Goal: Task Accomplishment & Management: Manage account settings

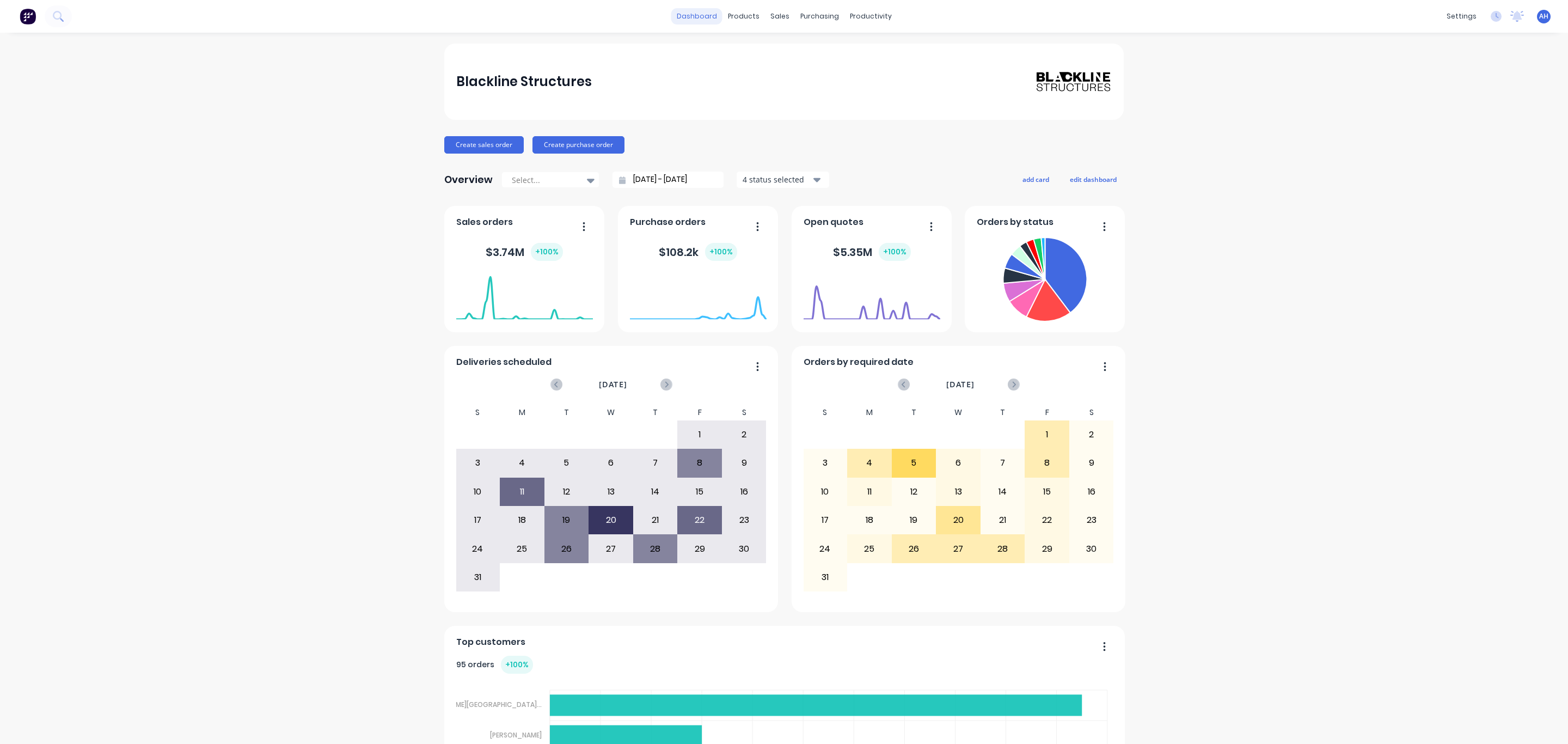
click at [688, 15] on link "dashboard" at bounding box center [697, 16] width 51 height 16
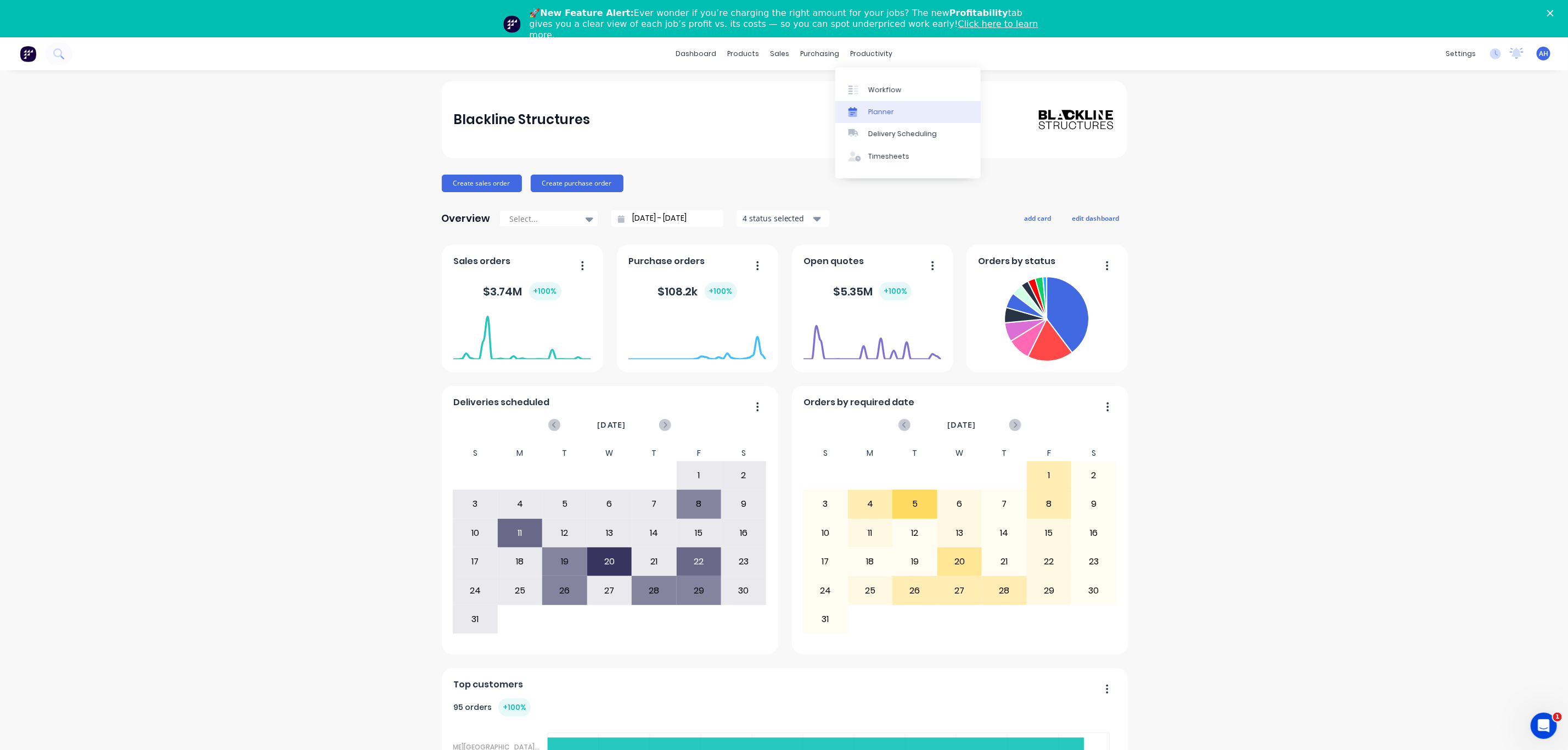
drag, startPoint x: 875, startPoint y: 86, endPoint x: 857, endPoint y: 101, distance: 23.4
click at [875, 86] on div "Workflow" at bounding box center [885, 90] width 33 height 10
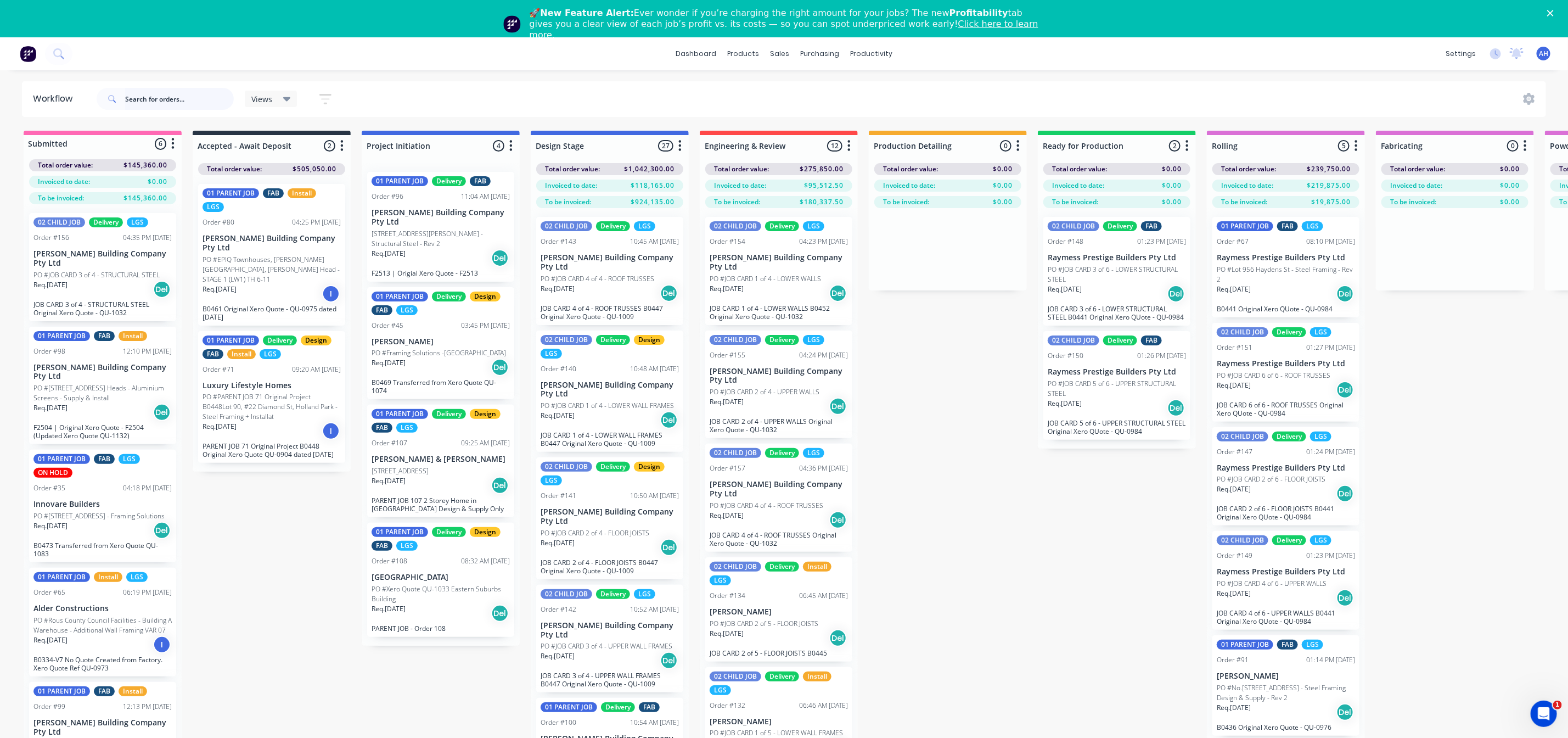
click at [179, 101] on input "text" at bounding box center [179, 99] width 109 height 22
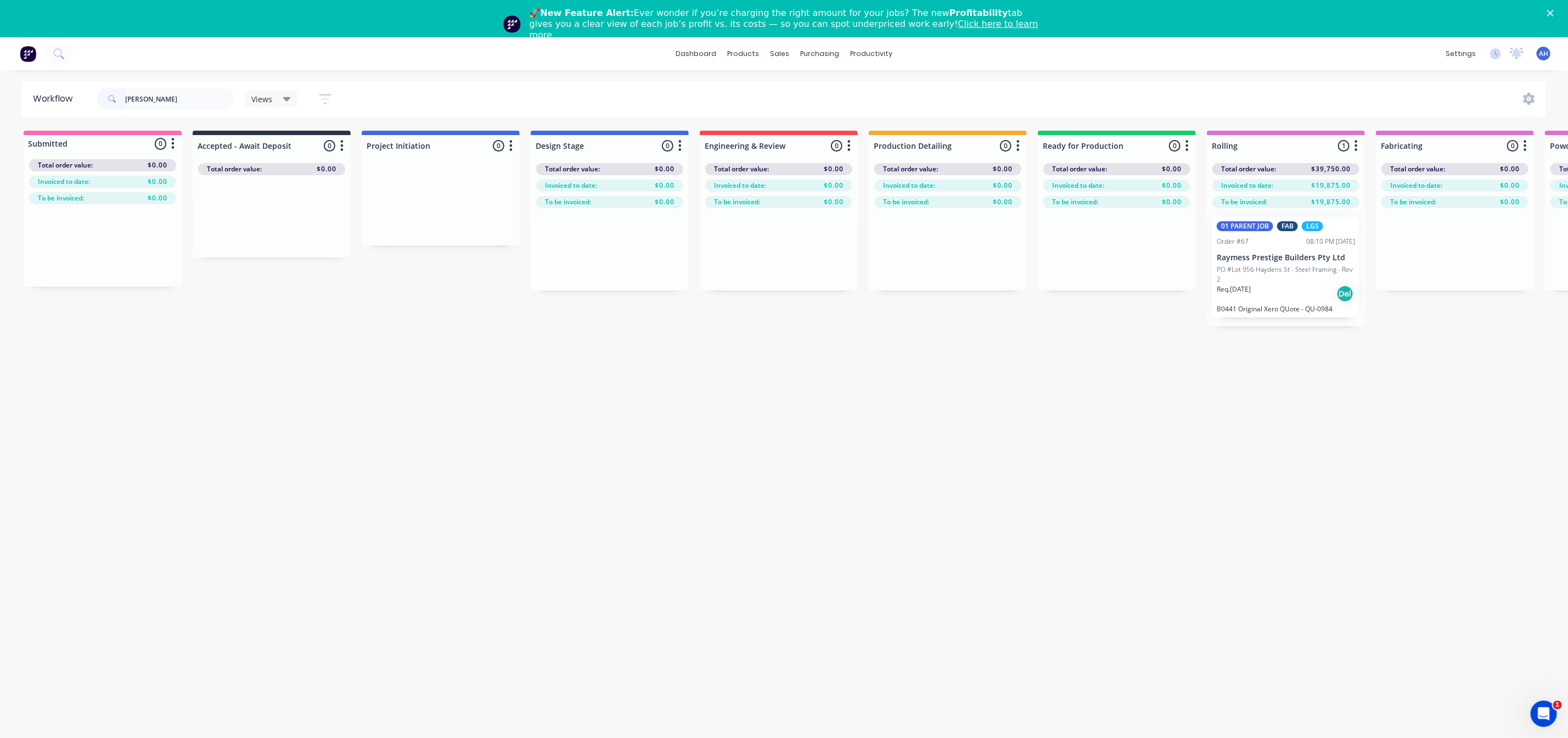
click at [1270, 284] on div "Req. 04/08/25 Del" at bounding box center [1286, 293] width 138 height 18
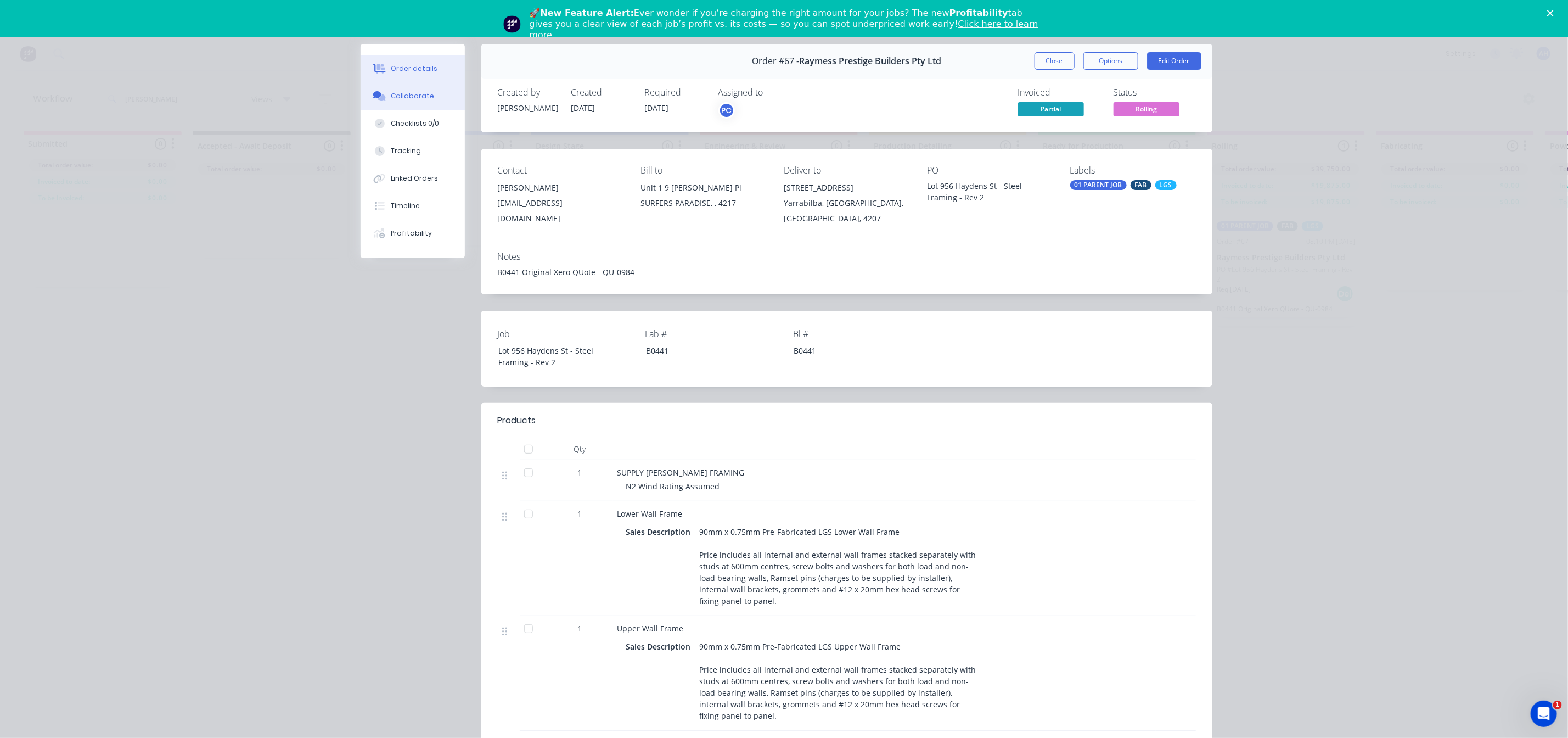
click at [406, 99] on div "Collaborate" at bounding box center [412, 96] width 44 height 10
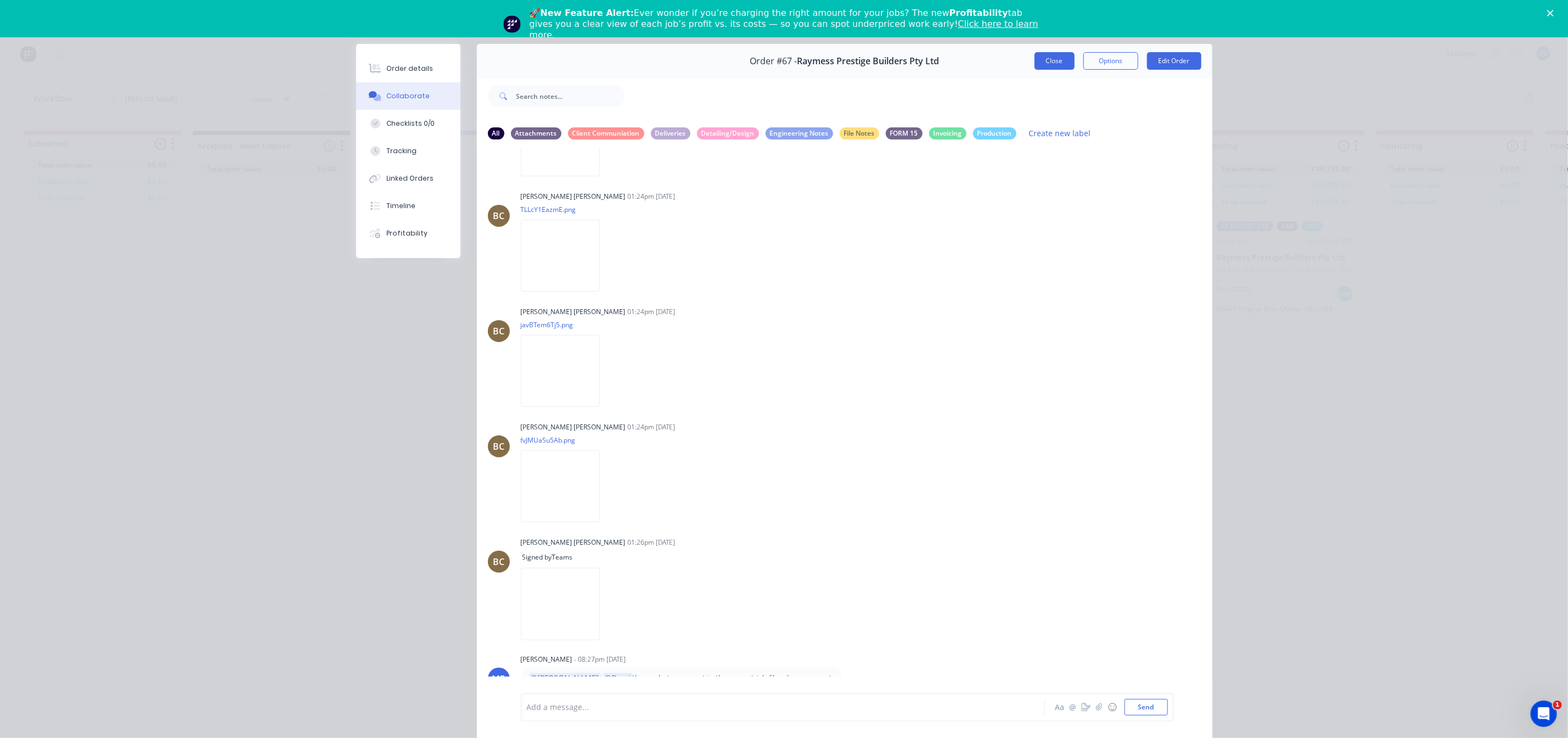
scroll to position [1051, 0]
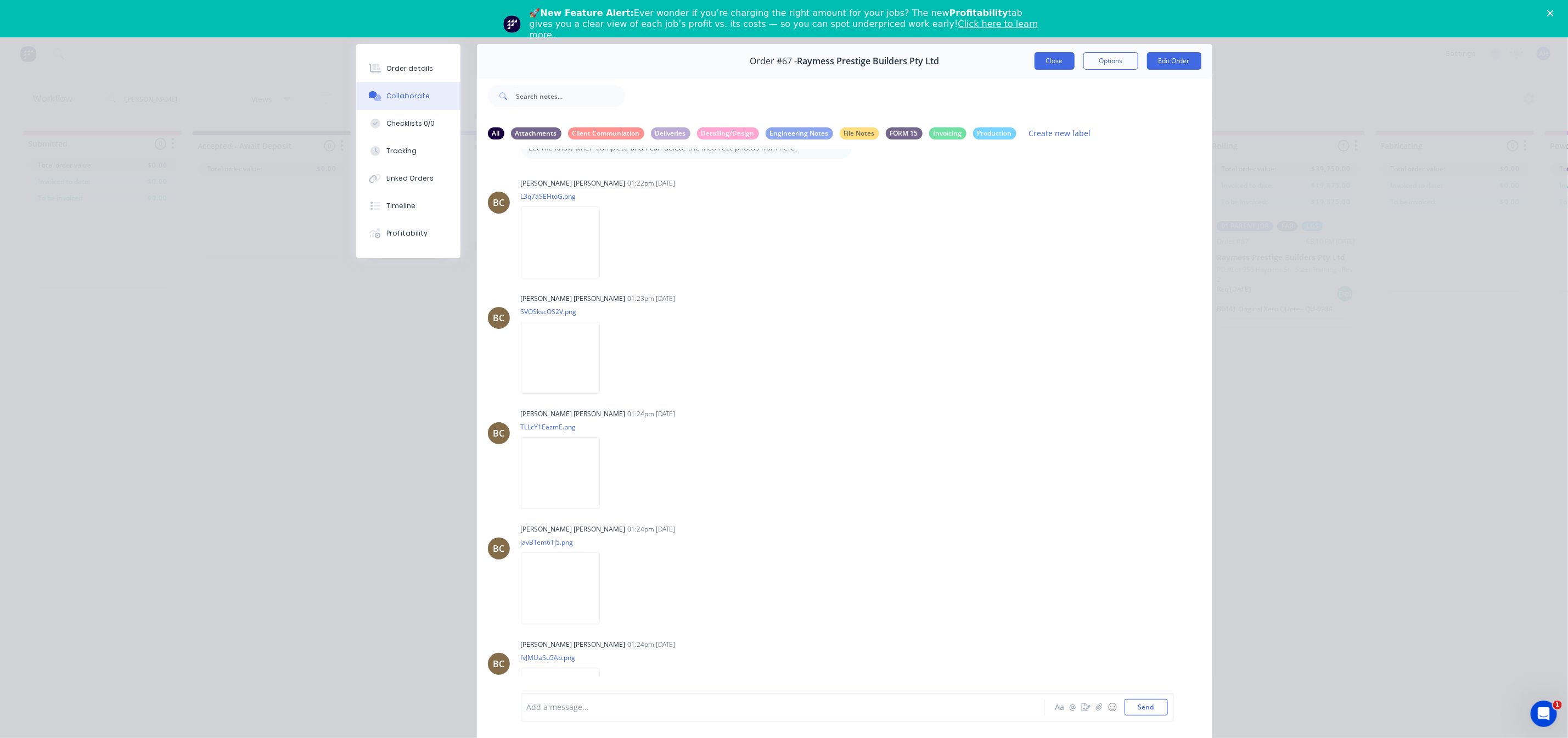
click at [1046, 60] on button "Close" at bounding box center [1054, 61] width 40 height 18
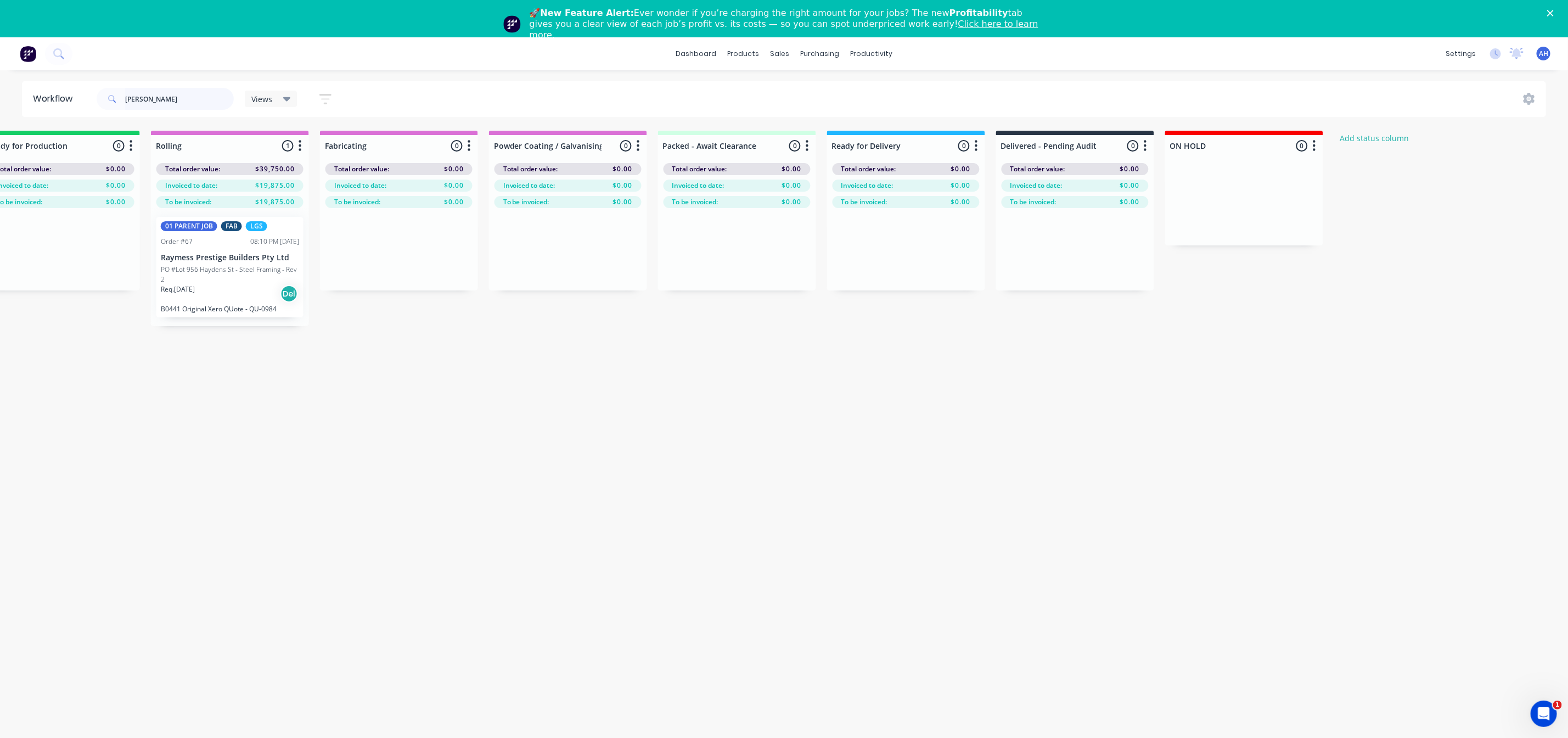
scroll to position [0, 1058]
drag, startPoint x: 155, startPoint y: 92, endPoint x: 63, endPoint y: 92, distance: 92.0
click at [64, 93] on header "Workflow hayden Views Save new view None (Default) edit Demi's View edit Marlon…" at bounding box center [784, 99] width 1525 height 36
type input "flack"
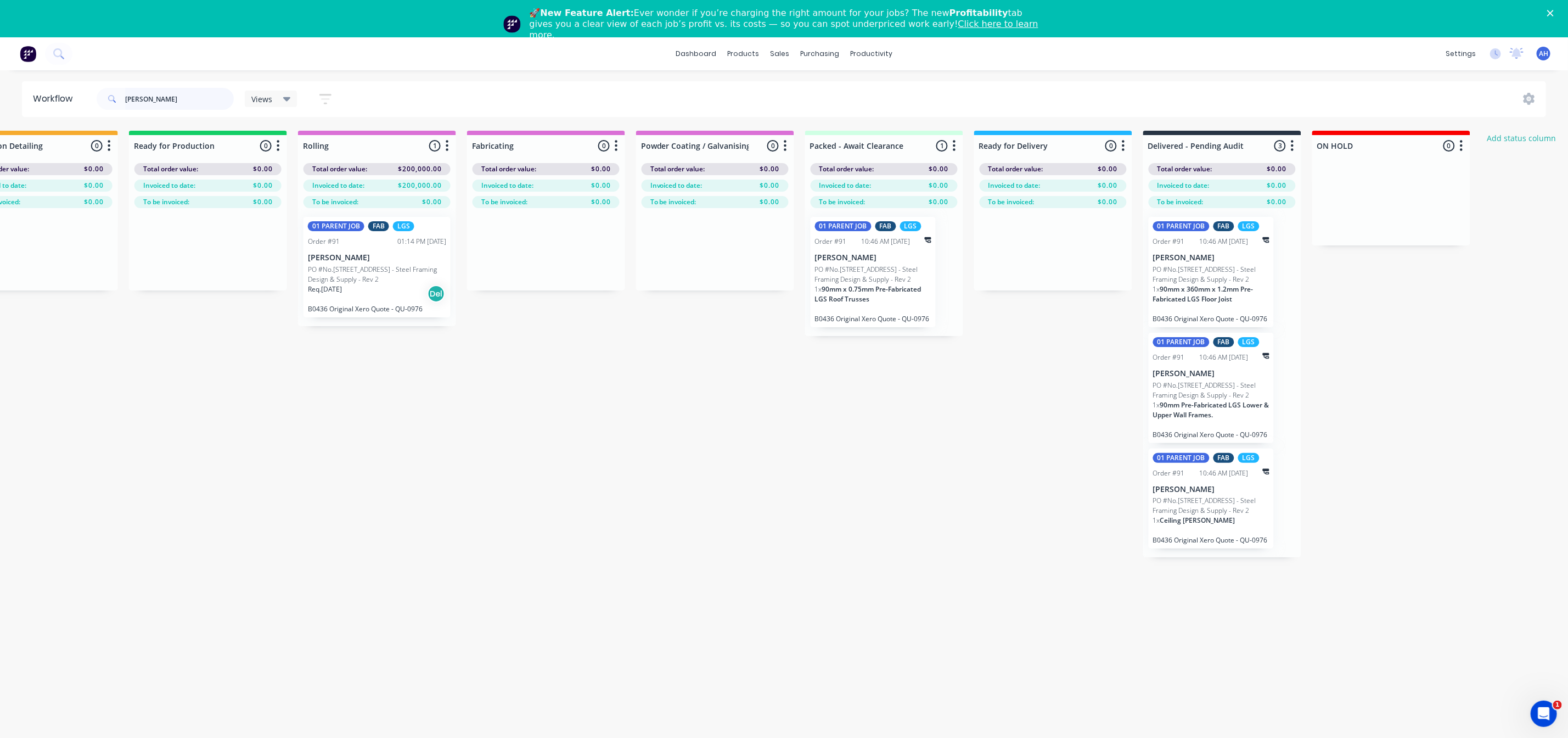
scroll to position [0, 931]
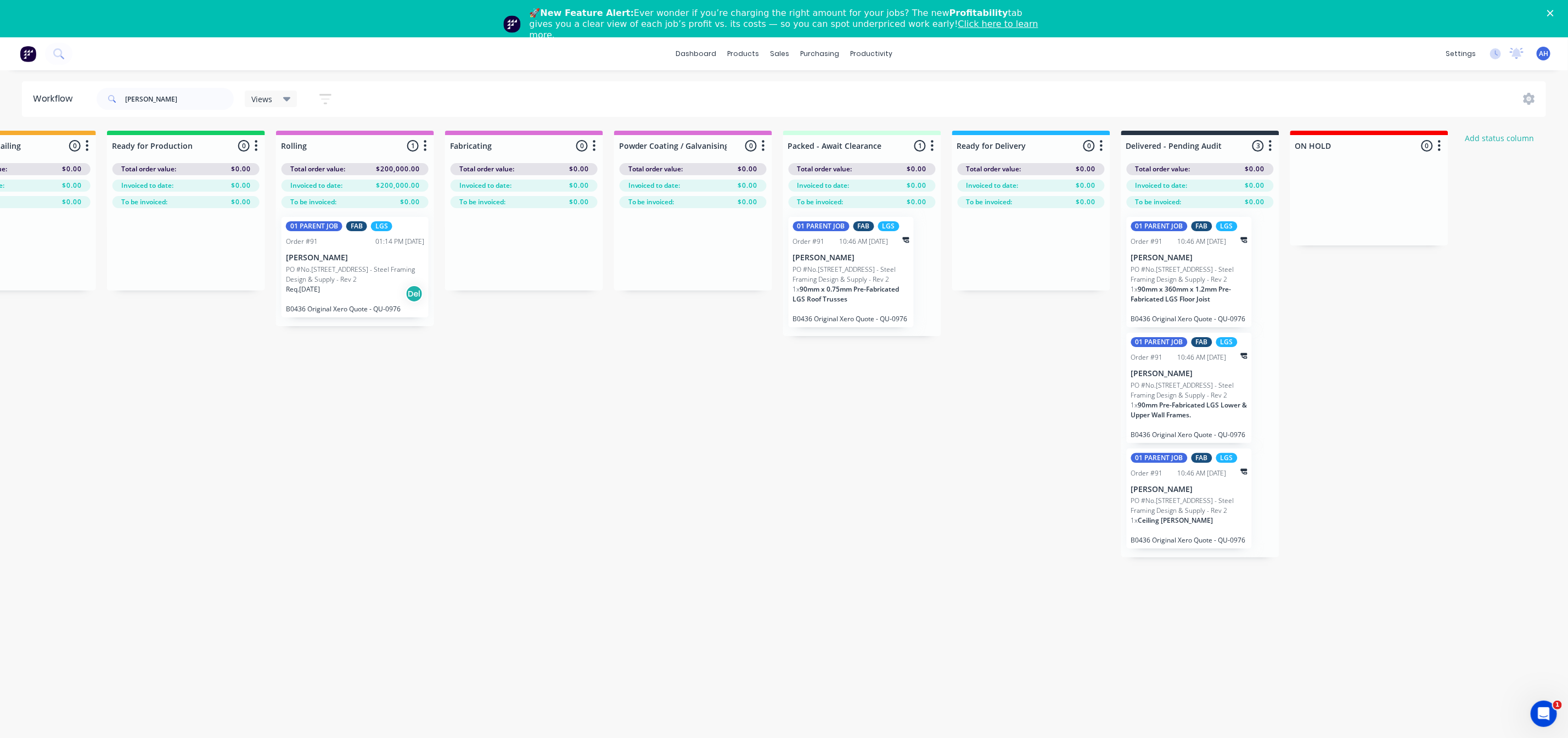
click at [865, 284] on p "PO #No.[STREET_ADDRESS] - Steel Framing Design & Supply - Rev 2" at bounding box center [851, 274] width 117 height 20
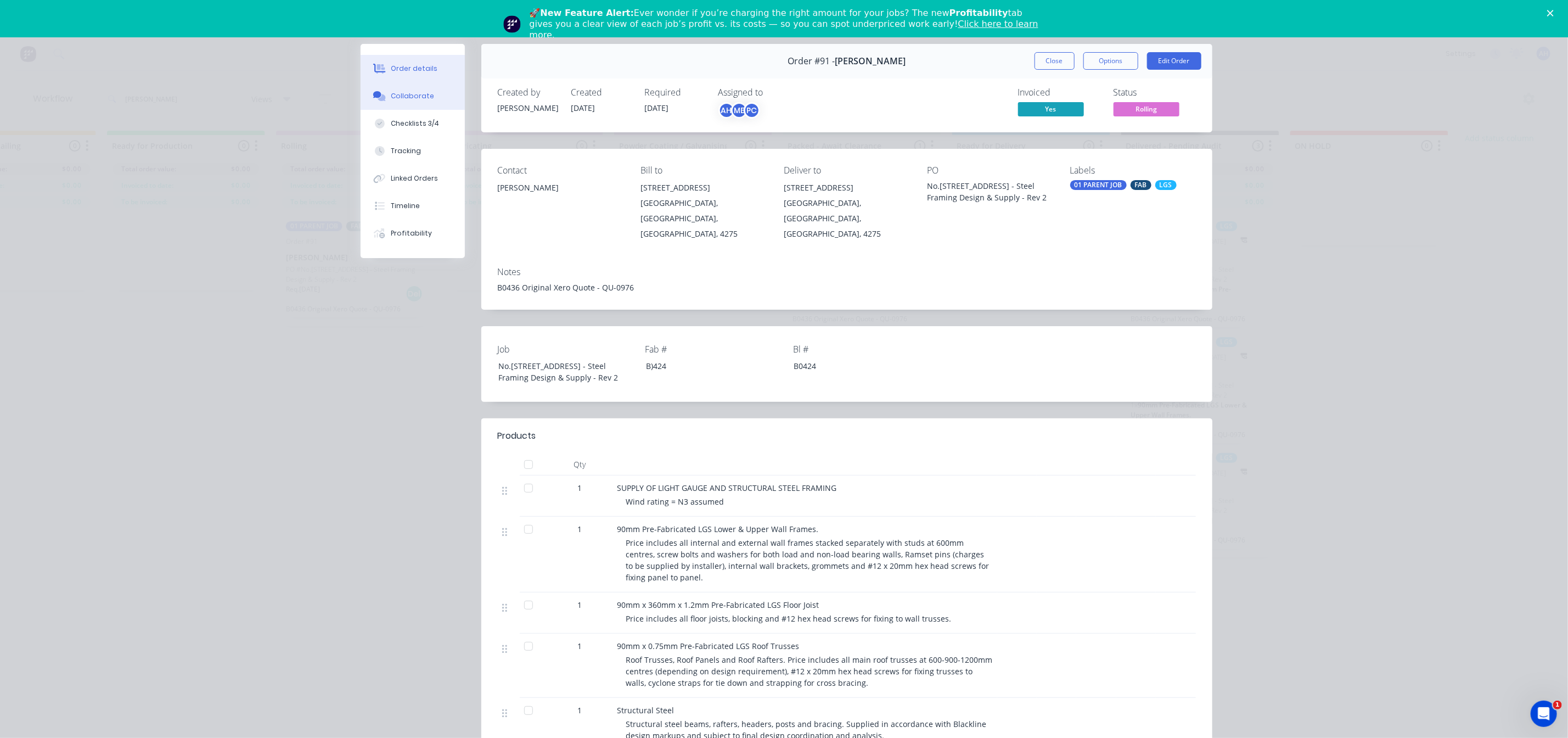
click at [419, 92] on div "Collaborate" at bounding box center [412, 96] width 44 height 10
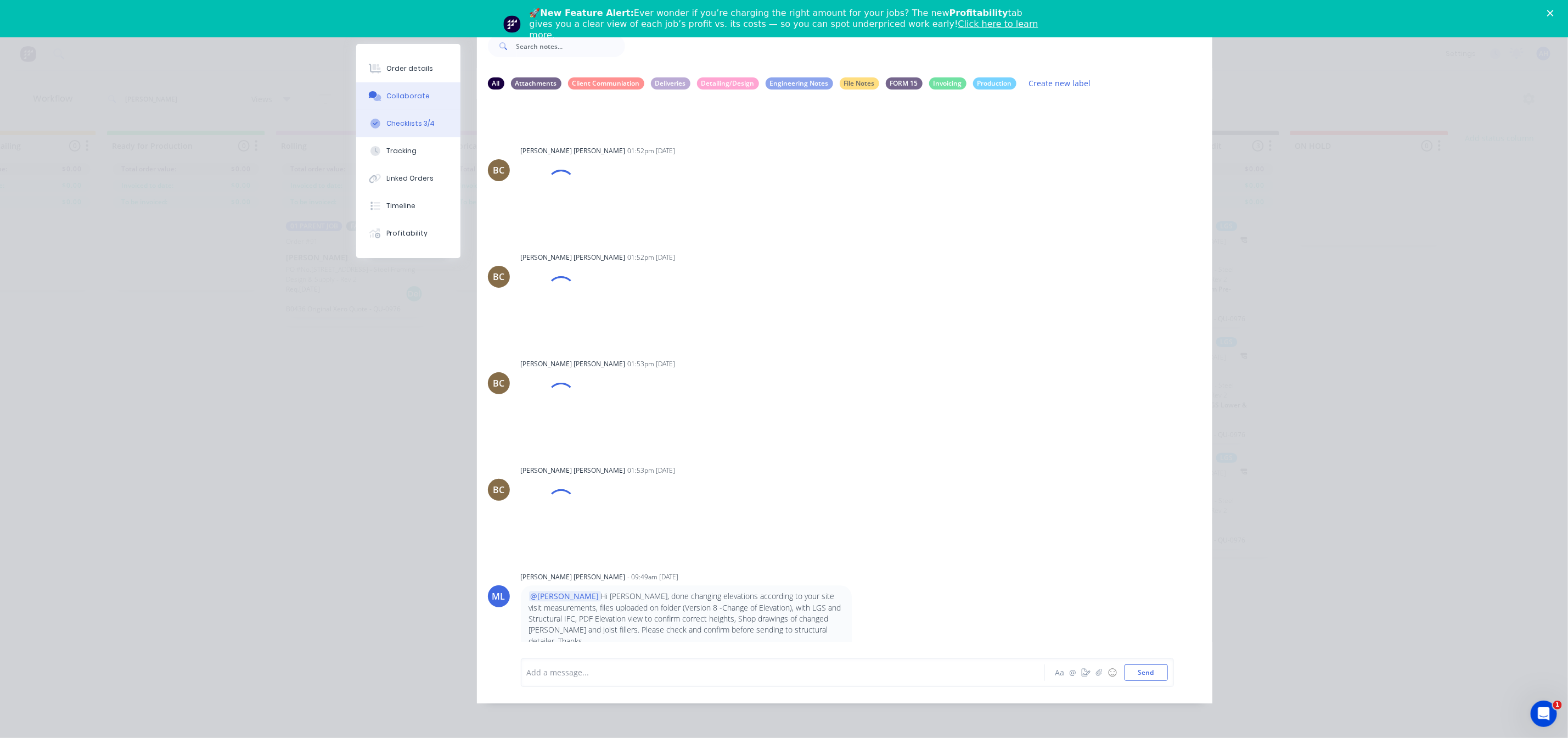
scroll to position [8040, 0]
click at [389, 132] on button "Checklists 3/4" at bounding box center [408, 123] width 104 height 28
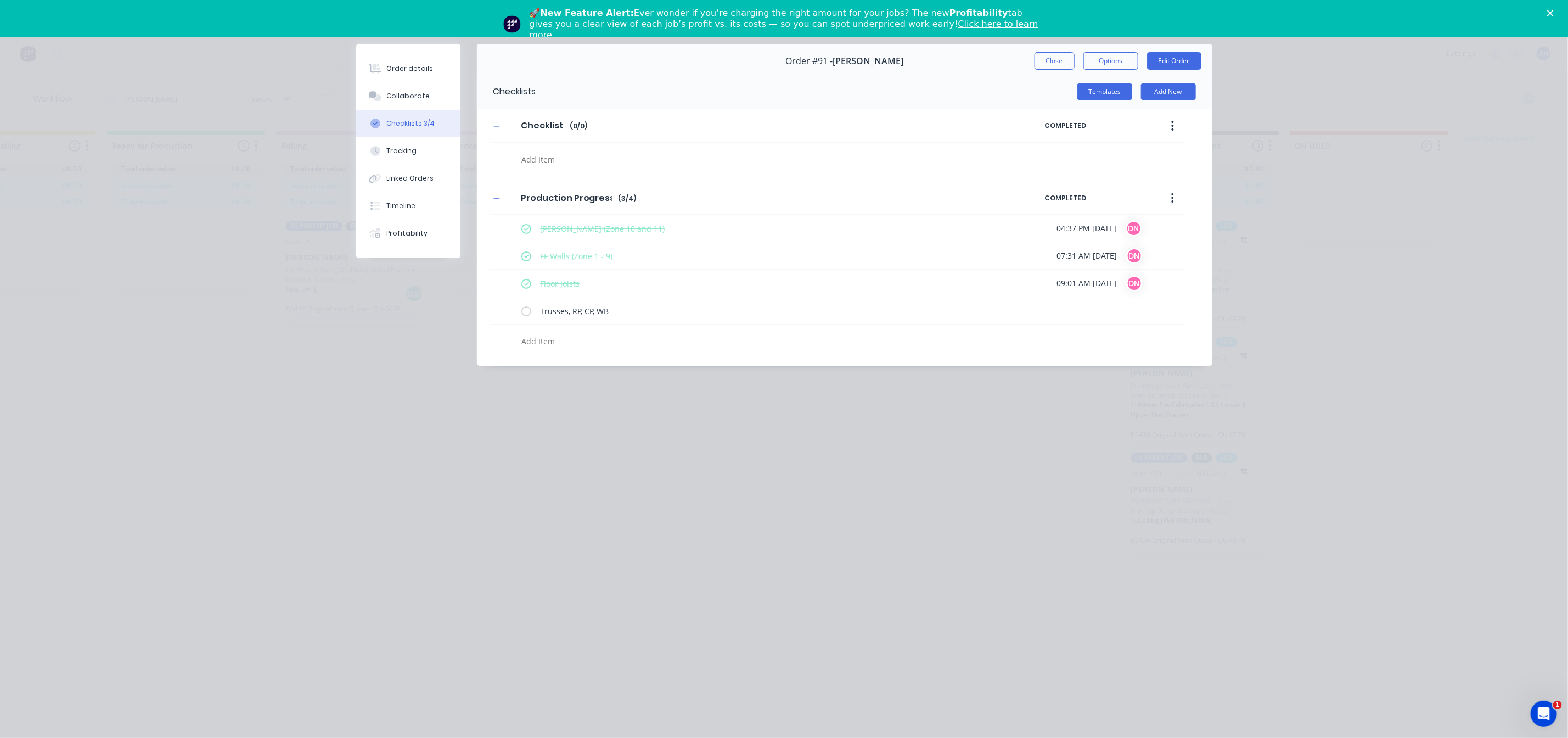
scroll to position [0, 0]
click at [1122, 60] on button "Options" at bounding box center [1111, 61] width 55 height 18
drag, startPoint x: 989, startPoint y: 66, endPoint x: 798, endPoint y: 68, distance: 191.0
click at [988, 66] on div "Order #91 - Nathan Flack Close Options Edit Order" at bounding box center [844, 61] width 736 height 34
click at [397, 427] on div "Order details Collaborate Checklists 3/4 Tracking Linked Orders Timeline Profit…" at bounding box center [784, 369] width 1568 height 738
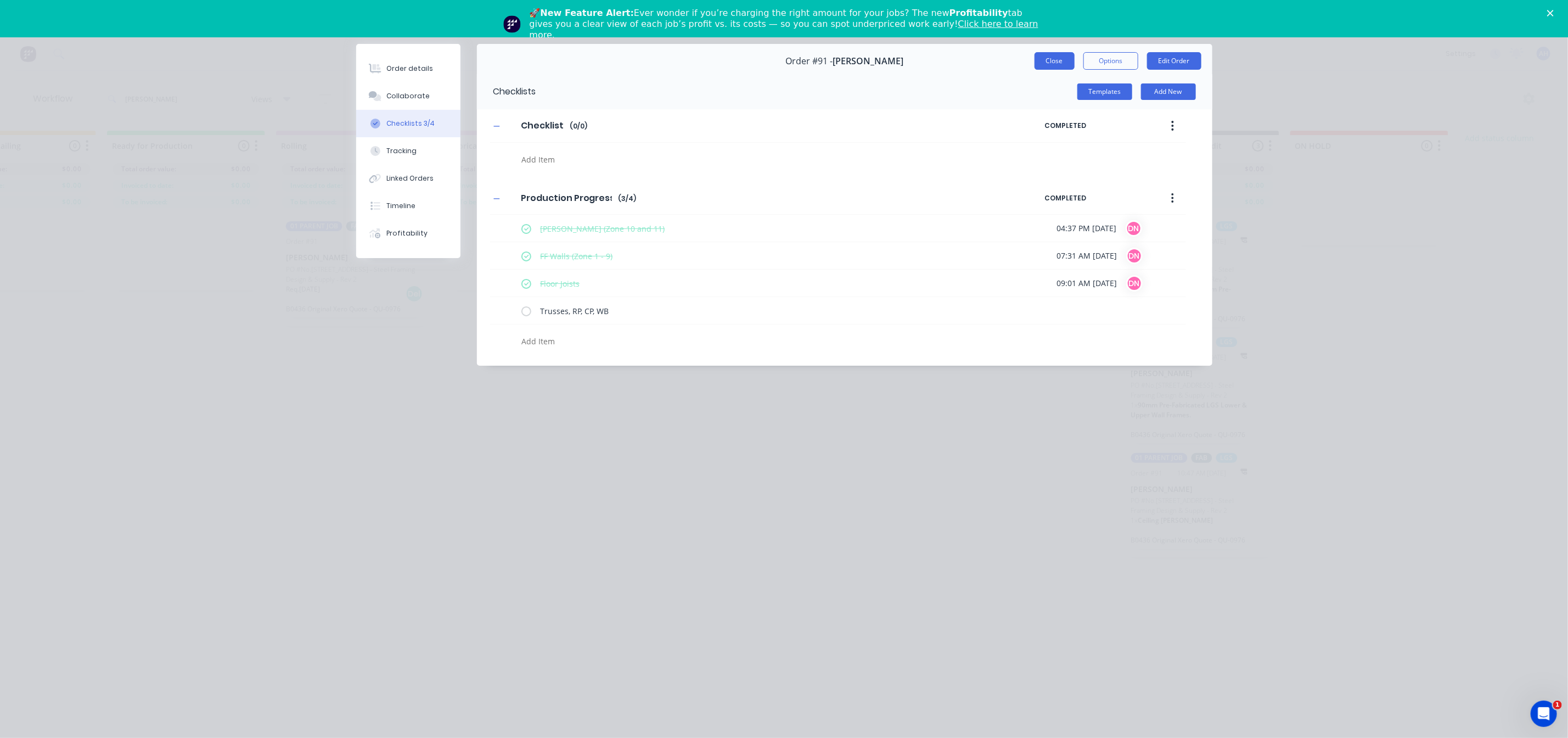
click at [1045, 61] on button "Close" at bounding box center [1054, 61] width 40 height 18
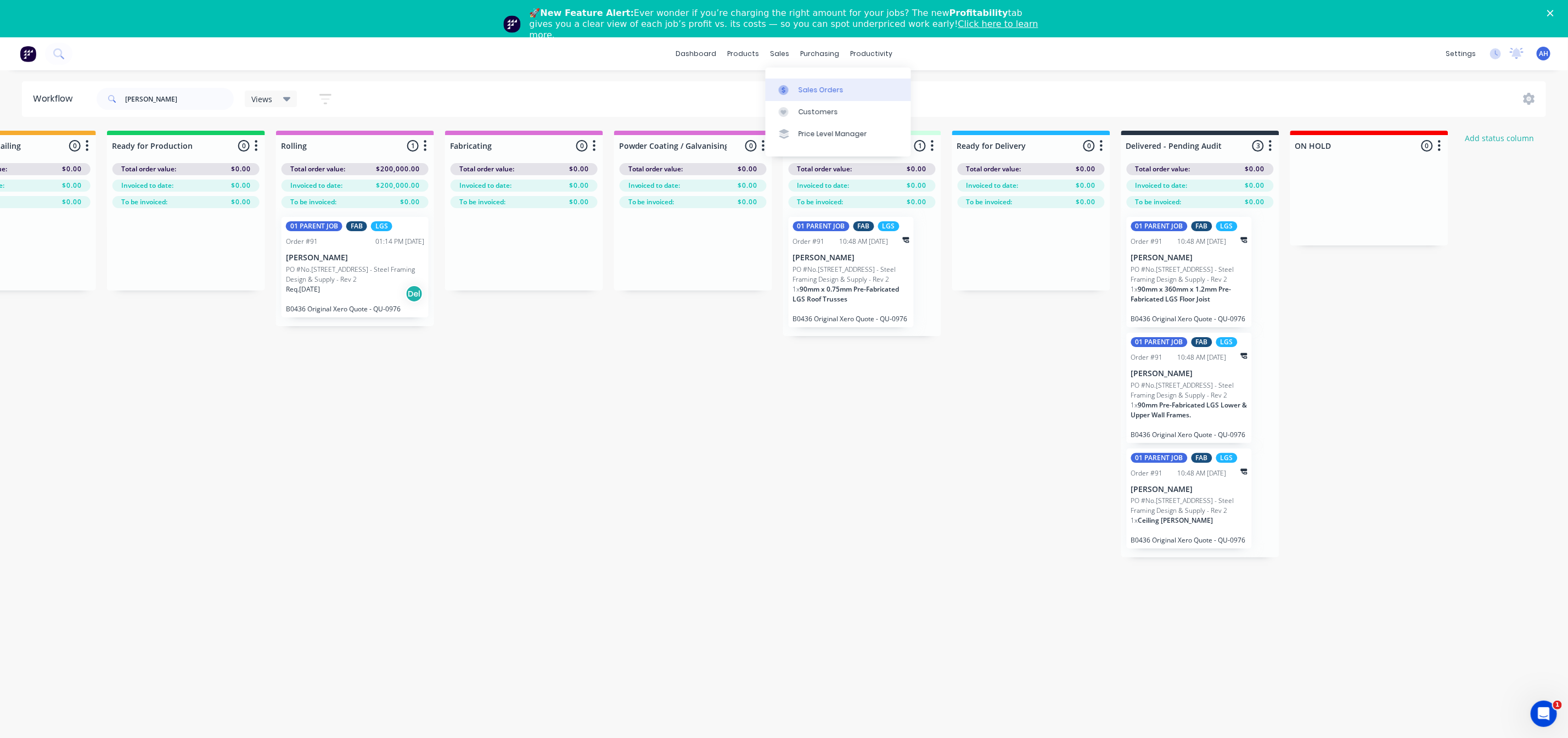
click at [799, 85] on div "Sales Orders" at bounding box center [821, 90] width 45 height 10
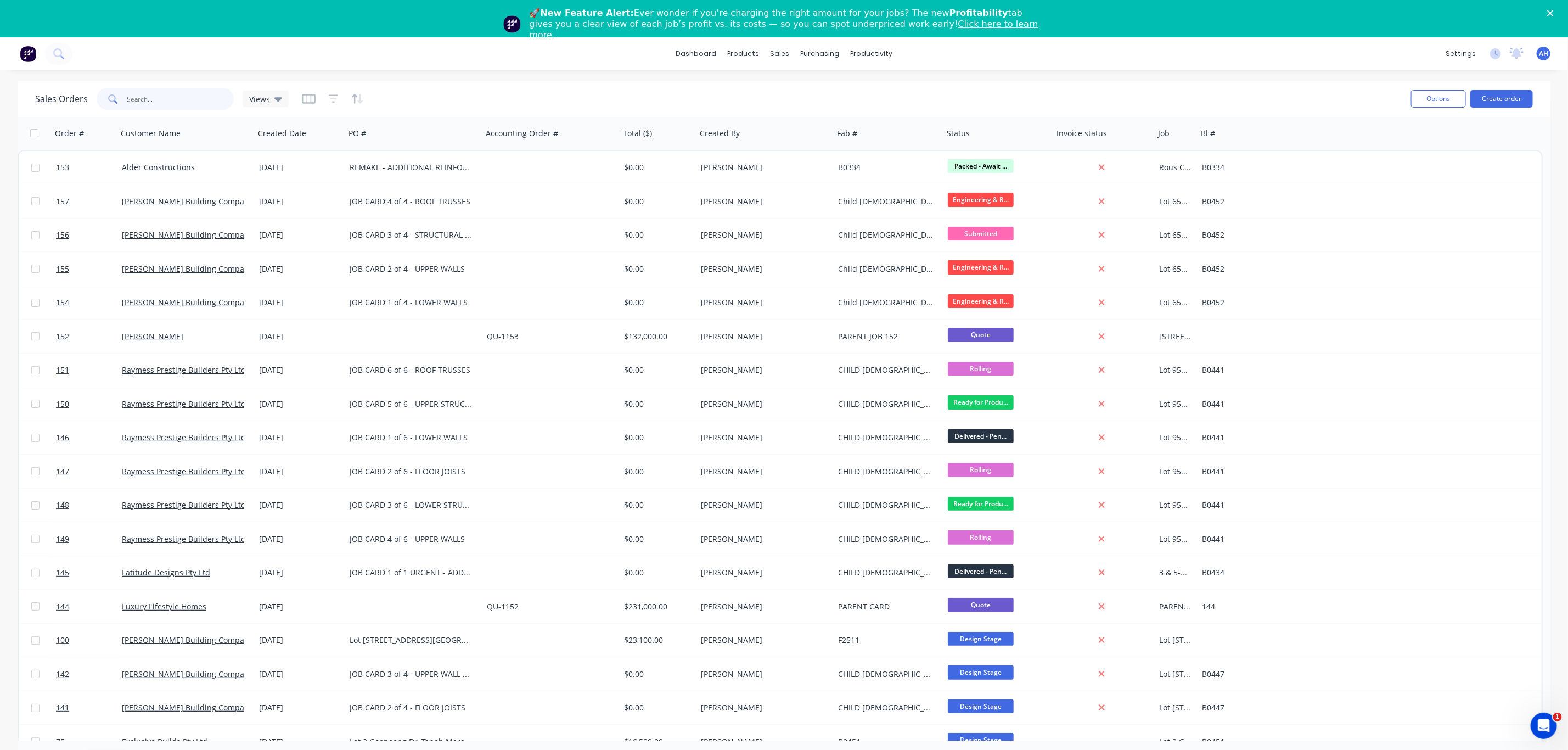
click at [144, 96] on input "text" at bounding box center [181, 99] width 107 height 22
type input "belcorp"
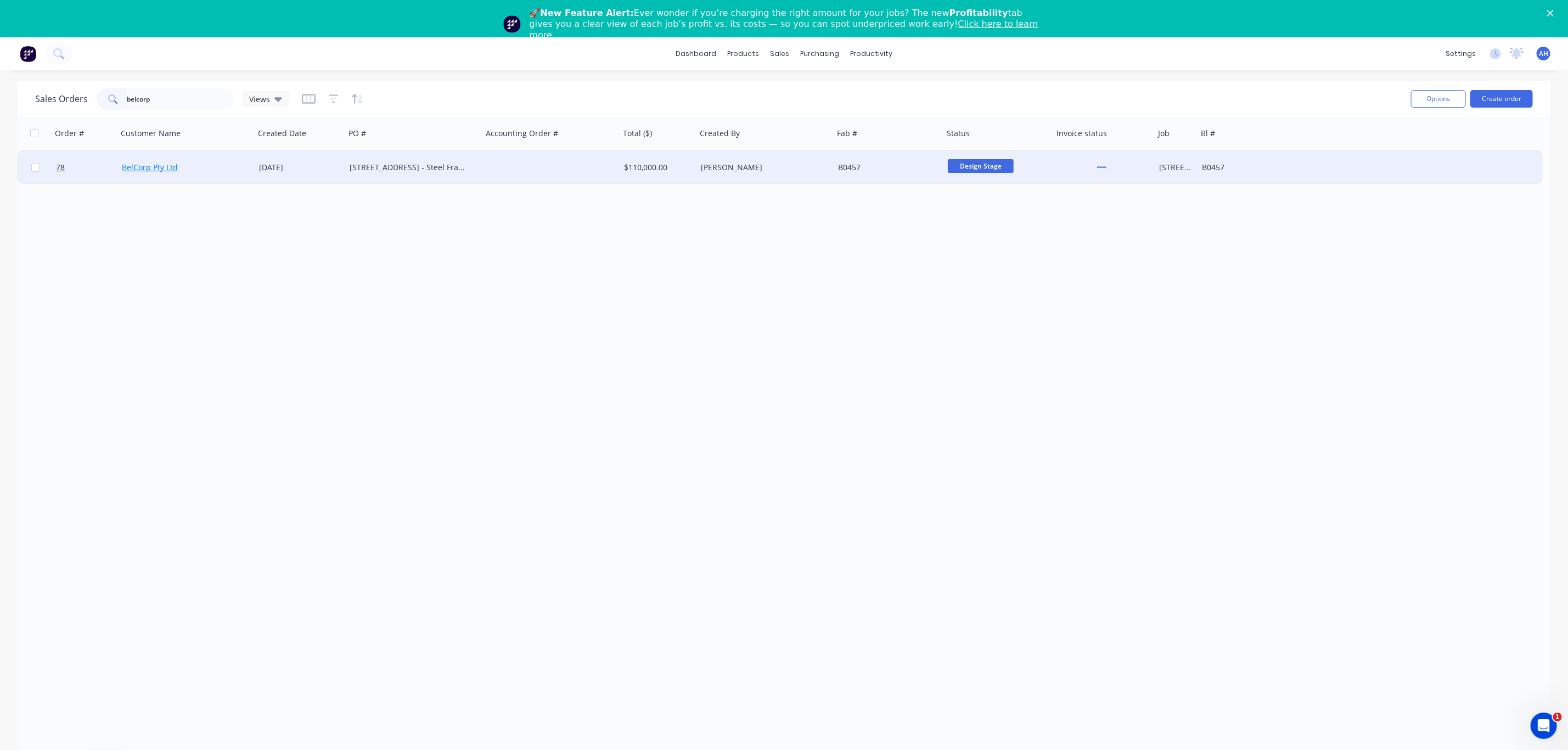
click at [150, 167] on link "BelCorp Pty Ltd" at bounding box center [150, 167] width 56 height 10
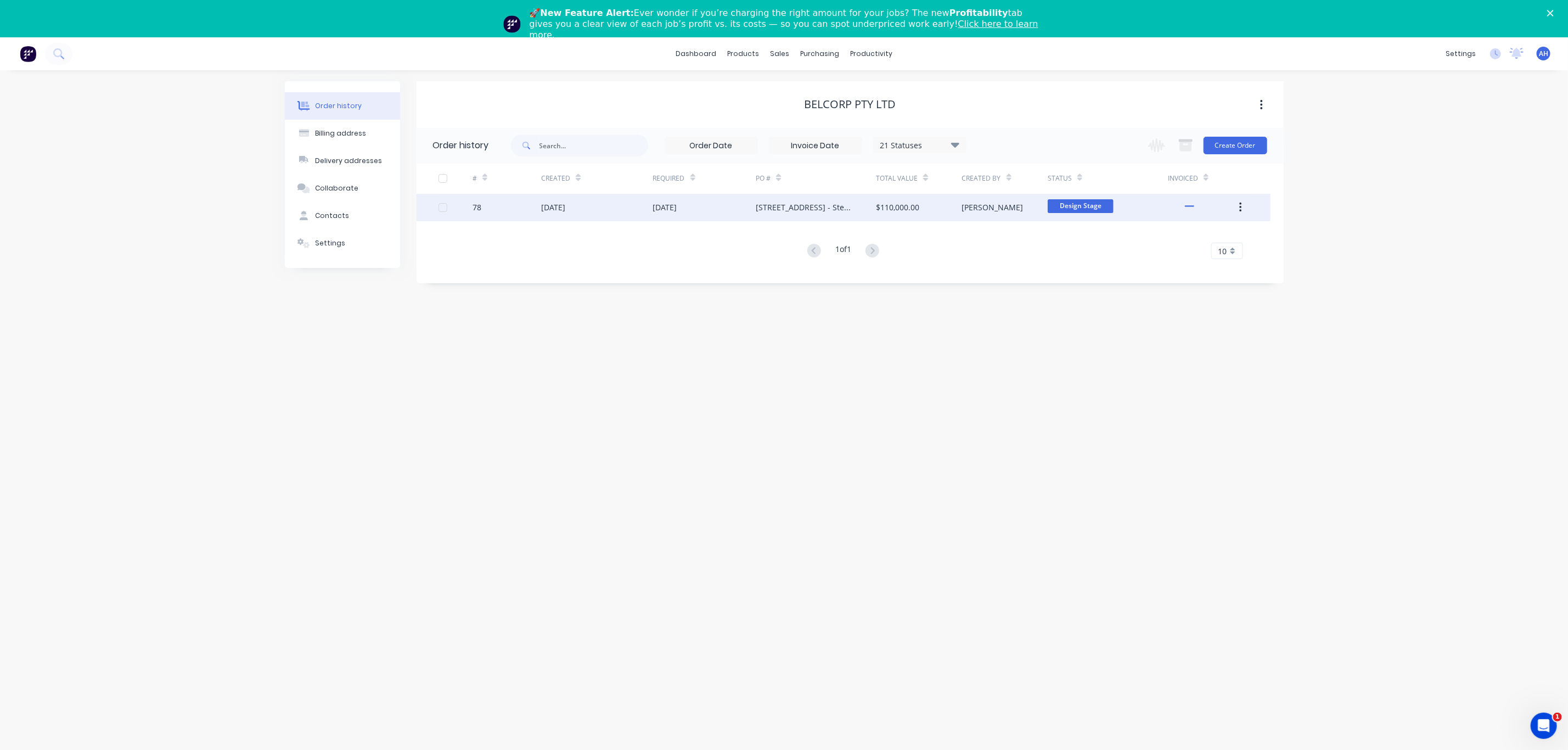
click at [550, 206] on div "05 Aug 2025" at bounding box center [553, 207] width 24 height 12
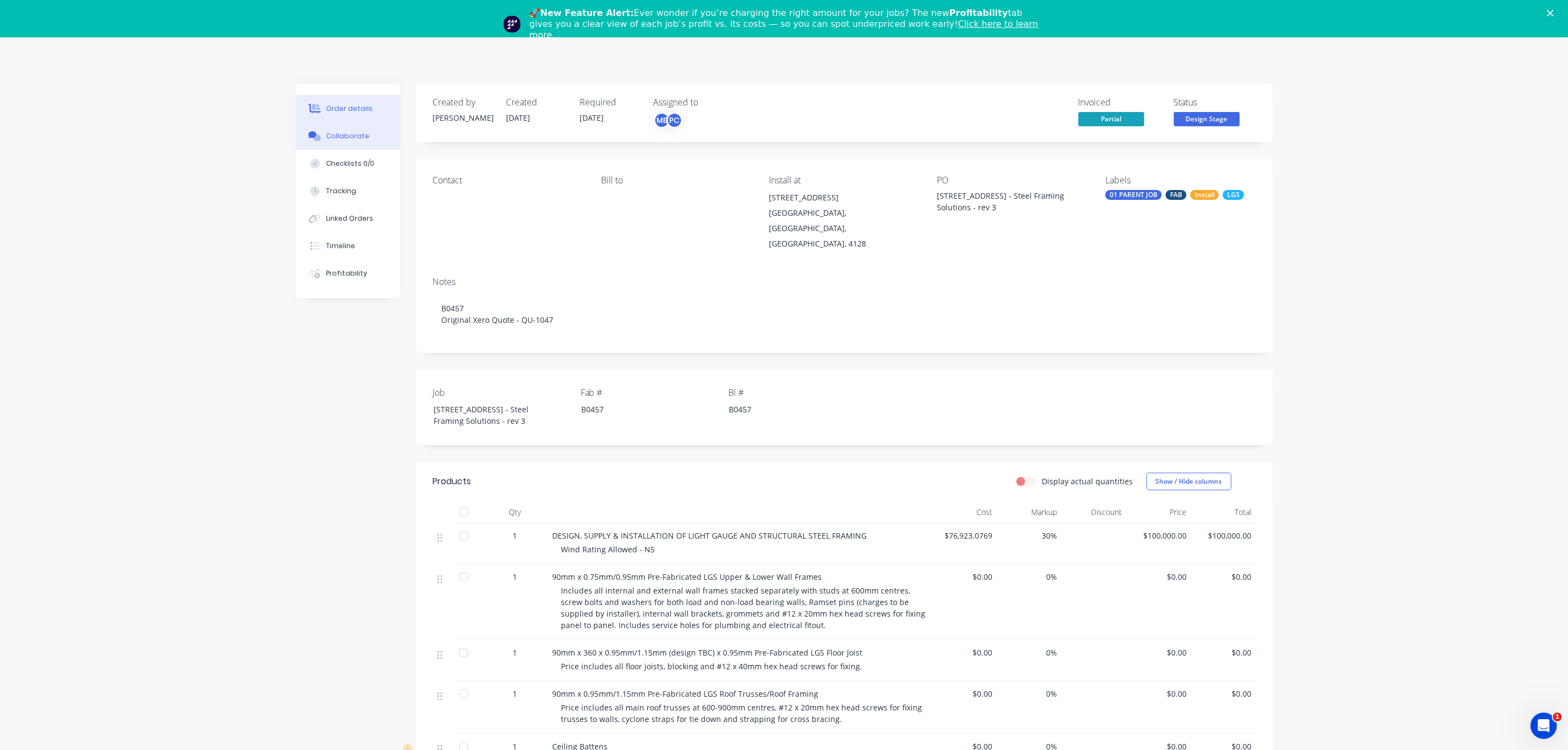
click at [355, 132] on div "Collaborate" at bounding box center [347, 136] width 44 height 10
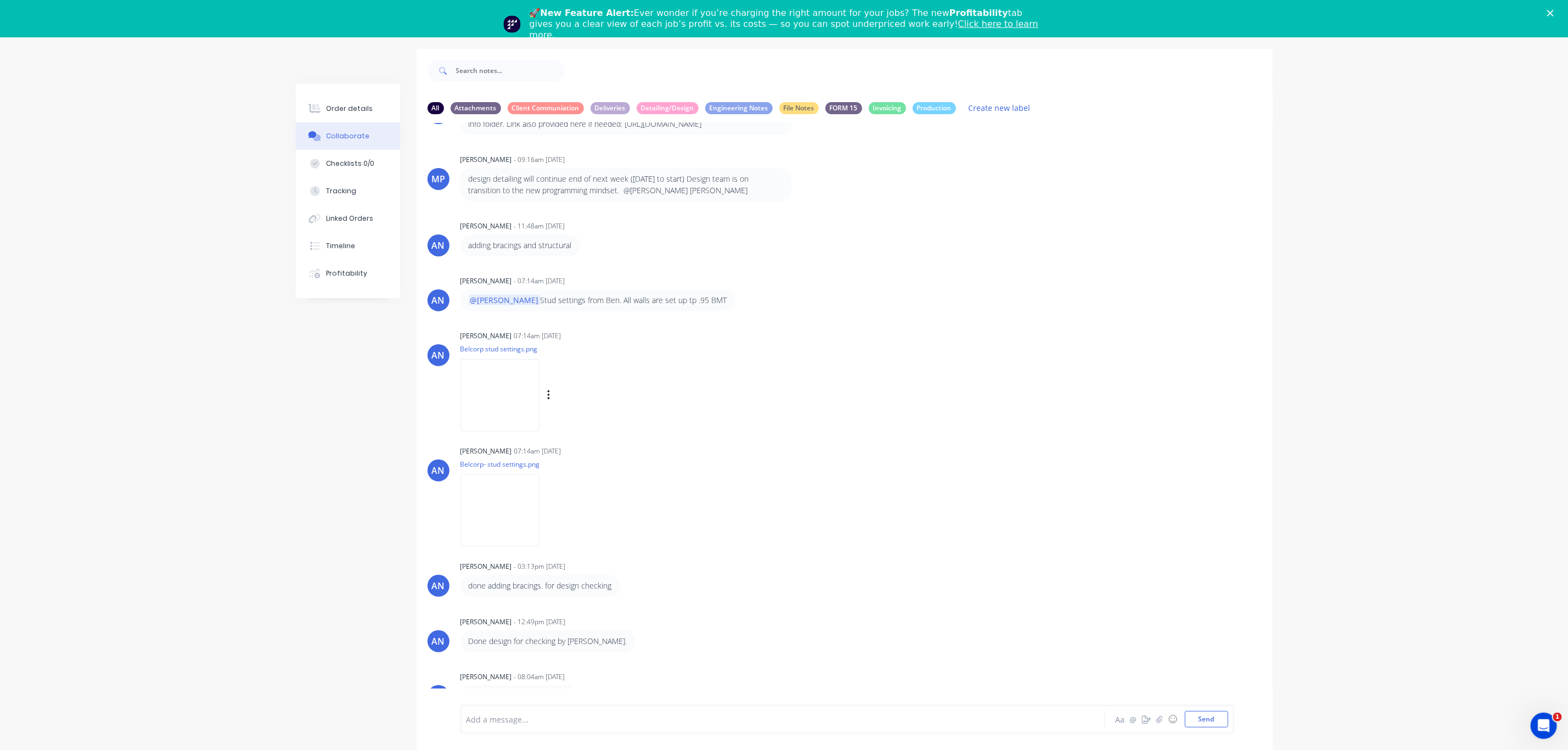
scroll to position [55, 0]
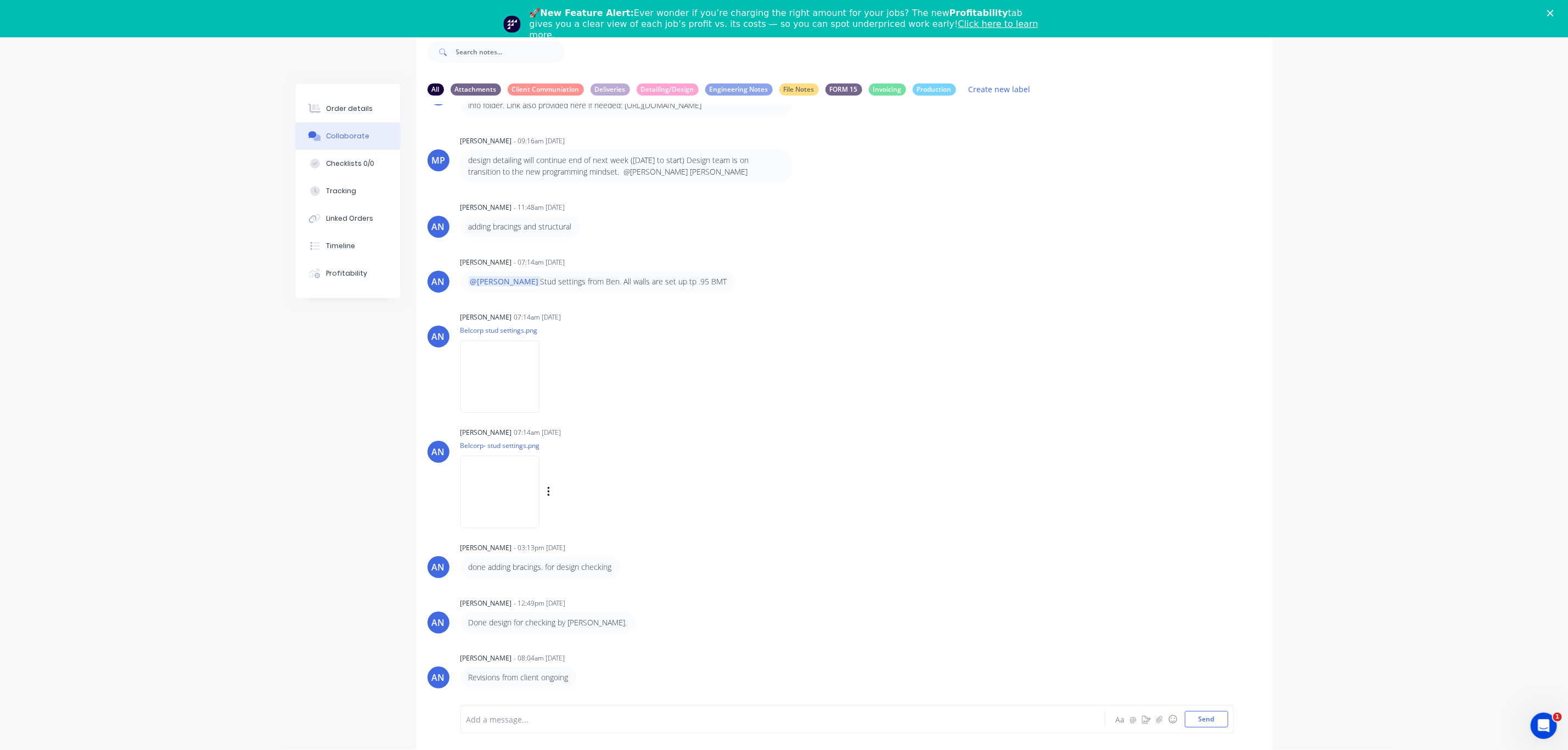
click at [517, 488] on img at bounding box center [500, 491] width 79 height 72
click at [507, 377] on img at bounding box center [500, 376] width 79 height 72
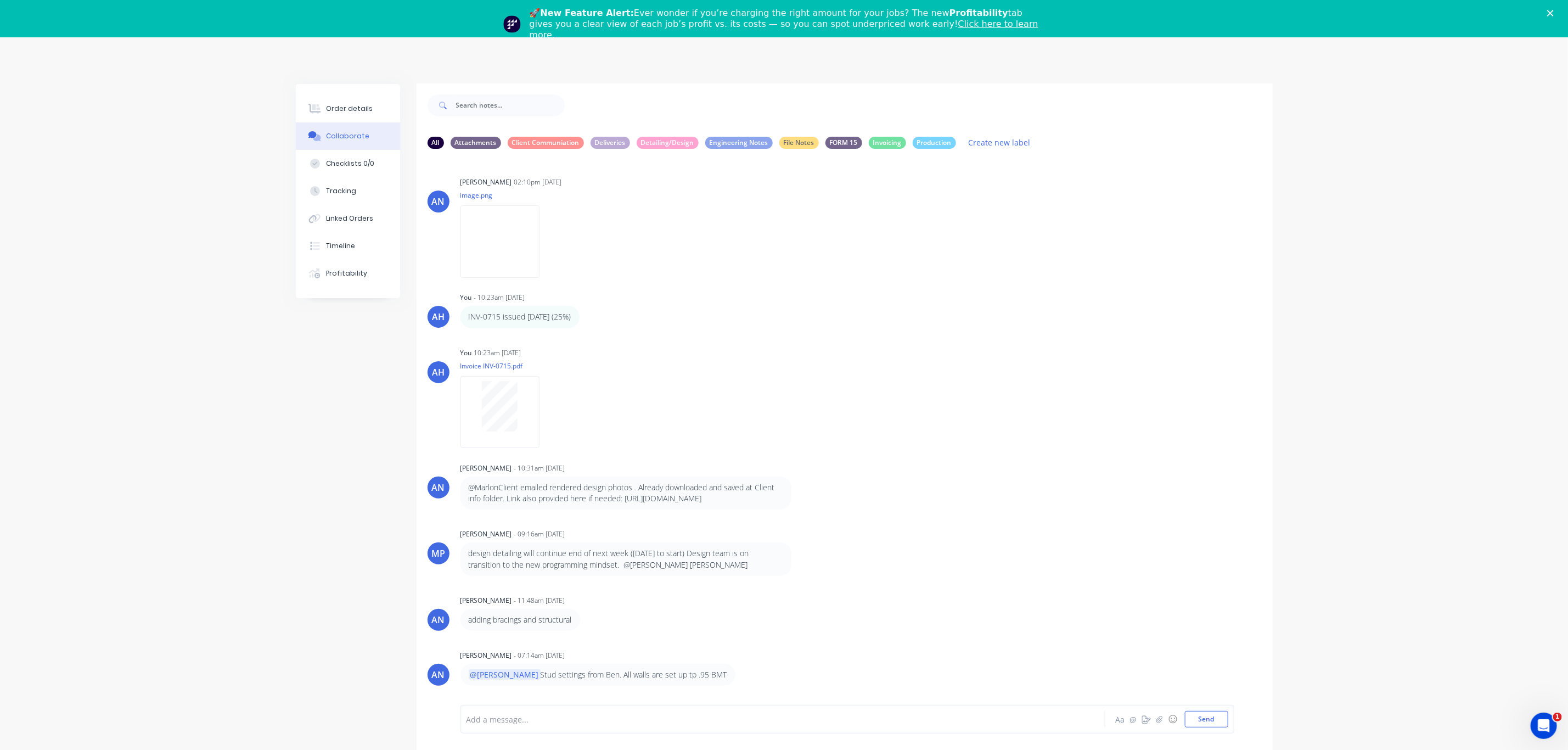
scroll to position [0, 0]
click at [1554, 13] on icon "Close" at bounding box center [1550, 13] width 7 height 7
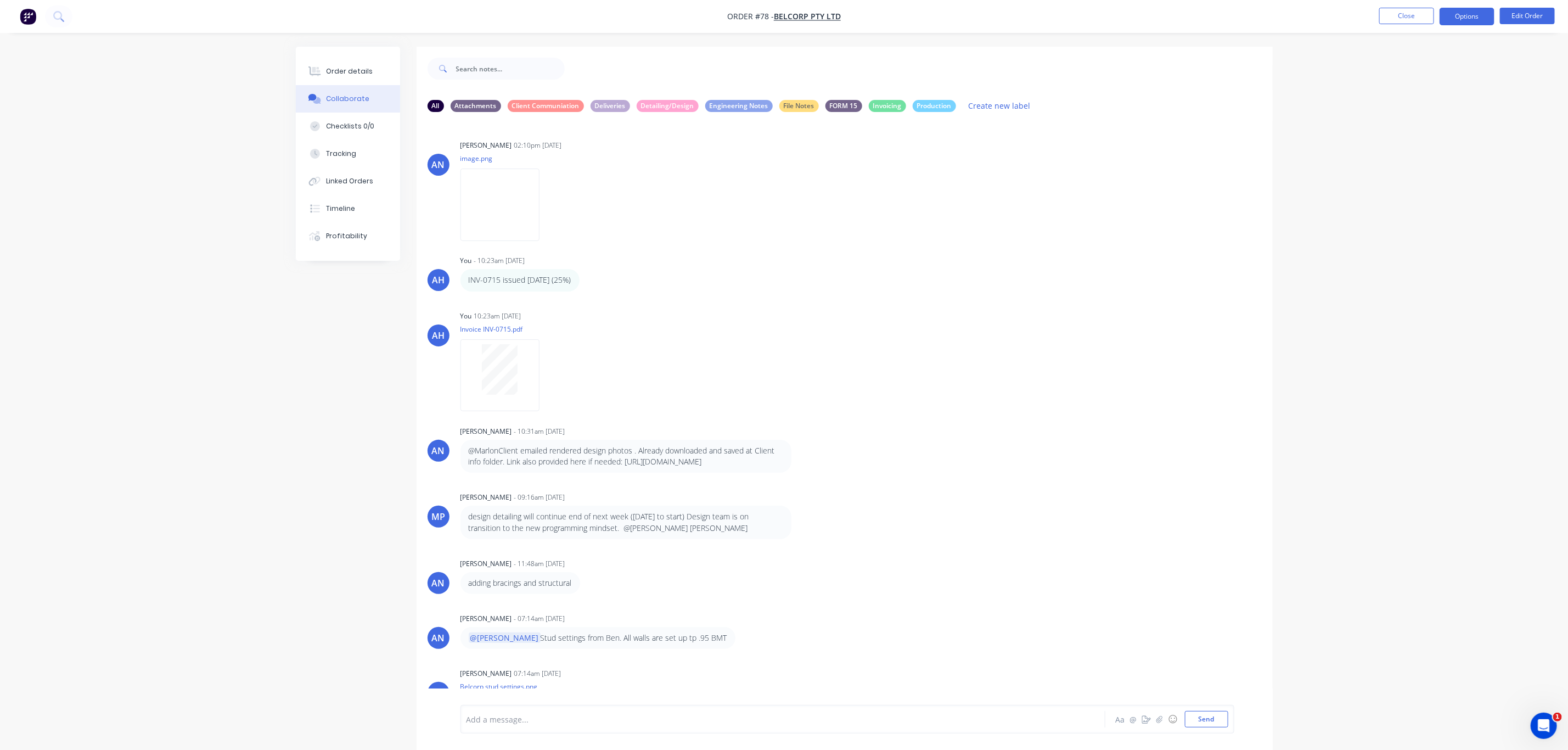
click at [1454, 22] on button "Options" at bounding box center [1467, 17] width 55 height 18
click at [1419, 269] on div "Duplicate" at bounding box center [1434, 265] width 101 height 16
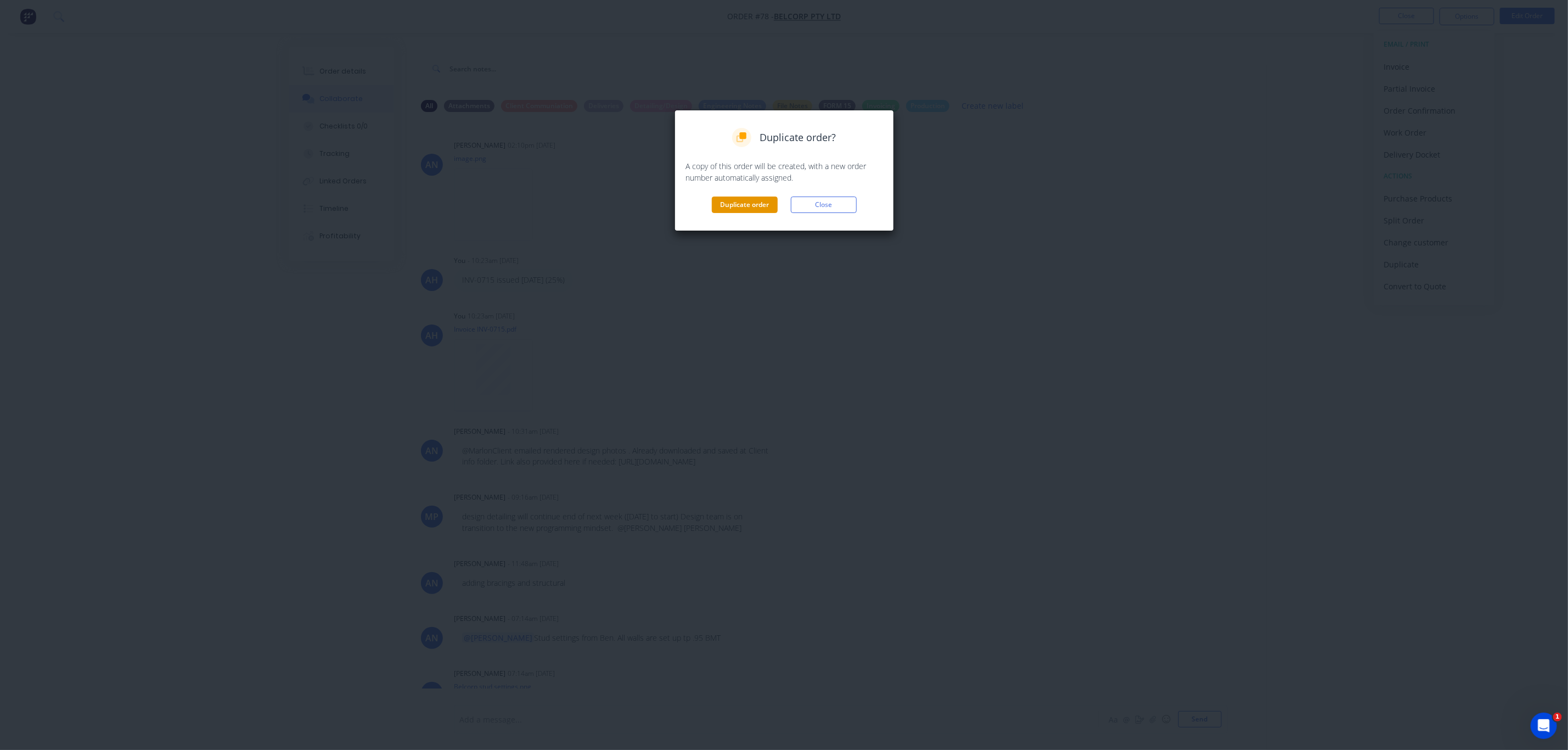
click at [757, 206] on button "Duplicate order" at bounding box center [744, 204] width 66 height 17
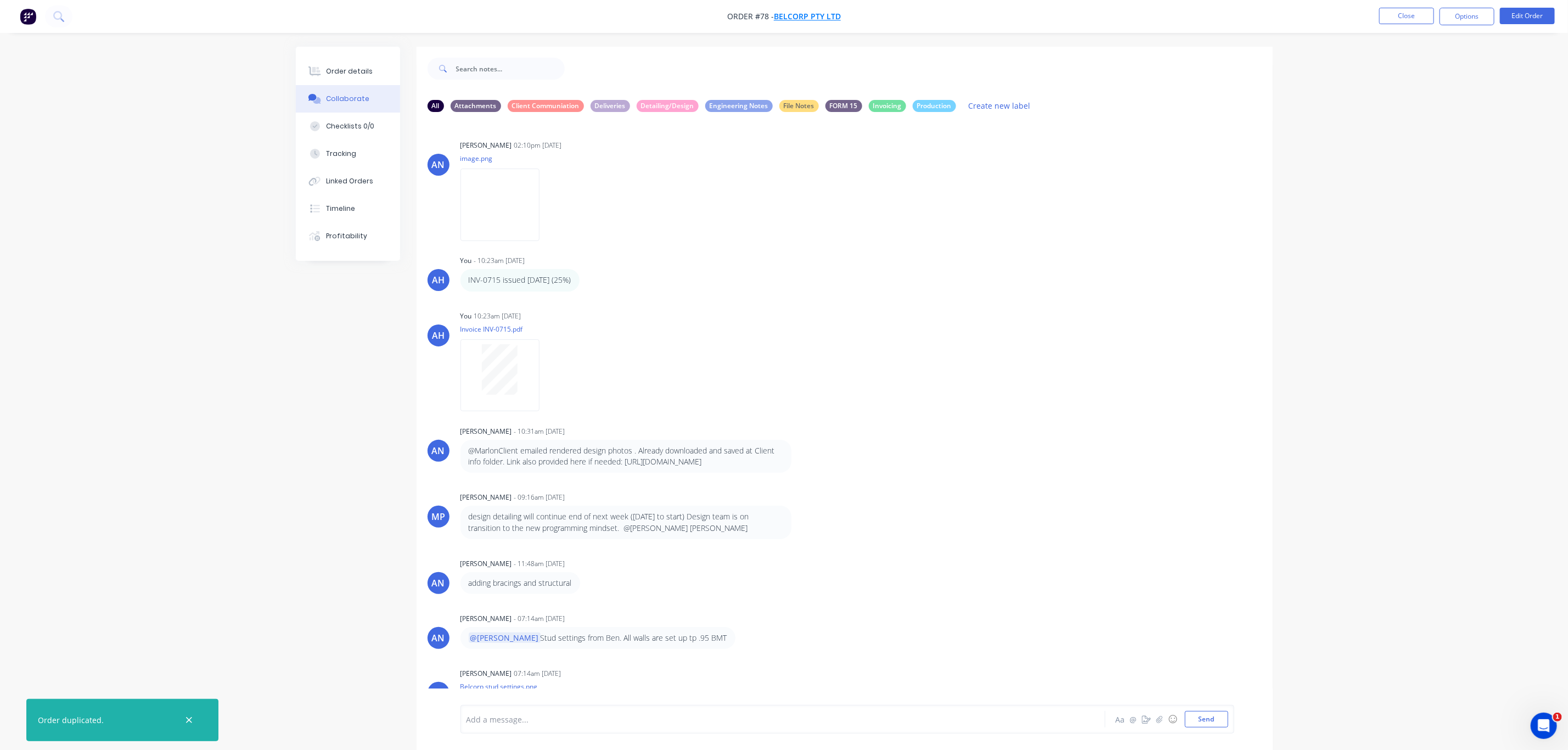
click at [827, 18] on span "BelCorp Pty Ltd" at bounding box center [807, 17] width 67 height 10
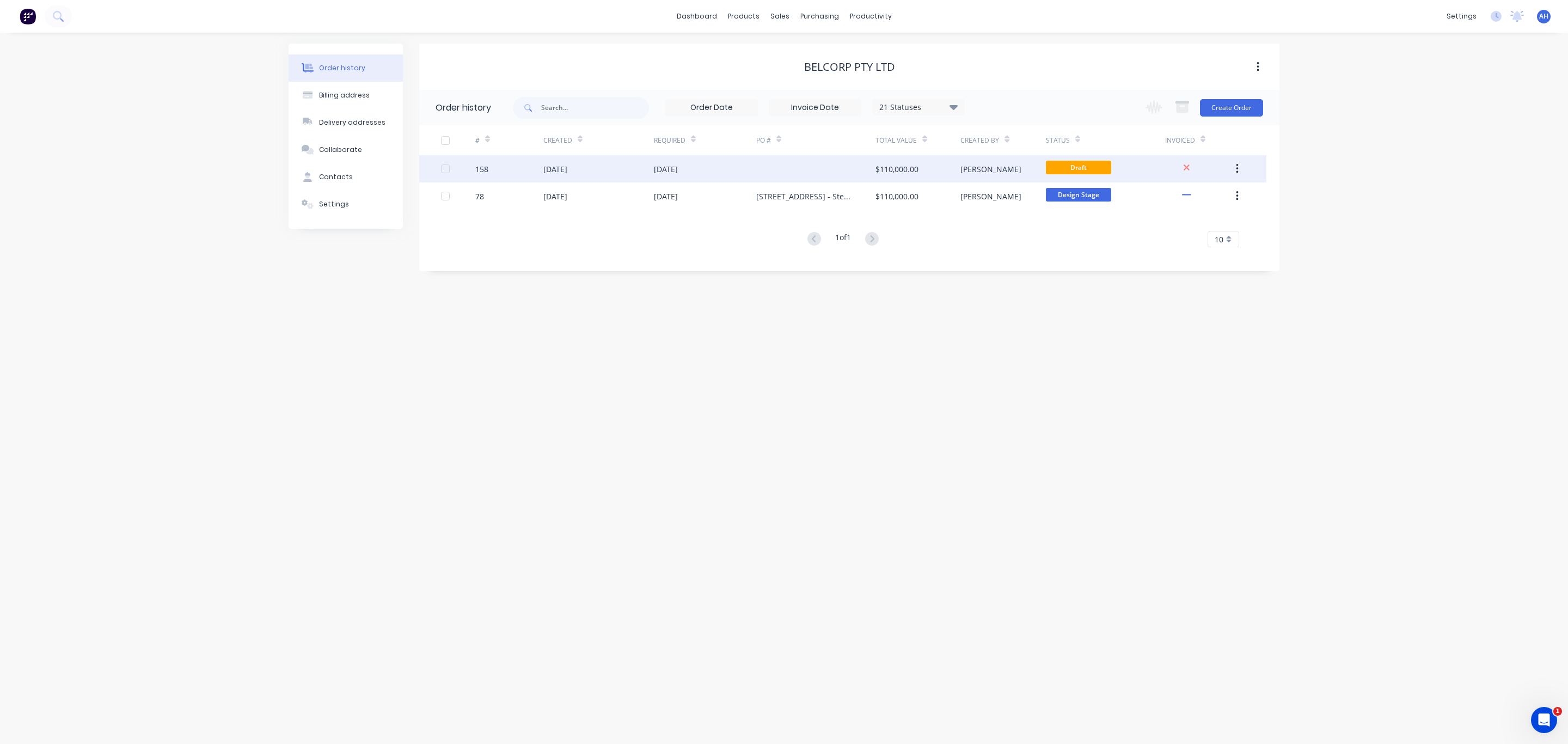
drag, startPoint x: 682, startPoint y: 170, endPoint x: 905, endPoint y: 166, distance: 223.0
drag, startPoint x: 905, startPoint y: 166, endPoint x: 637, endPoint y: 156, distance: 268.2
drag, startPoint x: 637, startPoint y: 156, endPoint x: 483, endPoint y: 170, distance: 154.6
drag, startPoint x: 483, startPoint y: 170, endPoint x: 921, endPoint y: 169, distance: 438.0
click at [921, 169] on div "$110,000.00" at bounding box center [918, 169] width 85 height 27
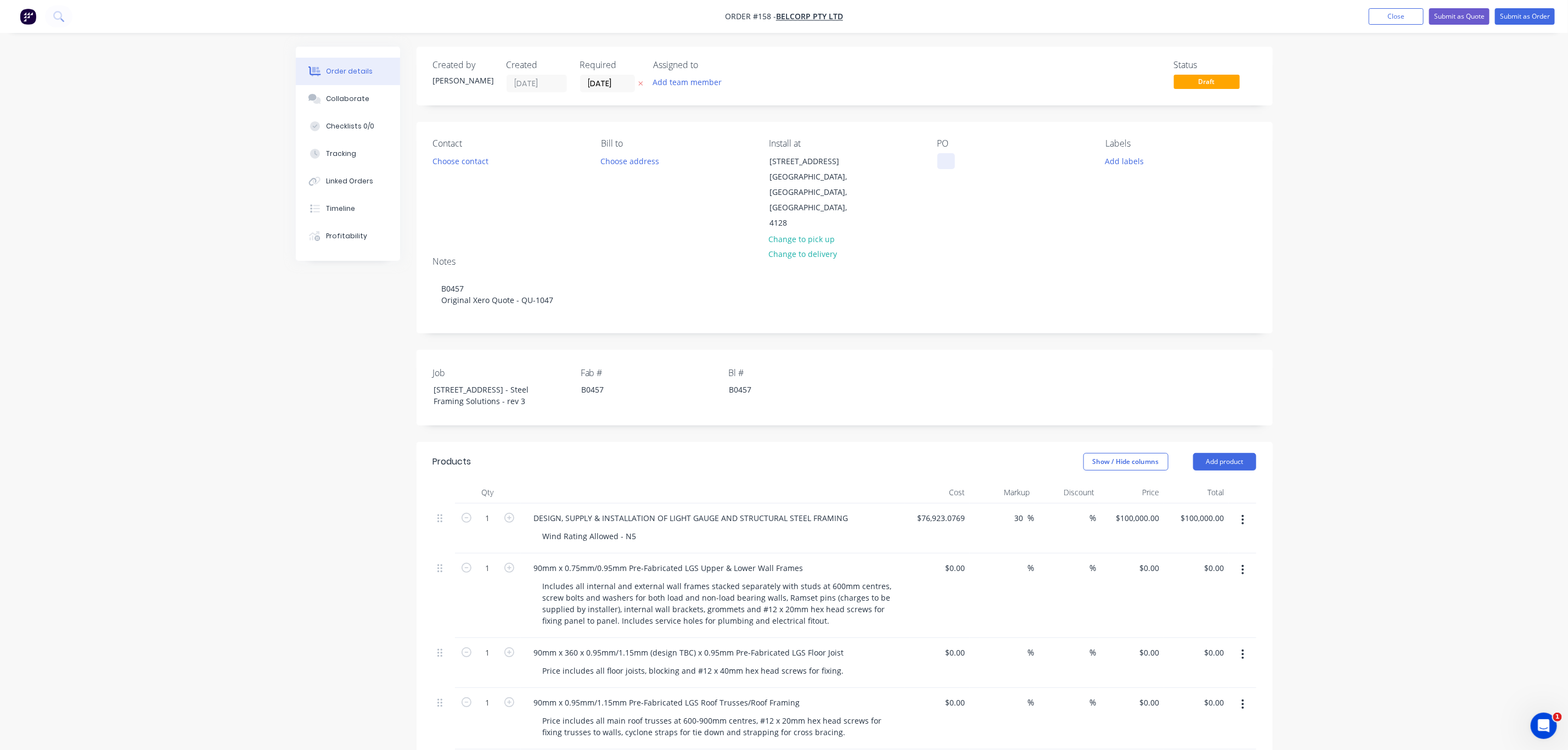
drag, startPoint x: 945, startPoint y: 162, endPoint x: 942, endPoint y: 153, distance: 9.5
click at [945, 162] on div at bounding box center [946, 161] width 18 height 16
click at [941, 158] on div "JOB CARD 1 of 5 - GROUND FLOOR WALLS" at bounding box center [1006, 167] width 137 height 28
drag, startPoint x: 1022, startPoint y: 174, endPoint x: 924, endPoint y: 160, distance: 99.0
click at [924, 160] on div "Contact Choose contact Bill to Choose address Install at 13 Ridge Road Tanah Me…" at bounding box center [844, 185] width 856 height 126
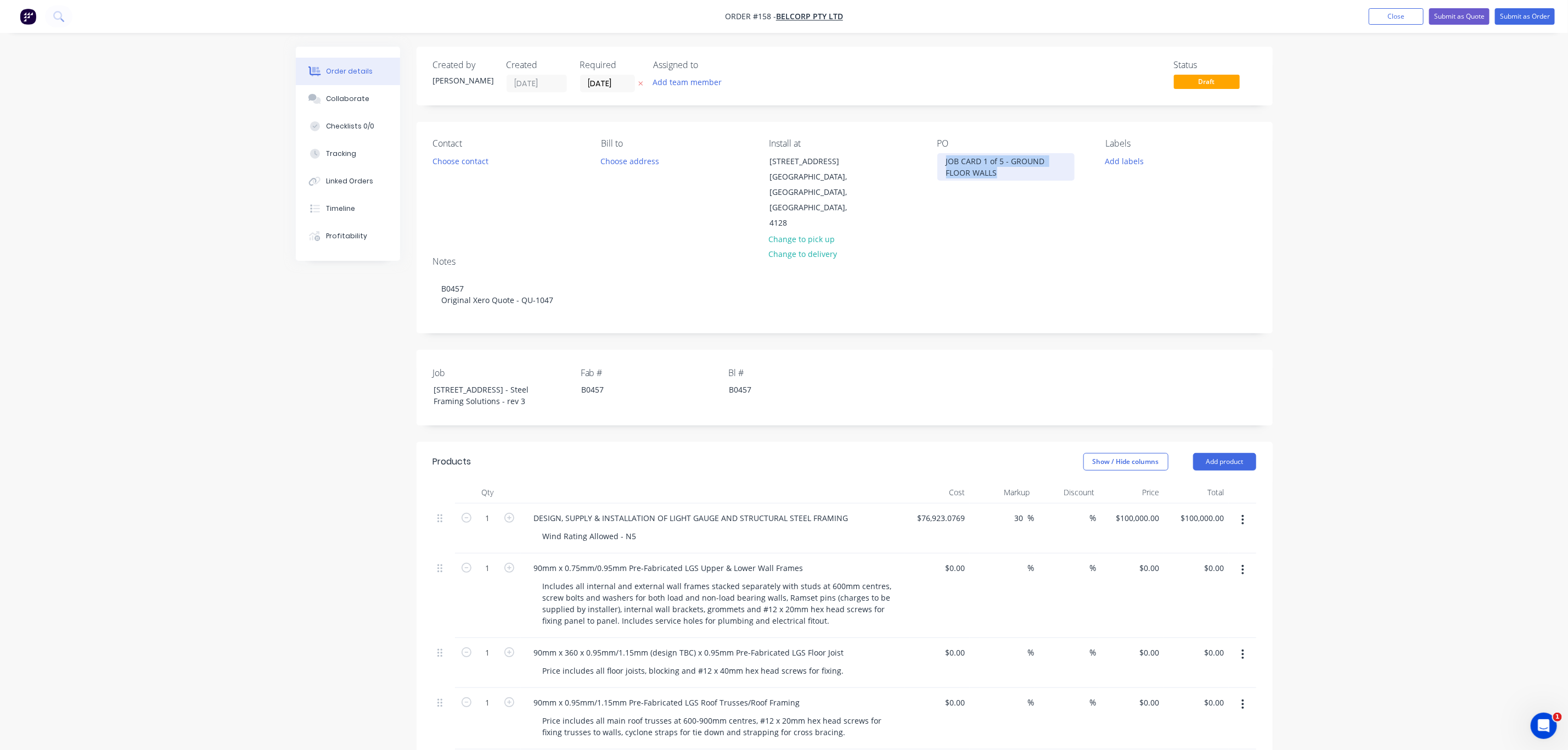
copy div "JOB CARD 1 of 5 - GROUND FLOOR WALLS"
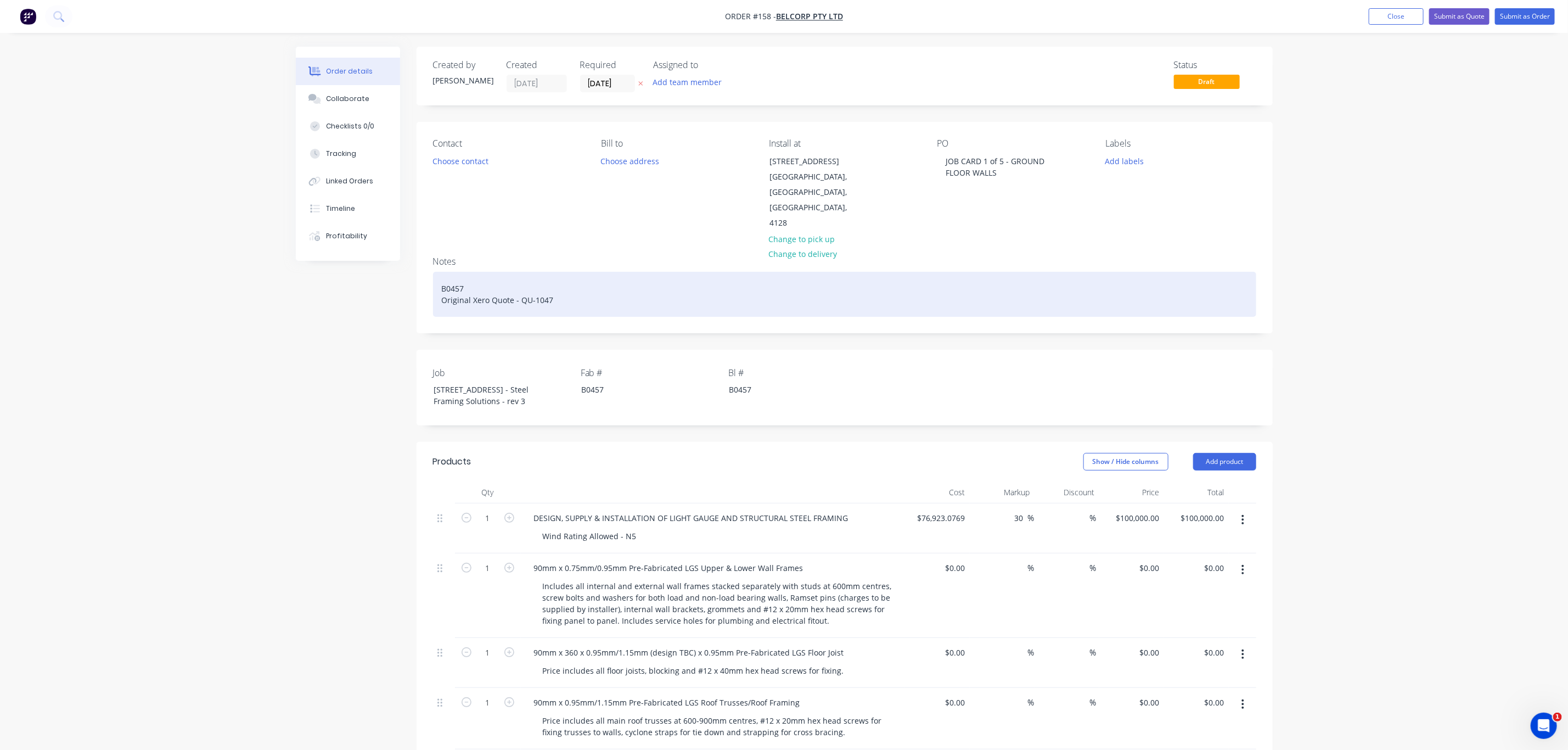
click at [441, 272] on div "B0457 Original Xero Quote - QU-1047" at bounding box center [845, 294] width 824 height 45
paste div
click at [627, 280] on div "JOB CARD 1 of 5 - GROUND FLOOR WALLS 13 Ridge Rd Tanah Merah QLD 4128" at bounding box center [845, 294] width 824 height 45
click at [624, 272] on div "JOB CARD 1 of 5 - GROUND FLOOR WALLS 13 Ridge Rd Tanah Merah QLD 4128" at bounding box center [845, 294] width 824 height 45
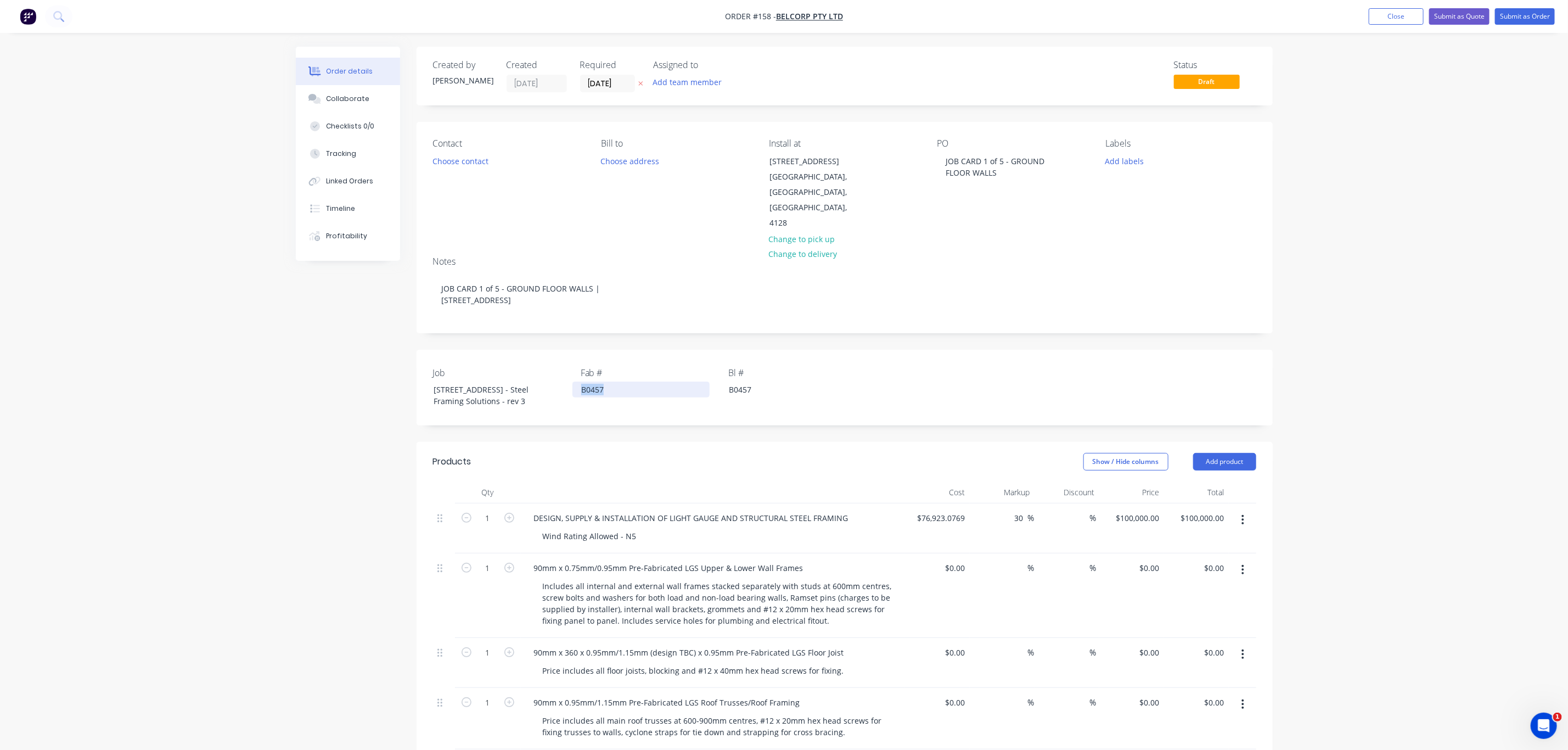
drag, startPoint x: 609, startPoint y: 371, endPoint x: 568, endPoint y: 374, distance: 41.1
click at [568, 374] on div "Job 13 Ridge Rd, Tanah Merah - Steel Framing Solutions - rev 3 Fab # B0457 Bl #…" at bounding box center [844, 387] width 856 height 75
click at [1480, 403] on div "Order details Collaborate Checklists 0/0 Tracking Linked Orders Timeline Profit…" at bounding box center [784, 740] width 1568 height 1480
click at [1134, 160] on button "Add labels" at bounding box center [1125, 161] width 50 height 15
click at [1168, 282] on div "02 CHILD JOB" at bounding box center [1162, 281] width 52 height 12
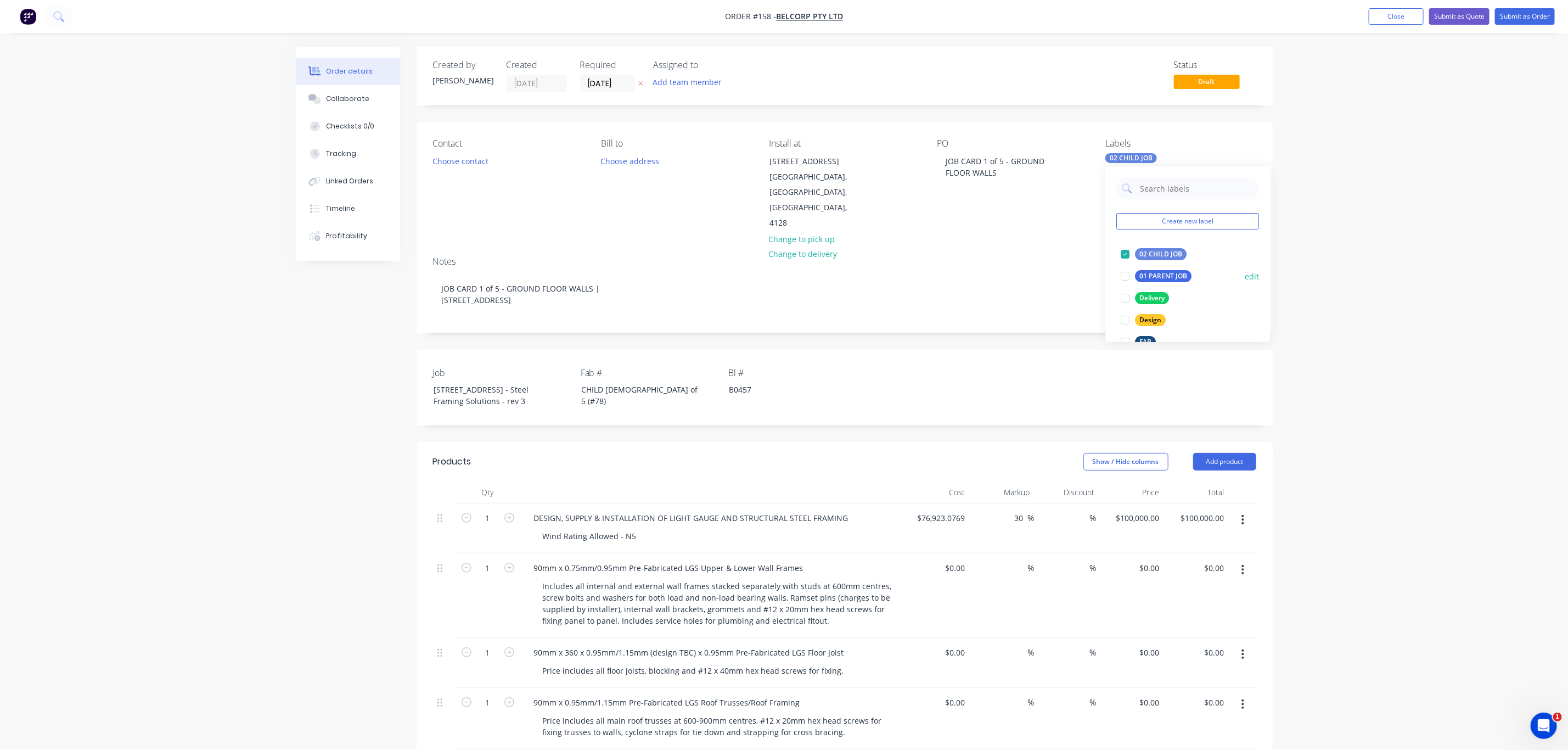
click at [1156, 295] on div "Delivery" at bounding box center [1153, 298] width 34 height 12
click at [1140, 304] on div "LGS" at bounding box center [1146, 305] width 21 height 12
click at [1428, 323] on div "Order details Collaborate Checklists 0/0 Tracking Linked Orders Timeline Profit…" at bounding box center [784, 740] width 1568 height 1480
click at [482, 152] on div "Contact Choose contact" at bounding box center [508, 184] width 150 height 93
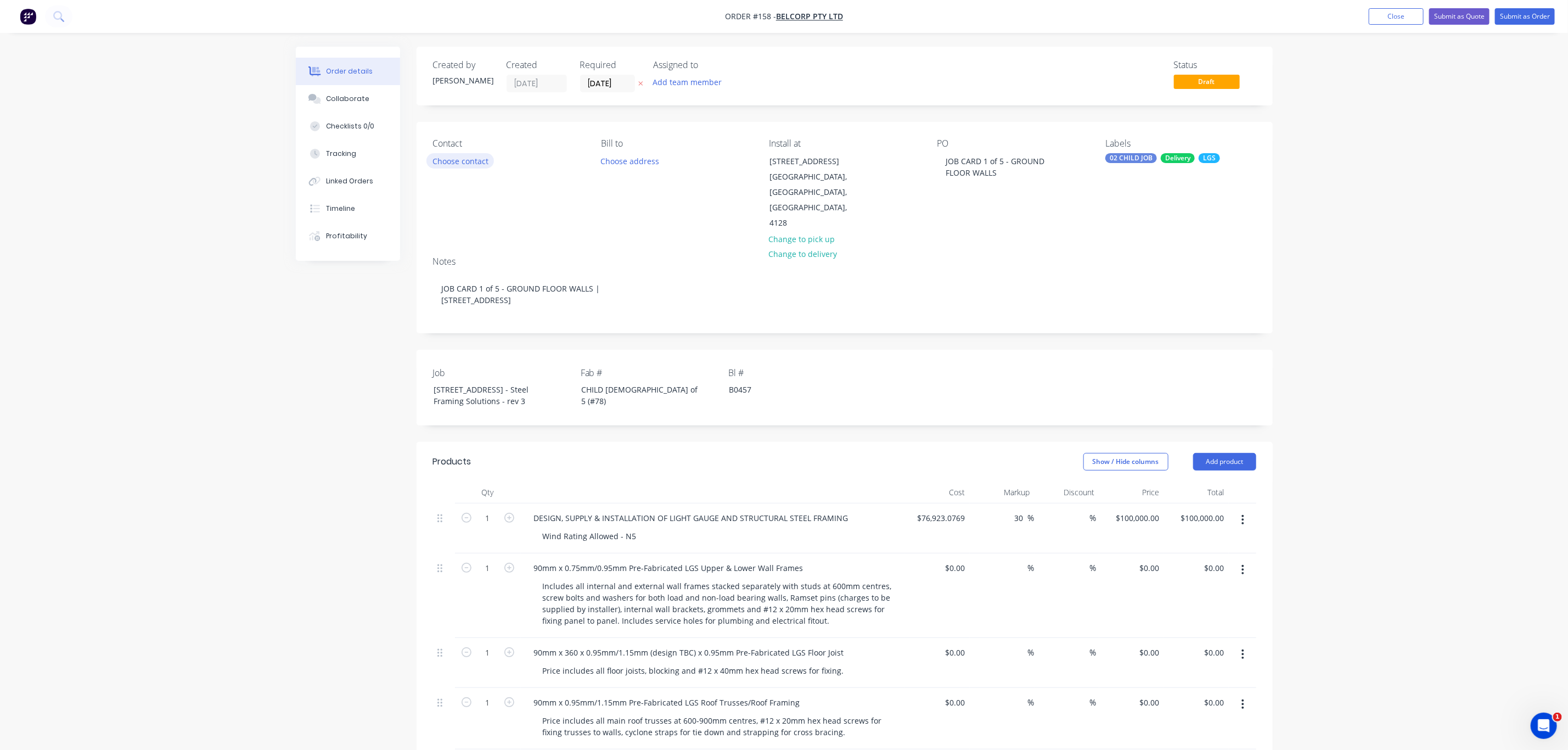
click at [482, 158] on button "Choose contact" at bounding box center [460, 161] width 68 height 15
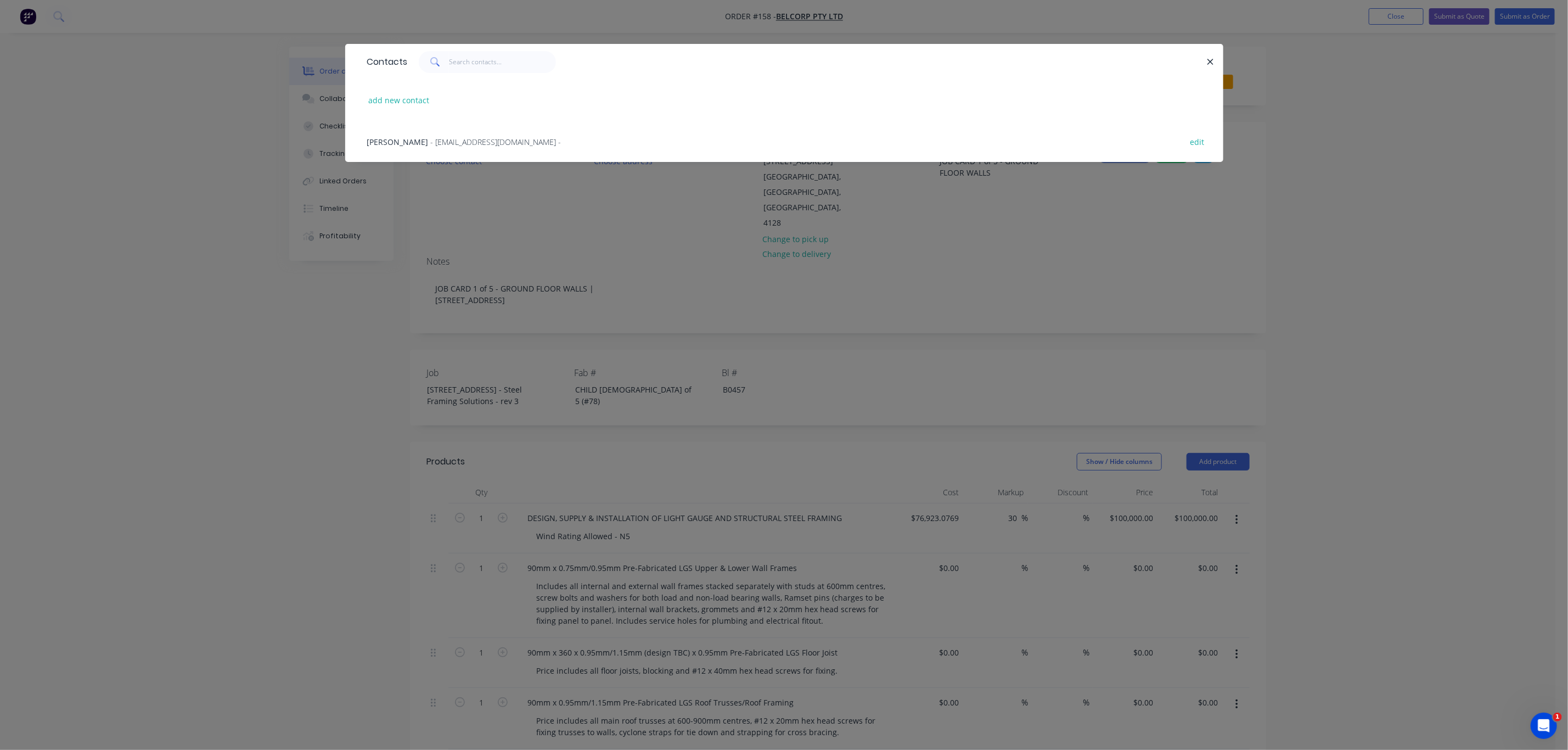
click at [471, 145] on span "- construction@belcorp.au -" at bounding box center [496, 142] width 131 height 10
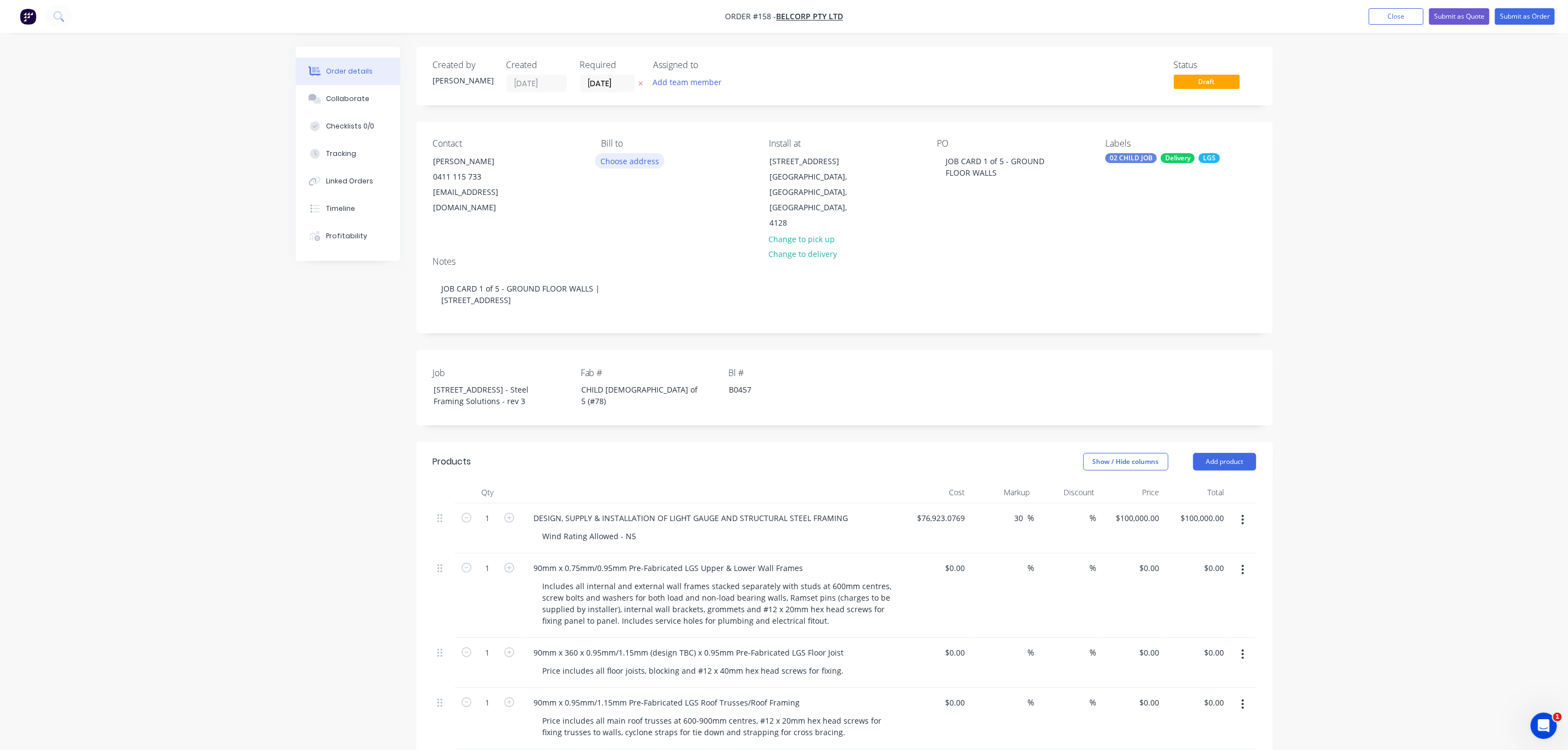
click at [629, 160] on button "Choose address" at bounding box center [630, 161] width 70 height 15
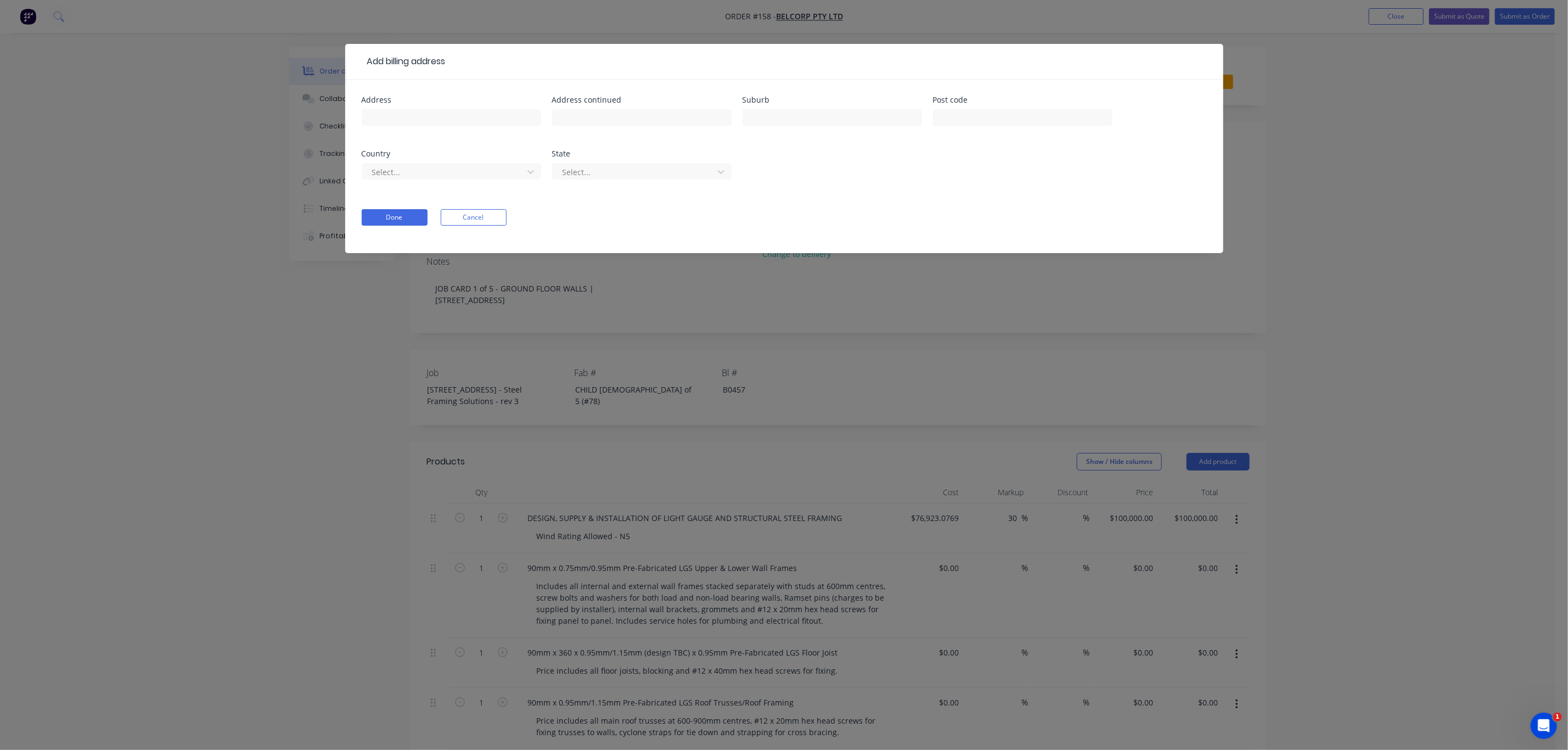
click at [470, 211] on button "Cancel" at bounding box center [473, 217] width 66 height 17
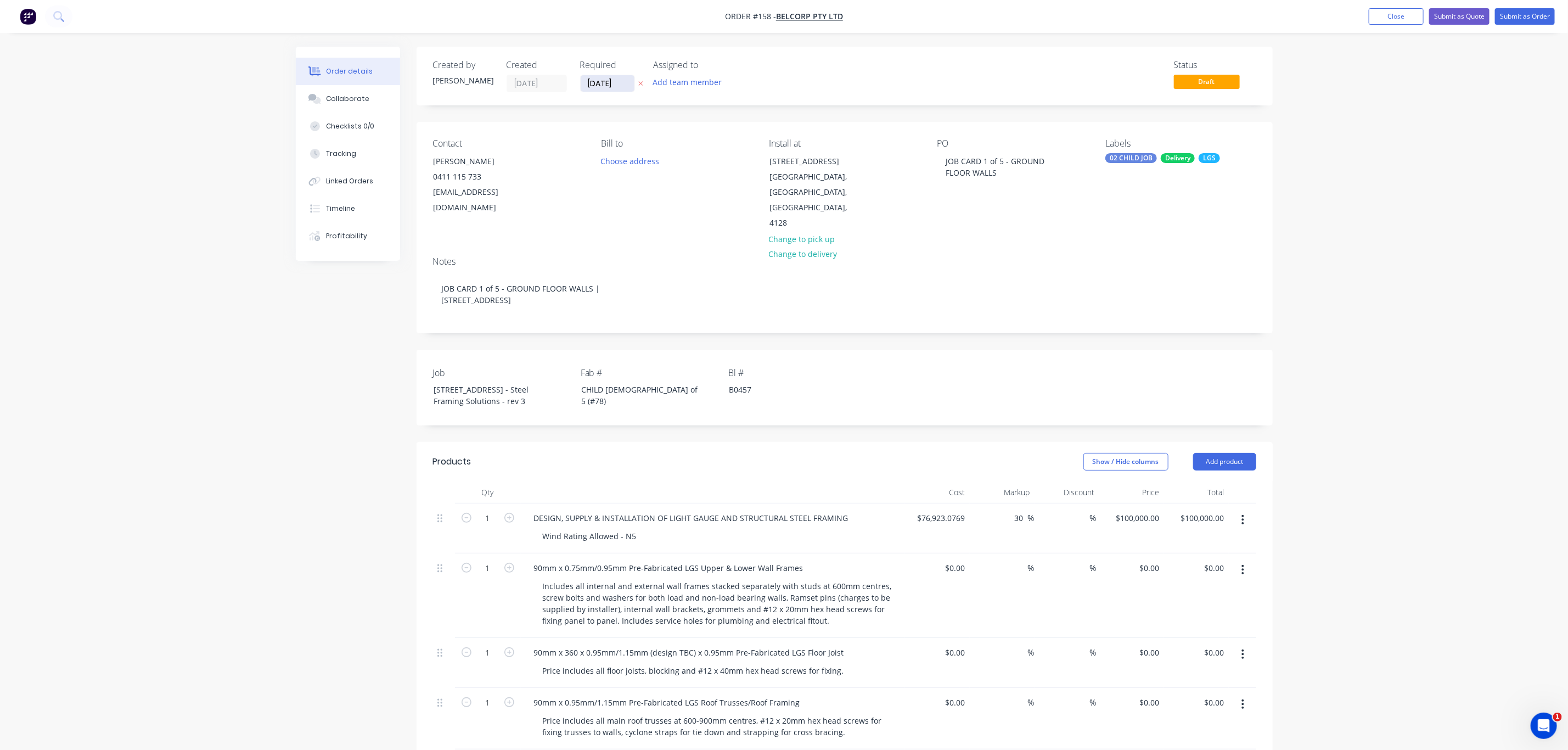
click at [614, 83] on input "29/08/25" at bounding box center [608, 83] width 54 height 17
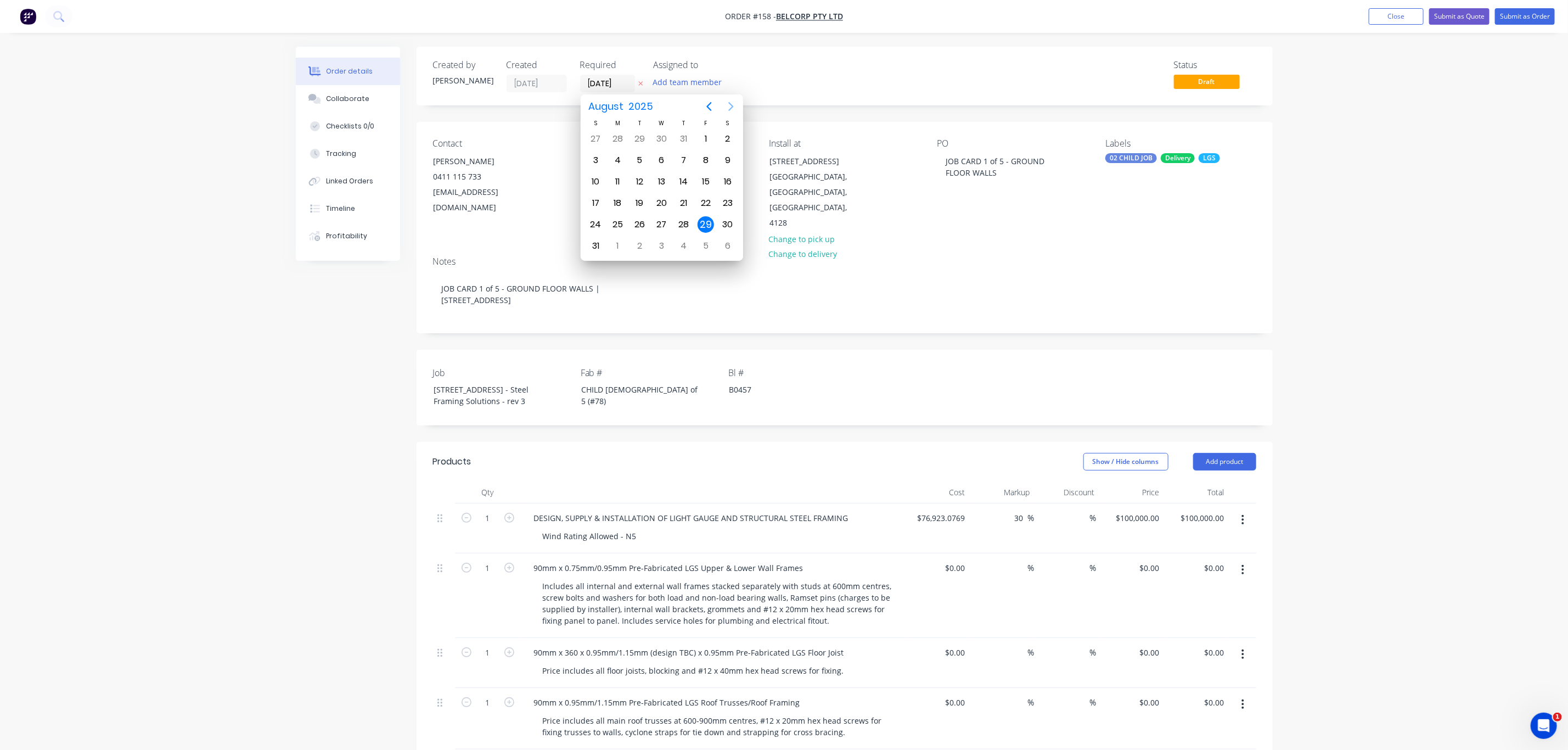
click at [728, 107] on icon "Next page" at bounding box center [731, 106] width 13 height 13
click at [617, 162] on div "8" at bounding box center [617, 160] width 17 height 17
type input "08/09/25"
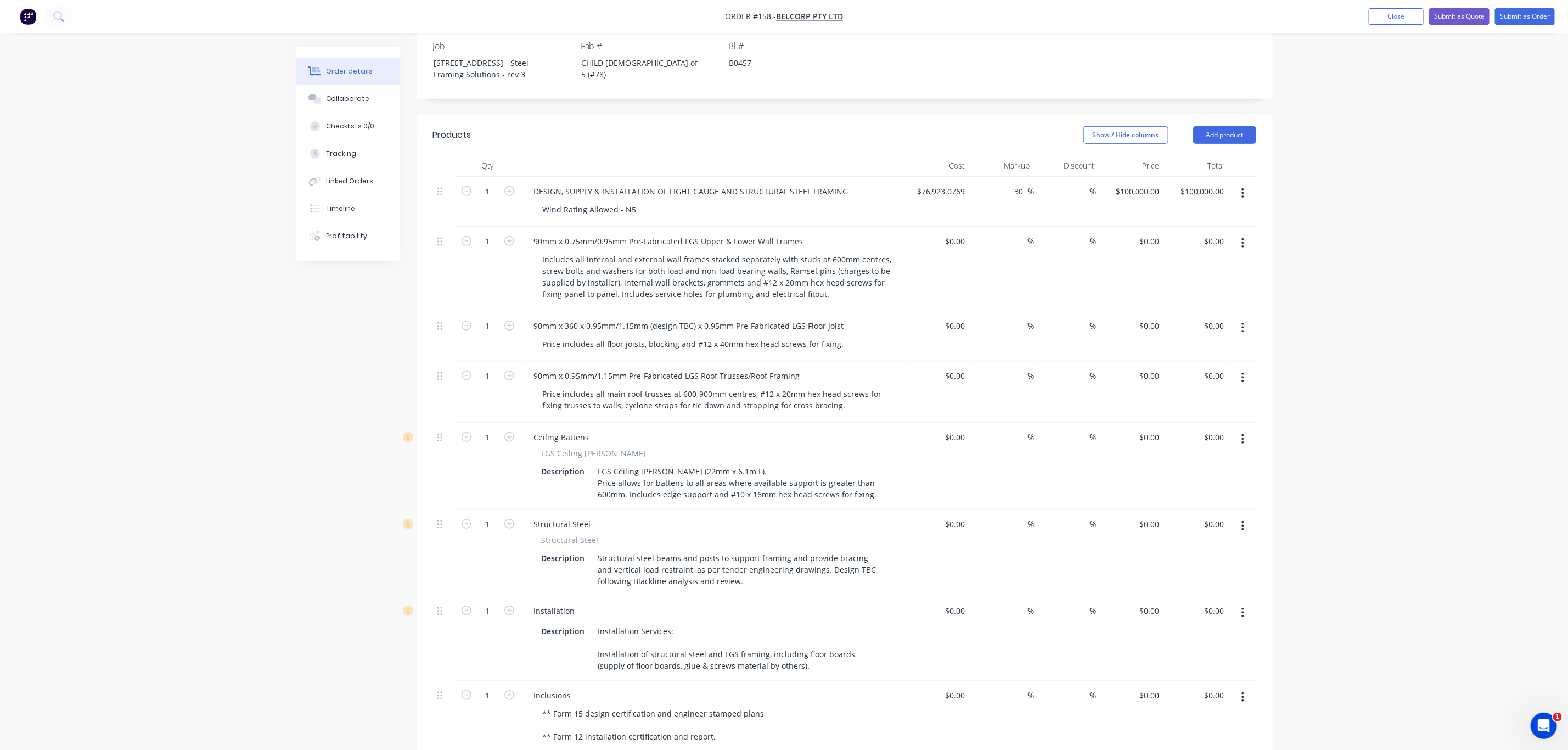
scroll to position [330, 0]
click at [1242, 319] on icon "button" at bounding box center [1243, 325] width 2 height 12
click at [1201, 412] on div "Delete" at bounding box center [1205, 420] width 85 height 16
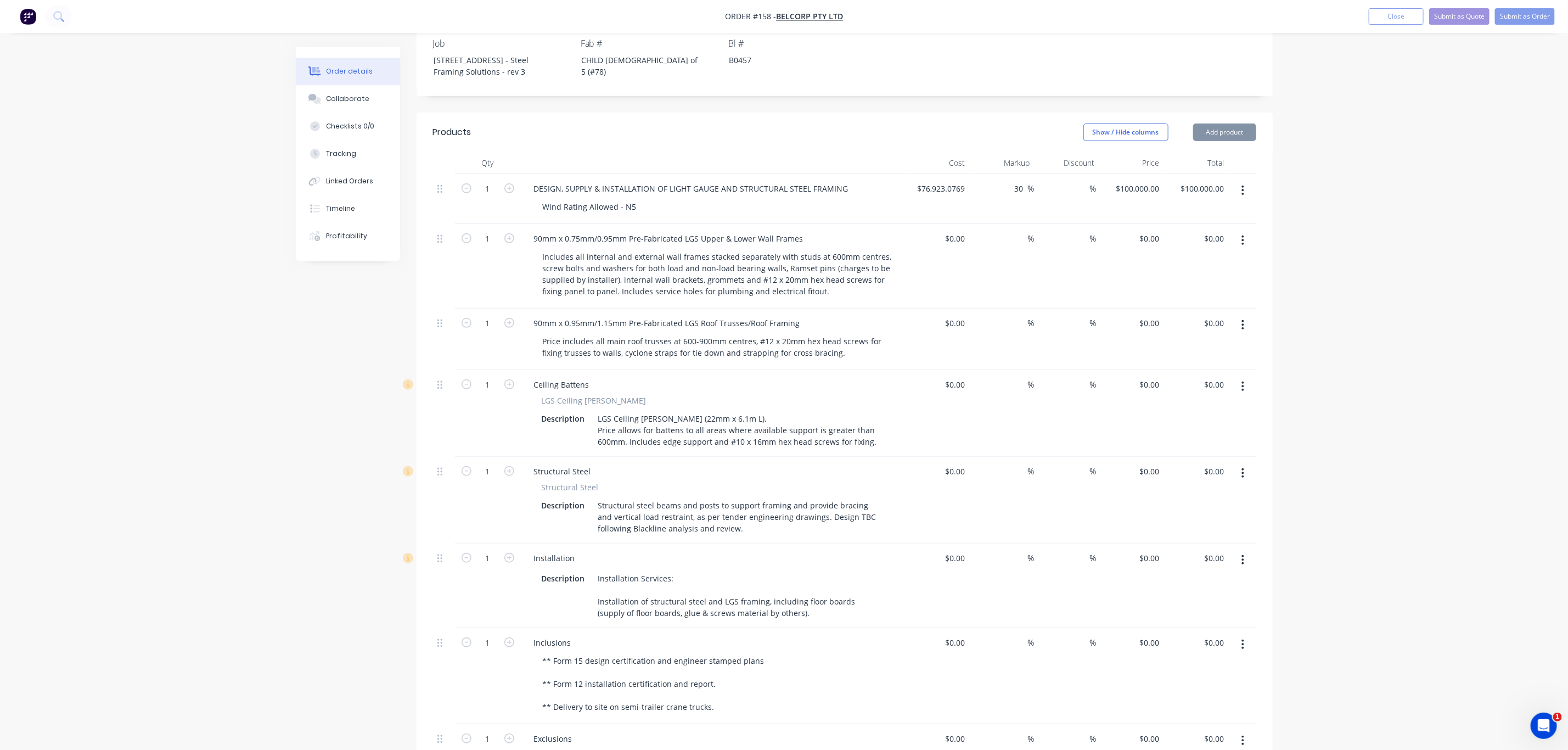
click at [1244, 319] on icon "button" at bounding box center [1243, 325] width 2 height 12
click at [1197, 412] on div "Delete" at bounding box center [1205, 420] width 85 height 16
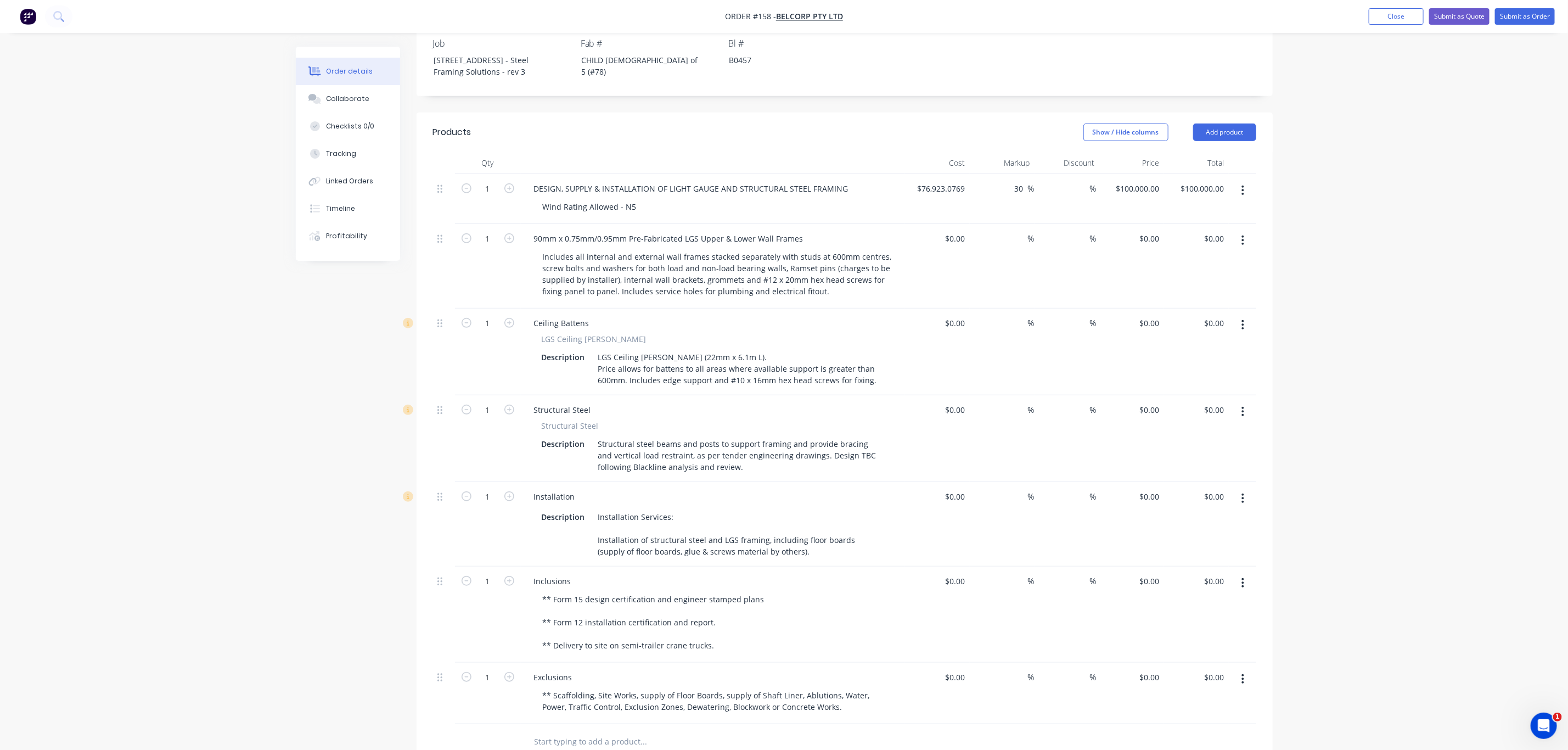
click at [1245, 315] on button "button" at bounding box center [1243, 325] width 26 height 20
click at [1206, 412] on div "Delete" at bounding box center [1205, 420] width 85 height 16
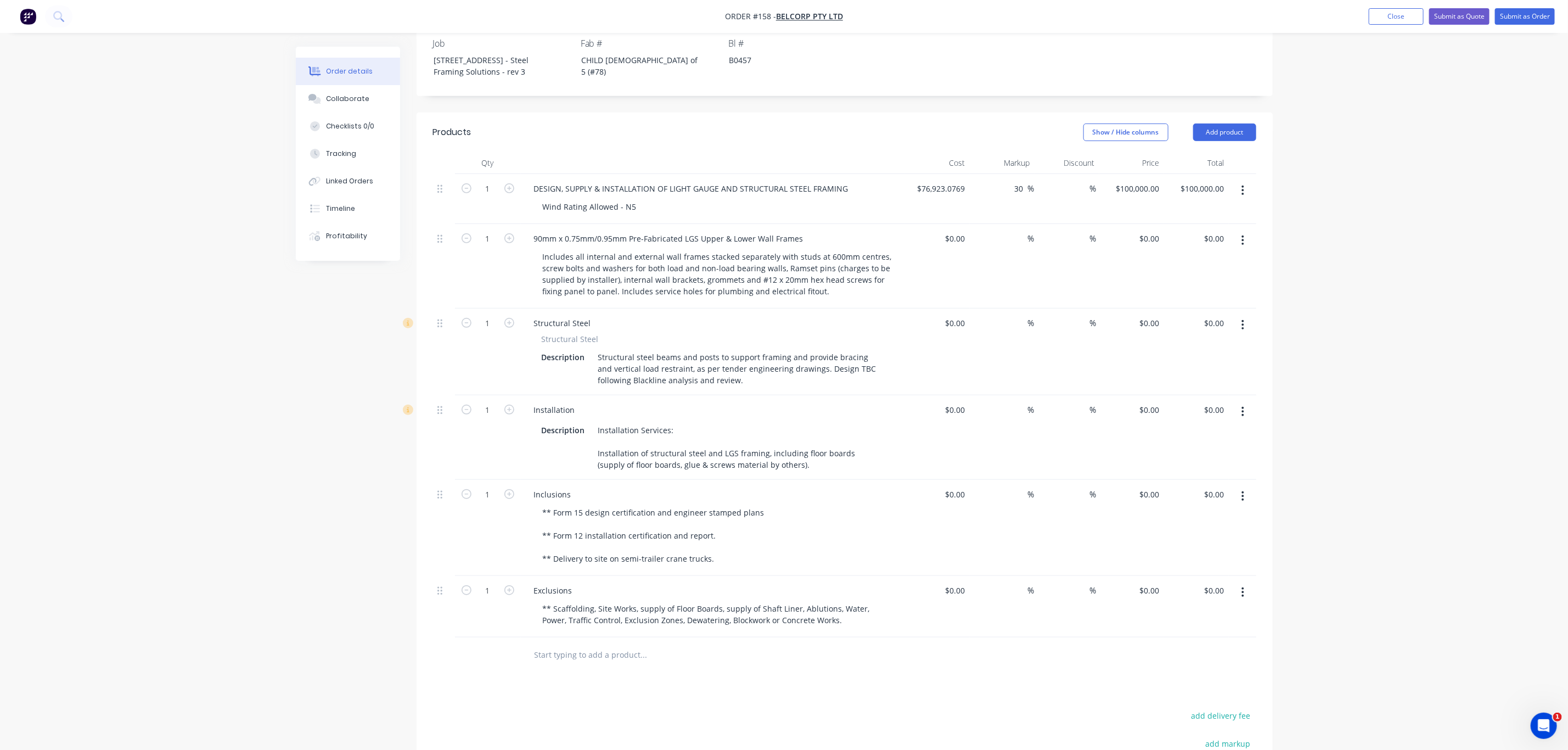
click at [1242, 319] on icon "button" at bounding box center [1243, 325] width 2 height 12
click at [1215, 412] on div "Delete" at bounding box center [1205, 420] width 85 height 16
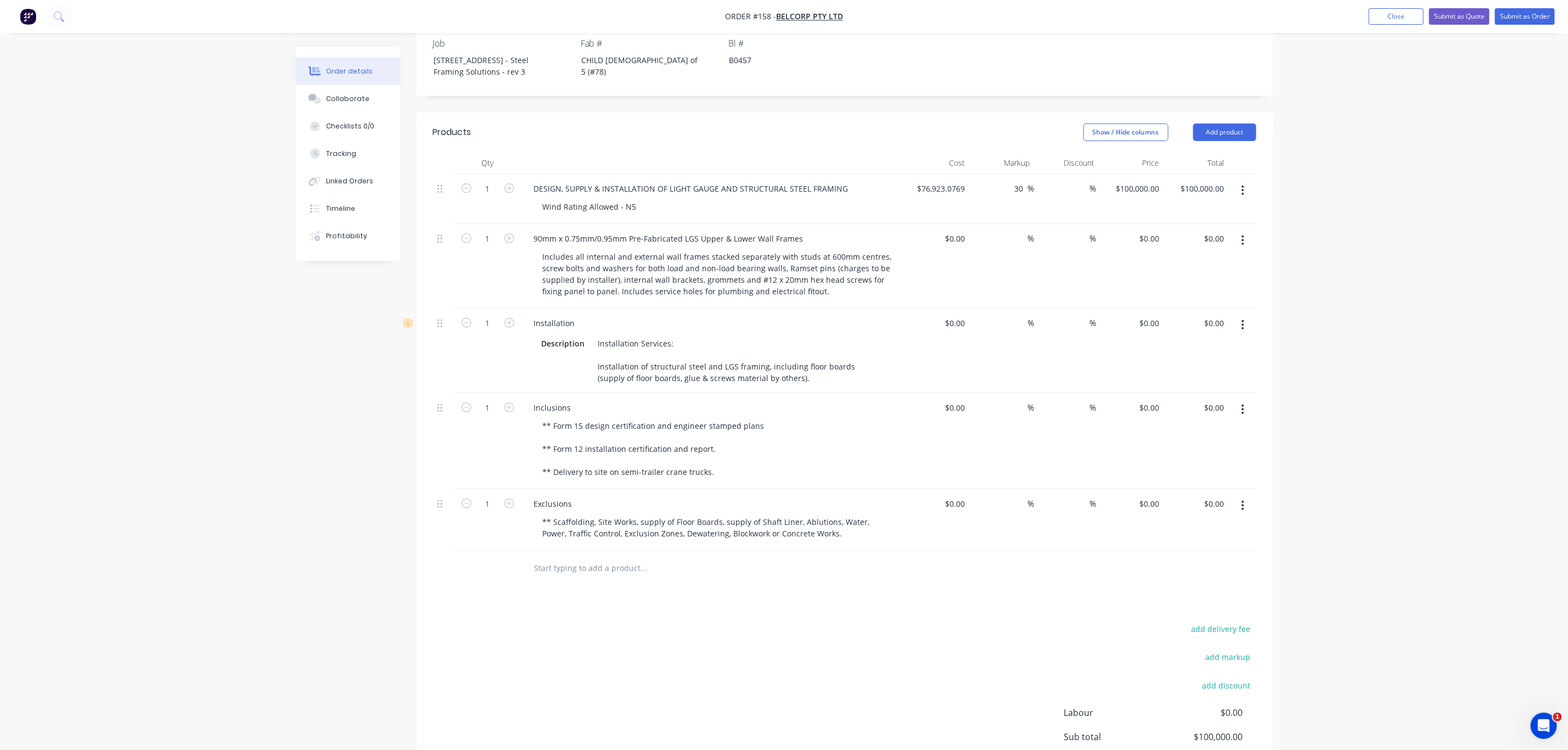
click at [1242, 319] on icon "button" at bounding box center [1243, 325] width 2 height 12
click at [1199, 412] on div "Delete" at bounding box center [1205, 420] width 85 height 16
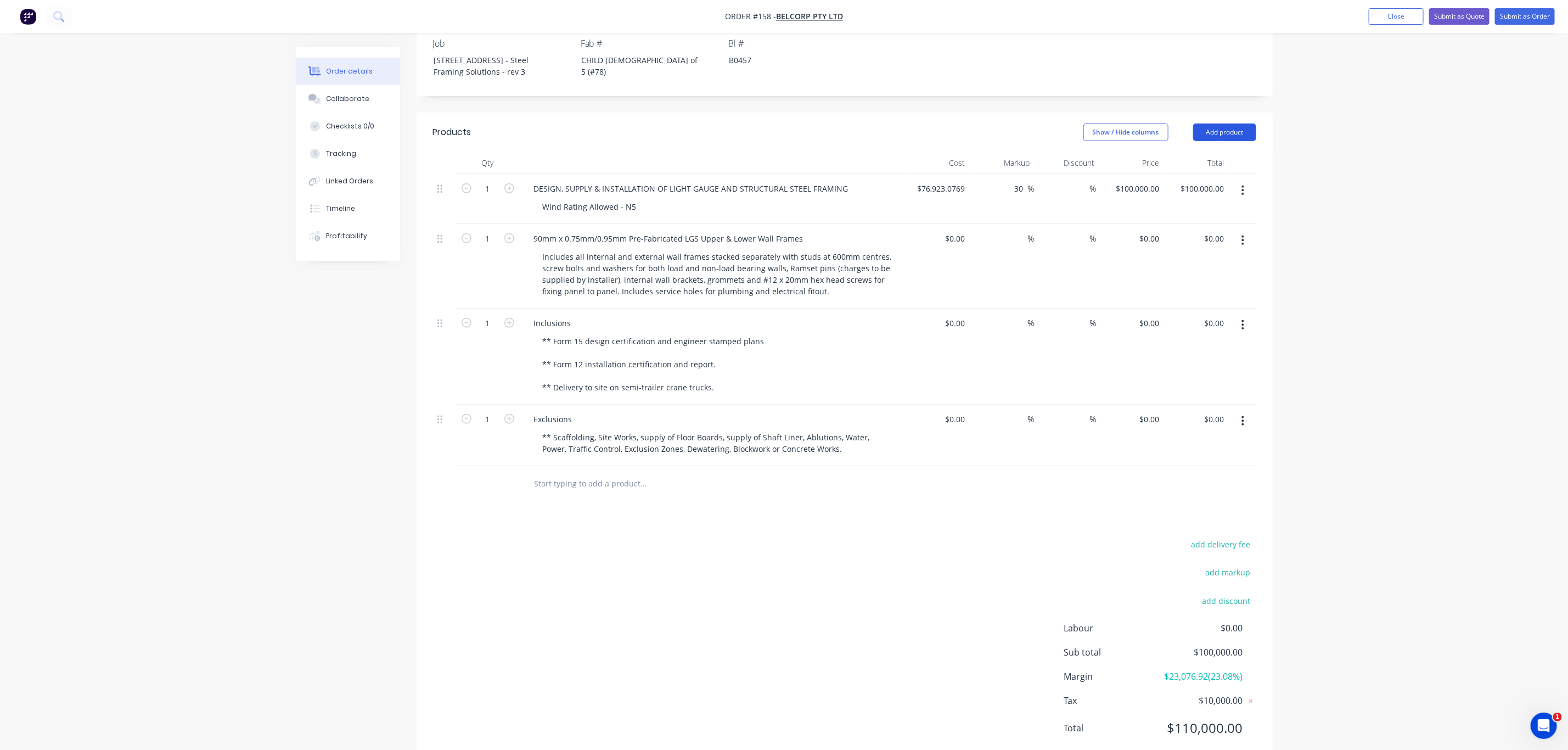
click at [1242, 123] on button "Add product" at bounding box center [1225, 132] width 63 height 18
click at [1202, 284] on div "Notes (Internal)" at bounding box center [1205, 292] width 85 height 16
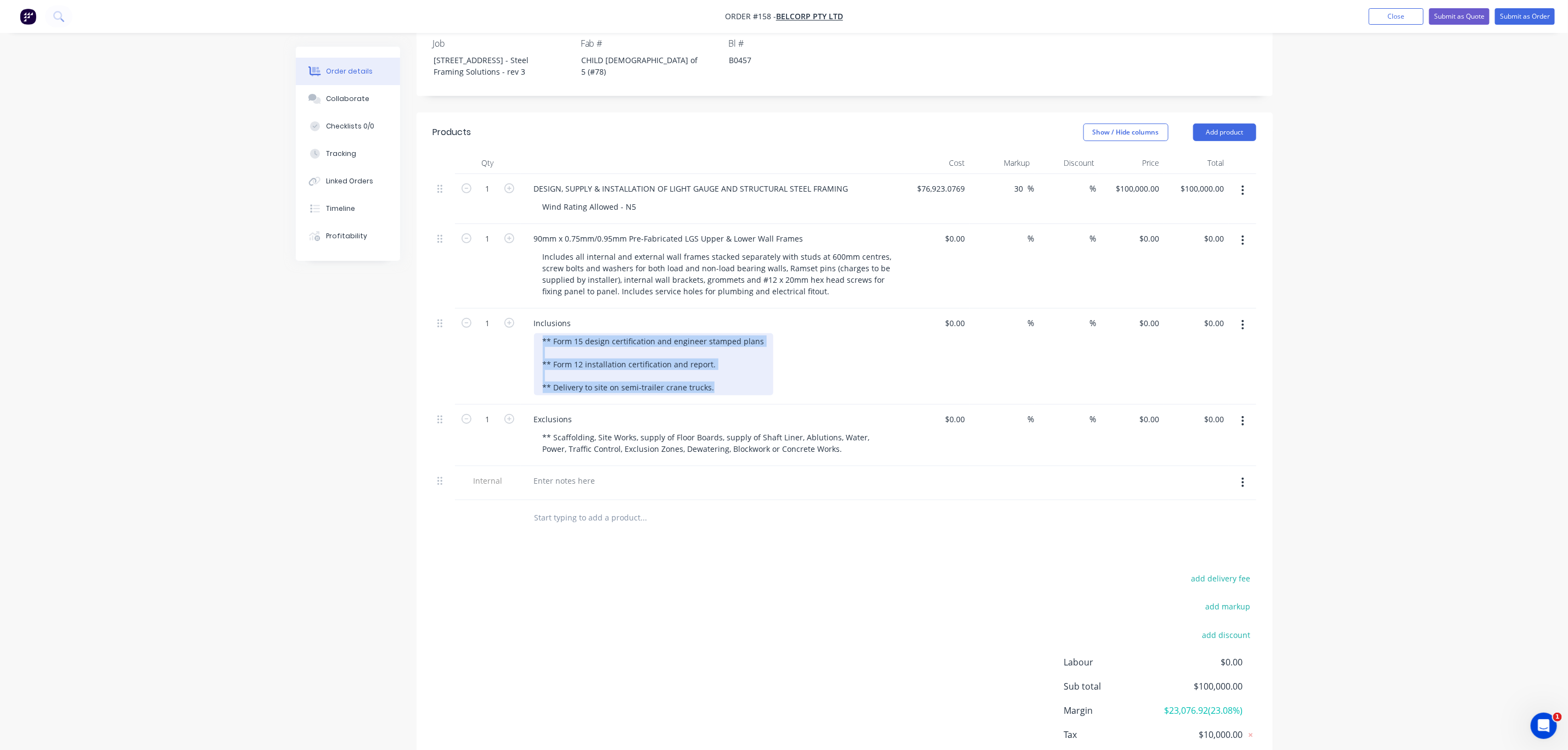
drag, startPoint x: 715, startPoint y: 376, endPoint x: 526, endPoint y: 320, distance: 197.1
click at [526, 320] on div "Inclusions ** Form 15 design certification and engineer stamped plans ** Form 1…" at bounding box center [713, 357] width 384 height 96
copy div "** Form 15 design certification and engineer stamped plans ** Form 12 installat…"
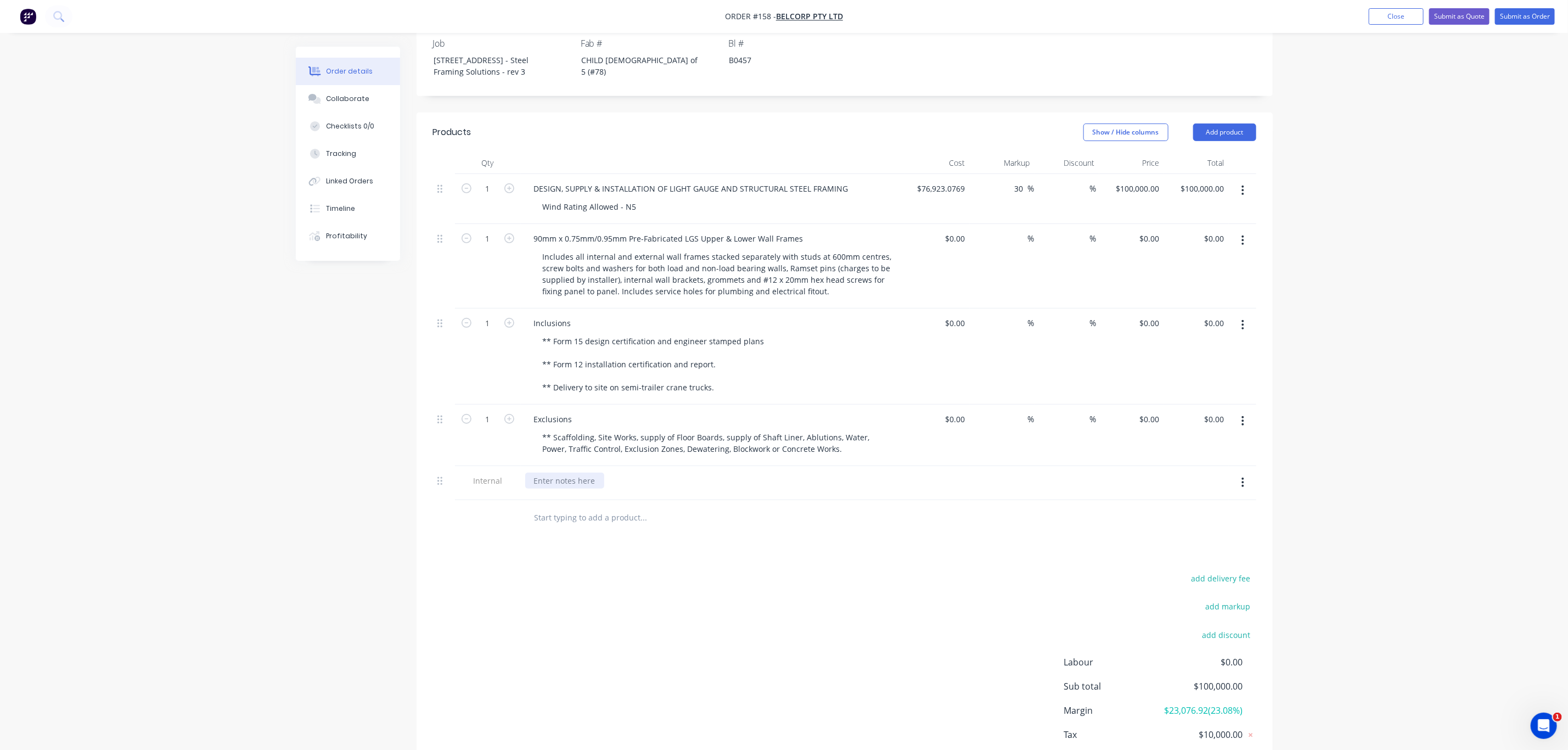
click at [601, 473] on div at bounding box center [565, 481] width 79 height 16
paste div
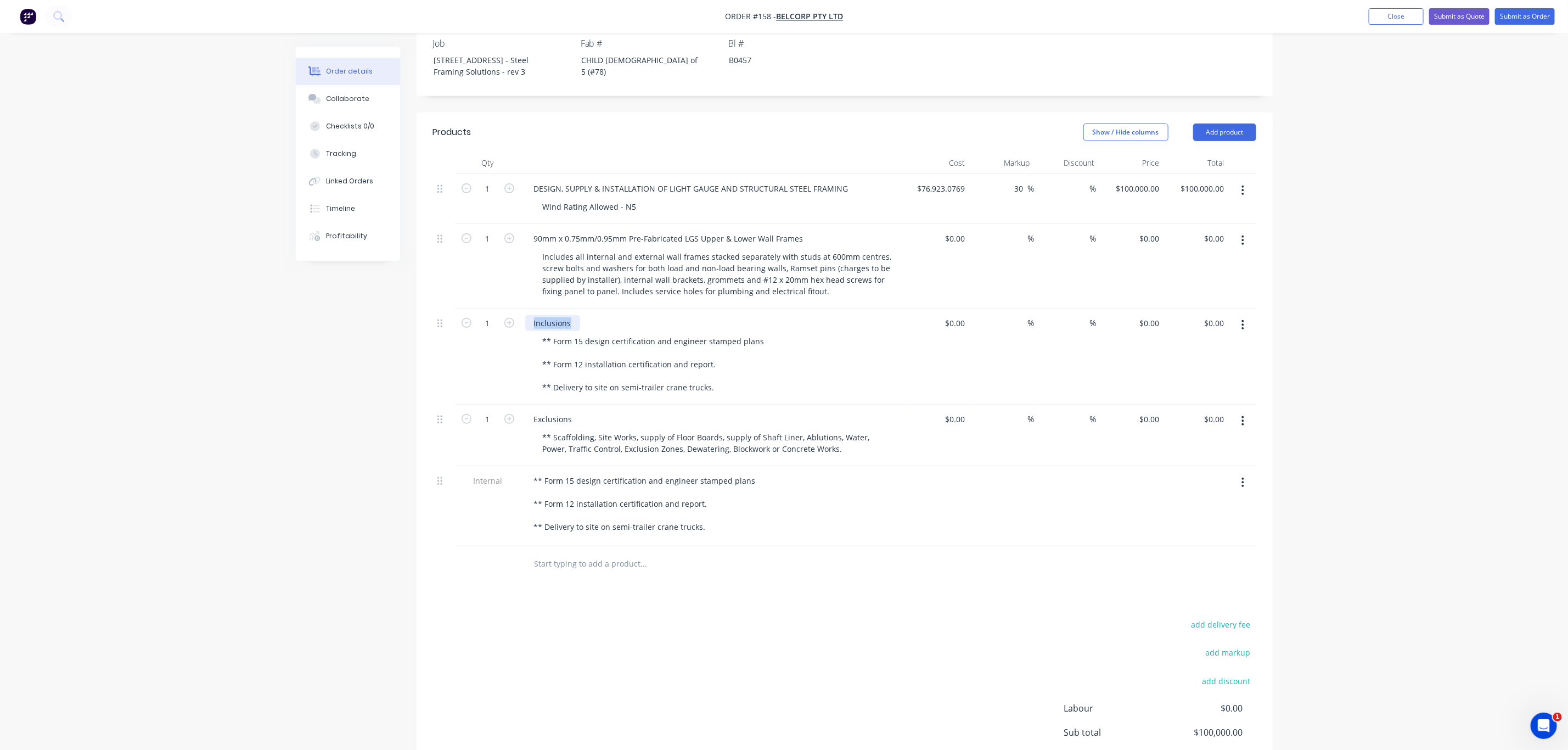
drag, startPoint x: 572, startPoint y: 311, endPoint x: 524, endPoint y: 311, distance: 48.0
click at [525, 315] on div "Inclusions" at bounding box center [552, 323] width 55 height 16
copy div "Inclusions"
click at [529, 473] on div "** Form 15 design certification and engineer stamped plans ** Form 12 installat…" at bounding box center [645, 503] width 239 height 62
click at [533, 473] on div "** Form 15 design certification and engineer stamped plans ** Form 12 installat…" at bounding box center [645, 503] width 239 height 62
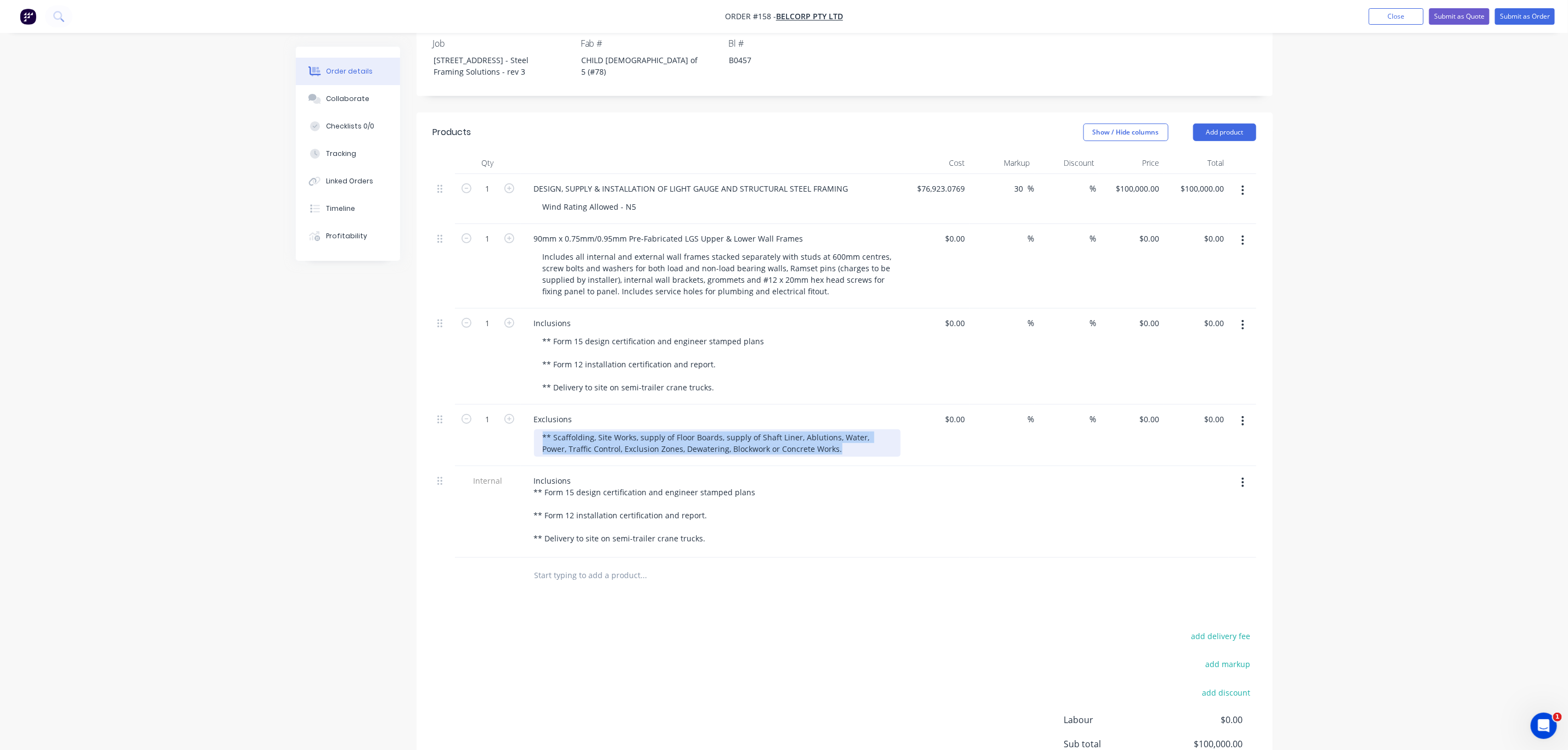
drag, startPoint x: 827, startPoint y: 436, endPoint x: 519, endPoint y: 429, distance: 308.1
click at [519, 429] on div "1 Exclusions ** Scaffolding, Site Works, supply of Floor Boards, supply of Shaf…" at bounding box center [845, 435] width 824 height 61
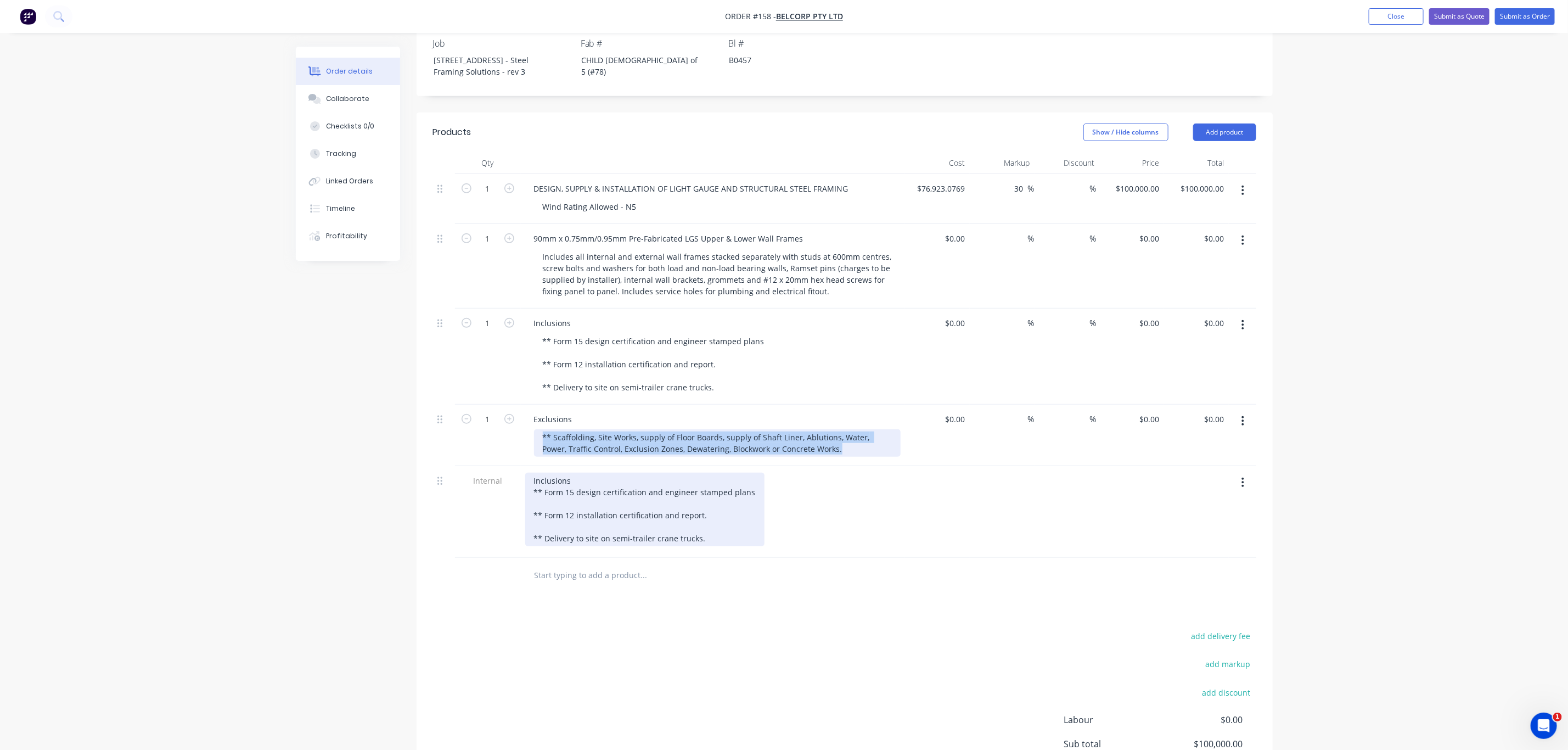
copy div "** Scaffolding, Site Works, supply of Floor Boards, supply of Shaft Liner, Ablu…"
click at [709, 521] on div "Inclusions ** Form 15 design certification and engineer stamped plans ** Form 1…" at bounding box center [645, 509] width 239 height 74
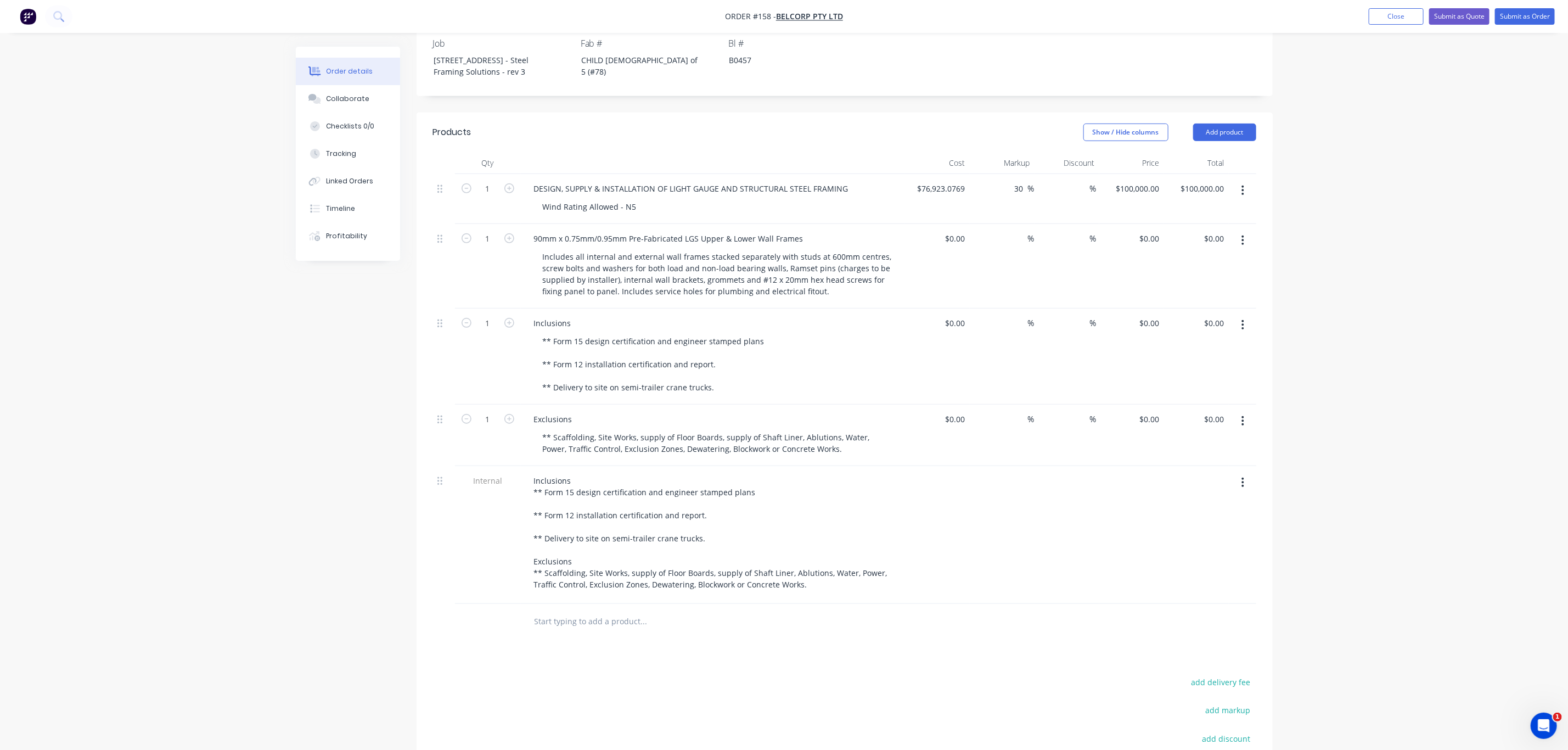
click at [1240, 411] on button "button" at bounding box center [1243, 421] width 26 height 20
click at [1191, 508] on div "Delete" at bounding box center [1205, 516] width 85 height 16
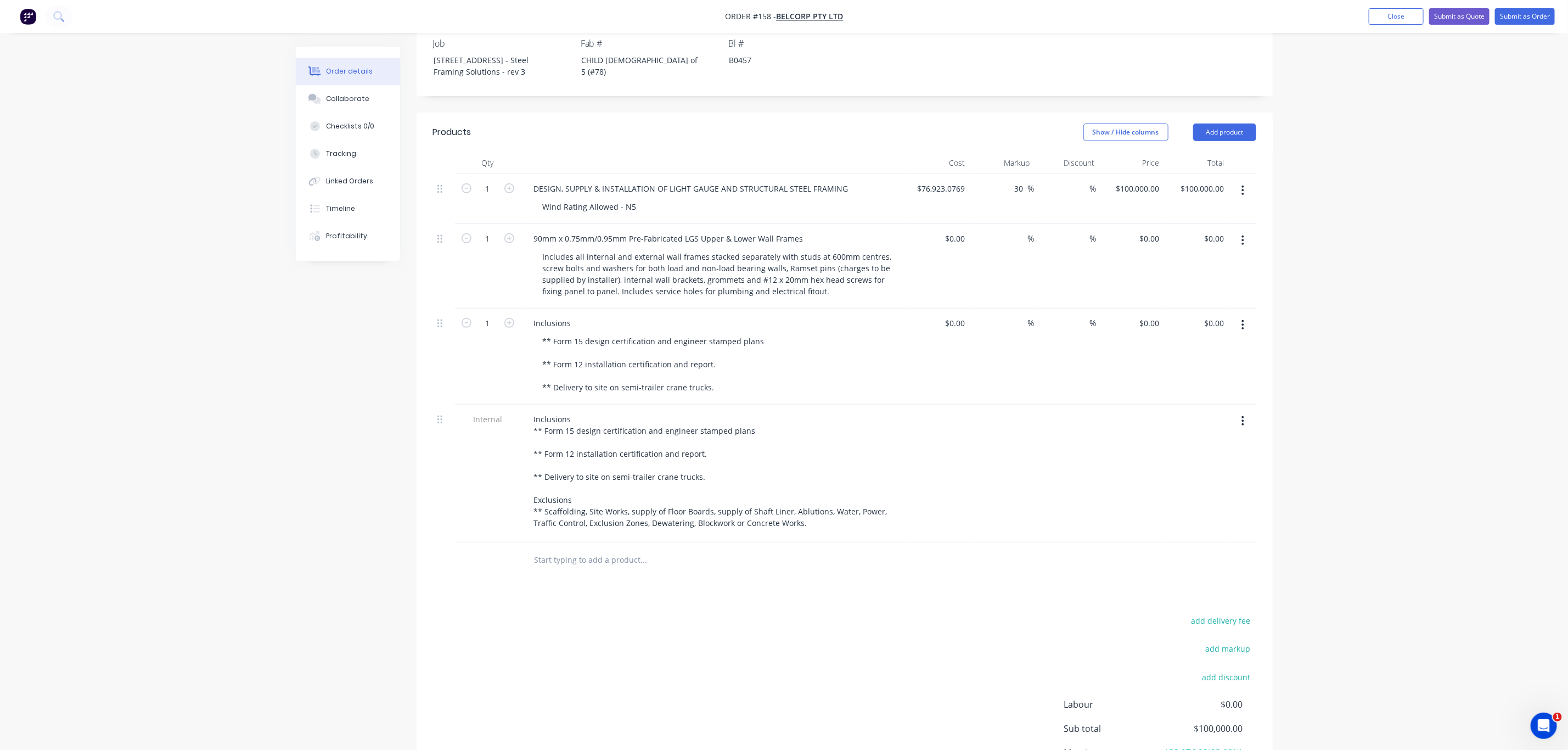
click at [1242, 319] on icon "button" at bounding box center [1243, 325] width 2 height 12
click at [1199, 412] on div "Delete" at bounding box center [1205, 420] width 85 height 16
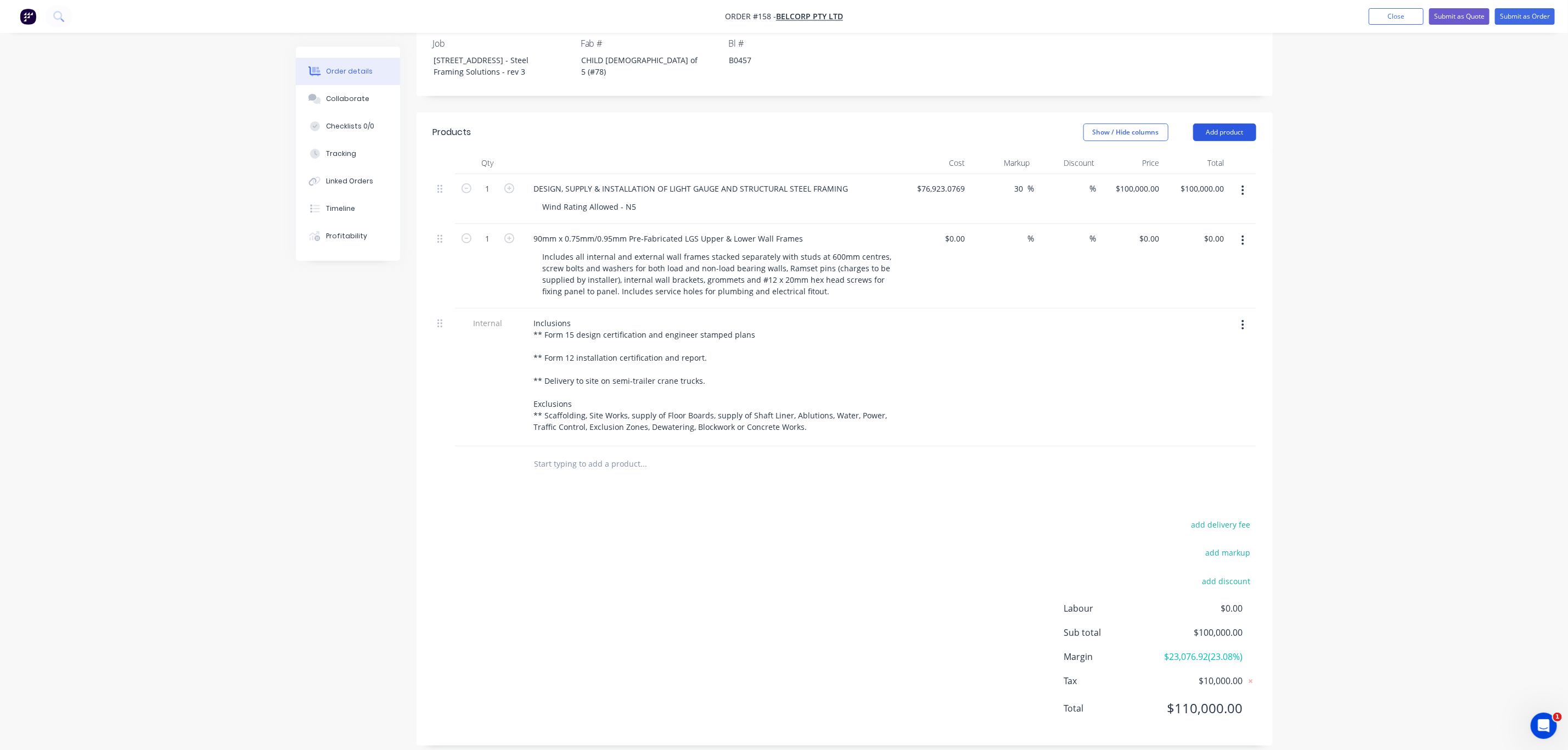
click at [1218, 123] on button "Add product" at bounding box center [1225, 132] width 63 height 18
click at [1197, 284] on div "Notes (Internal)" at bounding box center [1205, 292] width 85 height 16
click at [486, 315] on div "Internal" at bounding box center [487, 377] width 66 height 138
click at [486, 317] on span "Internal" at bounding box center [488, 323] width 57 height 12
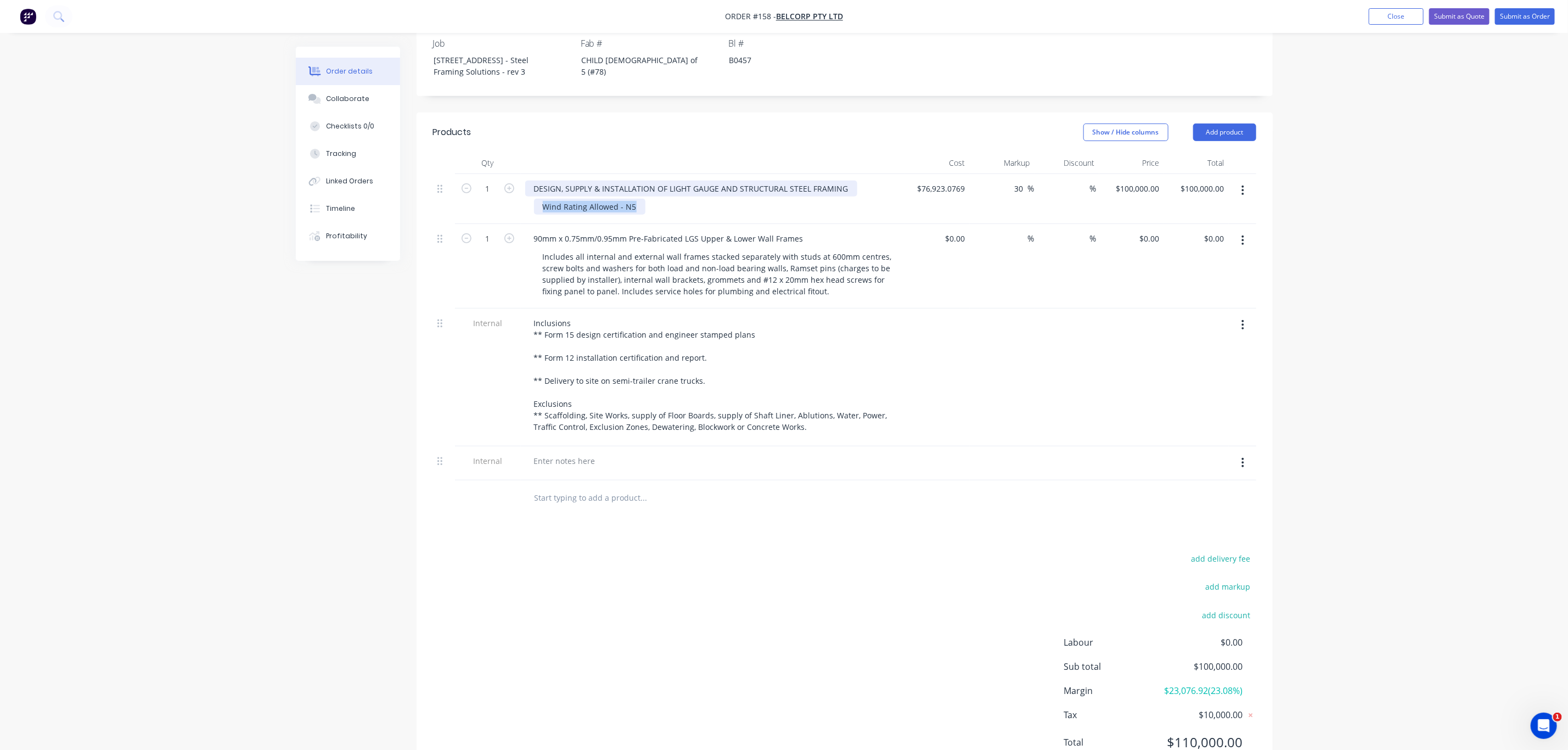
drag, startPoint x: 638, startPoint y: 191, endPoint x: 527, endPoint y: 168, distance: 113.4
click at [527, 174] on div "DESIGN, SUPPLY & INSTALLATION OF LIGHT GAUGE AND STRUCTURAL STEEL FRAMING Wind …" at bounding box center [713, 199] width 384 height 50
copy div "Wind Rating Allowed - N5"
click at [555, 453] on div at bounding box center [565, 461] width 79 height 16
paste div
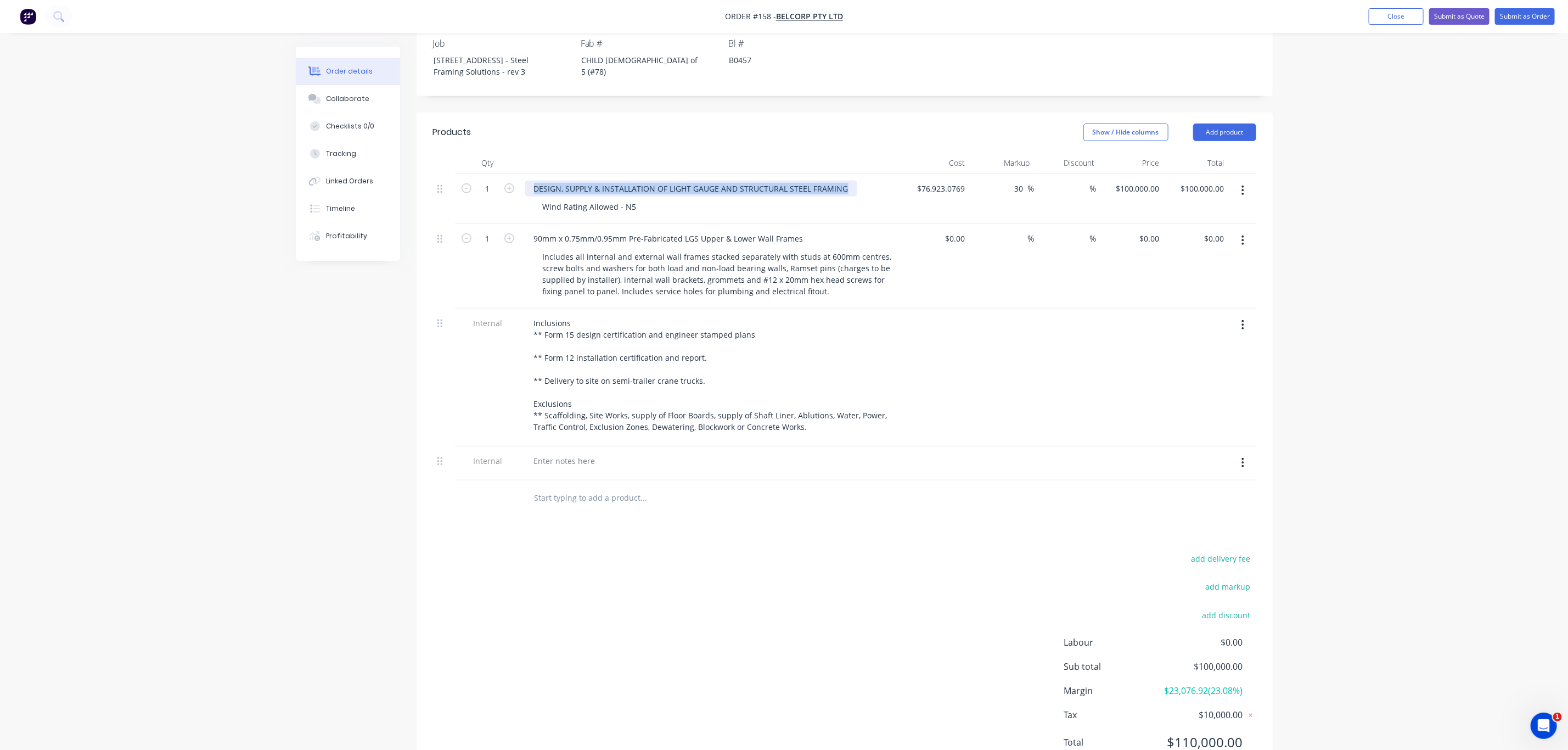
drag, startPoint x: 533, startPoint y: 172, endPoint x: 868, endPoint y: 174, distance: 335.0
click at [868, 180] on div "DESIGN, SUPPLY & INSTALLATION OF LIGHT GAUGE AND STRUCTURAL STEEL FRAMING" at bounding box center [713, 188] width 376 height 16
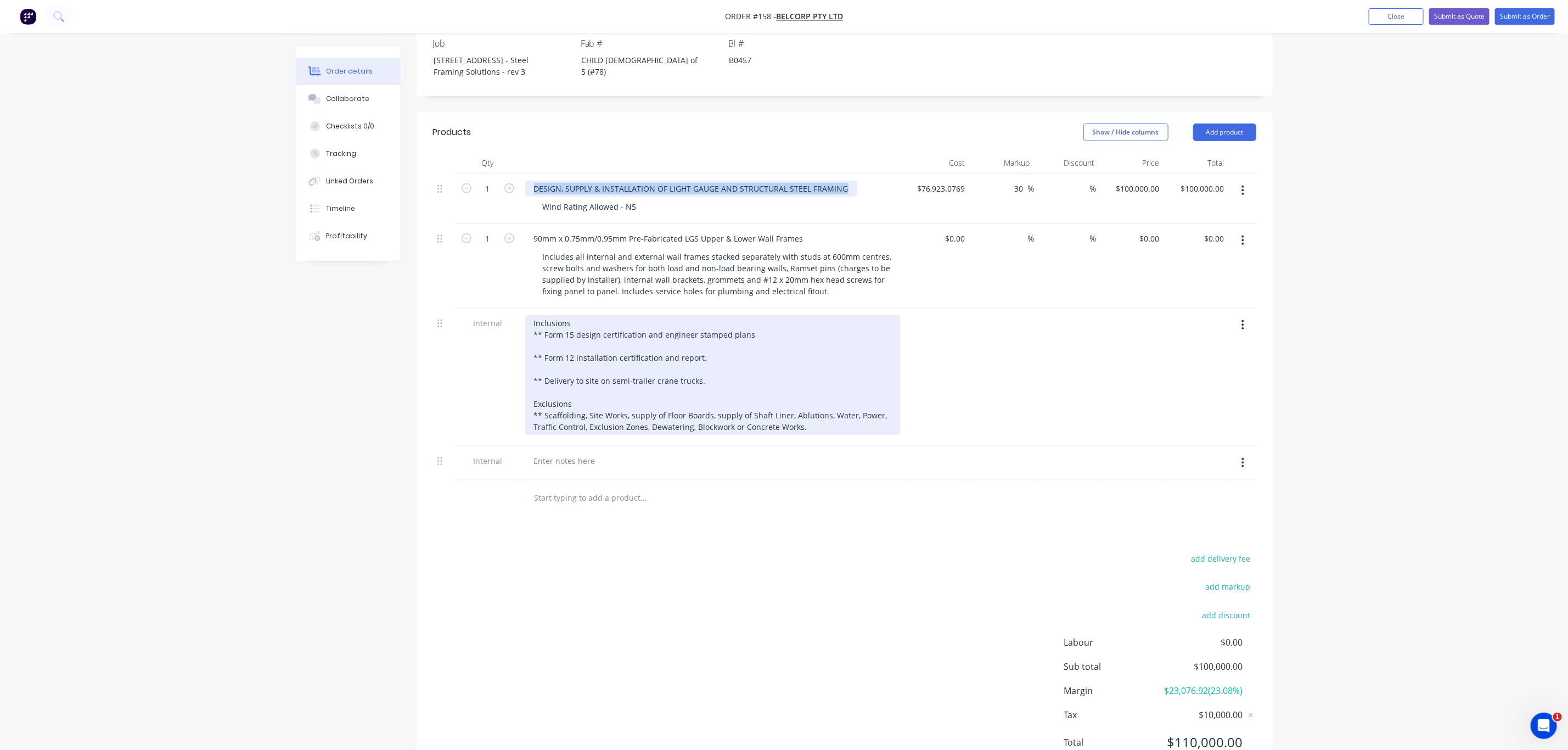
copy div "DESIGN, SUPPLY & INSTALLATION OF LIGHT GAUGE AND STRUCTURAL STEEL FRAMING"
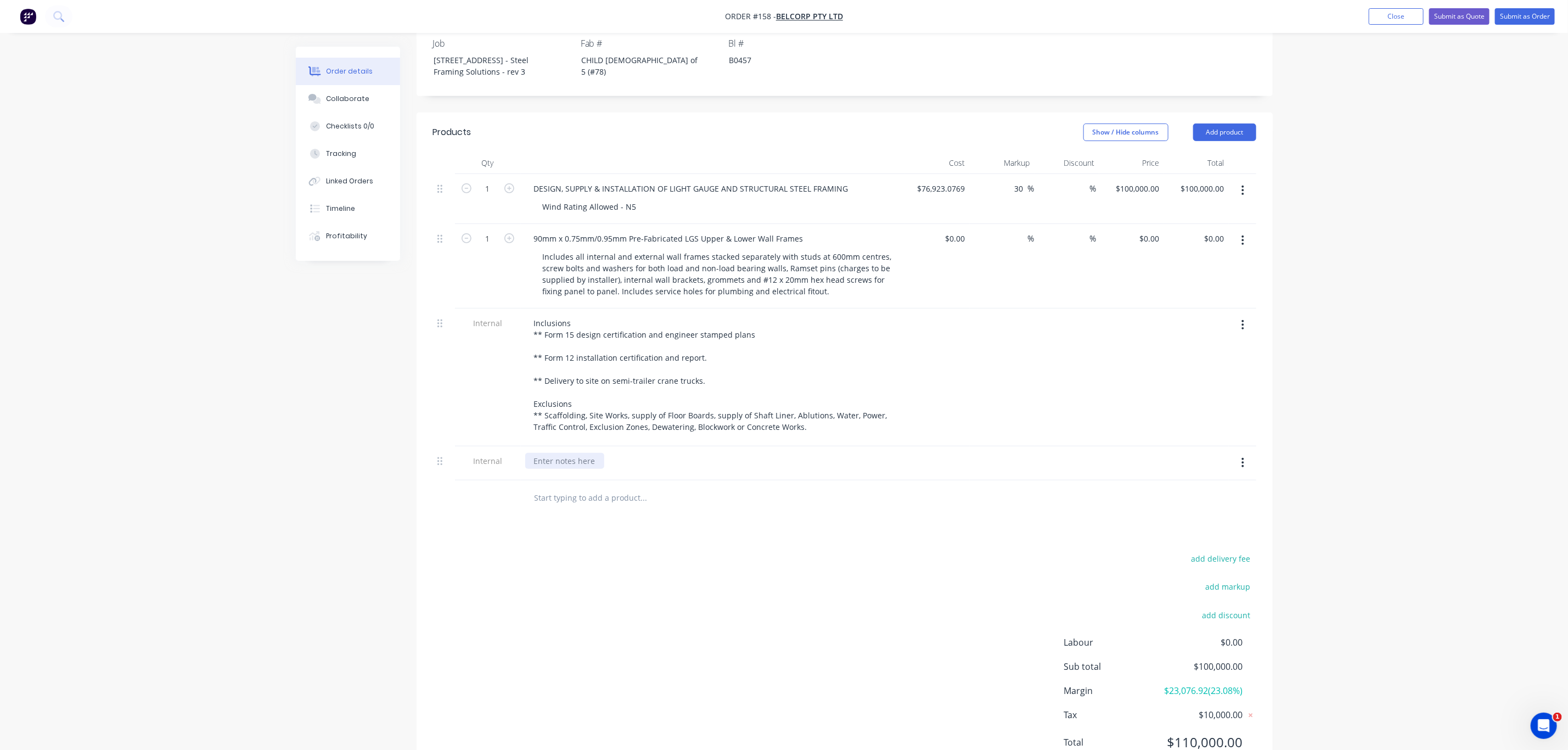
click at [570, 453] on div at bounding box center [565, 461] width 79 height 16
click at [560, 453] on div at bounding box center [565, 461] width 79 height 16
drag, startPoint x: 544, startPoint y: 188, endPoint x: 661, endPoint y: 193, distance: 117.1
click at [661, 199] on div "Wind Rating Allowed - N5" at bounding box center [717, 207] width 366 height 16
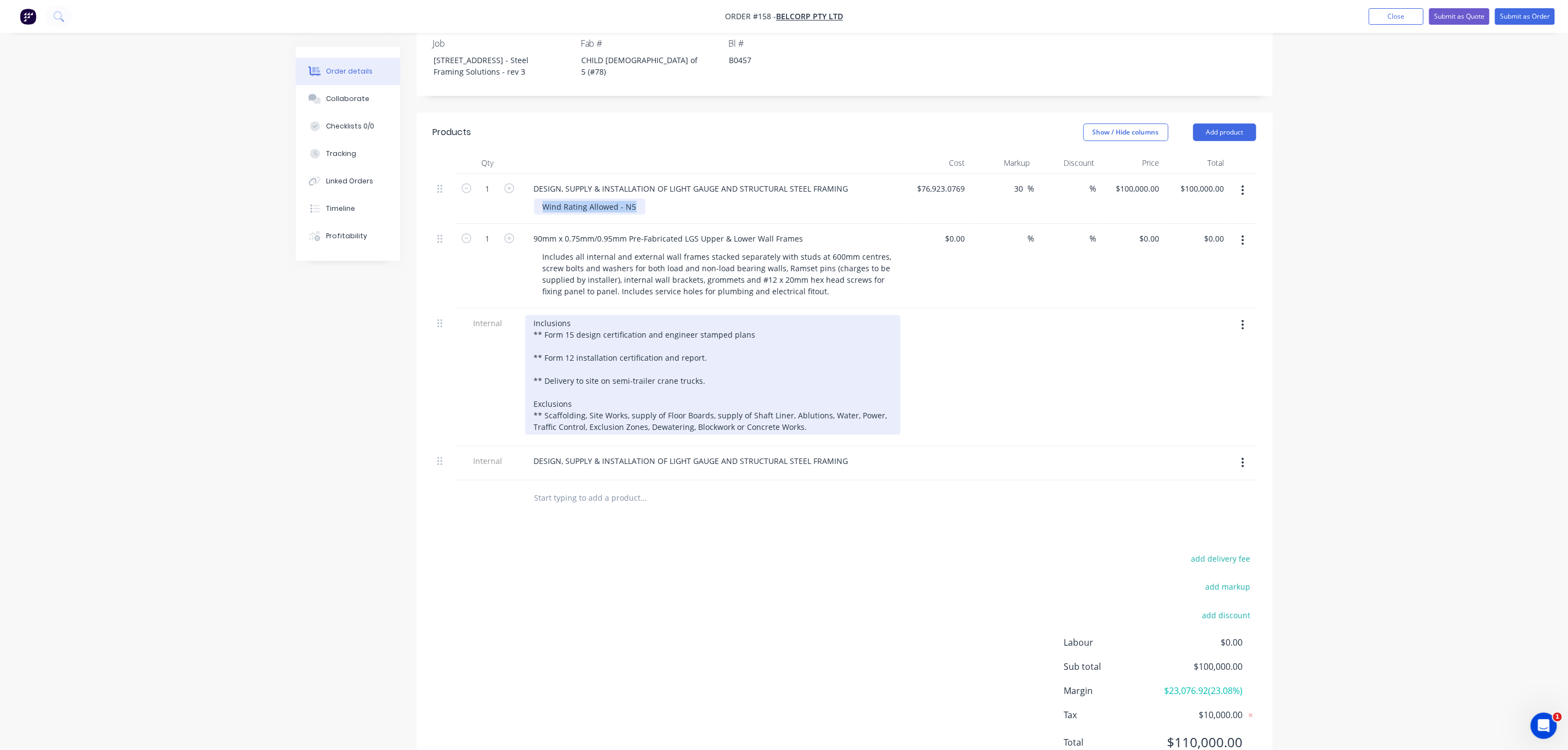
copy div "Wind Rating Allowed - N5"
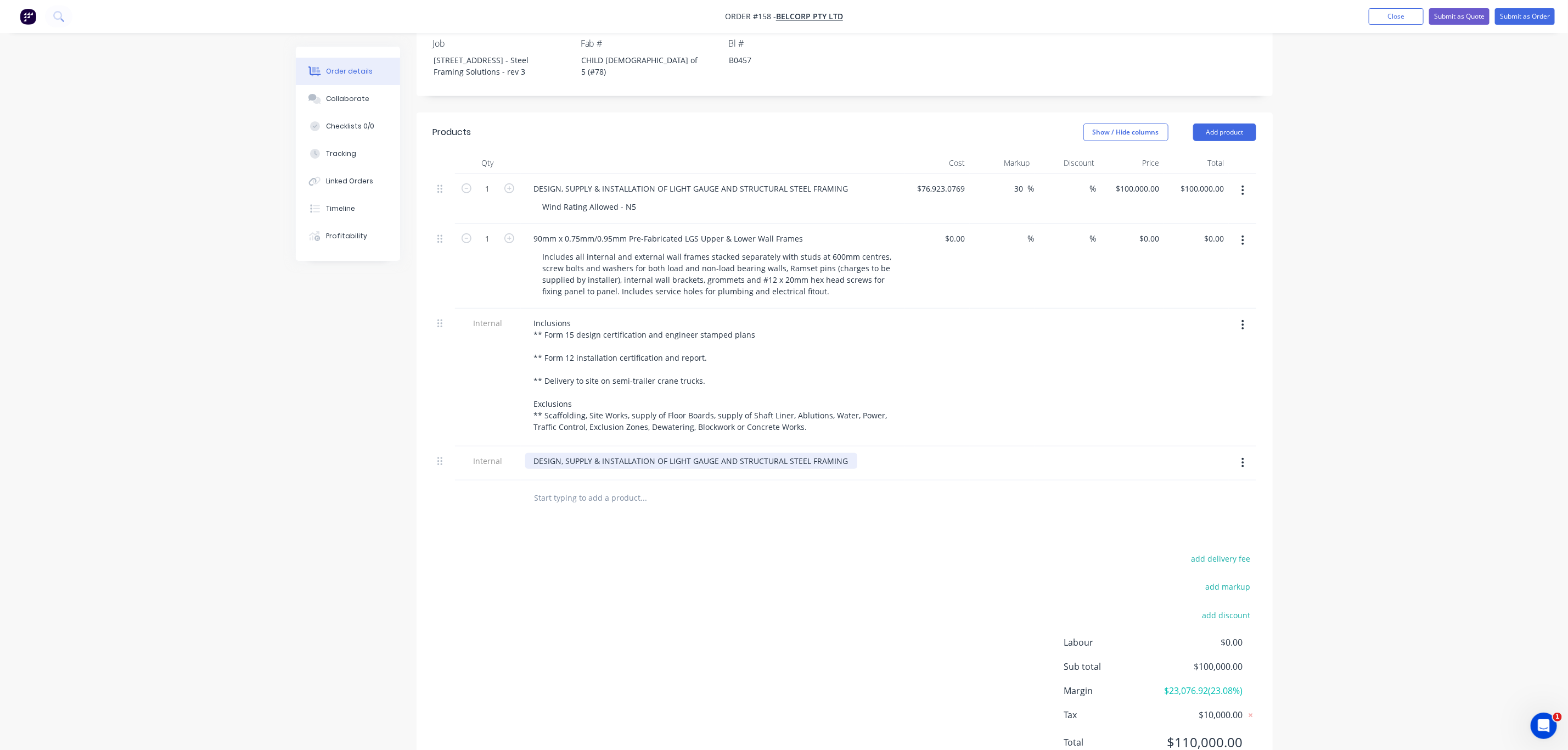
click at [845, 453] on div "DESIGN, SUPPLY & INSTALLATION OF LIGHT GAUGE AND STRUCTURAL STEEL FRAMING" at bounding box center [691, 461] width 332 height 16
click at [1246, 180] on button "button" at bounding box center [1243, 190] width 26 height 20
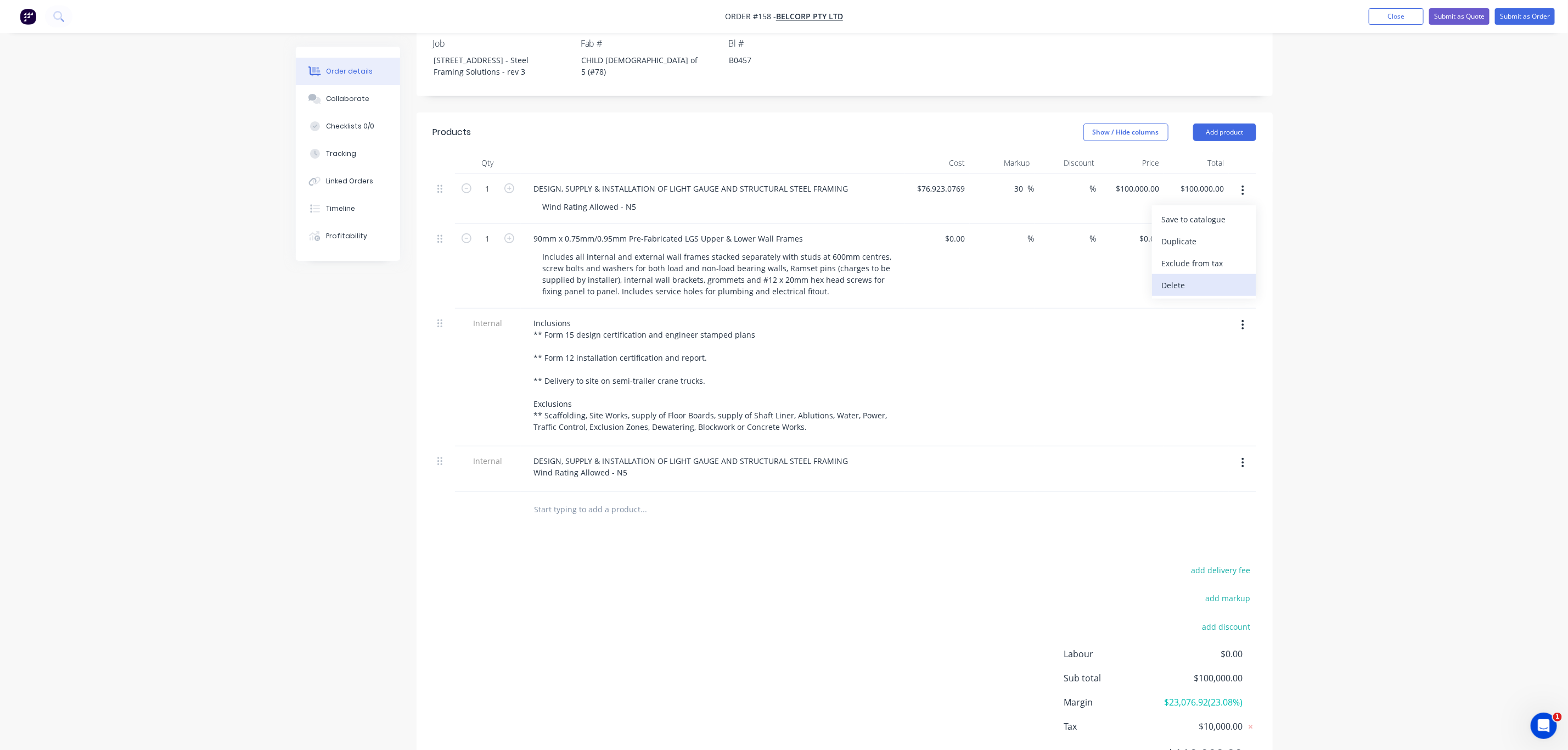
click at [1191, 277] on div "Delete" at bounding box center [1205, 285] width 85 height 16
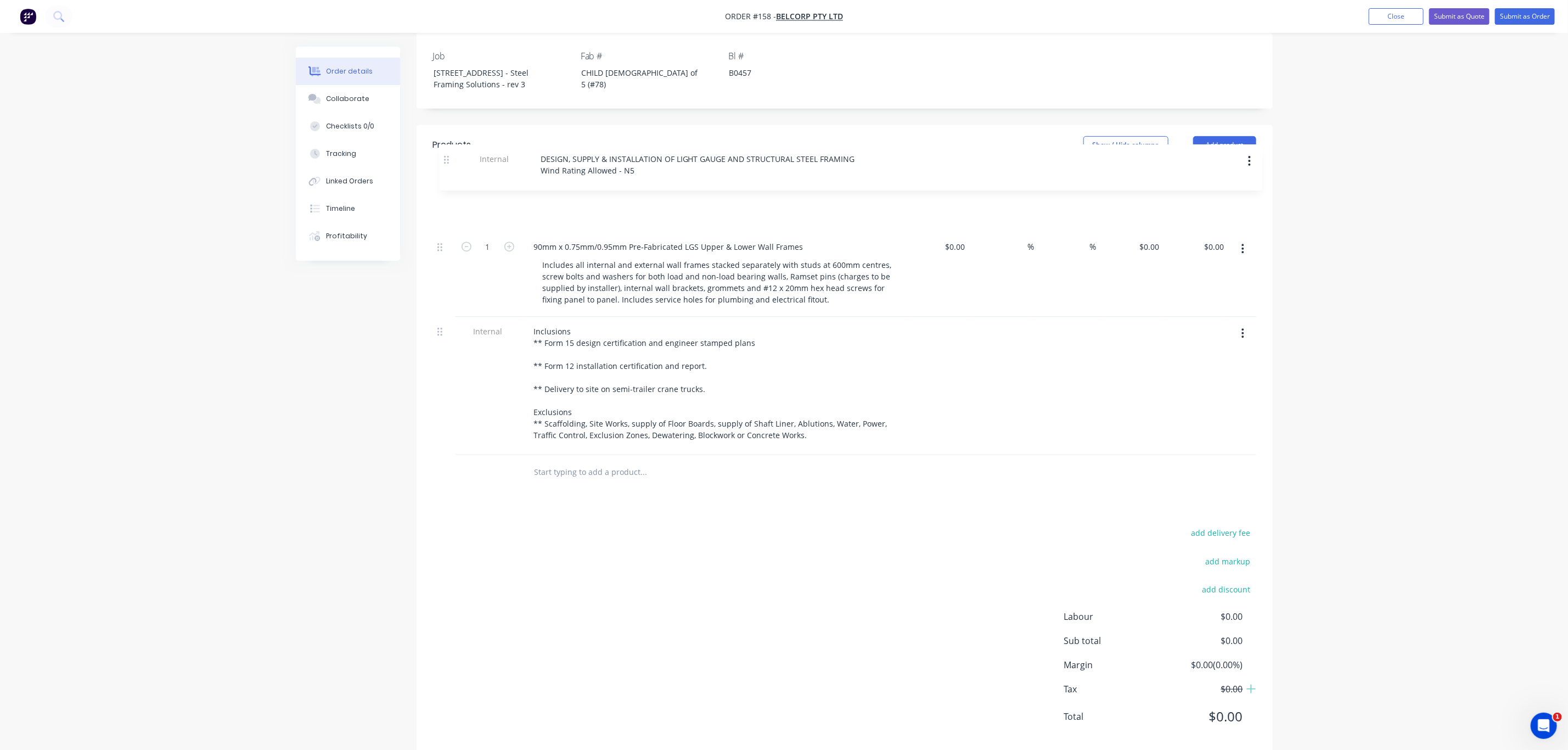
scroll to position [306, 0]
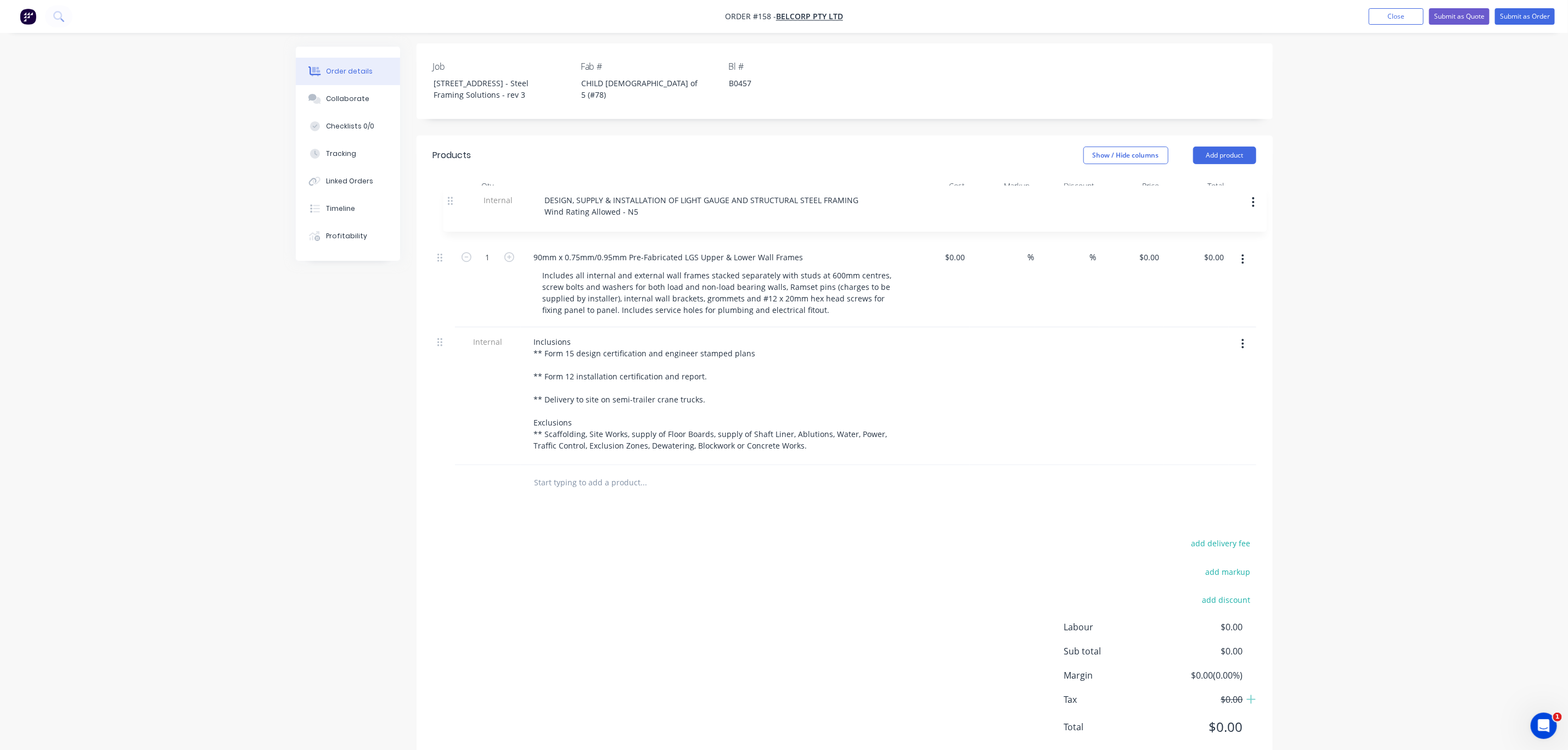
drag, startPoint x: 439, startPoint y: 407, endPoint x: 450, endPoint y: 201, distance: 206.3
click at [450, 201] on div "1 90mm x 0.75mm/0.95mm Pre-Fabricated LGS Upper & Lower Wall Frames Includes al…" at bounding box center [845, 331] width 824 height 268
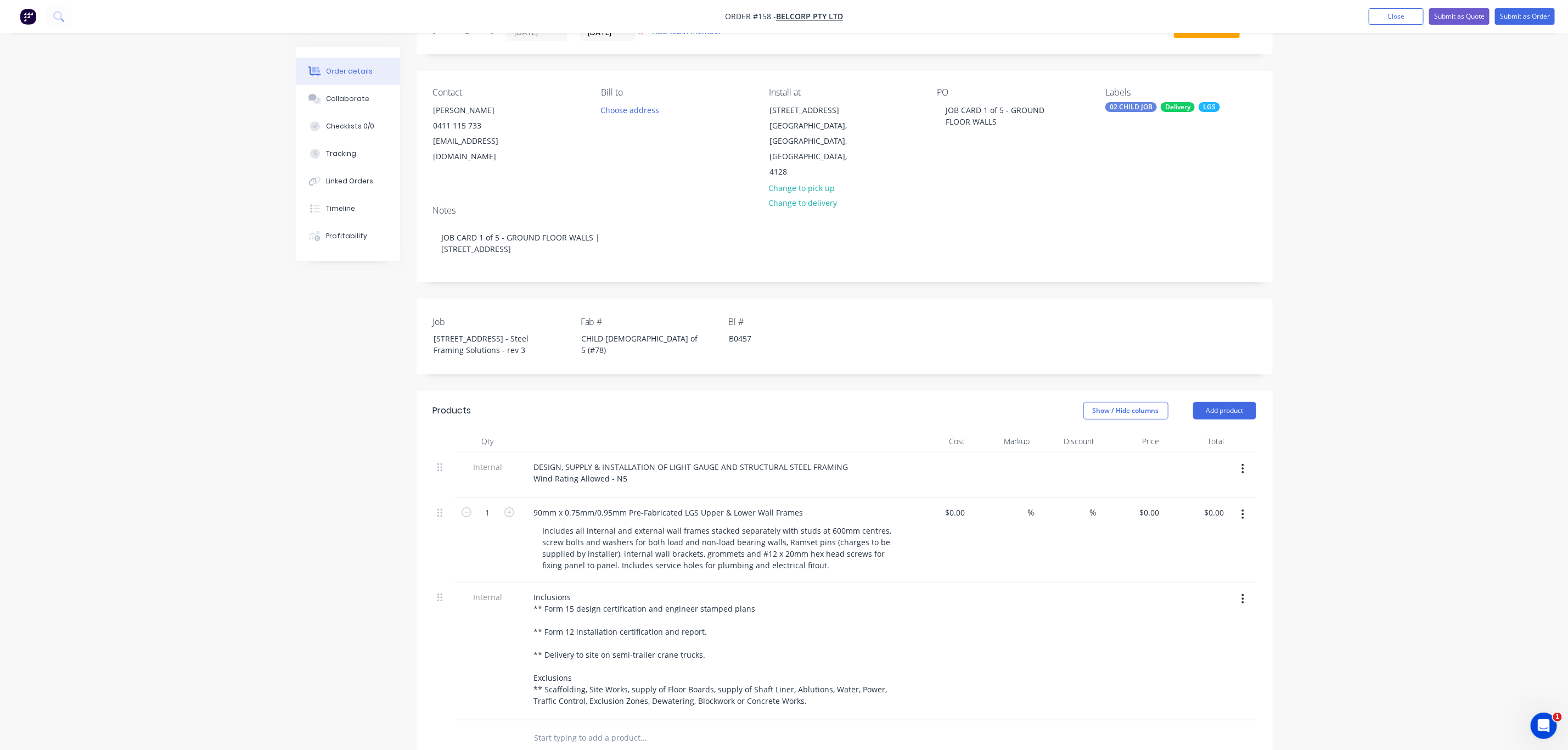
scroll to position [0, 0]
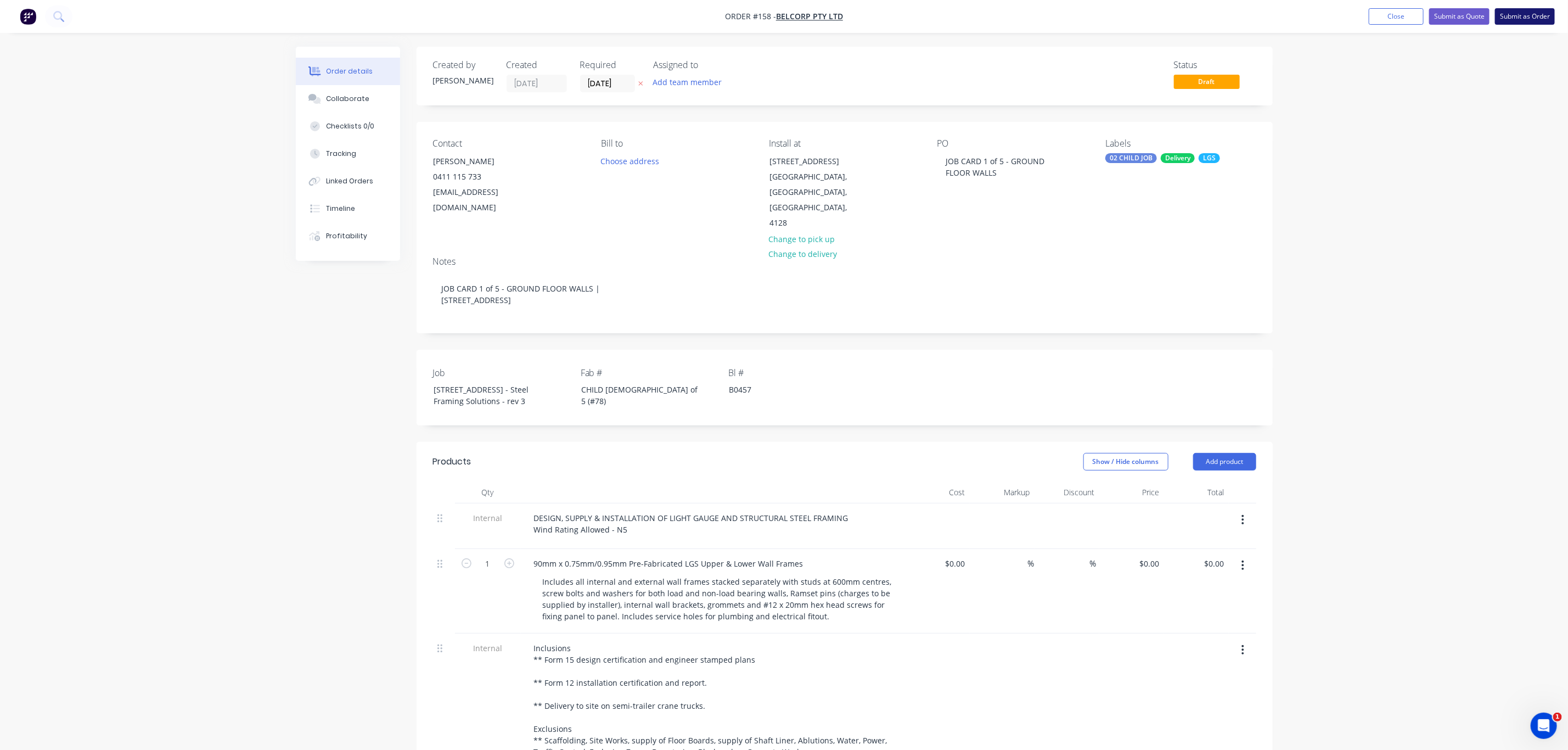
click at [1535, 14] on button "Submit as Order" at bounding box center [1524, 16] width 60 height 17
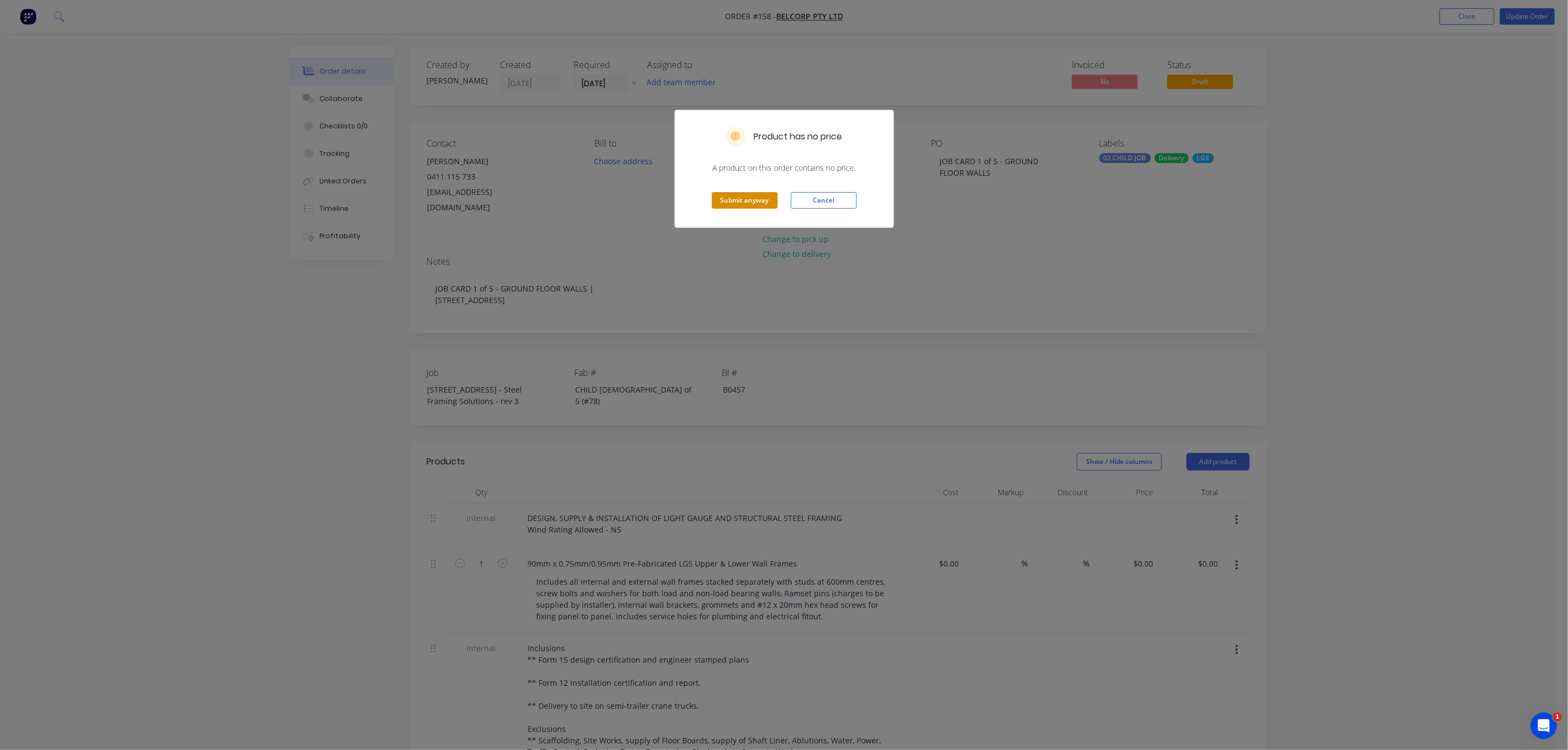
click at [753, 195] on button "Submit anyway" at bounding box center [744, 200] width 66 height 17
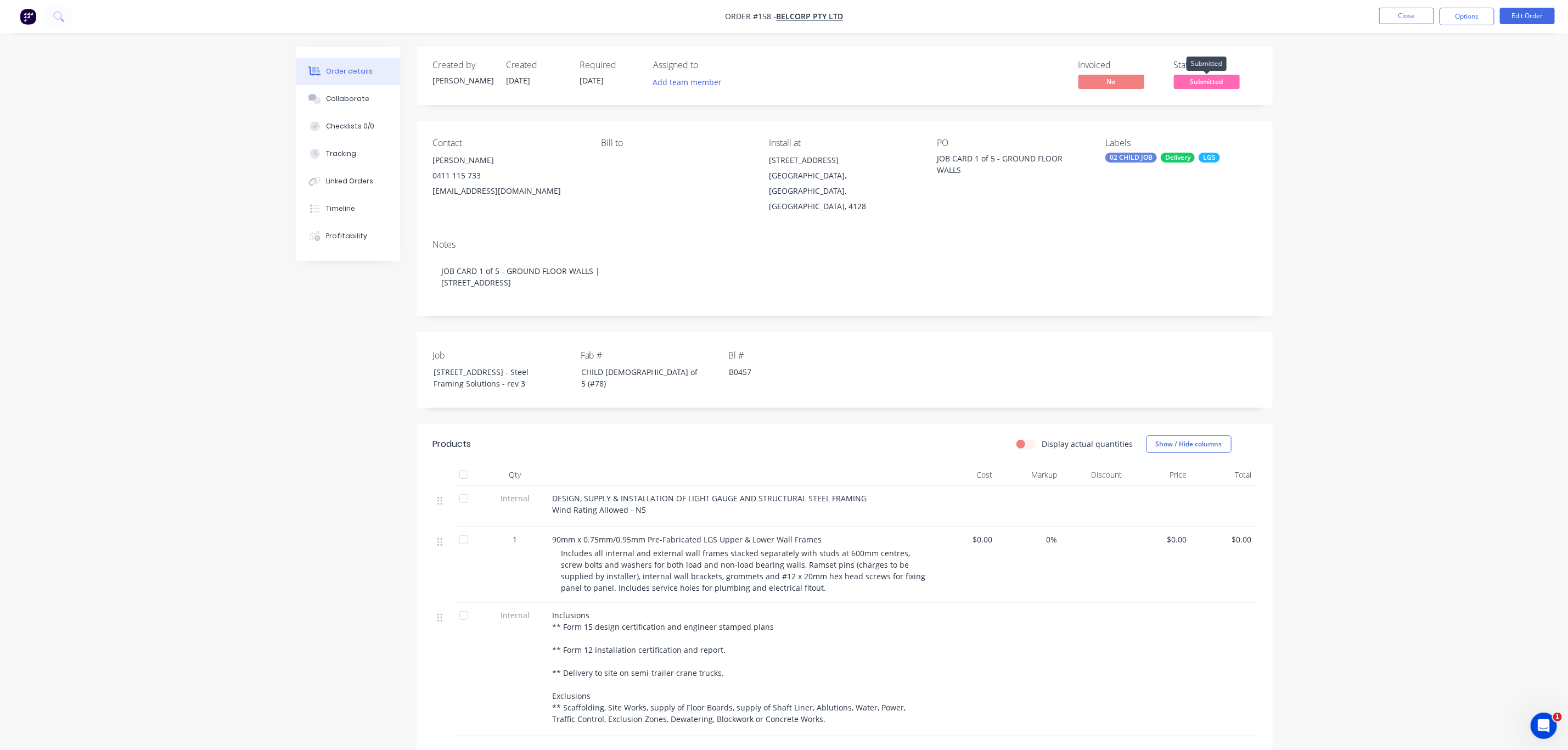
click at [1221, 78] on span "Submitted" at bounding box center [1207, 82] width 66 height 14
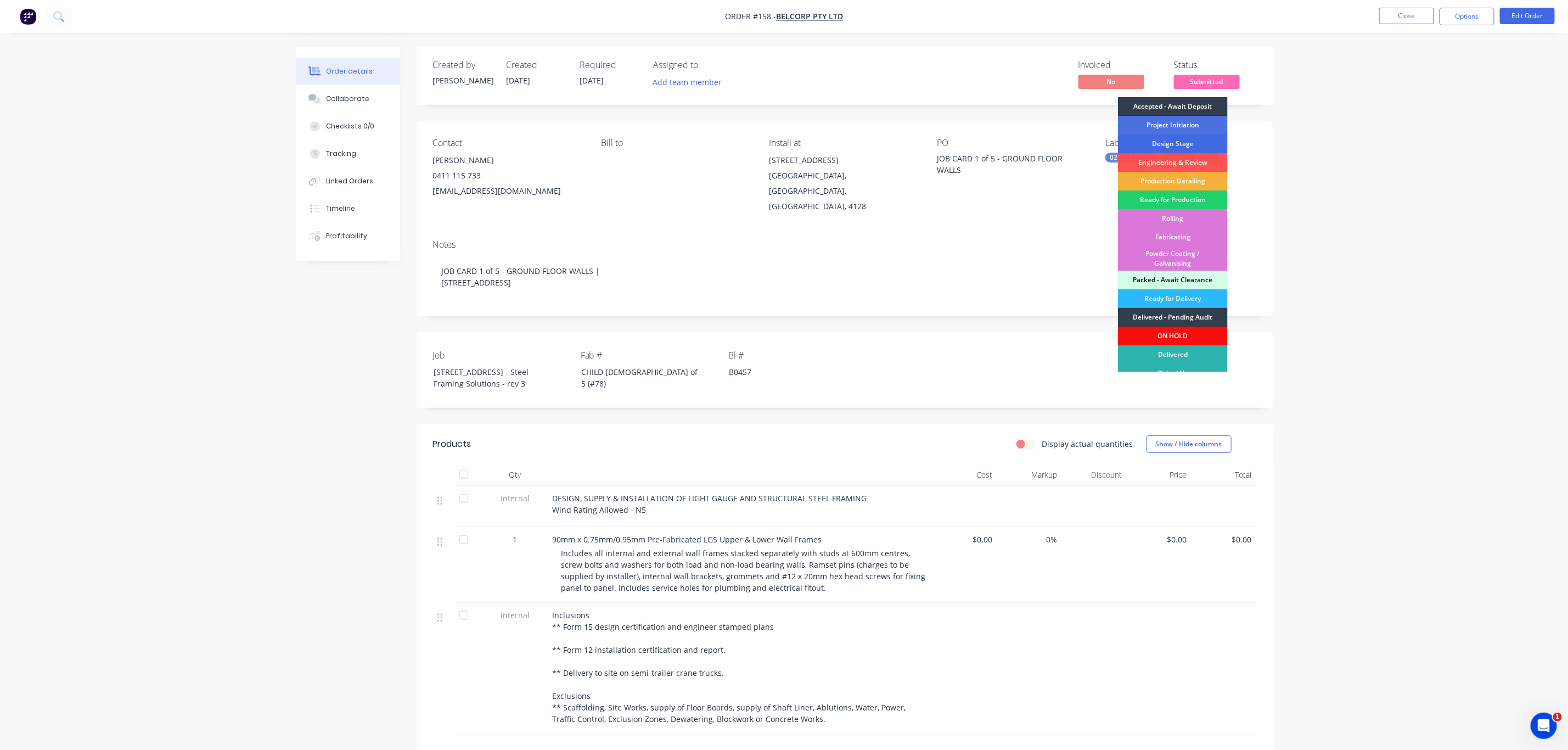
click at [1183, 145] on div "Design Stage" at bounding box center [1173, 144] width 110 height 18
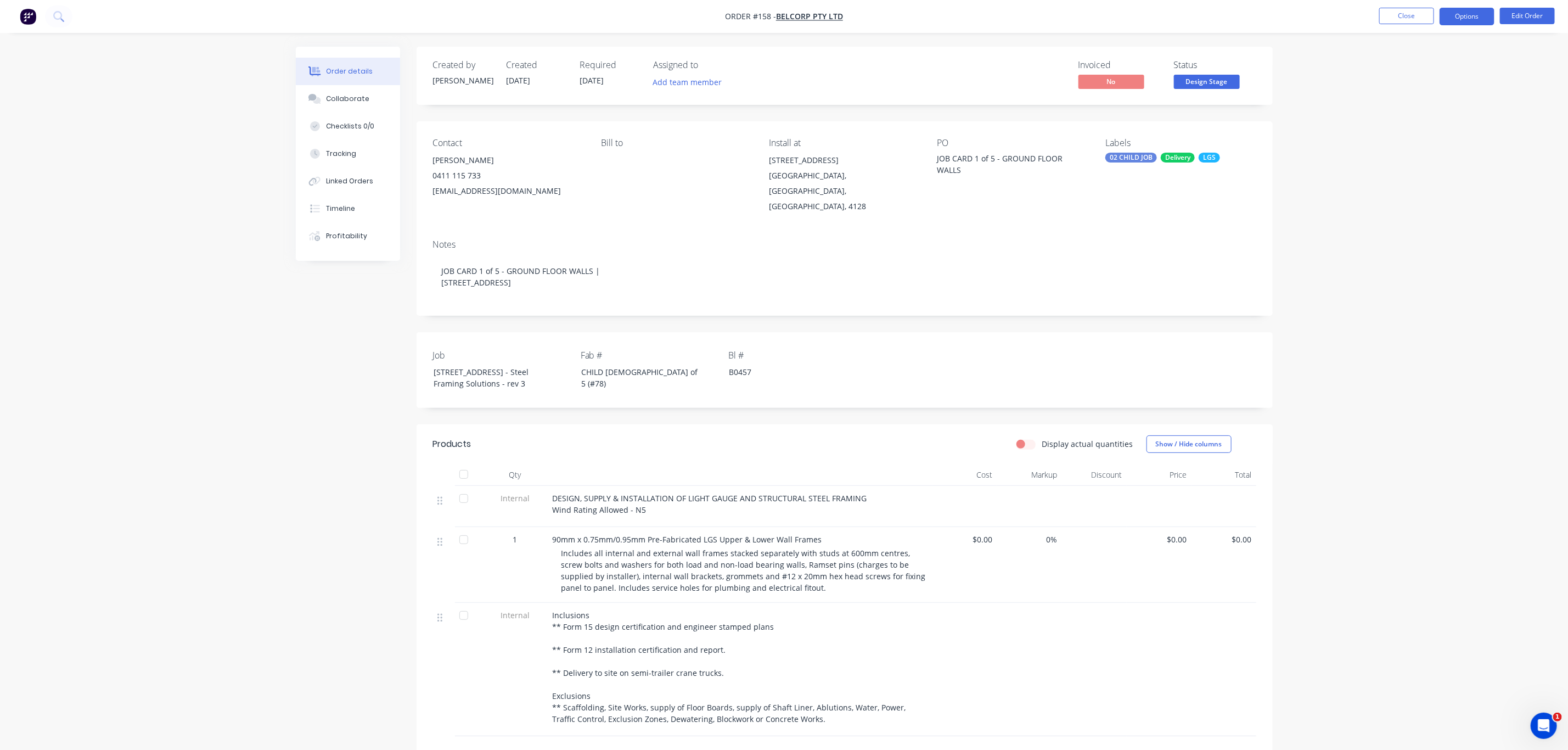
click at [1464, 17] on button "Options" at bounding box center [1467, 17] width 55 height 18
click at [1418, 265] on div "Duplicate" at bounding box center [1434, 265] width 101 height 16
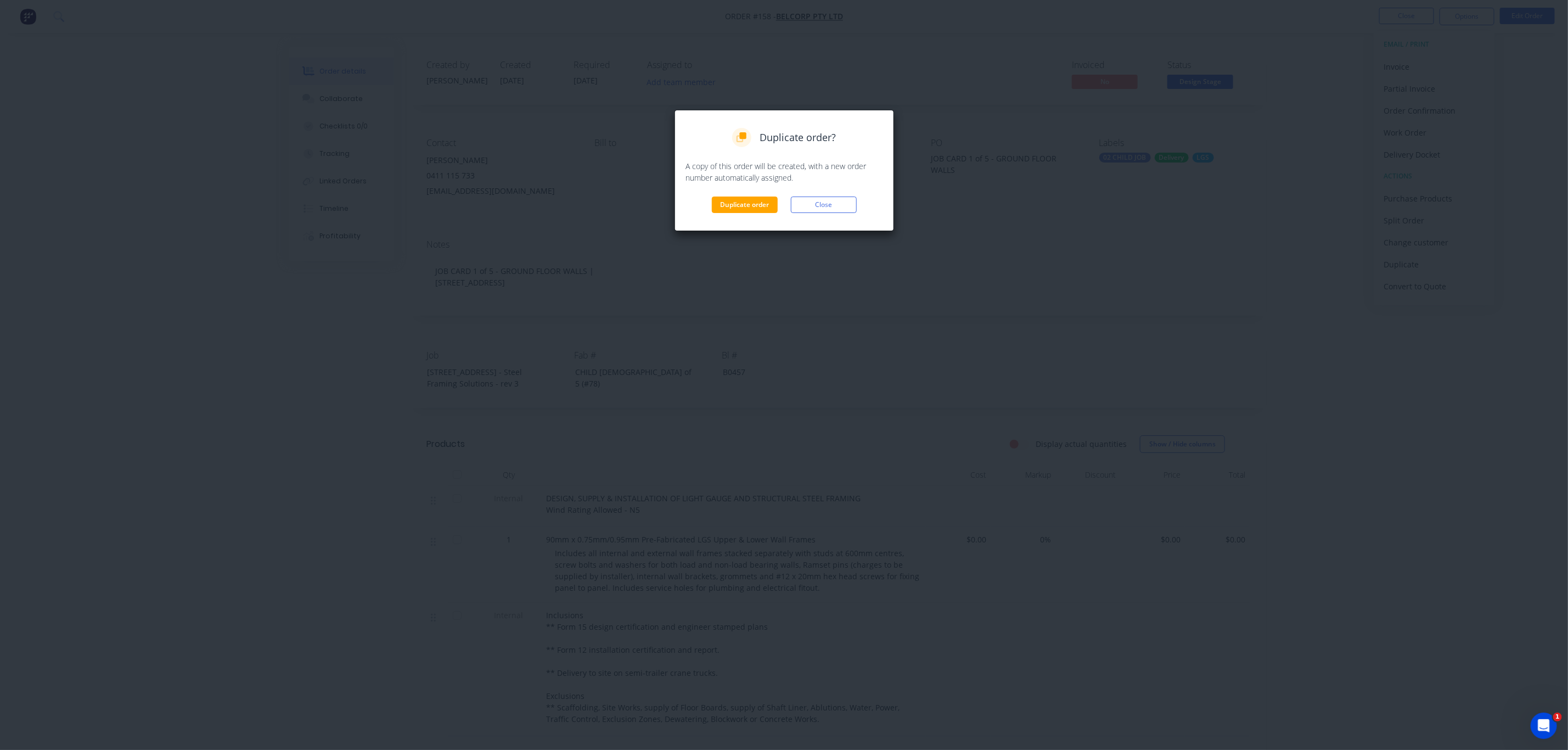
click at [746, 195] on div "Duplicate order? A copy of this order will be created, with a new order number …" at bounding box center [784, 170] width 196 height 85
click at [748, 206] on button "Duplicate order" at bounding box center [744, 204] width 66 height 17
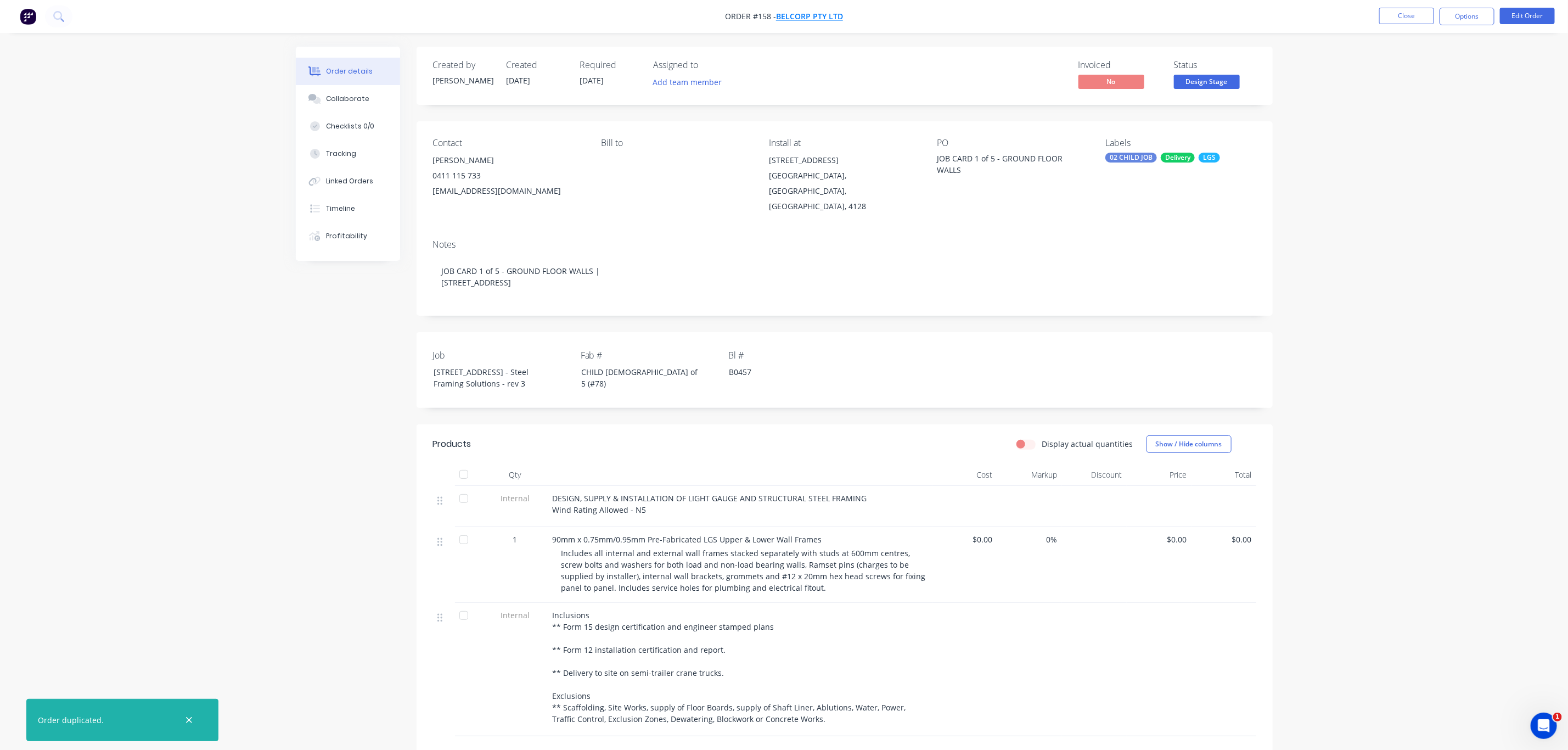
click at [833, 14] on span "BelCorp Pty Ltd" at bounding box center [809, 17] width 67 height 10
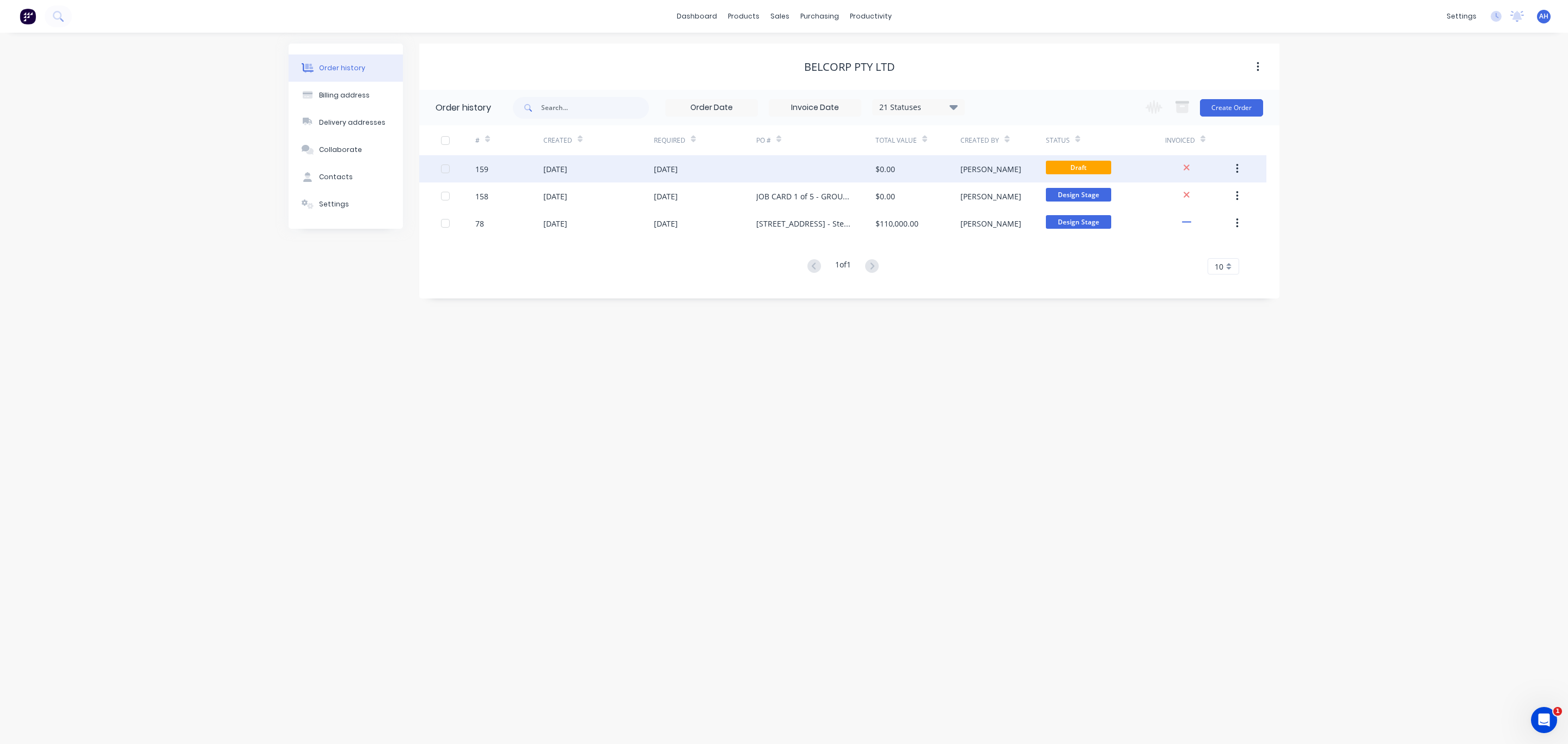
click at [665, 166] on div "[DATE]" at bounding box center [665, 169] width 24 height 12
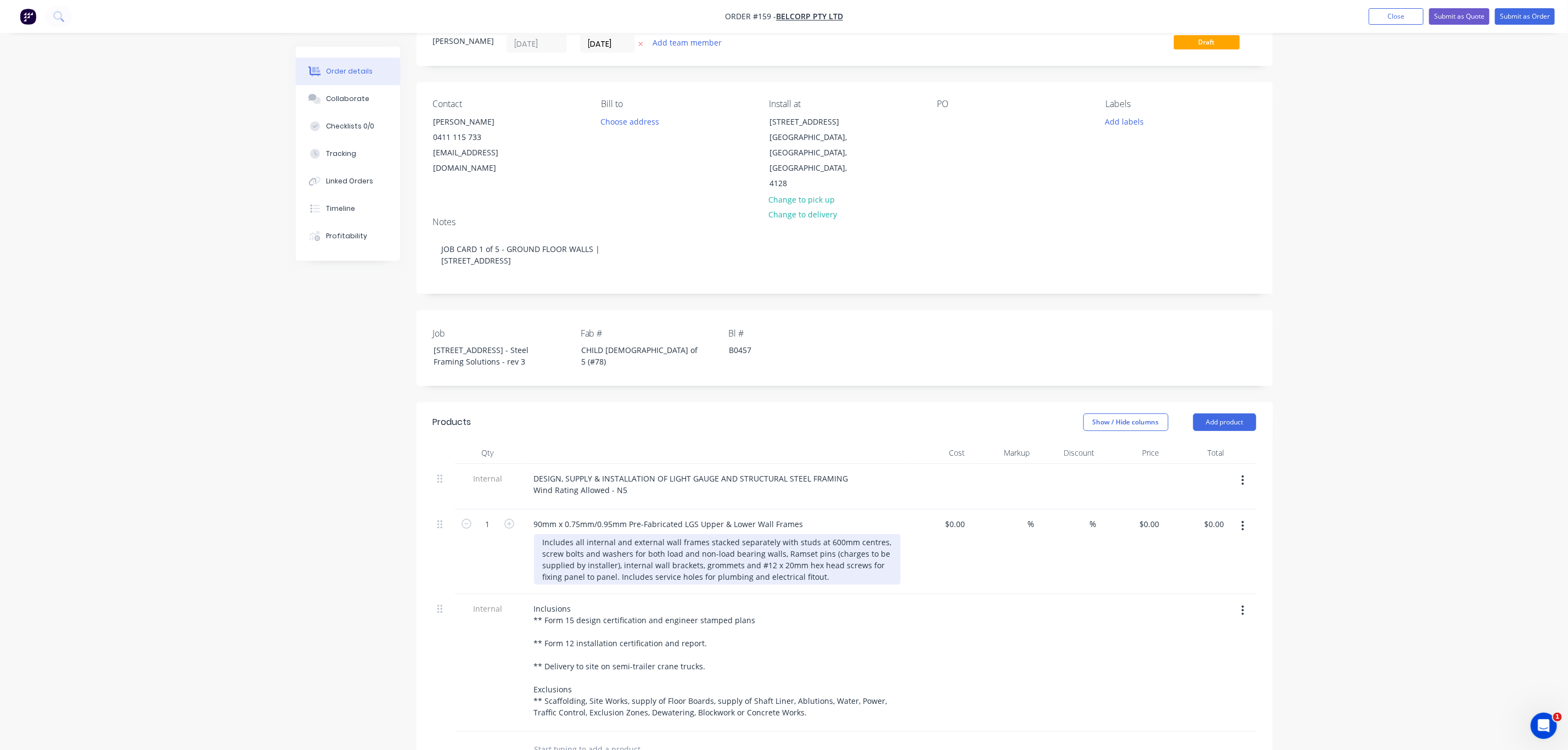
scroll to position [41, 0]
click at [543, 533] on div "Includes all internal and external wall frames stacked separately with studs at…" at bounding box center [717, 558] width 366 height 50
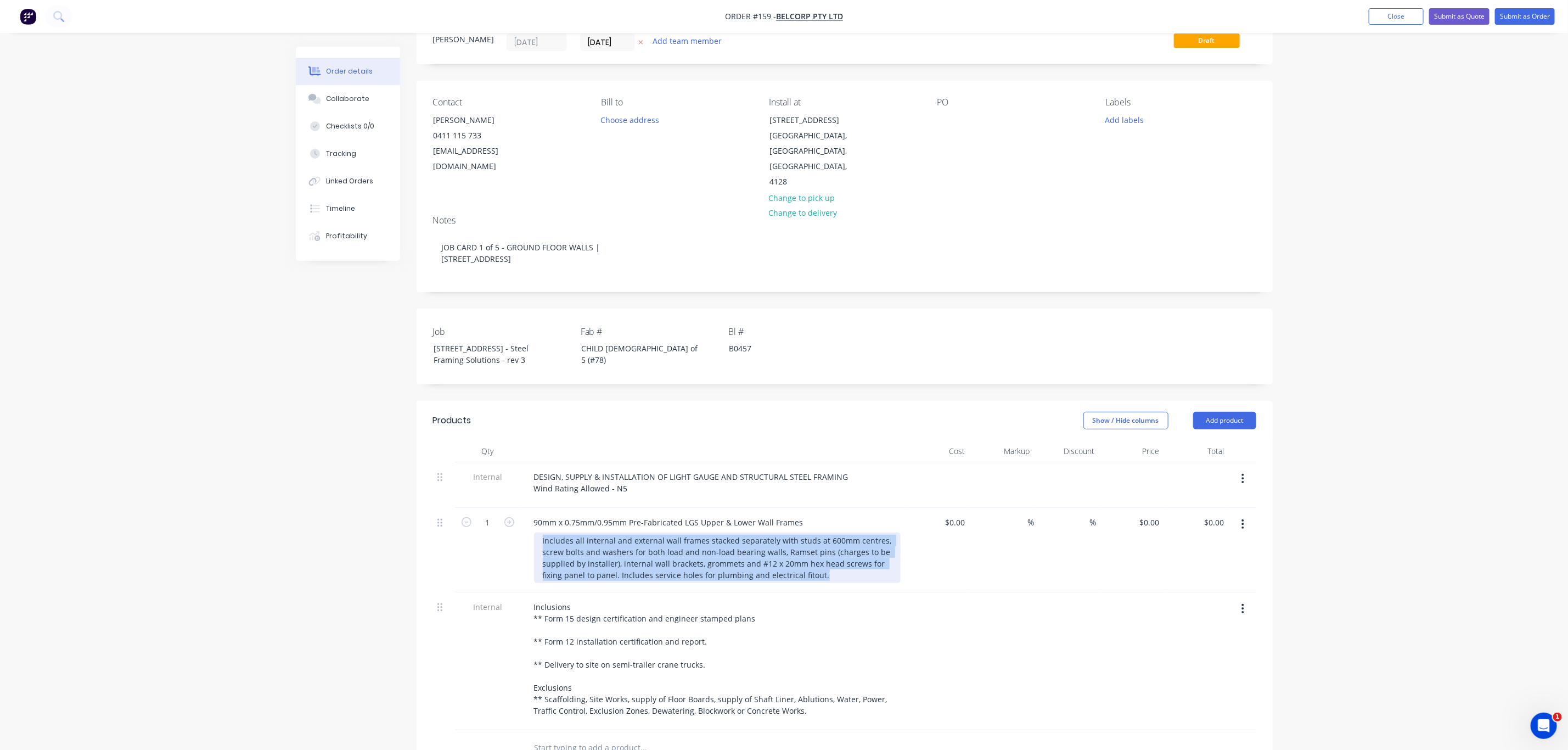
drag, startPoint x: 542, startPoint y: 524, endPoint x: 890, endPoint y: 565, distance: 350.4
click at [901, 570] on div "90mm x 0.75mm/0.95mm Pre-Fabricated LGS Upper & Lower Wall Frames Includes all …" at bounding box center [713, 550] width 384 height 85
paste div
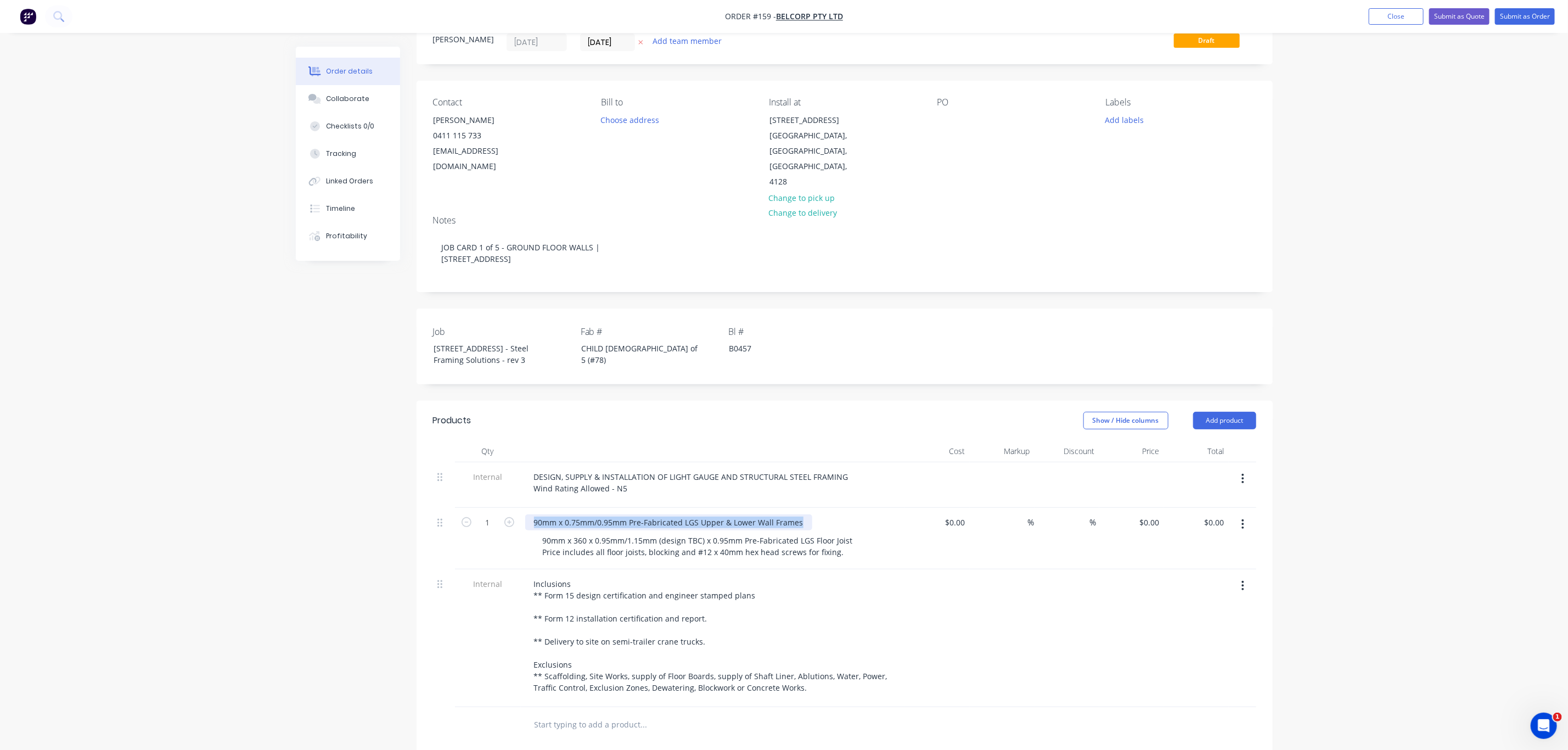
drag, startPoint x: 536, startPoint y: 506, endPoint x: 817, endPoint y: 497, distance: 281.1
click at [832, 514] on div "90mm x 0.75mm/0.95mm Pre-Fabricated LGS Upper & Lower Wall Frames" at bounding box center [713, 522] width 376 height 16
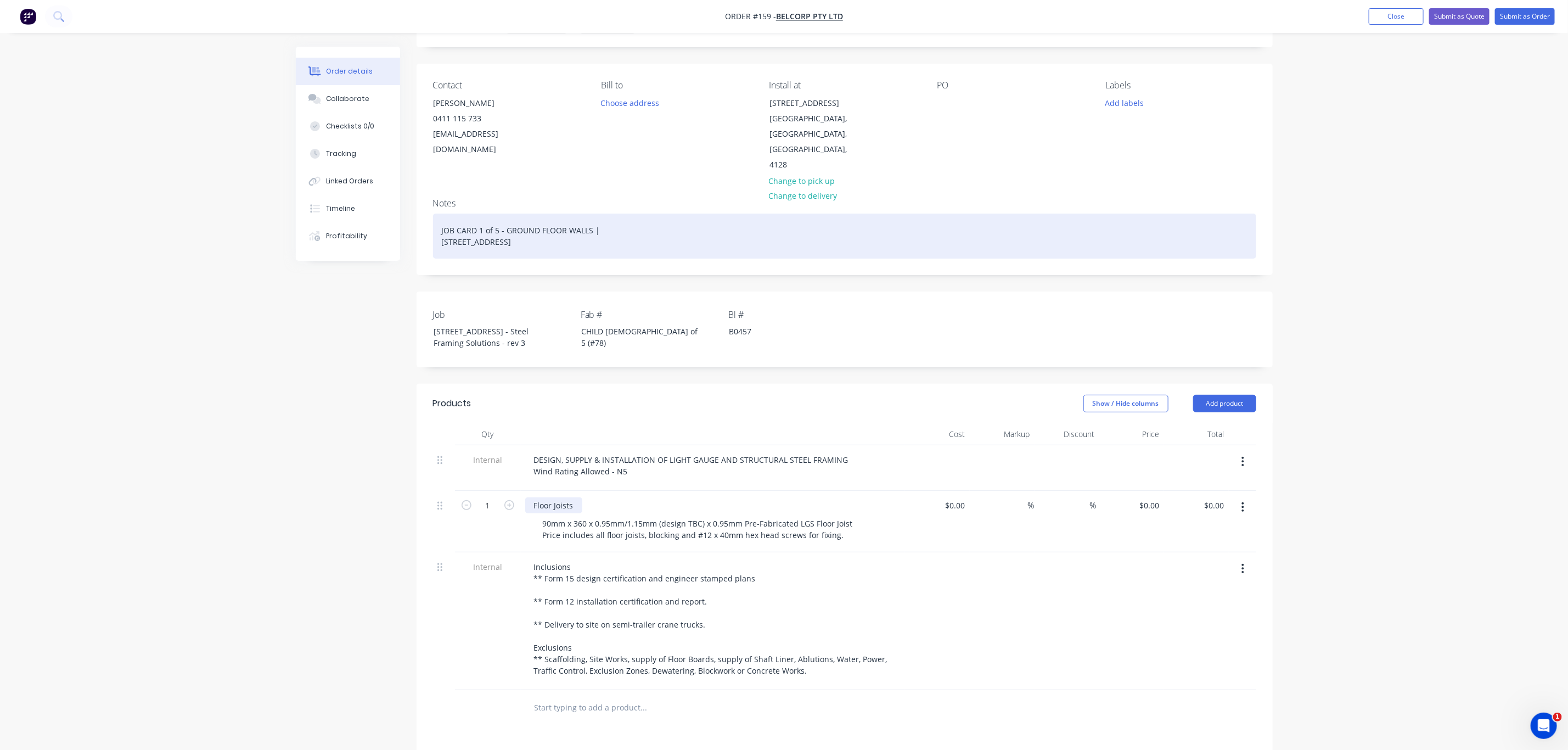
scroll to position [0, 0]
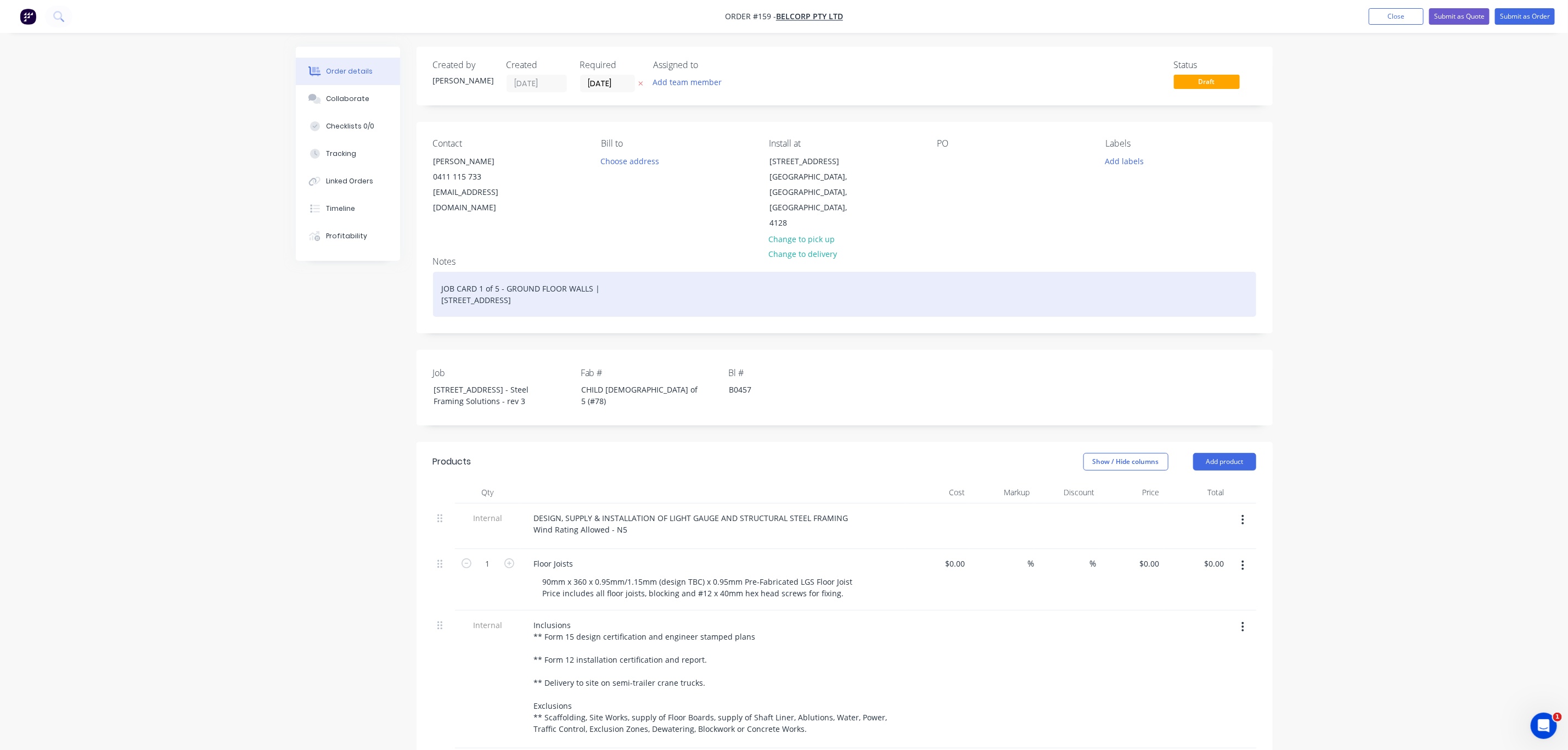
click at [481, 272] on div "JOB CARD 1 of 5 - GROUND FLOOR WALLS | 13 Ridge Rd Tanah Merah QLD 4128" at bounding box center [845, 294] width 824 height 45
drag, startPoint x: 580, startPoint y: 295, endPoint x: 432, endPoint y: 277, distance: 149.1
click at [433, 277] on div "JOB CARD 2 of 5 - FLOOR JOISTS | 13 Ridge Rd Tanah Merah QLD 4128" at bounding box center [845, 294] width 824 height 45
copy div "JOB CARD 2 of 5 - FLOOR JOISTS | 13 Ridge Rd Tanah Merah QLD 4128"
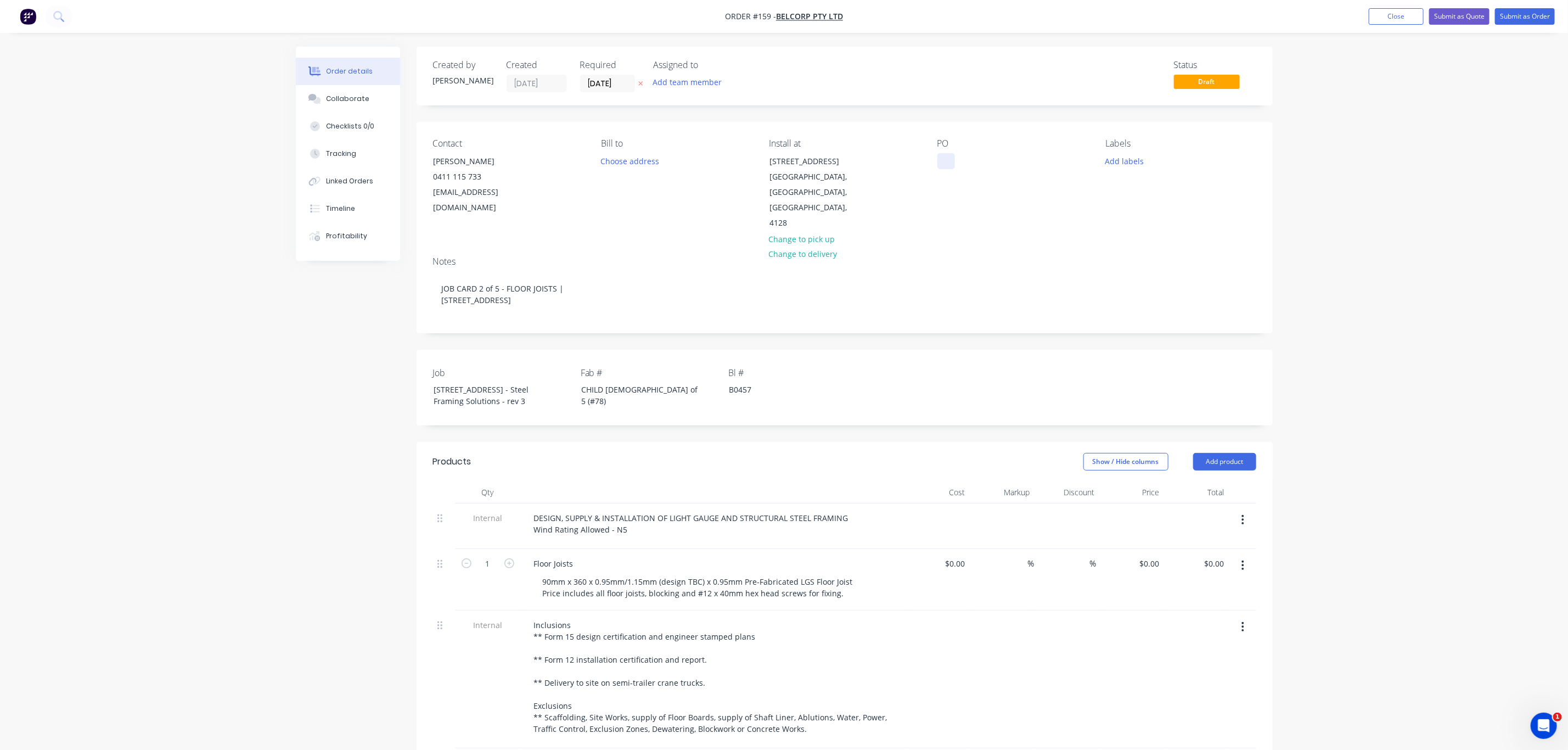
click at [944, 158] on div at bounding box center [946, 161] width 18 height 16
paste div
click at [1111, 155] on button "Add labels" at bounding box center [1125, 161] width 50 height 15
click at [1130, 280] on div at bounding box center [1126, 281] width 22 height 22
click at [1135, 292] on div at bounding box center [1126, 298] width 22 height 22
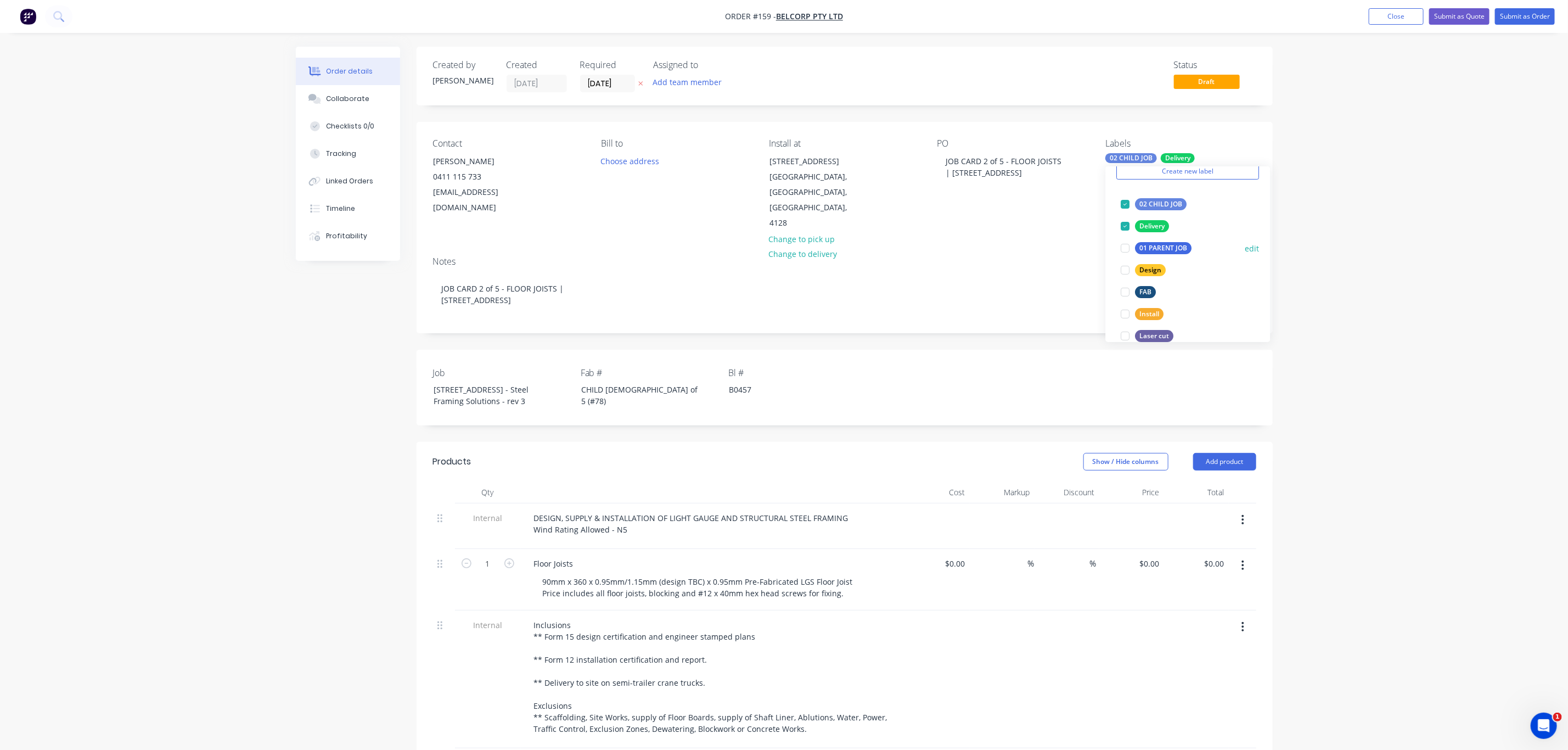
scroll to position [102, 0]
click at [1145, 305] on div "LGS" at bounding box center [1146, 305] width 21 height 12
click at [1396, 327] on div "Order details Collaborate Checklists 0/0 Tracking Linked Orders Timeline Profit…" at bounding box center [784, 532] width 1568 height 1064
click at [606, 382] on div "CHILD 1 of 5 (#78)" at bounding box center [641, 395] width 137 height 28
click at [610, 85] on input "[DATE]" at bounding box center [608, 83] width 54 height 17
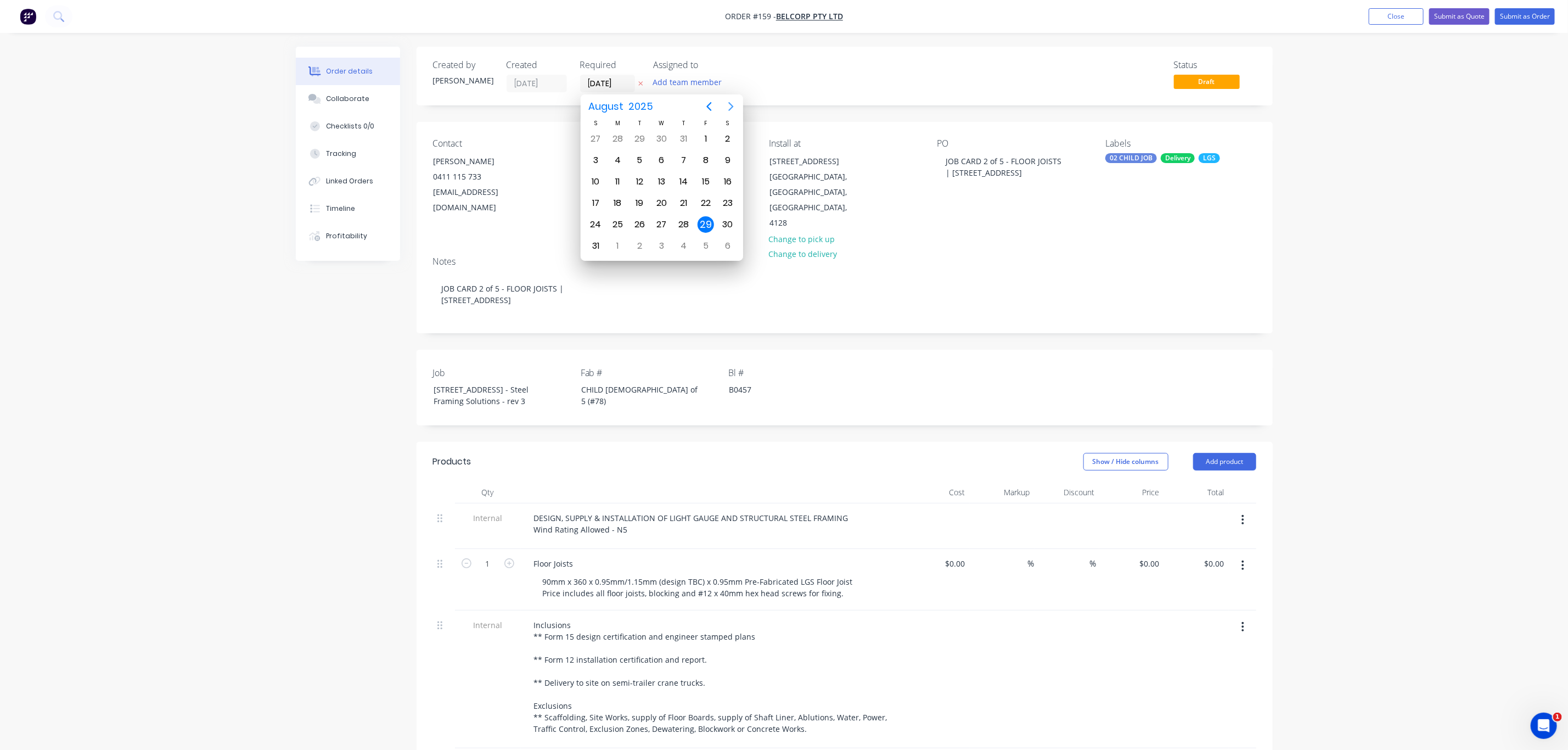
click at [731, 104] on icon "Next page" at bounding box center [732, 106] width 5 height 9
click at [614, 166] on div "8" at bounding box center [617, 160] width 17 height 17
type input "[DATE]"
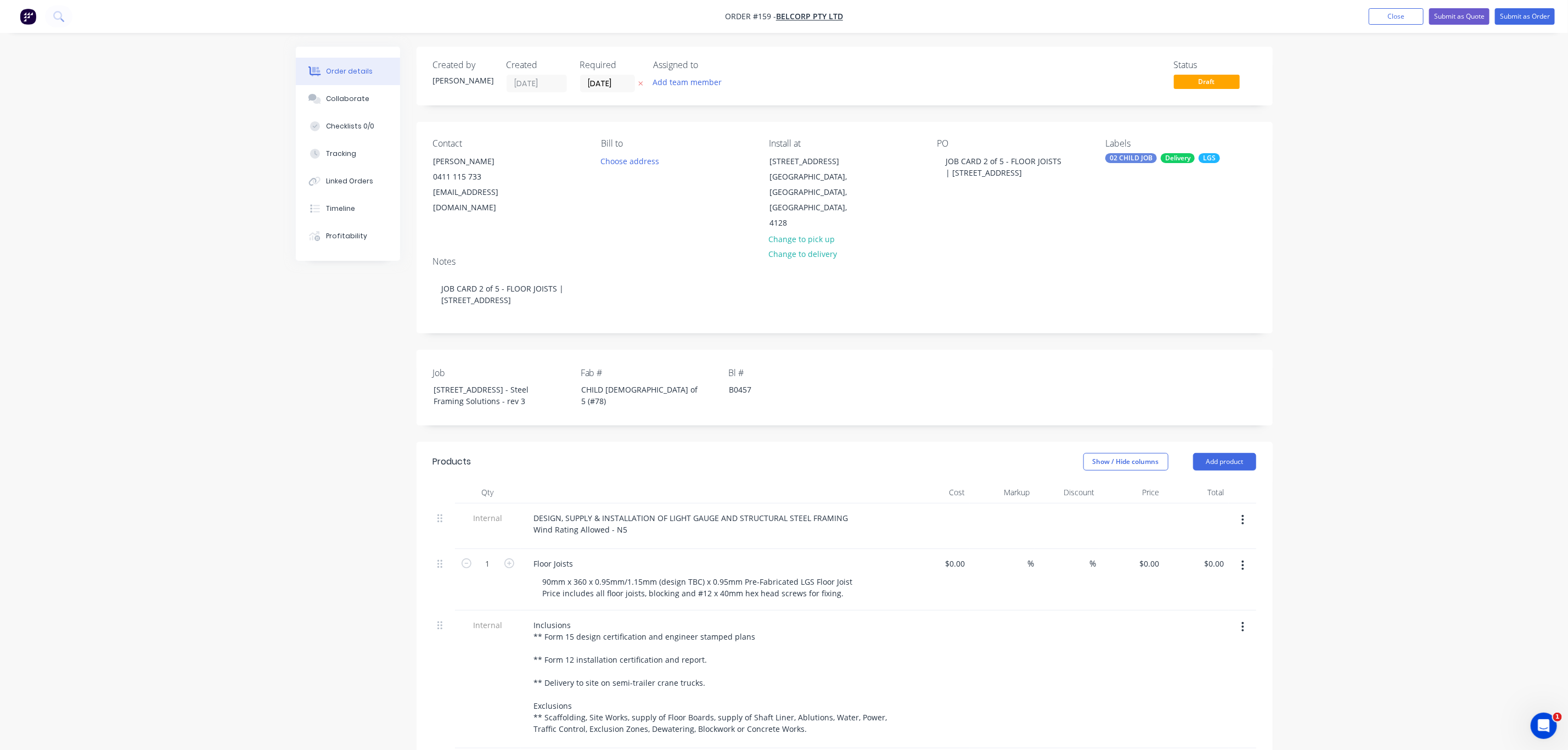
click at [1394, 250] on div "Order details Collaborate Checklists 0/0 Tracking Linked Orders Timeline Profit…" at bounding box center [784, 532] width 1568 height 1064
click at [1521, 17] on button "Submit as Order" at bounding box center [1524, 16] width 60 height 17
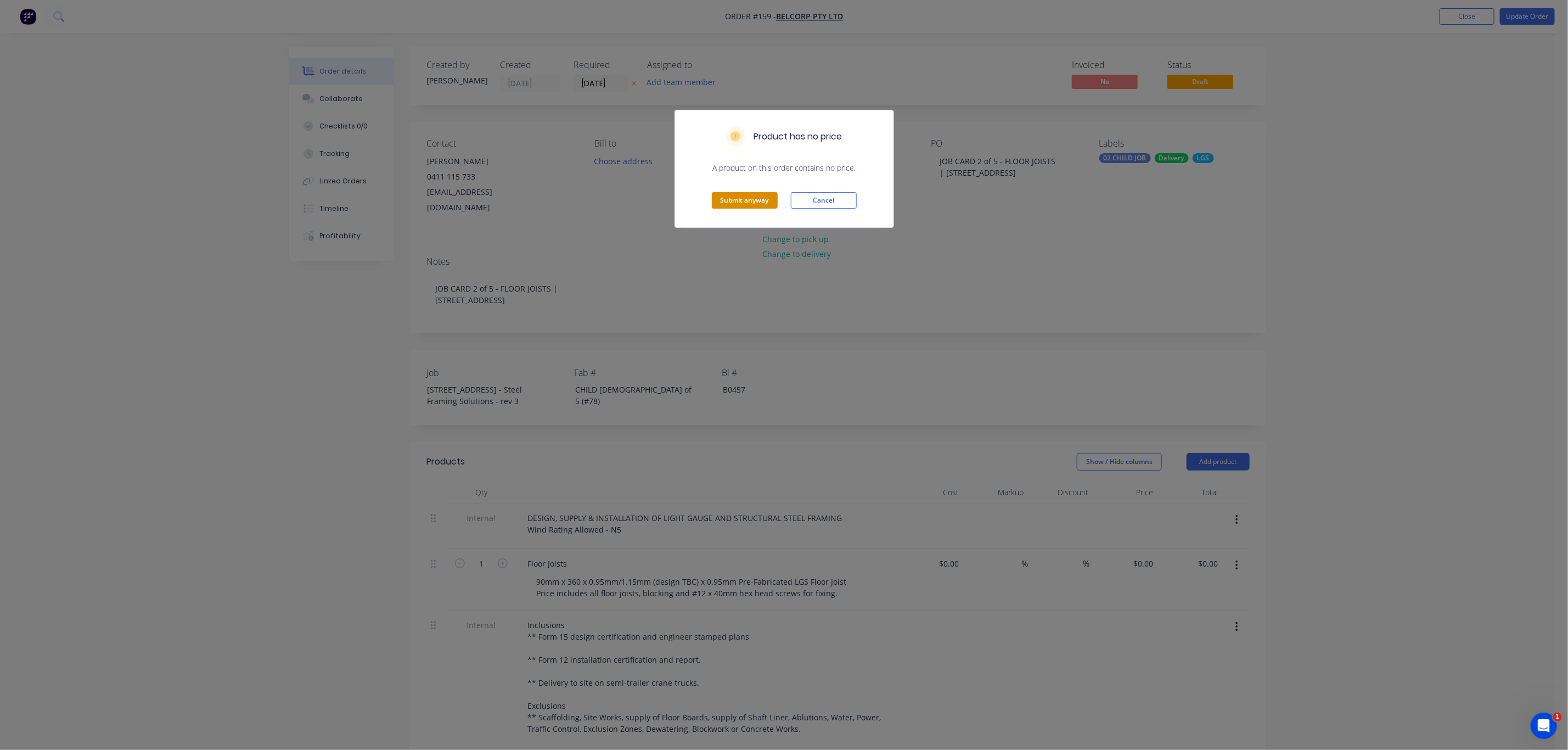
click at [726, 196] on button "Submit anyway" at bounding box center [744, 200] width 66 height 17
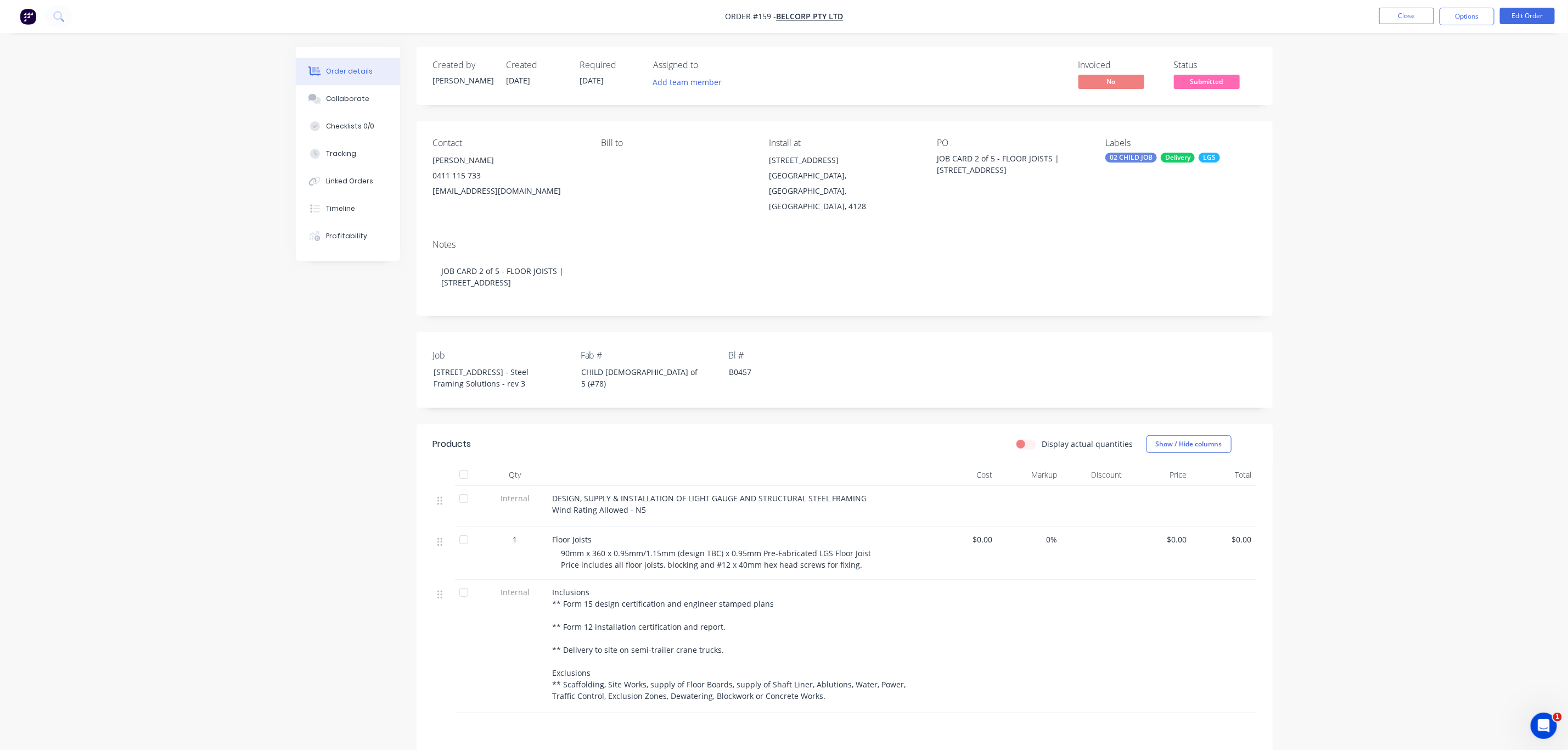
click at [1219, 85] on span "Submitted" at bounding box center [1207, 82] width 66 height 14
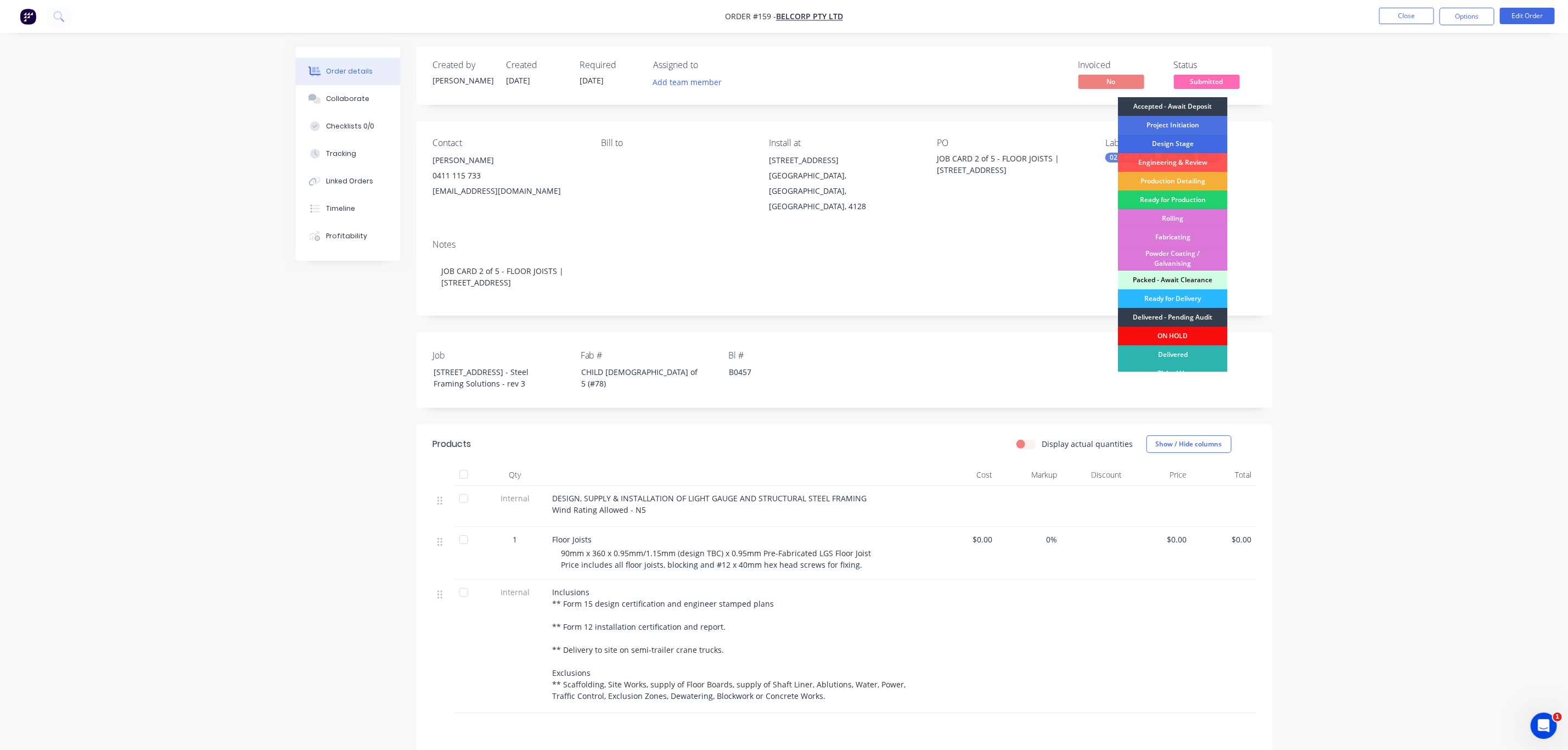
click at [1188, 139] on div "Design Stage" at bounding box center [1173, 144] width 110 height 18
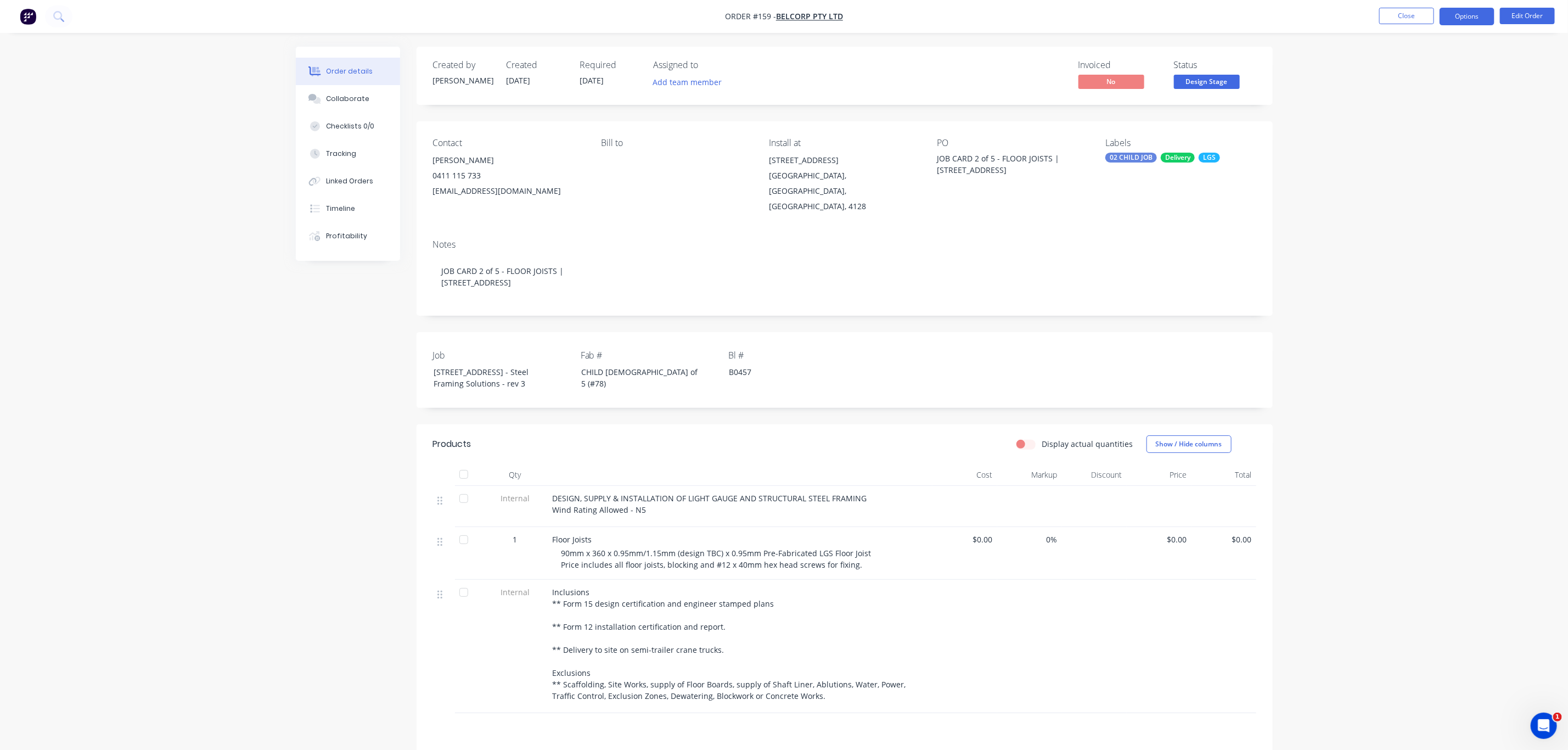
click at [1478, 15] on button "Options" at bounding box center [1467, 17] width 55 height 18
click at [1427, 263] on div "Duplicate" at bounding box center [1434, 265] width 101 height 16
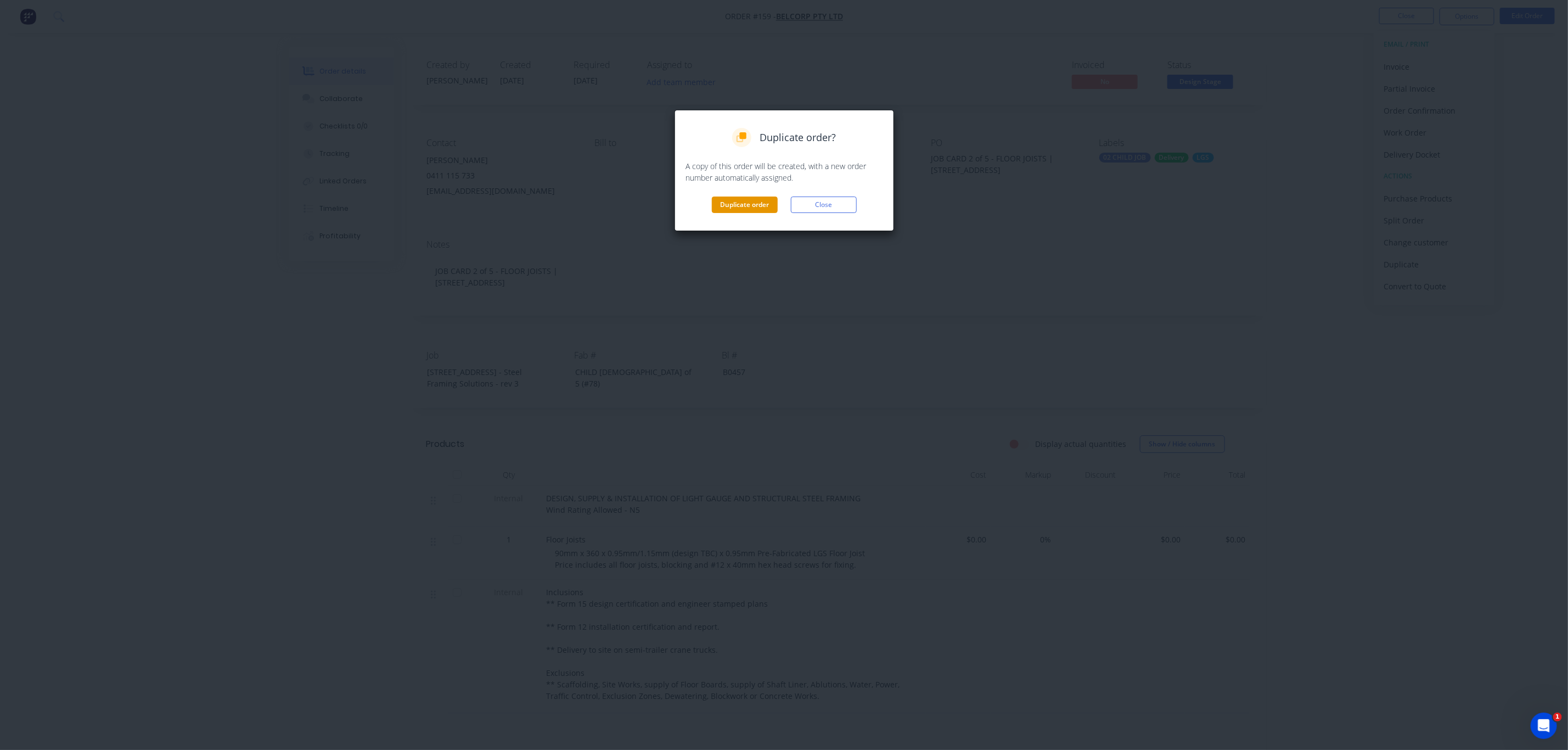
click at [731, 201] on button "Duplicate order" at bounding box center [744, 204] width 66 height 17
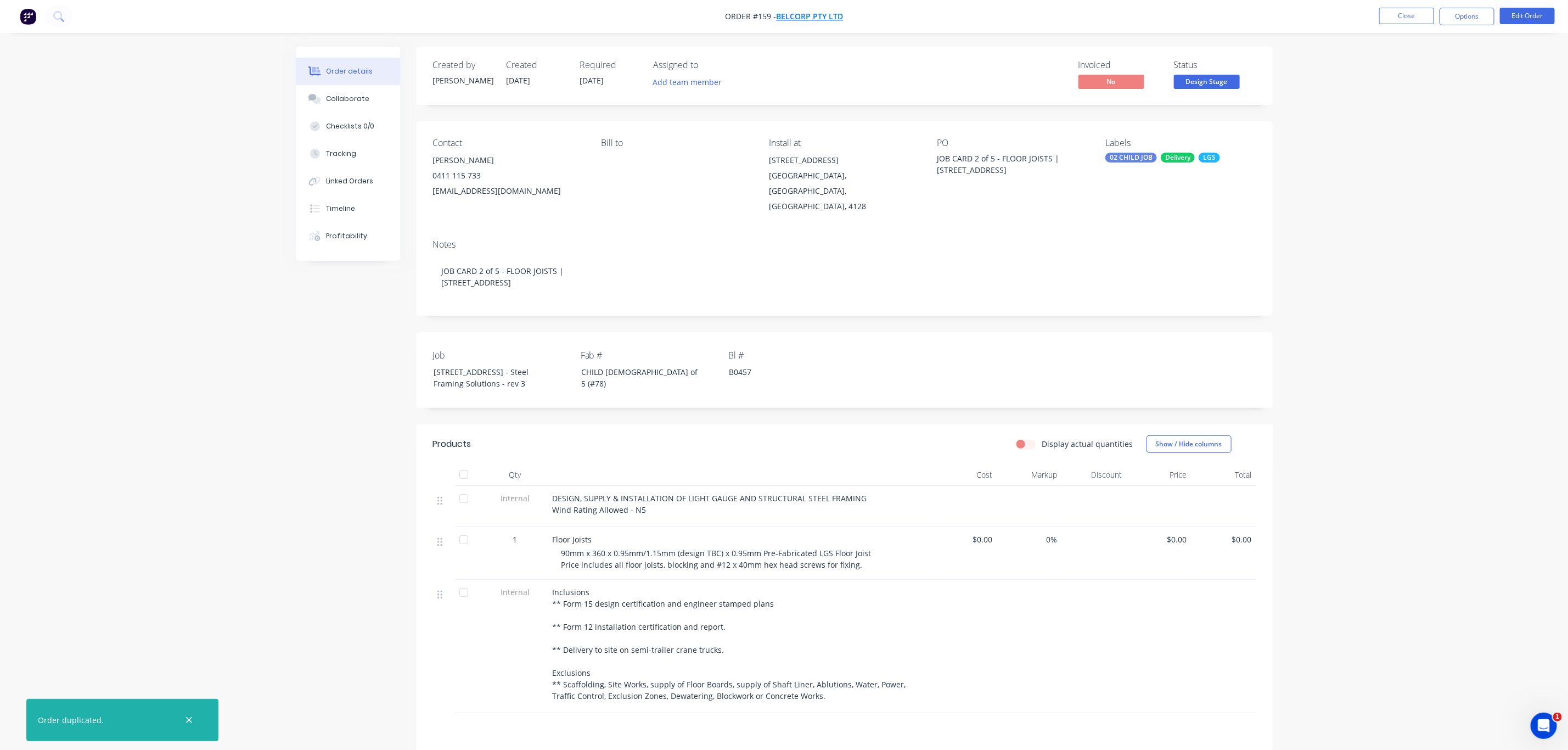
click at [803, 12] on span "BelCorp Pty Ltd" at bounding box center [809, 17] width 67 height 10
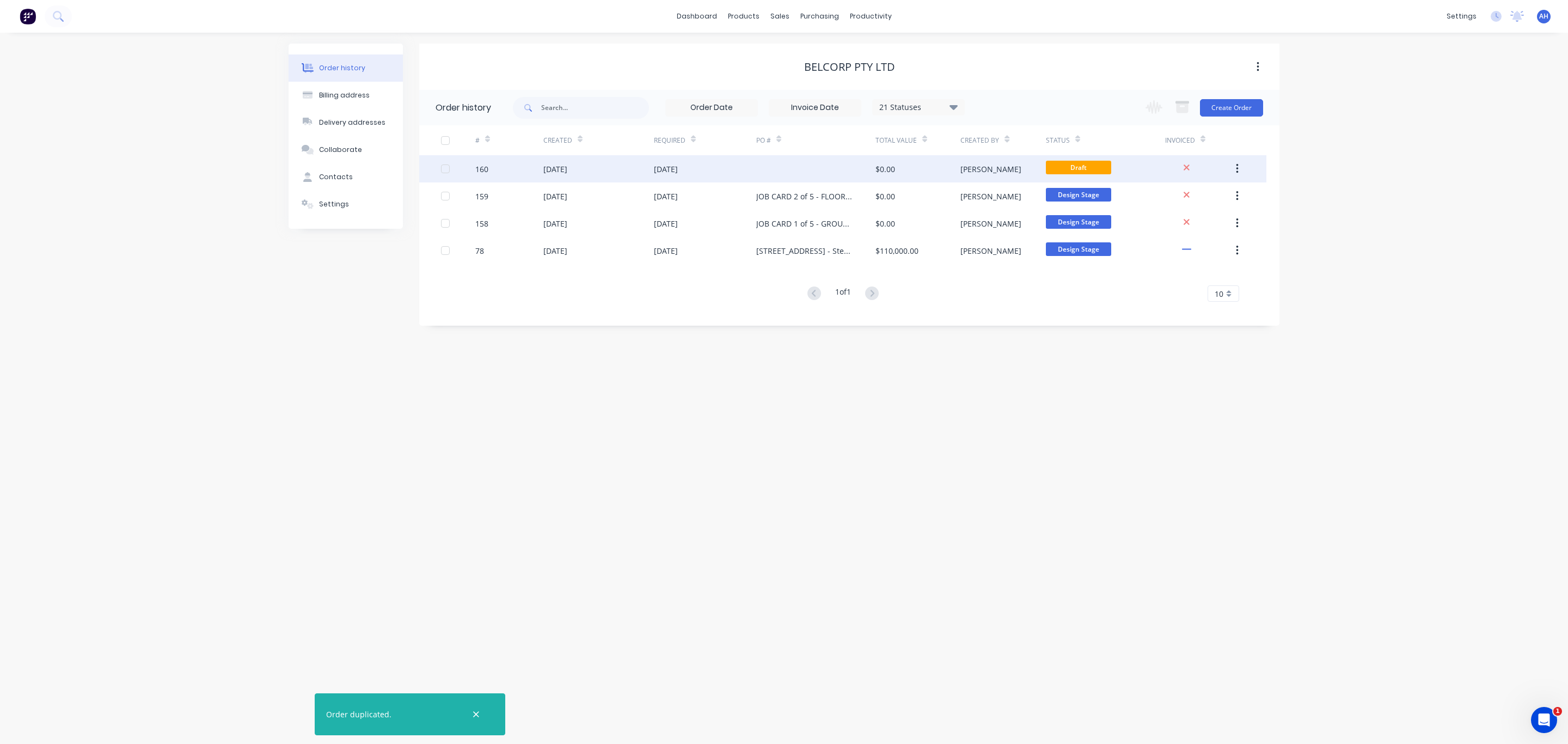
click at [657, 167] on div "29 Aug 2025" at bounding box center [665, 169] width 24 height 12
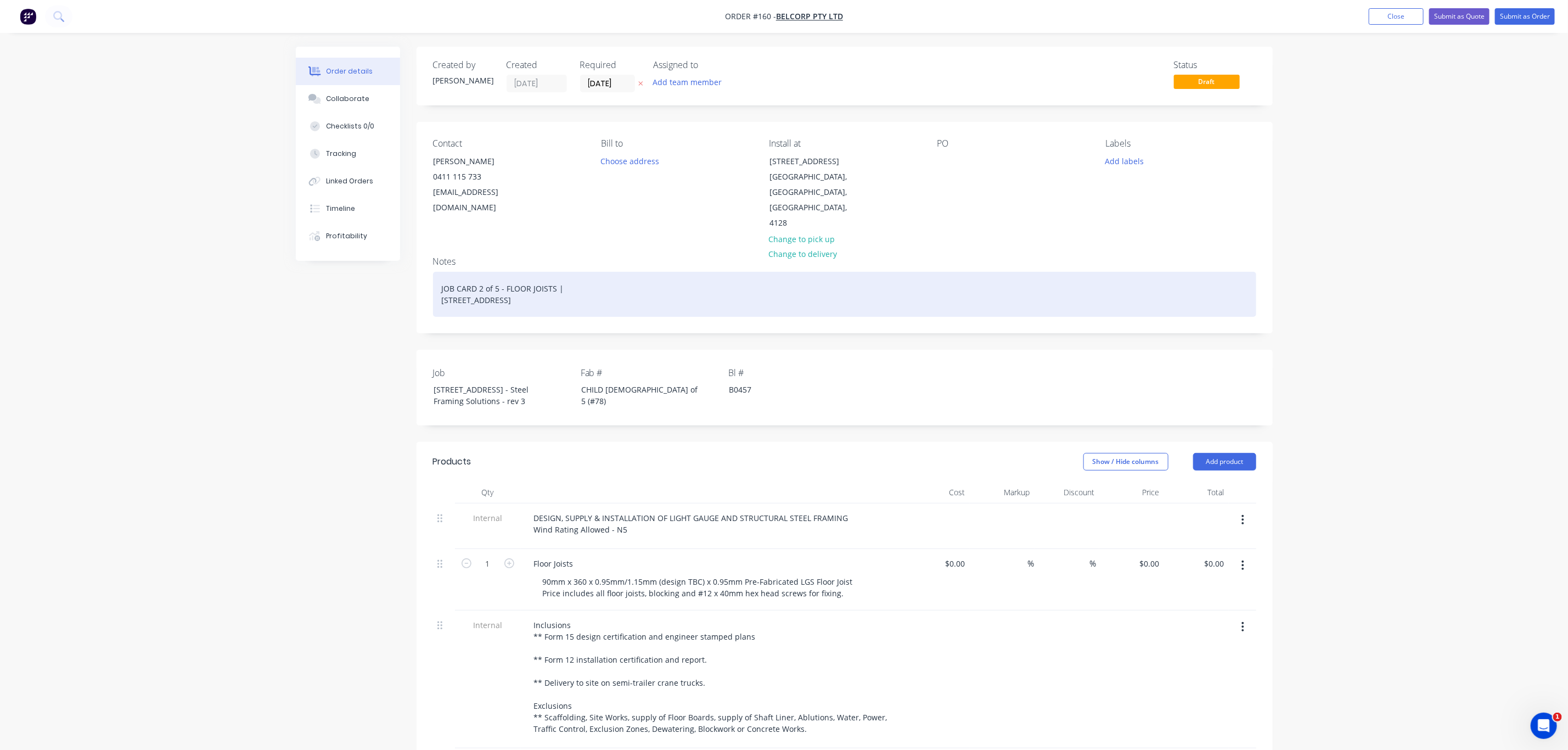
click at [478, 274] on div "JOB CARD 2 of 5 - FLOOR JOISTS | 13 Ridge Rd Tanah Merah QLD 4128" at bounding box center [845, 294] width 824 height 45
drag, startPoint x: 504, startPoint y: 275, endPoint x: 554, endPoint y: 274, distance: 50.0
click at [554, 274] on div "JOB CARD 3 of 5 - FLOOR JOISTS | 13 Ridge Rd Tanah Merah QLD 4128" at bounding box center [845, 294] width 824 height 45
drag, startPoint x: 601, startPoint y: 292, endPoint x: 430, endPoint y: 277, distance: 171.7
click at [430, 277] on div "Notes JOB CARD 3 of 5 - STRUCTURAL STEEL | 13 Ridge Rd Tanah Merah QLD 4128" at bounding box center [844, 290] width 856 height 85
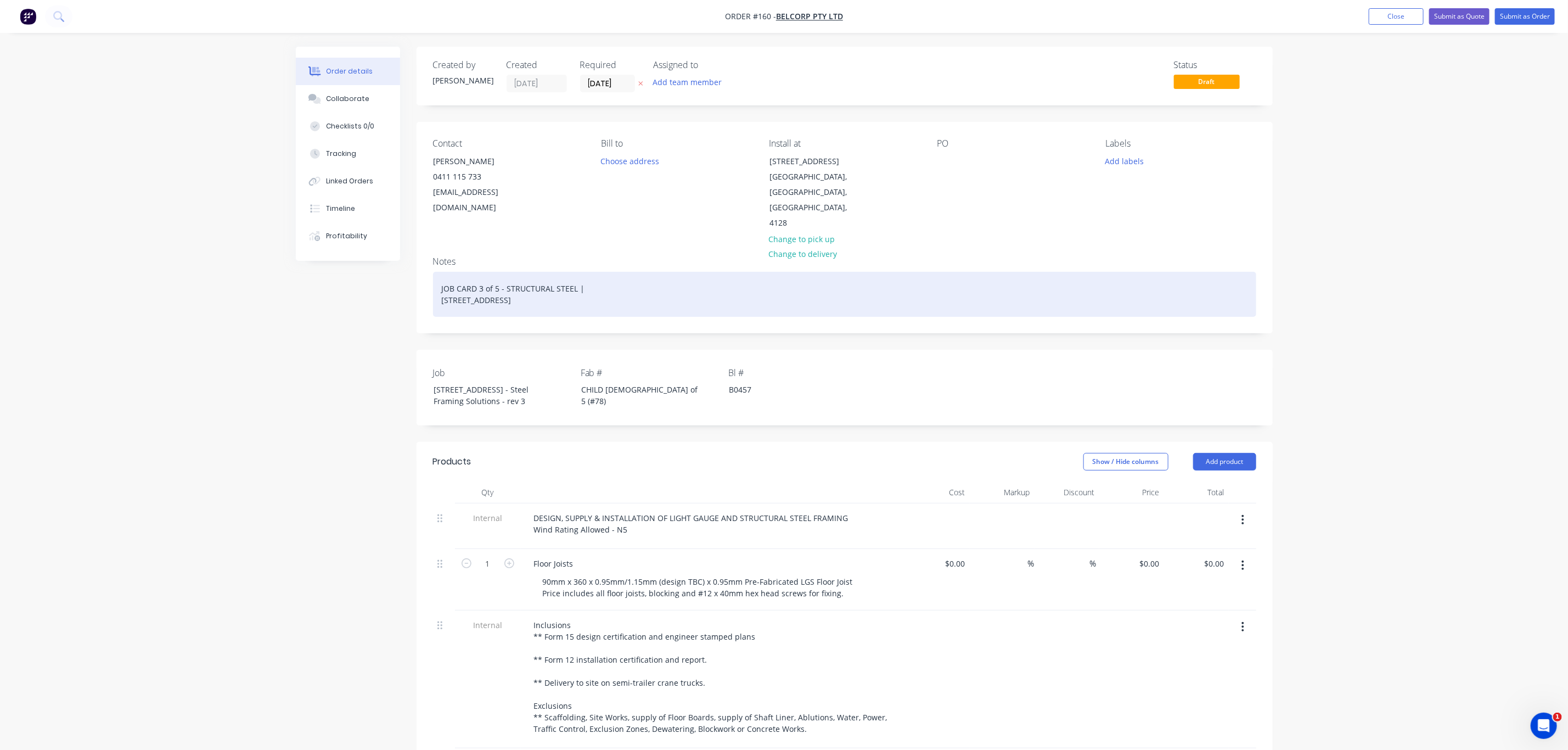
copy div "JOB CARD 3 of 5 - STRUCTURAL STEEL | 13 Ridge Rd Tanah Merah QLD 4128"
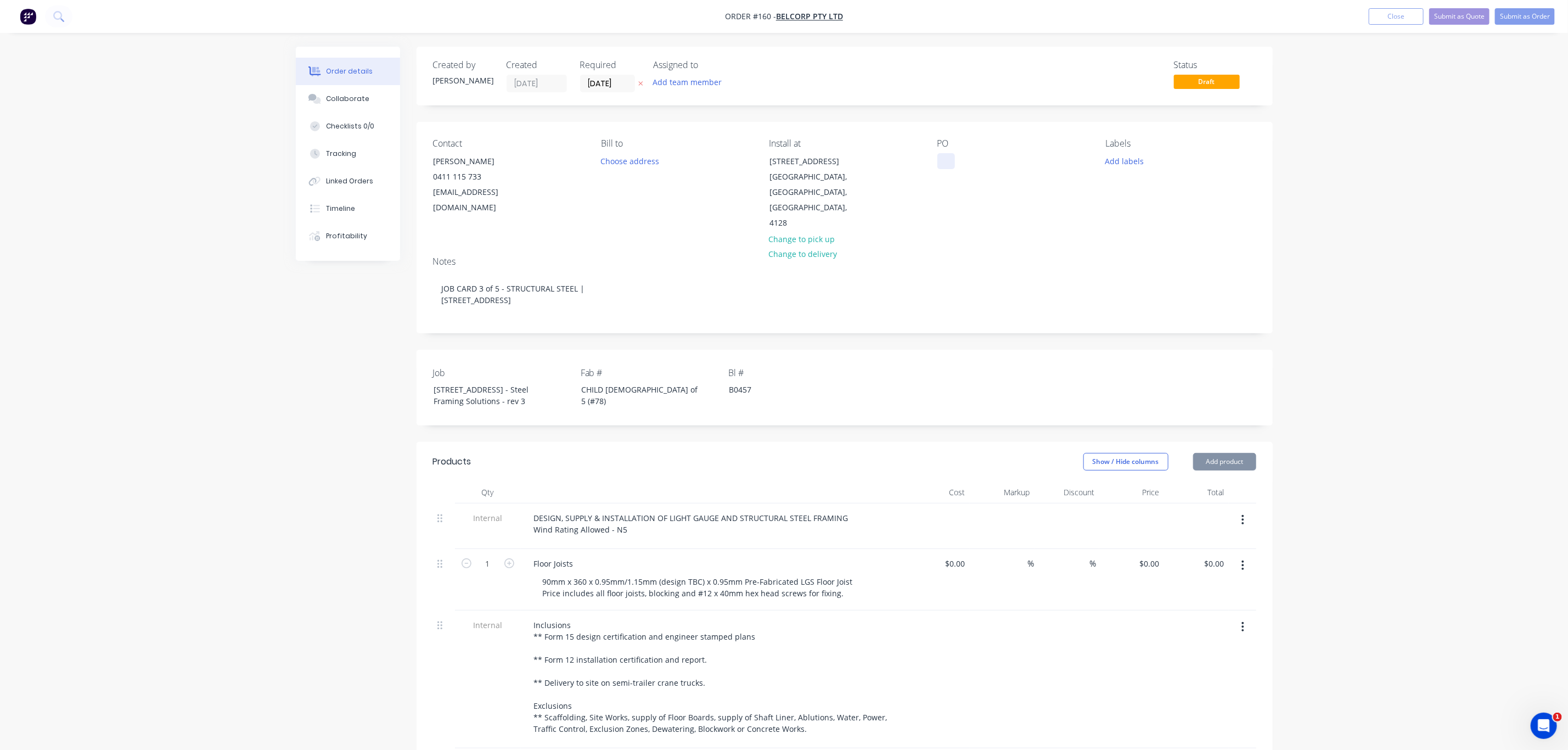
click at [945, 163] on div at bounding box center [946, 161] width 18 height 16
paste div
click at [1131, 164] on button "Add labels" at bounding box center [1125, 161] width 50 height 15
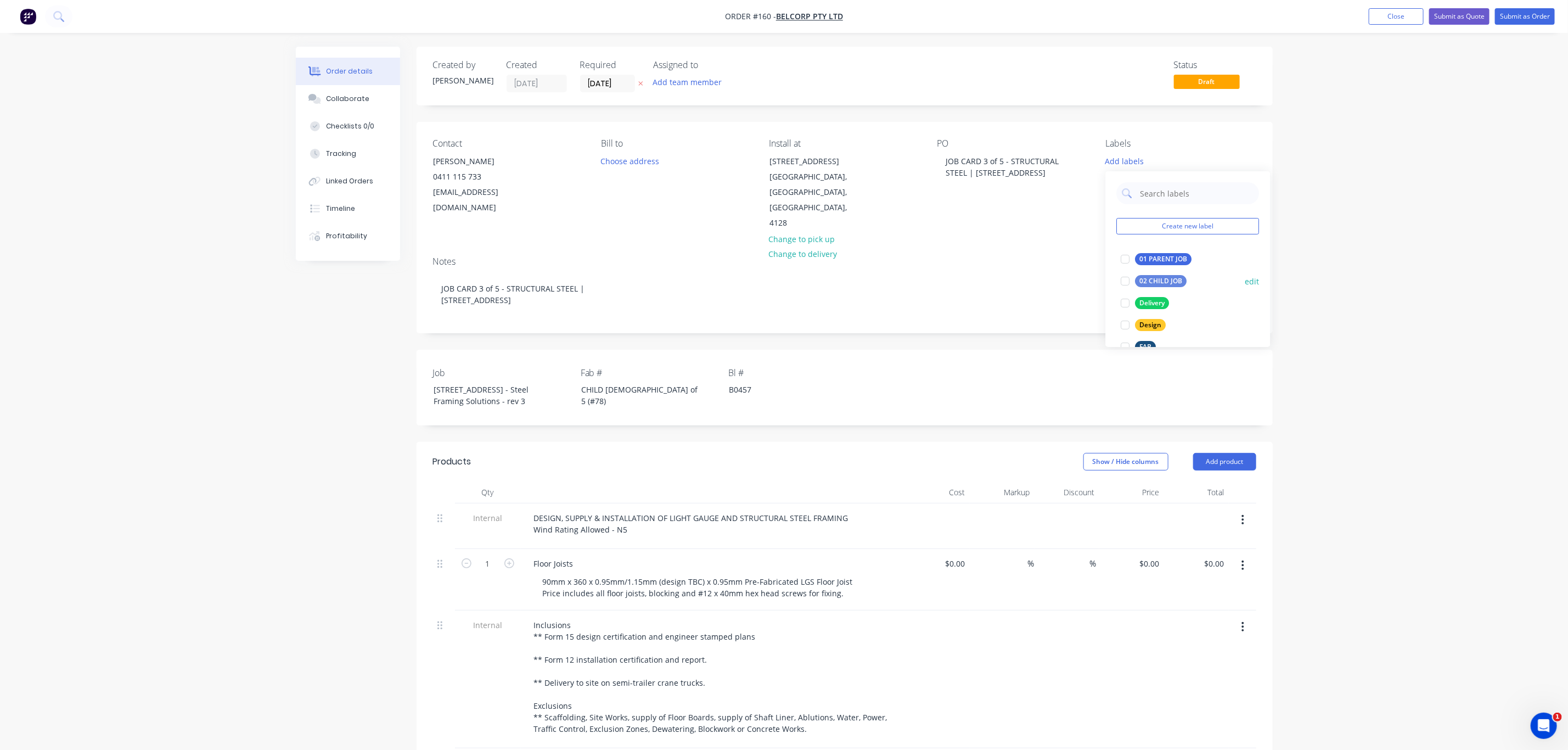
click at [1149, 280] on div "02 CHILD JOB" at bounding box center [1162, 281] width 52 height 12
click at [1149, 295] on div "Delivery" at bounding box center [1153, 298] width 34 height 12
click at [1145, 303] on div "FAB" at bounding box center [1146, 301] width 21 height 12
drag, startPoint x: 1380, startPoint y: 373, endPoint x: 1374, endPoint y: 372, distance: 6.1
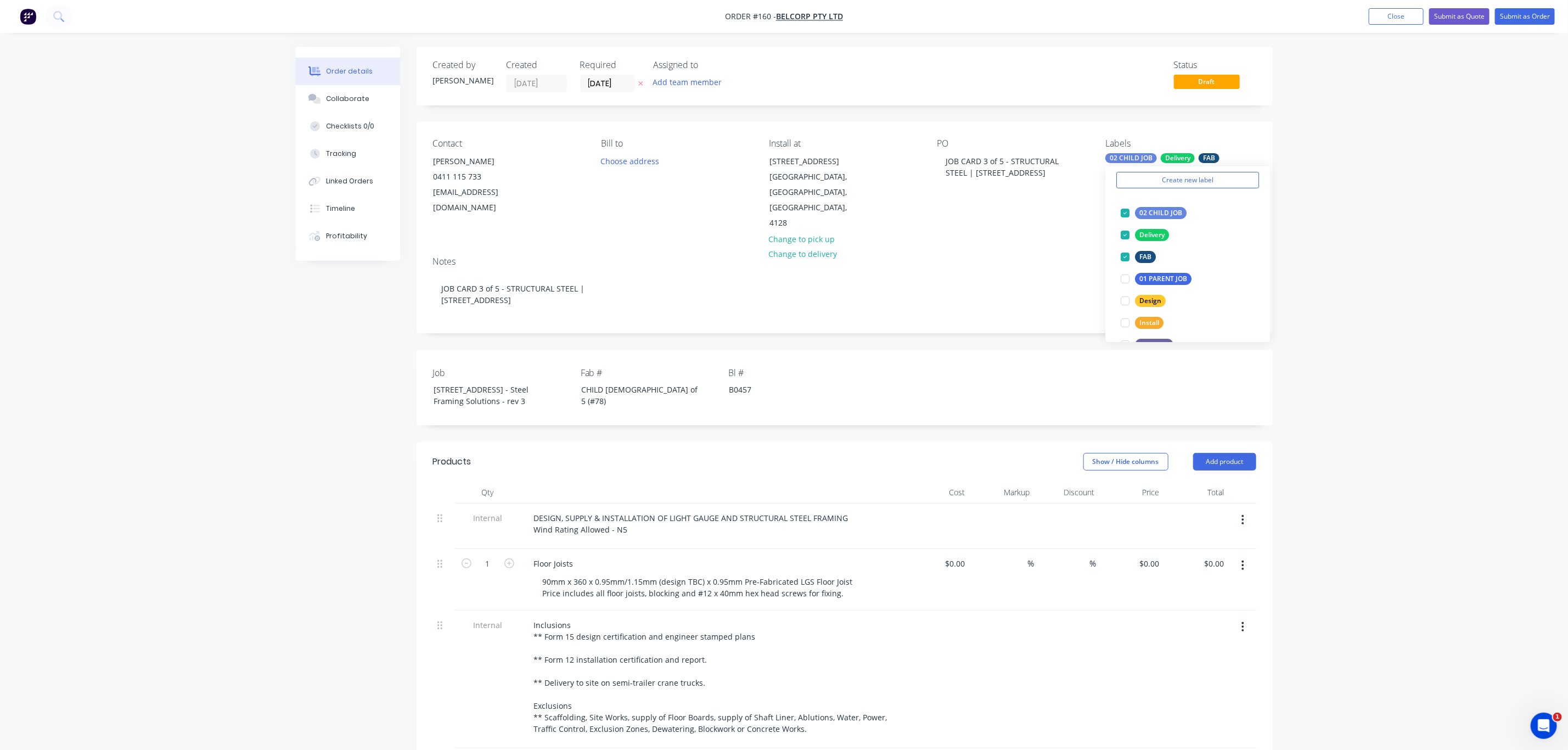
click at [1379, 374] on div "Order details Collaborate Checklists 0/0 Tracking Linked Orders Timeline Profit…" at bounding box center [784, 532] width 1568 height 1064
click at [604, 89] on input "[DATE]" at bounding box center [608, 83] width 54 height 17
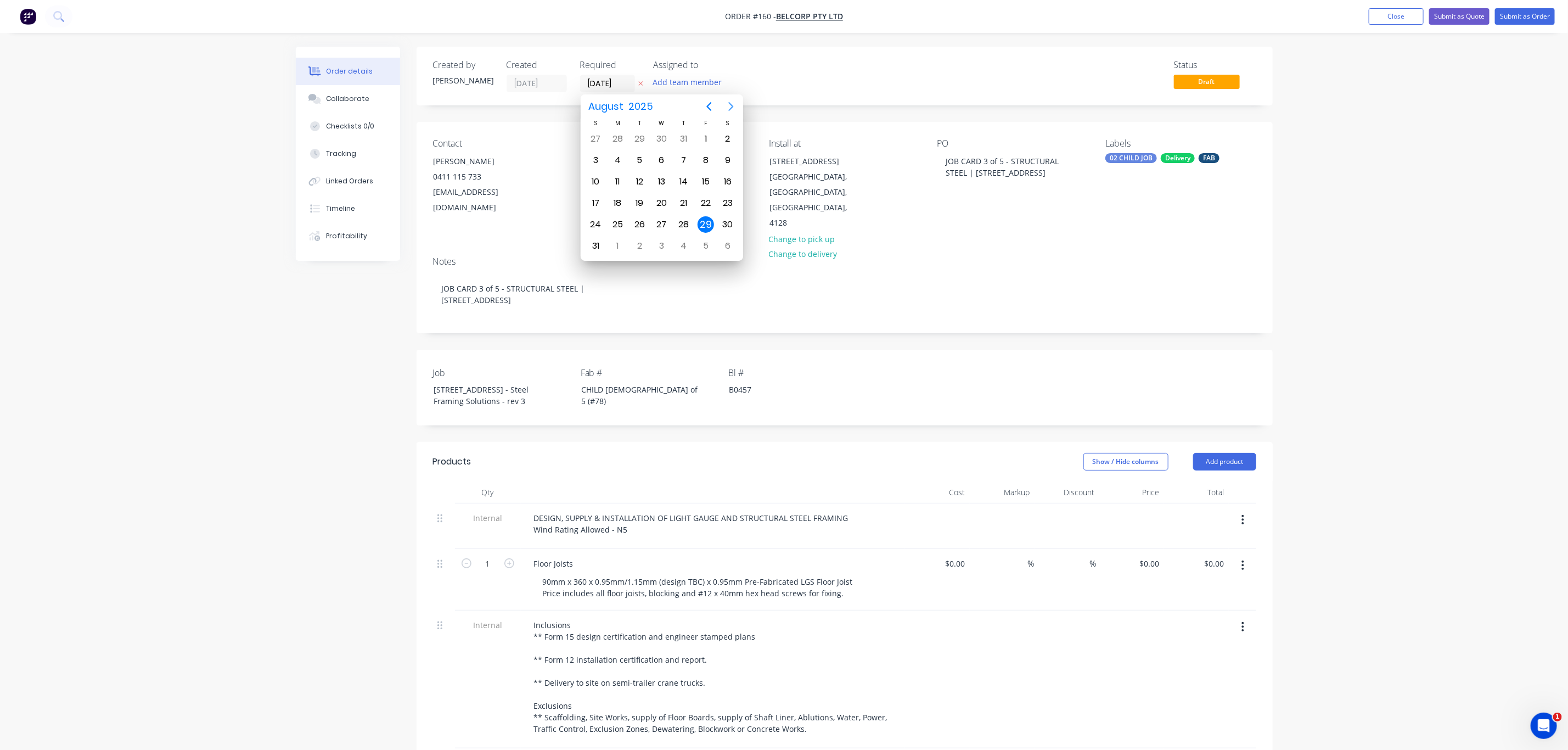
click at [725, 107] on icon "Next page" at bounding box center [731, 106] width 13 height 13
click at [663, 181] on div "17" at bounding box center [662, 182] width 17 height 17
type input "[DATE]"
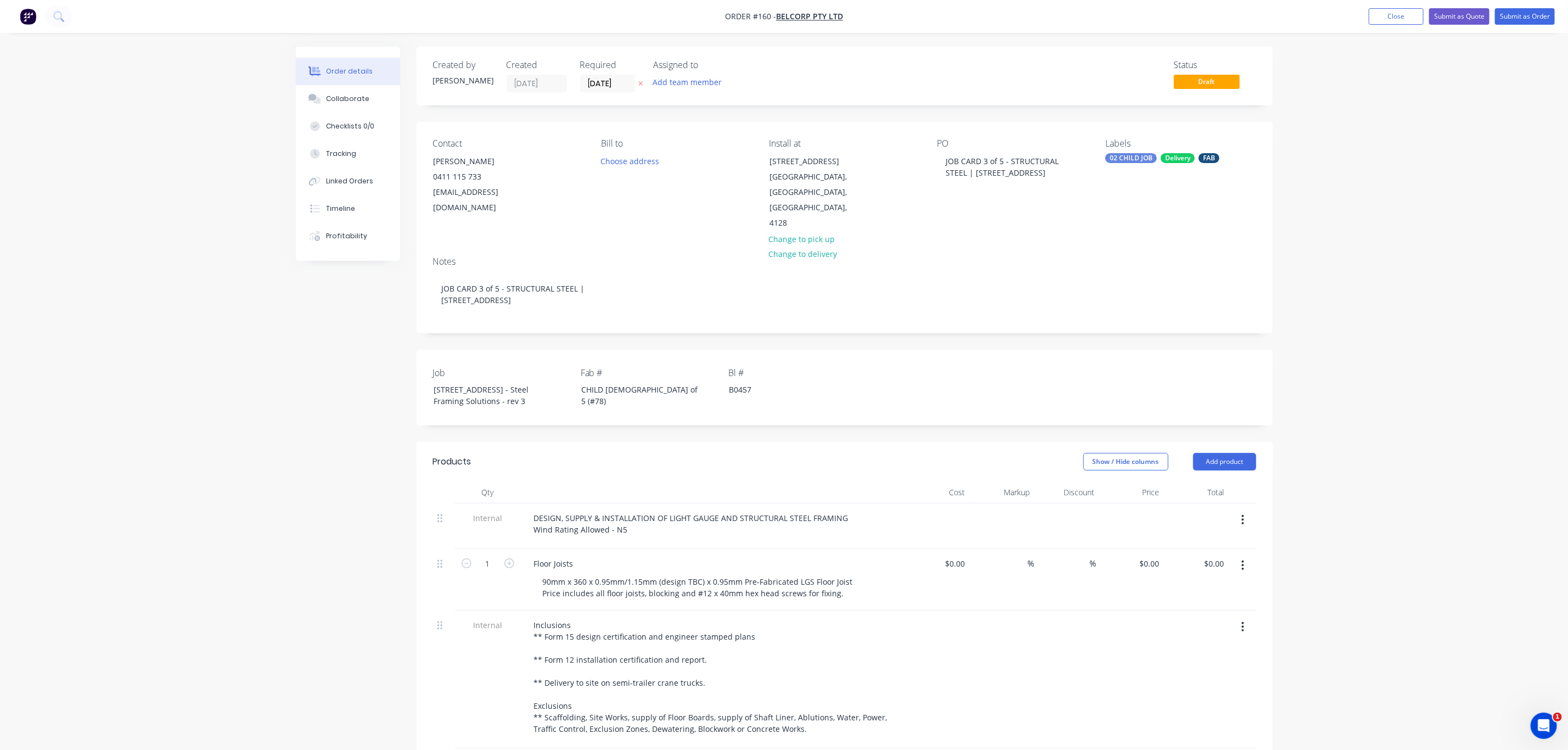
click at [1377, 399] on div "Order details Collaborate Checklists 0/0 Tracking Linked Orders Timeline Profit…" at bounding box center [784, 532] width 1568 height 1064
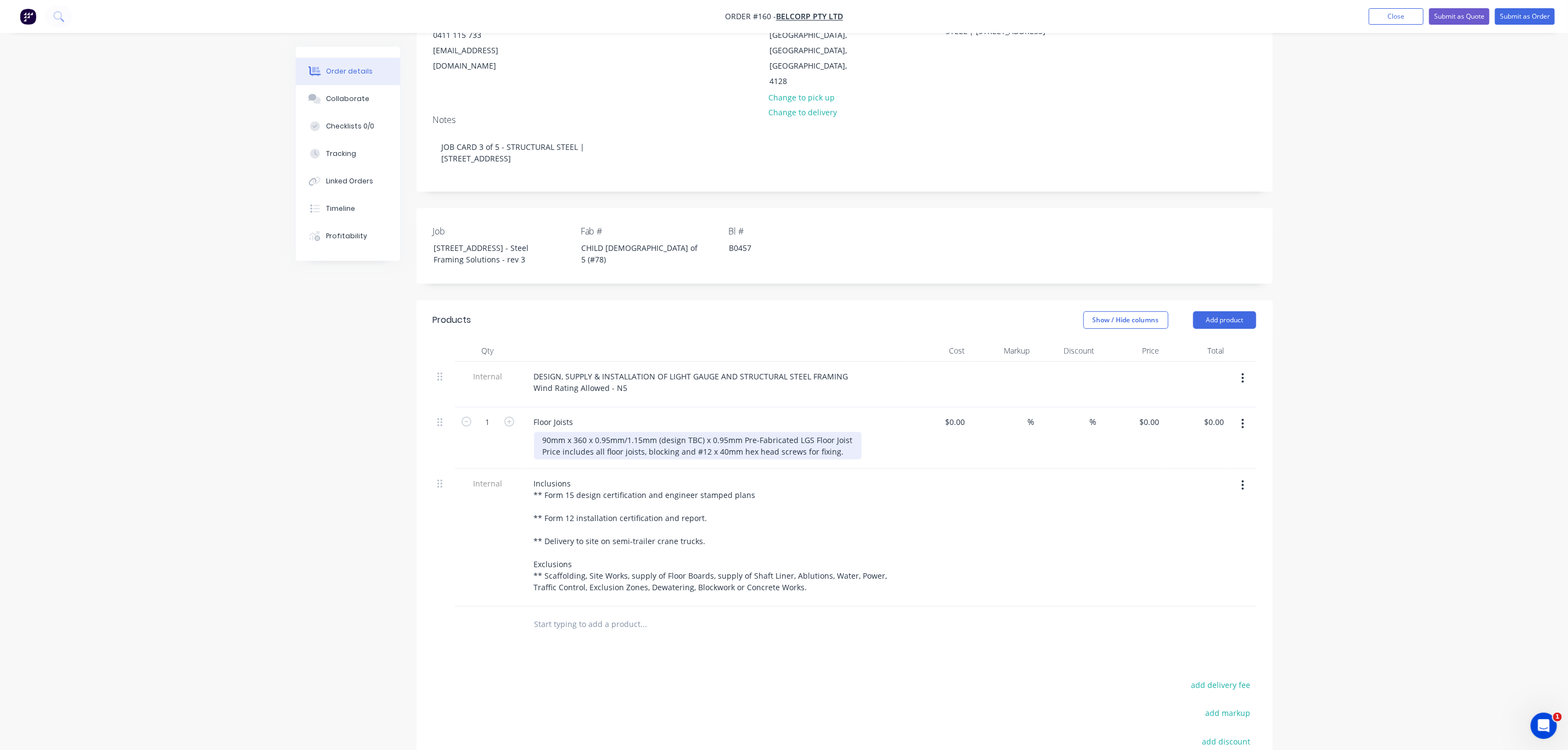
scroll to position [144, 0]
drag, startPoint x: 839, startPoint y: 433, endPoint x: 536, endPoint y: 424, distance: 303.1
click at [536, 430] on div "90mm x 360 x 0.95mm/1.15mm (design TBC) x 0.95mm Pre-Fabricated LGS Floor Joist…" at bounding box center [698, 443] width 328 height 28
paste div
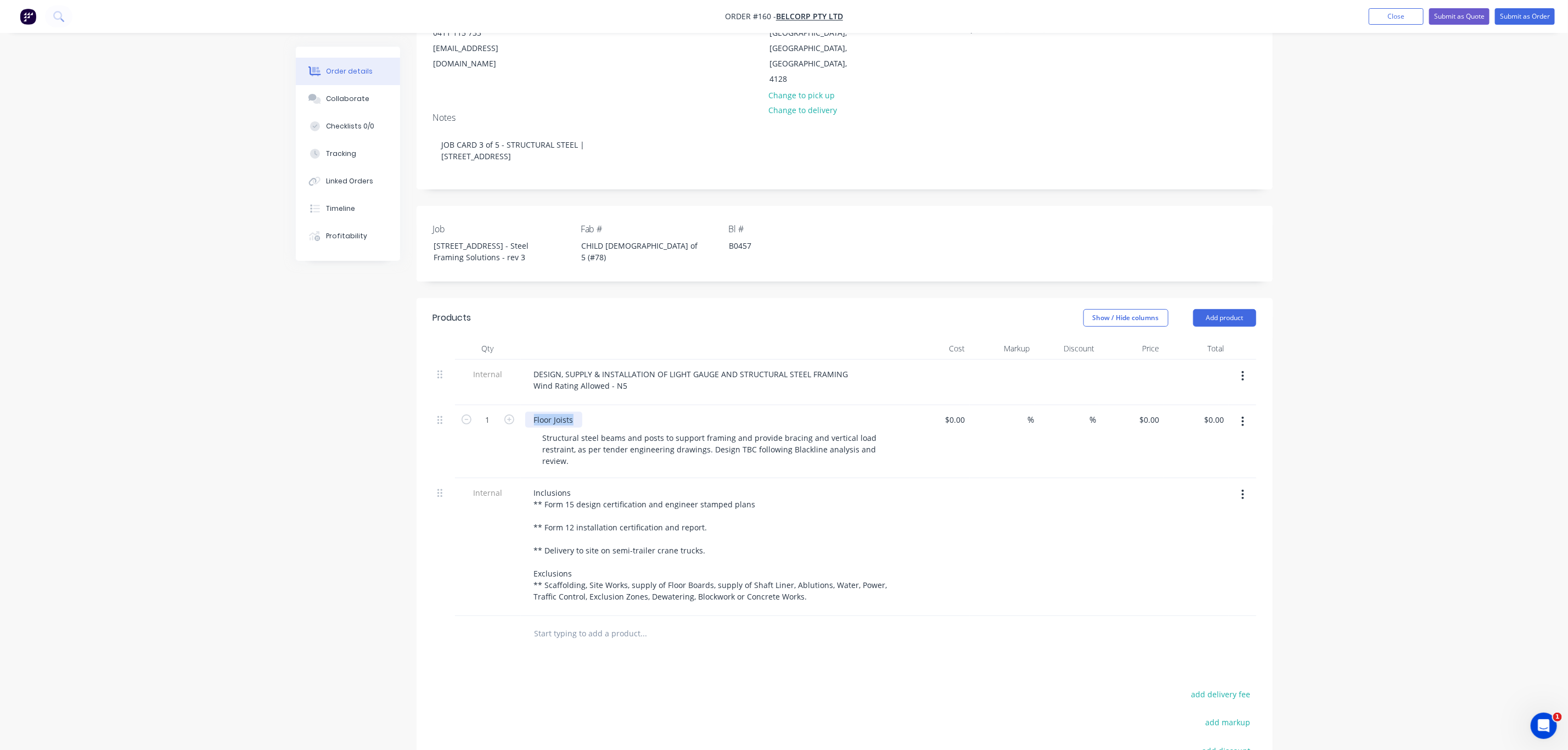
drag, startPoint x: 533, startPoint y: 406, endPoint x: 604, endPoint y: 406, distance: 71.0
click at [604, 412] on div "Floor Joists" at bounding box center [713, 420] width 376 height 16
click at [1437, 439] on div "Order details Collaborate Checklists 0/0 Tracking Linked Orders Timeline Profit…" at bounding box center [784, 394] width 1568 height 1075
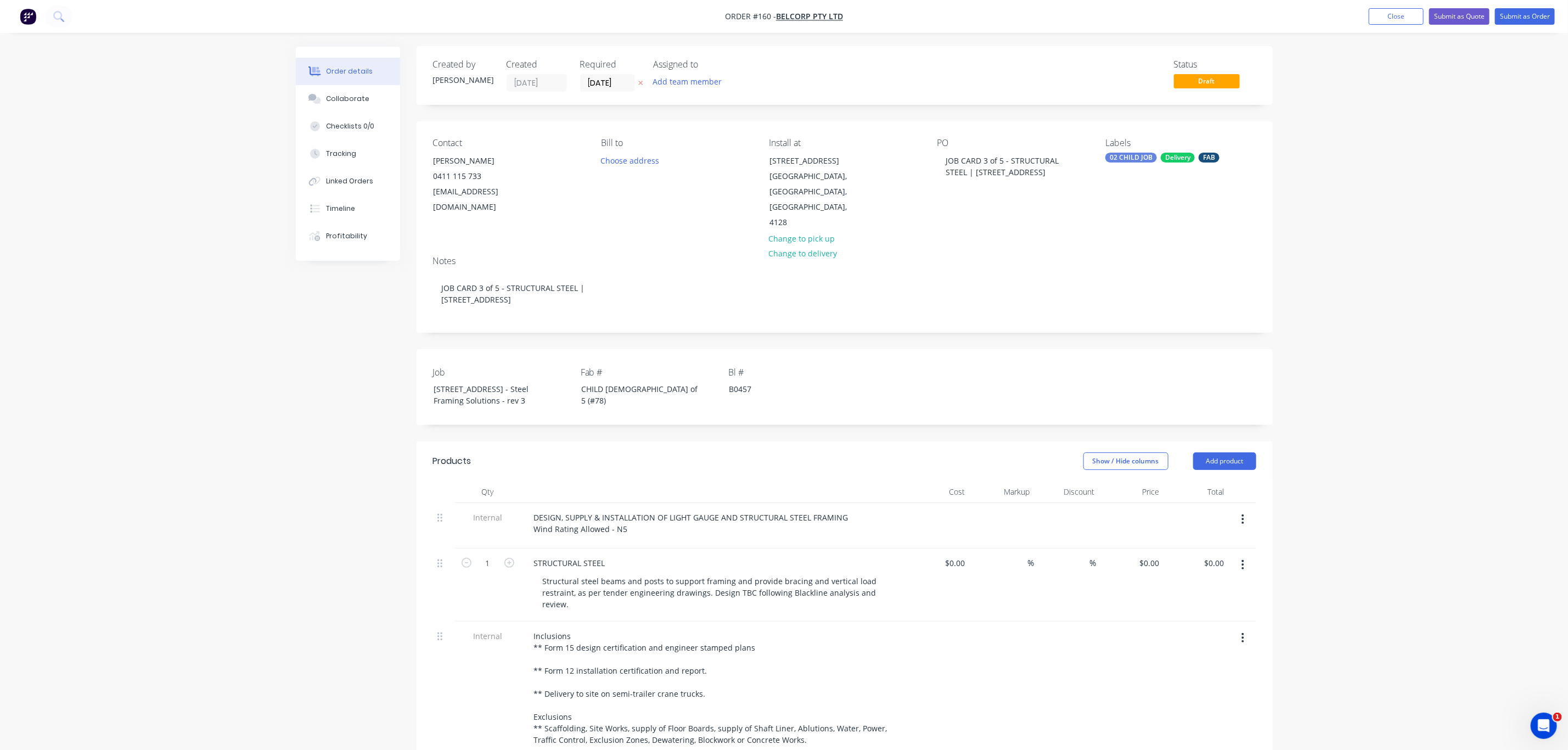
scroll to position [0, 0]
click at [605, 382] on div "CHILD 2 of 5 (#78)" at bounding box center [641, 395] width 137 height 28
click at [1519, 13] on button "Submit as Order" at bounding box center [1524, 16] width 60 height 17
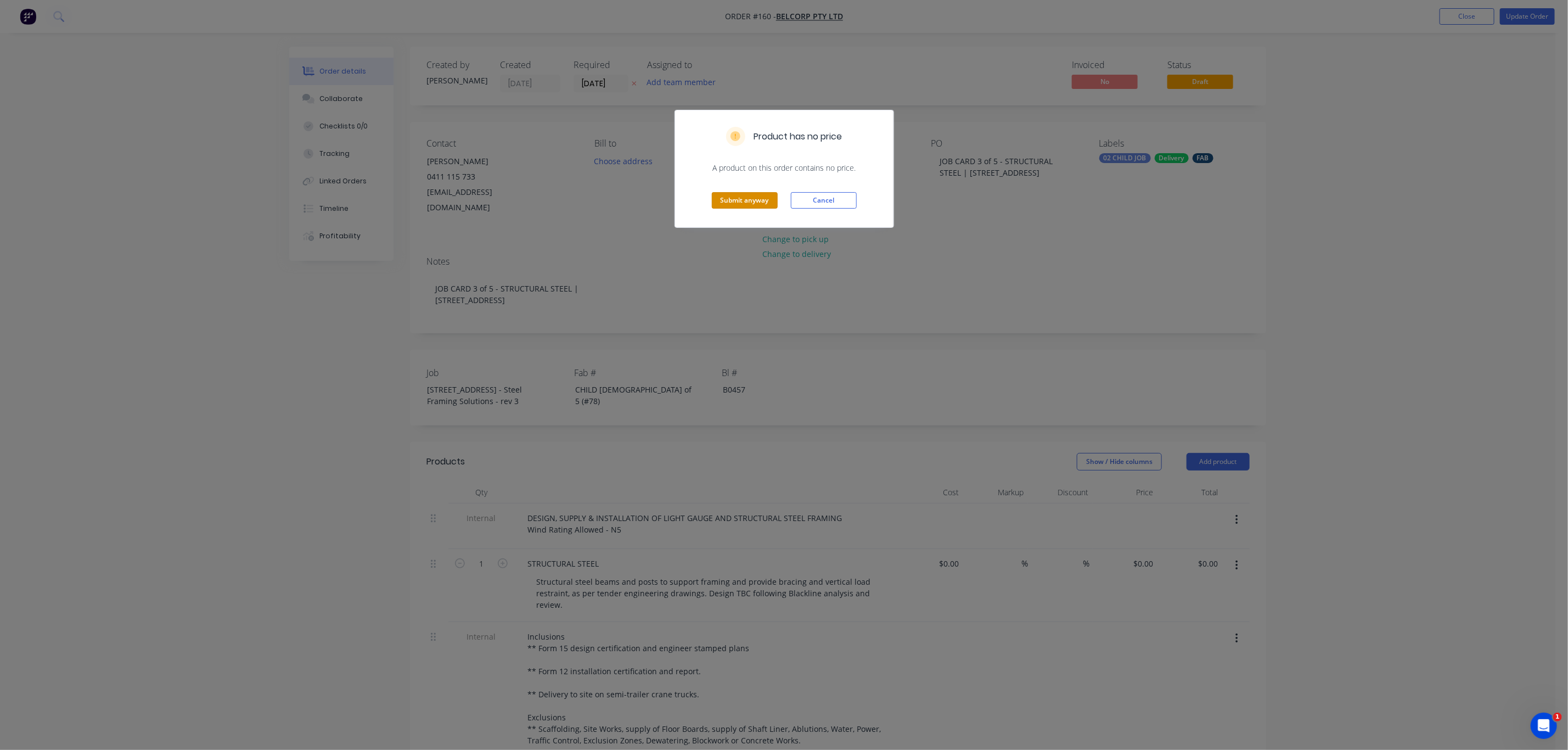
drag, startPoint x: 757, startPoint y: 201, endPoint x: 750, endPoint y: 203, distance: 7.3
click at [757, 201] on button "Submit anyway" at bounding box center [744, 200] width 66 height 17
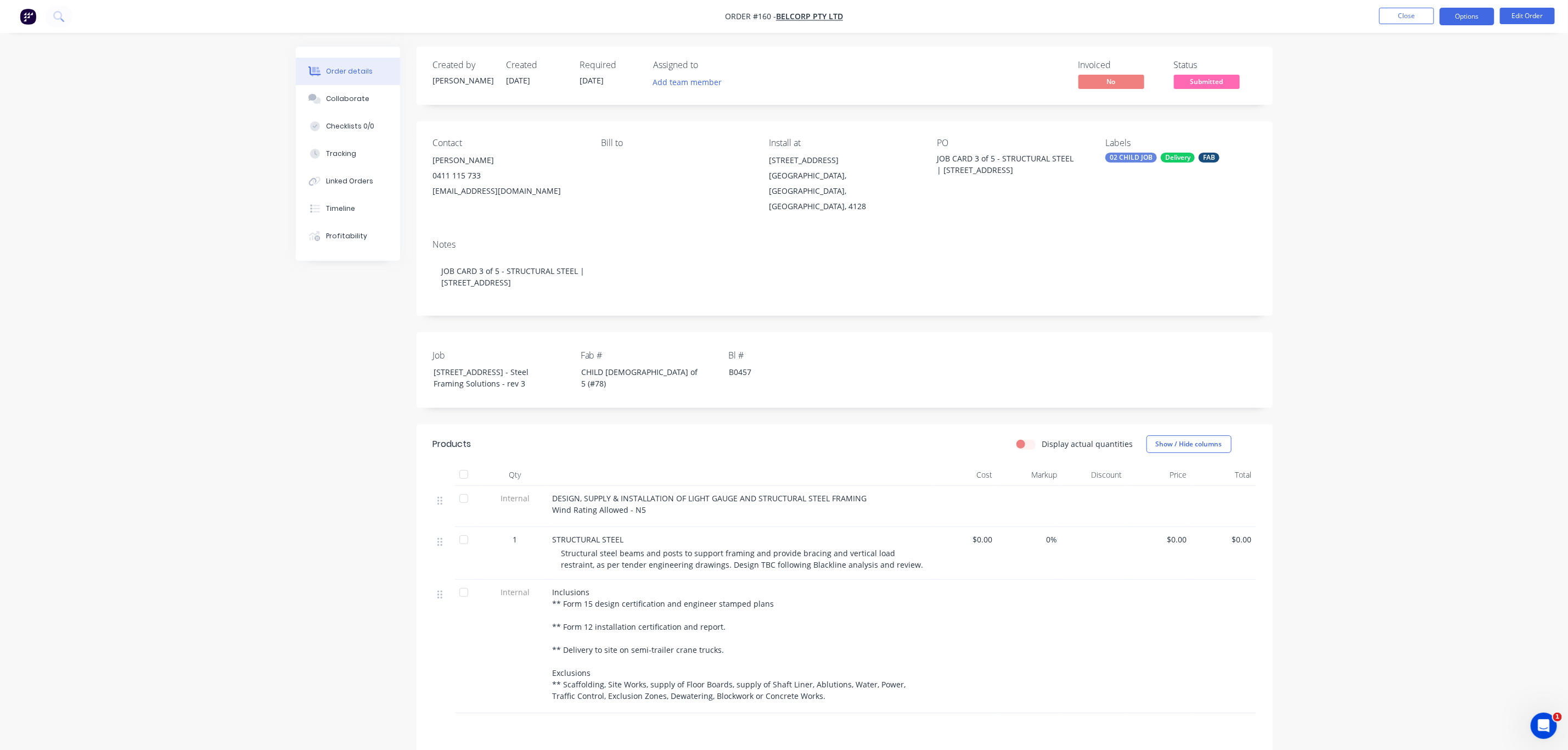
click at [1461, 20] on button "Options" at bounding box center [1467, 17] width 55 height 18
click at [1408, 263] on div "Duplicate" at bounding box center [1434, 265] width 101 height 16
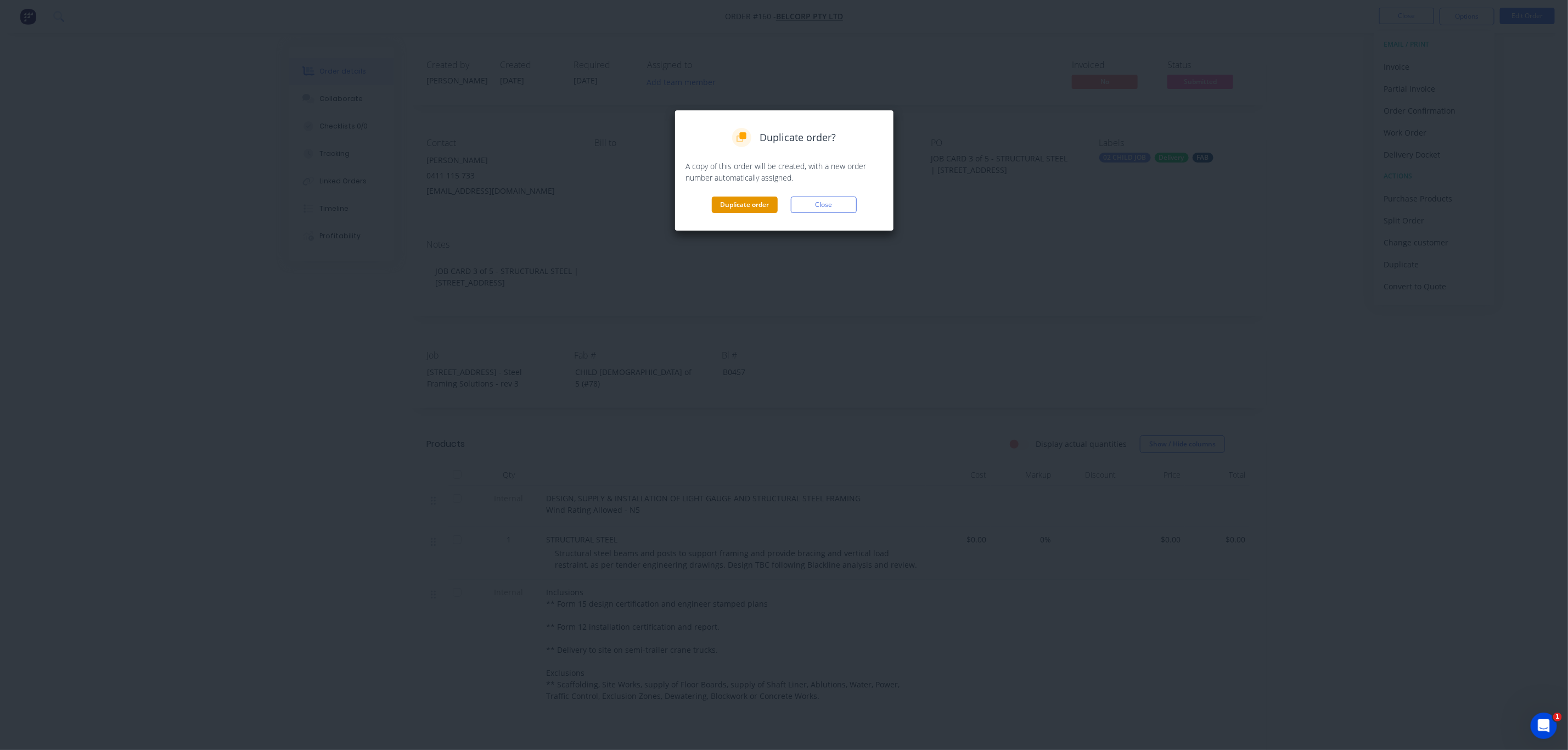
click at [741, 204] on button "Duplicate order" at bounding box center [744, 204] width 66 height 17
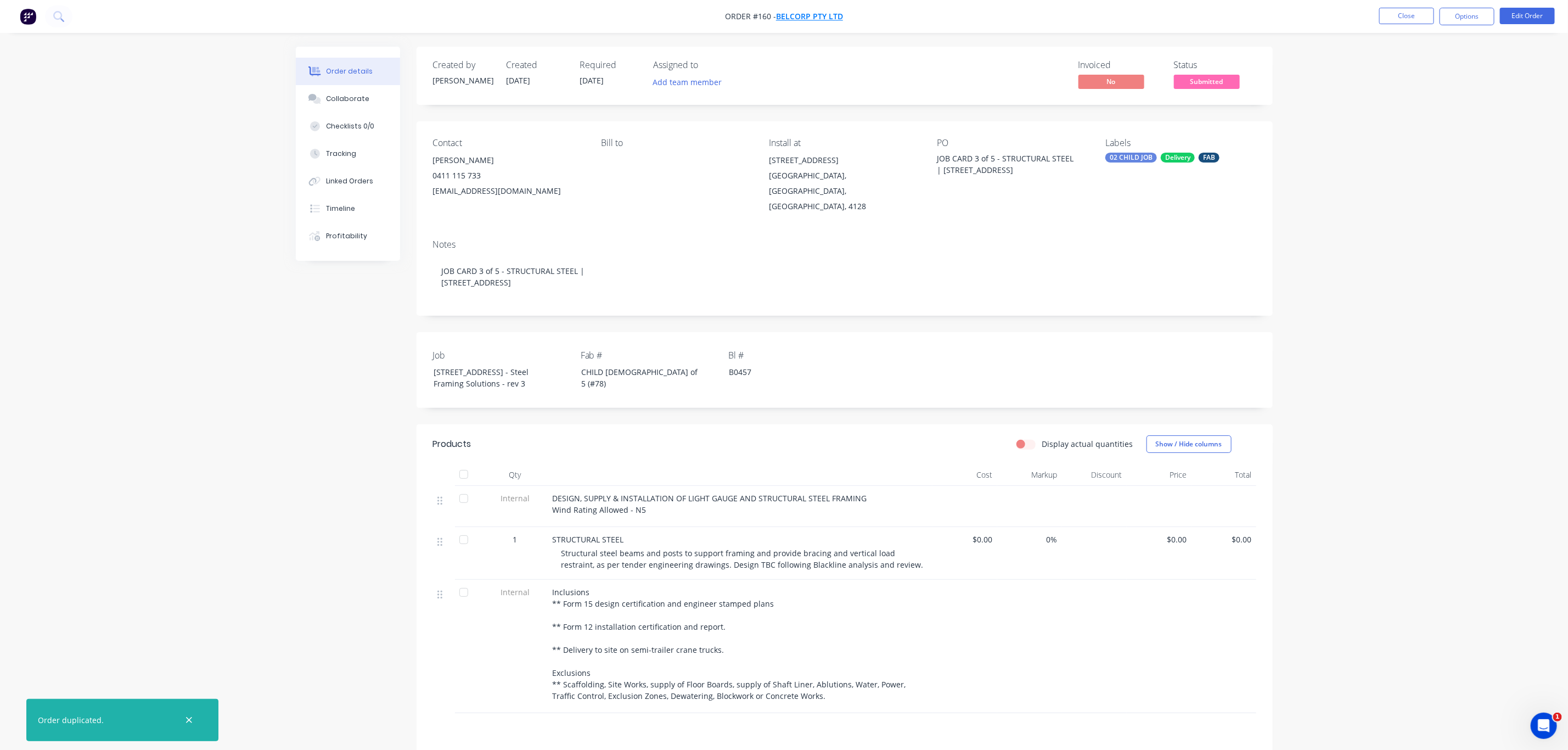
click at [792, 17] on span "BelCorp Pty Ltd" at bounding box center [809, 17] width 67 height 10
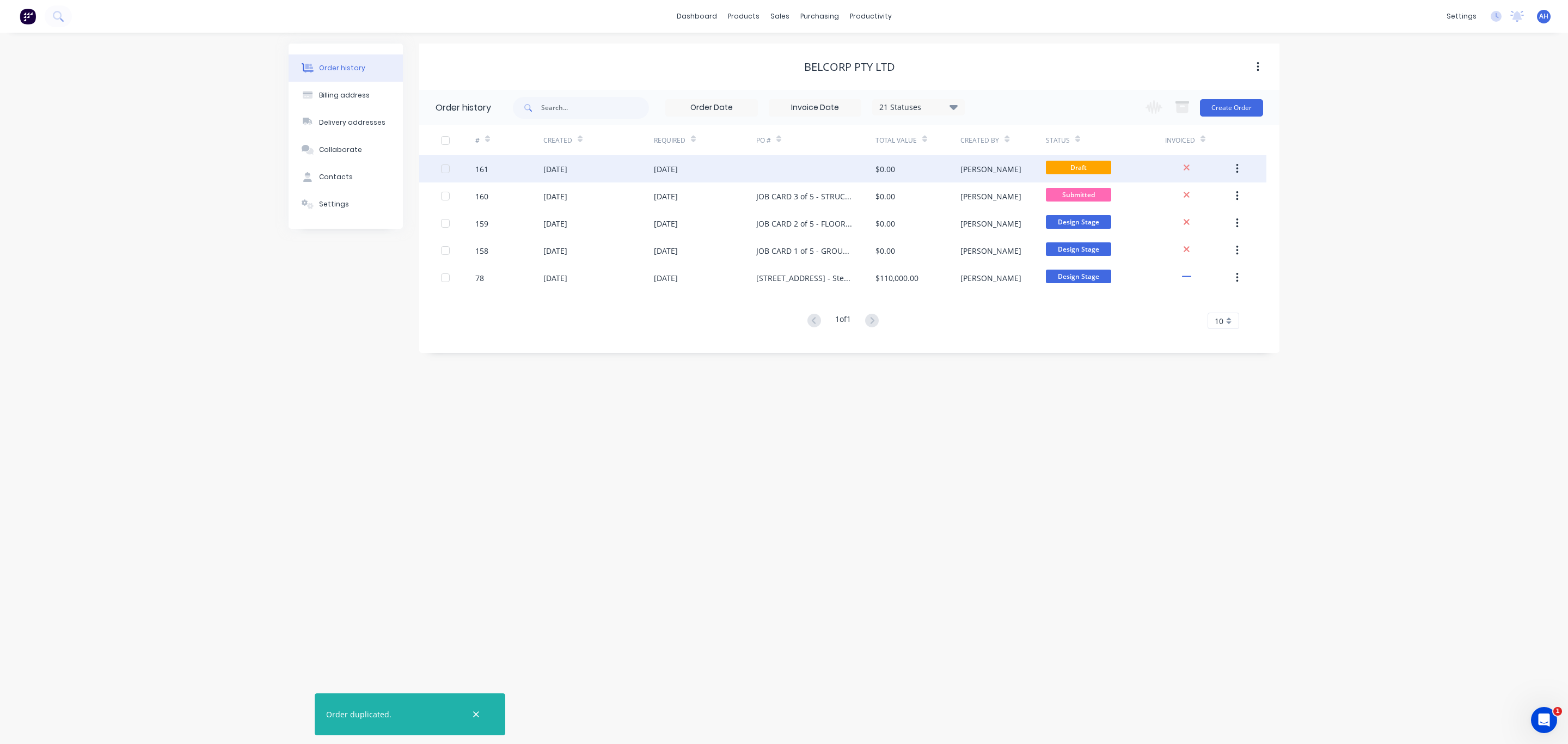
click at [654, 173] on div "29 Aug 2025" at bounding box center [665, 169] width 24 height 12
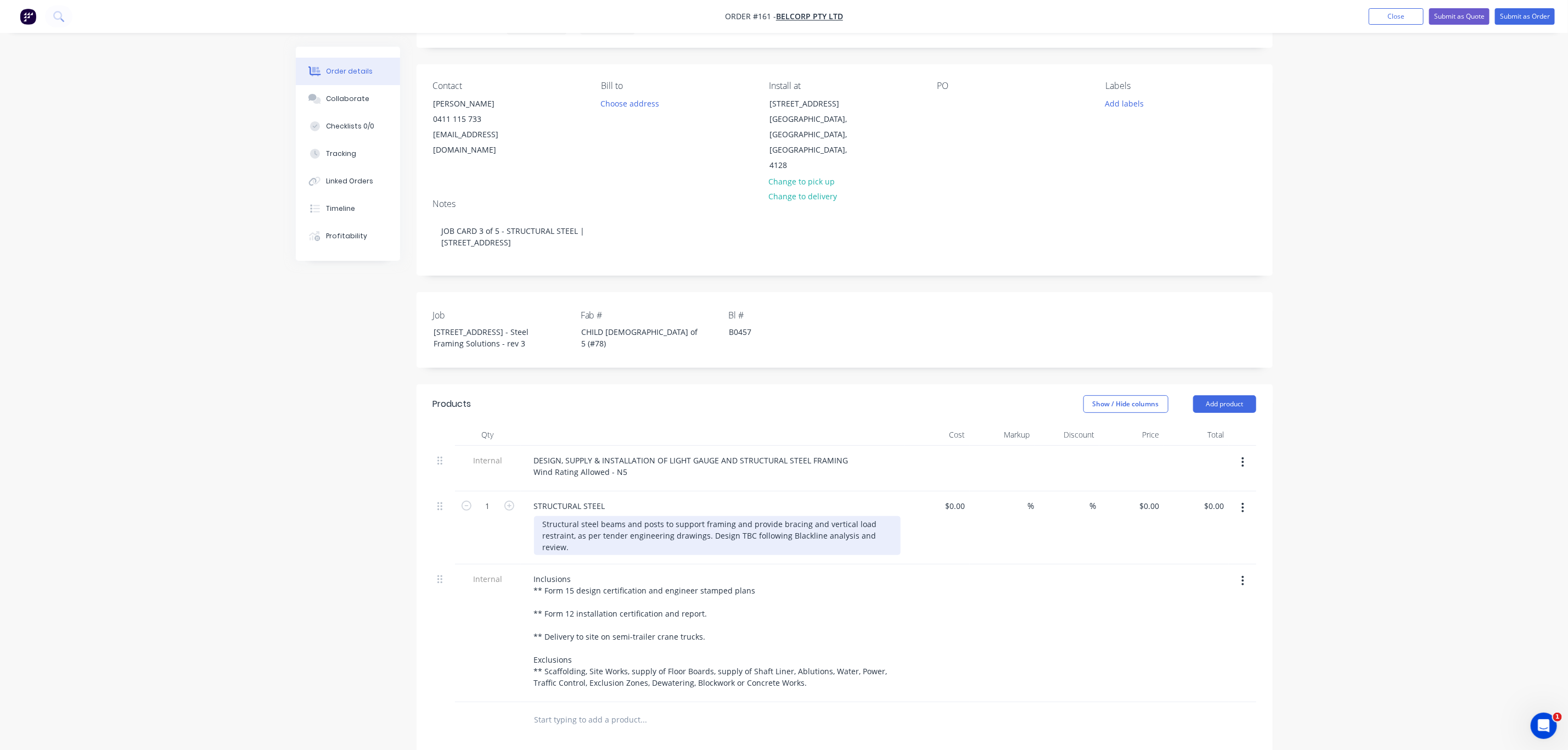
scroll to position [61, 0]
drag, startPoint x: 809, startPoint y: 519, endPoint x: 483, endPoint y: 500, distance: 326.6
click at [483, 500] on div "1 STRUCTURAL STEEL Structural steel beams and posts to support framing and prov…" at bounding box center [845, 524] width 824 height 73
paste div
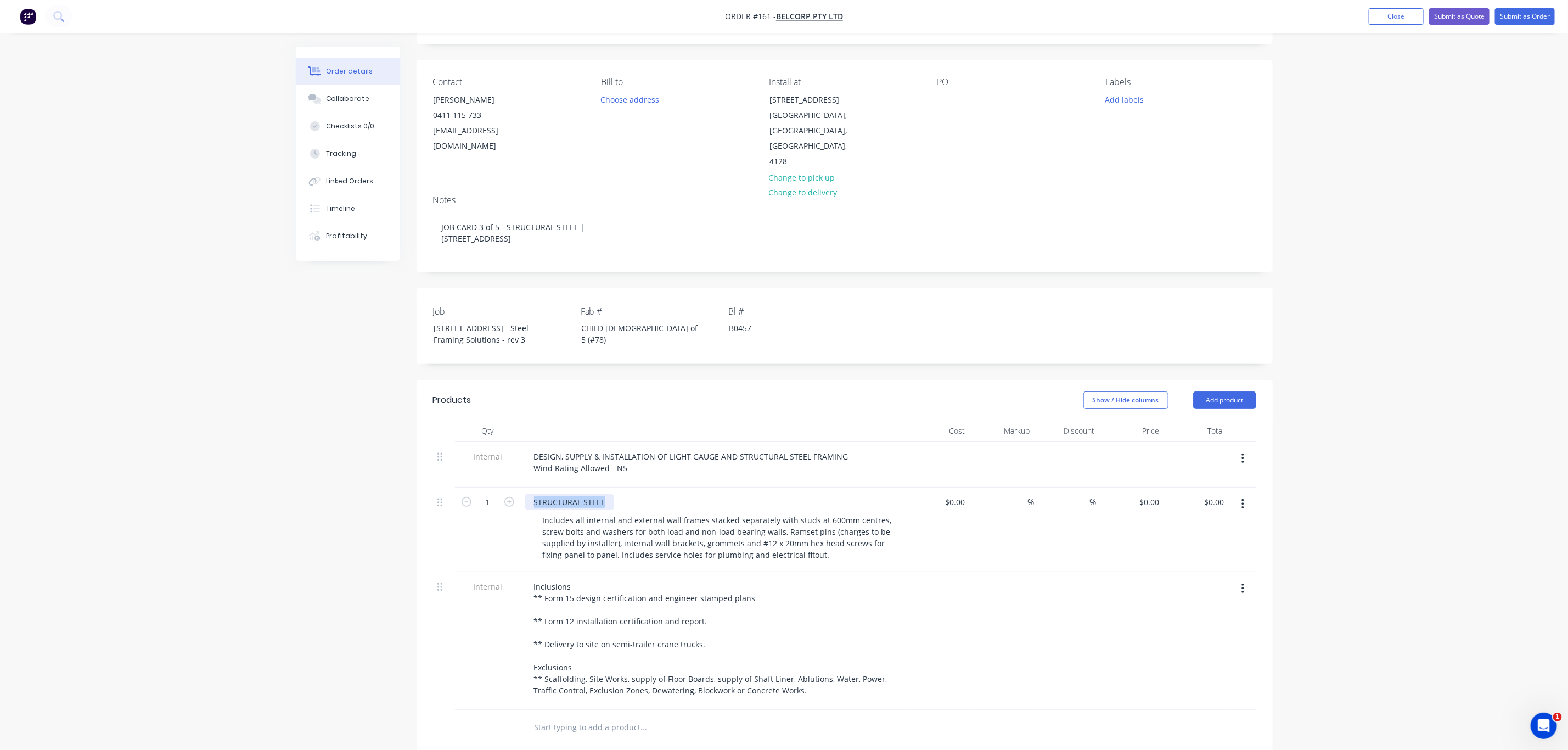
drag, startPoint x: 535, startPoint y: 486, endPoint x: 625, endPoint y: 479, distance: 90.3
click at [624, 487] on div "STRUCTURAL STEEL Includes all internal and external wall frames stacked separat…" at bounding box center [713, 530] width 384 height 85
paste div
click at [711, 494] on div "90mm x 0.75mm/0.95mm Pre-Fabricated LGS Upper & Lower Wall Frames" at bounding box center [669, 502] width 287 height 16
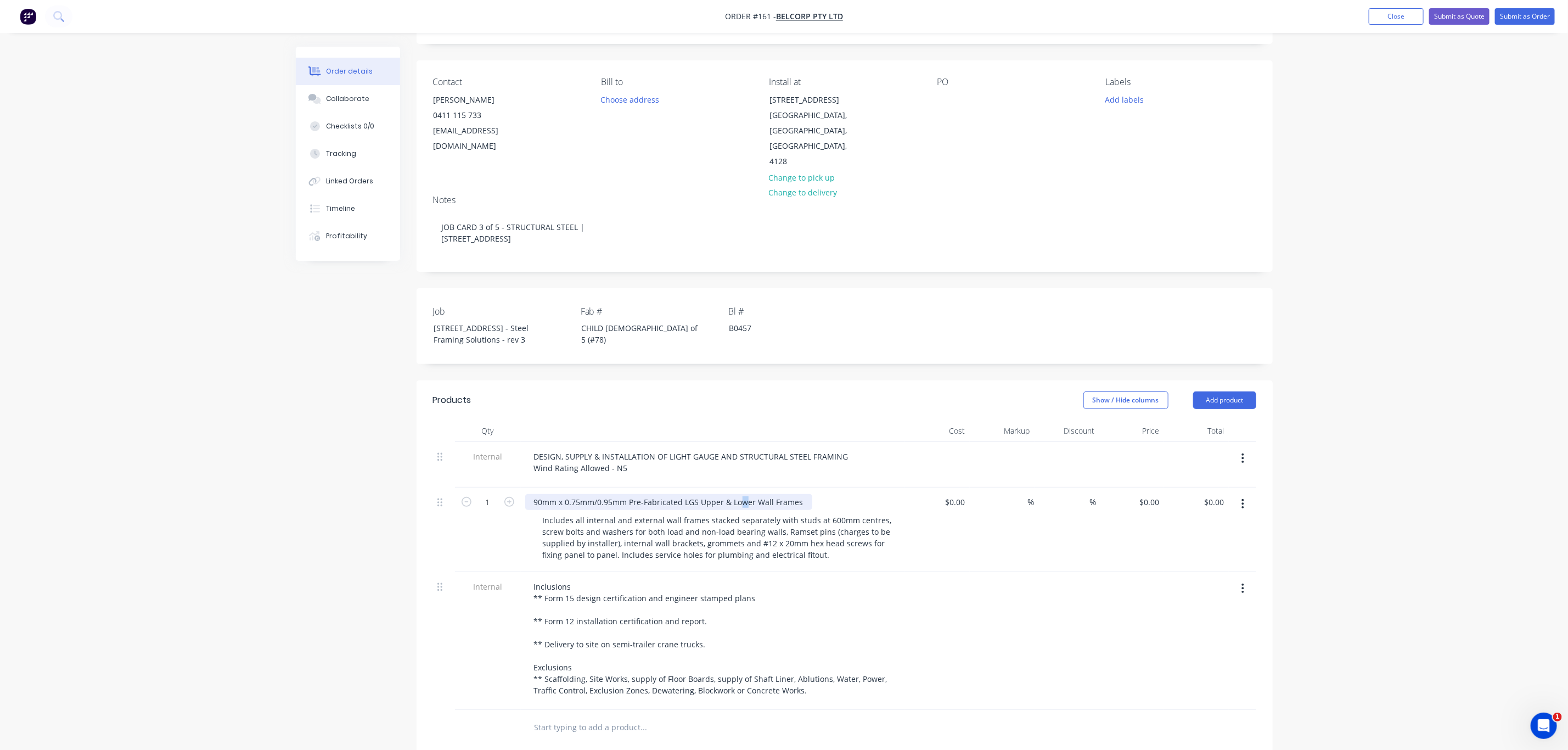
click at [743, 494] on div "90mm x 0.75mm/0.95mm Pre-Fabricated LGS Upper & Lower Wall Frames" at bounding box center [669, 502] width 287 height 16
click at [1385, 485] on div "Order details Collaborate Checklists 0/0 Tracking Linked Orders Timeline Profit…" at bounding box center [784, 482] width 1568 height 1087
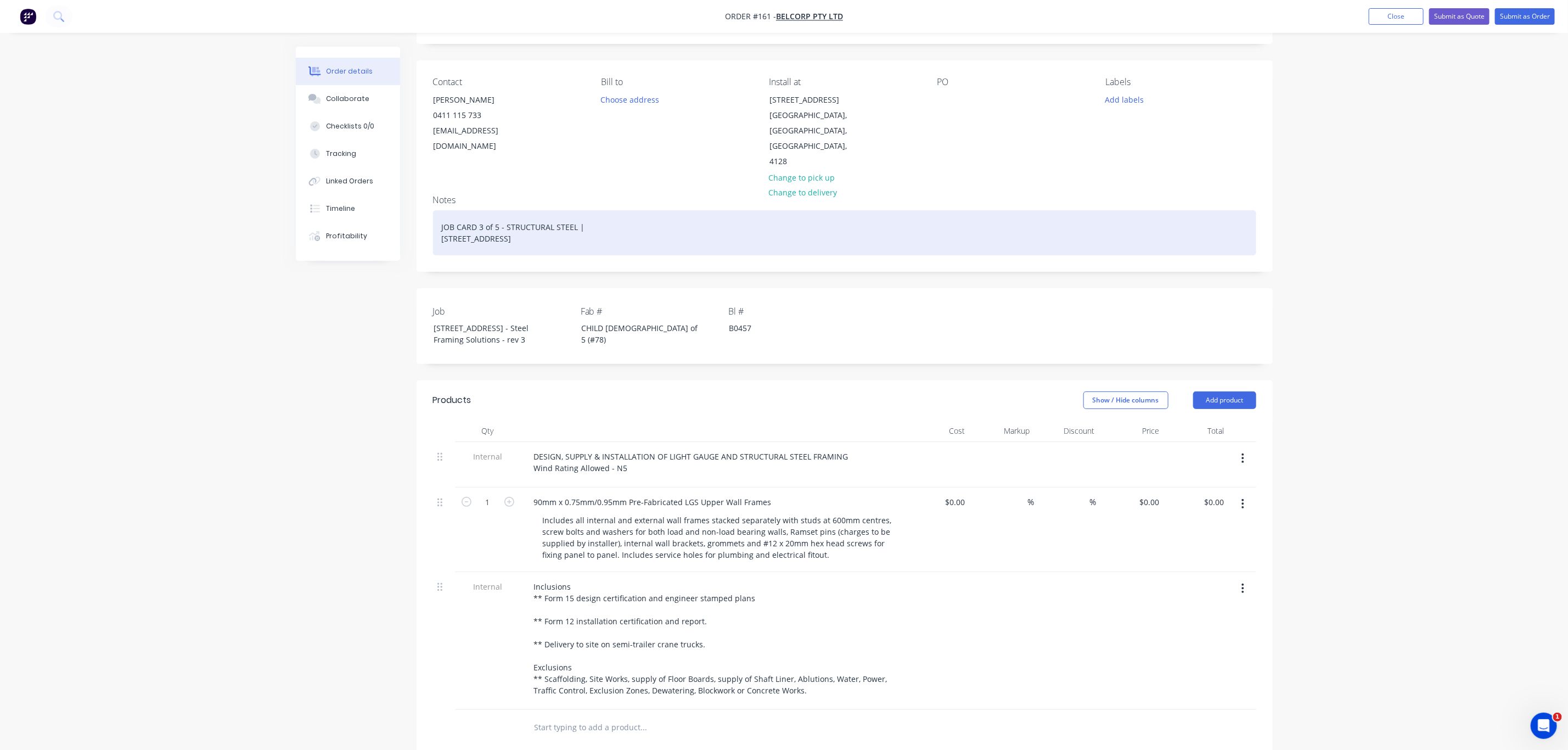
click at [478, 211] on div "JOB CARD 3 of 5 - STRUCTURAL STEEL | 13 Ridge Rd Tanah Merah QLD 4128" at bounding box center [845, 233] width 824 height 45
drag, startPoint x: 509, startPoint y: 206, endPoint x: 574, endPoint y: 208, distance: 65.0
click at [574, 211] on div "JOB CARD 4 of 6 - STRUCTURAL STEEL | 13 Ridge Rd Tanah Merah QLD 4128" at bounding box center [845, 233] width 824 height 45
drag, startPoint x: 539, startPoint y: 231, endPoint x: 398, endPoint y: 206, distance: 143.2
click at [398, 206] on div "Order details Collaborate Checklists 0/0 Tracking Linked Orders Timeline Profit…" at bounding box center [784, 505] width 999 height 1040
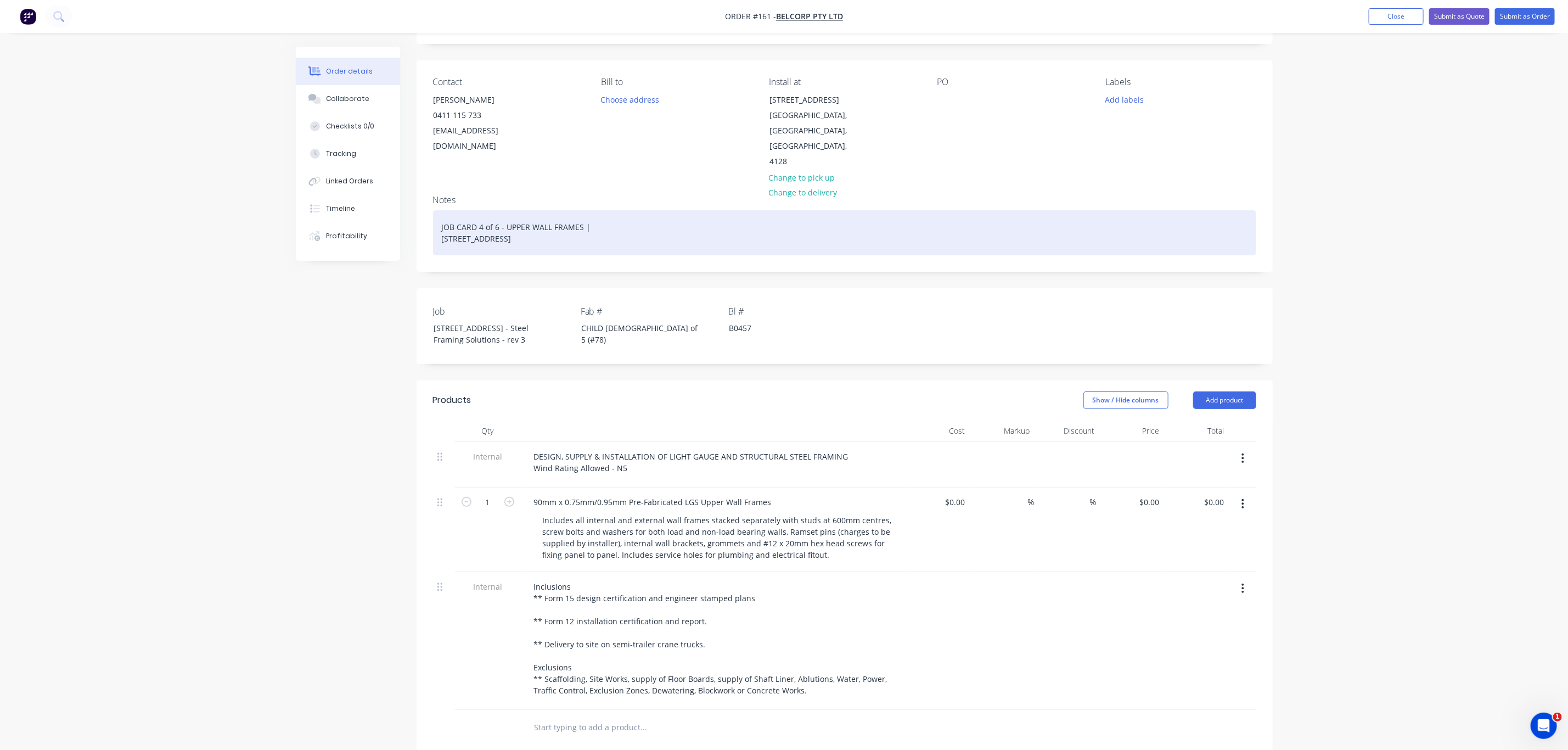
copy div "JOB CARD 4 of 6 - UPPER WALL FRAMES | 13 Ridge Rd Tanah Merah QLD 4128"
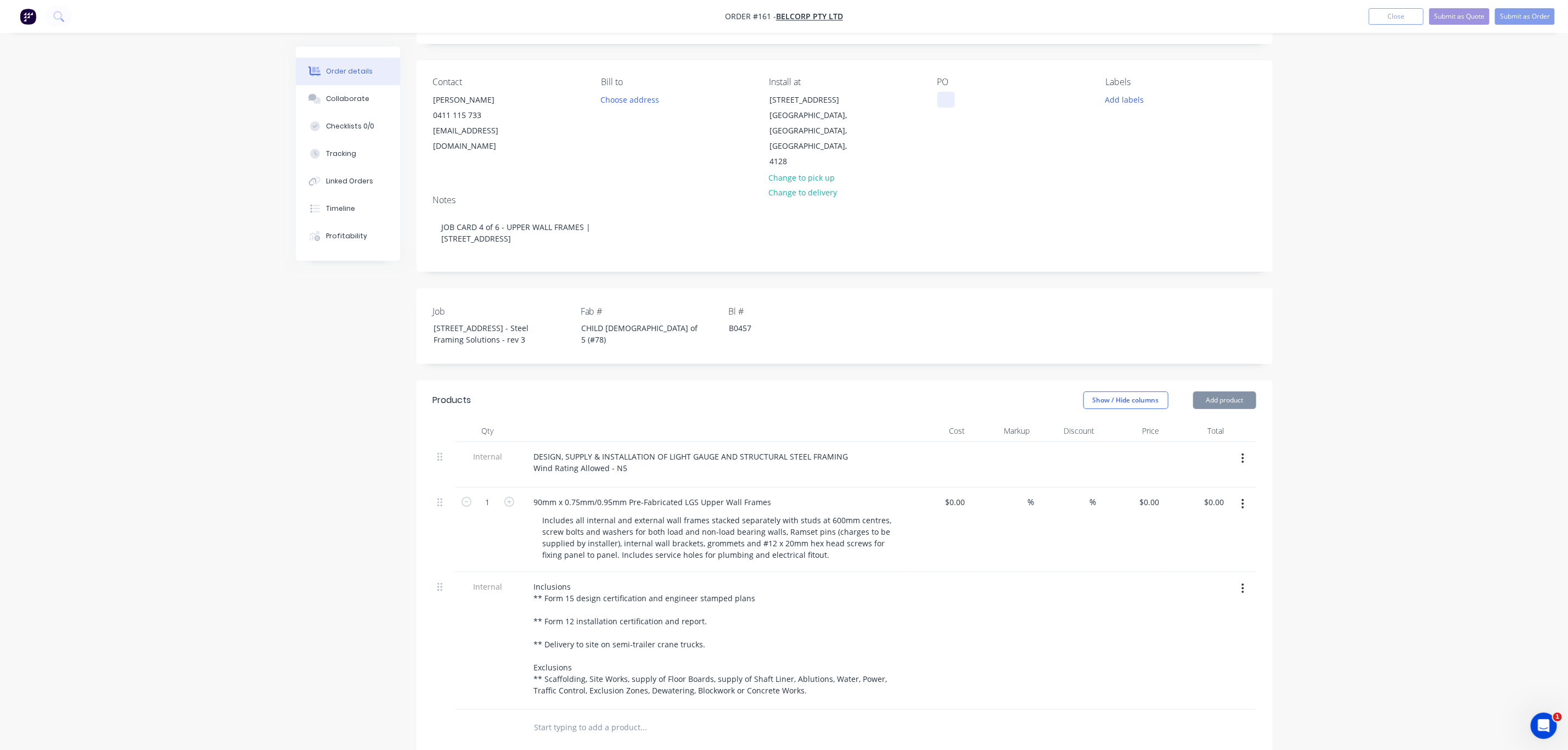
click at [952, 99] on div at bounding box center [946, 99] width 18 height 16
paste div
click at [608, 320] on div "CHILD 3 of 5 (#78)" at bounding box center [641, 333] width 137 height 28
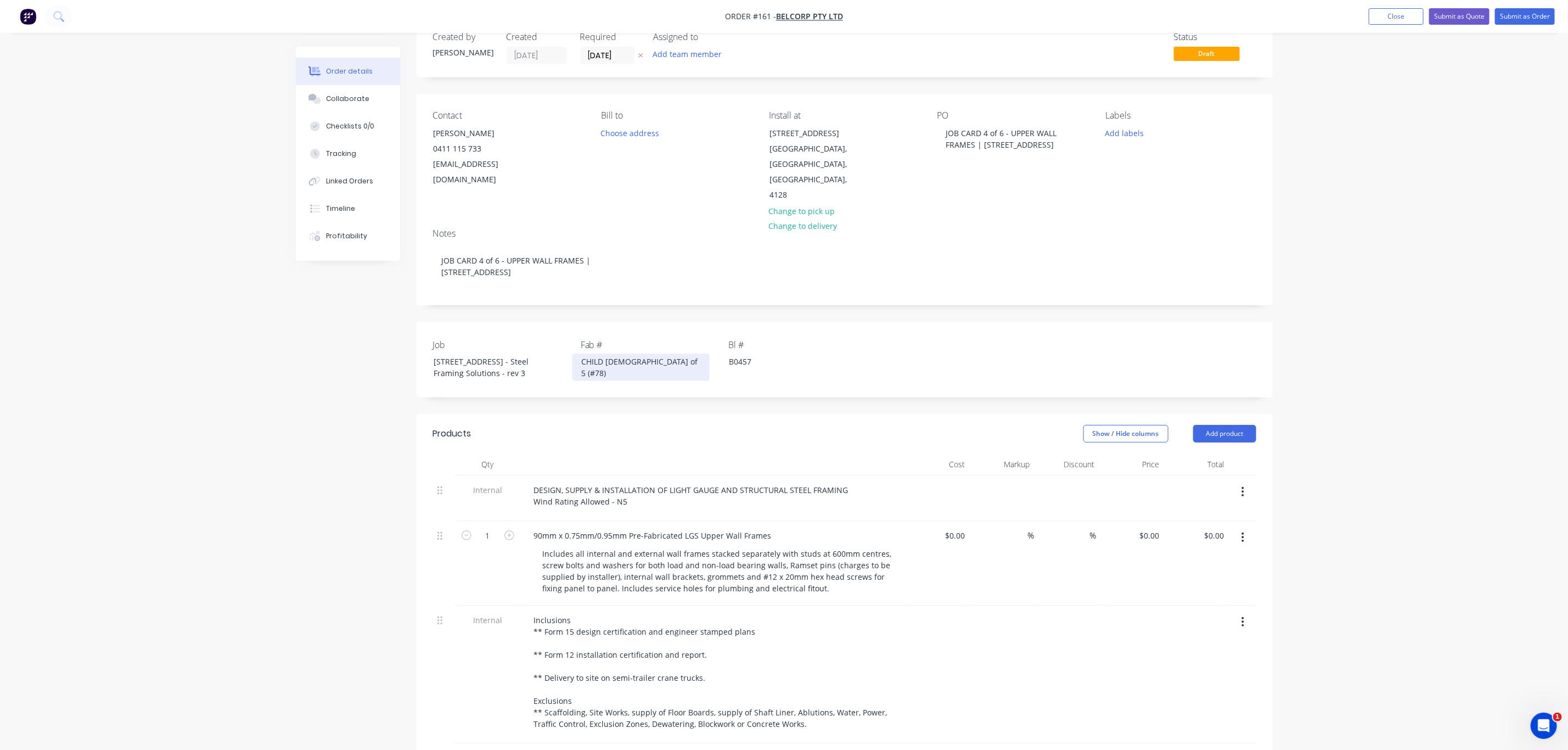
scroll to position [0, 0]
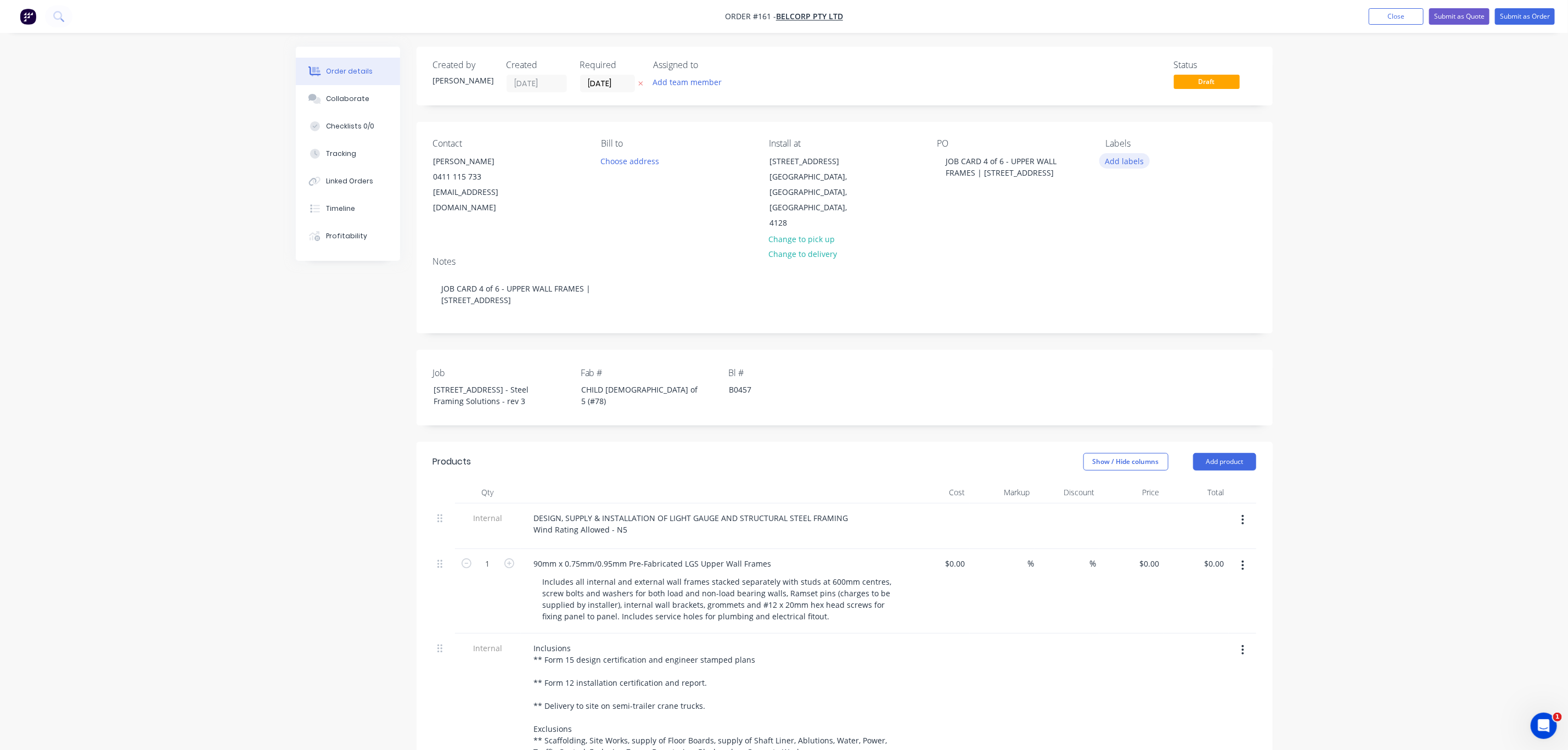
click at [1124, 160] on button "Add labels" at bounding box center [1125, 161] width 50 height 15
click at [1158, 282] on div "02 CHILD JOB" at bounding box center [1162, 281] width 52 height 12
drag, startPoint x: 1157, startPoint y: 297, endPoint x: 1154, endPoint y: 307, distance: 10.4
click at [1156, 297] on div "Delivery" at bounding box center [1153, 298] width 34 height 12
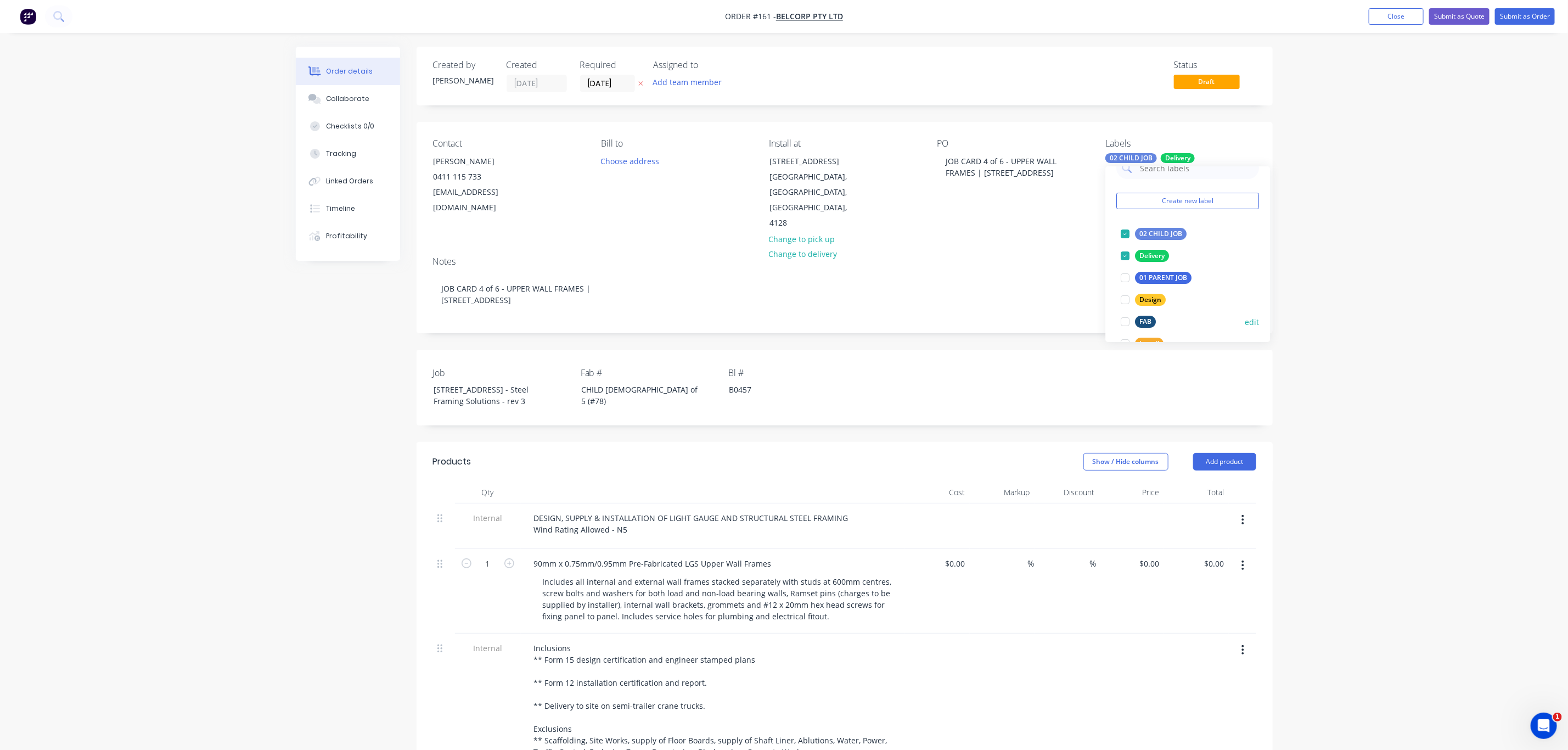
click at [1148, 322] on div "FAB" at bounding box center [1146, 322] width 21 height 12
click at [1439, 282] on div "Order details Collaborate Checklists 0/0 Tracking Linked Orders Timeline Profit…" at bounding box center [784, 543] width 1568 height 1087
click at [1520, 18] on button "Submit as Order" at bounding box center [1524, 16] width 60 height 17
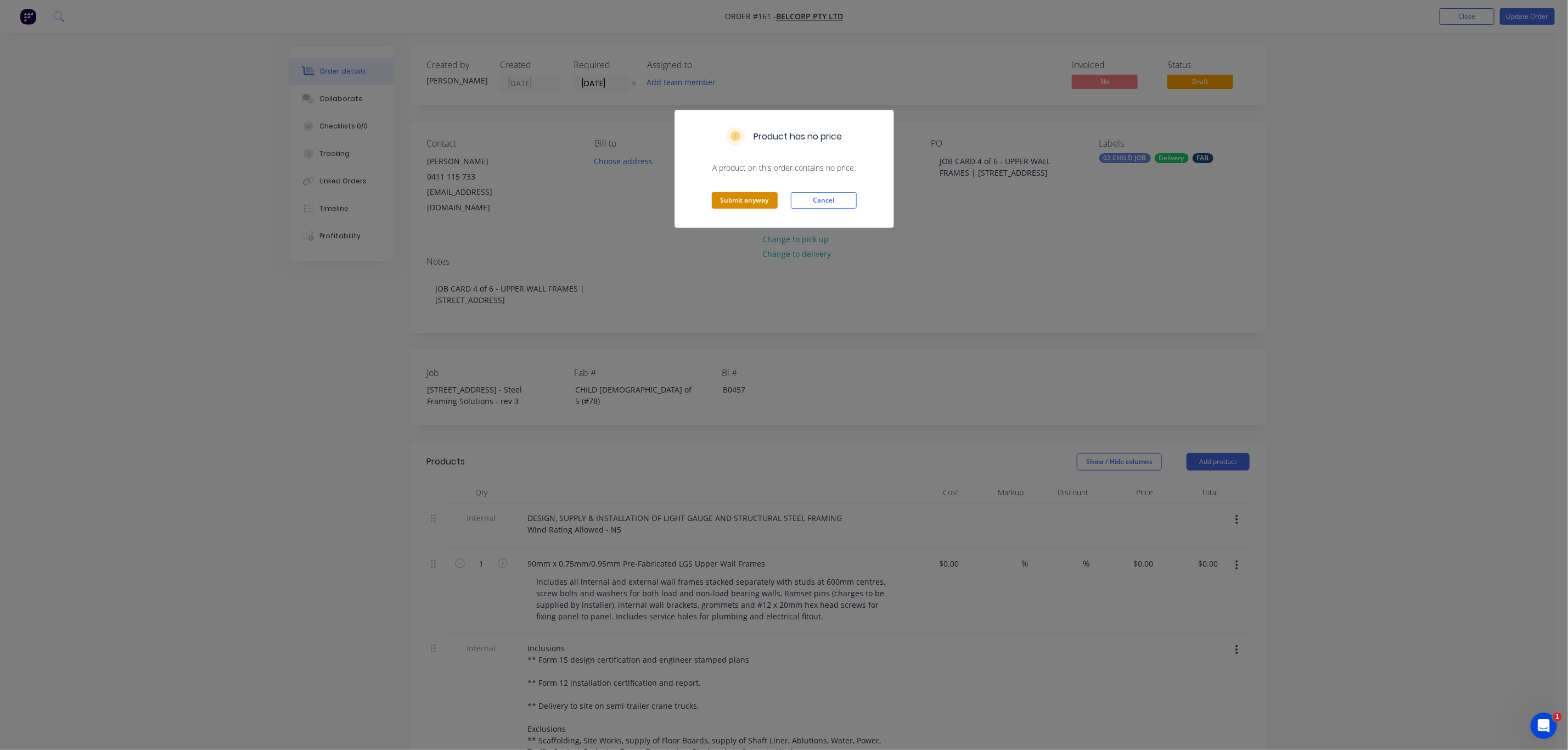
click at [759, 198] on button "Submit anyway" at bounding box center [744, 200] width 66 height 17
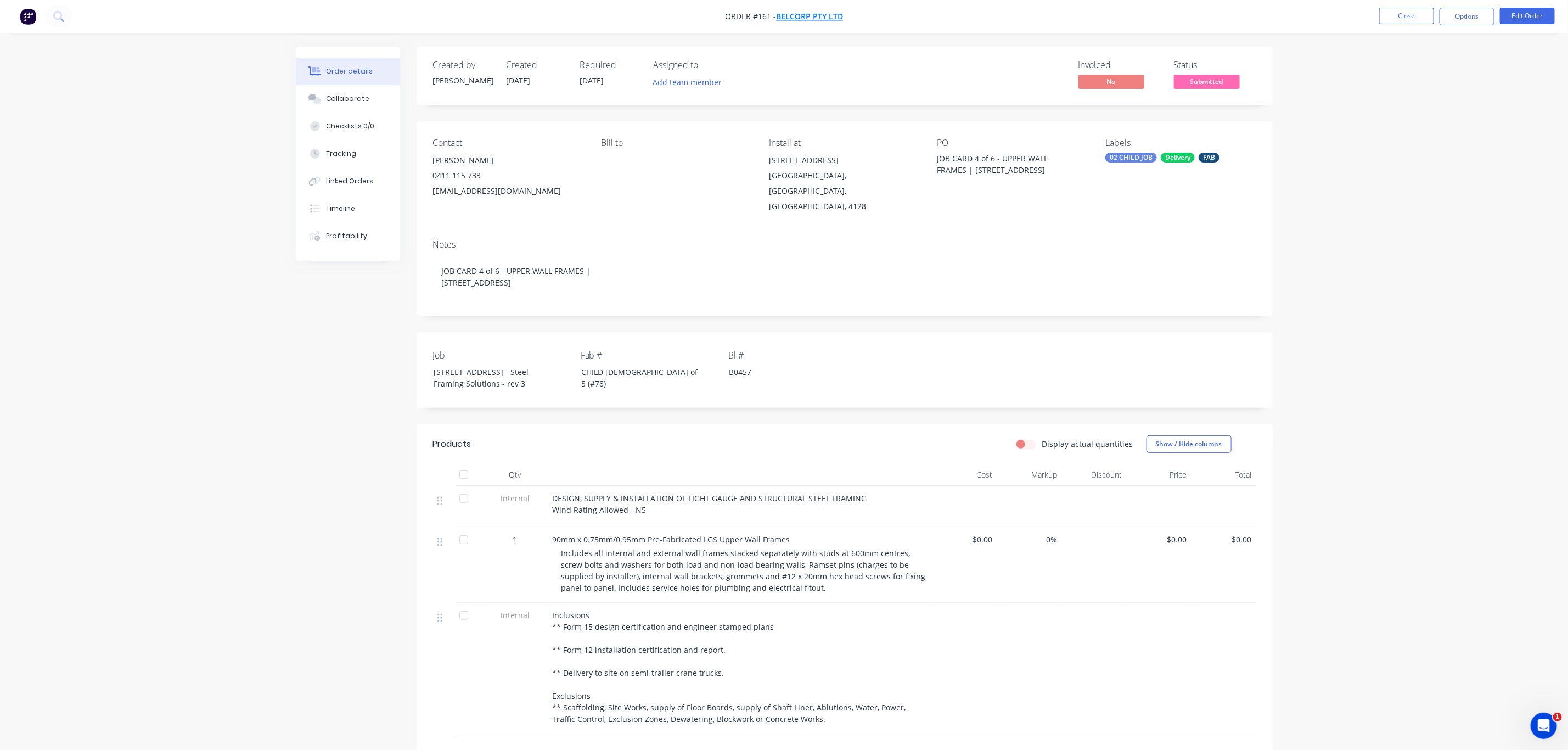
click at [804, 13] on span "BelCorp Pty Ltd" at bounding box center [809, 17] width 67 height 10
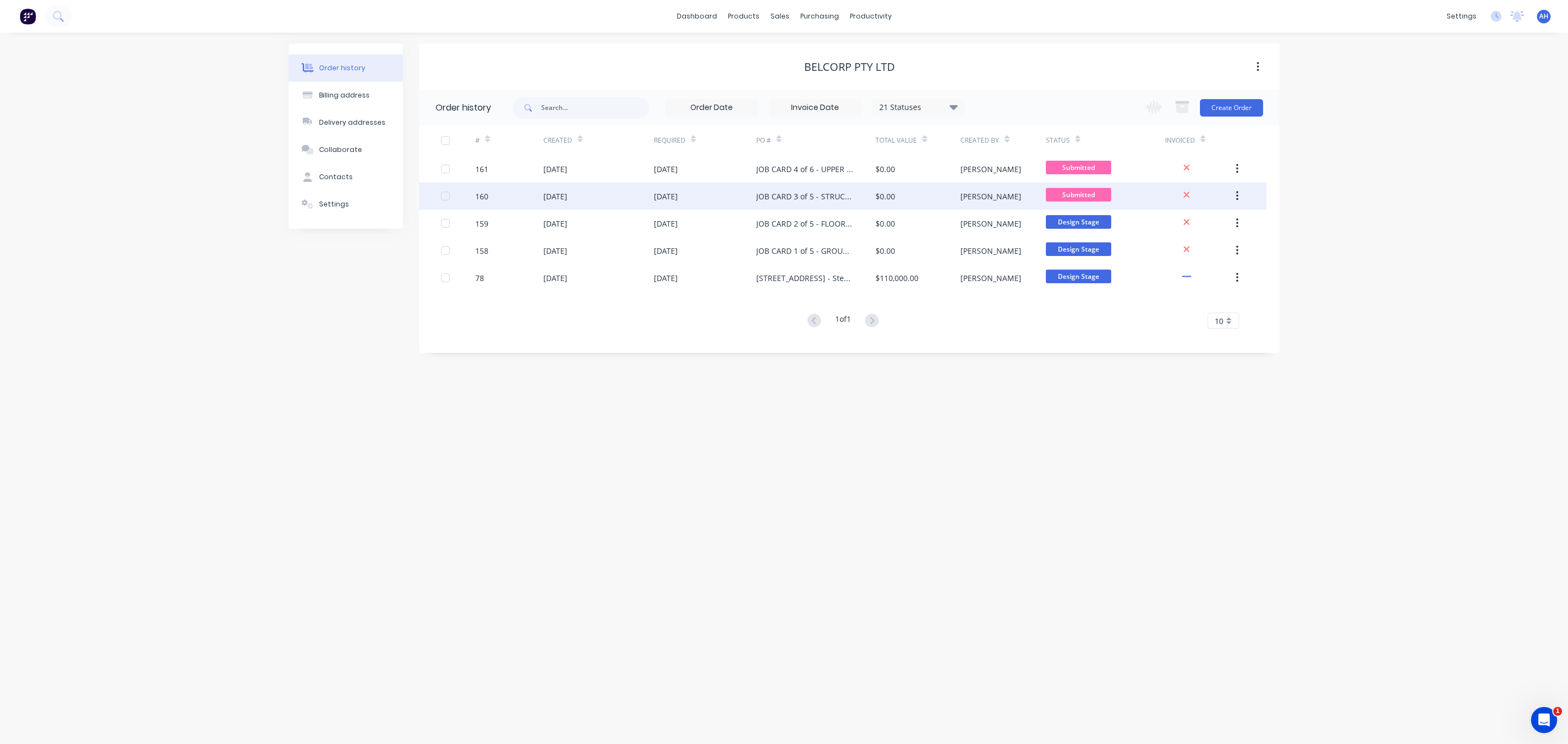
click at [678, 197] on div "17 Sep 2025" at bounding box center [665, 196] width 24 height 12
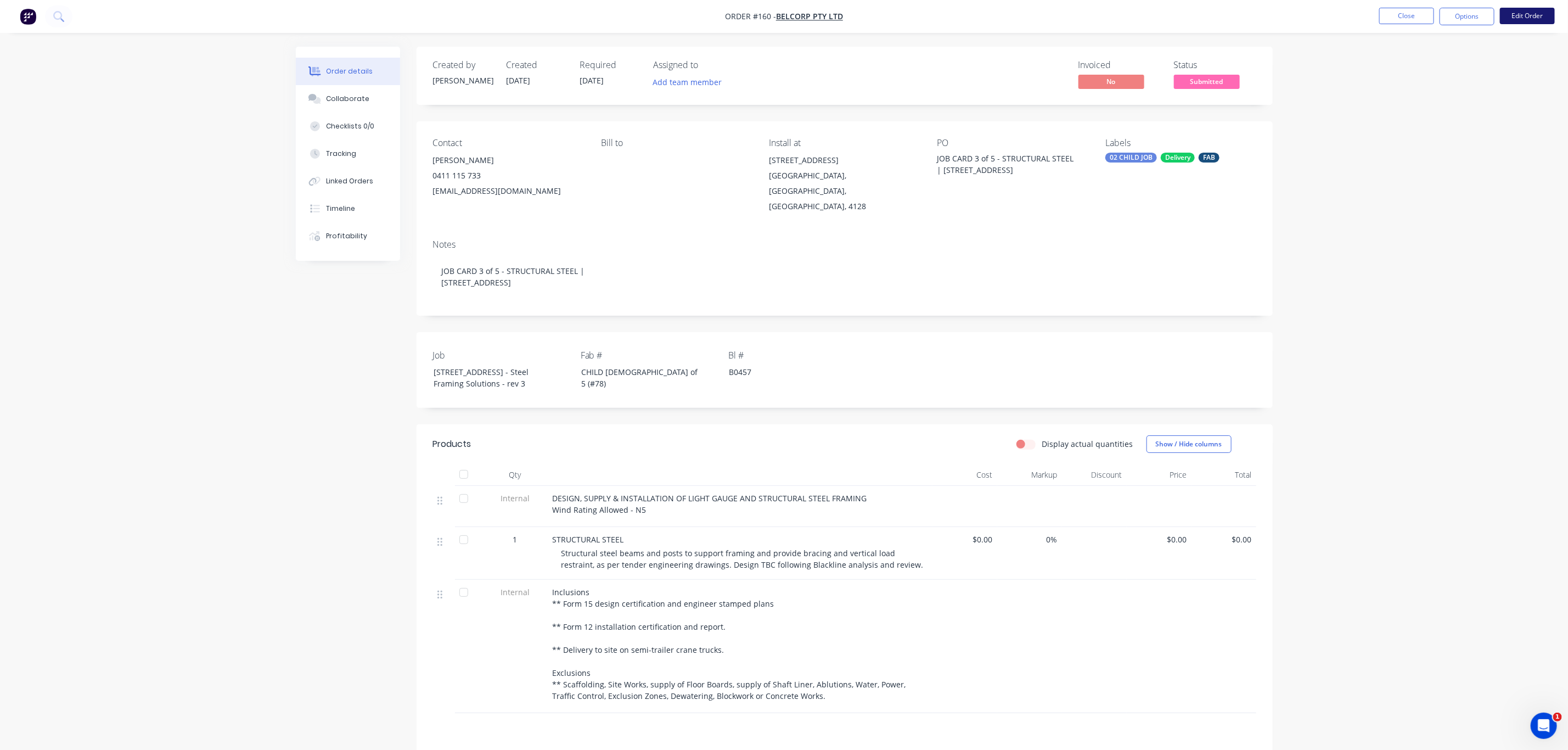
click at [1527, 14] on button "Edit Order" at bounding box center [1527, 16] width 55 height 17
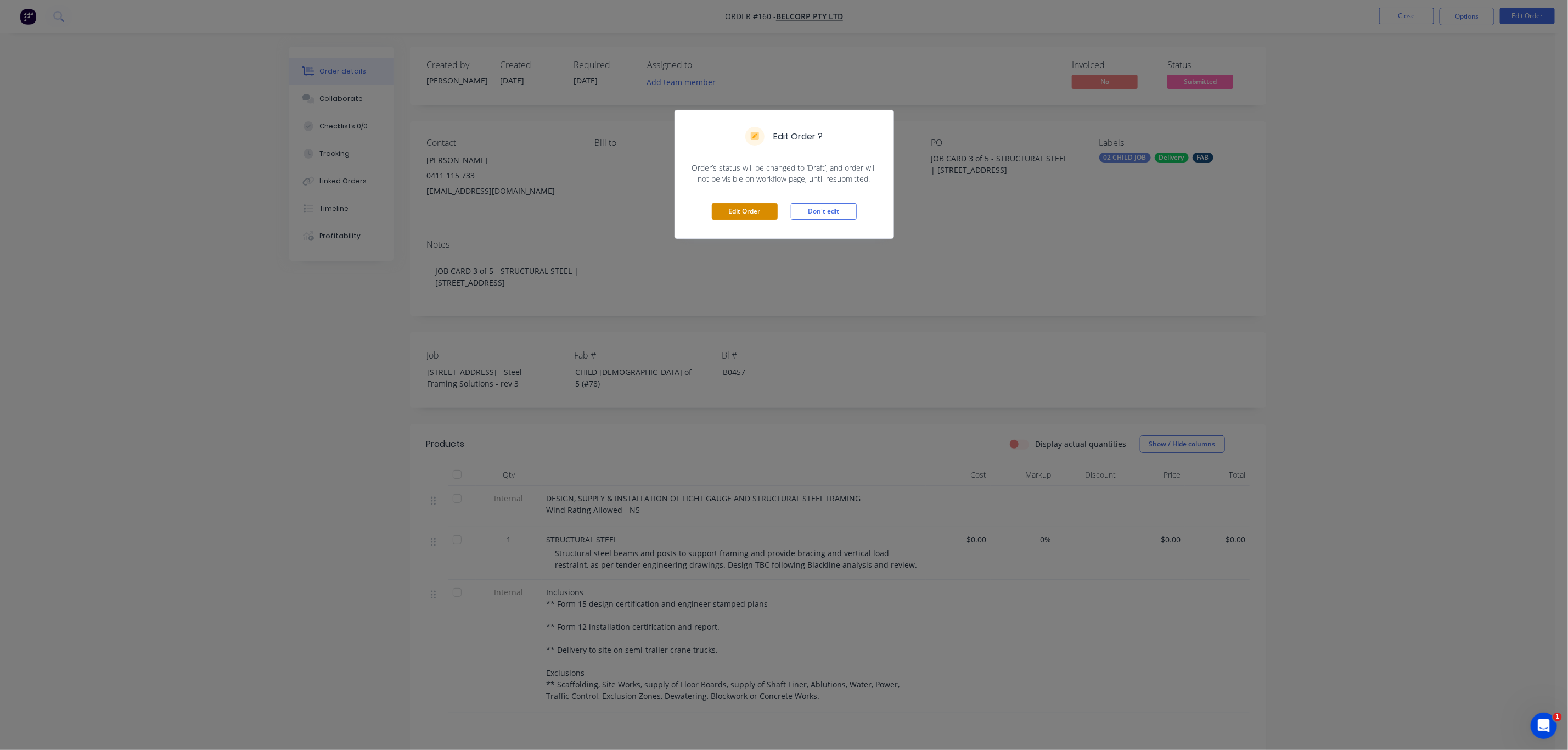
click at [719, 206] on button "Edit Order" at bounding box center [744, 211] width 66 height 17
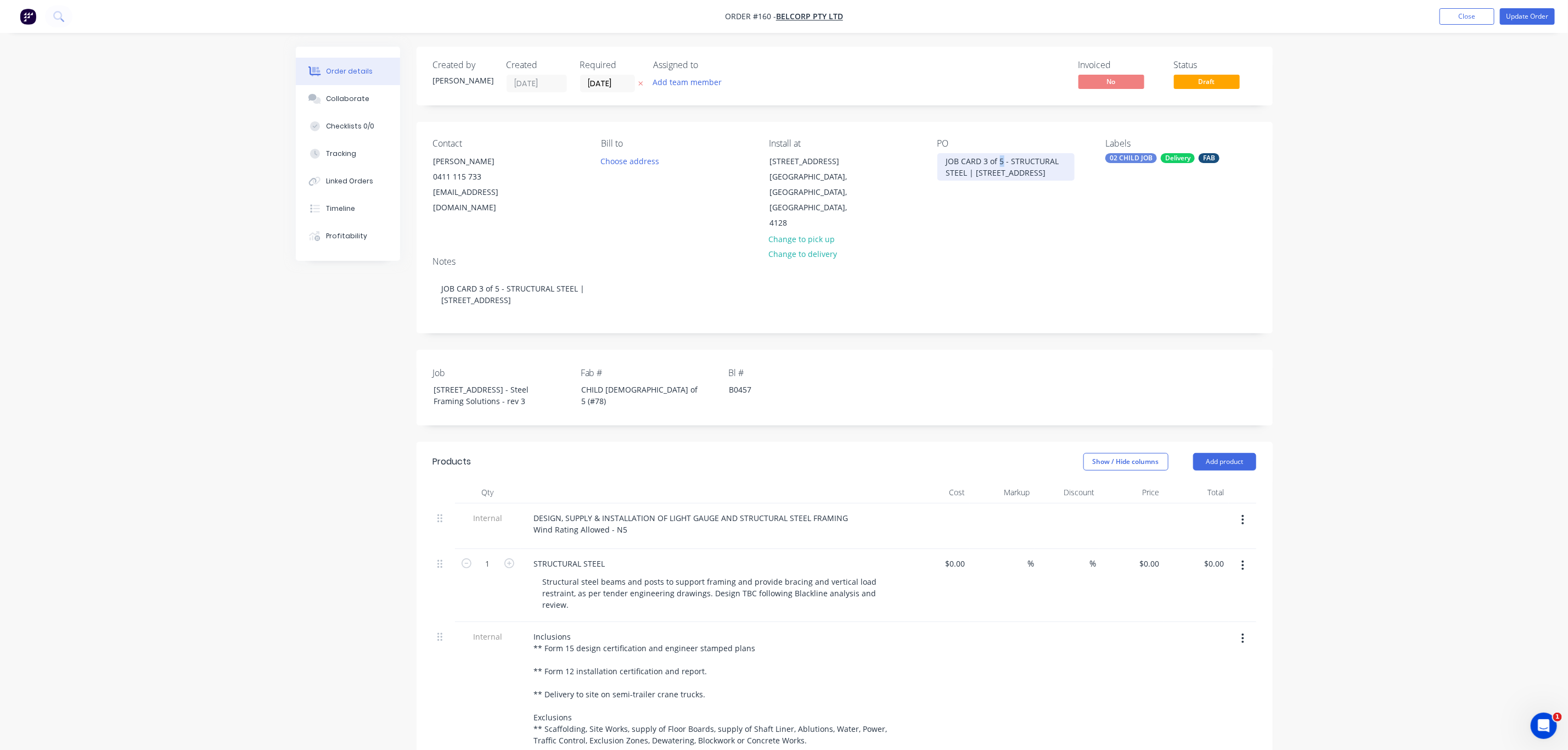
click at [1001, 160] on div "JOB CARD 3 of 5 - STRUCTURAL STEEL | 13 Ridge Rd Tanah Merah QLD 4128" at bounding box center [1006, 167] width 137 height 28
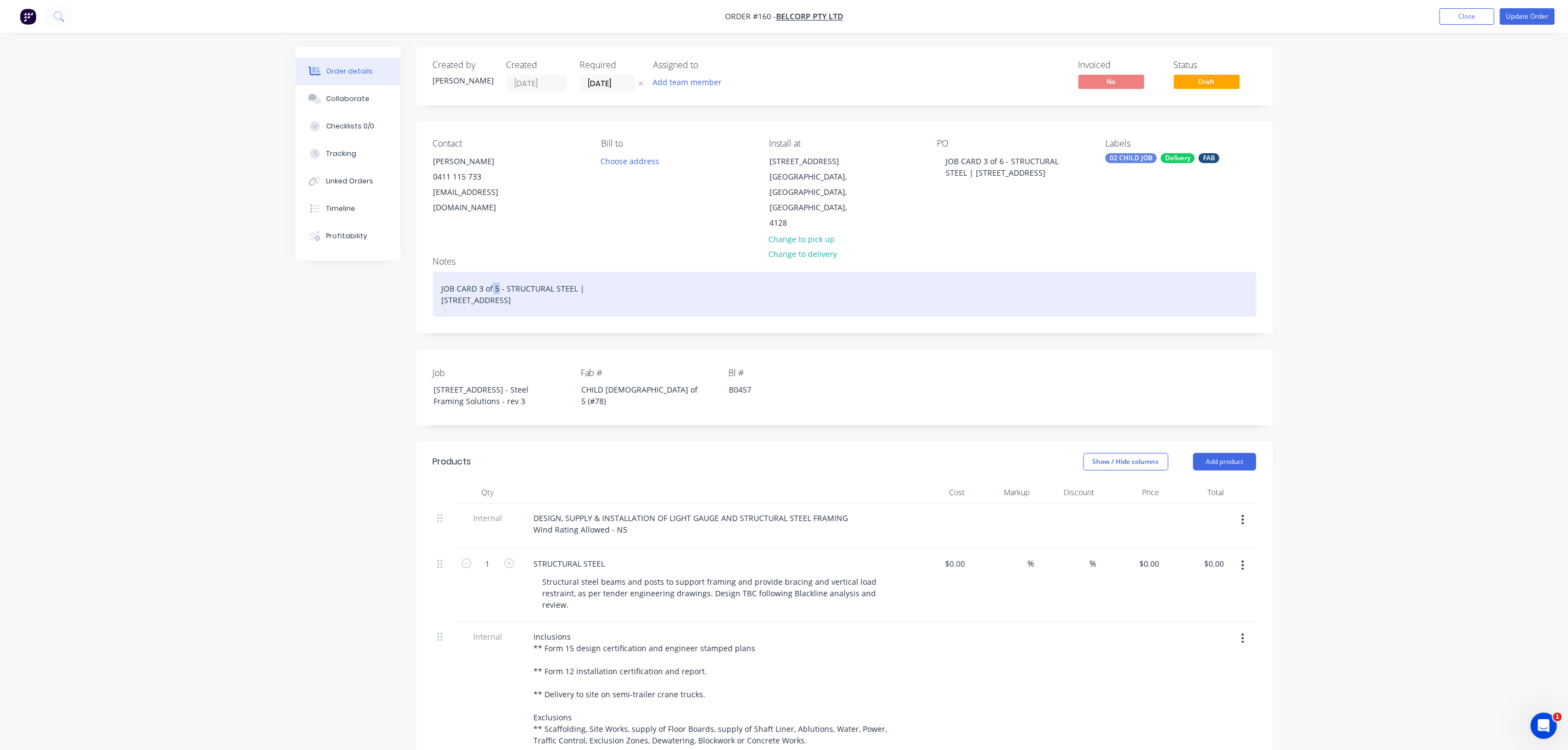
click at [498, 275] on div "JOB CARD 3 of 5 - STRUCTURAL STEEL | 13 Ridge Rd Tanah Merah QLD 4128" at bounding box center [845, 294] width 824 height 45
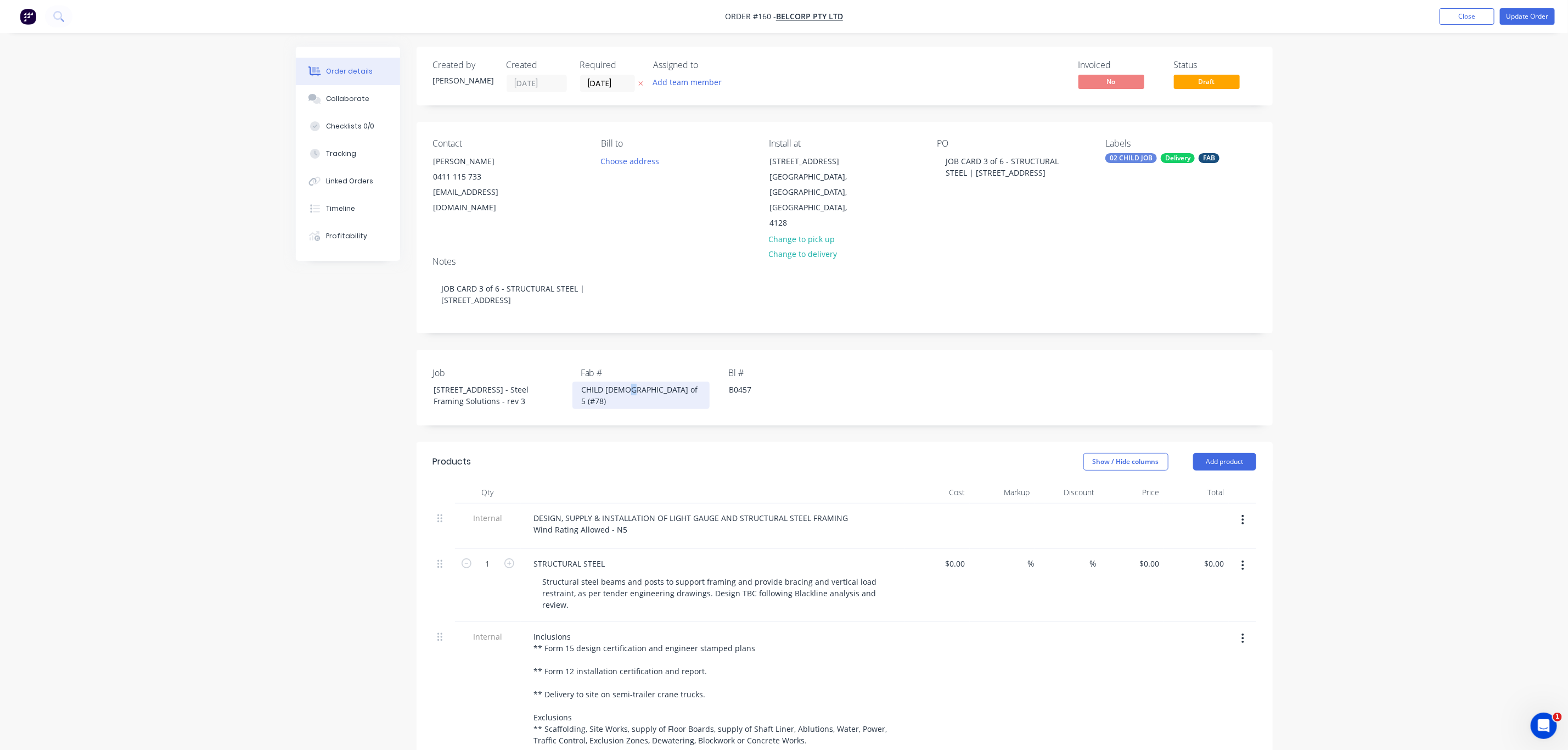
click at [626, 382] on div "CHILD 3 of 5 (#78)" at bounding box center [641, 395] width 137 height 28
click at [1526, 17] on button "Update Order" at bounding box center [1527, 16] width 55 height 17
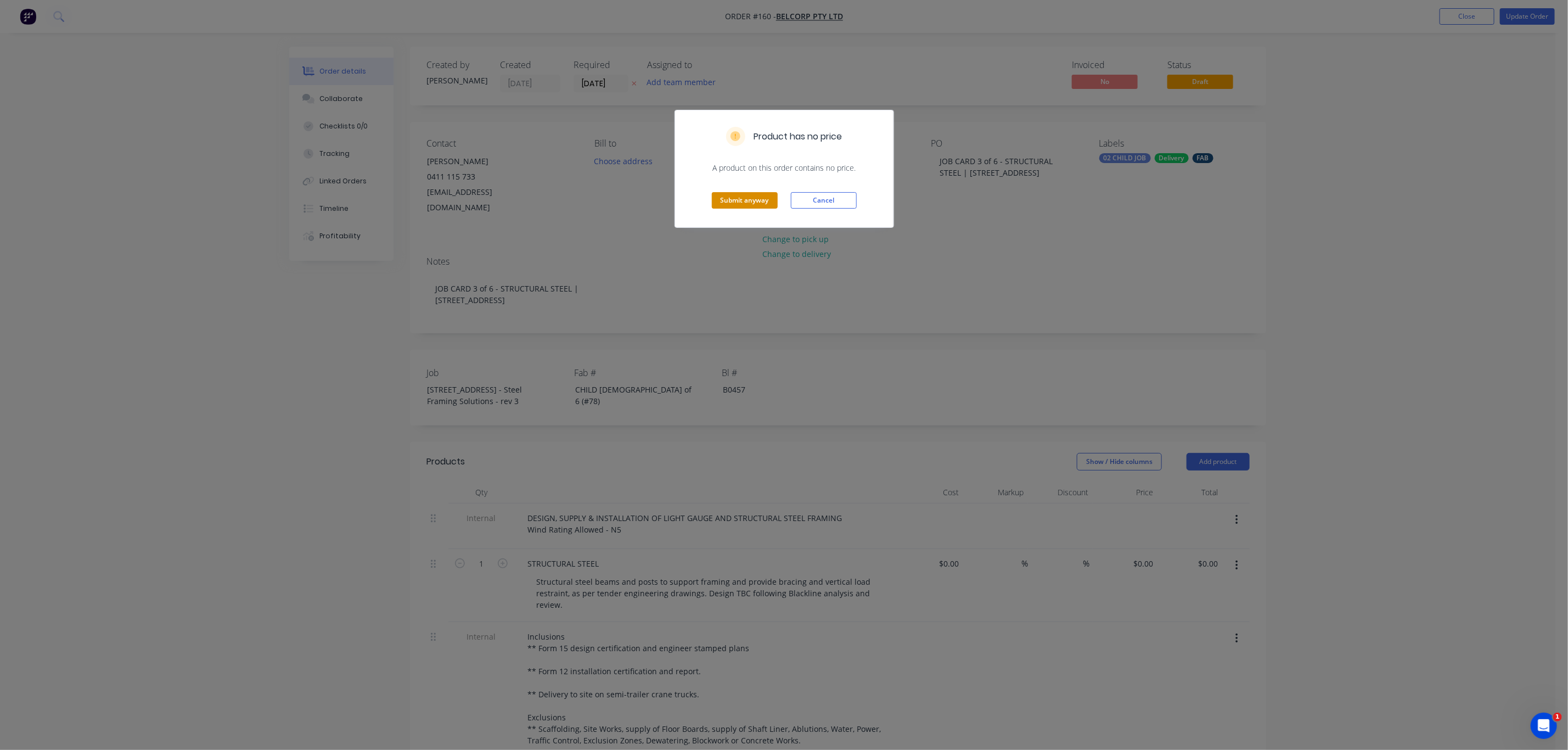
click at [751, 196] on button "Submit anyway" at bounding box center [744, 200] width 66 height 17
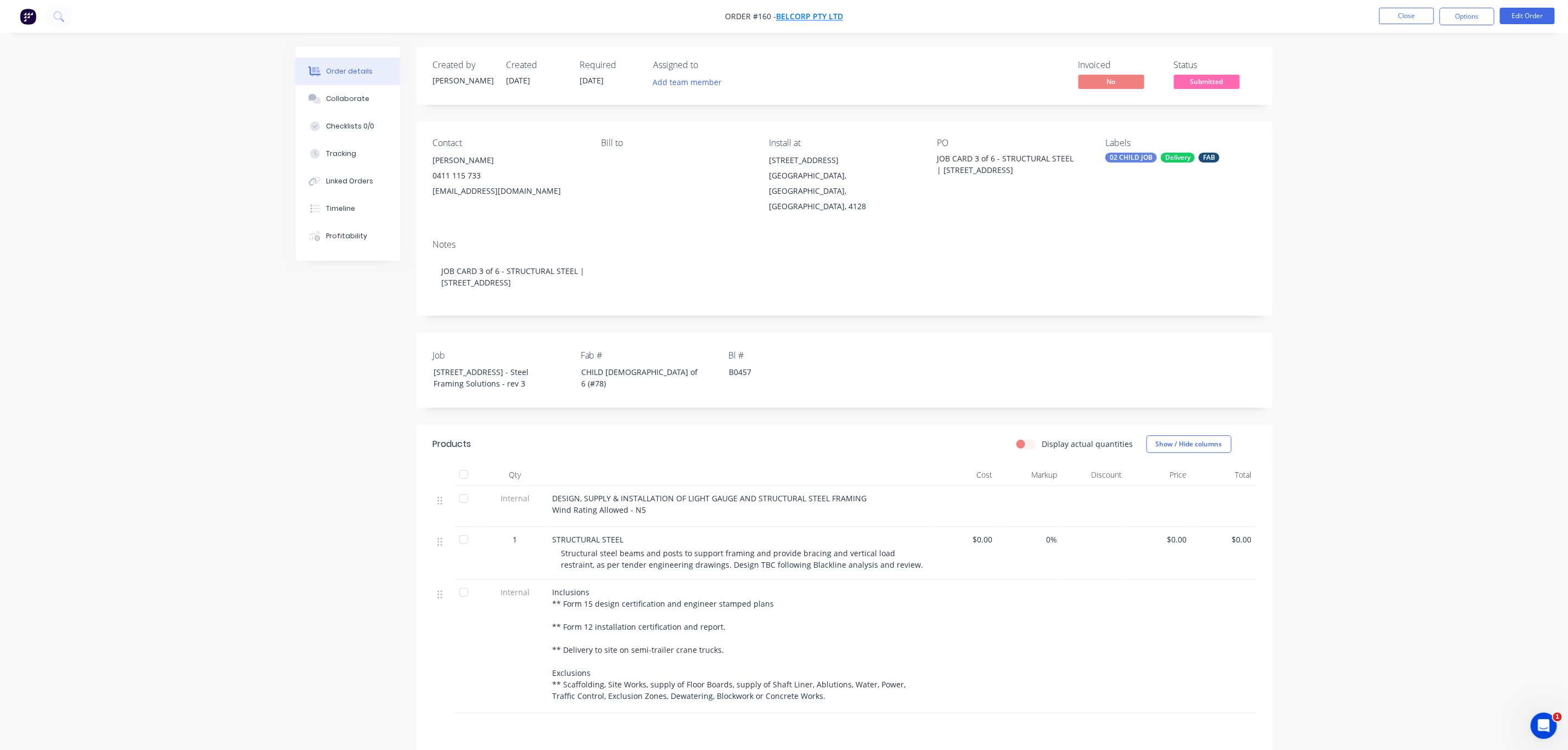
click at [813, 15] on span "BelCorp Pty Ltd" at bounding box center [809, 17] width 67 height 10
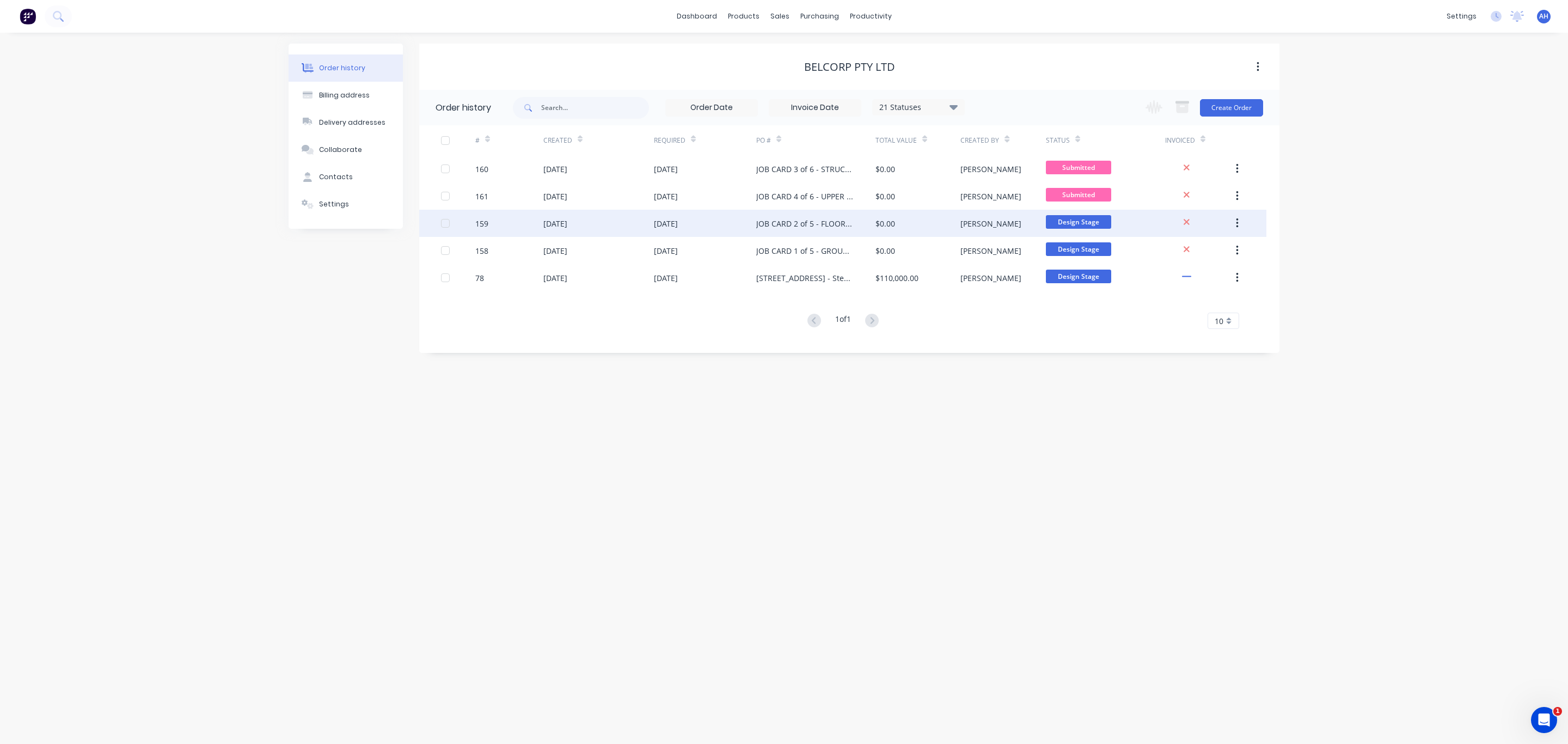
click at [792, 225] on div "JOB CARD 2 of 5 - FLOOR JOISTS | 13 Ridge Rd Tanah Merah QLD 4128" at bounding box center [805, 223] width 97 height 12
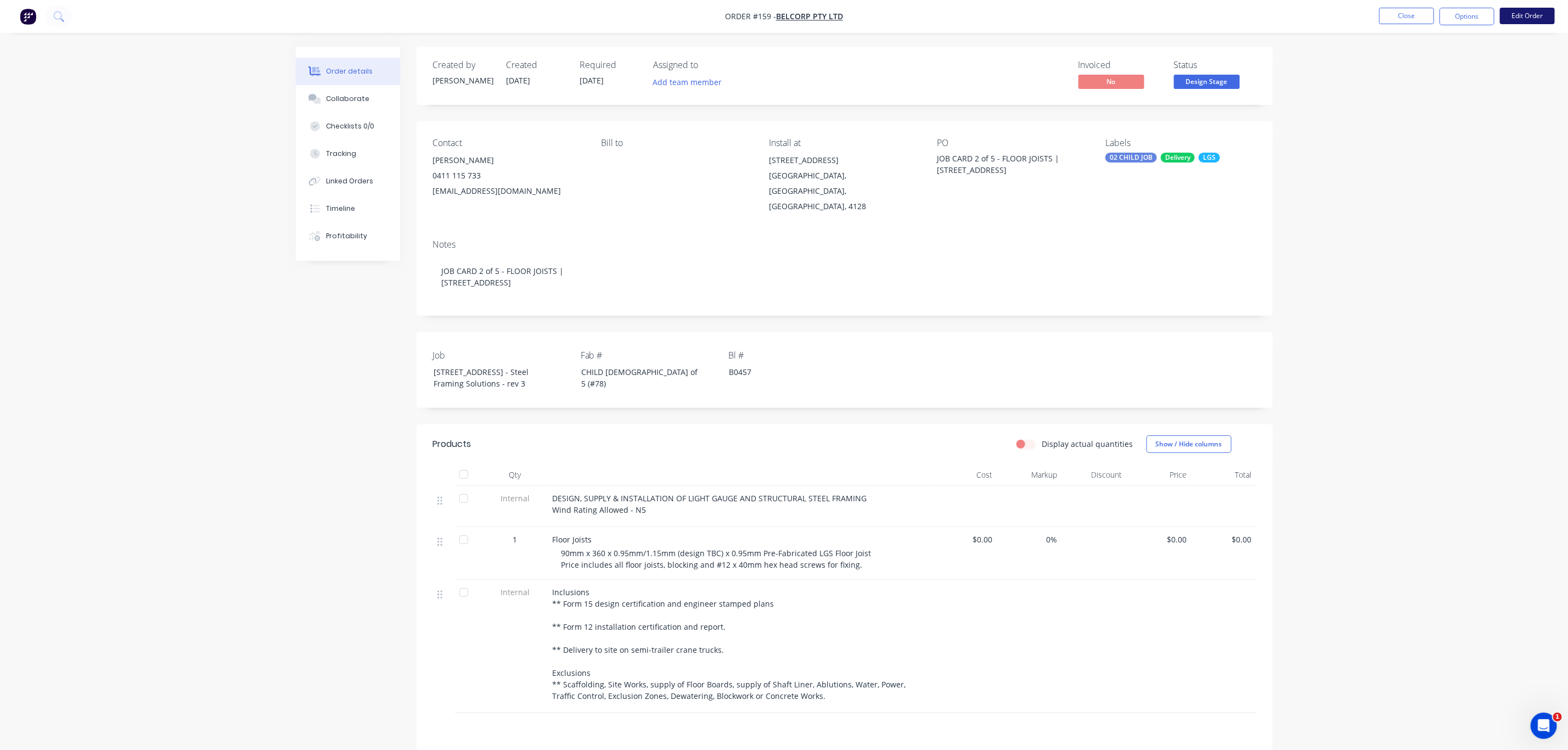
click at [1527, 13] on button "Edit Order" at bounding box center [1527, 16] width 55 height 17
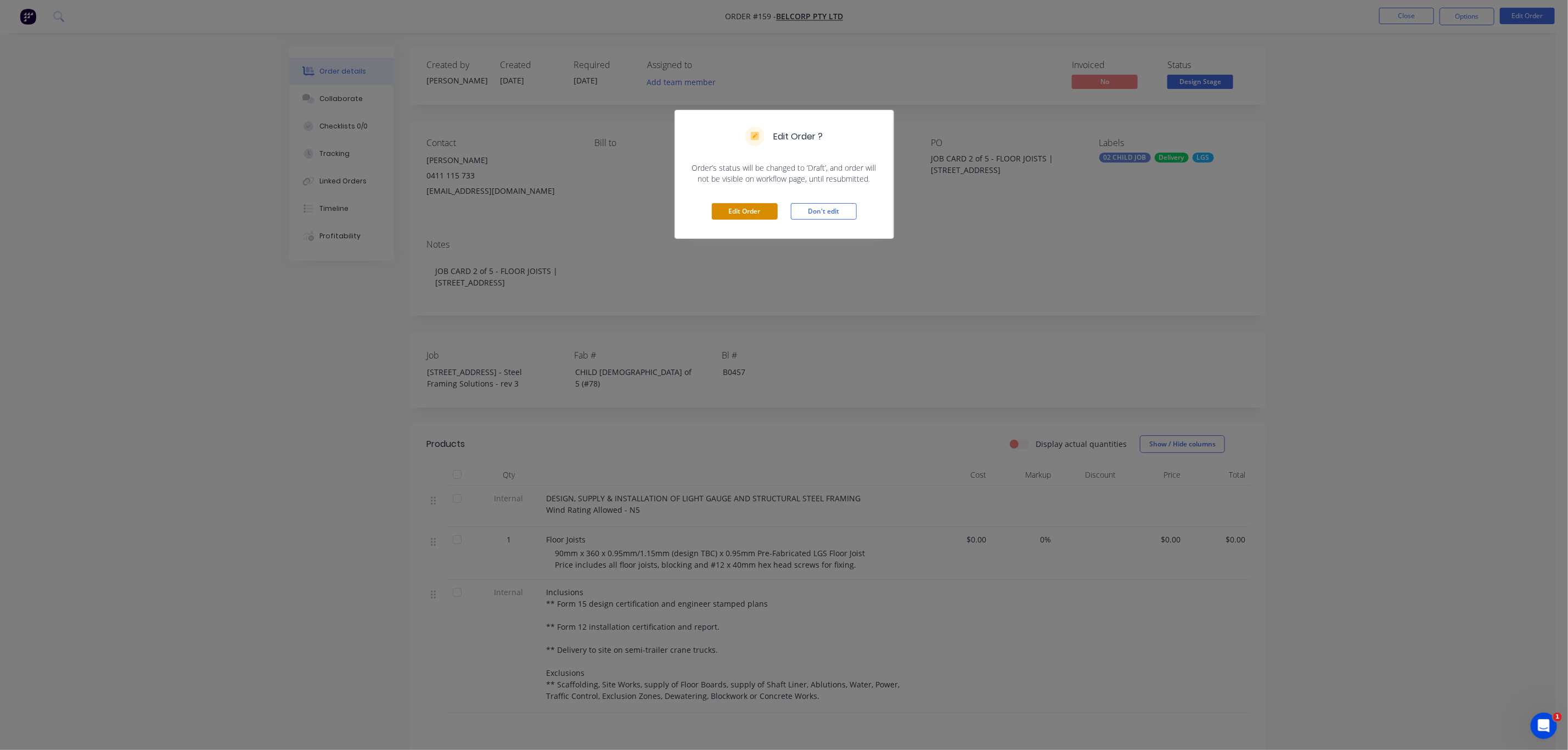
click at [764, 203] on button "Edit Order" at bounding box center [744, 211] width 66 height 17
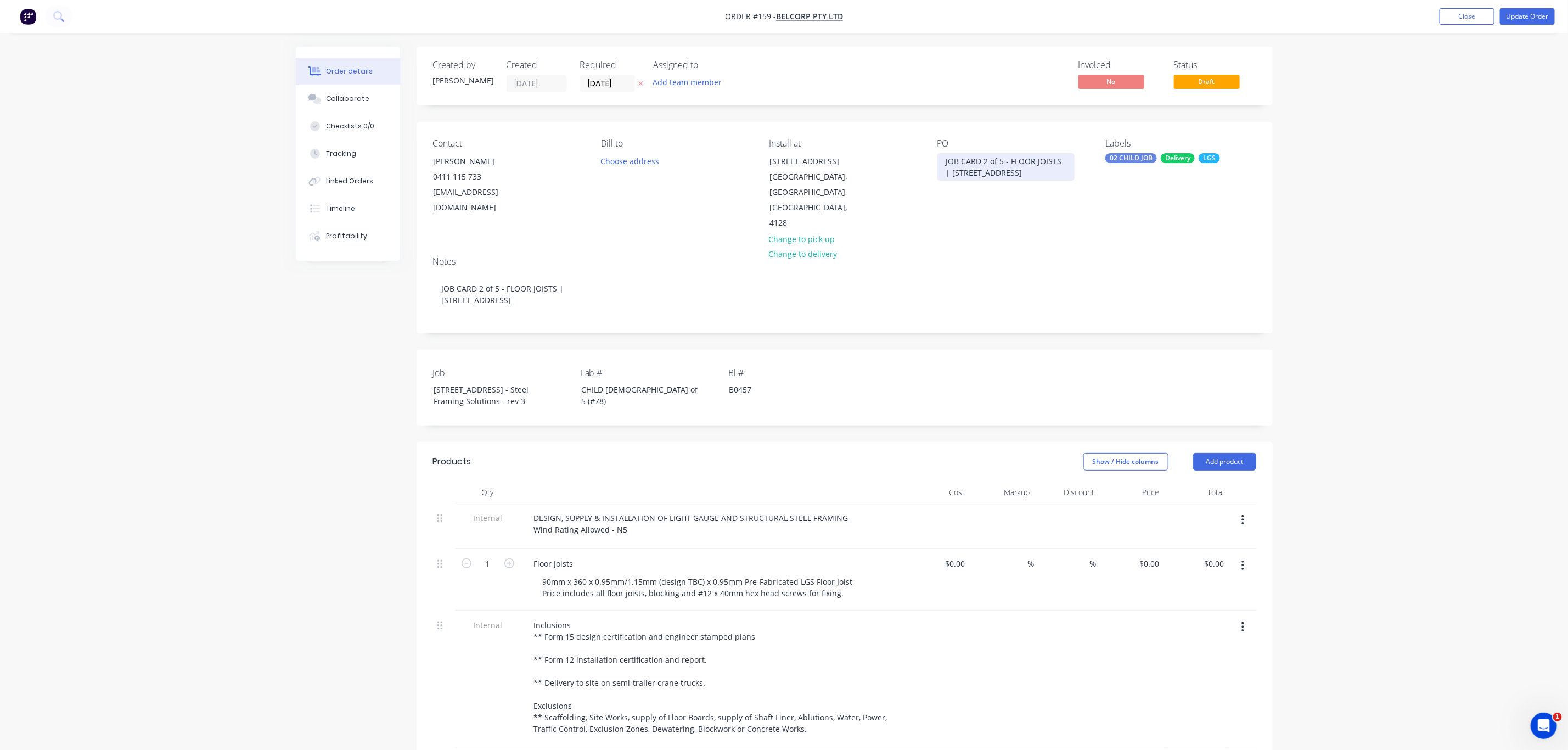
click at [1003, 162] on div "JOB CARD 2 of 5 - FLOOR JOISTS | 13 Ridge Rd Tanah Merah QLD 4128" at bounding box center [1006, 167] width 137 height 28
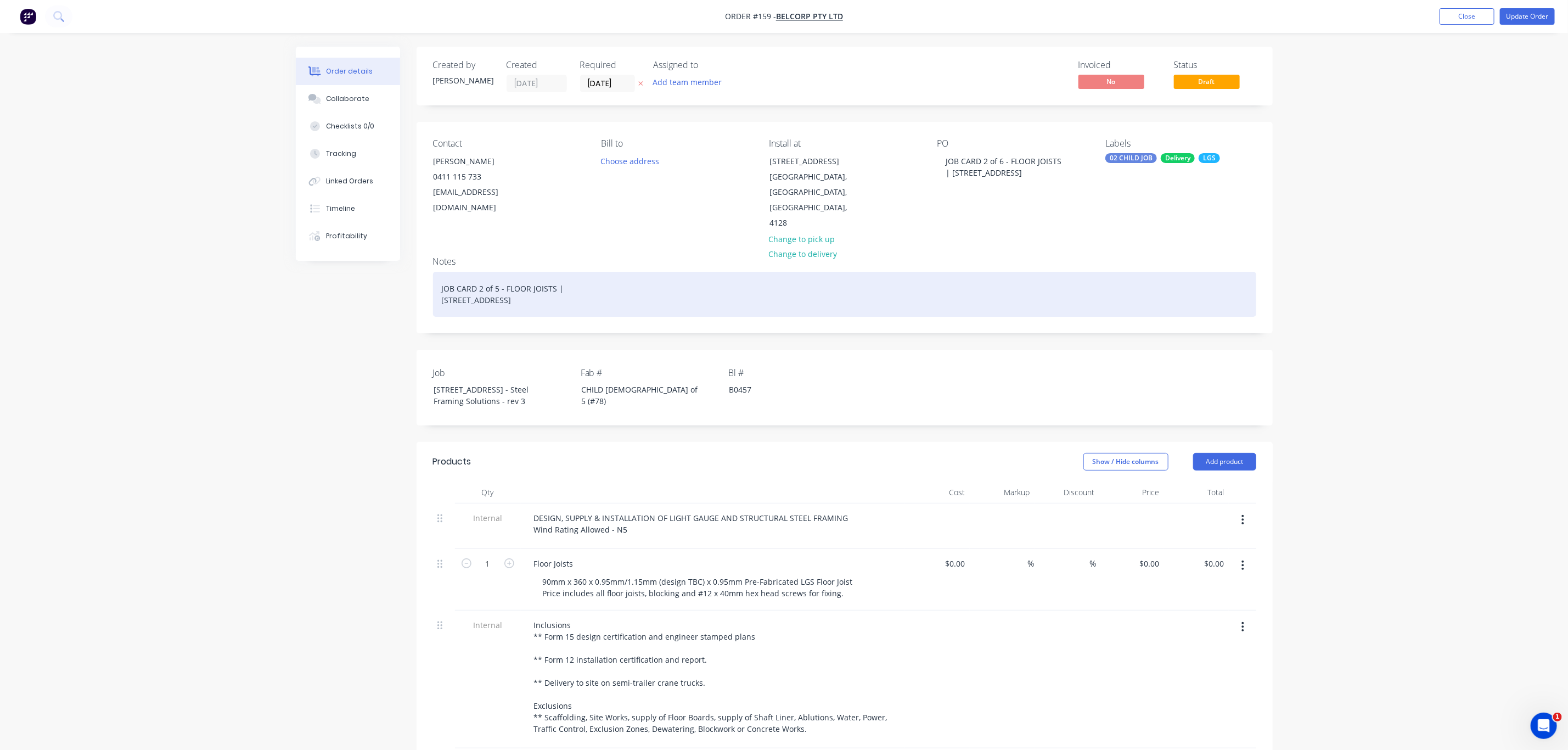
click at [498, 272] on div "JOB CARD 2 of 5 - FLOOR JOISTS | 13 Ridge Rd Tanah Merah QLD 4128" at bounding box center [845, 294] width 824 height 45
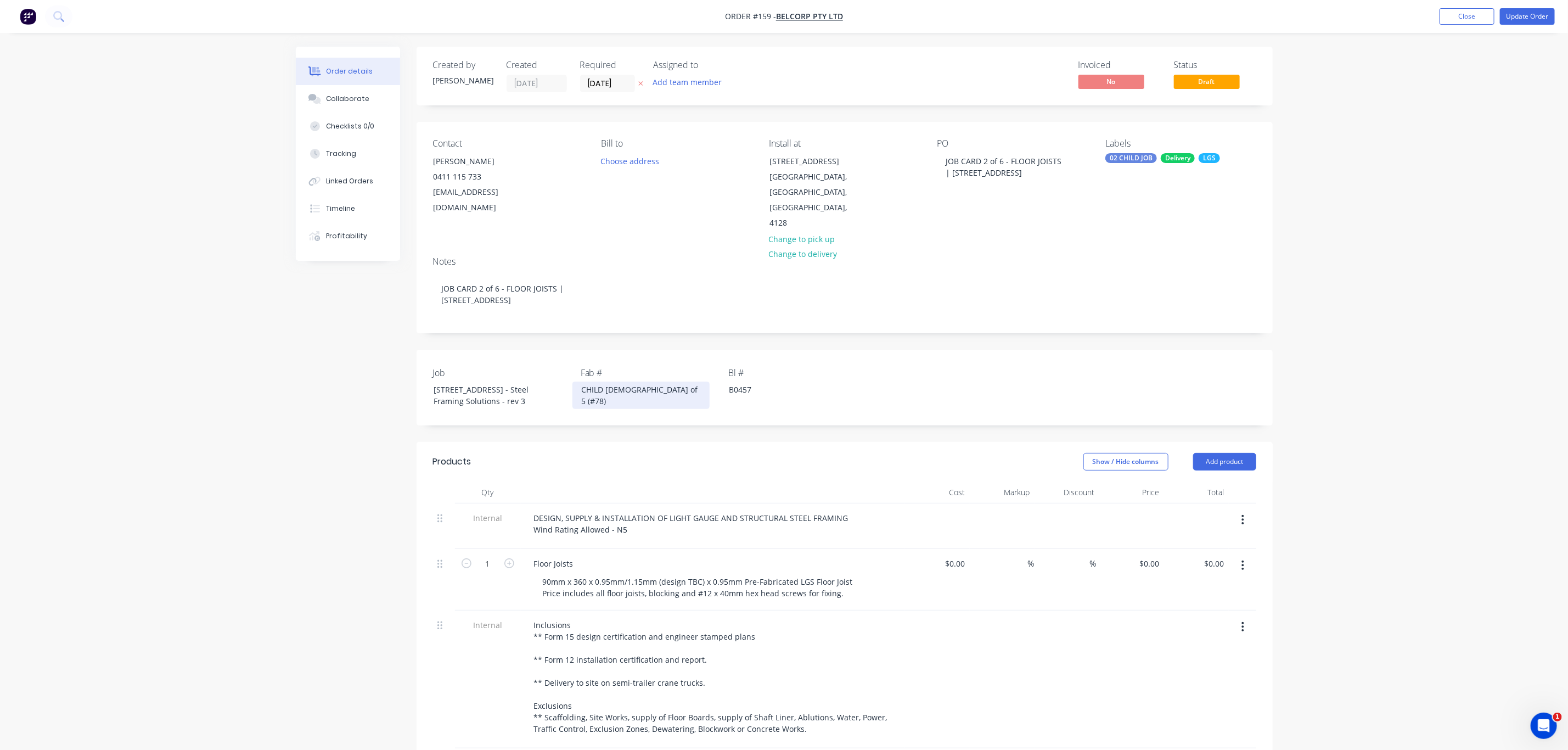
click at [625, 382] on div "CHILD 2 of 5 (#78)" at bounding box center [641, 395] width 137 height 28
click at [1539, 12] on button "Update Order" at bounding box center [1527, 16] width 55 height 17
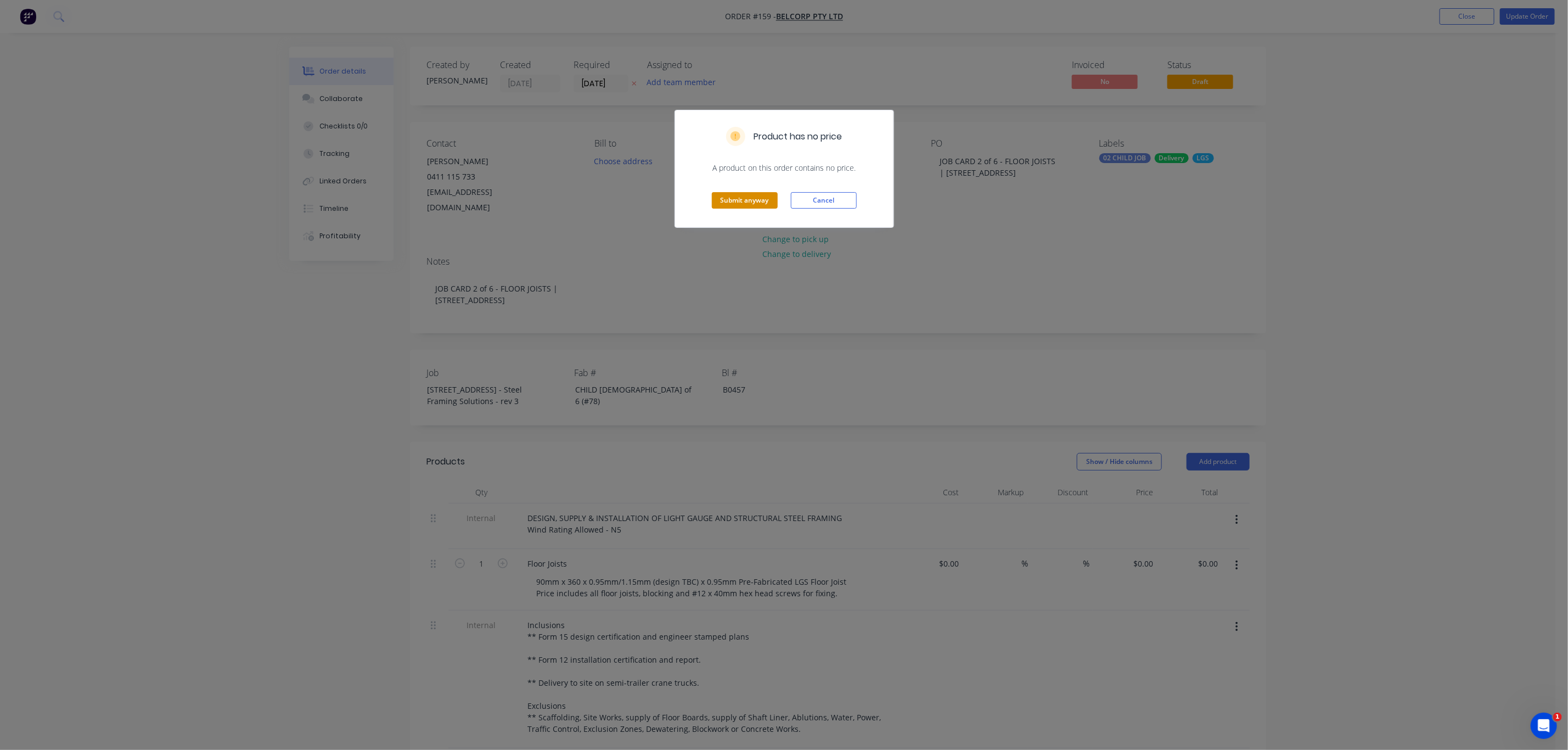
click at [759, 199] on button "Submit anyway" at bounding box center [744, 200] width 66 height 17
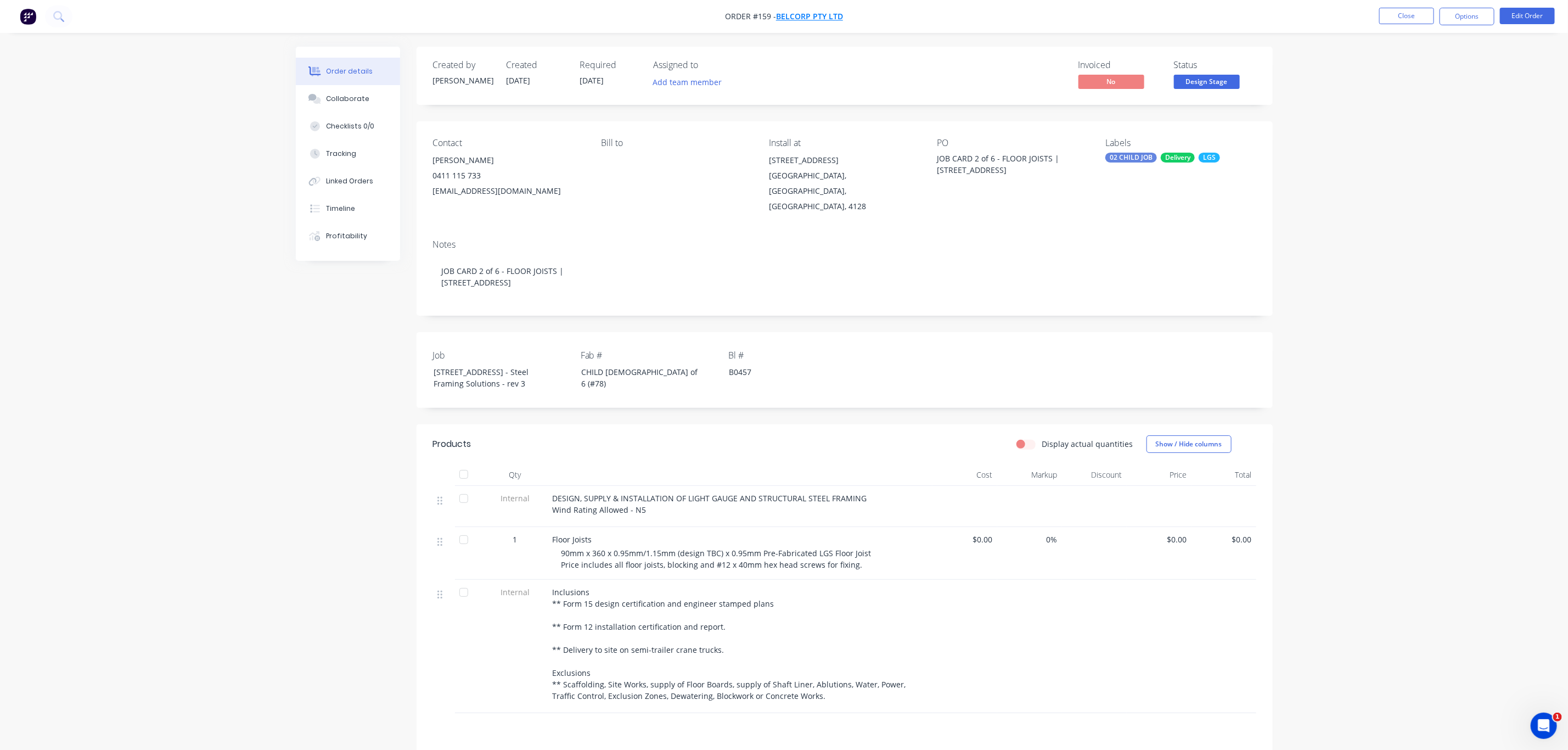
click at [800, 20] on span "BelCorp Pty Ltd" at bounding box center [809, 17] width 67 height 10
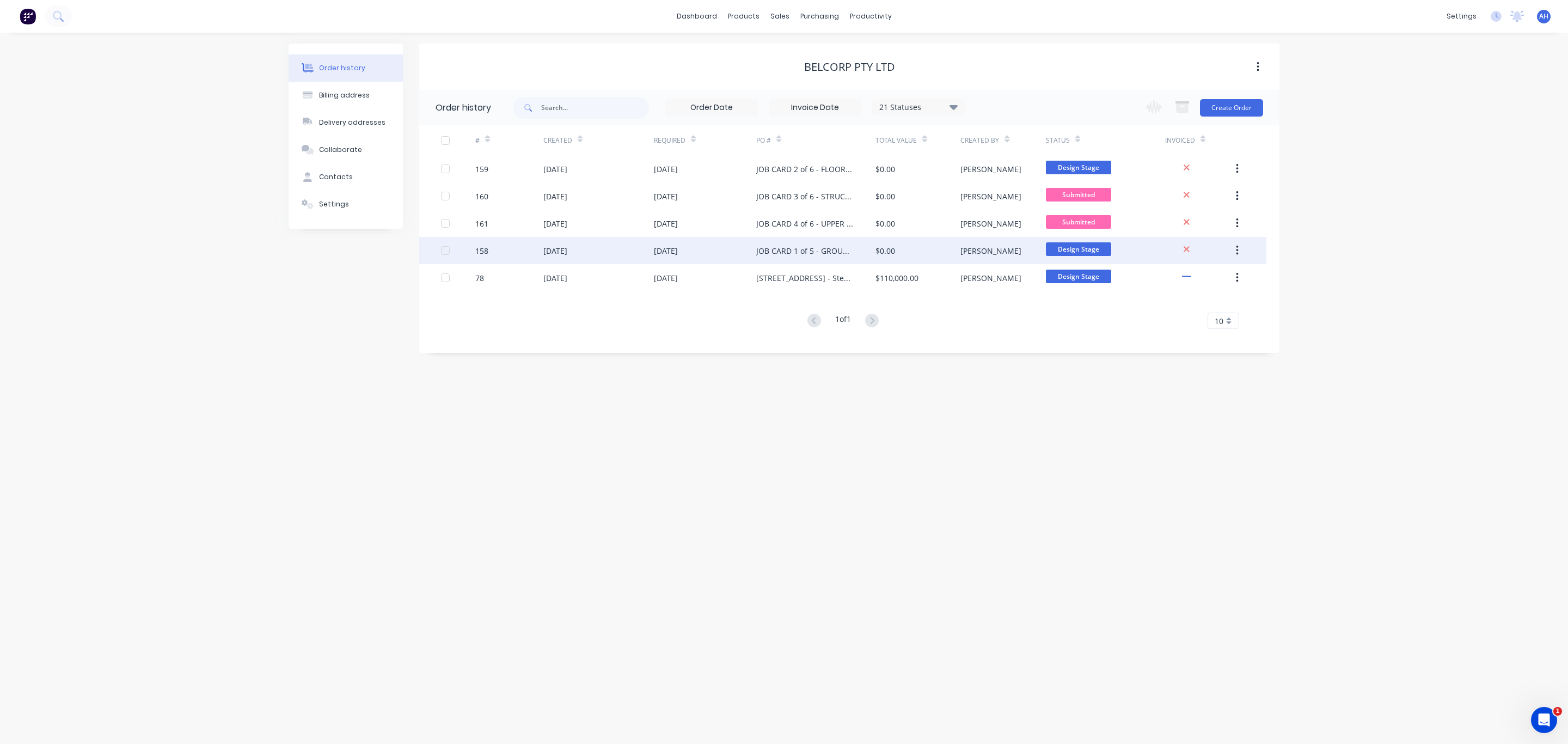
click at [771, 248] on div "JOB CARD 1 of 5 - GROUND FLOOR WALLS" at bounding box center [805, 250] width 97 height 12
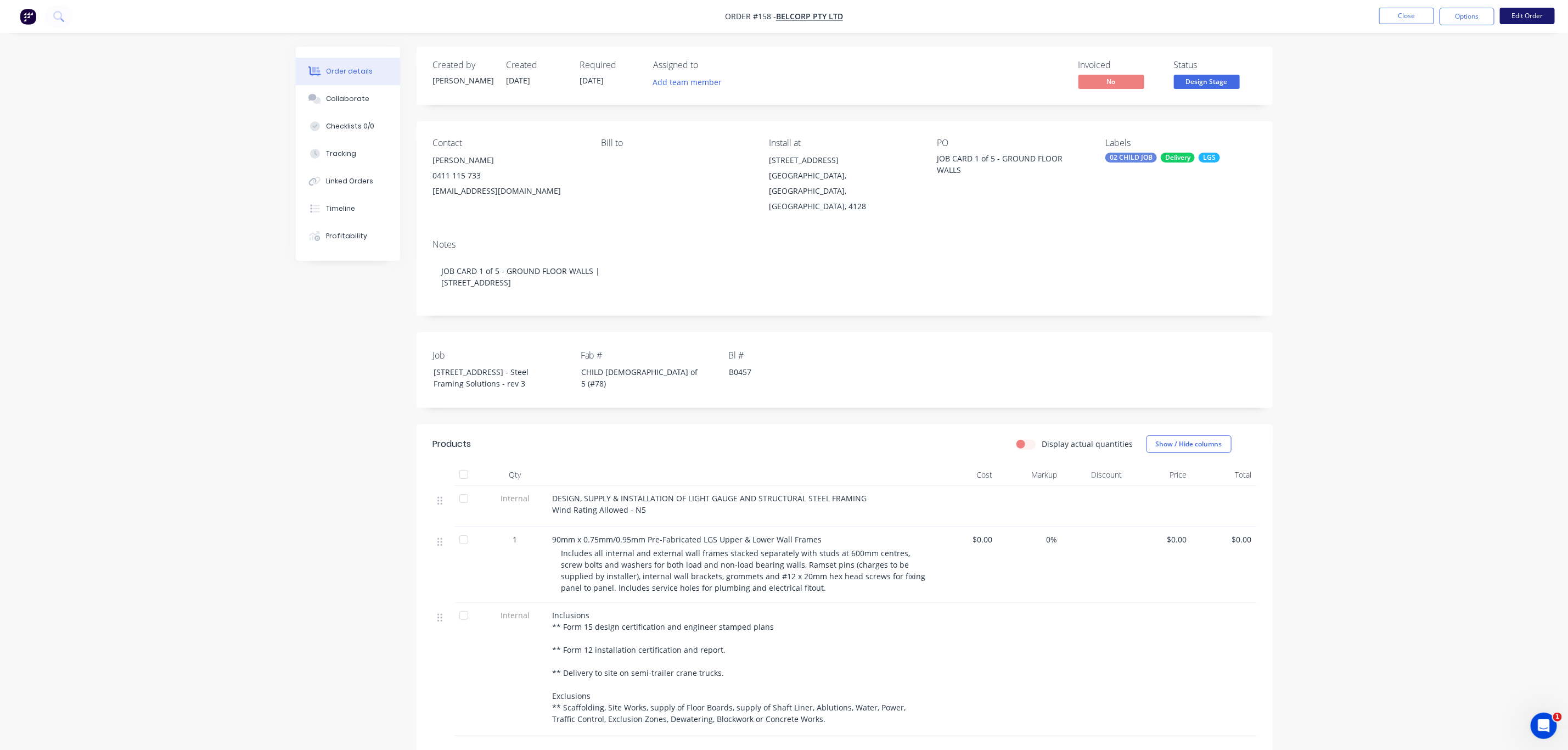
click at [1550, 12] on button "Edit Order" at bounding box center [1527, 16] width 55 height 17
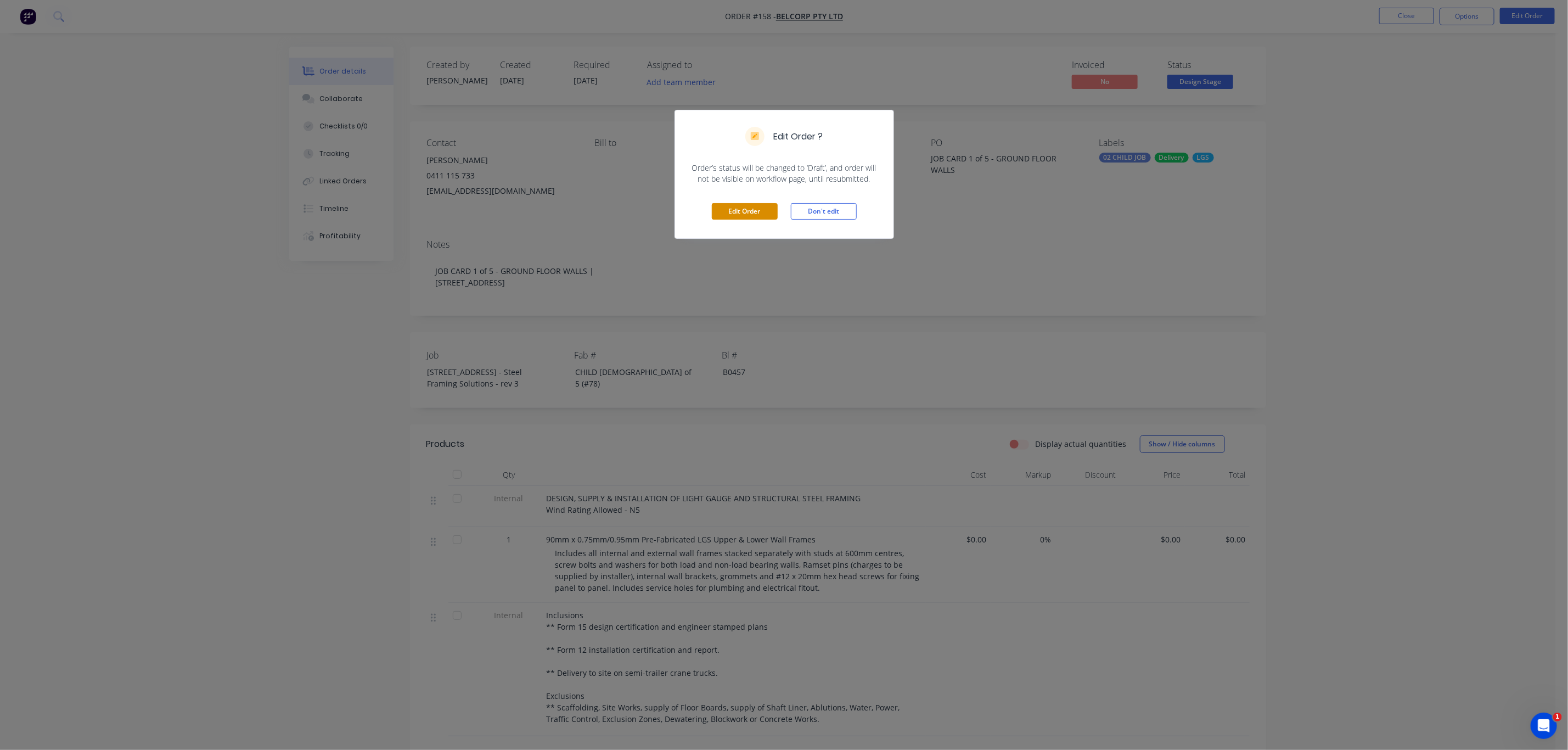
click at [757, 210] on button "Edit Order" at bounding box center [744, 211] width 66 height 17
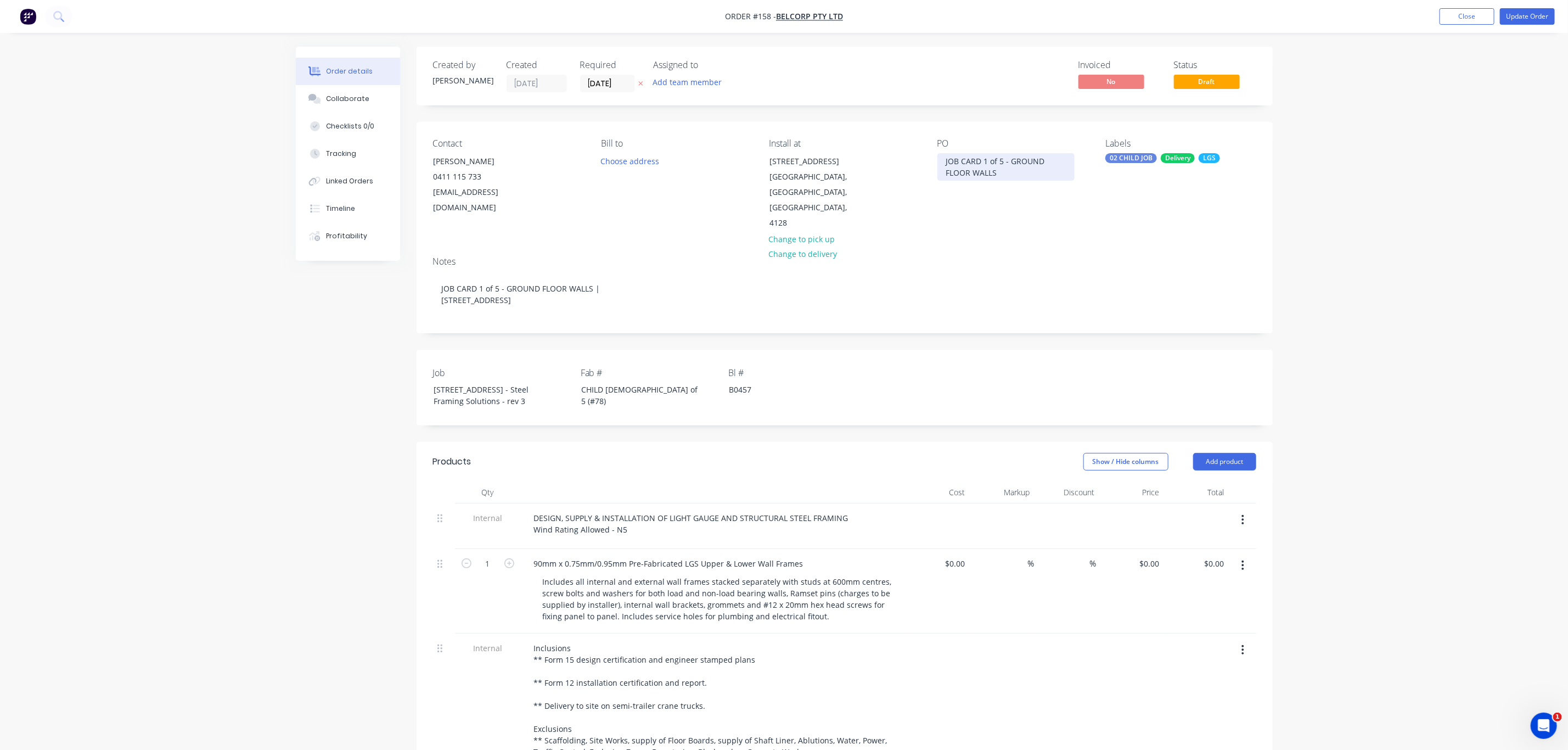
click at [1000, 161] on div "JOB CARD 1 of 5 - GROUND FLOOR WALLS" at bounding box center [1006, 167] width 137 height 28
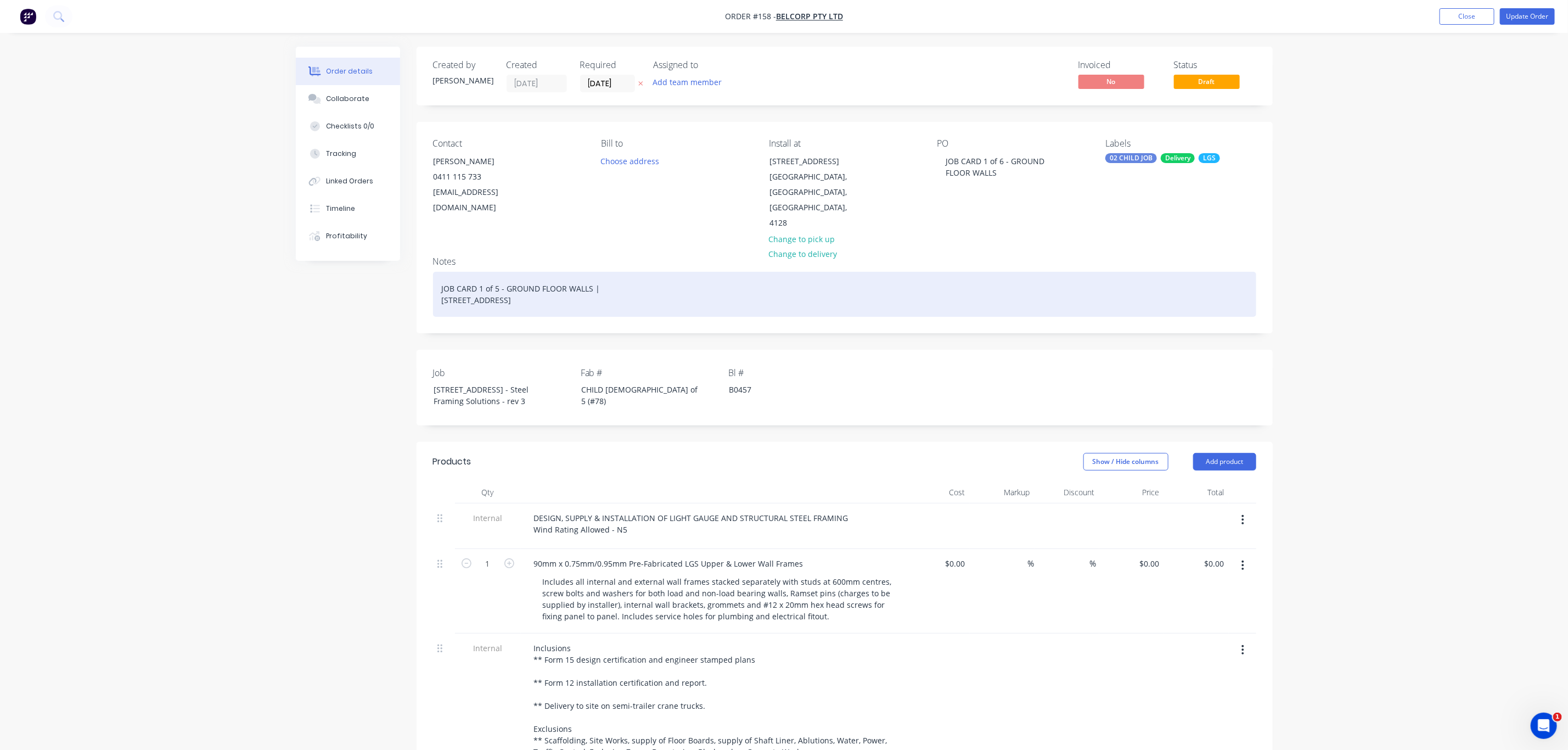
click at [496, 275] on div "JOB CARD 1 of 5 - GROUND FLOOR WALLS | 13 Ridge Rd Tanah Merah QLD 4128" at bounding box center [845, 294] width 824 height 45
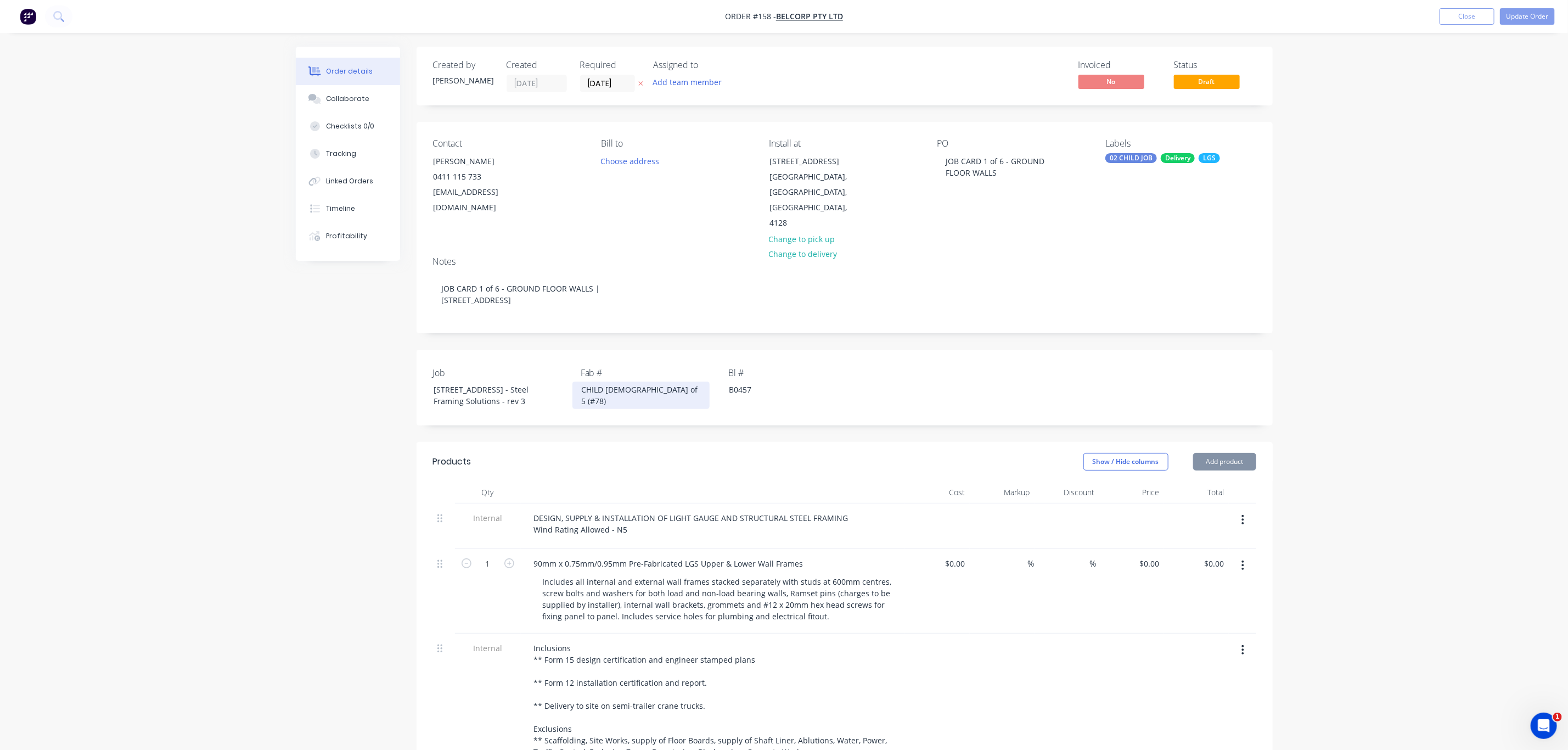
click at [622, 382] on div "CHILD 1 of 5 (#78)" at bounding box center [641, 395] width 137 height 28
click at [705, 555] on div "90mm x 0.75mm/0.95mm Pre-Fabricated LGS Upper & Lower Wall Frames" at bounding box center [669, 563] width 287 height 16
click at [706, 555] on div "90mm x 0.75mm/0.95mm Pre-Fabricated LGS Upper & Lower Wall Frames" at bounding box center [669, 563] width 287 height 16
click at [1522, 18] on button "Update Order" at bounding box center [1527, 16] width 55 height 17
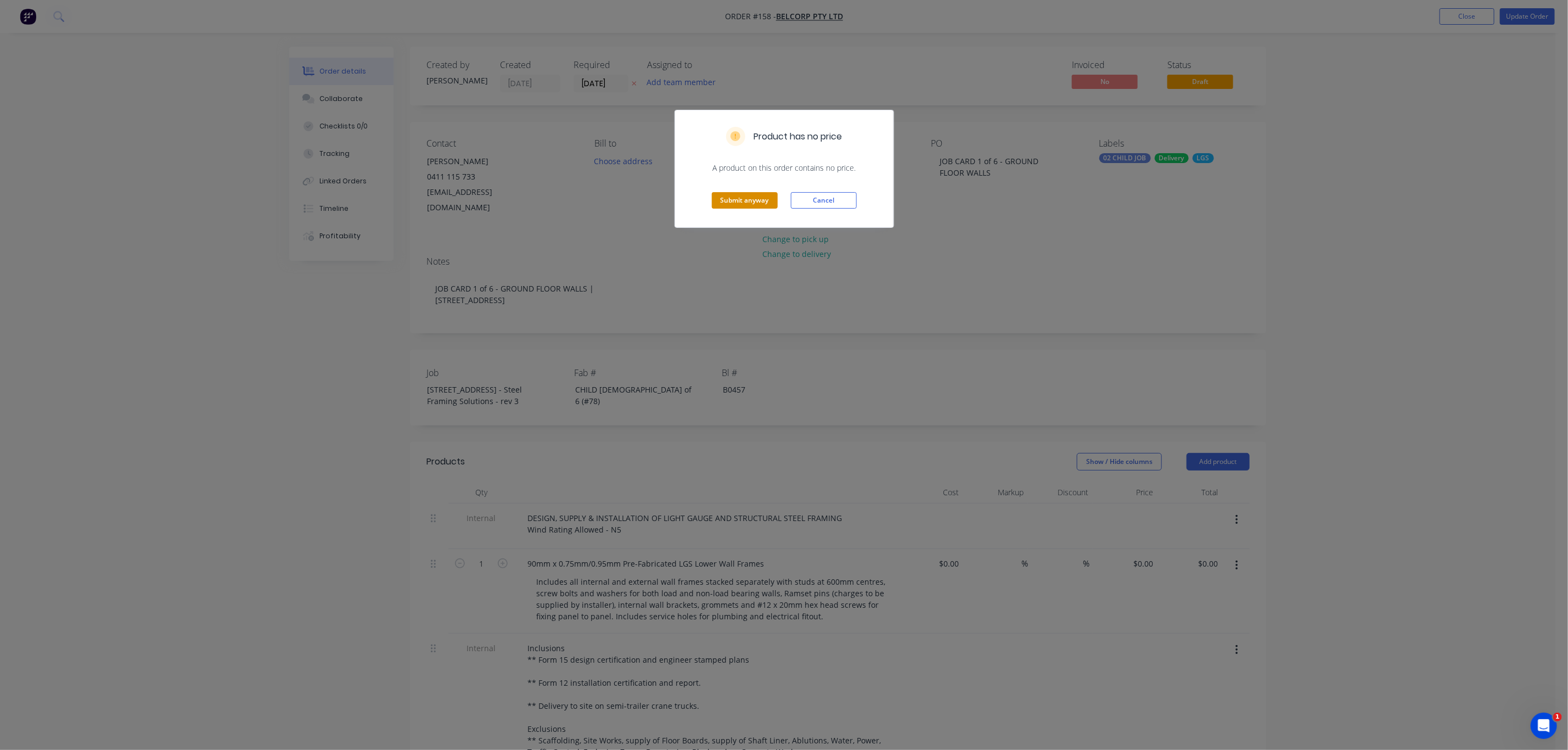
click at [762, 199] on button "Submit anyway" at bounding box center [744, 200] width 66 height 17
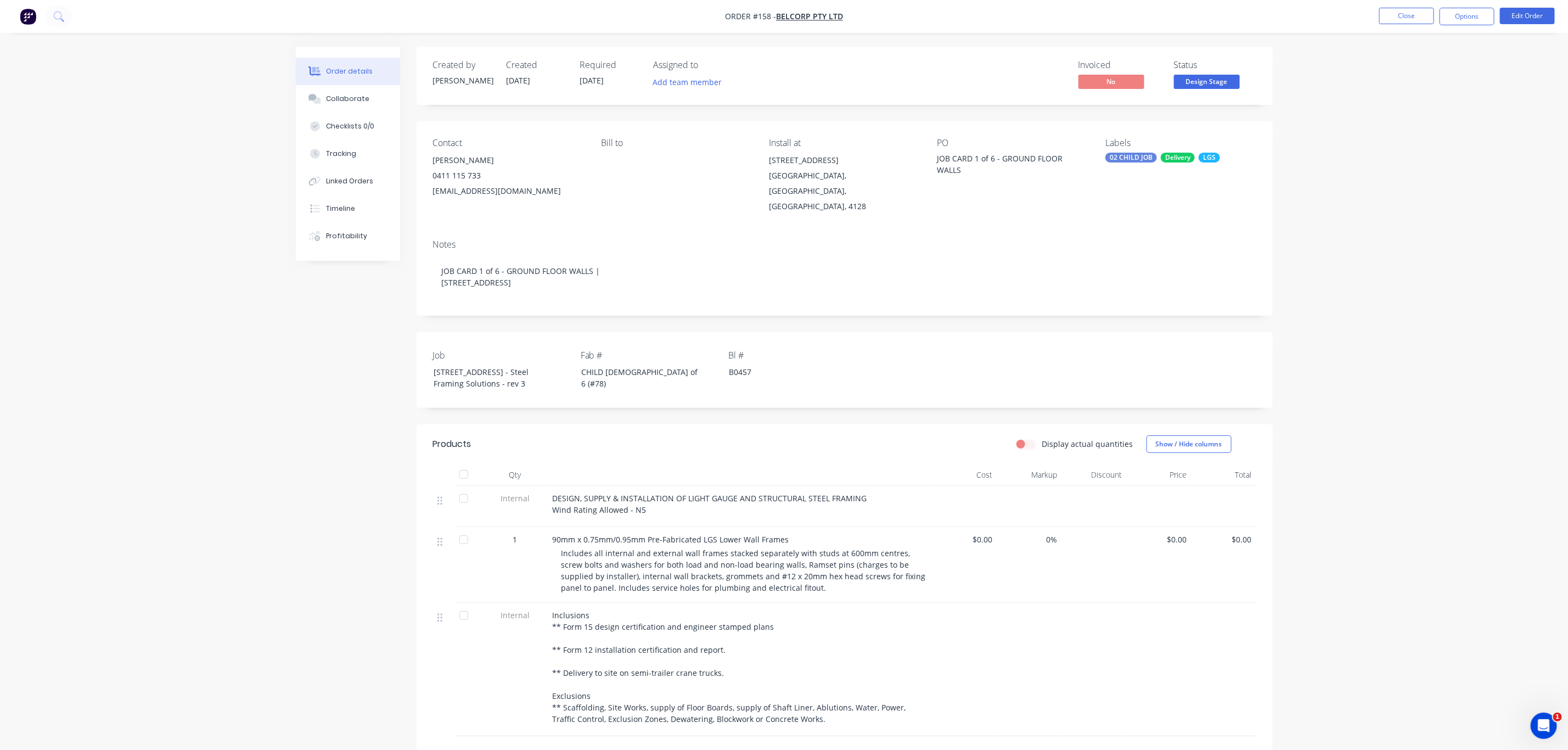
click at [824, 9] on nav "Order #158 - BelCorp Pty Ltd Close Options Edit Order" at bounding box center [784, 17] width 1568 height 33
click at [825, 20] on span "BelCorp Pty Ltd" at bounding box center [809, 17] width 67 height 10
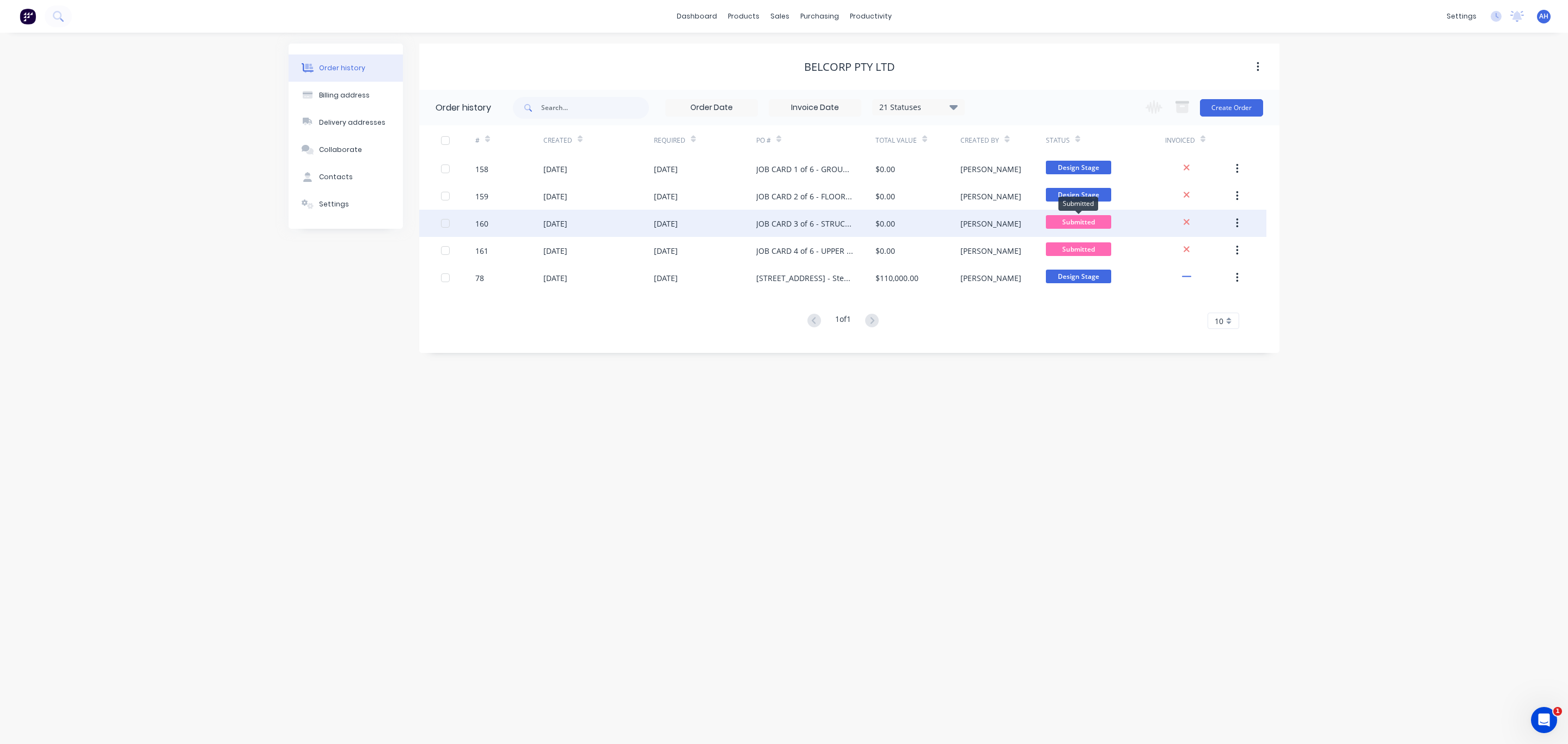
click at [1077, 219] on span "Submitted" at bounding box center [1078, 222] width 65 height 13
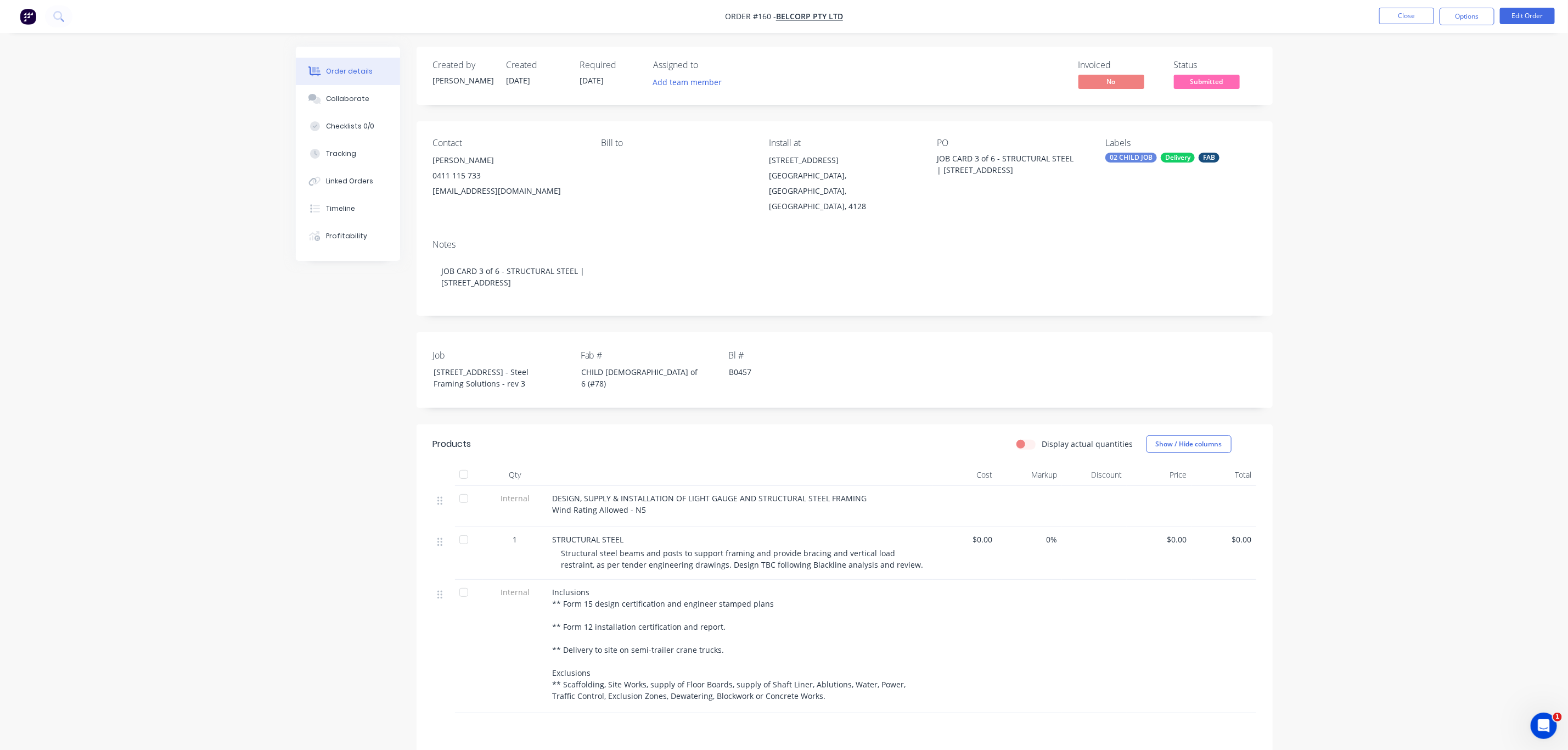
click at [1220, 75] on span "Submitted" at bounding box center [1207, 82] width 66 height 14
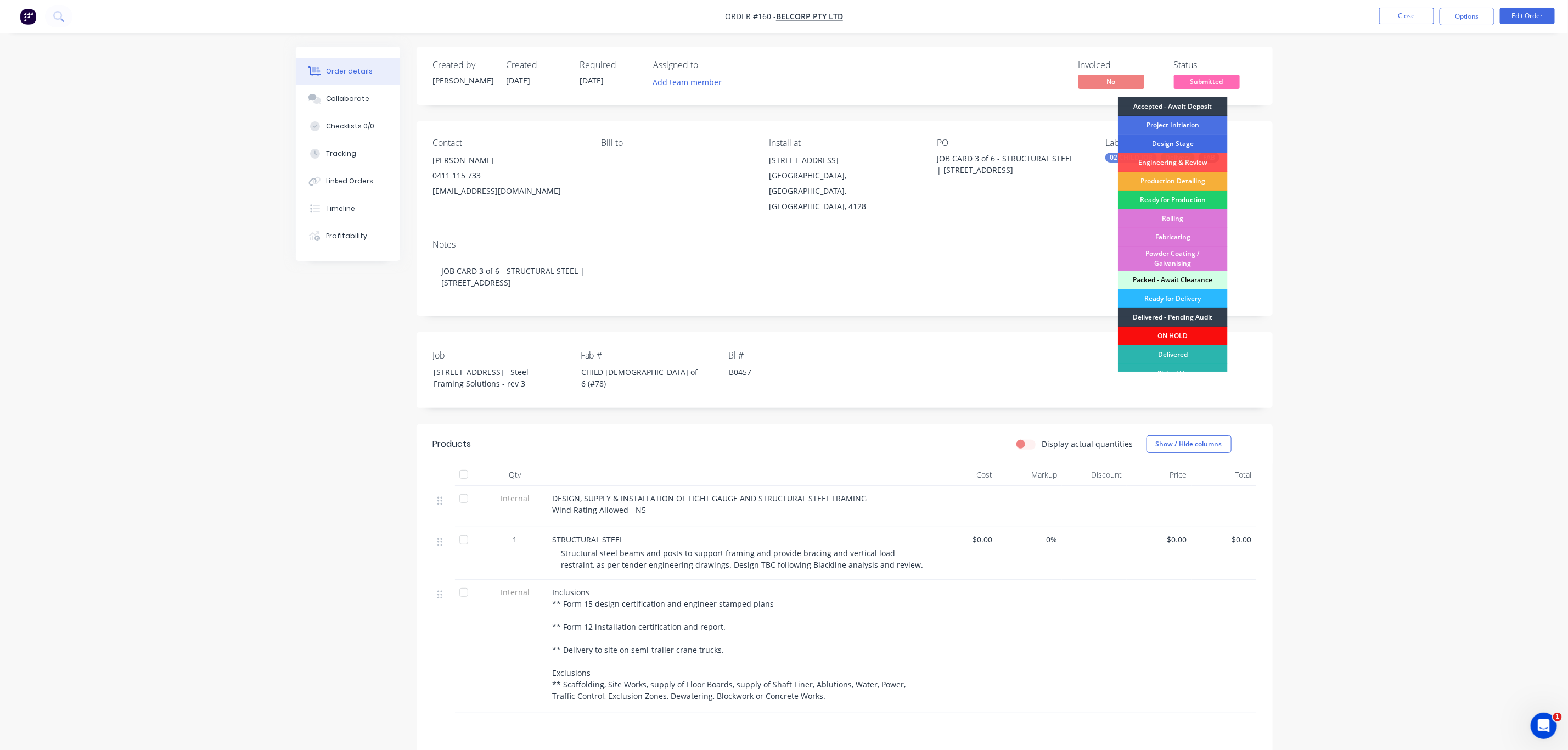
click at [1194, 138] on div "Design Stage" at bounding box center [1173, 144] width 110 height 18
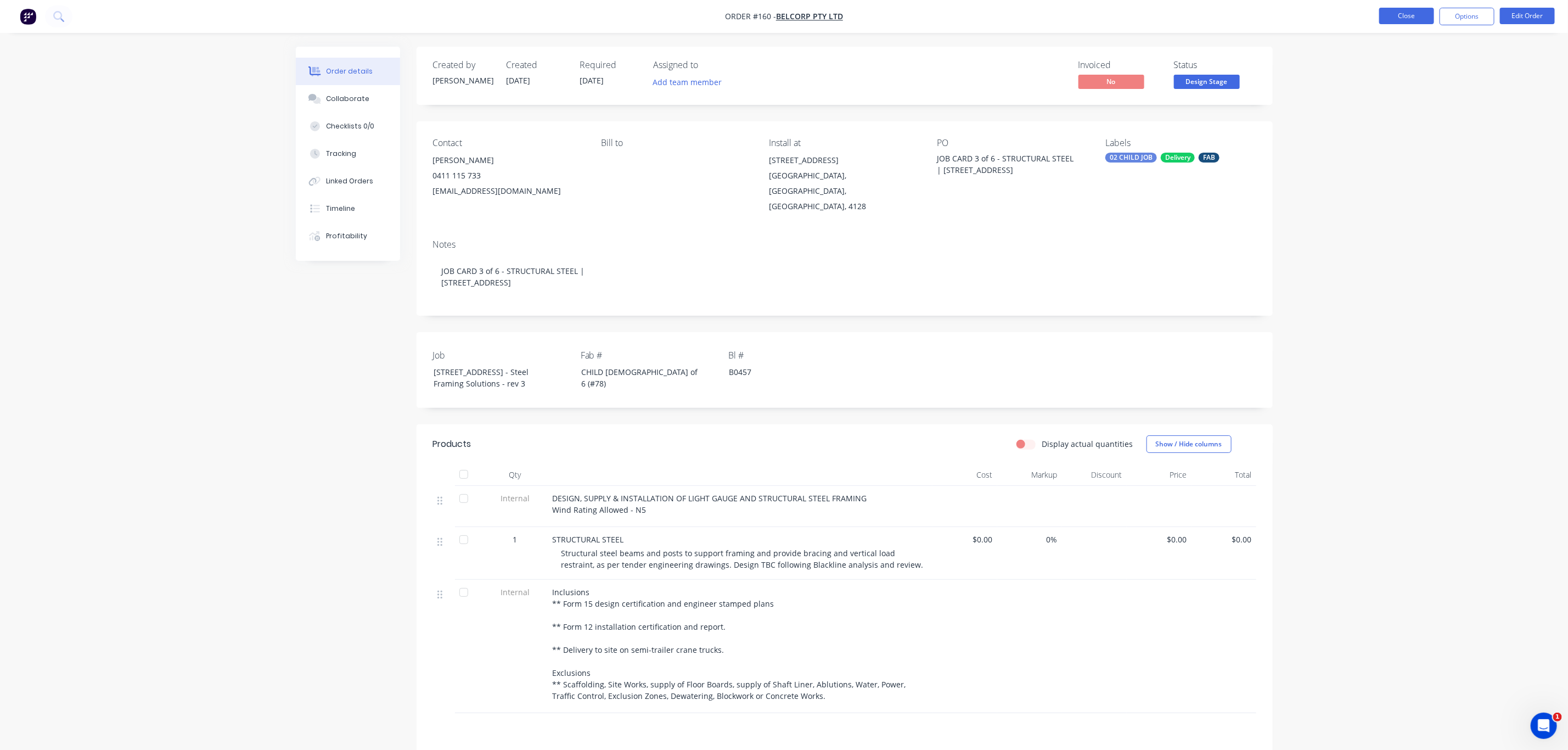
click at [1392, 15] on button "Close" at bounding box center [1407, 16] width 55 height 17
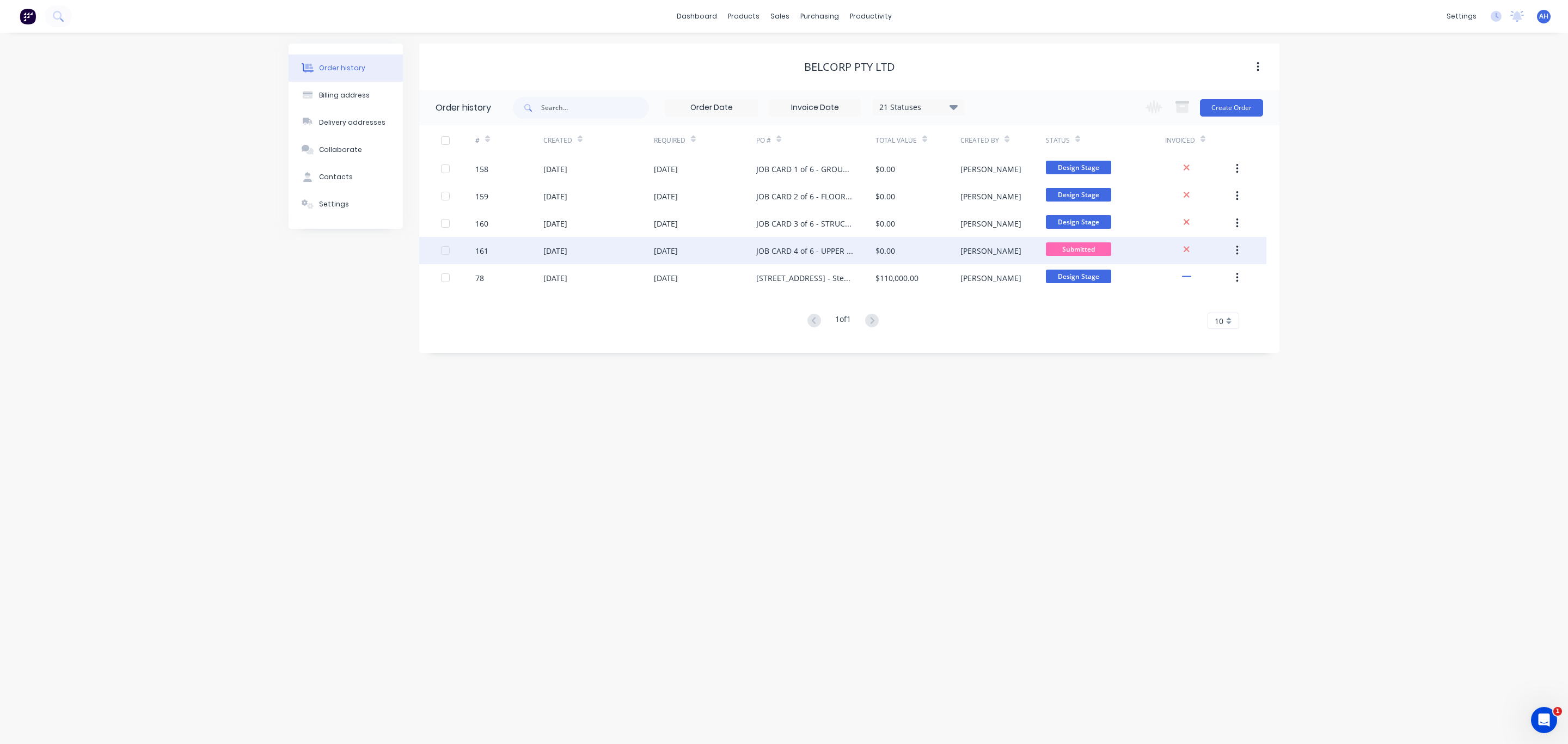
click at [1083, 244] on span "Submitted" at bounding box center [1078, 249] width 65 height 13
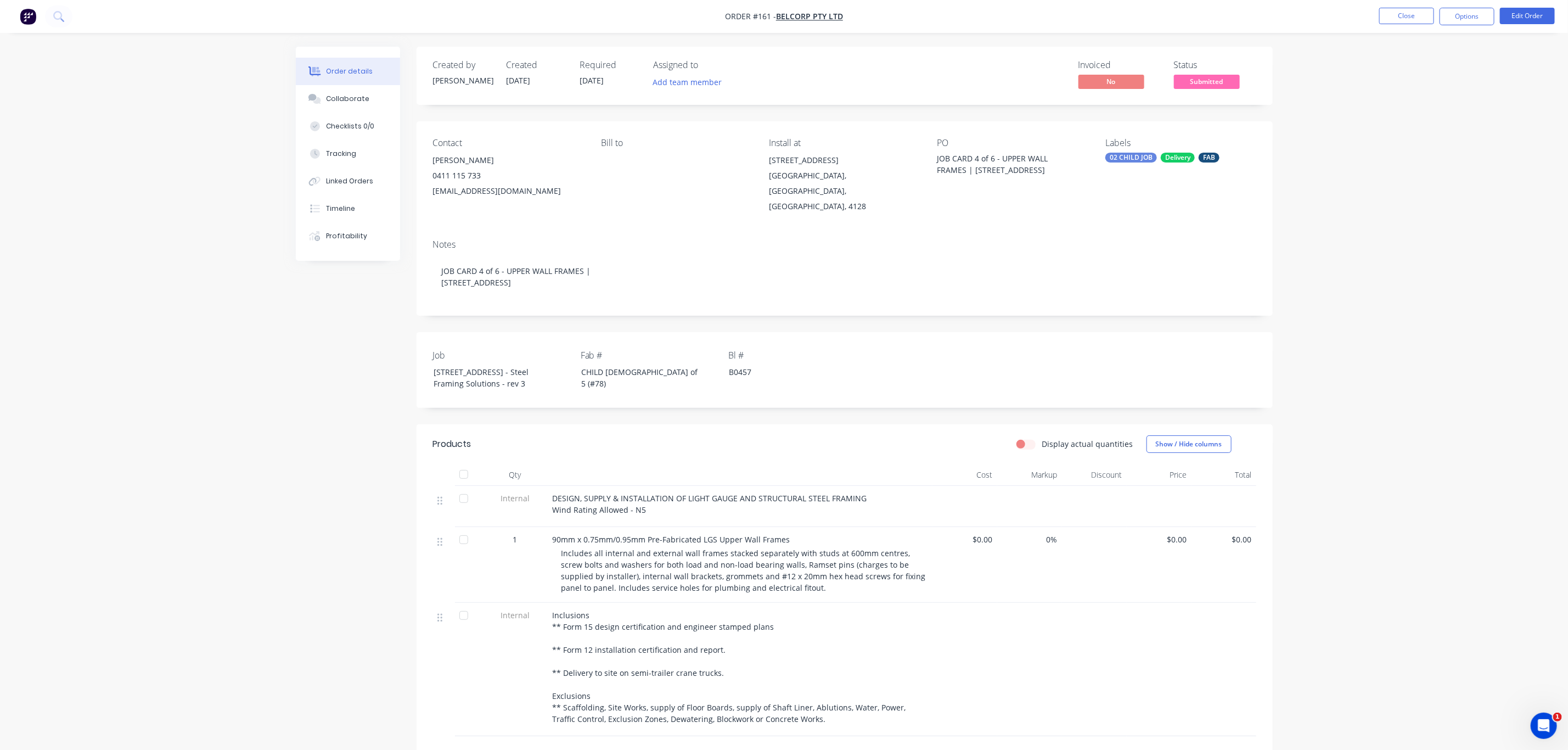
click at [1181, 75] on span "Submitted" at bounding box center [1207, 82] width 66 height 14
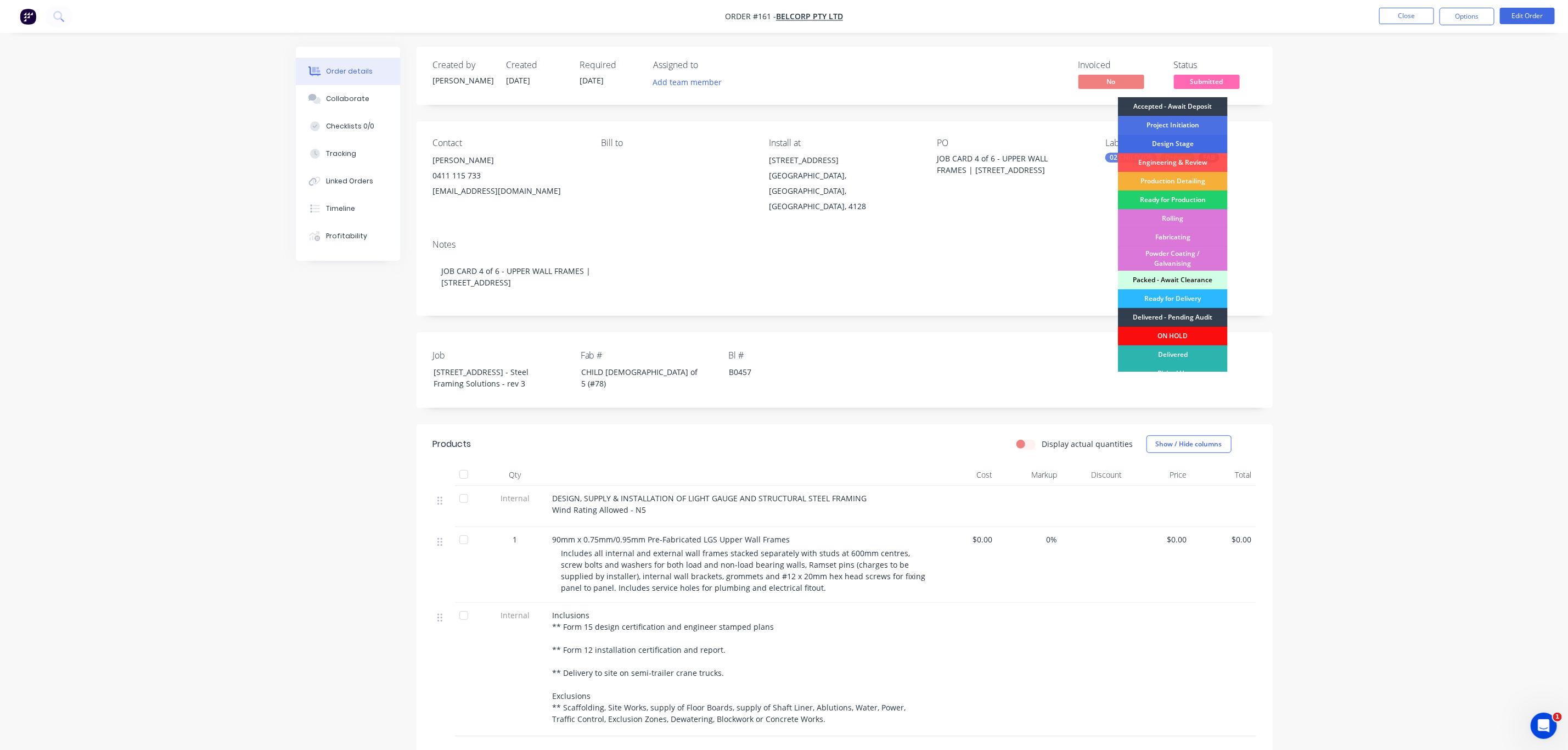
click at [1191, 138] on div "Design Stage" at bounding box center [1173, 144] width 110 height 18
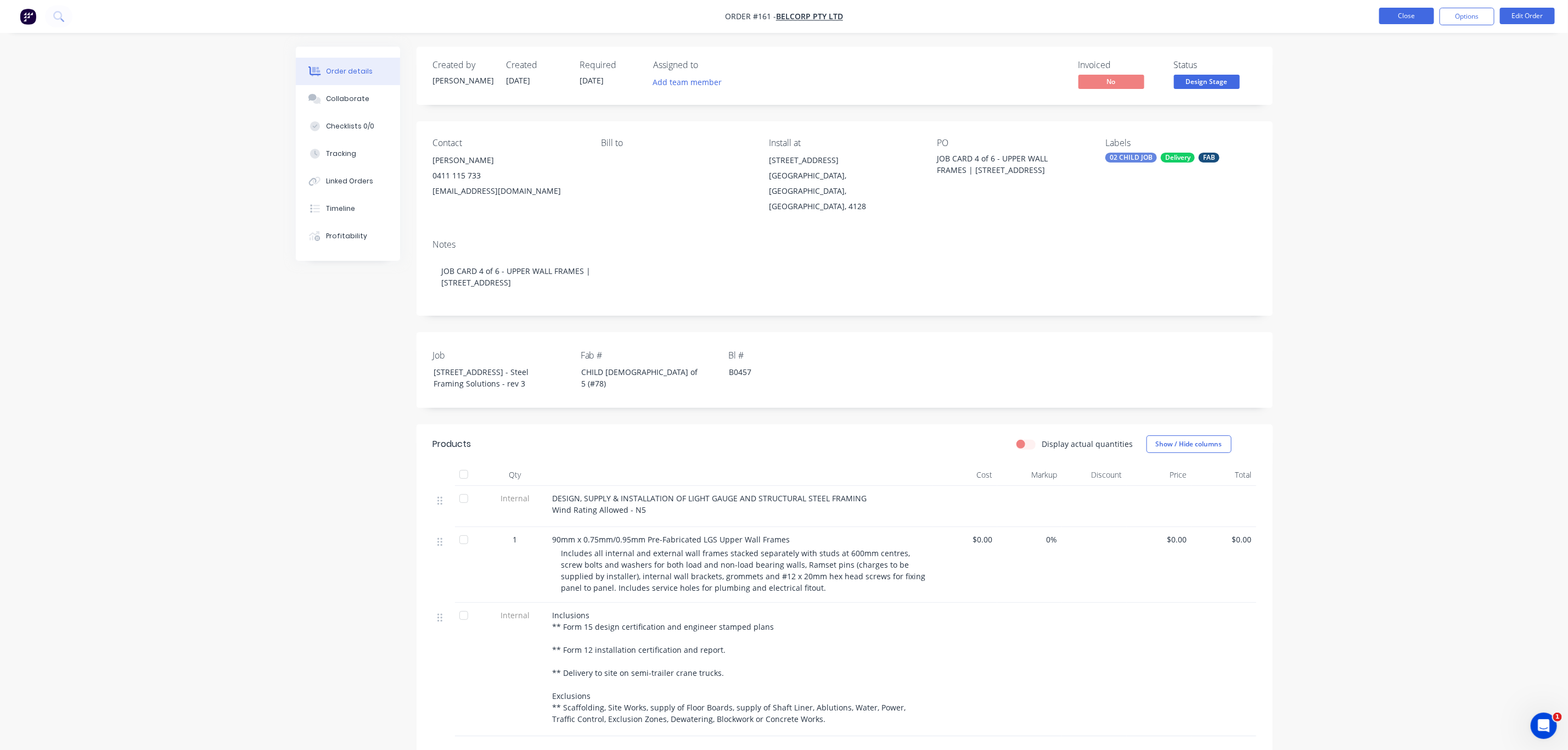
click at [1381, 12] on button "Close" at bounding box center [1407, 16] width 55 height 17
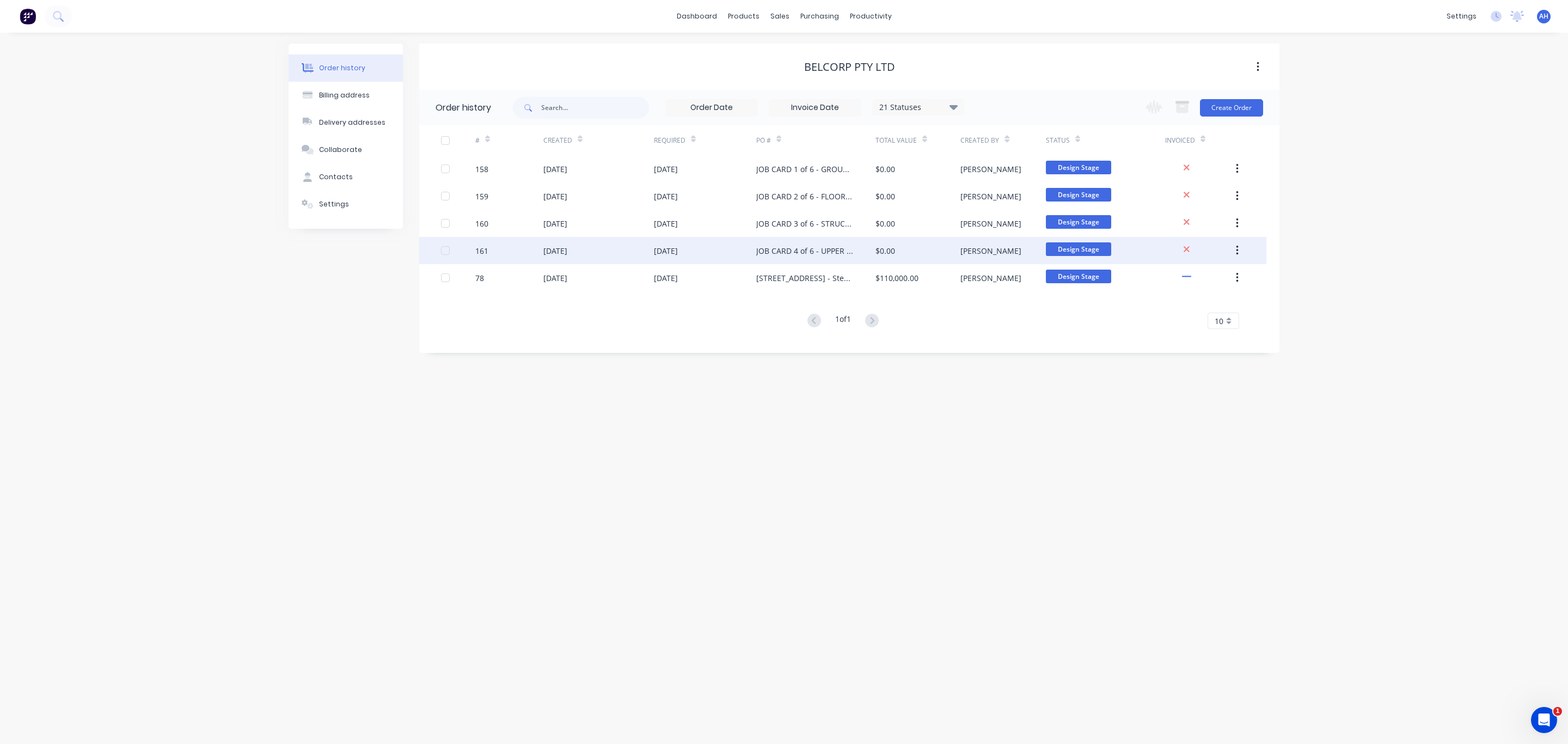
click at [807, 247] on div "JOB CARD 4 of 6 - UPPER WALL FRAMES | 13 Ridge Rd Tanah Merah QLD 4128" at bounding box center [805, 250] width 97 height 12
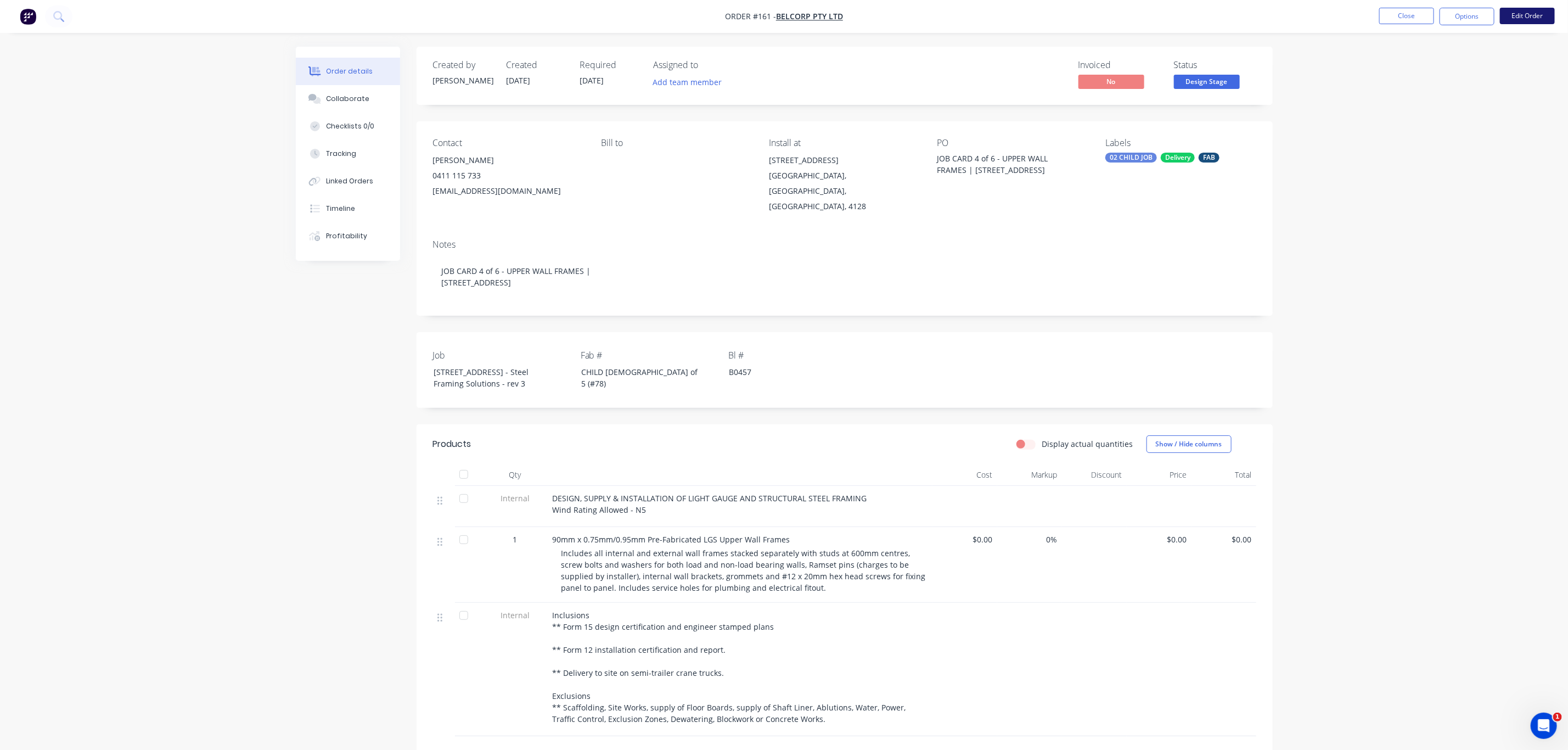
click at [1540, 14] on button "Edit Order" at bounding box center [1527, 16] width 55 height 17
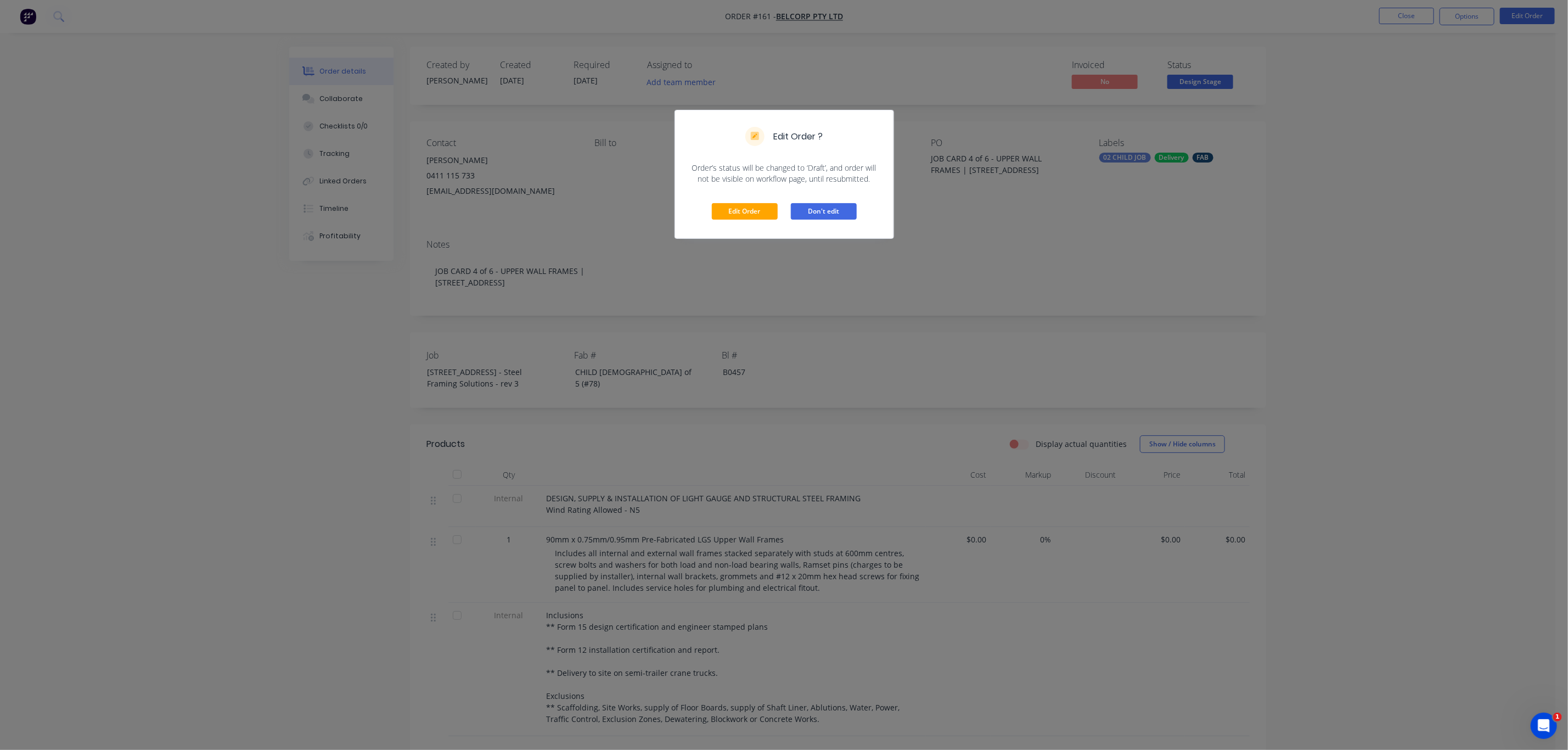
click at [824, 211] on button "Don't edit" at bounding box center [824, 211] width 66 height 17
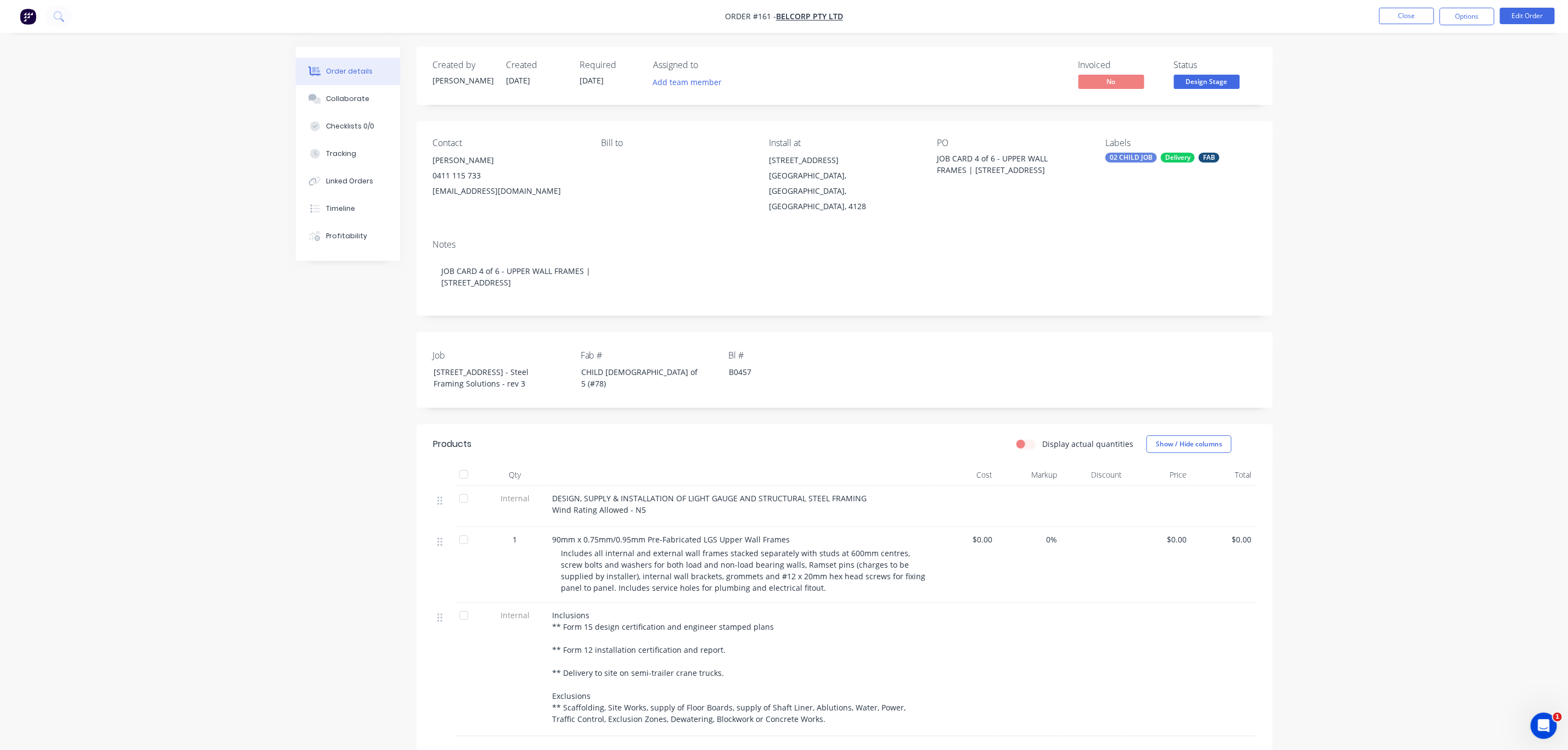
click at [1474, 4] on nav "Order #161 - BelCorp Pty Ltd Close Options Edit Order" at bounding box center [784, 17] width 1568 height 33
click at [1474, 12] on button "Options" at bounding box center [1467, 17] width 55 height 18
click at [1417, 260] on div "Duplicate" at bounding box center [1434, 265] width 101 height 16
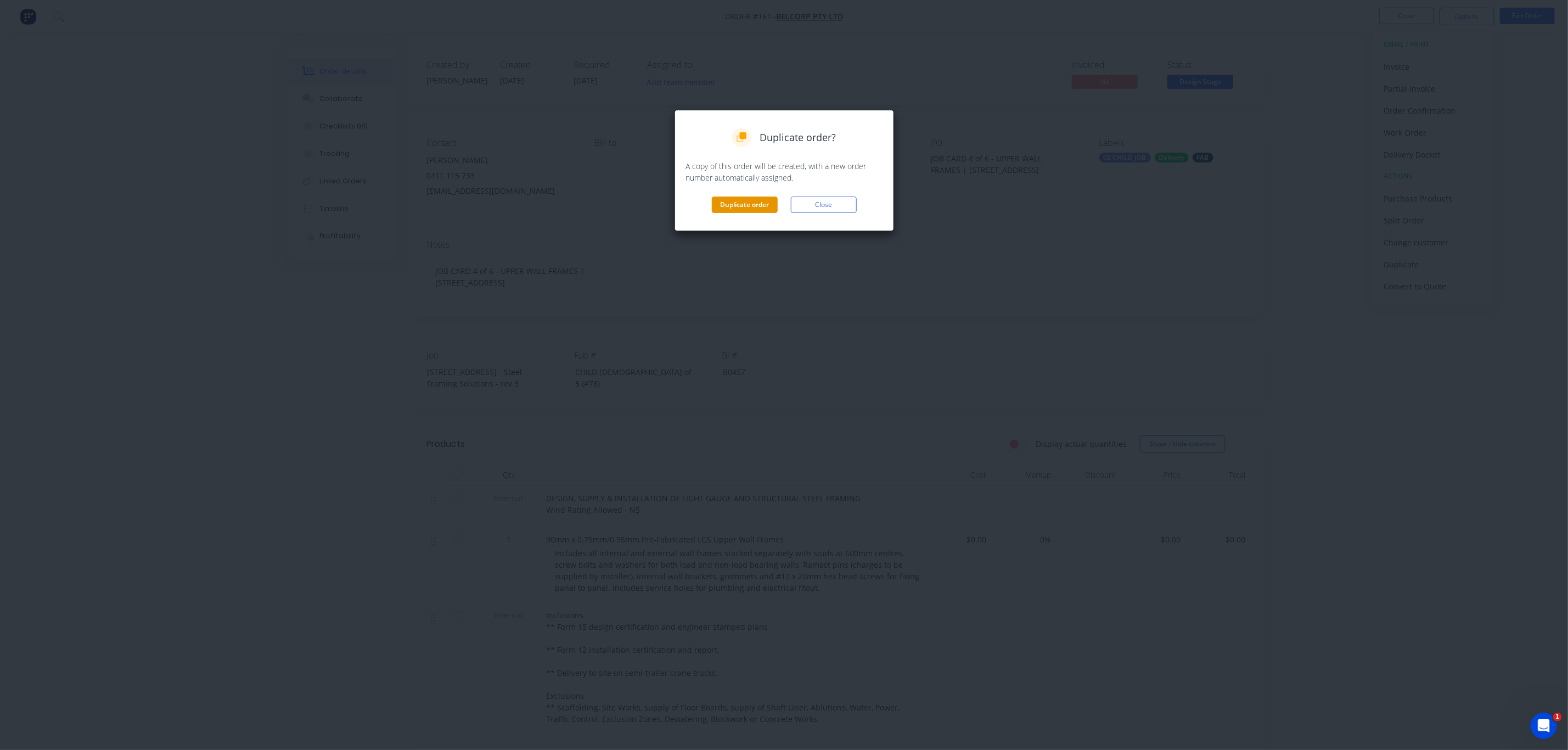
click at [769, 204] on button "Duplicate order" at bounding box center [744, 204] width 66 height 17
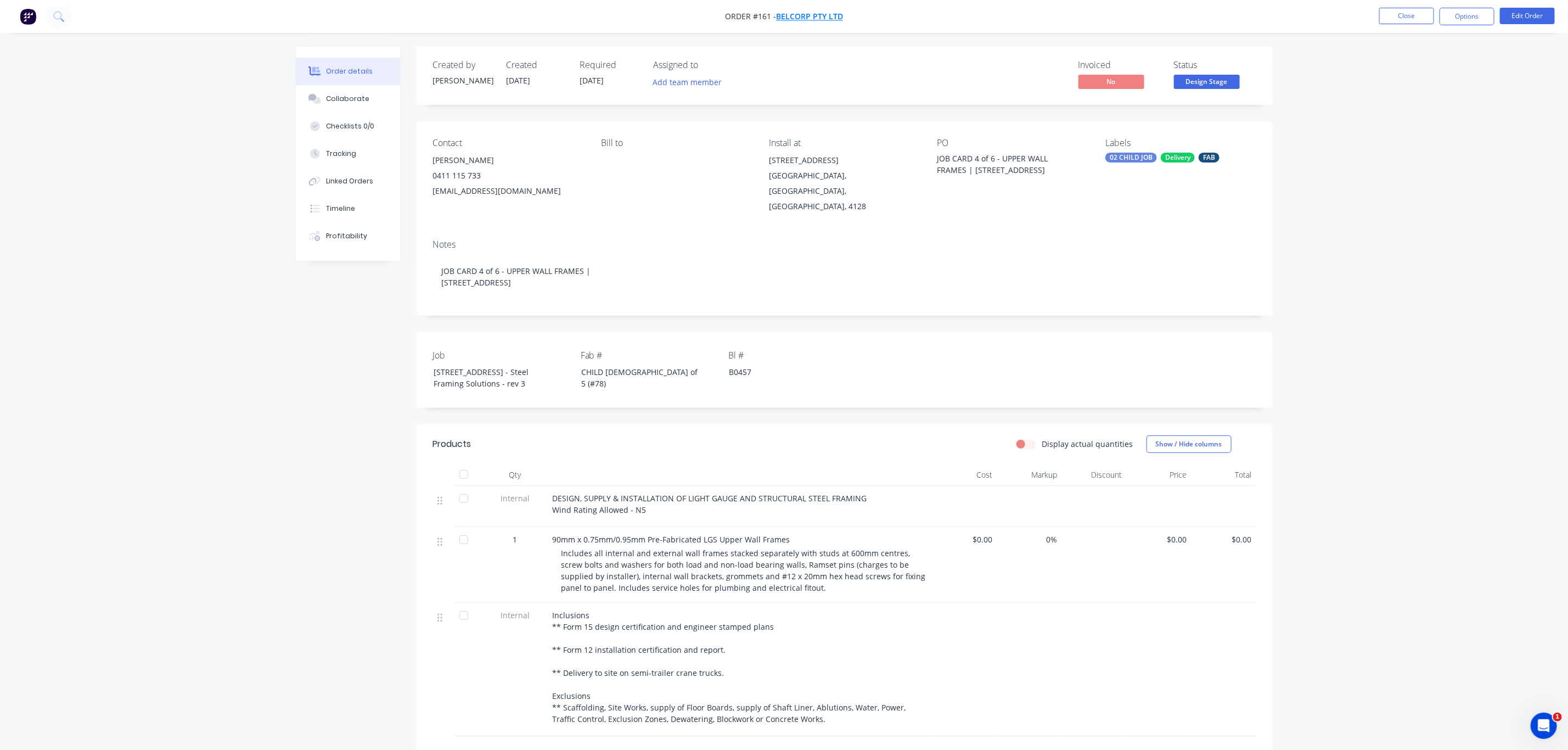
click at [801, 18] on span "BelCorp Pty Ltd" at bounding box center [809, 17] width 67 height 10
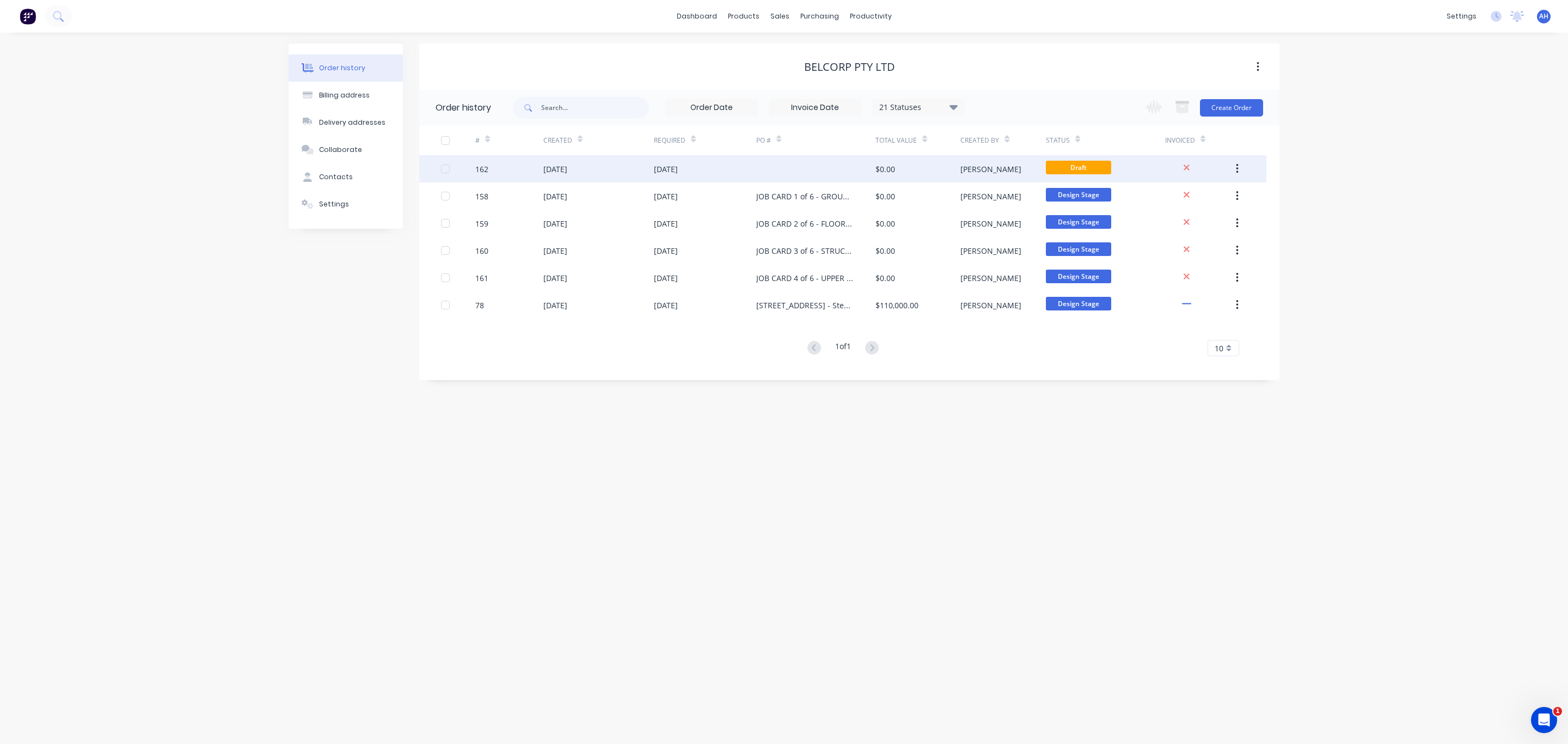
click at [866, 170] on div at bounding box center [816, 169] width 119 height 27
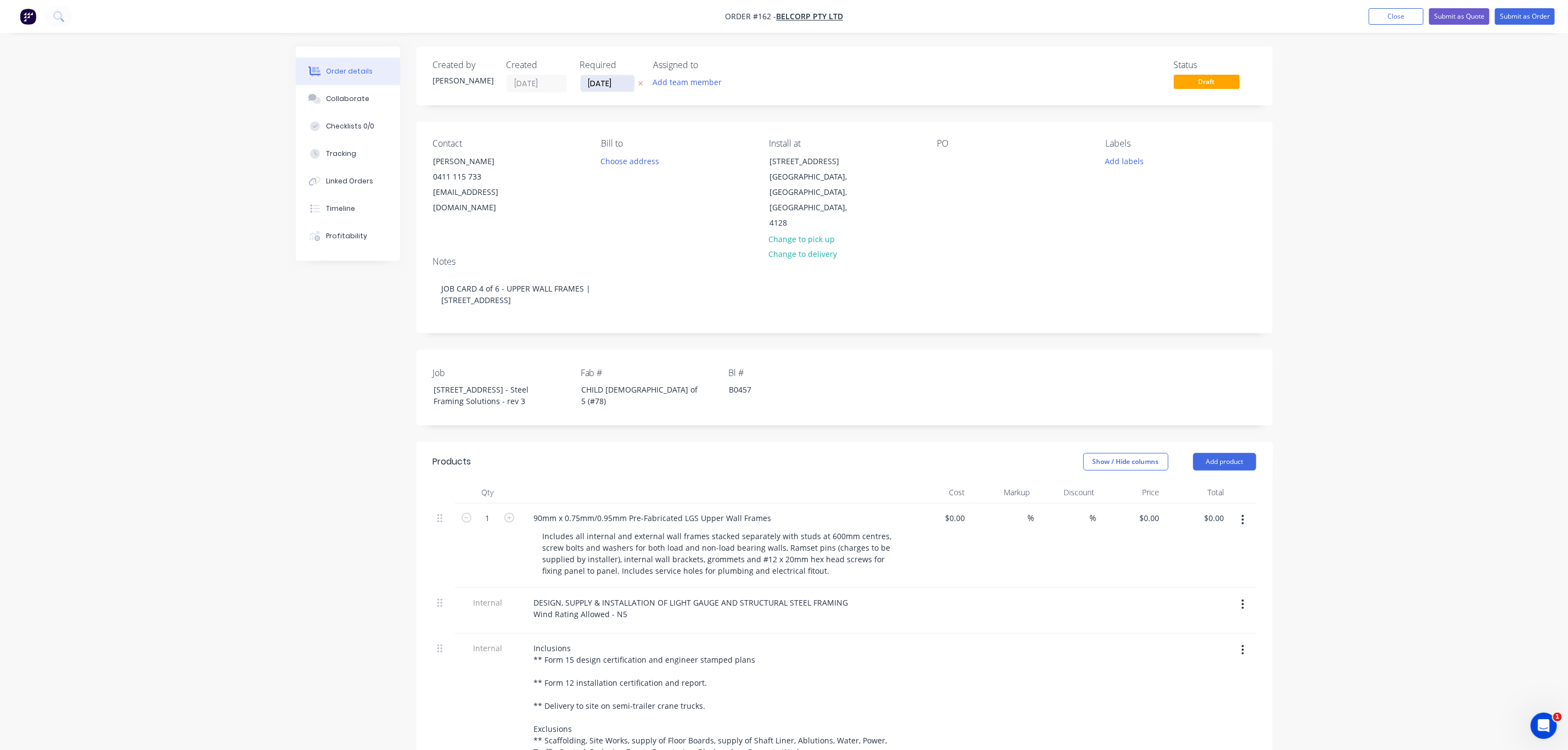
click at [606, 84] on input "[DATE]" at bounding box center [608, 83] width 54 height 17
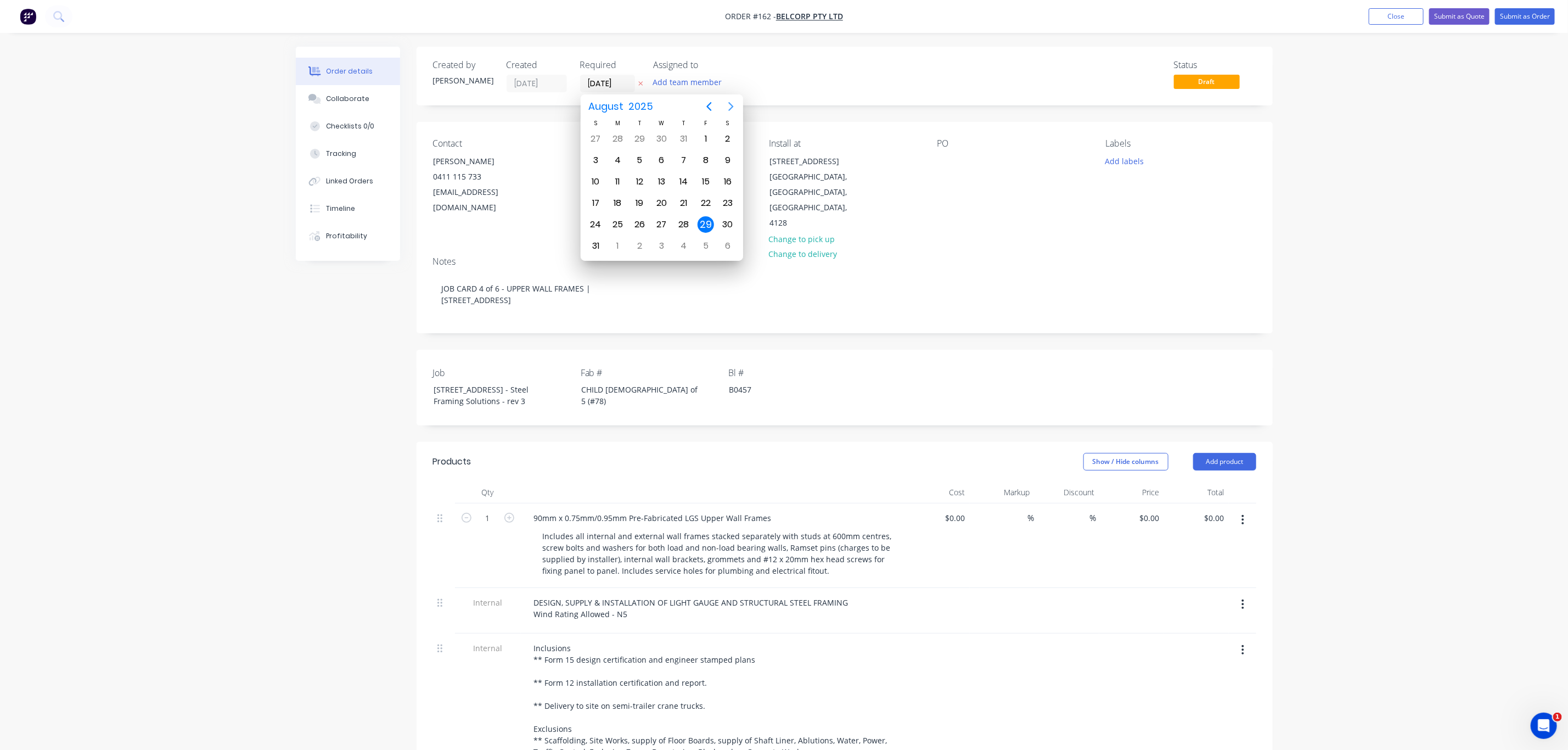
click at [730, 110] on icon "Next page" at bounding box center [731, 106] width 13 height 13
click at [663, 183] on div "17" at bounding box center [662, 182] width 17 height 17
type input "[DATE]"
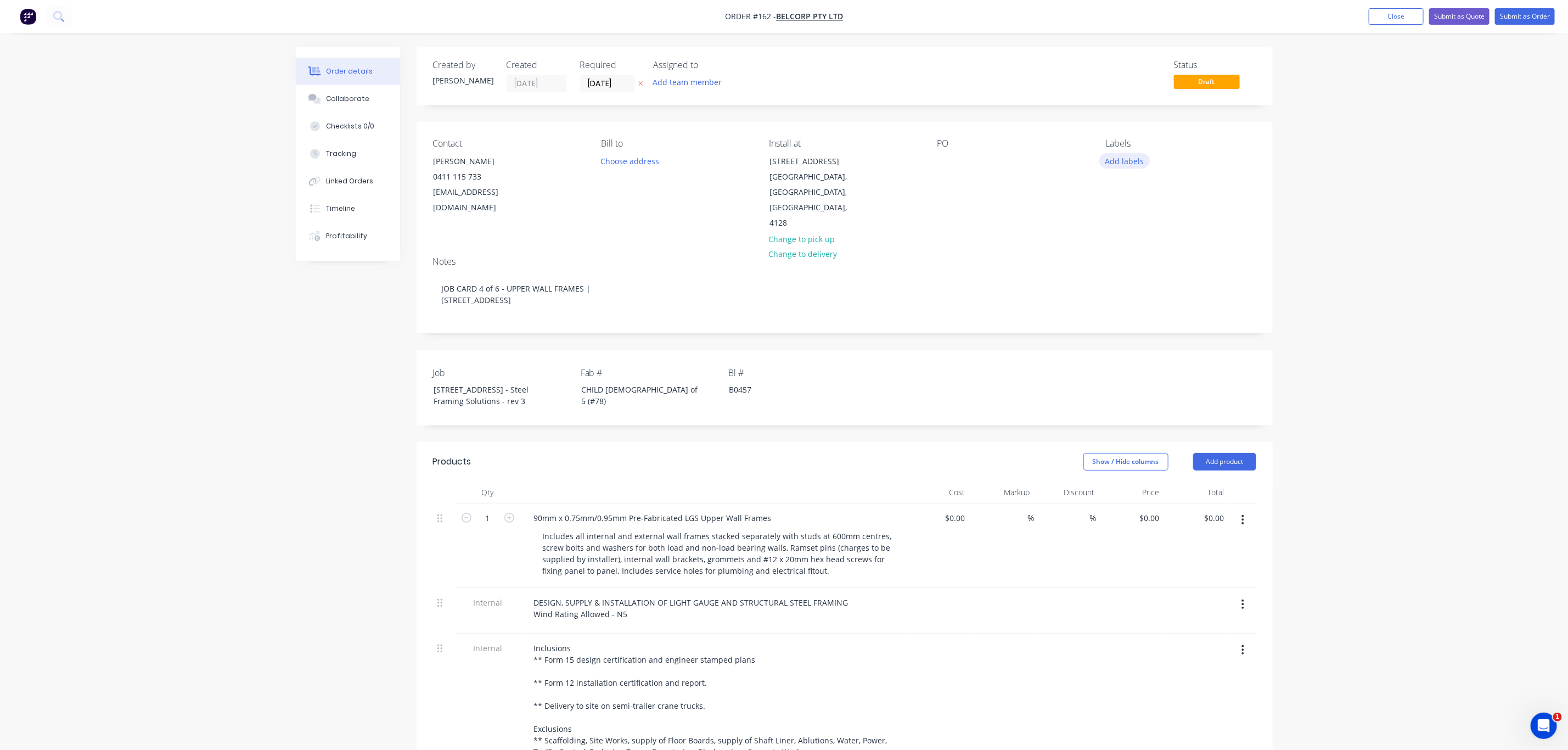
click at [1121, 163] on button "Add labels" at bounding box center [1125, 161] width 50 height 15
click at [1146, 280] on div "02 CHILD JOB" at bounding box center [1162, 281] width 52 height 12
click at [1145, 295] on div "Delivery" at bounding box center [1153, 298] width 34 height 12
click at [1141, 321] on div "LGS" at bounding box center [1146, 326] width 21 height 12
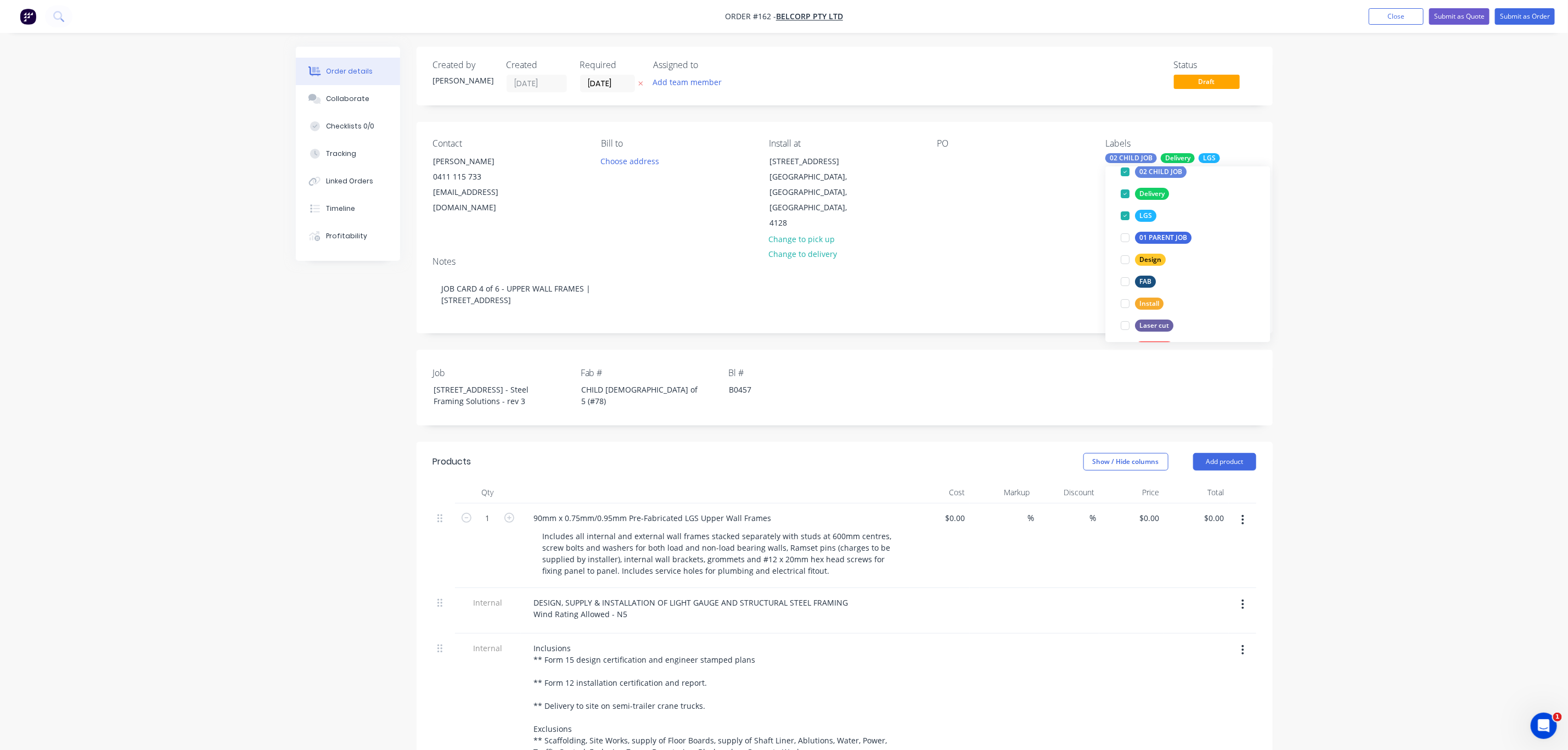
click at [1380, 268] on div "Order details Collaborate Checklists 0/0 Tracking Linked Orders Timeline Profit…" at bounding box center [784, 543] width 1568 height 1087
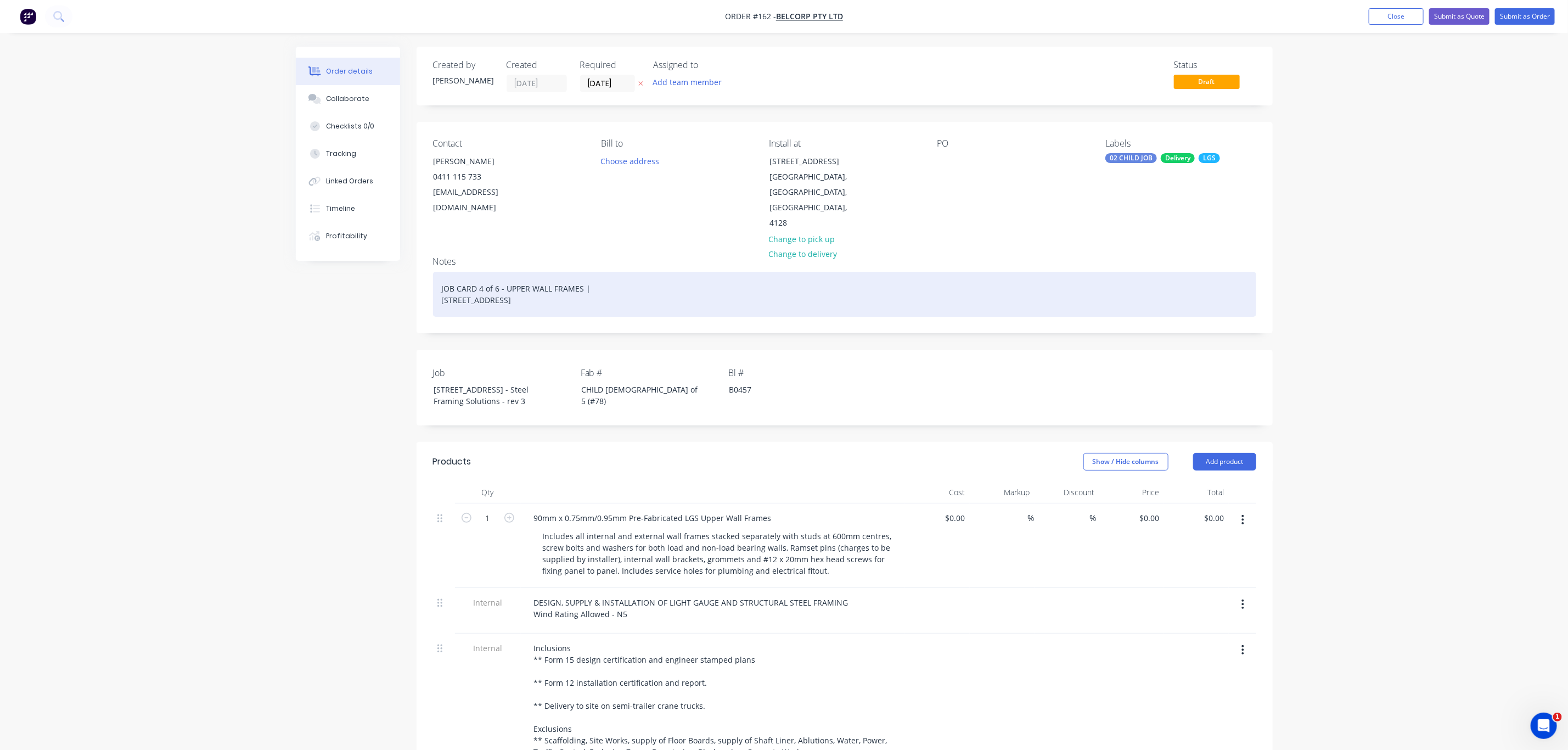
drag, startPoint x: 480, startPoint y: 271, endPoint x: 507, endPoint y: 275, distance: 27.3
click at [480, 272] on div "JOB CARD 4 of 6 - UPPER WALL FRAMES | 13 Ridge Rd Tanah Merah QLD 4128" at bounding box center [845, 294] width 824 height 45
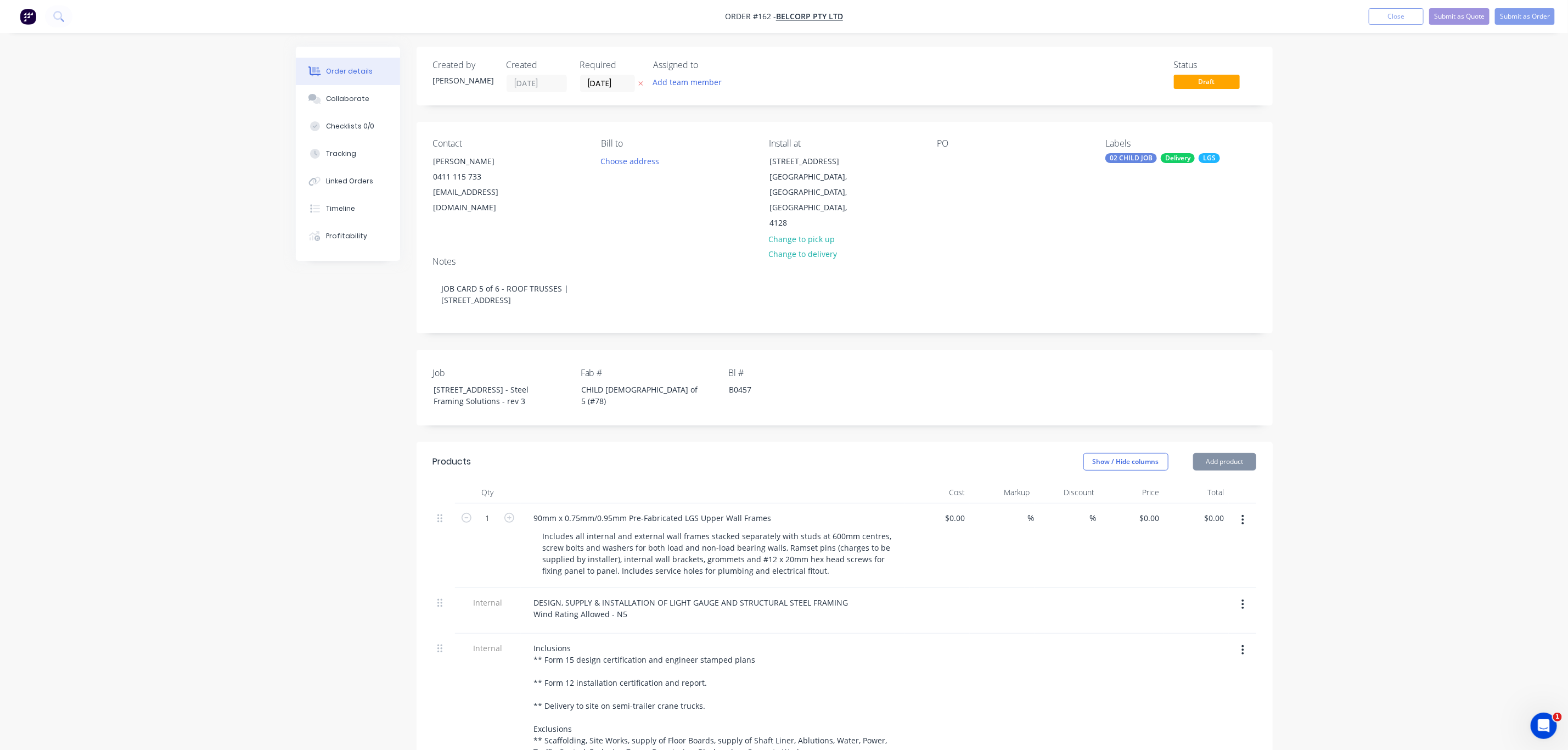
click at [622, 256] on div "Notes JOB CARD 5 of 6 - ROOF TRUSSES | 13 Ridge Rd Tanah Merah QLD 4128" at bounding box center [844, 290] width 856 height 85
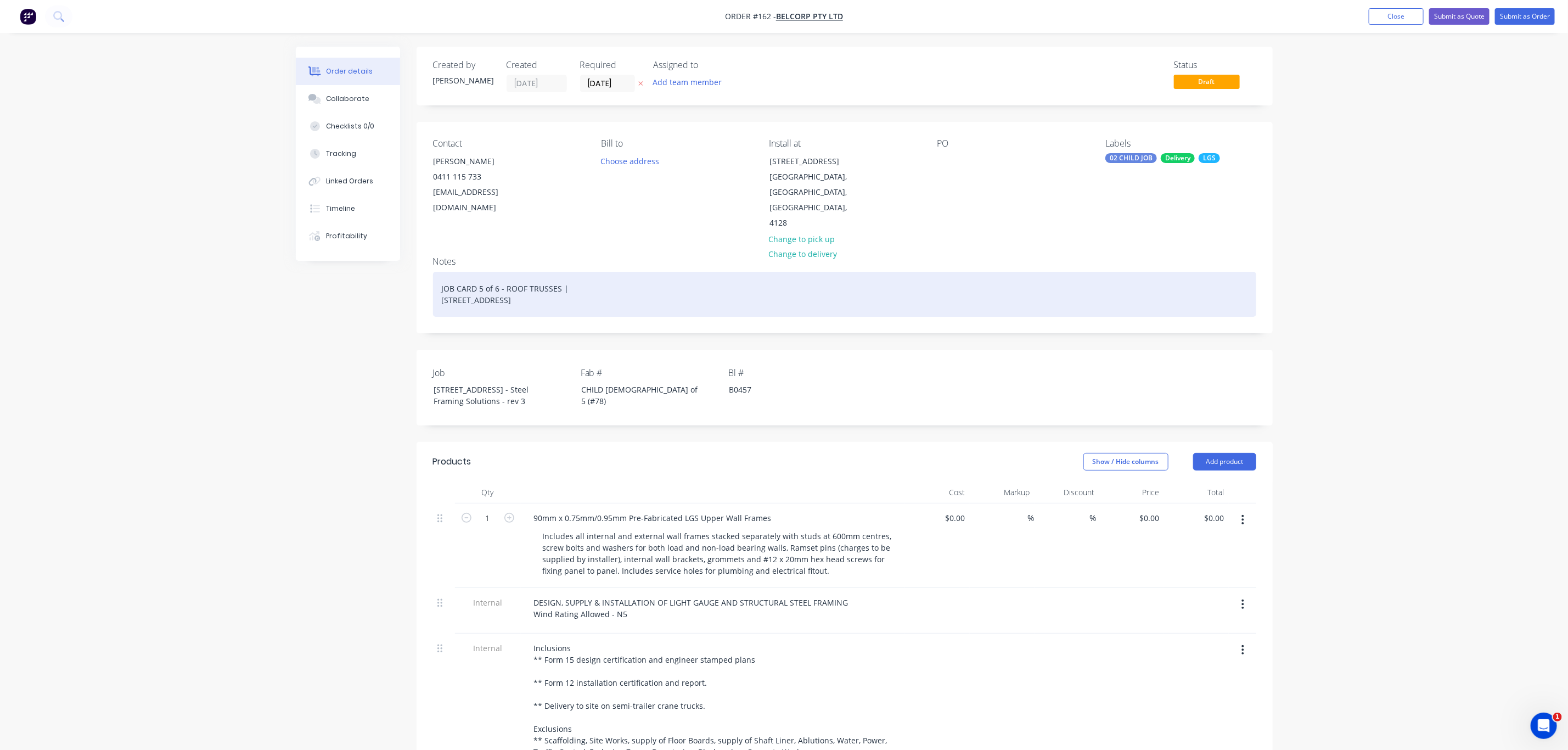
drag, startPoint x: 578, startPoint y: 287, endPoint x: 435, endPoint y: 273, distance: 143.7
click at [435, 273] on div "JOB CARD 5 of 6 - ROOF TRUSSES | 13 Ridge Rd Tanah Merah QLD 4128" at bounding box center [845, 294] width 824 height 45
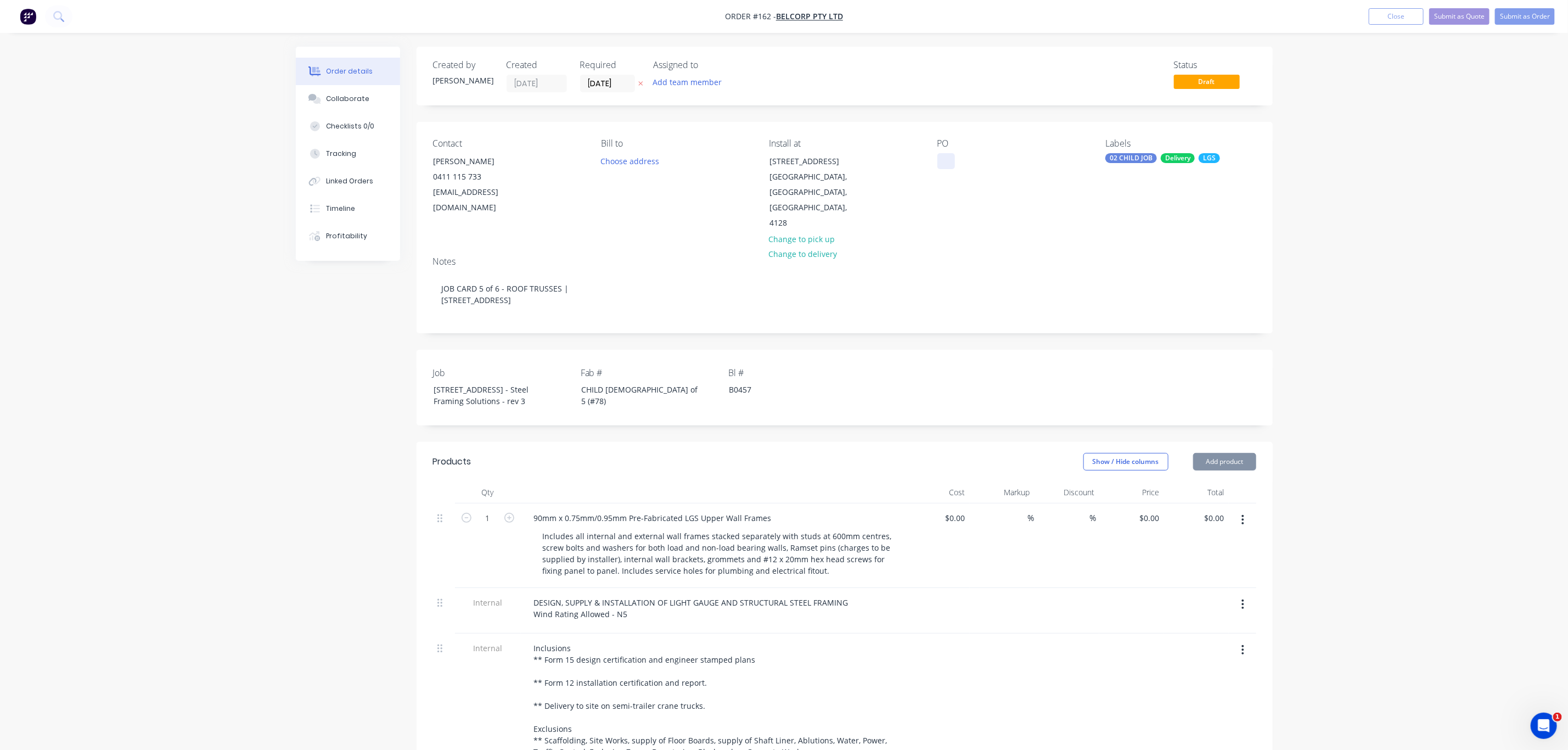
click at [952, 165] on div at bounding box center [946, 161] width 18 height 16
paste div
click at [608, 382] on div "CHILD 4 of 5 (#78)" at bounding box center [641, 395] width 137 height 28
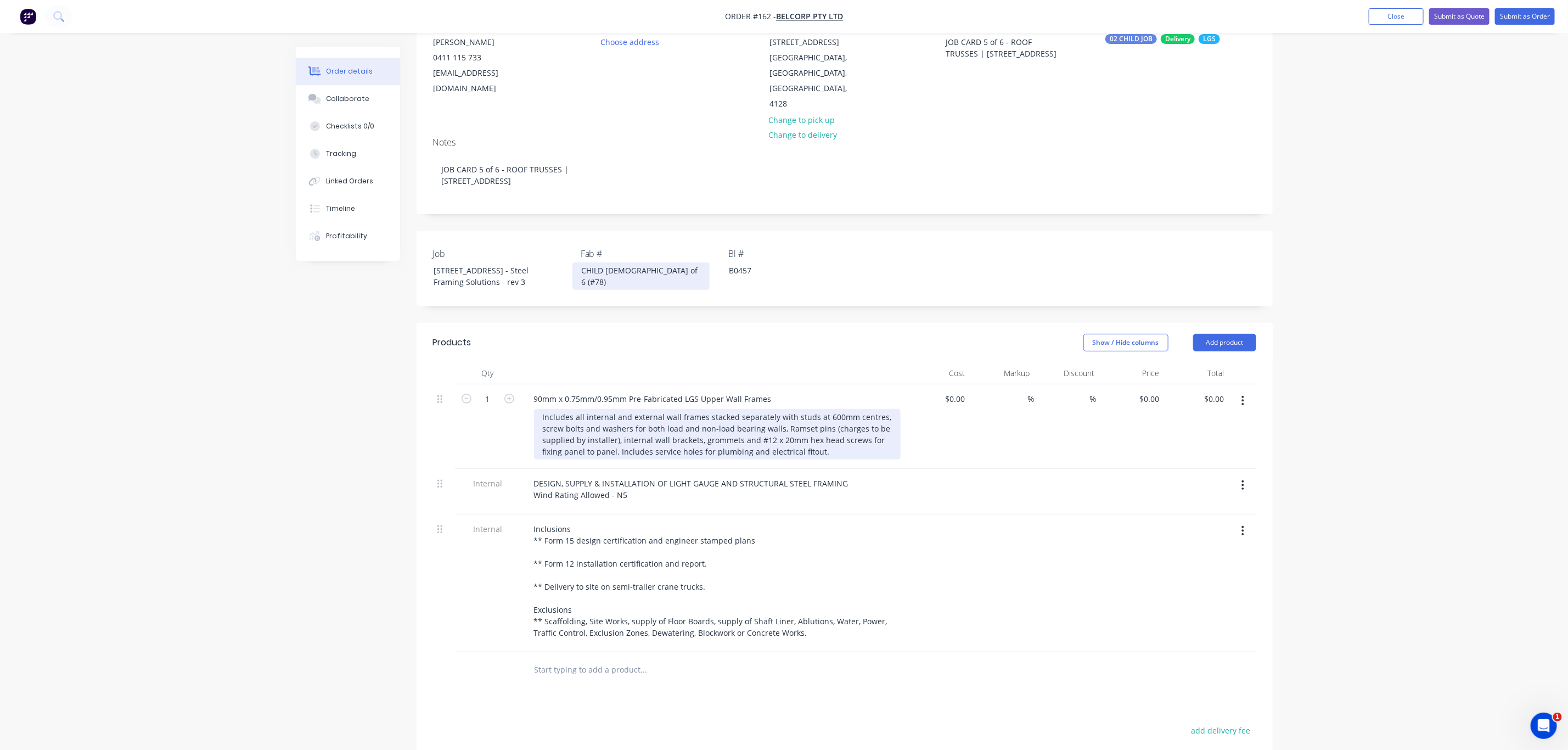
scroll to position [123, 0]
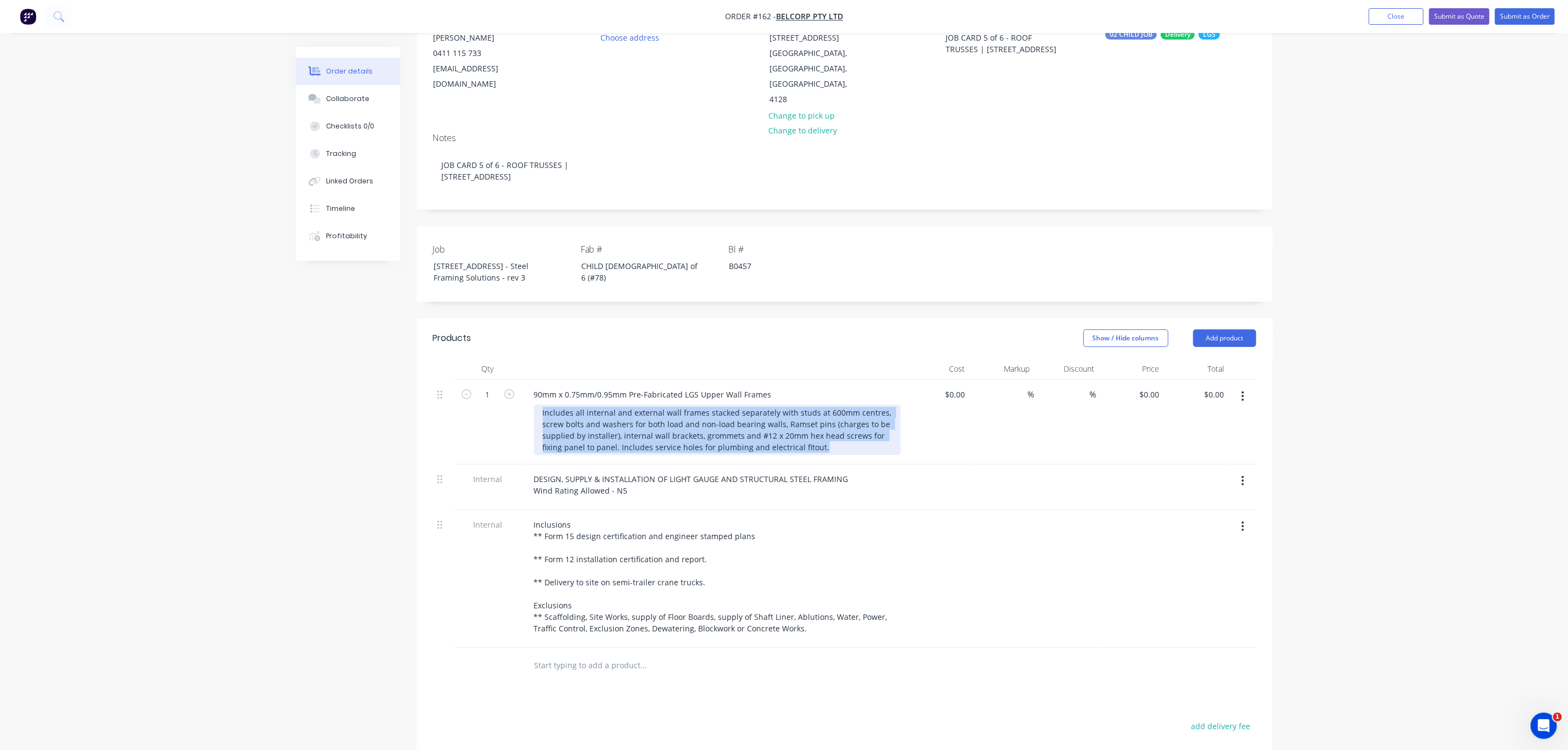
drag, startPoint x: 788, startPoint y: 425, endPoint x: 531, endPoint y: 396, distance: 258.6
click at [532, 397] on div "90mm x 0.75mm/0.95mm Pre-Fabricated LGS Upper Wall Frames Includes all internal…" at bounding box center [713, 422] width 384 height 85
paste div
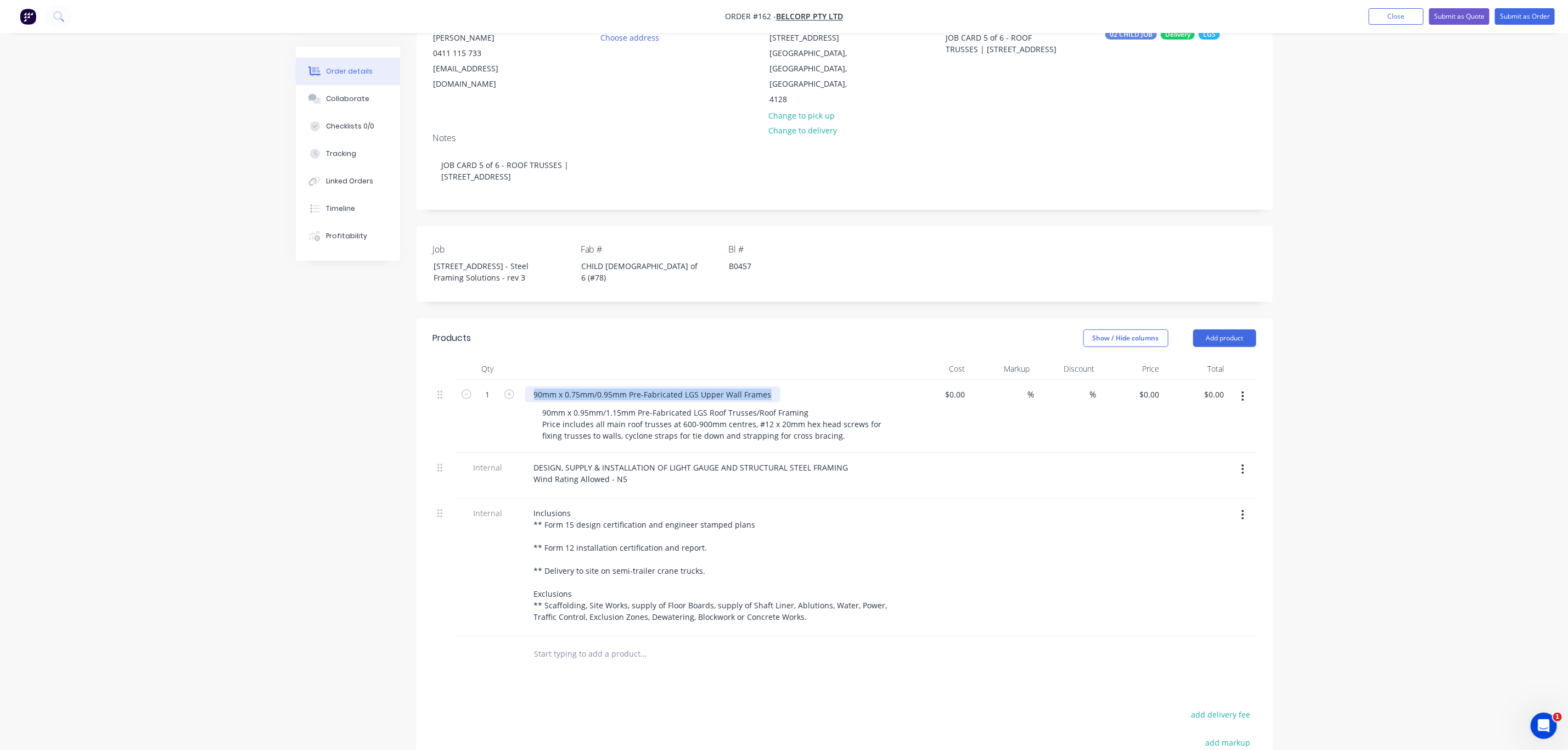
drag, startPoint x: 530, startPoint y: 379, endPoint x: 798, endPoint y: 381, distance: 268.0
click at [800, 387] on div "90mm x 0.75mm/0.95mm Pre-Fabricated LGS Upper Wall Frames" at bounding box center [713, 395] width 376 height 16
click at [1221, 330] on button "Add product" at bounding box center [1225, 338] width 63 height 18
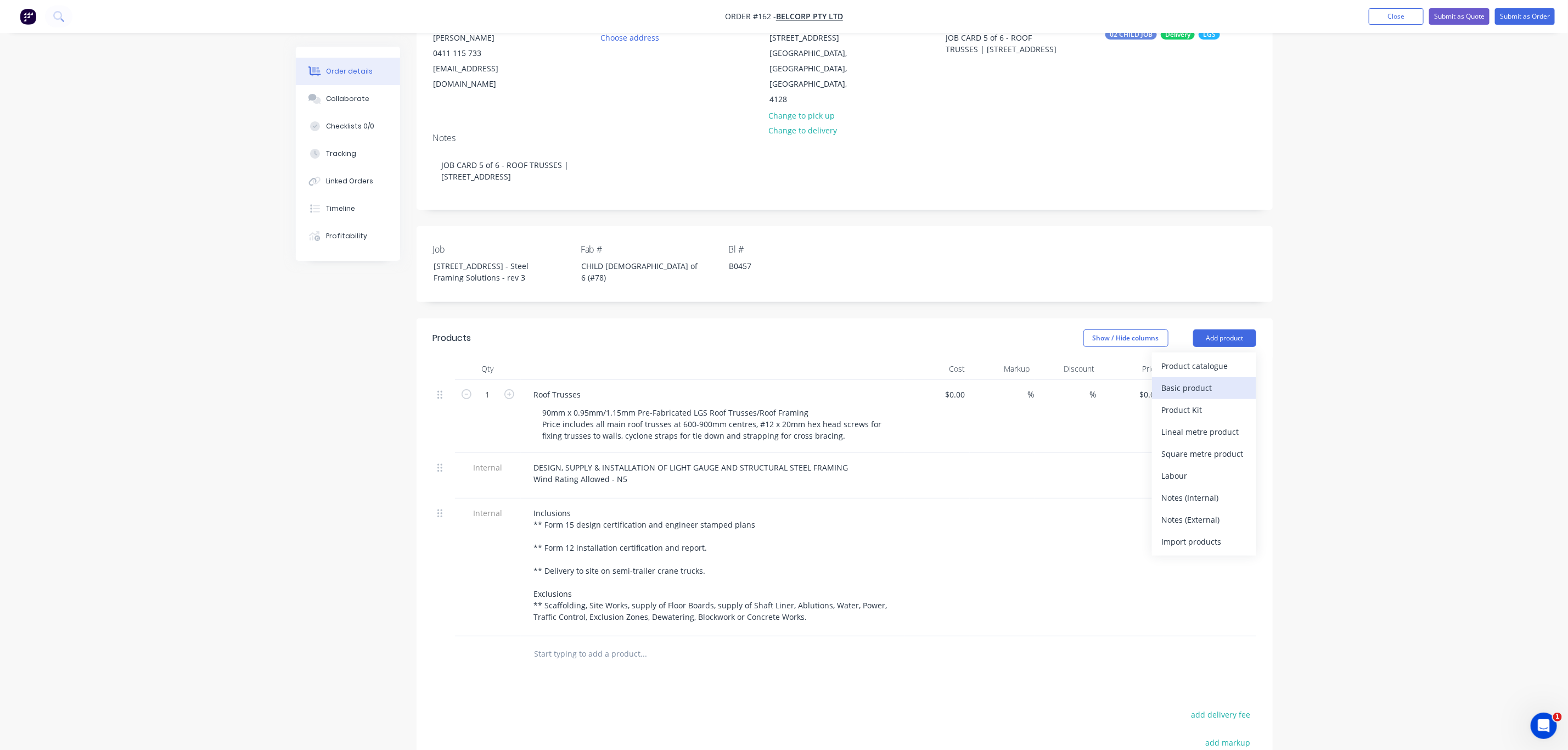
drag, startPoint x: 1193, startPoint y: 373, endPoint x: 1157, endPoint y: 377, distance: 36.2
click at [1192, 380] on div "Basic product" at bounding box center [1205, 388] width 85 height 16
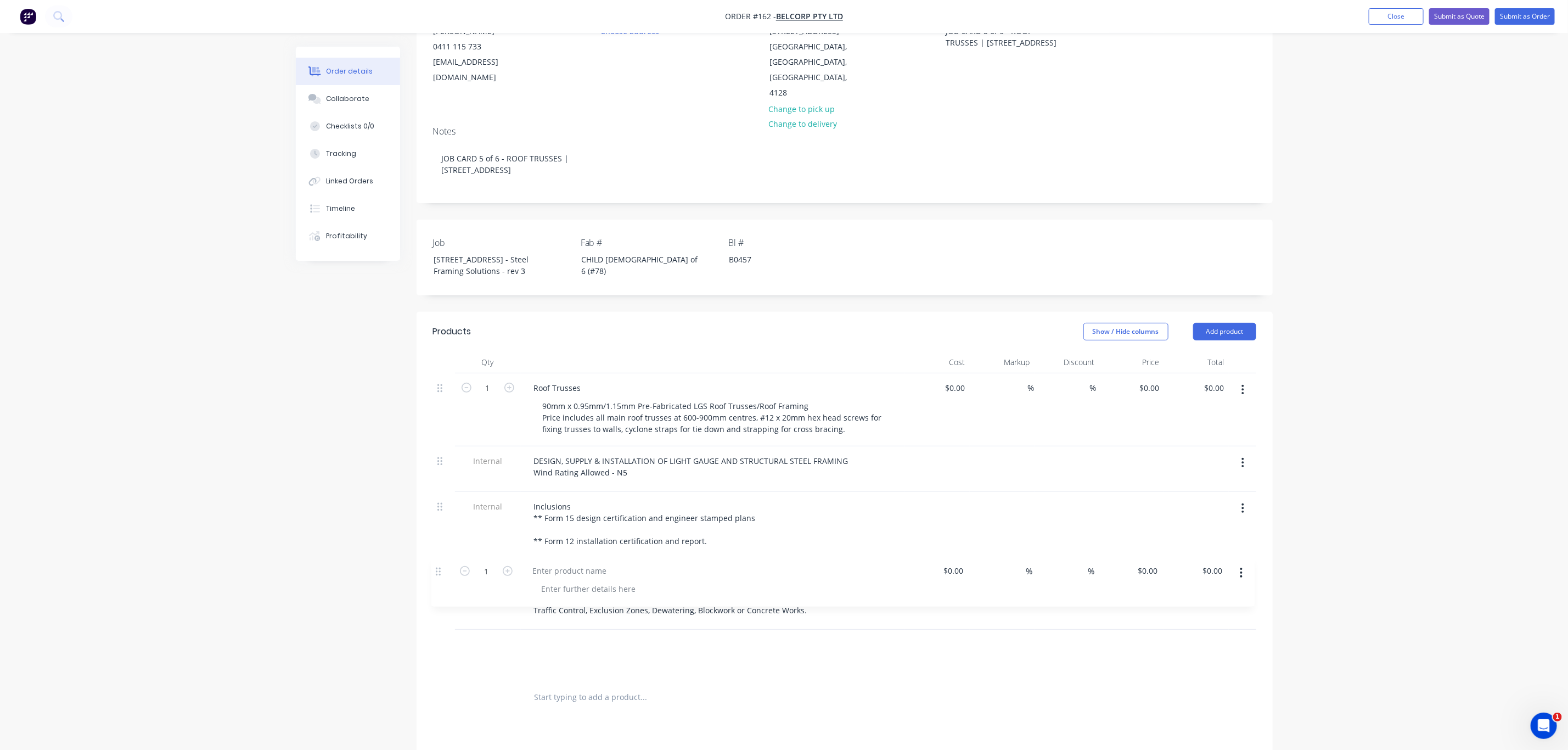
scroll to position [132, 0]
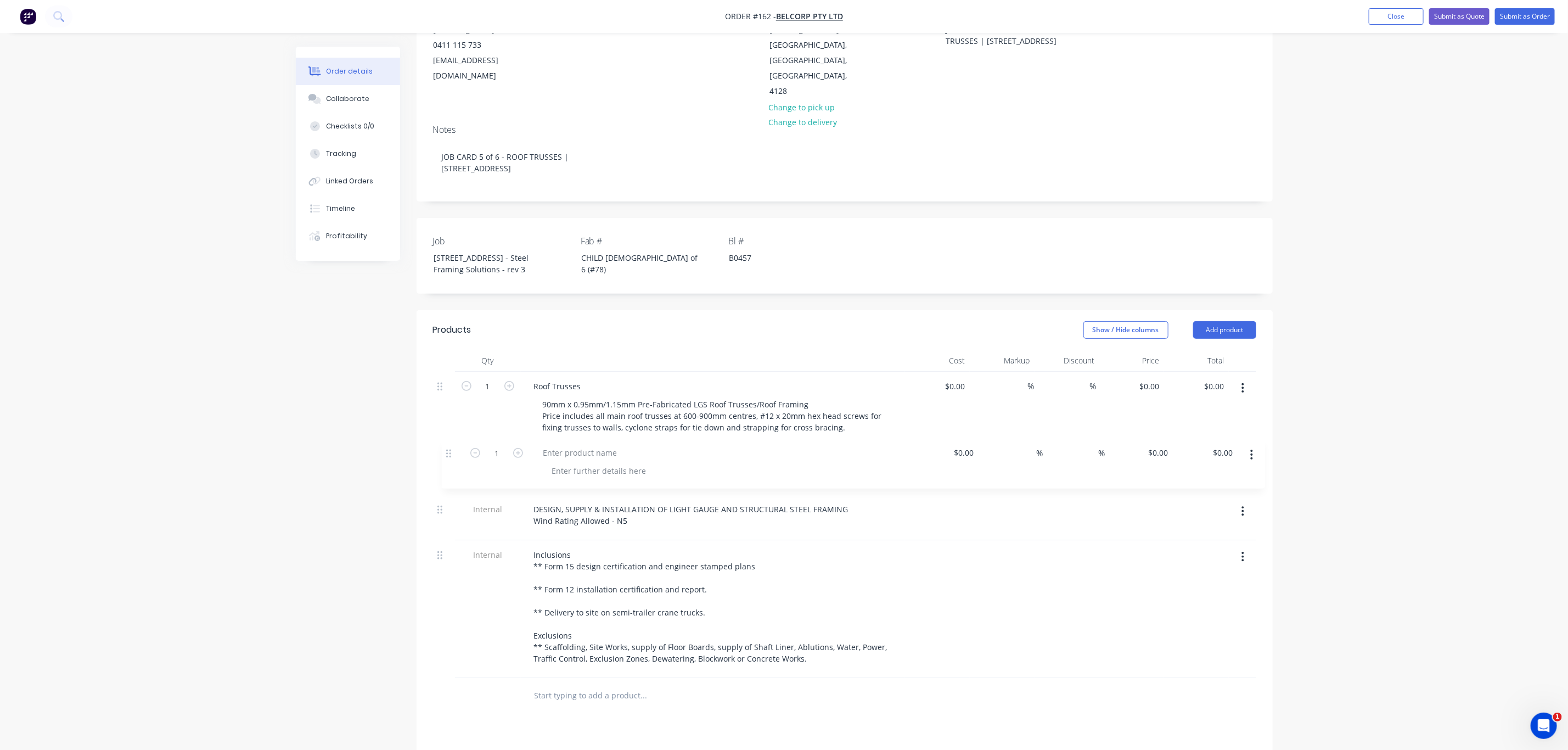
drag, startPoint x: 442, startPoint y: 640, endPoint x: 452, endPoint y: 447, distance: 193.3
click at [452, 447] on div "1 Roof Trusses 90mm x 0.95mm/1.15mm Pre-Fabricated LGS Roof Trusses/Roof Framin…" at bounding box center [845, 525] width 824 height 306
click at [578, 470] on div at bounding box center [590, 477] width 112 height 16
paste div
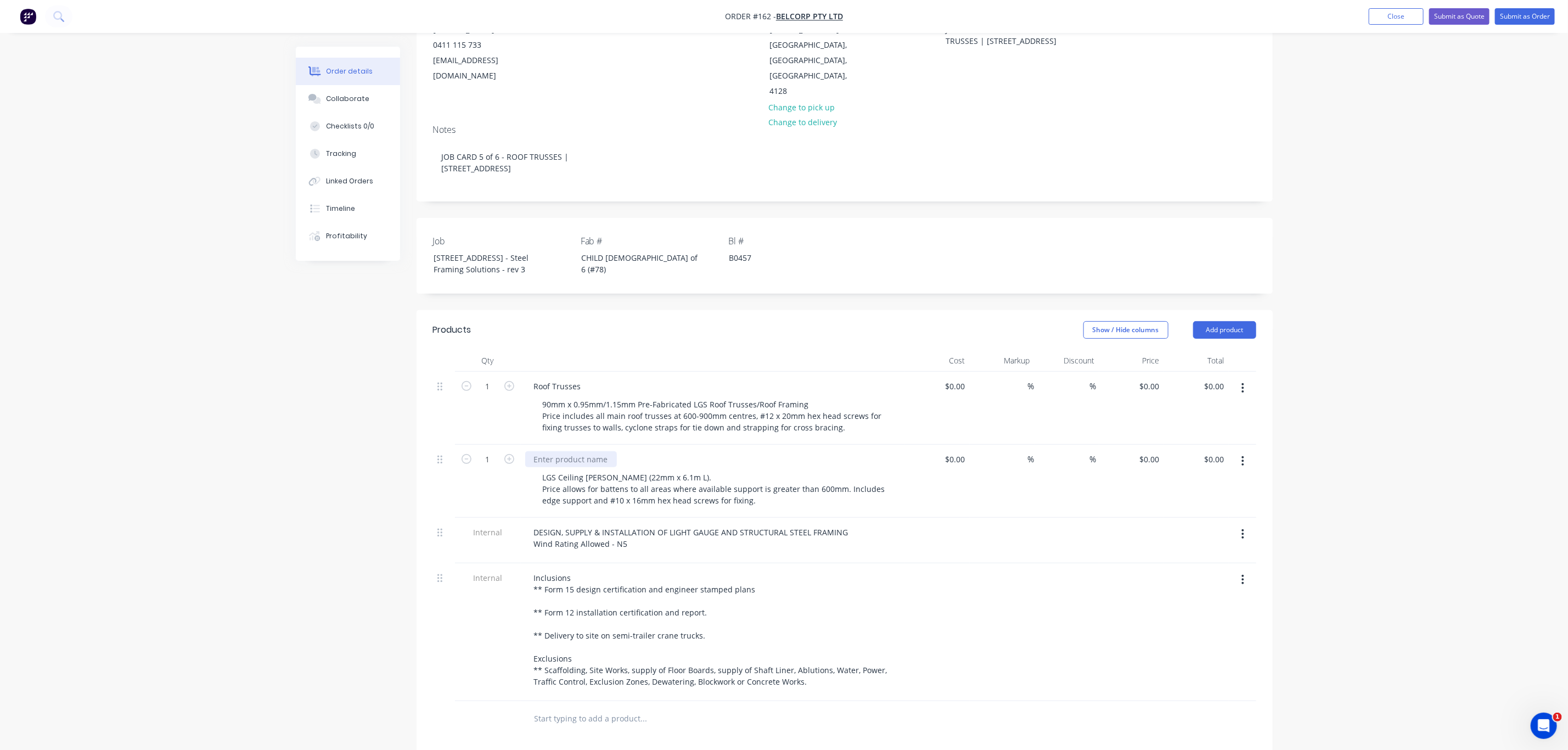
click at [555, 451] on div at bounding box center [571, 459] width 91 height 16
click at [1407, 477] on div "Order details Collaborate Checklists 0/0 Tracking Linked Orders Timeline Profit…" at bounding box center [784, 442] width 1568 height 1148
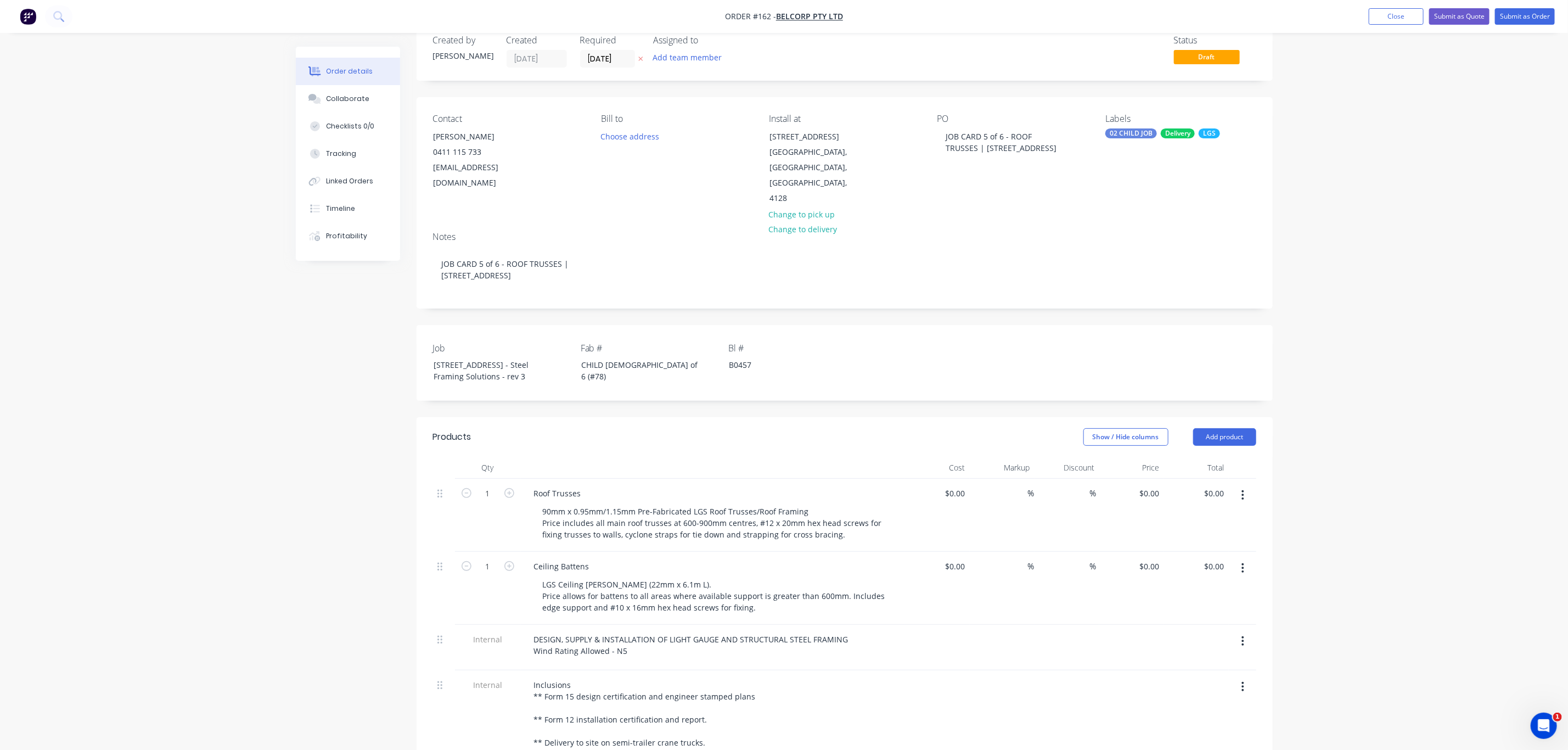
scroll to position [8, 0]
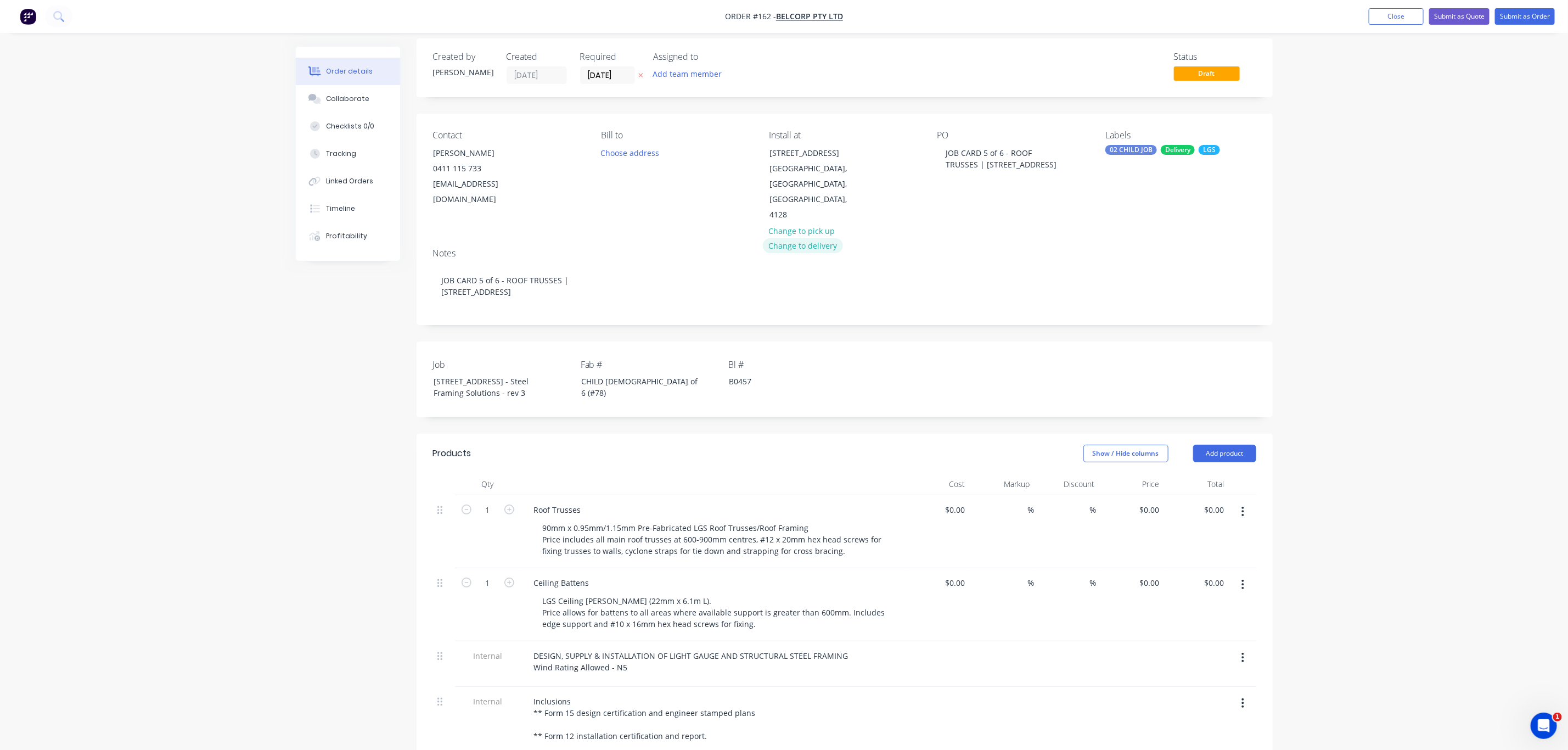
click at [817, 238] on button "Change to delivery" at bounding box center [803, 245] width 80 height 15
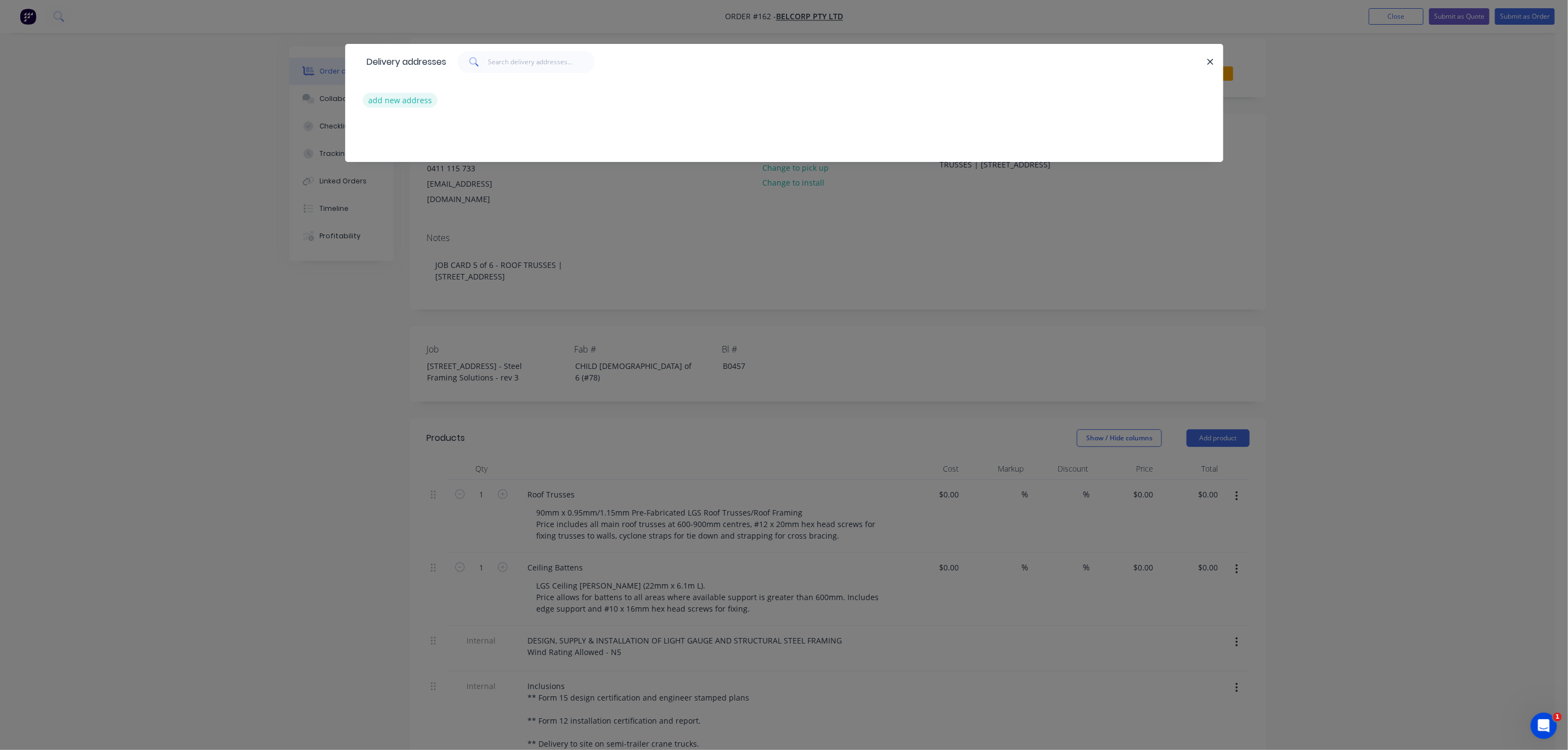
click at [396, 101] on button "add new address" at bounding box center [400, 100] width 75 height 15
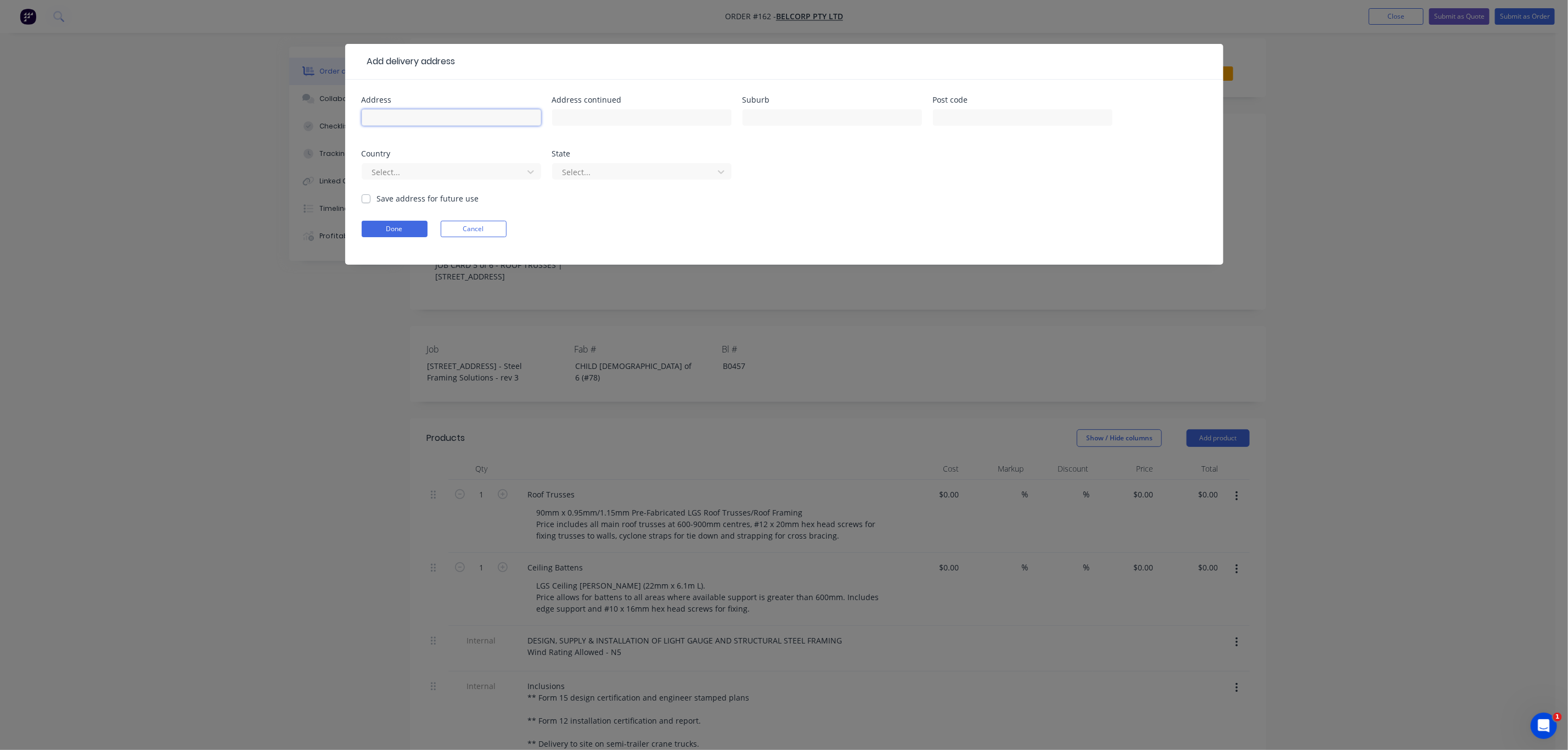
click at [406, 115] on input "text" at bounding box center [451, 117] width 179 height 17
drag, startPoint x: 1091, startPoint y: 128, endPoint x: 991, endPoint y: 174, distance: 110.1
click at [1091, 128] on div at bounding box center [1023, 123] width 179 height 33
click at [496, 222] on button "Cancel" at bounding box center [473, 229] width 66 height 17
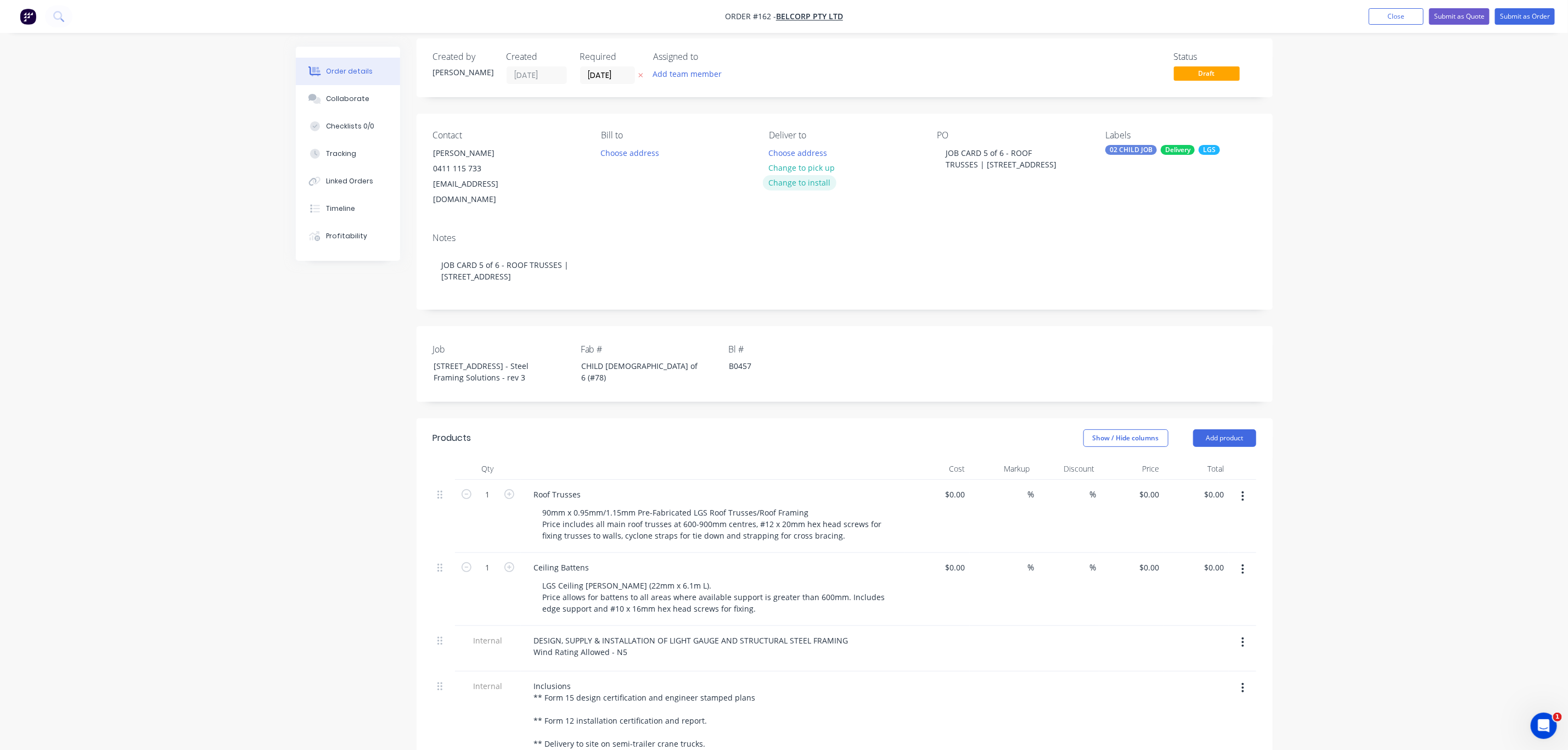
click at [811, 188] on button "Change to install" at bounding box center [800, 182] width 74 height 15
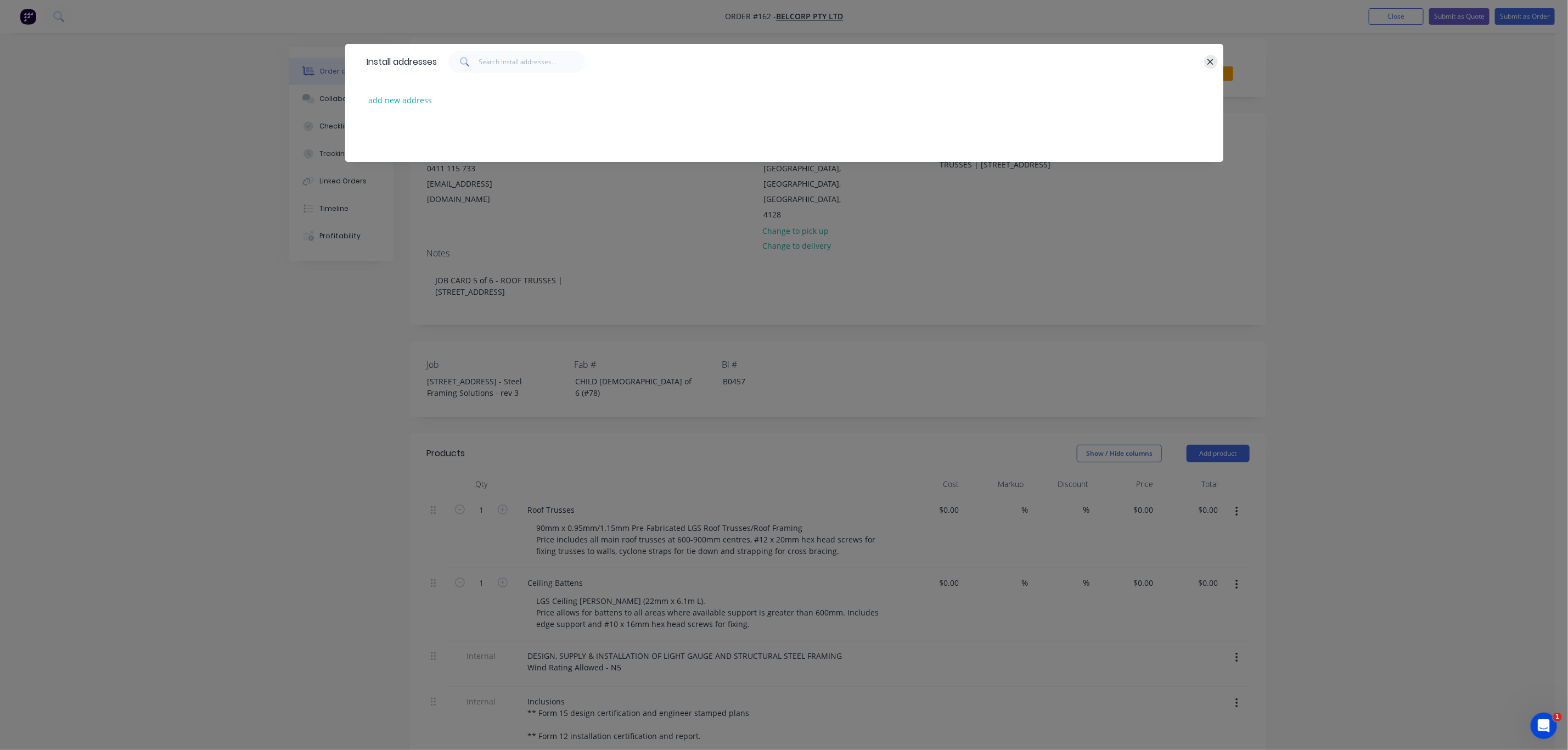
click at [1213, 63] on icon "button" at bounding box center [1211, 62] width 6 height 6
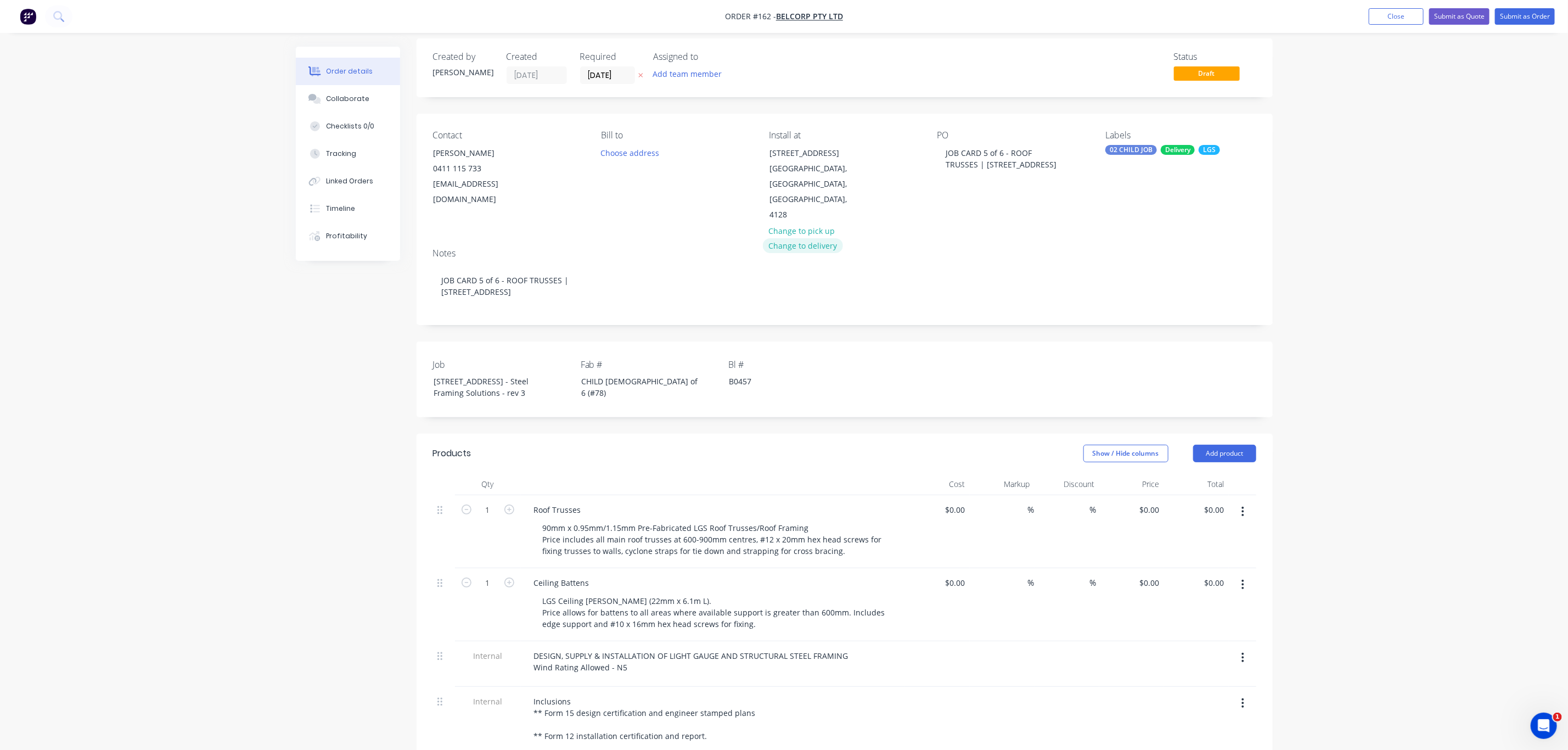
click at [813, 238] on button "Change to delivery" at bounding box center [803, 245] width 80 height 15
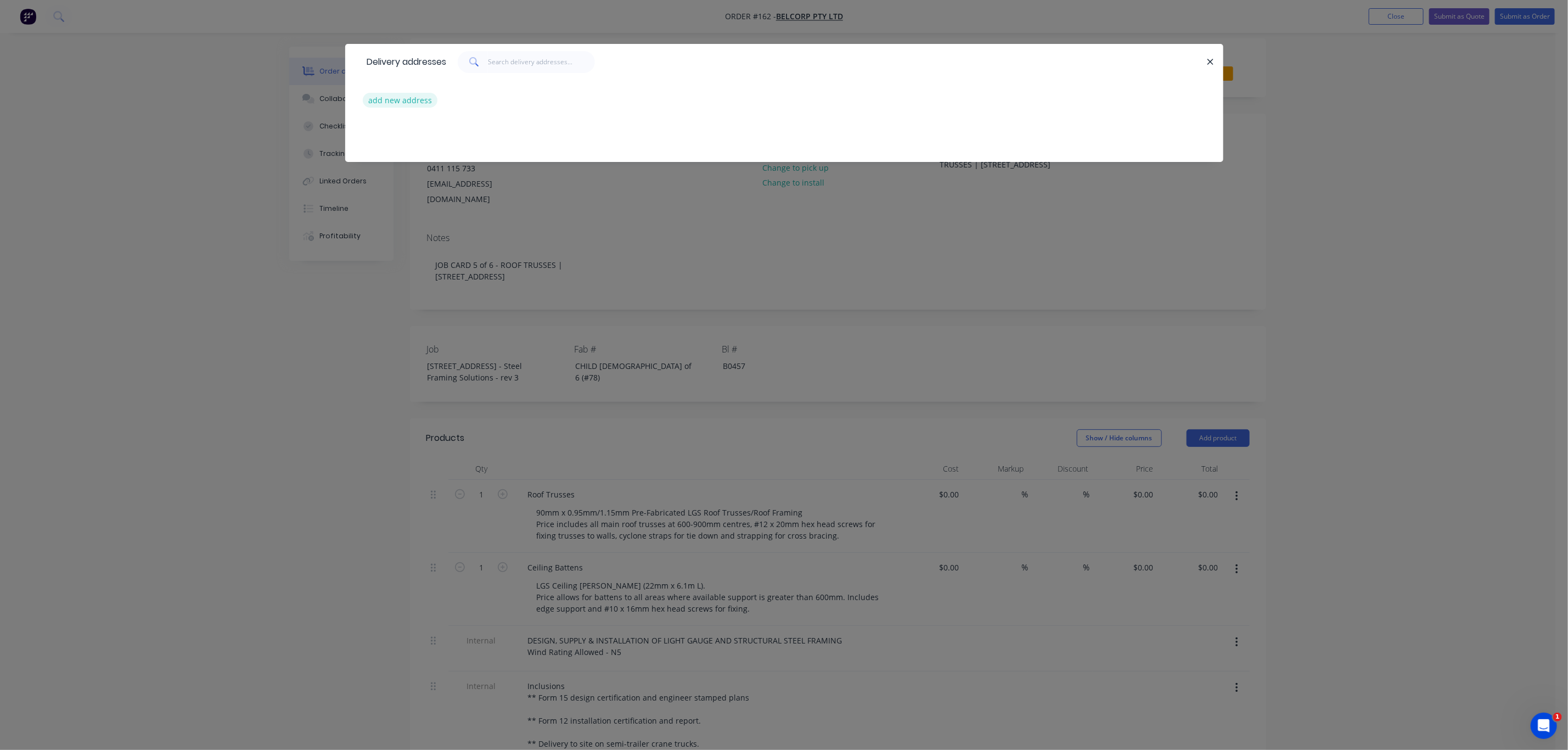
click at [407, 101] on button "add new address" at bounding box center [400, 100] width 75 height 15
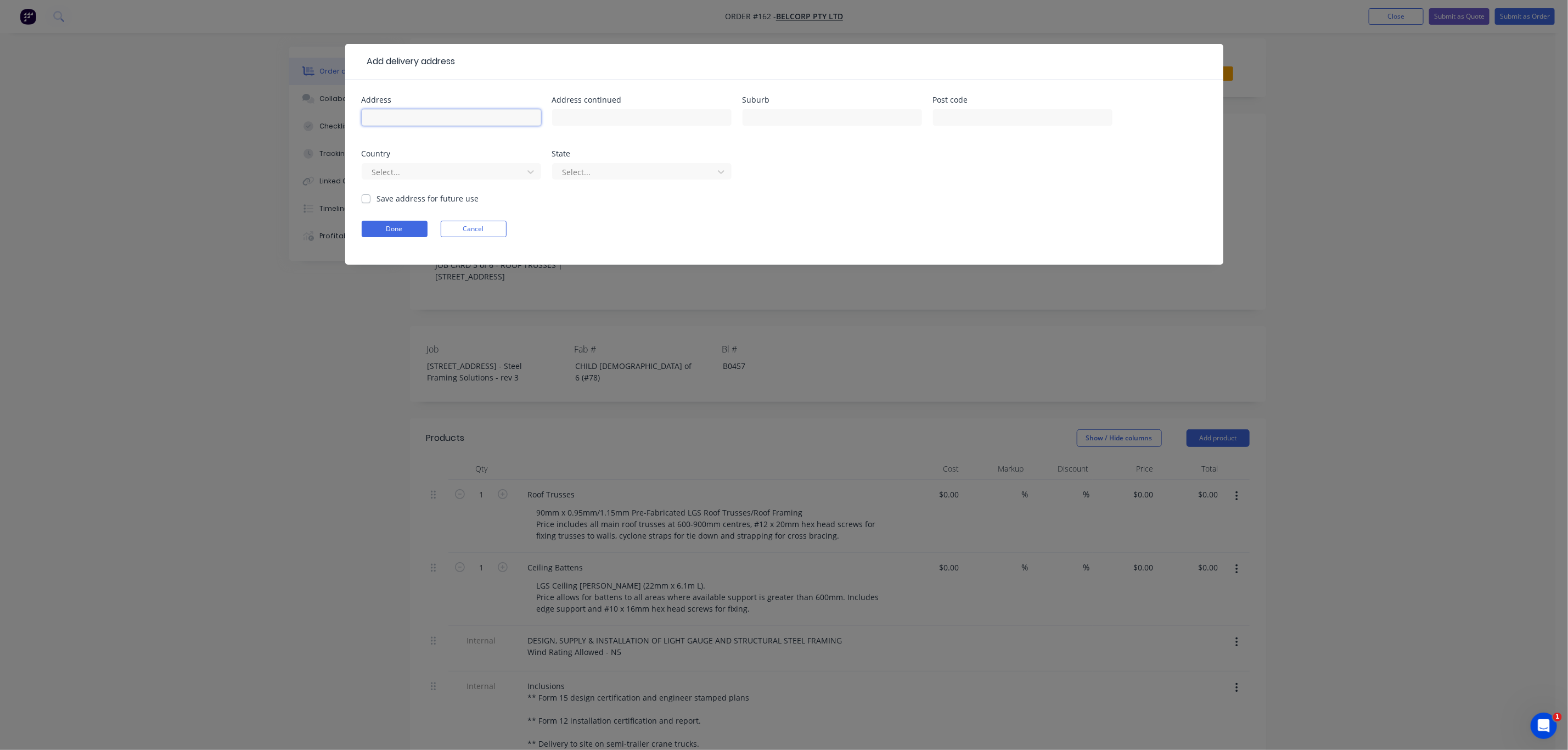
click at [415, 121] on input "text" at bounding box center [451, 117] width 179 height 17
type input "13 Ridge Rd"
type input "Tanah Merah"
type input "4218"
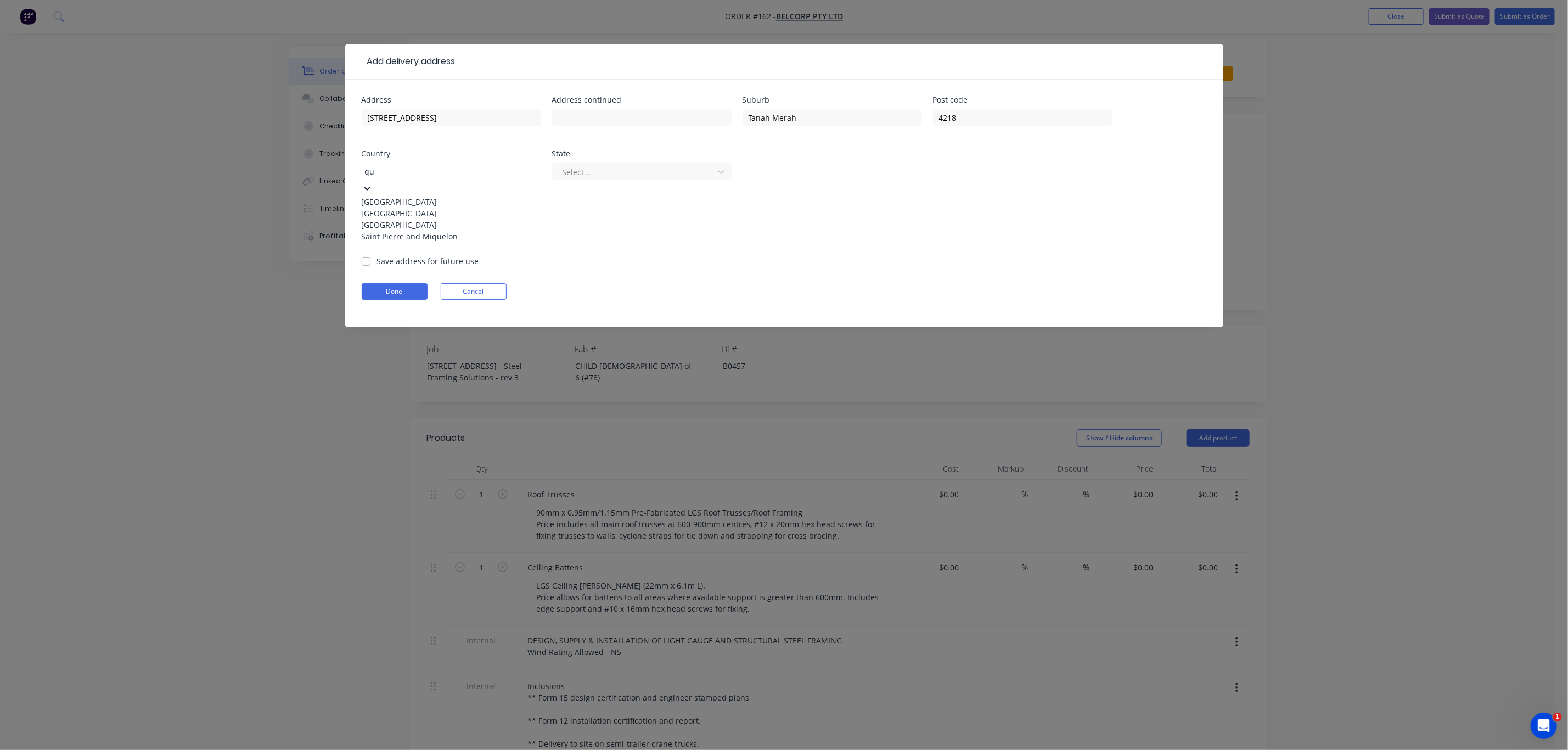
type input "q"
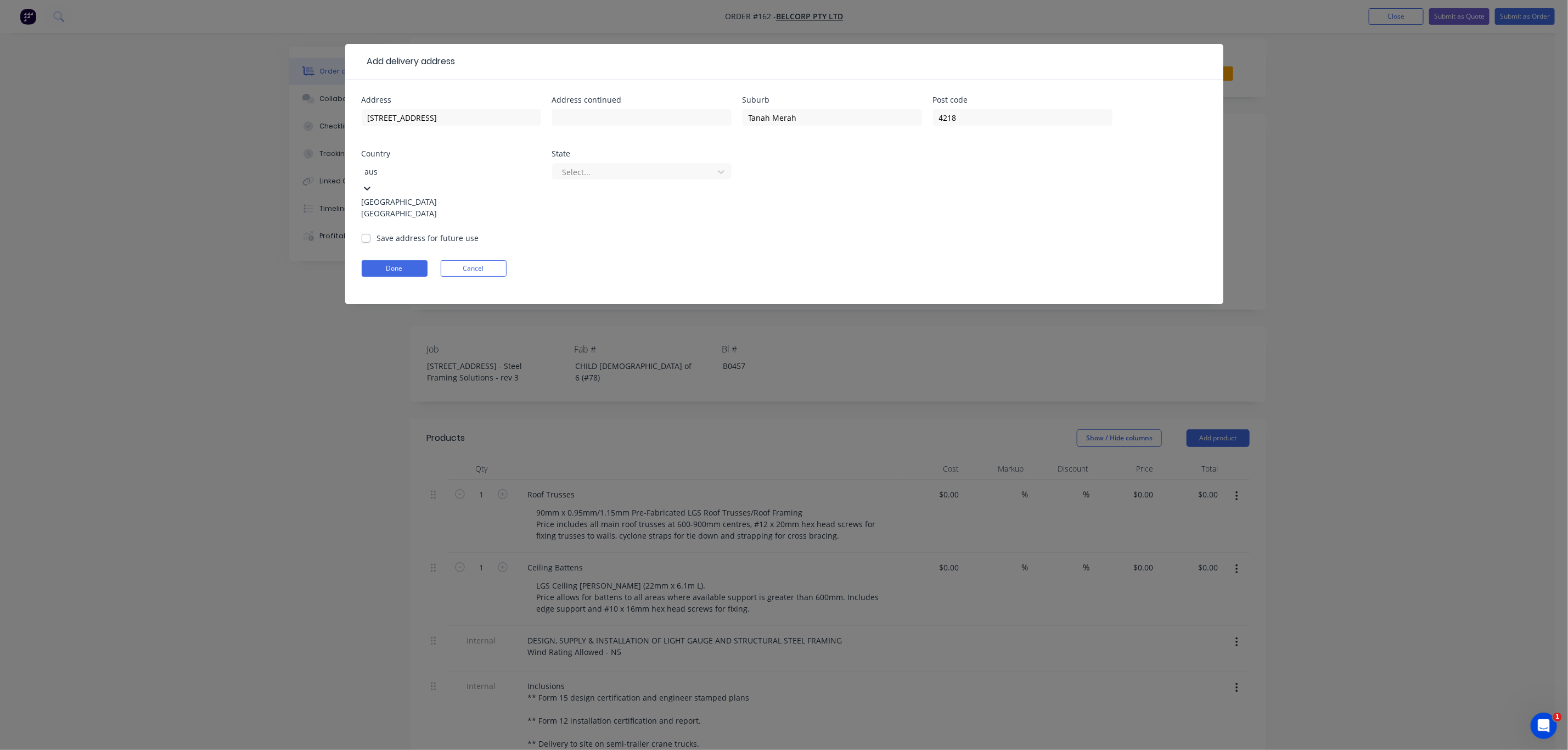
type input "aust"
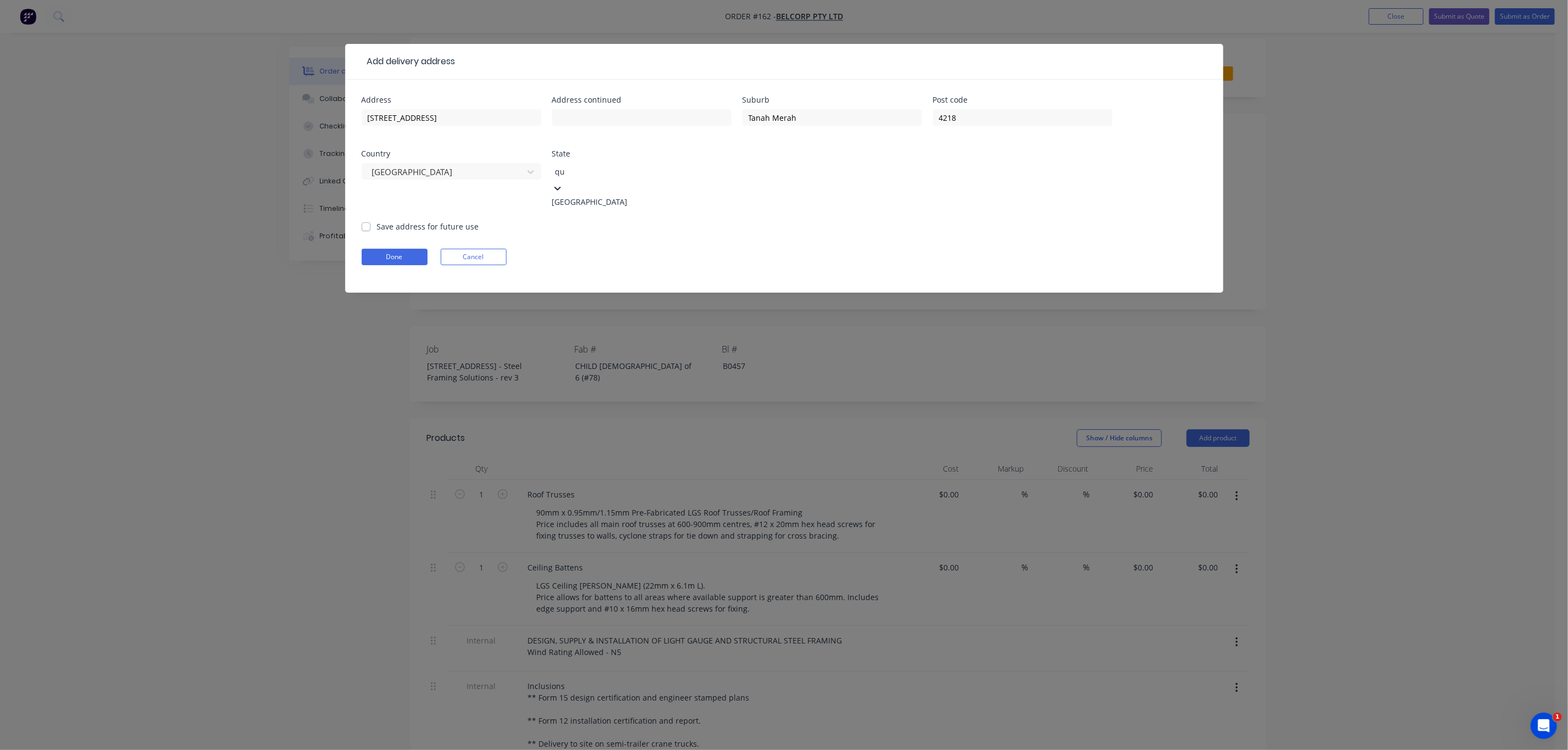
type input "que"
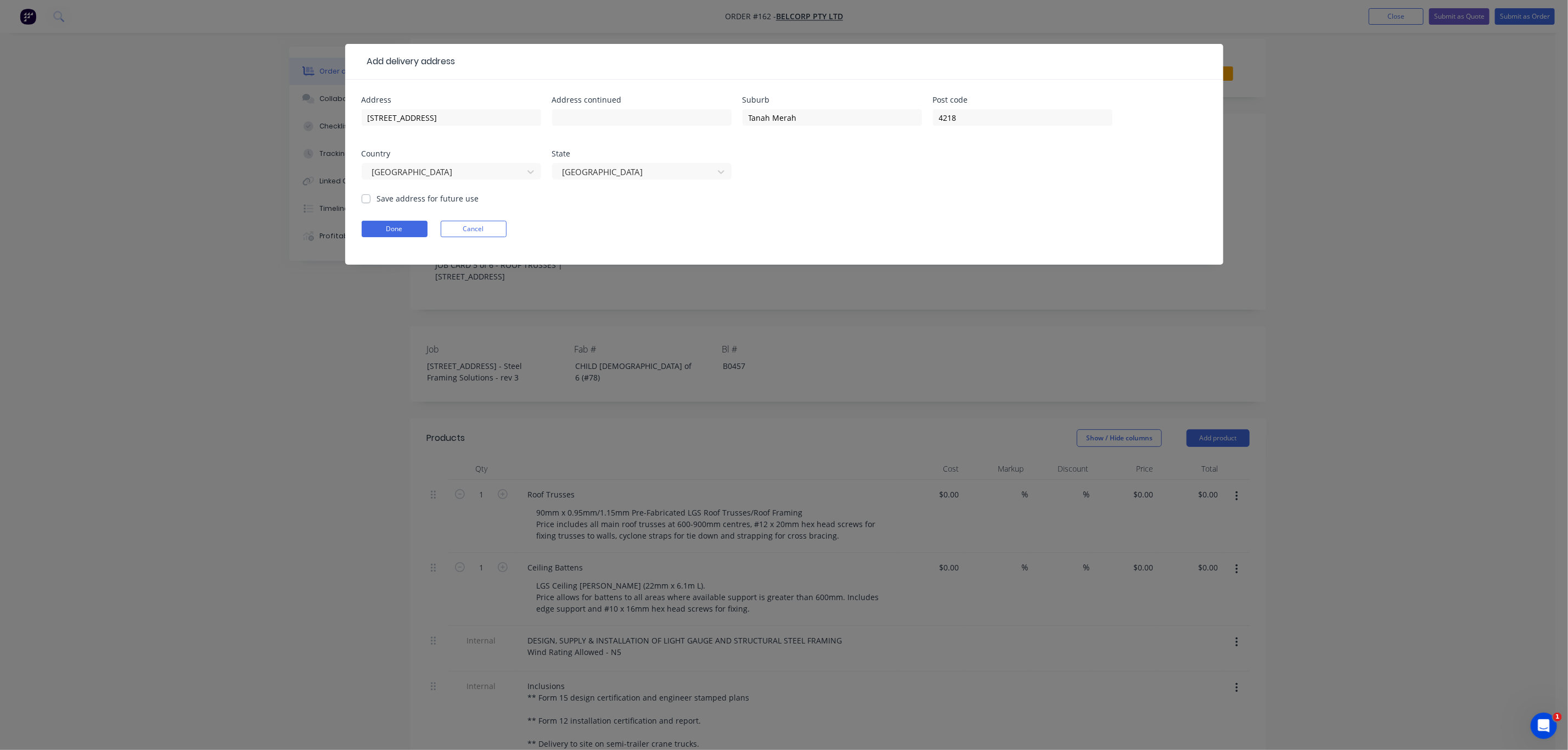
click at [396, 198] on label "Save address for future use" at bounding box center [428, 198] width 102 height 12
click at [371, 198] on input "Save address for future use" at bounding box center [366, 198] width 9 height 10
checkbox input "true"
click at [394, 232] on button "Done" at bounding box center [394, 229] width 66 height 17
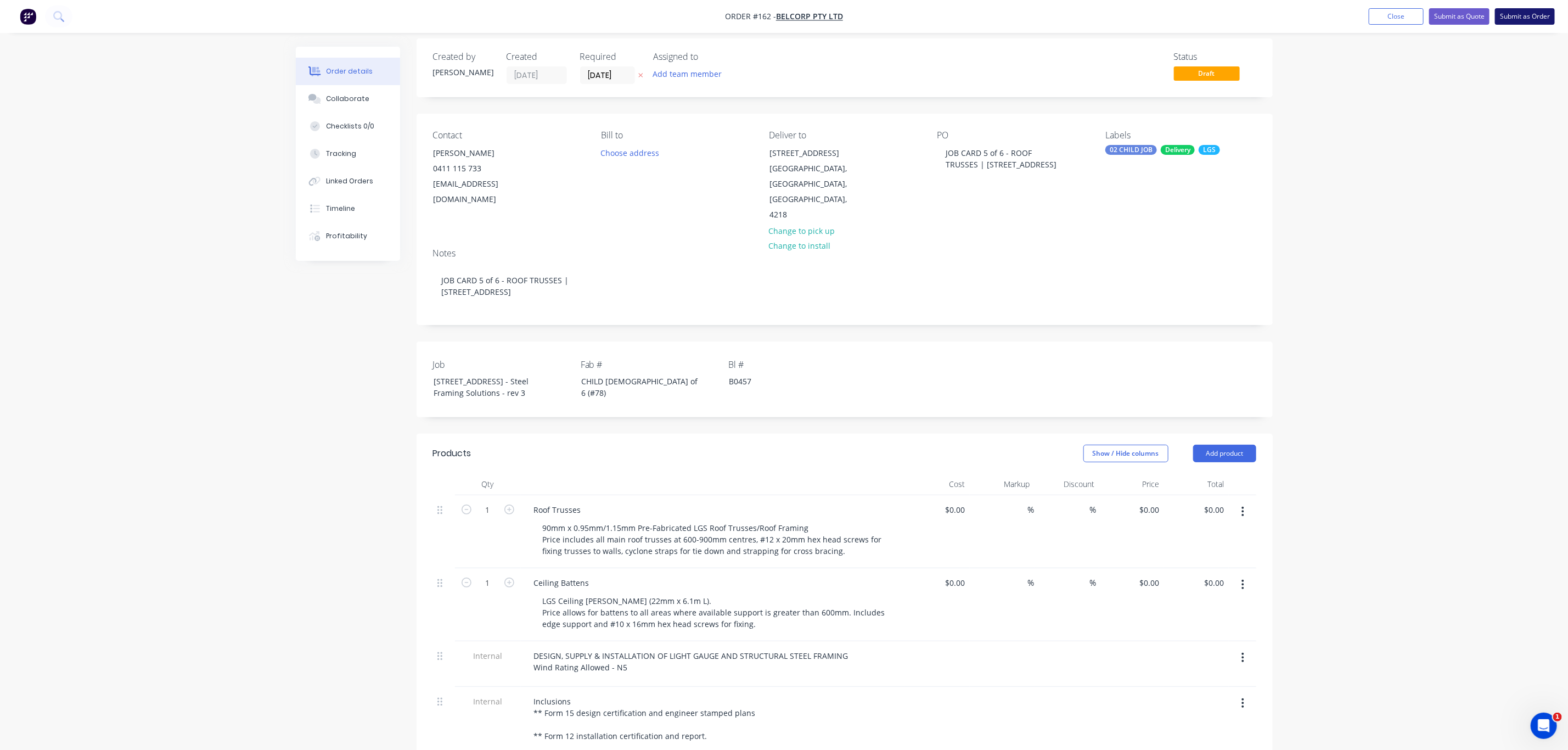
click at [1499, 12] on button "Submit as Order" at bounding box center [1524, 16] width 60 height 17
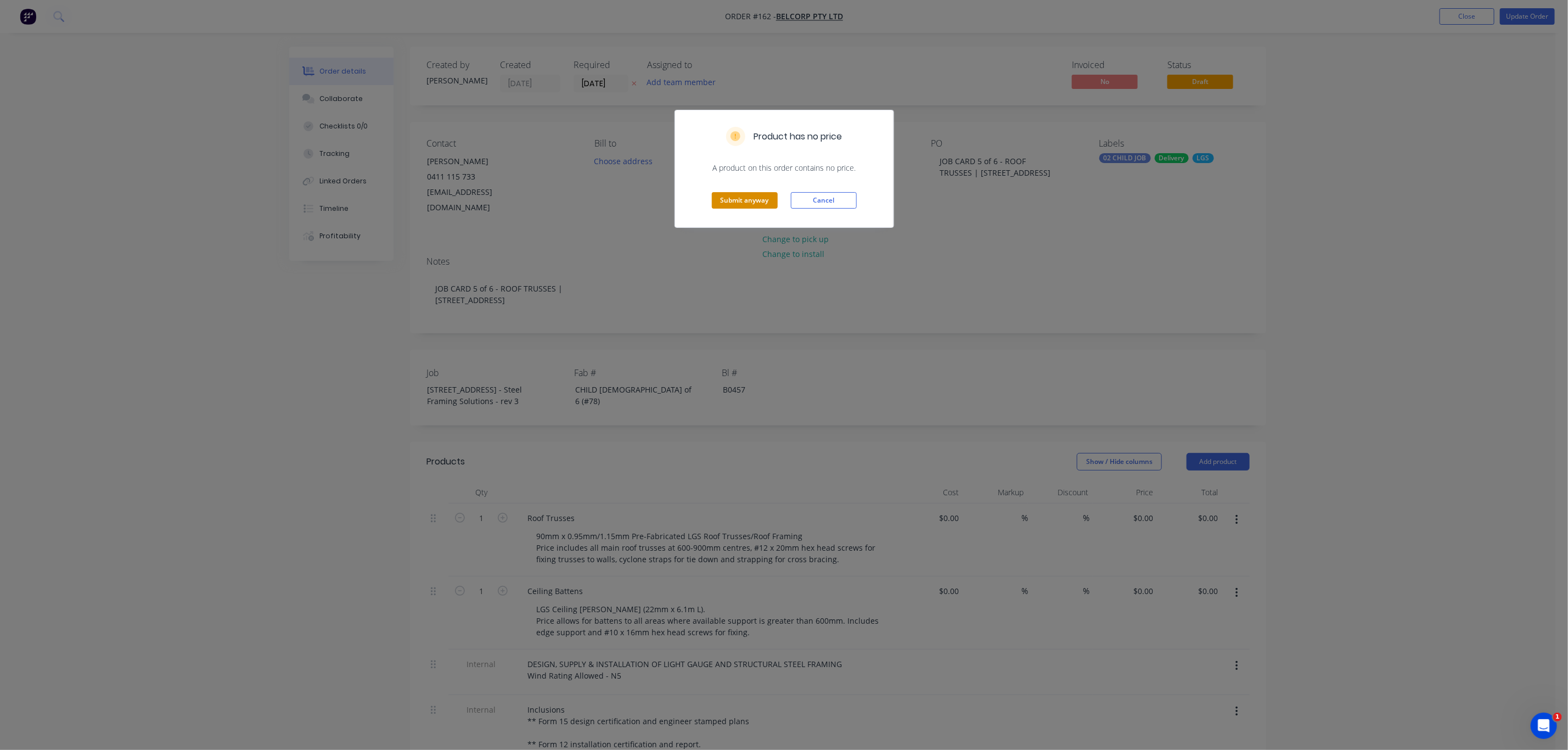
click at [757, 201] on button "Submit anyway" at bounding box center [744, 200] width 66 height 17
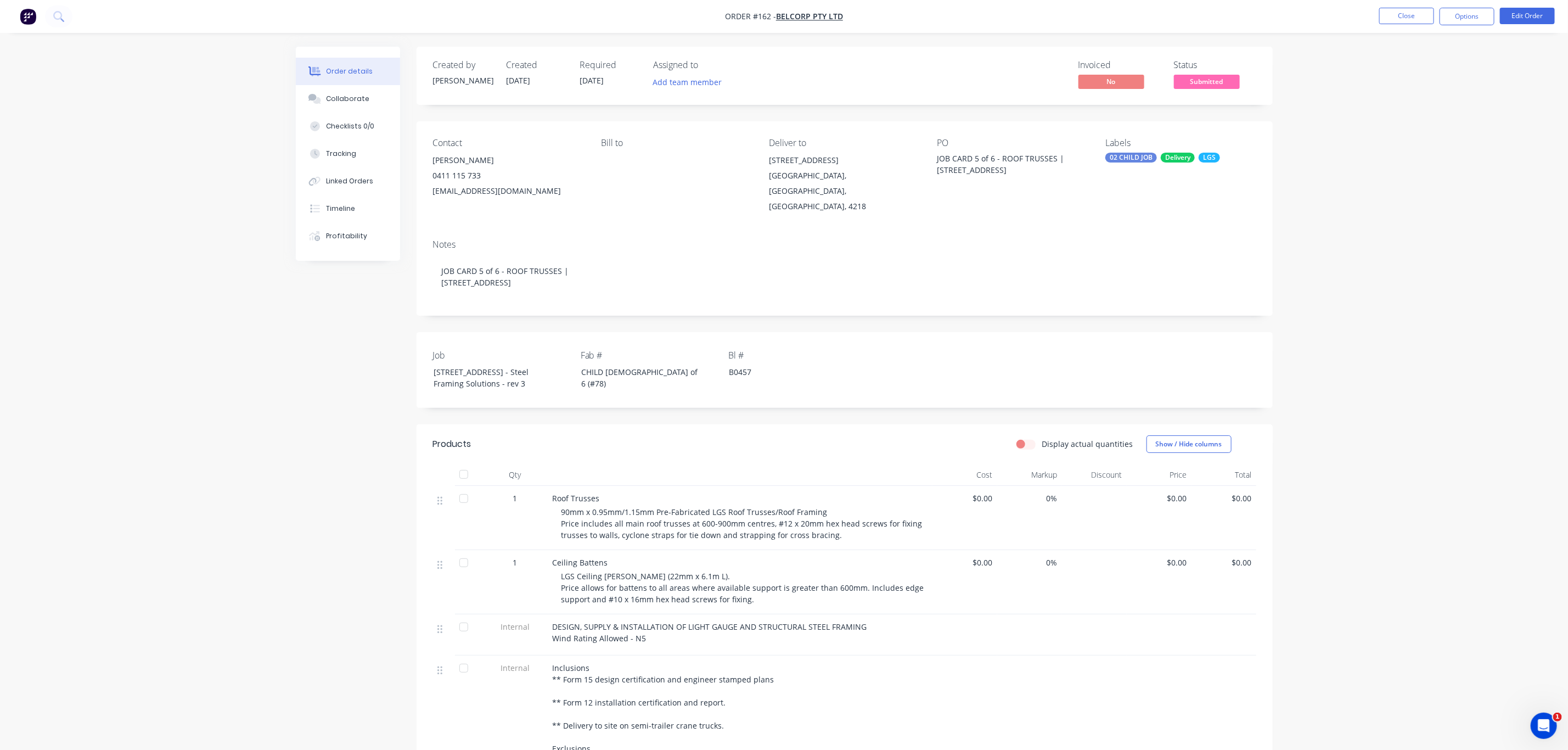
click at [789, 23] on nav "Order #162 - BelCorp Pty Ltd Close Options Edit Order" at bounding box center [784, 17] width 1568 height 33
click at [797, 17] on span "BelCorp Pty Ltd" at bounding box center [809, 17] width 67 height 10
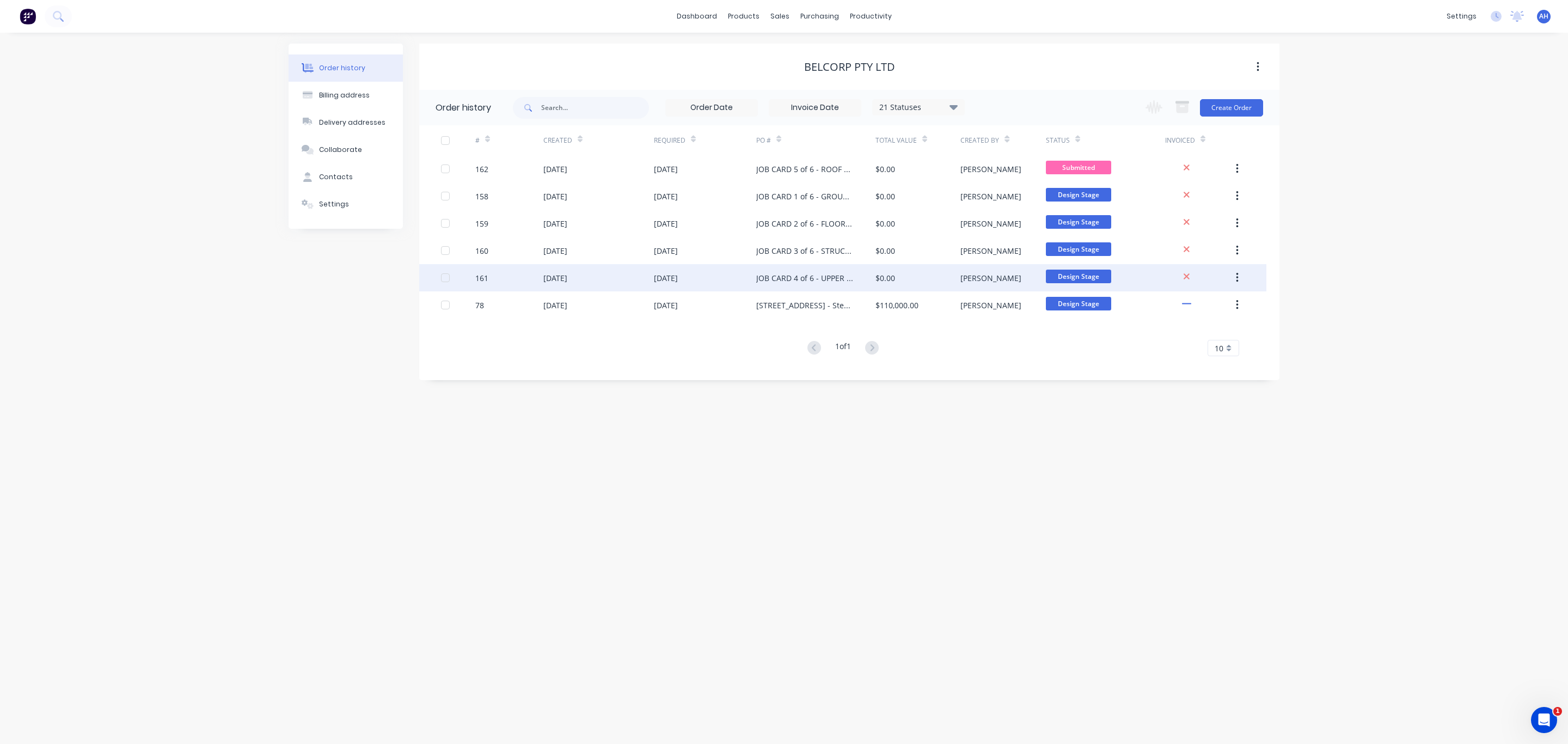
click at [817, 276] on div "JOB CARD 4 of 6 - UPPER WALL FRAMES | 13 Ridge Rd Tanah Merah QLD 4128" at bounding box center [805, 278] width 97 height 12
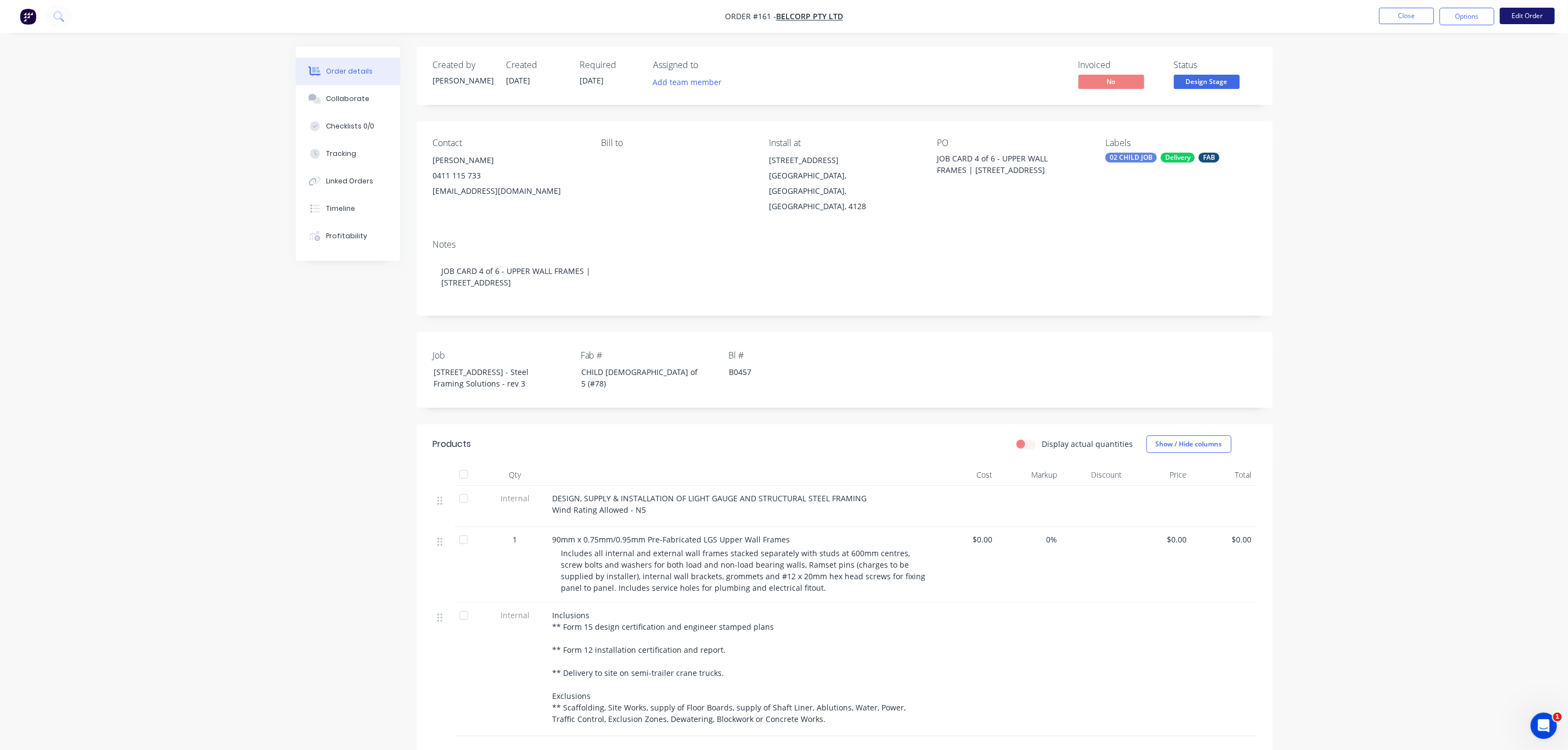
click at [1526, 18] on button "Edit Order" at bounding box center [1527, 16] width 55 height 17
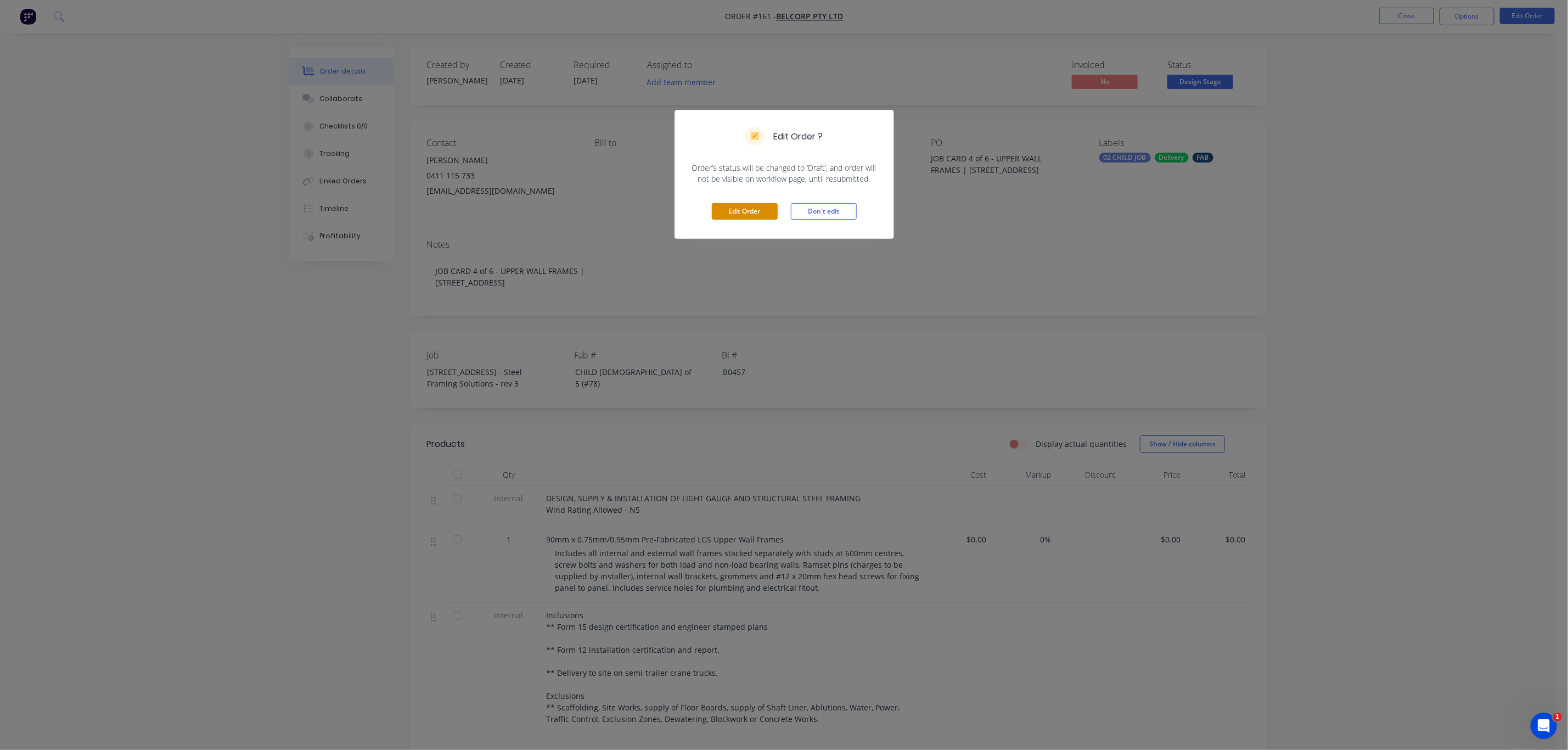
drag, startPoint x: 747, startPoint y: 209, endPoint x: 773, endPoint y: 187, distance: 34.1
click at [746, 209] on button "Edit Order" at bounding box center [744, 211] width 66 height 17
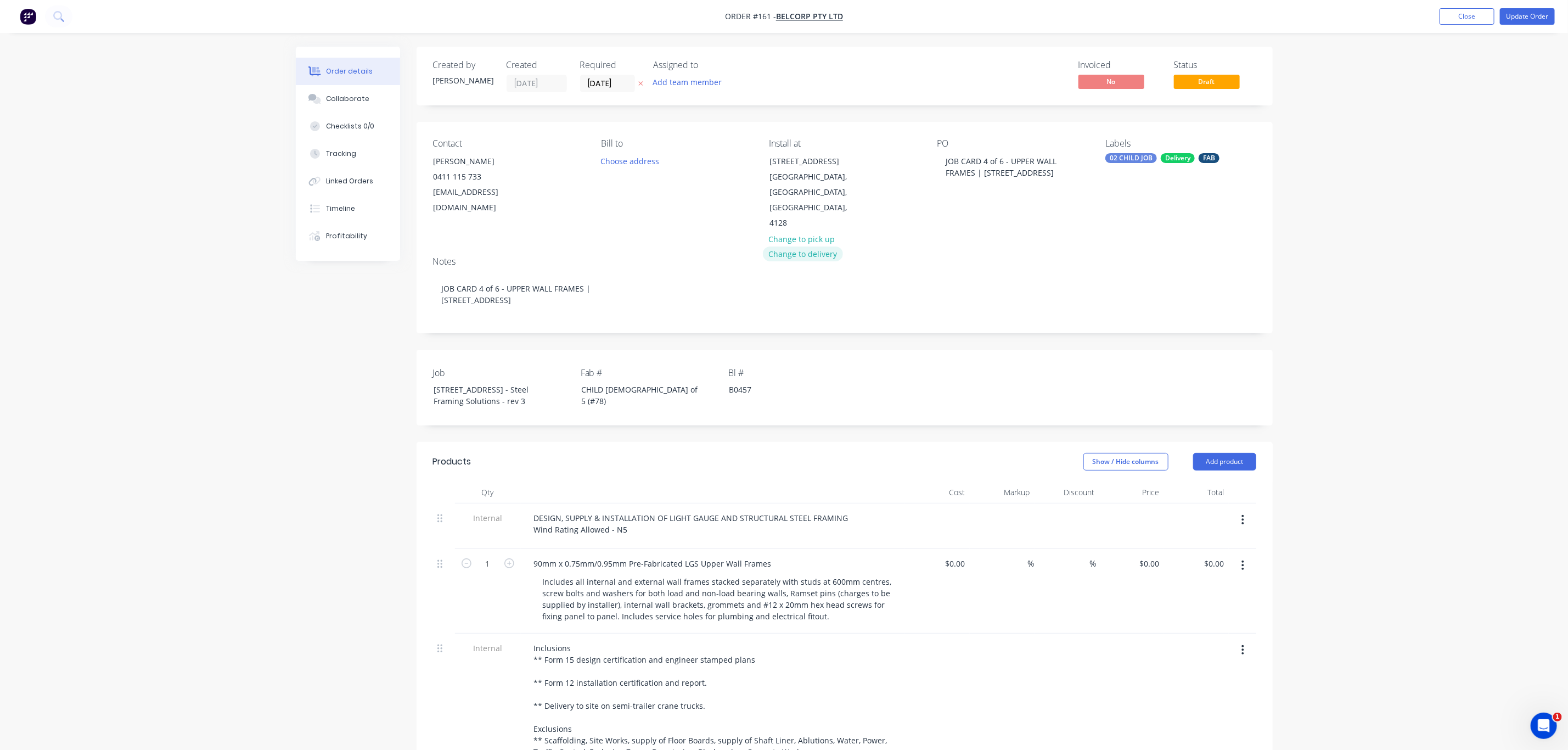
click at [803, 247] on button "Change to delivery" at bounding box center [803, 254] width 80 height 15
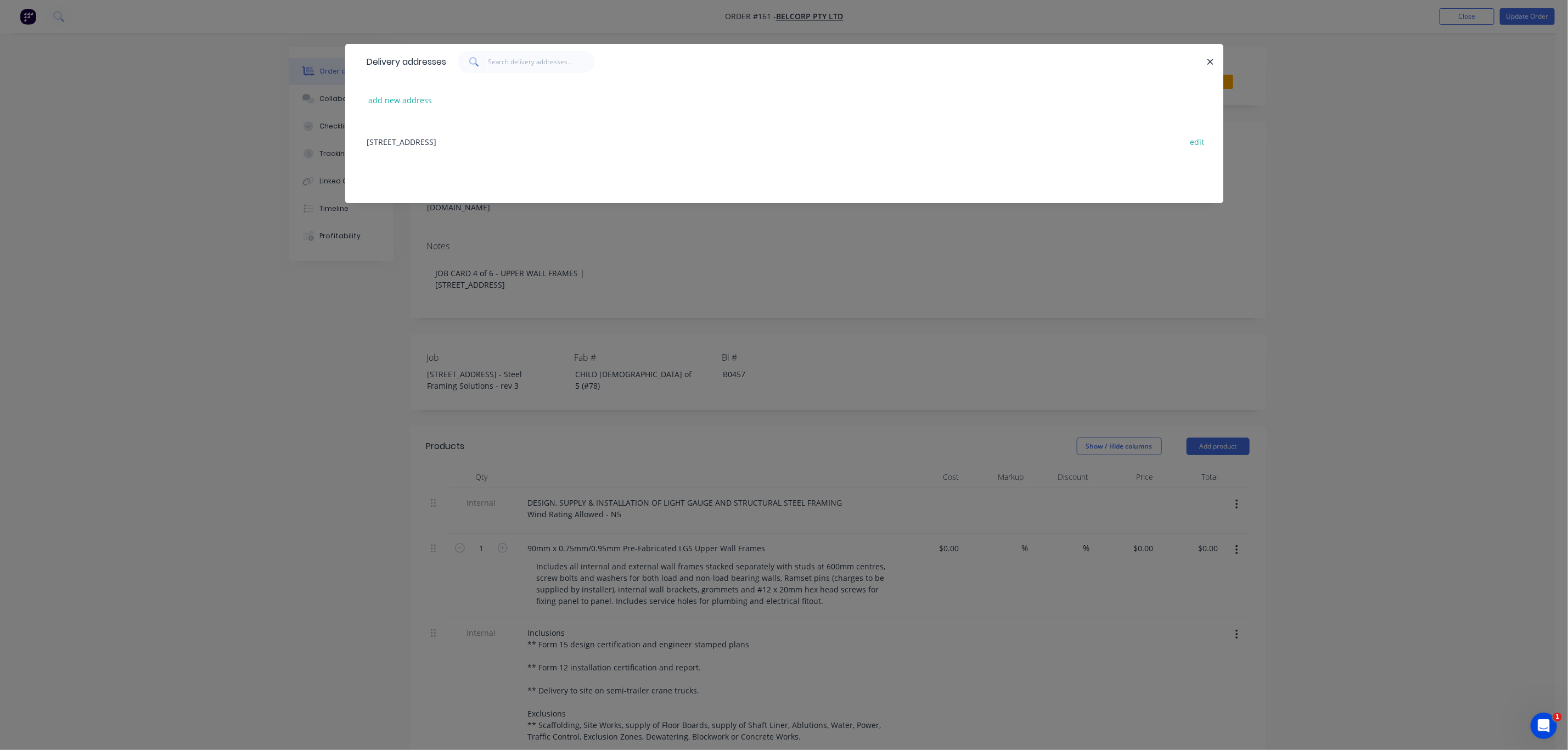
click at [436, 142] on div "13 Ridge Rd, Tanah Merah, Queensland, Australia, 4218 edit" at bounding box center [784, 141] width 845 height 41
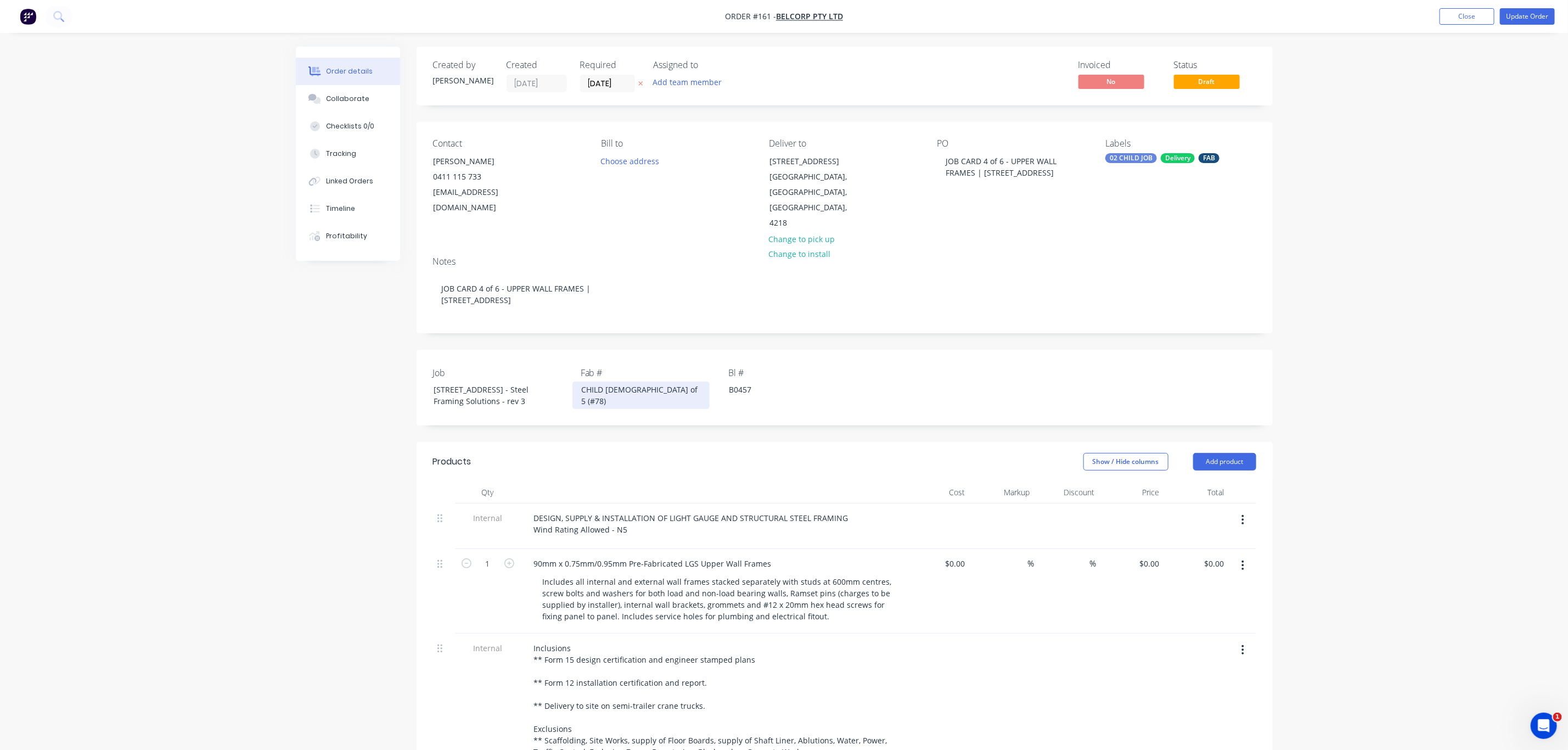
click at [627, 382] on div "CHILD 4 of 5 (#78)" at bounding box center [641, 395] width 137 height 28
click at [1522, 15] on button "Update Order" at bounding box center [1527, 16] width 55 height 17
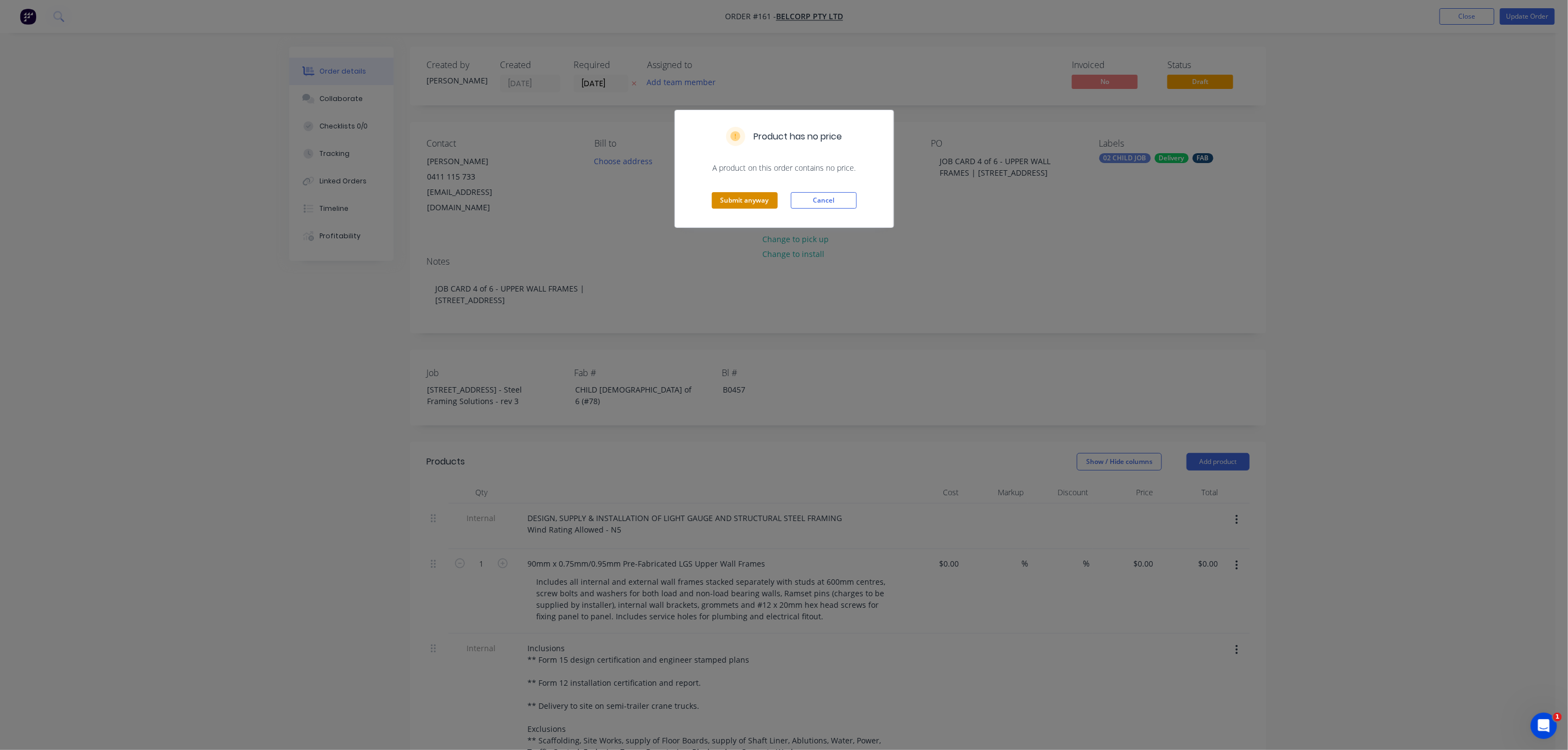
click at [757, 200] on button "Submit anyway" at bounding box center [744, 200] width 66 height 17
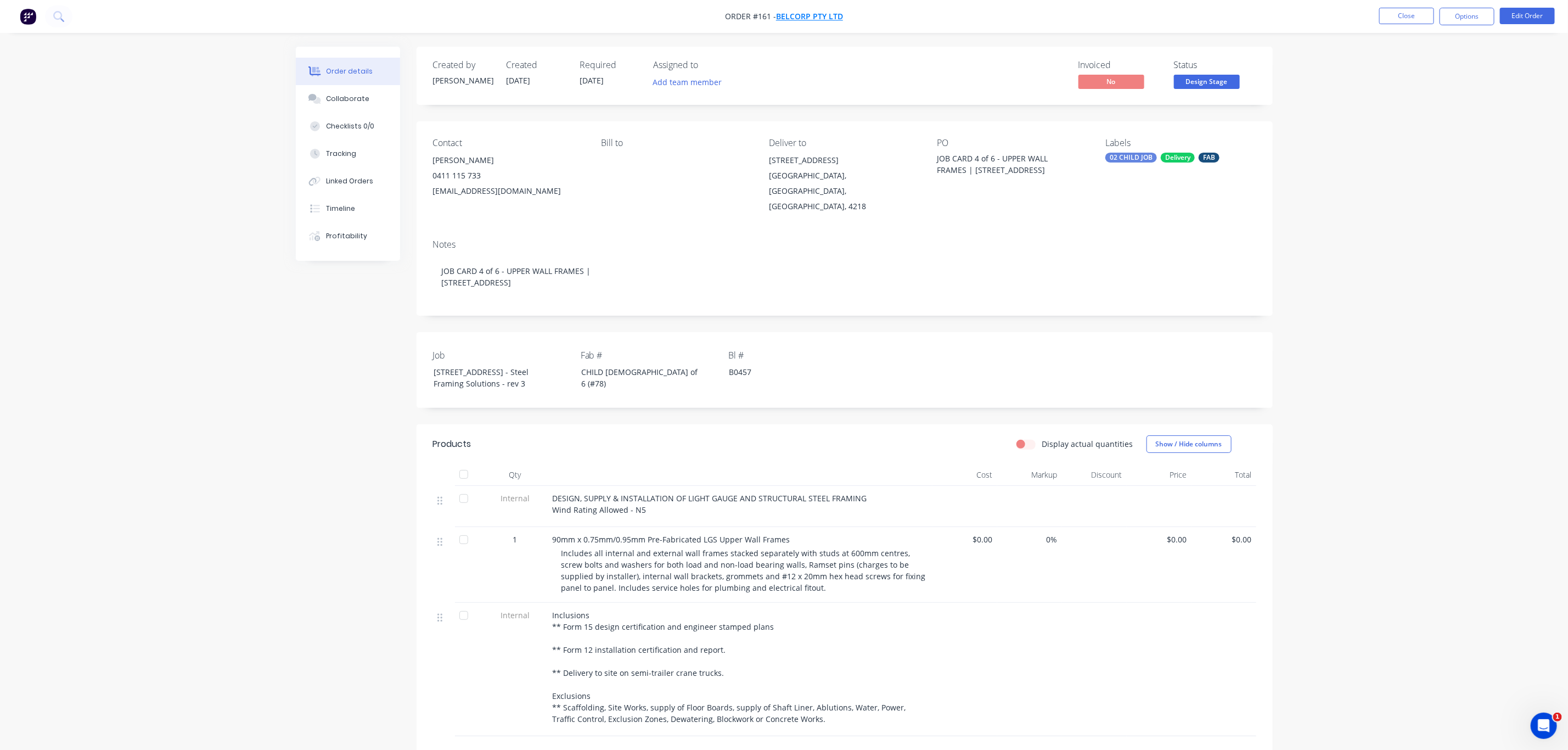
click at [799, 18] on span "BelCorp Pty Ltd" at bounding box center [809, 17] width 67 height 10
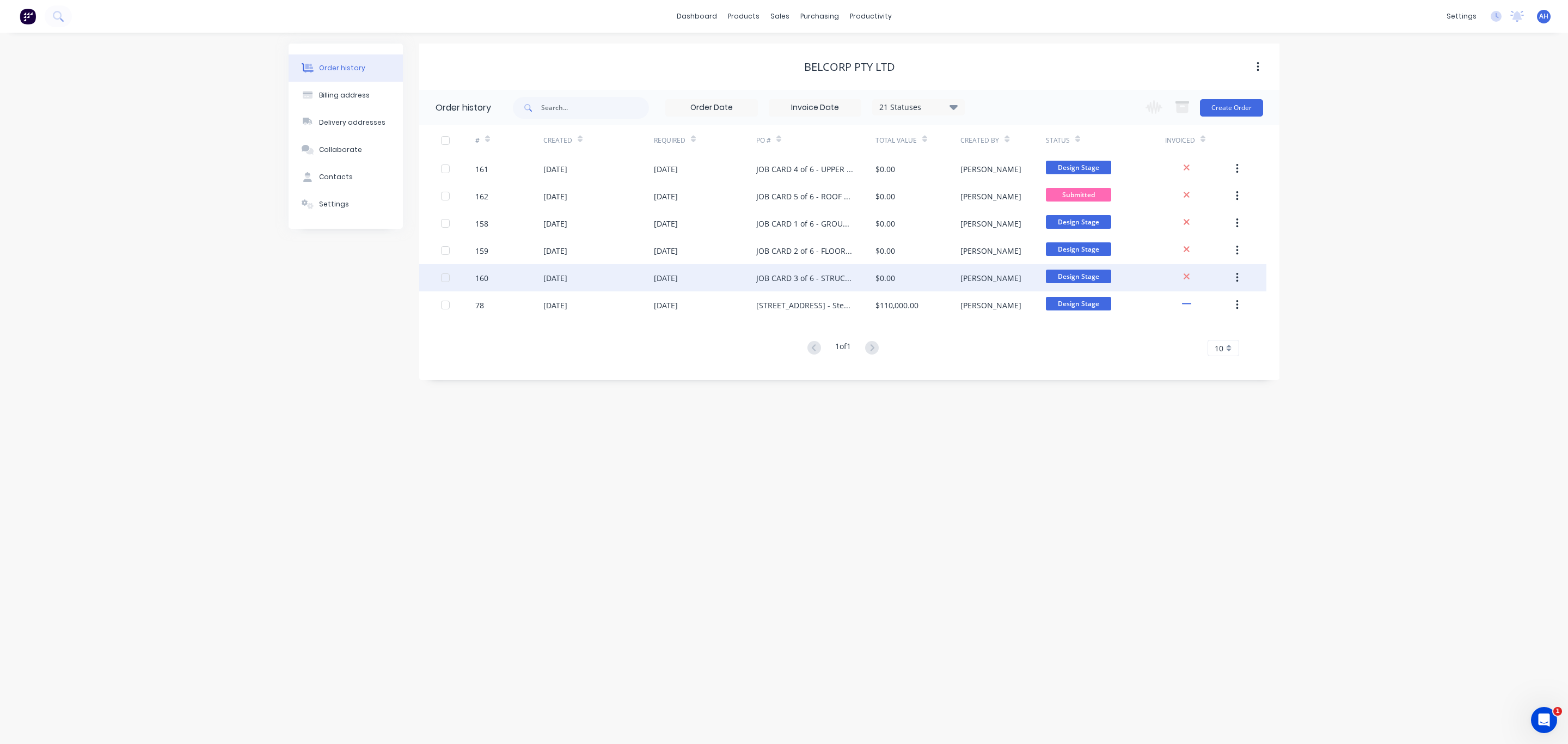
click at [808, 278] on div "JOB CARD 3 of 6 - STRUCTURAL STEEL | 13 Ridge Rd Tanah Merah QLD 4128" at bounding box center [805, 278] width 97 height 12
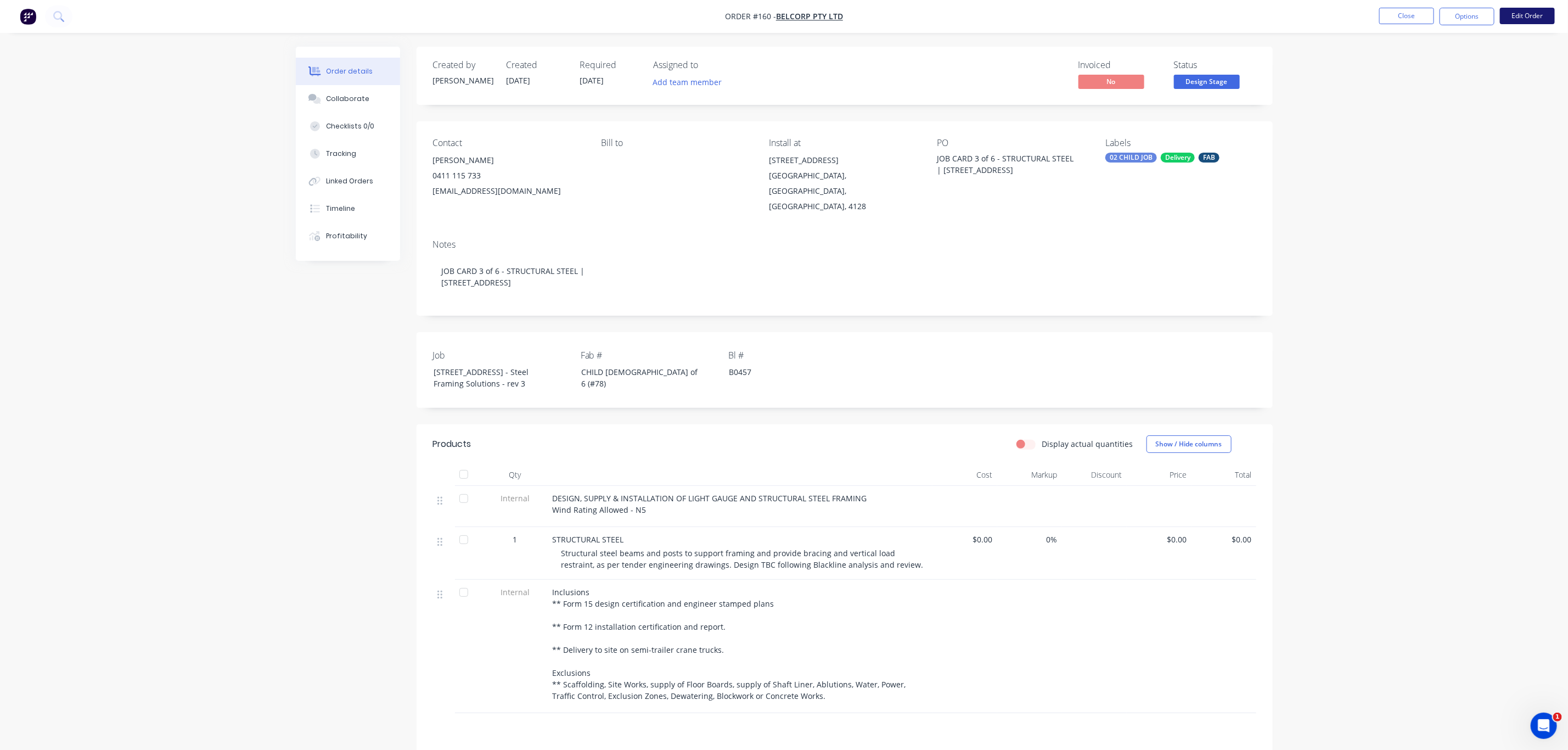
click at [1528, 17] on button "Edit Order" at bounding box center [1527, 16] width 55 height 17
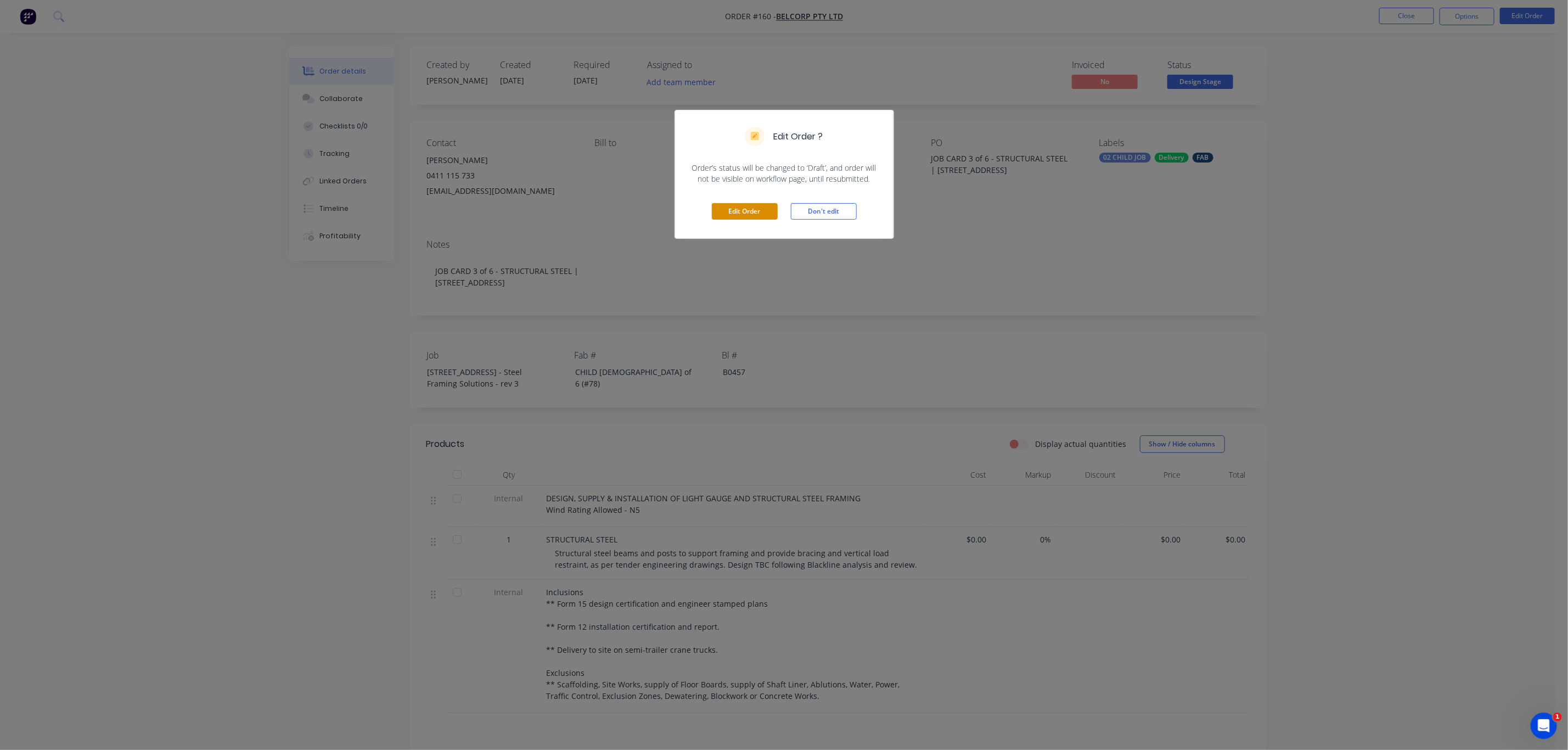
click at [753, 204] on button "Edit Order" at bounding box center [744, 211] width 66 height 17
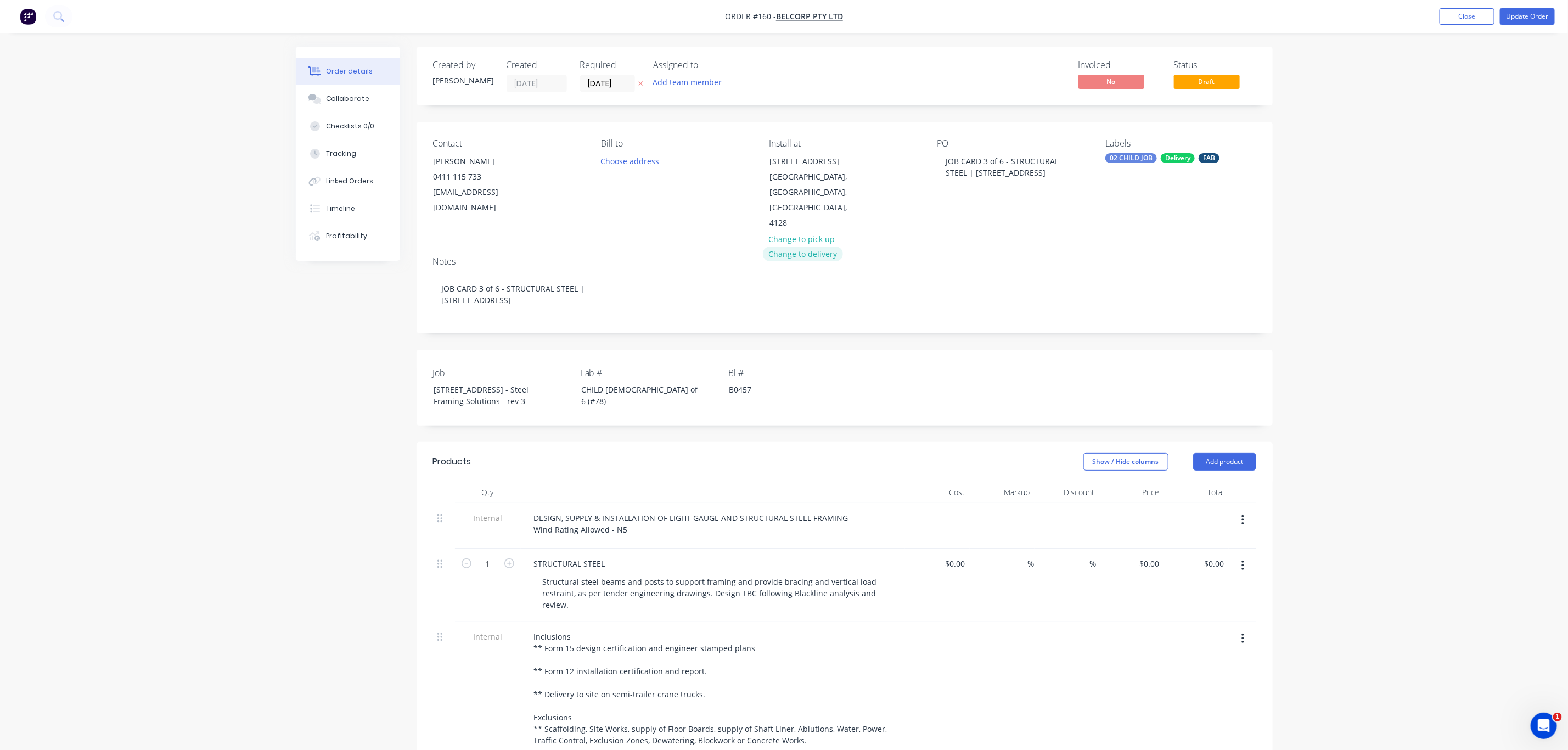
click at [809, 247] on button "Change to delivery" at bounding box center [803, 254] width 80 height 15
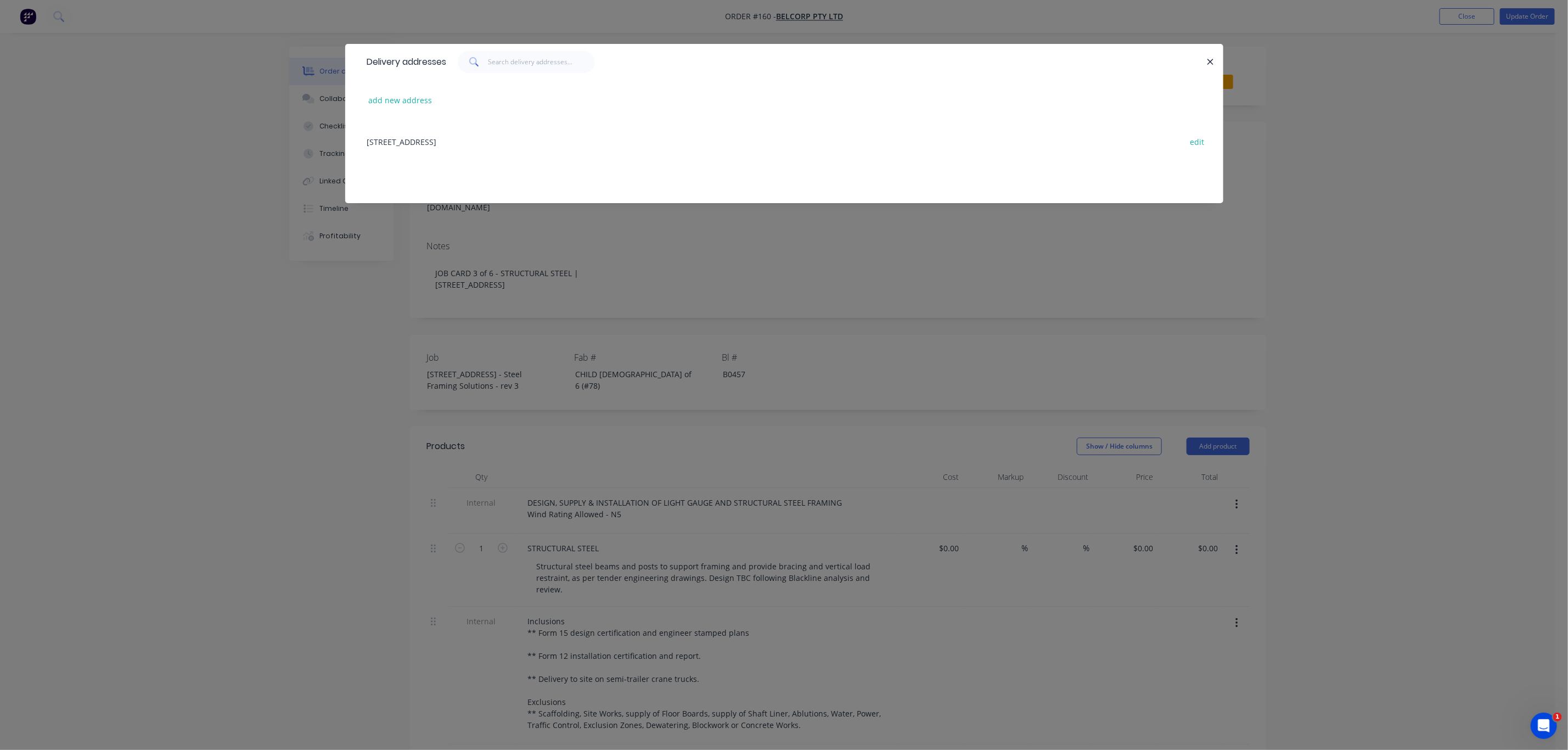
click at [512, 142] on div "13 Ridge Rd, Tanah Merah, Queensland, Australia, 4218 edit" at bounding box center [784, 141] width 845 height 41
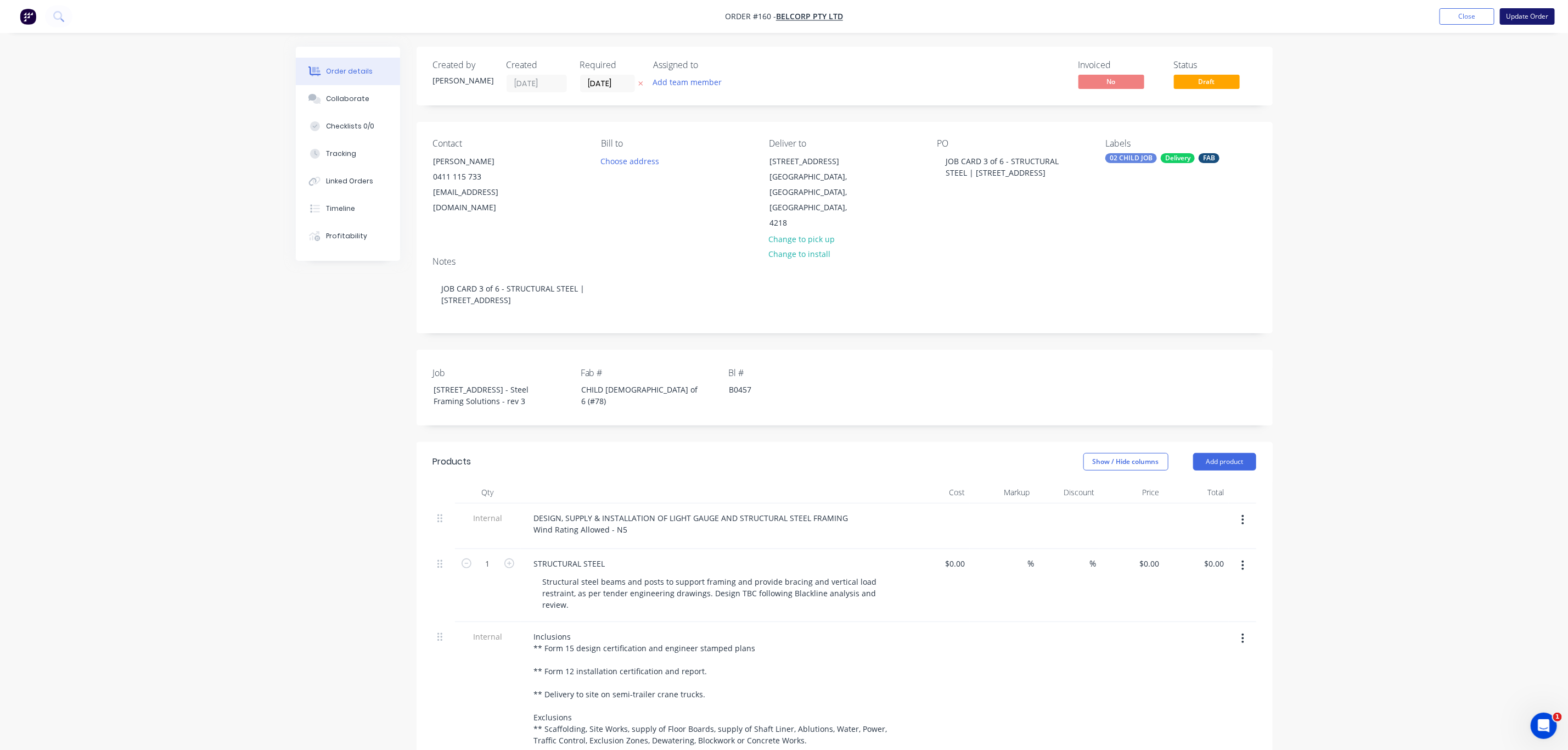
click at [1525, 15] on button "Update Order" at bounding box center [1527, 16] width 55 height 17
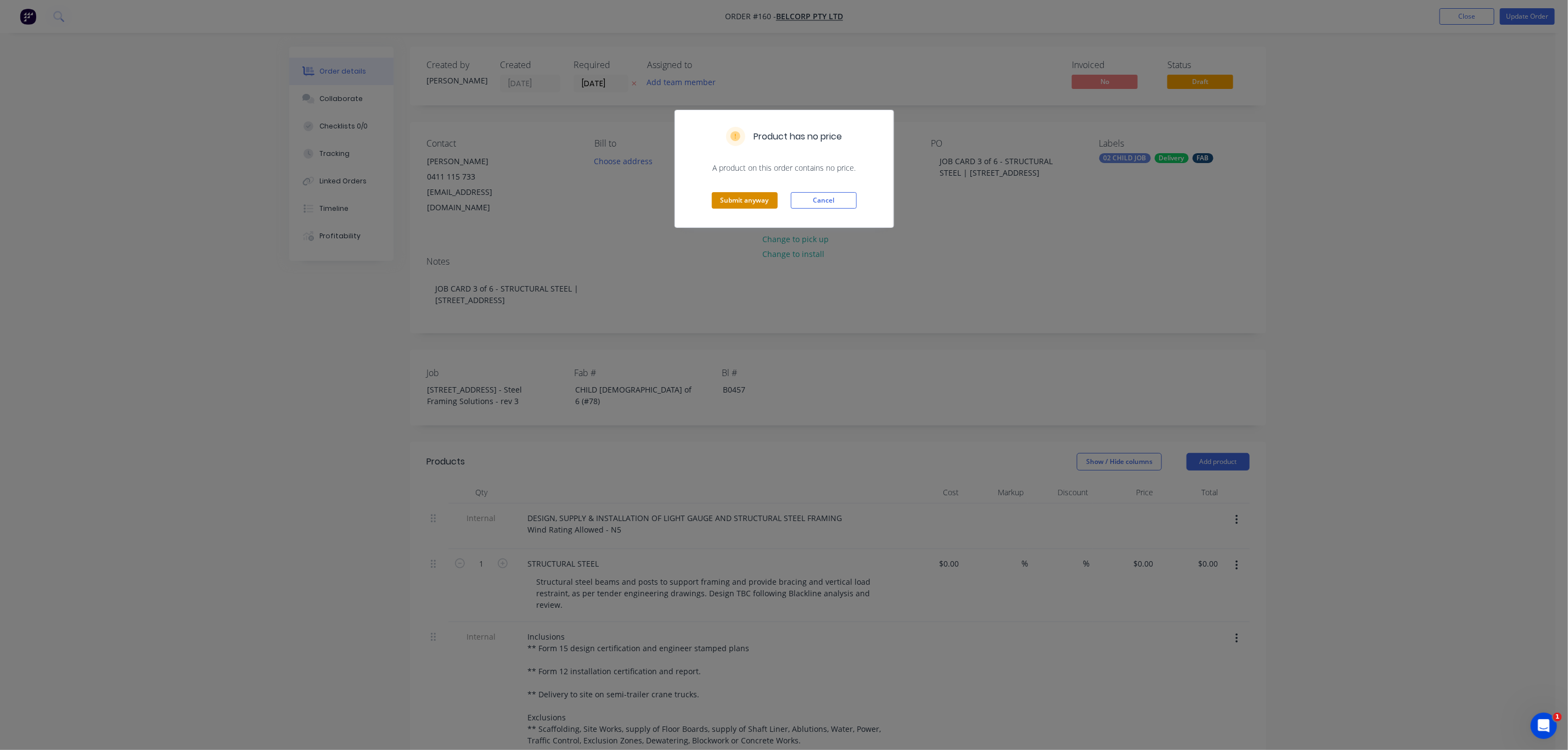
click at [757, 199] on button "Submit anyway" at bounding box center [744, 200] width 66 height 17
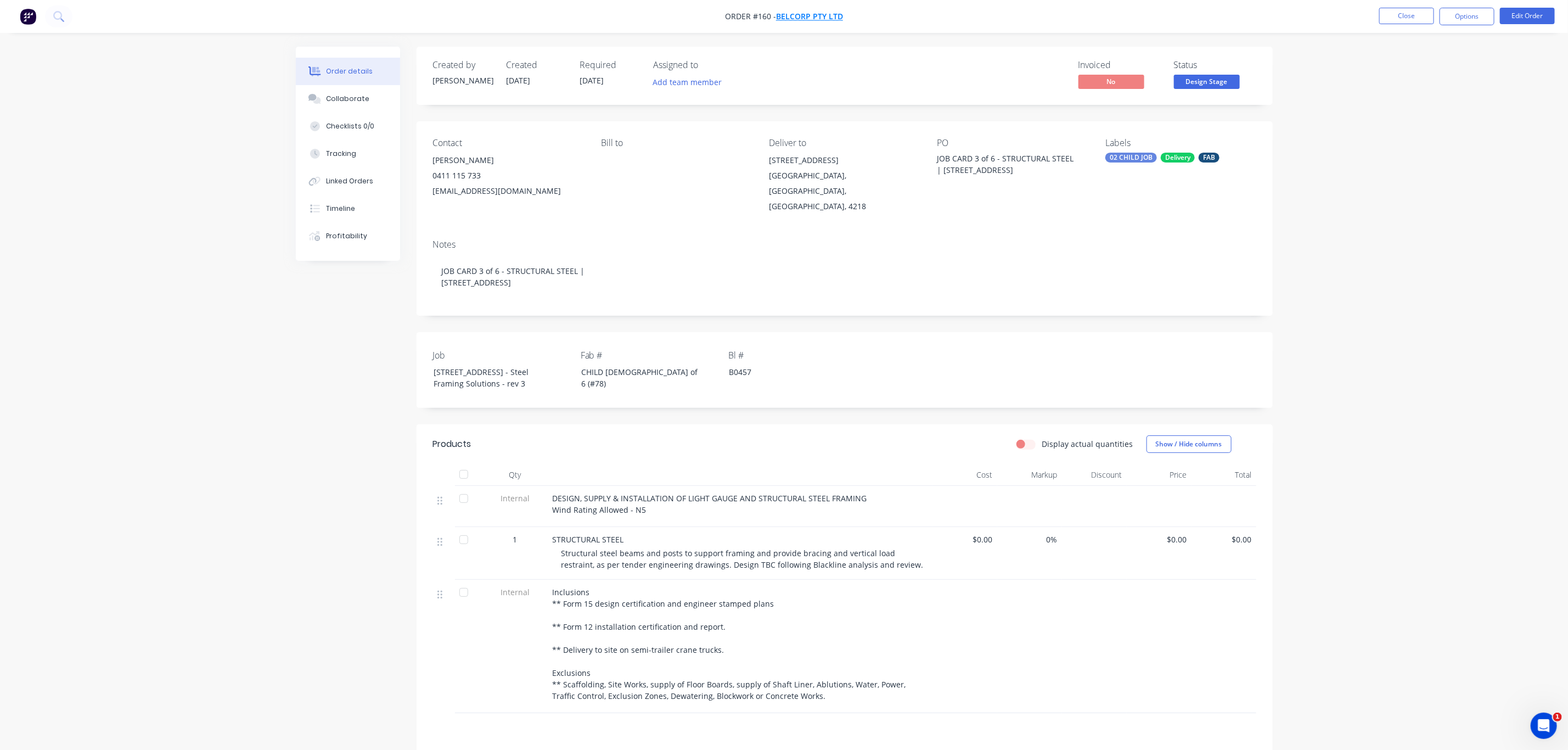
click at [814, 15] on span "BelCorp Pty Ltd" at bounding box center [809, 17] width 67 height 10
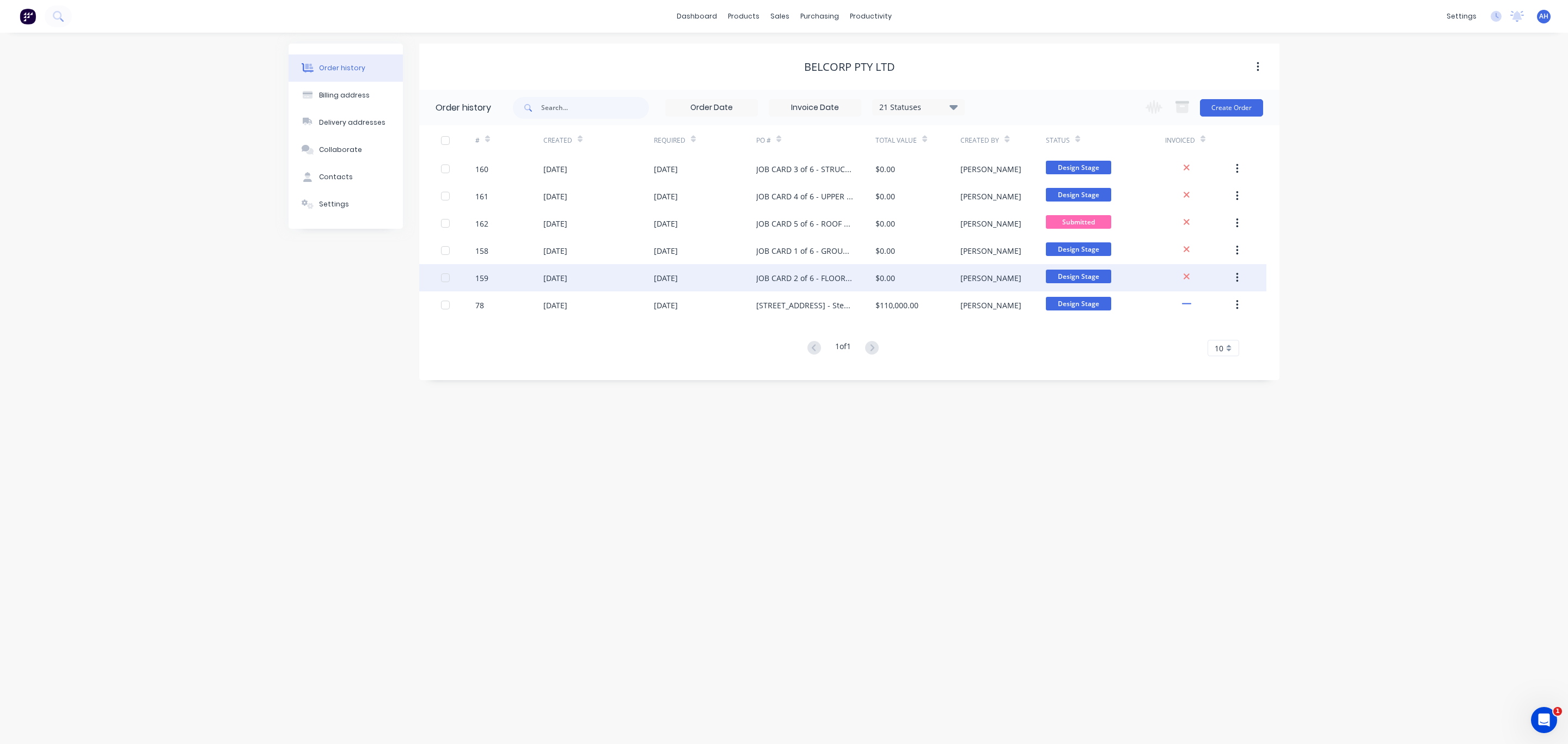
click at [745, 271] on div "08 Sep 2025" at bounding box center [705, 278] width 102 height 27
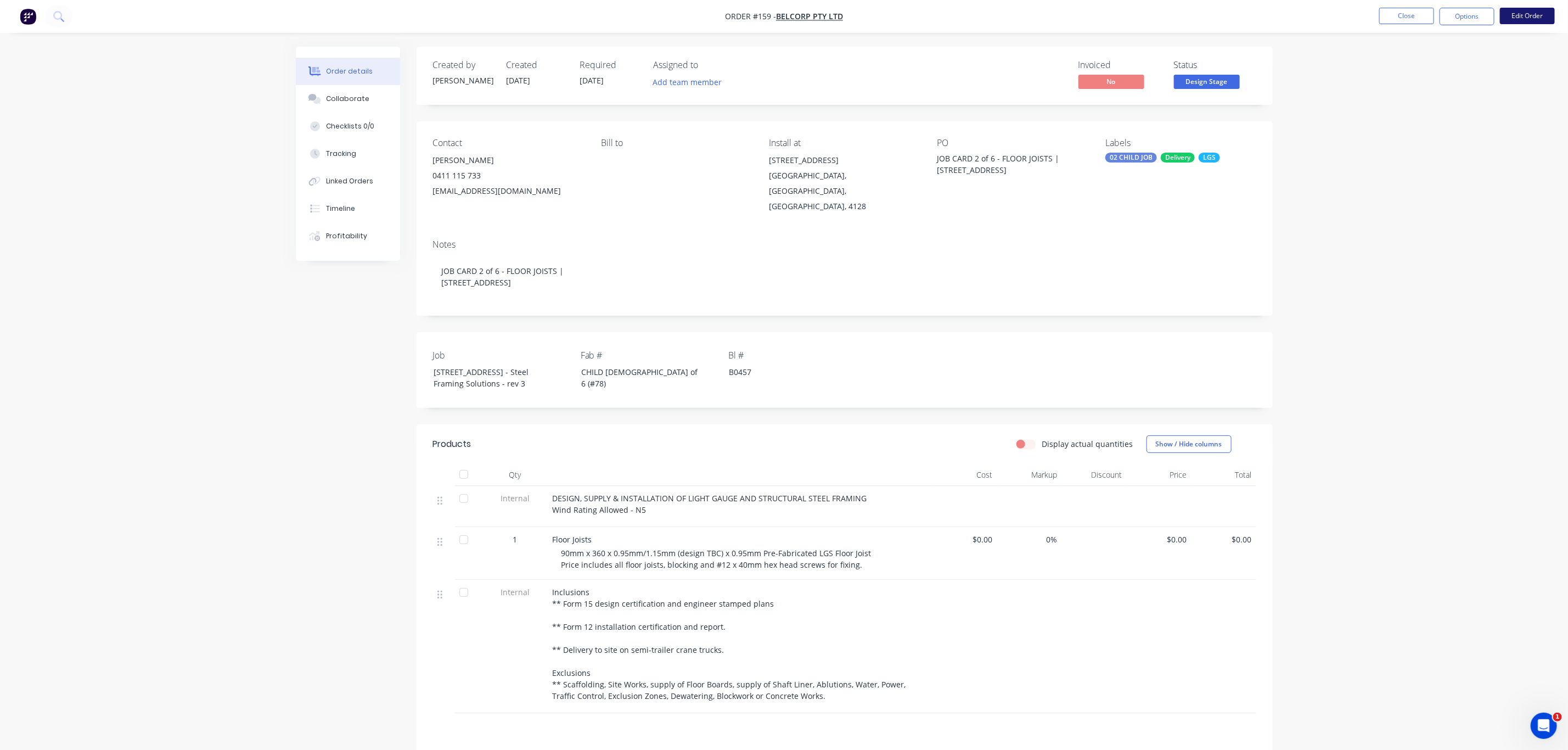
click at [1520, 20] on button "Edit Order" at bounding box center [1527, 16] width 55 height 17
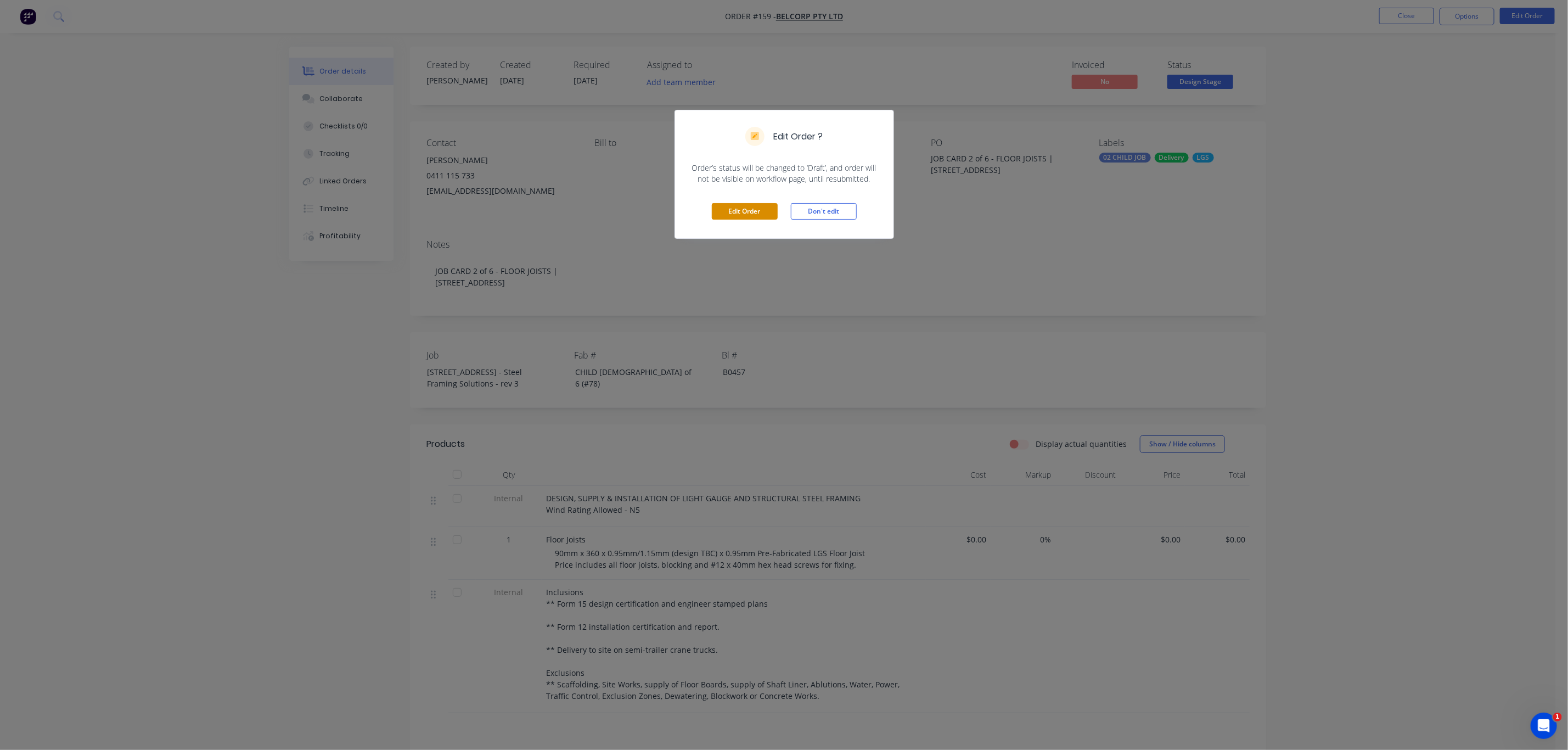
click at [757, 212] on button "Edit Order" at bounding box center [744, 211] width 66 height 17
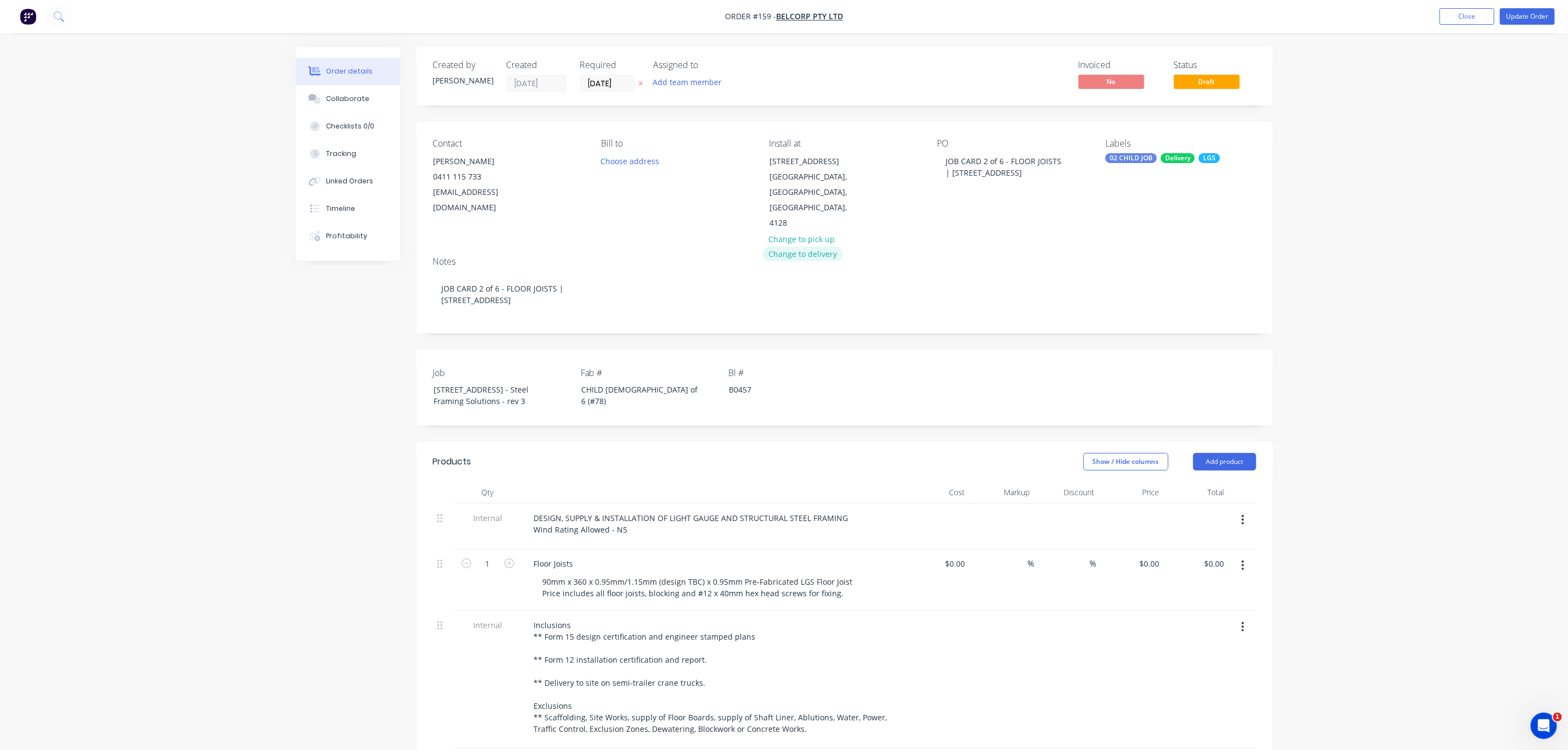
click at [799, 247] on button "Change to delivery" at bounding box center [803, 254] width 80 height 15
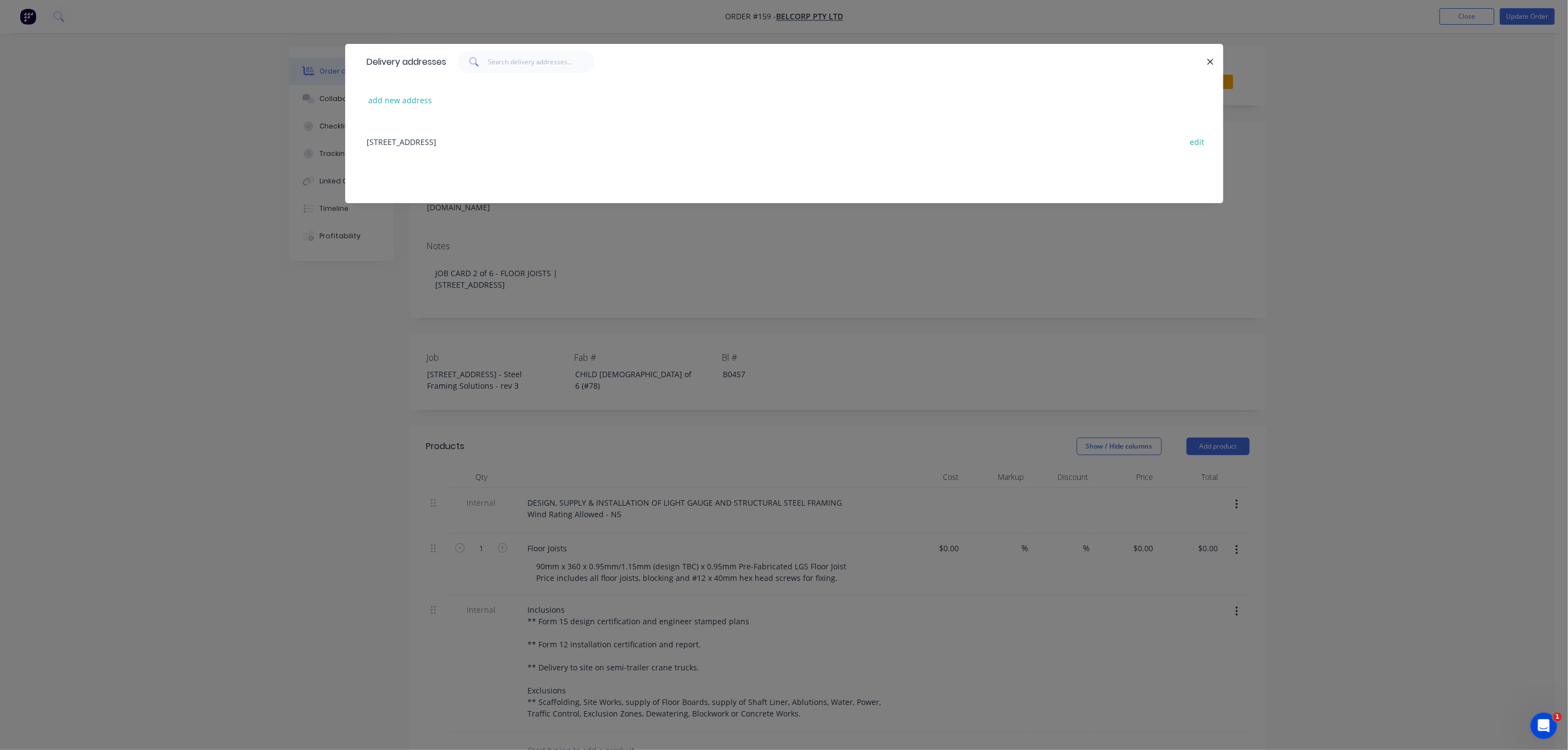
click at [526, 137] on div "13 Ridge Rd, Tanah Merah, Queensland, Australia, 4218 edit" at bounding box center [784, 141] width 845 height 41
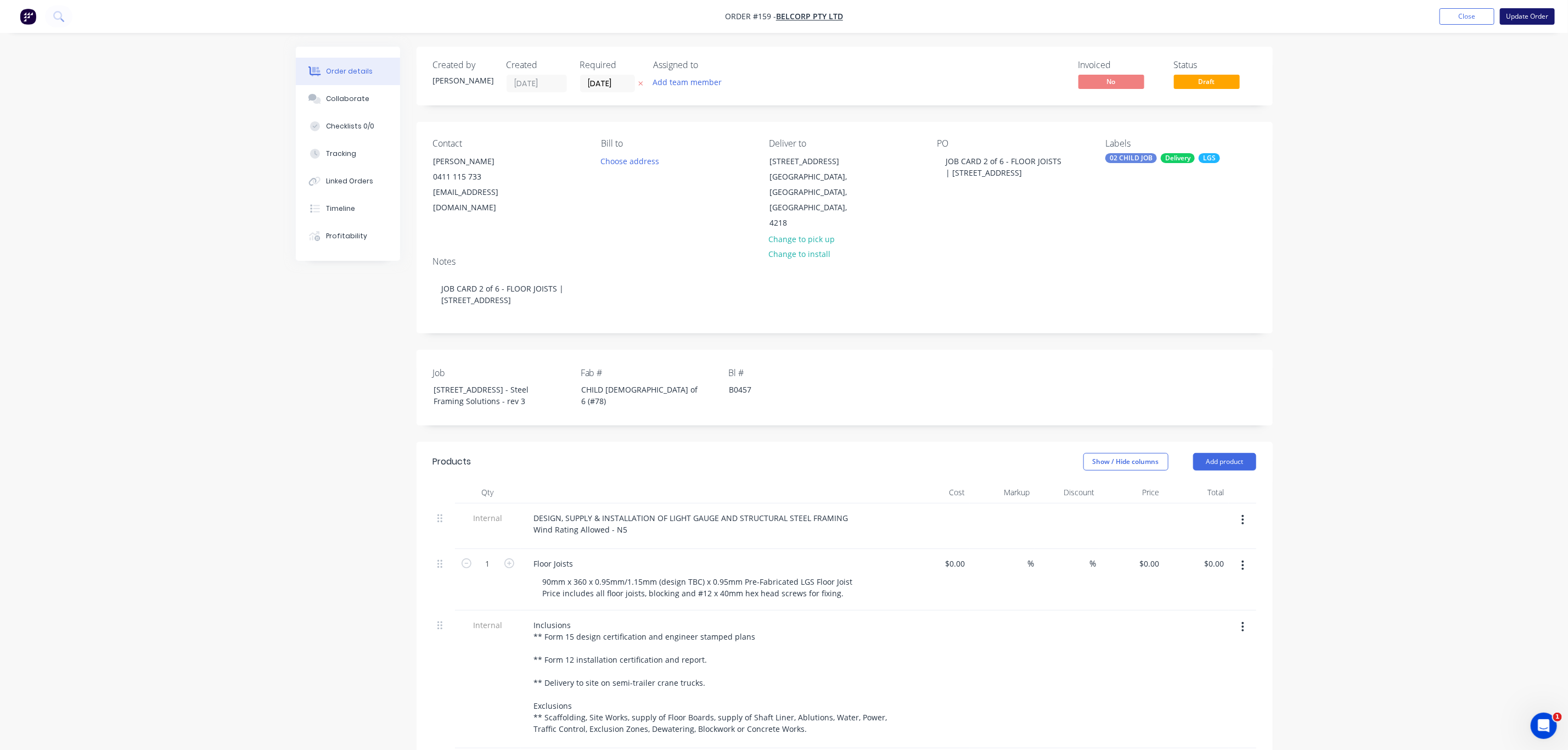
click at [1522, 14] on button "Update Order" at bounding box center [1527, 16] width 55 height 17
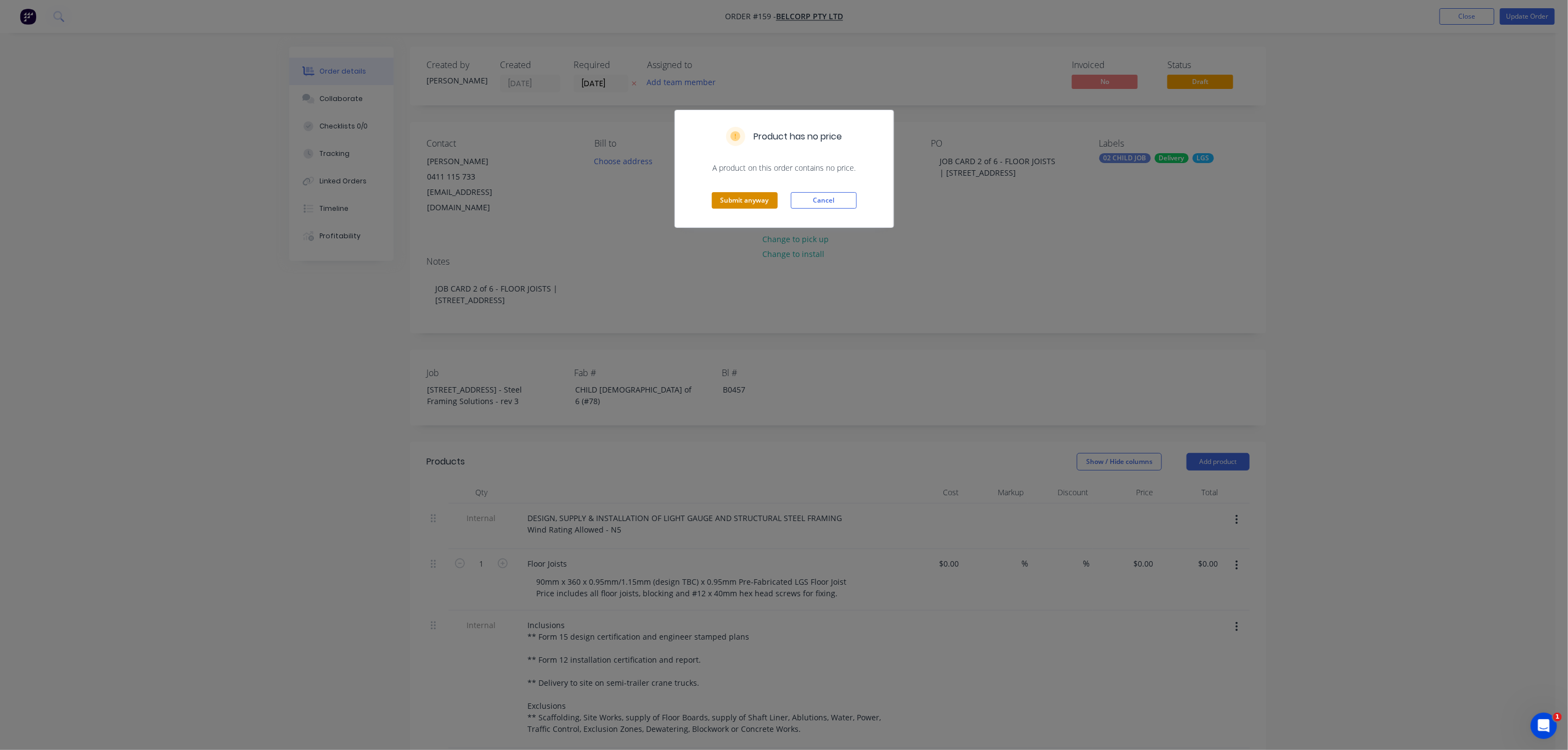
click at [743, 199] on button "Submit anyway" at bounding box center [744, 200] width 66 height 17
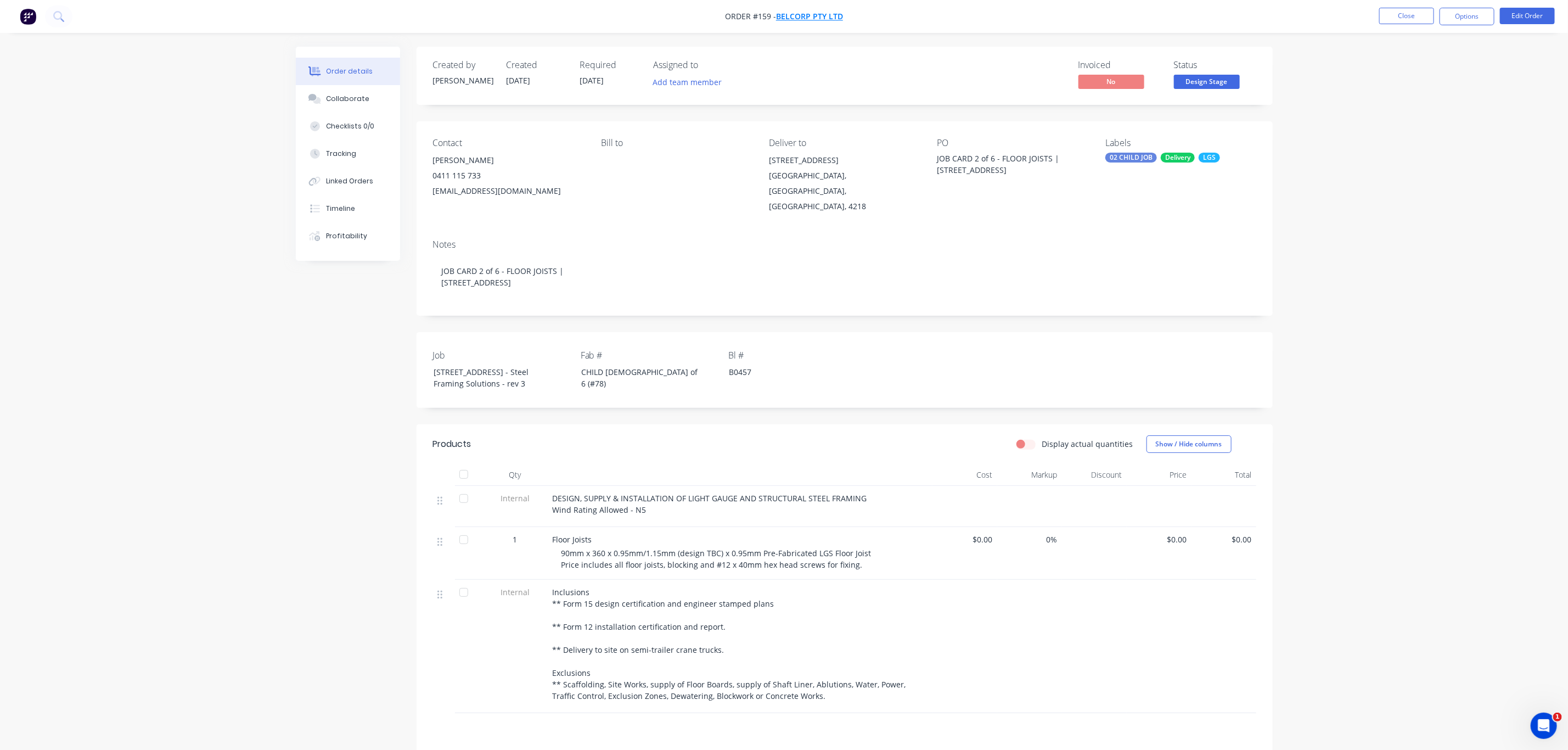
click at [822, 20] on span "BelCorp Pty Ltd" at bounding box center [809, 17] width 67 height 10
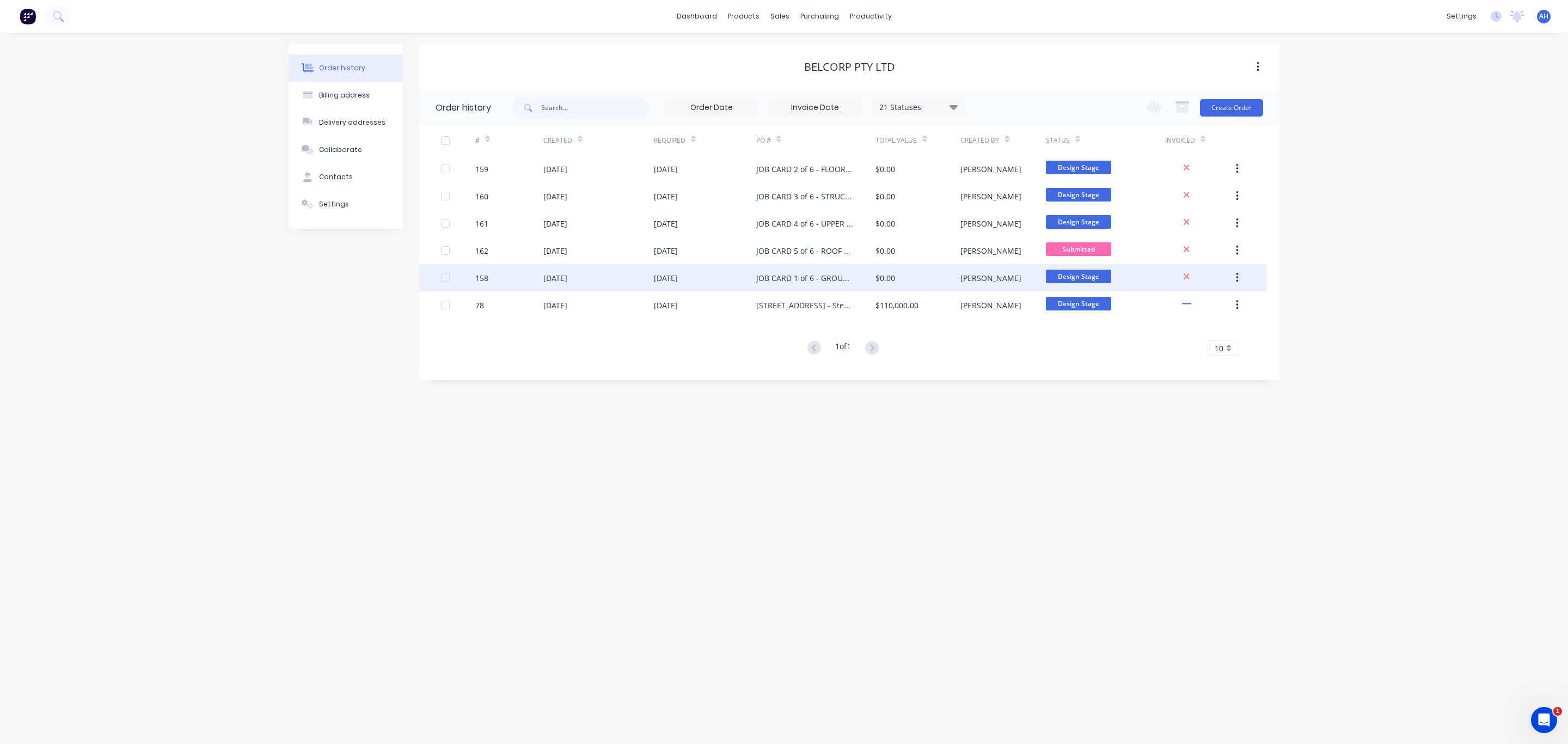
click at [782, 280] on div "JOB CARD 1 of 6 - GROUND FLOOR WALLS" at bounding box center [805, 278] width 97 height 12
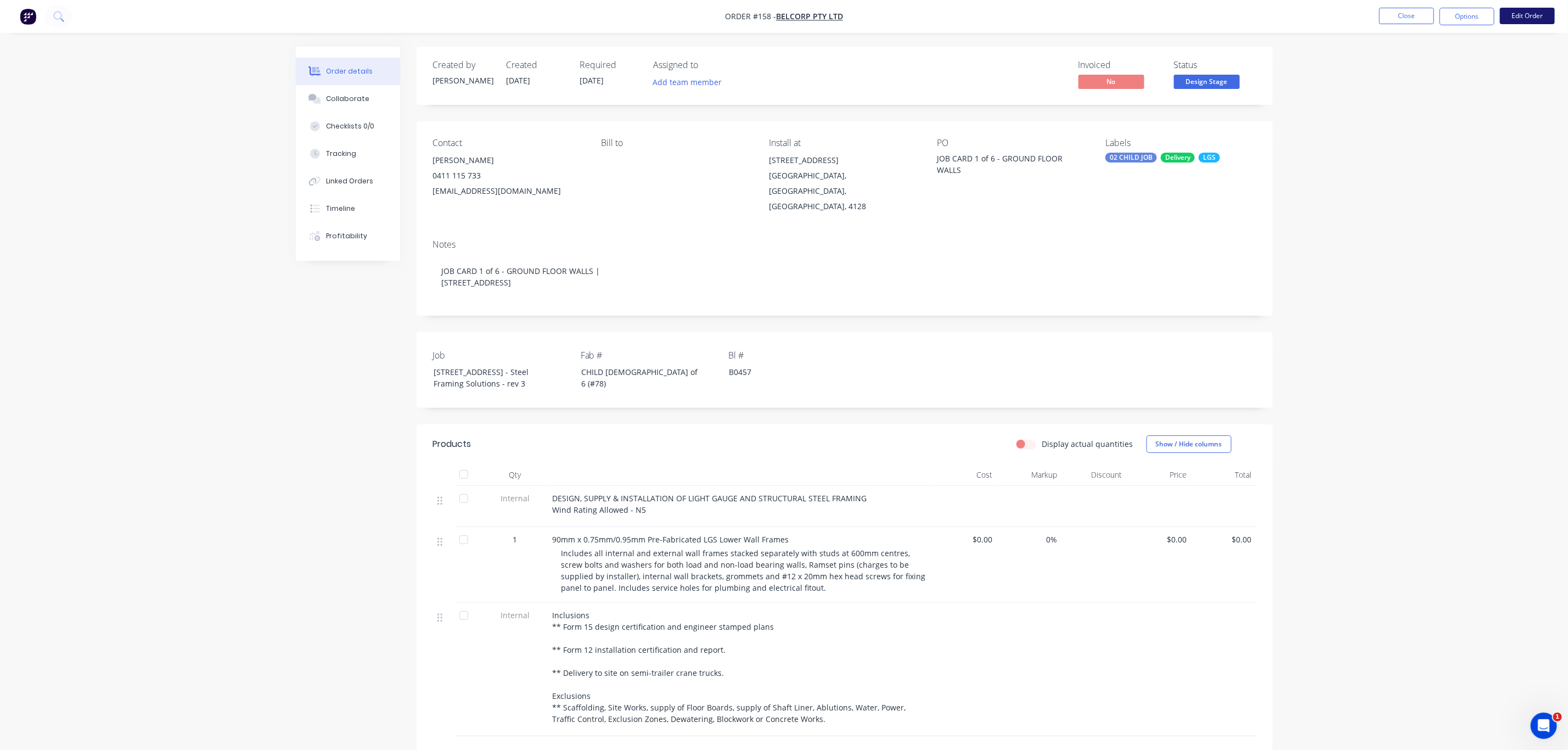
click at [1532, 15] on button "Edit Order" at bounding box center [1527, 16] width 55 height 17
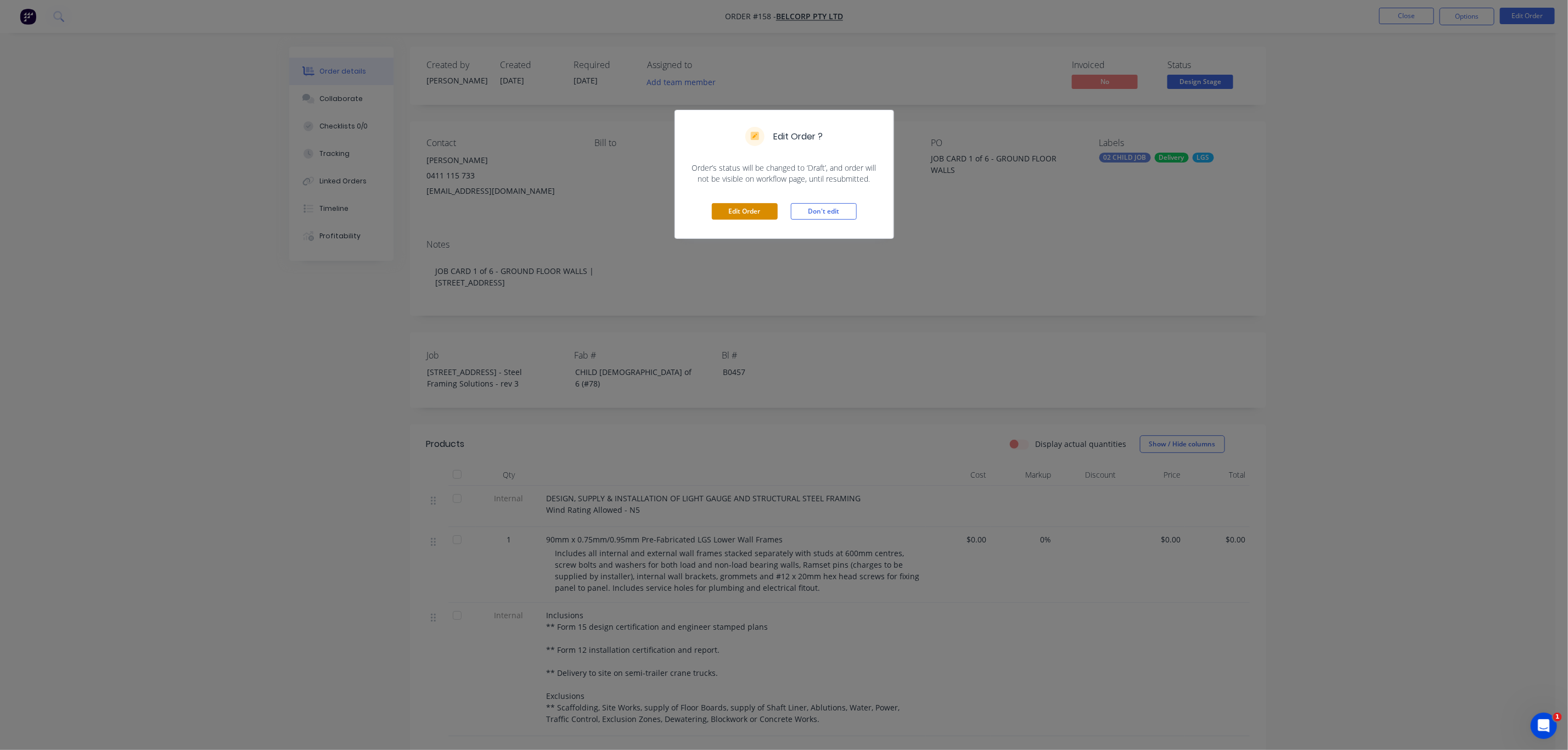
click at [743, 205] on button "Edit Order" at bounding box center [744, 211] width 66 height 17
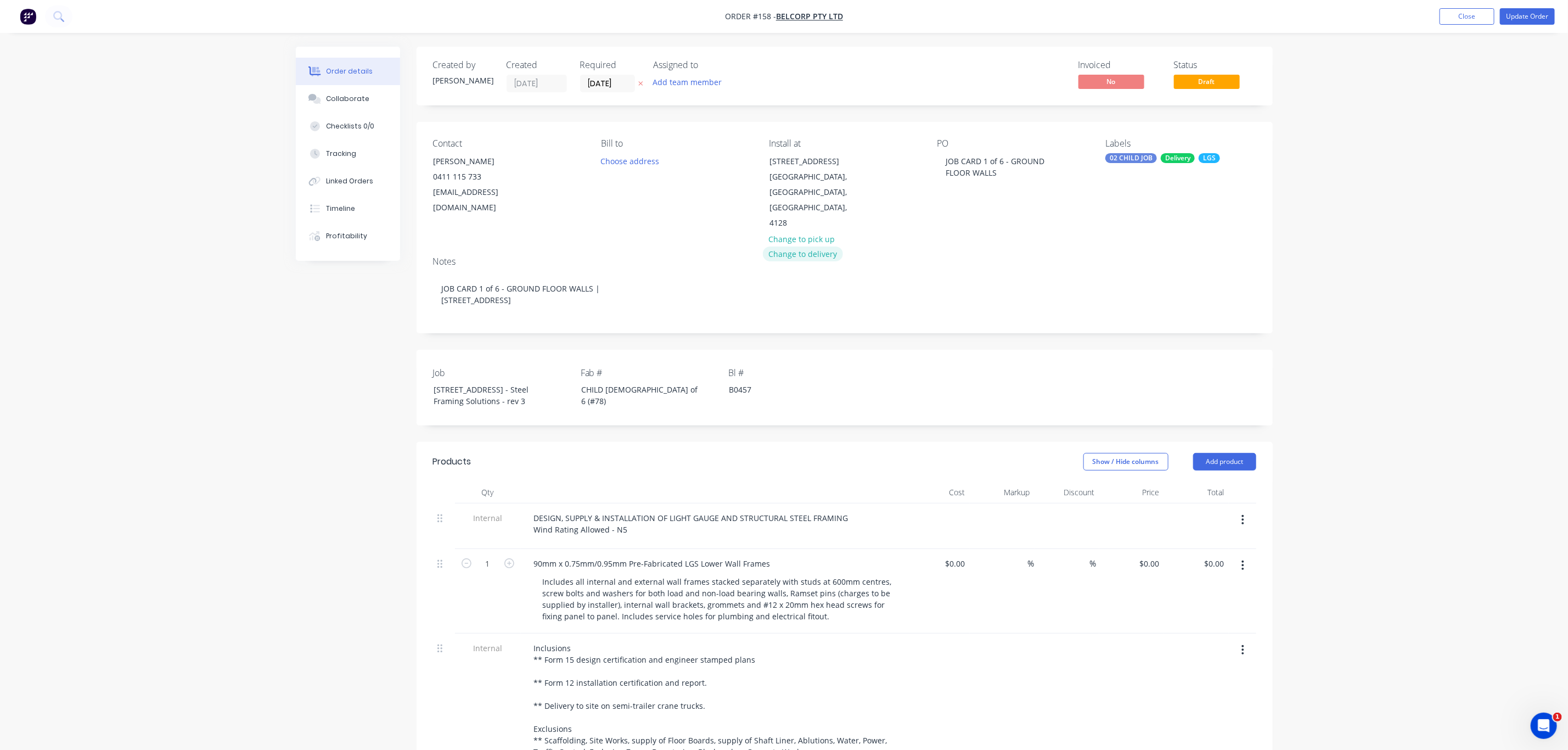
click at [797, 247] on button "Change to delivery" at bounding box center [803, 254] width 80 height 15
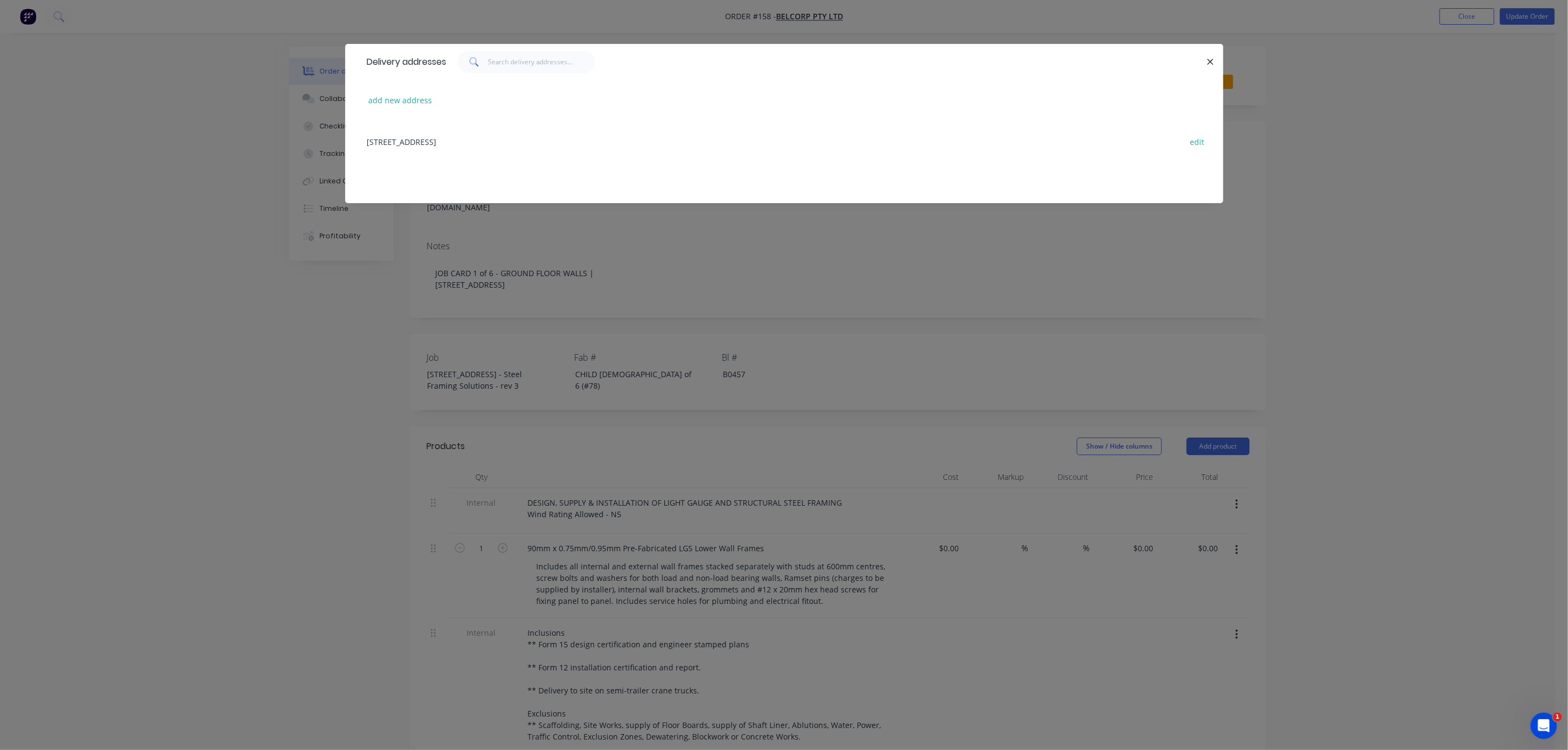
click at [530, 142] on div "13 Ridge Rd, Tanah Merah, Queensland, Australia, 4218 edit" at bounding box center [784, 141] width 845 height 41
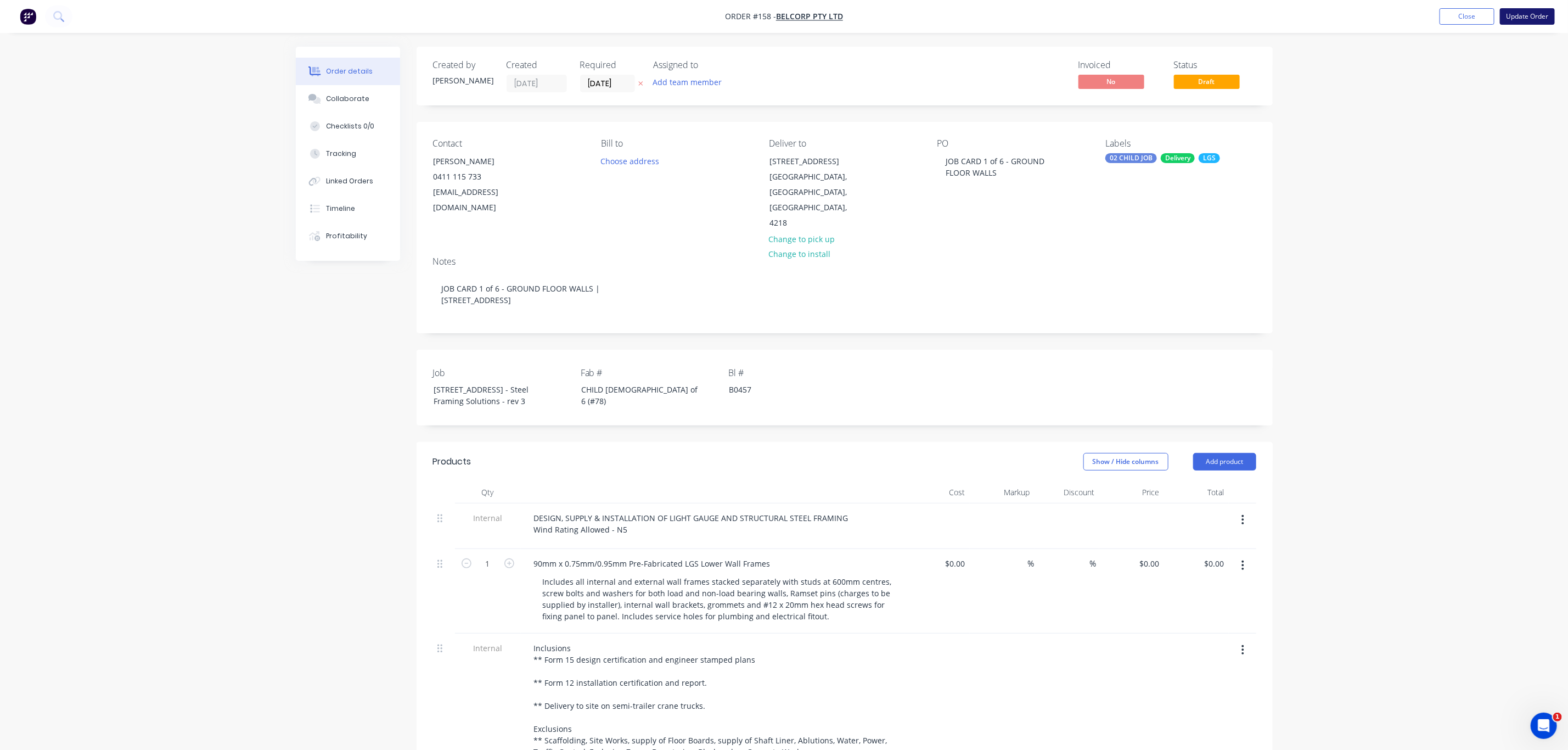
click at [1522, 15] on button "Update Order" at bounding box center [1527, 16] width 55 height 17
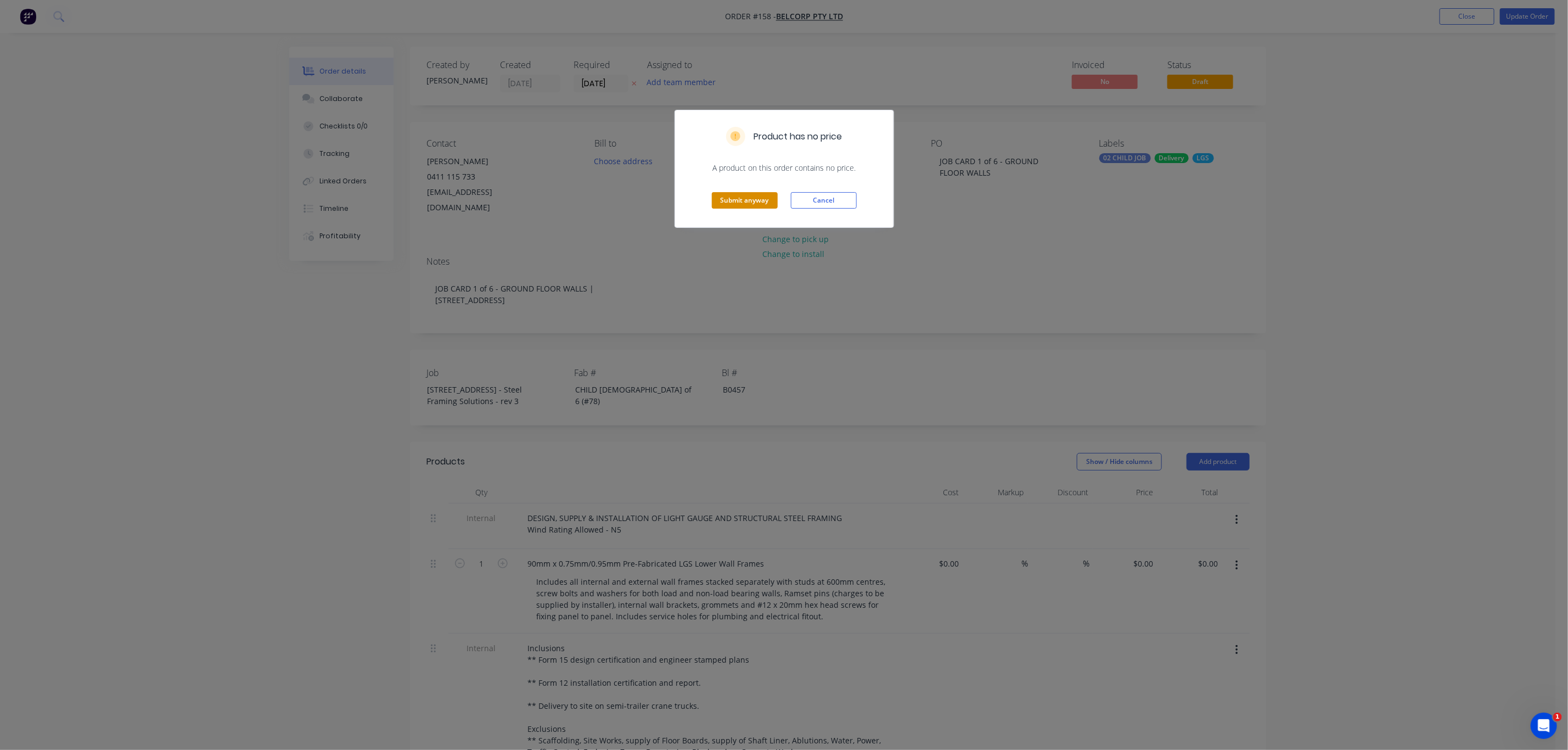
drag, startPoint x: 745, startPoint y: 199, endPoint x: 735, endPoint y: 190, distance: 13.5
click at [745, 200] on button "Submit anyway" at bounding box center [744, 200] width 66 height 17
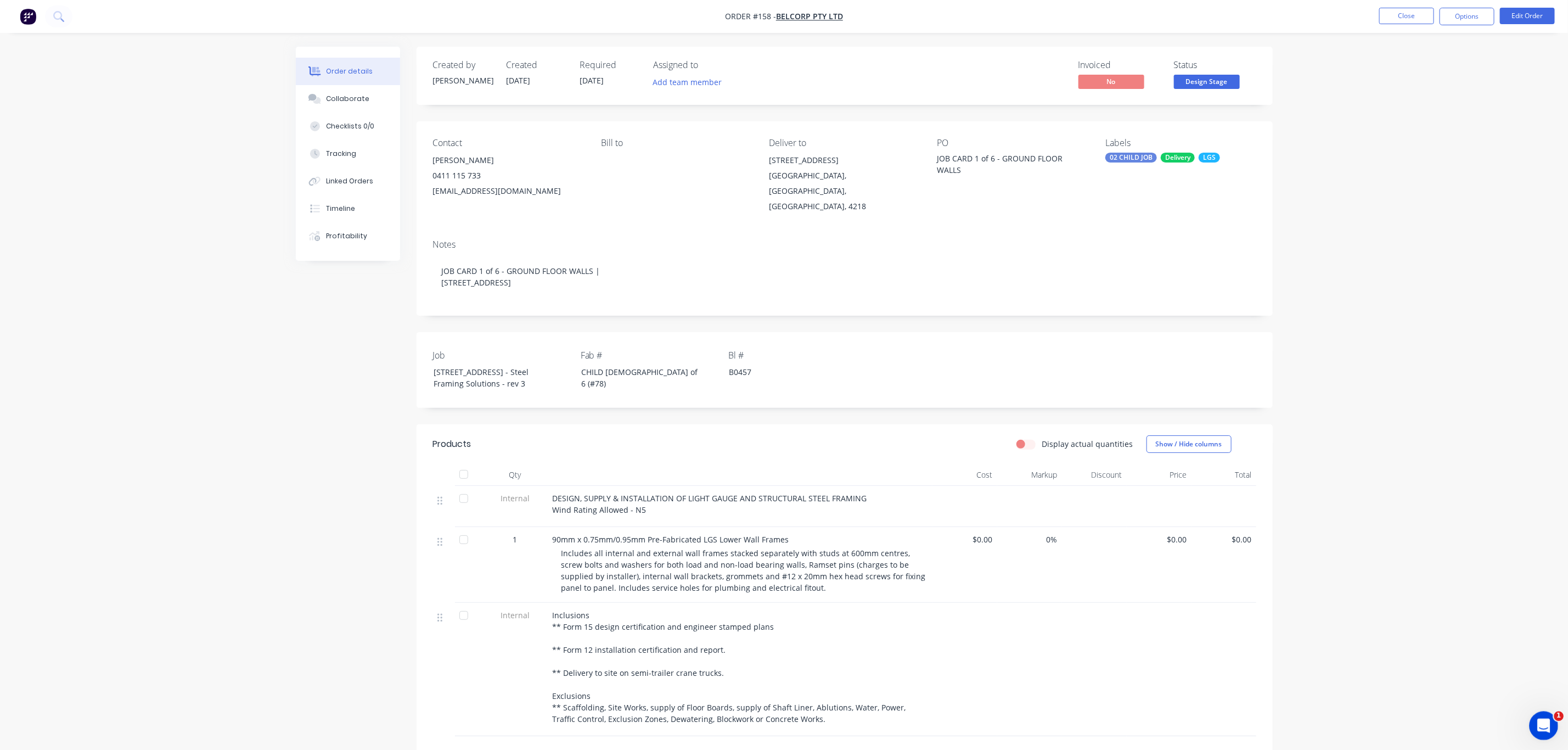
click at [1551, 717] on div "Open Intercom Messenger" at bounding box center [1542, 724] width 36 height 36
click at [1412, 676] on button "1 Messages" at bounding box center [1419, 681] width 55 height 44
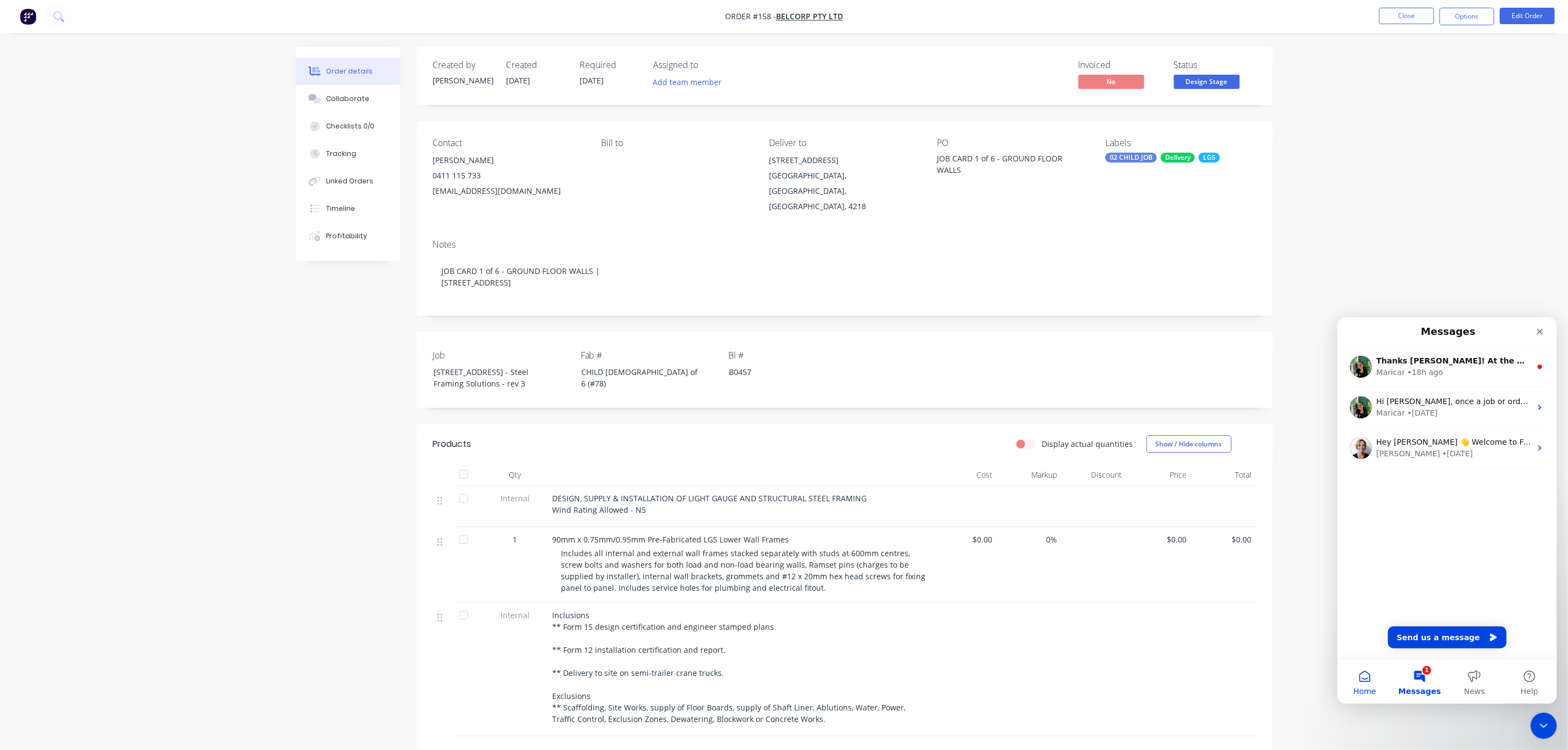
click at [1358, 683] on button "Home" at bounding box center [1364, 681] width 55 height 44
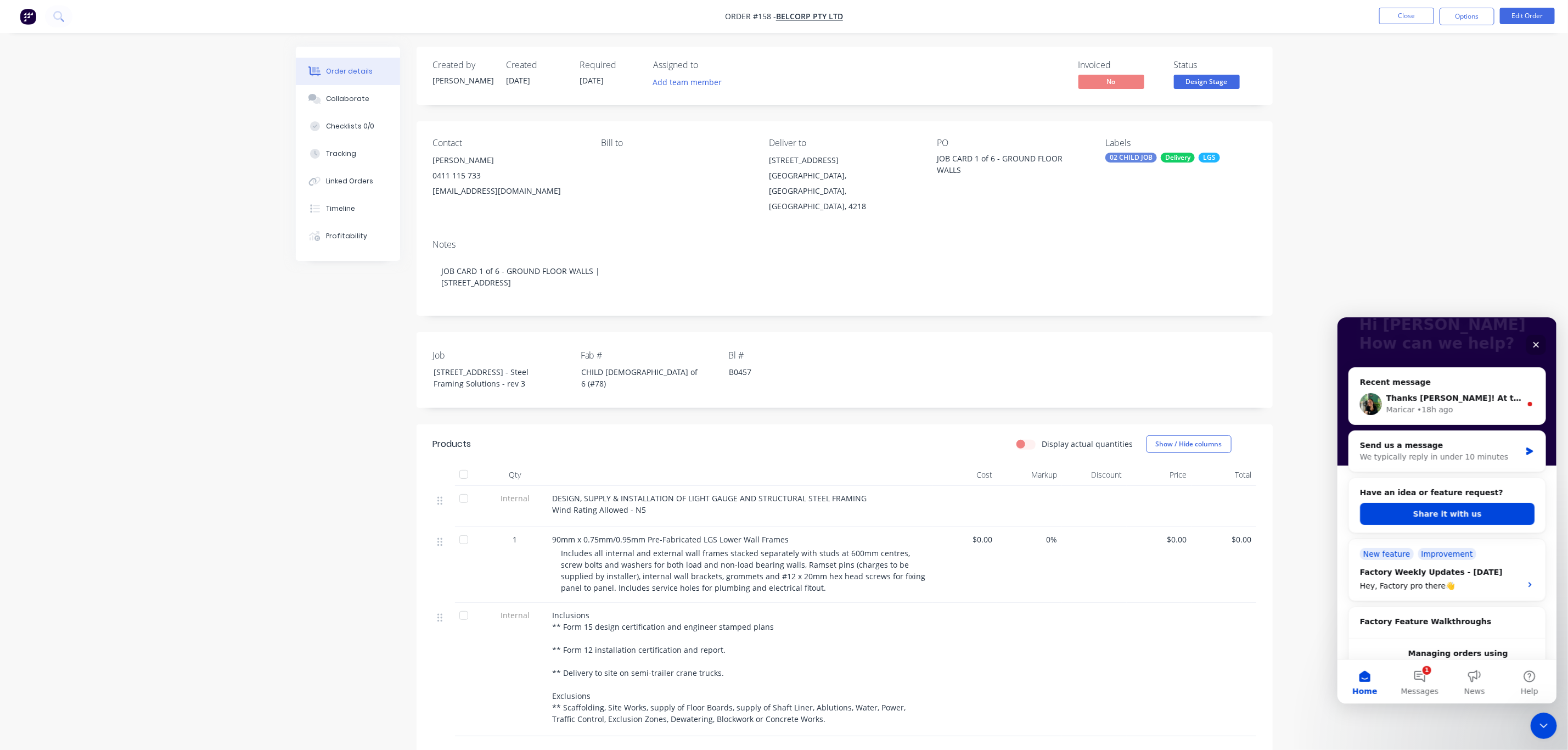
scroll to position [82, 0]
click at [1450, 508] on button "Share it with us" at bounding box center [1447, 511] width 174 height 22
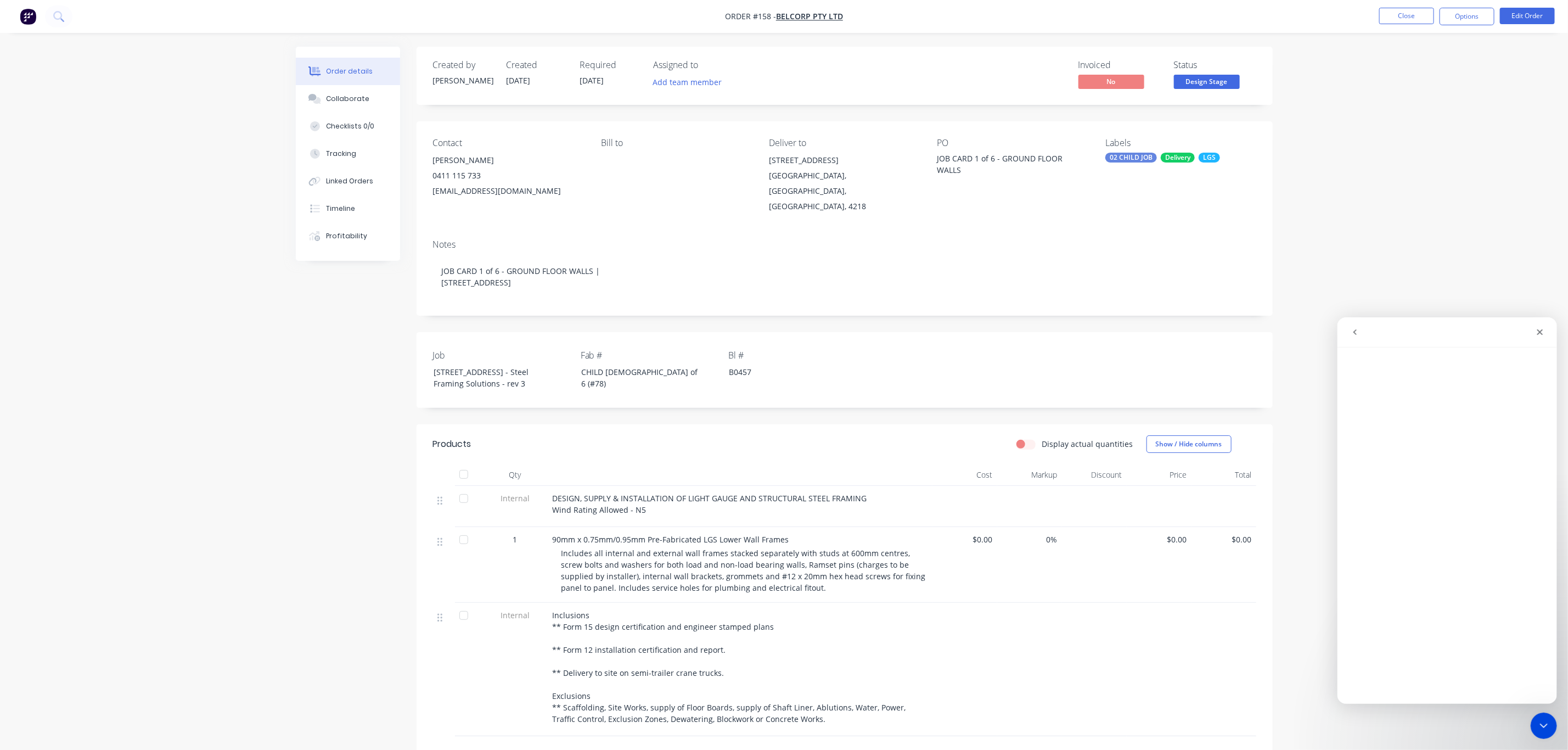
click at [1363, 327] on button "go back" at bounding box center [1354, 331] width 21 height 21
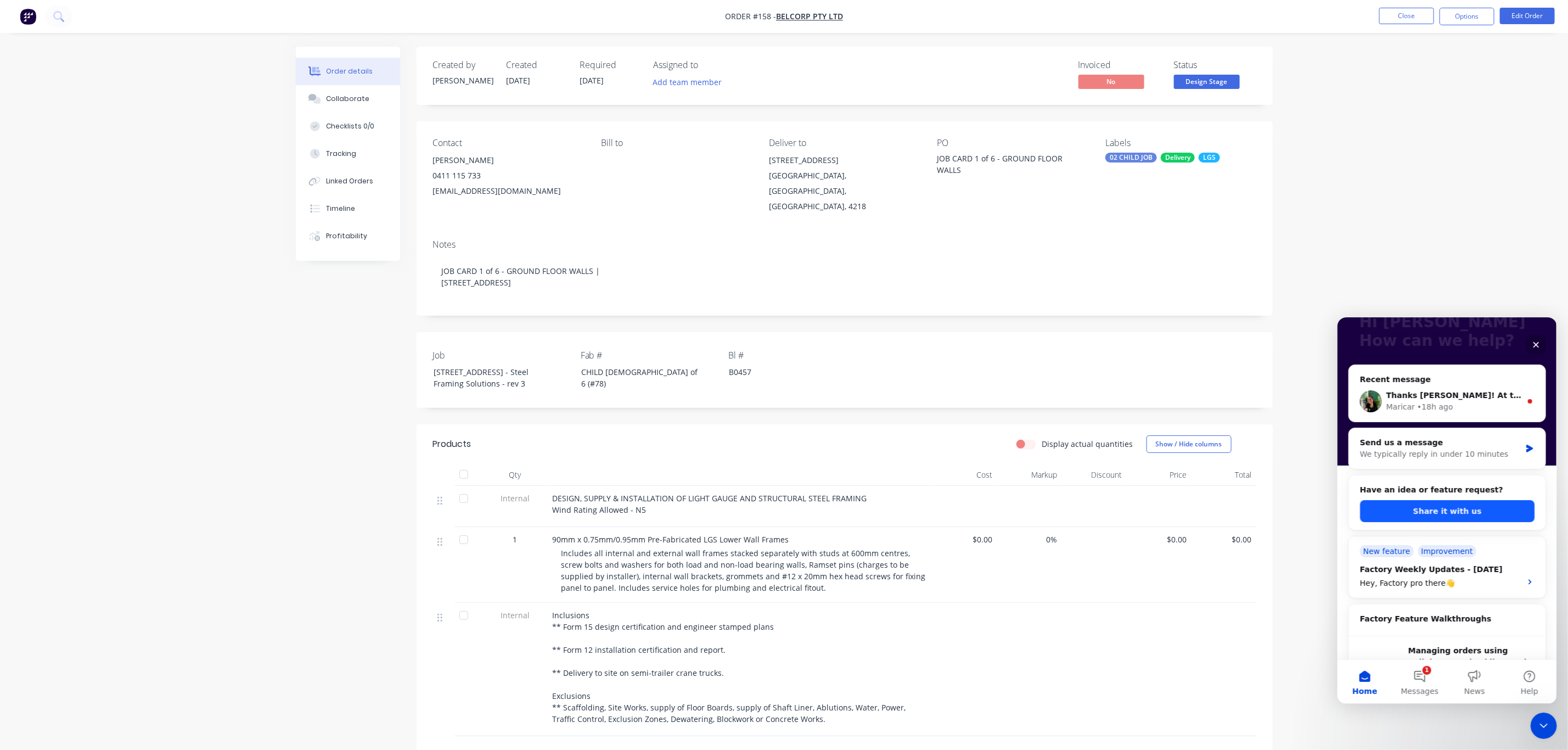
click at [1472, 508] on button "Share it with us" at bounding box center [1447, 511] width 174 height 22
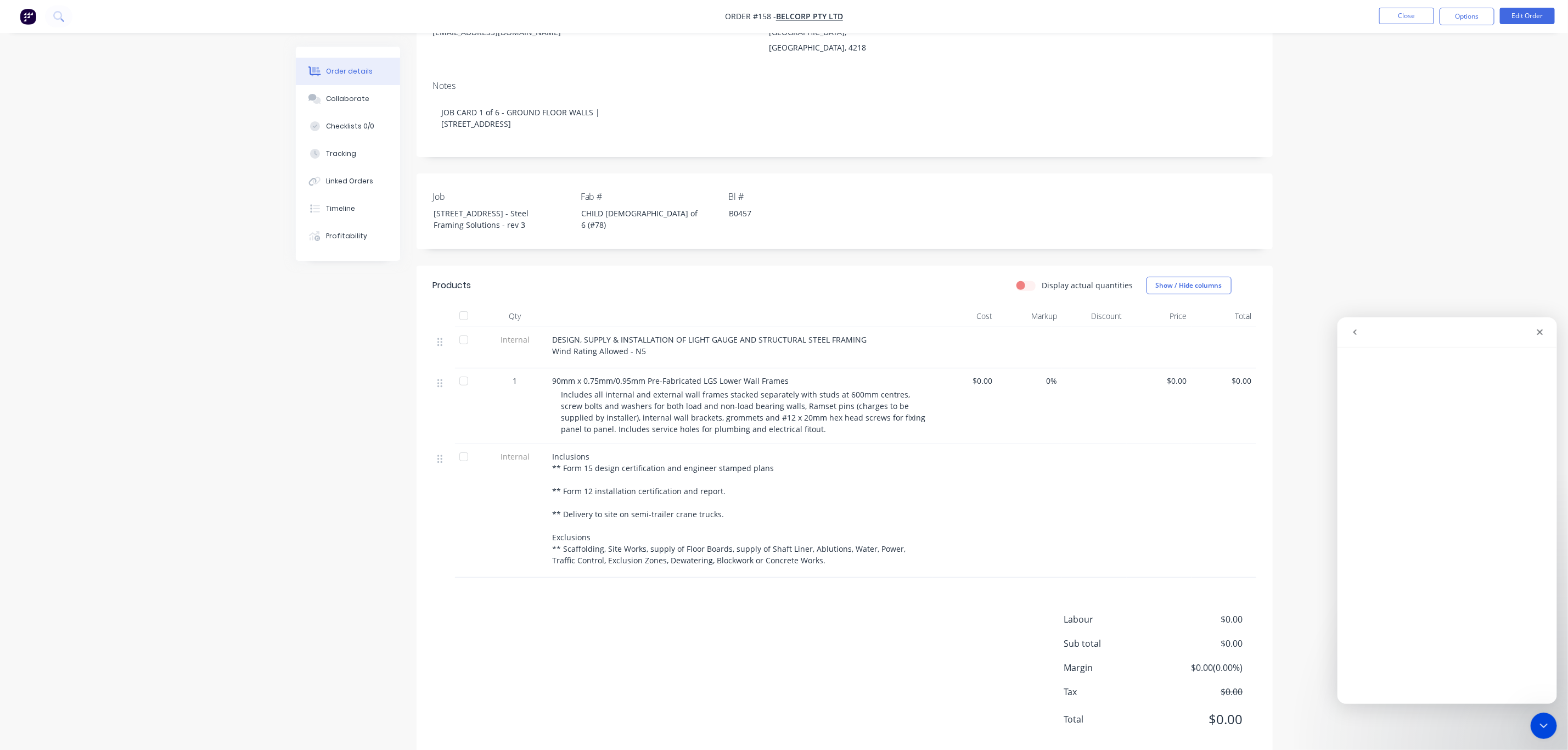
scroll to position [167, 0]
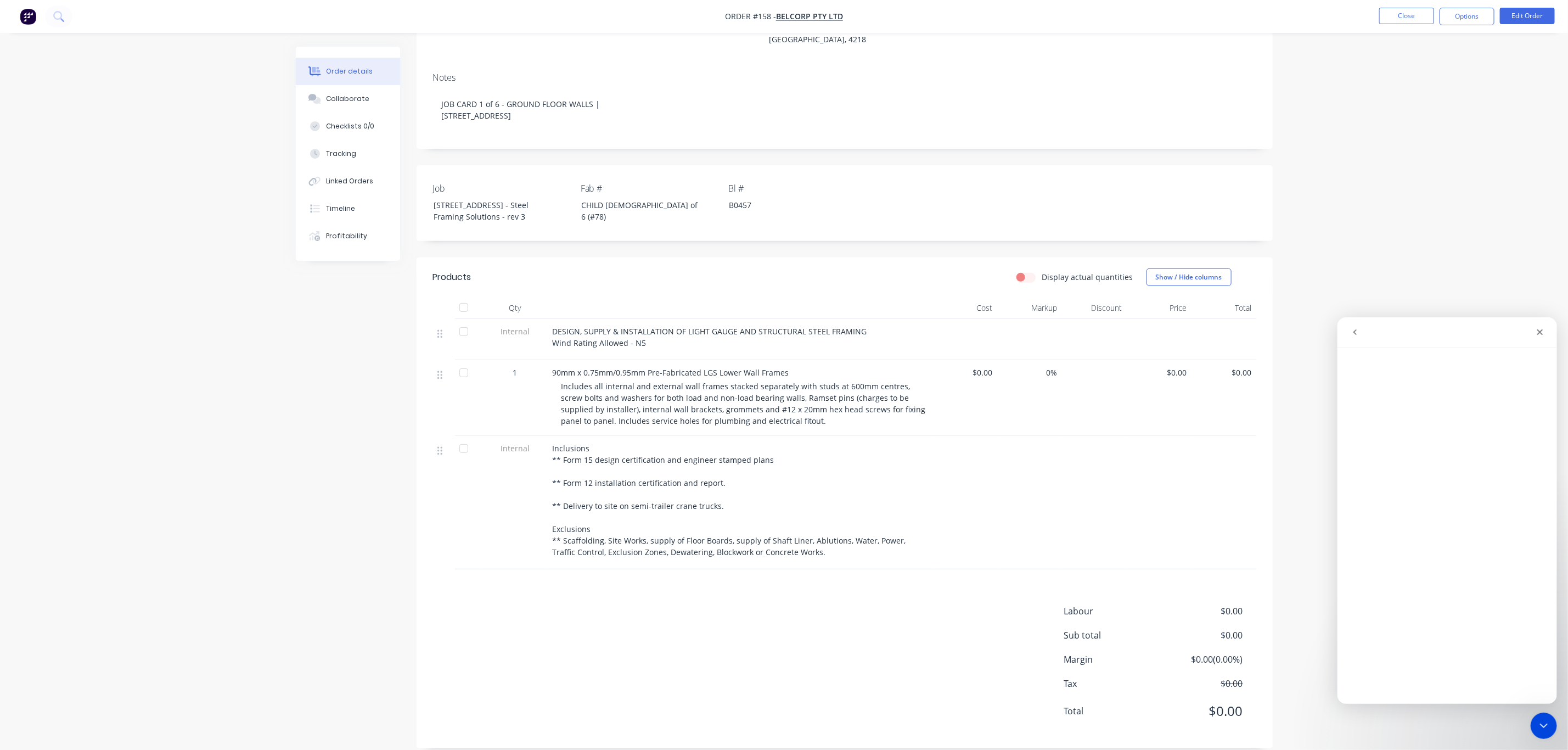
click at [1353, 330] on icon "go back" at bounding box center [1354, 331] width 3 height 6
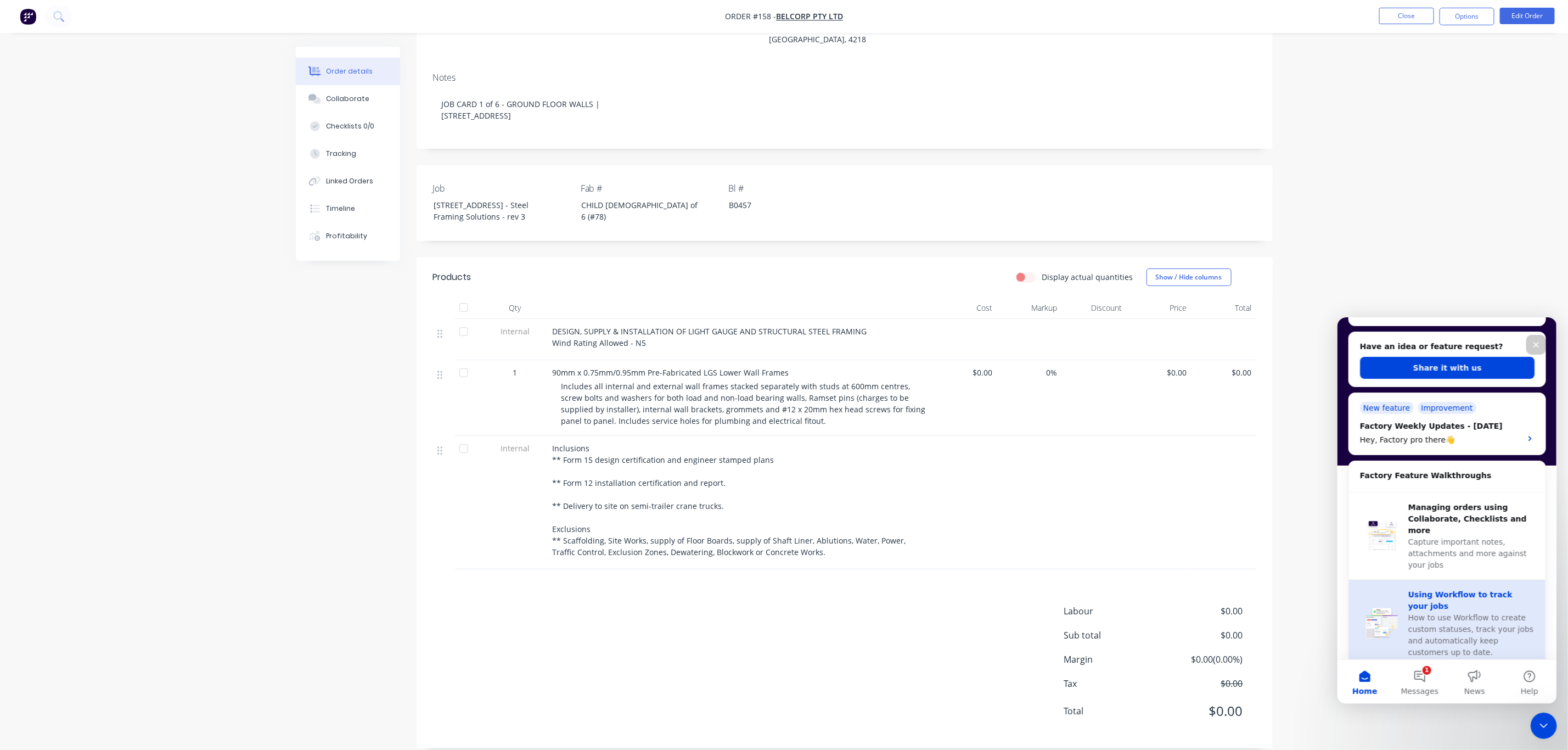
scroll to position [226, 0]
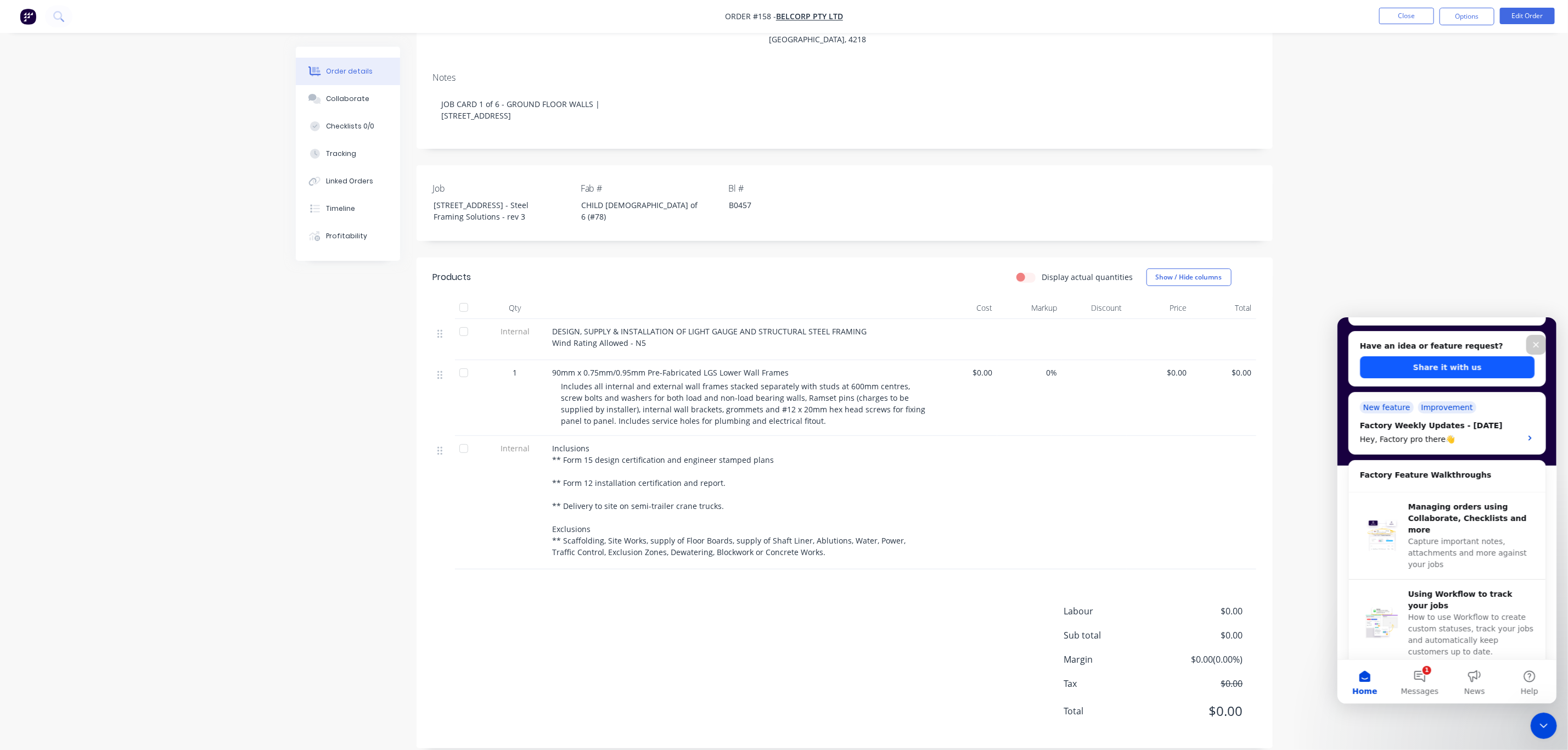
click at [1468, 368] on button "Share it with us" at bounding box center [1447, 367] width 174 height 22
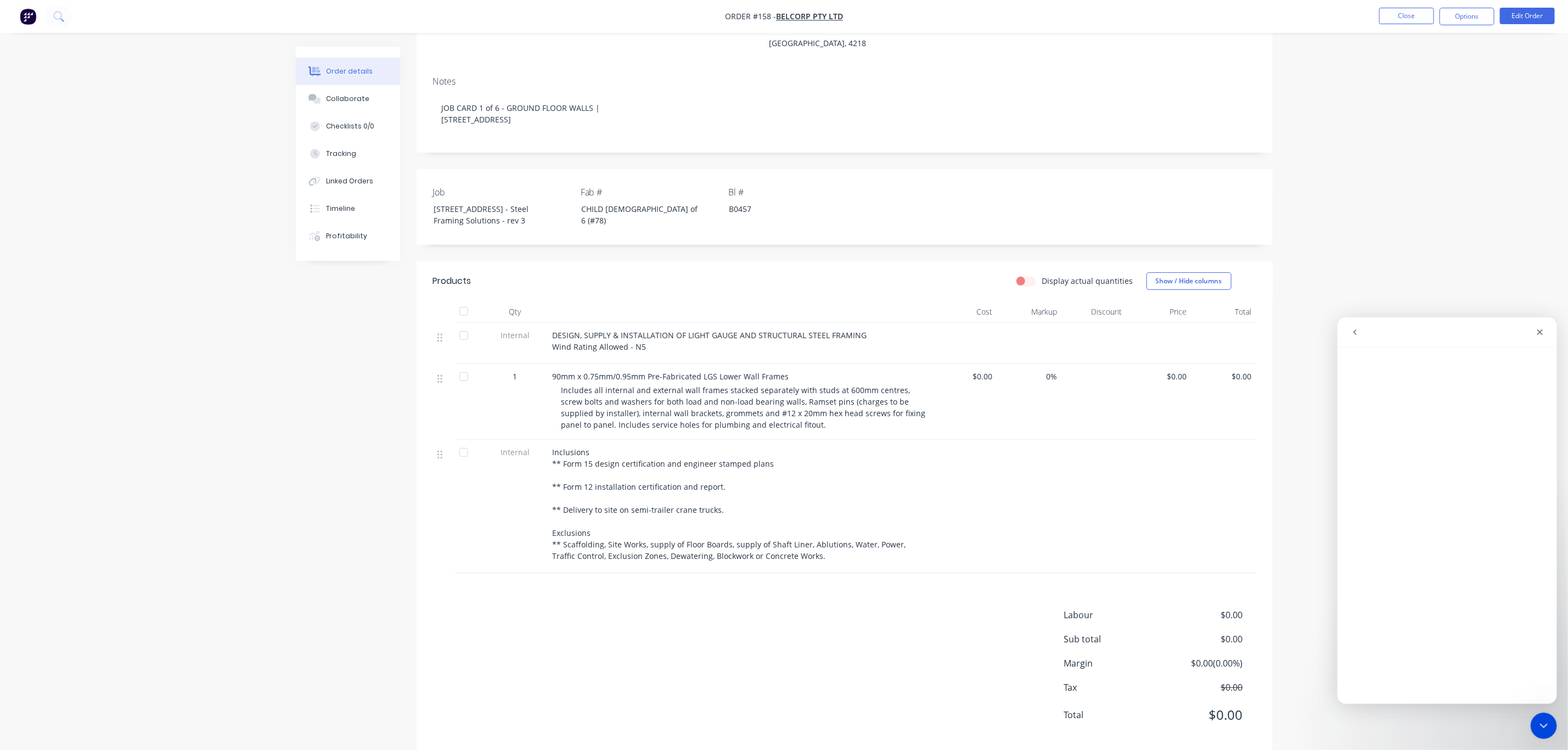
scroll to position [167, 0]
click at [1350, 328] on icon "go back" at bounding box center [1354, 331] width 9 height 9
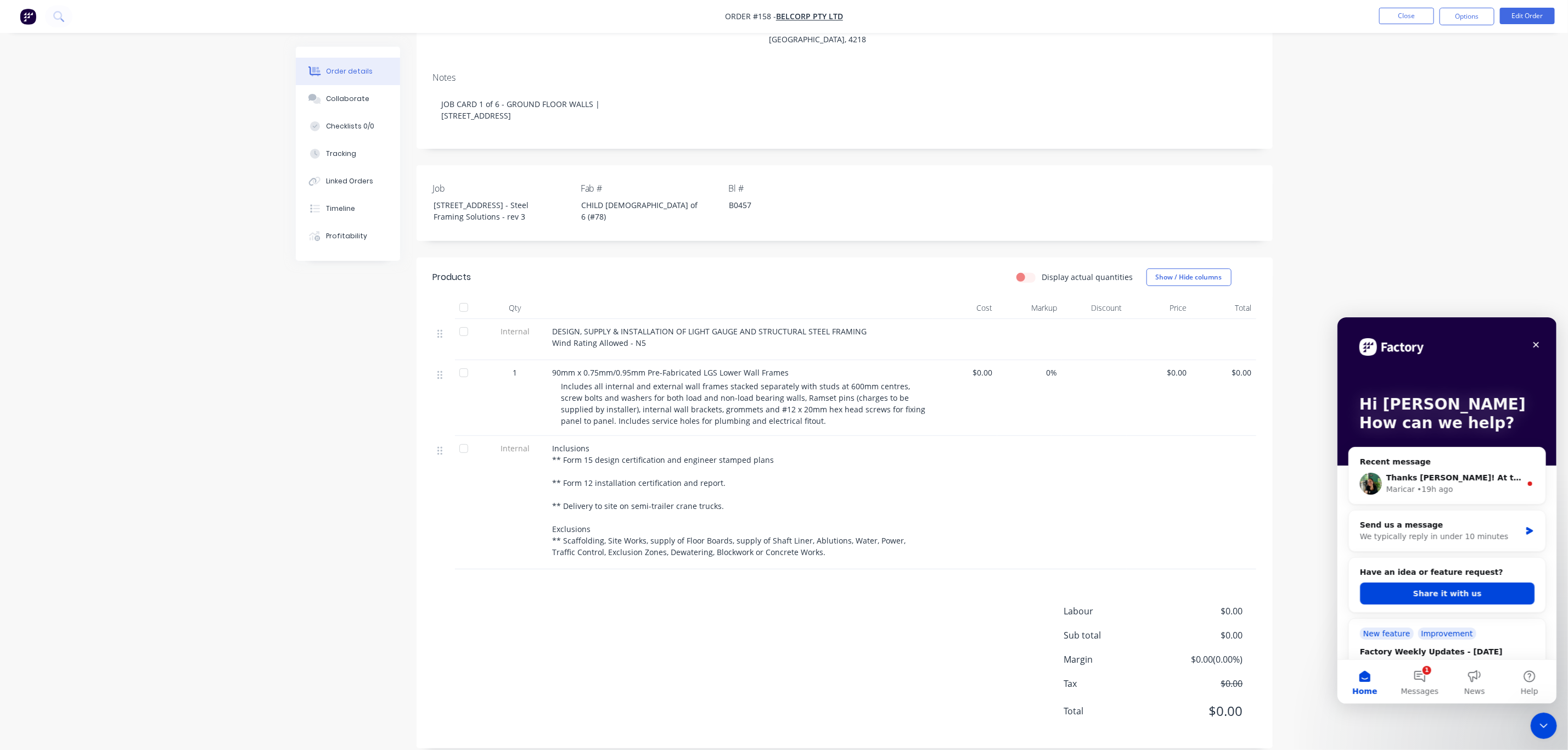
click at [1413, 160] on div "Order details Collaborate Checklists 0/0 Tracking Linked Orders Timeline Profit…" at bounding box center [784, 299] width 1568 height 932
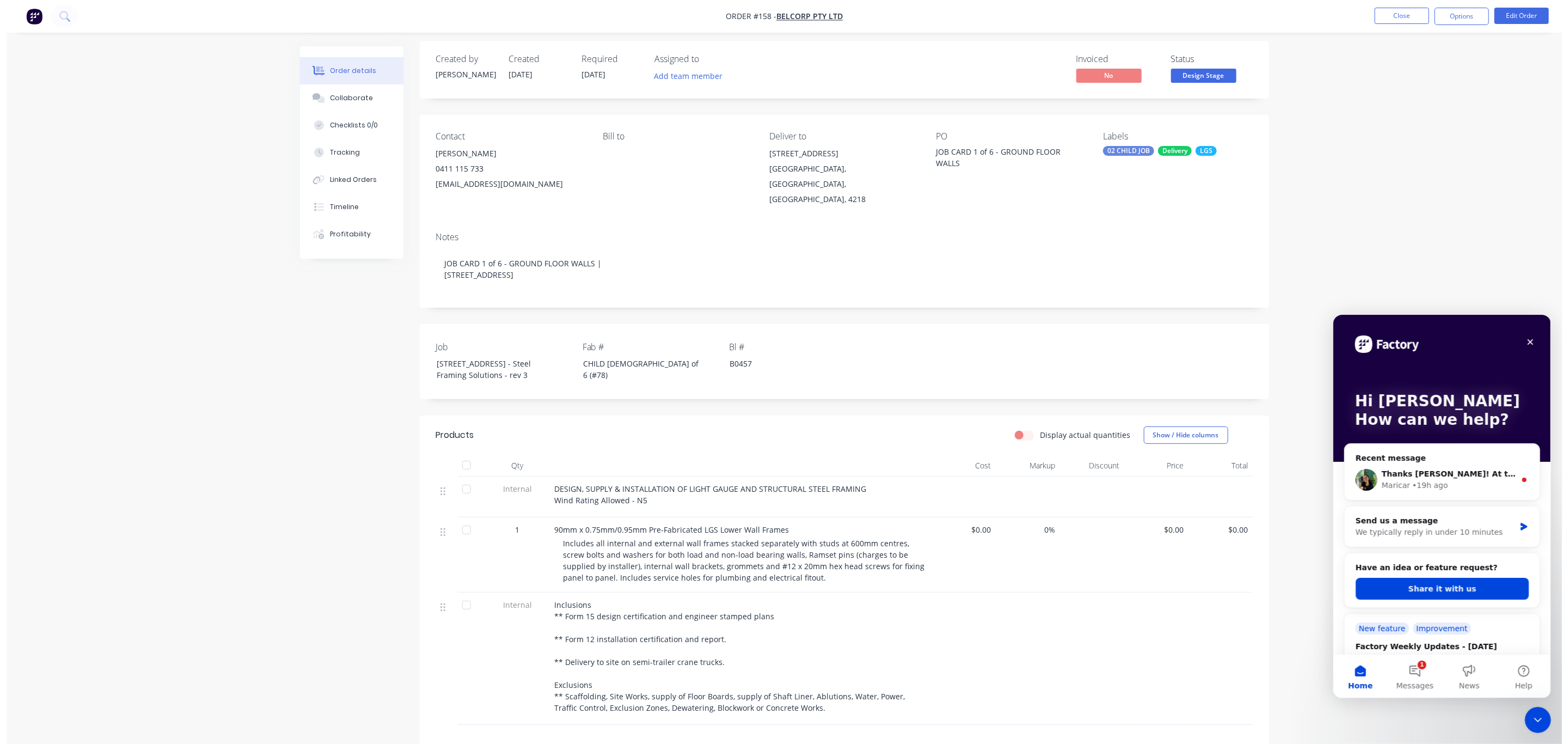
scroll to position [0, 0]
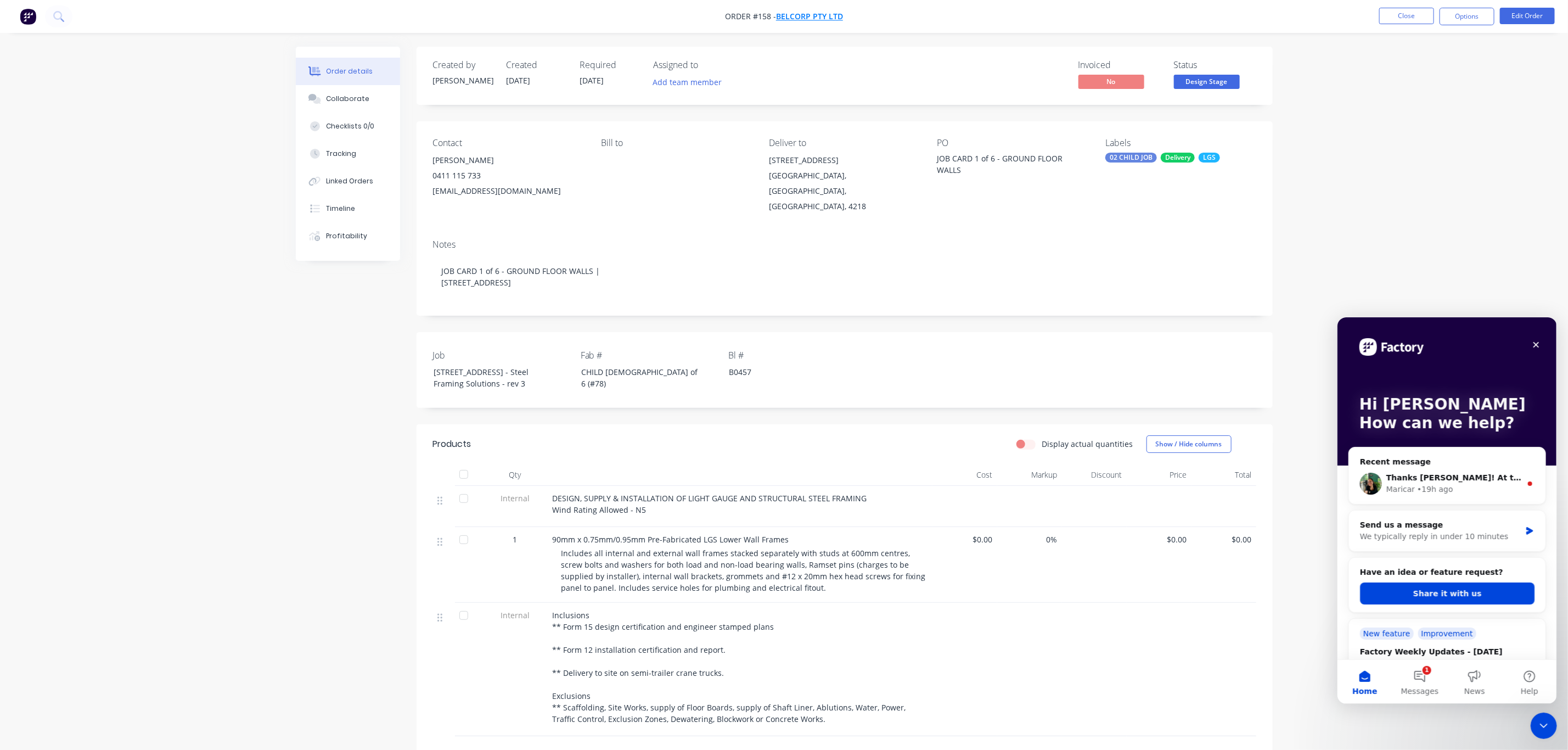
click at [828, 17] on span "BelCorp Pty Ltd" at bounding box center [809, 17] width 67 height 10
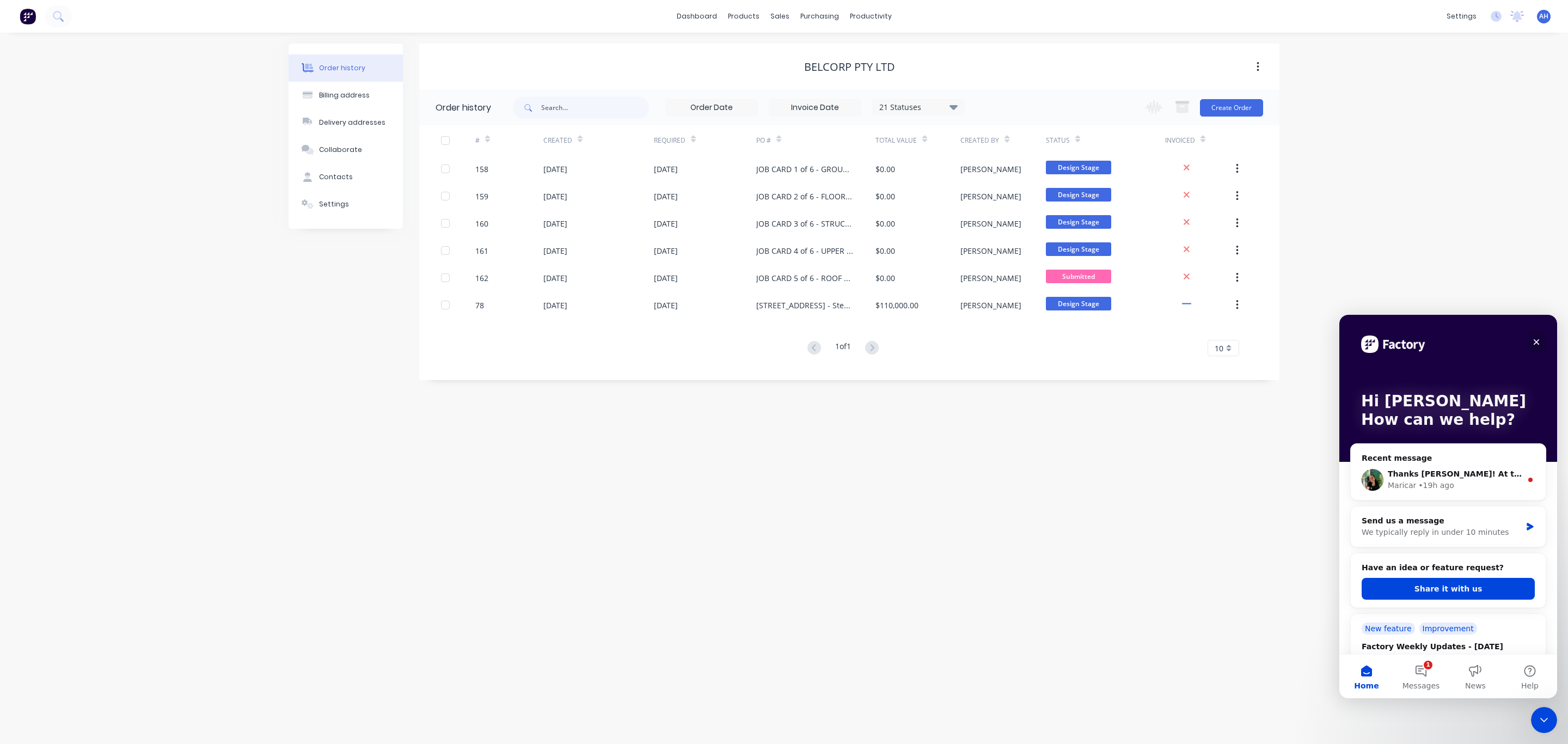
click at [1539, 338] on icon "Close" at bounding box center [1536, 342] width 9 height 9
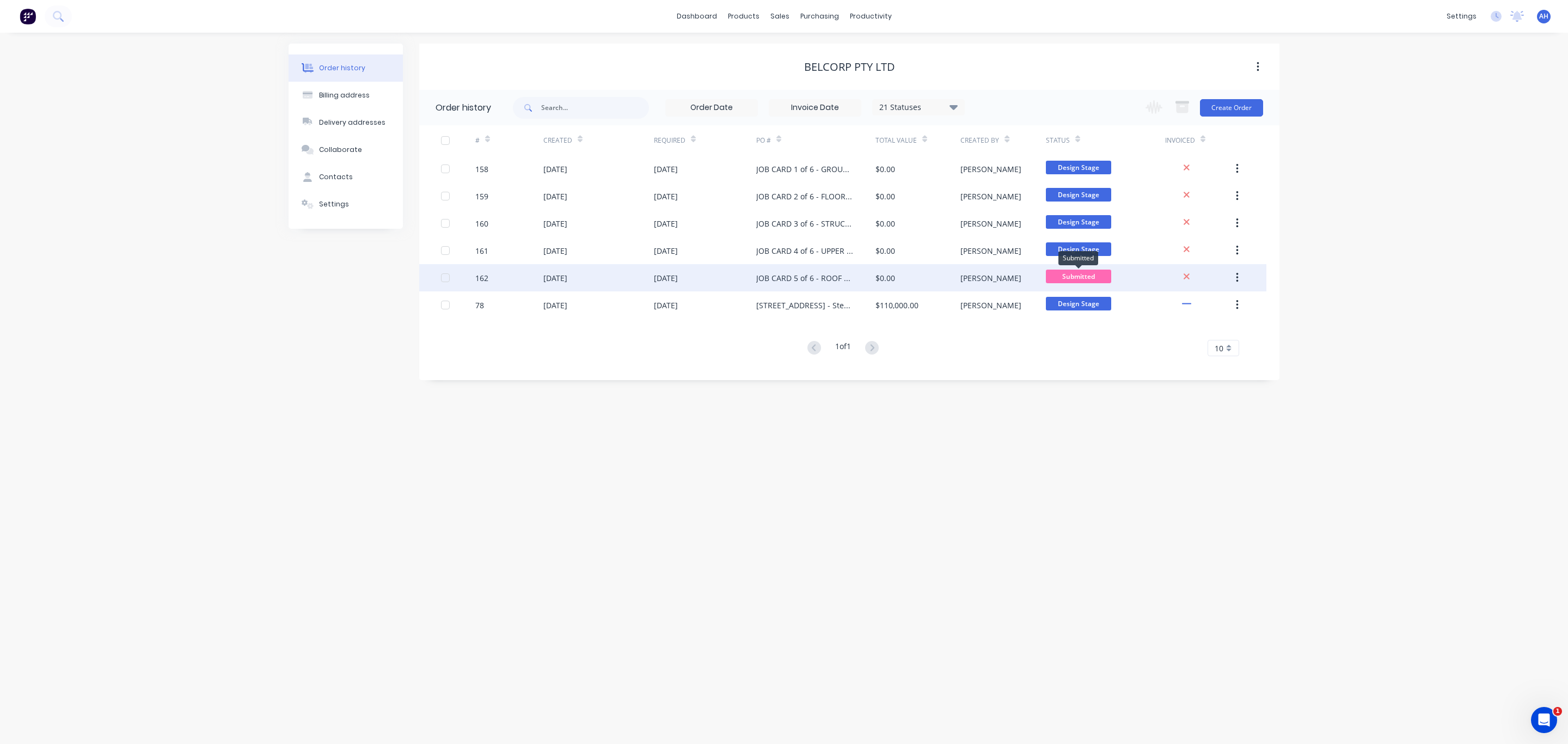
click at [1077, 275] on span "Submitted" at bounding box center [1078, 276] width 65 height 13
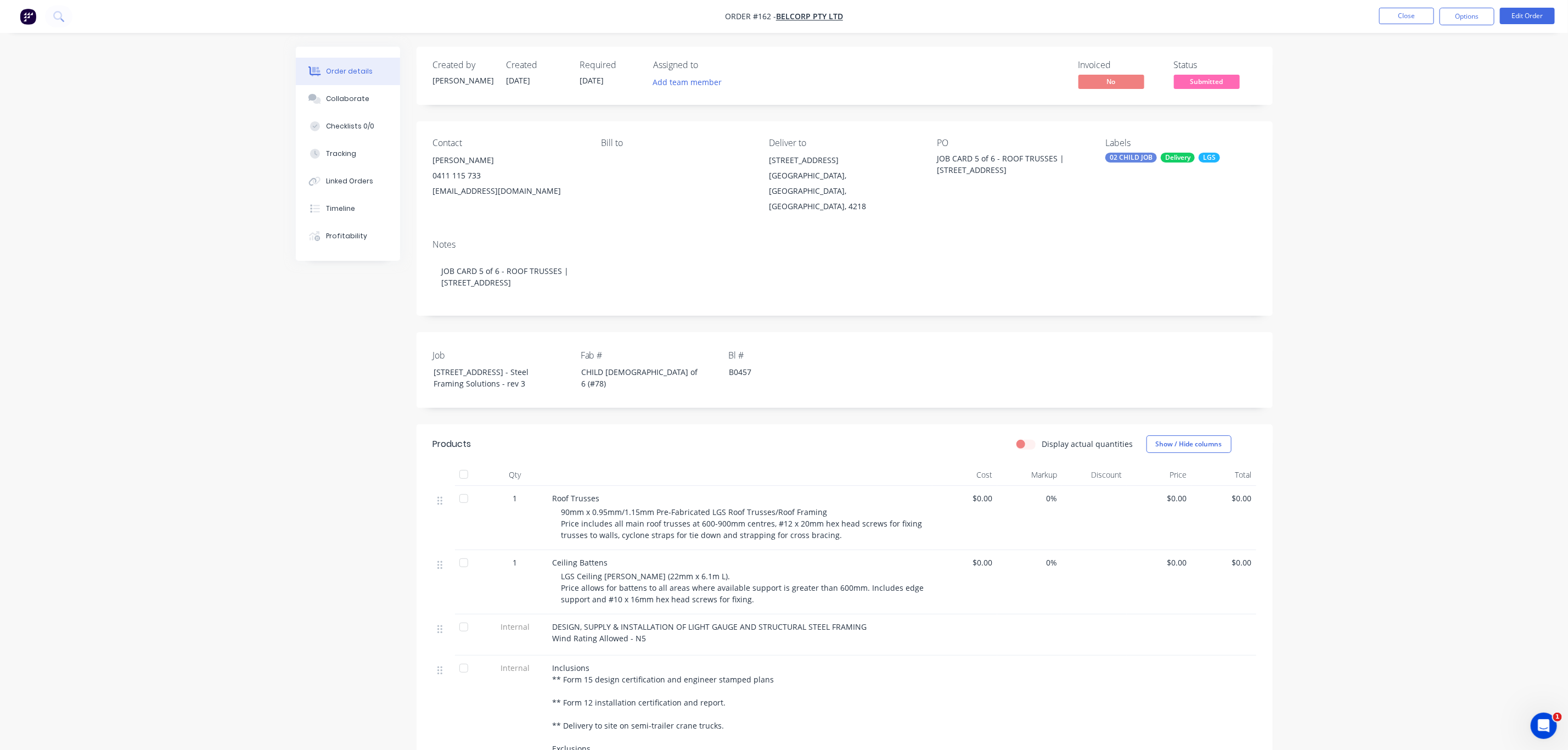
click at [1206, 80] on span "Submitted" at bounding box center [1207, 82] width 66 height 14
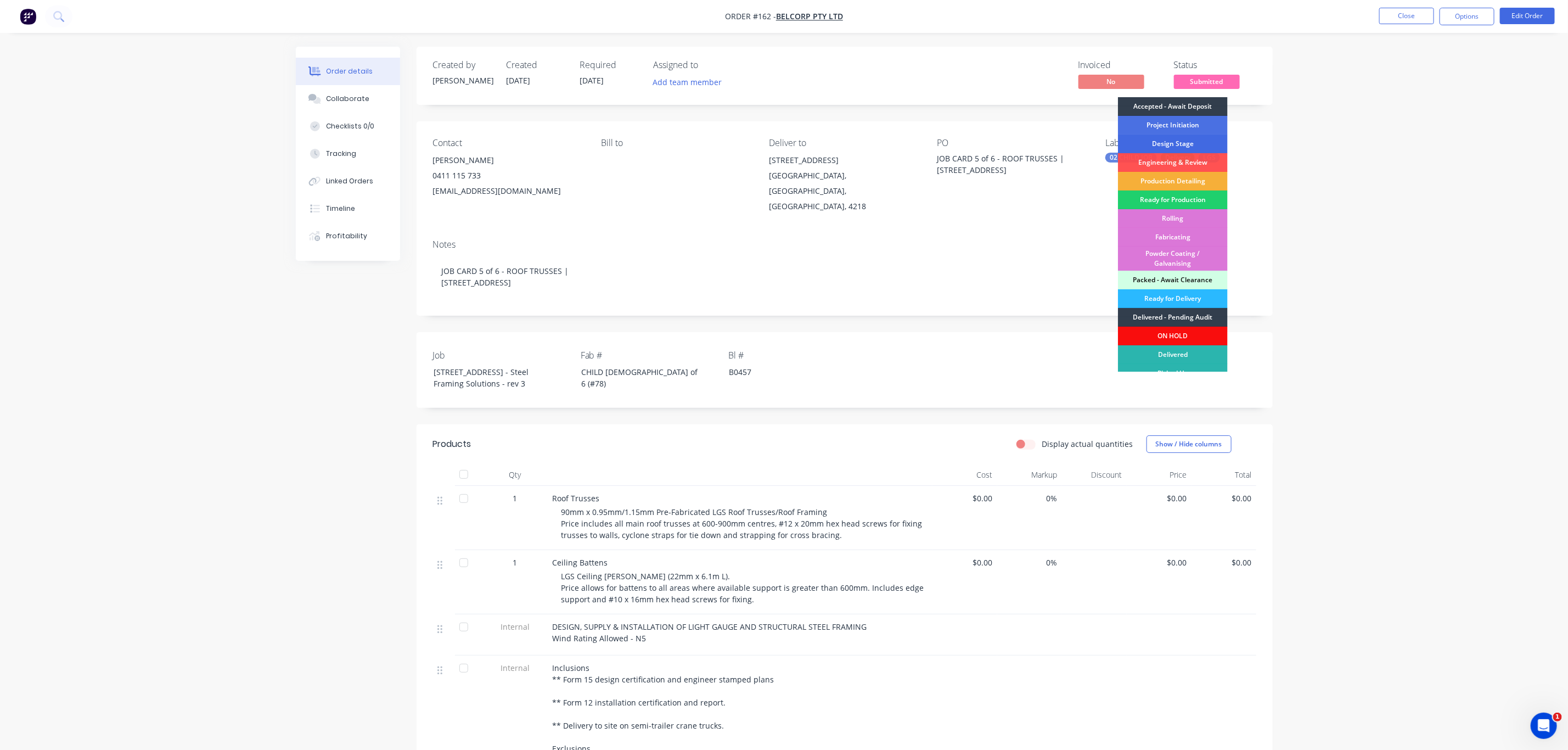
click at [1176, 139] on div "Design Stage" at bounding box center [1173, 144] width 110 height 18
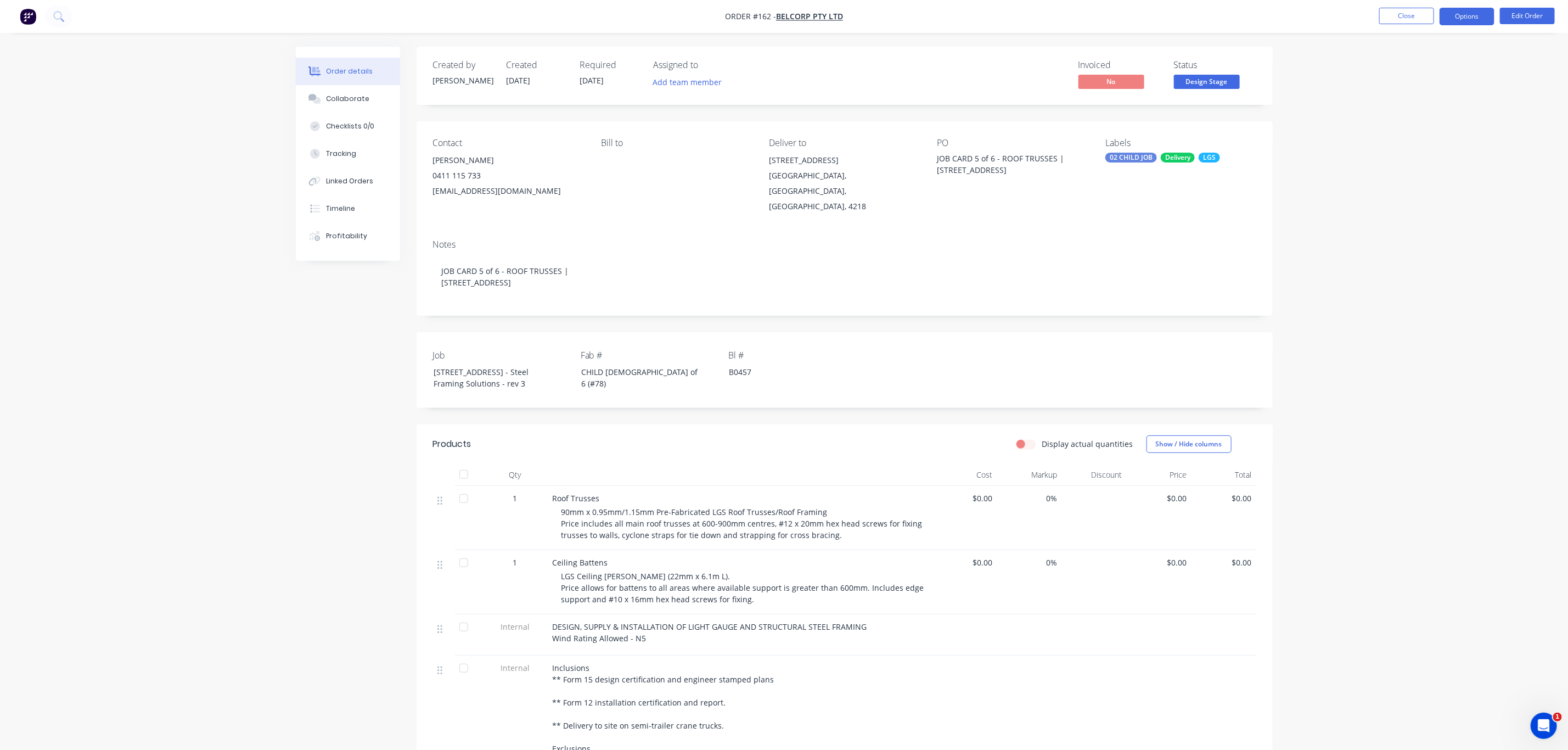
click at [1469, 14] on button "Options" at bounding box center [1467, 17] width 55 height 18
click at [1408, 260] on div "Duplicate" at bounding box center [1434, 265] width 101 height 16
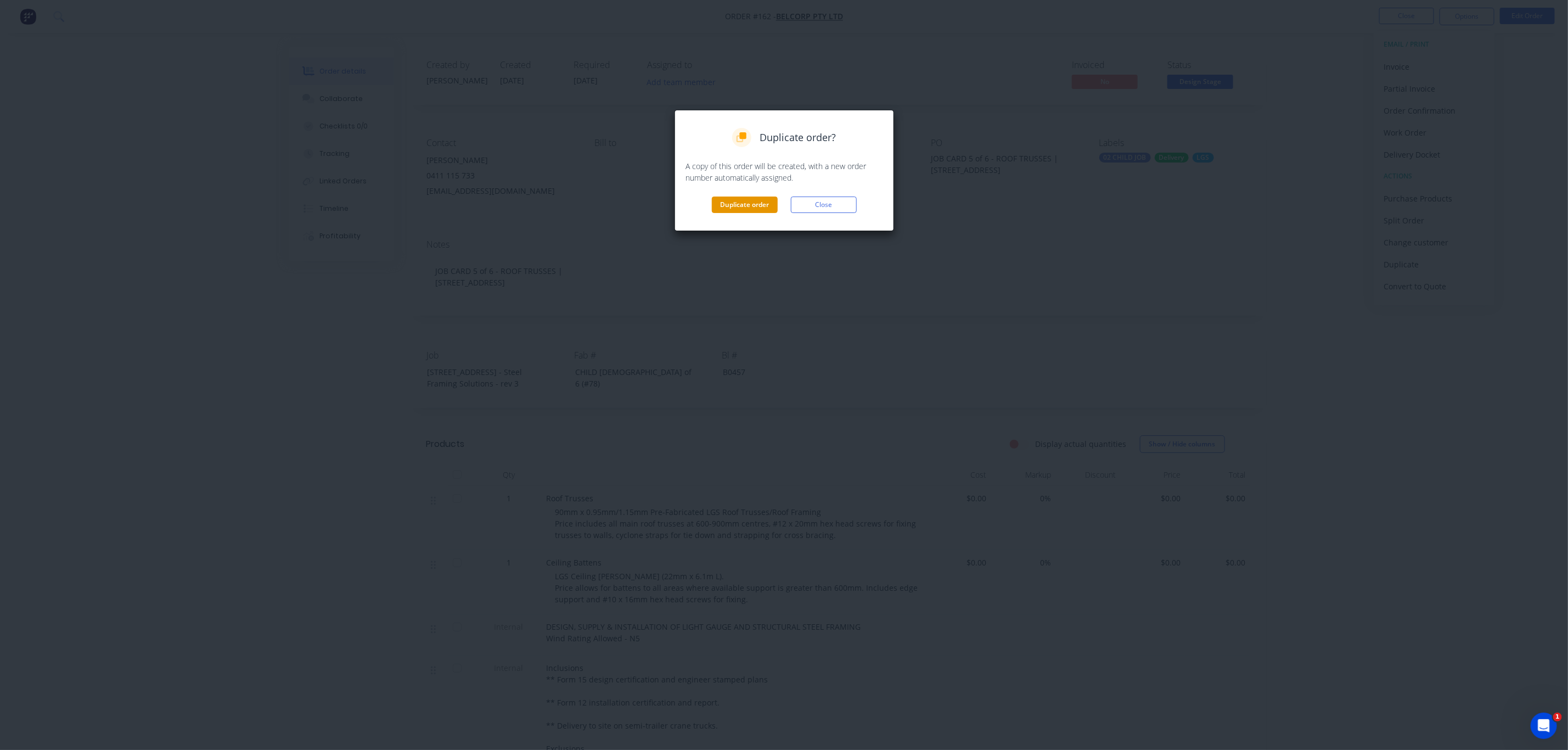
drag, startPoint x: 750, startPoint y: 199, endPoint x: 746, endPoint y: 149, distance: 50.2
click at [749, 199] on button "Duplicate order" at bounding box center [744, 204] width 66 height 17
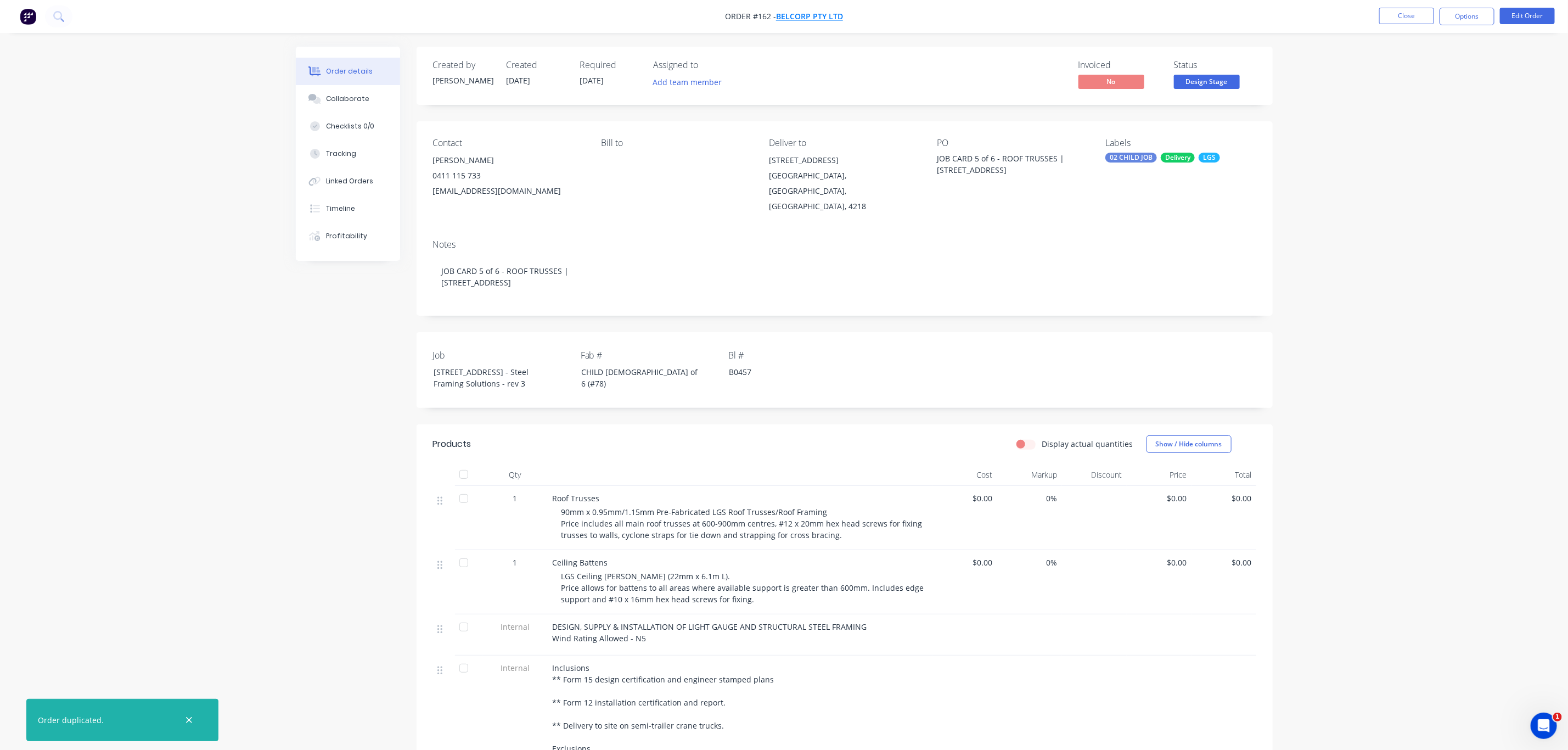
click at [798, 14] on span "BelCorp Pty Ltd" at bounding box center [809, 17] width 67 height 10
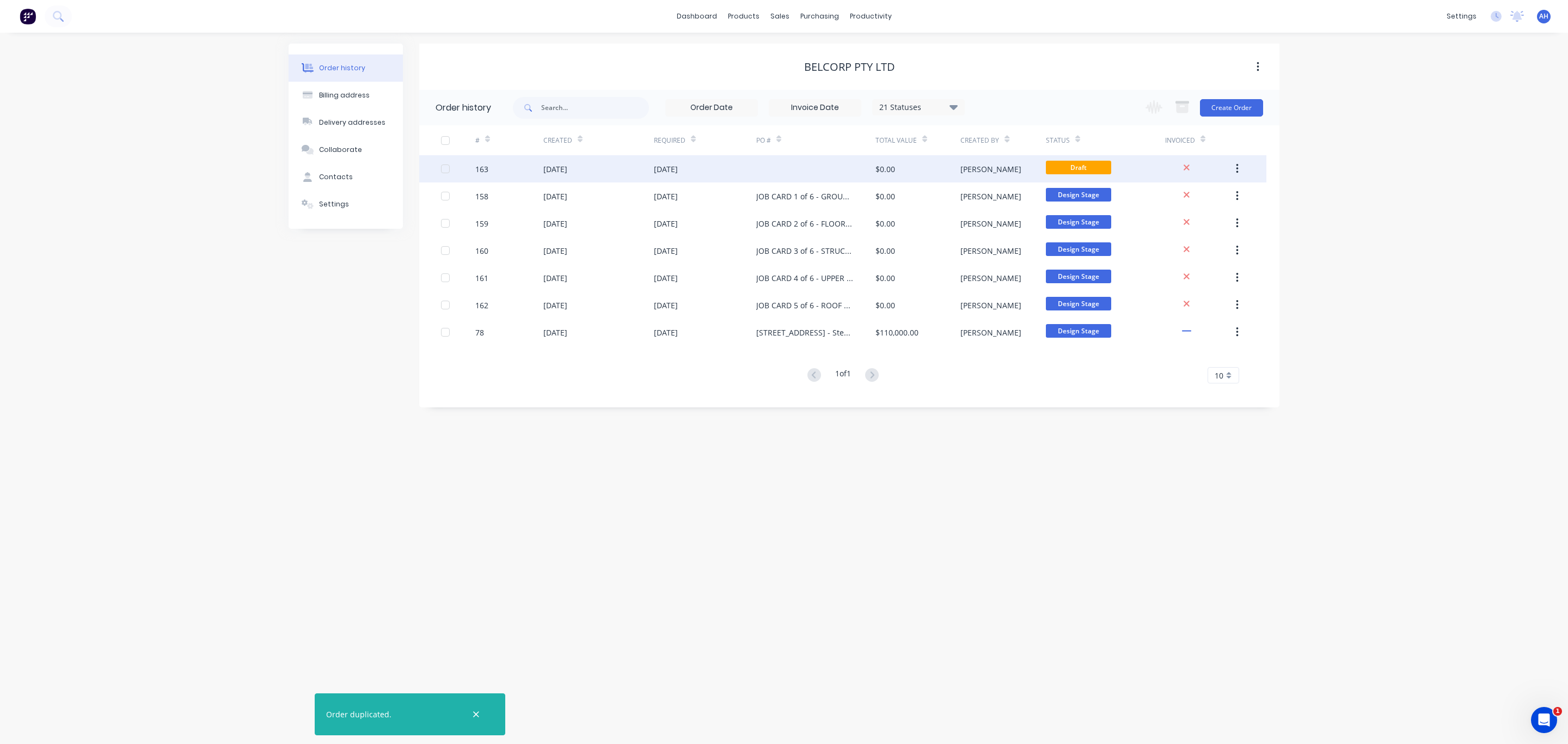
click at [782, 174] on div at bounding box center [816, 169] width 119 height 27
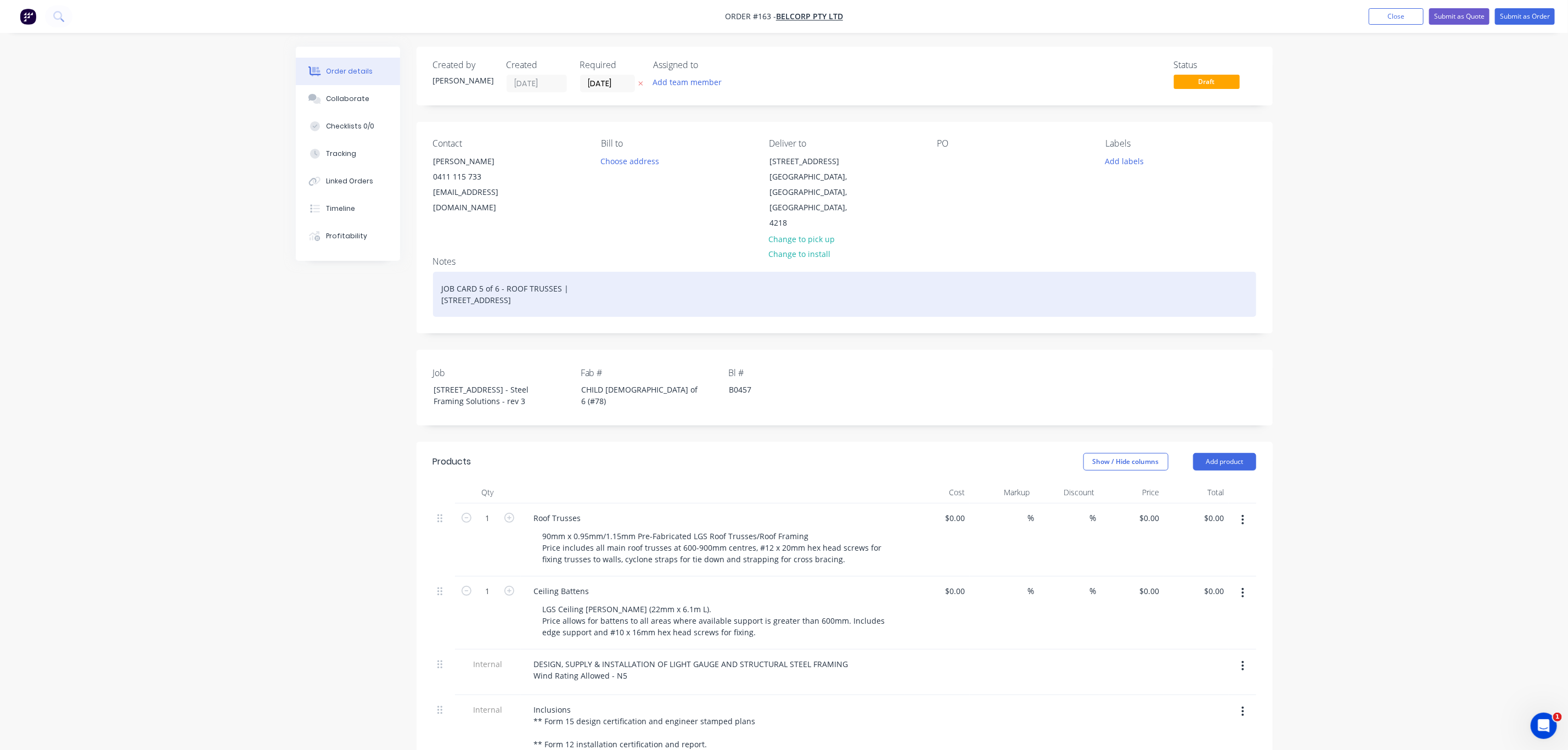
click at [481, 272] on div "JOB CARD 5 of 6 - ROOF TRUSSES | 13 Ridge Rd Tanah Merah QLD 4128" at bounding box center [845, 294] width 824 height 45
drag, startPoint x: 586, startPoint y: 288, endPoint x: 422, endPoint y: 273, distance: 164.7
click at [423, 273] on div "Notes JOB CARD 6 of 6 - INSTALLATION | 13 Ridge Rd Tanah Merah QLD 4128" at bounding box center [844, 290] width 856 height 85
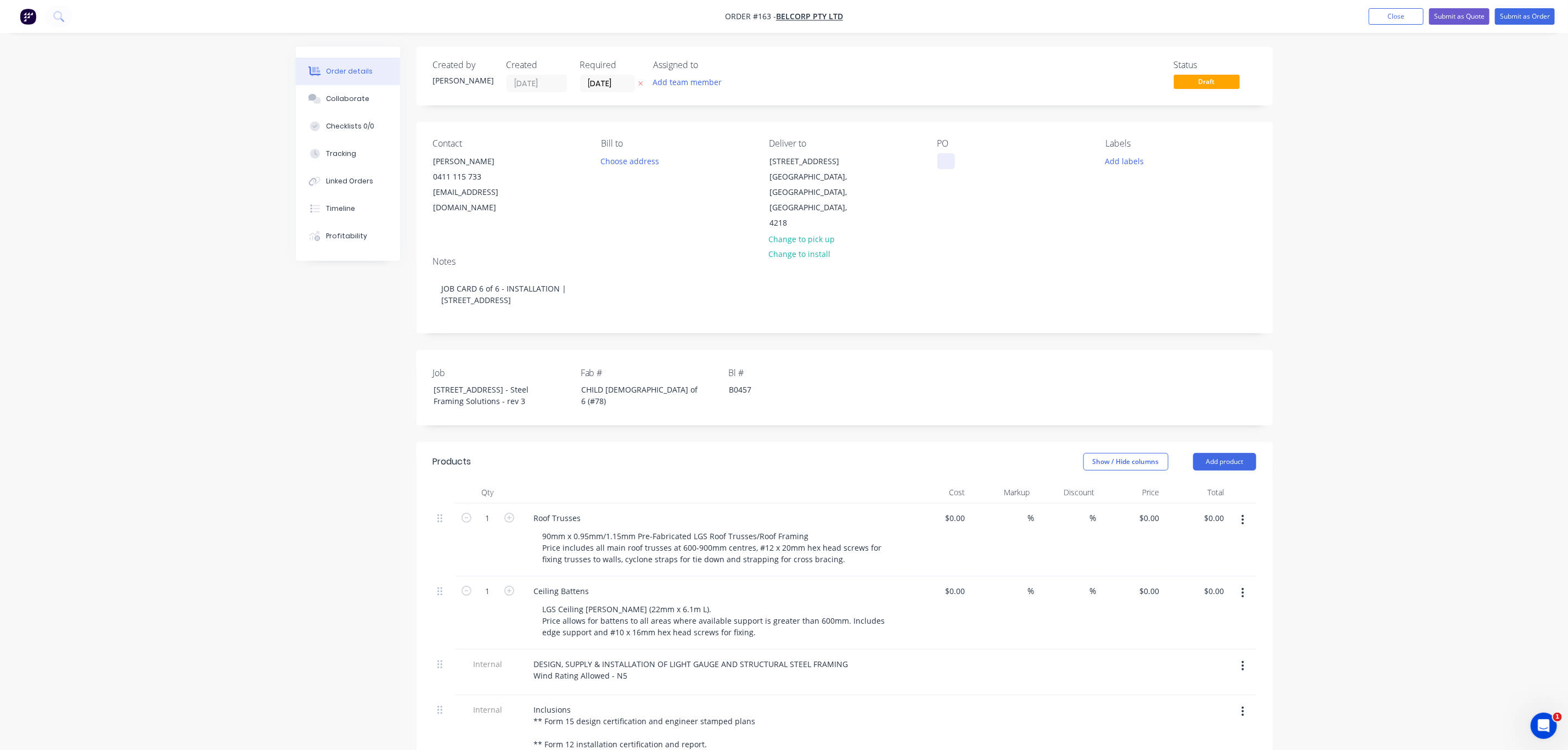
click at [946, 158] on div at bounding box center [946, 161] width 18 height 16
paste div
click at [1120, 163] on button "Add labels" at bounding box center [1125, 161] width 50 height 15
click at [1149, 273] on button "02 CHILD JOB" at bounding box center [1154, 280] width 75 height 15
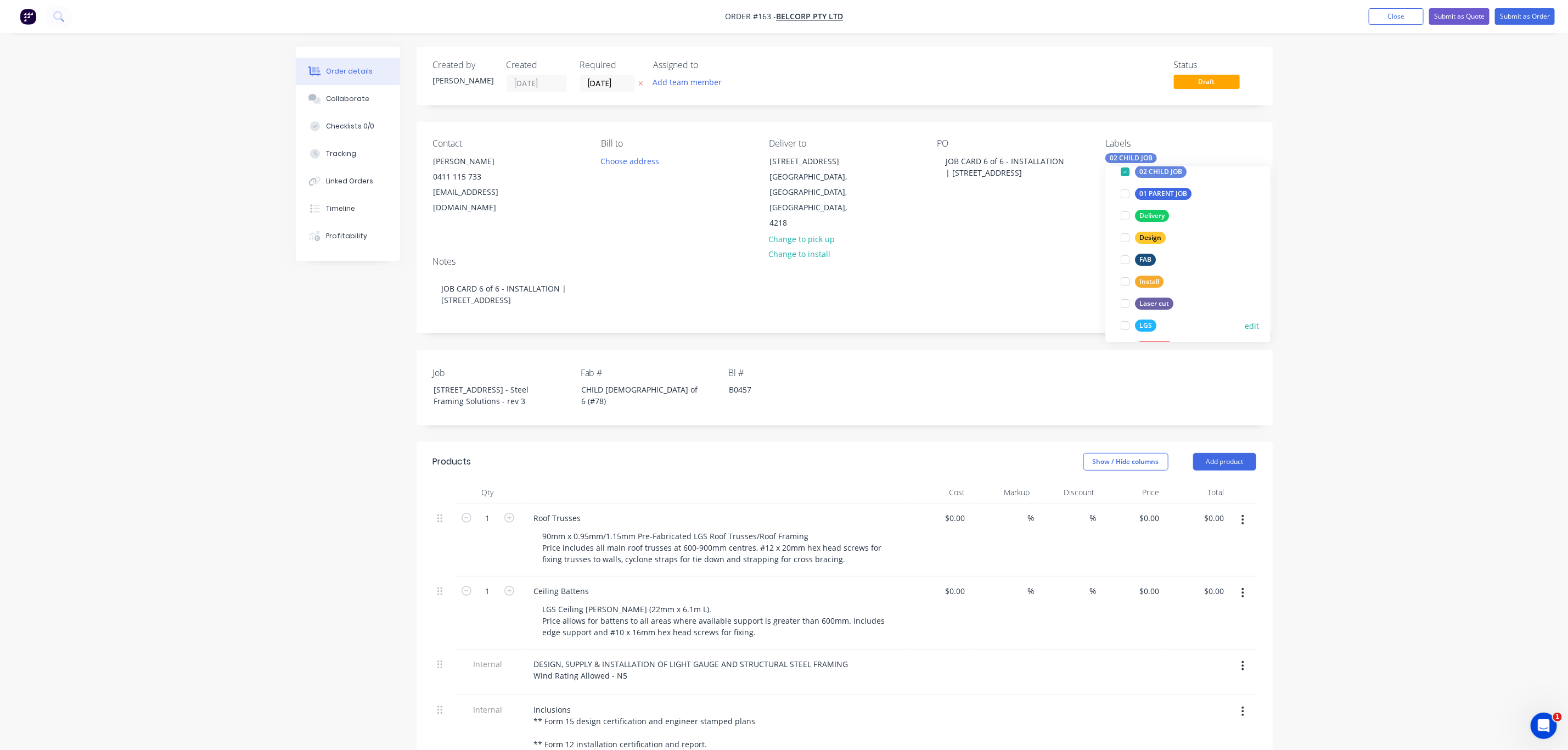
click at [1143, 322] on div "LGS" at bounding box center [1146, 326] width 21 height 12
click at [1146, 301] on div "Install" at bounding box center [1150, 304] width 29 height 12
click at [606, 85] on input "[DATE]" at bounding box center [608, 83] width 54 height 17
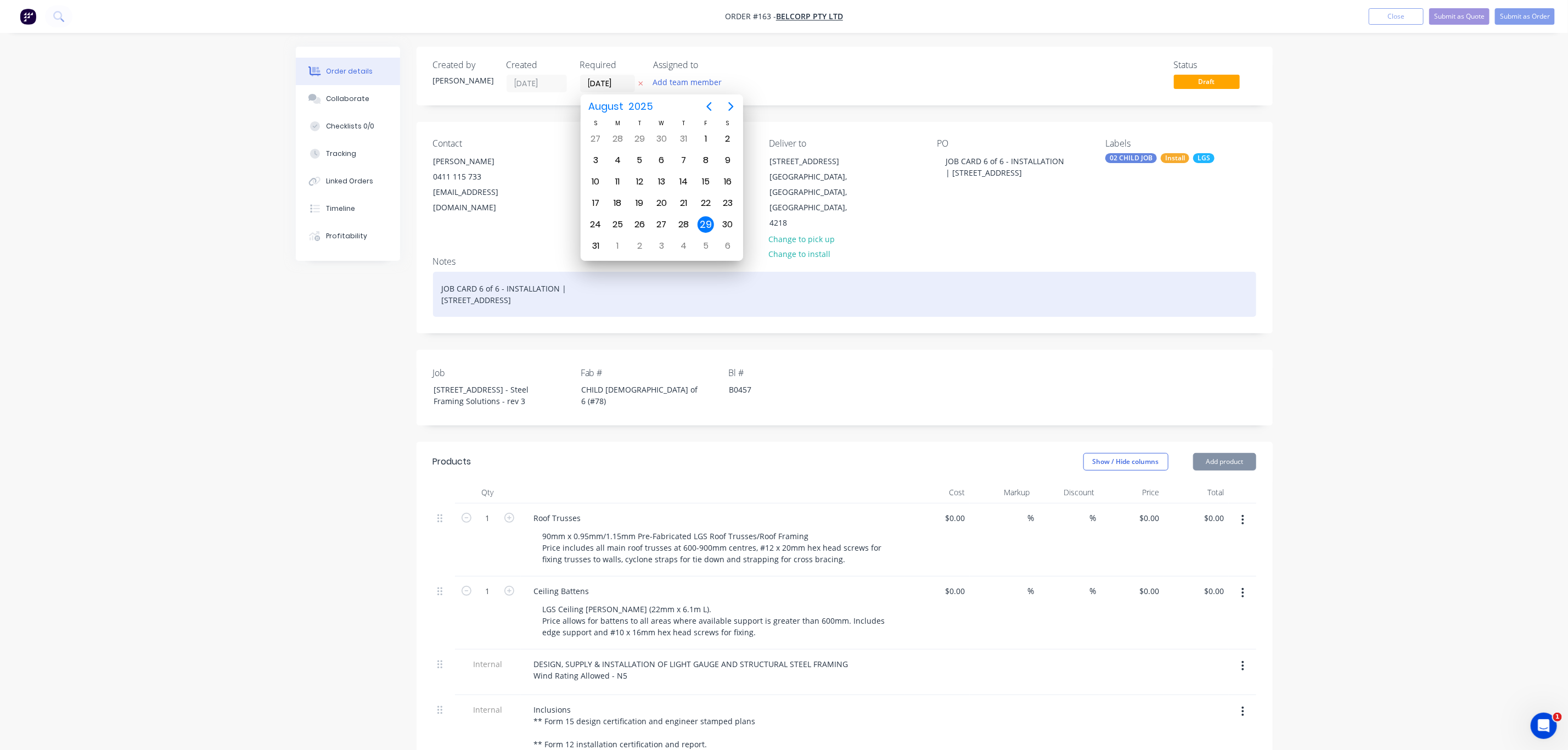
click at [544, 272] on div "JOB CARD 6 of 6 - INSTALLATION | 13 Ridge Rd Tanah Merah QLD 4128" at bounding box center [845, 294] width 824 height 45
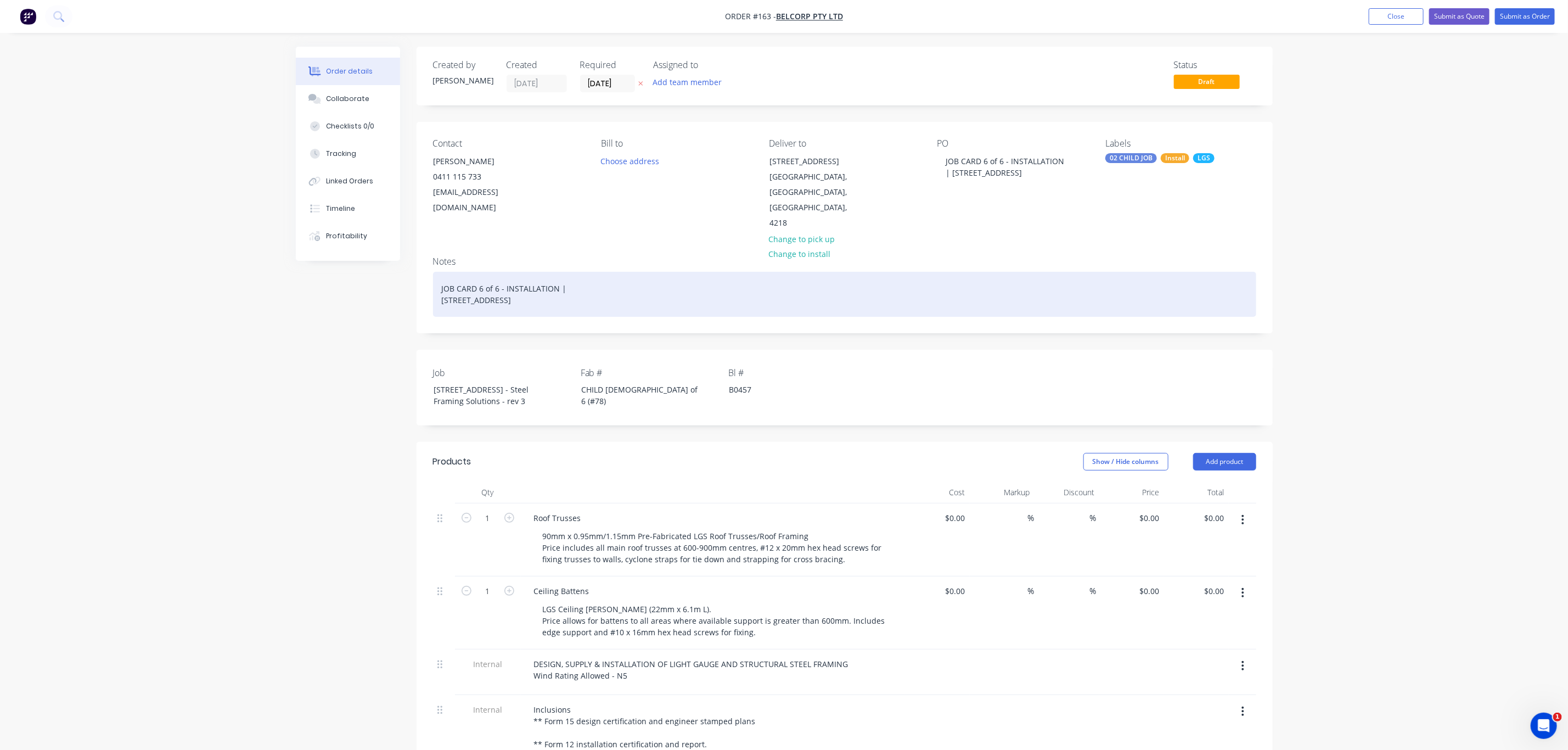
drag, startPoint x: 577, startPoint y: 287, endPoint x: 455, endPoint y: 277, distance: 122.4
click at [455, 277] on div "JOB CARD 6 of 6 - INSTALLATION | 13 Ridge Rd Tanah Merah QLD 4128" at bounding box center [845, 294] width 824 height 45
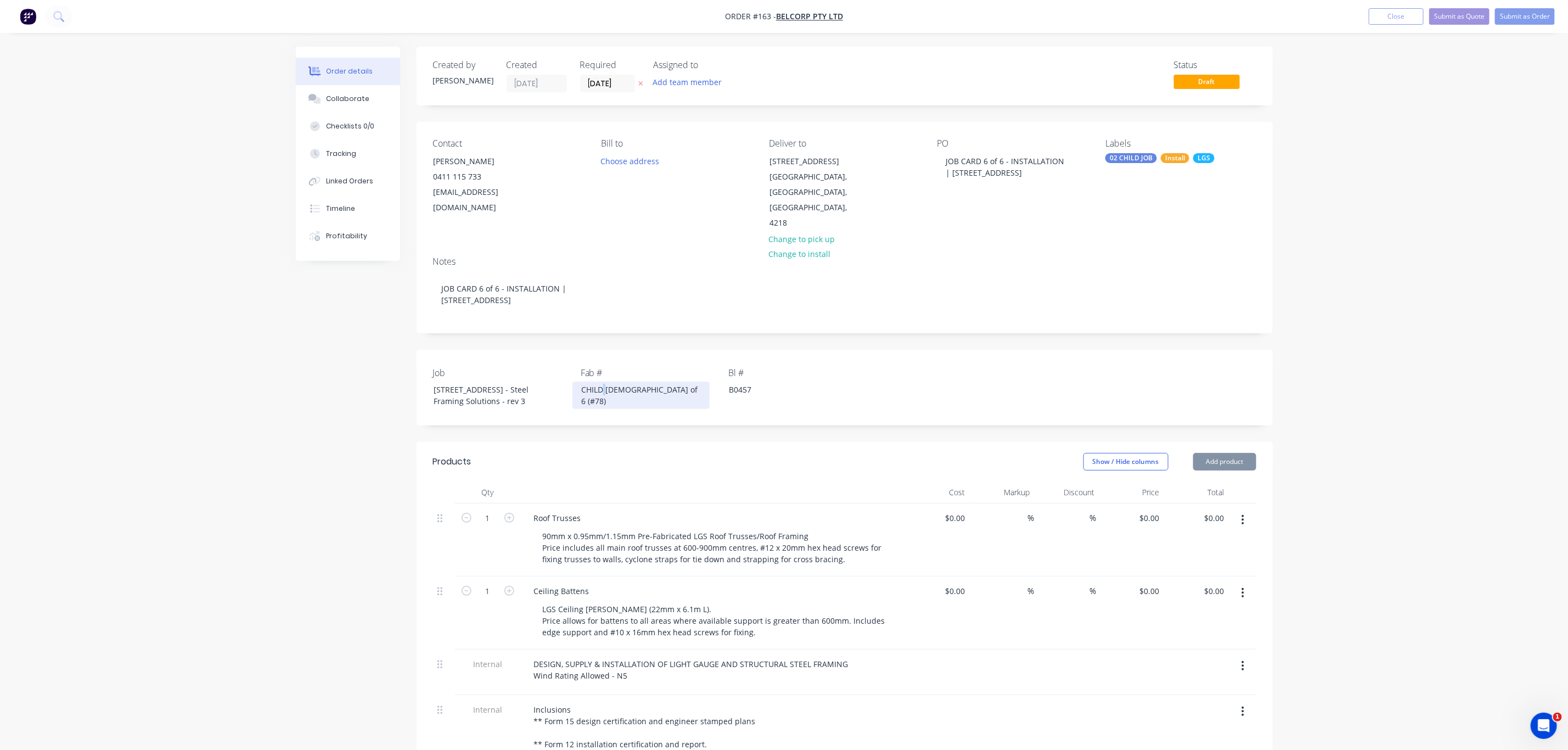
click at [606, 382] on div "CHILD 5 of 6 (#78)" at bounding box center [641, 395] width 137 height 28
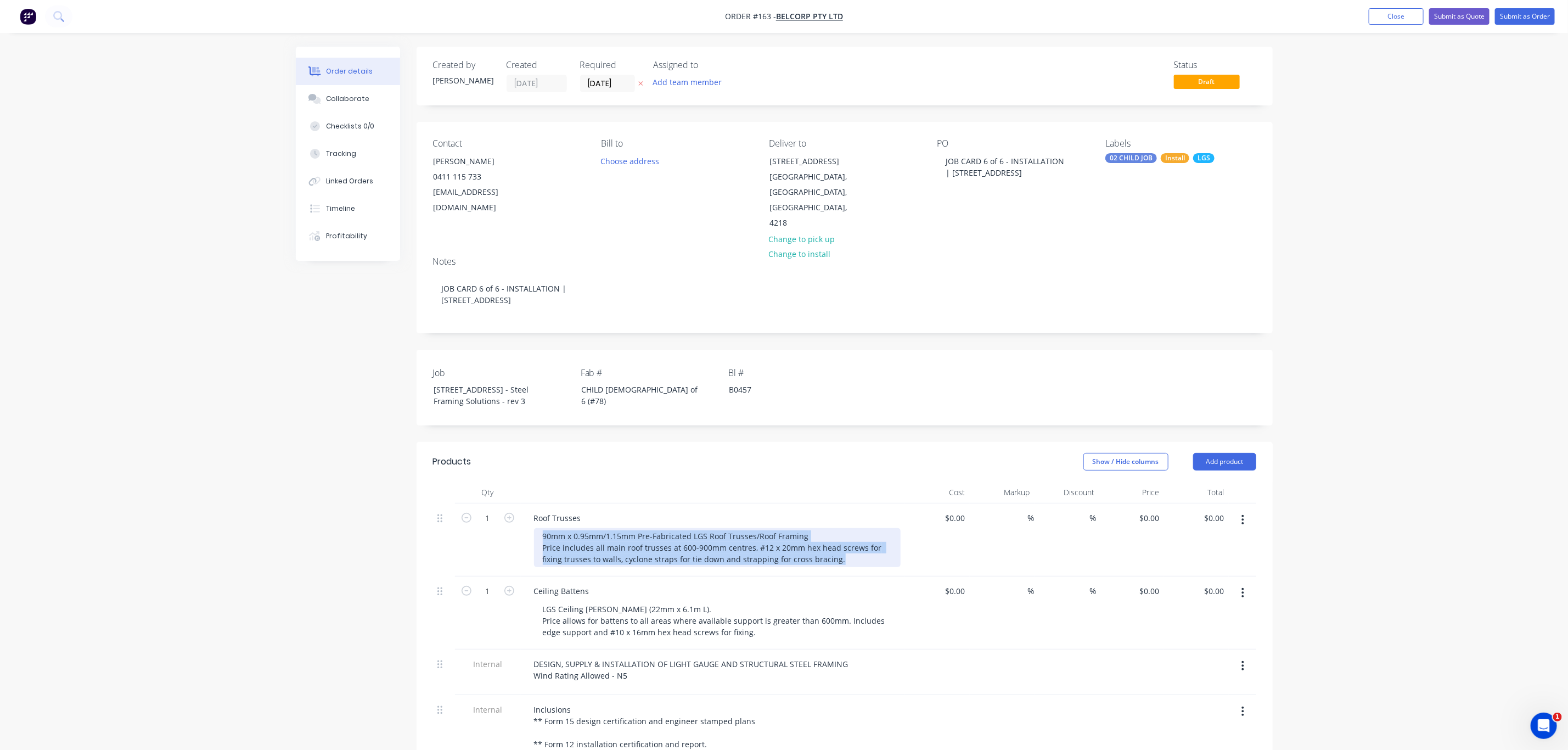
drag, startPoint x: 847, startPoint y: 549, endPoint x: 498, endPoint y: 519, distance: 350.3
click at [497, 519] on div "1 Roof Trusses 90mm x 0.95mm/1.15mm Pre-Fabricated LGS Roof Trusses/Roof Framin…" at bounding box center [845, 539] width 824 height 73
paste div
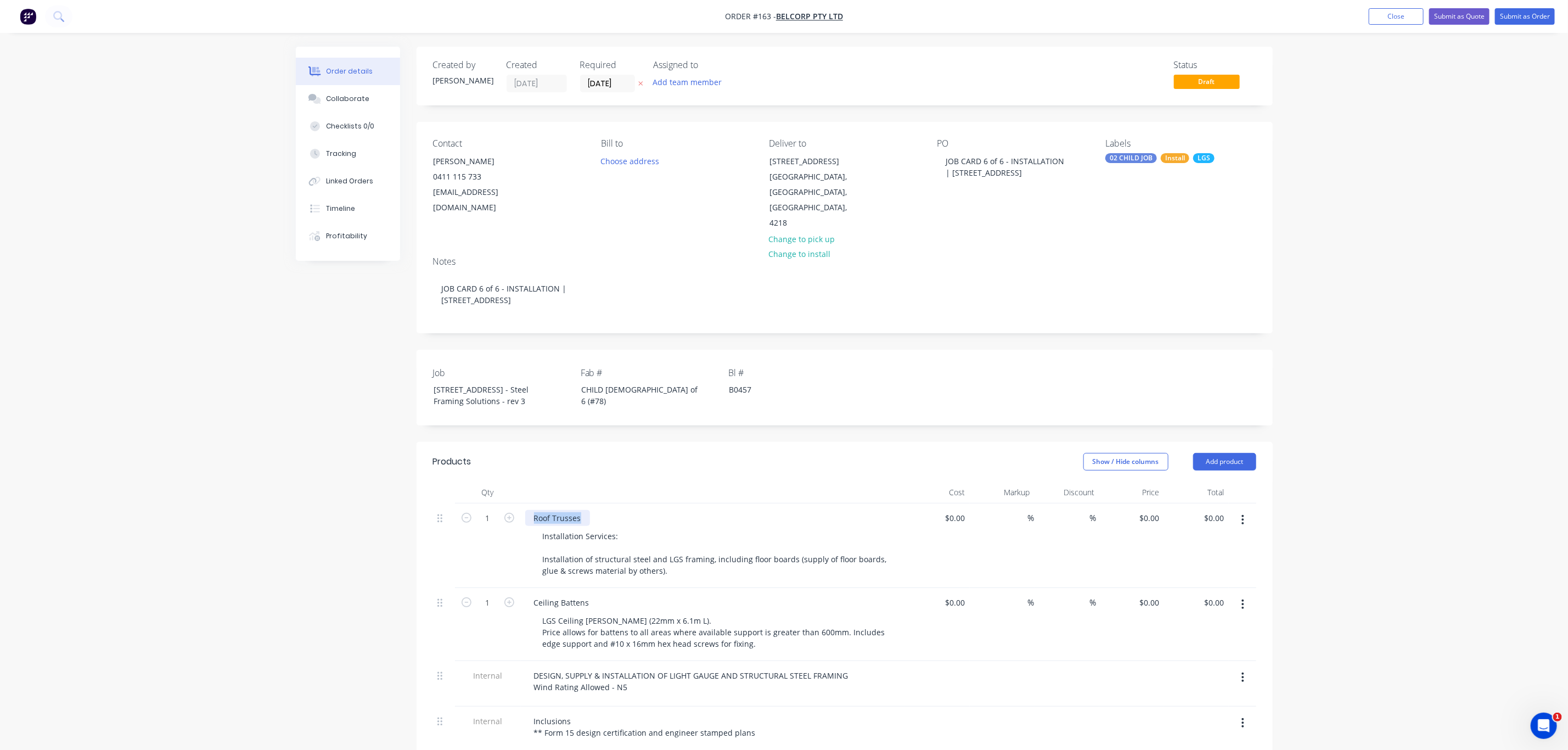
drag, startPoint x: 531, startPoint y: 505, endPoint x: 611, endPoint y: 507, distance: 80.0
click at [611, 510] on div "Roof Trusses" at bounding box center [713, 518] width 376 height 16
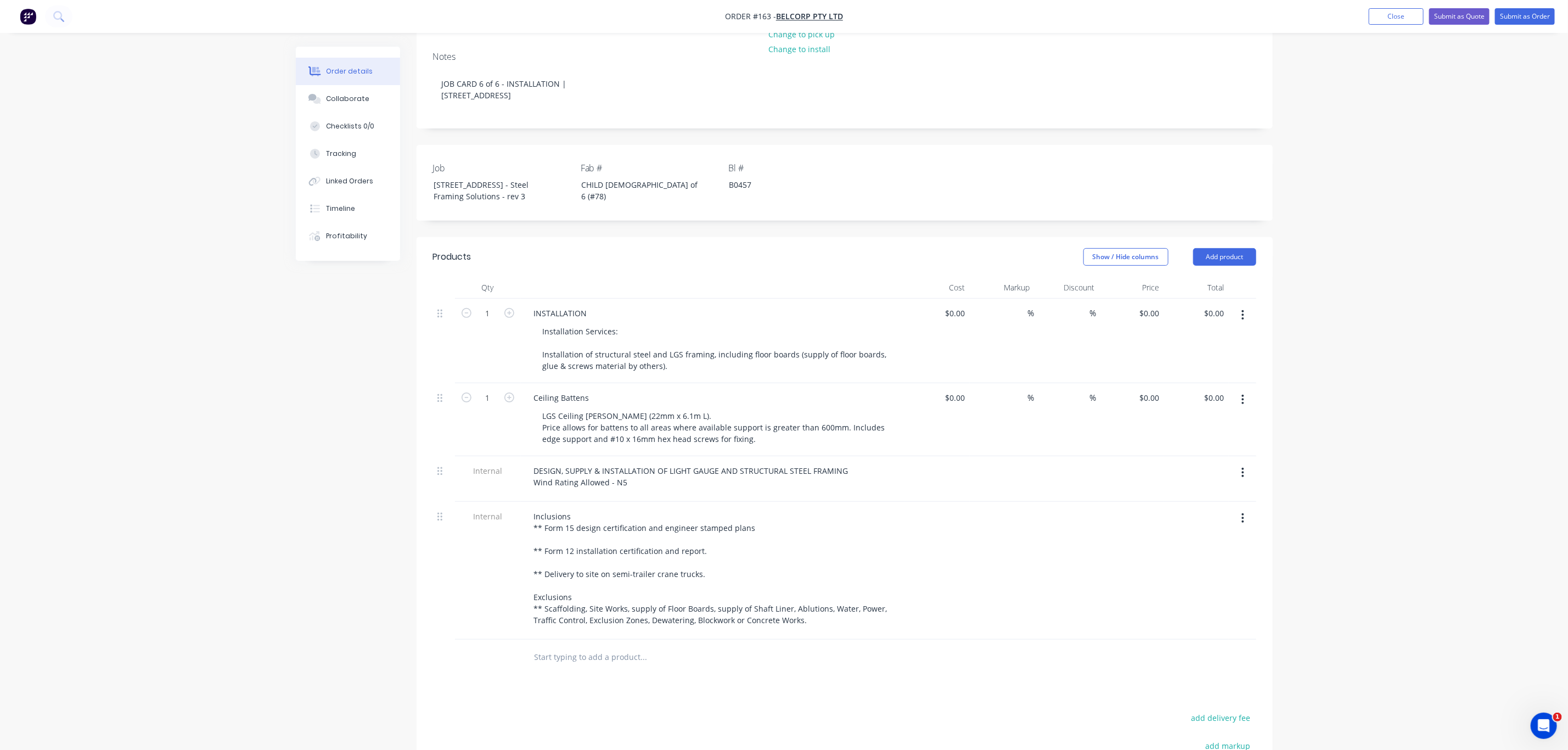
scroll to position [206, 0]
click at [1242, 393] on icon "button" at bounding box center [1243, 399] width 2 height 12
click at [1200, 485] on div "Delete" at bounding box center [1205, 493] width 85 height 16
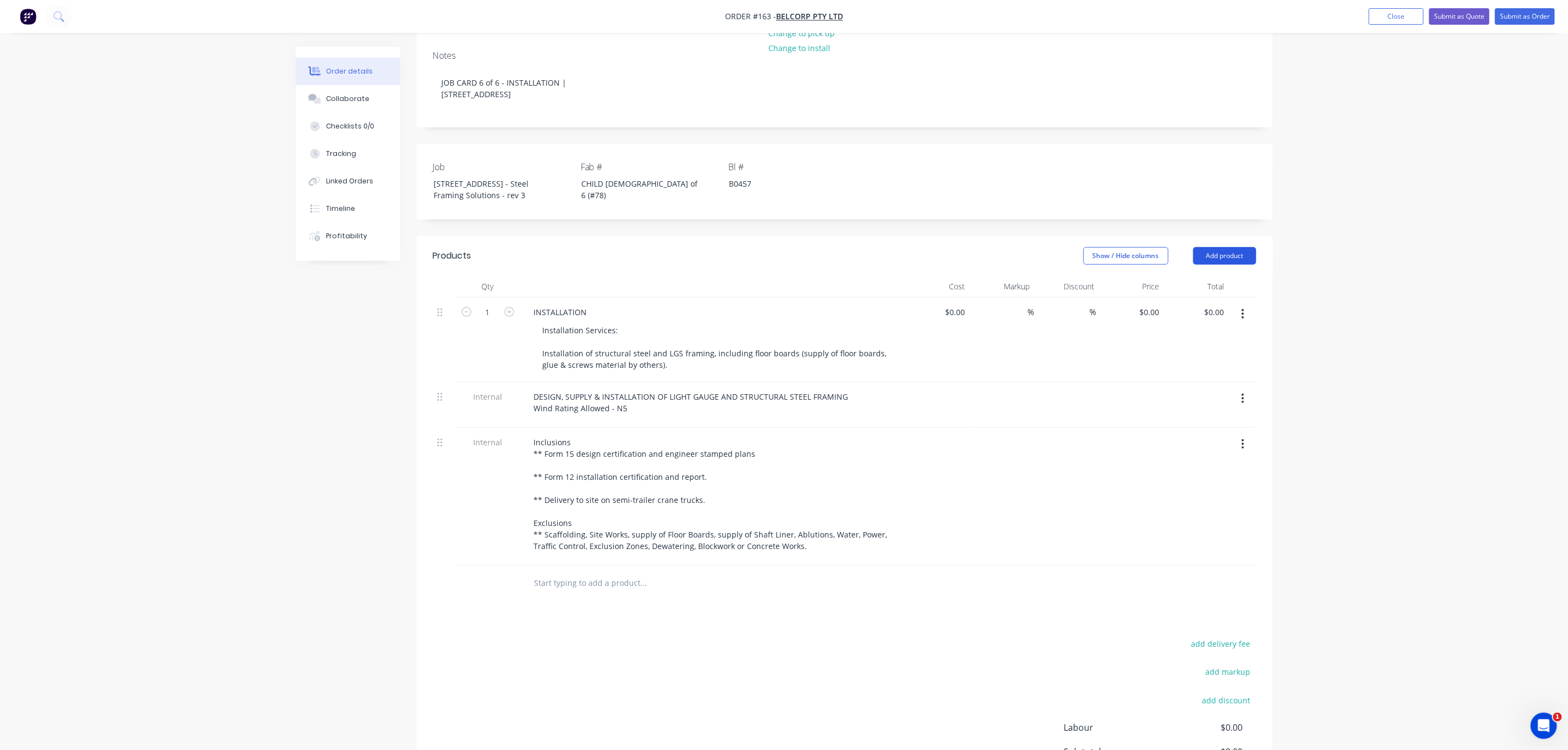
click at [1230, 247] on button "Add product" at bounding box center [1225, 255] width 63 height 18
click at [1213, 408] on div "Notes (Internal)" at bounding box center [1205, 416] width 85 height 16
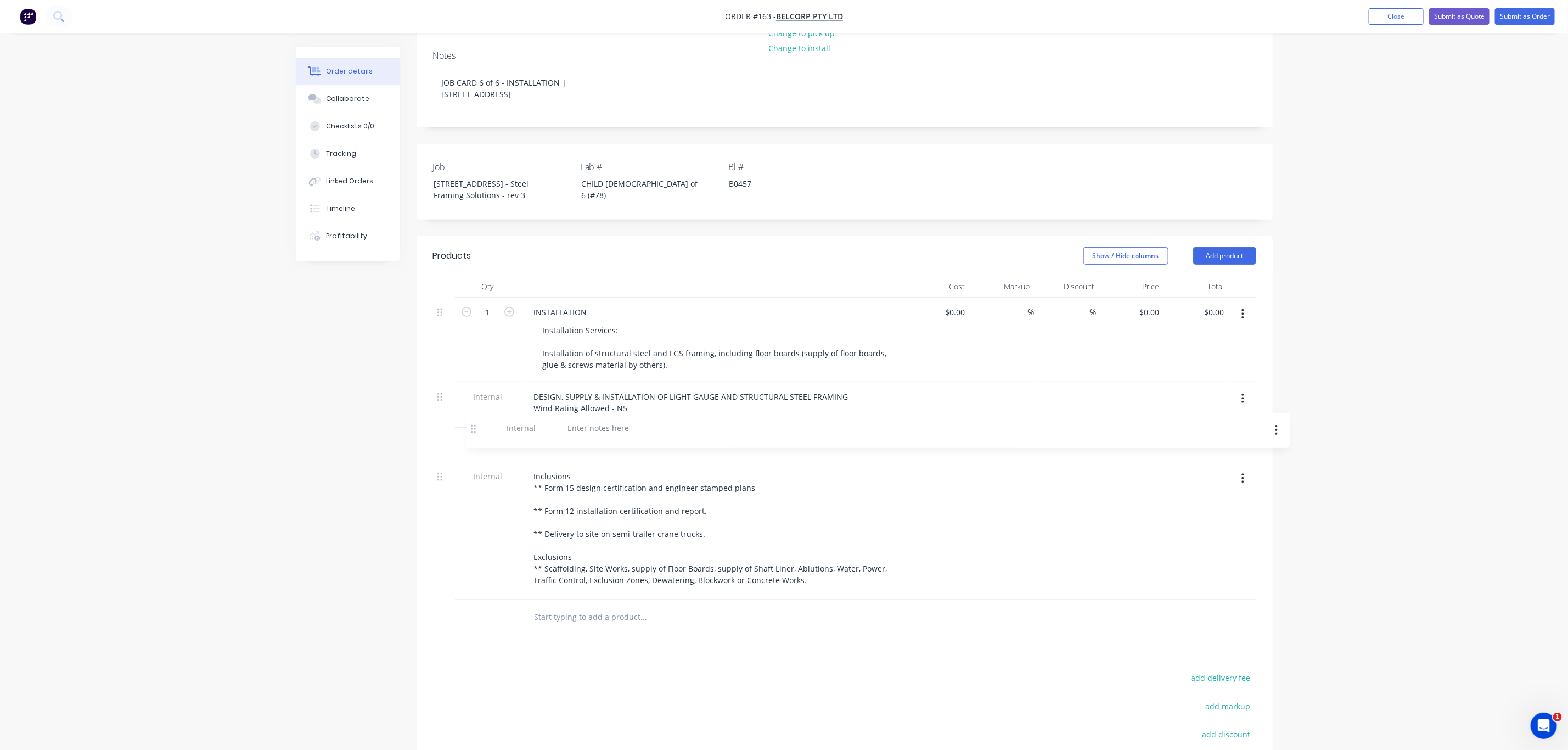
drag, startPoint x: 440, startPoint y: 567, endPoint x: 473, endPoint y: 424, distance: 146.8
click at [473, 424] on div "1 INSTALLATION Installation Services: Installation of structural steel and LGS …" at bounding box center [845, 449] width 824 height 302
click at [557, 435] on div at bounding box center [565, 443] width 79 height 16
paste div
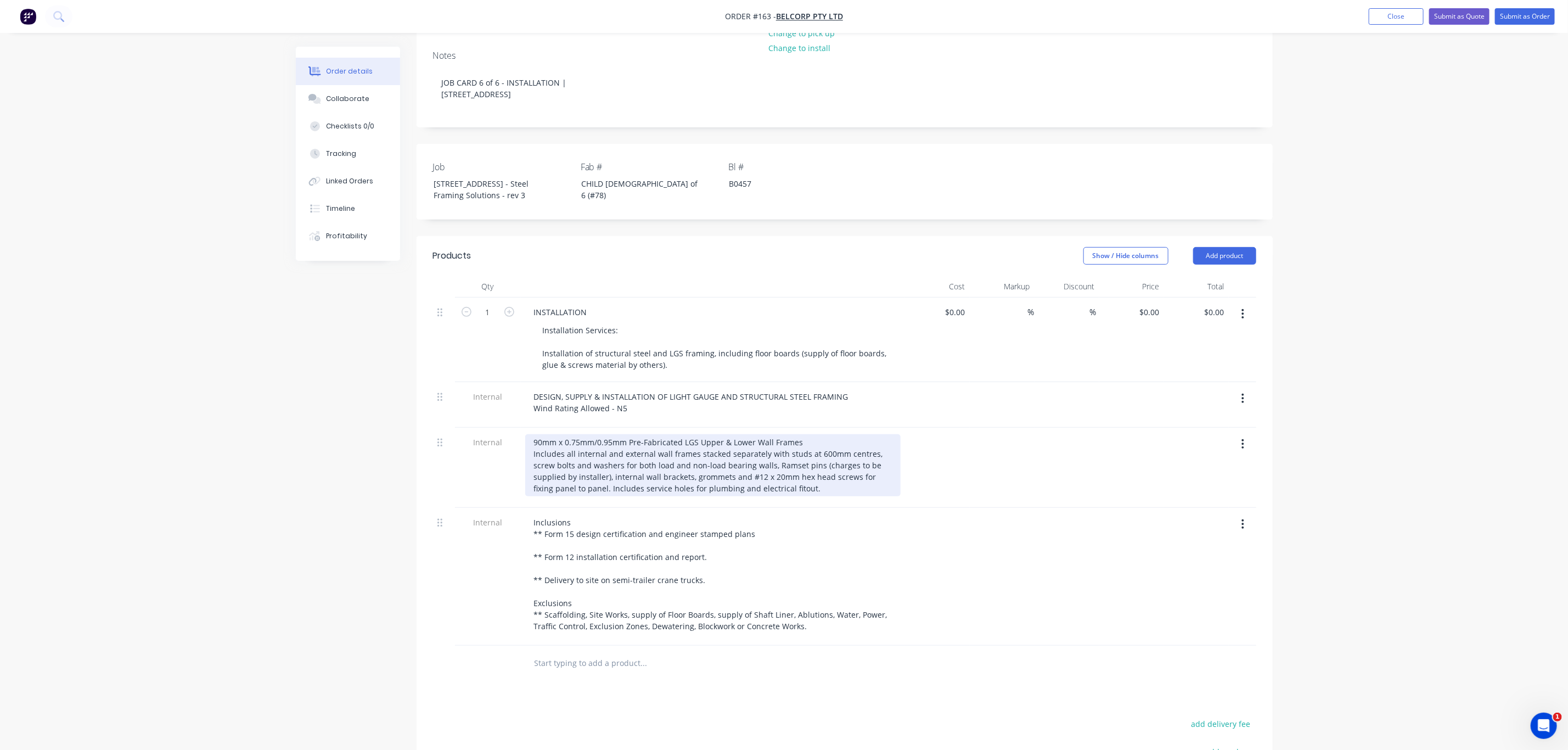
click at [833, 471] on div "90mm x 0.75mm/0.95mm Pre-Fabricated LGS Upper & Lower Wall Frames Includes all …" at bounding box center [713, 465] width 376 height 62
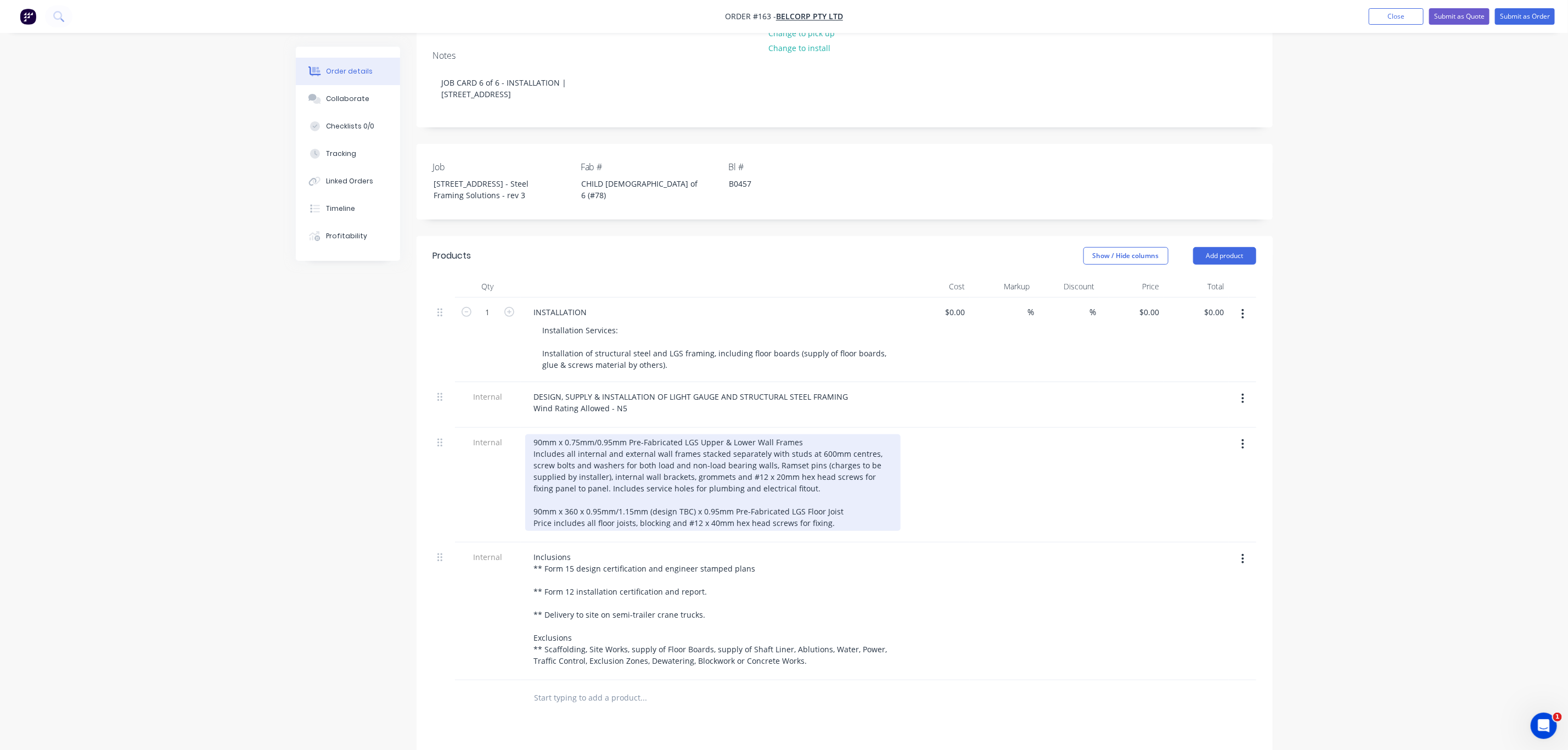
click at [840, 501] on div "90mm x 0.75mm/0.95mm Pre-Fabricated LGS Upper & Lower Wall Frames Includes all …" at bounding box center [713, 482] width 376 height 96
click at [848, 507] on div "90mm x 0.75mm/0.95mm Pre-Fabricated LGS Upper & Lower Wall Frames Includes all …" at bounding box center [713, 482] width 376 height 96
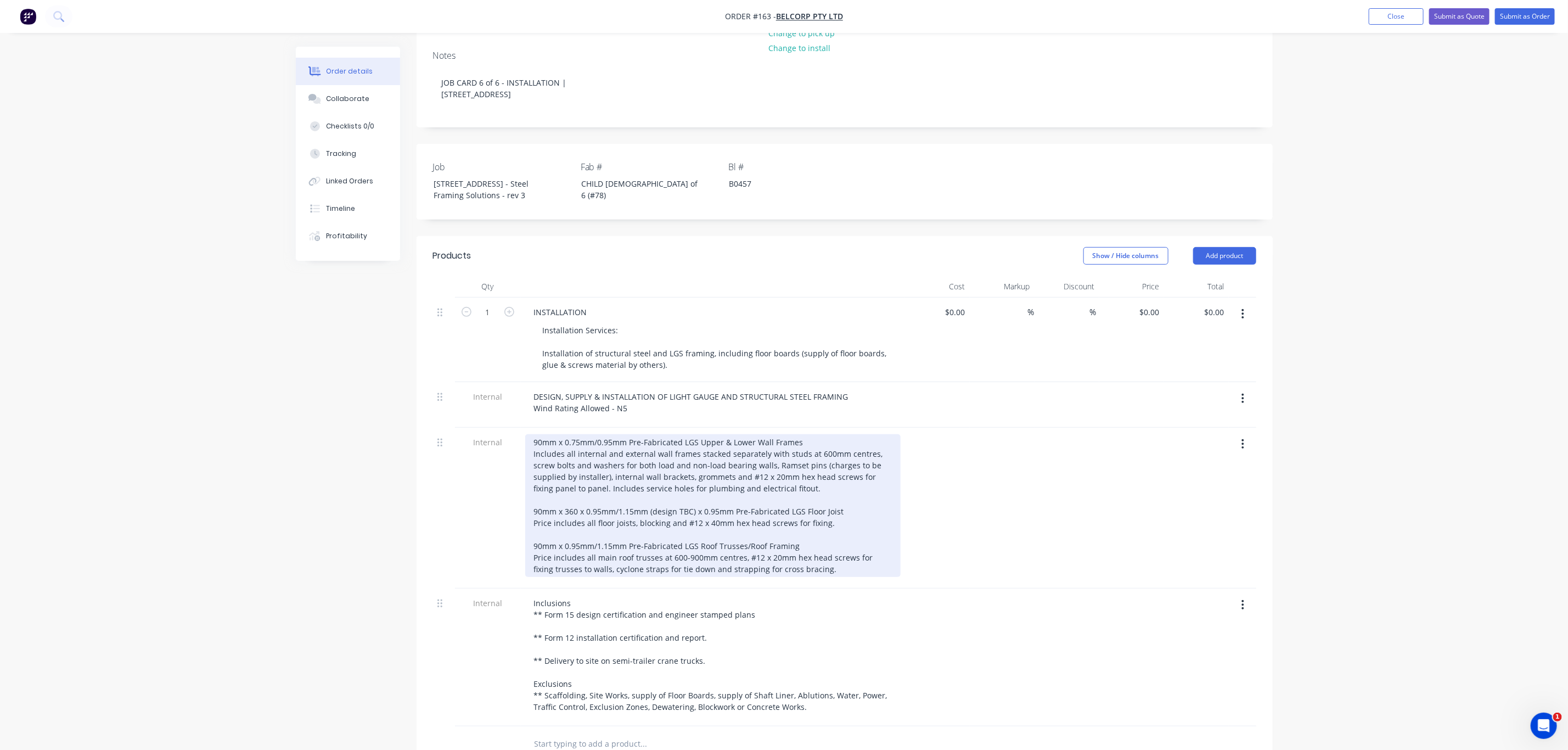
click at [830, 552] on div "90mm x 0.75mm/0.95mm Pre-Fabricated LGS Upper & Lower Wall Frames Includes all …" at bounding box center [713, 506] width 376 height 143
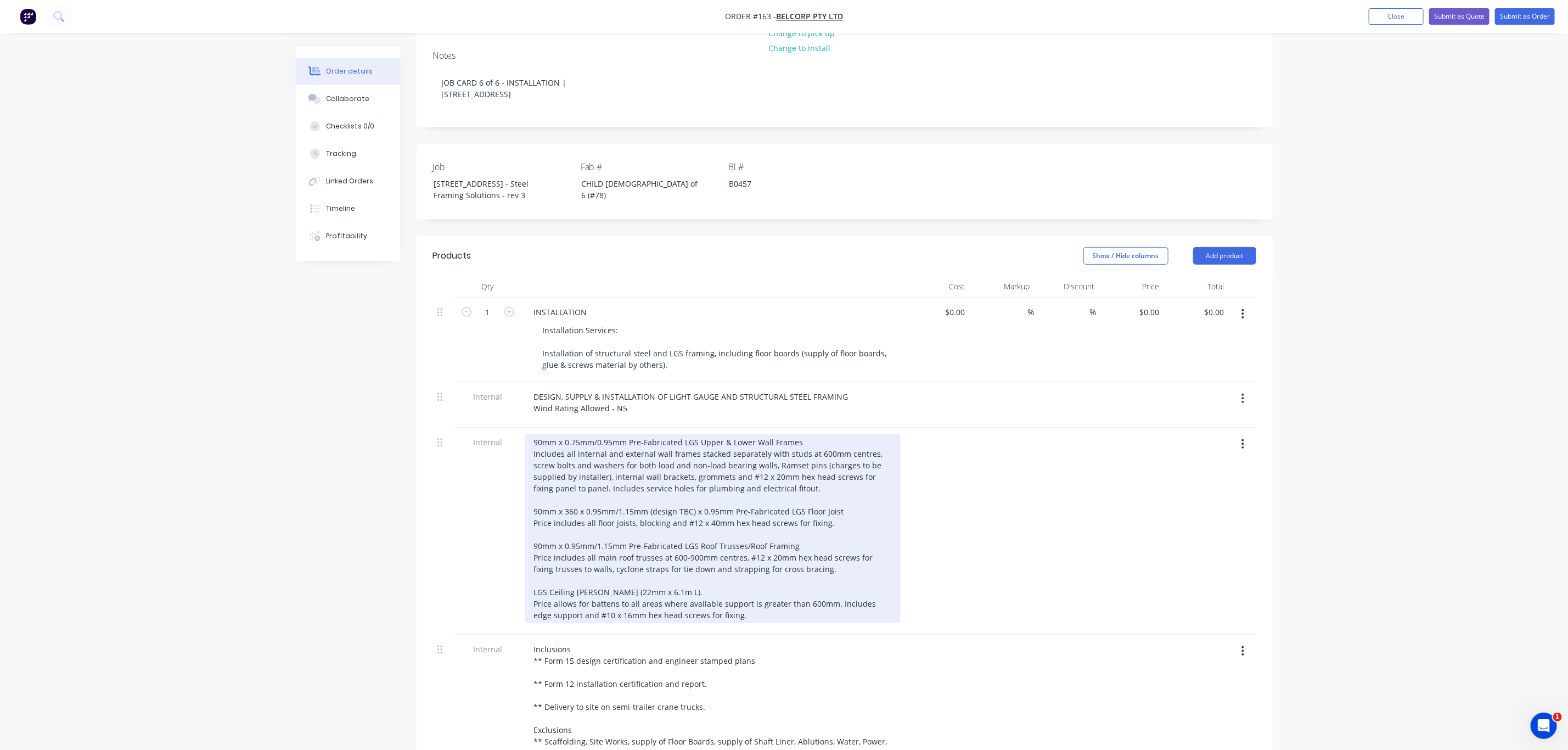
click at [745, 595] on div at bounding box center [713, 529] width 376 height 189
click at [745, 600] on div at bounding box center [713, 529] width 376 height 189
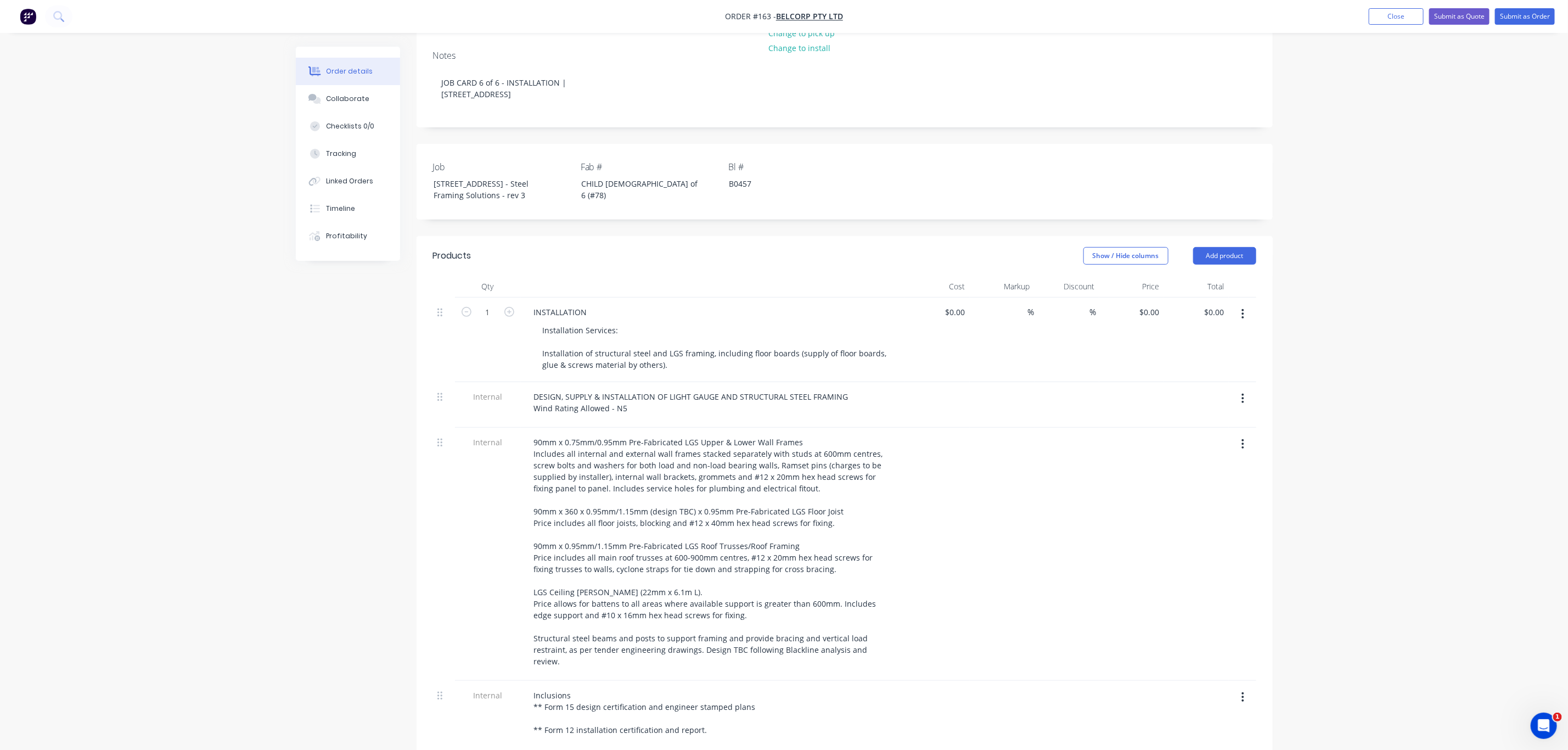
click at [1327, 386] on div "Order details Collaborate Checklists 0/0 Tracking Linked Orders Timeline Profit…" at bounding box center [784, 464] width 1568 height 1340
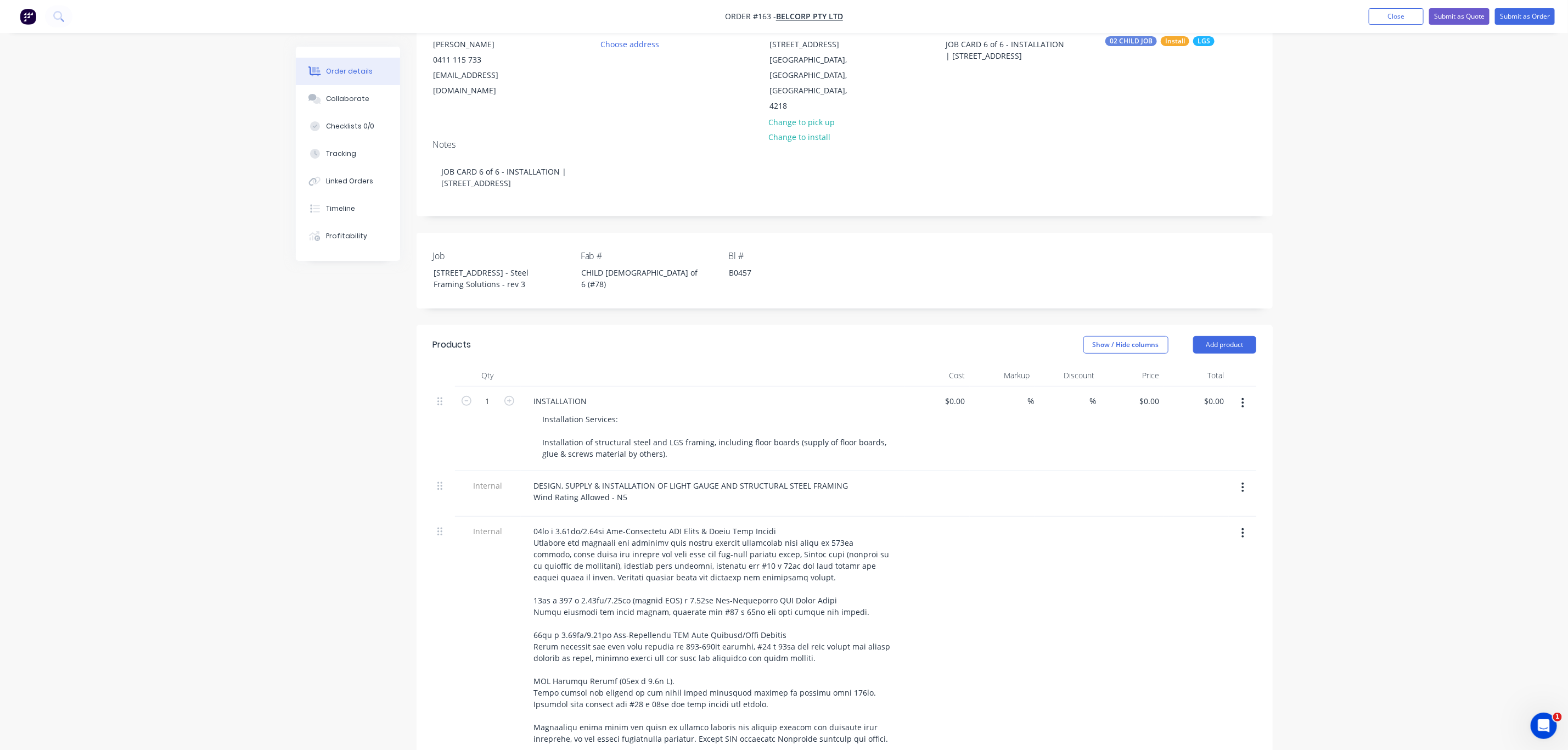
scroll to position [0, 0]
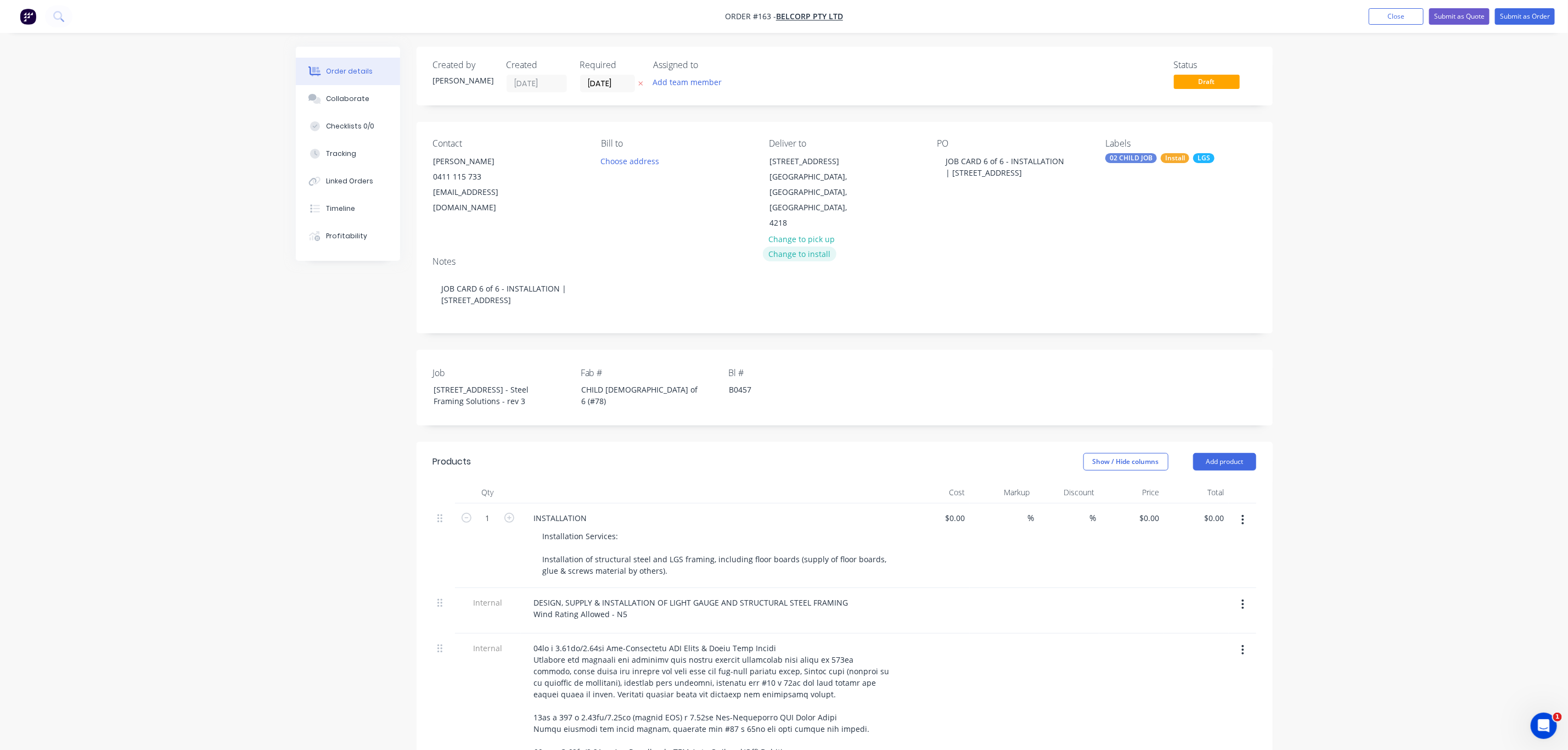
click at [806, 247] on button "Change to install" at bounding box center [800, 254] width 74 height 15
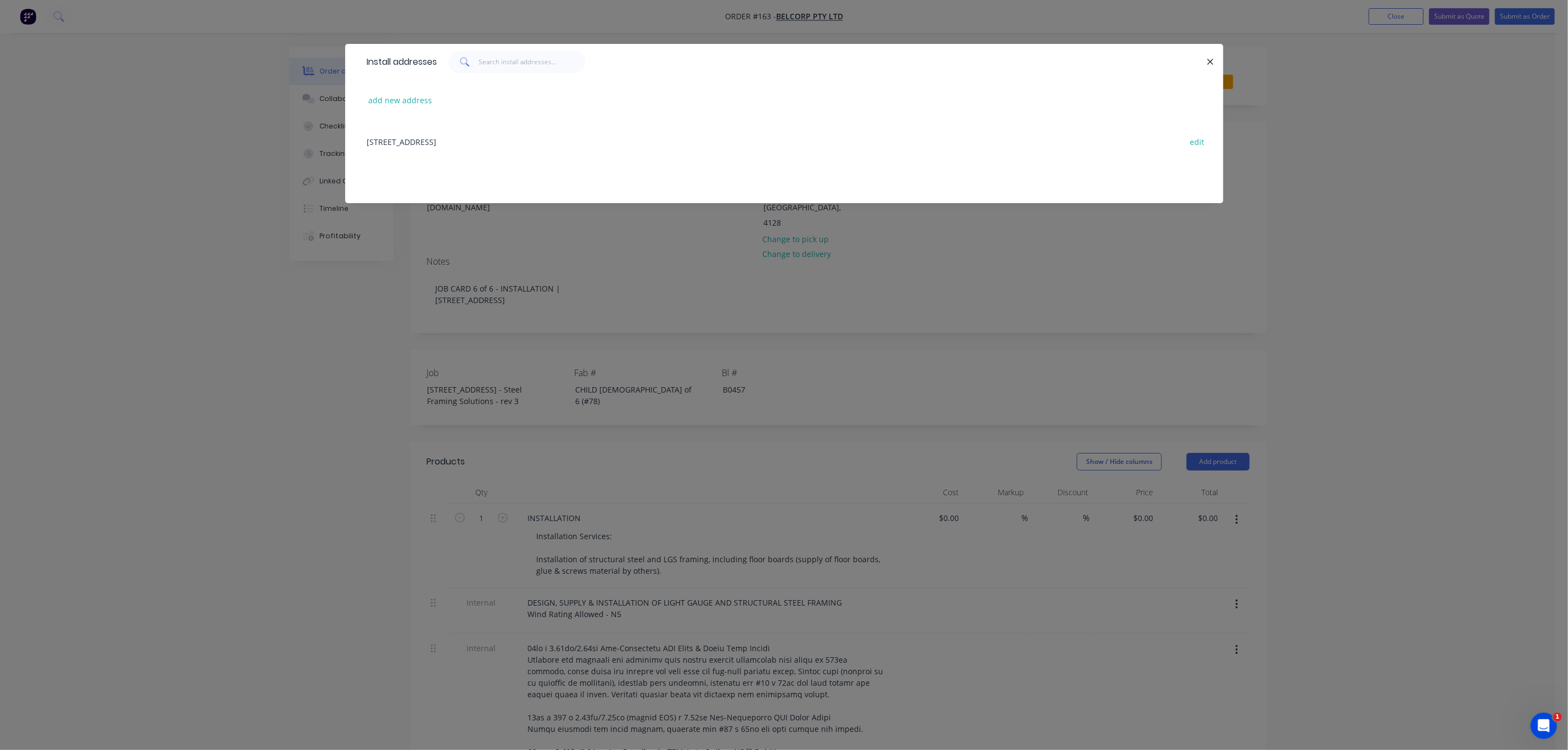
click at [541, 136] on div "13 Ridge Rd, Tanah Merah, Queensland, Australia, 4218 edit" at bounding box center [784, 141] width 845 height 41
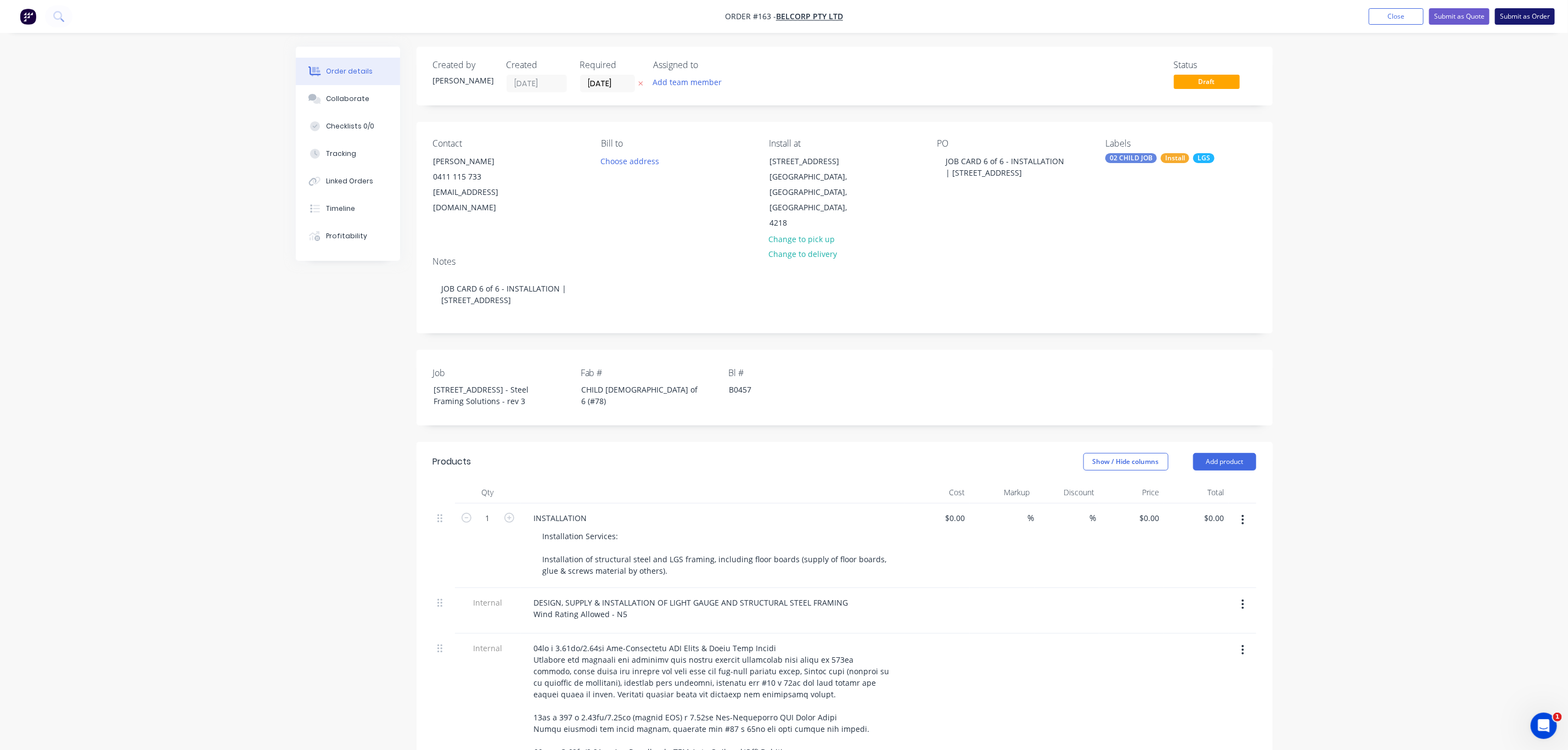
click at [1526, 15] on button "Submit as Order" at bounding box center [1524, 16] width 60 height 17
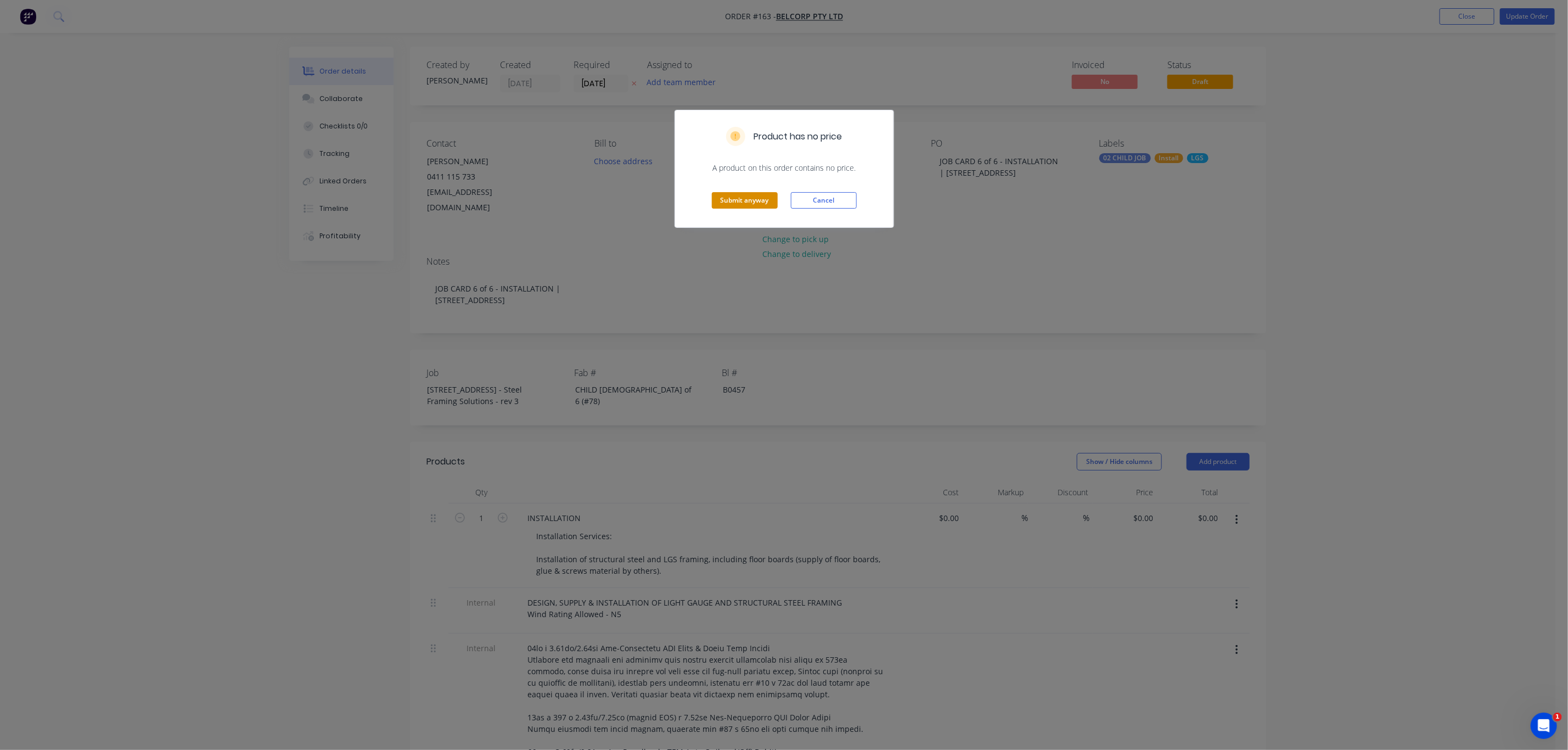
click at [744, 201] on button "Submit anyway" at bounding box center [744, 200] width 66 height 17
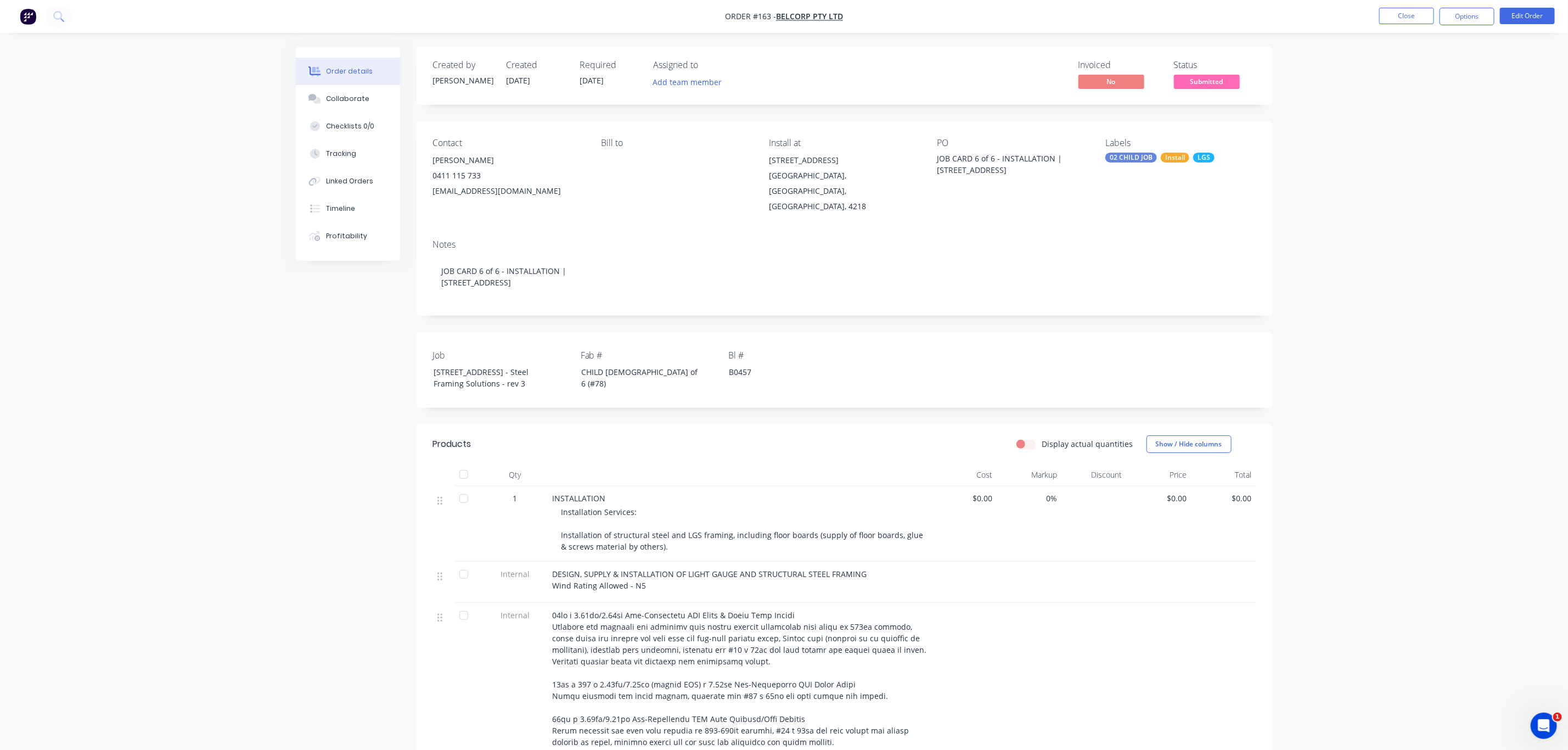
drag, startPoint x: 1372, startPoint y: 157, endPoint x: 1237, endPoint y: 83, distance: 154.0
click at [1372, 157] on div "Order details Collaborate Checklists 0/0 Tracking Linked Orders Timeline Profit…" at bounding box center [784, 584] width 1568 height 1169
click at [1199, 64] on div "Status" at bounding box center [1215, 64] width 82 height 10
click at [1211, 80] on span "Submitted" at bounding box center [1207, 82] width 66 height 14
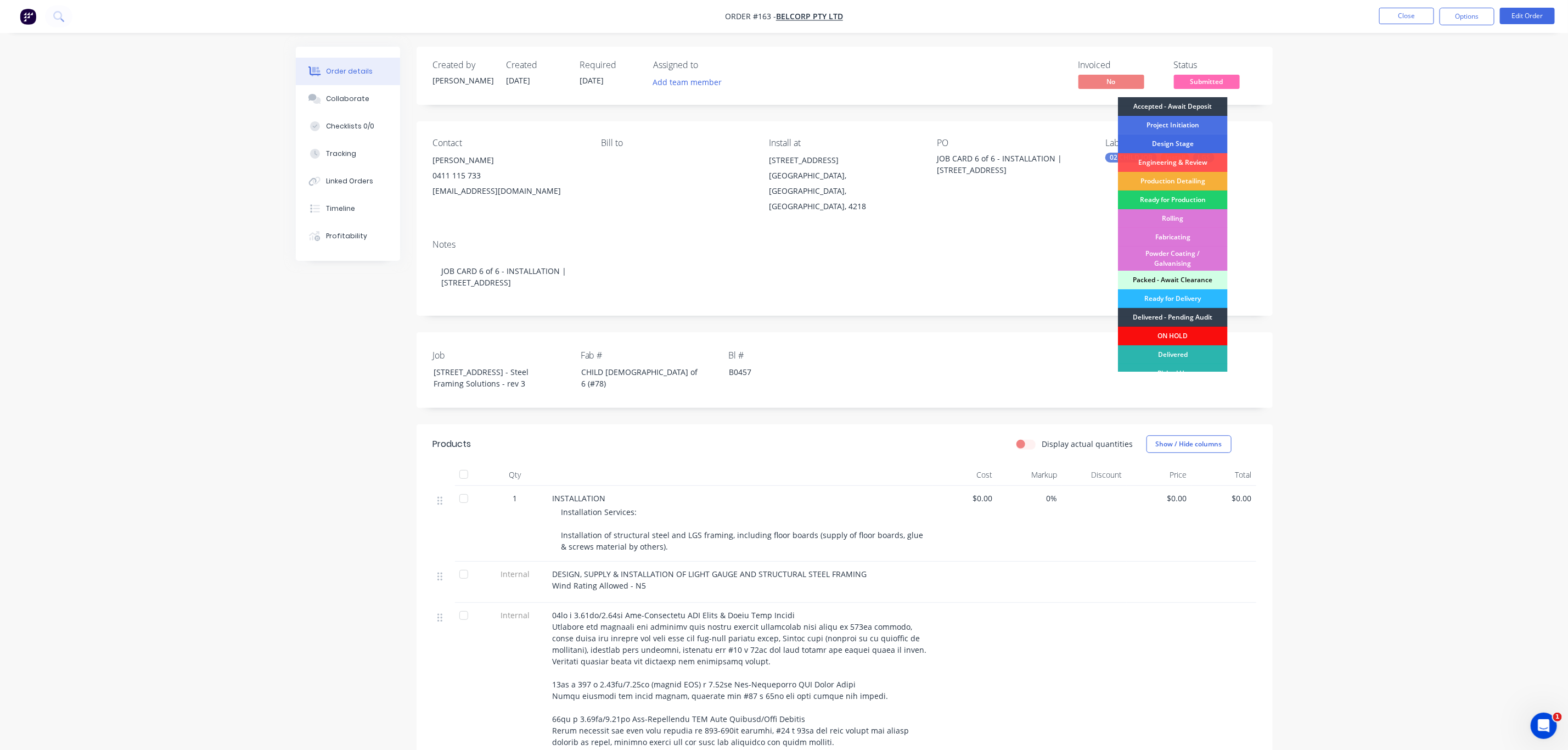
click at [1153, 142] on div "Design Stage" at bounding box center [1173, 144] width 110 height 18
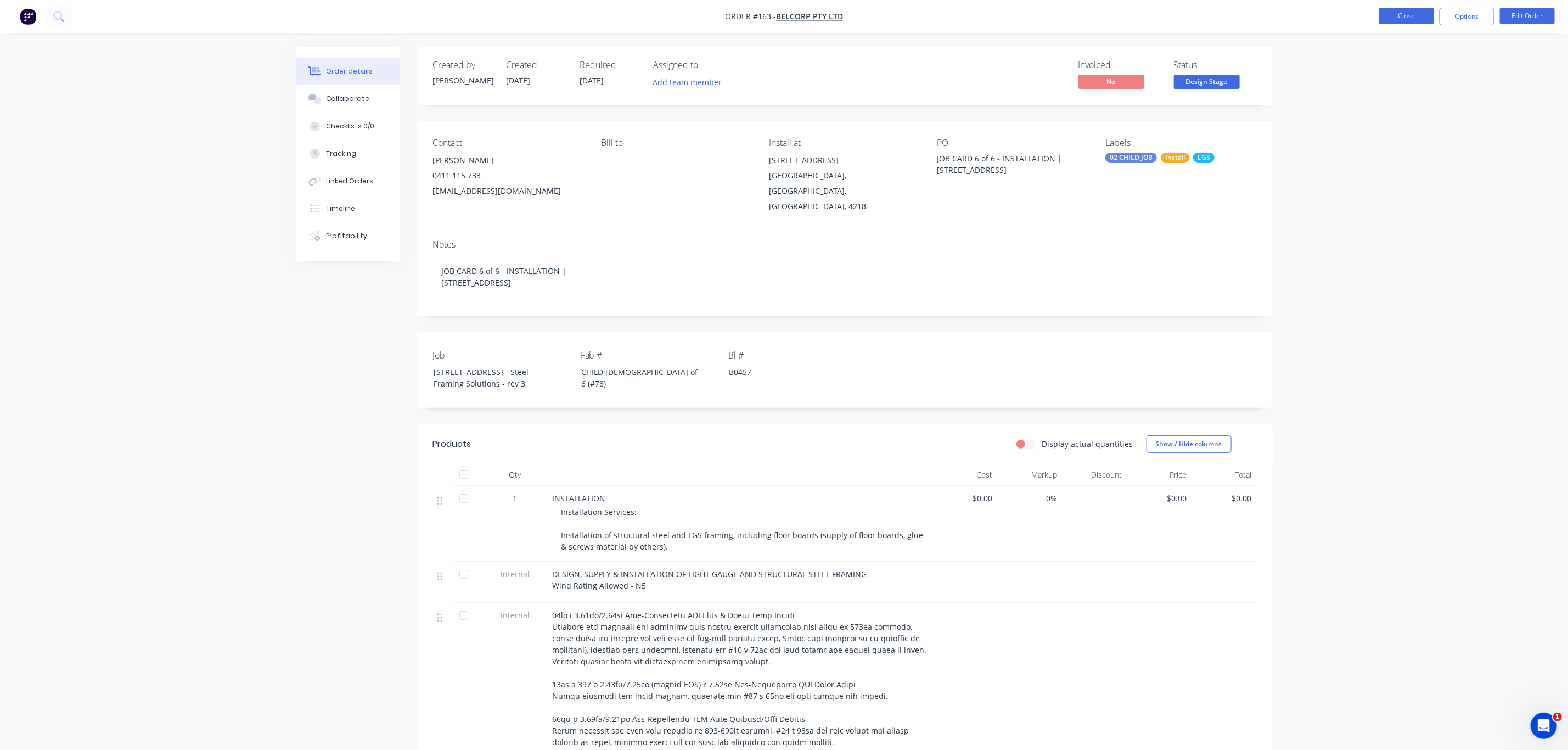
click at [1405, 12] on button "Close" at bounding box center [1407, 16] width 55 height 17
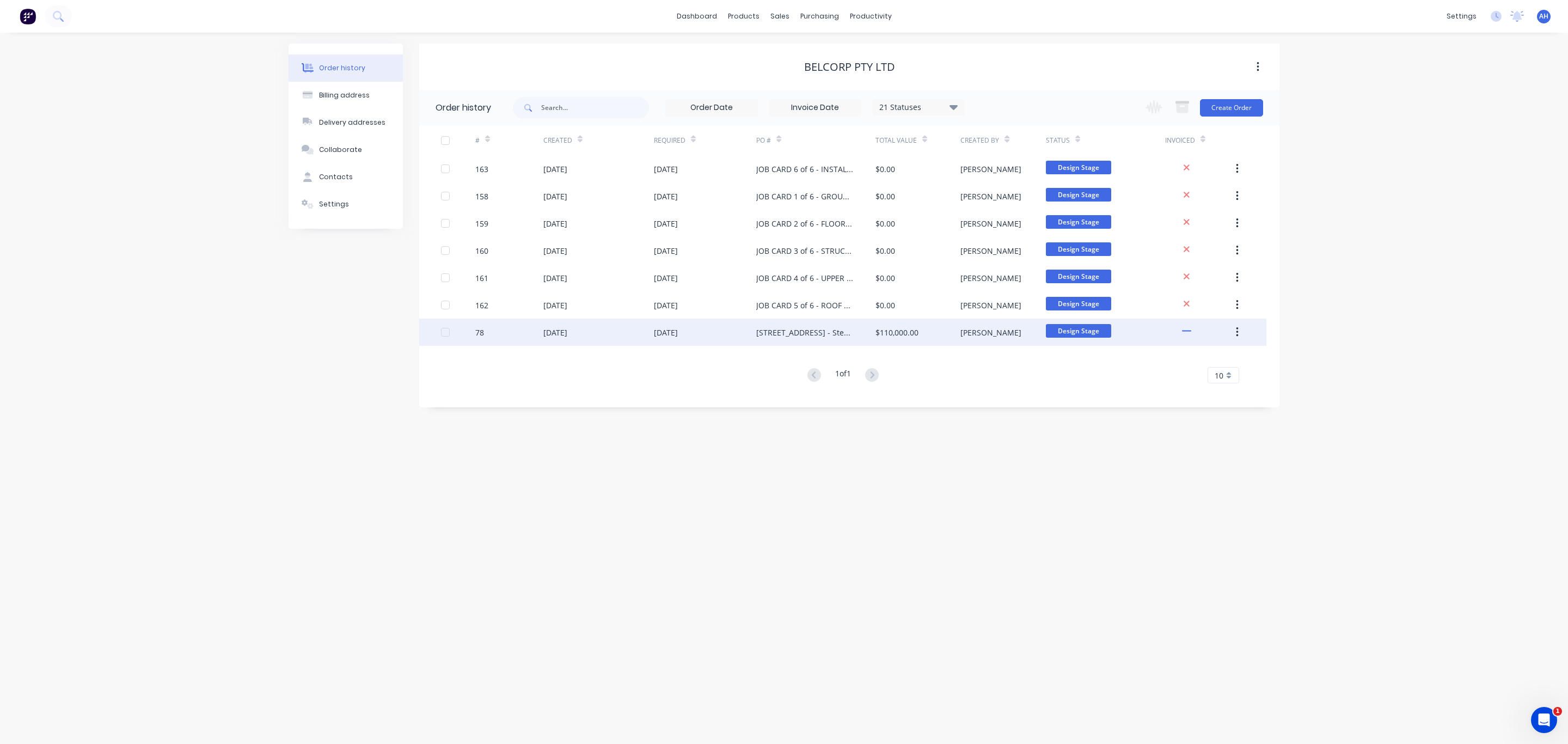
click at [732, 333] on div "25 Aug 2025" at bounding box center [705, 332] width 102 height 27
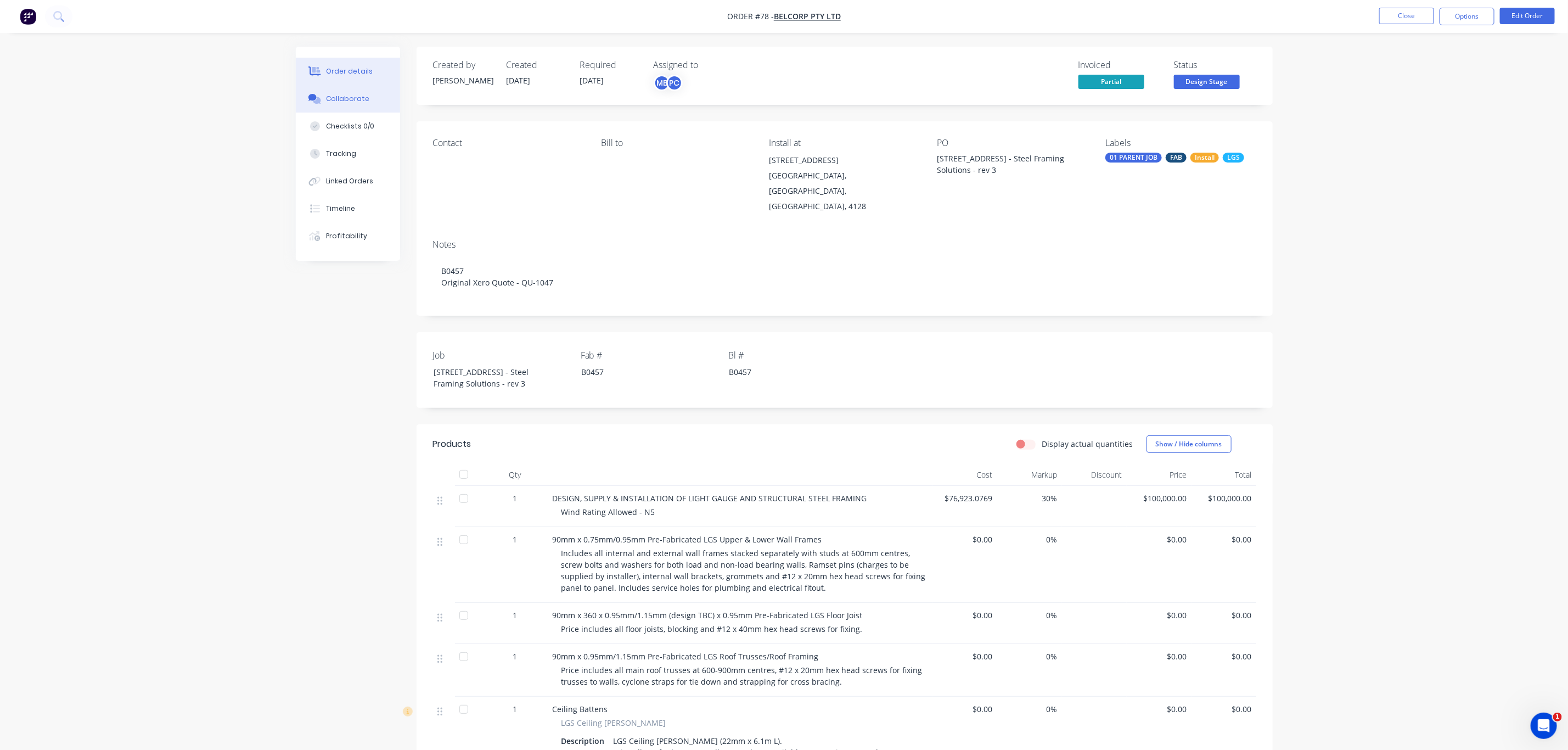
click at [363, 97] on div "Collaborate" at bounding box center [347, 99] width 44 height 10
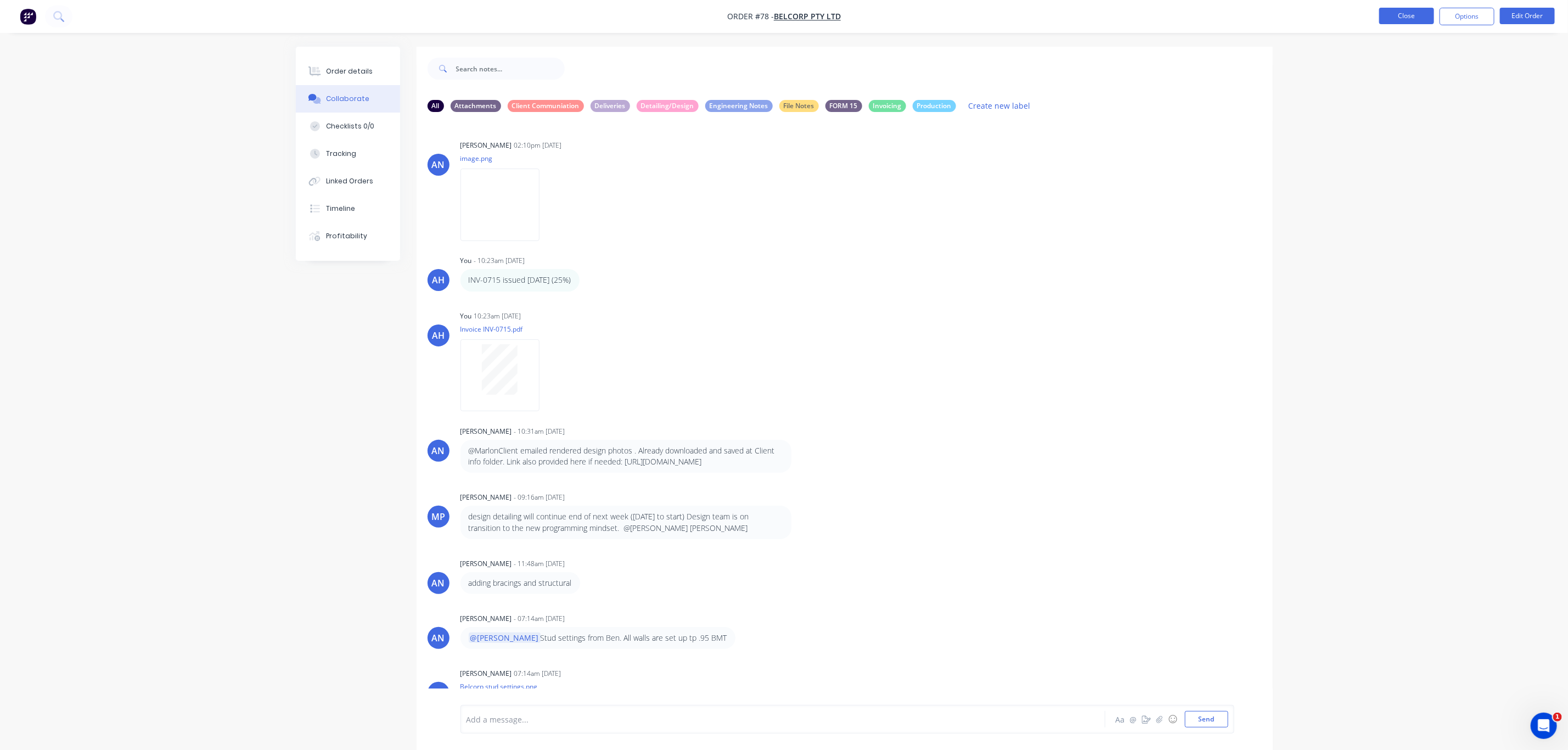
click at [1413, 10] on button "Close" at bounding box center [1407, 16] width 55 height 17
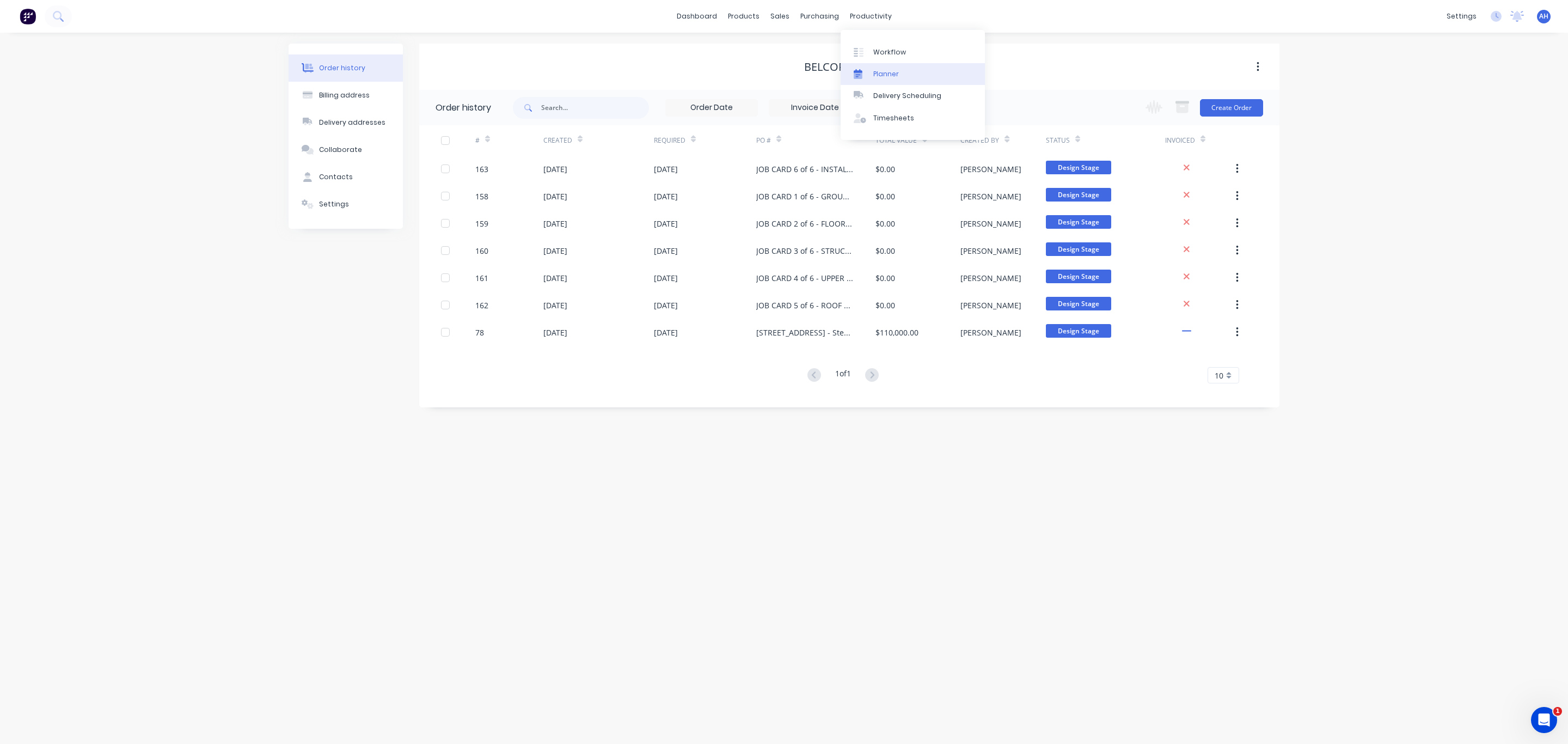
click at [889, 67] on link "Planner" at bounding box center [912, 74] width 144 height 22
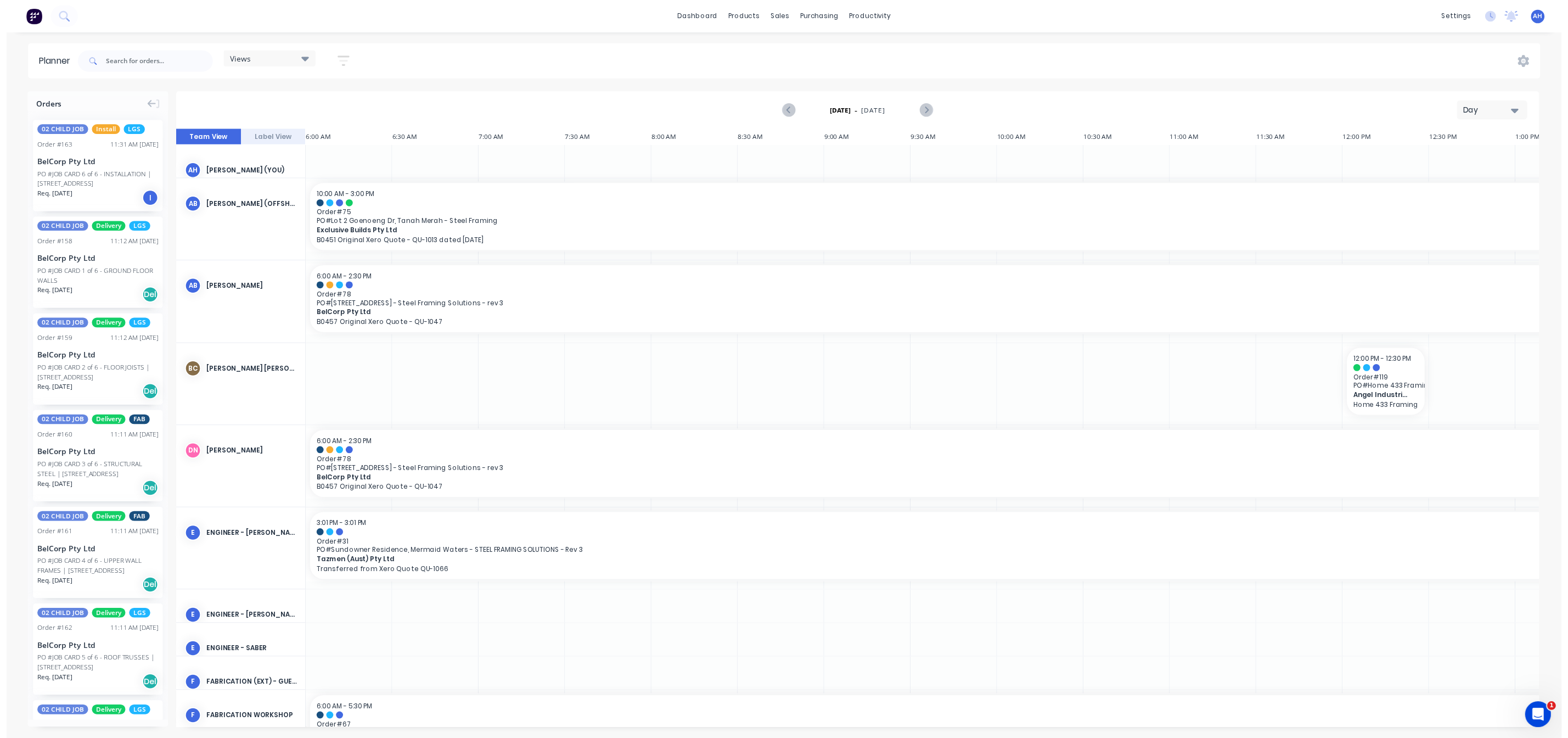
scroll to position [0, 242]
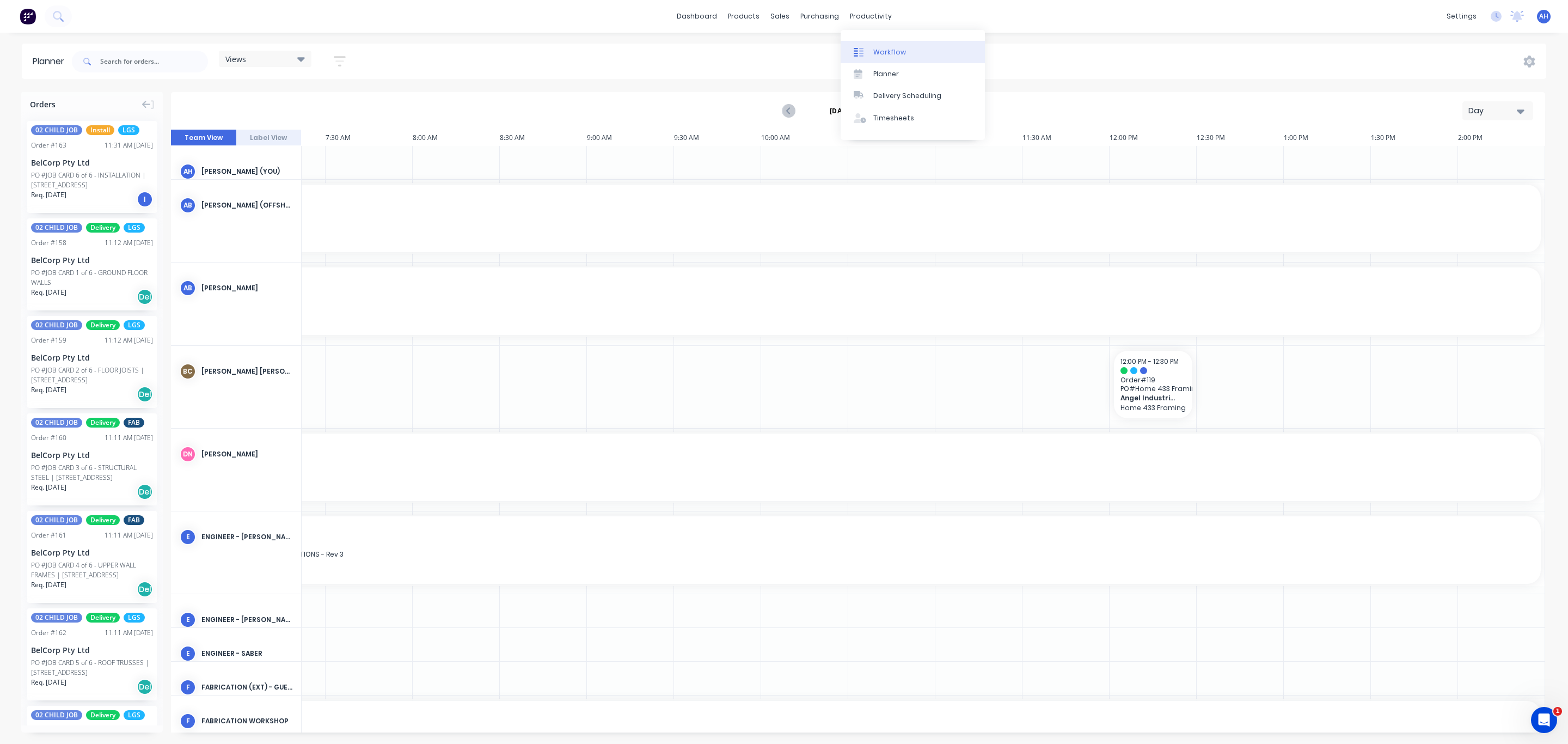
click at [886, 47] on div "Workflow" at bounding box center [890, 52] width 33 height 10
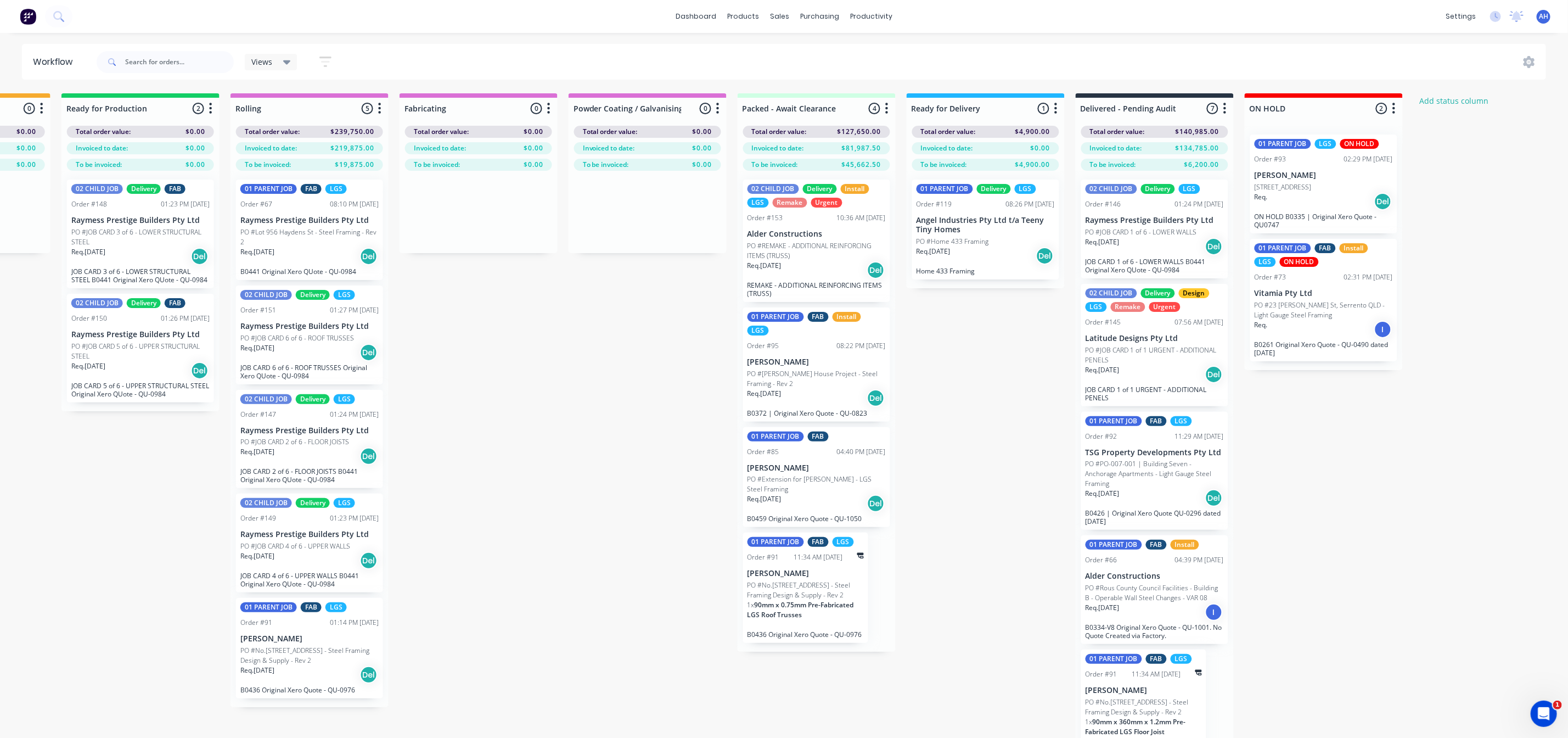
scroll to position [0, 979]
click at [1094, 106] on div at bounding box center [1153, 108] width 158 height 21
drag, startPoint x: 1112, startPoint y: 109, endPoint x: 1060, endPoint y: 101, distance: 52.6
click at [1058, 106] on div "Submitted 6 Status colour #FF69B4 hex #FF69B4 Save Cancel Summaries Total order…" at bounding box center [326, 435] width 2627 height 684
type input "Completed - Pending Audit"
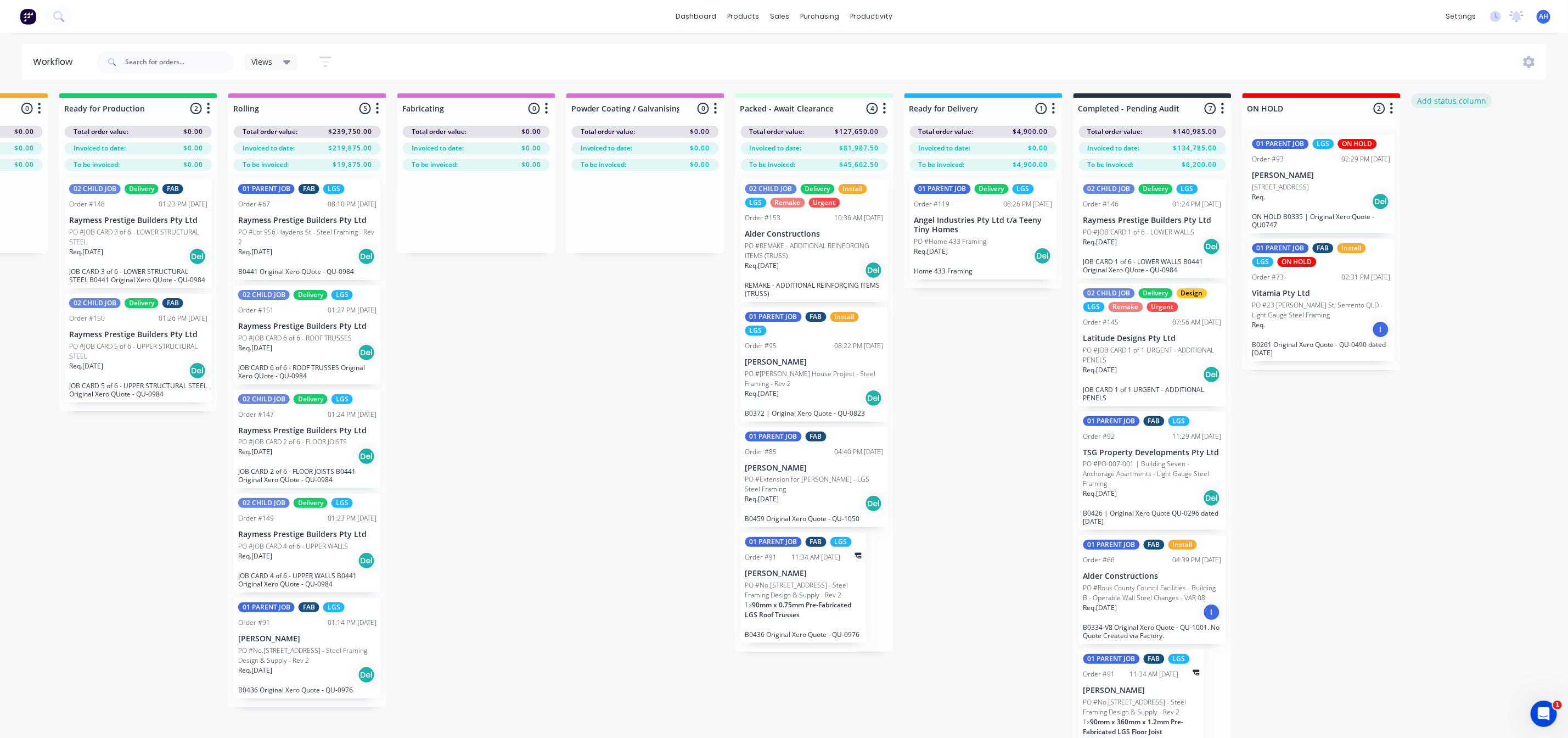
click at [1458, 102] on button "Add status column" at bounding box center [1452, 101] width 80 height 15
type input "Installing"
click at [1456, 134] on button "Add" at bounding box center [1448, 134] width 60 height 18
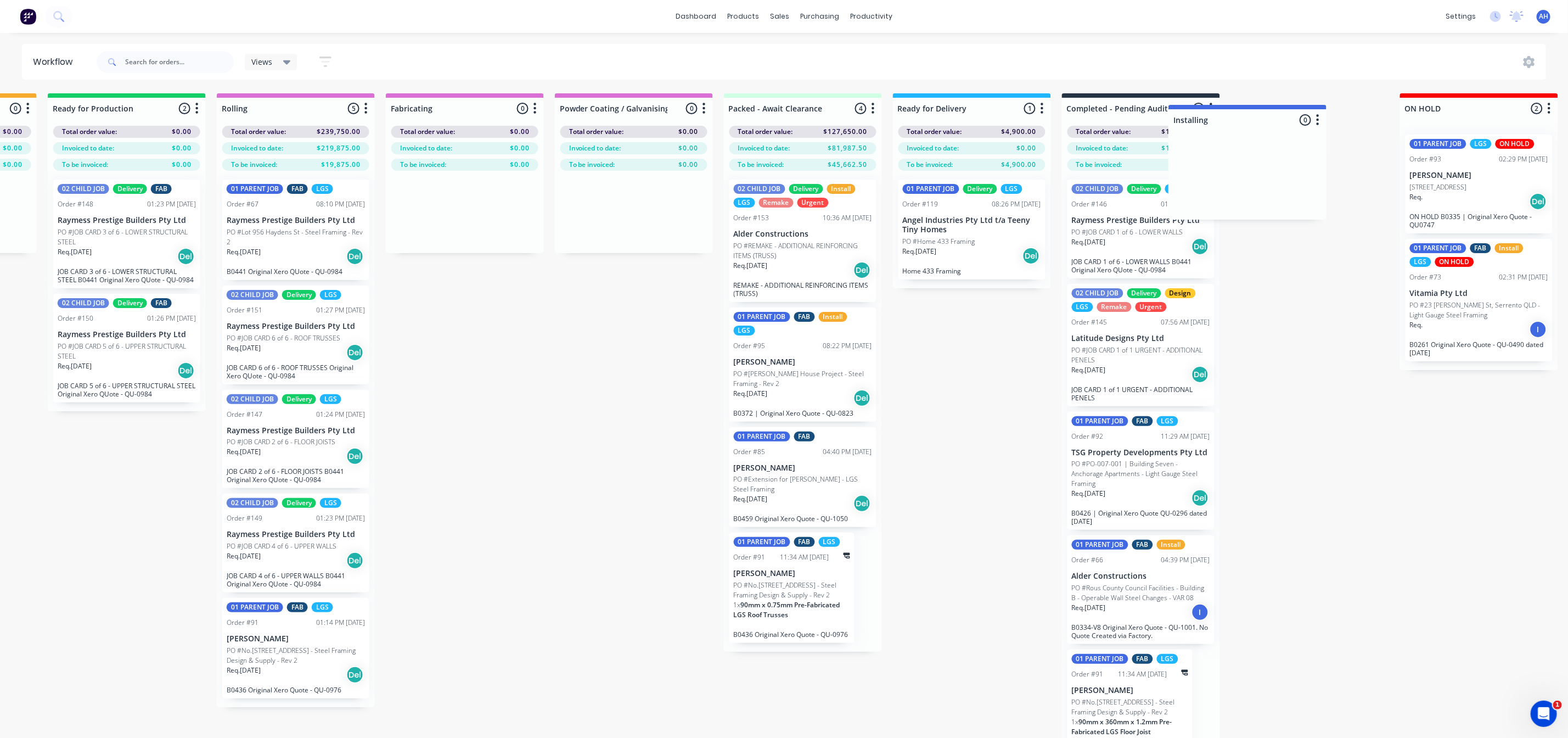
scroll to position [0, 996]
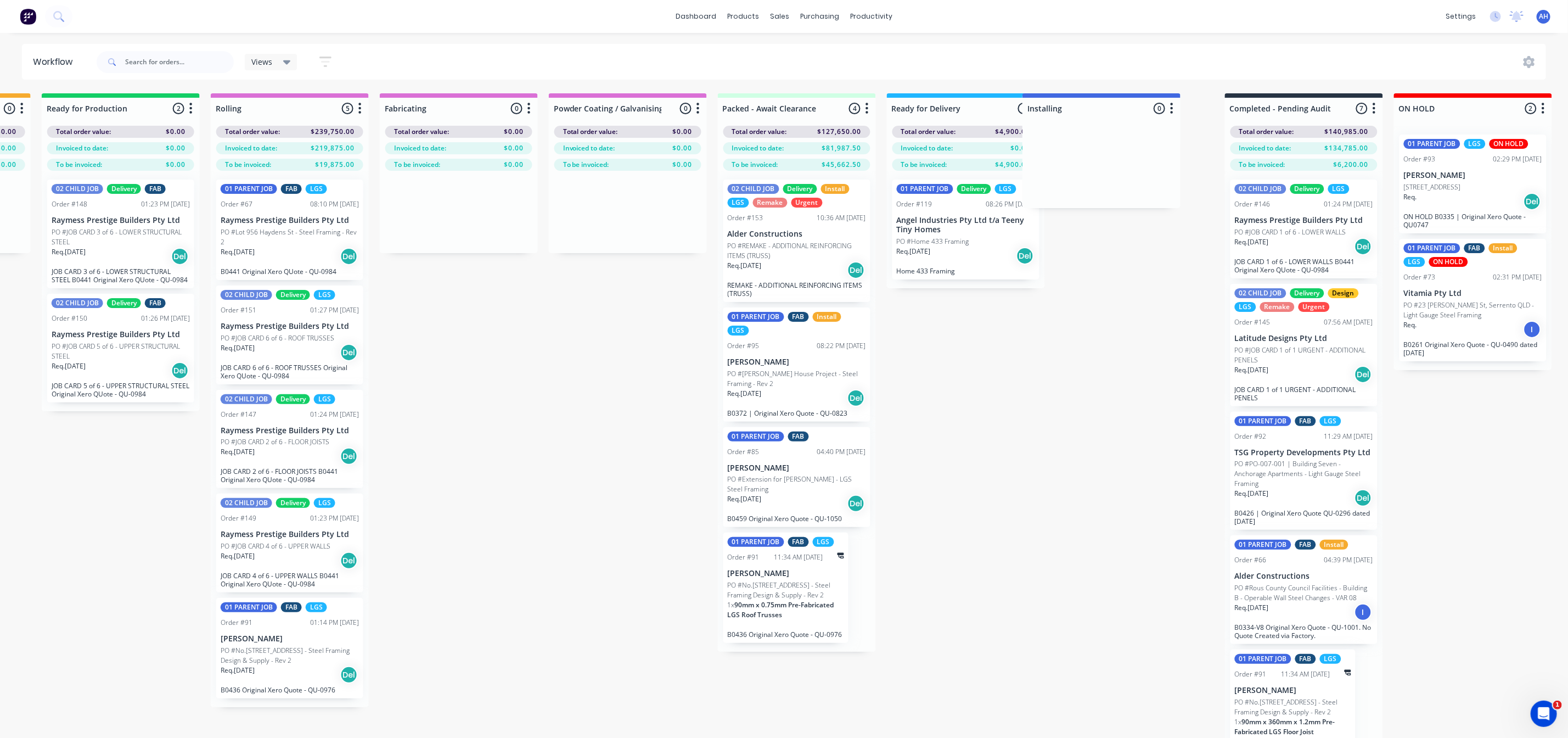
drag, startPoint x: 1446, startPoint y: 106, endPoint x: 1067, endPoint y: 104, distance: 379.0
click at [1060, 104] on div "Submitted 6 Status colour #FF69B4 hex #FF69B4 Save Cancel Summaries Total order…" at bounding box center [388, 435] width 2786 height 684
click at [882, 71] on div "Planner" at bounding box center [887, 75] width 26 height 10
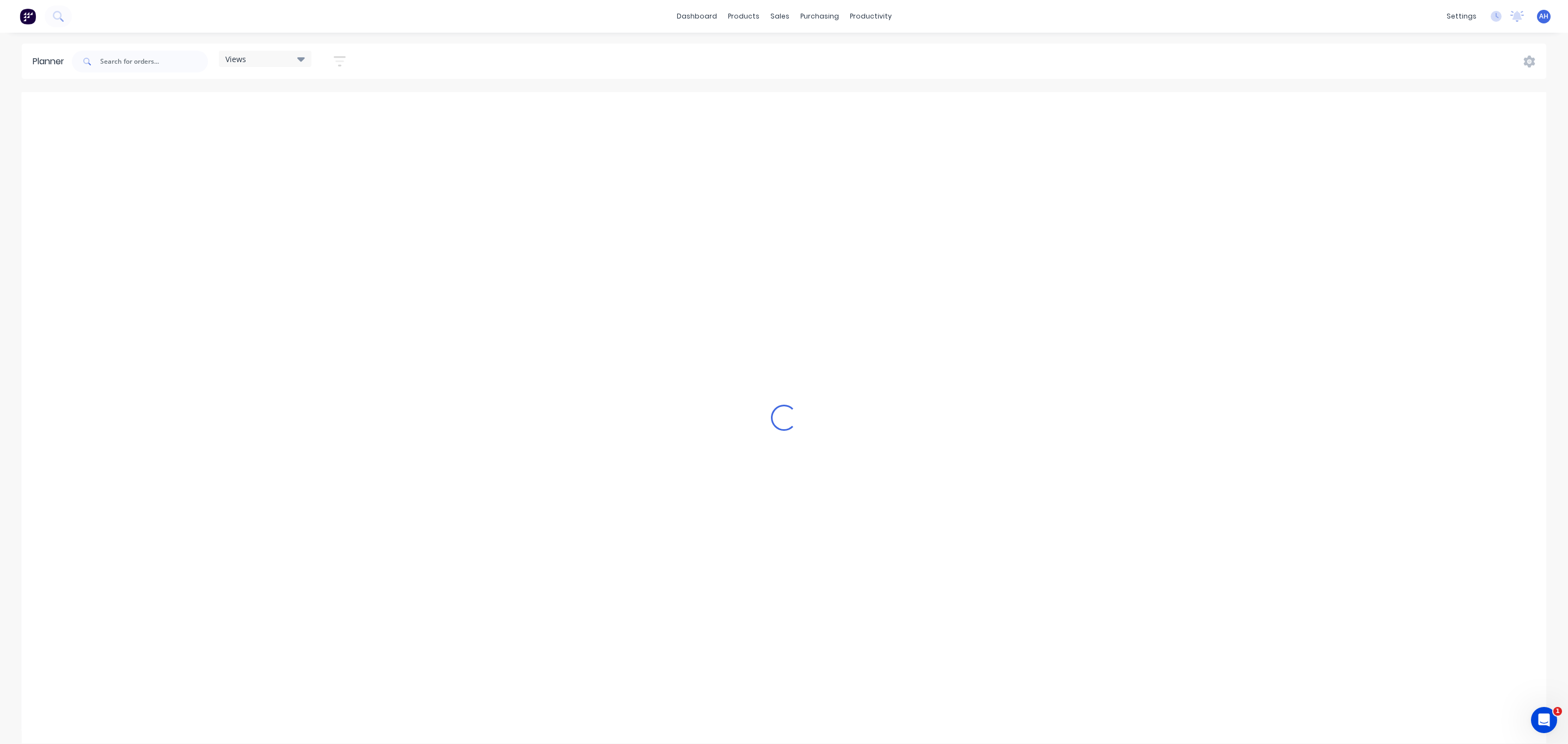
click at [279, 59] on div "Views" at bounding box center [265, 59] width 80 height 10
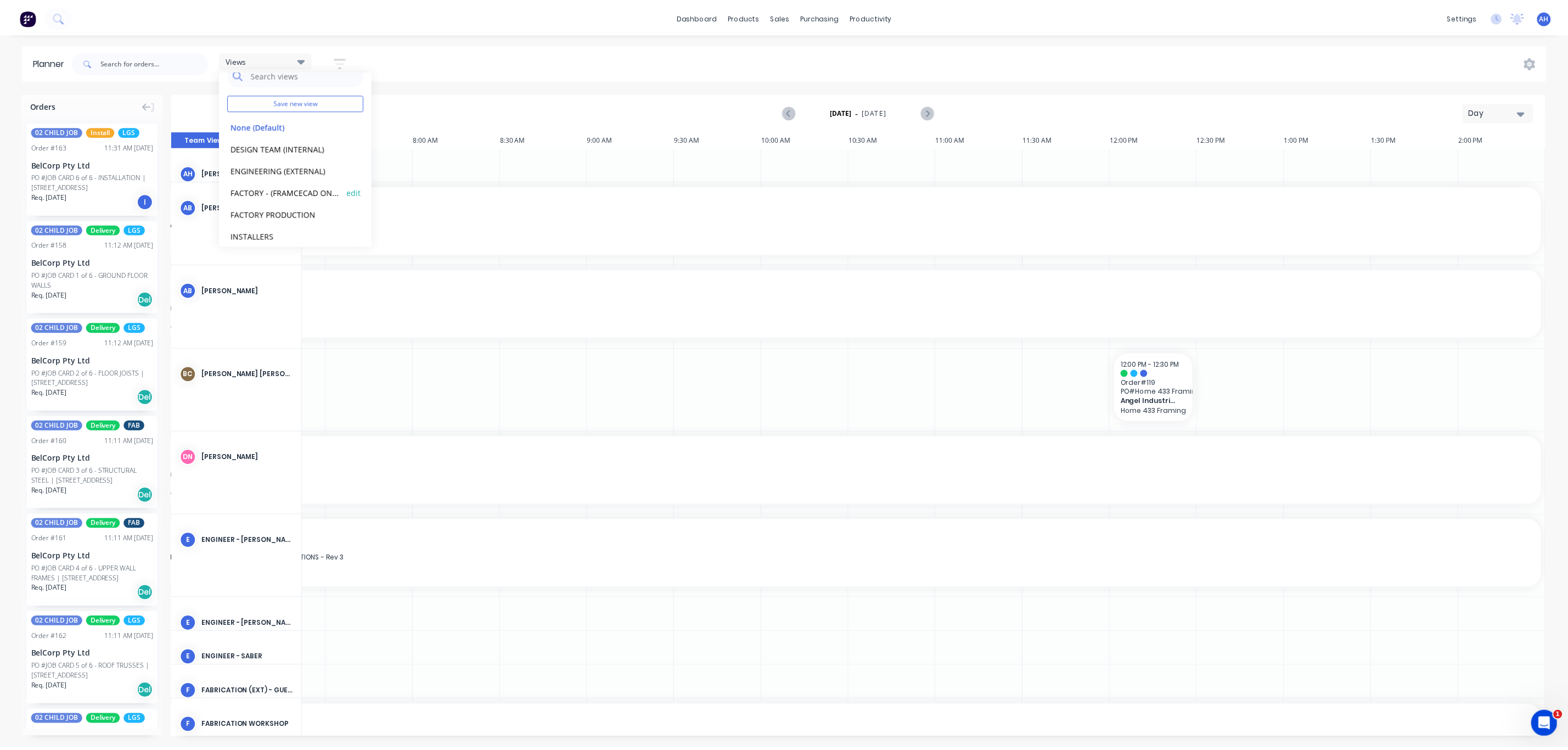
scroll to position [25, 0]
click at [261, 225] on button "INSTALLERS" at bounding box center [287, 226] width 117 height 13
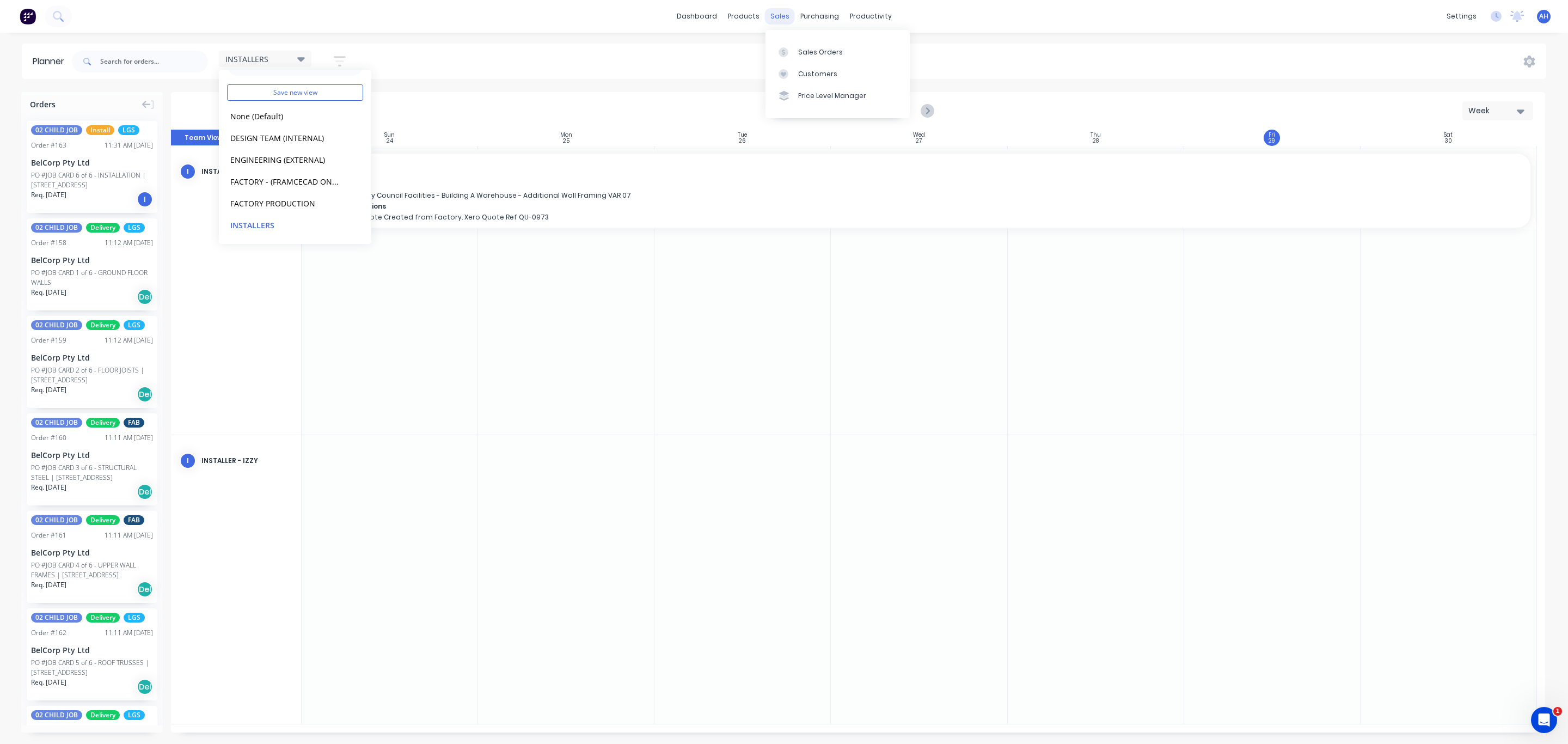
click at [772, 15] on div "sales" at bounding box center [780, 16] width 30 height 16
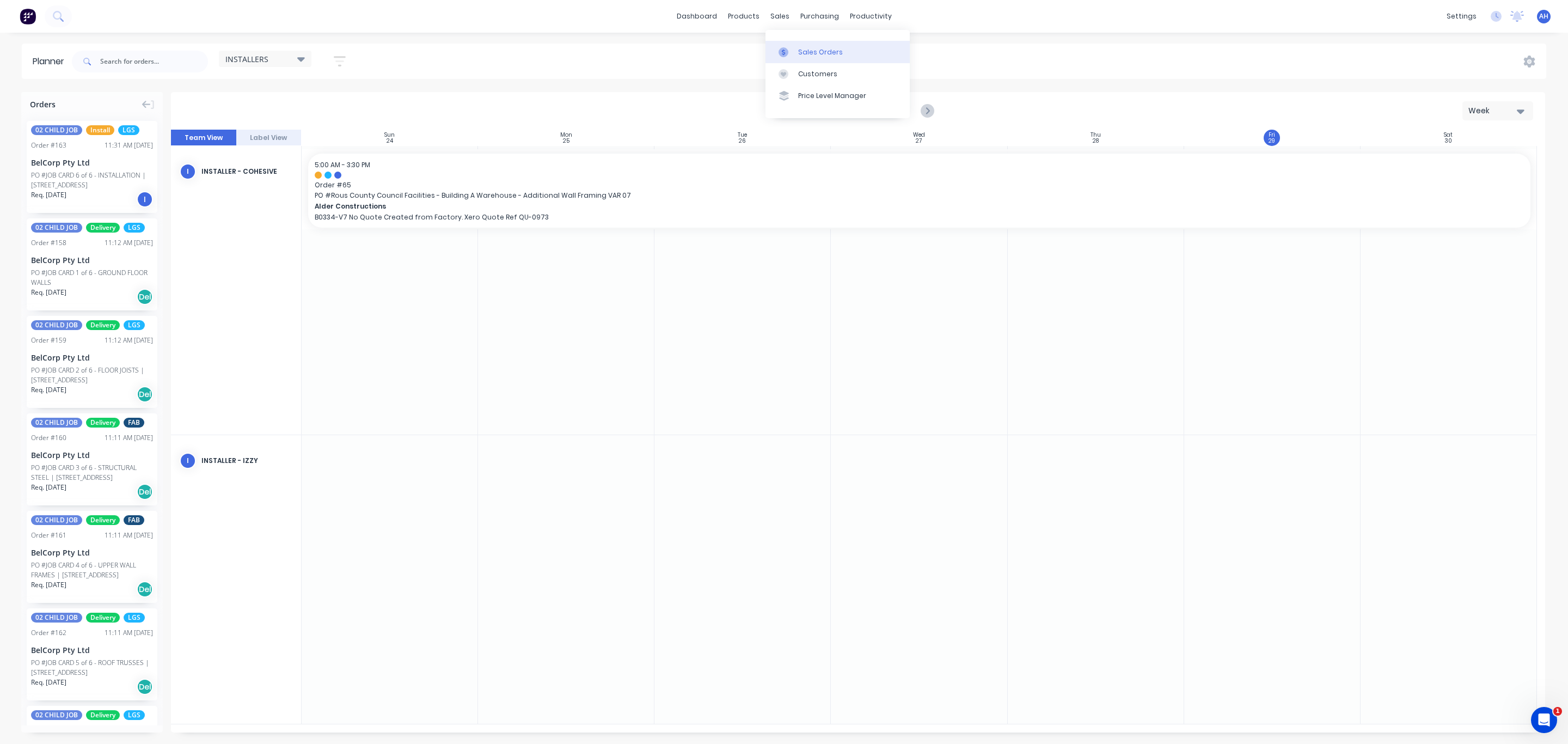
click at [813, 49] on div "Sales Orders" at bounding box center [820, 52] width 44 height 10
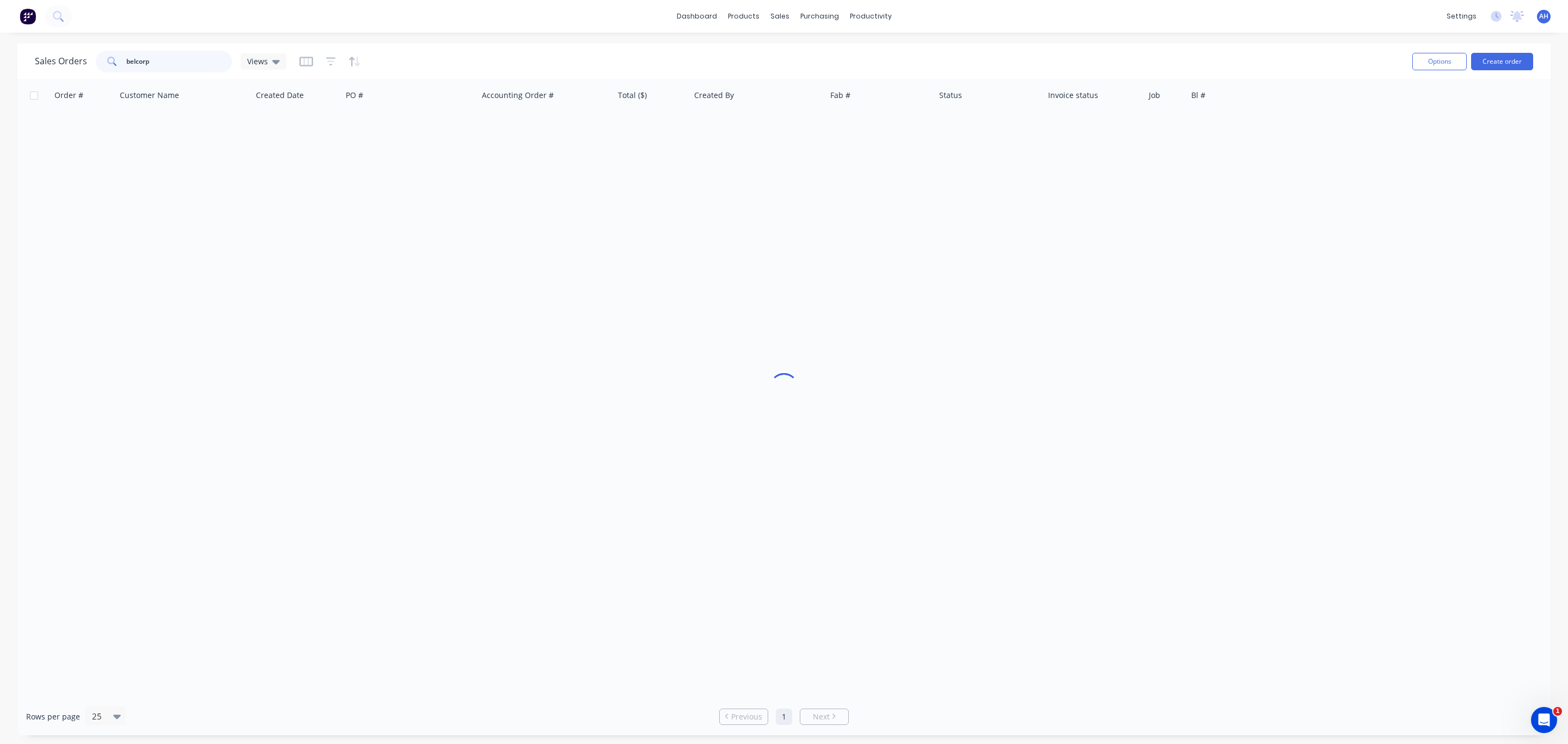
drag, startPoint x: 177, startPoint y: 65, endPoint x: 96, endPoint y: 66, distance: 81.0
click at [96, 66] on div "belcorp" at bounding box center [164, 61] width 136 height 22
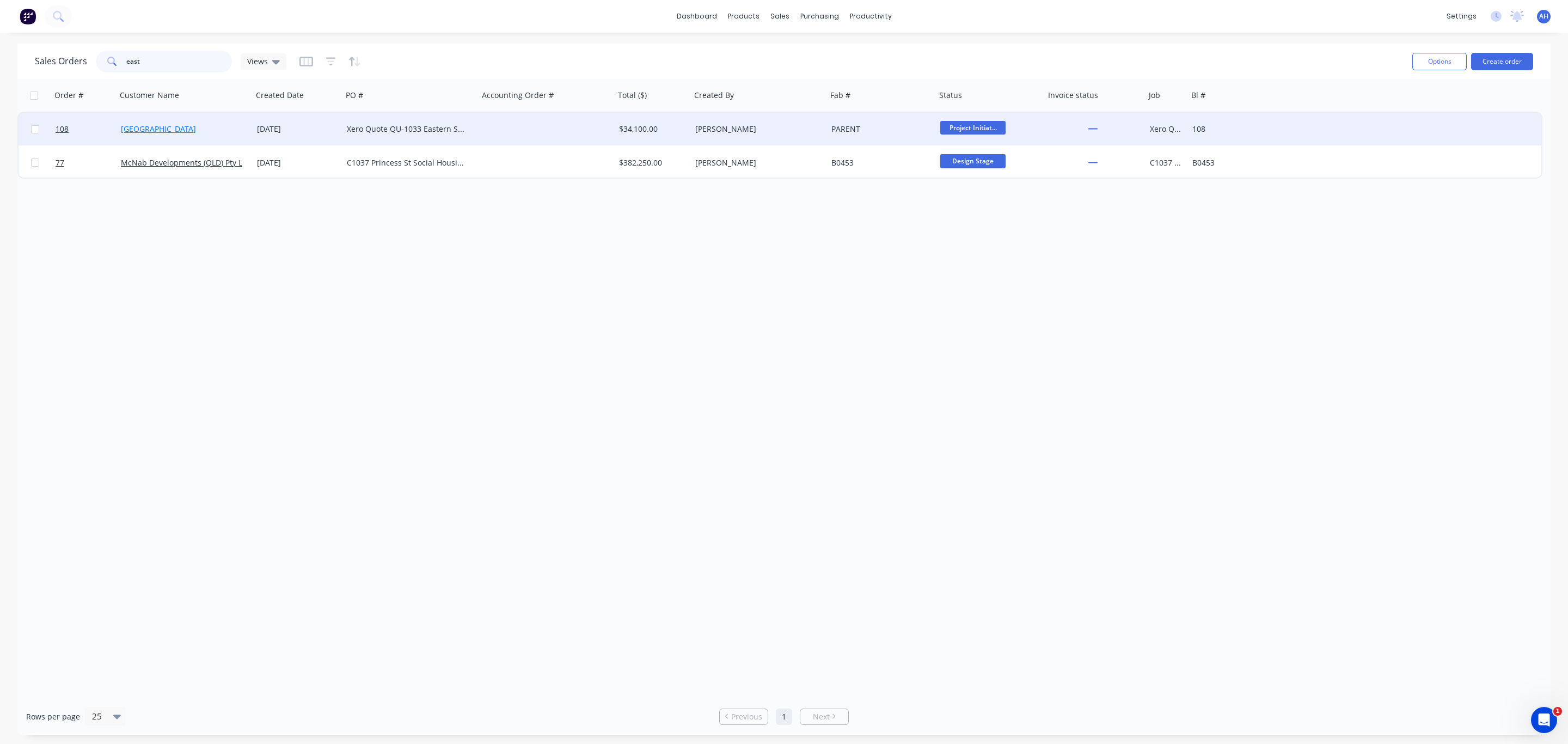
type input "east"
click at [181, 130] on link "[GEOGRAPHIC_DATA]" at bounding box center [158, 128] width 75 height 10
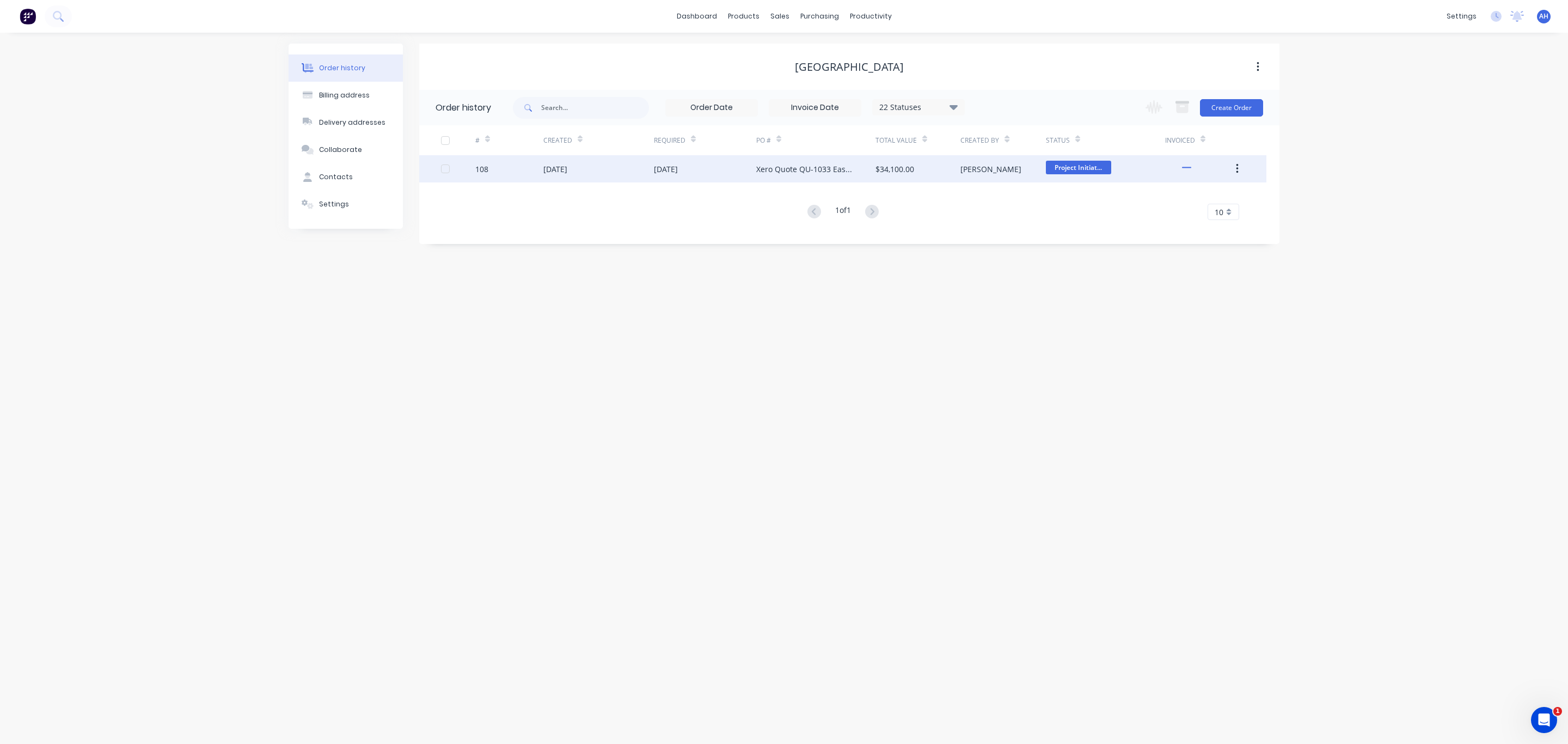
click at [709, 169] on div "13 Aug 2025" at bounding box center [705, 169] width 102 height 27
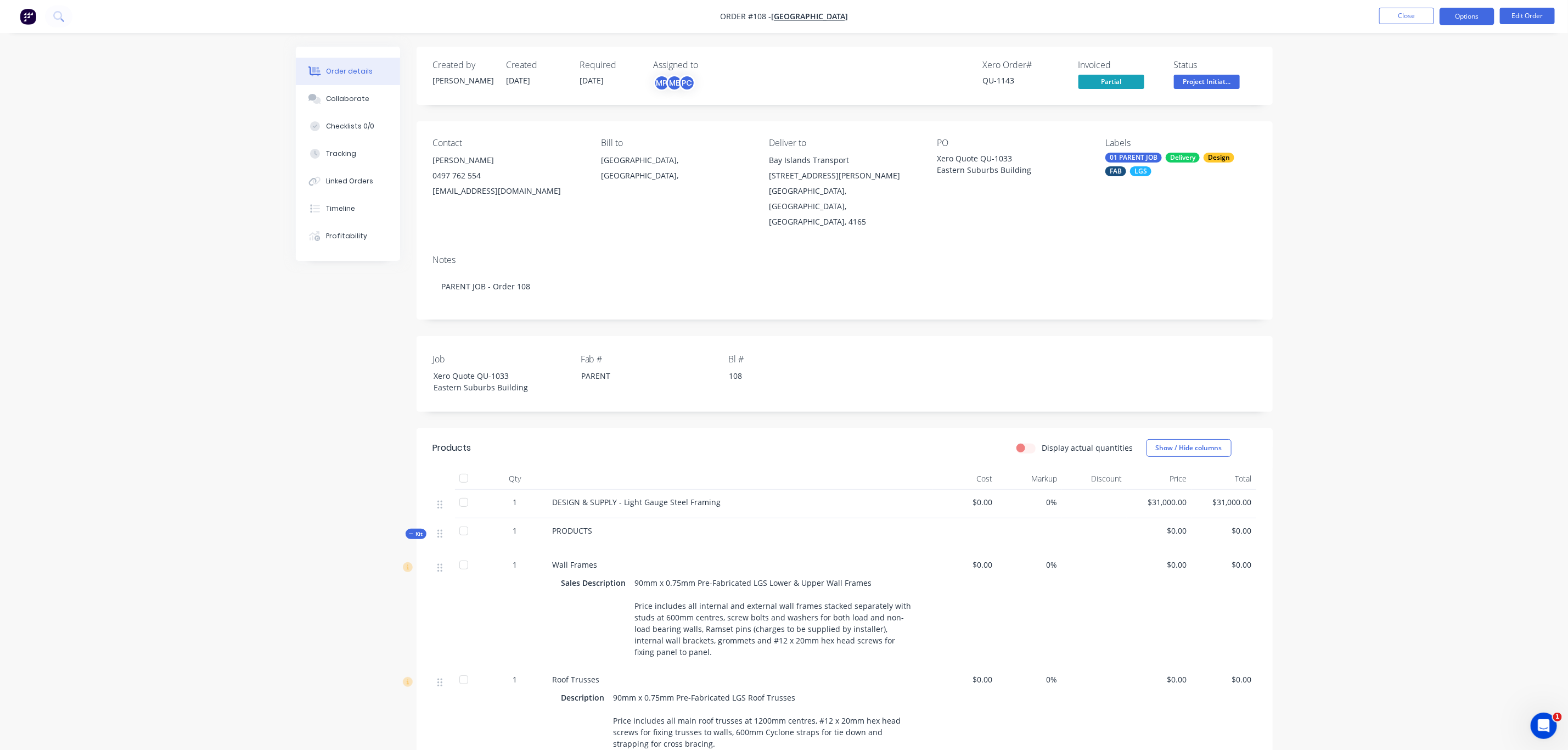
click at [1475, 21] on button "Options" at bounding box center [1467, 17] width 55 height 18
click at [1413, 260] on div "Duplicate" at bounding box center [1434, 265] width 101 height 16
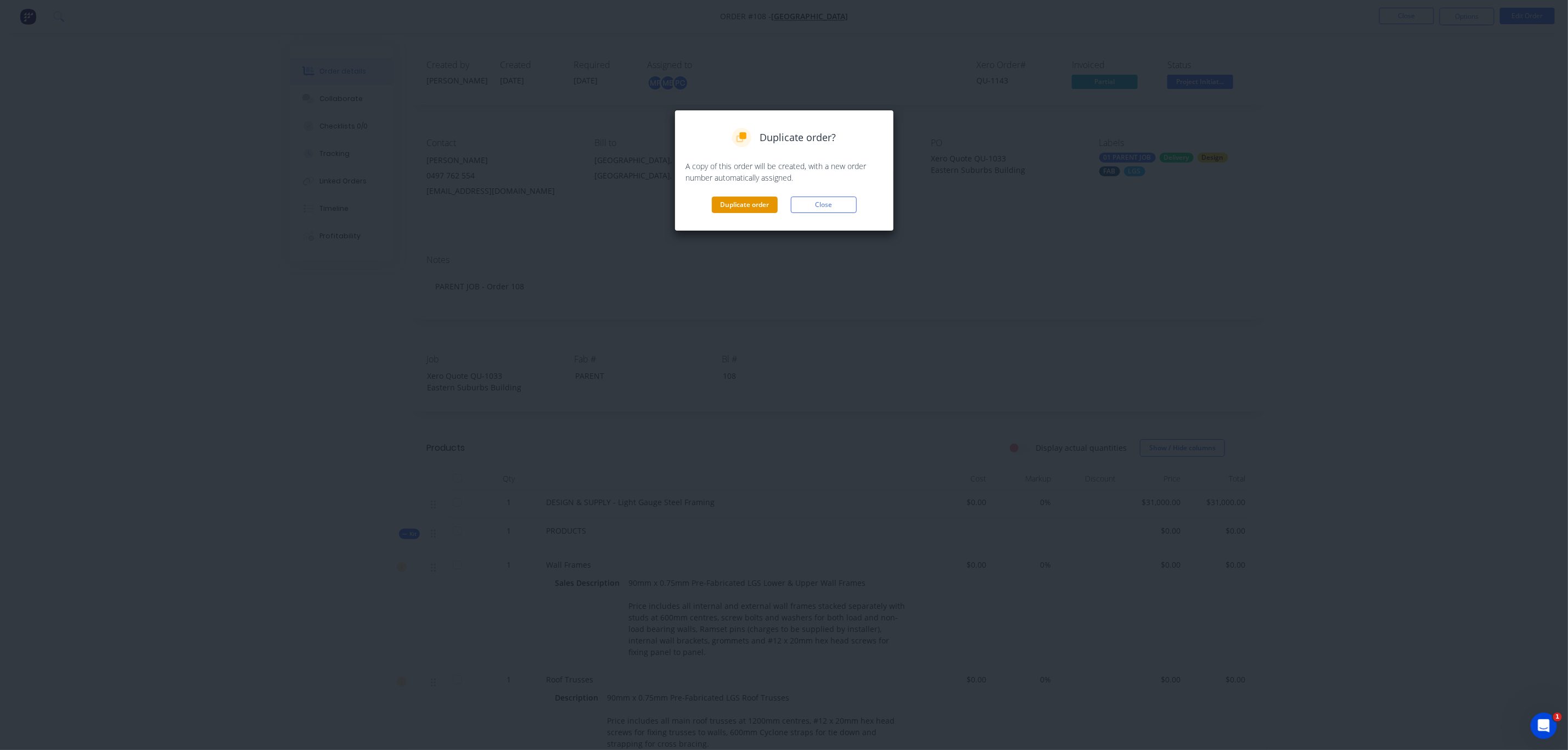
click at [755, 206] on button "Duplicate order" at bounding box center [744, 204] width 66 height 17
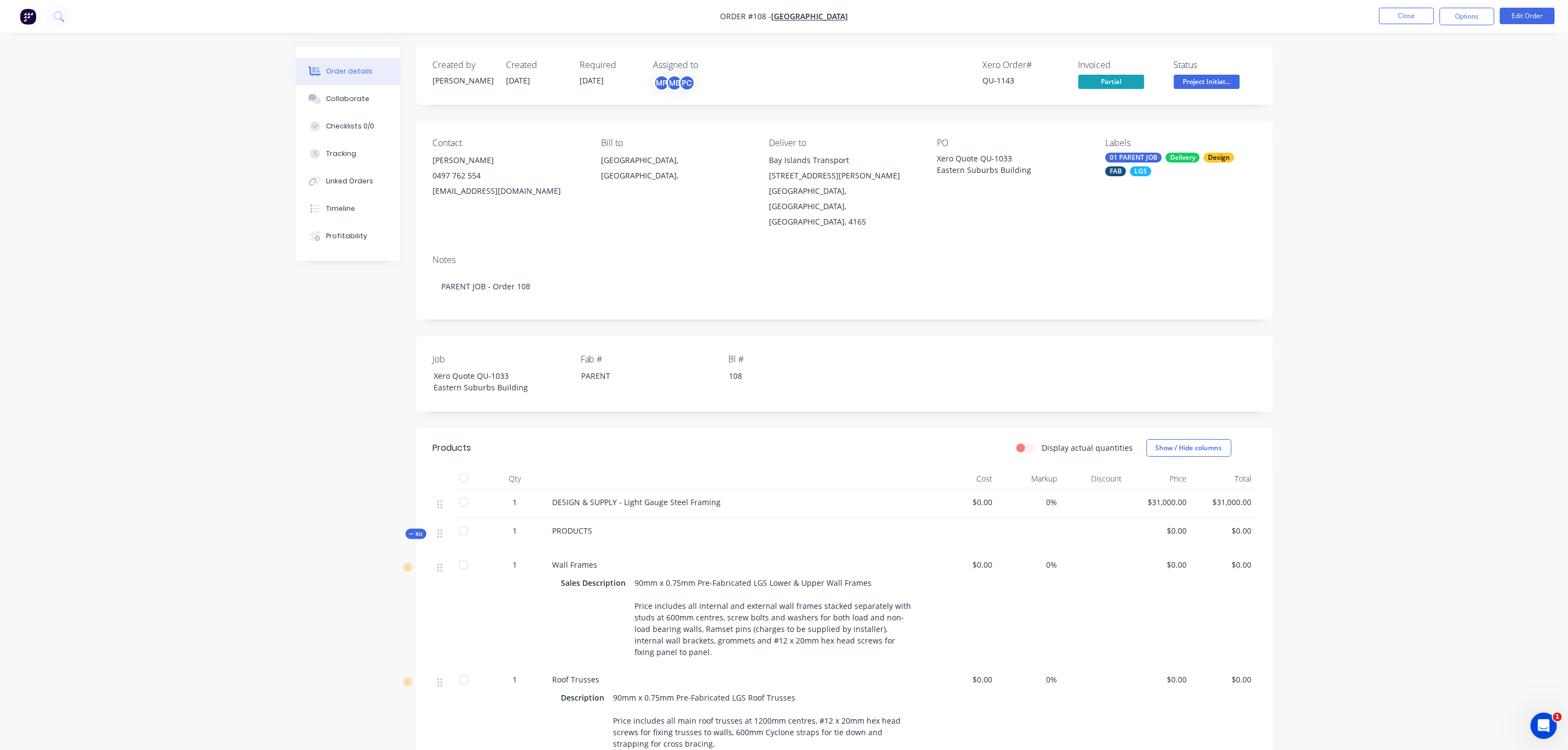
click at [1181, 158] on div "Delivery" at bounding box center [1183, 158] width 34 height 10
click at [1176, 339] on div "Purlin System (External)" at bounding box center [1178, 343] width 85 height 12
click at [1381, 231] on div "Order details Collaborate Checklists 0/0 Tracking Linked Orders Timeline Profit…" at bounding box center [784, 635] width 1568 height 1270
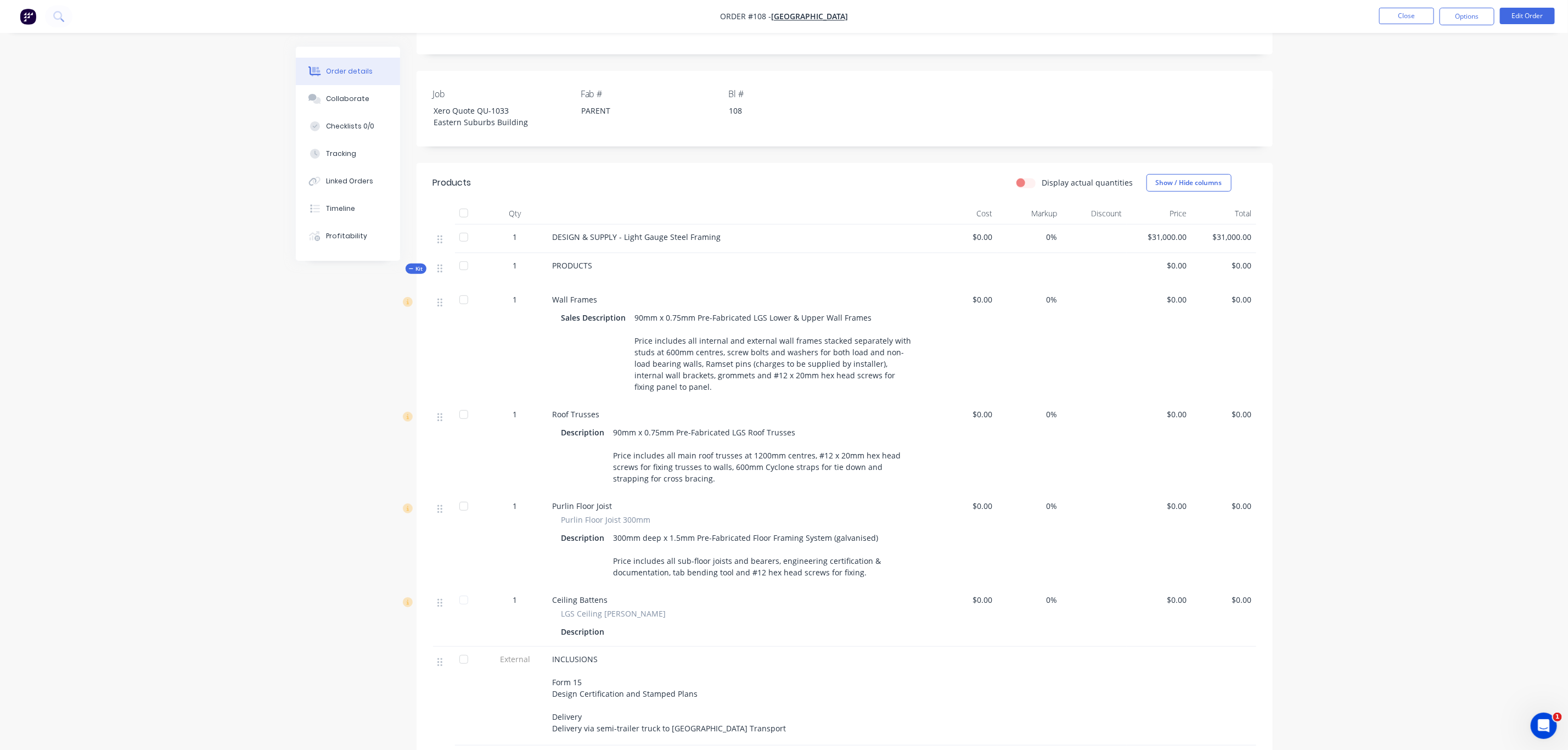
scroll to position [268, 0]
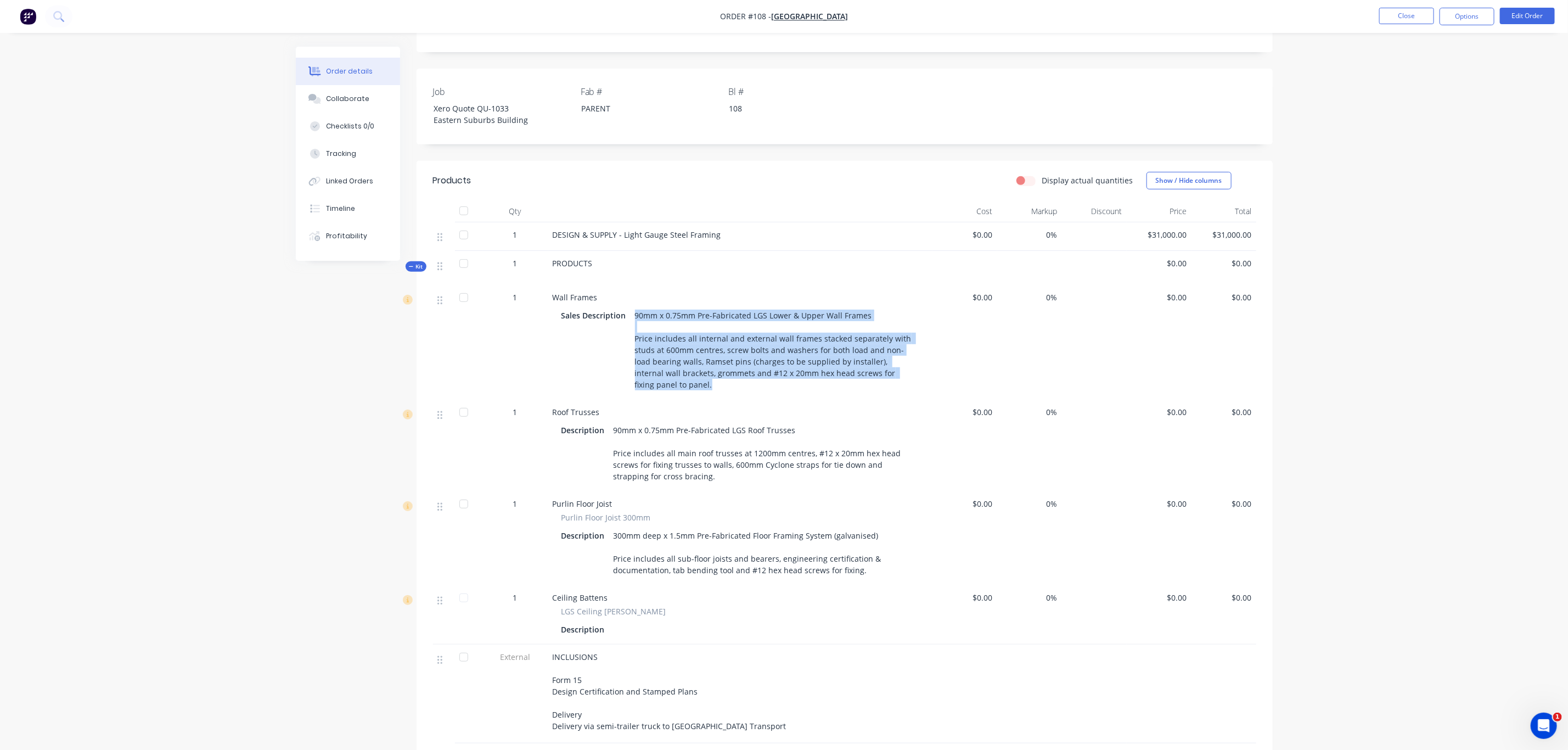
drag, startPoint x: 670, startPoint y: 354, endPoint x: 627, endPoint y: 280, distance: 85.6
click at [627, 307] on div "Sales Description 90mm x 0.75mm Pre-Fabricated LGS Lower & Upper Wall Frames Pr…" at bounding box center [740, 350] width 358 height 85
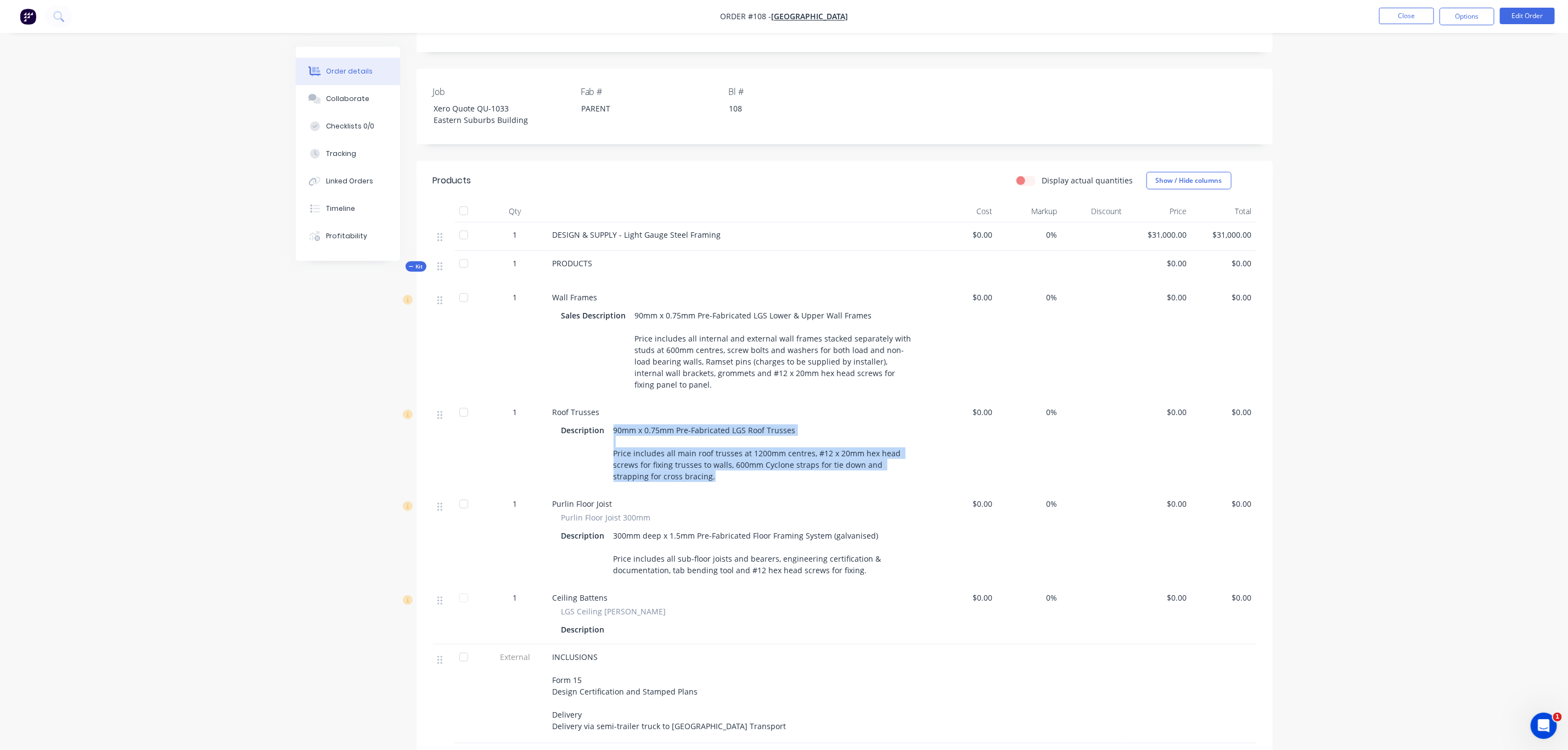
drag, startPoint x: 686, startPoint y: 447, endPoint x: 611, endPoint y: 400, distance: 88.5
click at [611, 422] on div "90mm x 0.75mm Pre-Fabricated LGS Roof Trusses Price includes all main roof trus…" at bounding box center [764, 453] width 310 height 62
drag, startPoint x: 552, startPoint y: 567, endPoint x: 616, endPoint y: 562, distance: 64.2
click at [615, 592] on div "Ceiling Battens" at bounding box center [741, 597] width 376 height 12
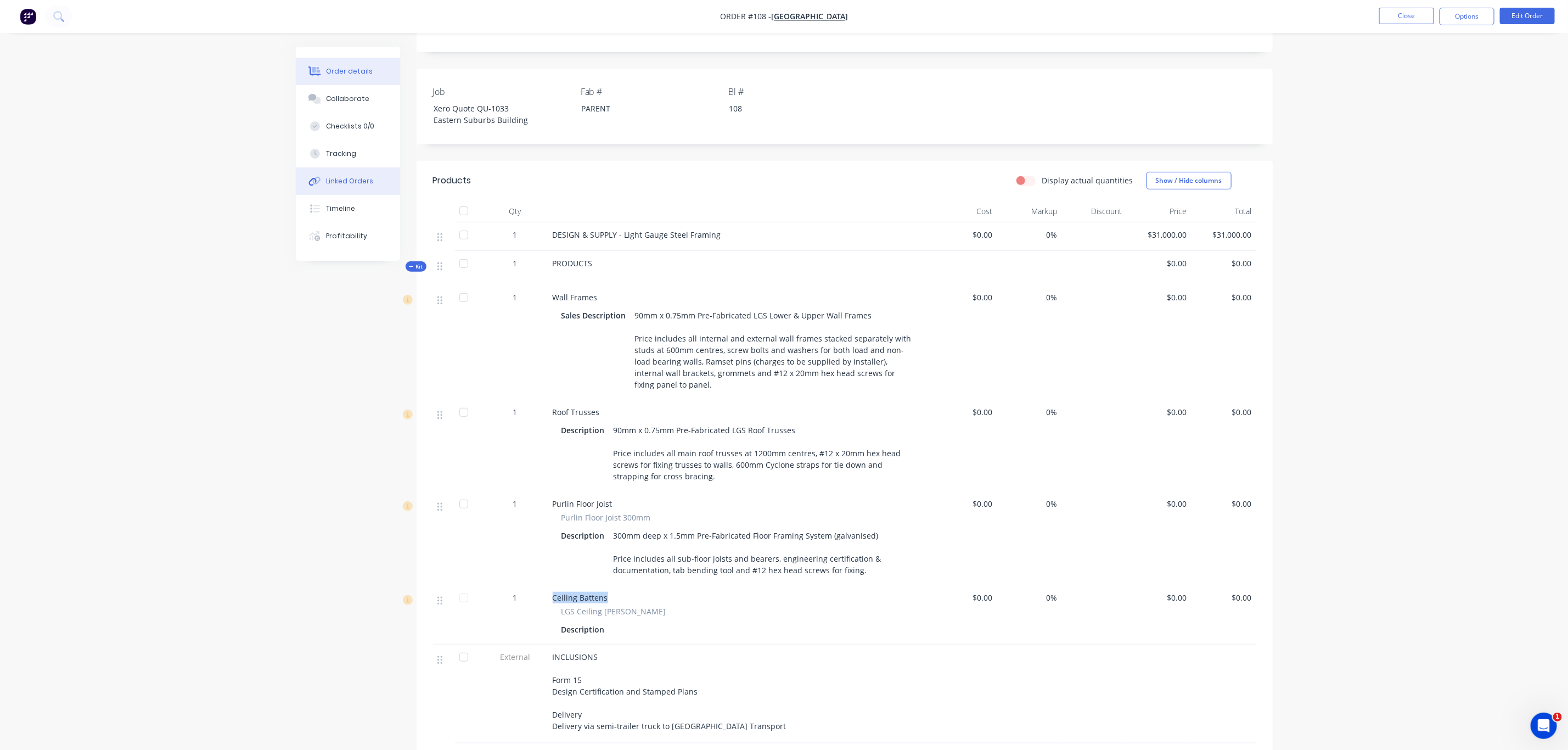
click at [346, 176] on div "Linked Orders" at bounding box center [349, 181] width 47 height 10
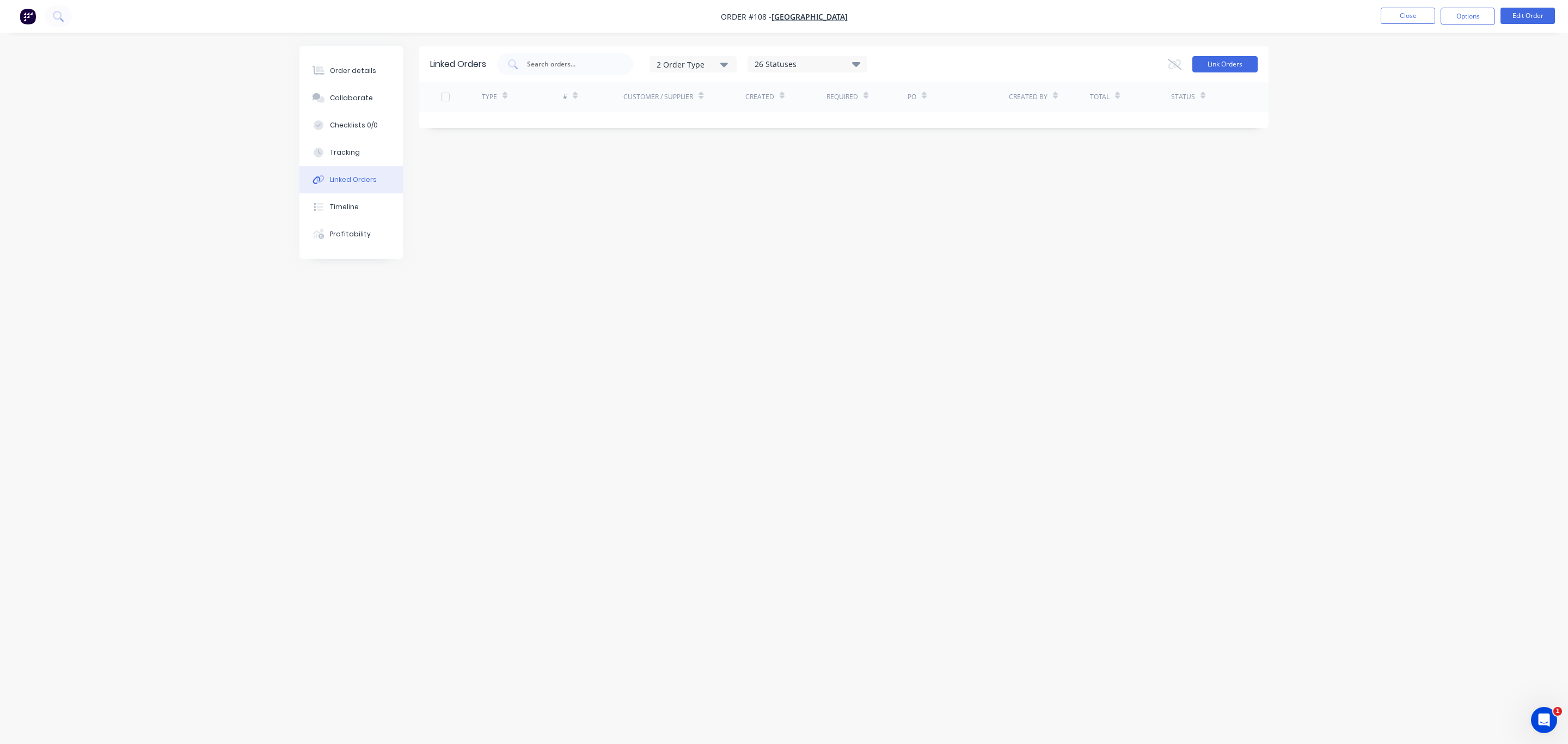
click at [1230, 59] on button "Link Orders" at bounding box center [1225, 64] width 65 height 16
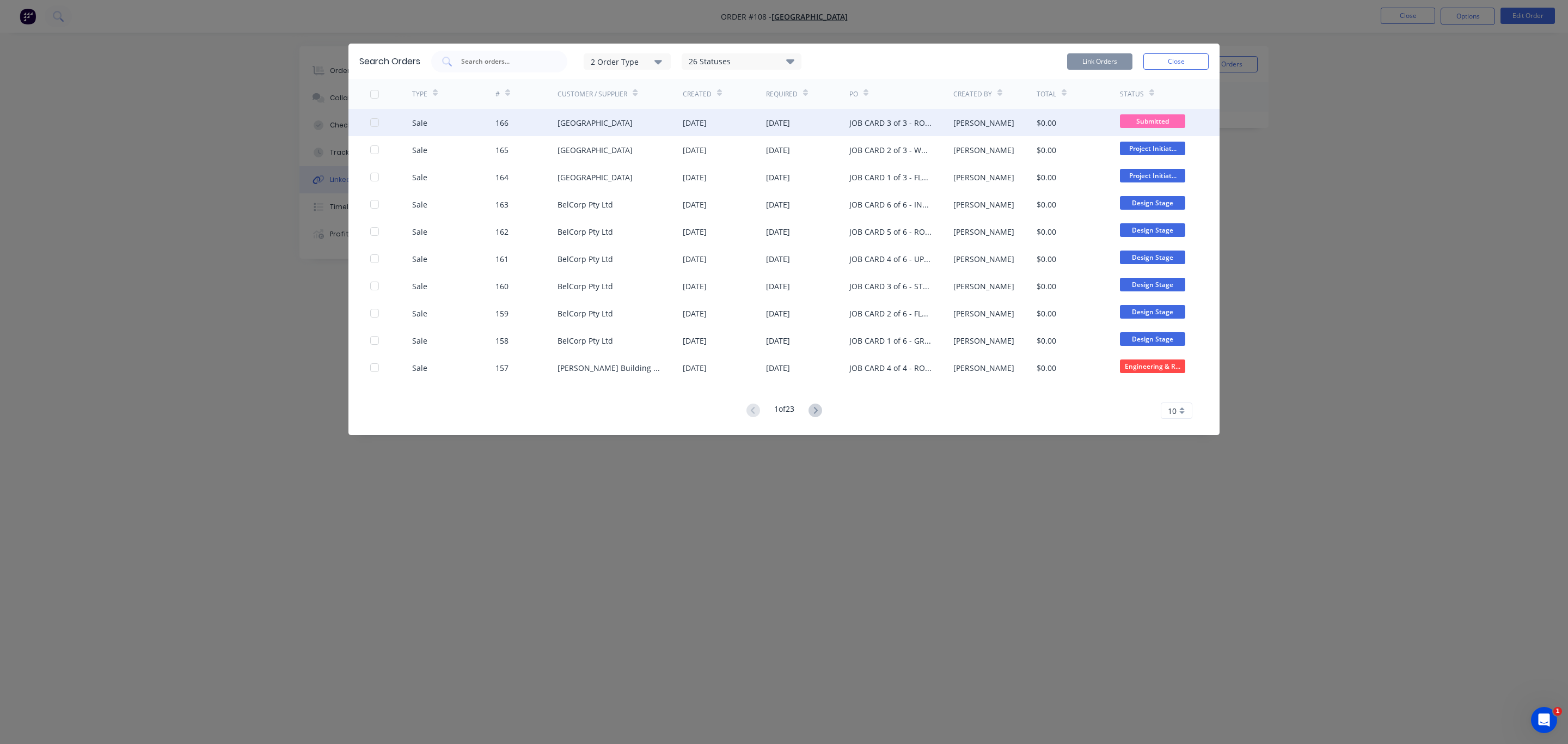
click at [376, 120] on div at bounding box center [374, 122] width 22 height 22
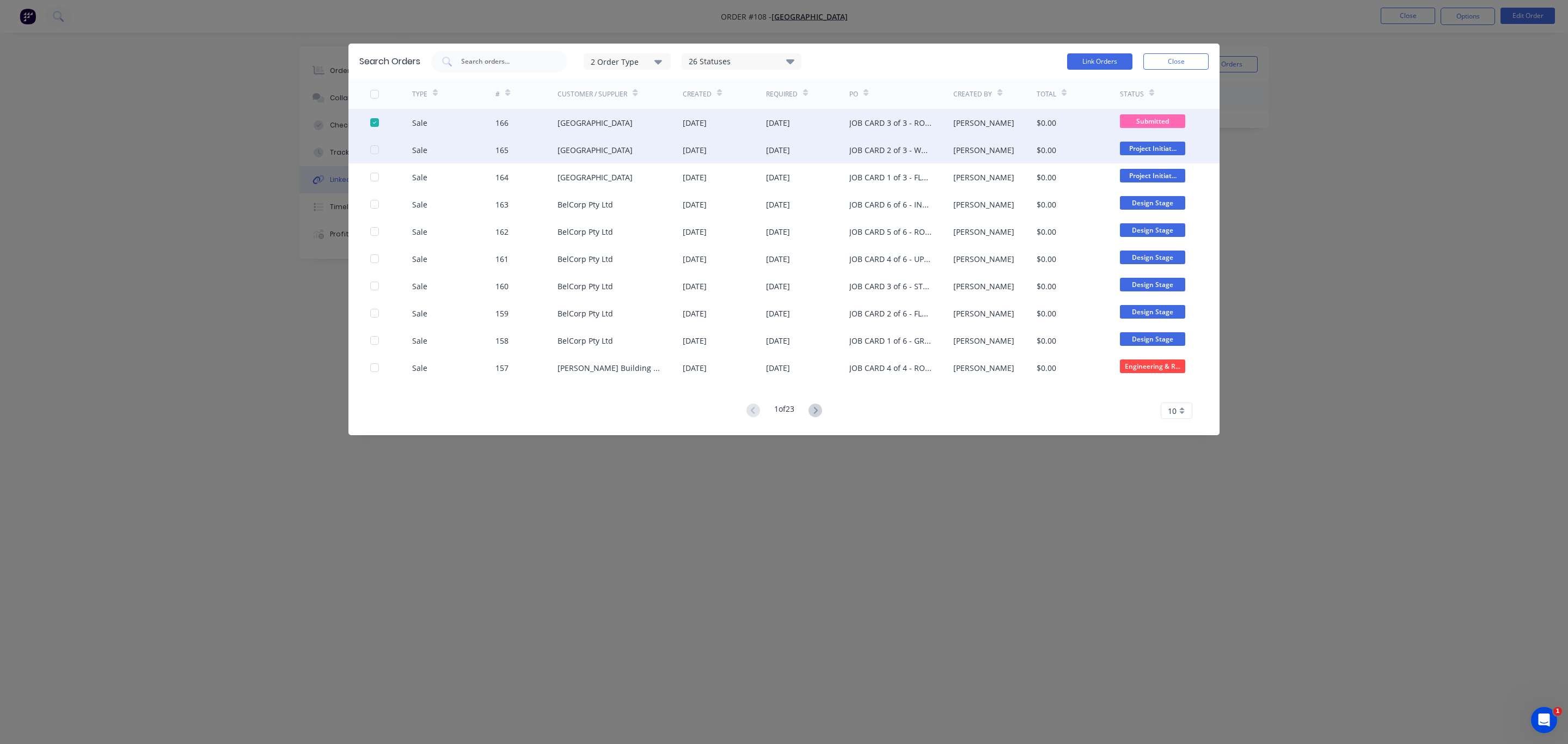
click at [374, 149] on div at bounding box center [374, 150] width 22 height 22
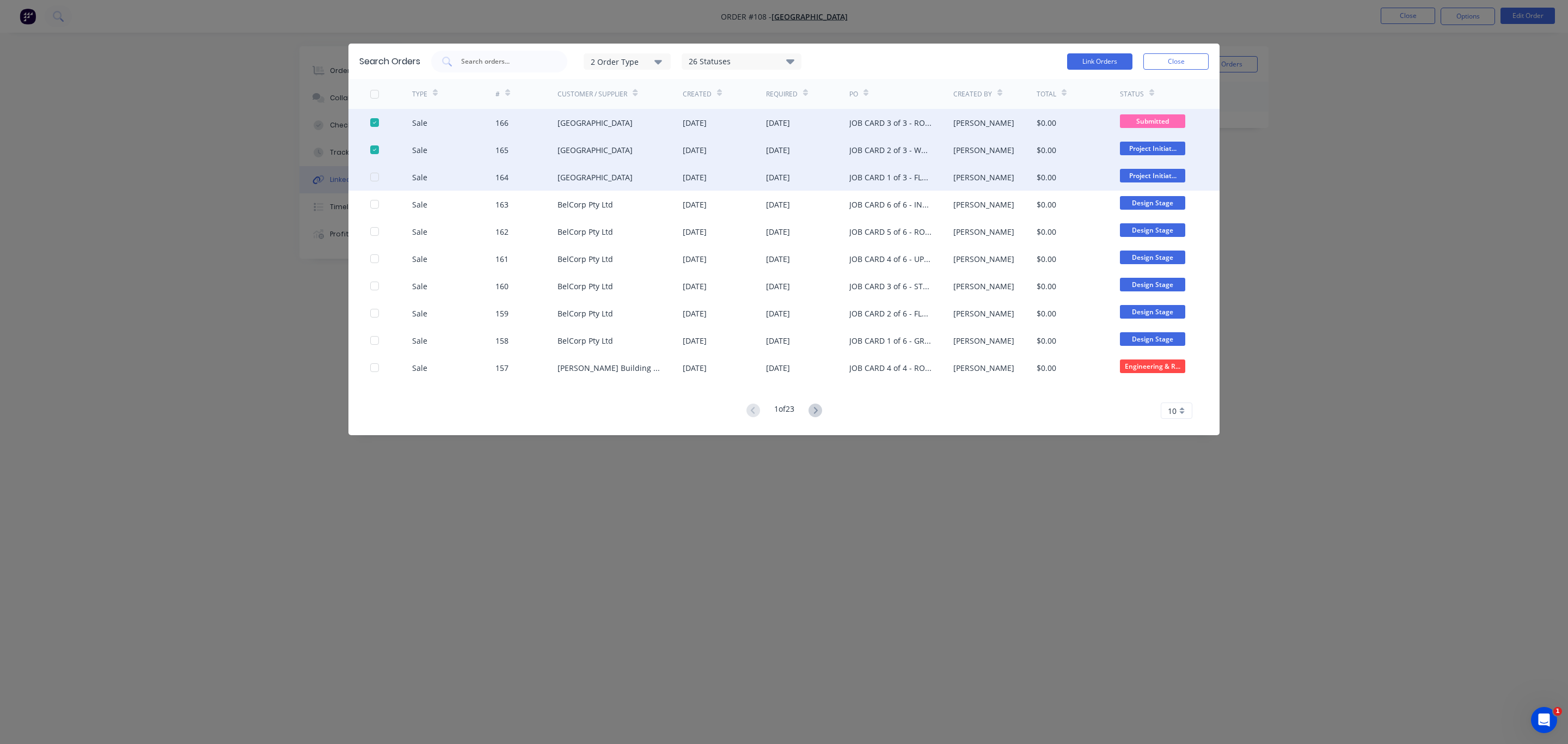
click at [376, 173] on div at bounding box center [374, 177] width 22 height 22
click at [1103, 59] on button "Link Orders" at bounding box center [1099, 61] width 65 height 16
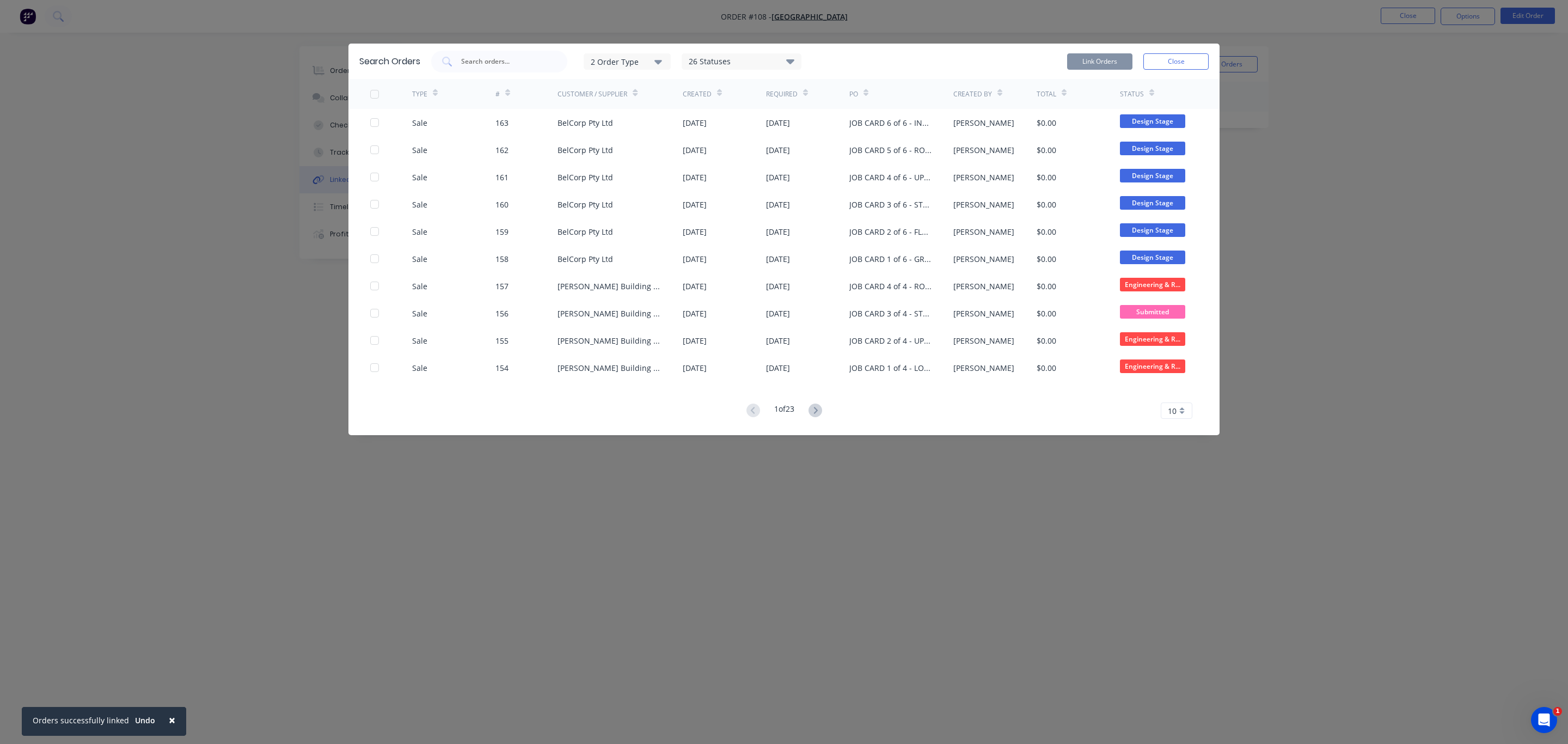
click at [1185, 51] on div "Link Orders Close" at bounding box center [1138, 61] width 142 height 22
click at [1186, 54] on button "Close" at bounding box center [1175, 61] width 65 height 16
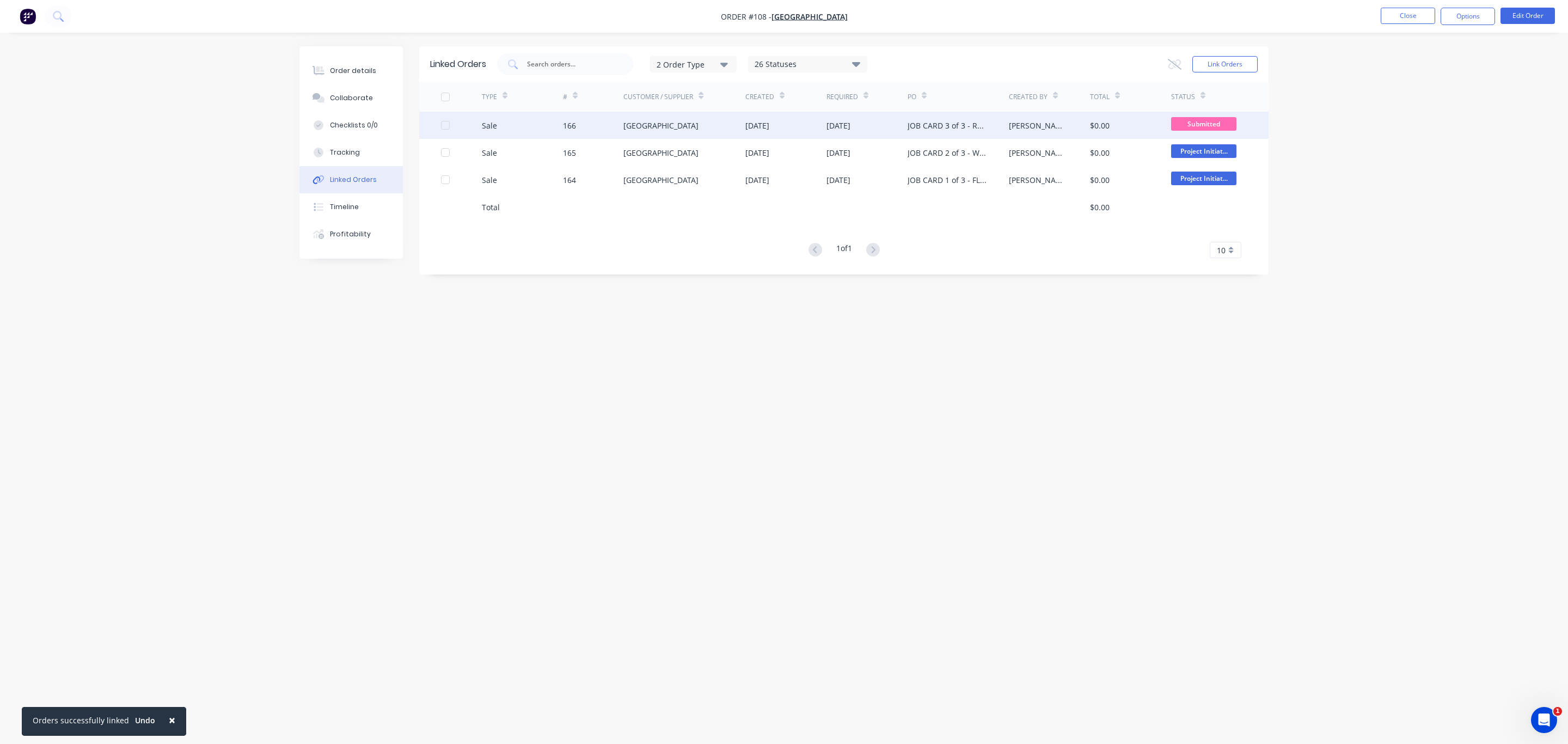
click at [1216, 118] on span "Submitted" at bounding box center [1203, 124] width 65 height 13
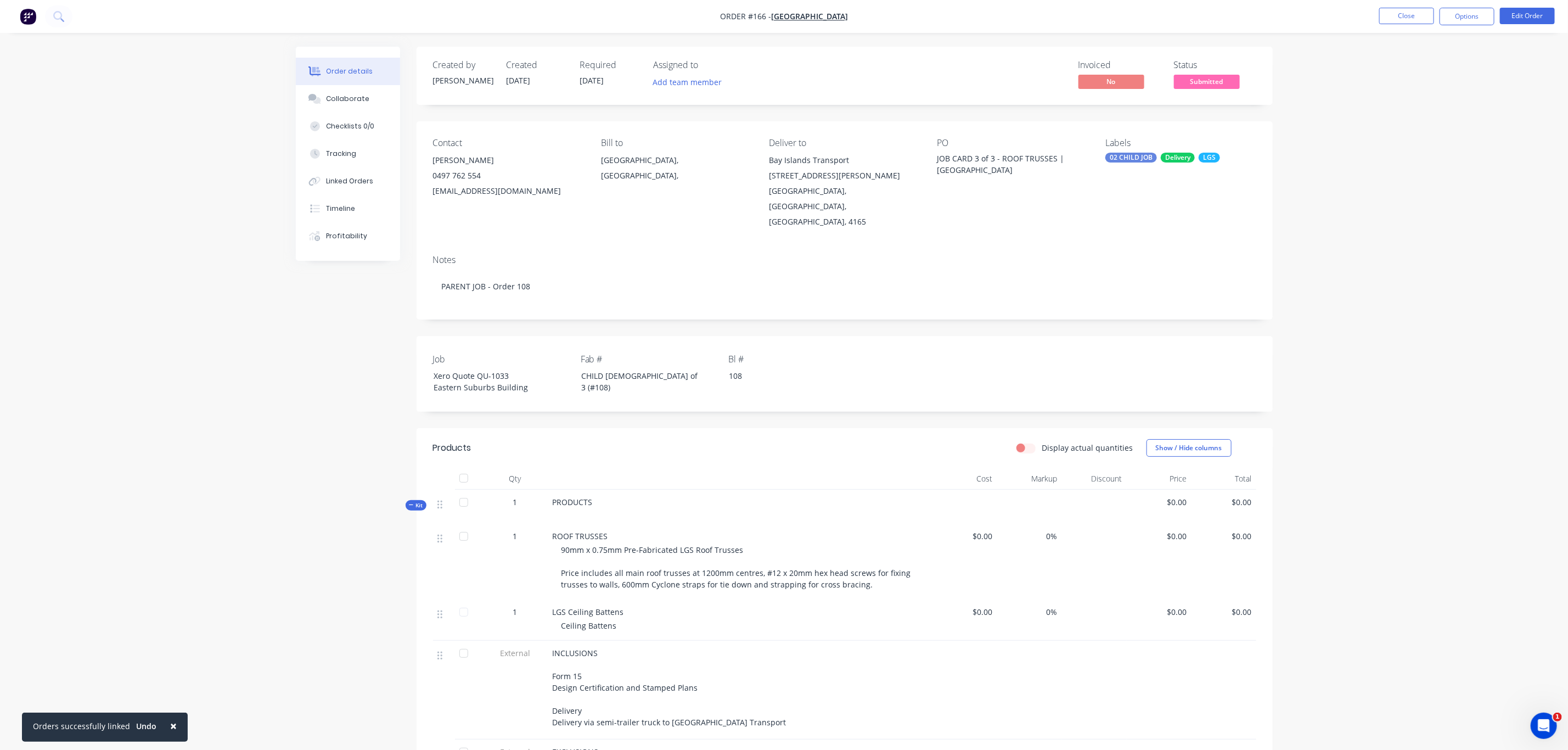
click at [1199, 82] on span "Submitted" at bounding box center [1207, 82] width 66 height 14
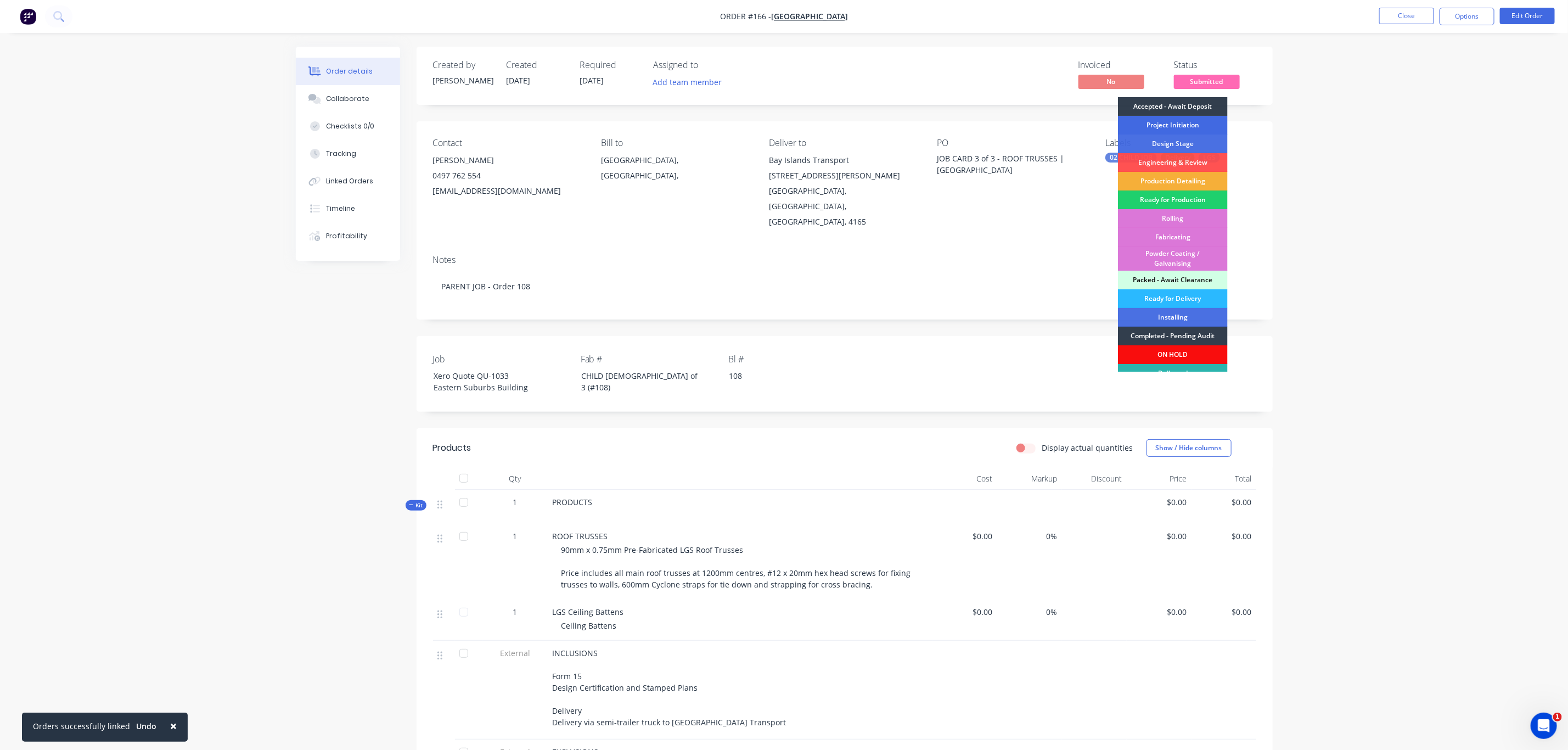
click at [1180, 122] on div "Project Initiation" at bounding box center [1173, 125] width 110 height 18
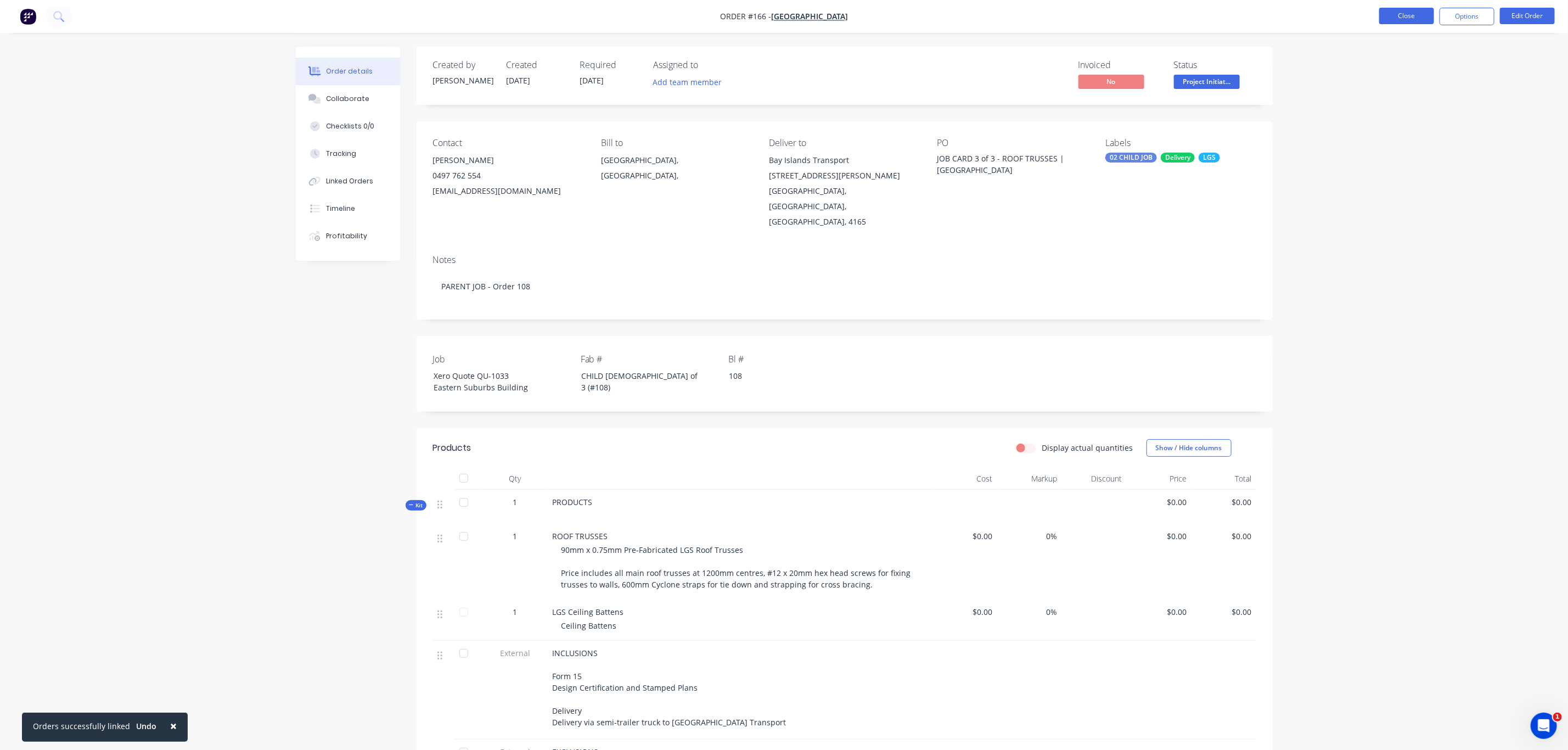
click at [1400, 17] on button "Close" at bounding box center [1407, 16] width 55 height 17
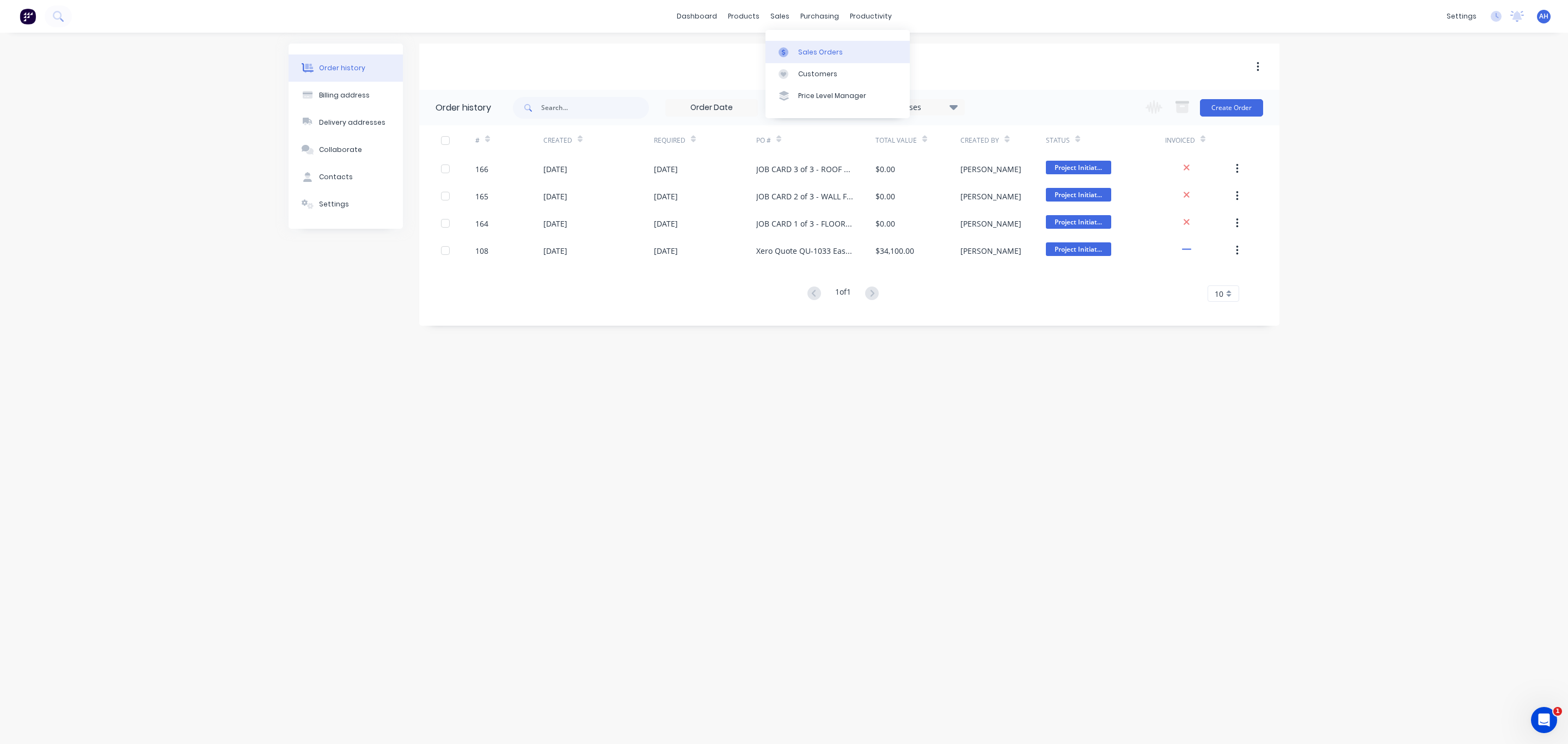
click at [809, 49] on div "Sales Orders" at bounding box center [820, 52] width 44 height 10
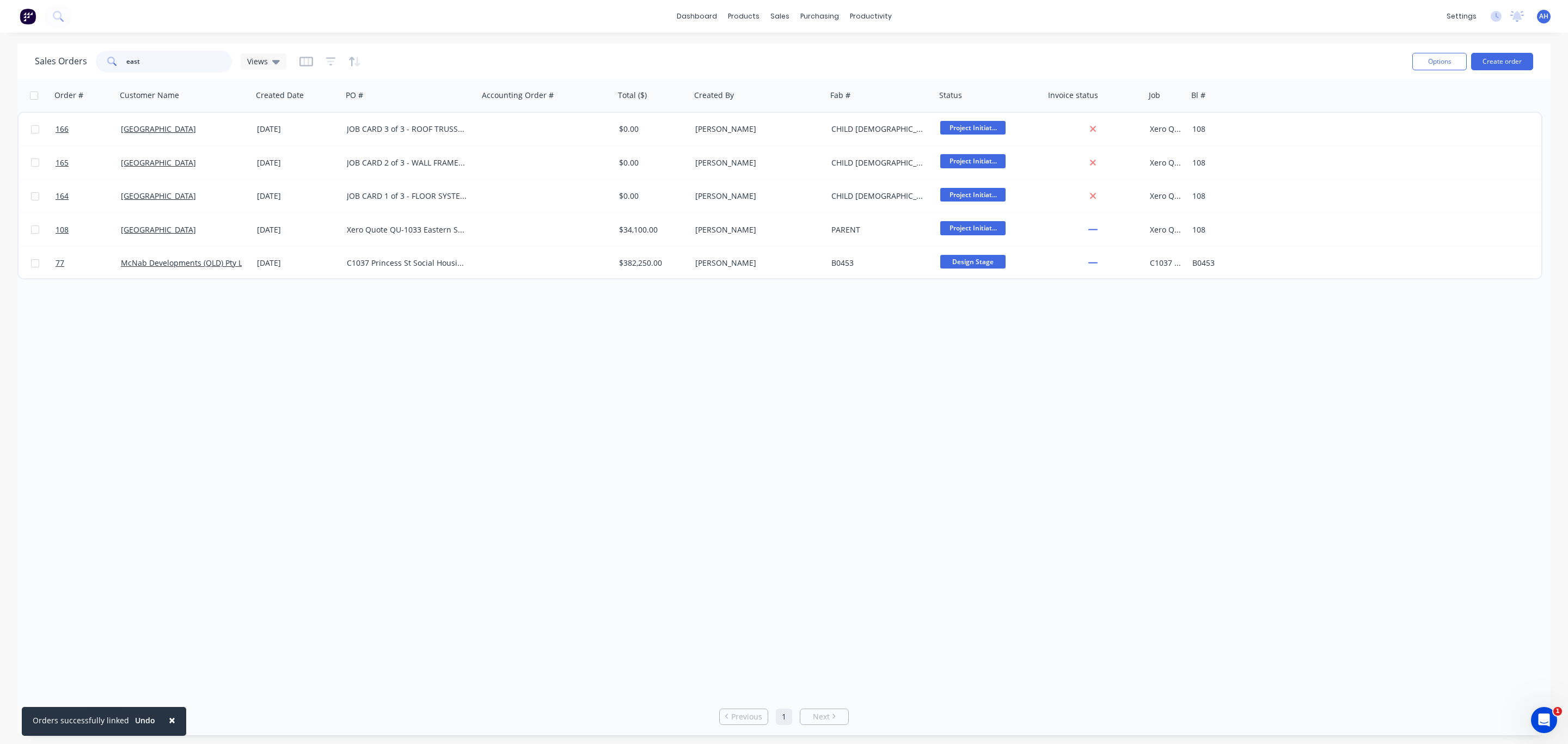
drag, startPoint x: 151, startPoint y: 61, endPoint x: 75, endPoint y: 59, distance: 76.0
click at [75, 59] on div "Sales Orders east Views" at bounding box center [160, 61] width 251 height 22
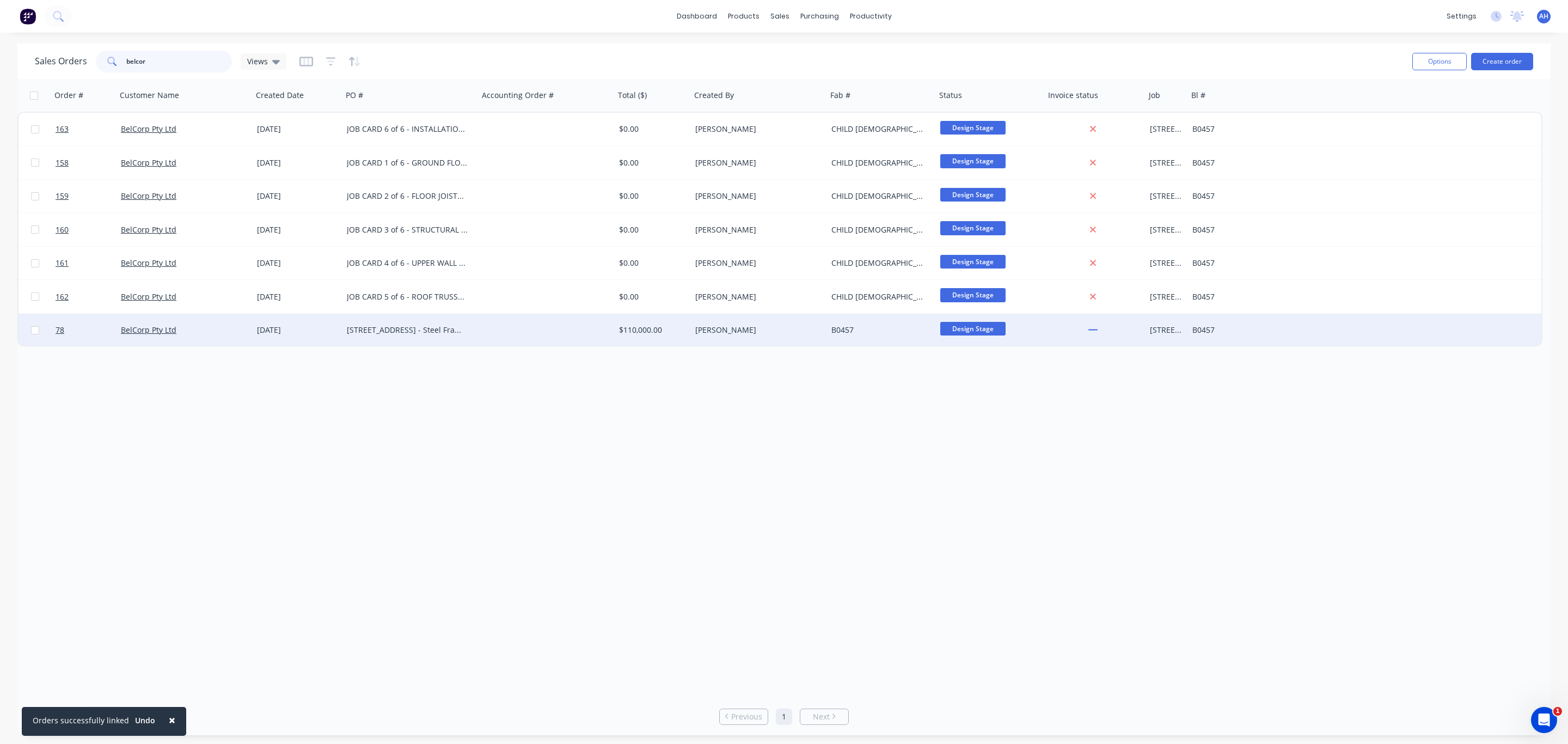
type input "belcor"
click at [276, 329] on div "05 Aug 2025" at bounding box center [297, 330] width 81 height 11
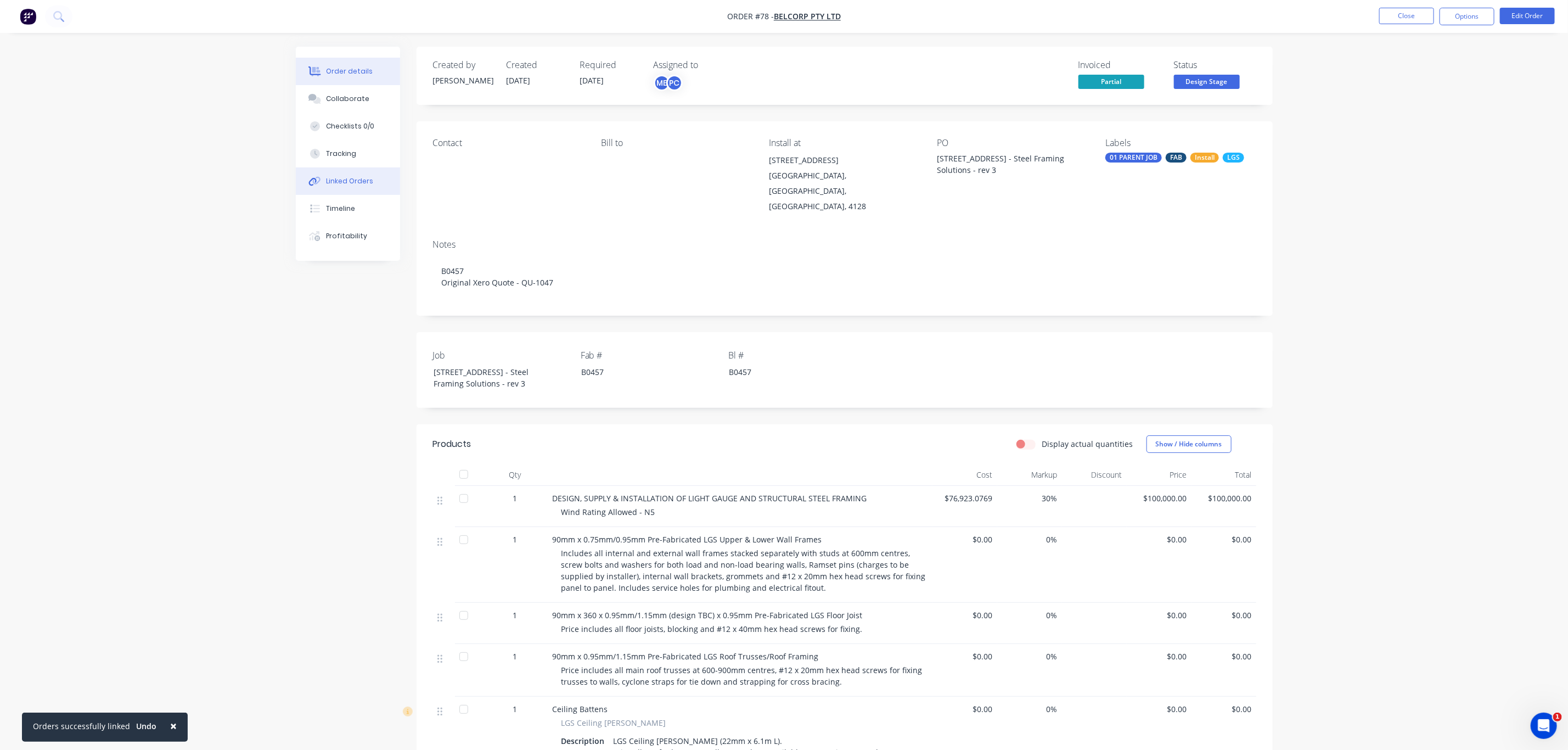
click at [351, 177] on div "Linked Orders" at bounding box center [349, 181] width 47 height 10
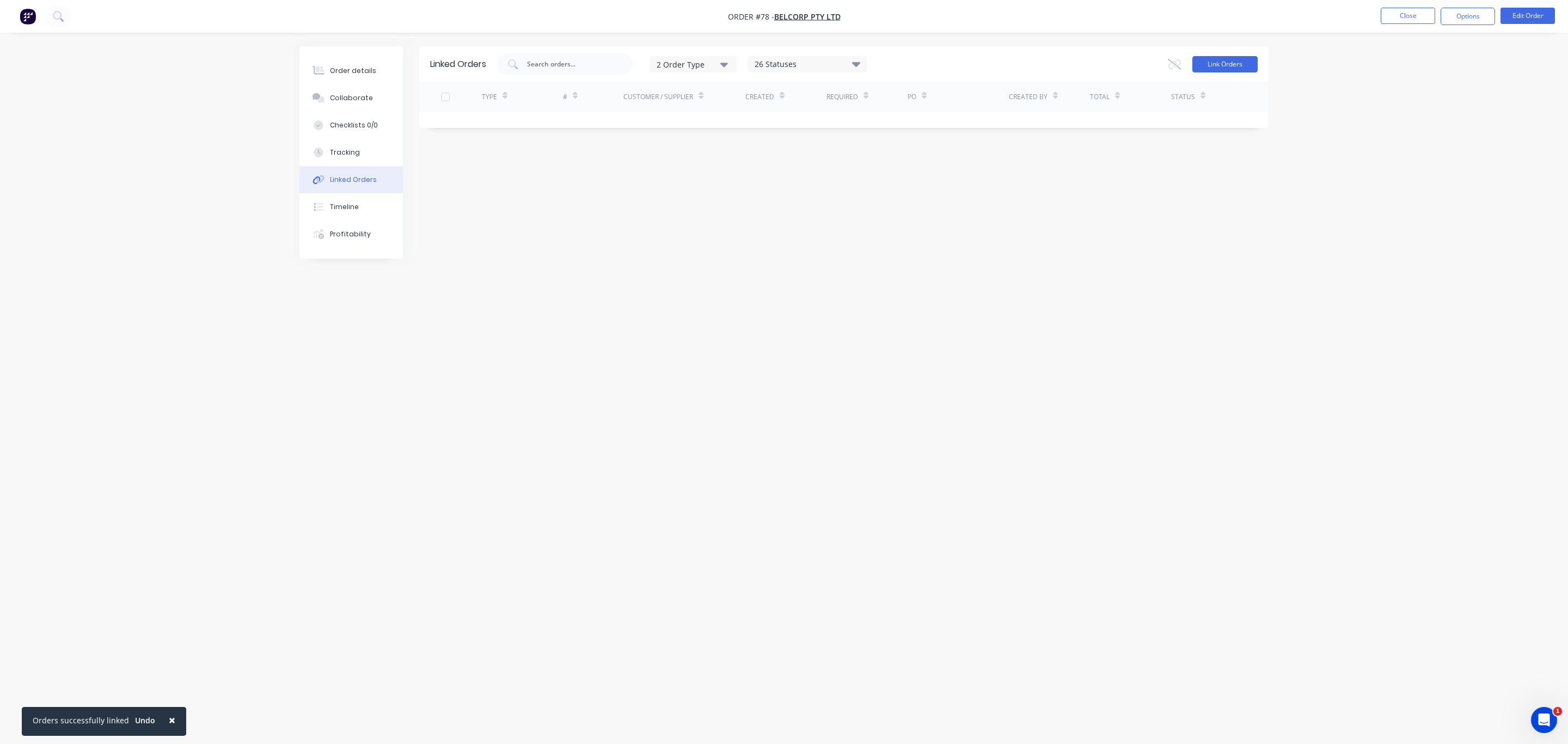
click at [1213, 57] on button "Link Orders" at bounding box center [1225, 64] width 65 height 16
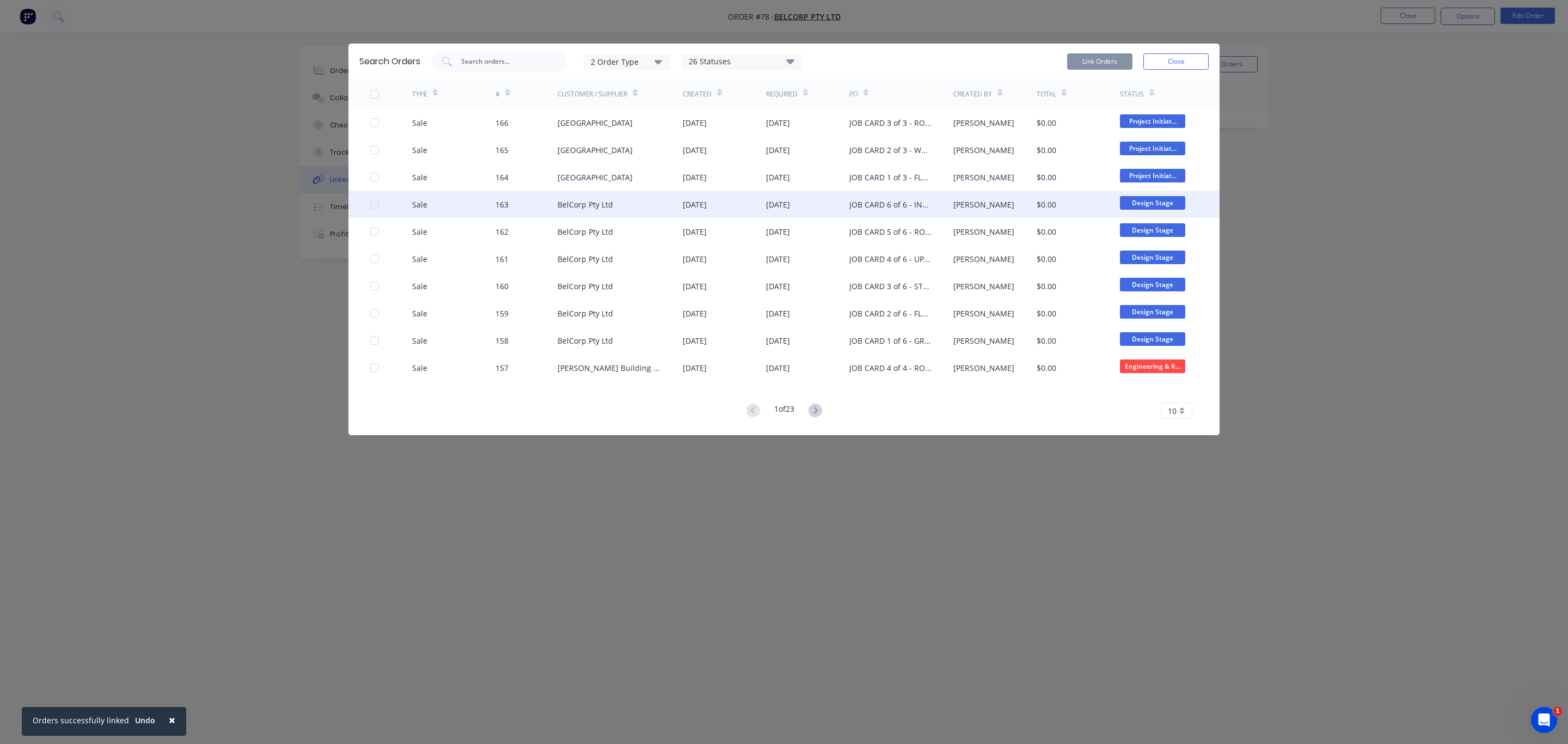
click at [374, 204] on div at bounding box center [374, 205] width 22 height 22
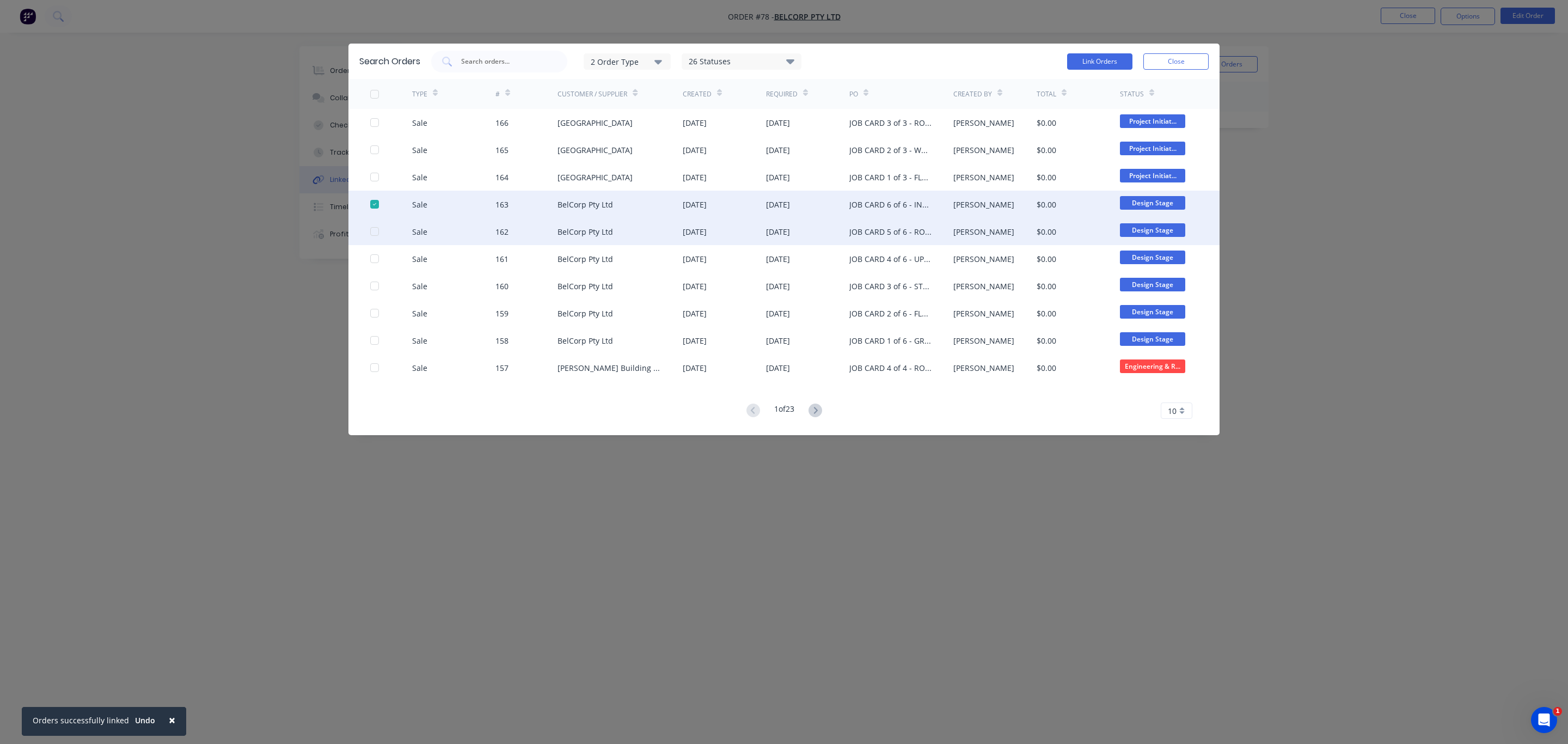
click at [376, 235] on div at bounding box center [374, 231] width 22 height 22
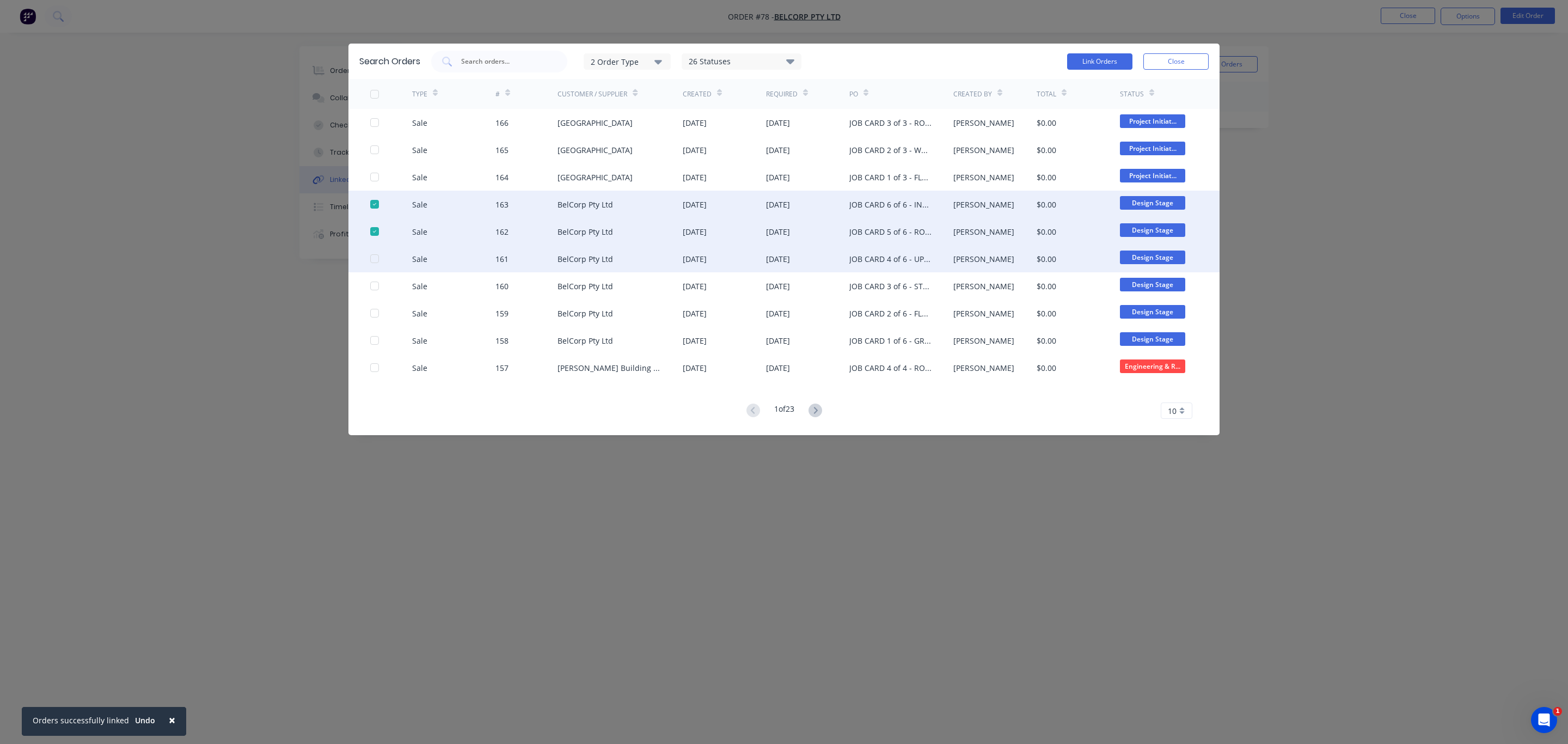
click at [373, 261] on div at bounding box center [374, 259] width 22 height 22
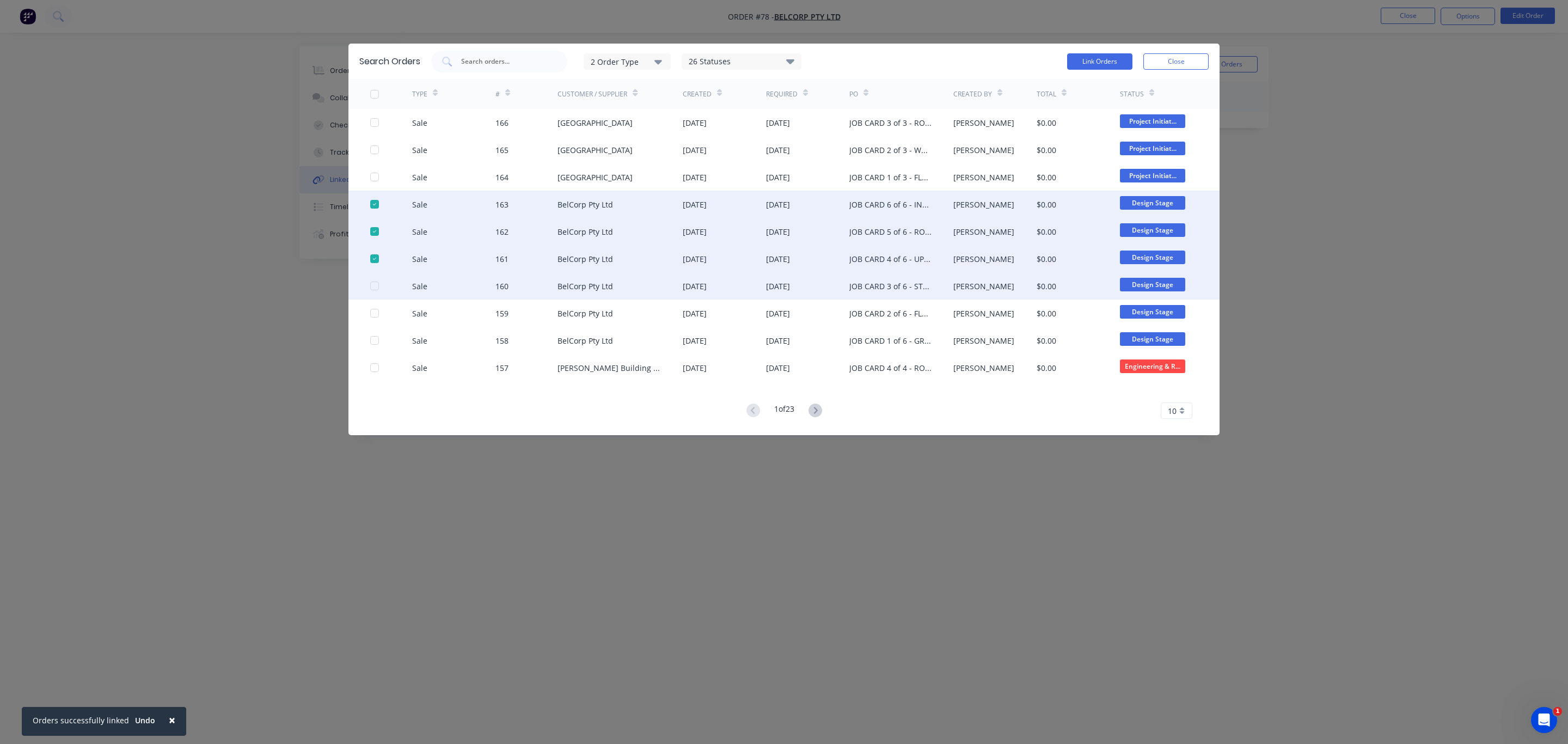
click at [377, 285] on div at bounding box center [374, 286] width 22 height 22
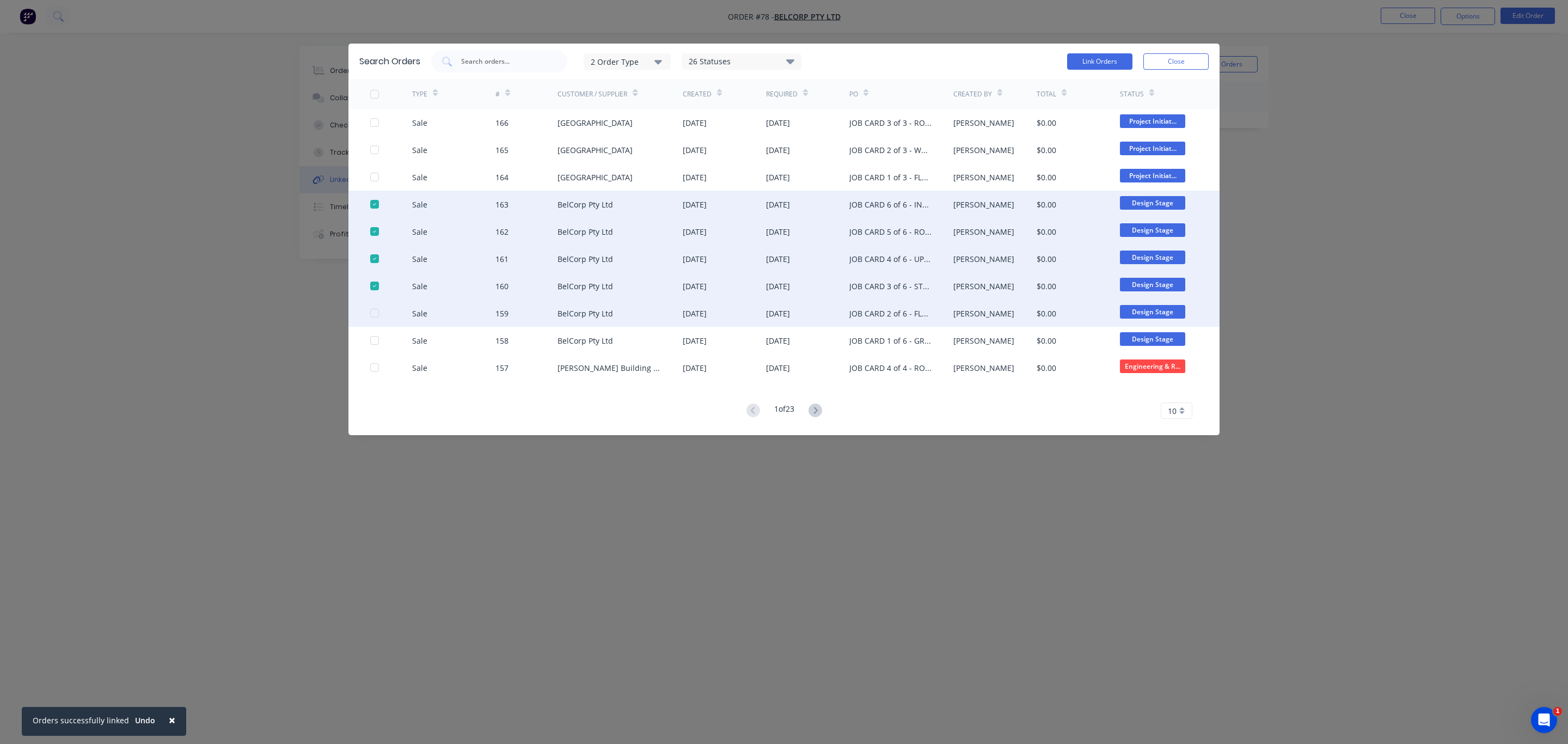
click at [373, 311] on div at bounding box center [374, 313] width 22 height 22
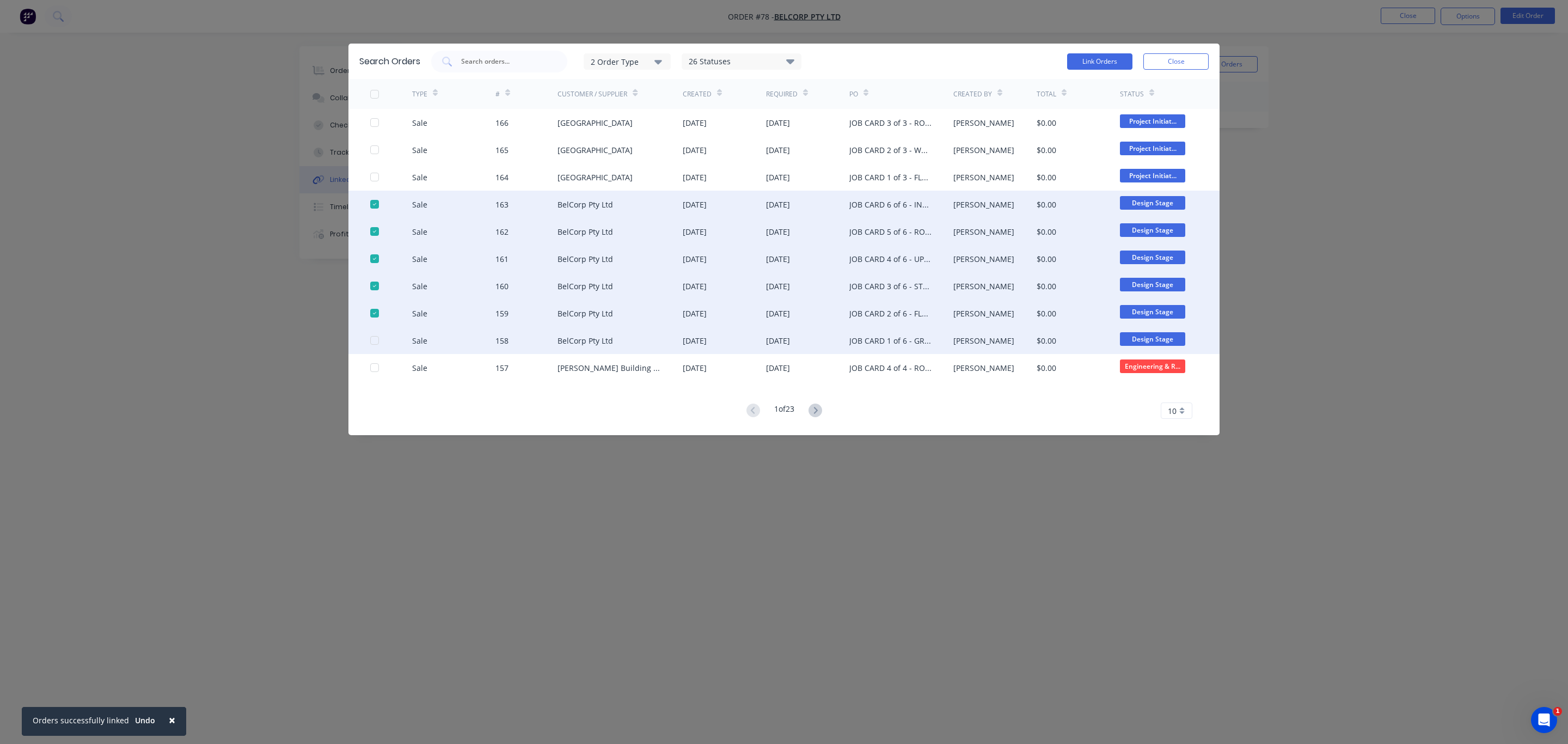
click at [376, 340] on div at bounding box center [374, 340] width 22 height 22
click at [1096, 59] on button "Link Orders" at bounding box center [1099, 61] width 65 height 16
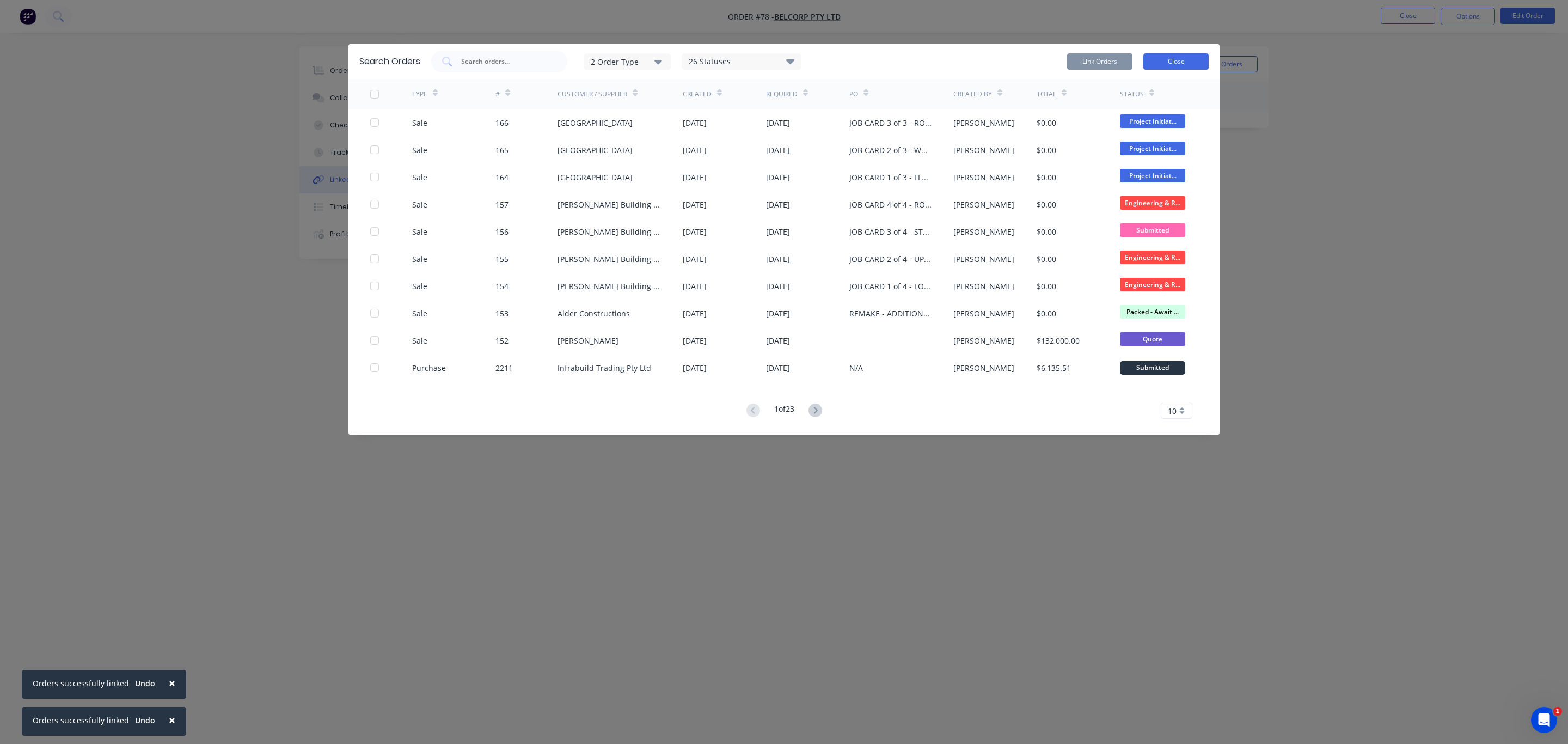
click at [1194, 63] on button "Close" at bounding box center [1175, 61] width 65 height 16
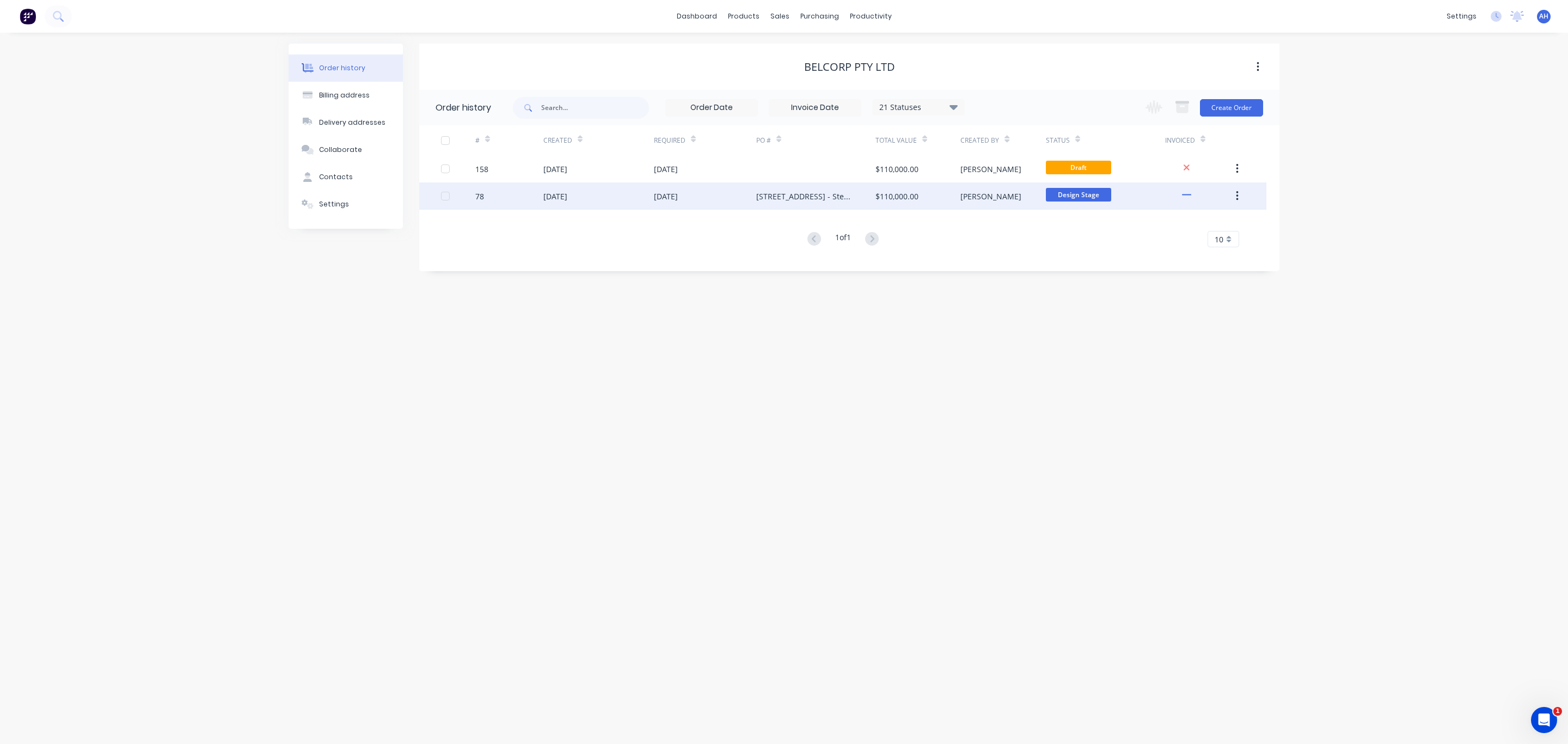
click at [673, 194] on div "[DATE]" at bounding box center [665, 196] width 24 height 12
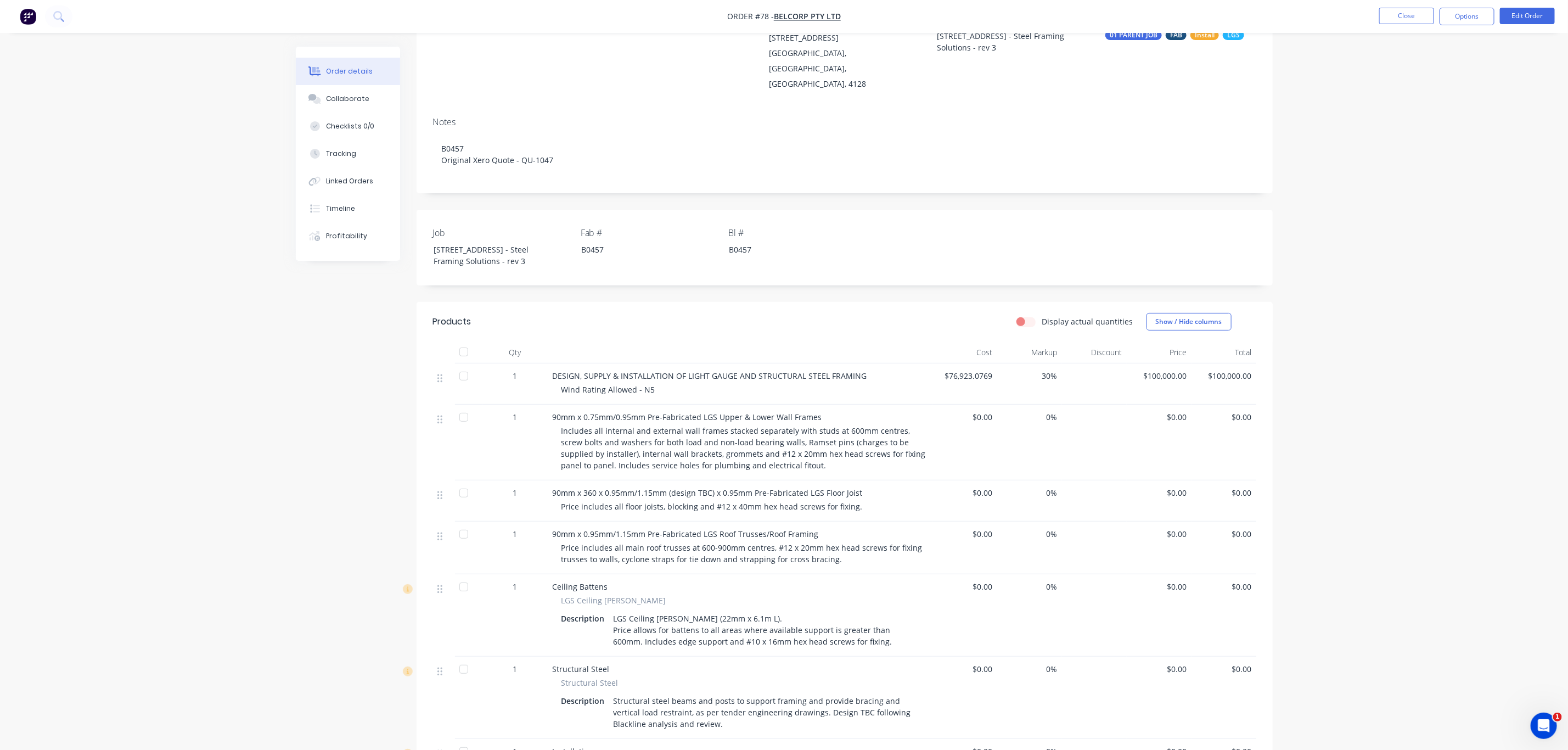
scroll to position [123, 0]
click at [768, 454] on div "Includes all internal and external wall frames stacked separately with studs at…" at bounding box center [744, 447] width 366 height 46
drag, startPoint x: 860, startPoint y: 493, endPoint x: 549, endPoint y: 473, distance: 311.6
click at [549, 479] on div "90mm x 360 x 0.95mm/1.15mm (design TBC) x 0.95mm Pre-Fabricated LGS Floor Joist…" at bounding box center [741, 500] width 384 height 41
copy div "90mm x 360 x 0.95mm/1.15mm (design TBC) x 0.95mm Pre-Fabricated LGS Floor Joist…"
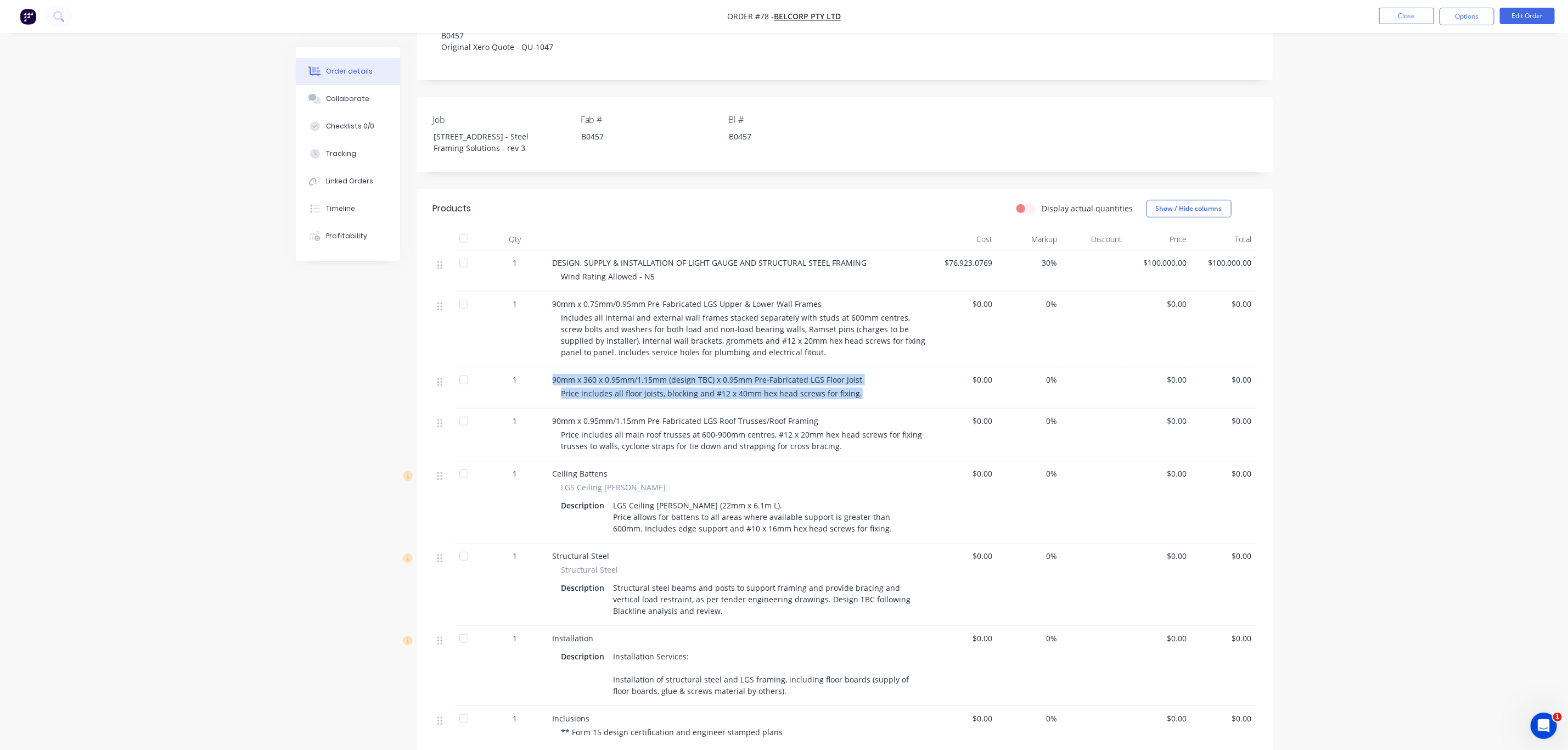
scroll to position [268, 0]
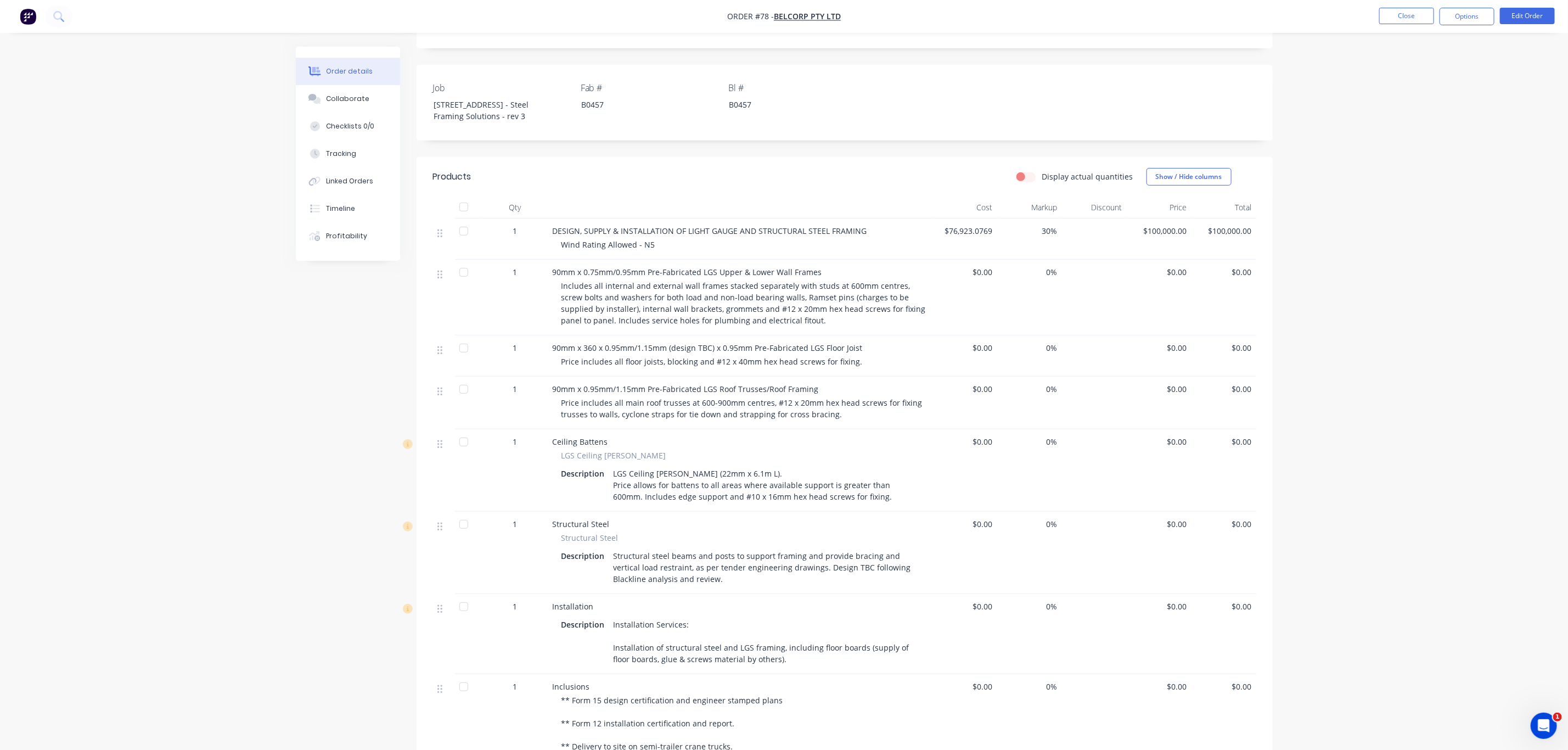
click at [721, 569] on div "Structural steel beams and posts to support framing and provide bracing and ver…" at bounding box center [764, 568] width 310 height 39
drag, startPoint x: 725, startPoint y: 566, endPoint x: 603, endPoint y: 544, distance: 124.0
click at [603, 548] on div "Description Structural steel beams and posts to support framing and provide bra…" at bounding box center [740, 568] width 358 height 39
copy div "Structural steel beams and posts to support framing and provide bracing and ver…"
click at [812, 301] on div "Includes all internal and external wall frames stacked separately with studs at…" at bounding box center [744, 303] width 366 height 46
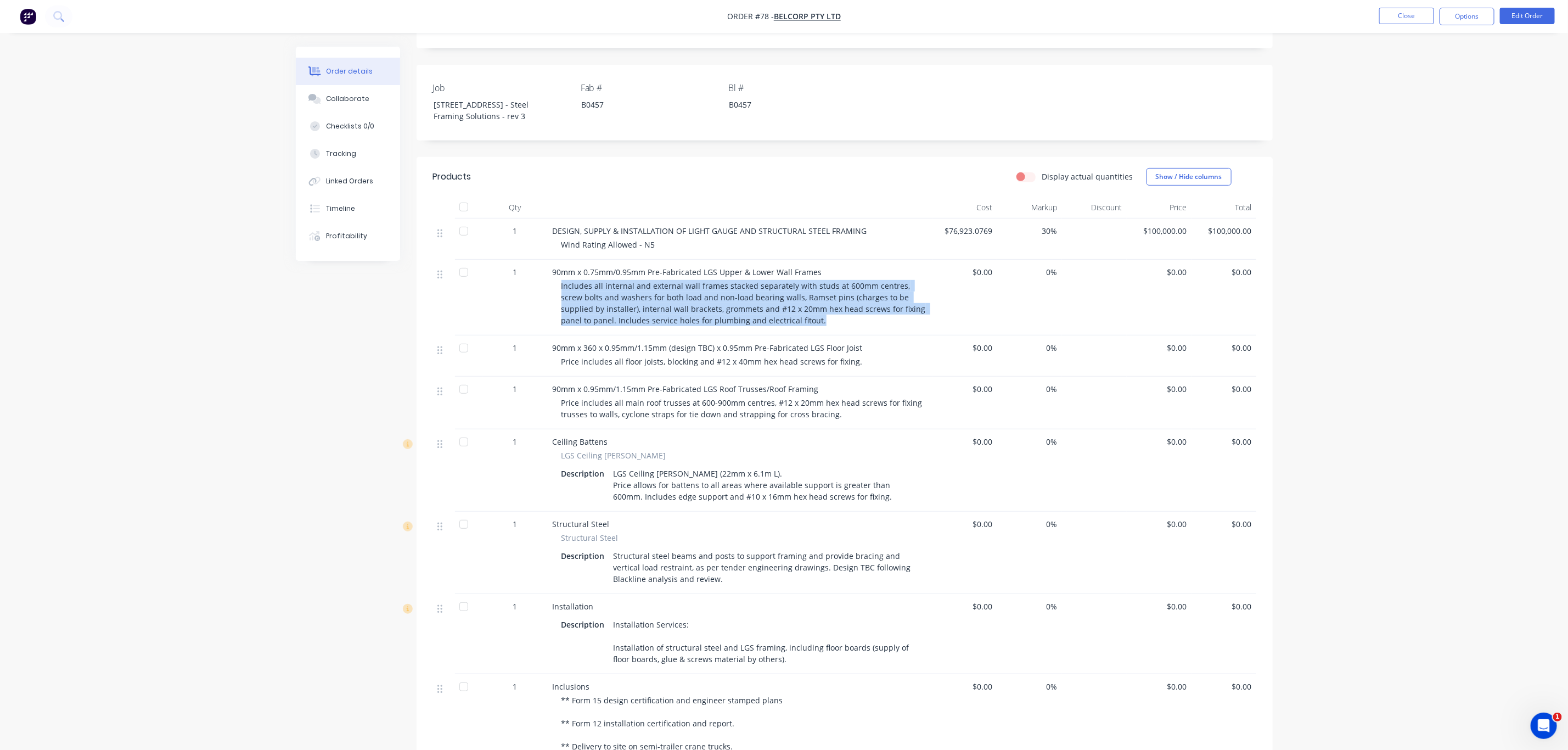
drag, startPoint x: 778, startPoint y: 309, endPoint x: 557, endPoint y: 268, distance: 224.8
click at [557, 268] on div "90mm x 0.75mm/0.95mm Pre-Fabricated LGS Upper & Lower Wall Frames Includes all …" at bounding box center [741, 297] width 384 height 75
copy span "Includes all internal and external wall frames stacked separately with studs at…"
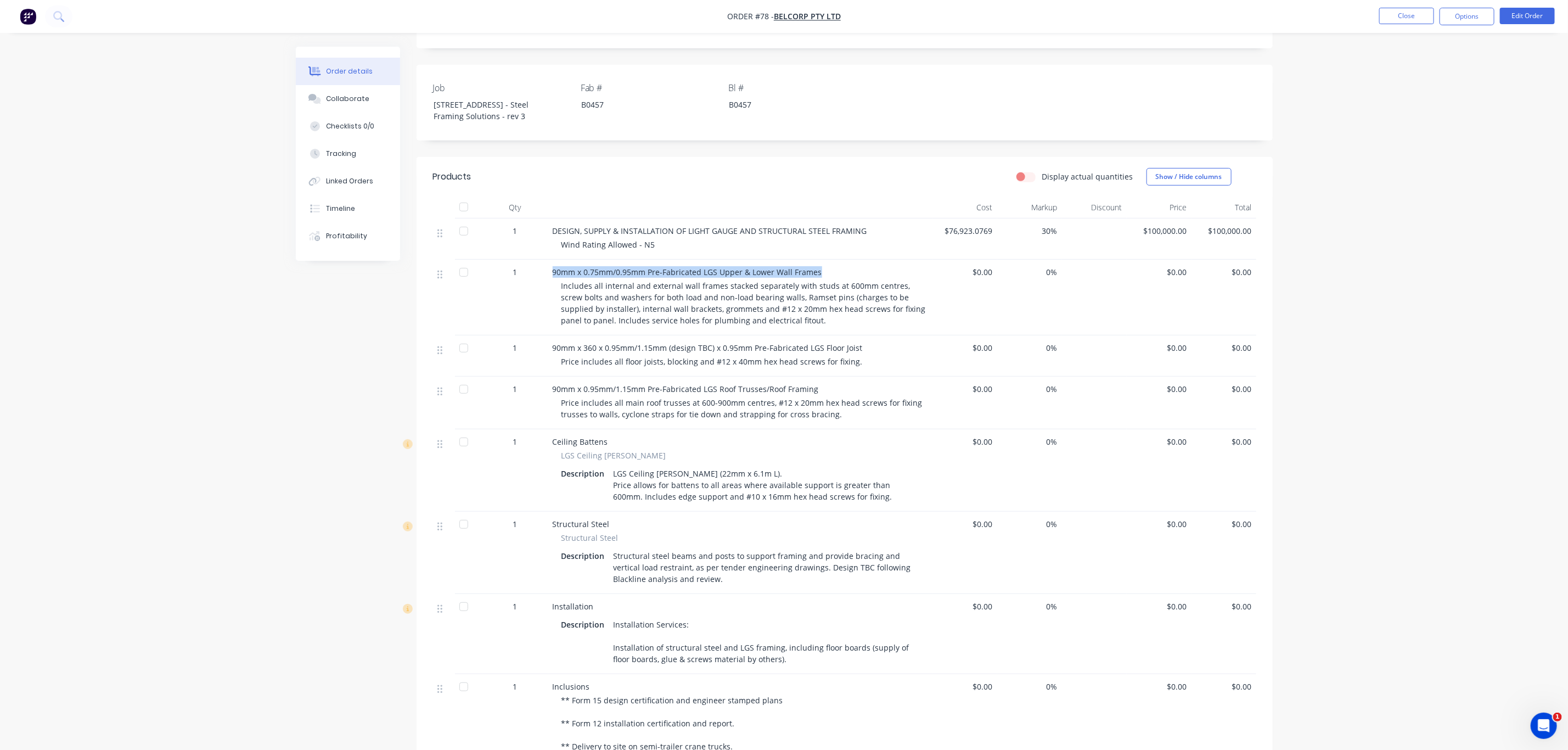
drag, startPoint x: 822, startPoint y: 257, endPoint x: 545, endPoint y: 261, distance: 277.0
click at [545, 261] on div "1 90mm x 0.75mm/0.95mm Pre-Fabricated LGS Upper & Lower Wall Frames Includes al…" at bounding box center [845, 297] width 824 height 75
copy div "90mm x 0.75mm/0.95mm Pre-Fabricated LGS Upper & Lower Wall Frames"
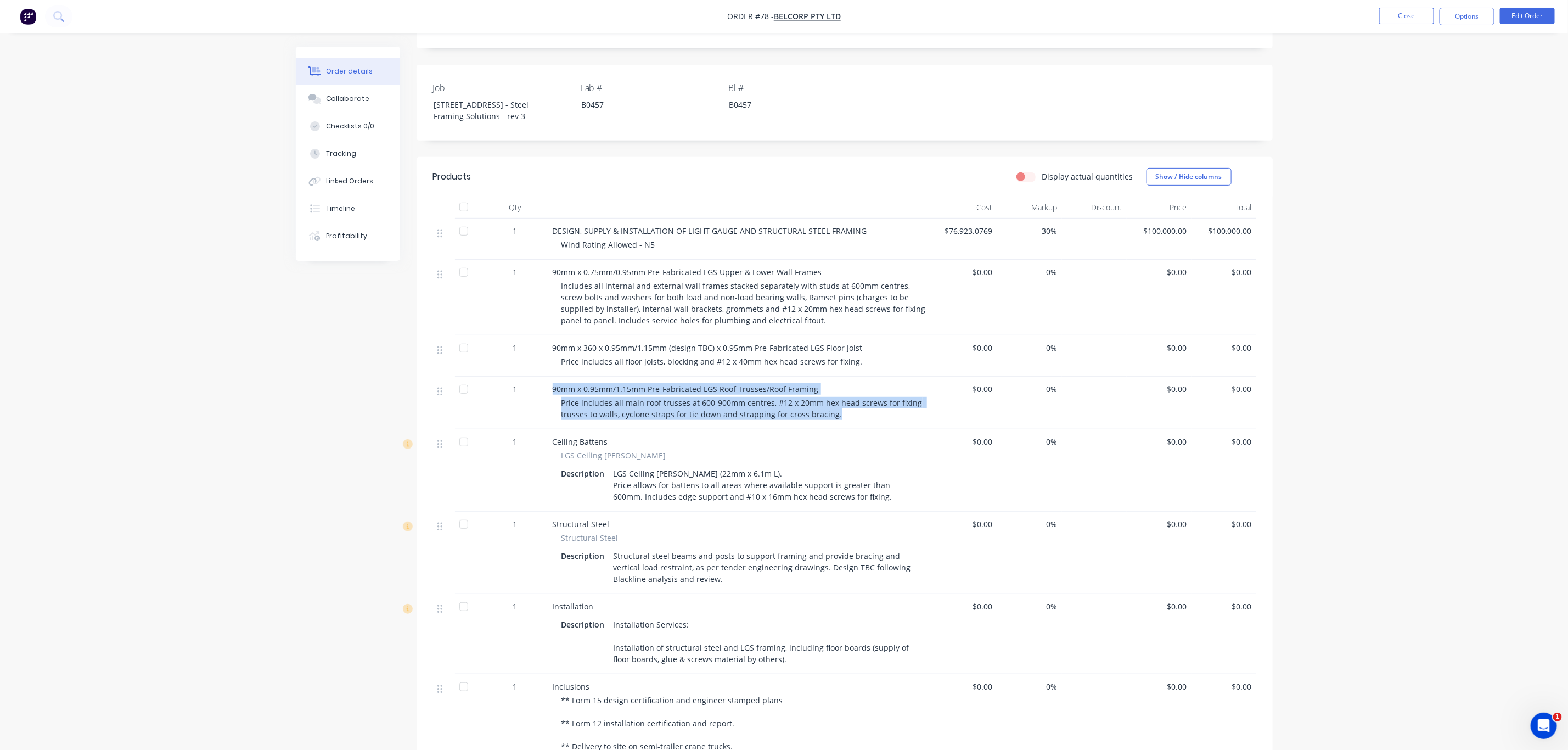
drag, startPoint x: 835, startPoint y: 401, endPoint x: 545, endPoint y: 371, distance: 291.5
click at [545, 377] on div "1 90mm x 0.95mm/1.15mm Pre-Fabricated LGS Roof Trusses/Roof Framing Price inclu…" at bounding box center [845, 403] width 824 height 53
copy div "90mm x 0.95mm/1.15mm Pre-Fabricated LGS Roof Trusses/Roof Framing Price include…"
click at [810, 465] on div "LGS Ceiling Batten (22mm x 6.1m L). Price allows for battens to all areas where…" at bounding box center [764, 485] width 310 height 39
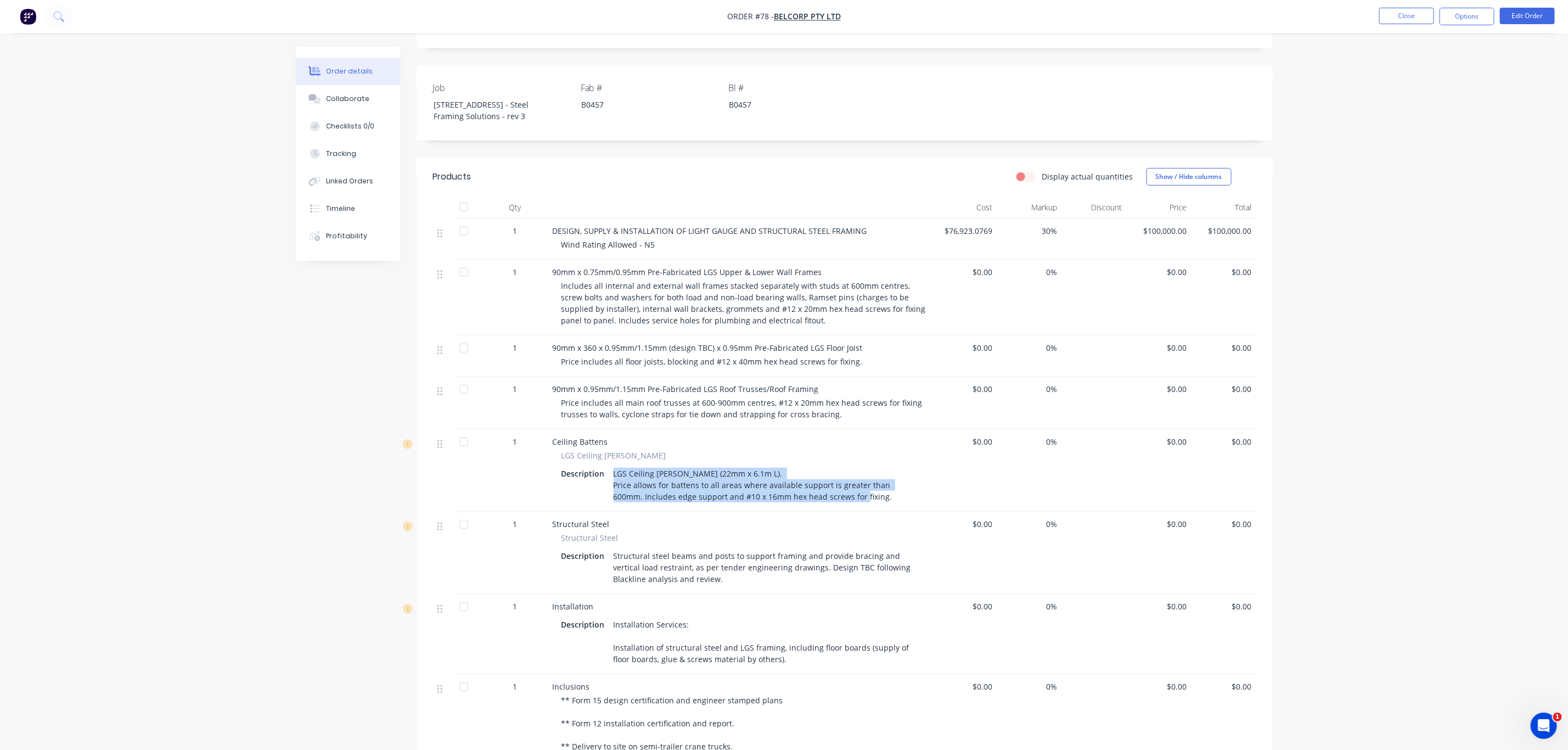
drag, startPoint x: 856, startPoint y: 485, endPoint x: 601, endPoint y: 461, distance: 256.1
click at [601, 465] on div "Description LGS Ceiling Batten (22mm x 6.1m L). Price allows for battens to all…" at bounding box center [740, 485] width 358 height 39
copy div "LGS Ceiling Batten (22mm x 6.1m L). Price allows for battens to all areas where…"
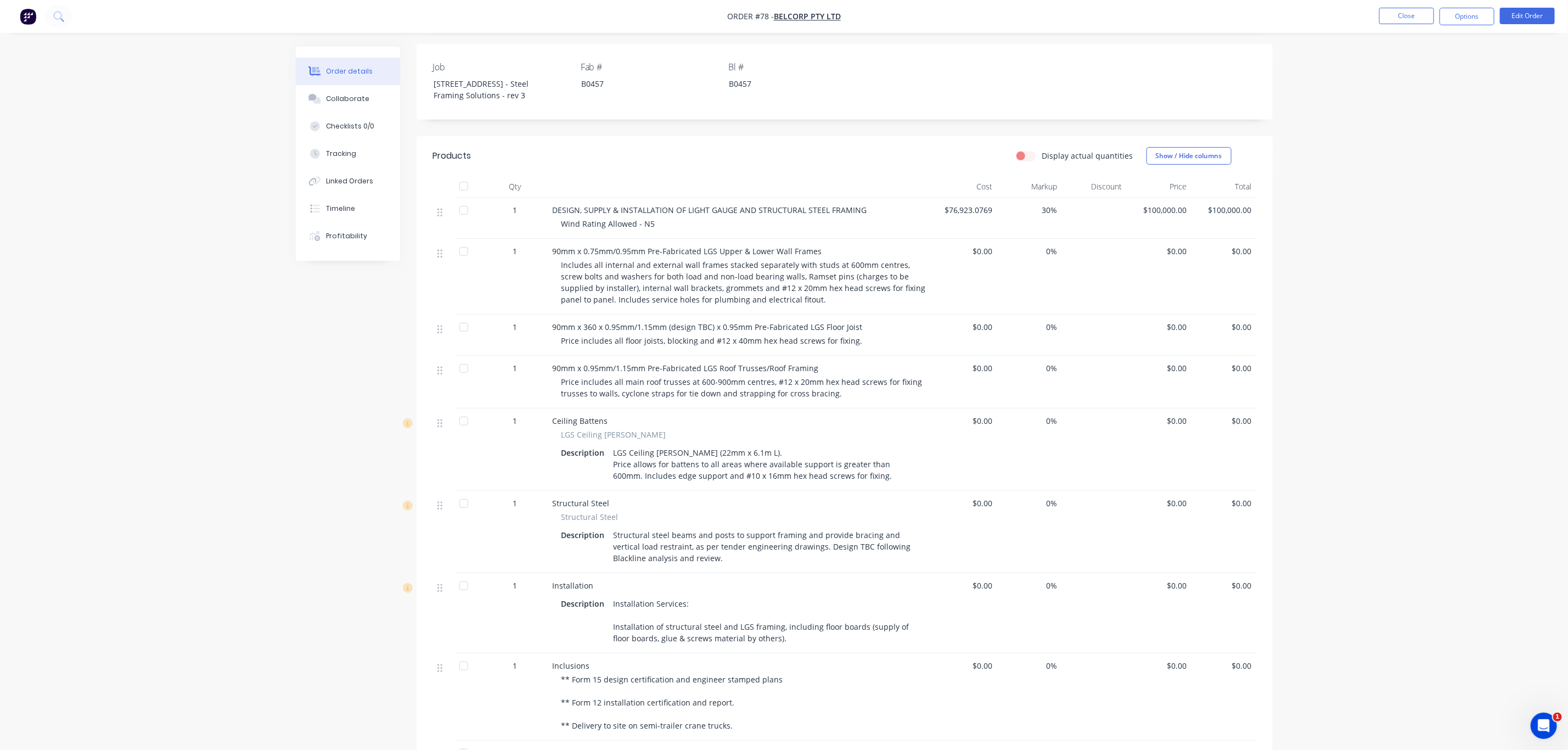
click at [689, 597] on div "Installation Services: Installation of structural steel and LGS framing, includ…" at bounding box center [764, 620] width 310 height 50
drag, startPoint x: 790, startPoint y: 627, endPoint x: 610, endPoint y: 590, distance: 183.8
click at [610, 595] on div "Installation Services: Installation of structural steel and LGS framing, includ…" at bounding box center [764, 620] width 310 height 50
copy div "Installation Services: Installation of structural steel and LGS framing, includ…"
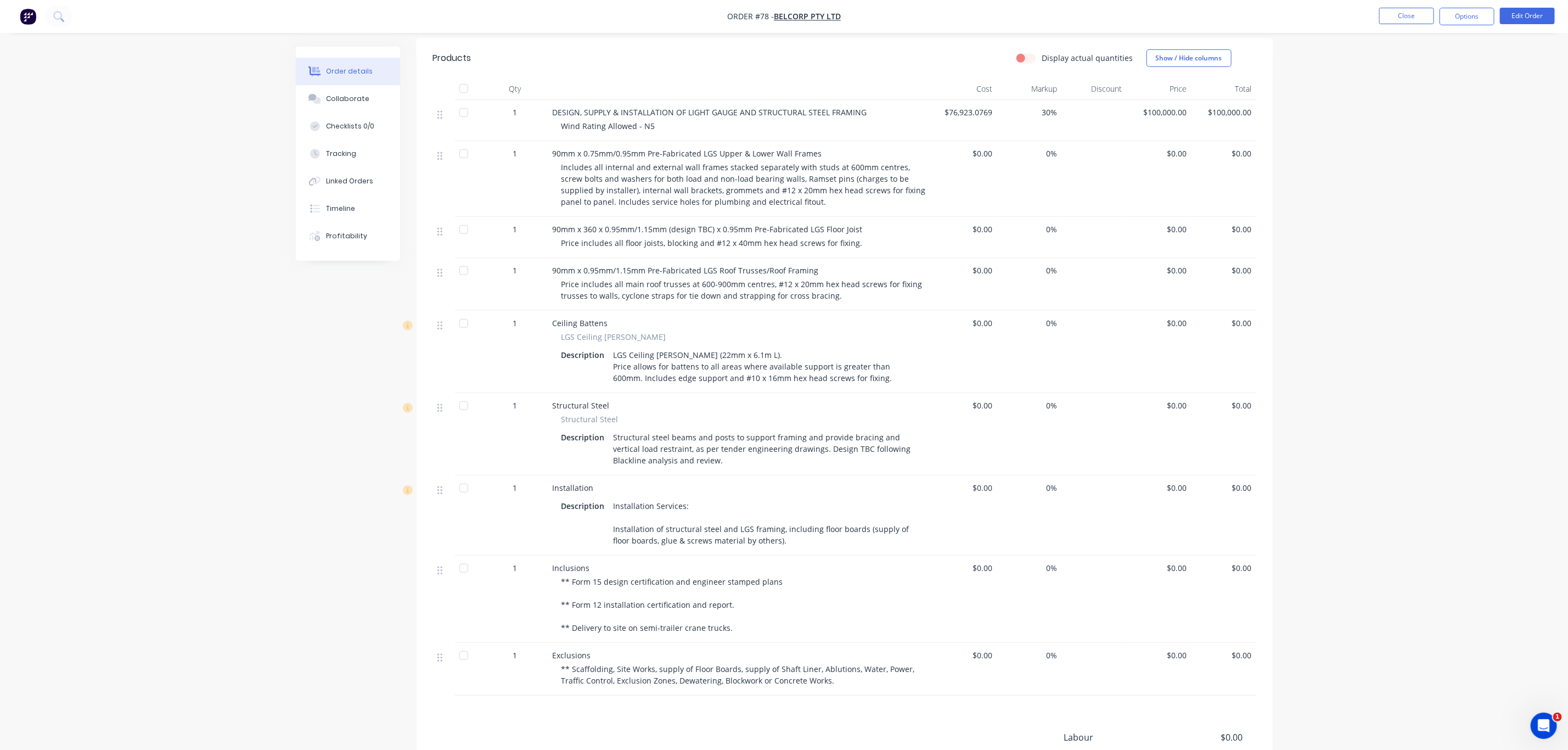
scroll to position [391, 0]
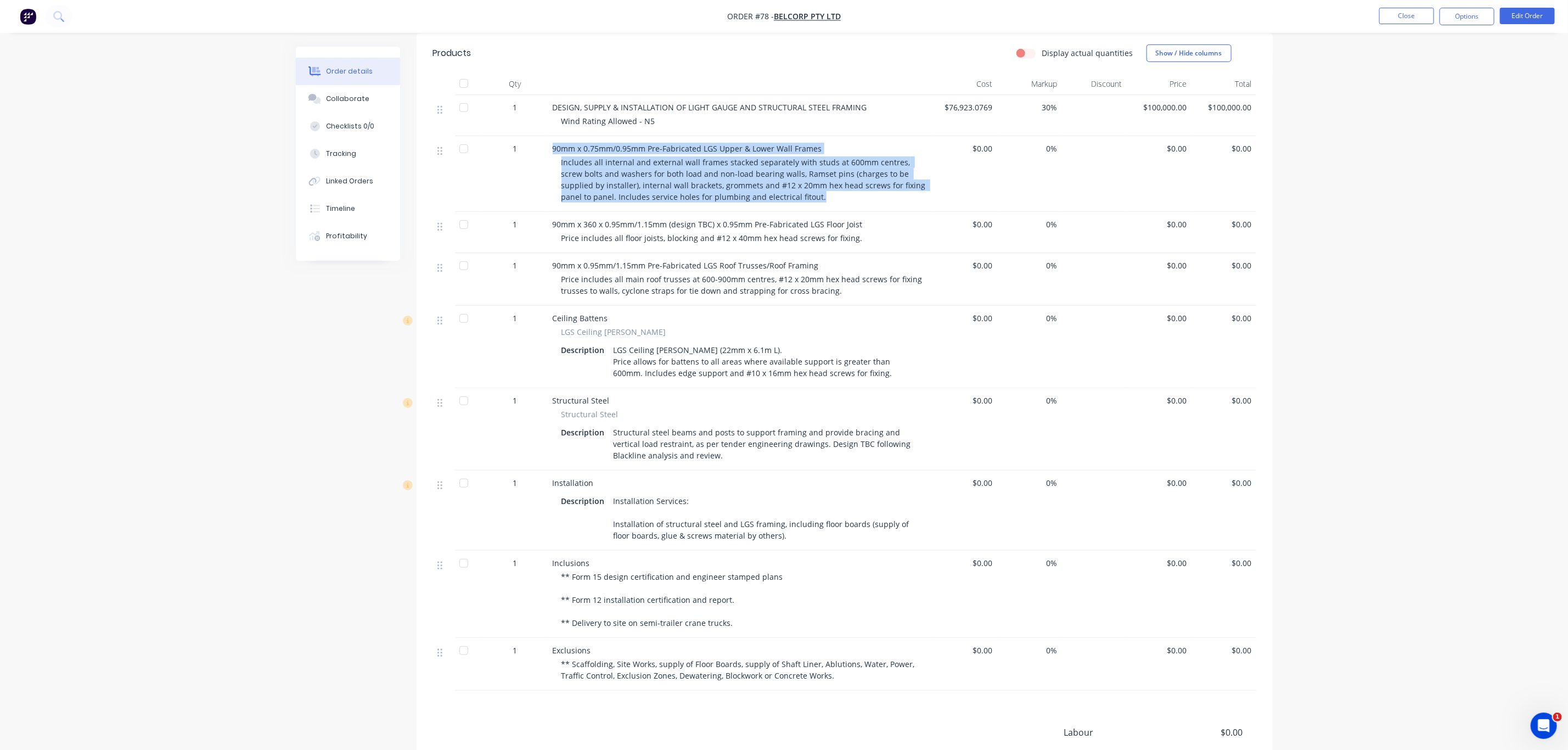
drag, startPoint x: 773, startPoint y: 183, endPoint x: 543, endPoint y: 133, distance: 235.4
click at [543, 136] on div "1 90mm x 0.75mm/0.95mm Pre-Fabricated LGS Upper & Lower Wall Frames Includes al…" at bounding box center [845, 174] width 824 height 75
copy div "90mm x 0.75mm/0.95mm Pre-Fabricated LGS Upper & Lower Wall Frames Includes all …"
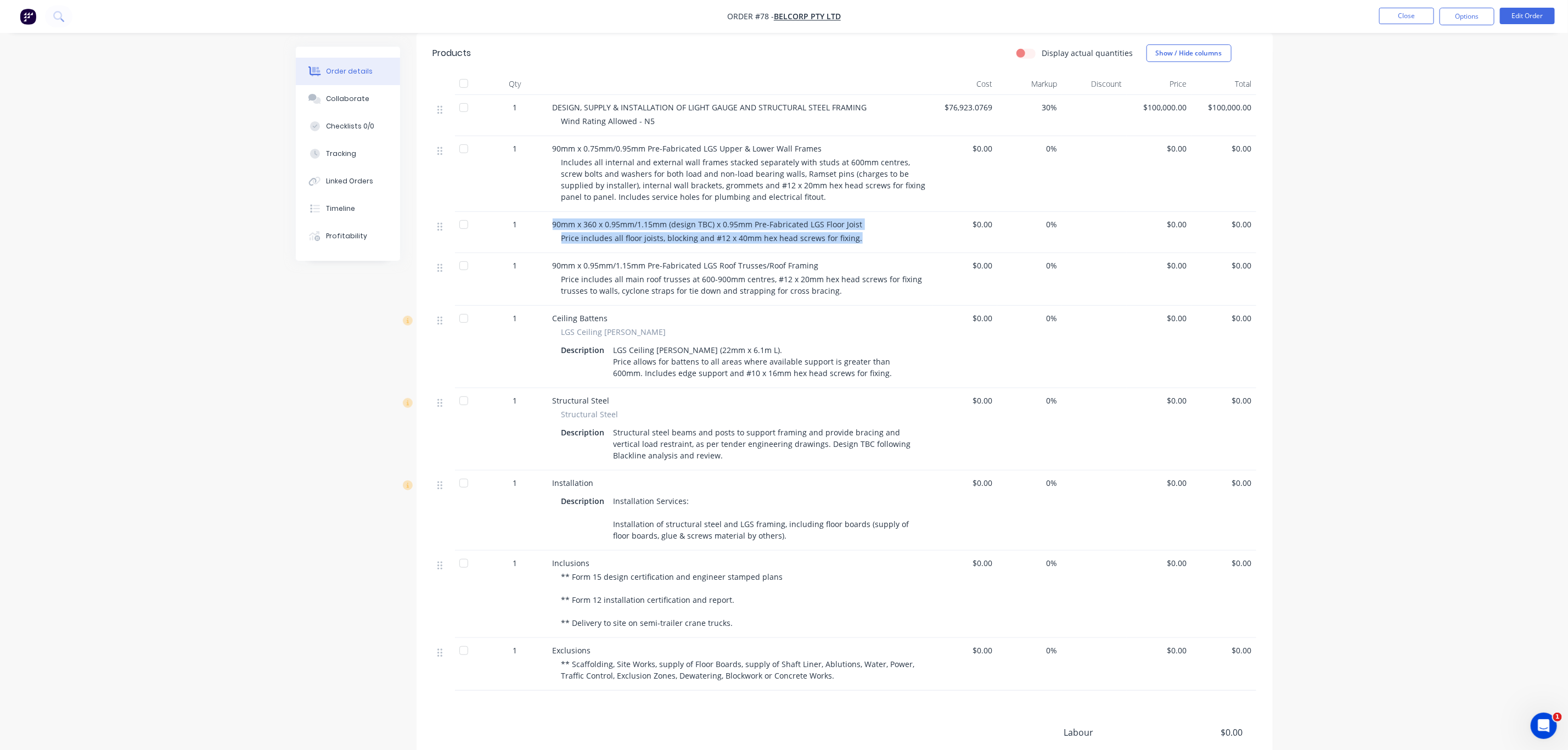
drag, startPoint x: 861, startPoint y: 221, endPoint x: 536, endPoint y: 211, distance: 325.2
click at [536, 212] on div "1 90mm x 360 x 0.95mm/1.15mm (design TBC) x 0.95mm Pre-Fabricated LGS Floor Joi…" at bounding box center [845, 232] width 824 height 41
copy div "90mm x 360 x 0.95mm/1.15mm (design TBC) x 0.95mm Pre-Fabricated LGS Floor Joist…"
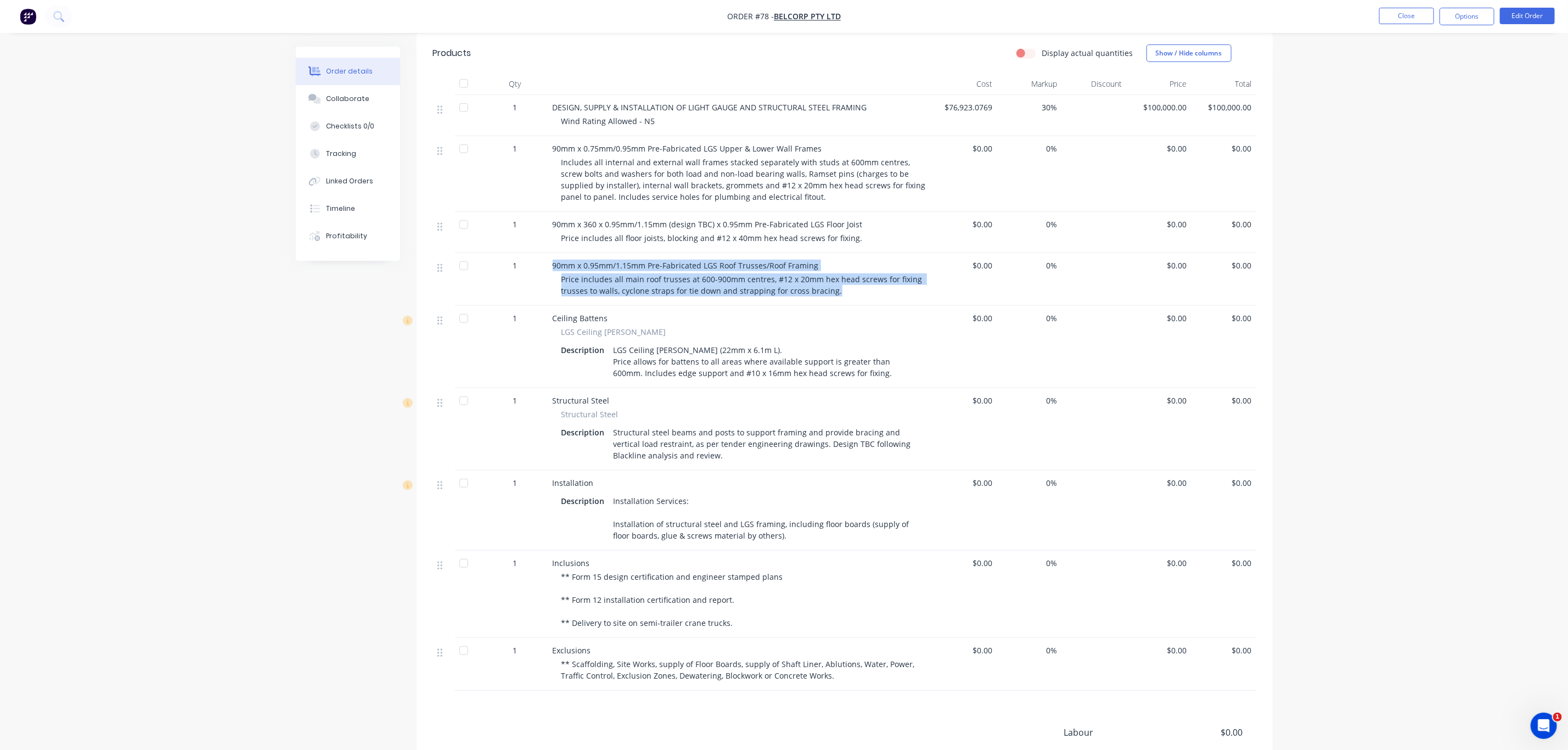
drag, startPoint x: 847, startPoint y: 277, endPoint x: 532, endPoint y: 252, distance: 316.0
click at [532, 253] on div "1 90mm x 0.95mm/1.15mm Pre-Fabricated LGS Roof Trusses/Roof Framing Price inclu…" at bounding box center [845, 279] width 824 height 53
copy div "90mm x 0.95mm/1.15mm Pre-Fabricated LGS Roof Trusses/Roof Framing Price include…"
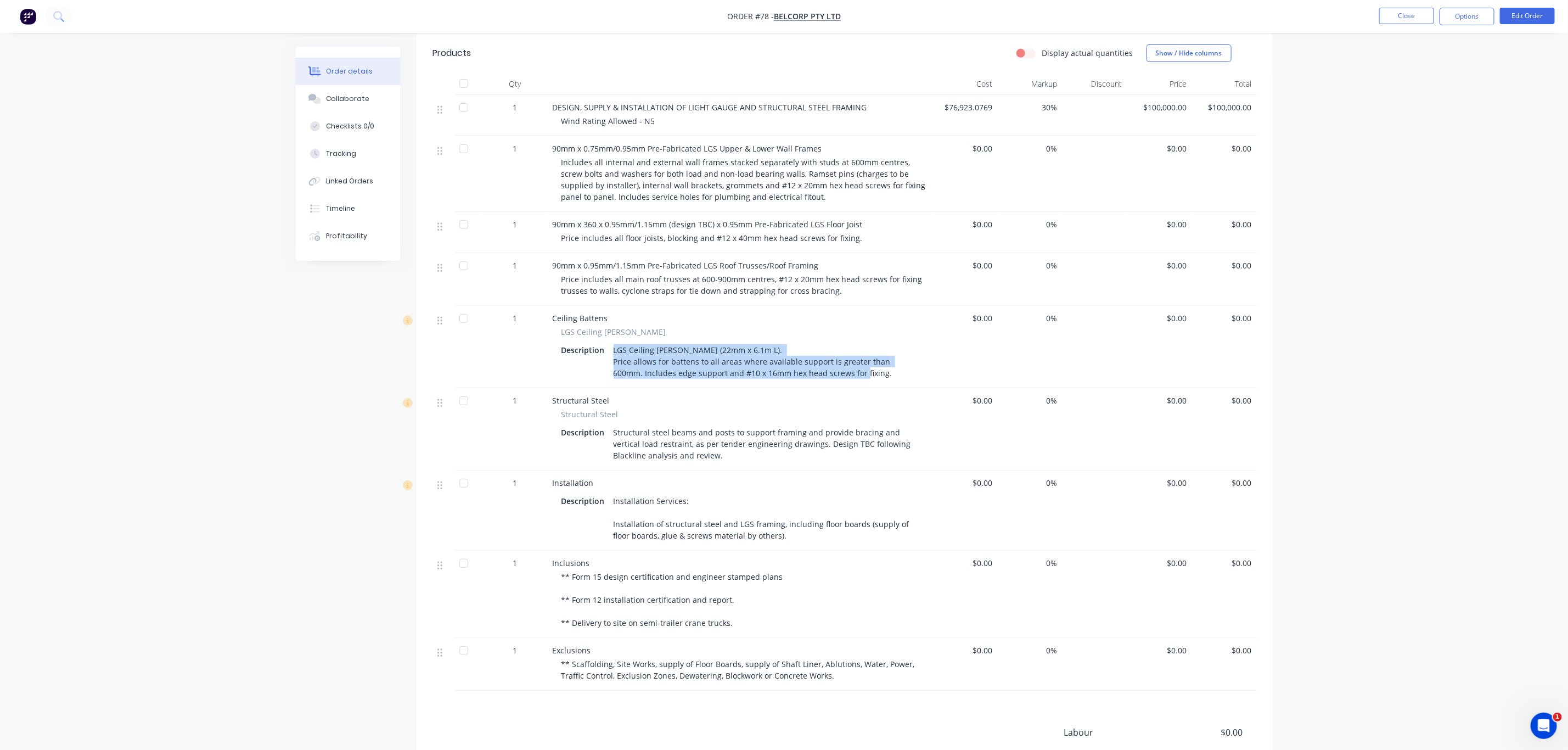
drag, startPoint x: 865, startPoint y: 357, endPoint x: 609, endPoint y: 339, distance: 256.6
click at [609, 342] on div "LGS Ceiling Batten (22mm x 6.1m L). Price allows for battens to all areas where…" at bounding box center [764, 361] width 310 height 39
drag, startPoint x: 735, startPoint y: 444, endPoint x: 611, endPoint y: 419, distance: 126.5
click at [611, 424] on div "Structural steel beams and posts to support framing and provide bracing and ver…" at bounding box center [764, 444] width 310 height 39
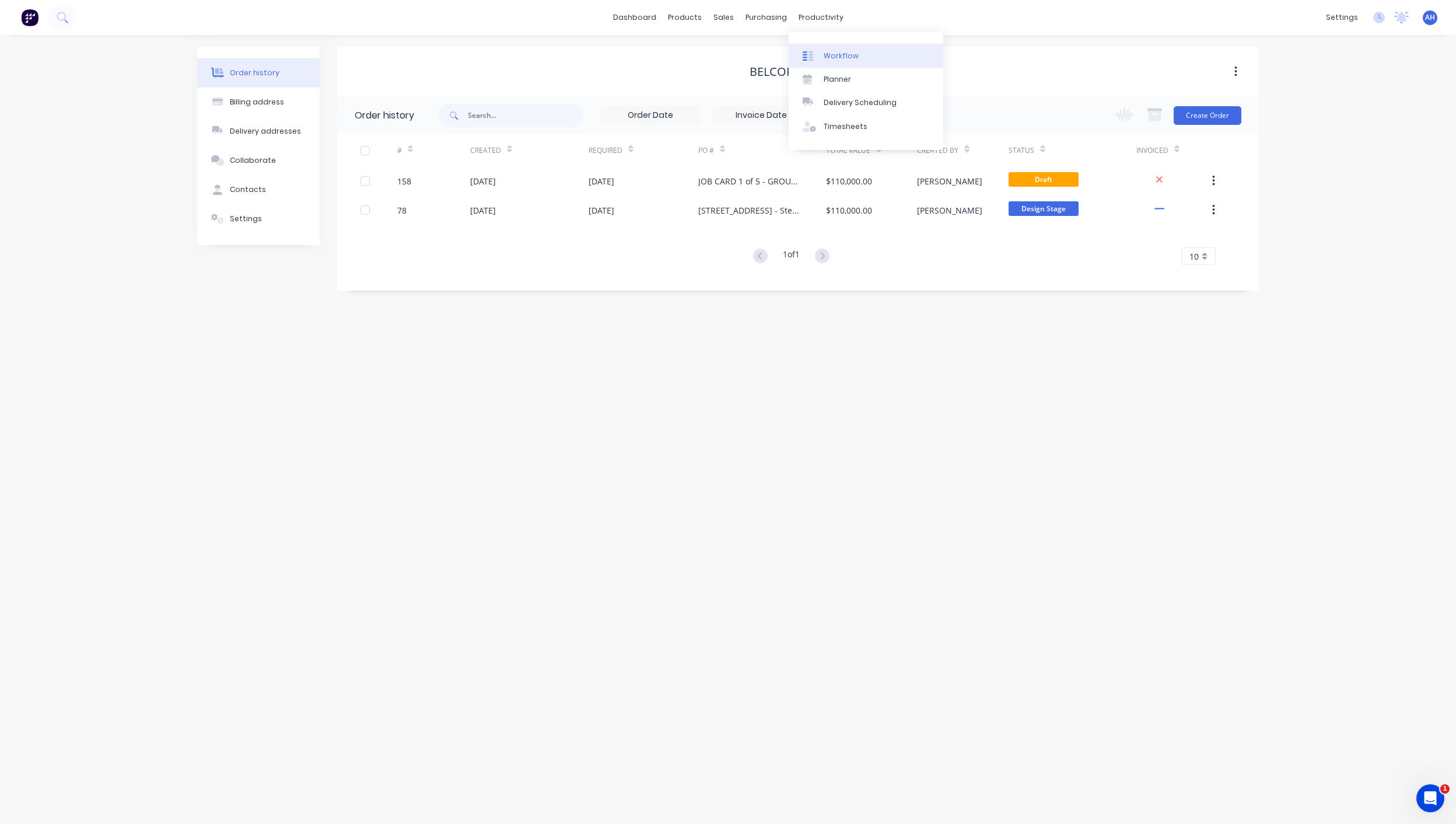
click at [834, 52] on div "Workflow" at bounding box center [841, 56] width 35 height 10
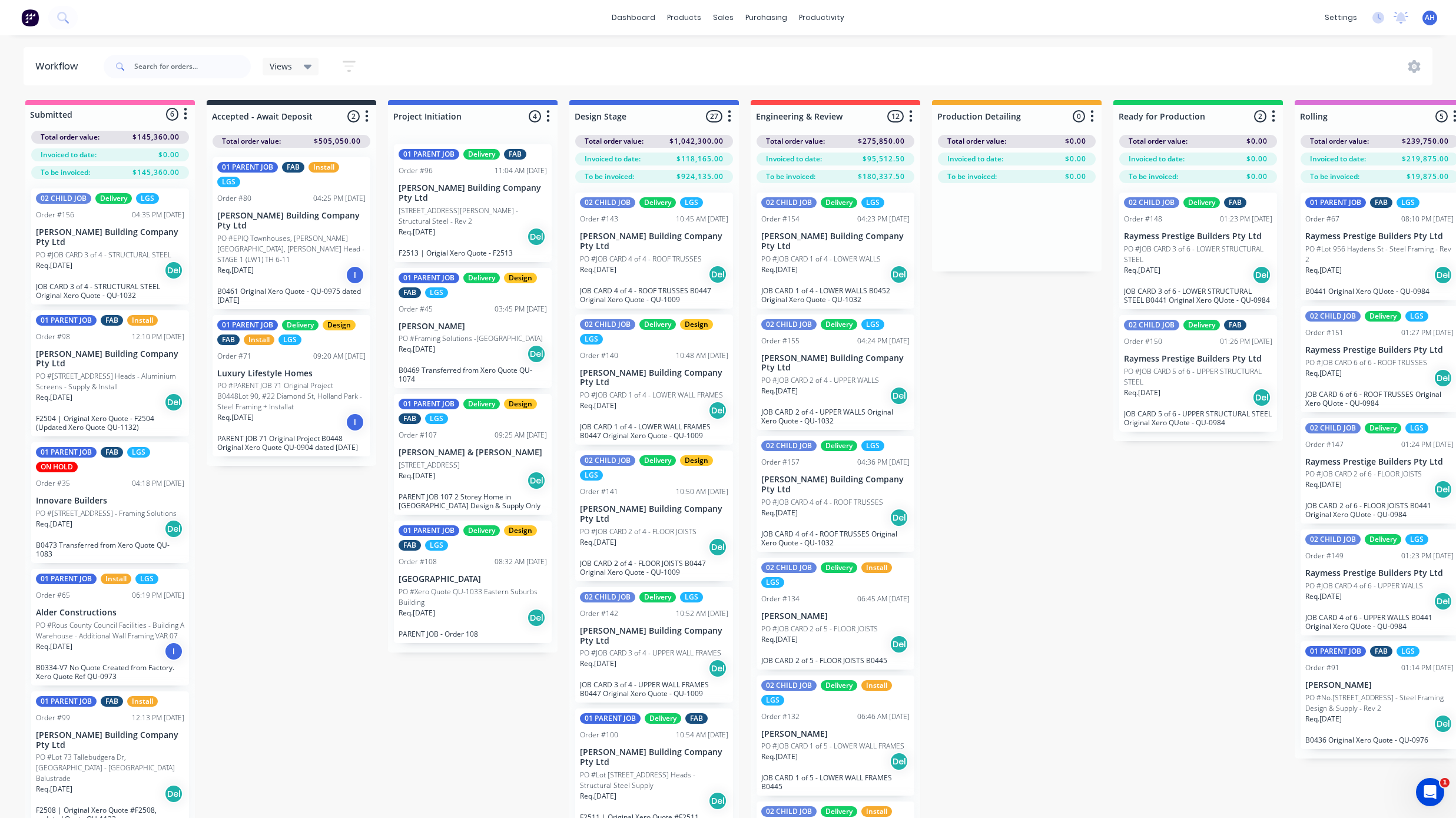
click at [814, 263] on p "PO #JOB CARD 1 of 4 - LOWER WALLS" at bounding box center [821, 259] width 120 height 11
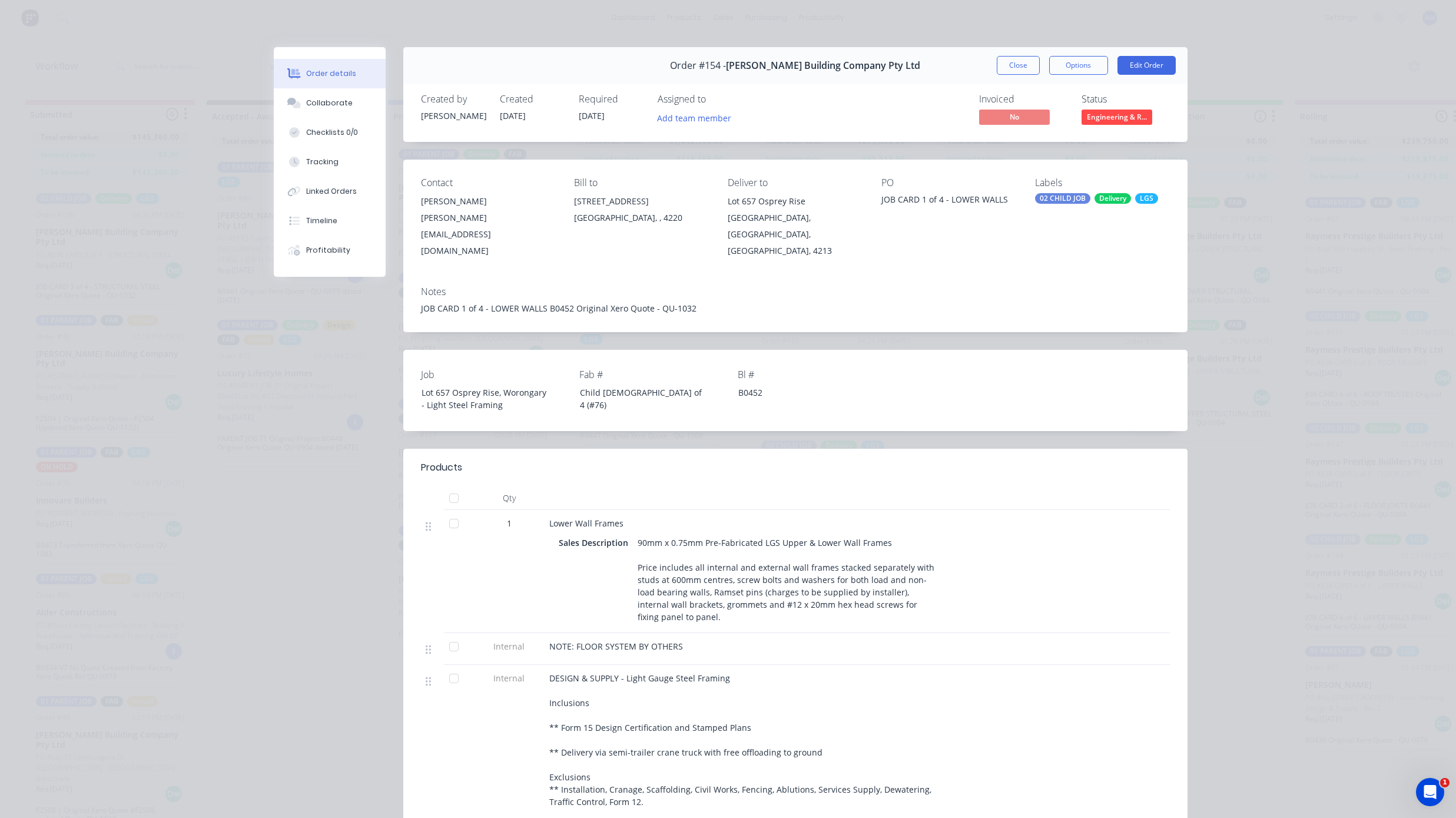
click at [585, 302] on div "JOB CARD 1 of 4 - LOWER WALLS B0452 Original Xero Quote - QU-1032" at bounding box center [796, 308] width 749 height 13
drag, startPoint x: 538, startPoint y: 292, endPoint x: 820, endPoint y: 298, distance: 282.1
click at [820, 298] on div "Notes JOB CARD 1 of 4 - LOWER WALLS B0452 Original Xero Quote - QU-1032" at bounding box center [795, 304] width 784 height 55
click at [842, 66] on button "Edit Order" at bounding box center [1147, 65] width 59 height 19
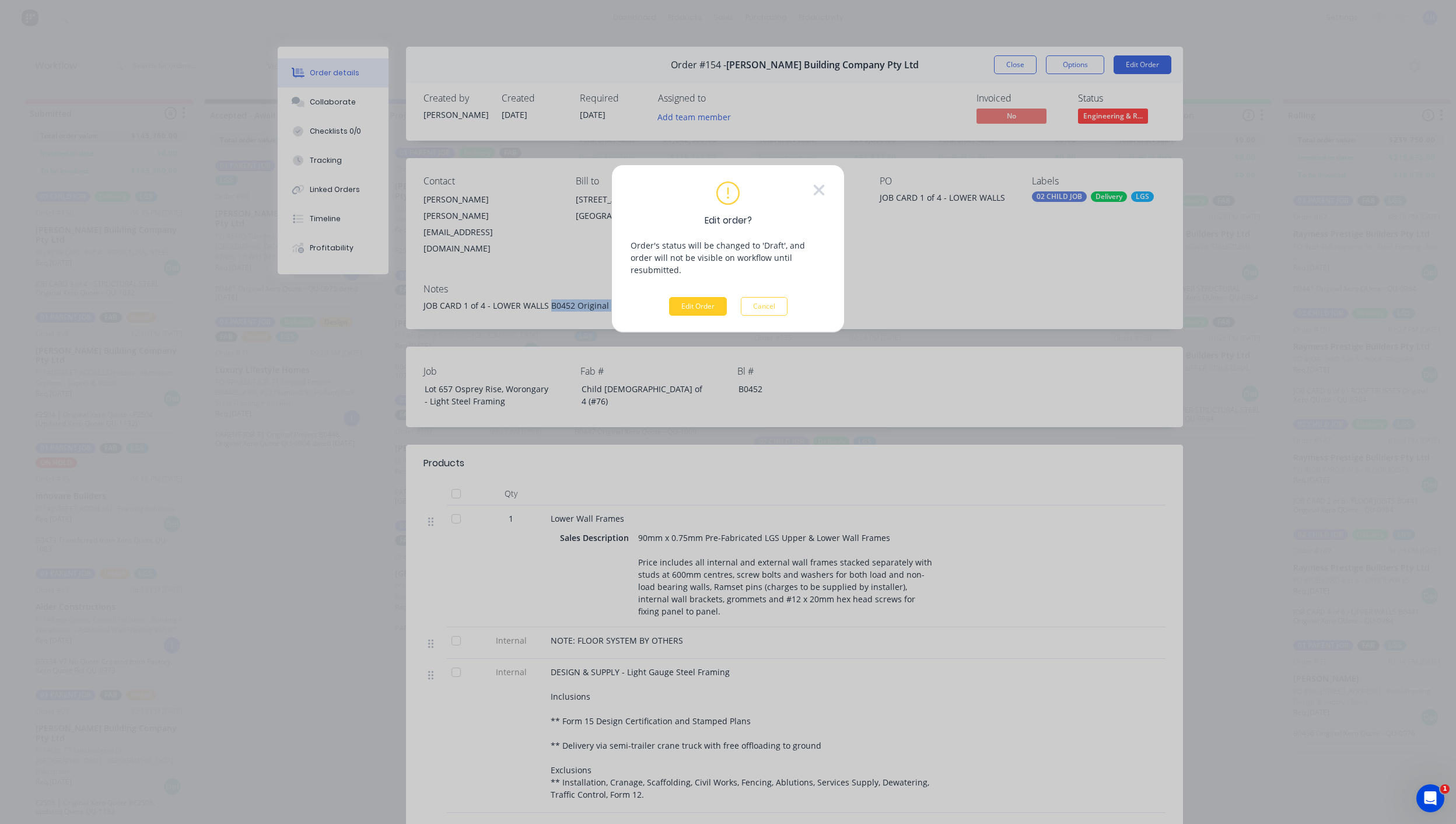
click at [697, 297] on button "Edit Order" at bounding box center [698, 306] width 58 height 19
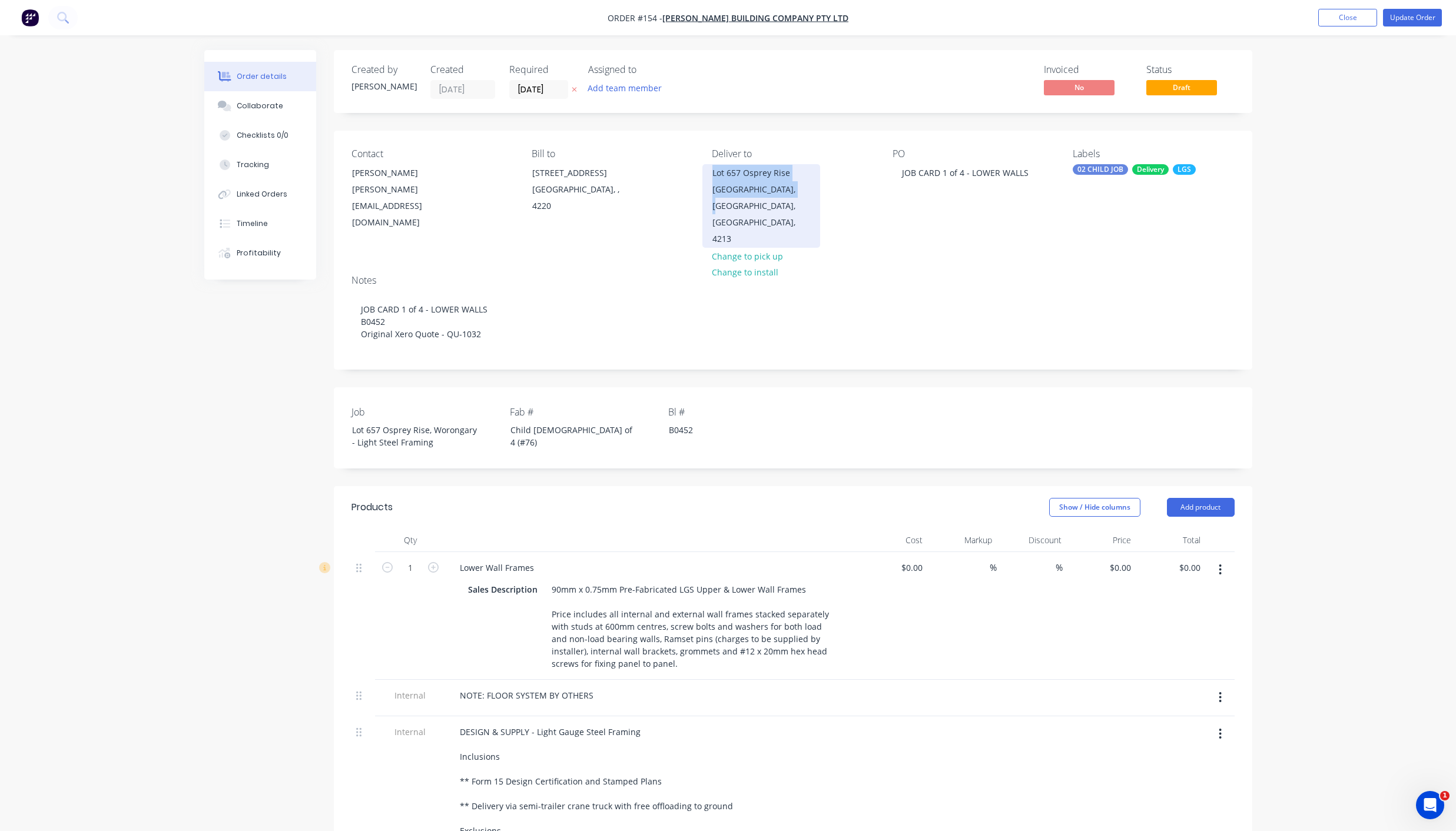
drag, startPoint x: 802, startPoint y: 187, endPoint x: 706, endPoint y: 178, distance: 96.4
click at [706, 178] on div "Lot 657 Osprey Rise Worongary, Queensland, Australia, 4213" at bounding box center [761, 206] width 118 height 84
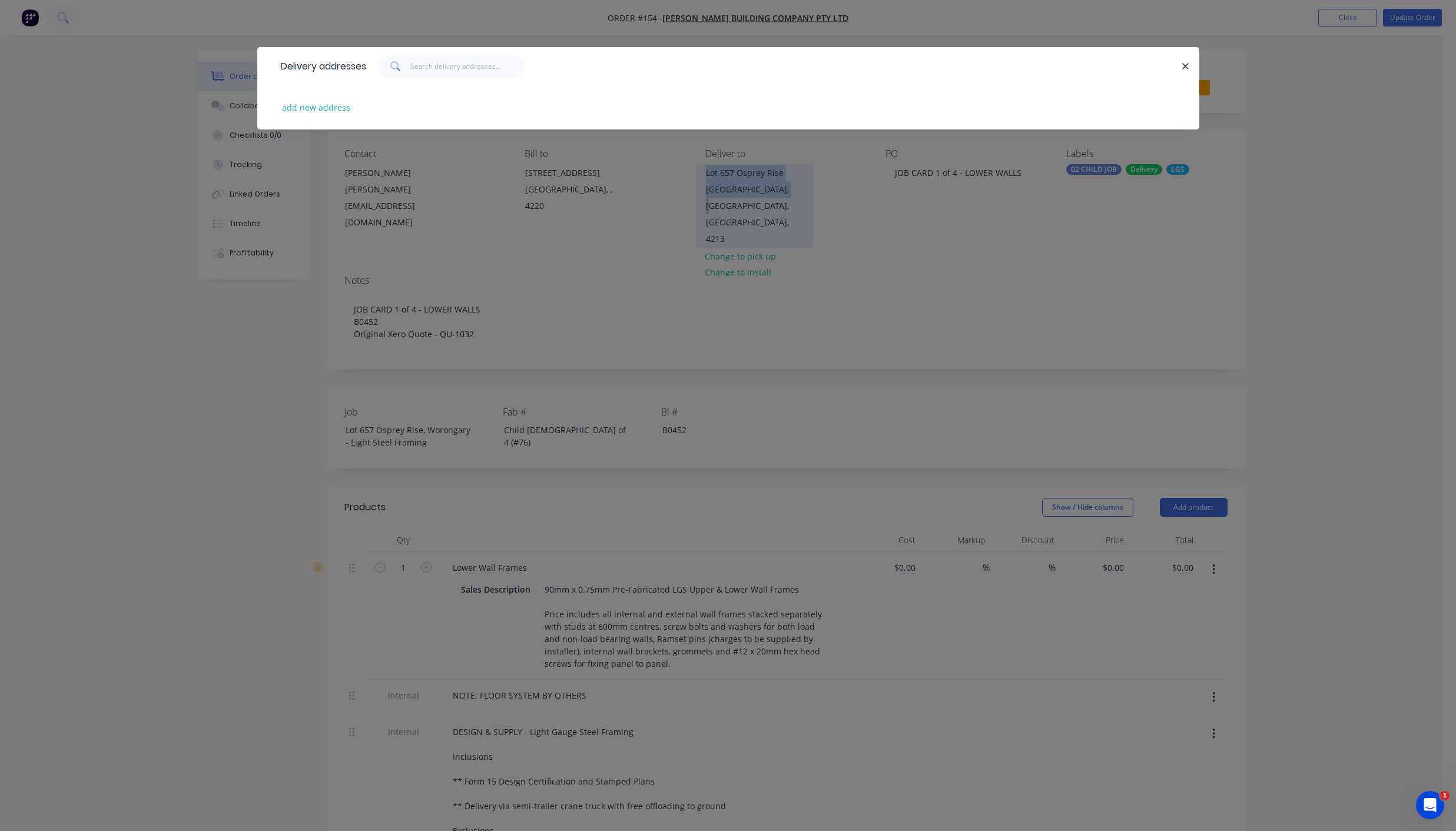
copy div "Lot 657 Osprey Rise Worongary, Queenslan"
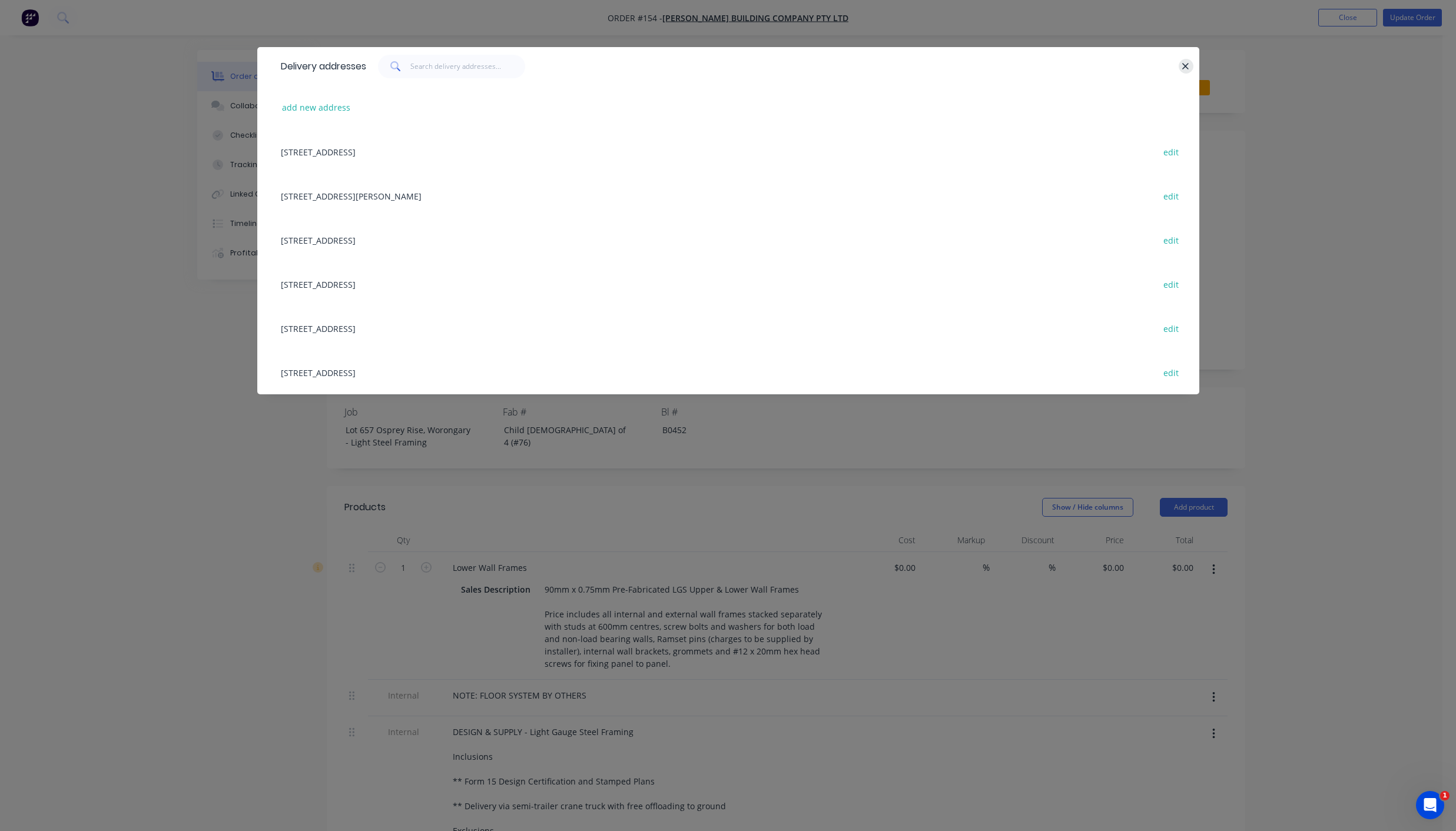
click at [842, 64] on button "button" at bounding box center [1186, 66] width 14 height 14
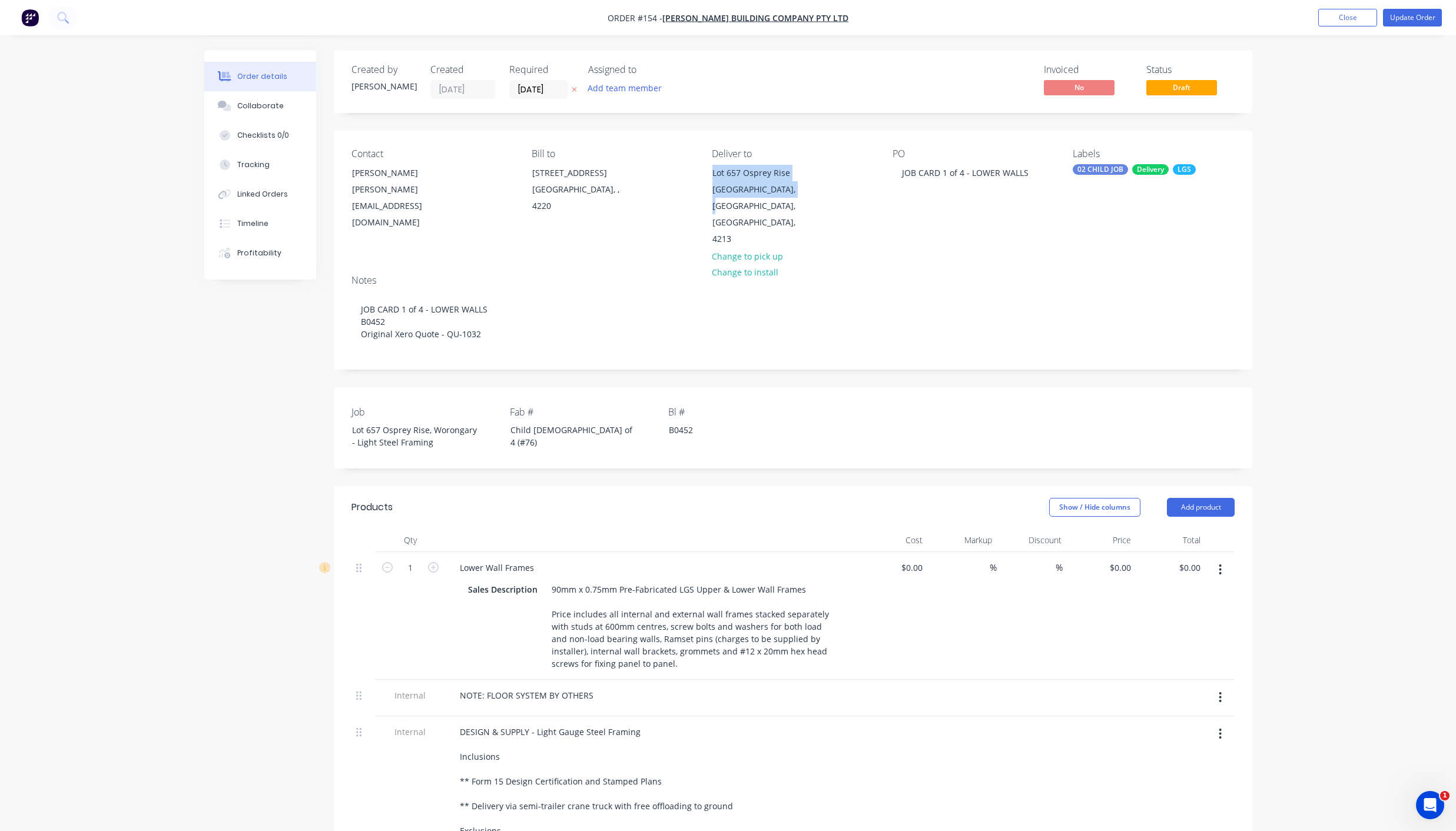
copy div "Lot 657 Osprey Rise Worongary, Queenslan"
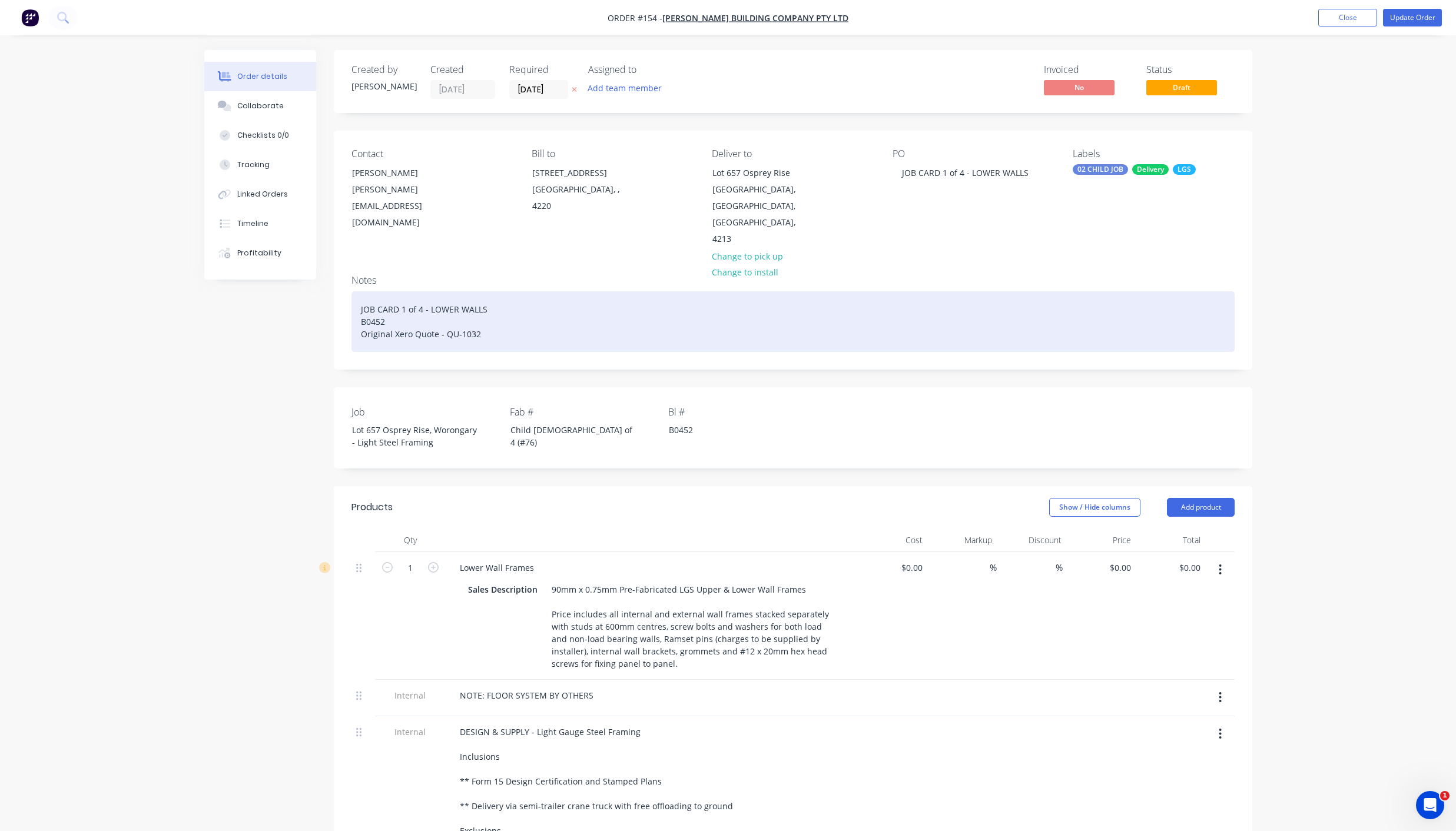
click at [467, 297] on div "JOB CARD 1 of 4 - LOWER WALLS B0452 Original Xero Quote - QU-1032" at bounding box center [793, 322] width 883 height 61
drag, startPoint x: 492, startPoint y: 305, endPoint x: 353, endPoint y: 293, distance: 139.5
click at [353, 293] on div "JOB CARD 1 of 4 - LOWER WALLS B0452 Original Xero Quote - QU-1032" at bounding box center [793, 322] width 883 height 61
paste div
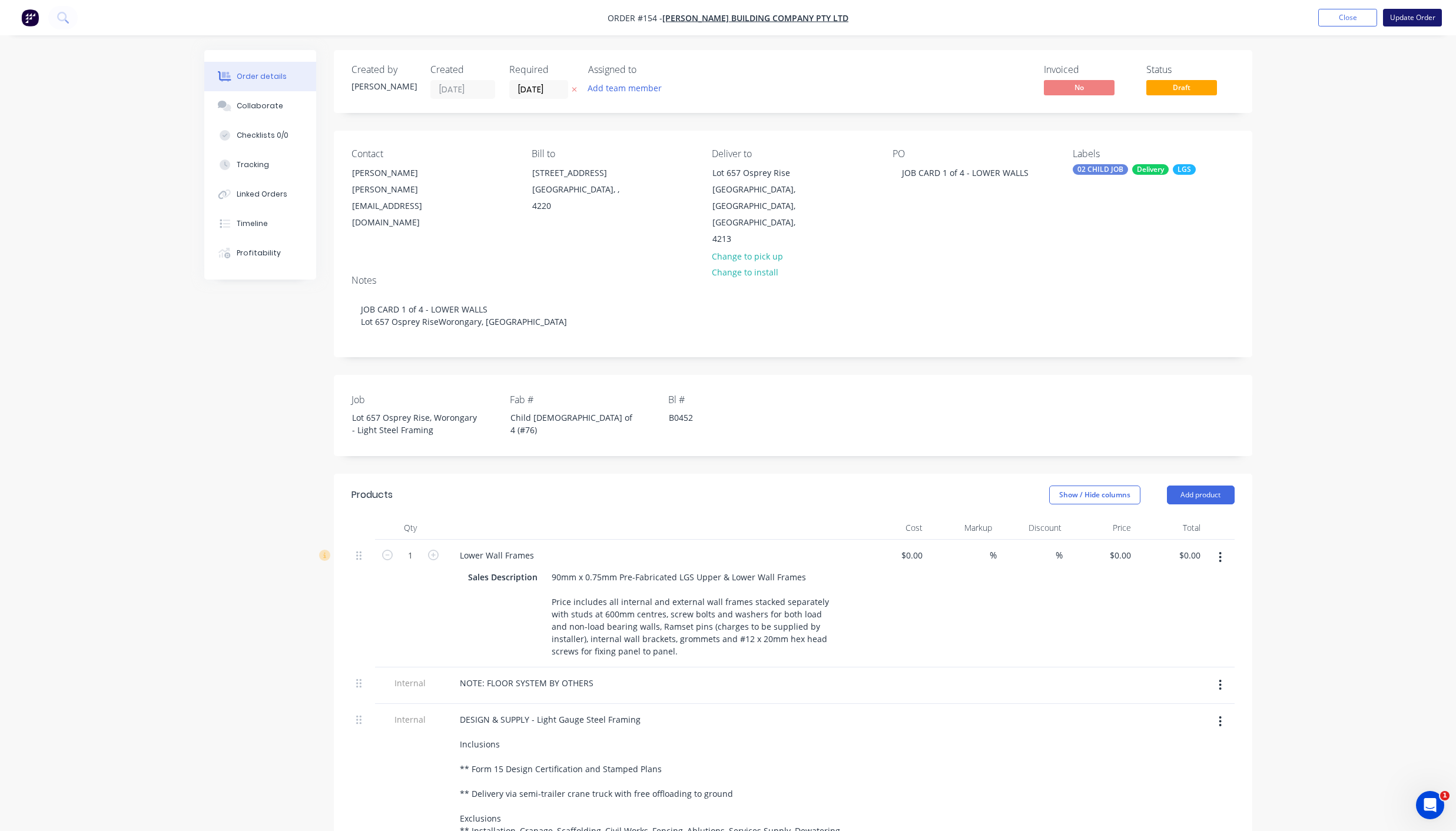
click at [842, 13] on button "Update Order" at bounding box center [1412, 17] width 59 height 18
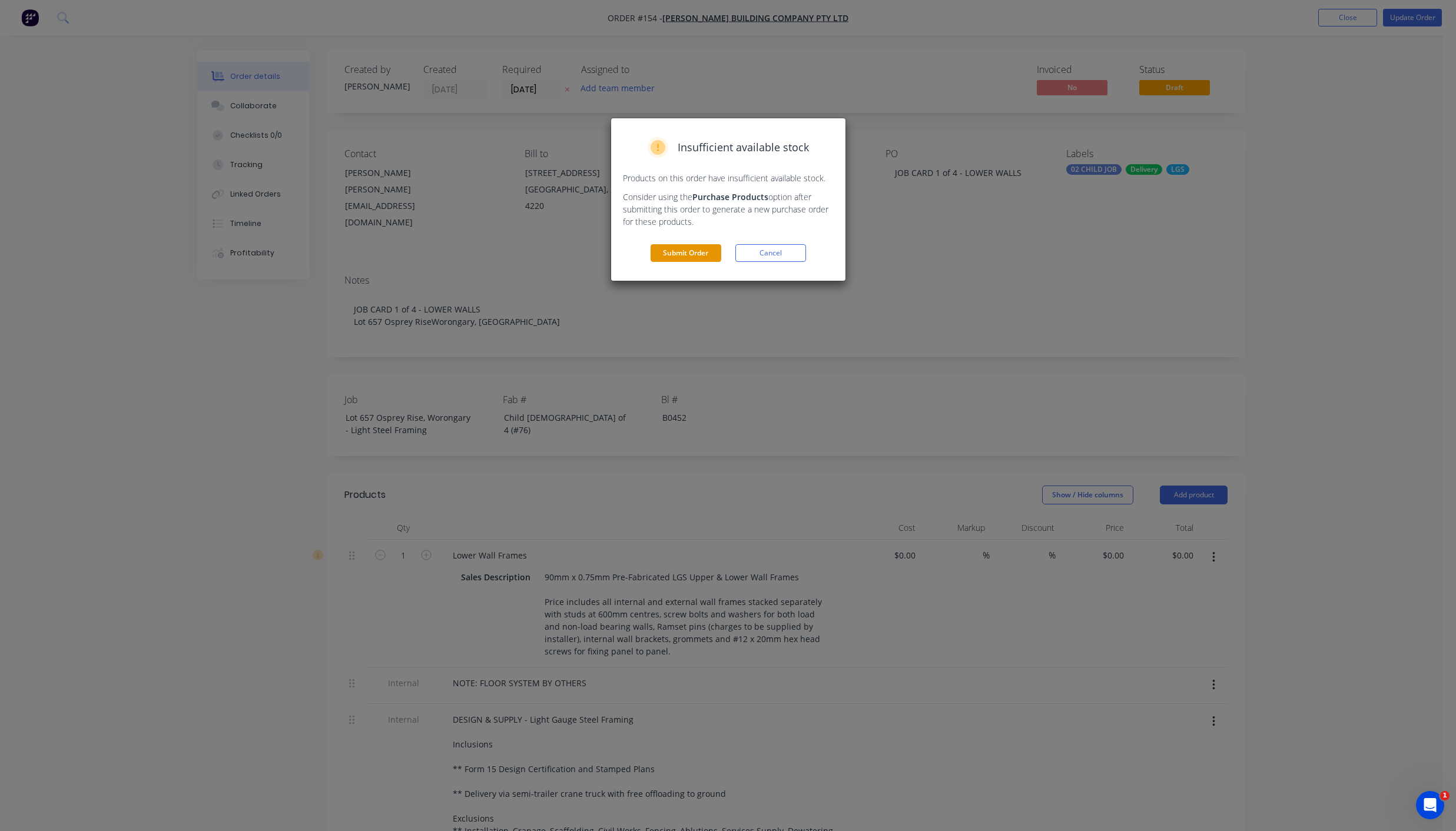
click at [696, 248] on button "Submit Order" at bounding box center [685, 253] width 70 height 18
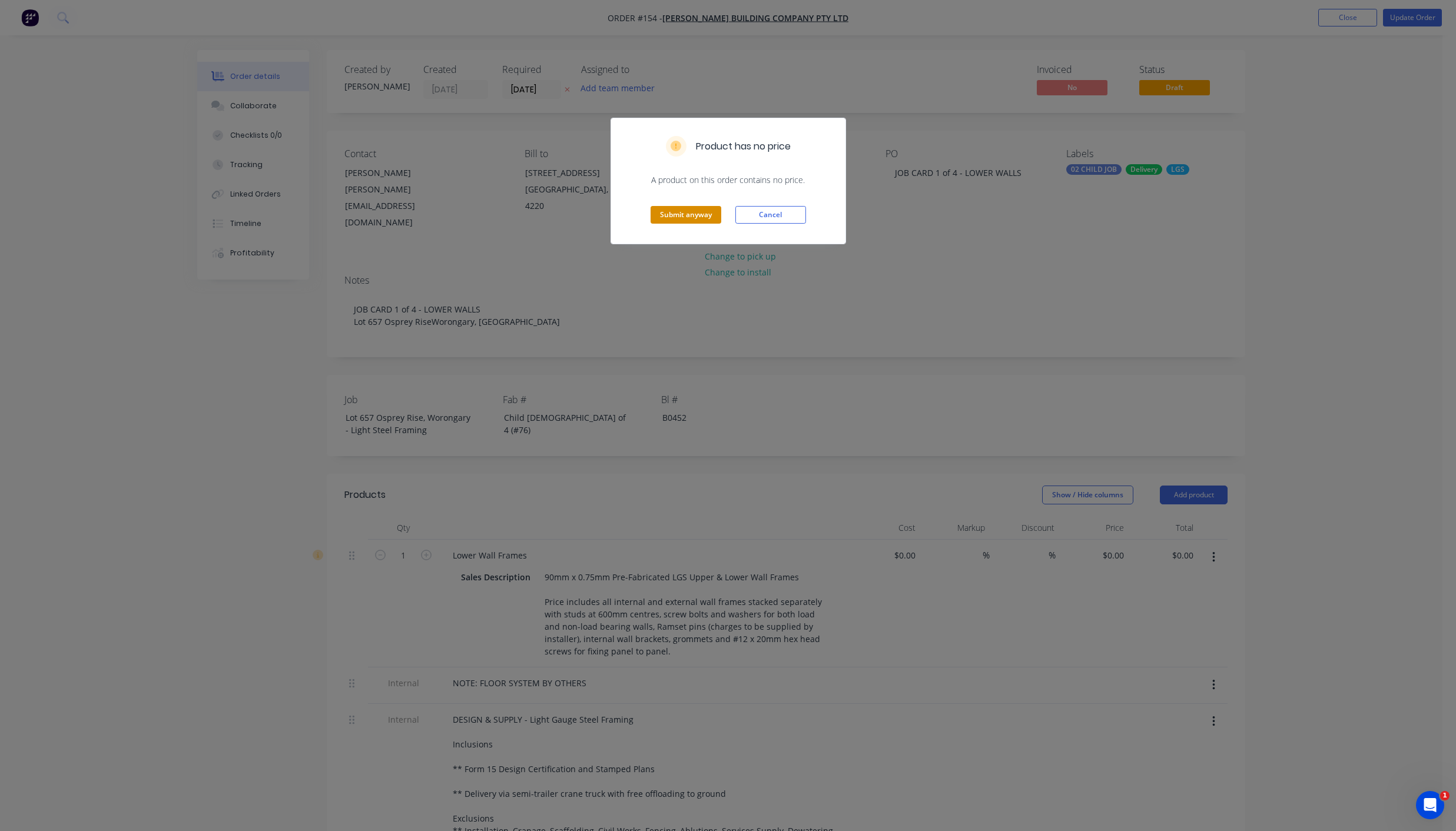
click at [709, 207] on button "Submit anyway" at bounding box center [685, 214] width 70 height 18
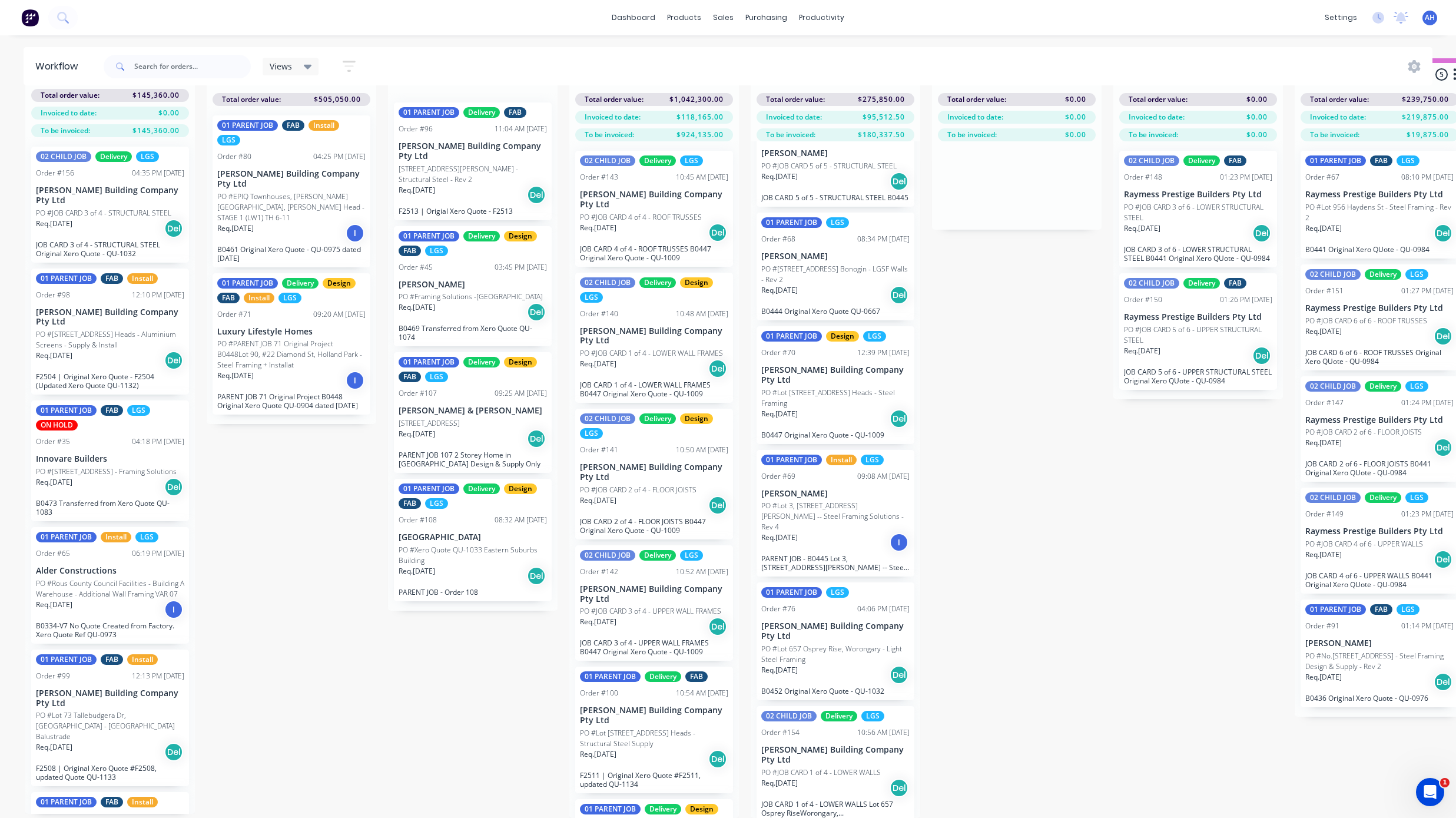
scroll to position [796, 0]
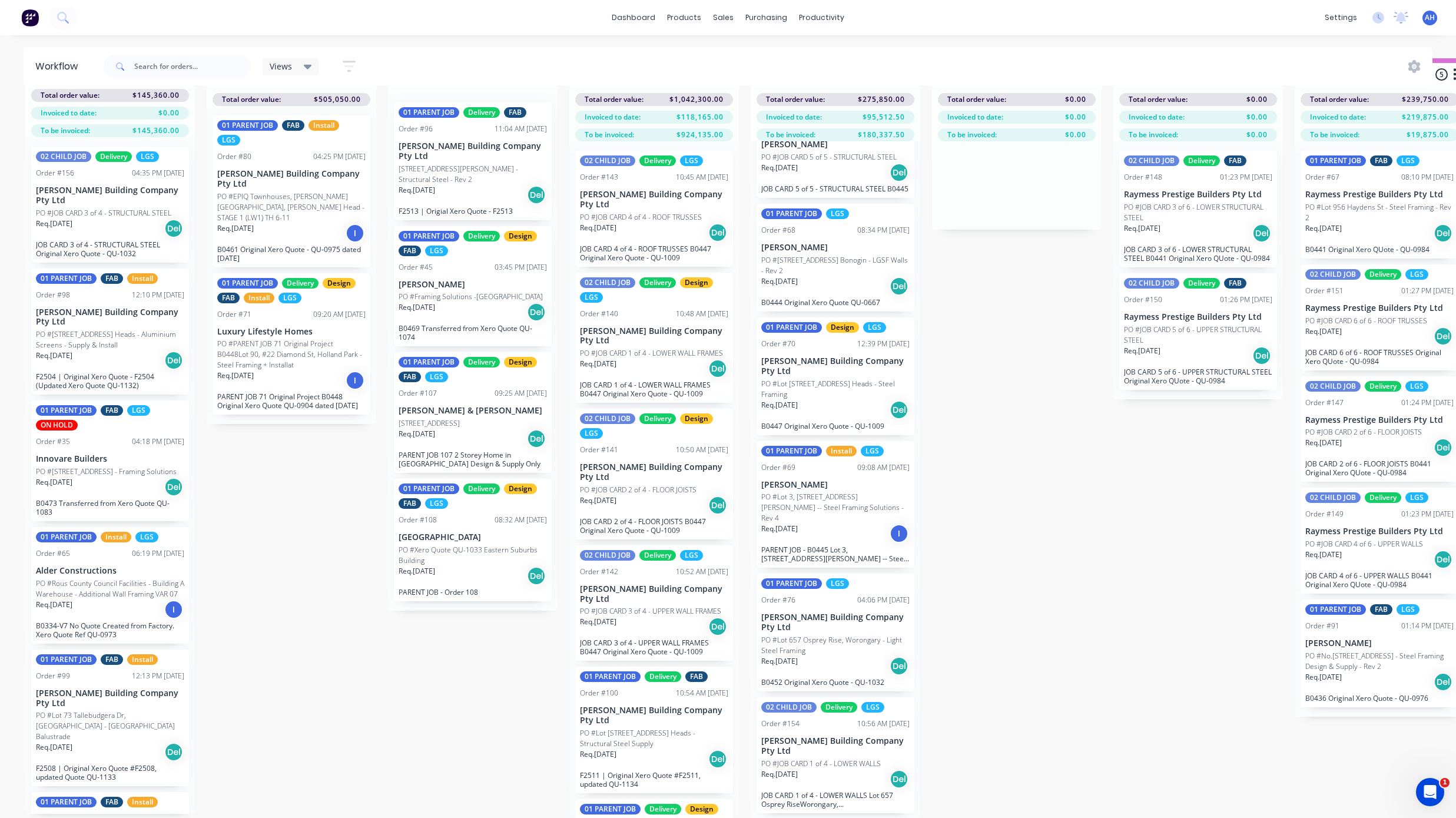
click at [842, 349] on div "Req. 08/09/25 Del" at bounding box center [835, 779] width 148 height 20
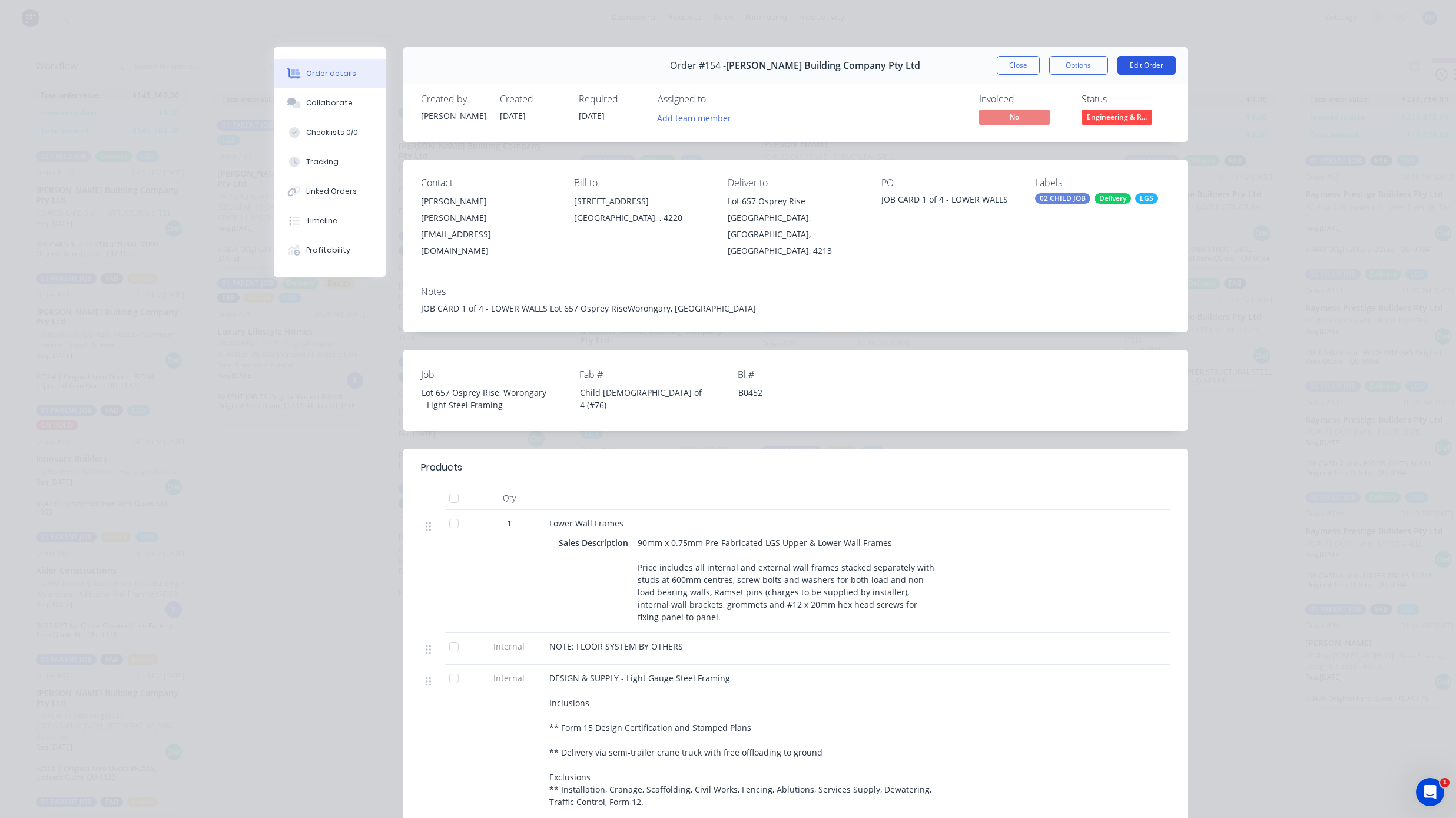
click at [842, 64] on button "Edit Order" at bounding box center [1147, 65] width 59 height 19
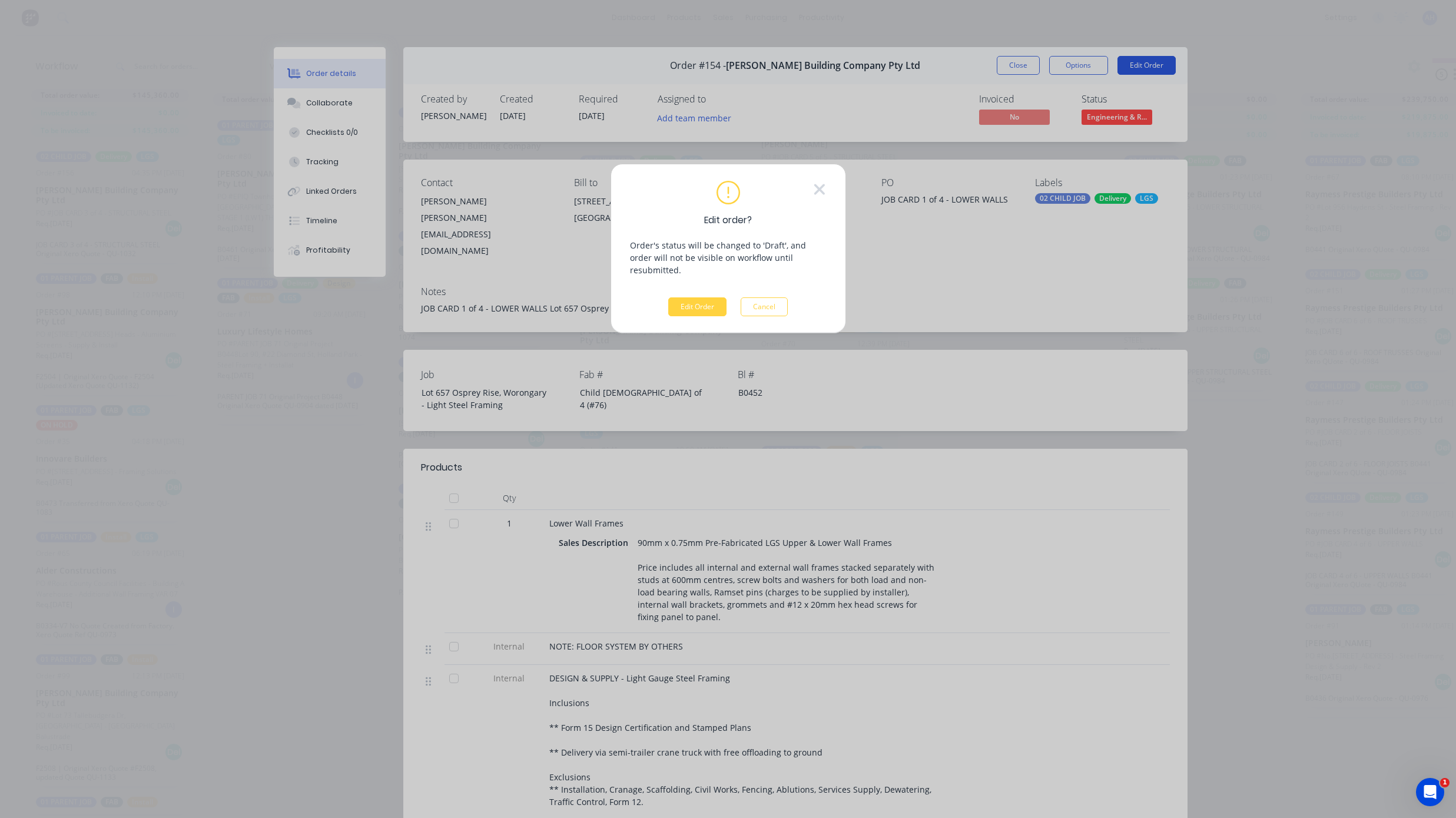
scroll to position [42, 0]
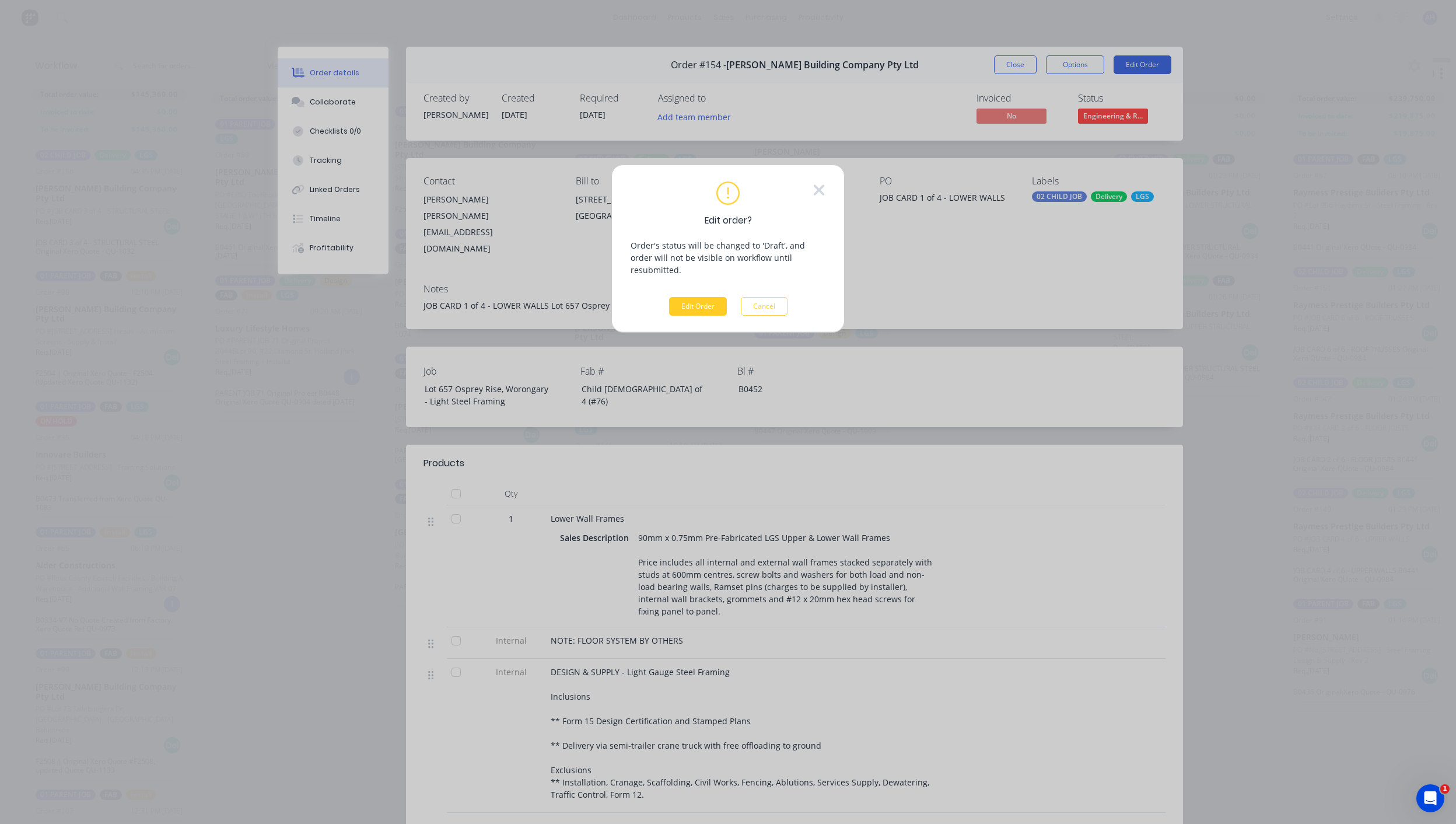
drag, startPoint x: 718, startPoint y: 297, endPoint x: 711, endPoint y: 296, distance: 7.1
click at [715, 297] on button "Edit Order" at bounding box center [698, 306] width 58 height 19
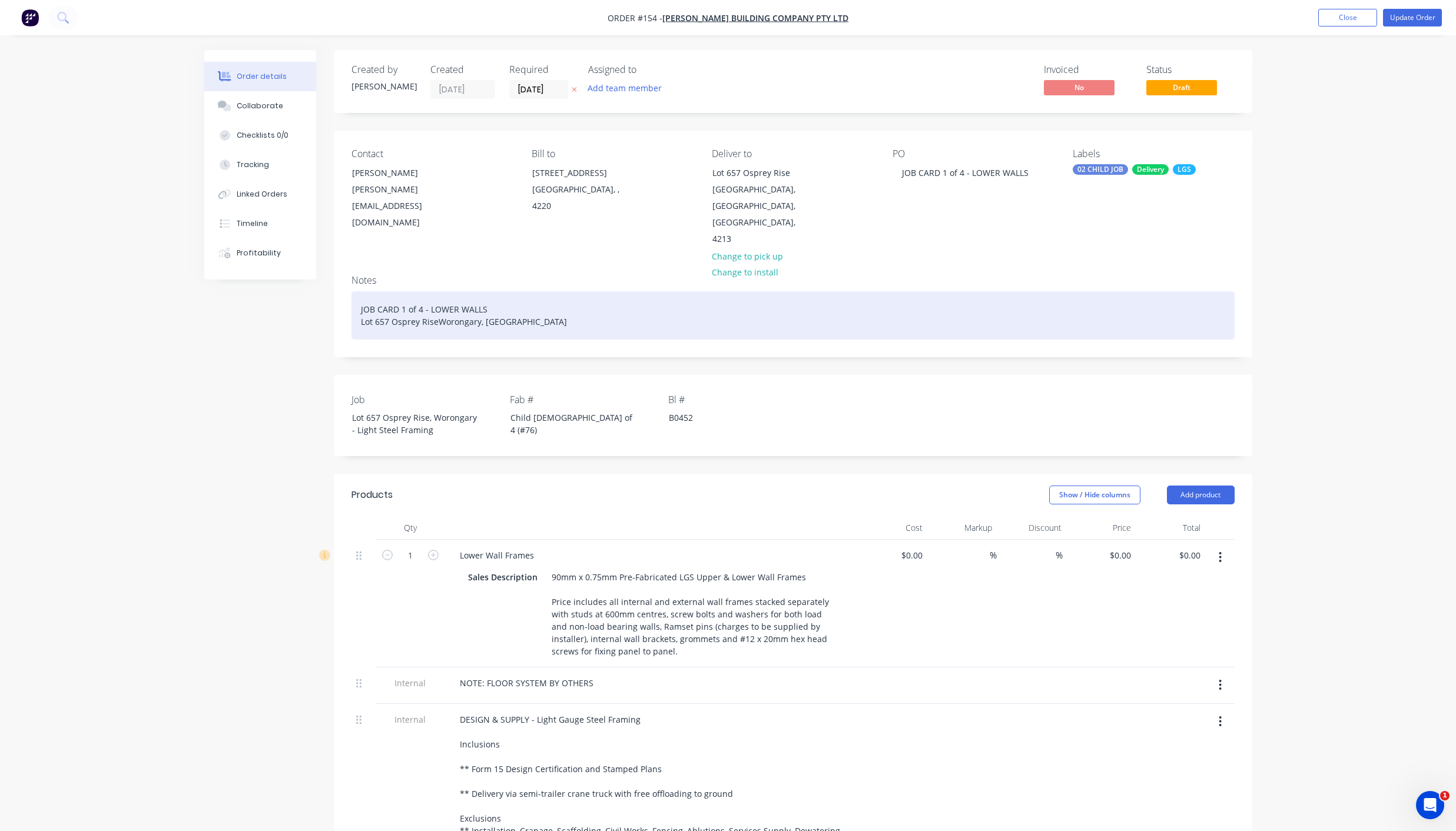
click at [491, 291] on div "JOB CARD 1 of 4 - LOWER WALLS Lot 657 Osprey RiseWorongary, Queensland" at bounding box center [793, 315] width 883 height 48
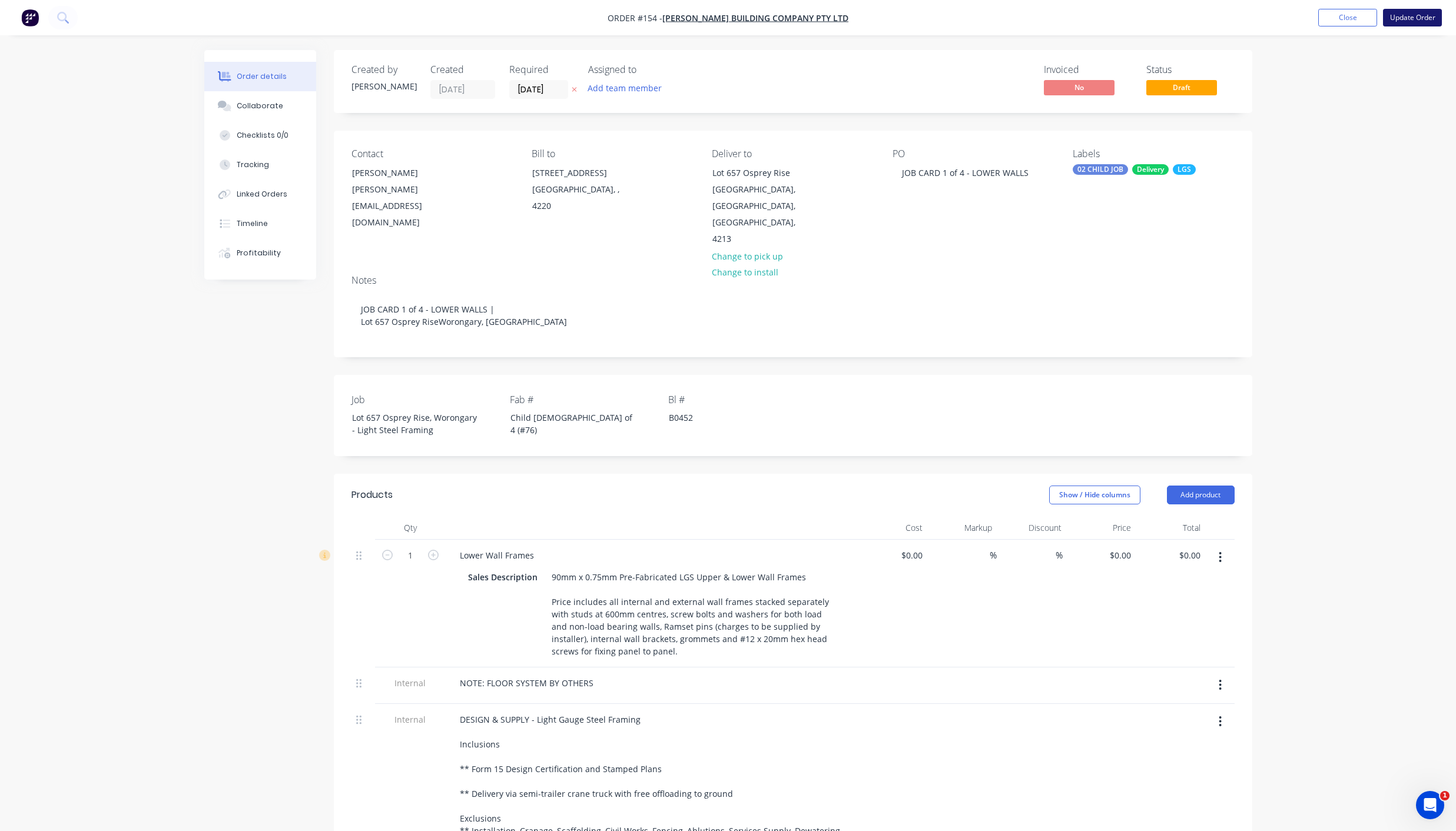
click at [842, 23] on button "Update Order" at bounding box center [1412, 17] width 59 height 18
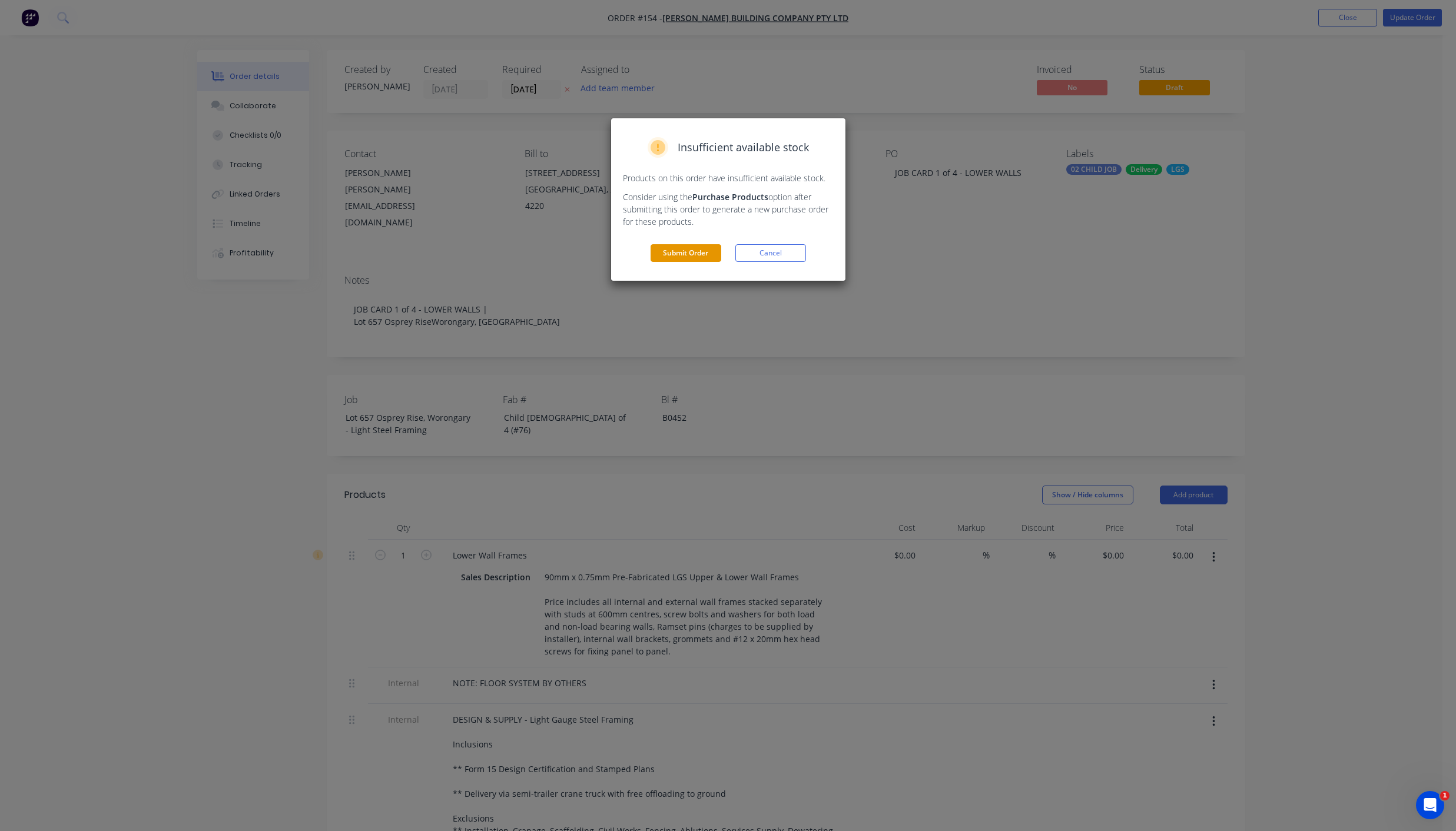
click at [686, 246] on button "Submit Order" at bounding box center [685, 253] width 70 height 18
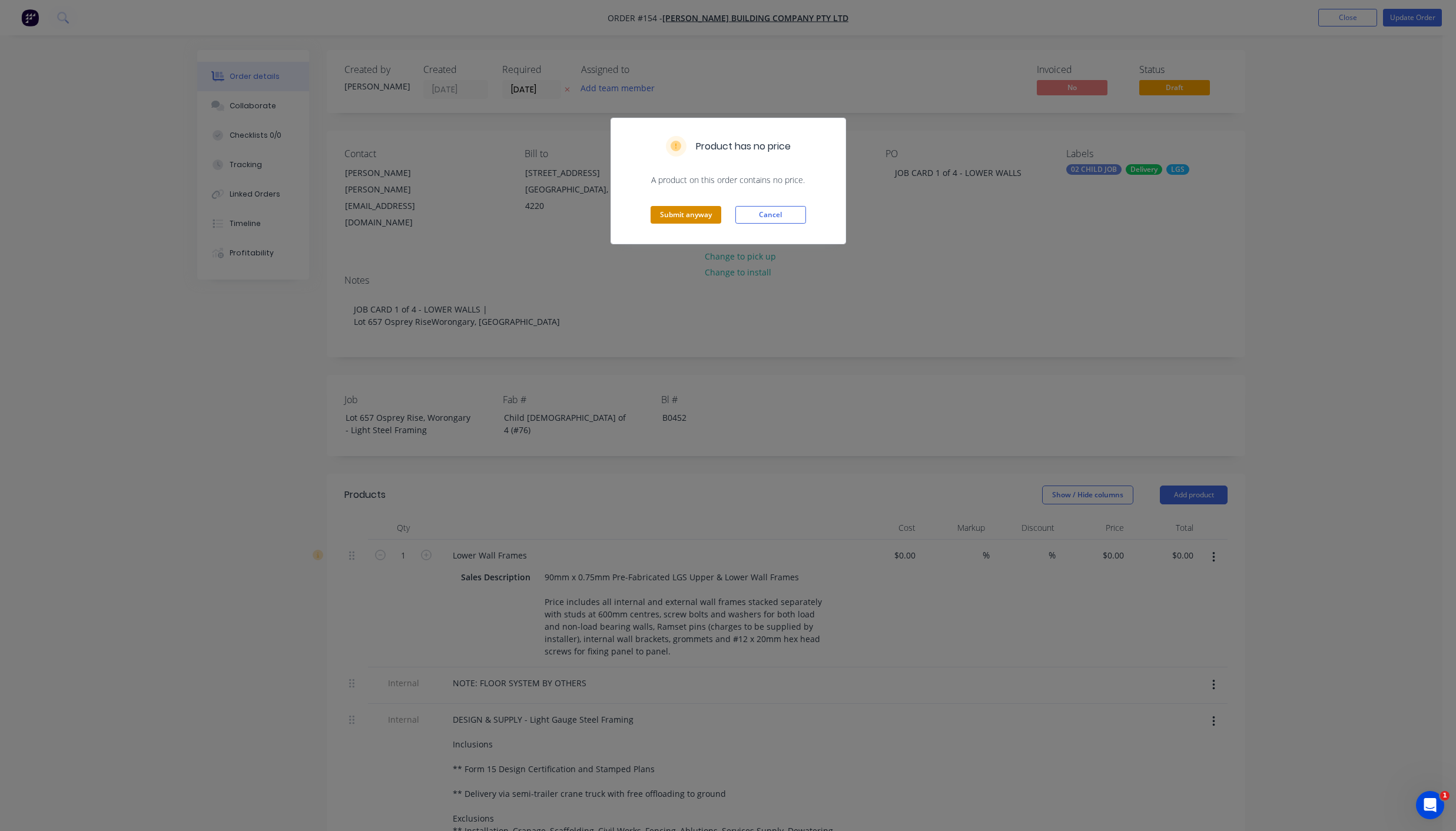
click at [687, 216] on button "Submit anyway" at bounding box center [685, 214] width 70 height 18
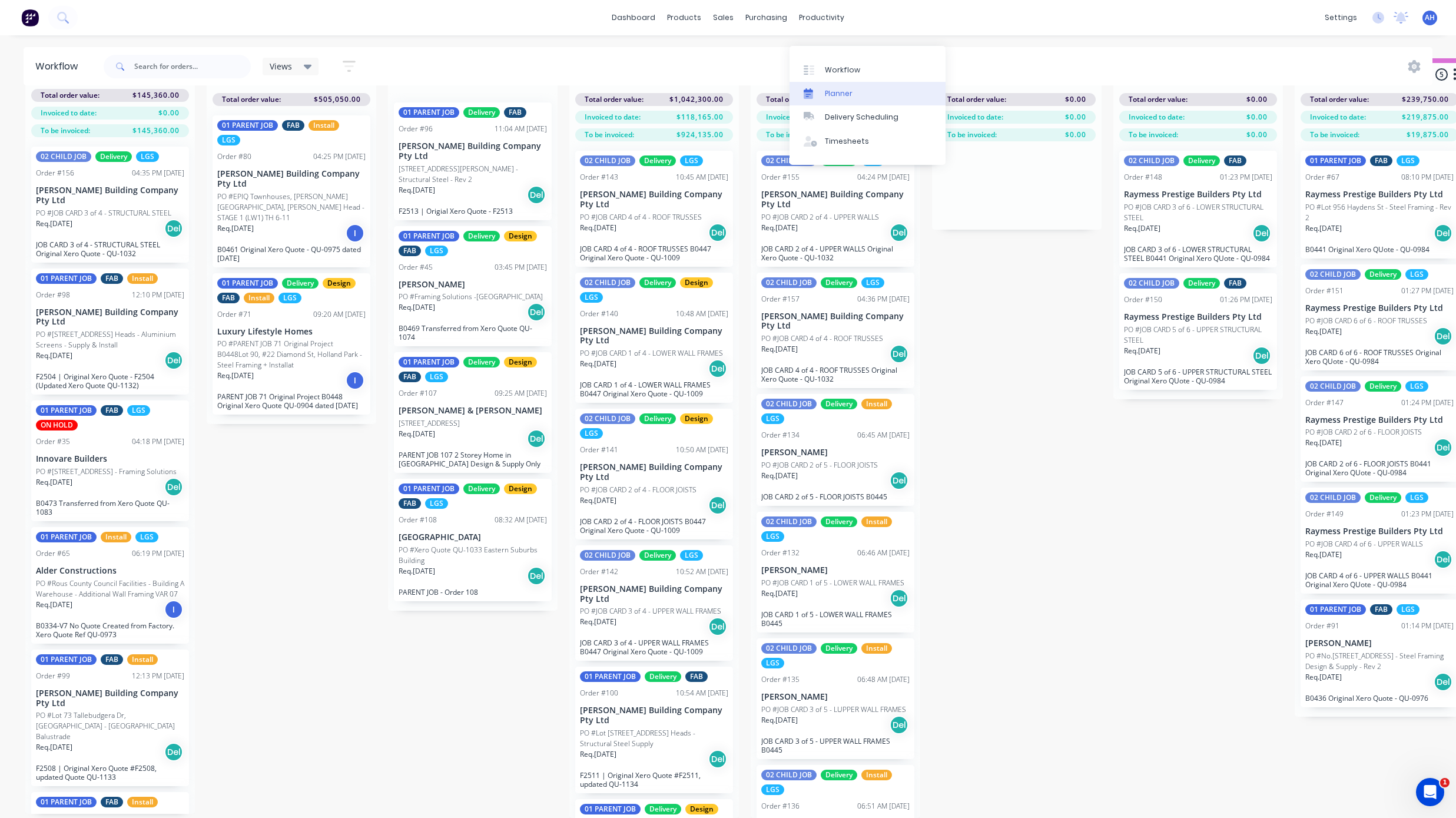
click at [842, 88] on div "Planner" at bounding box center [839, 94] width 28 height 11
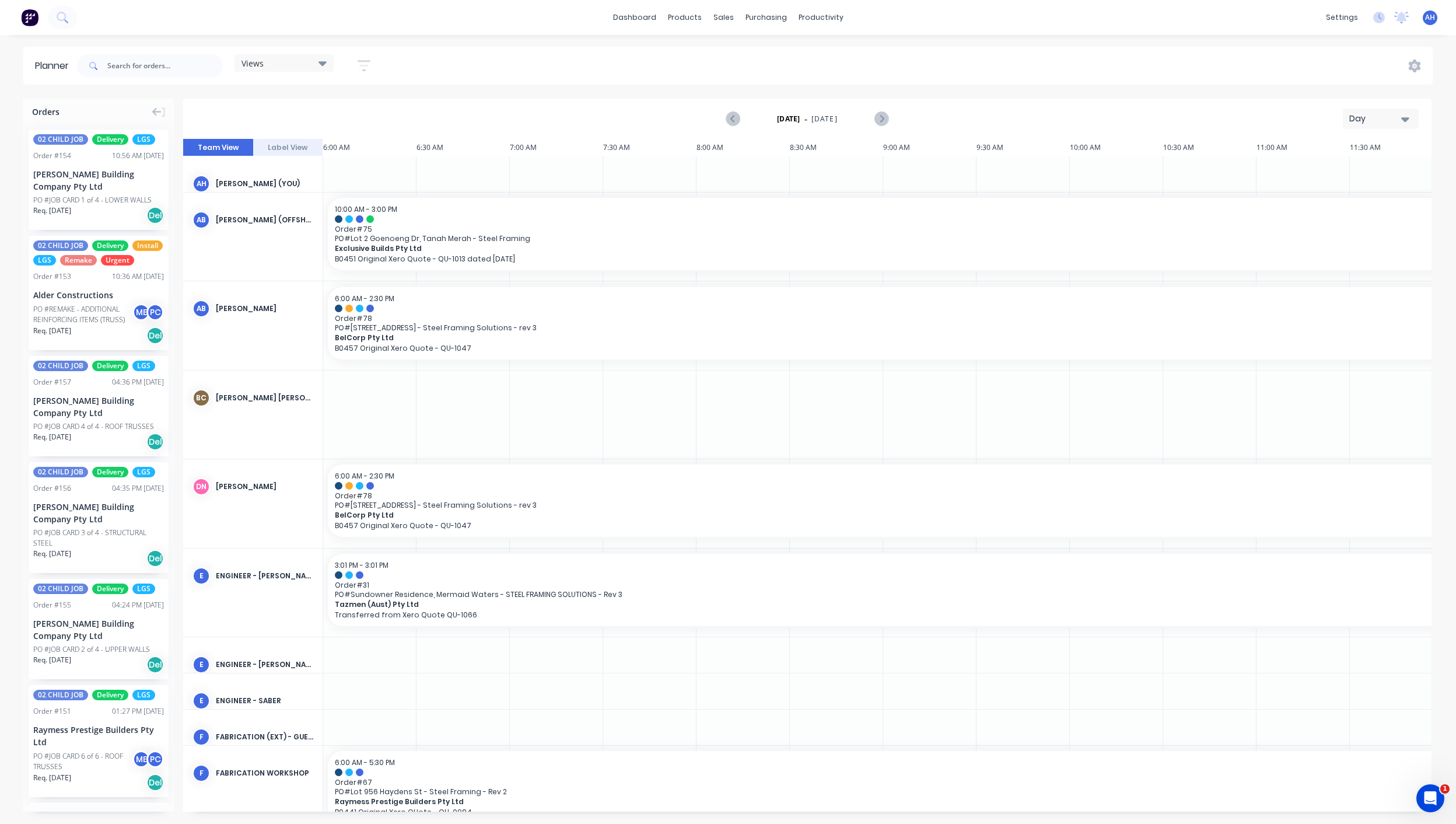
scroll to position [0, 483]
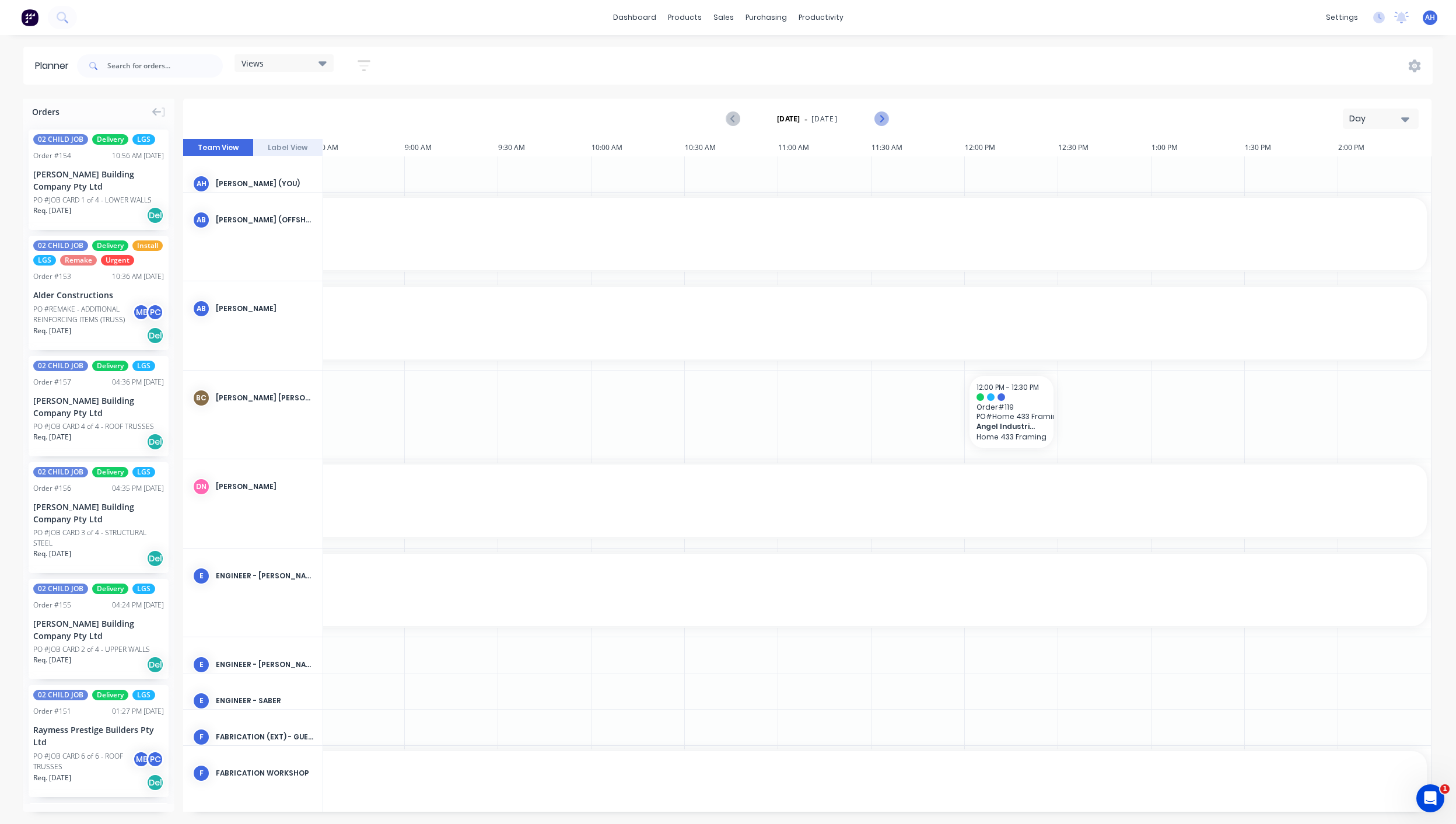
click at [834, 119] on icon "Next page" at bounding box center [880, 119] width 14 height 14
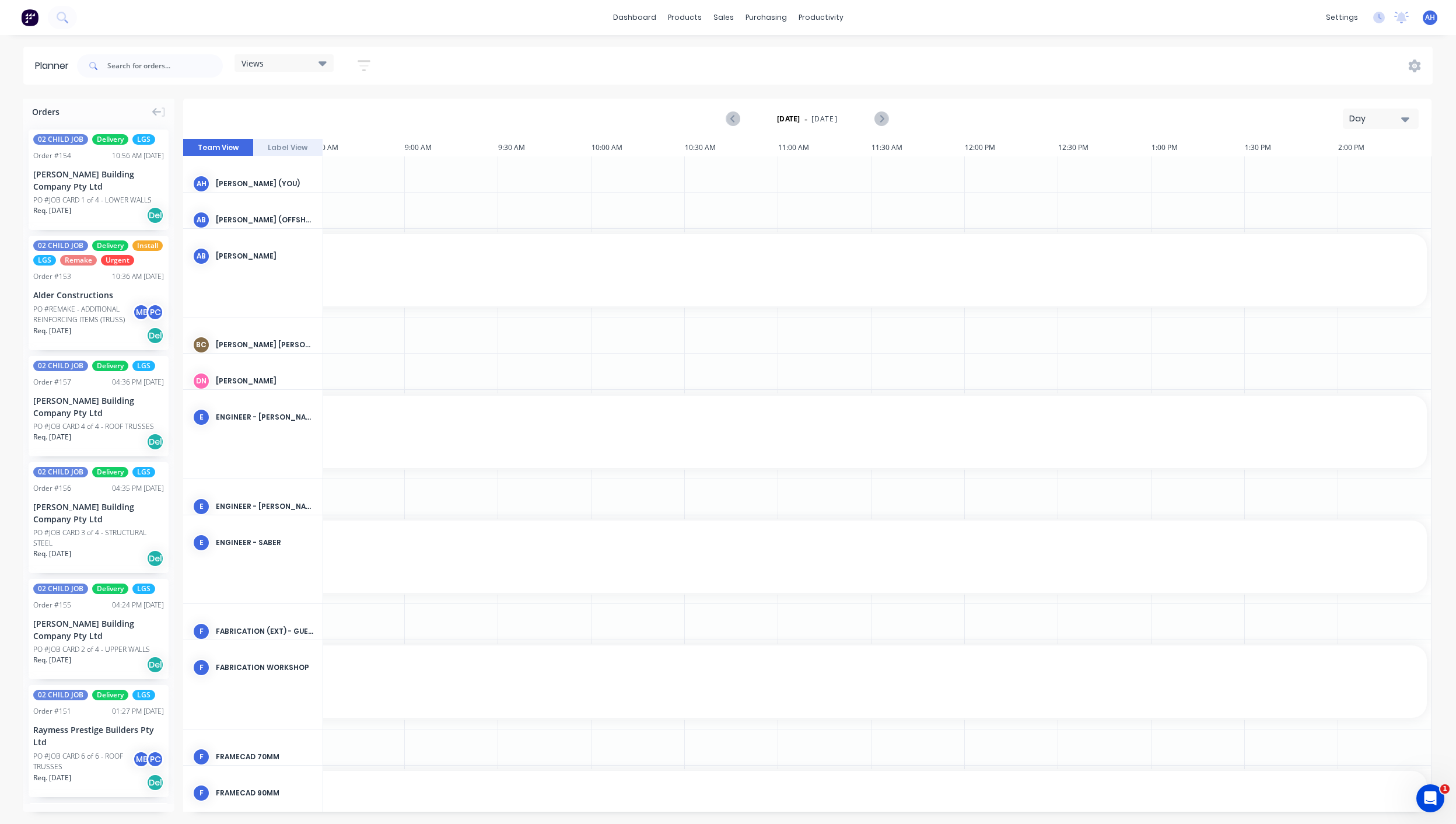
click at [279, 59] on div "Views" at bounding box center [284, 63] width 85 height 10
click at [315, 220] on button "FACTORY - (FRAMCECAD ONLY)" at bounding box center [305, 219] width 125 height 14
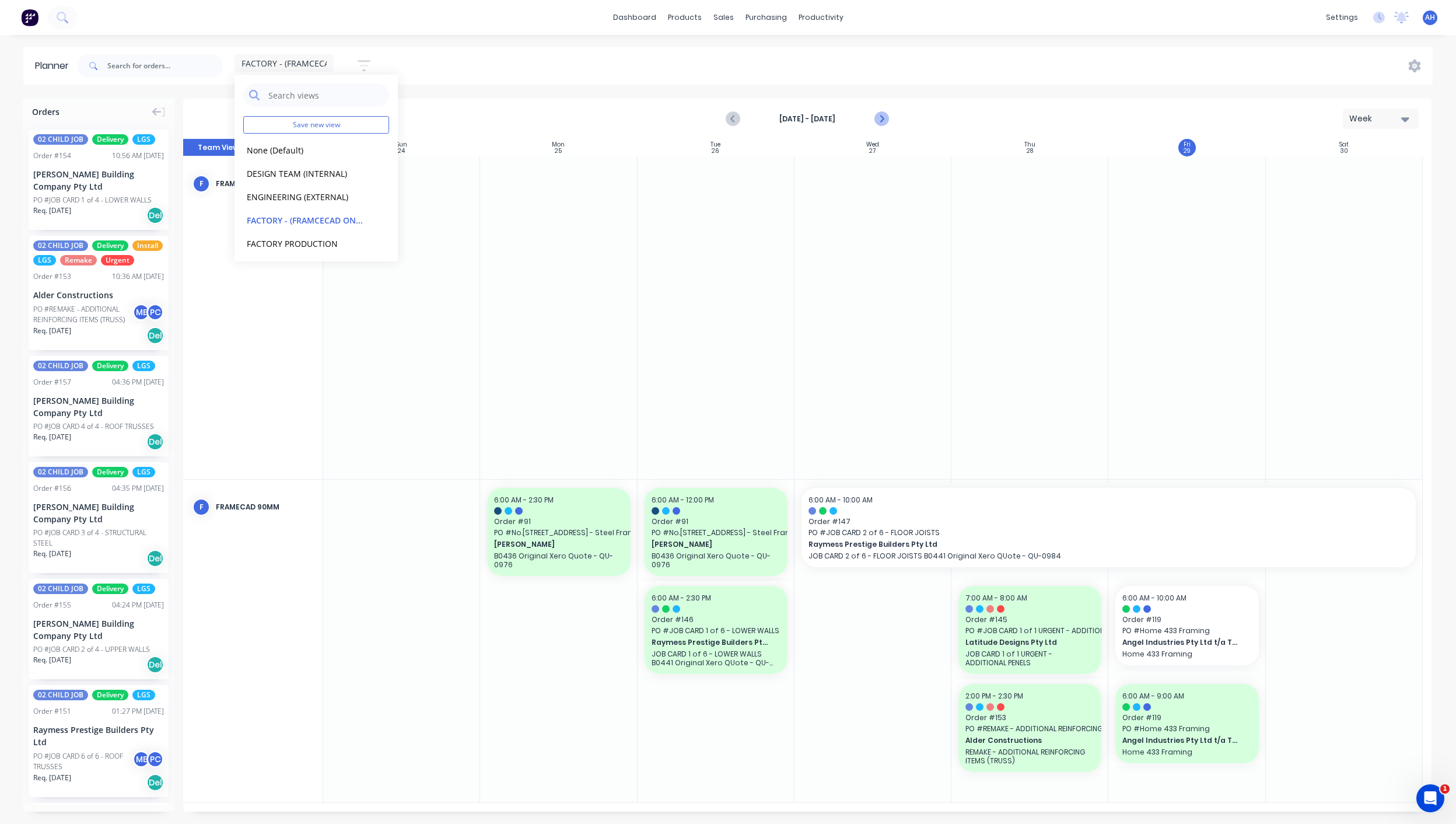
click at [834, 120] on icon "Next page" at bounding box center [880, 119] width 14 height 14
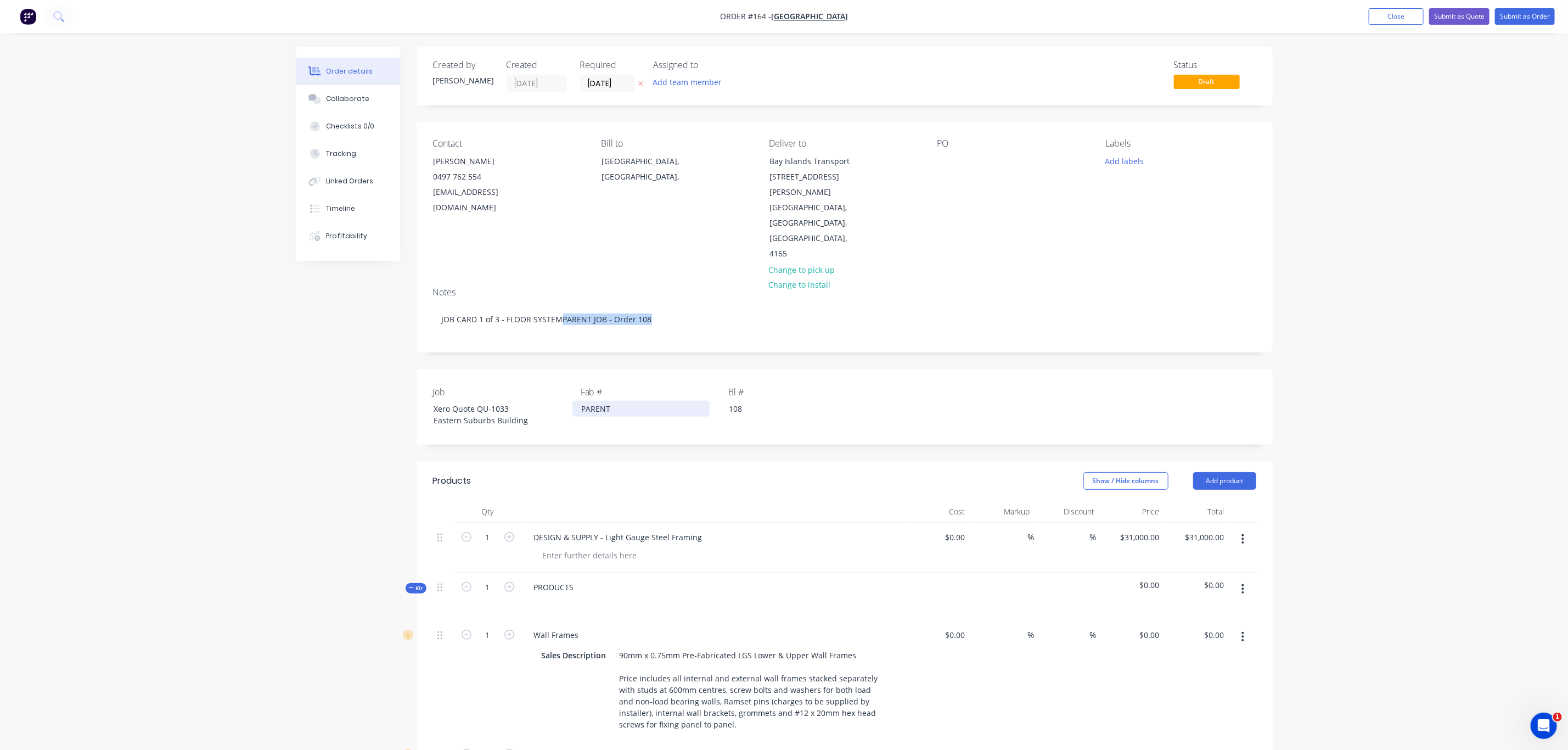
click at [592, 401] on div "PARENT" at bounding box center [641, 409] width 137 height 16
drag, startPoint x: 615, startPoint y: 379, endPoint x: 562, endPoint y: 374, distance: 53.2
click at [562, 374] on div "Job Xero Quote QU-1033 Eastern Suburbs Building Fab # PARENT Bl # 108" at bounding box center [844, 406] width 856 height 75
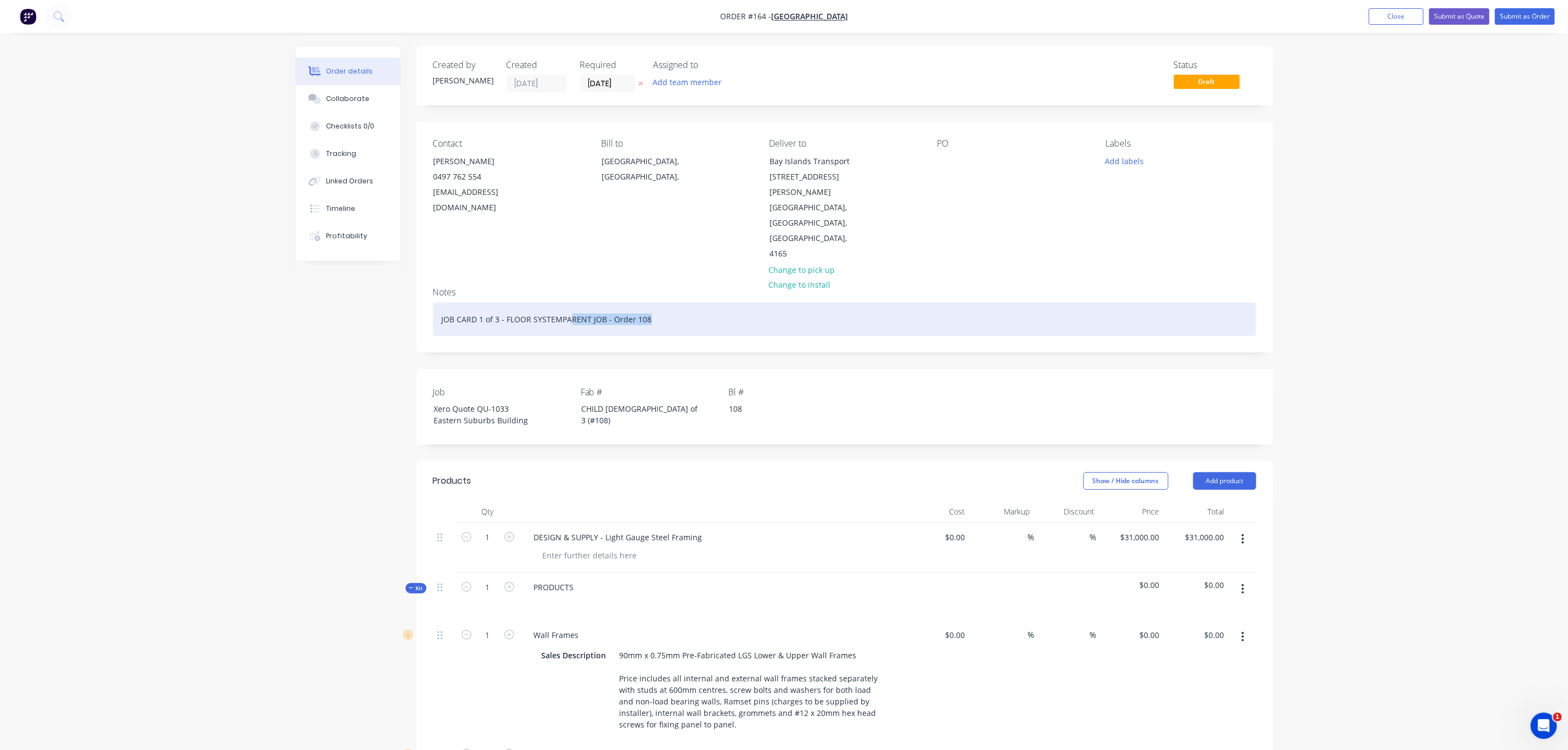
drag, startPoint x: 675, startPoint y: 285, endPoint x: 567, endPoint y: 290, distance: 108.1
click at [567, 303] on div "JOB CARD 1 of 3 - FLOOR SYSTEMPARENT JOB - Order 108" at bounding box center [845, 319] width 824 height 34
drag, startPoint x: 697, startPoint y: 299, endPoint x: 419, endPoint y: 295, distance: 278.0
click at [419, 295] on div "Notes JOB CARD 1 of 3 - FLOOR SYSTEM | [GEOGRAPHIC_DATA]" at bounding box center [844, 315] width 856 height 74
copy div "JOB CARD 1 of 3 - FLOOR SYSTEM | [GEOGRAPHIC_DATA]"
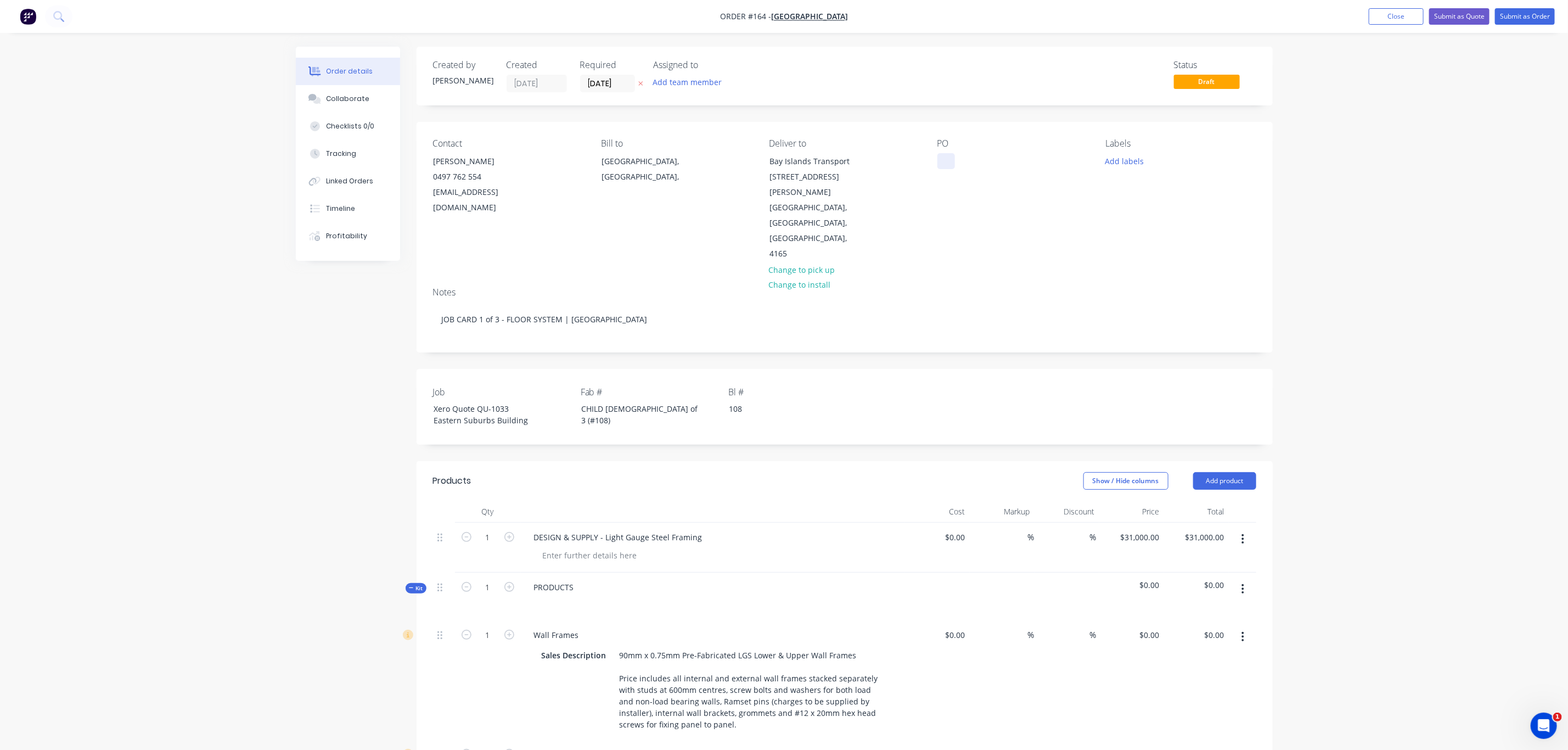
click at [950, 160] on div at bounding box center [946, 161] width 18 height 16
paste div
click at [1117, 158] on button "Add labels" at bounding box center [1125, 161] width 50 height 15
click at [1135, 277] on div at bounding box center [1126, 281] width 22 height 22
click at [1152, 298] on div "Delivery" at bounding box center [1153, 298] width 34 height 12
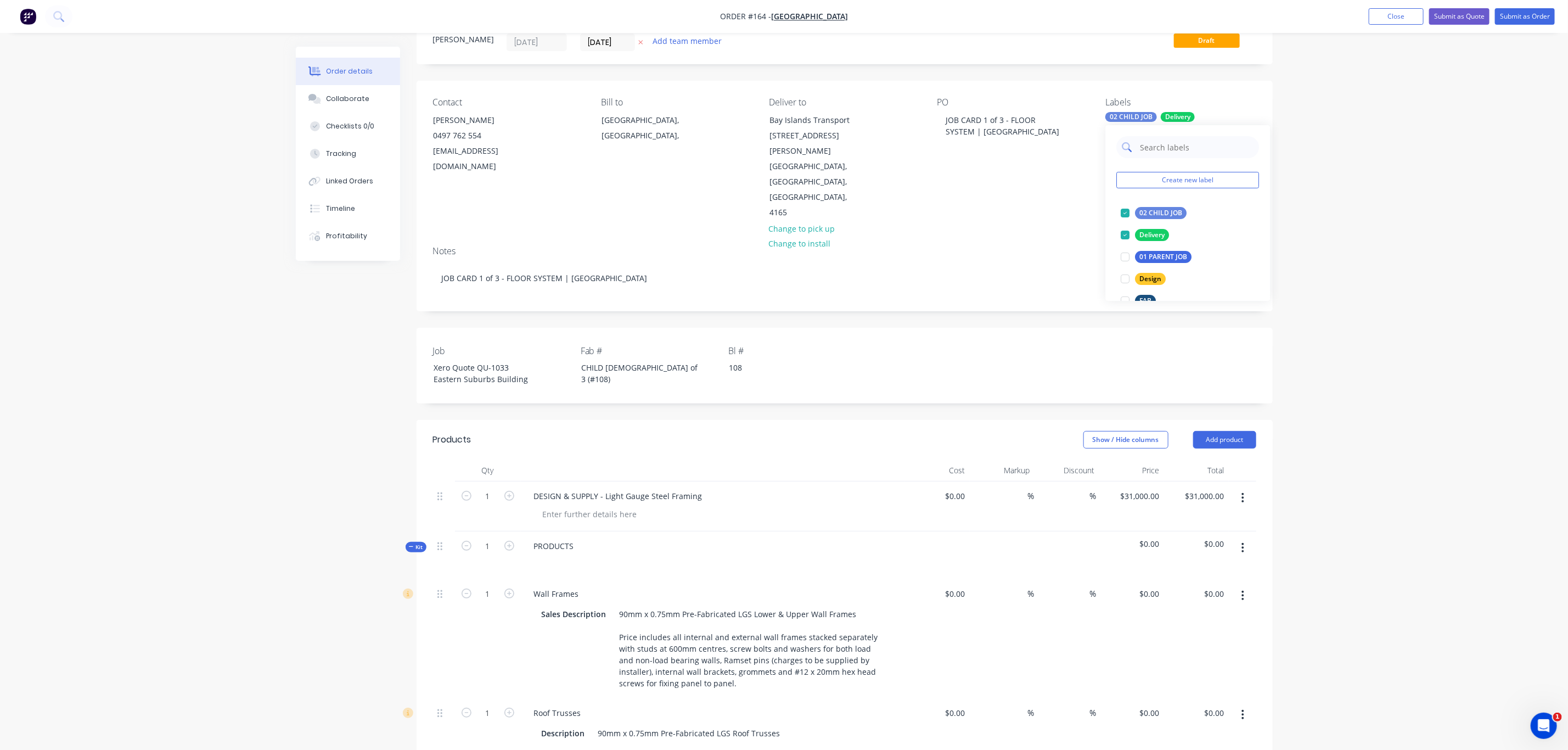
click at [1152, 149] on input "text" at bounding box center [1197, 147] width 115 height 22
type input "F"
drag, startPoint x: 1170, startPoint y: 147, endPoint x: 1117, endPoint y: 149, distance: 53.0
click at [1117, 149] on div "External Purlins" at bounding box center [1188, 147] width 143 height 22
type input "Purlin System (External)"
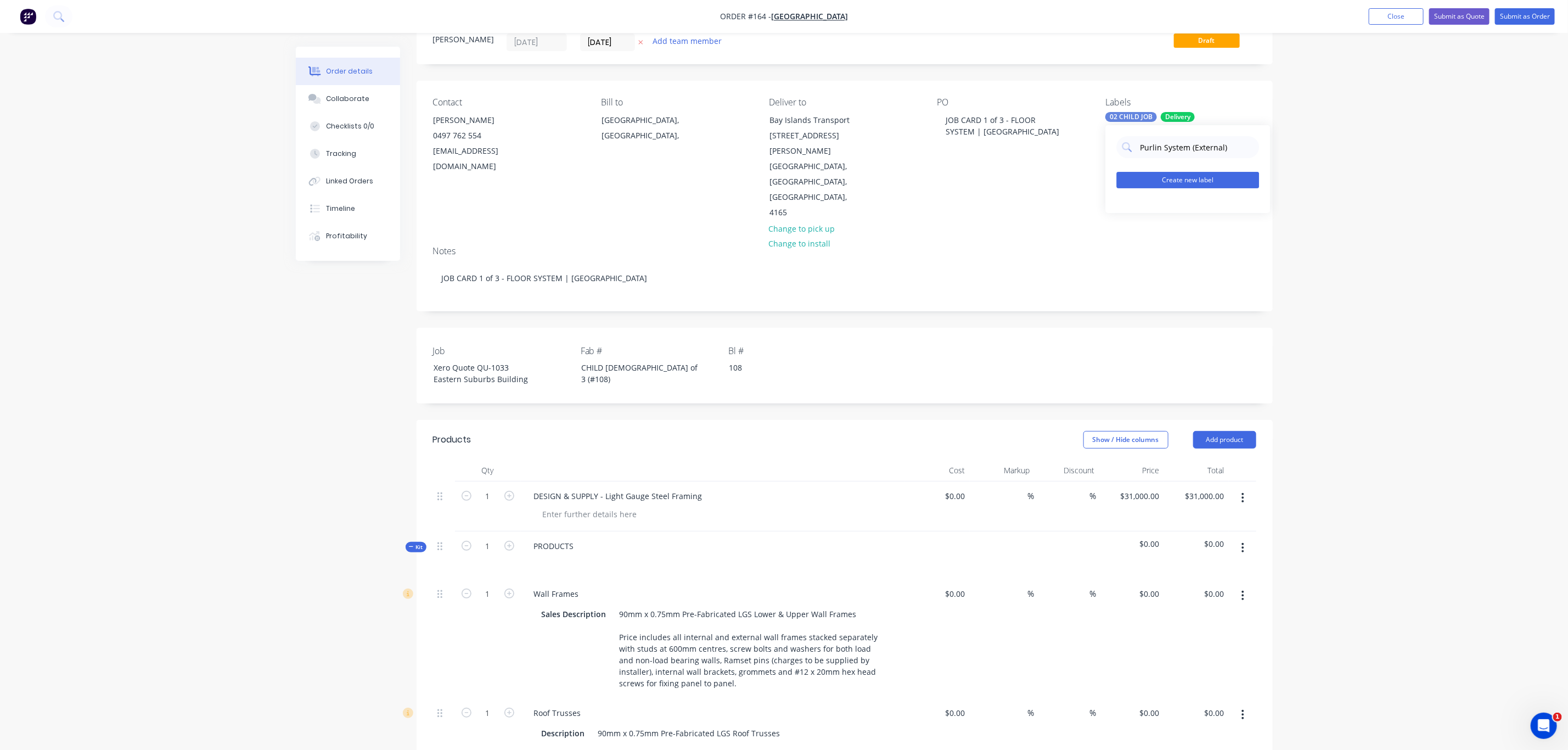
click at [1200, 185] on button "Create new label" at bounding box center [1188, 180] width 143 height 17
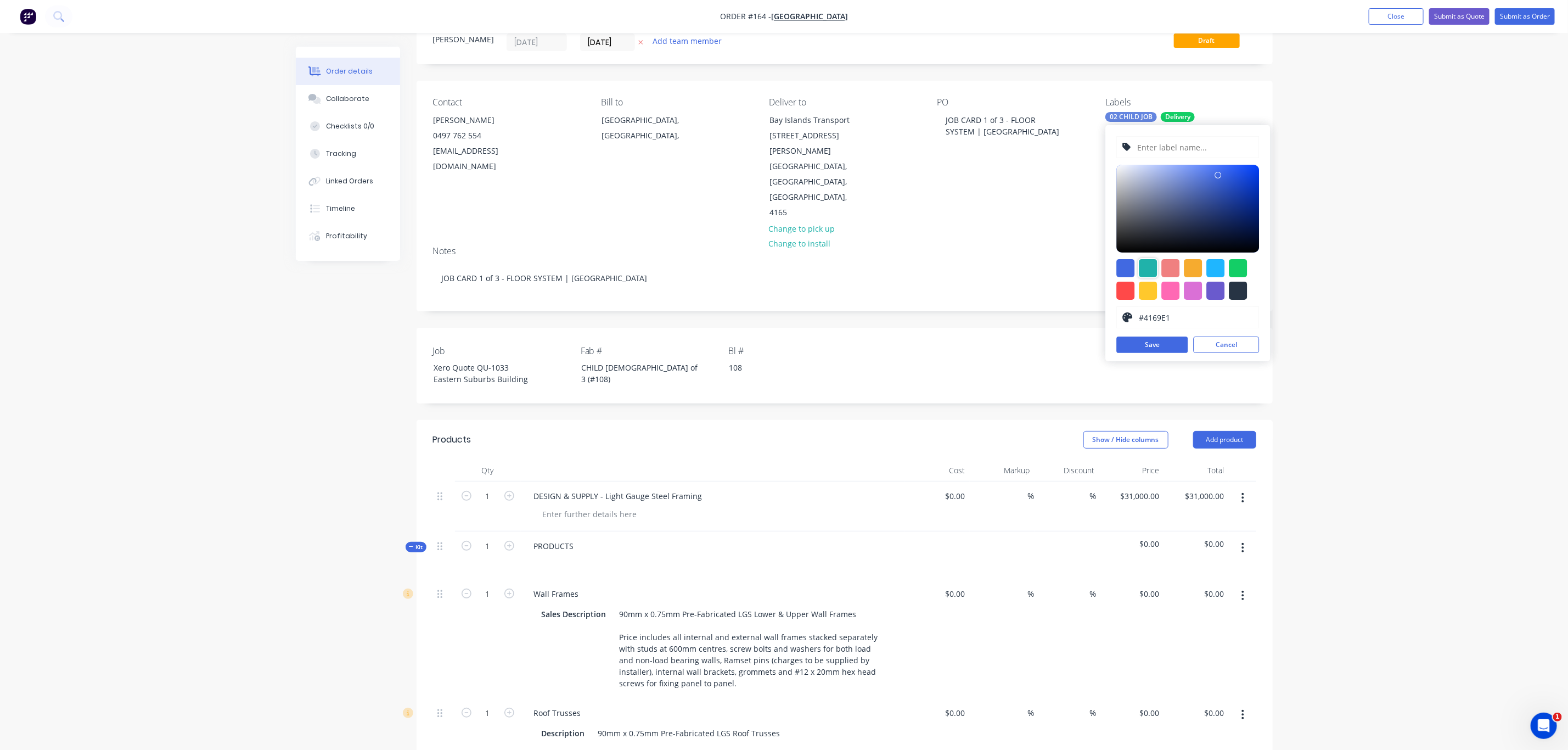
drag, startPoint x: 1151, startPoint y: 271, endPoint x: 1145, endPoint y: 271, distance: 6.0
click at [1146, 271] on div at bounding box center [1149, 268] width 18 height 18
type input "#20B2AA"
click at [1169, 345] on button "Save" at bounding box center [1153, 344] width 71 height 17
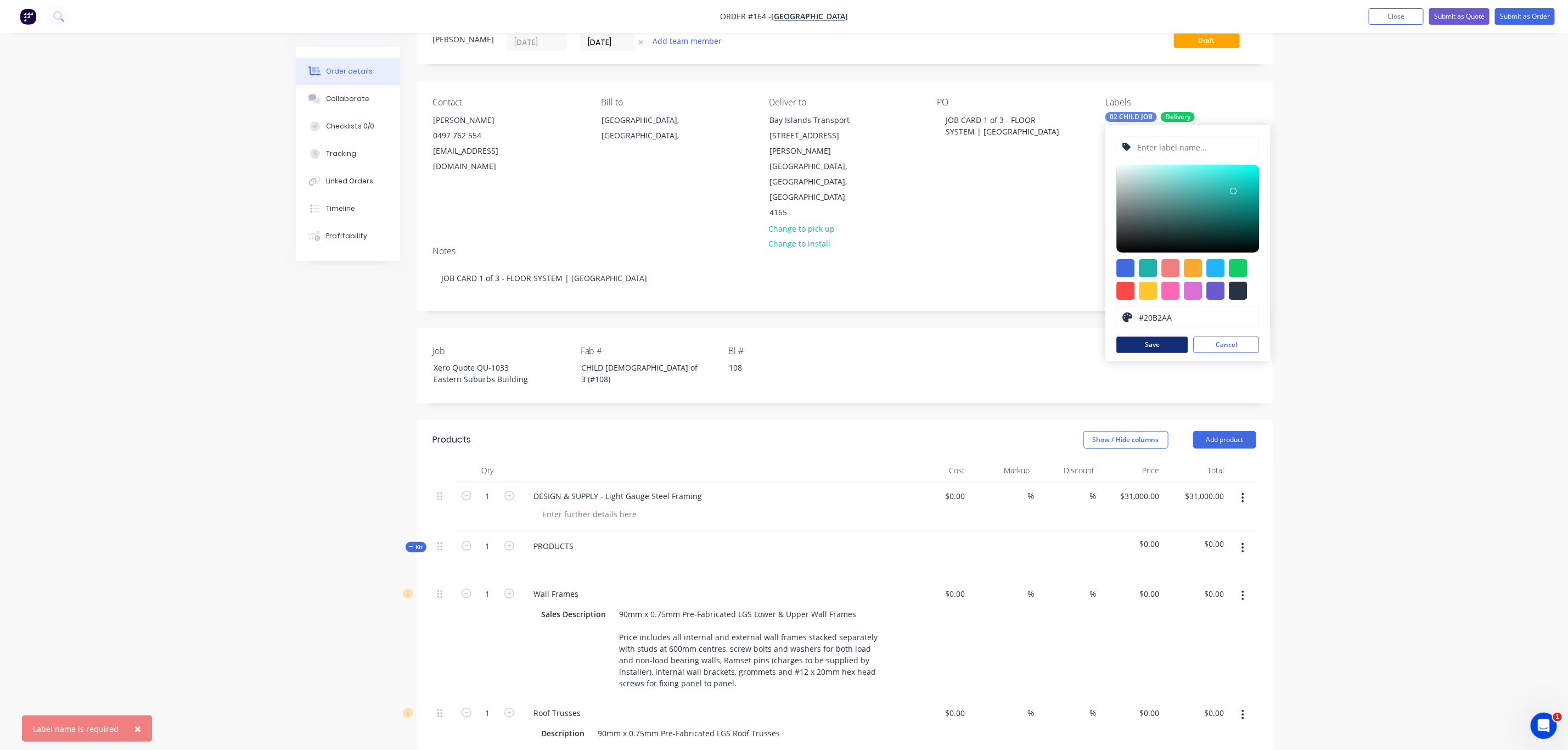
click at [1156, 344] on button "Save" at bounding box center [1153, 344] width 71 height 17
click at [1176, 147] on input "text" at bounding box center [1195, 147] width 117 height 21
click at [1157, 149] on input "text" at bounding box center [1195, 147] width 117 height 21
type input "Purlin System (External)"
click at [1164, 347] on button "Save" at bounding box center [1153, 344] width 71 height 17
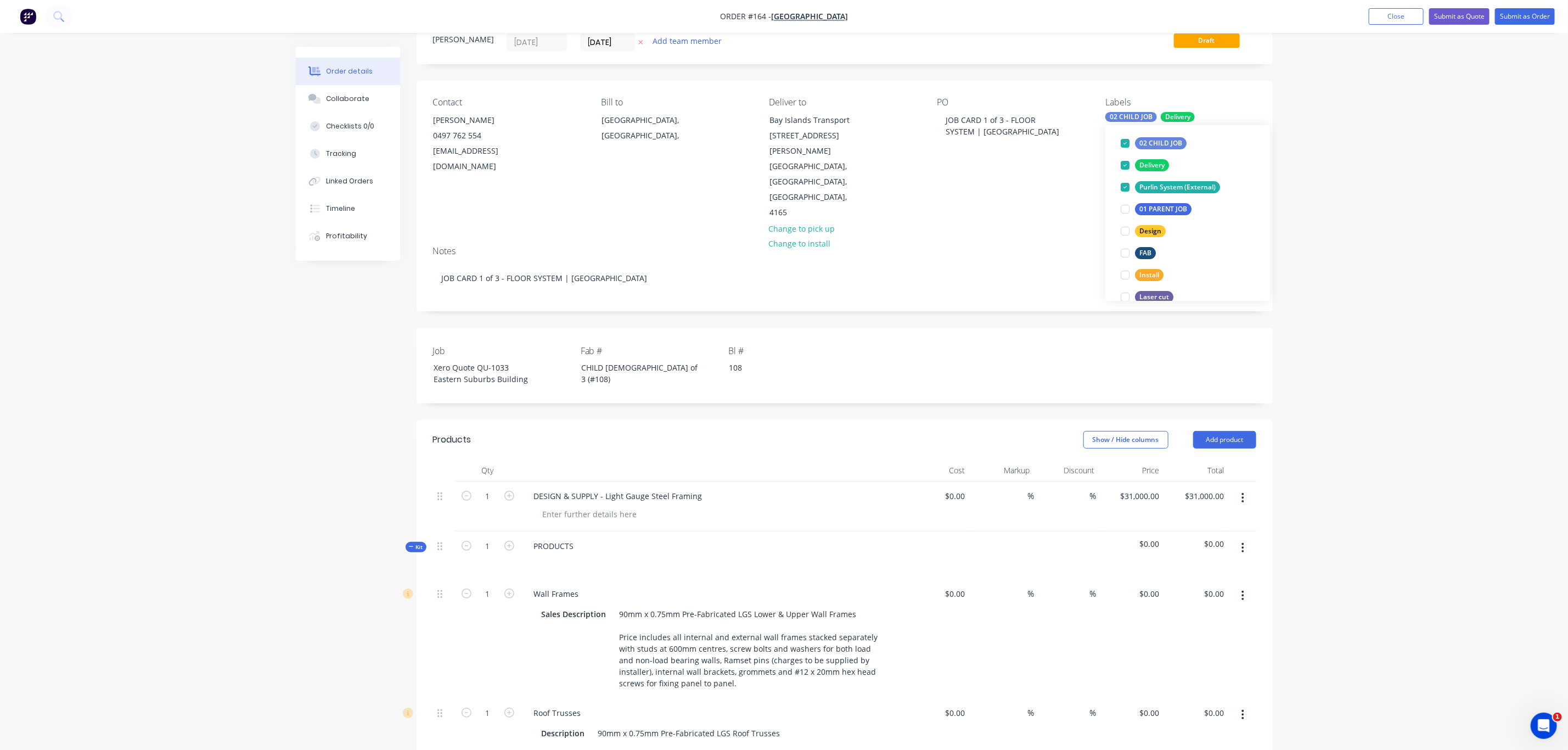
scroll to position [55, 0]
click at [1372, 290] on div "Order details Collaborate Checklists 0/0 Tracking Linked Orders Timeline Profit…" at bounding box center [784, 713] width 1568 height 1507
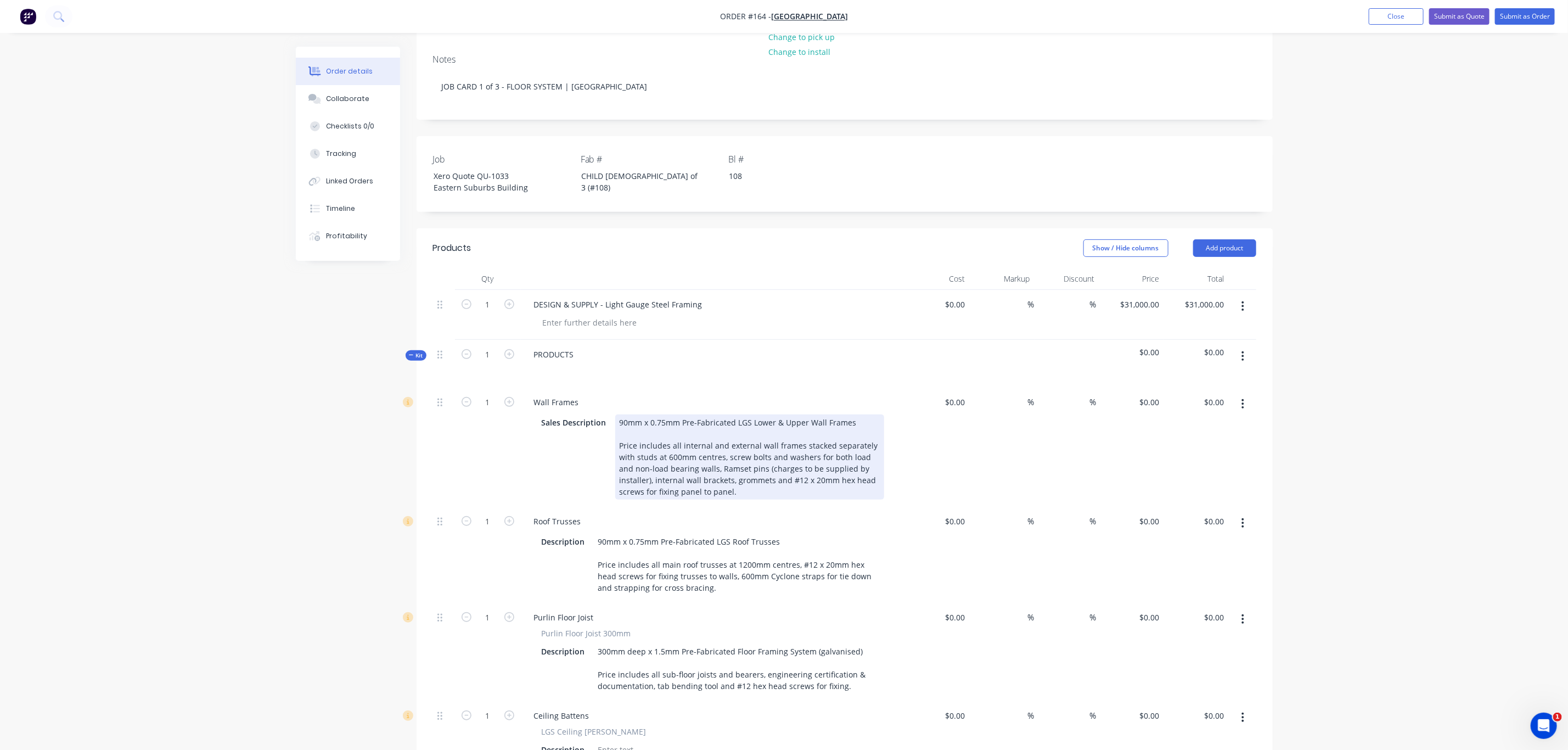
scroll to position [247, 0]
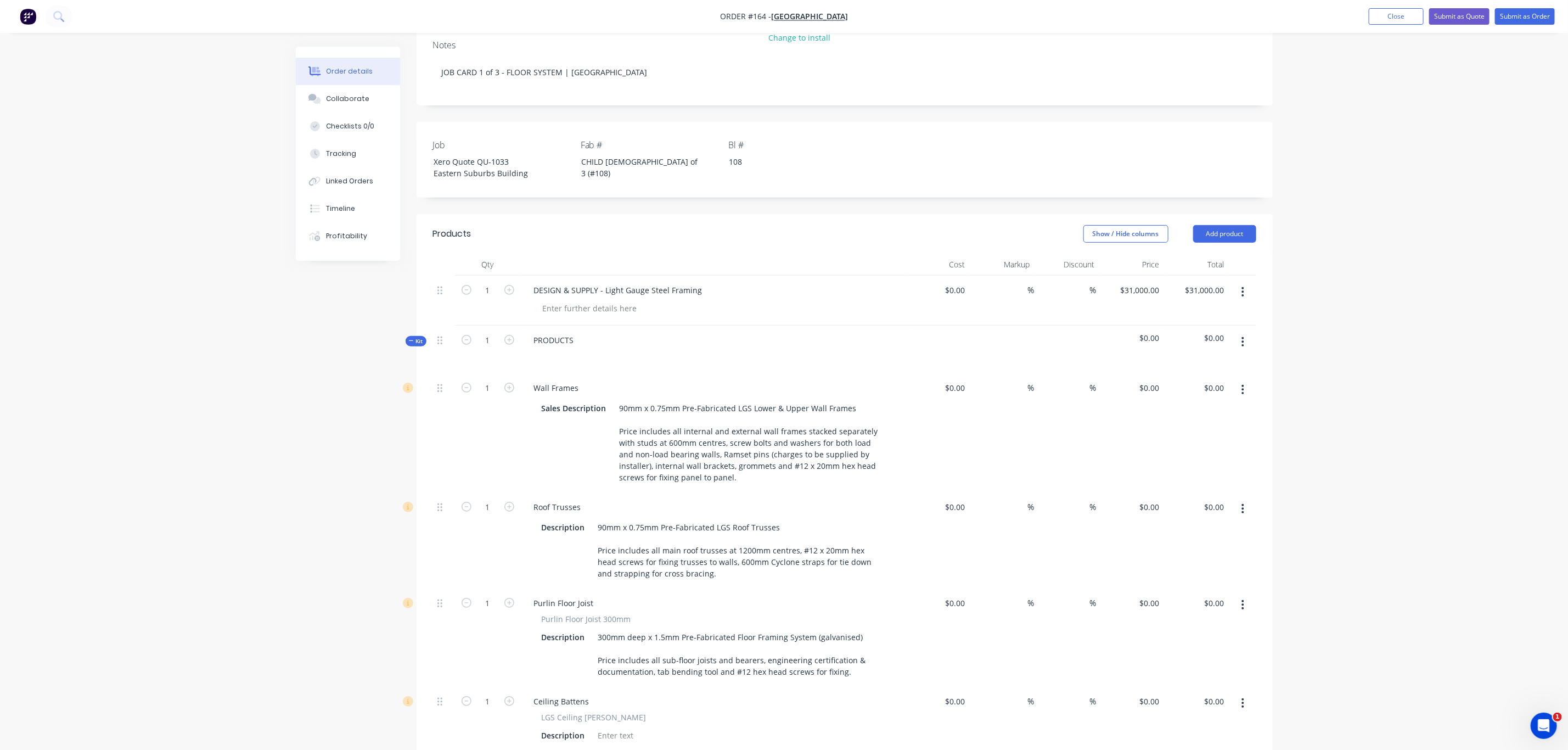
click at [562, 373] on div "Wall Frames Sales Description 90mm x 0.75mm Pre-Fabricated LGS Lower & Upper Wa…" at bounding box center [713, 433] width 384 height 119
click at [1243, 385] on icon "button" at bounding box center [1243, 390] width 2 height 10
click at [1184, 455] on div "Delete" at bounding box center [1205, 463] width 85 height 16
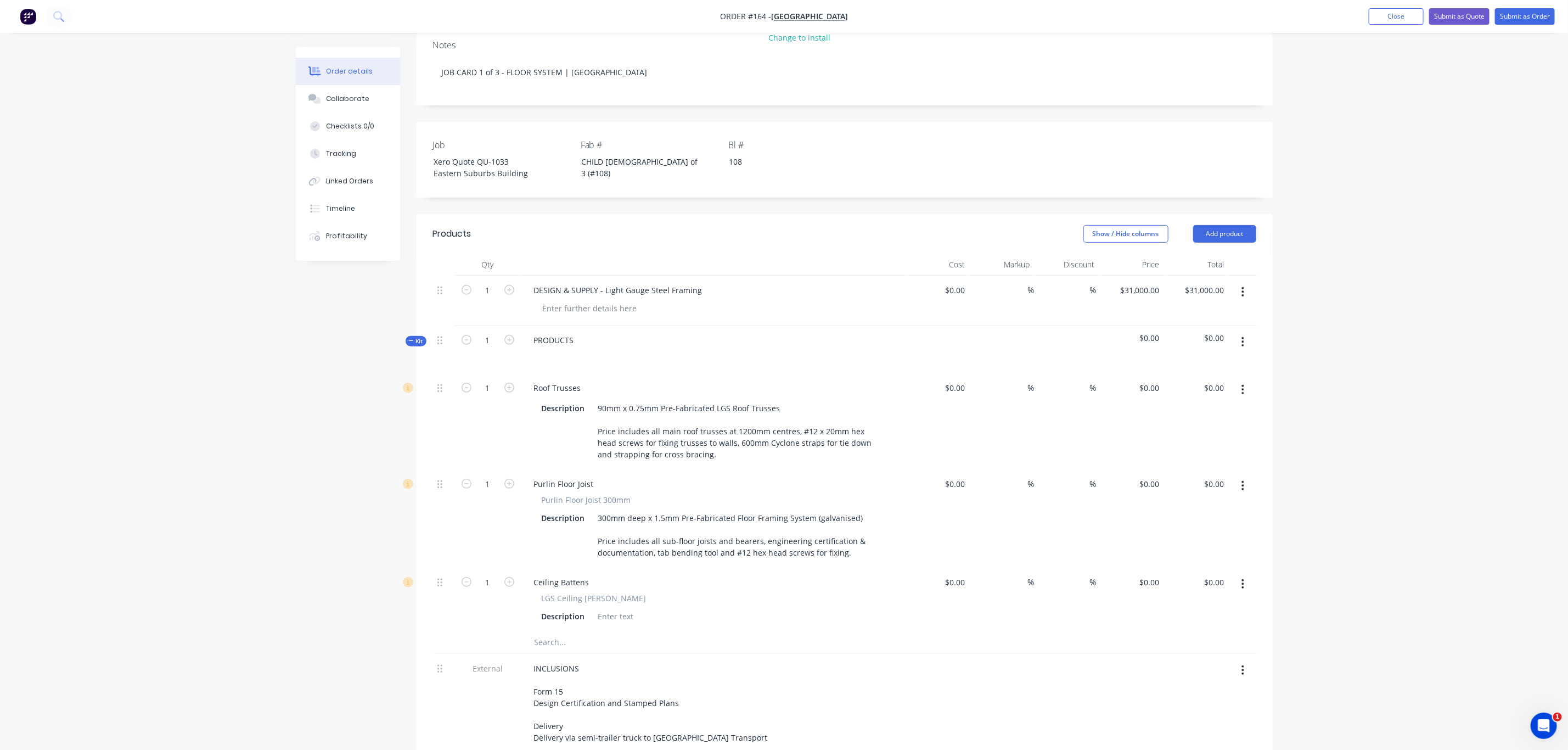
click at [1242, 384] on icon "button" at bounding box center [1243, 390] width 2 height 12
click at [1199, 455] on div "Delete" at bounding box center [1205, 463] width 85 height 16
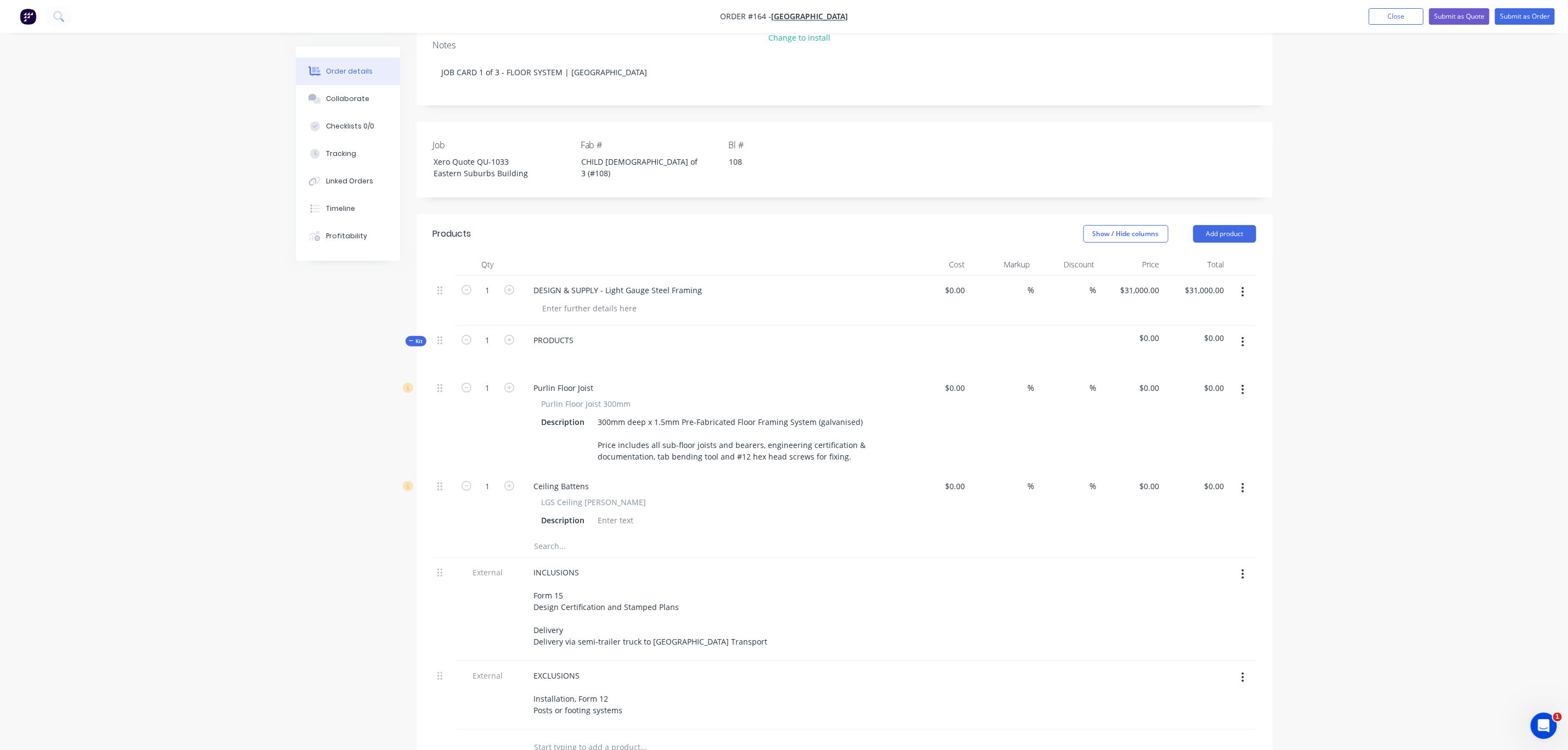
click at [1247, 478] on button "button" at bounding box center [1243, 488] width 26 height 20
drag, startPoint x: 1189, startPoint y: 535, endPoint x: 1146, endPoint y: 535, distance: 43.0
click at [1189, 553] on div "Delete" at bounding box center [1205, 561] width 85 height 16
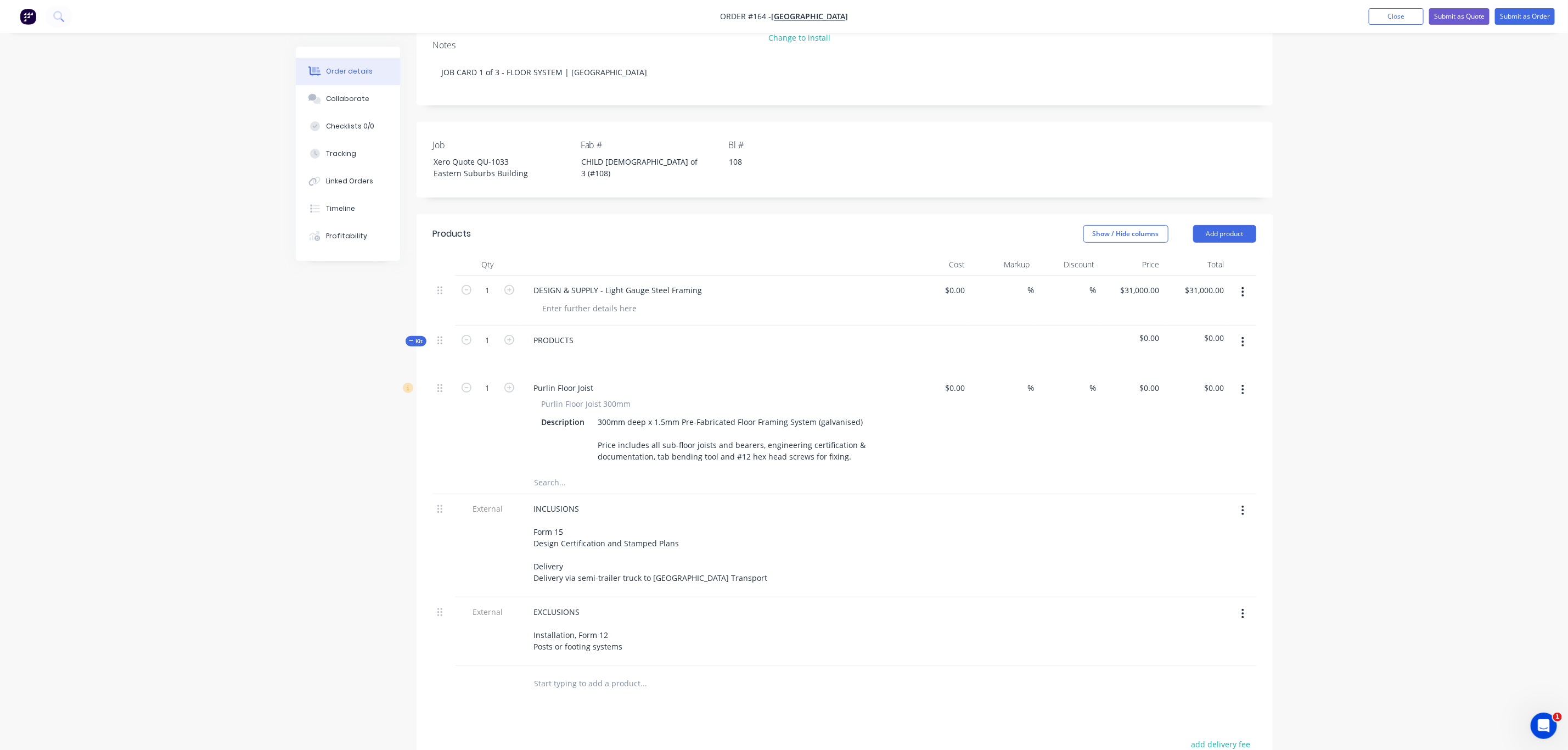
click at [1243, 287] on icon "button" at bounding box center [1243, 292] width 2 height 10
drag, startPoint x: 1209, startPoint y: 357, endPoint x: 1141, endPoint y: 374, distance: 70.1
click at [1208, 379] on div "Delete" at bounding box center [1205, 387] width 85 height 16
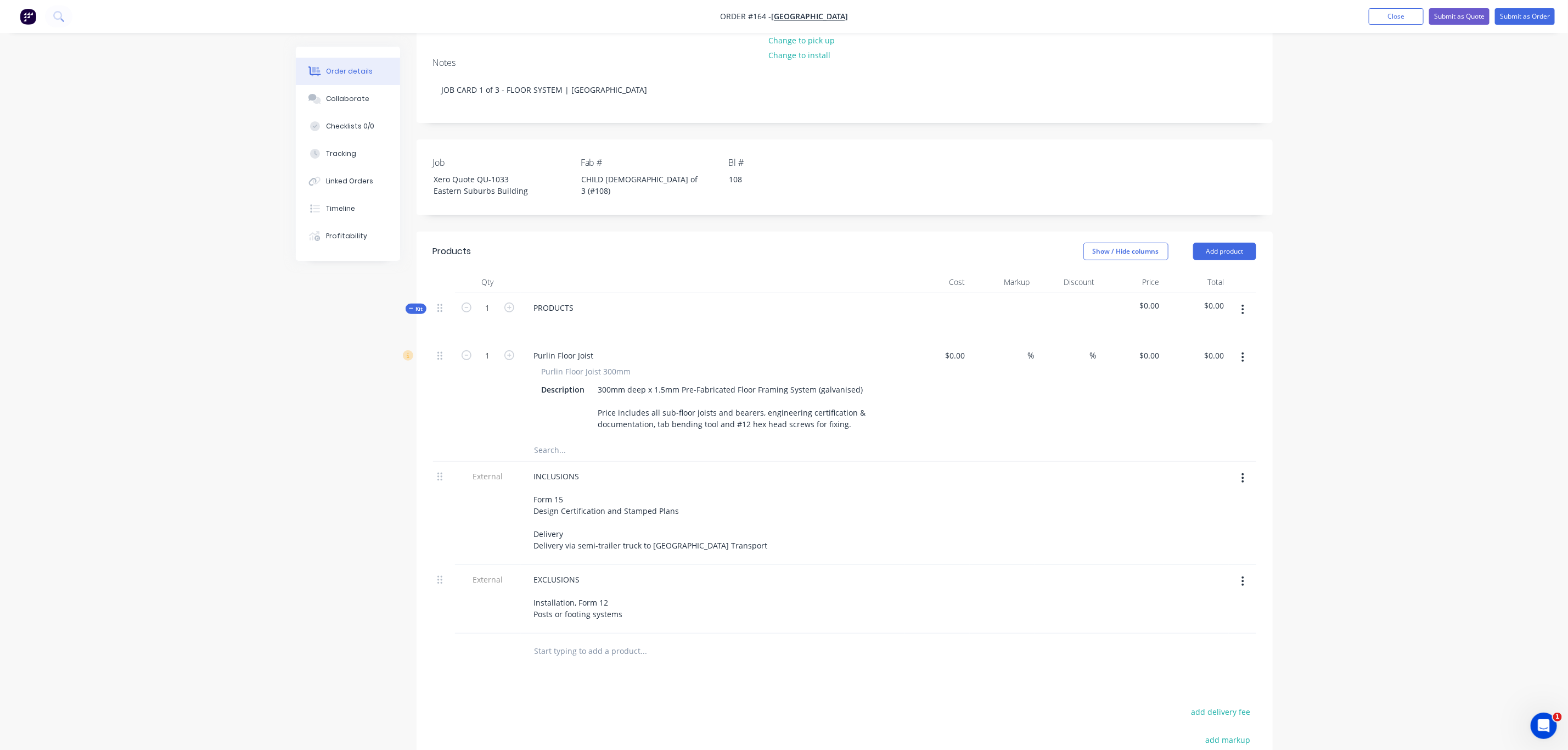
scroll to position [226, 0]
click at [622, 296] on div "PRODUCTS" at bounding box center [713, 320] width 384 height 48
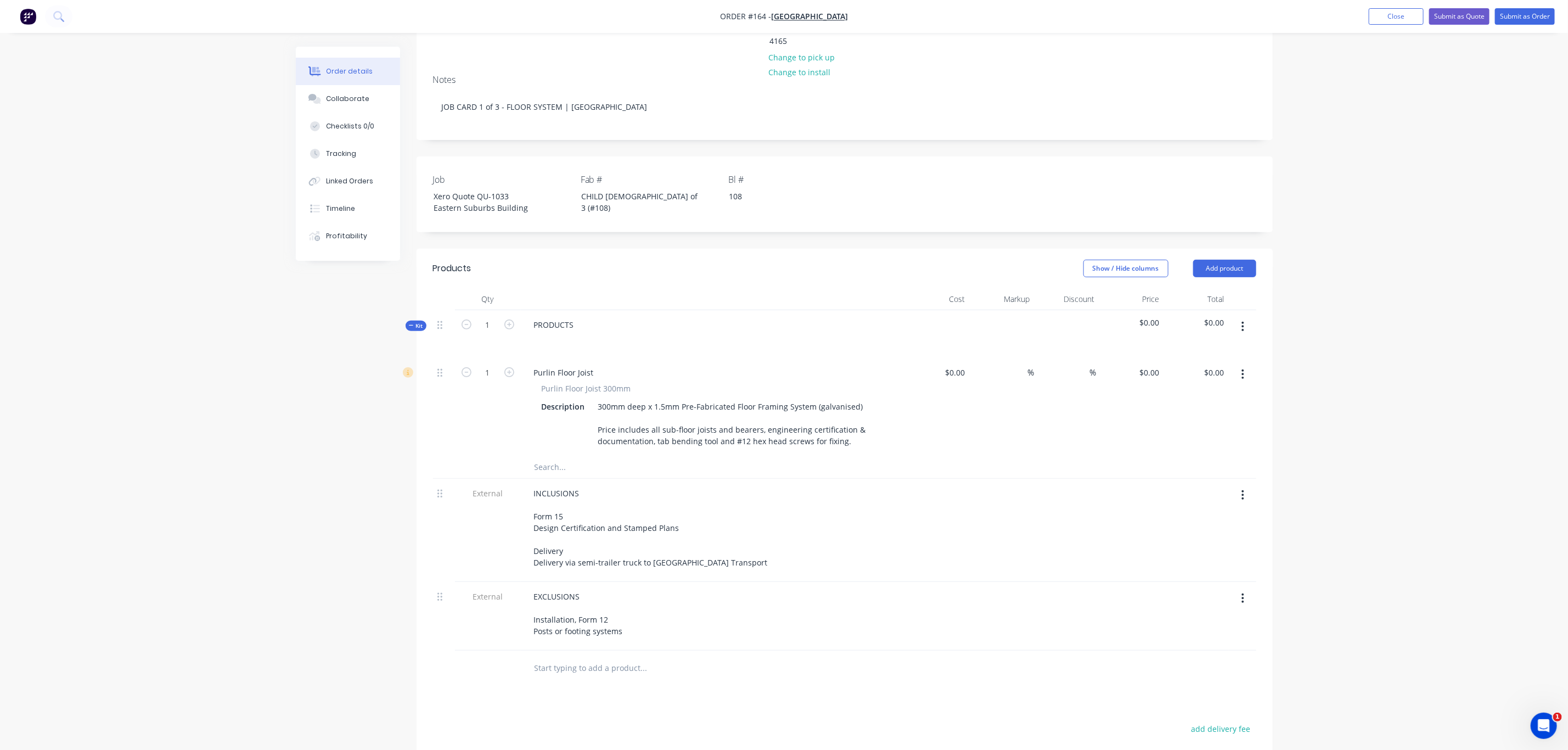
scroll to position [0, 0]
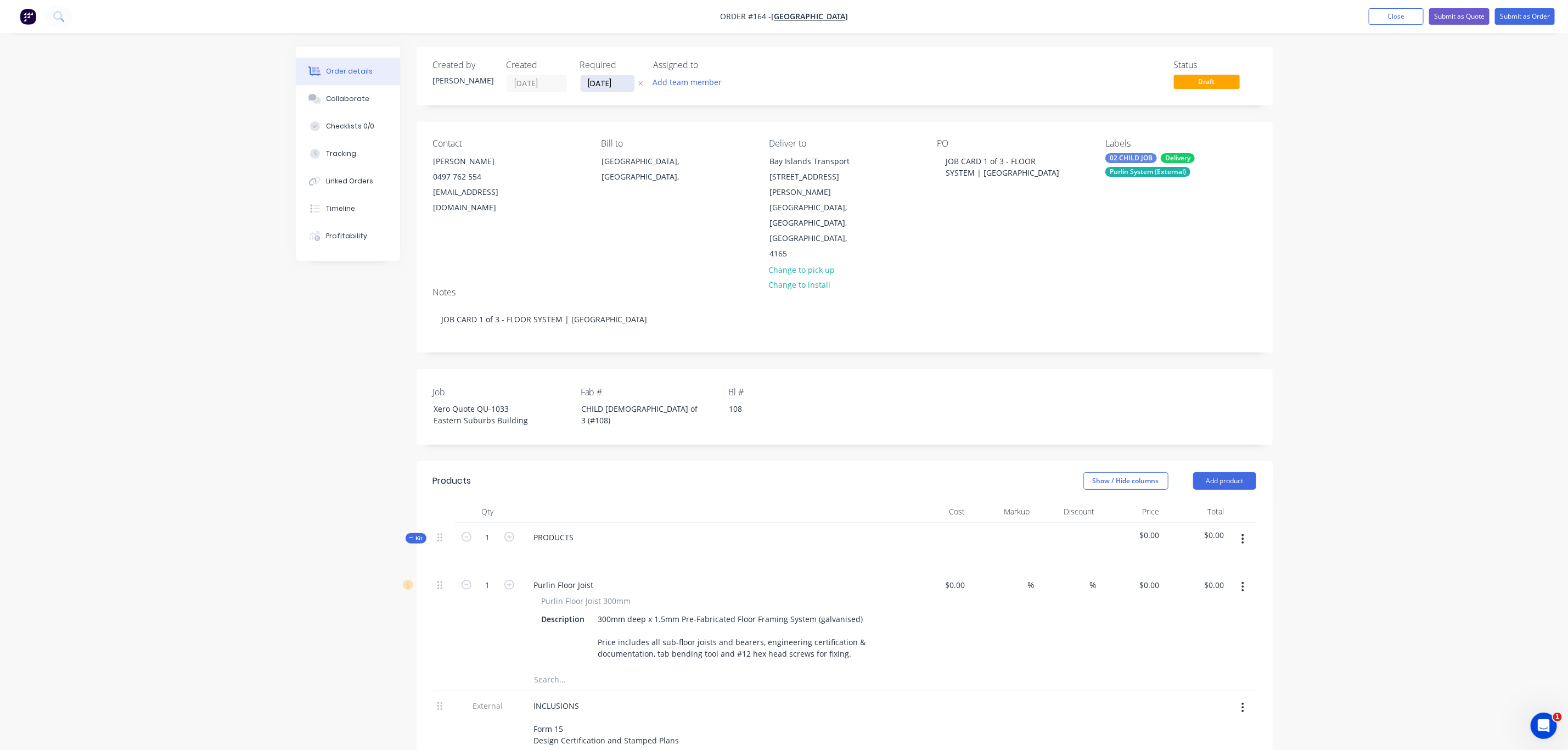
click at [615, 82] on input "[DATE]" at bounding box center [608, 83] width 54 height 17
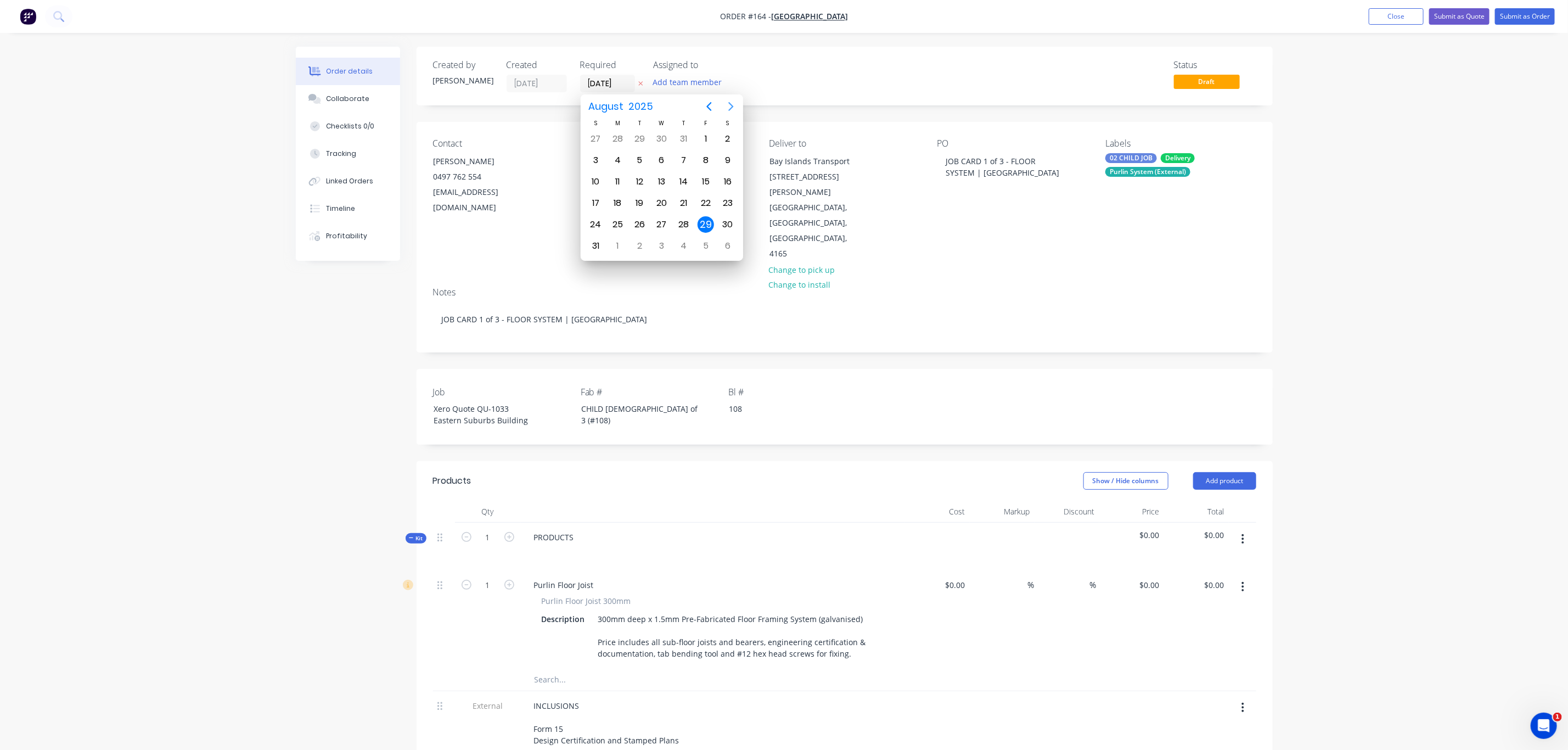
click at [731, 106] on icon "Next page" at bounding box center [731, 106] width 13 height 13
click at [732, 106] on icon "Next page" at bounding box center [732, 106] width 5 height 9
click at [684, 223] on div "30" at bounding box center [684, 224] width 17 height 17
type input "[DATE]"
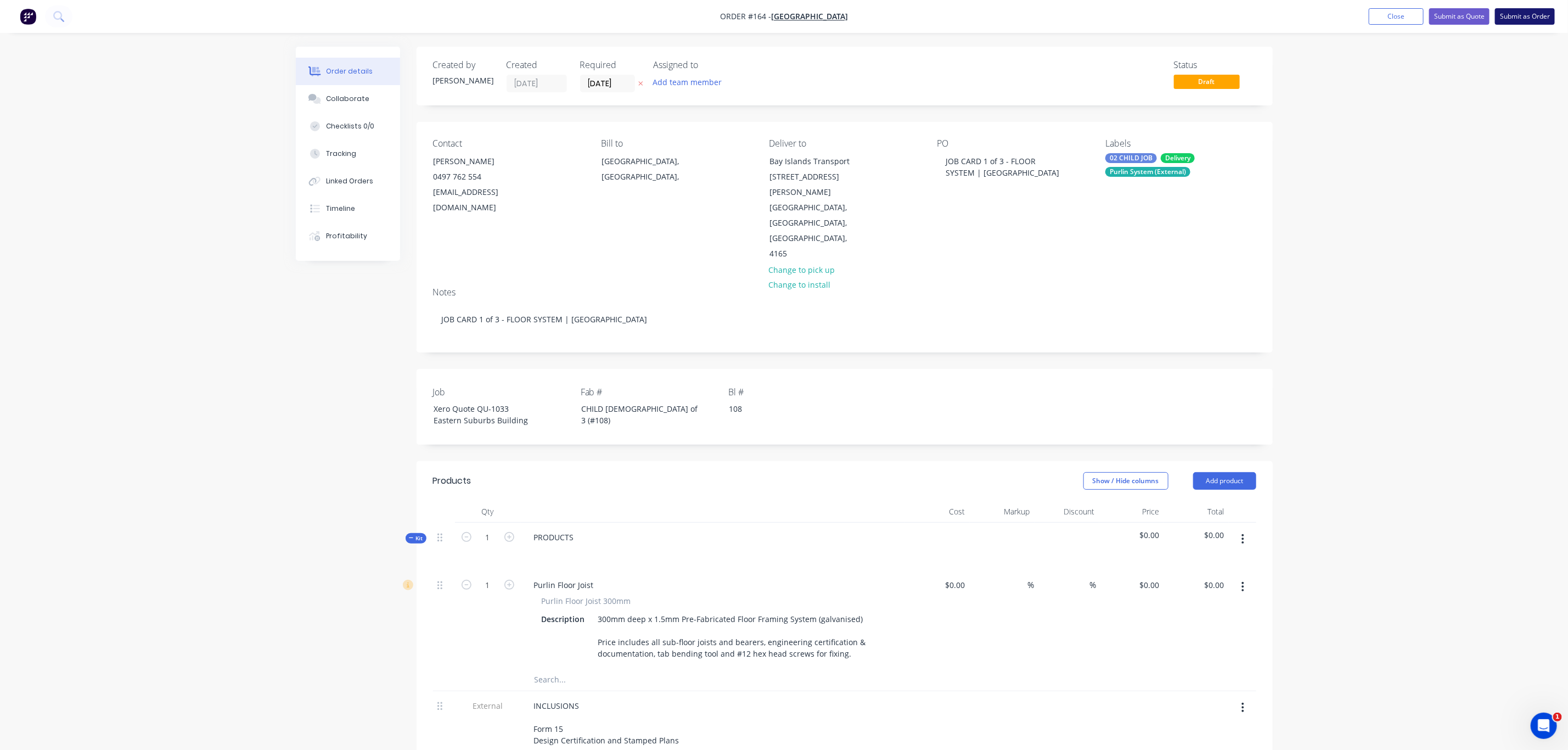
click at [1514, 17] on button "Submit as Order" at bounding box center [1524, 16] width 60 height 17
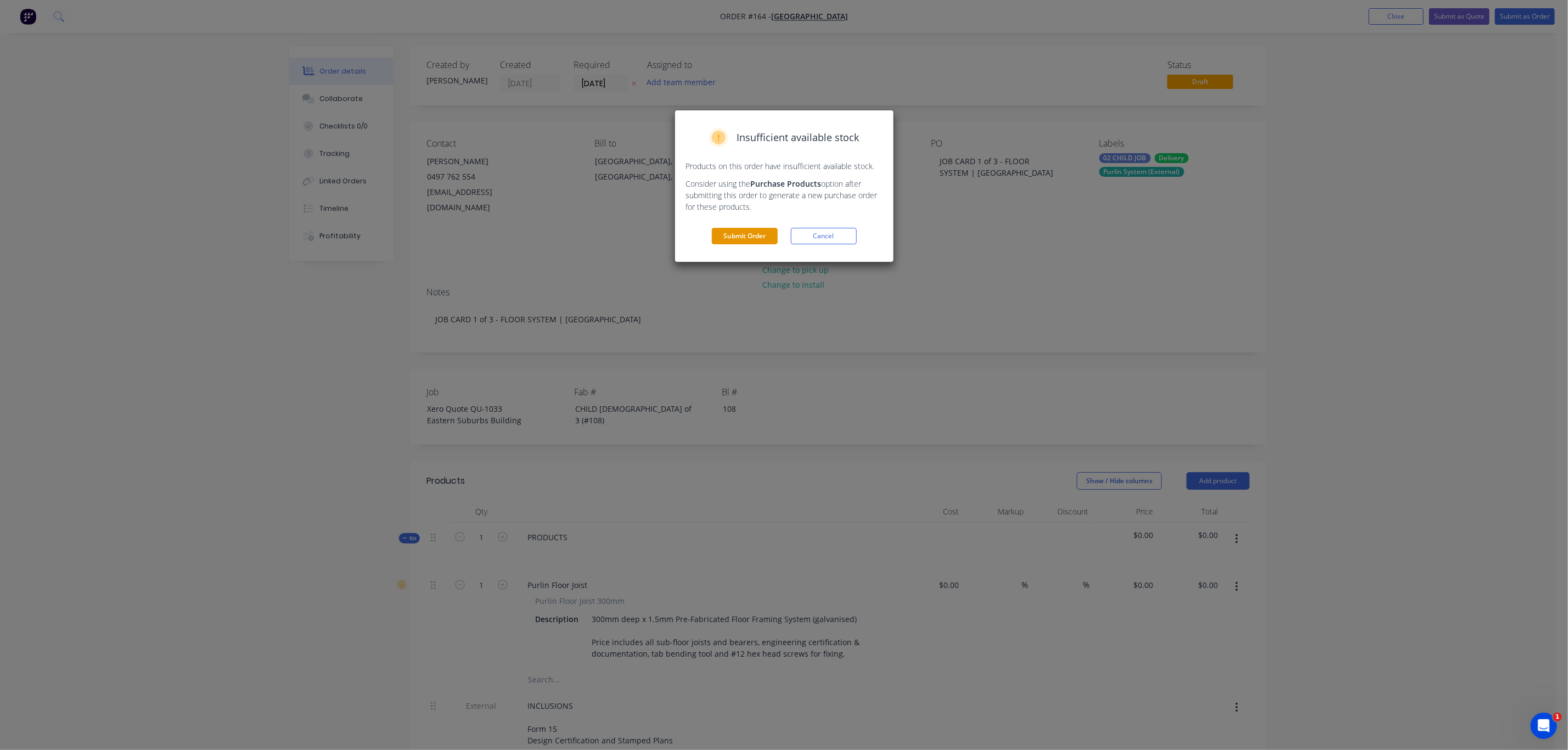
click at [732, 233] on button "Submit Order" at bounding box center [744, 236] width 66 height 17
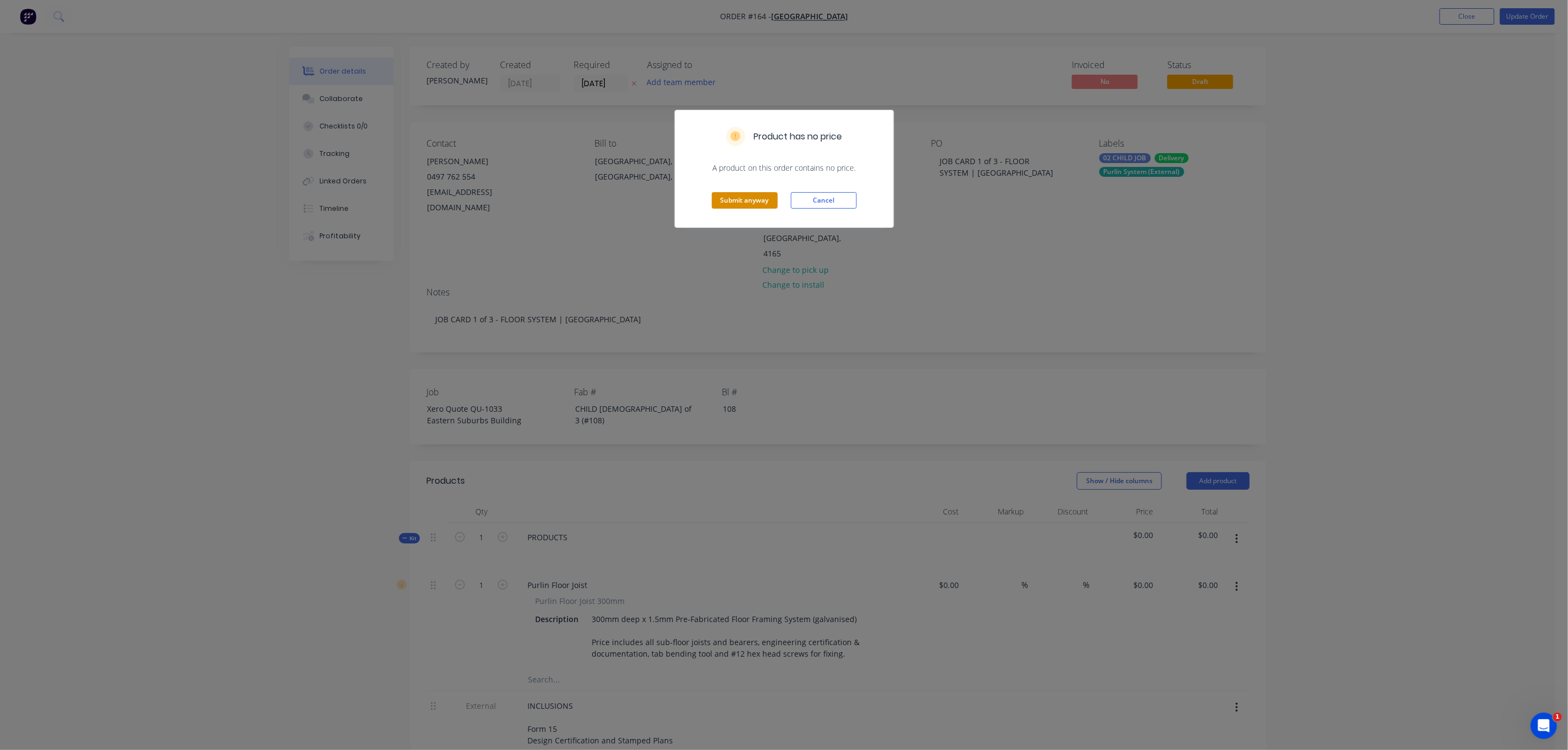
click at [747, 201] on button "Submit anyway" at bounding box center [744, 200] width 66 height 17
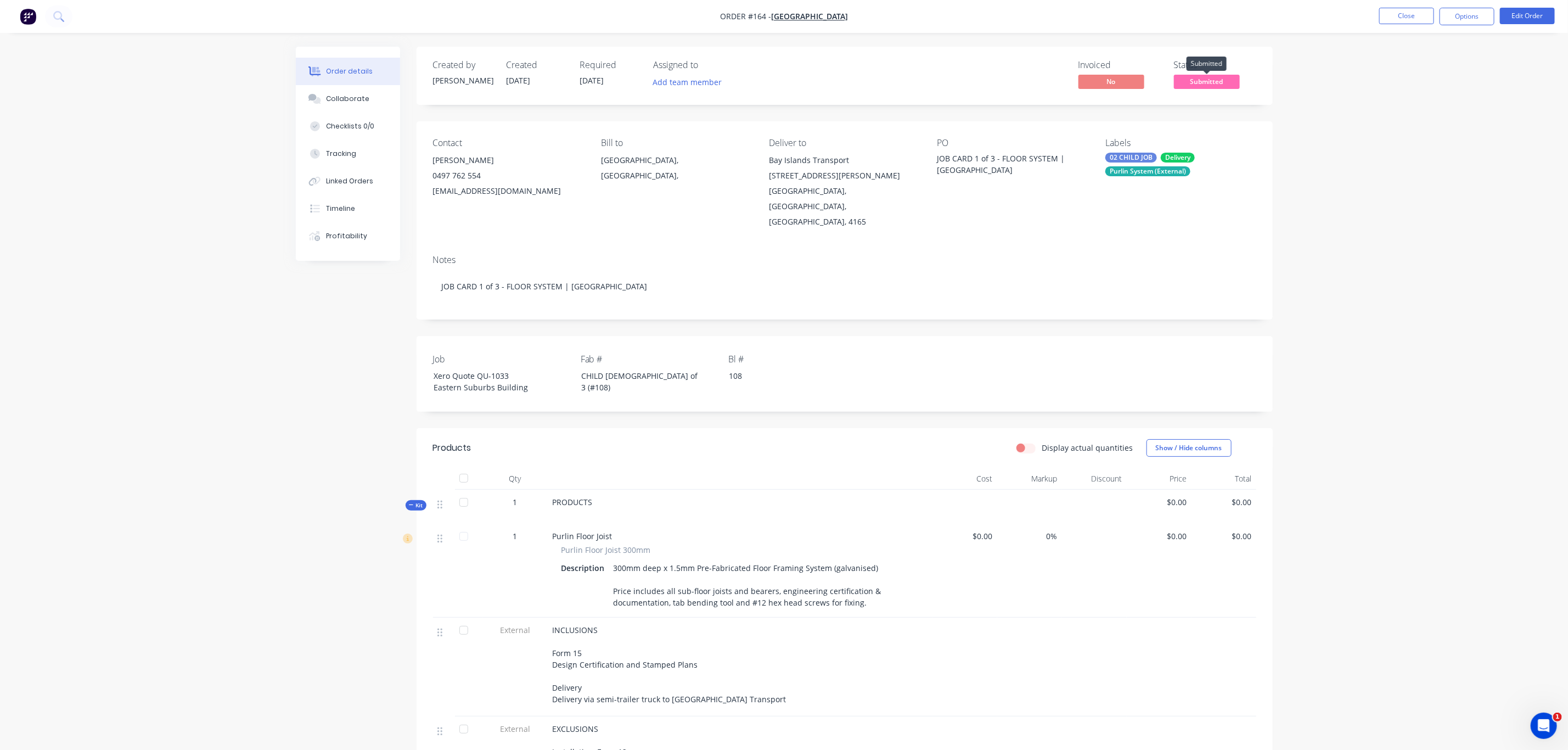
click at [1208, 80] on span "Submitted" at bounding box center [1207, 82] width 66 height 14
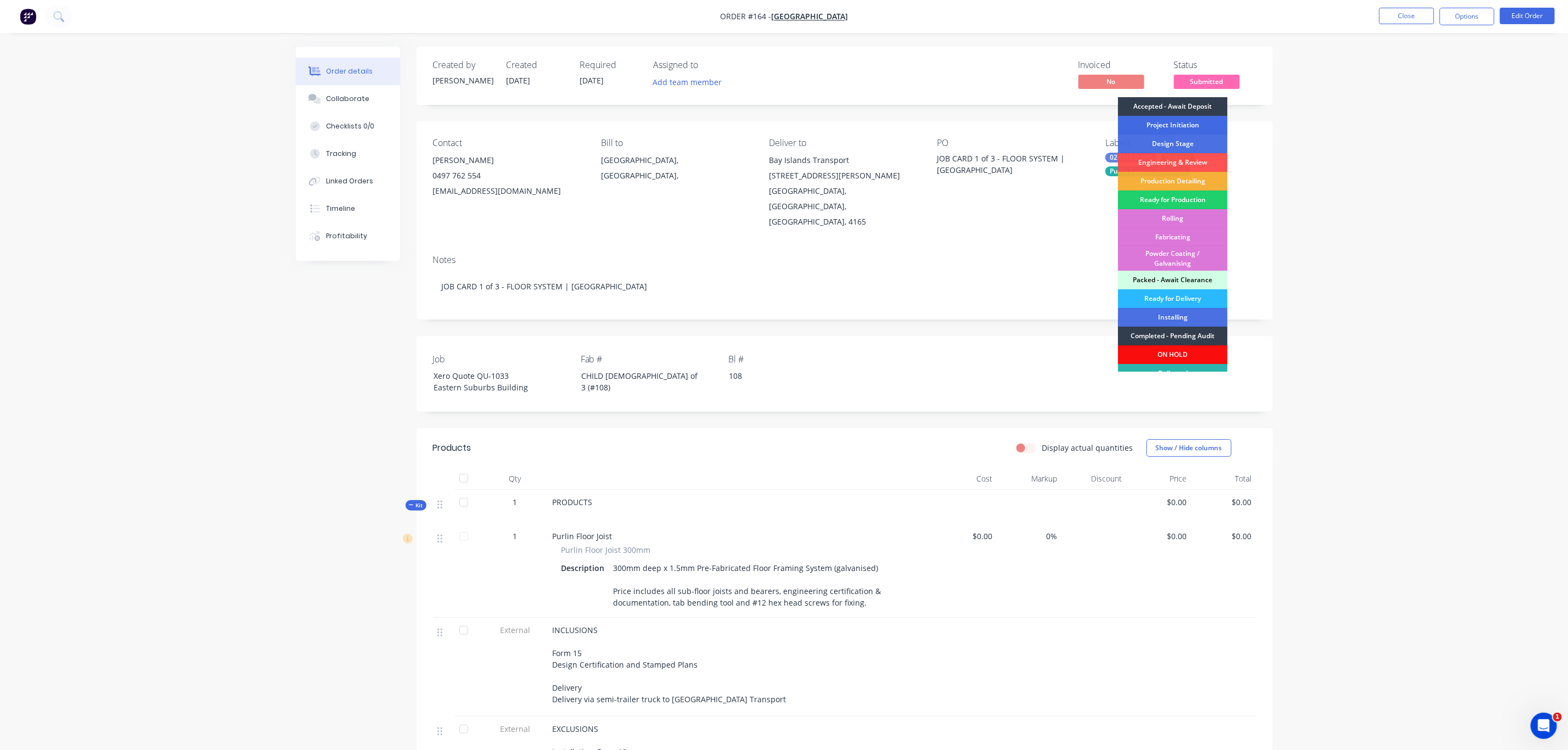
click at [1195, 126] on div "Project Initiation" at bounding box center [1173, 125] width 110 height 18
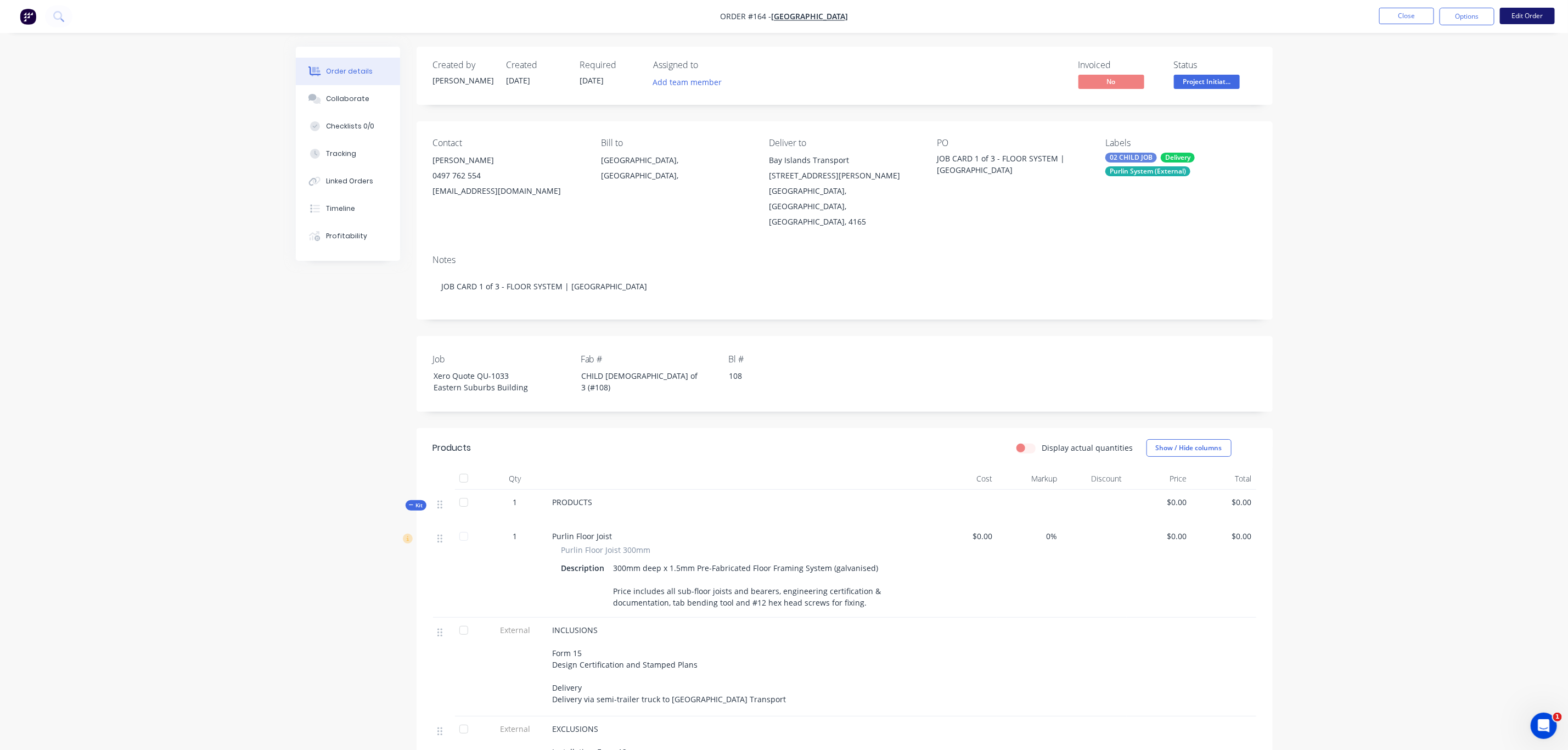
click at [1516, 15] on button "Edit Order" at bounding box center [1527, 16] width 55 height 17
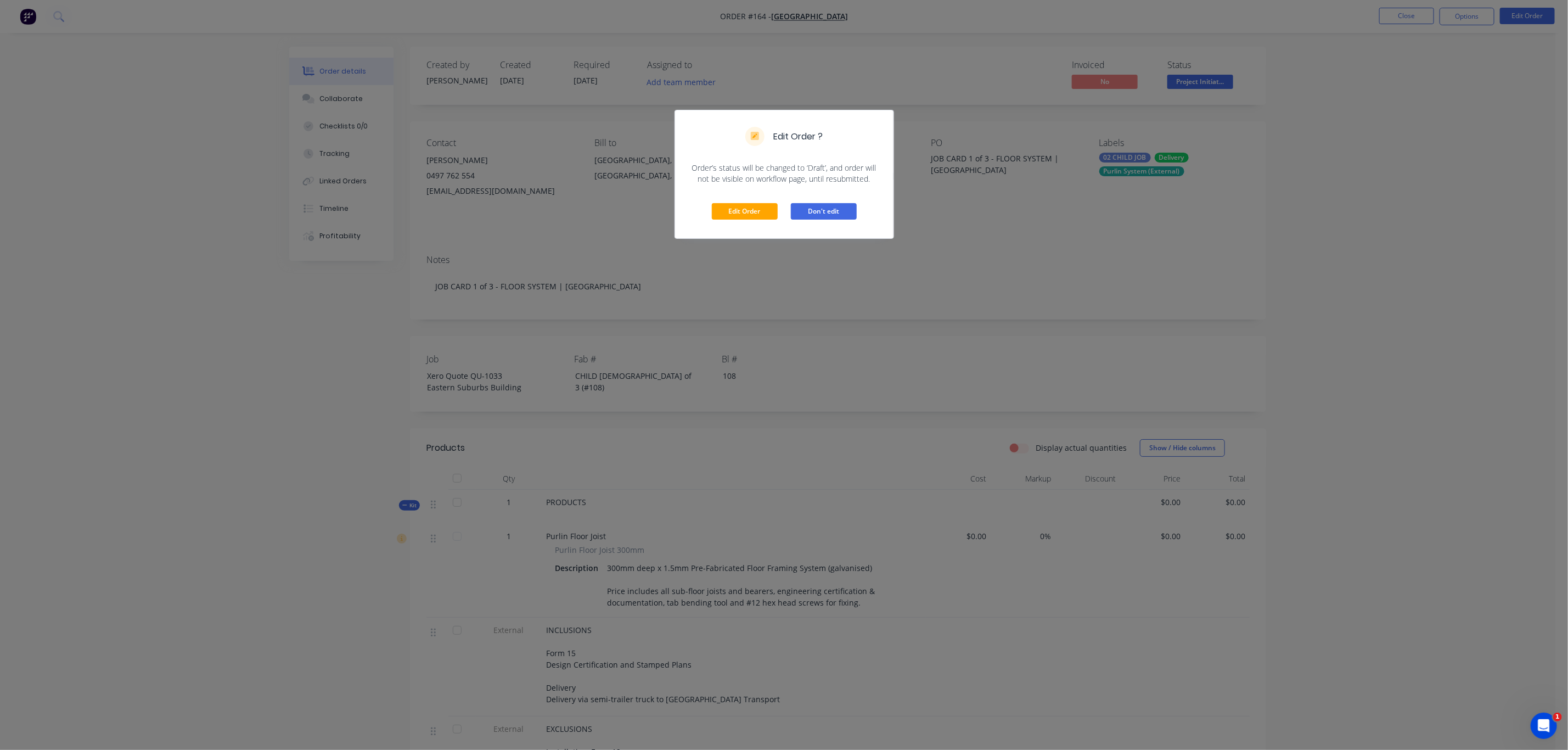
click at [830, 215] on button "Don't edit" at bounding box center [824, 211] width 66 height 17
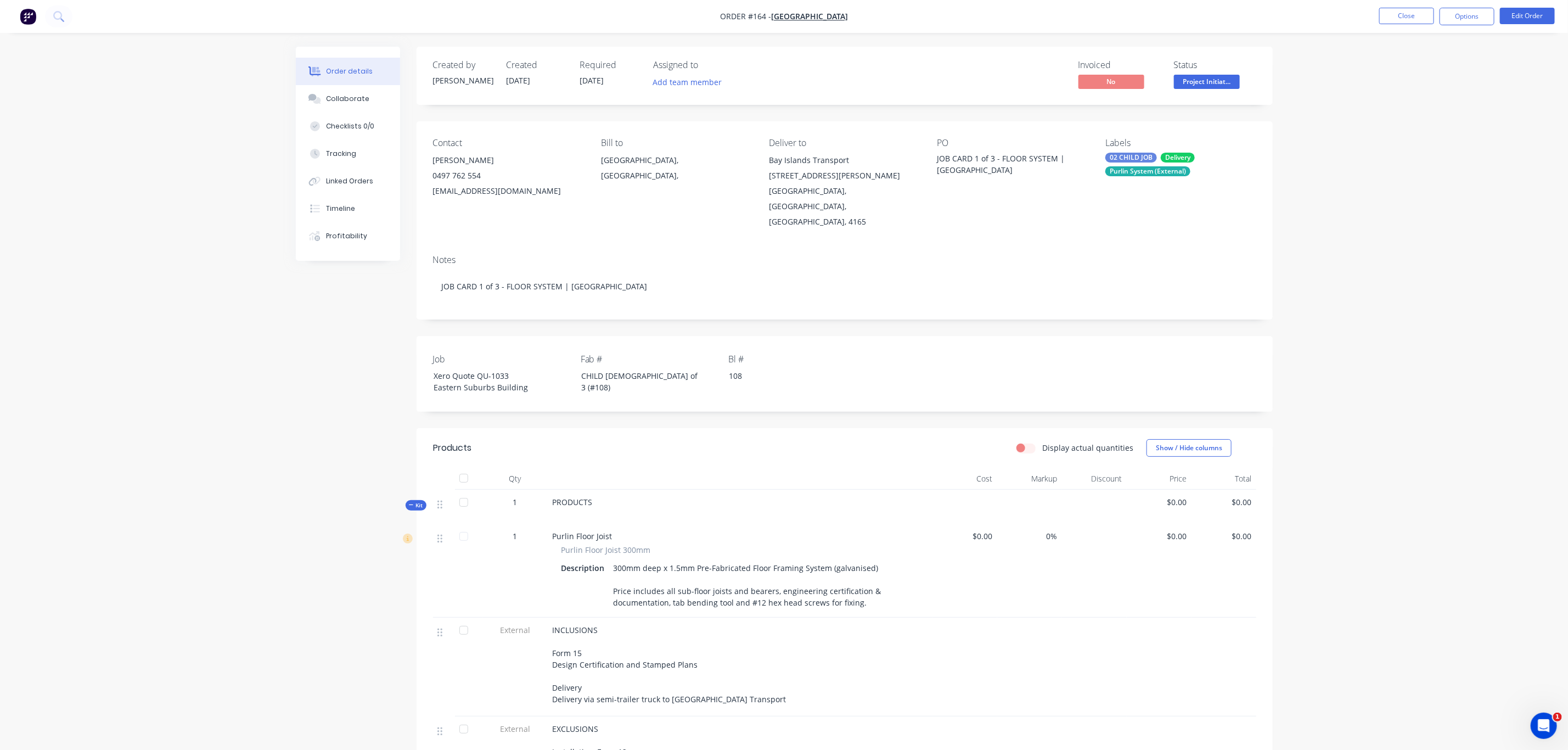
drag, startPoint x: 1461, startPoint y: 18, endPoint x: 1466, endPoint y: 28, distance: 11.2
click at [1462, 18] on button "Options" at bounding box center [1467, 17] width 55 height 18
click at [1413, 262] on div "Duplicate" at bounding box center [1434, 265] width 101 height 16
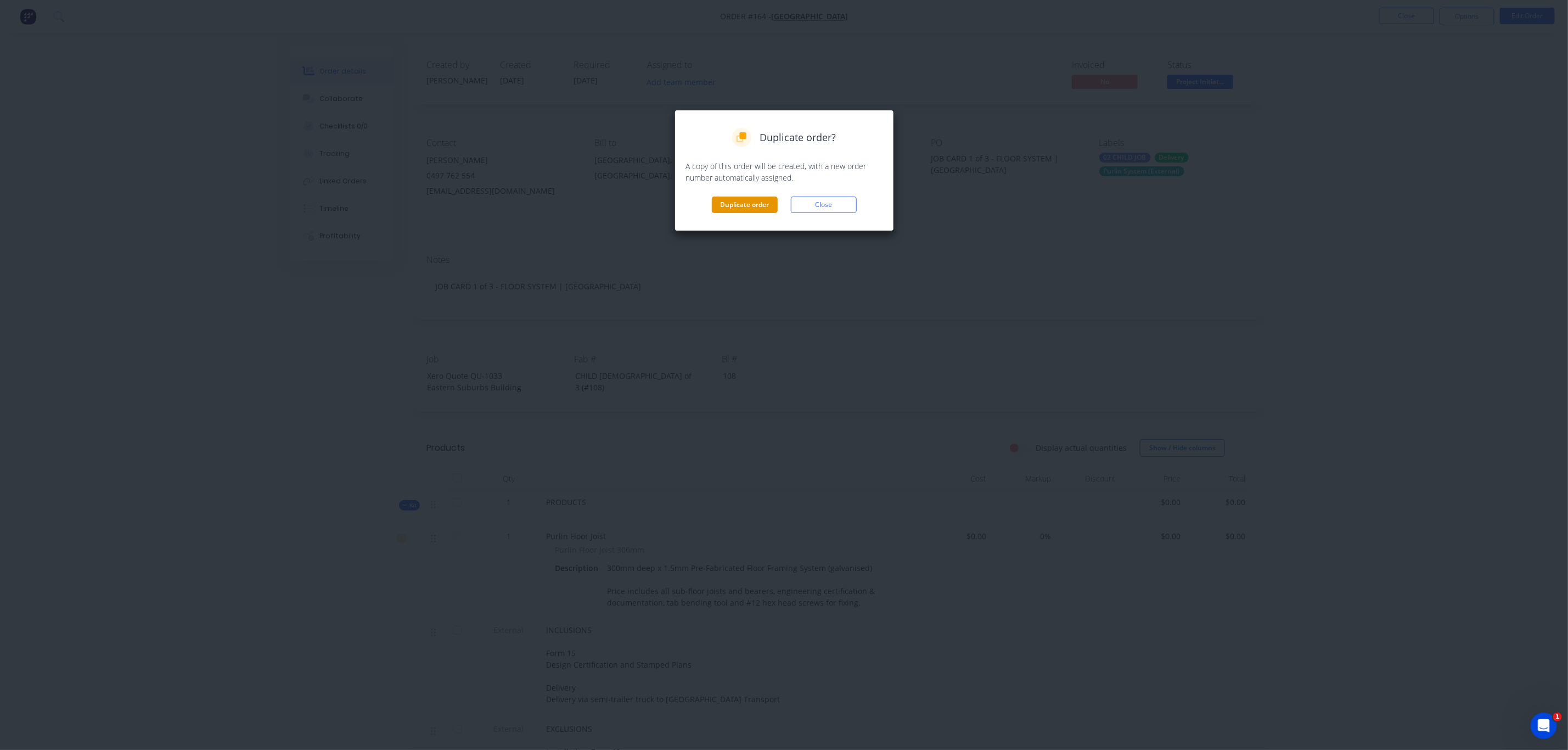
click at [738, 201] on button "Duplicate order" at bounding box center [744, 204] width 66 height 17
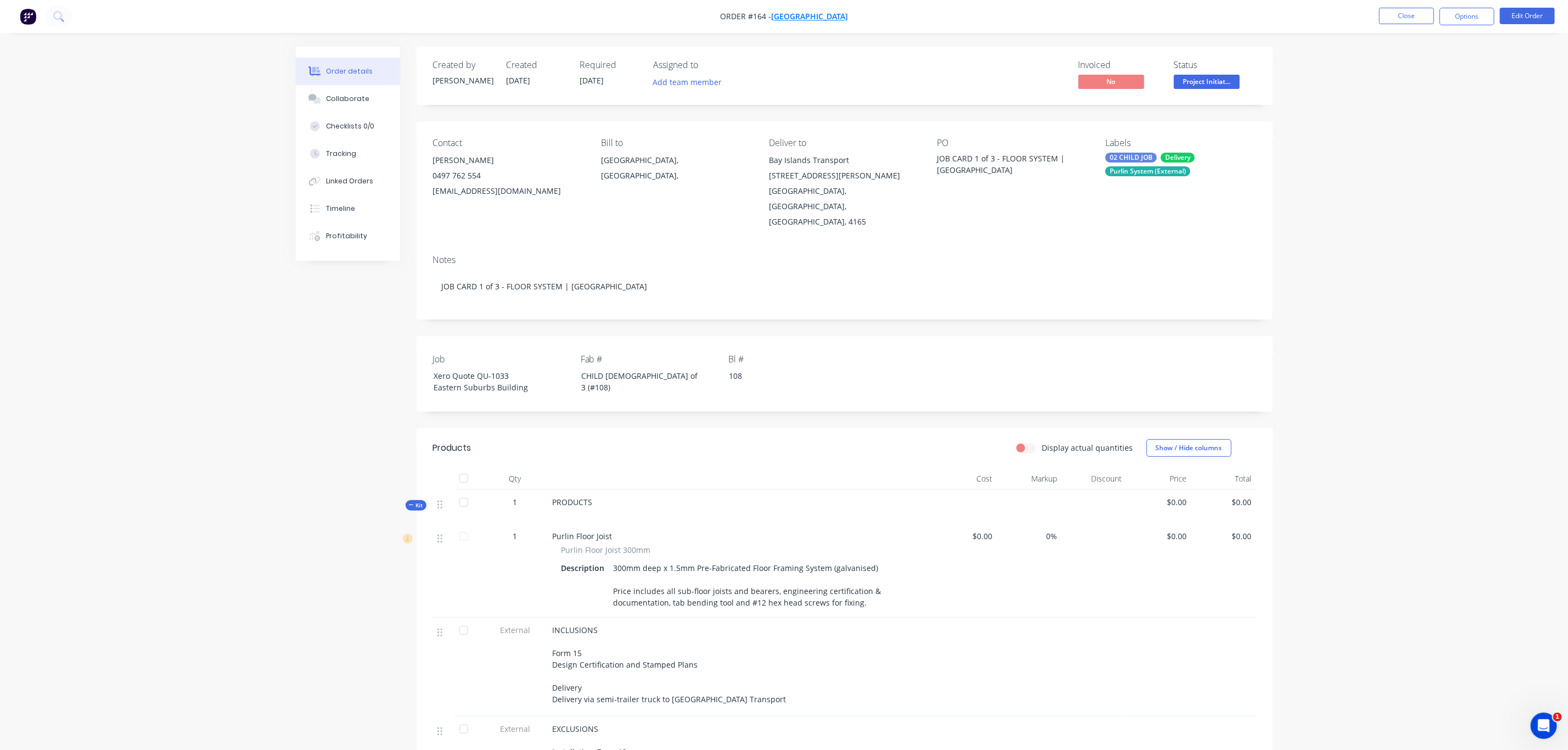
click at [809, 13] on span "[GEOGRAPHIC_DATA]" at bounding box center [809, 17] width 77 height 10
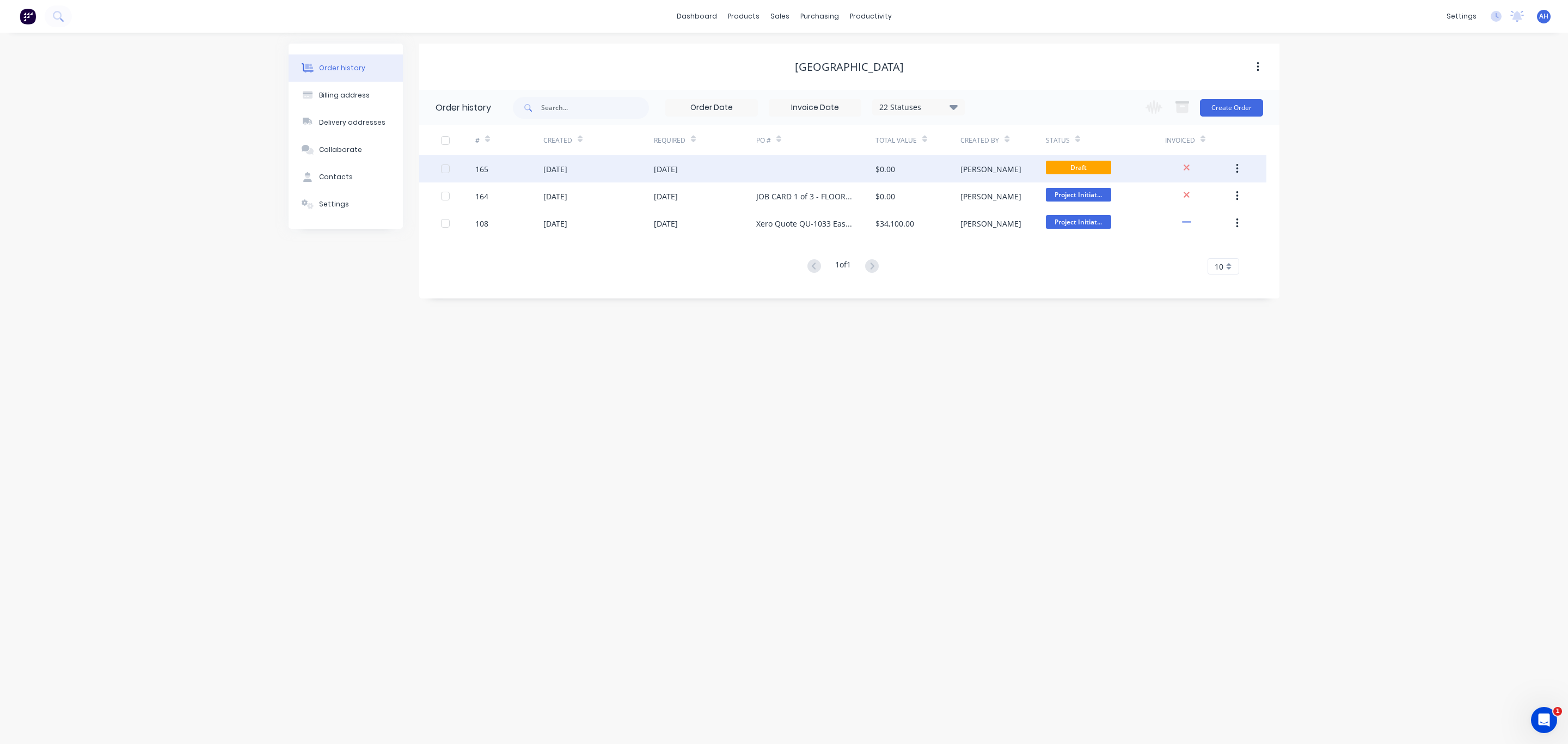
click at [678, 173] on div "[DATE]" at bounding box center [665, 169] width 24 height 12
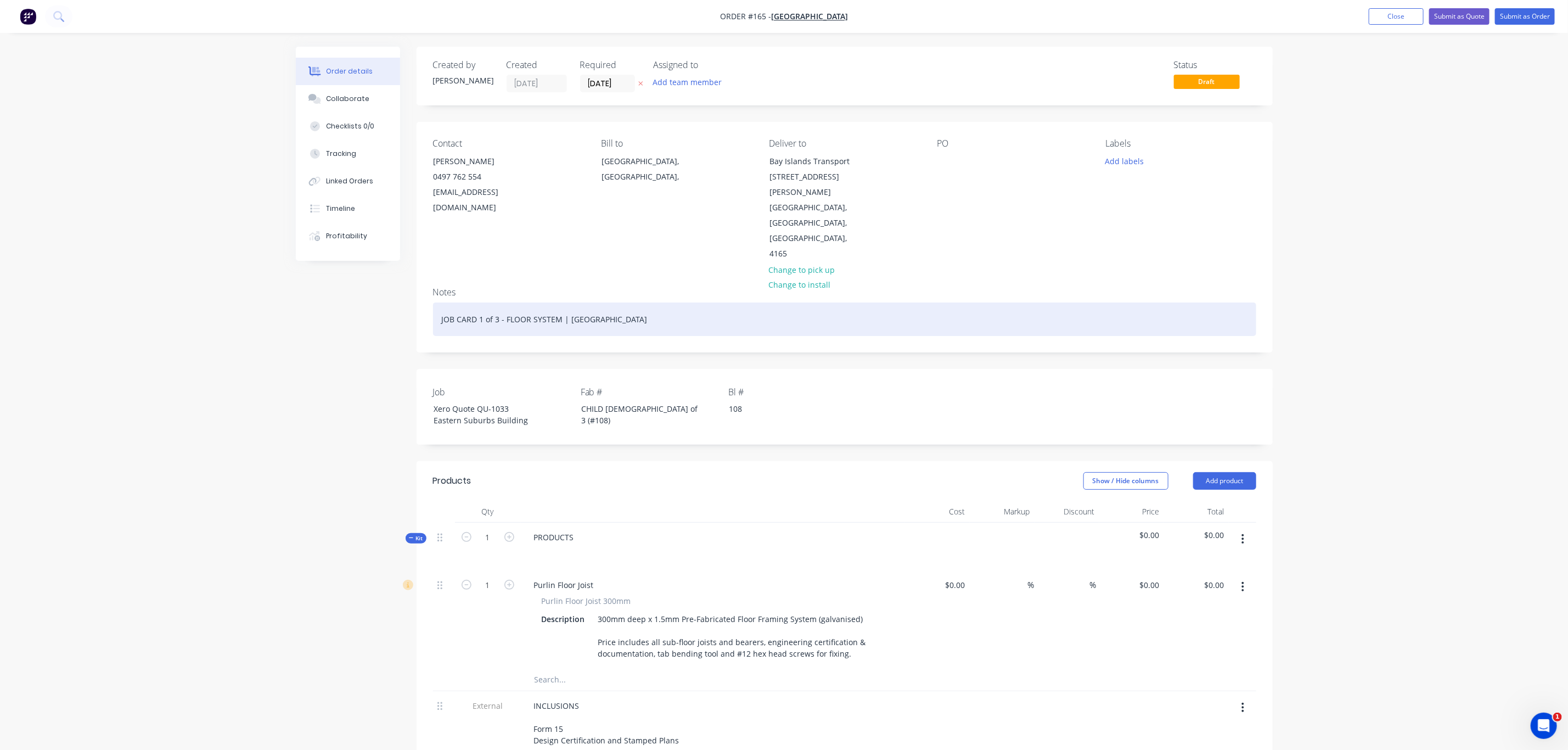
drag, startPoint x: 481, startPoint y: 290, endPoint x: 506, endPoint y: 288, distance: 25.1
click at [481, 303] on div "JOB CARD 1 of 3 - FLOOR SYSTEM | [GEOGRAPHIC_DATA]" at bounding box center [845, 319] width 824 height 34
drag, startPoint x: 511, startPoint y: 287, endPoint x: 557, endPoint y: 287, distance: 46.0
click at [557, 303] on div "JOB CARD 2 of 3 - FLOOR SYSTEM | Eastern Suburbs Building" at bounding box center [845, 319] width 824 height 34
drag, startPoint x: 681, startPoint y: 287, endPoint x: 390, endPoint y: 273, distance: 291.3
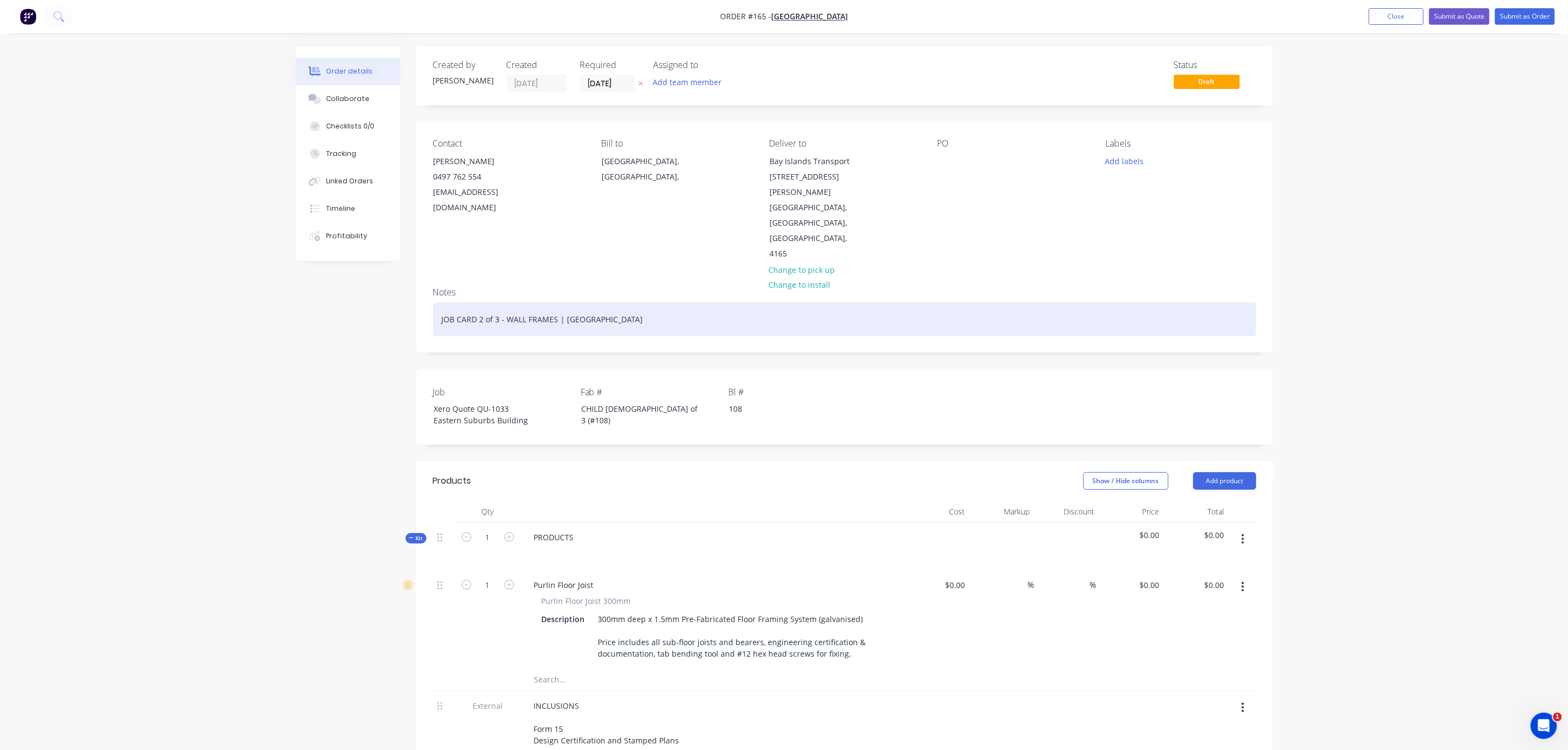
click at [390, 273] on div "Created by Andrew Created 29/08/25 Required 29/08/25 Assigned to Add team membe…" at bounding box center [784, 613] width 977 height 1132
copy div "JOB CARD 2 of 3 - WALL FRAMES | [GEOGRAPHIC_DATA]"
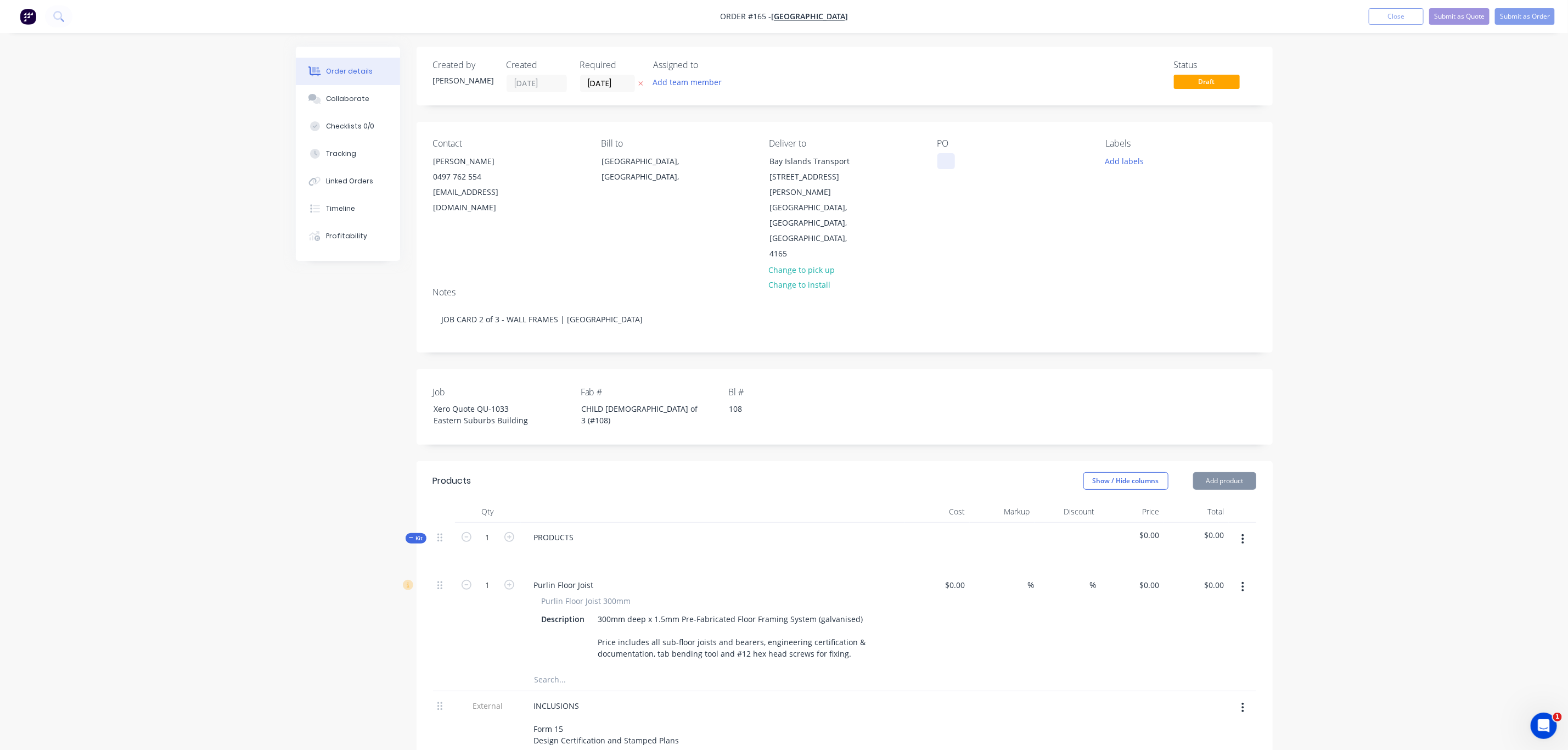
click at [952, 162] on div at bounding box center [946, 161] width 18 height 16
paste div
click at [610, 401] on div "CHILD [DEMOGRAPHIC_DATA] of 3 (#108)" at bounding box center [641, 414] width 137 height 28
click at [1140, 157] on button "Add labels" at bounding box center [1125, 161] width 50 height 15
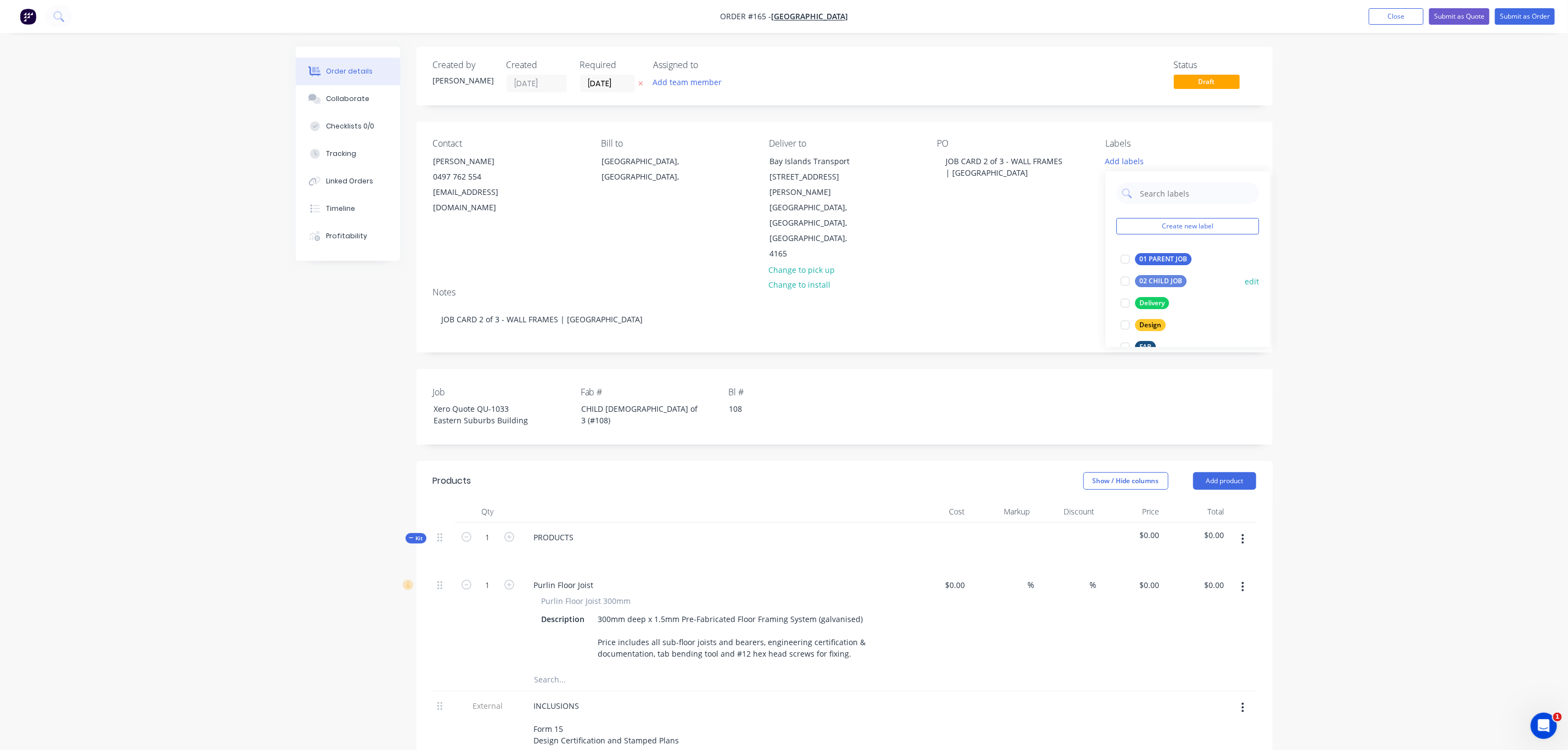
click at [1151, 284] on div "02 CHILD JOB" at bounding box center [1162, 281] width 52 height 12
click at [1154, 292] on div "Delivery" at bounding box center [1153, 298] width 34 height 12
click at [1137, 280] on button "LGS" at bounding box center [1139, 284] width 44 height 15
click at [1386, 285] on div "Order details Collaborate Checklists 0/0 Tracking Linked Orders Timeline Profit…" at bounding box center [784, 589] width 1568 height 1178
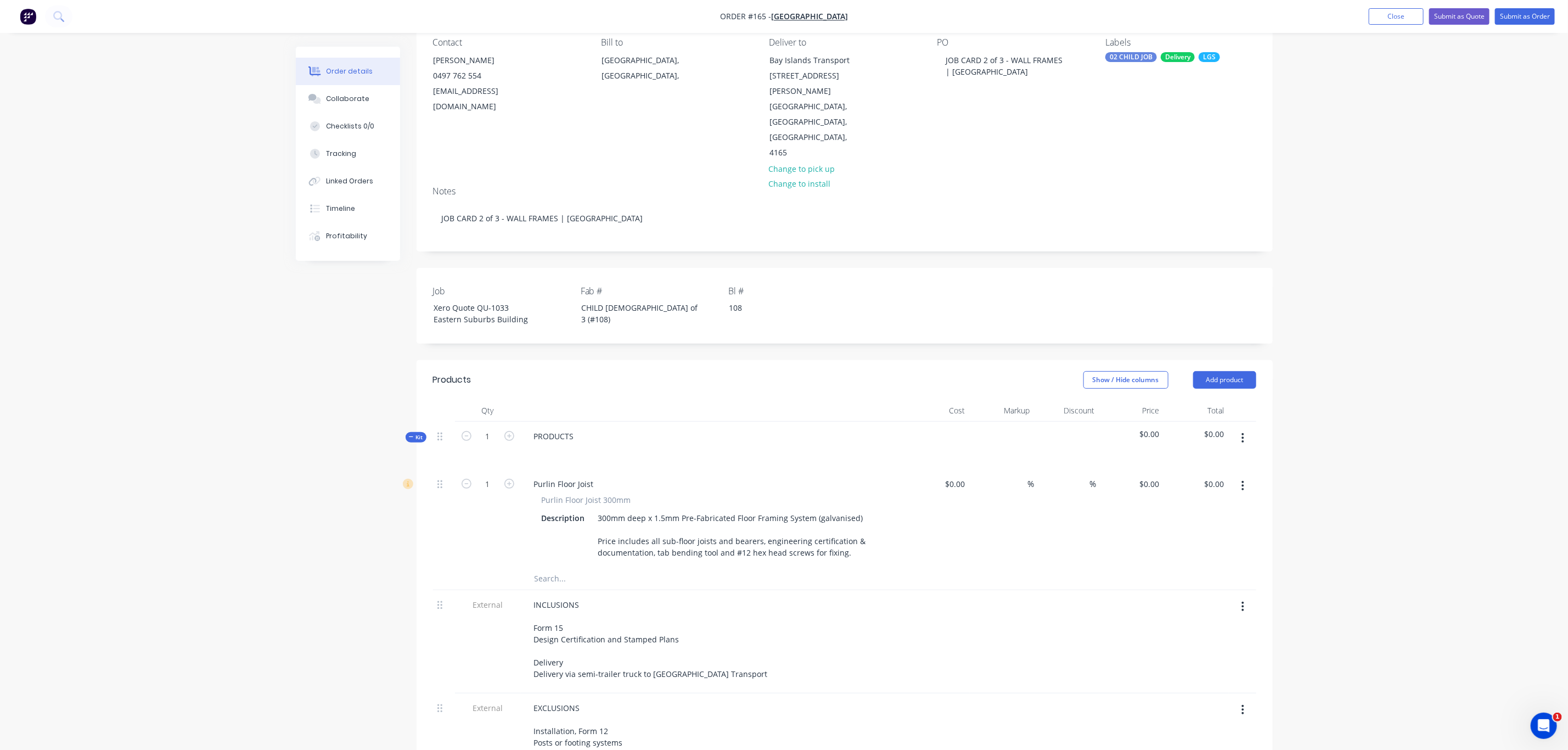
scroll to position [0, 0]
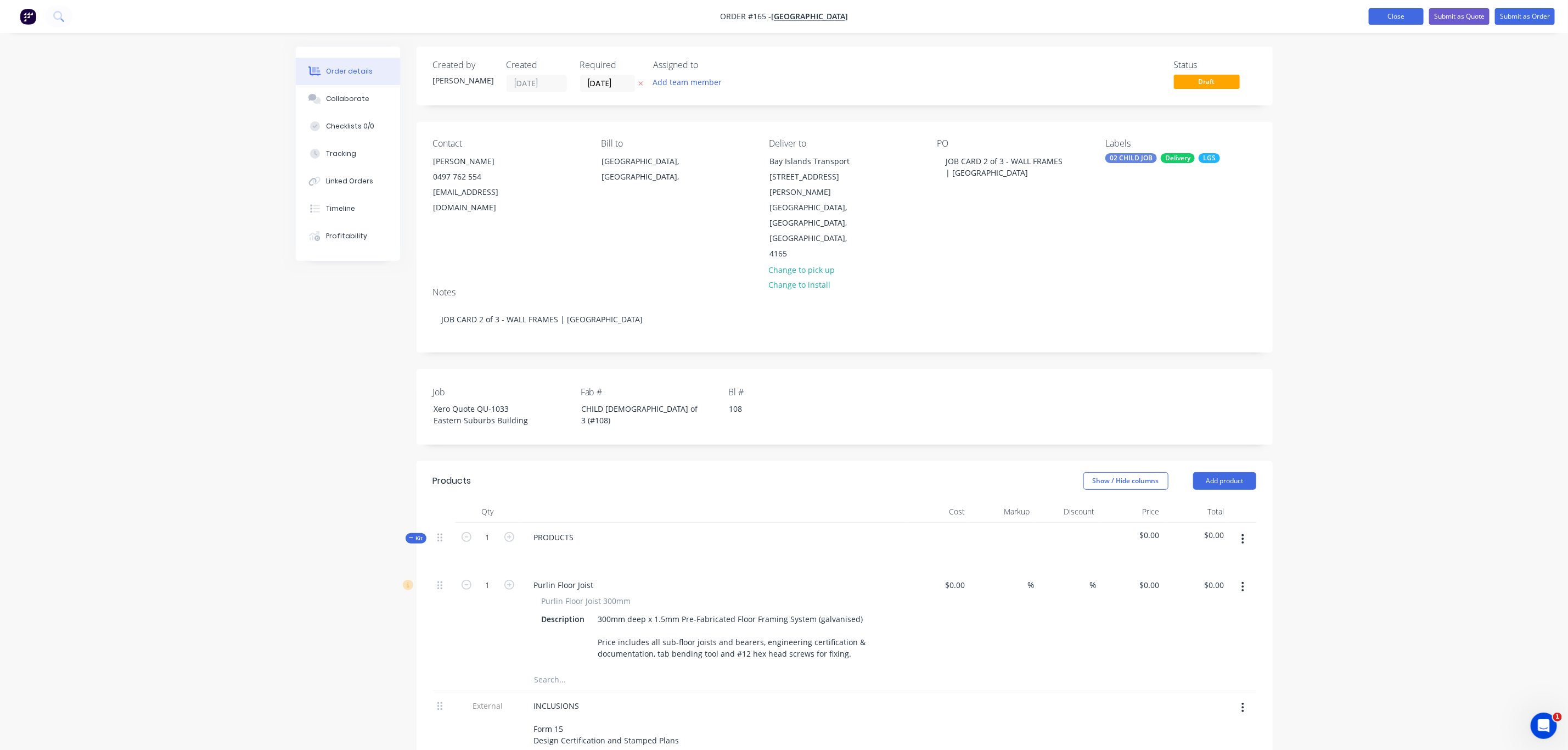
click at [1396, 15] on button "Close" at bounding box center [1396, 16] width 55 height 17
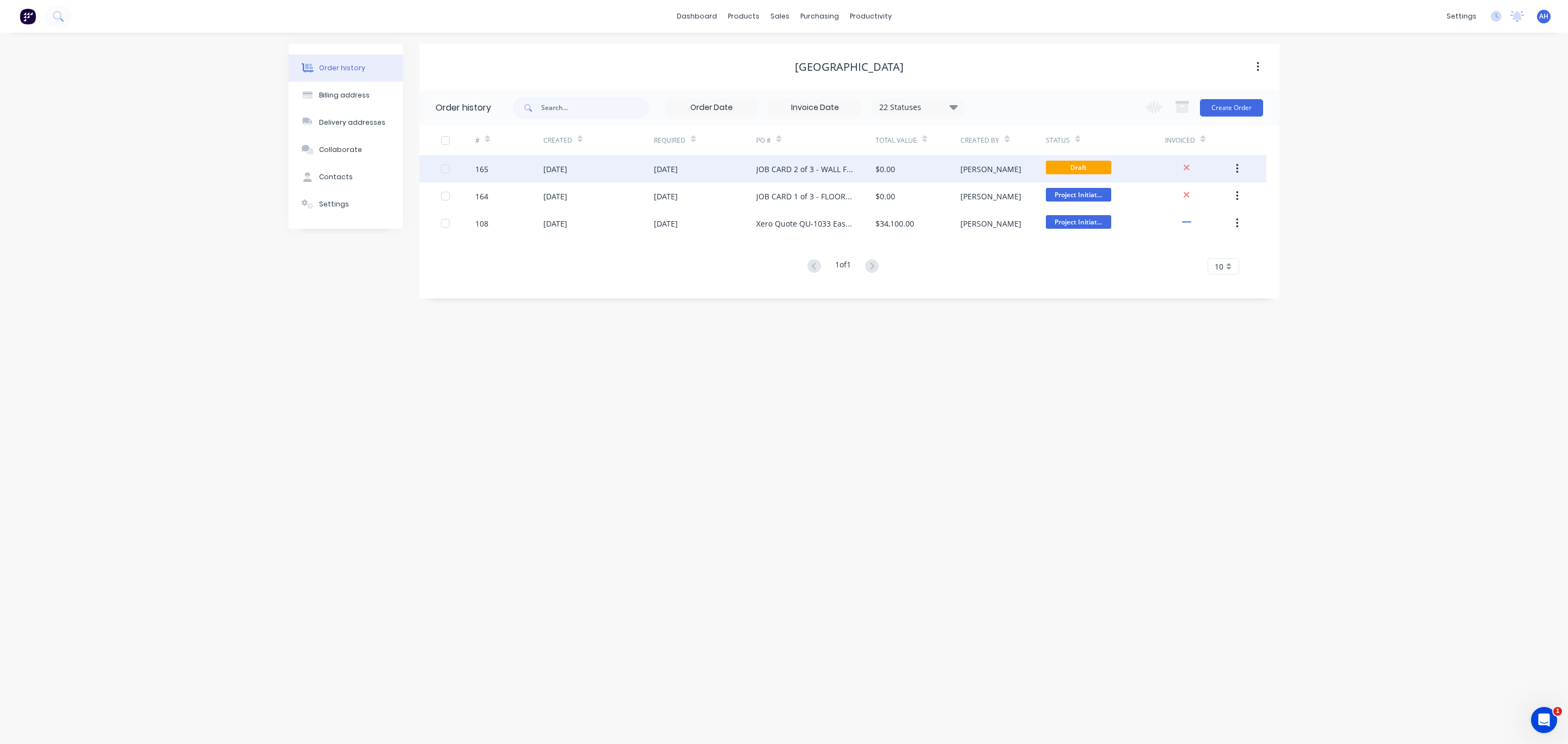
click at [1238, 166] on icon "button" at bounding box center [1237, 169] width 2 height 12
click at [813, 173] on div "JOB CARD 2 of 3 - WALL FRAMES | [GEOGRAPHIC_DATA]" at bounding box center [805, 169] width 97 height 12
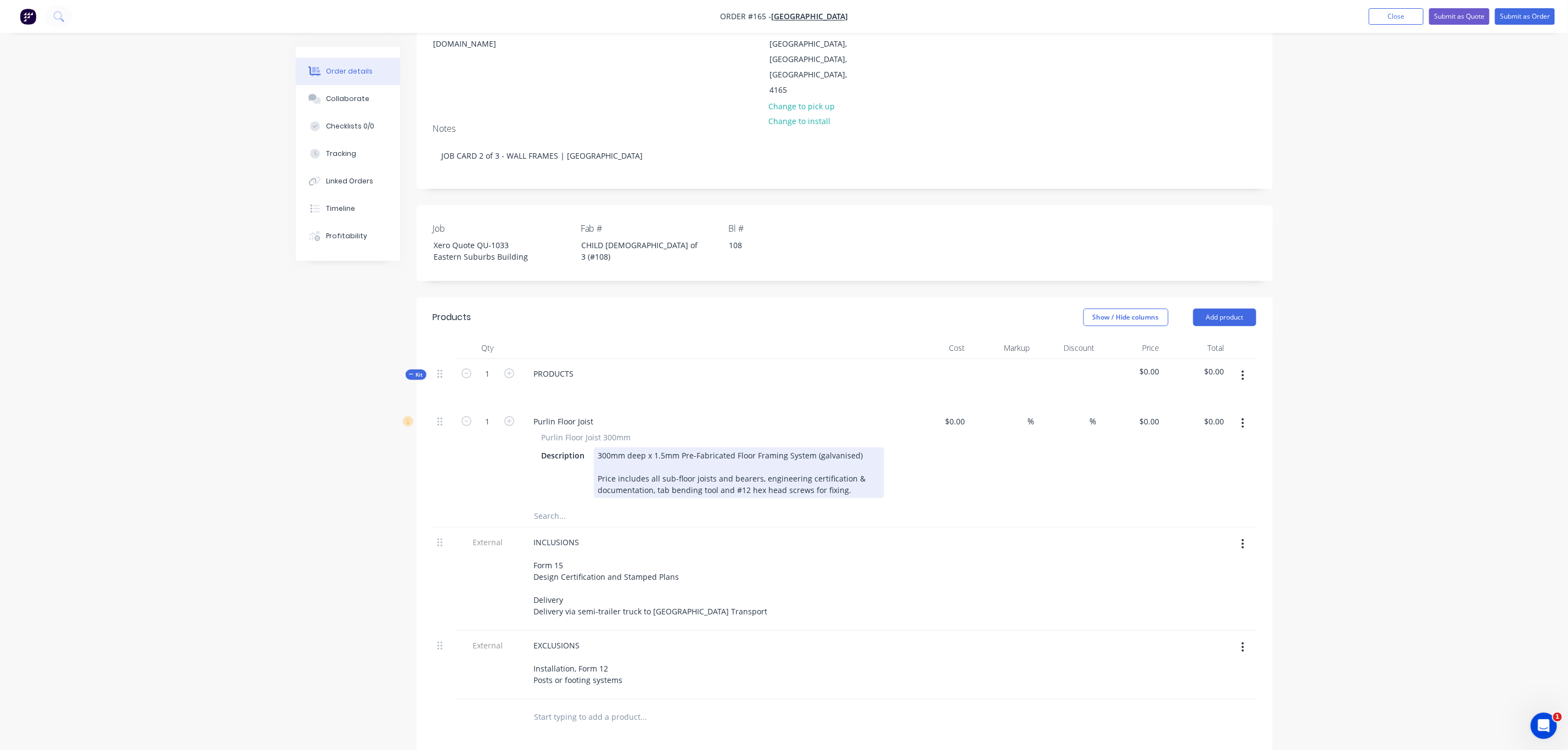
scroll to position [164, 0]
drag, startPoint x: 837, startPoint y: 458, endPoint x: 593, endPoint y: 416, distance: 247.6
click at [593, 430] on div "Purlin Floor Joist 300mm Description 300mm deep x 1.5mm Pre-Fabricated Floor Fr…" at bounding box center [713, 463] width 376 height 66
paste div
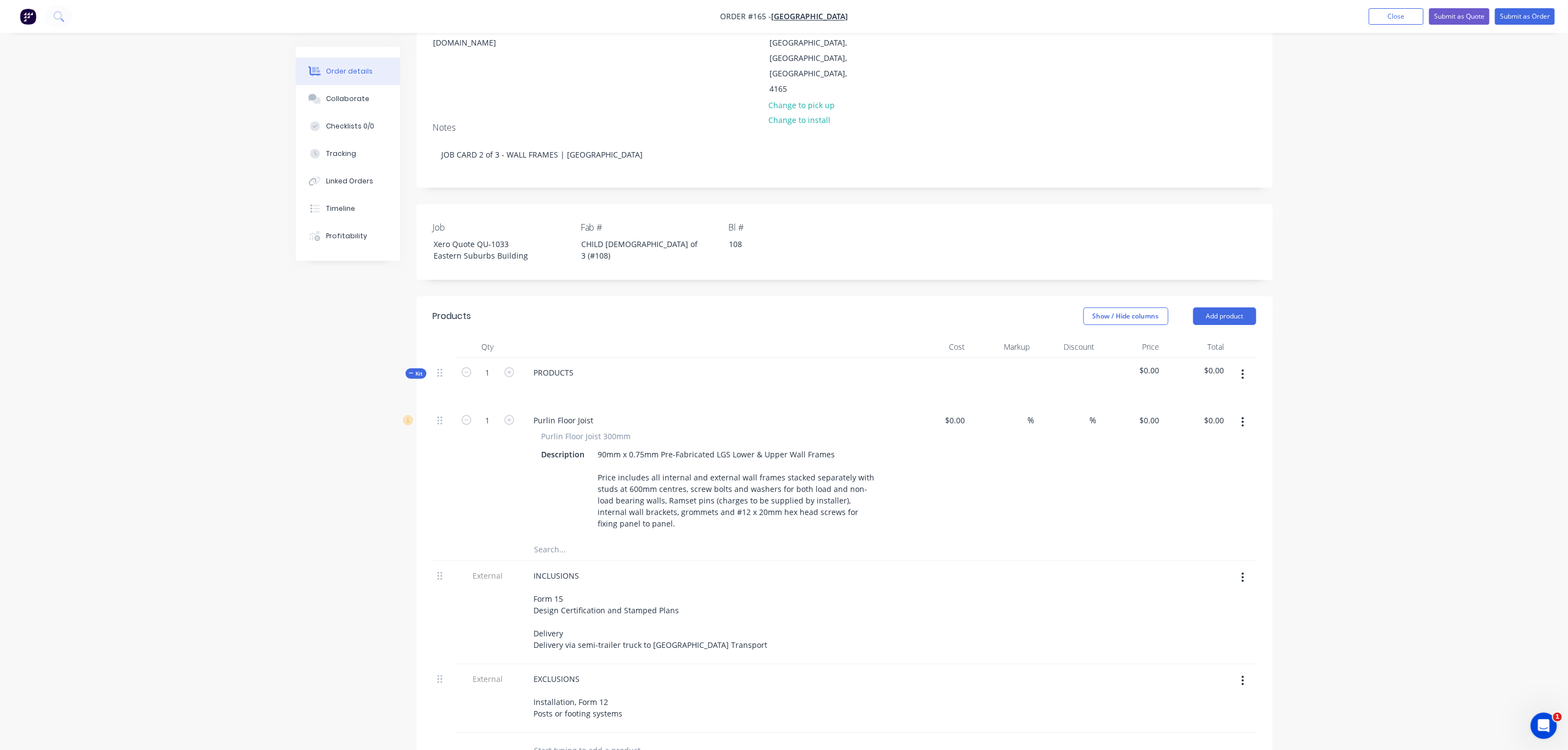
click at [603, 430] on span "Purlin Floor Joist 300mm" at bounding box center [587, 436] width 90 height 12
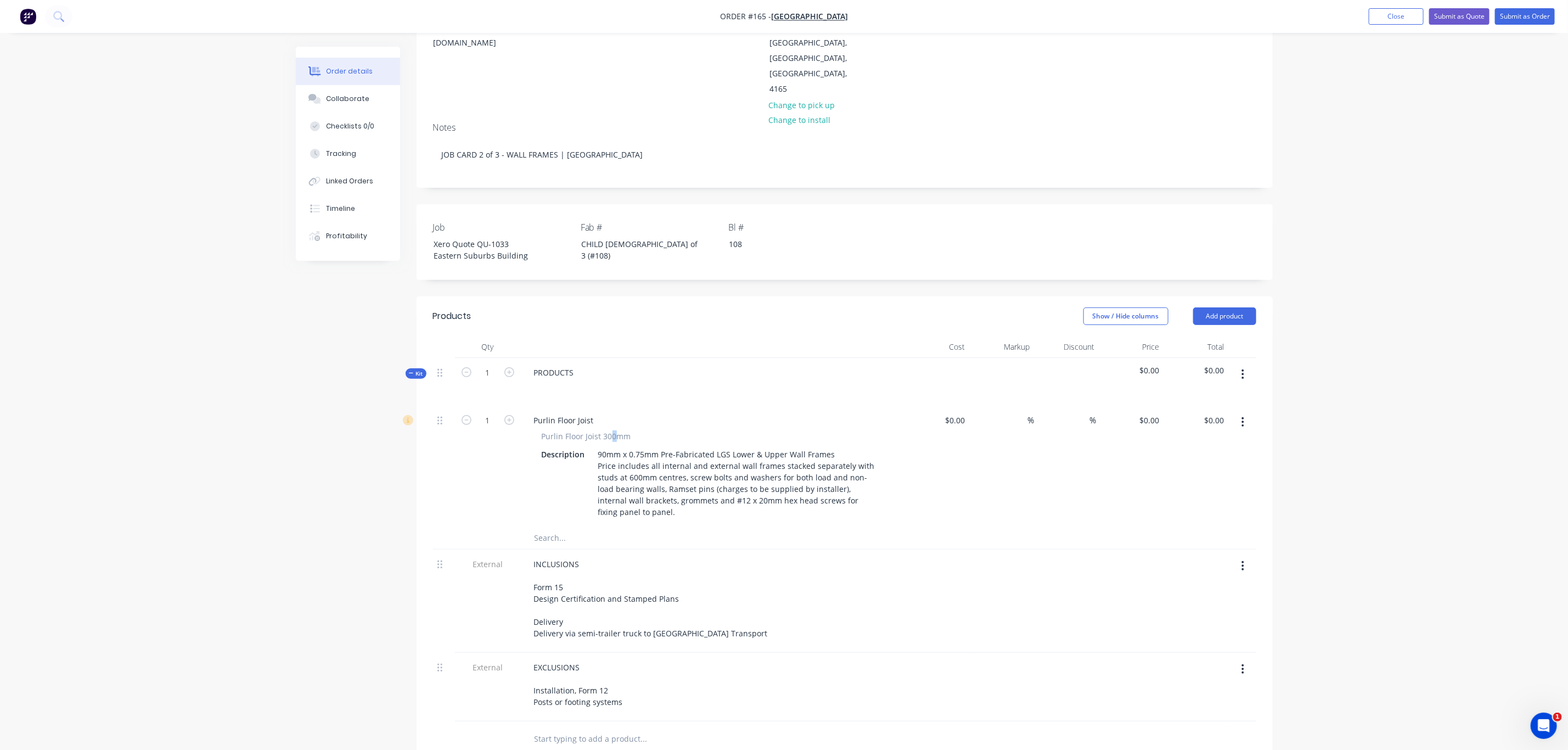
click at [613, 430] on span "Purlin Floor Joist 300mm" at bounding box center [587, 436] width 90 height 12
click at [550, 412] on div "Purlin Floor Joist" at bounding box center [564, 420] width 77 height 16
drag, startPoint x: 535, startPoint y: 389, endPoint x: 619, endPoint y: 407, distance: 85.9
click at [619, 407] on div "Purlin Floor Joist Purlin Floor Joist 300mm Description 90mm x 0.75mm Pre-Fabri…" at bounding box center [713, 466] width 384 height 122
click at [1248, 412] on button "button" at bounding box center [1243, 422] width 26 height 20
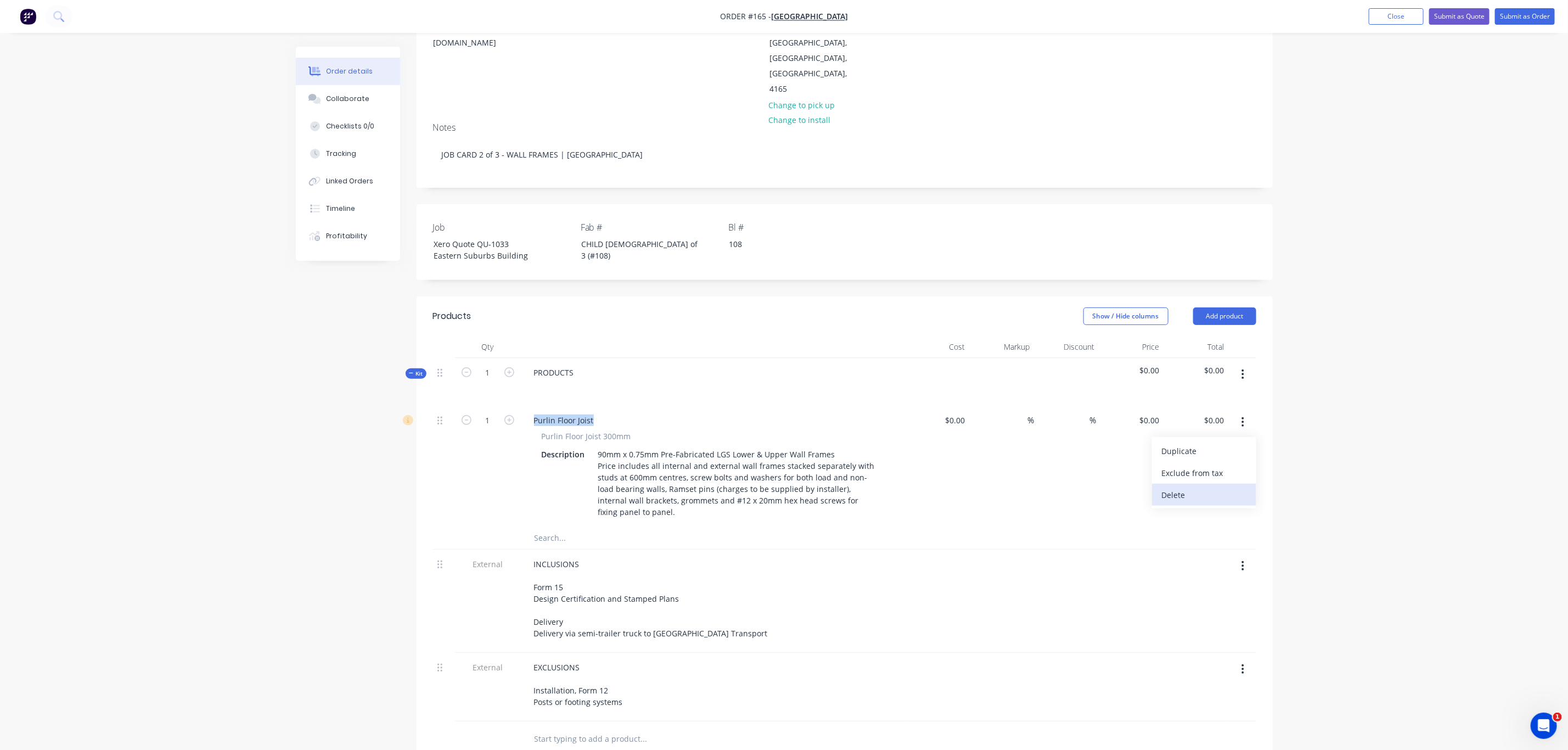
click at [1212, 487] on div "Delete" at bounding box center [1205, 495] width 85 height 16
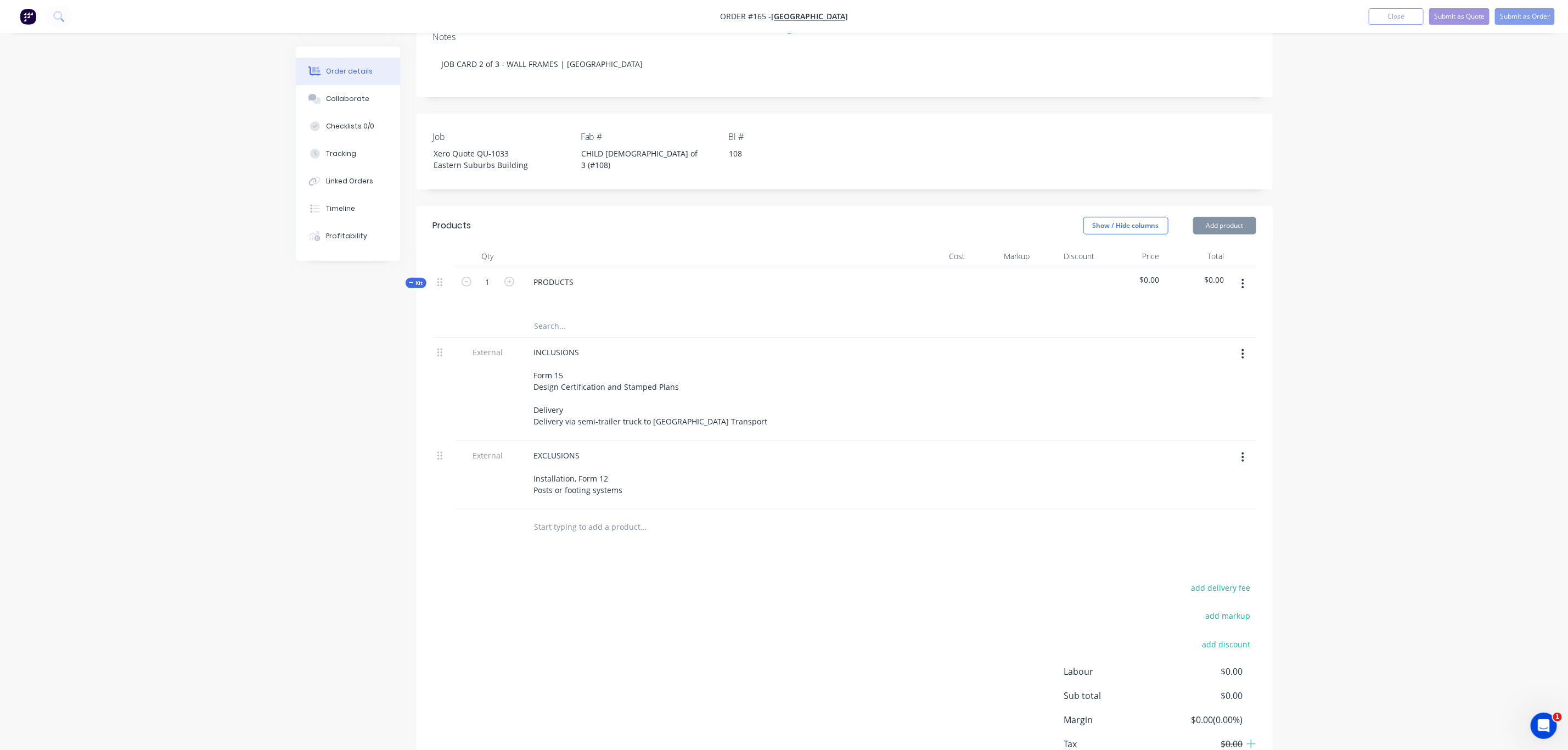
scroll to position [268, 0]
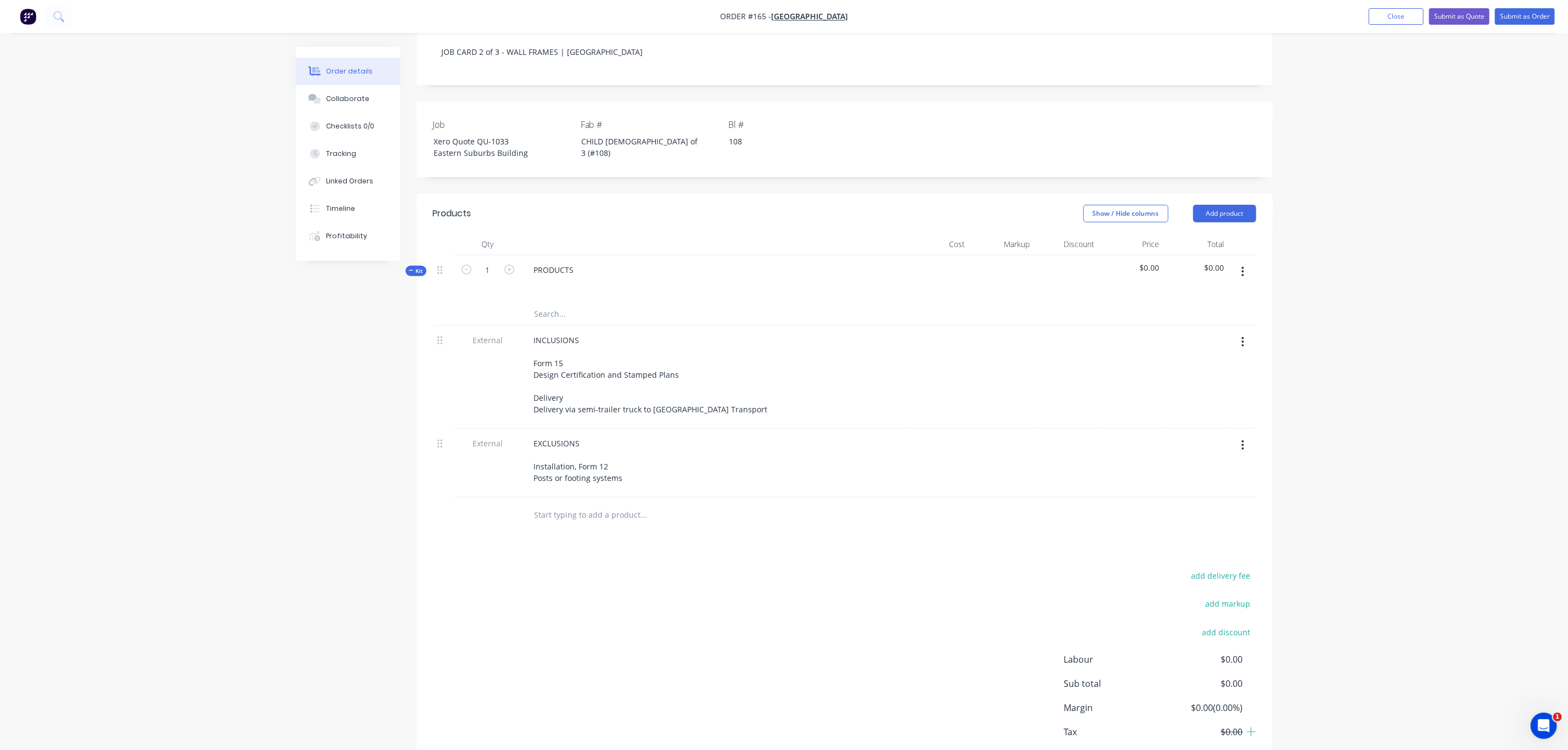
click at [1244, 267] on icon "button" at bounding box center [1243, 272] width 2 height 10
click at [1200, 315] on div "Add product to kit" at bounding box center [1205, 323] width 85 height 16
click at [1212, 358] on div "Basic product" at bounding box center [1205, 366] width 85 height 16
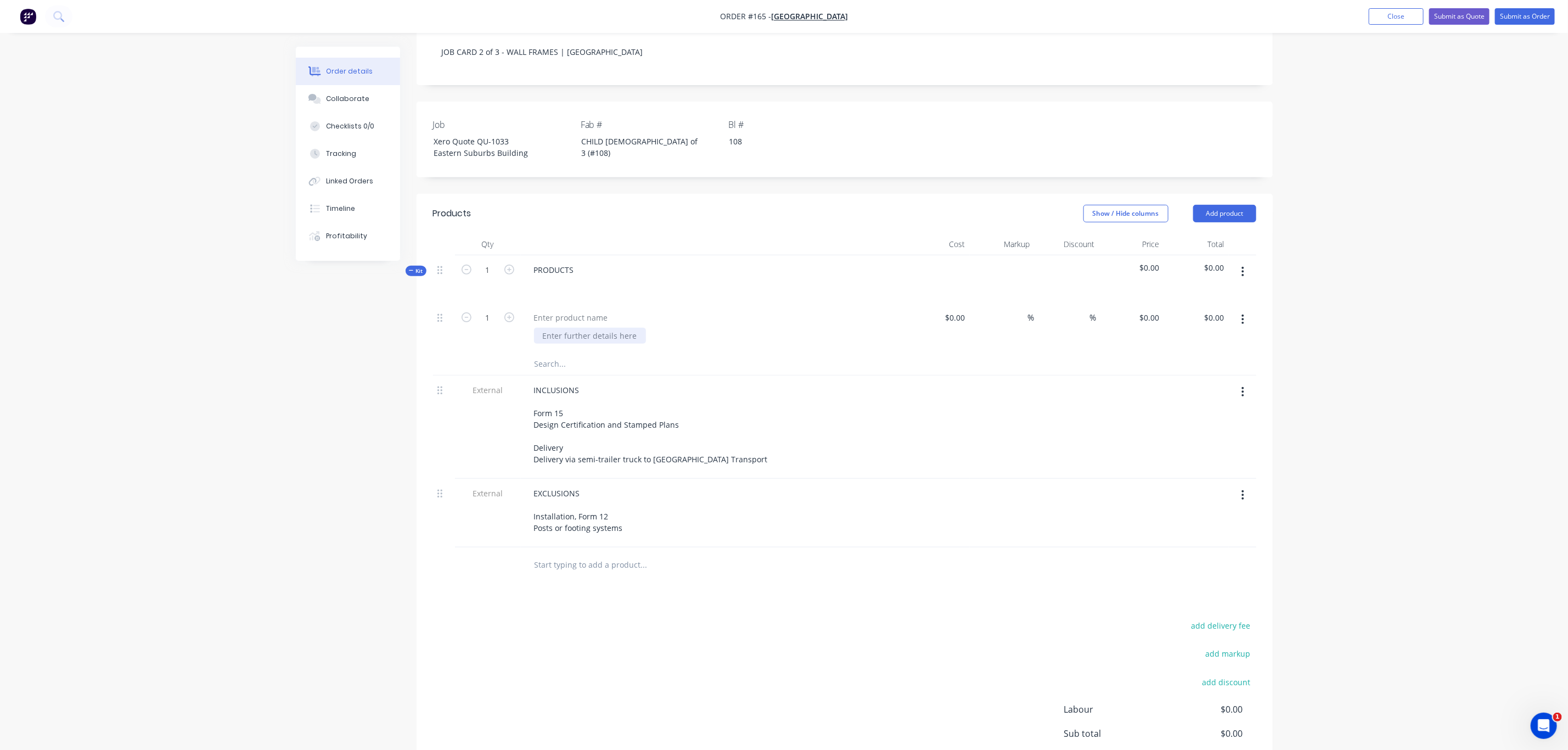
click at [568, 328] on div at bounding box center [590, 336] width 112 height 16
paste div
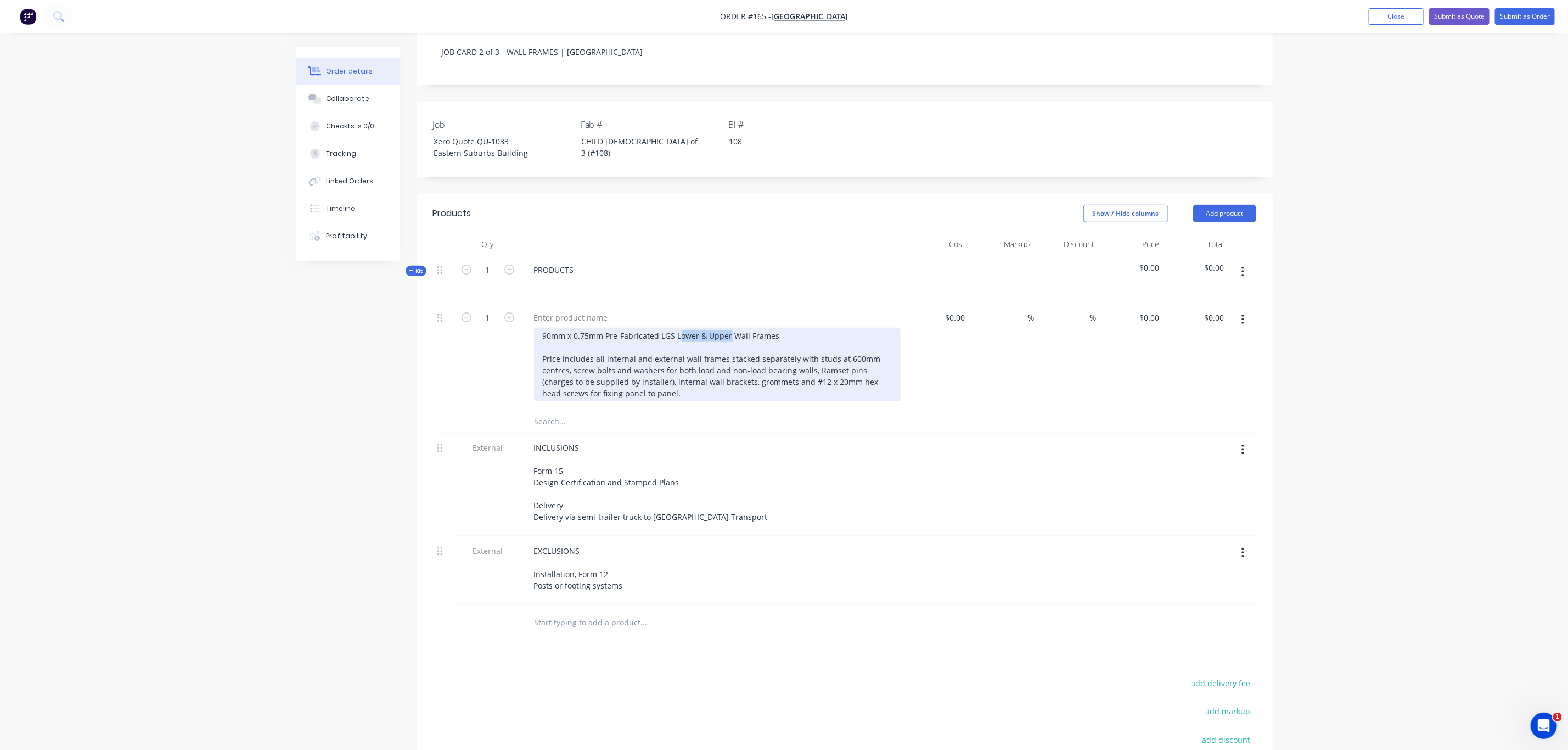
drag, startPoint x: 678, startPoint y: 306, endPoint x: 730, endPoint y: 308, distance: 52.0
click at [730, 328] on div "90mm x 0.75mm Pre-Fabricated LGS Lower & Upper Wall Frames Price includes all i…" at bounding box center [717, 365] width 366 height 74
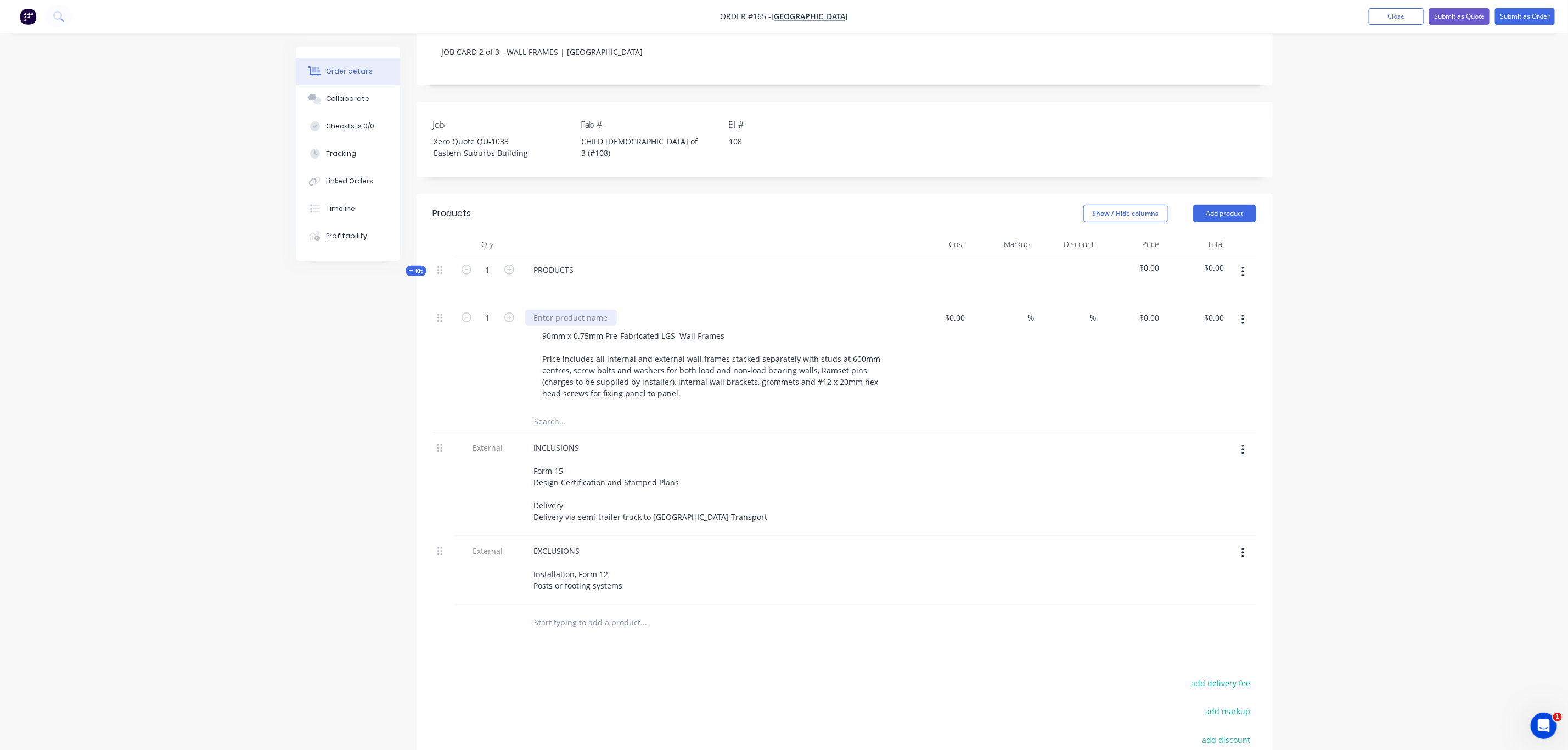
click at [579, 309] on div at bounding box center [571, 317] width 91 height 16
click at [1330, 391] on div "Order details Collaborate Checklists 0/0 Tracking Linked Orders Timeline Profit…" at bounding box center [784, 327] width 1568 height 1188
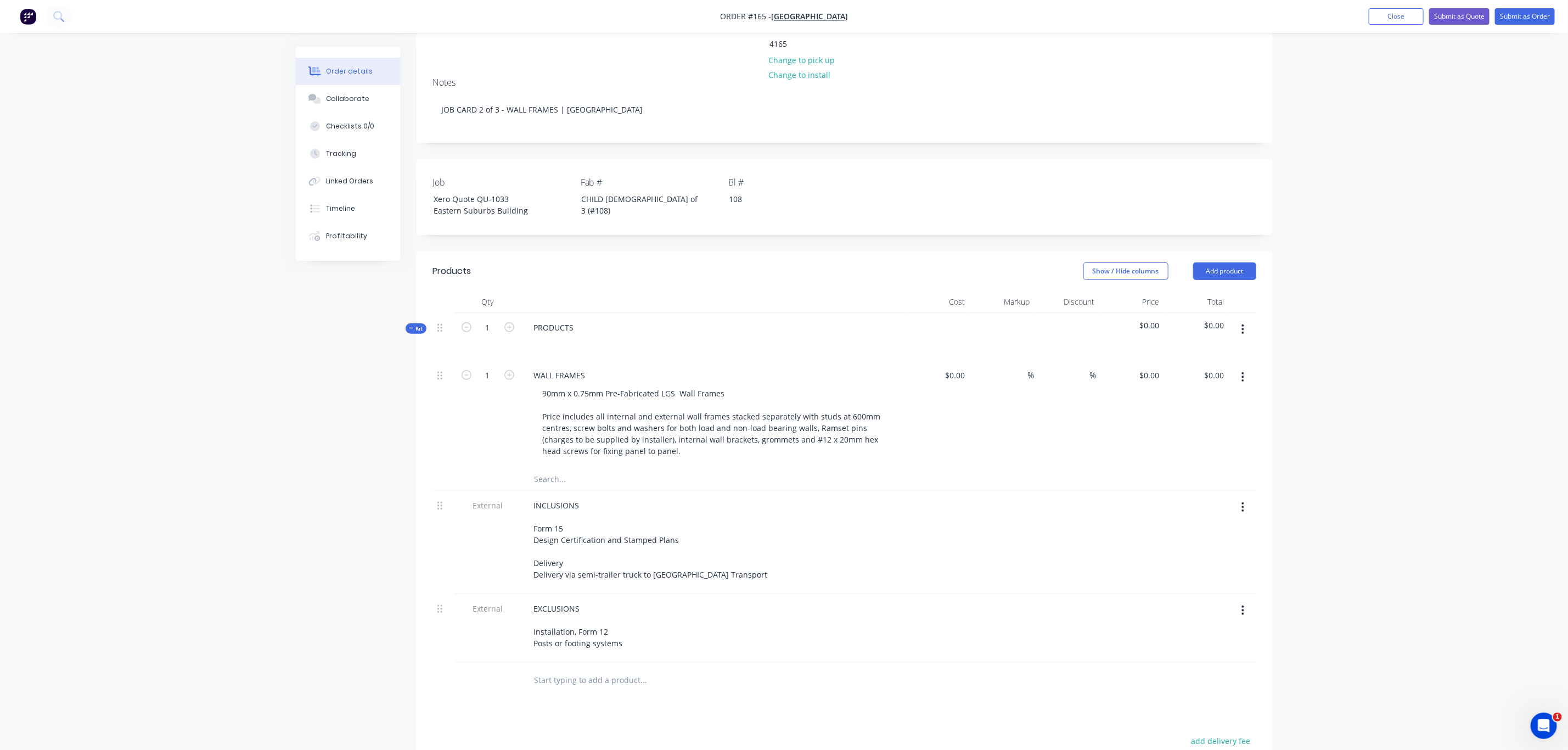
scroll to position [0, 0]
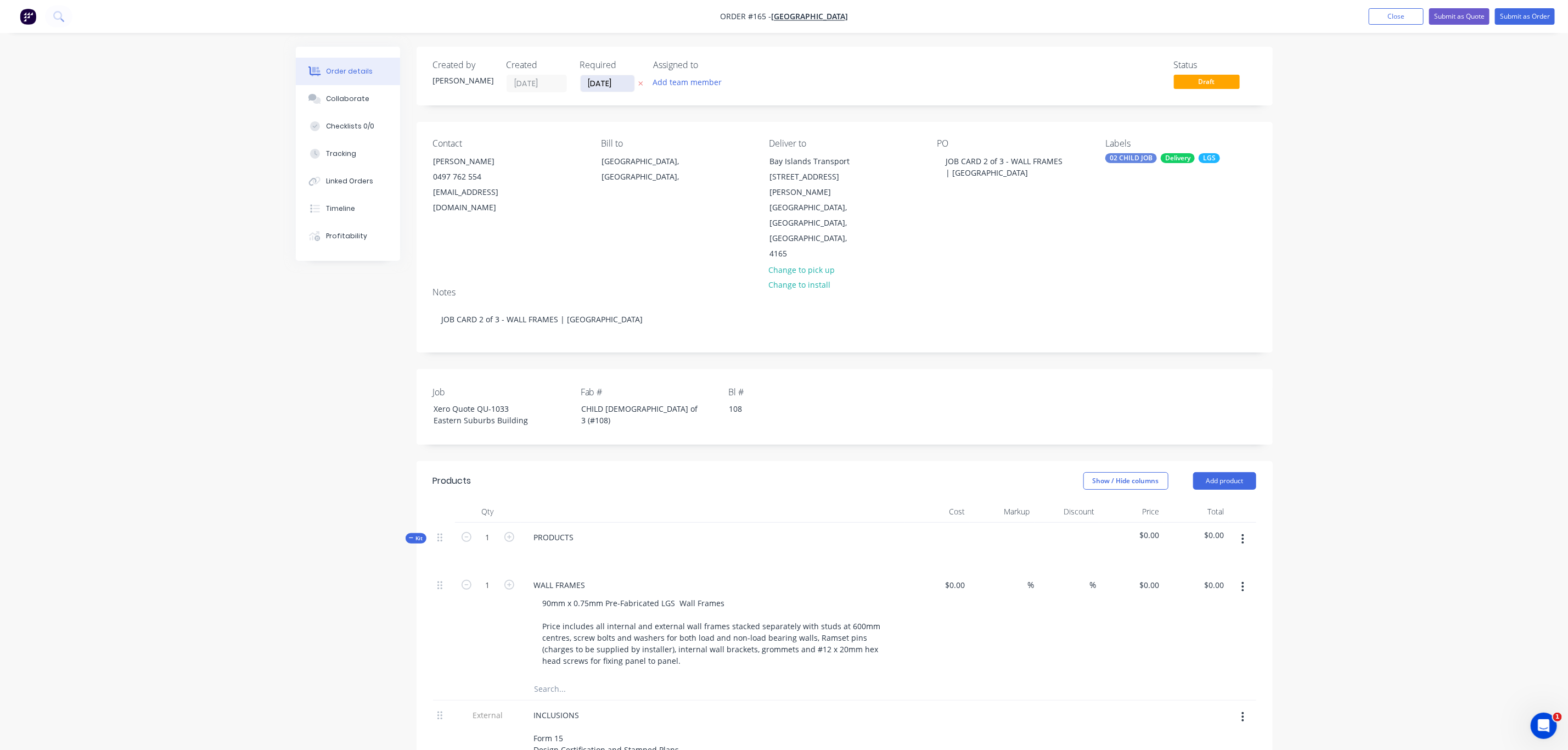
click at [616, 80] on input "29/08/25" at bounding box center [608, 83] width 54 height 17
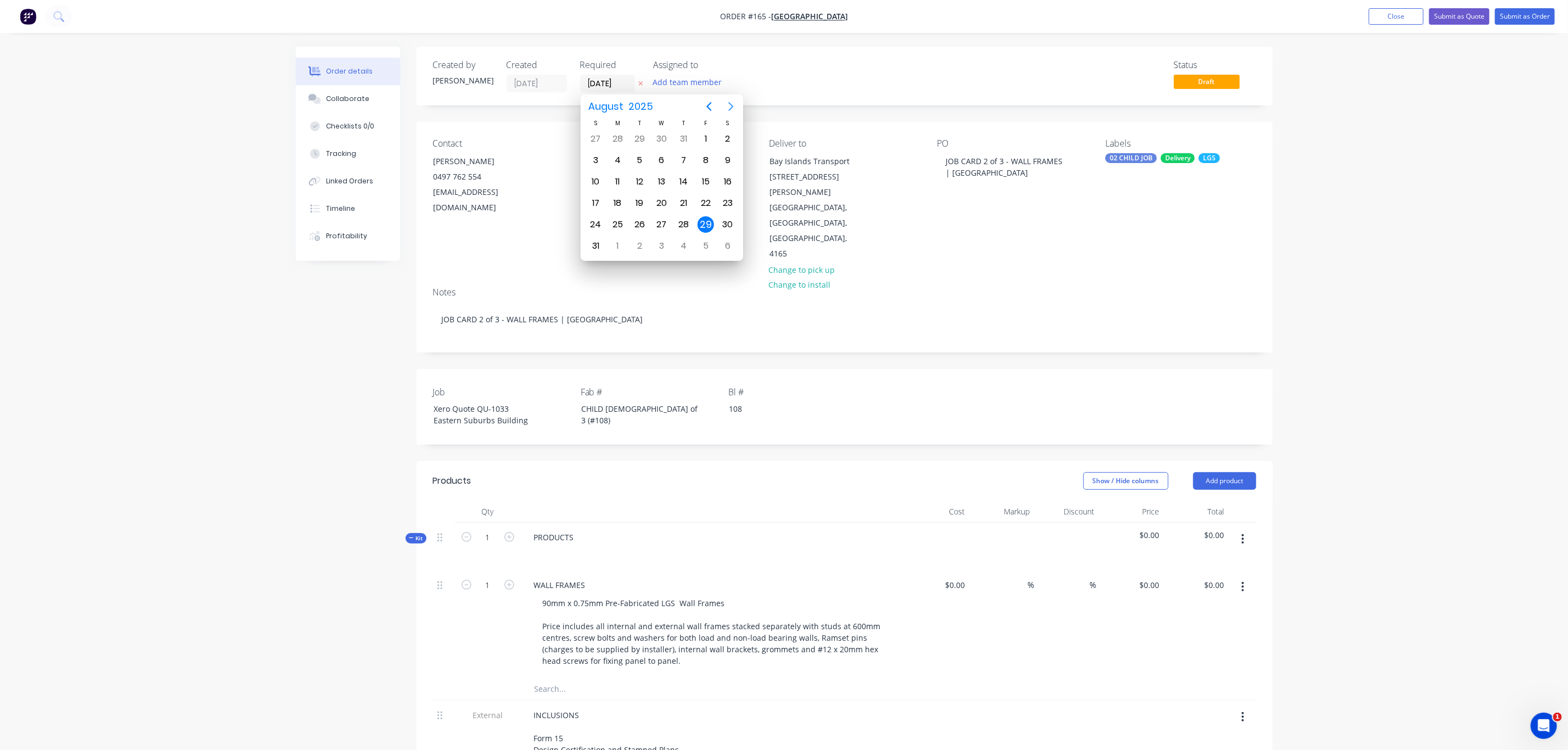
click at [727, 102] on icon "Next page" at bounding box center [731, 106] width 13 height 13
click at [687, 221] on div "30" at bounding box center [684, 224] width 17 height 17
type input "30/10/25"
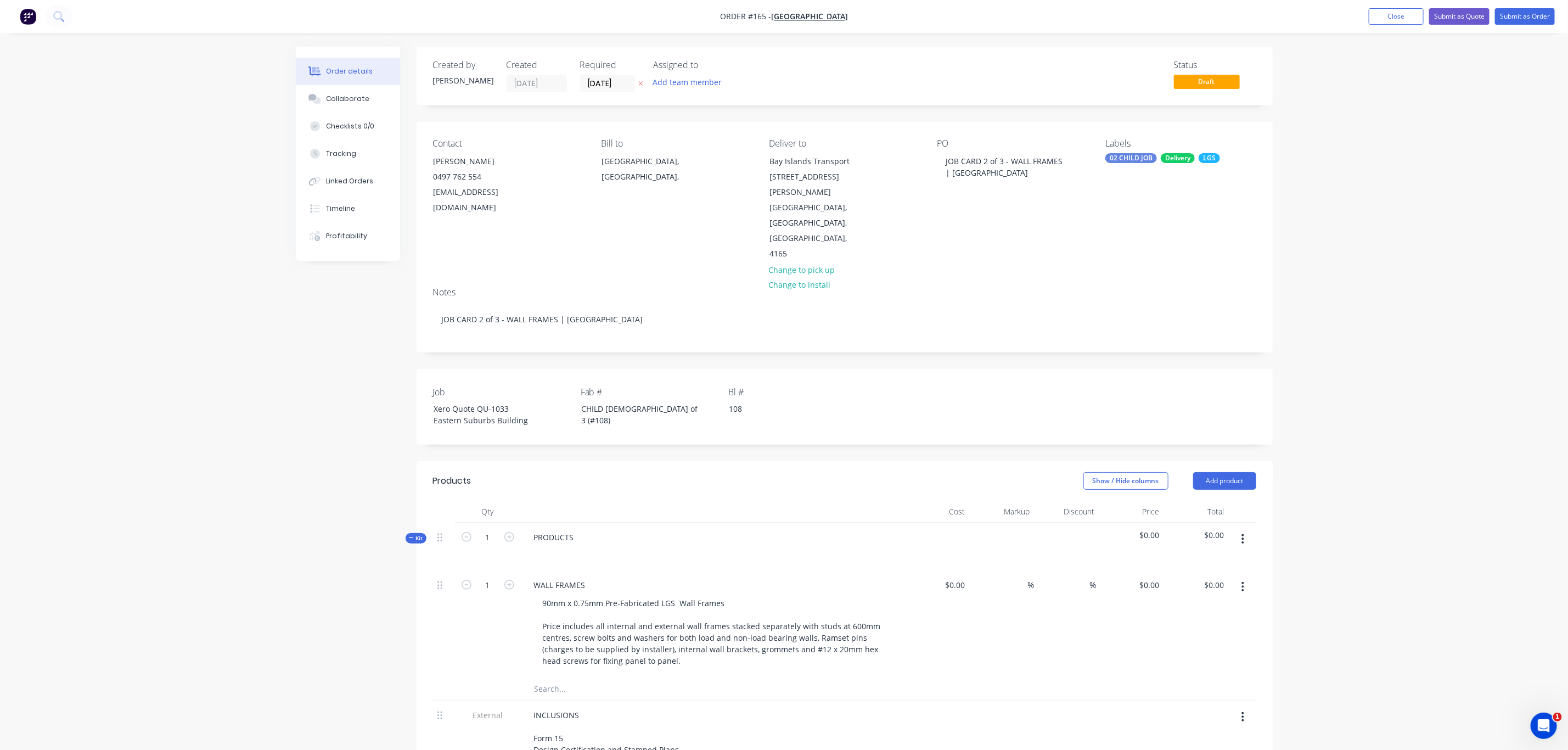
click at [1362, 307] on div "Order details Collaborate Checklists 0/0 Tracking Linked Orders Timeline Profit…" at bounding box center [784, 594] width 1568 height 1188
click at [1521, 18] on button "Submit as Order" at bounding box center [1524, 16] width 60 height 17
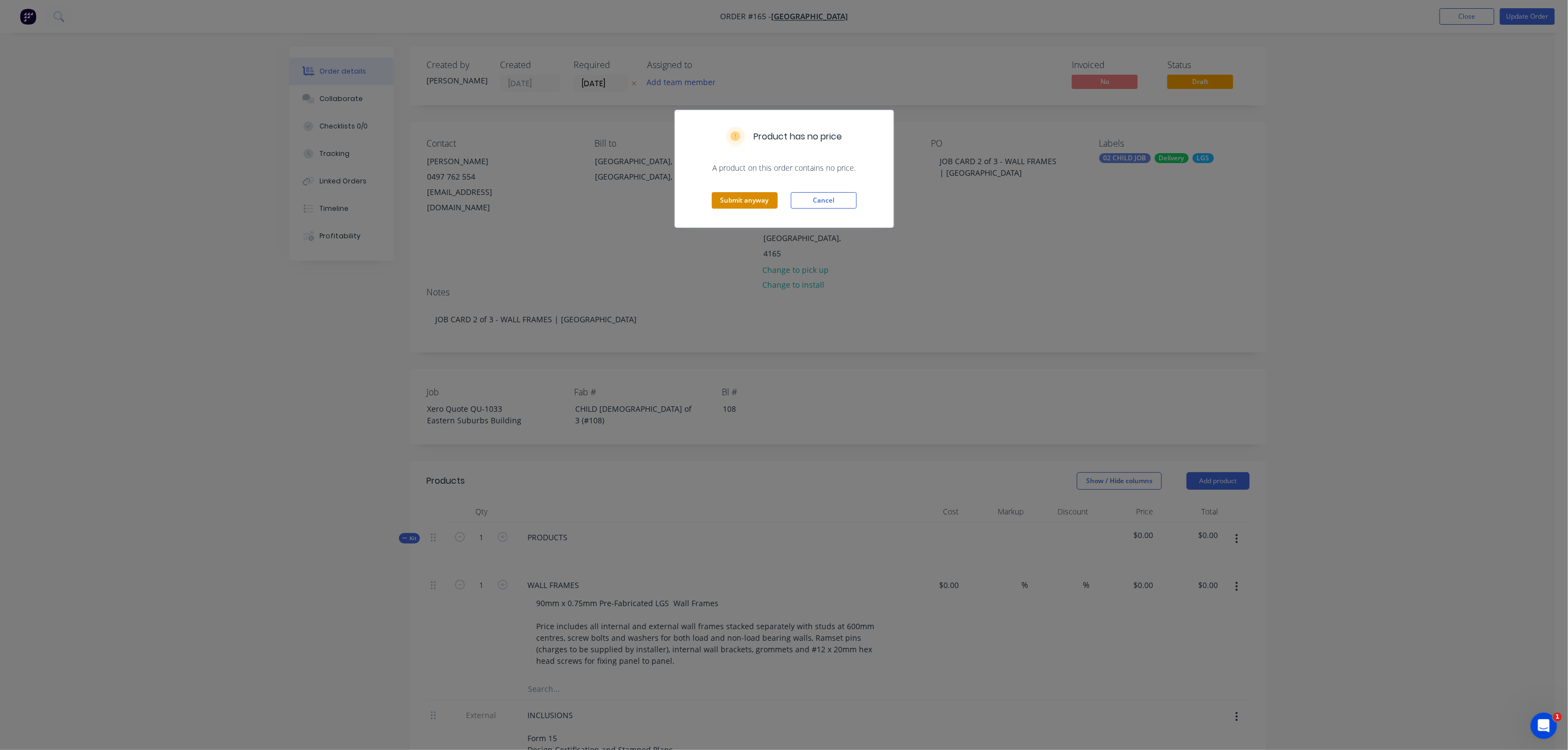
click at [766, 200] on button "Submit anyway" at bounding box center [744, 200] width 66 height 17
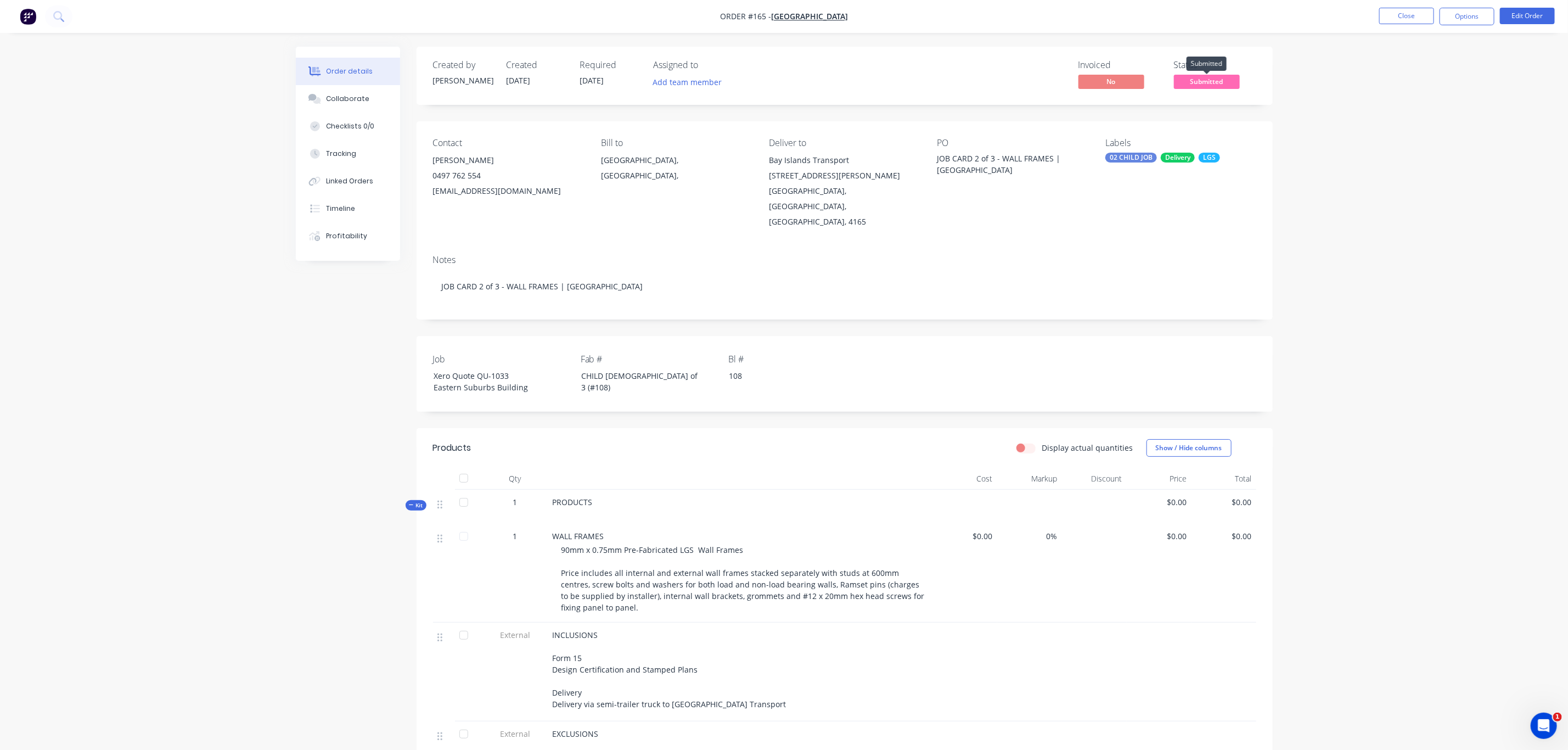
click at [1194, 77] on span "Submitted" at bounding box center [1207, 82] width 66 height 14
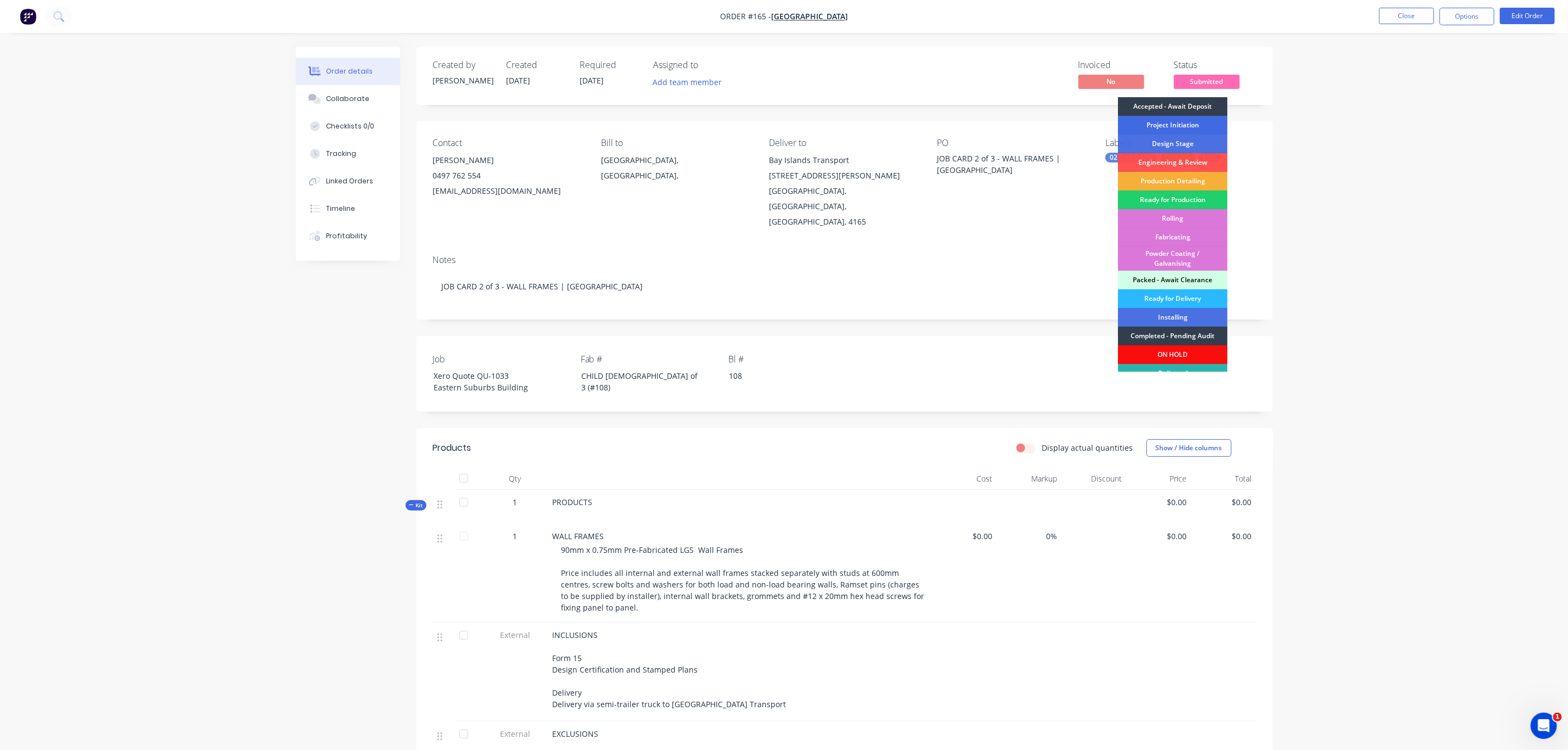
click at [1188, 125] on div "Project Initiation" at bounding box center [1173, 125] width 110 height 18
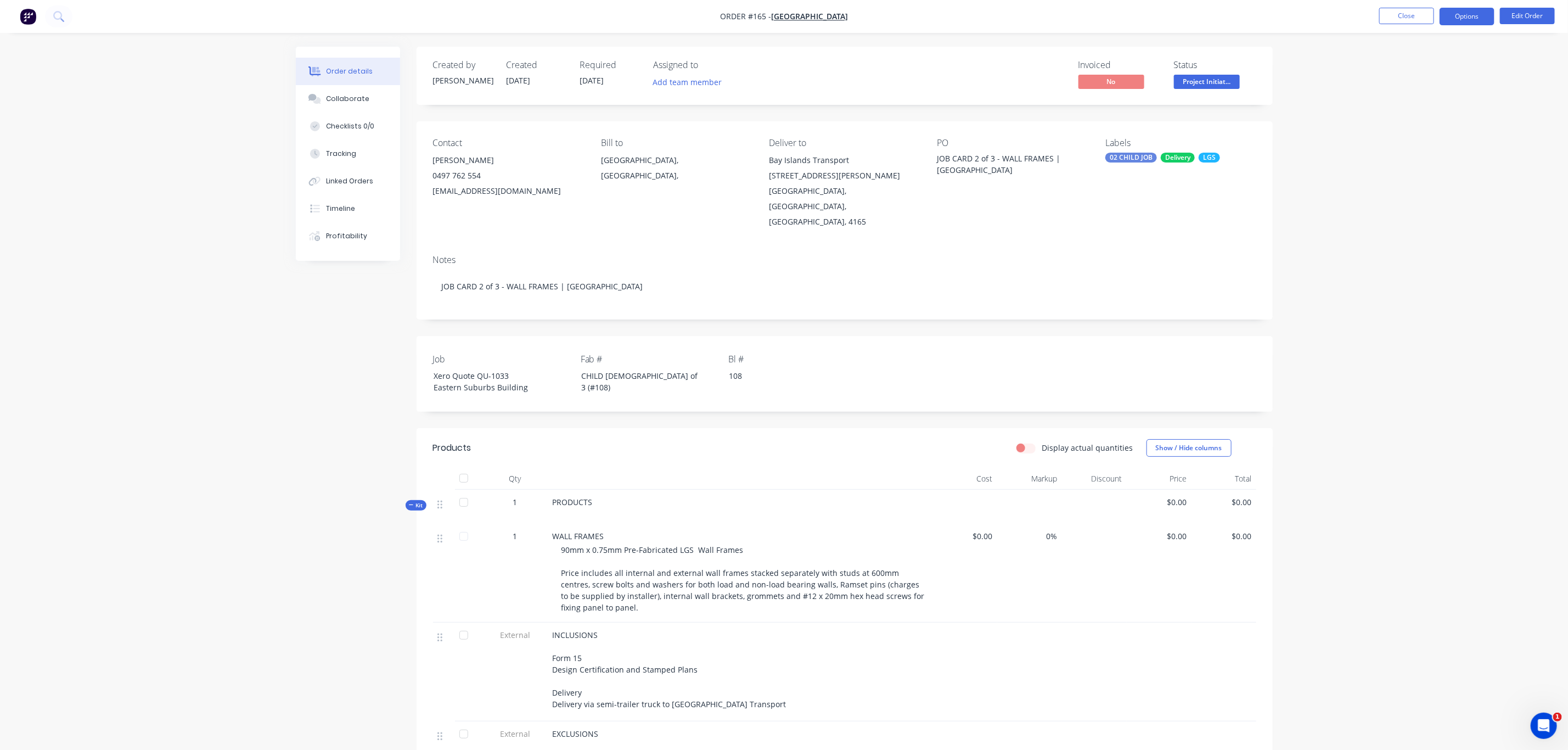
click at [1470, 15] on button "Options" at bounding box center [1467, 17] width 55 height 18
click at [1413, 266] on div "Duplicate" at bounding box center [1434, 265] width 101 height 16
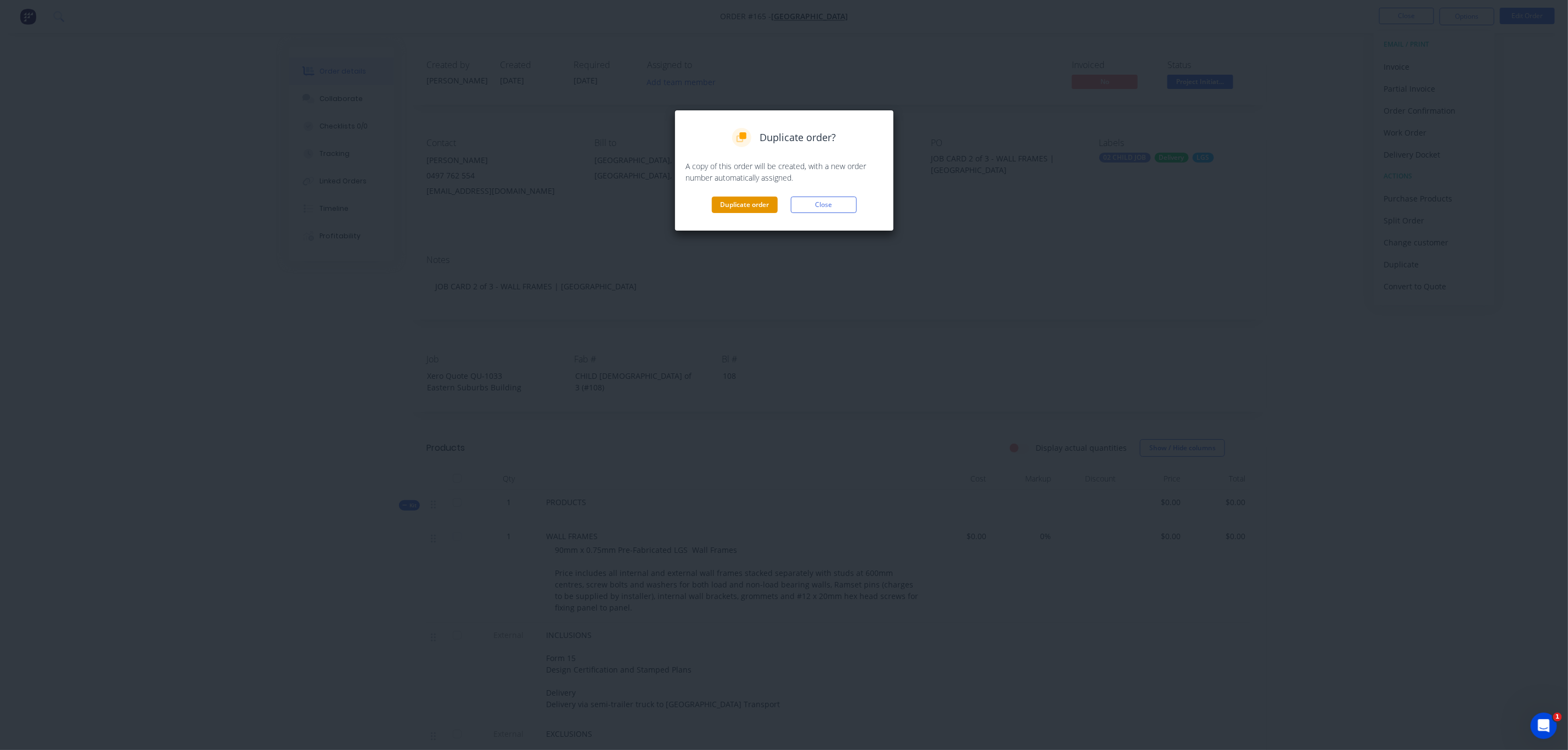
drag, startPoint x: 763, startPoint y: 206, endPoint x: 772, endPoint y: 181, distance: 26.6
click at [762, 206] on button "Duplicate order" at bounding box center [744, 204] width 66 height 17
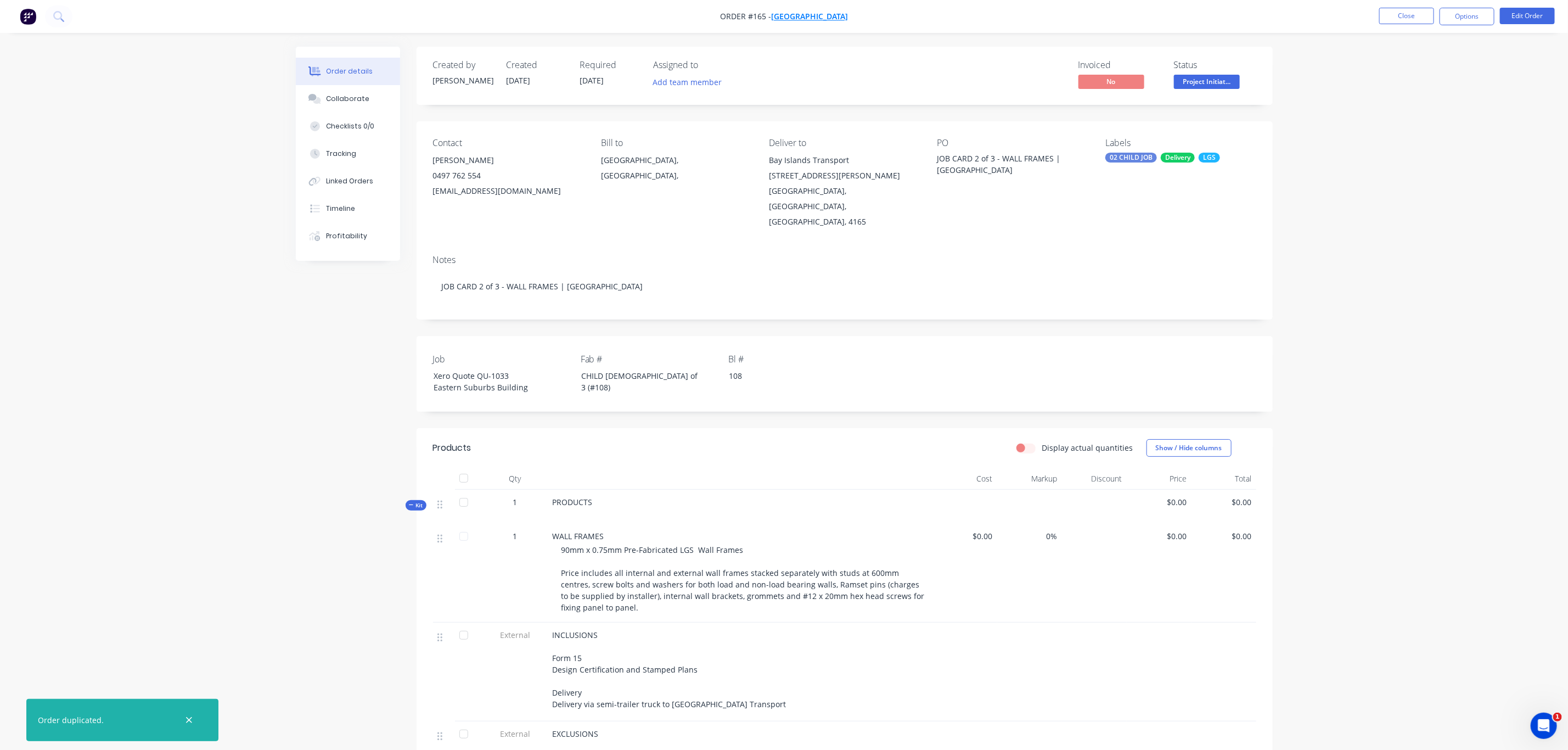
click at [792, 14] on span "[GEOGRAPHIC_DATA]" at bounding box center [809, 17] width 77 height 10
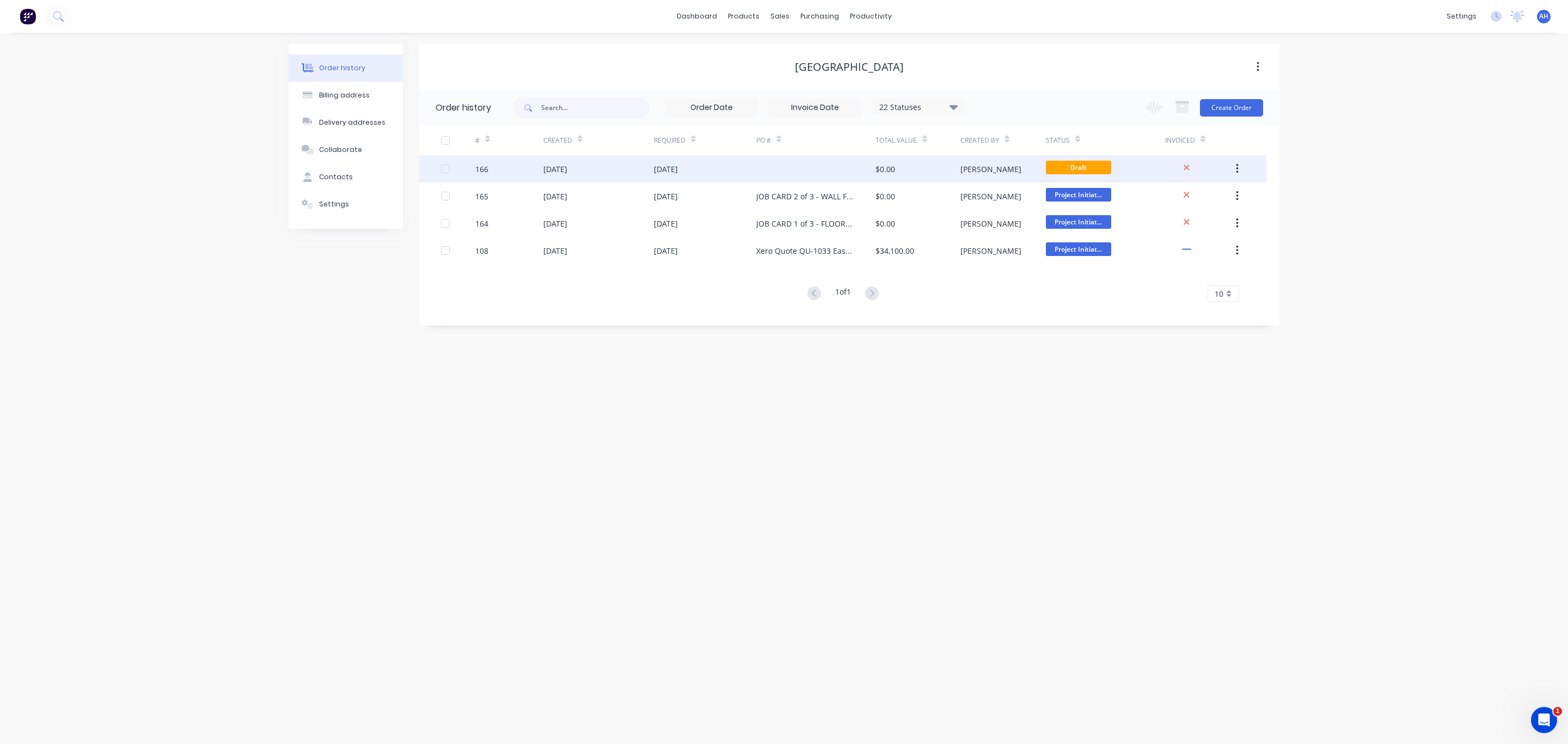
click at [673, 173] on div "[DATE]" at bounding box center [665, 169] width 24 height 12
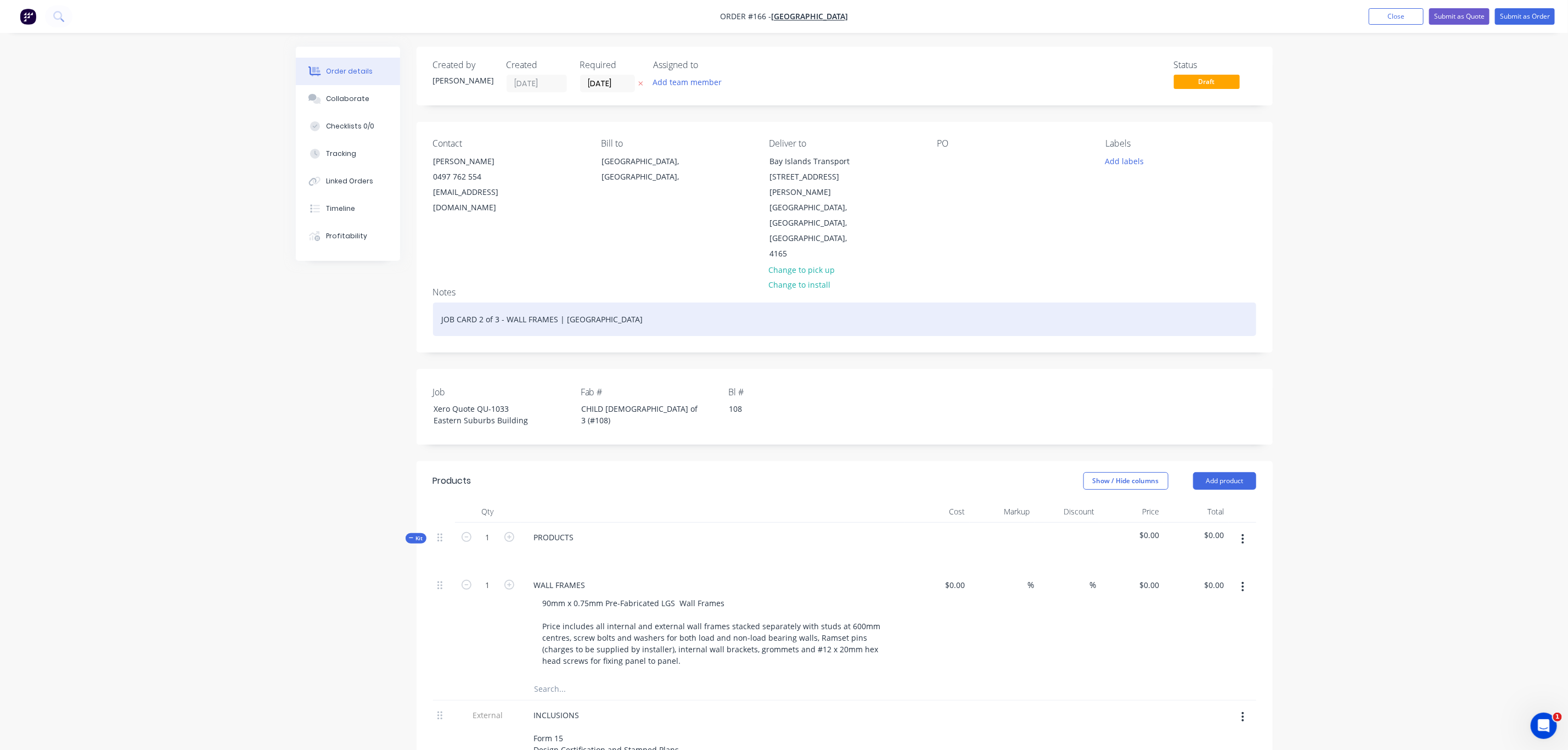
click at [478, 303] on div "JOB CARD 2 of 3 - WALL FRAMES | [GEOGRAPHIC_DATA]" at bounding box center [845, 319] width 824 height 34
drag, startPoint x: 509, startPoint y: 288, endPoint x: 555, endPoint y: 290, distance: 46.0
click at [555, 303] on div "JOB CARD 3 of 3 - WALL FRAMES | Eastern Suburbs Building" at bounding box center [845, 319] width 824 height 34
drag, startPoint x: 677, startPoint y: 292, endPoint x: 368, endPoint y: 282, distance: 309.2
click at [368, 282] on div "Created by Andrew Created 29/08/25 Required 29/08/25 Assigned to Add team membe…" at bounding box center [784, 617] width 977 height 1142
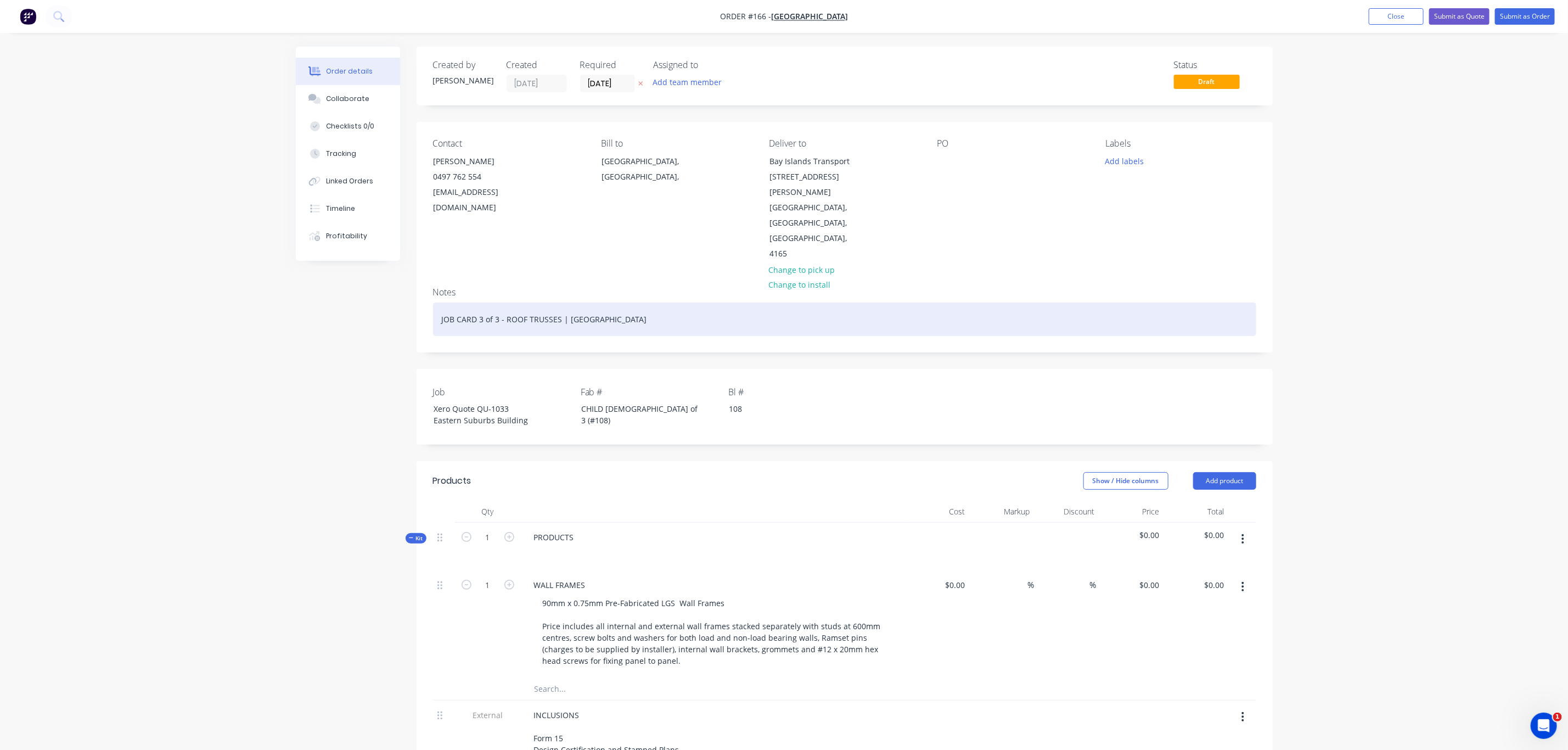
copy div "JOB CARD 3 of 3 - ROOF TRUSSES | [GEOGRAPHIC_DATA]"
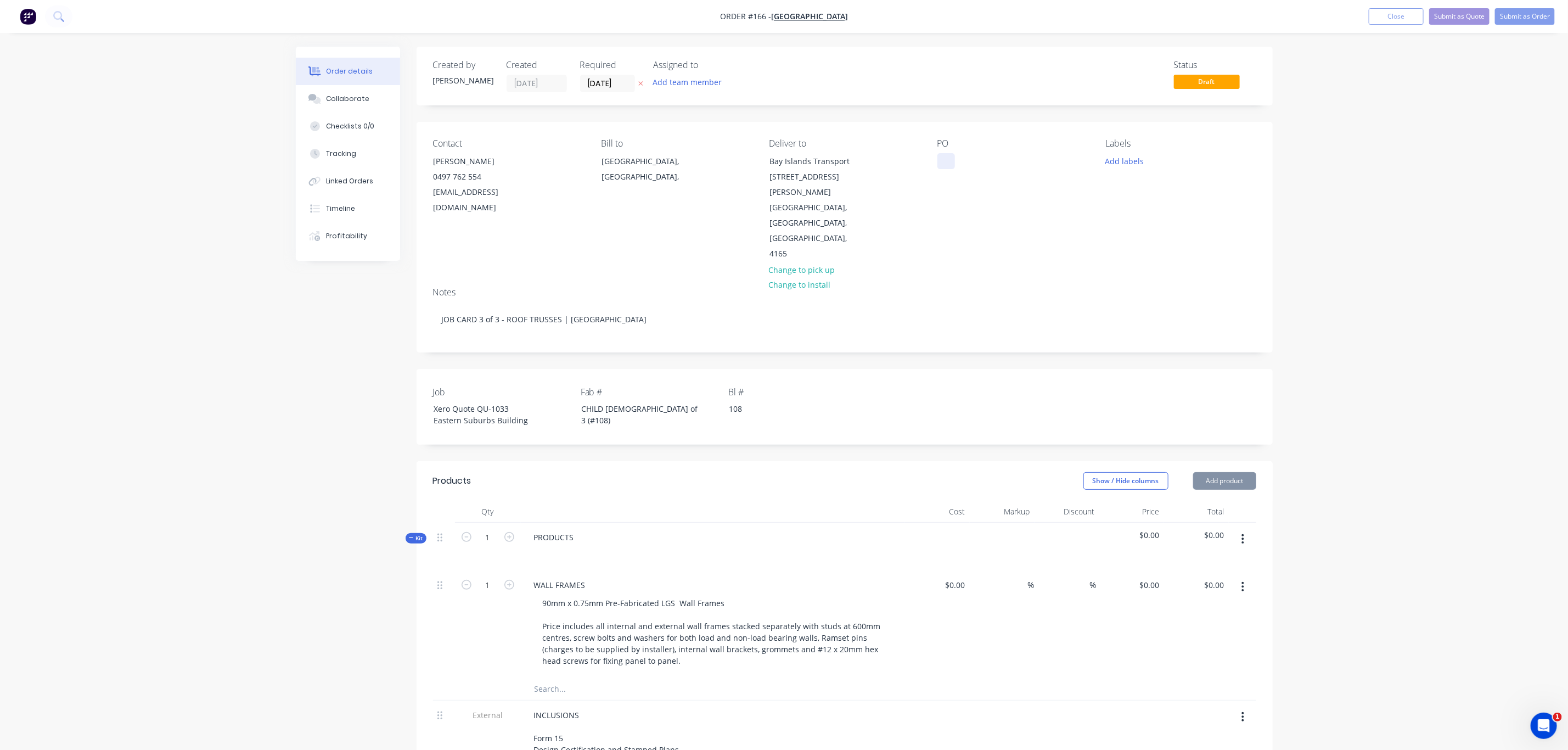
click at [948, 163] on div at bounding box center [946, 161] width 18 height 16
paste div
click at [608, 401] on div "CHILD [DEMOGRAPHIC_DATA] of 3 (#108)" at bounding box center [641, 414] width 137 height 28
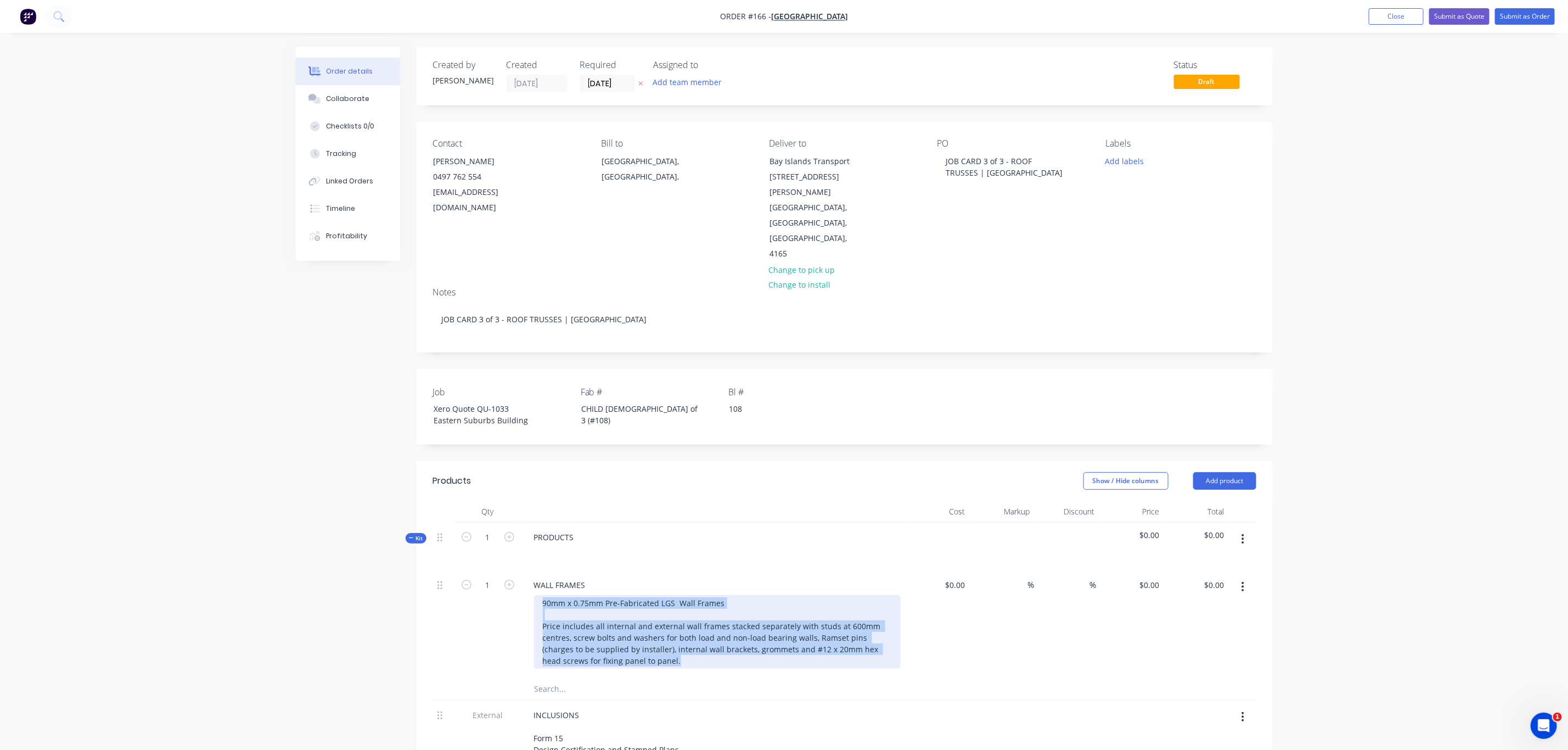
drag, startPoint x: 636, startPoint y: 635, endPoint x: 519, endPoint y: 564, distance: 136.9
click at [519, 570] on div "1 WALL FRAMES 90mm x 0.75mm Pre-Fabricated LGS Wall Frames Price includes all i…" at bounding box center [845, 624] width 824 height 107
paste div
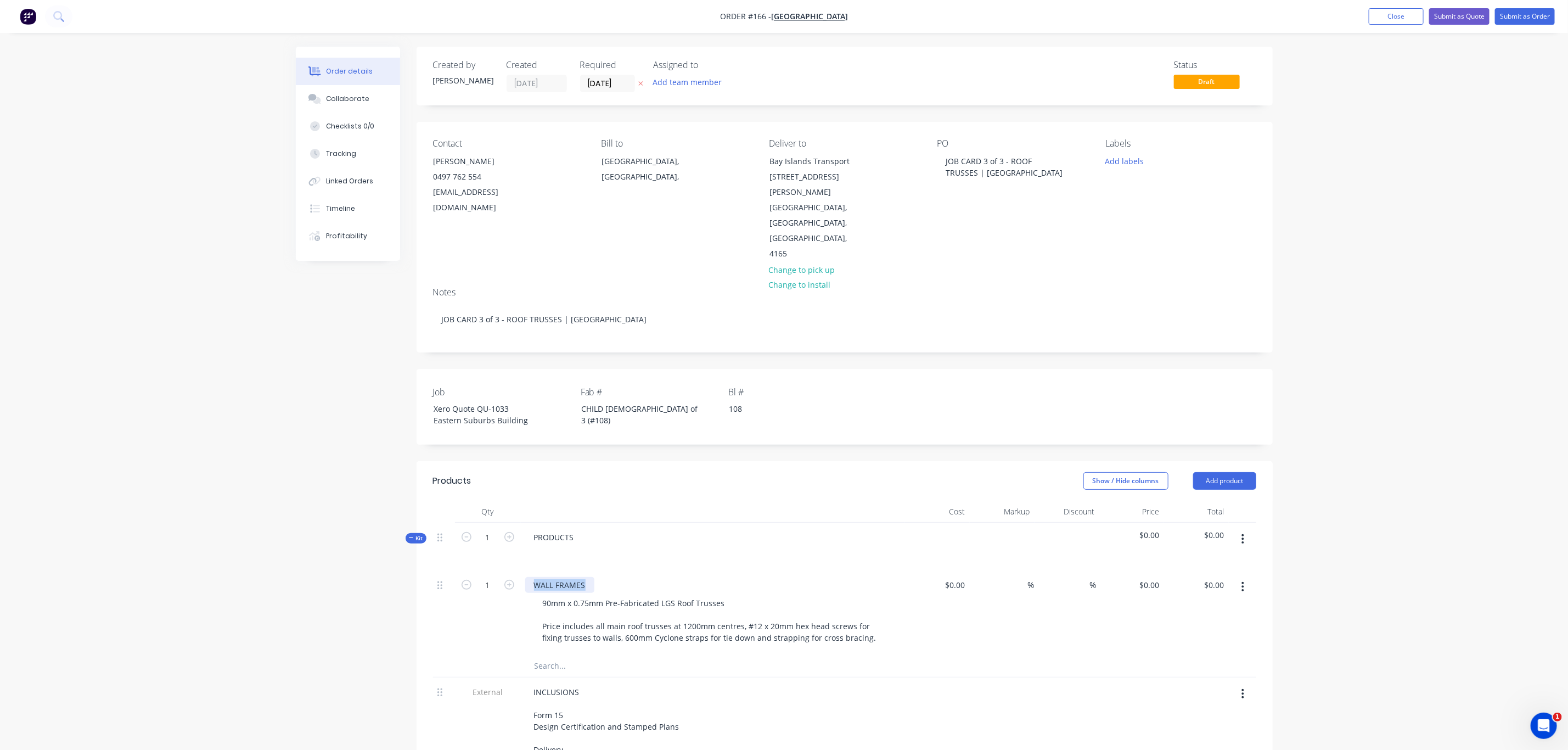
drag, startPoint x: 528, startPoint y: 555, endPoint x: 642, endPoint y: 559, distance: 114.1
click at [642, 577] on div "WALL FRAMES" at bounding box center [713, 585] width 376 height 16
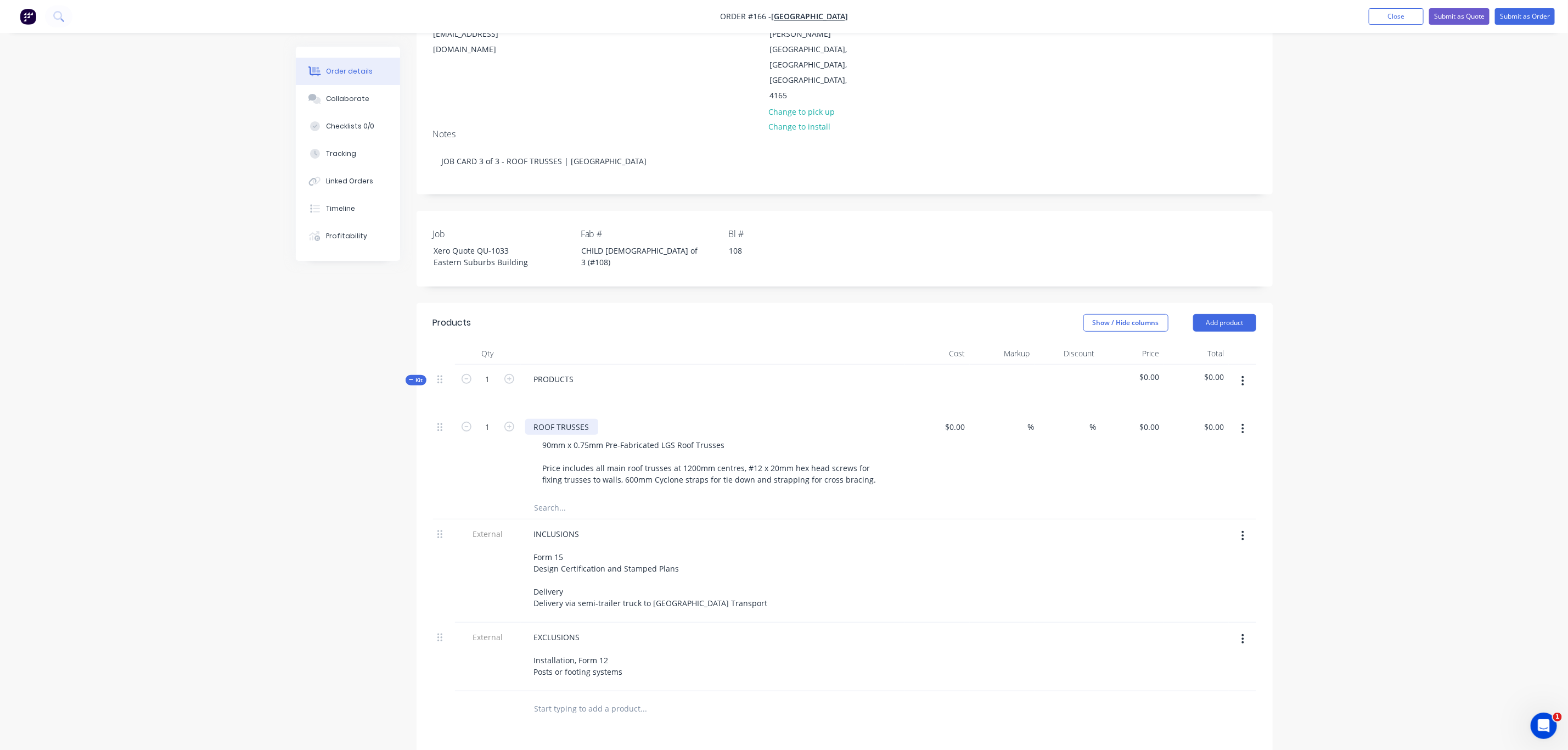
scroll to position [164, 0]
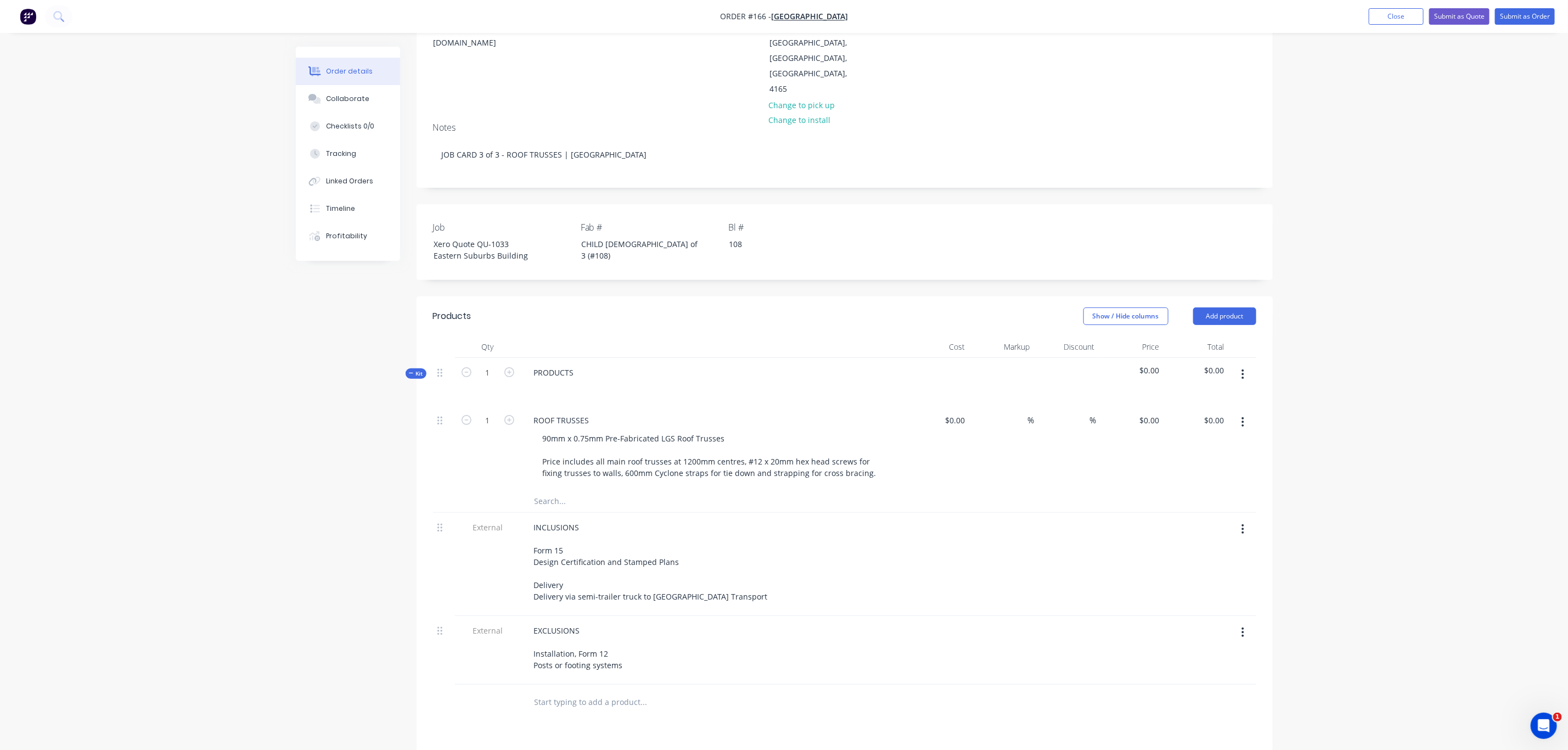
click at [1240, 365] on button "button" at bounding box center [1243, 374] width 26 height 20
click at [1212, 417] on div "Add product to kit" at bounding box center [1205, 425] width 85 height 16
drag, startPoint x: 1202, startPoint y: 438, endPoint x: 1196, endPoint y: 437, distance: 6.1
click at [1201, 461] on div "Basic product" at bounding box center [1205, 469] width 85 height 16
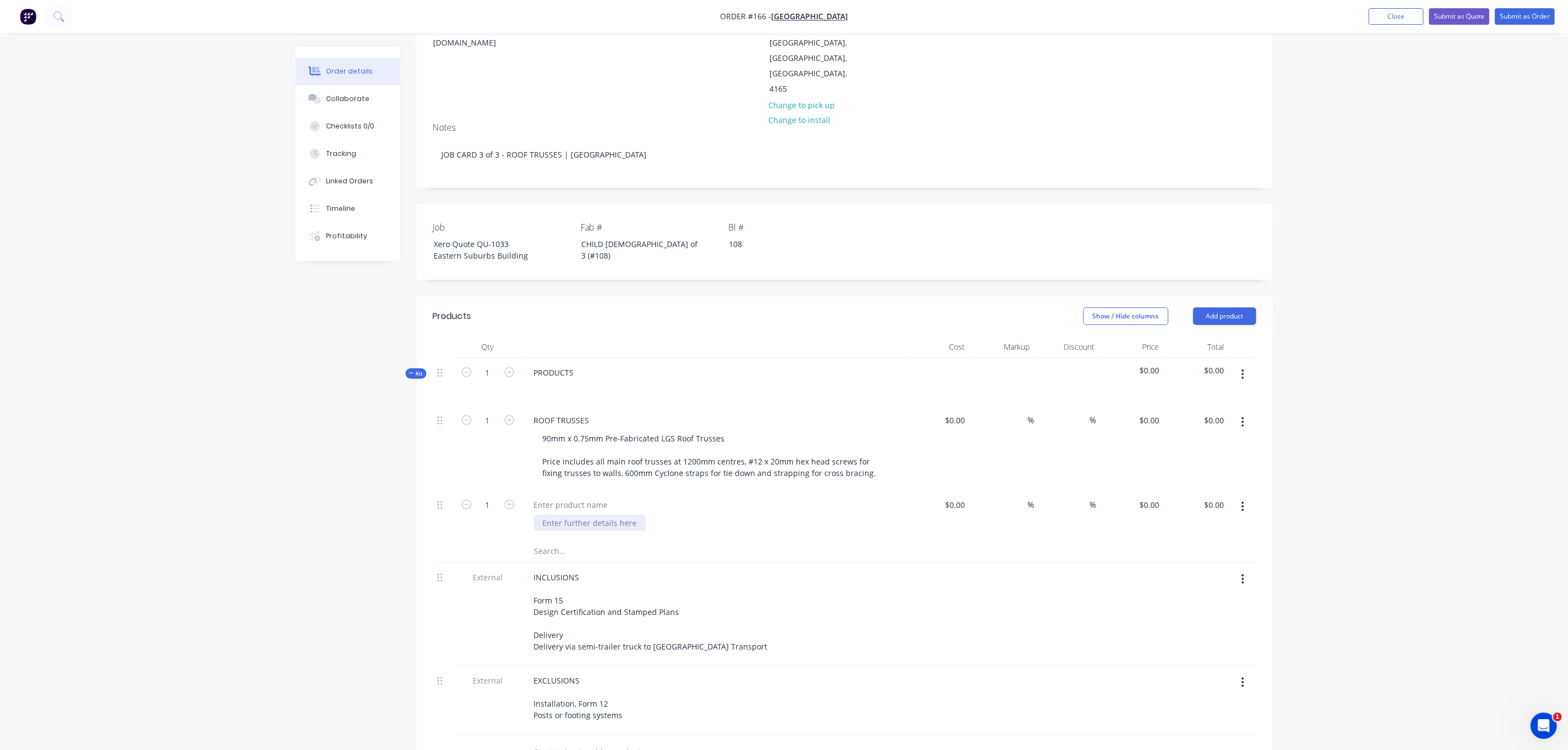
click at [554, 515] on div at bounding box center [590, 523] width 112 height 16
paste div
click at [544, 497] on div at bounding box center [571, 505] width 91 height 16
click at [1372, 446] on div "Order details Collaborate Checklists 0/0 Tracking Linked Orders Timeline Profit…" at bounding box center [784, 443] width 1568 height 1215
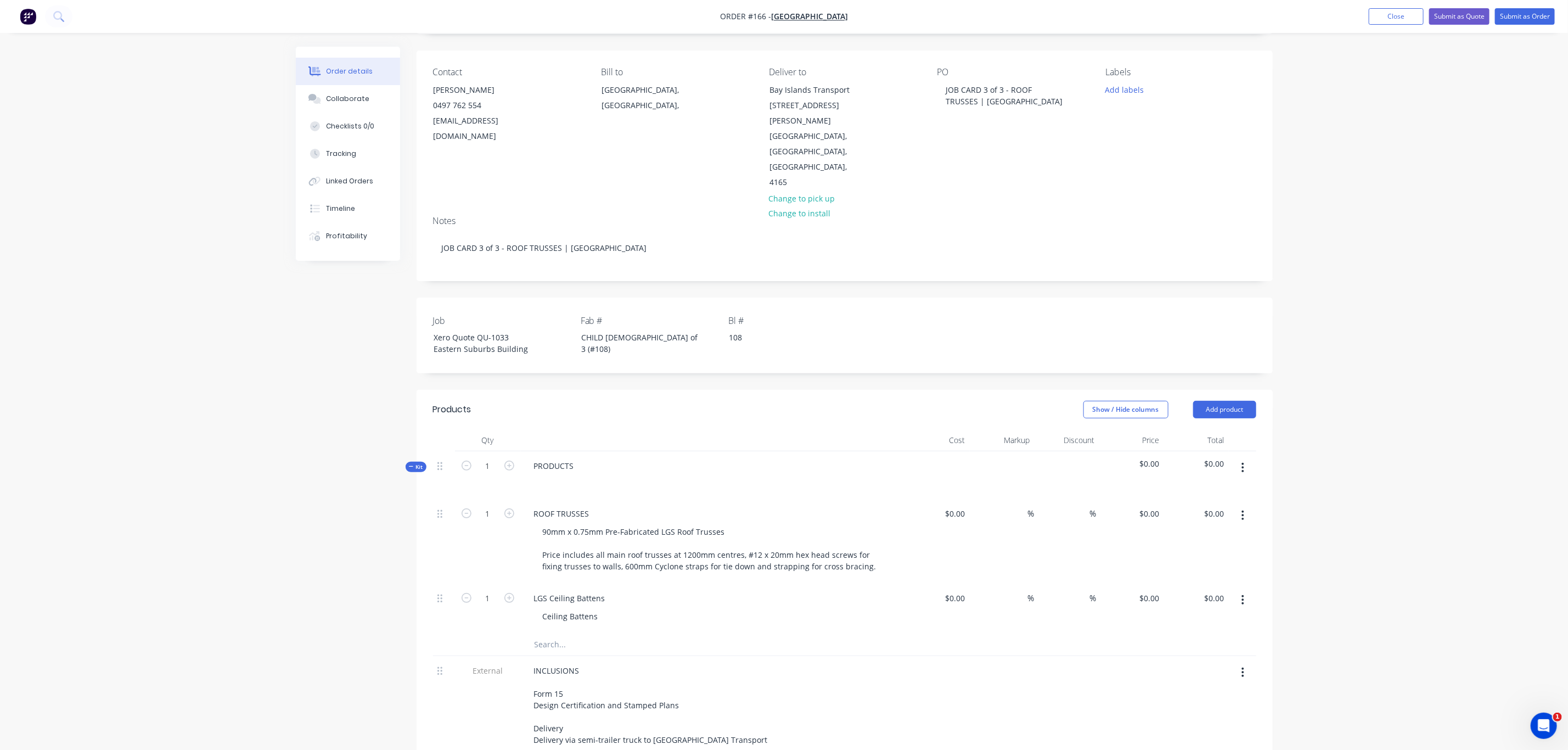
scroll to position [61, 0]
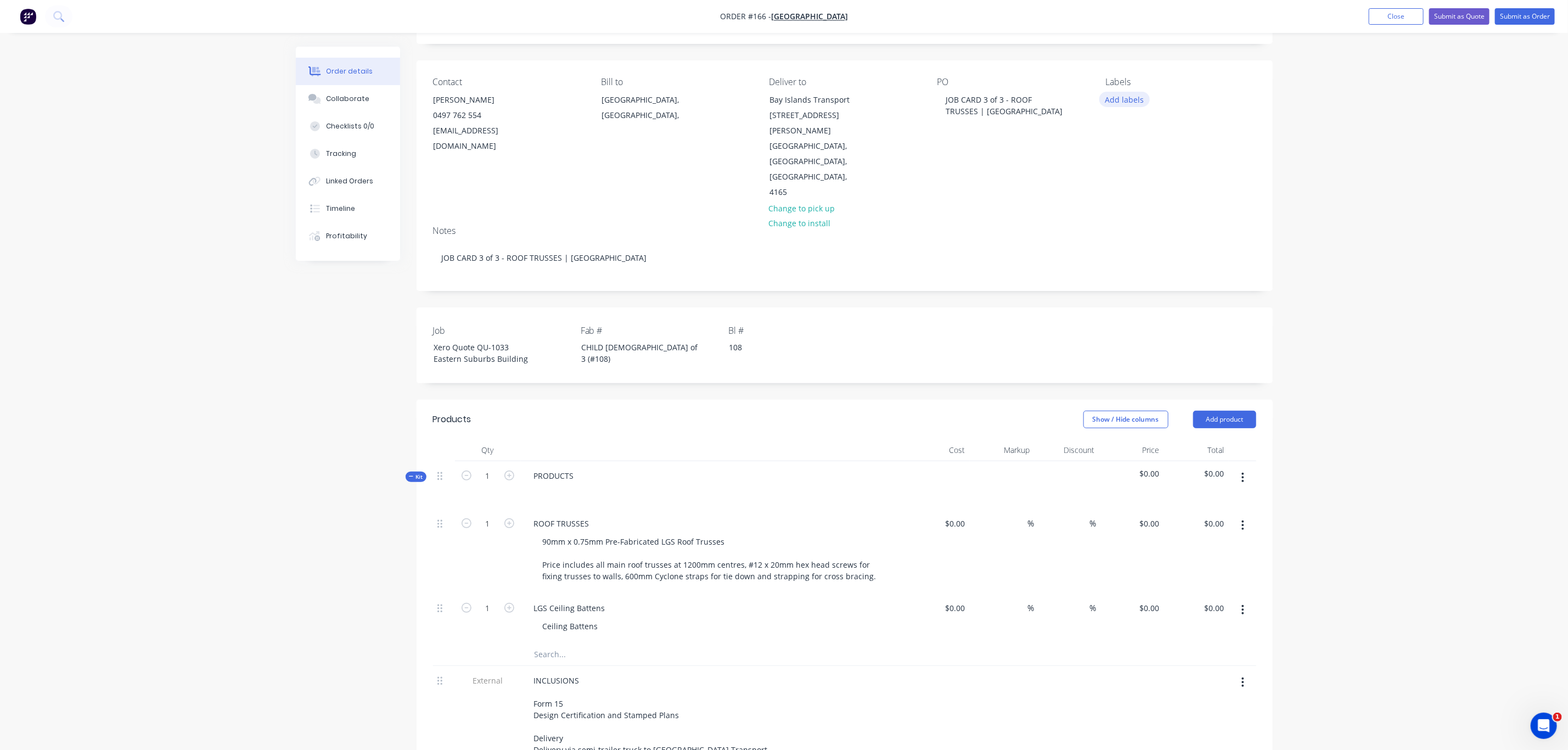
click at [1126, 102] on button "Add labels" at bounding box center [1125, 99] width 50 height 15
click at [1148, 223] on div "02 CHILD JOB" at bounding box center [1162, 220] width 52 height 12
click at [1151, 230] on button "Delivery" at bounding box center [1145, 236] width 57 height 15
click at [1145, 239] on div "LGS" at bounding box center [1146, 244] width 21 height 12
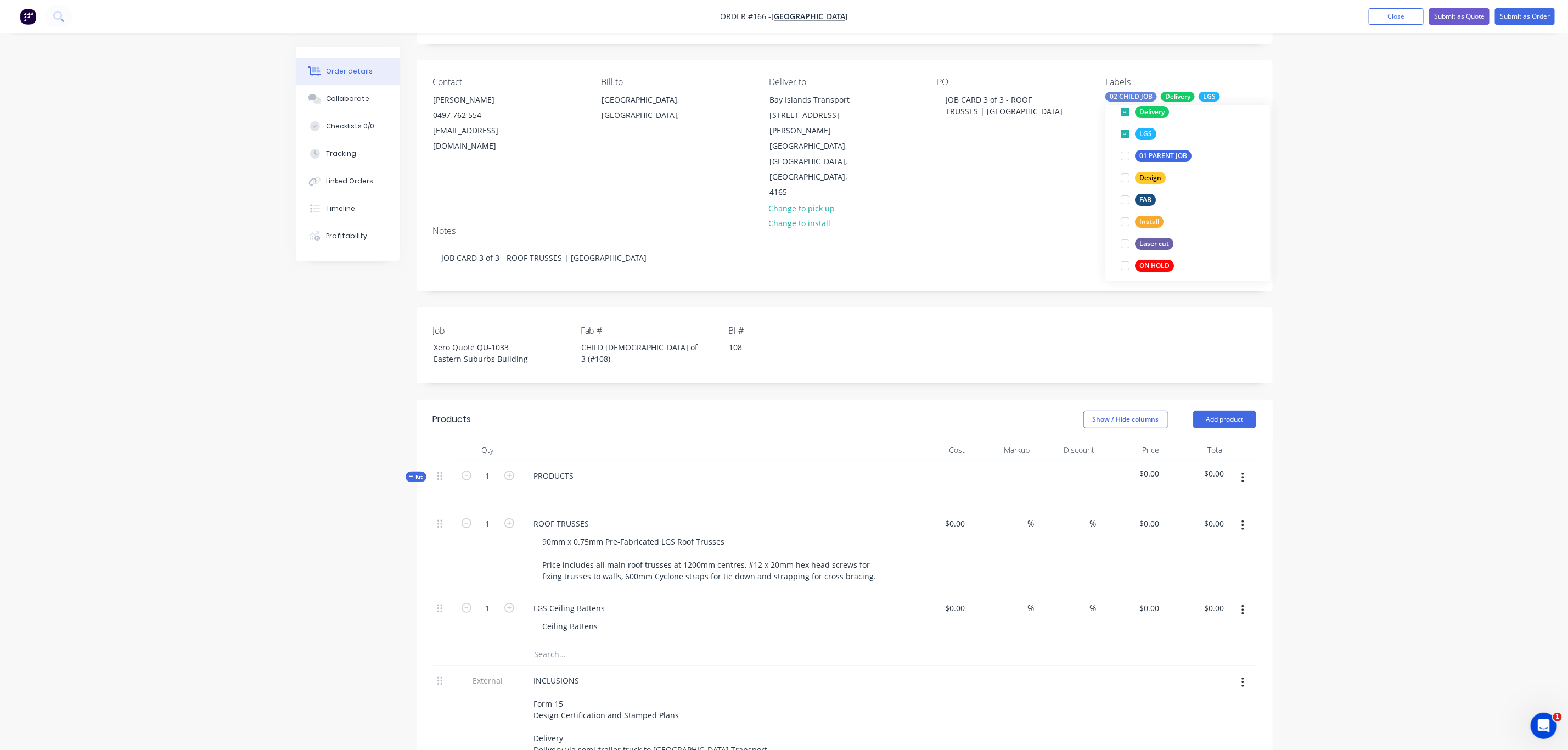
click at [1407, 266] on div "Order details Collaborate Checklists 0/0 Tracking Linked Orders Timeline Profit…" at bounding box center [784, 546] width 1568 height 1215
click at [1526, 18] on button "Submit as Order" at bounding box center [1524, 16] width 60 height 17
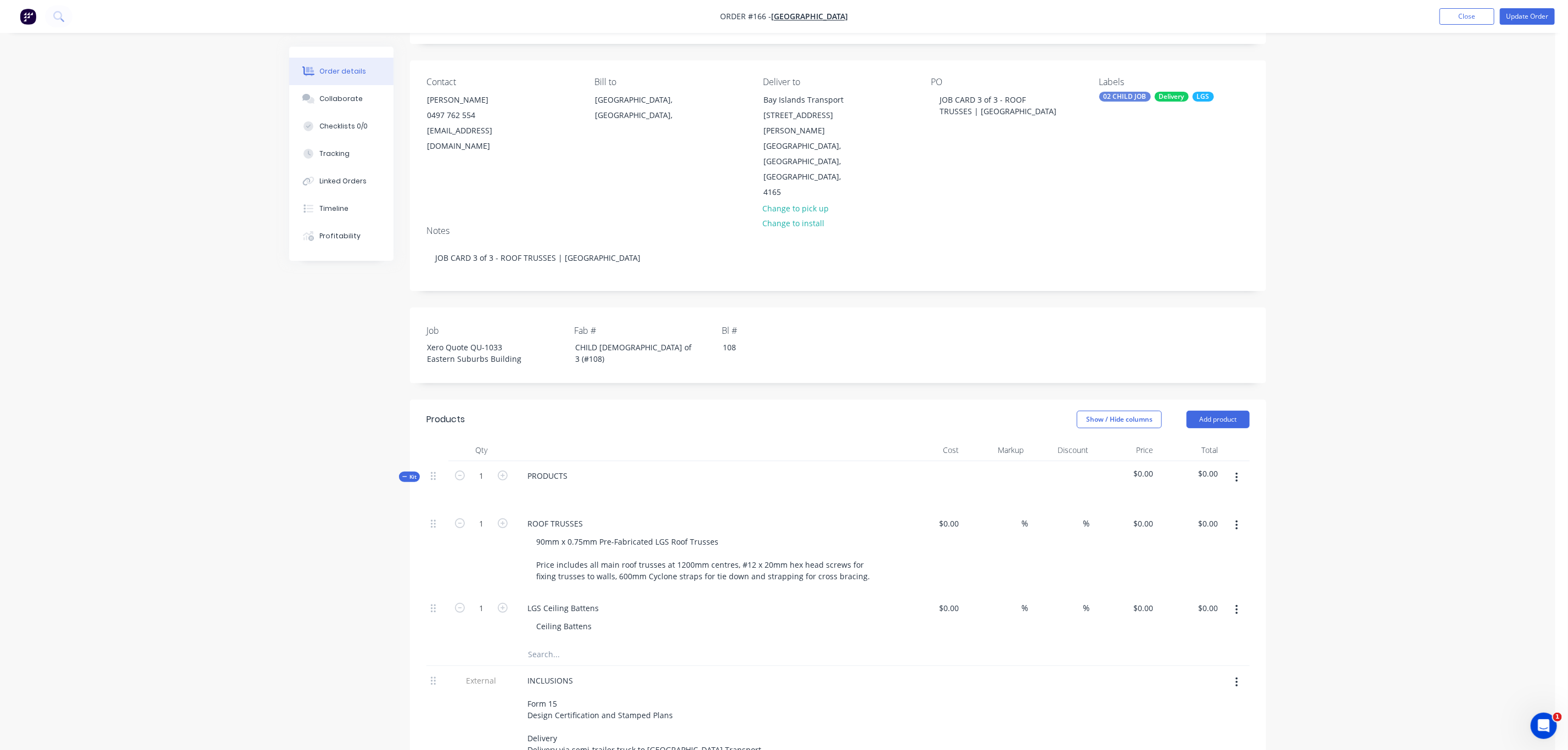
scroll to position [0, 0]
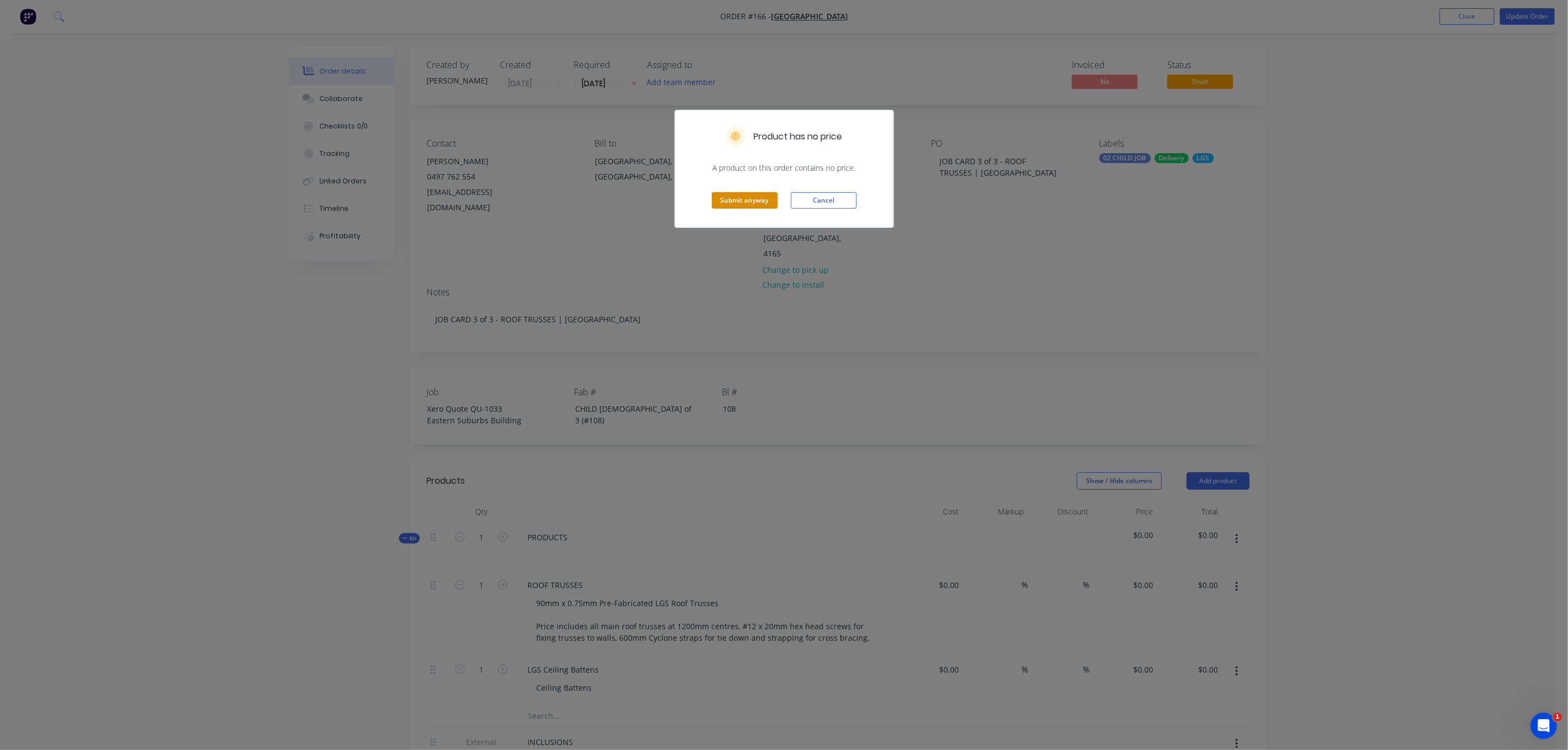
click at [735, 203] on button "Submit anyway" at bounding box center [744, 200] width 66 height 17
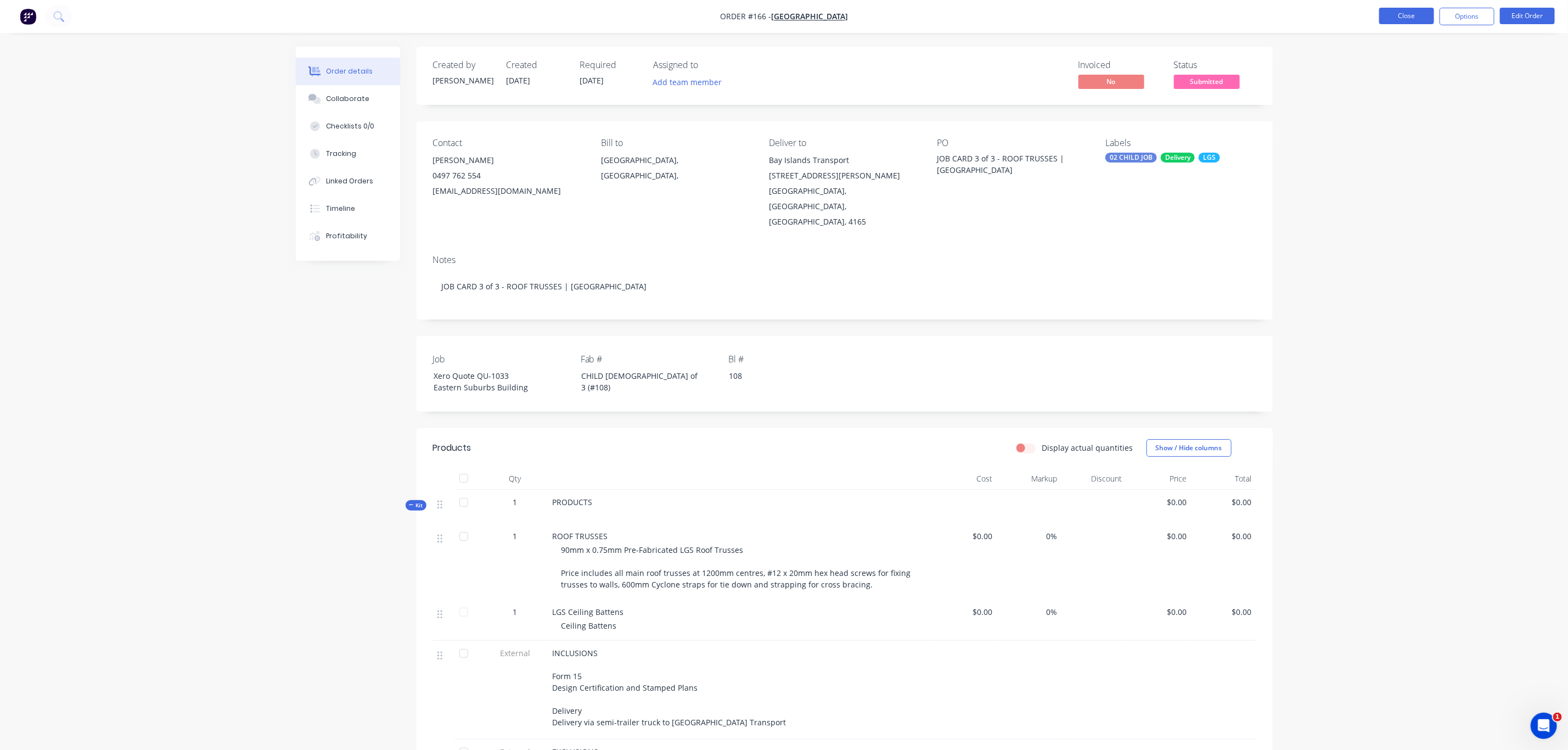
click at [1416, 14] on button "Close" at bounding box center [1407, 16] width 55 height 17
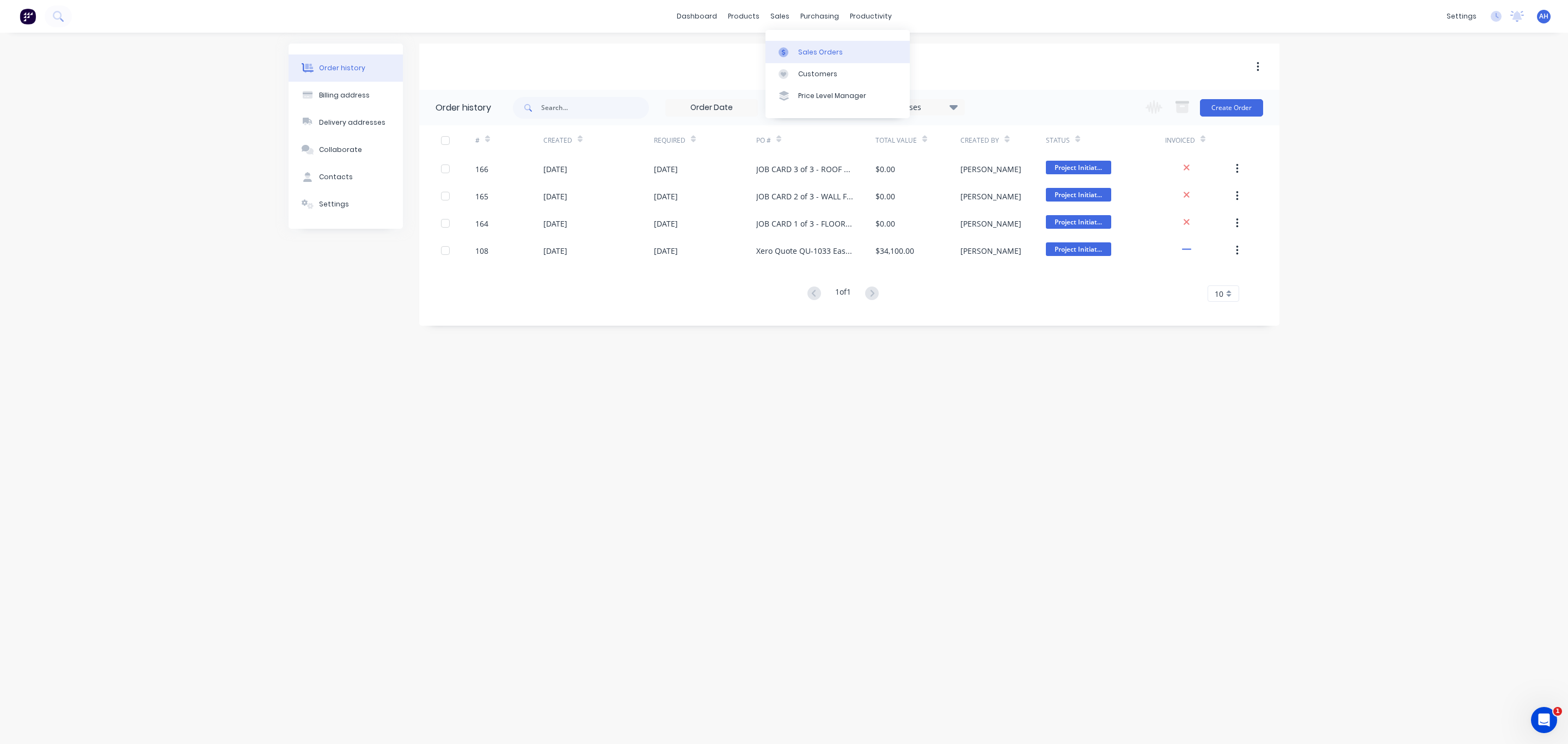
click at [807, 43] on link "Sales Orders" at bounding box center [838, 52] width 144 height 22
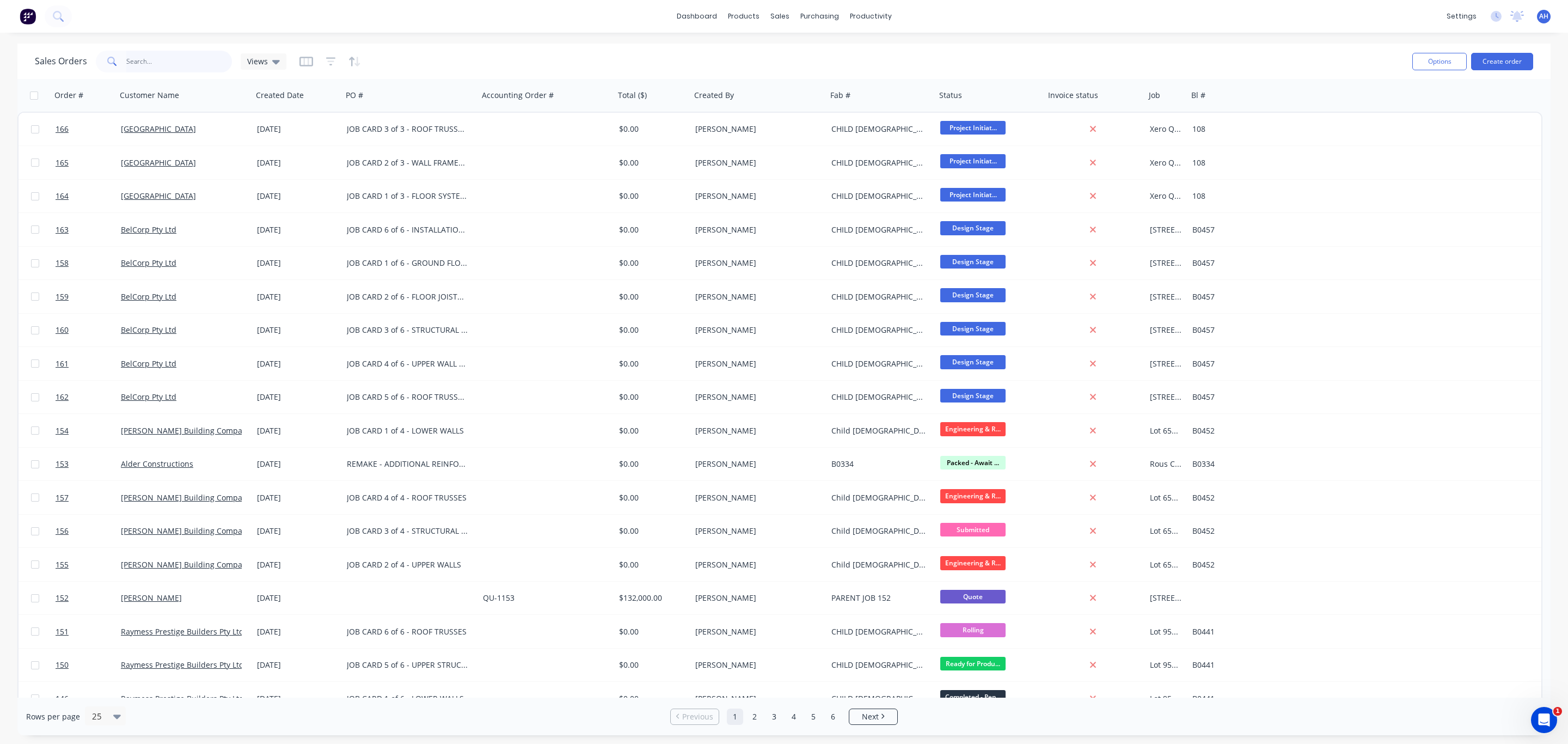
click at [162, 58] on input "text" at bounding box center [180, 61] width 106 height 22
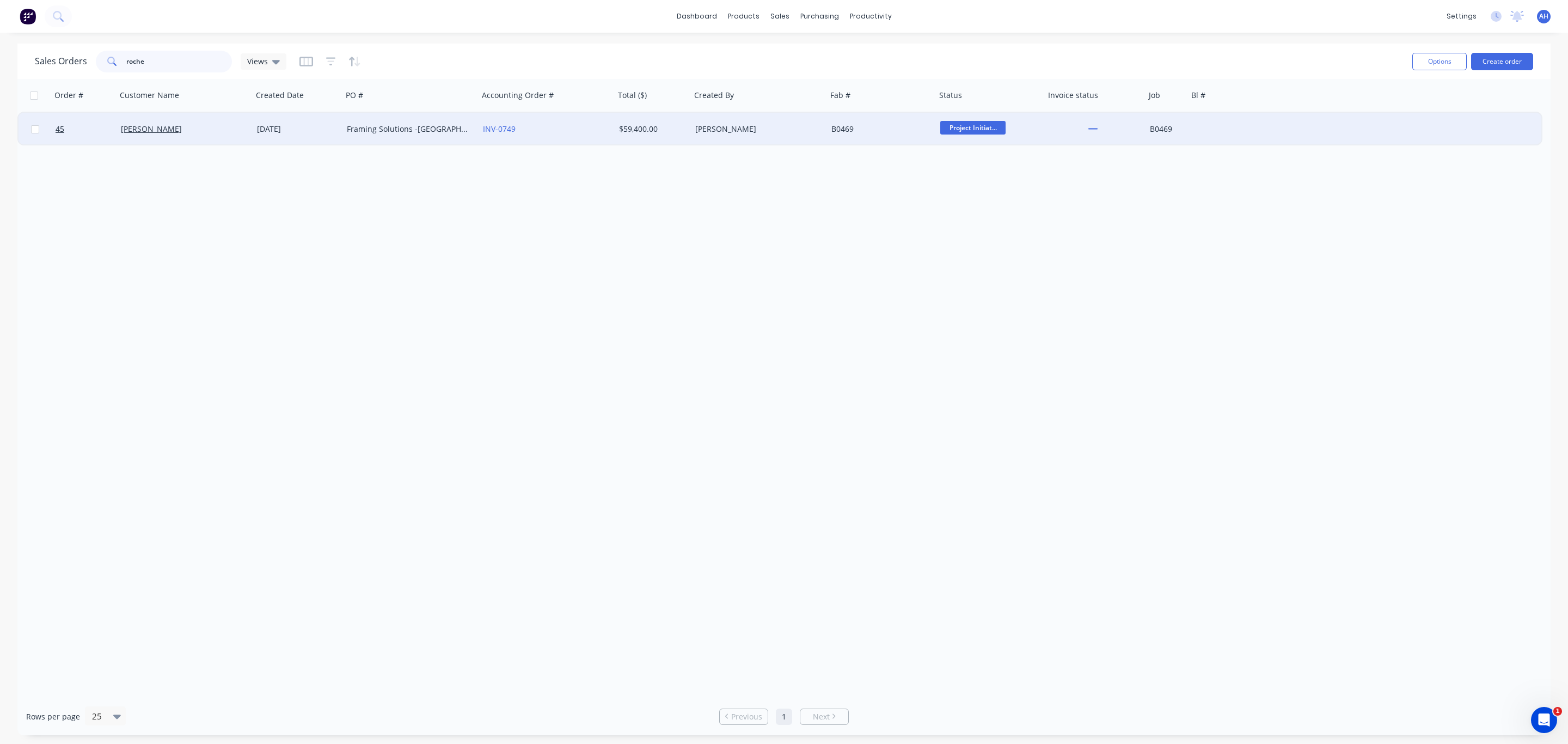
type input "roche"
click at [388, 128] on div "Framing Solutions -[GEOGRAPHIC_DATA]" at bounding box center [407, 129] width 121 height 11
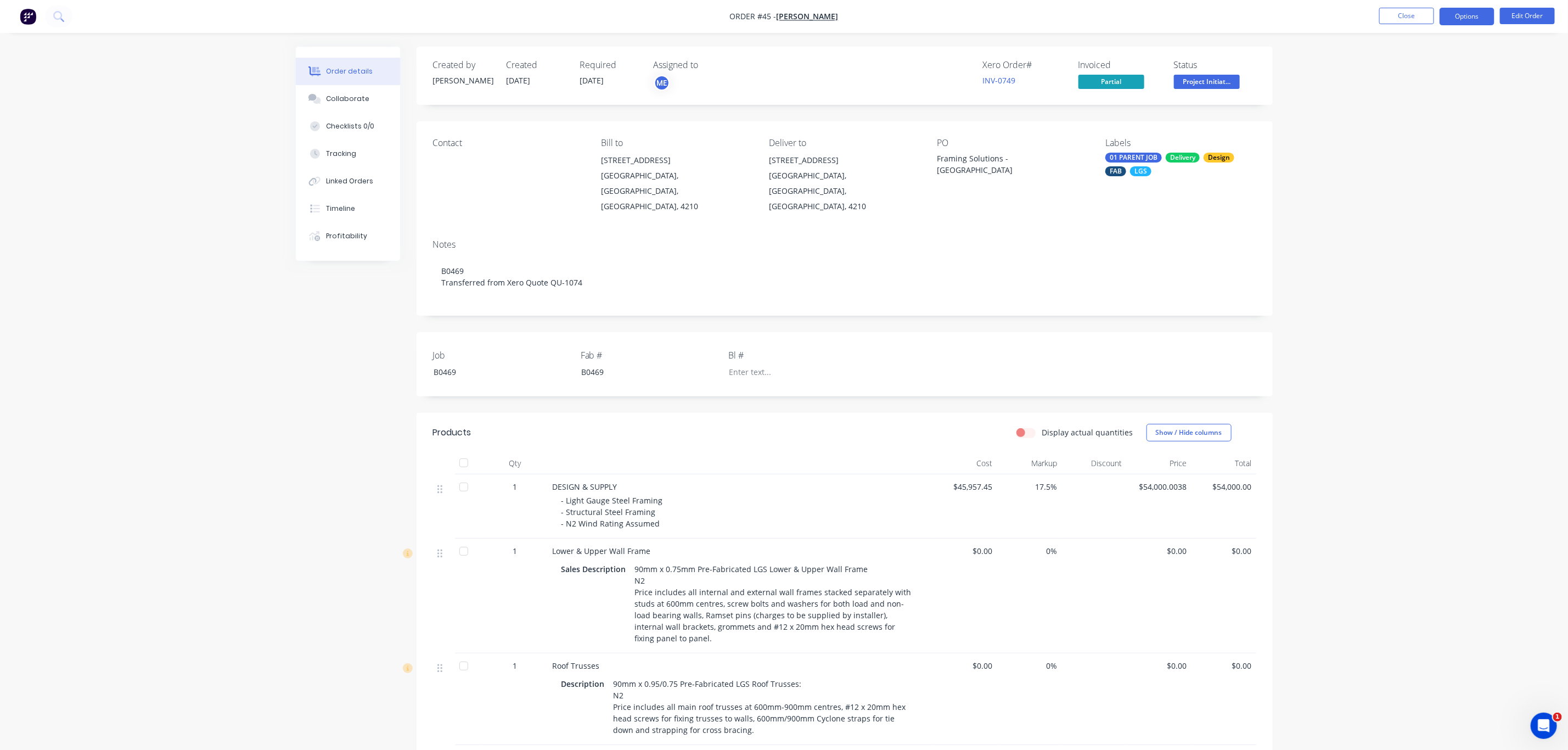
click at [1468, 15] on button "Options" at bounding box center [1467, 17] width 55 height 18
click at [1422, 262] on div "Duplicate" at bounding box center [1434, 265] width 101 height 16
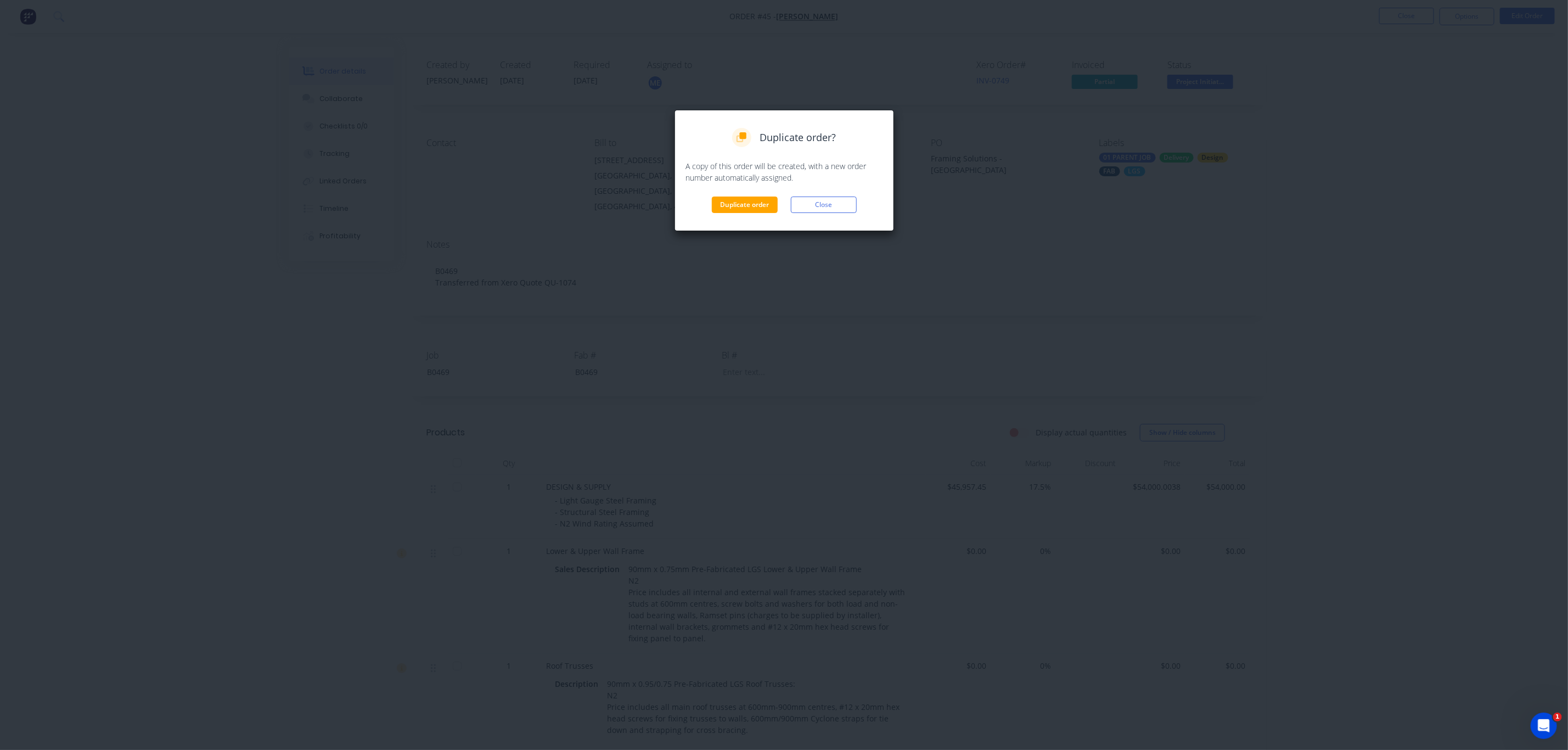
drag, startPoint x: 740, startPoint y: 207, endPoint x: 745, endPoint y: 191, distance: 16.8
click at [741, 207] on button "Duplicate order" at bounding box center [744, 204] width 66 height 17
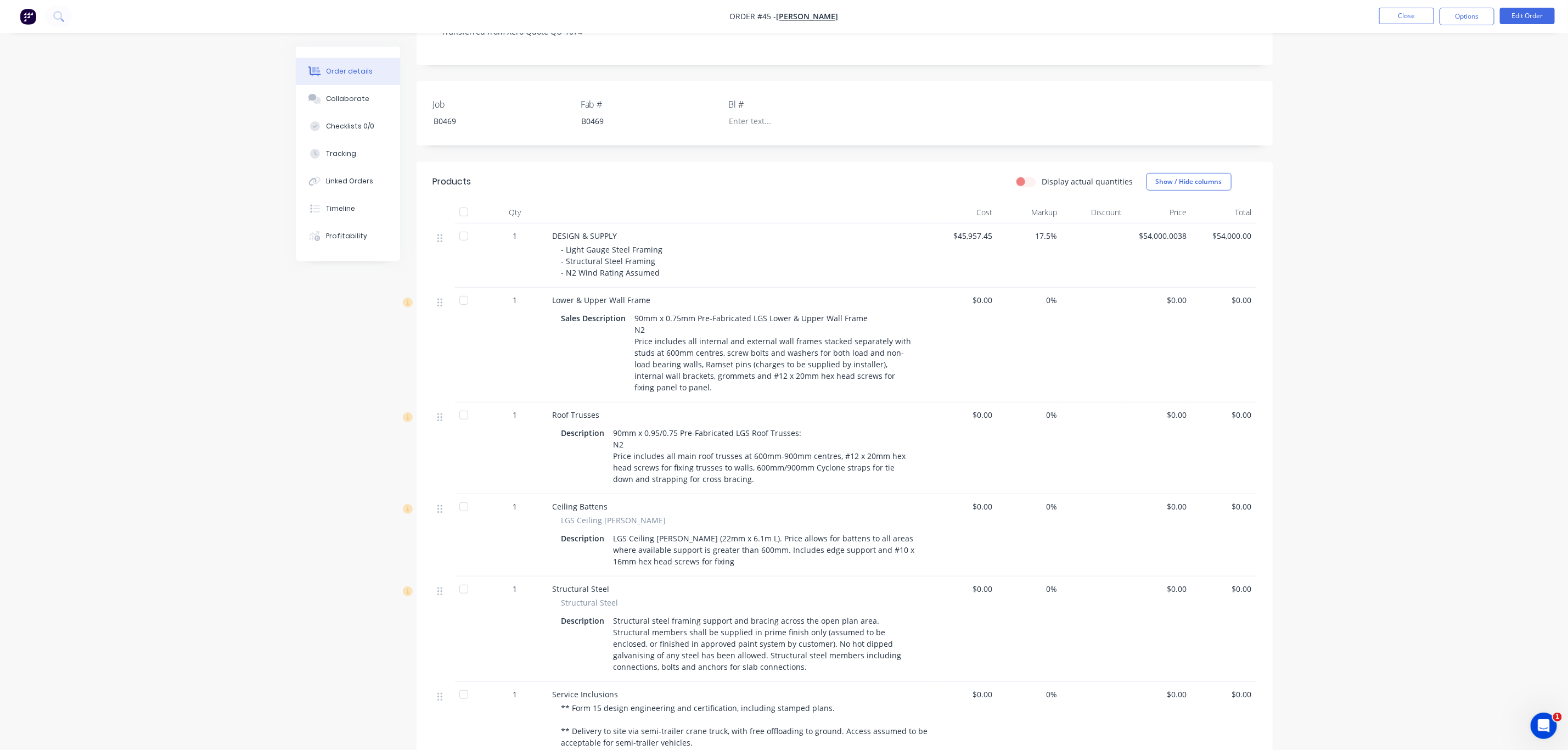
scroll to position [288, 0]
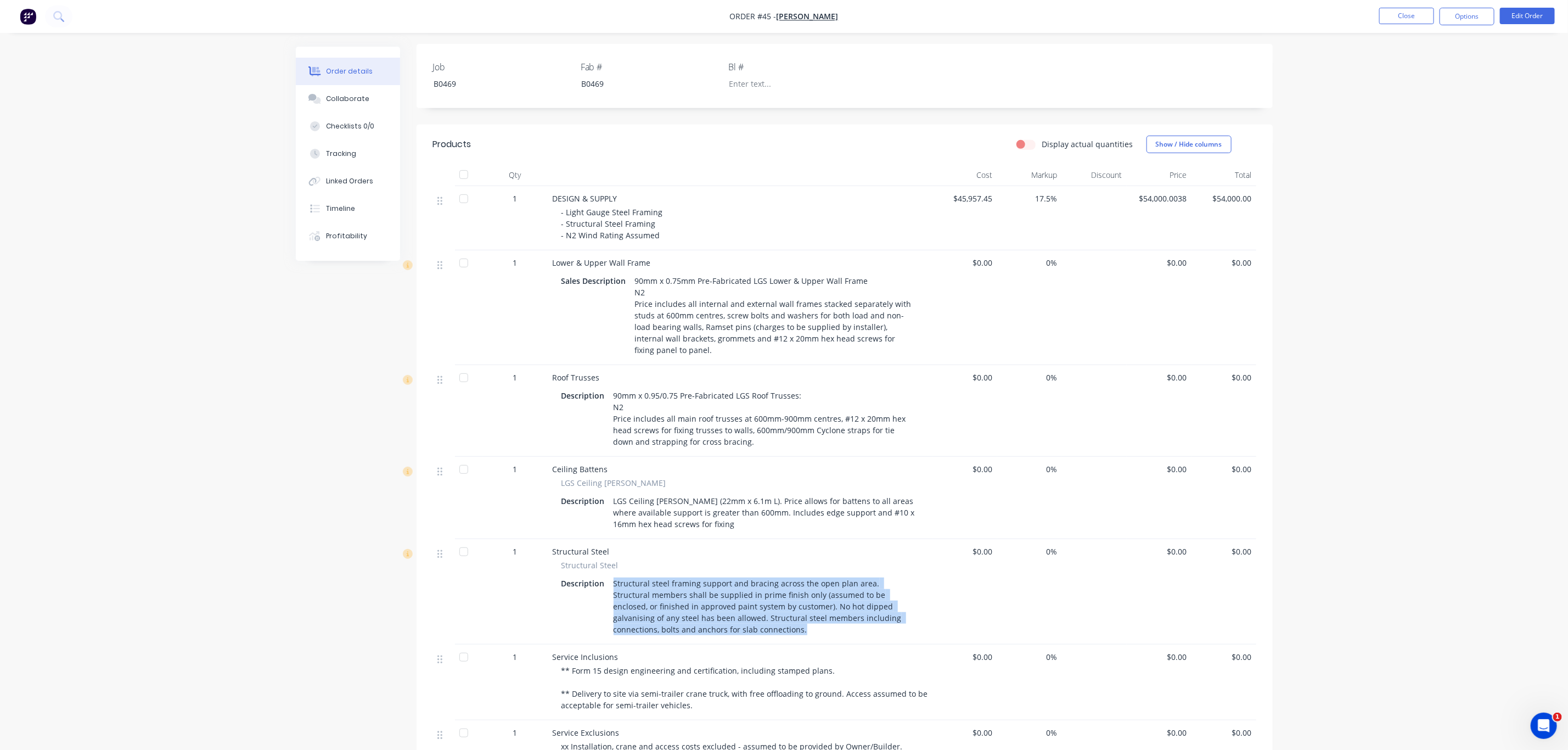
drag, startPoint x: 657, startPoint y: 601, endPoint x: 610, endPoint y: 559, distance: 63.0
click at [610, 575] on div "Structural steel framing support and bracing across the open plan area. Structu…" at bounding box center [764, 606] width 310 height 62
copy div "Structural steel framing support and bracing across the open plan area. Structu…"
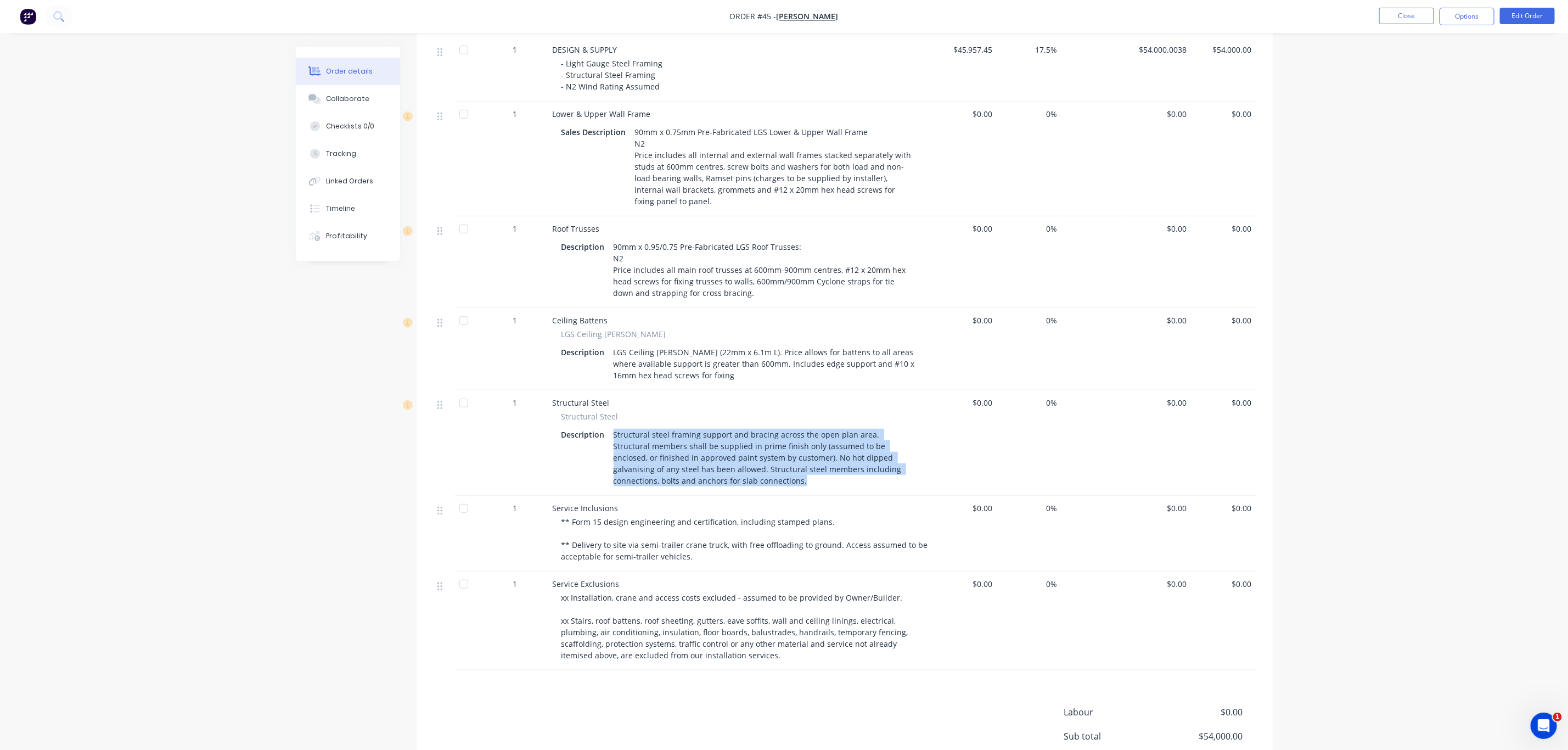
scroll to position [453, 0]
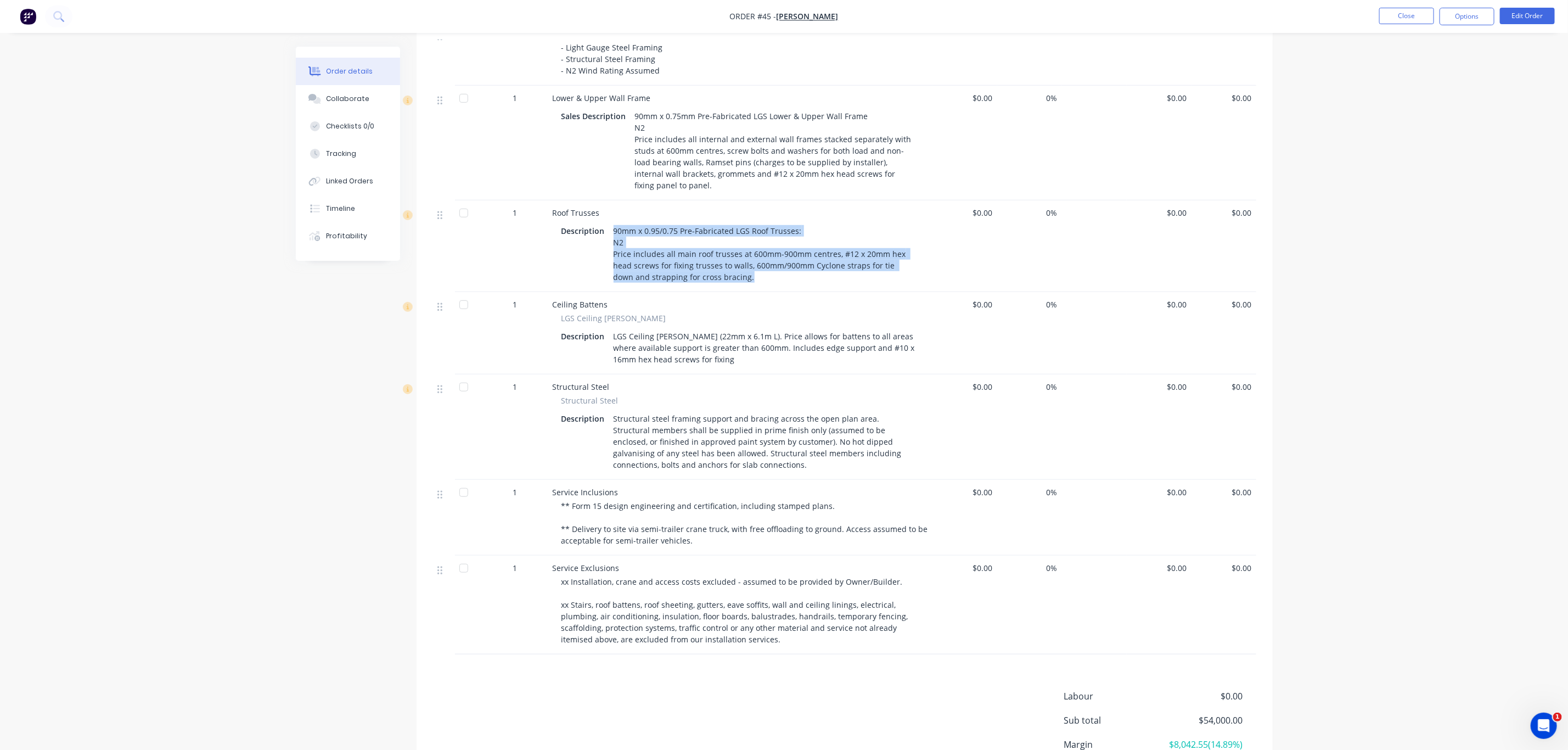
drag, startPoint x: 716, startPoint y: 256, endPoint x: 606, endPoint y: 208, distance: 120.0
click at [606, 223] on div "Description 90mm x 0.95/0.75 Pre-Fabricated LGS Roof Trusses: N2 Price includes…" at bounding box center [740, 253] width 358 height 62
copy div "90mm x 0.95/0.75 Pre-Fabricated LGS Roof Trusses: N2 Price includes all main ro…"
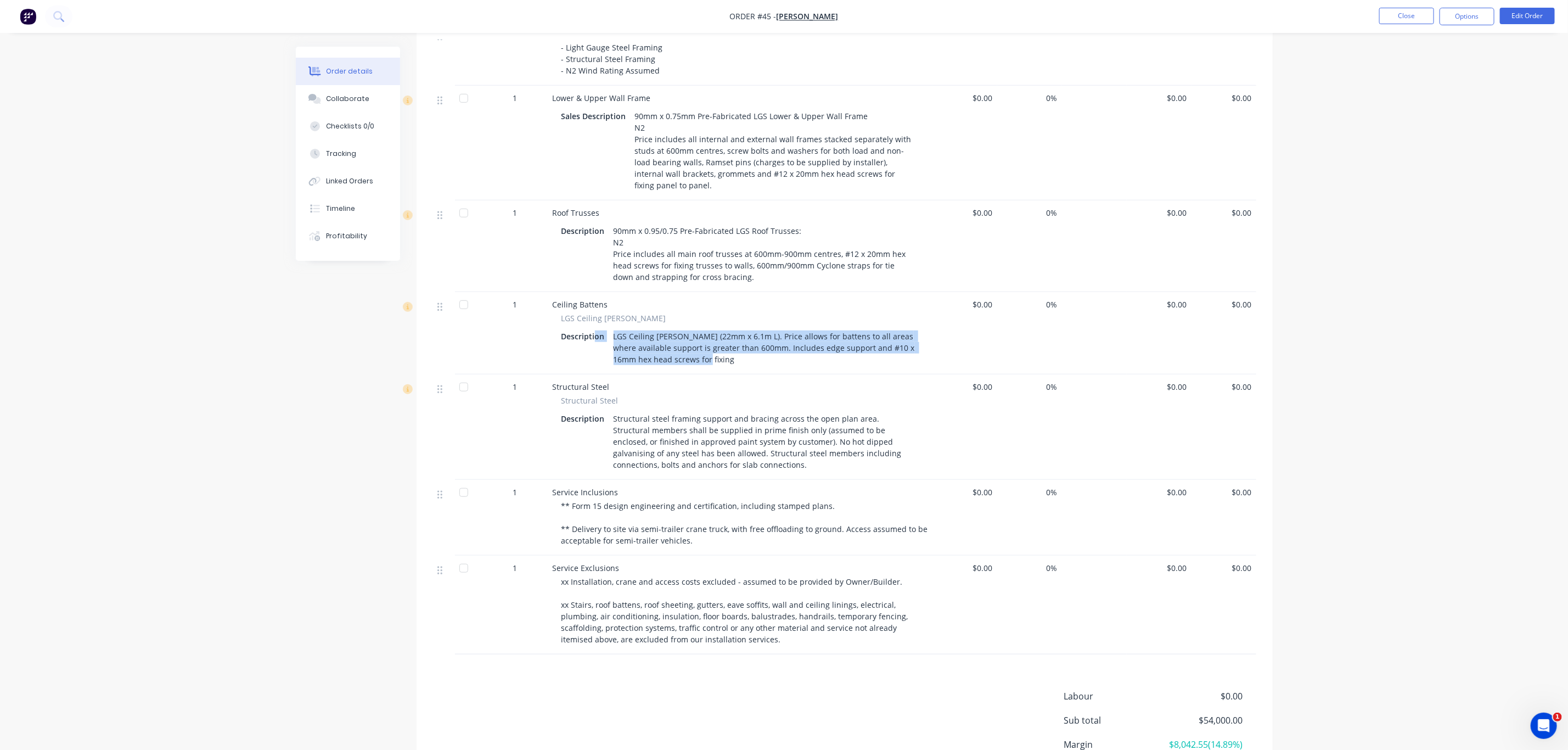
drag, startPoint x: 718, startPoint y: 331, endPoint x: 595, endPoint y: 302, distance: 126.4
click at [595, 328] on div "Description LGS Ceiling Batten (22mm x 6.1m L). Price allows for battens to all…" at bounding box center [740, 348] width 358 height 39
copy div "on LGS Ceiling Batten (22mm x 6.1m L). Price allows for battens to all areas wh…"
click at [732, 328] on div "LGS Ceiling Batten (22mm x 6.1m L). Price allows for battens to all areas where…" at bounding box center [764, 348] width 310 height 39
click at [721, 336] on div "LGS Ceiling Batten (22mm x 6.1m L). Price allows for battens to all areas where…" at bounding box center [764, 348] width 310 height 39
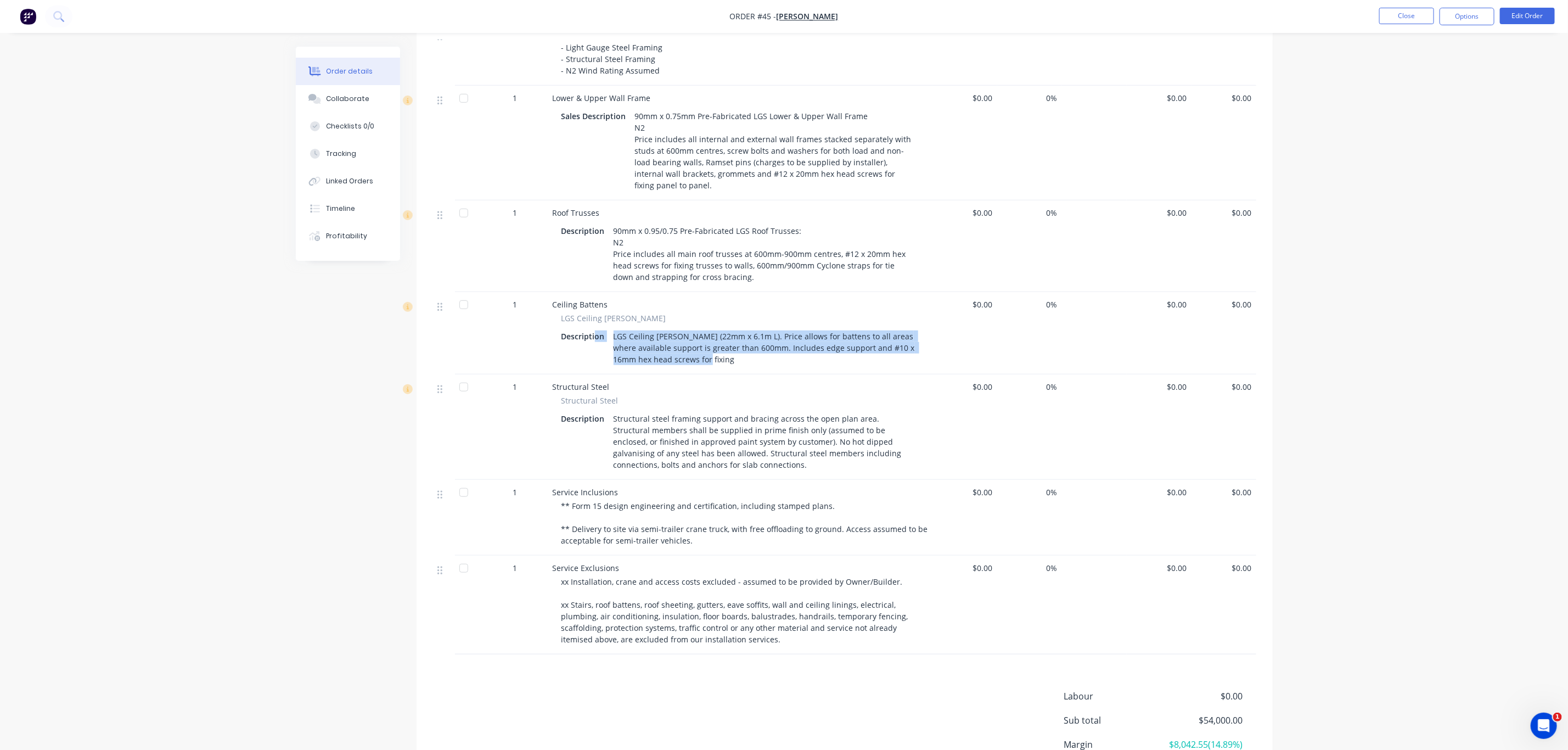
click at [705, 336] on div "LGS Ceiling Batten (22mm x 6.1m L). Price allows for battens to all areas where…" at bounding box center [764, 348] width 310 height 39
drag, startPoint x: 705, startPoint y: 334, endPoint x: 612, endPoint y: 312, distance: 95.6
click at [612, 328] on div "LGS Ceiling Batten (22mm x 6.1m L). Price allows for battens to all areas where…" at bounding box center [764, 348] width 310 height 39
click at [349, 176] on div "Linked Orders" at bounding box center [349, 181] width 47 height 10
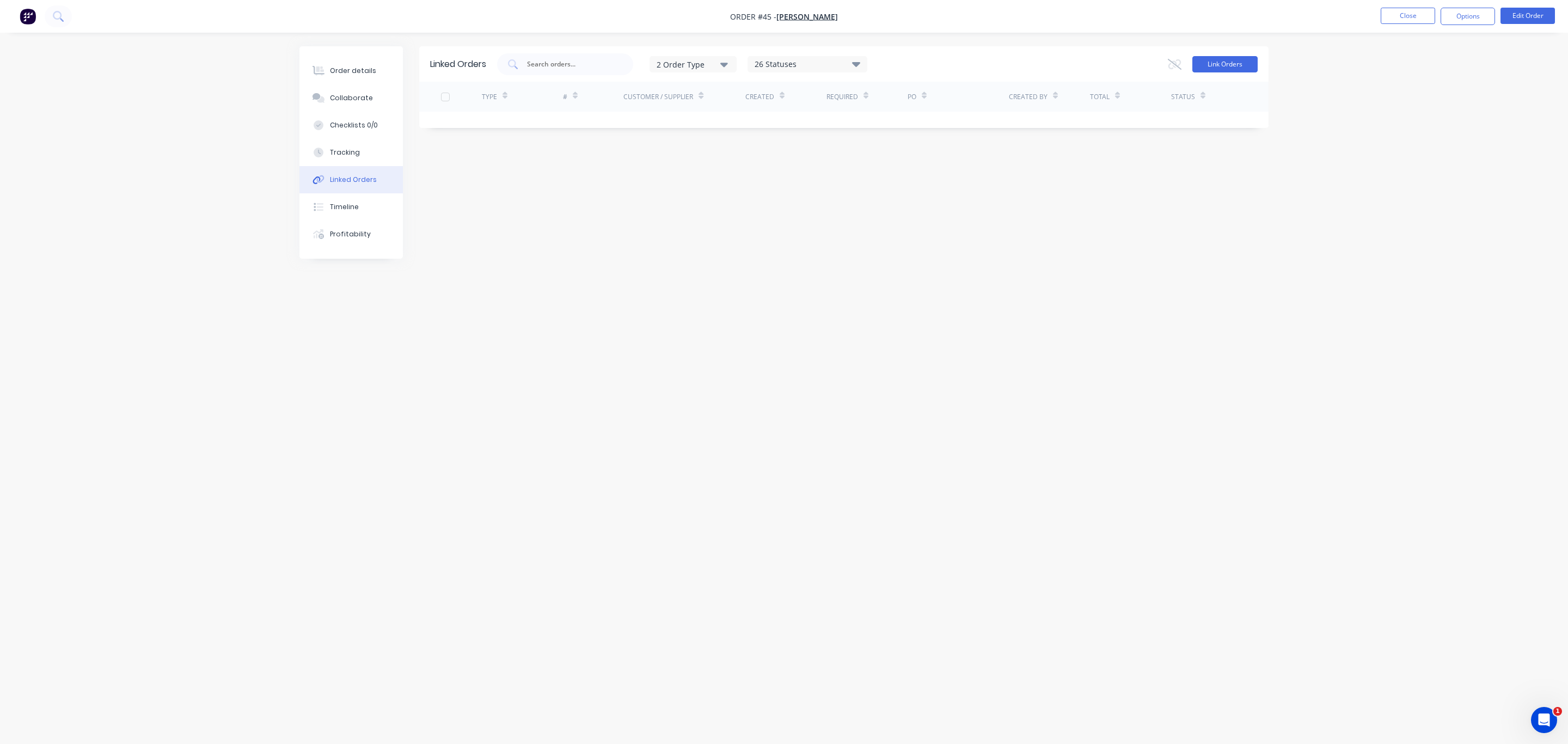
click at [1248, 67] on button "Link Orders" at bounding box center [1225, 64] width 65 height 16
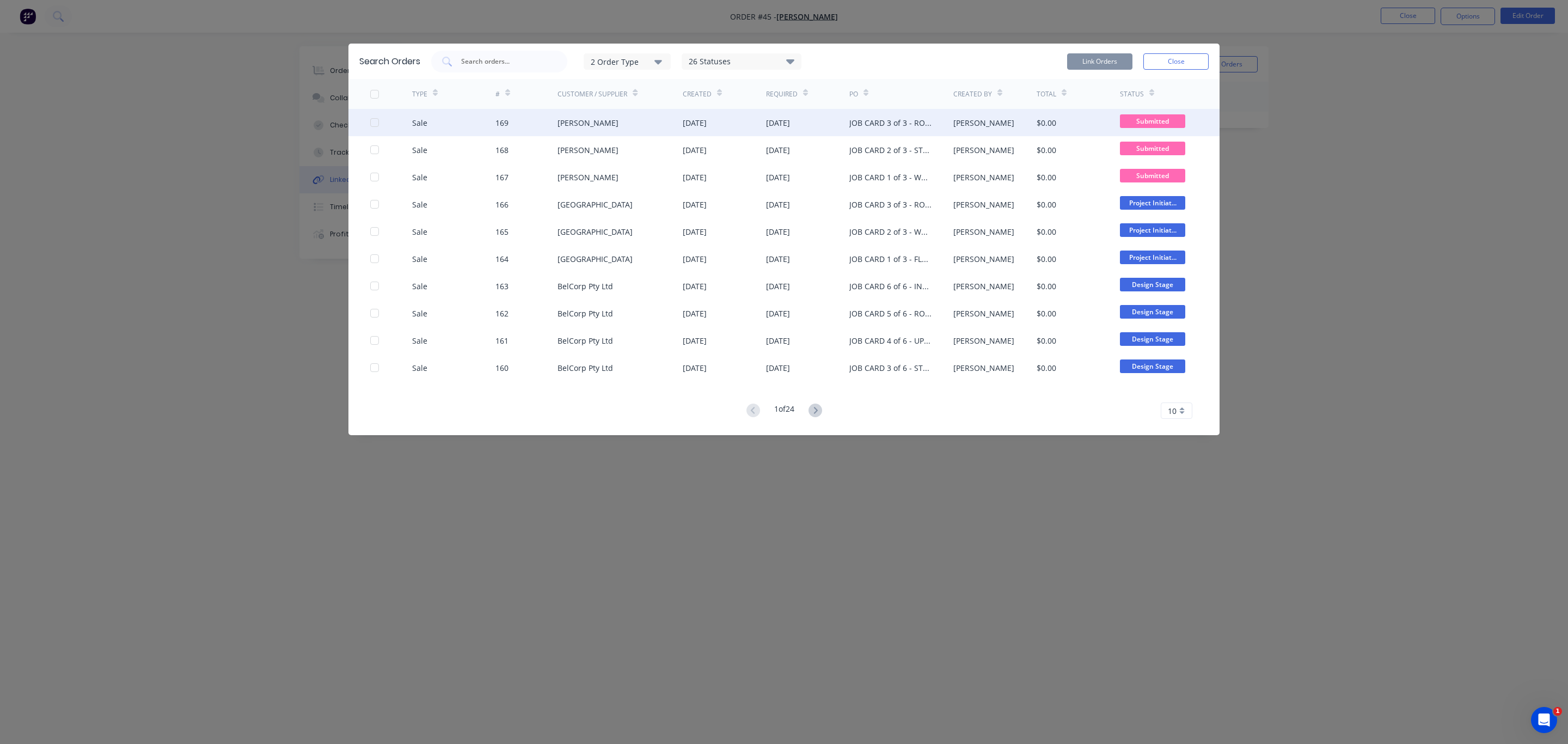
click at [369, 124] on div at bounding box center [374, 122] width 22 height 22
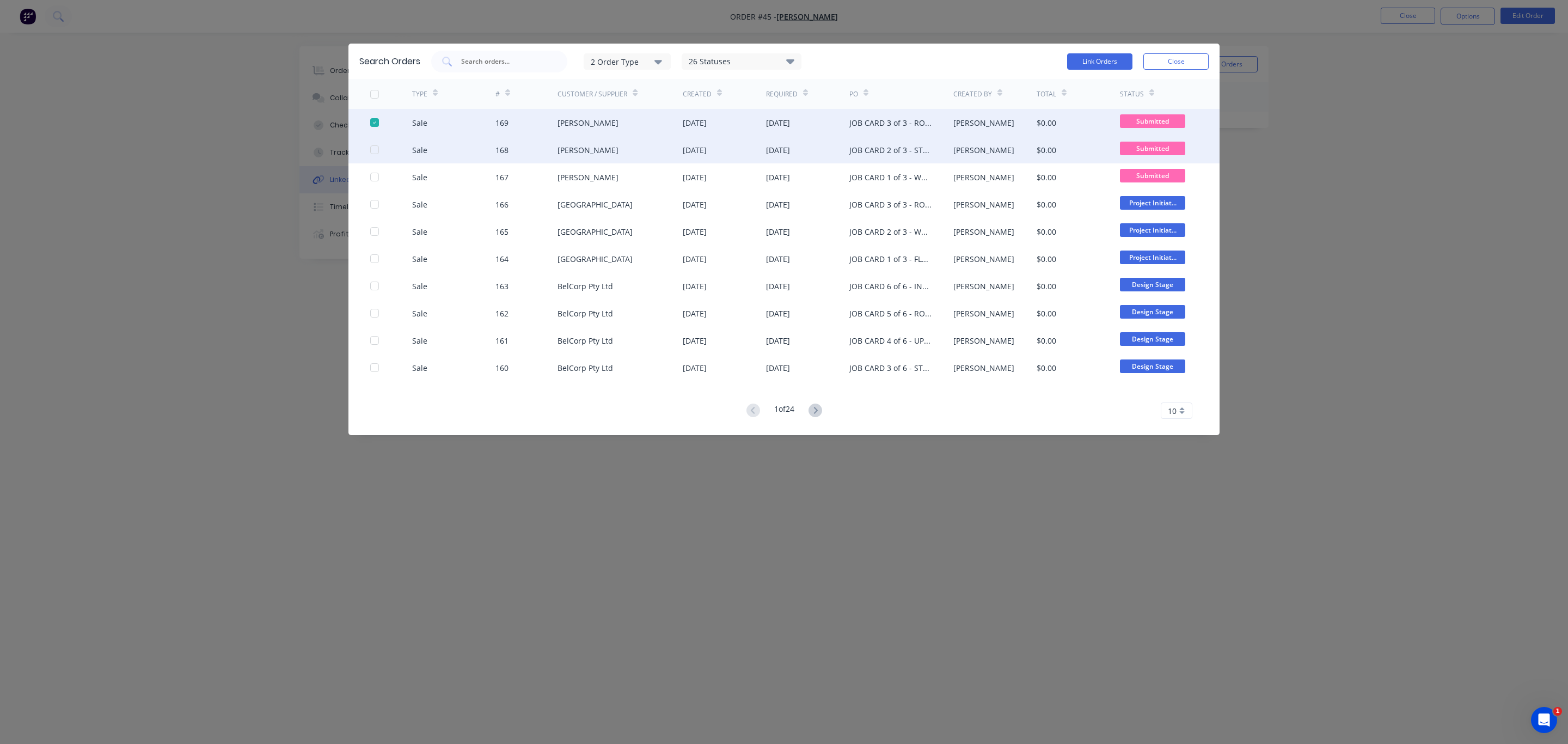
click at [376, 147] on div at bounding box center [374, 150] width 22 height 22
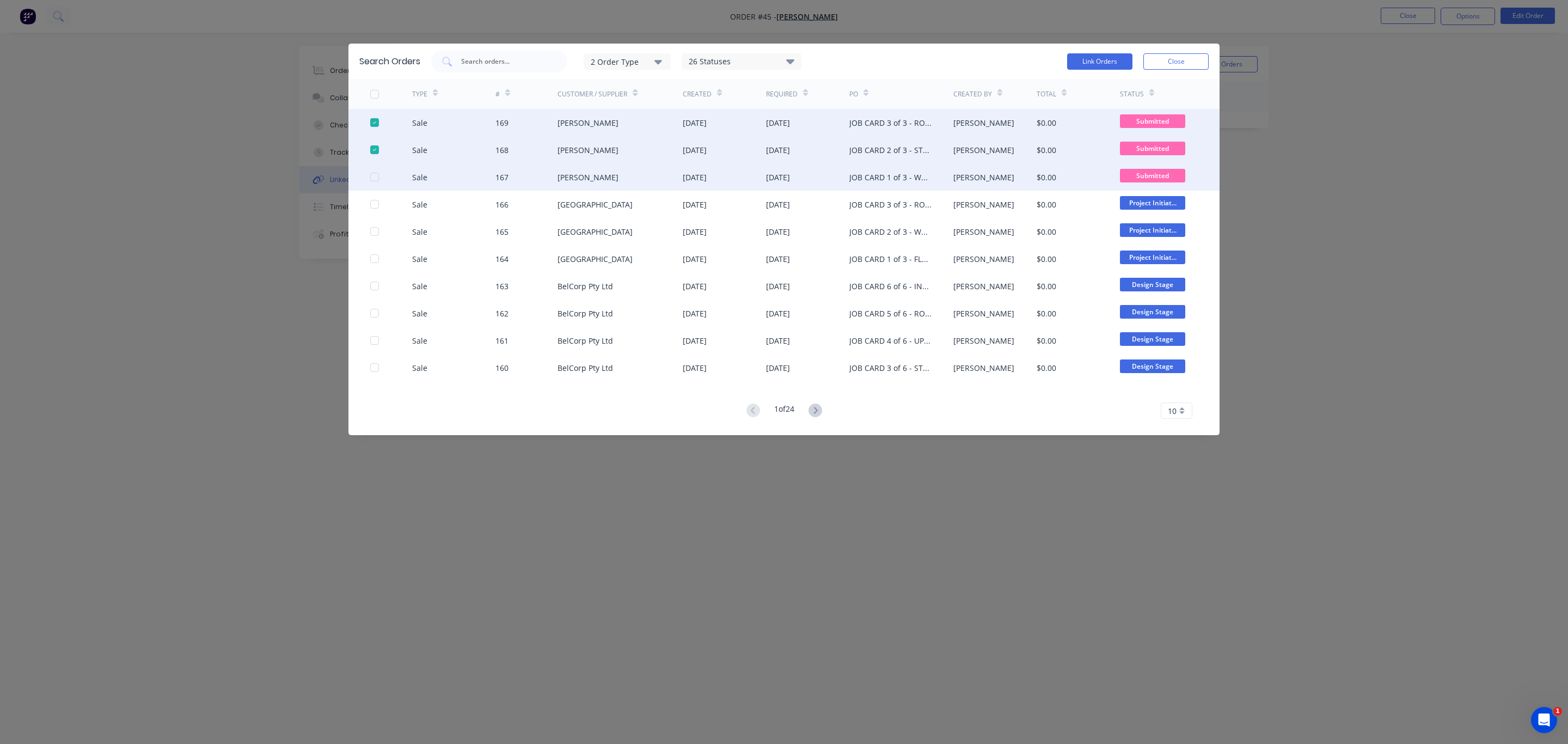
click at [371, 175] on div at bounding box center [374, 177] width 22 height 22
click at [1091, 56] on button "Link Orders" at bounding box center [1099, 61] width 65 height 16
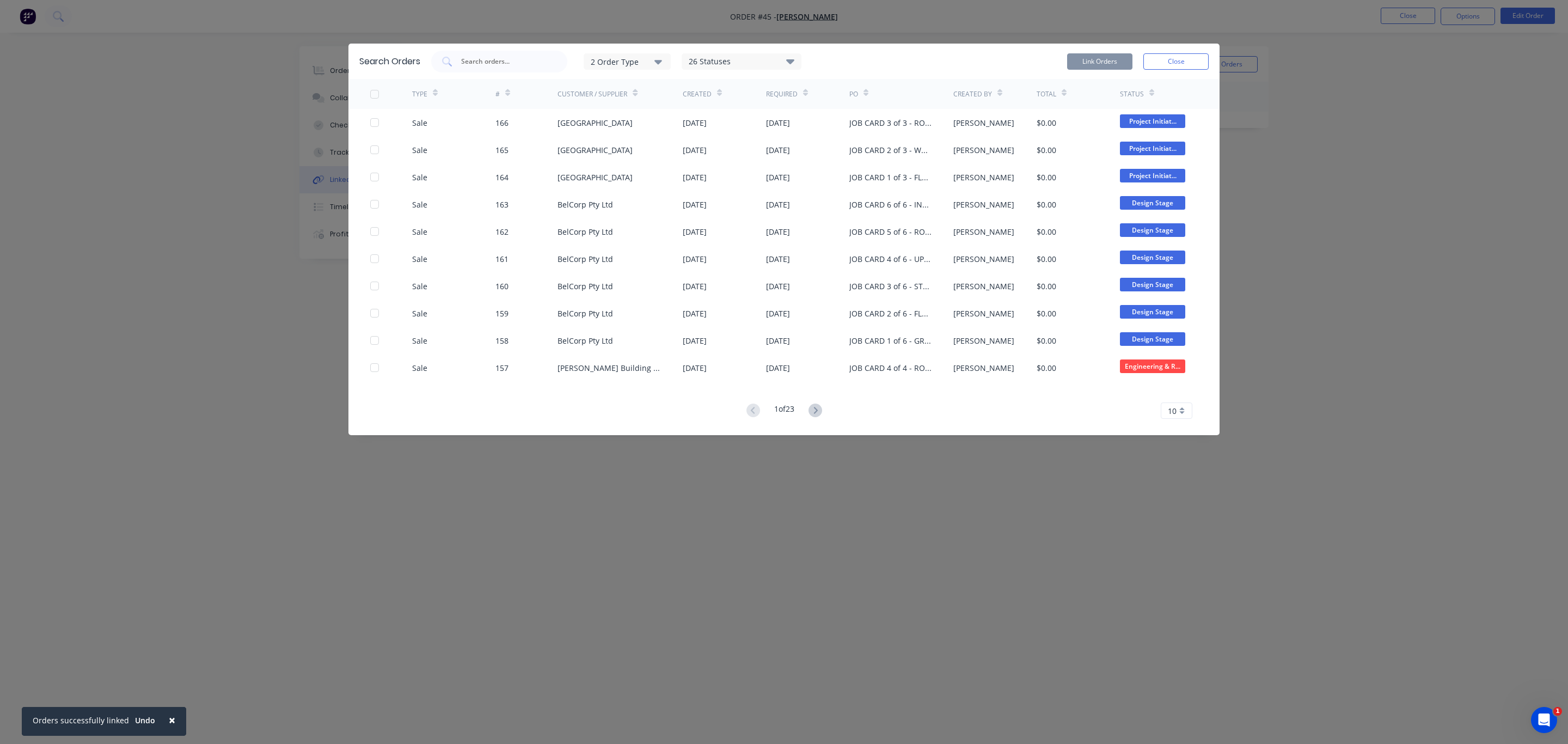
click at [1398, 189] on div "Search Orders 2 Order Type 26 Statuses Sales Order Status All Archived Draft Qu…" at bounding box center [784, 372] width 1568 height 744
click at [1191, 58] on button "Close" at bounding box center [1175, 61] width 65 height 16
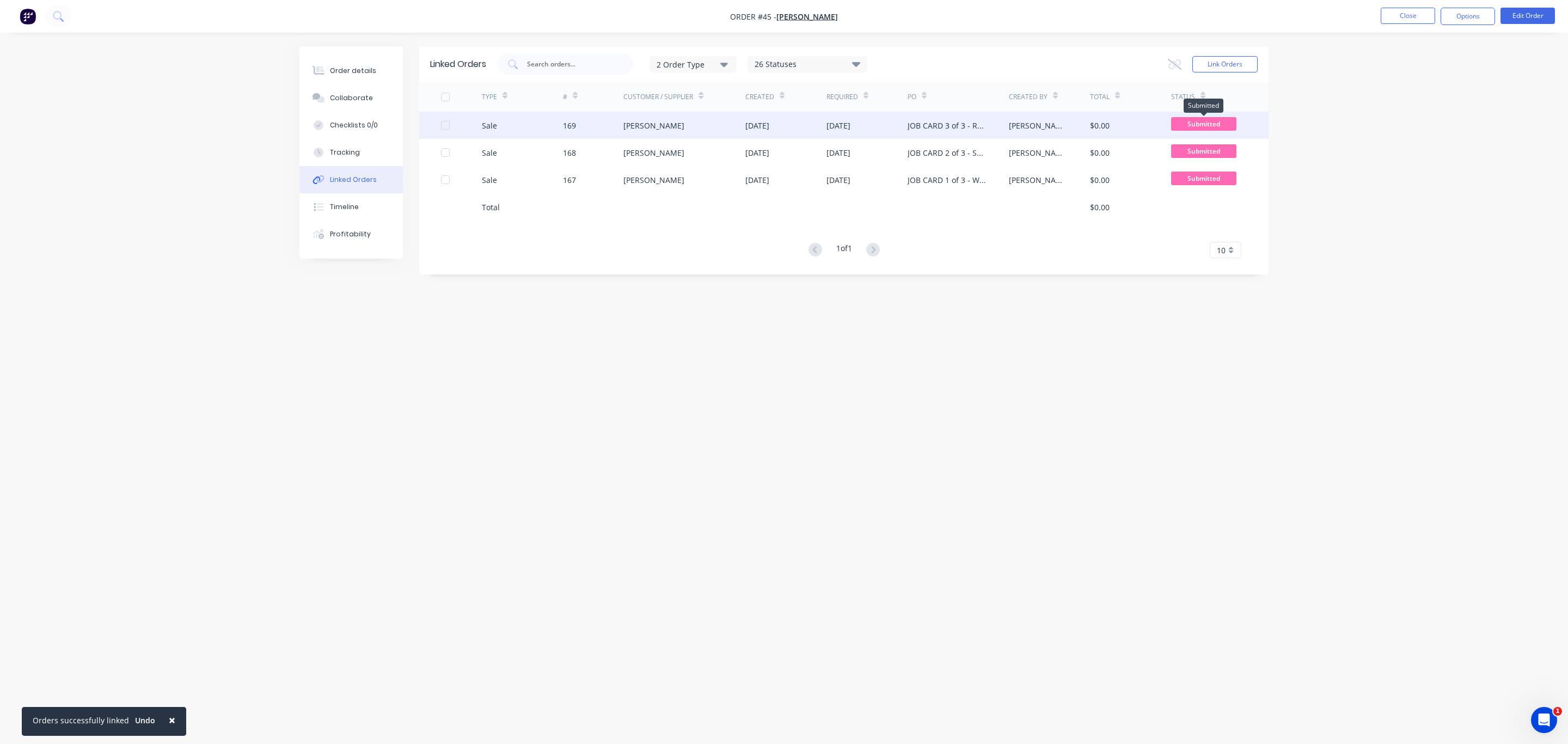
drag, startPoint x: 1212, startPoint y: 125, endPoint x: 1191, endPoint y: 127, distance: 21.1
click at [1191, 127] on span "Submitted" at bounding box center [1203, 124] width 65 height 13
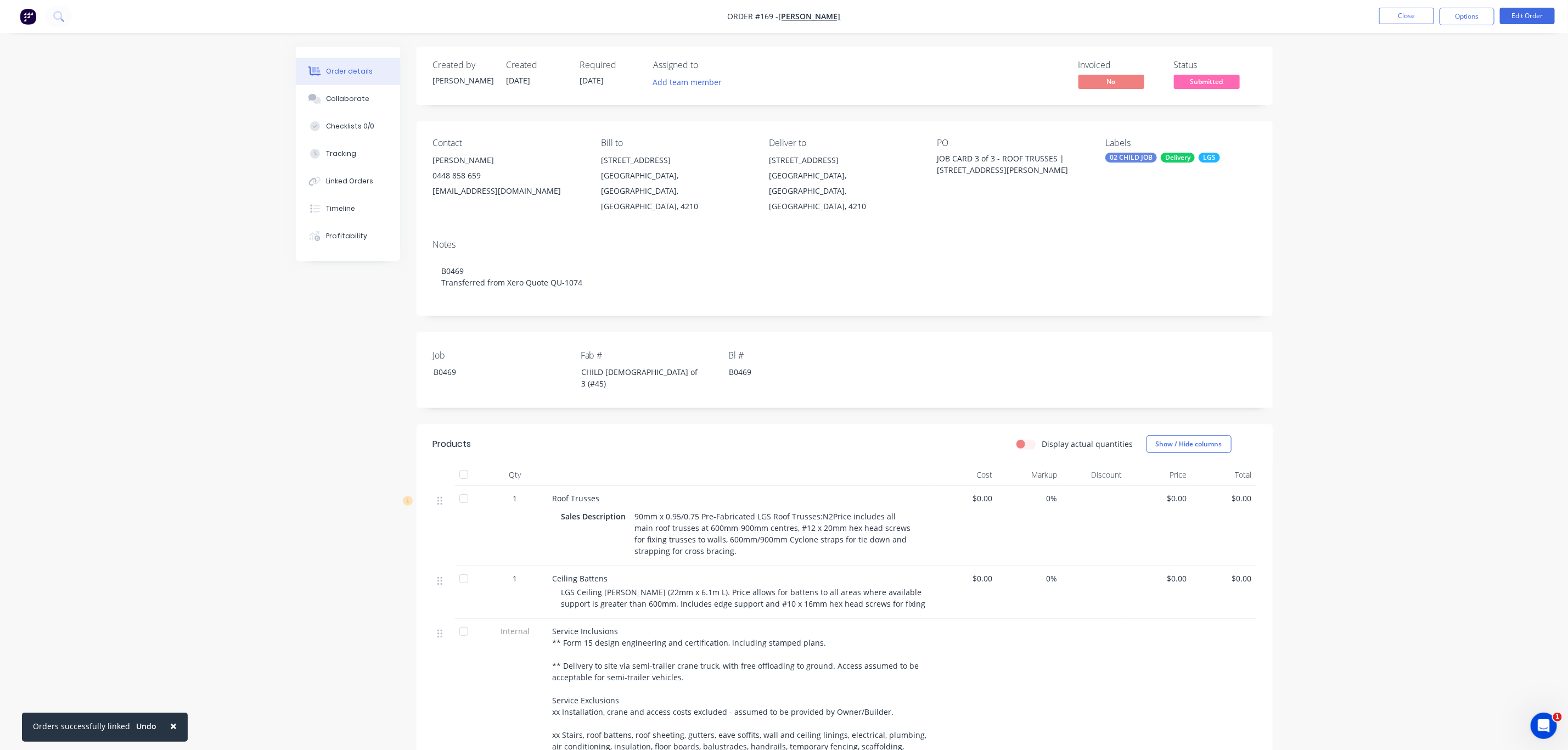
click at [1201, 84] on span "Submitted" at bounding box center [1207, 82] width 66 height 14
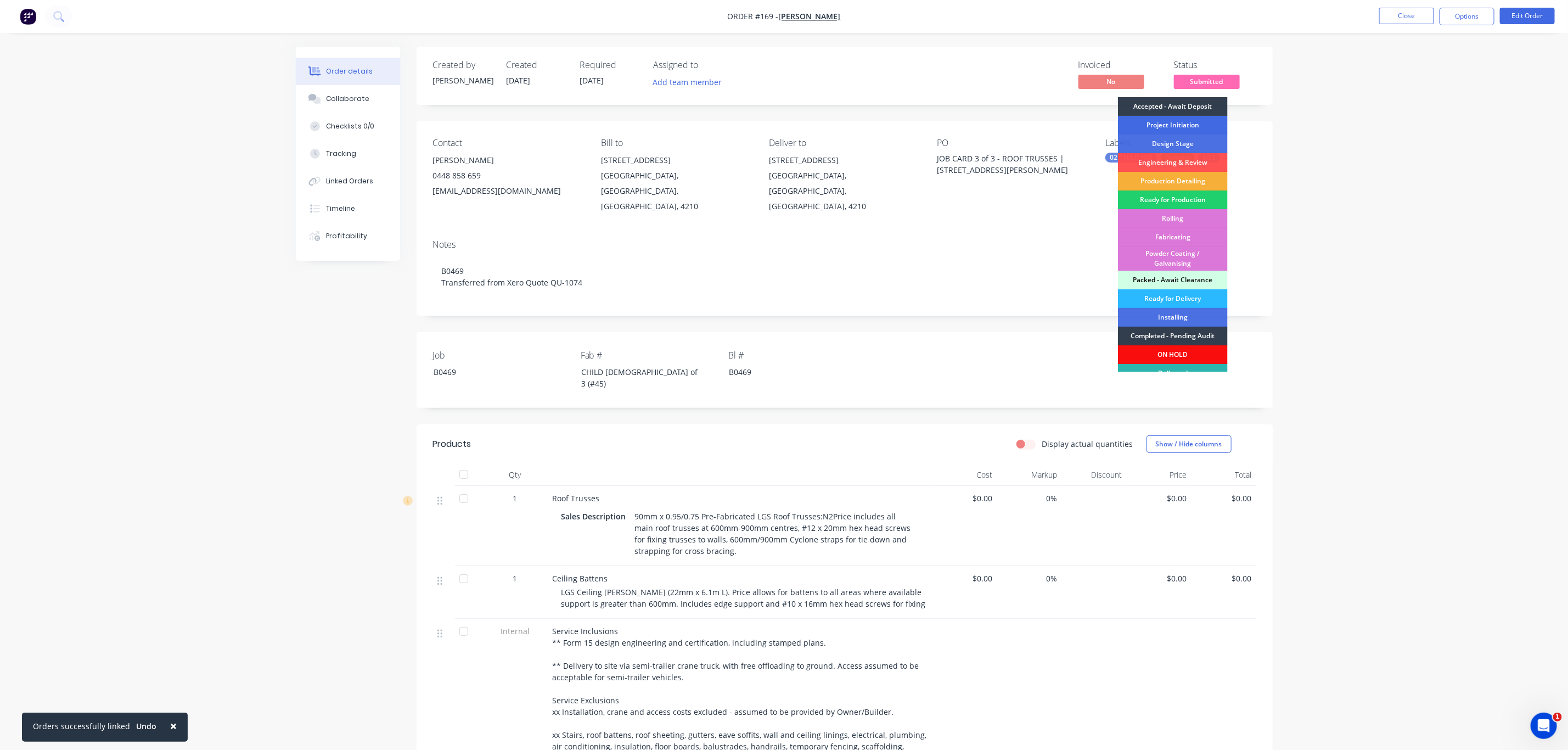
click at [1191, 122] on div "Project Initiation" at bounding box center [1173, 125] width 110 height 18
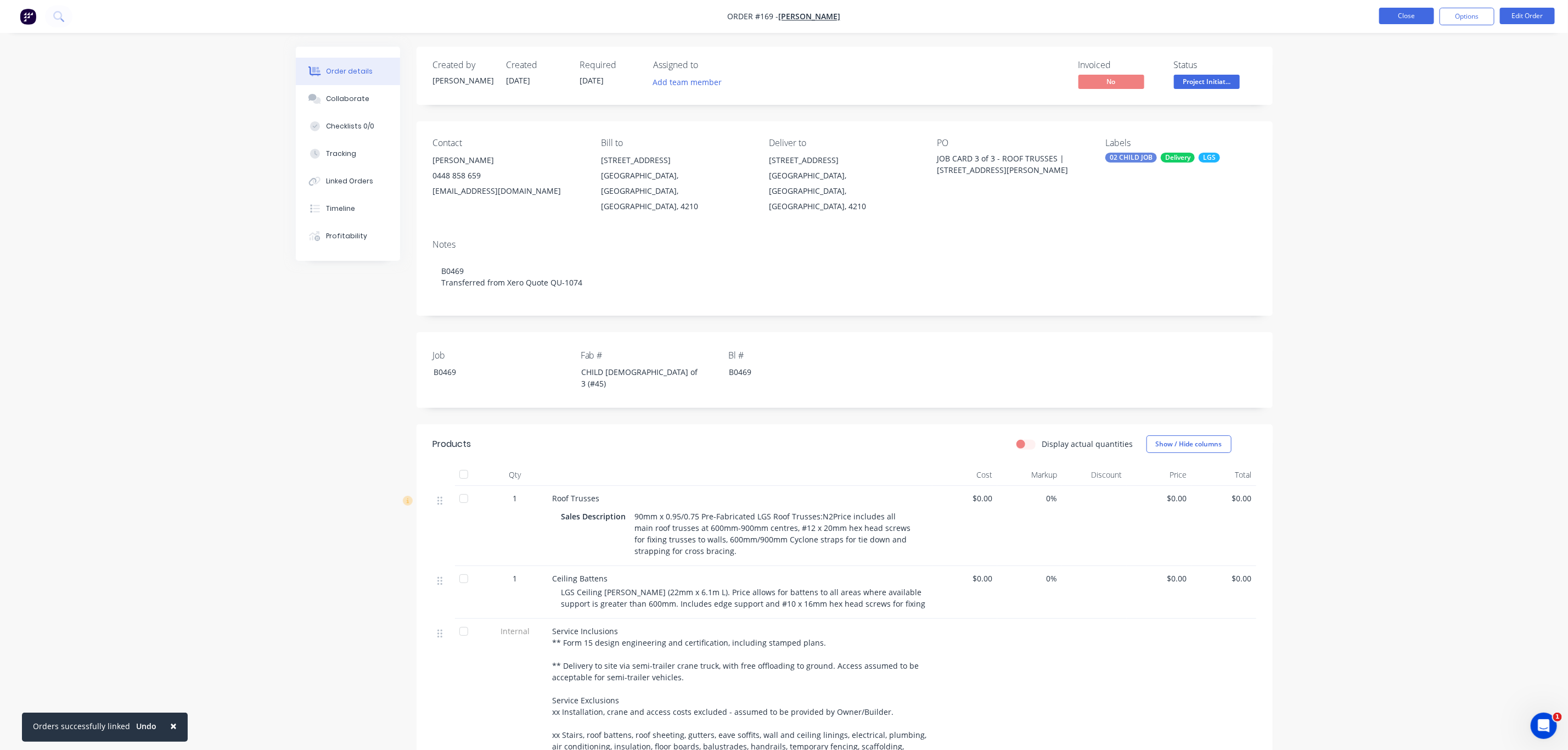
click at [1413, 21] on button "Close" at bounding box center [1407, 16] width 55 height 17
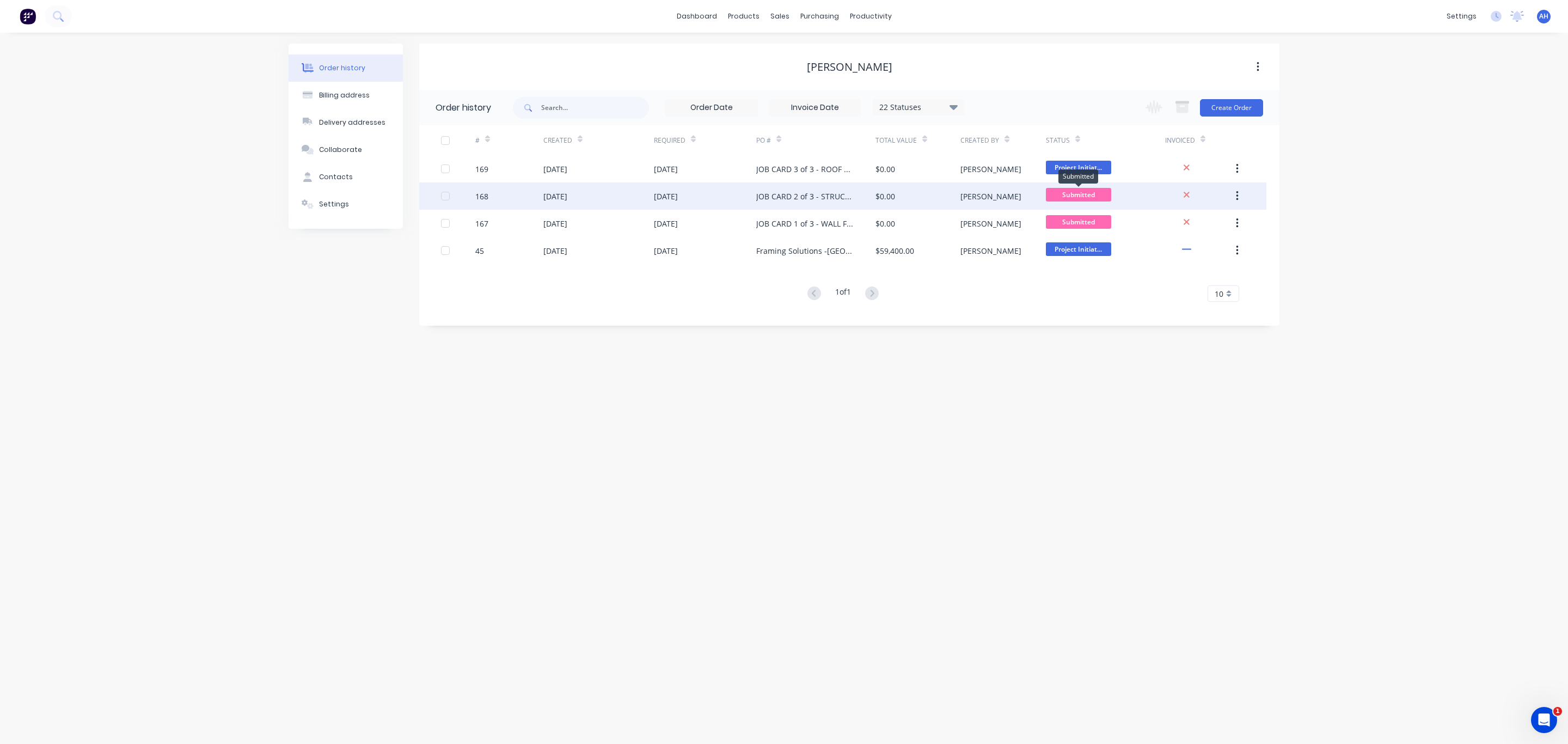
click at [1091, 194] on span "Submitted" at bounding box center [1078, 195] width 65 height 13
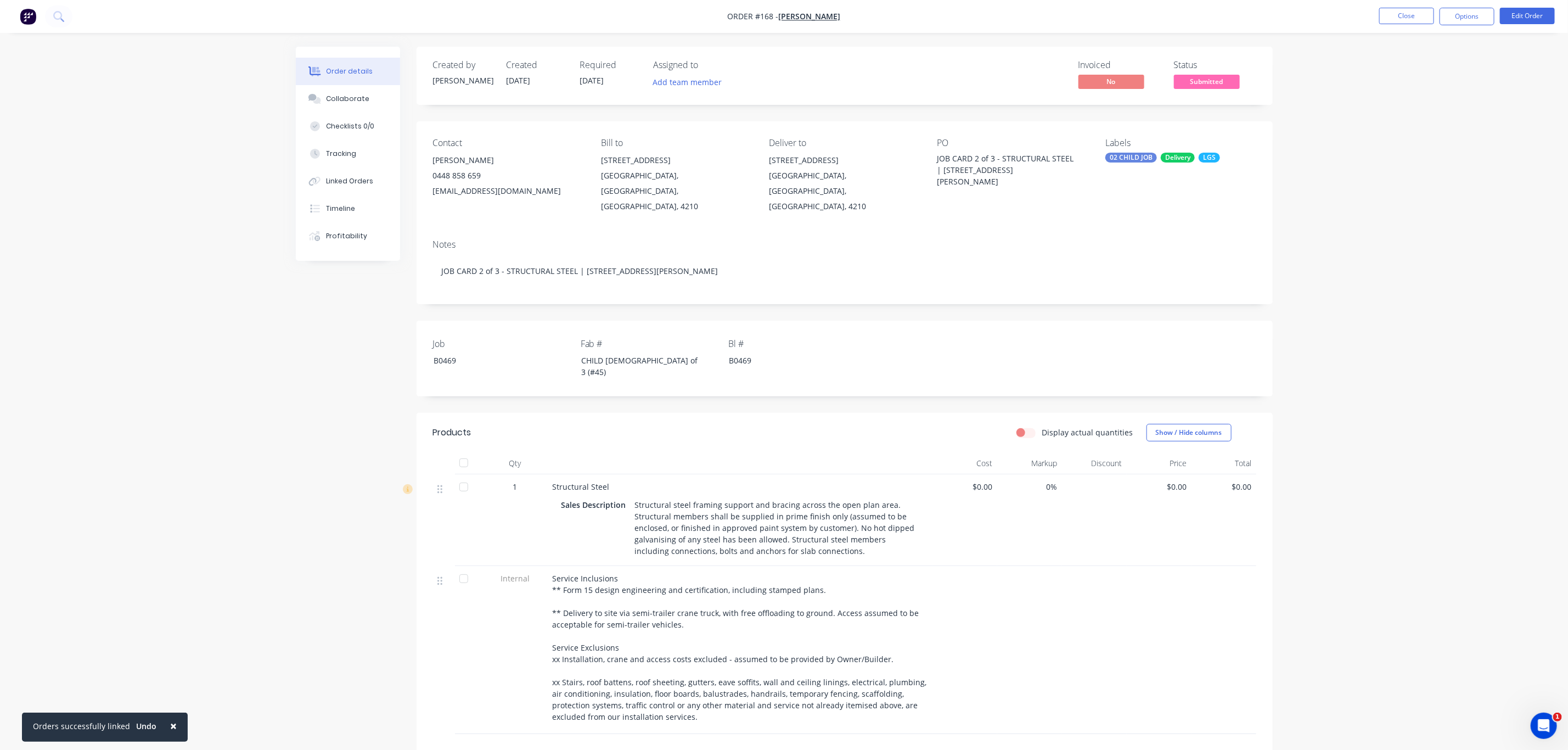
click at [1224, 84] on span "Submitted" at bounding box center [1207, 82] width 66 height 14
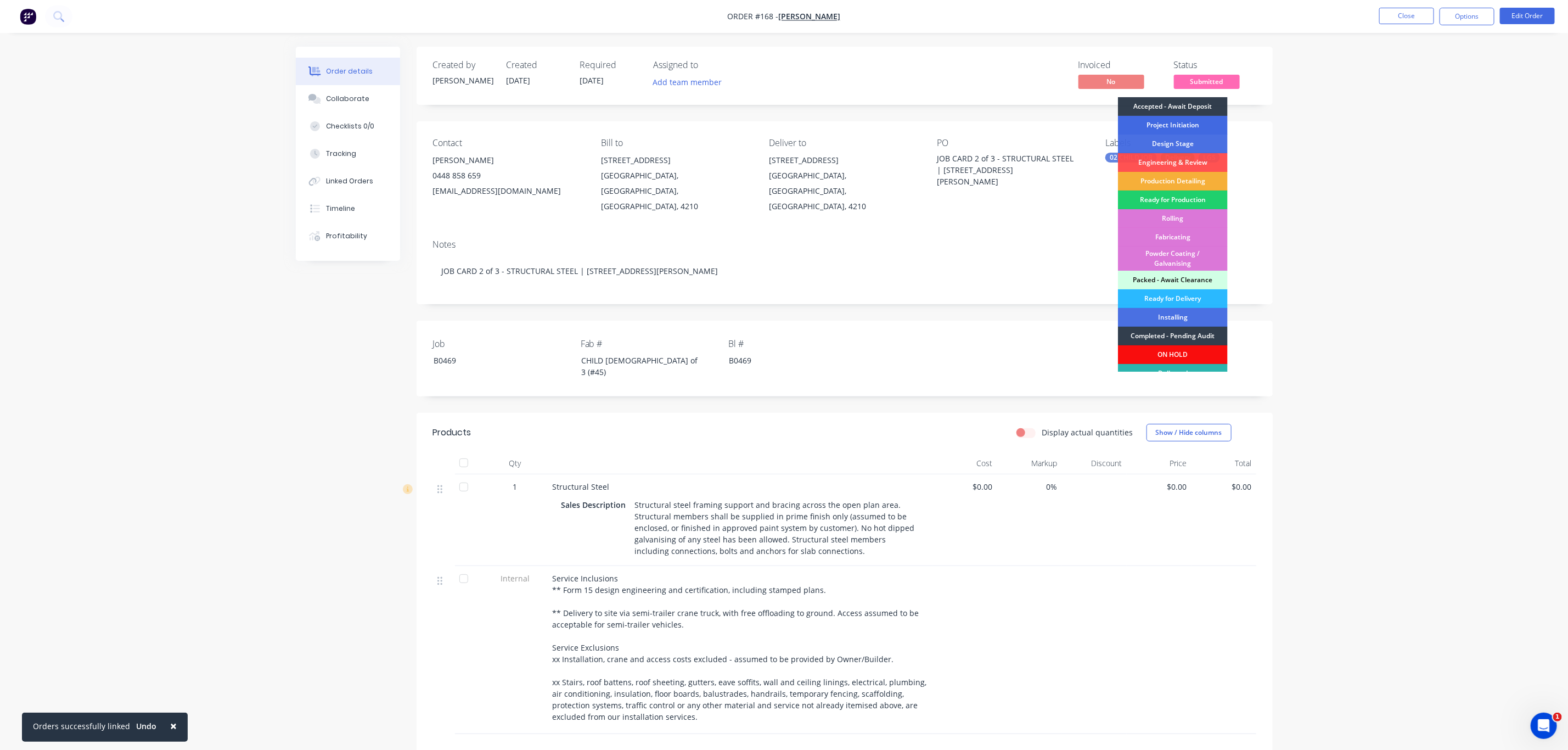
click at [1168, 122] on div "Project Initiation" at bounding box center [1173, 125] width 110 height 18
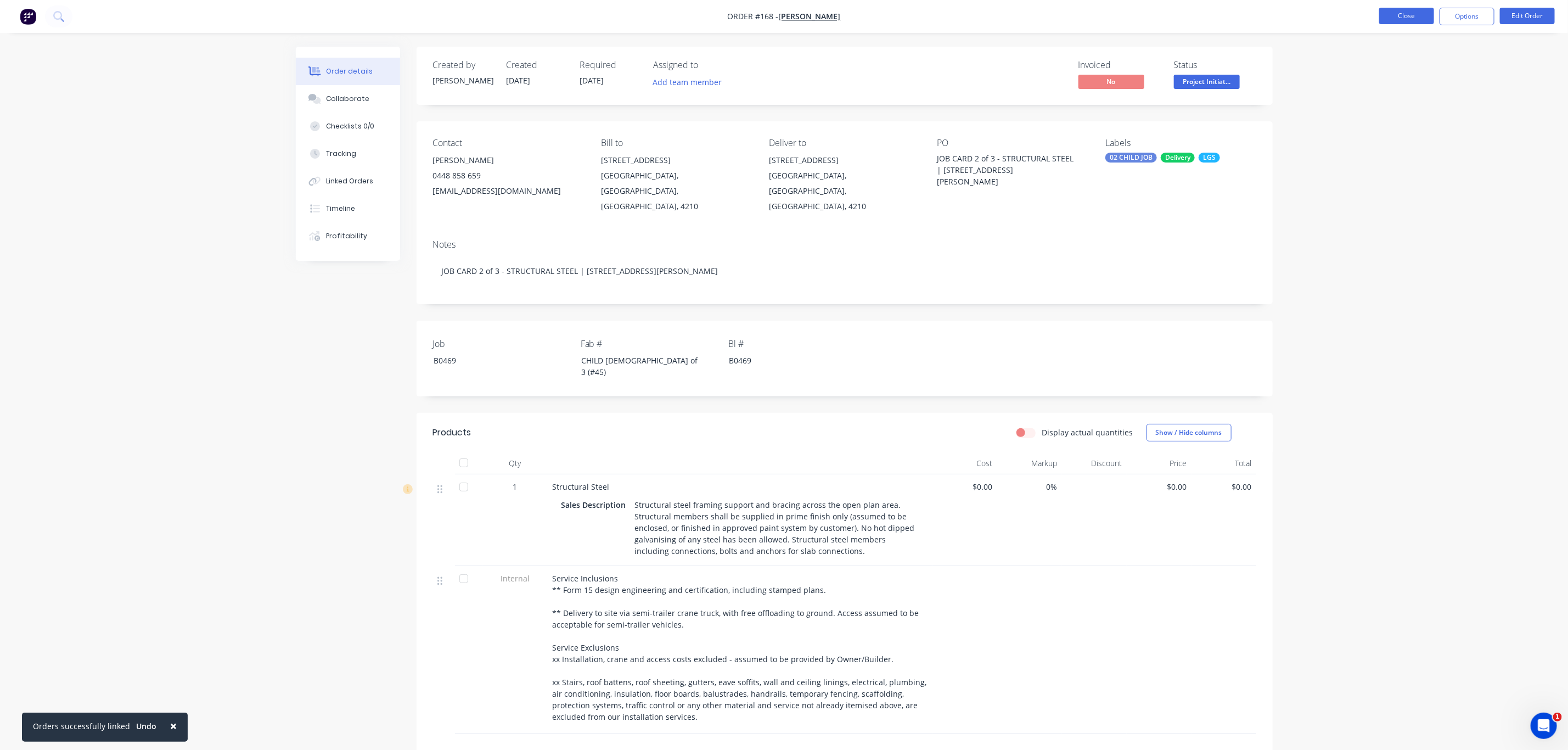
click at [1408, 13] on button "Close" at bounding box center [1407, 16] width 55 height 17
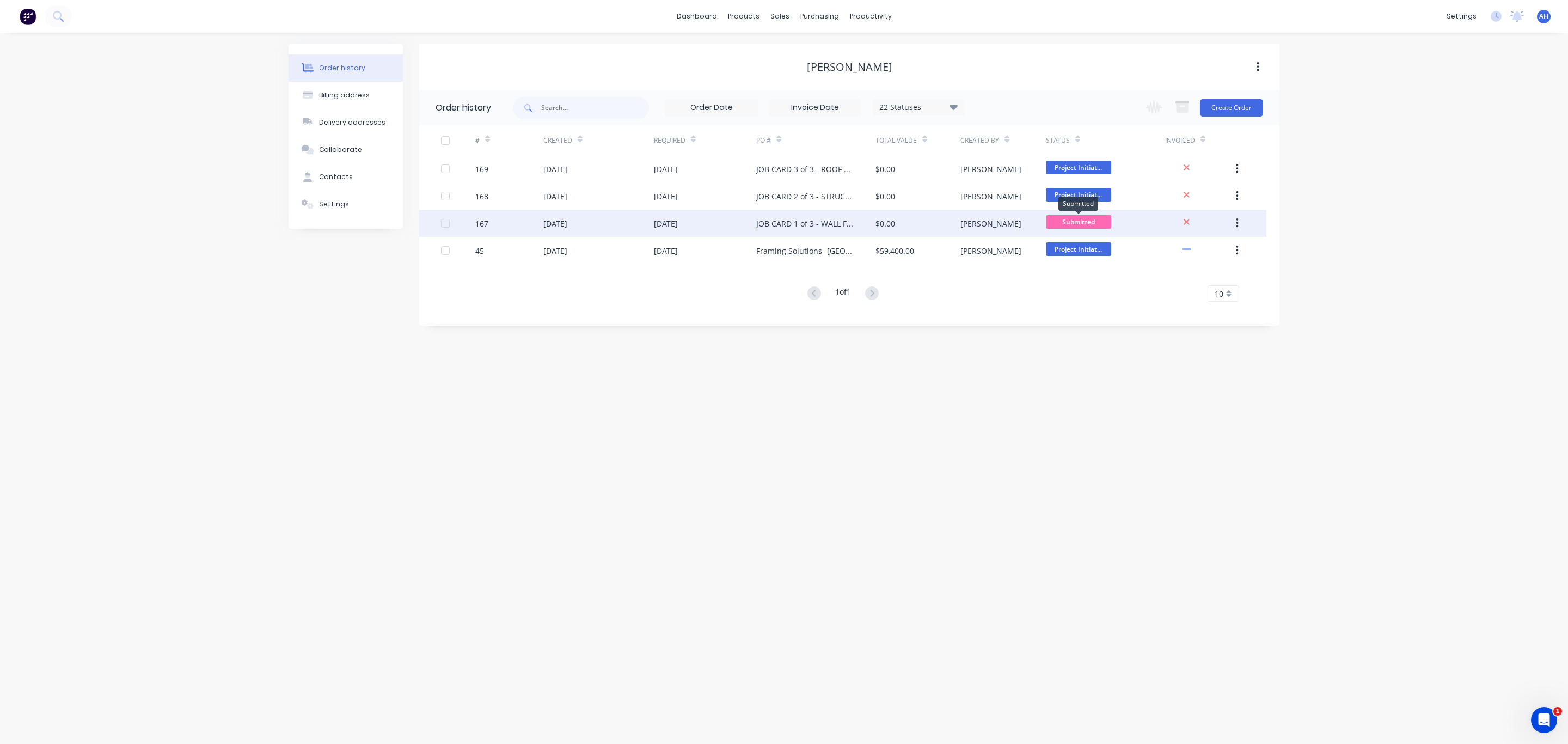
click at [1088, 219] on span "Submitted" at bounding box center [1078, 222] width 65 height 13
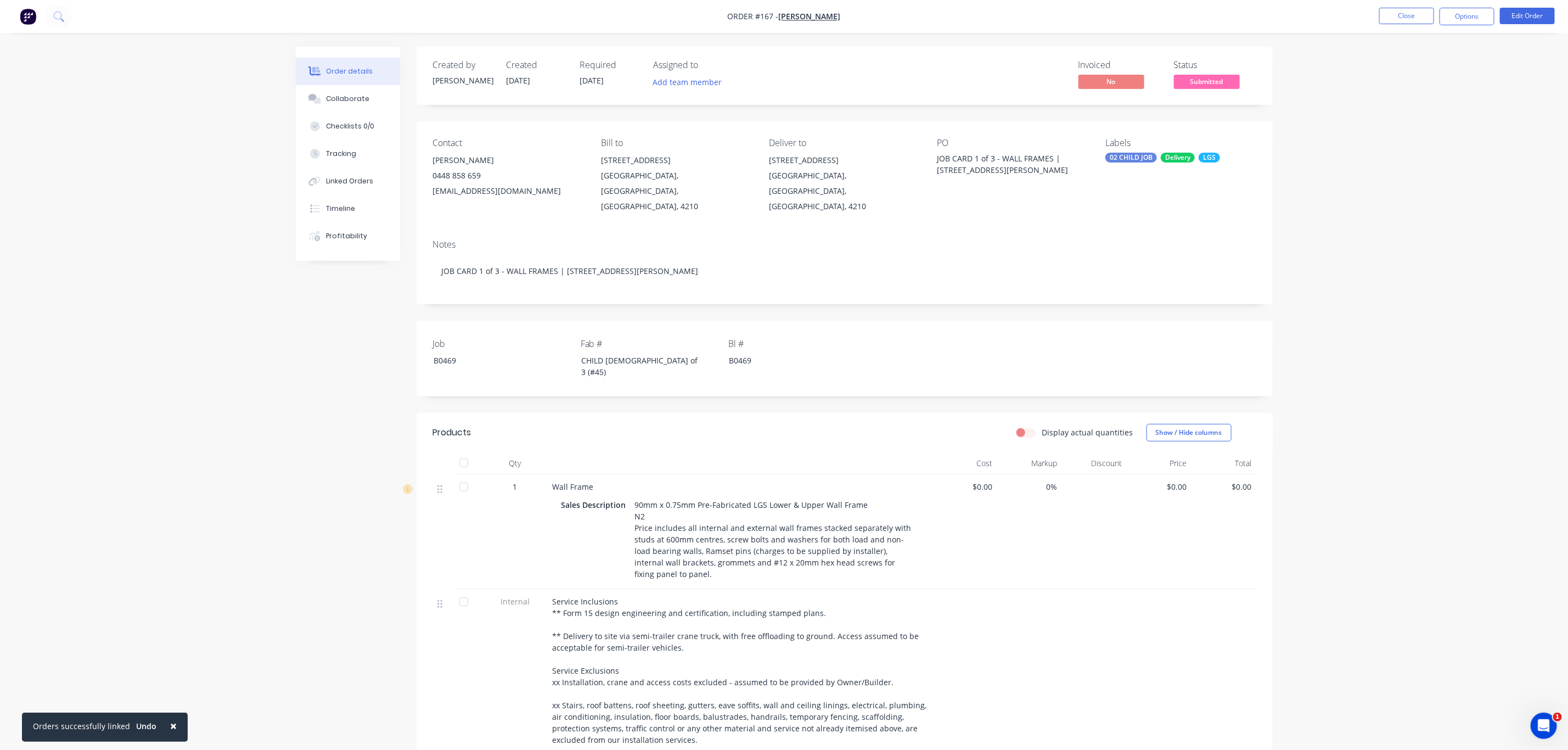
click at [1214, 80] on span "Submitted" at bounding box center [1207, 82] width 66 height 14
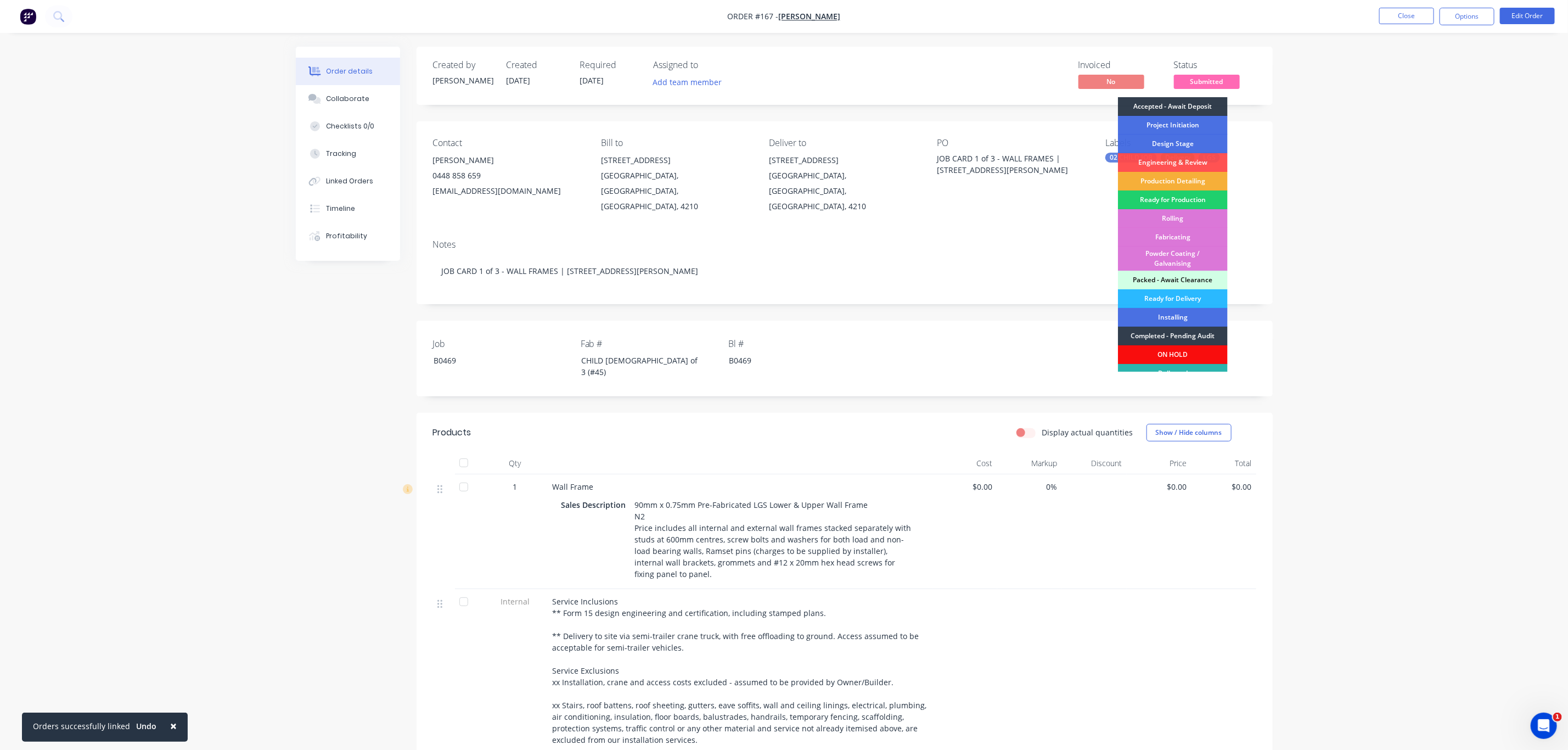
drag, startPoint x: 1186, startPoint y: 122, endPoint x: 1218, endPoint y: 107, distance: 35.3
click at [1186, 121] on div "Project Initiation" at bounding box center [1173, 125] width 110 height 18
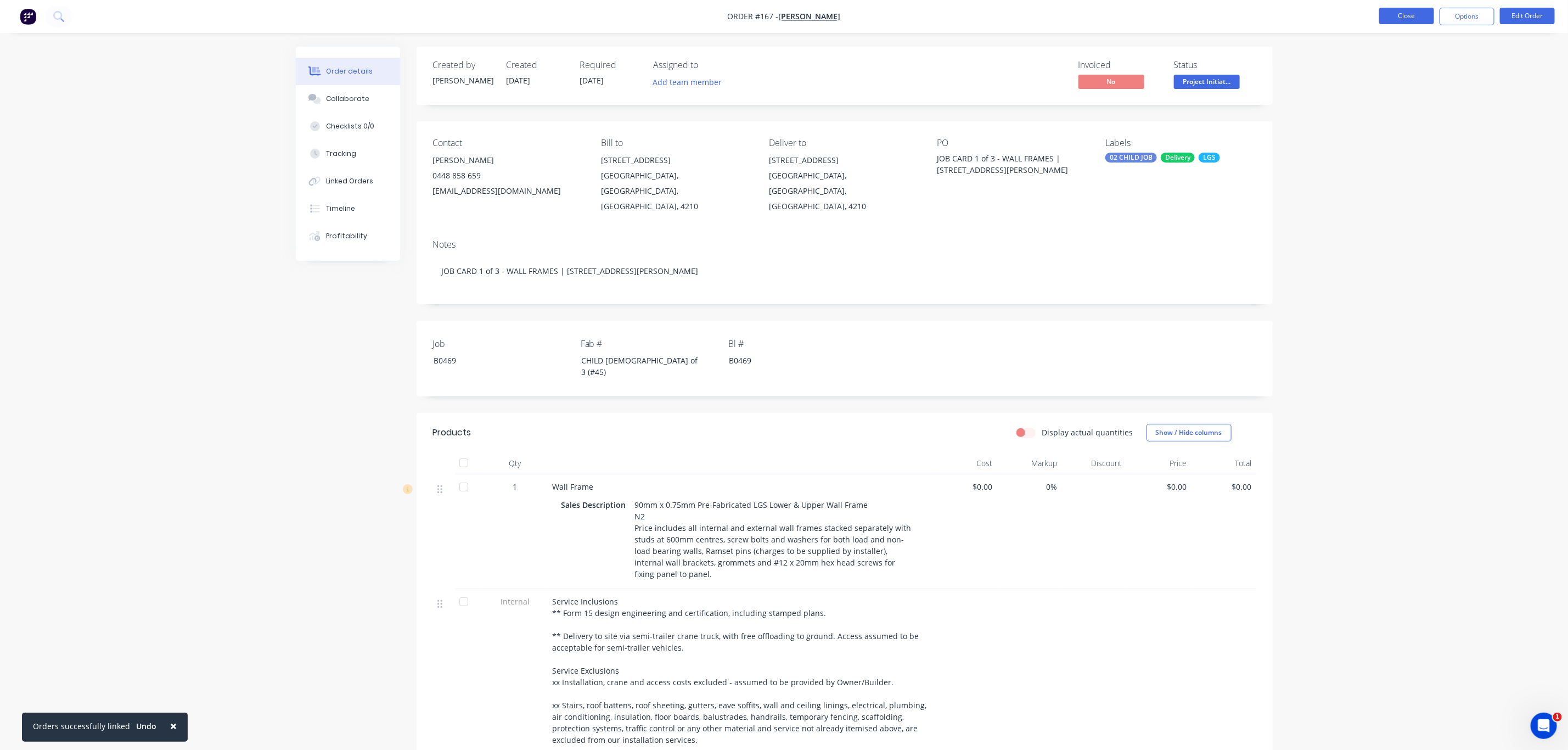
click at [1412, 20] on button "Close" at bounding box center [1407, 16] width 55 height 17
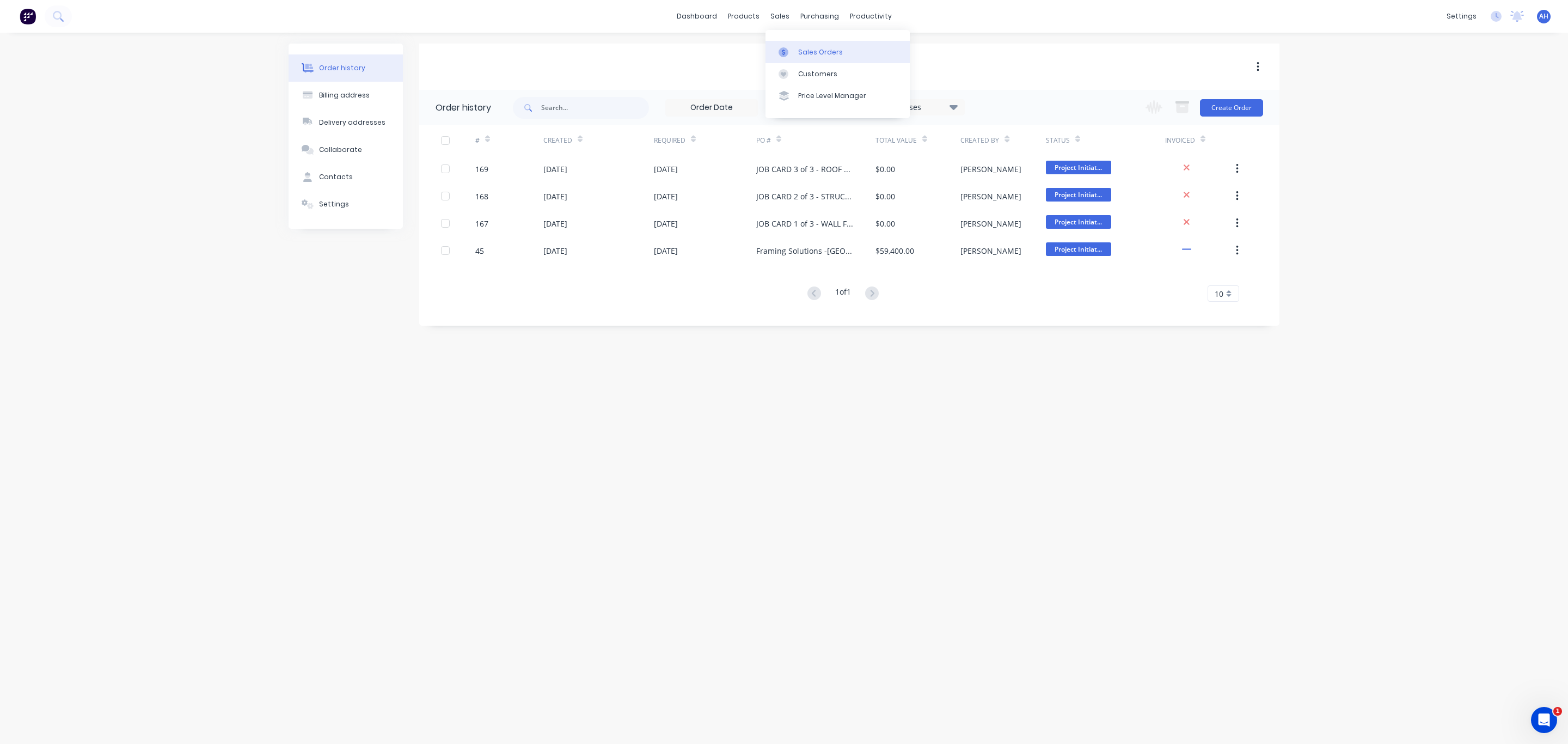
click at [805, 49] on div "Sales Orders" at bounding box center [820, 52] width 44 height 10
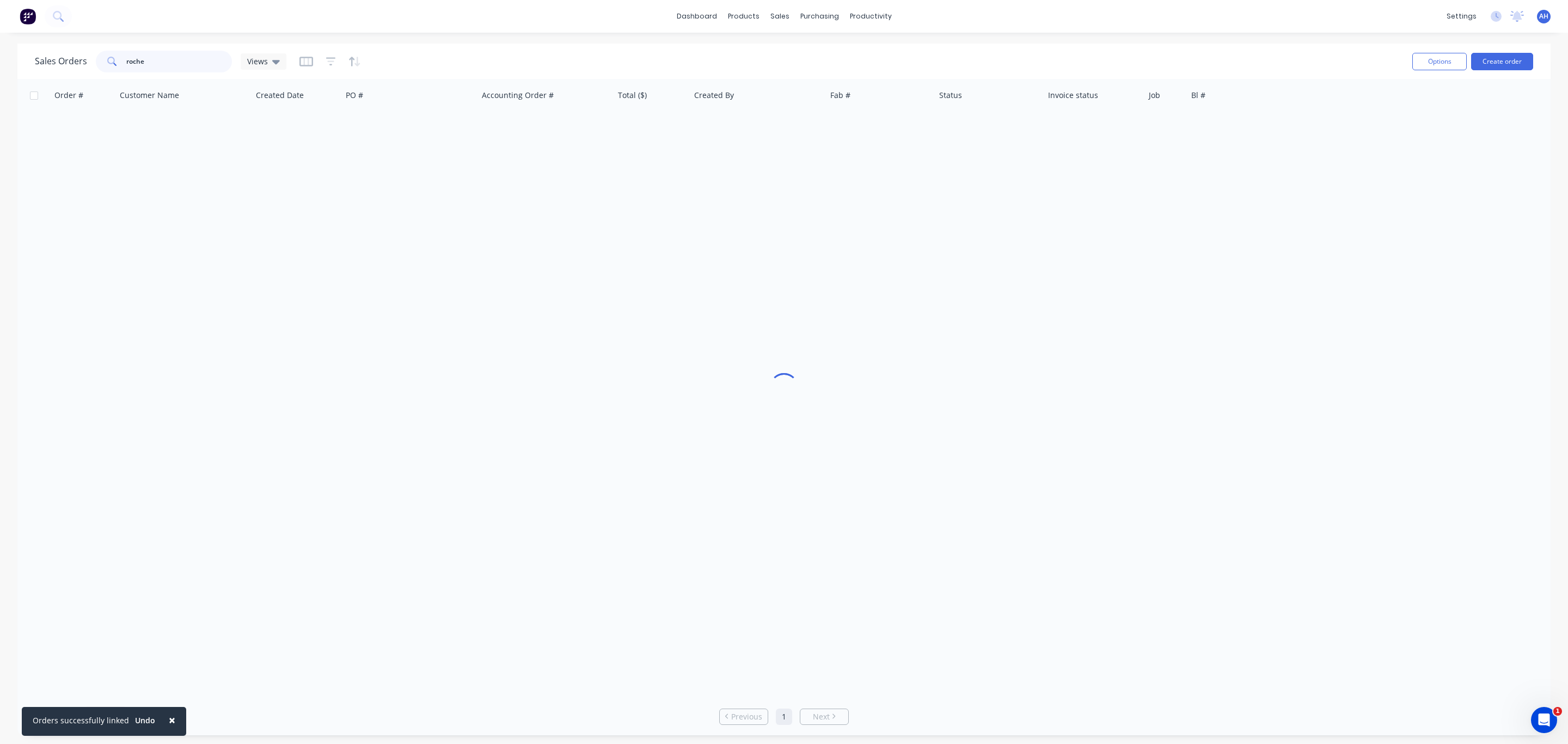
drag, startPoint x: 175, startPoint y: 64, endPoint x: 69, endPoint y: 66, distance: 106.0
click at [72, 68] on div "Sales Orders roche Views" at bounding box center [160, 61] width 251 height 22
type input "goe"
click at [972, 142] on button "Duplicate" at bounding box center [994, 149] width 109 height 22
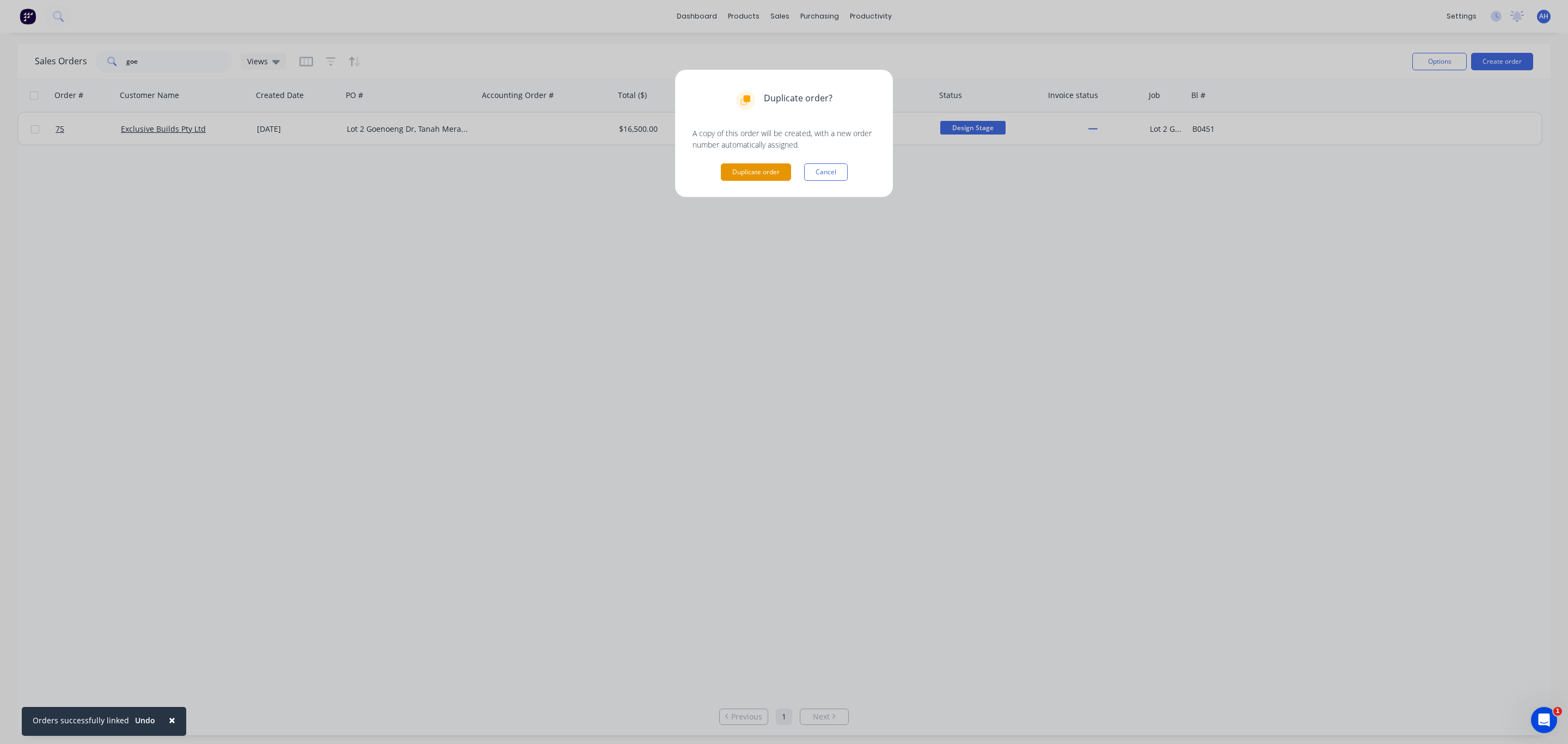
click at [757, 170] on button "Duplicate order" at bounding box center [755, 172] width 70 height 18
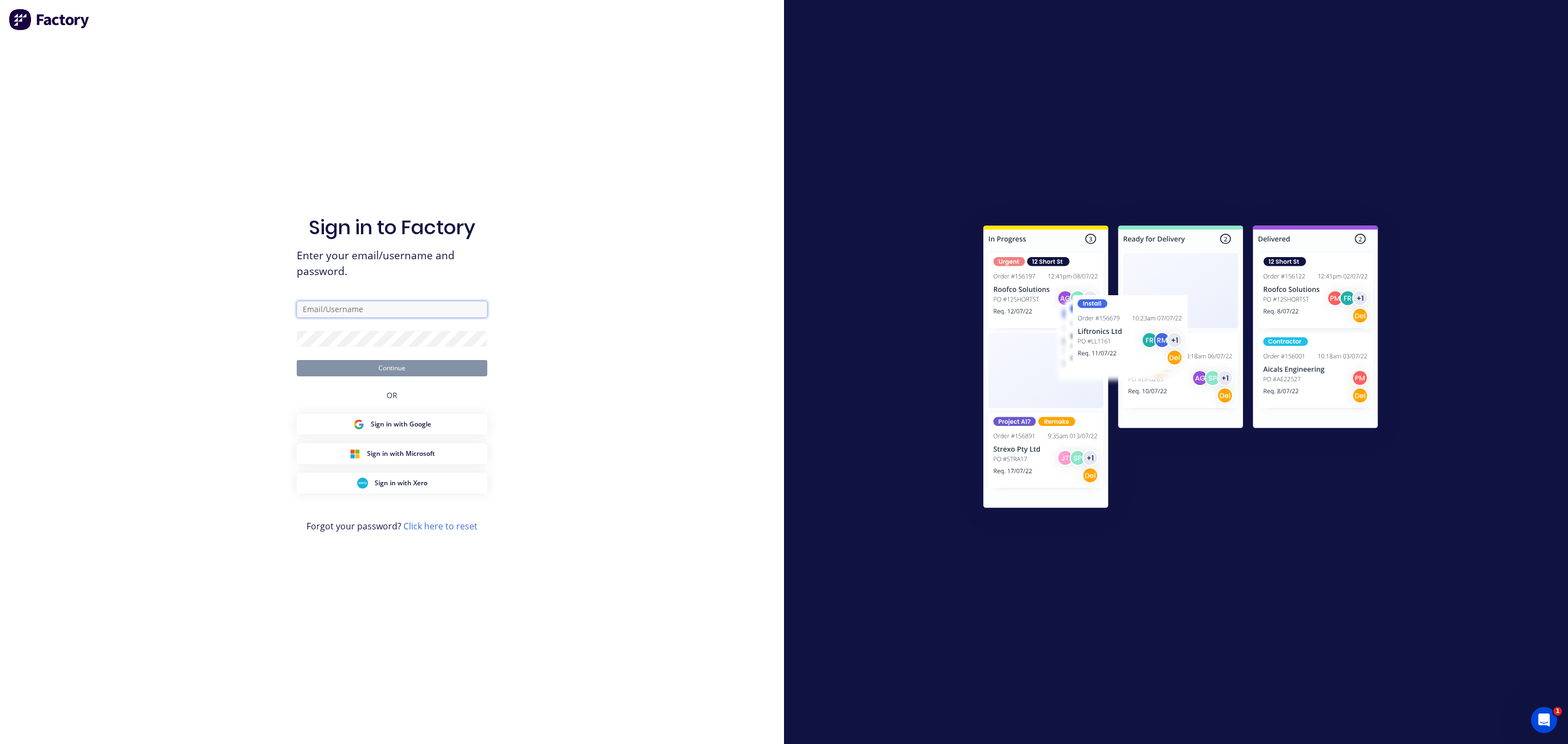
type input "andrew@blacklinesteel.com.au"
click at [387, 364] on button "Continue" at bounding box center [391, 368] width 191 height 16
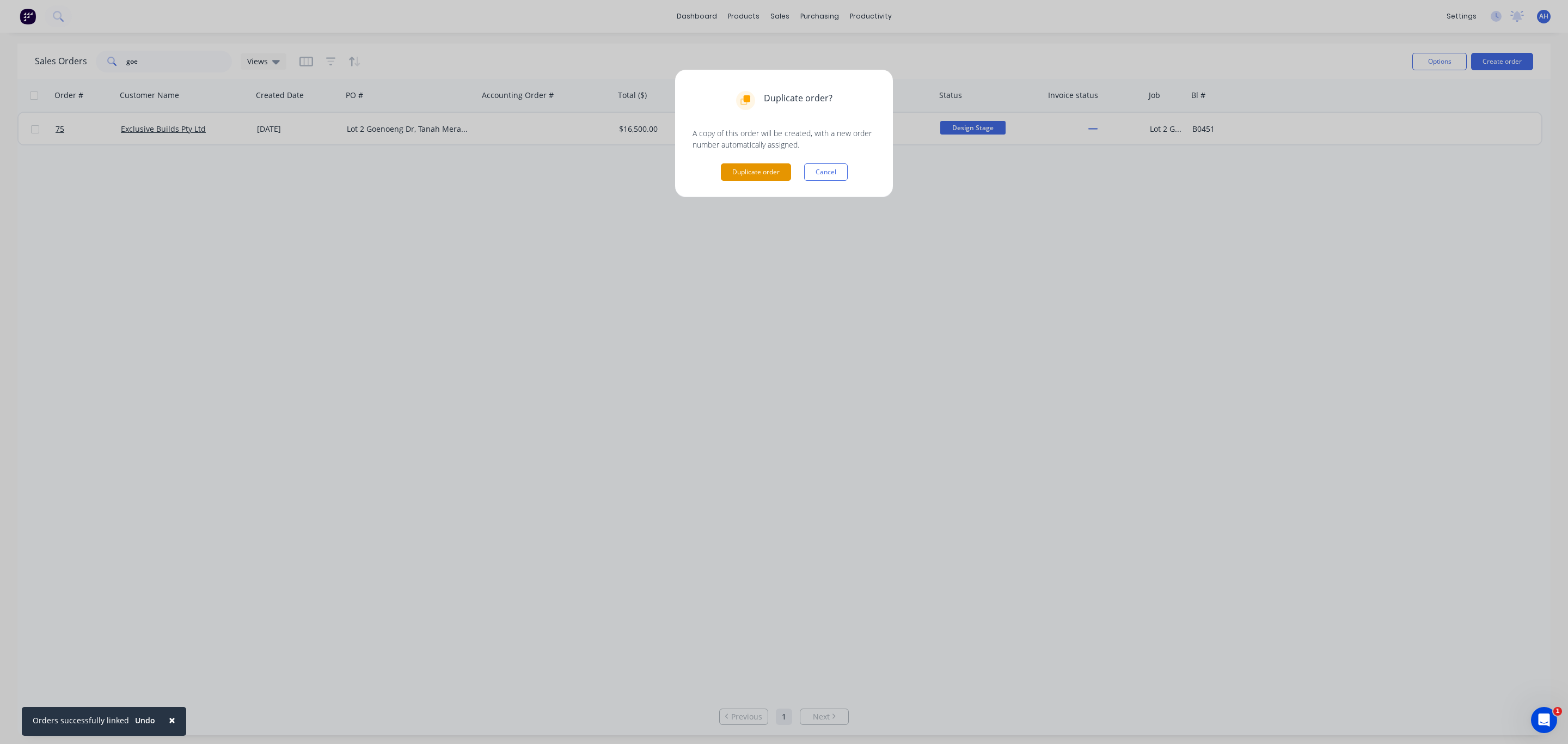
click at [777, 172] on button "Duplicate order" at bounding box center [755, 172] width 70 height 18
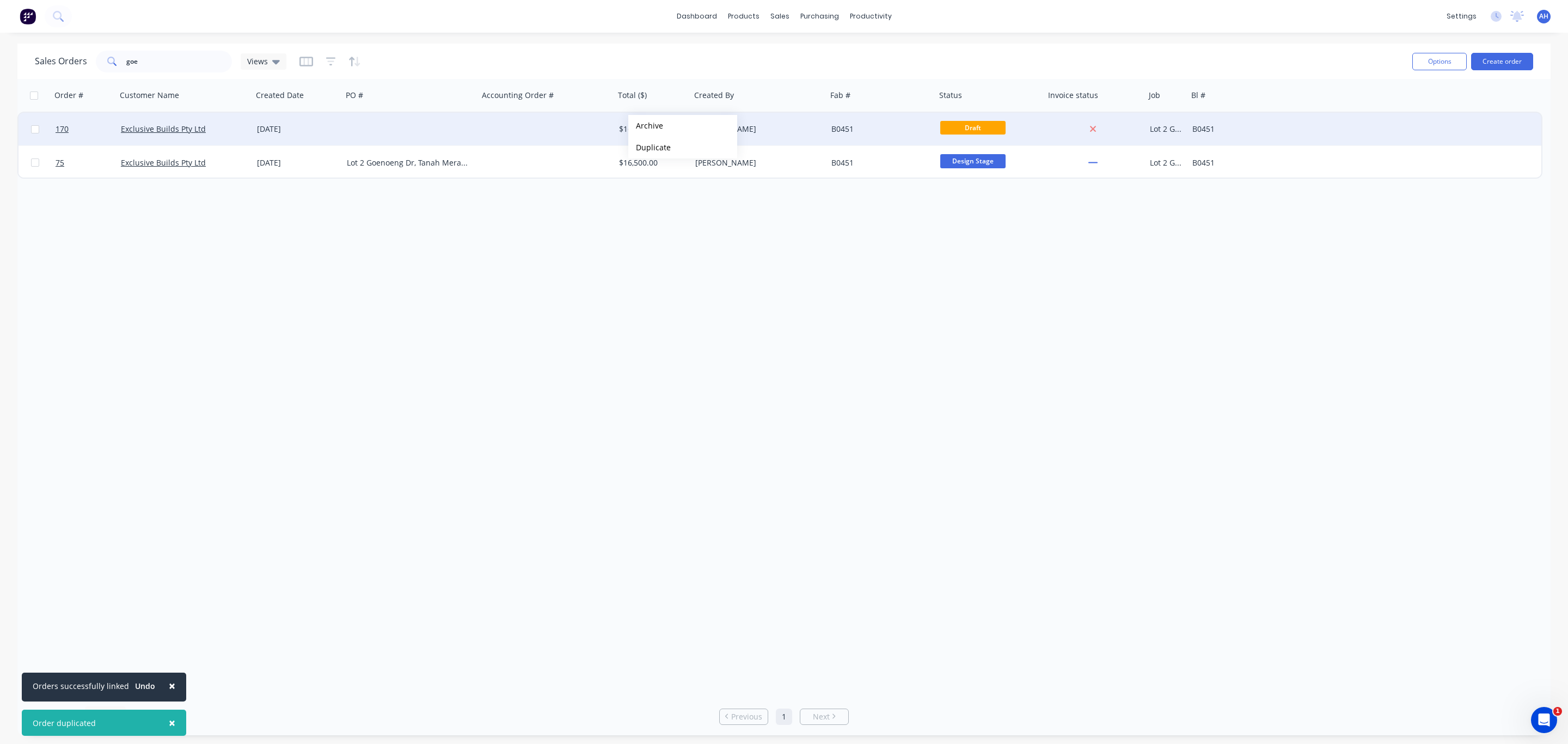
click at [554, 128] on div at bounding box center [547, 129] width 136 height 33
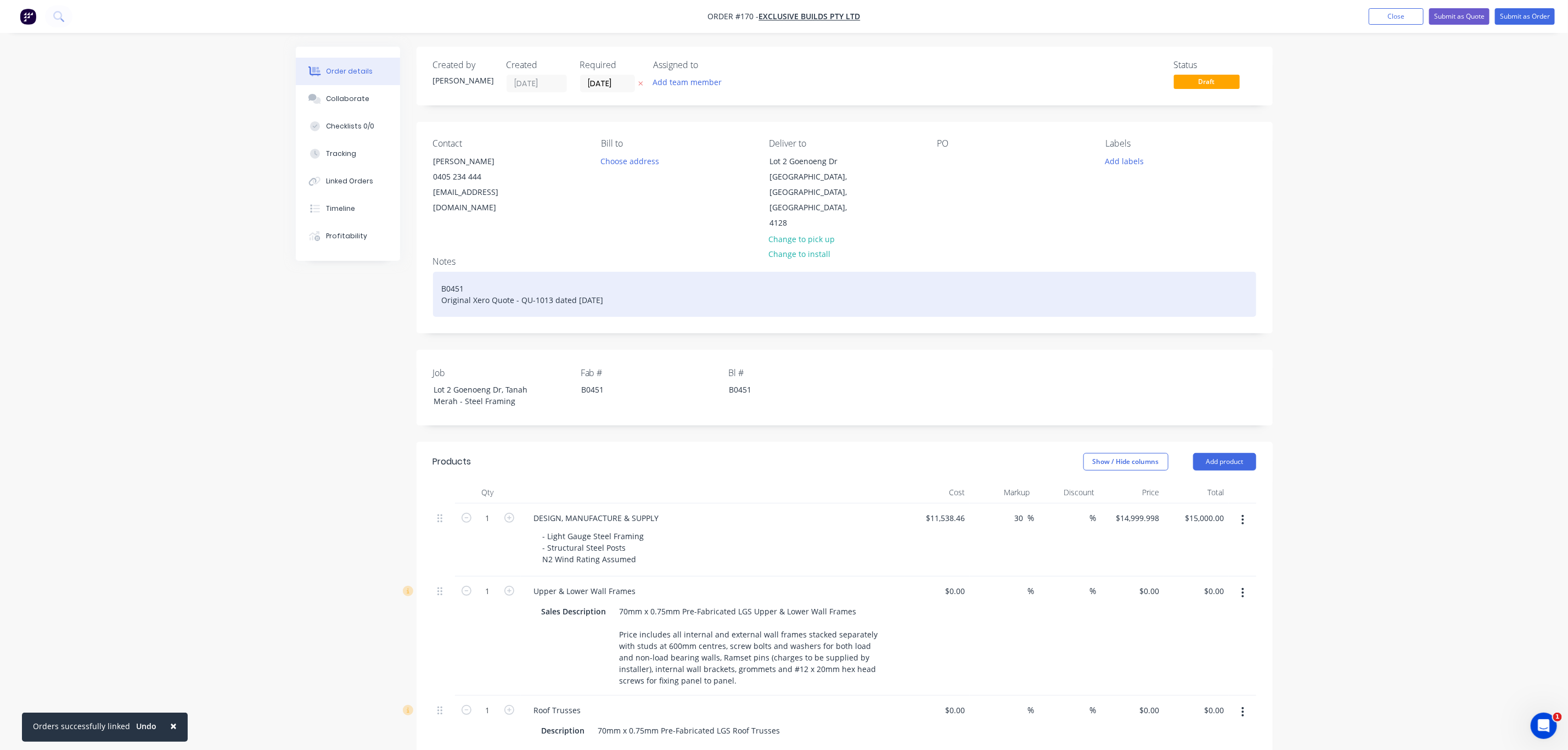
drag, startPoint x: 439, startPoint y: 273, endPoint x: 673, endPoint y: 297, distance: 235.2
click at [673, 297] on div "B0451 Original Xero Quote - QU-1013 dated 06/06/2025" at bounding box center [845, 294] width 824 height 45
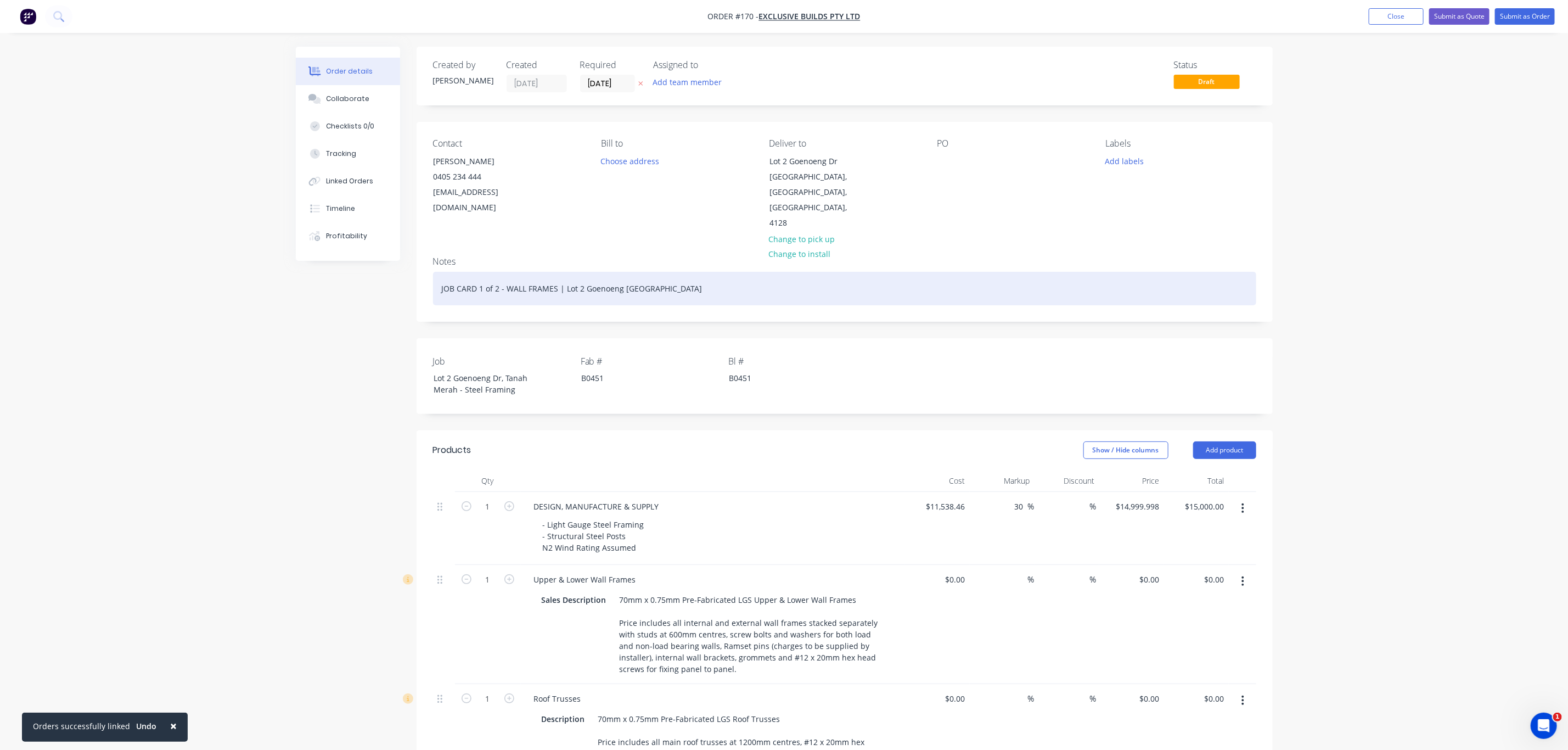
drag, startPoint x: 720, startPoint y: 276, endPoint x: 414, endPoint y: 265, distance: 306.2
click at [414, 265] on div "Created by Andrew Created 29/08/25 Required 29/08/25 Assigned to Add team membe…" at bounding box center [784, 719] width 977 height 1345
copy div "JOB CARD 1 of 2 - WALL FRAMES | Lot 2 Goenoeng Dr Tanah Merah QLD"
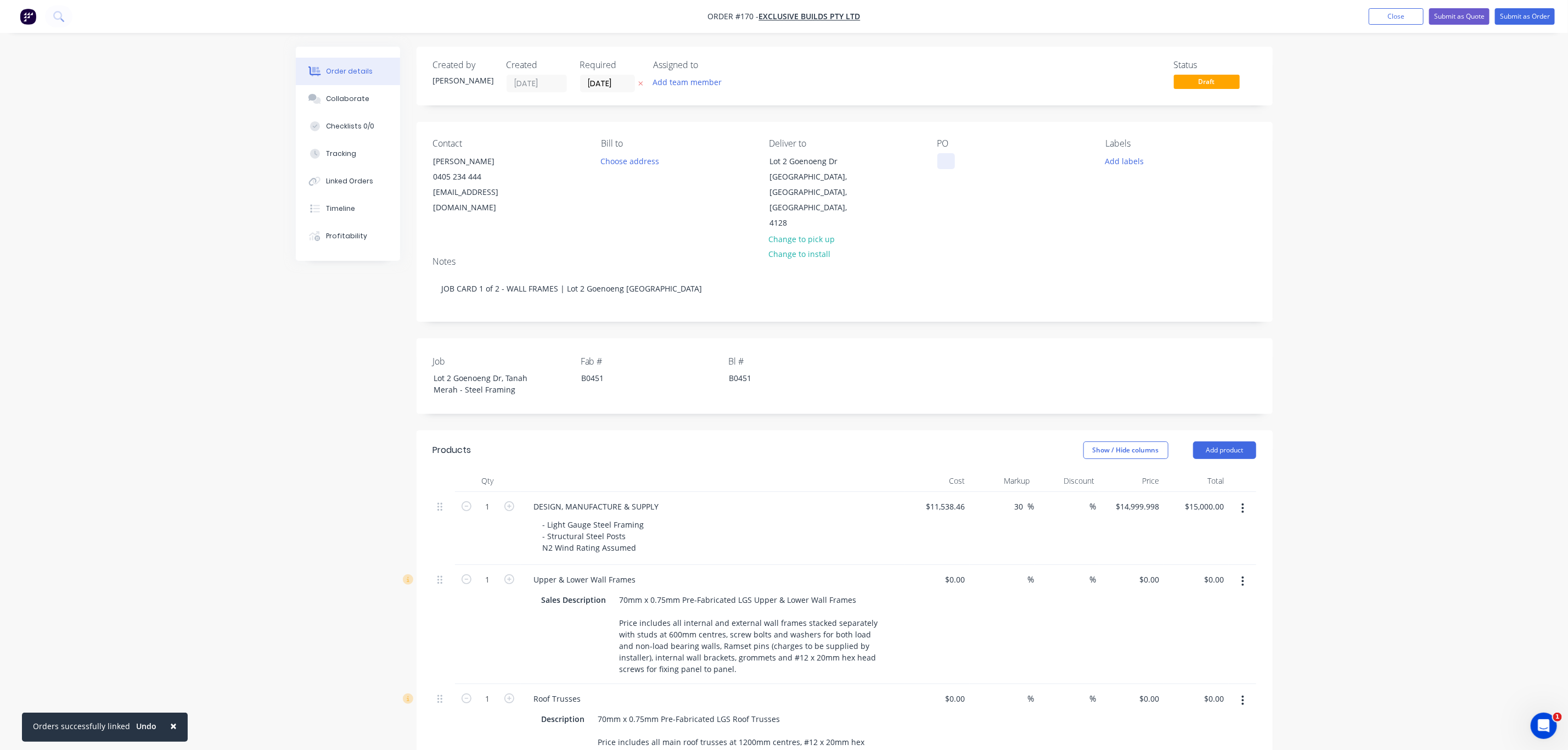
click at [950, 160] on div at bounding box center [946, 161] width 18 height 16
paste div
drag, startPoint x: 608, startPoint y: 369, endPoint x: 568, endPoint y: 366, distance: 40.1
click at [568, 366] on div "Job Lot 2 Goenoeng Dr, Tanah Merah - Steel Framing Fab # B0451 Bl # B0451" at bounding box center [844, 376] width 856 height 75
click at [651, 370] on div "CHILD 1 of 2 (#" at bounding box center [641, 384] width 137 height 28
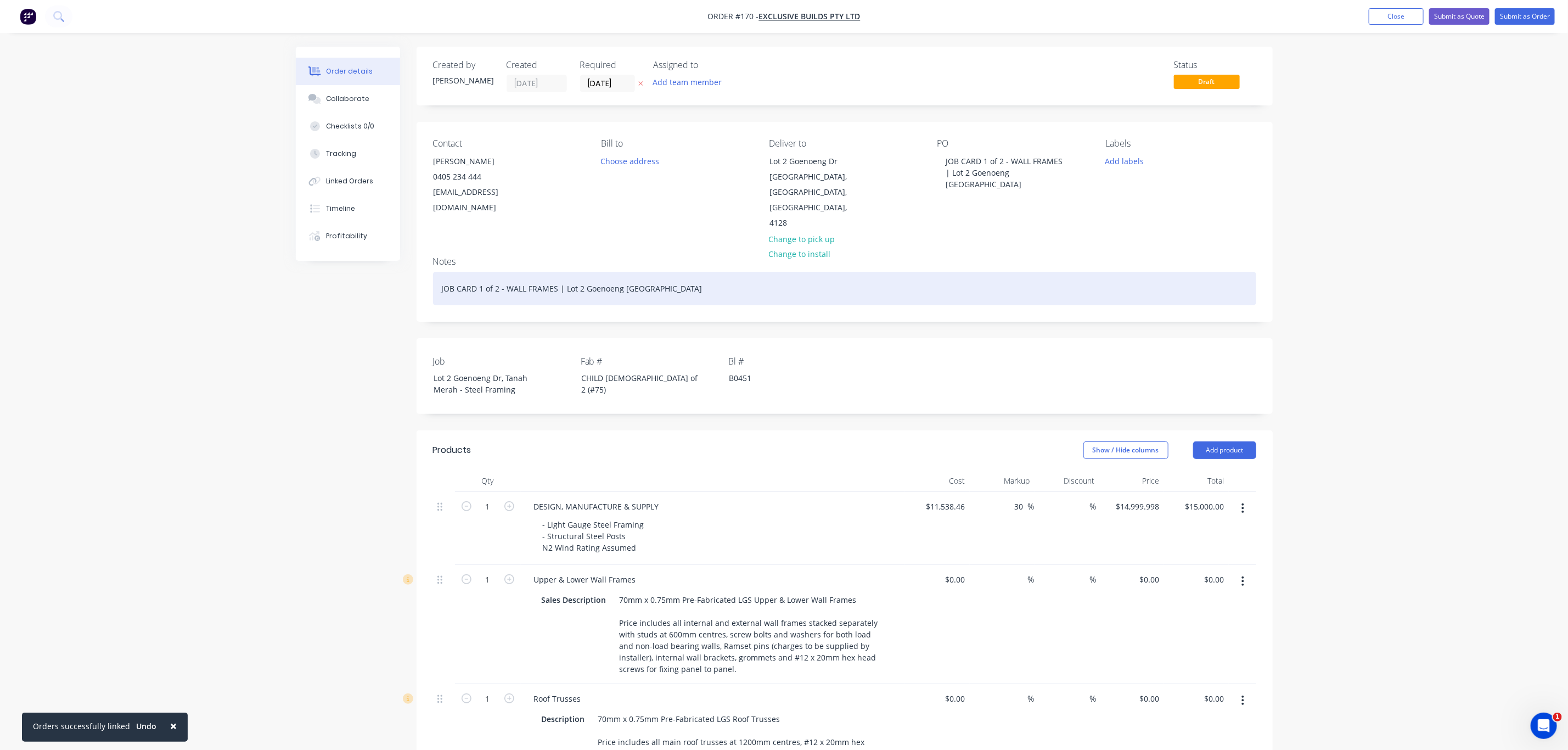
drag, startPoint x: 497, startPoint y: 274, endPoint x: 507, endPoint y: 275, distance: 10.0
click at [497, 274] on div "JOB CARD 1 of 2 - WALL FRAMES | Lot 2 Goenoeng Dr Tanah Merah QLD" at bounding box center [845, 288] width 824 height 34
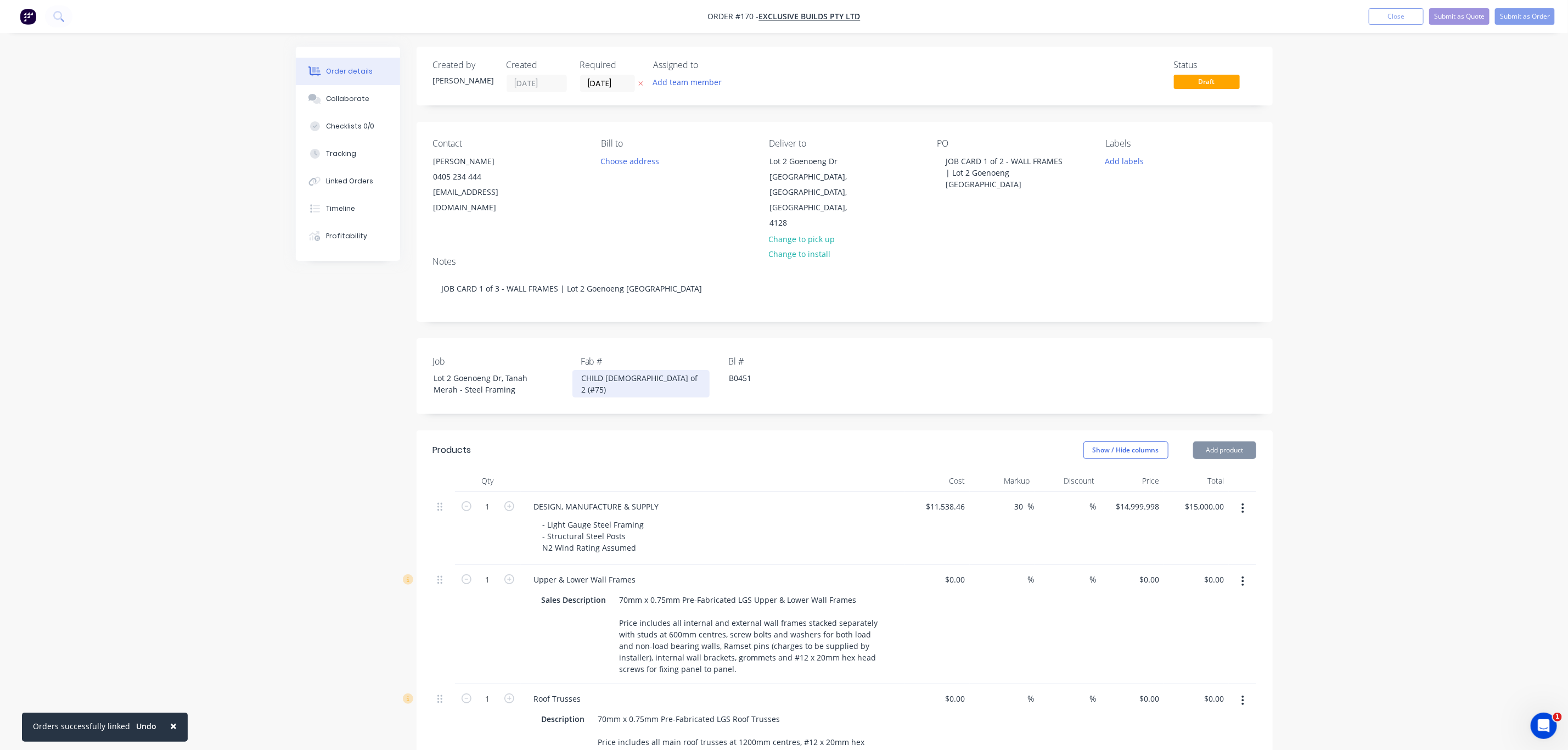
click at [626, 370] on div "CHILD 1 of 2 (#75)" at bounding box center [641, 384] width 137 height 28
click at [1127, 158] on button "Add labels" at bounding box center [1125, 161] width 50 height 15
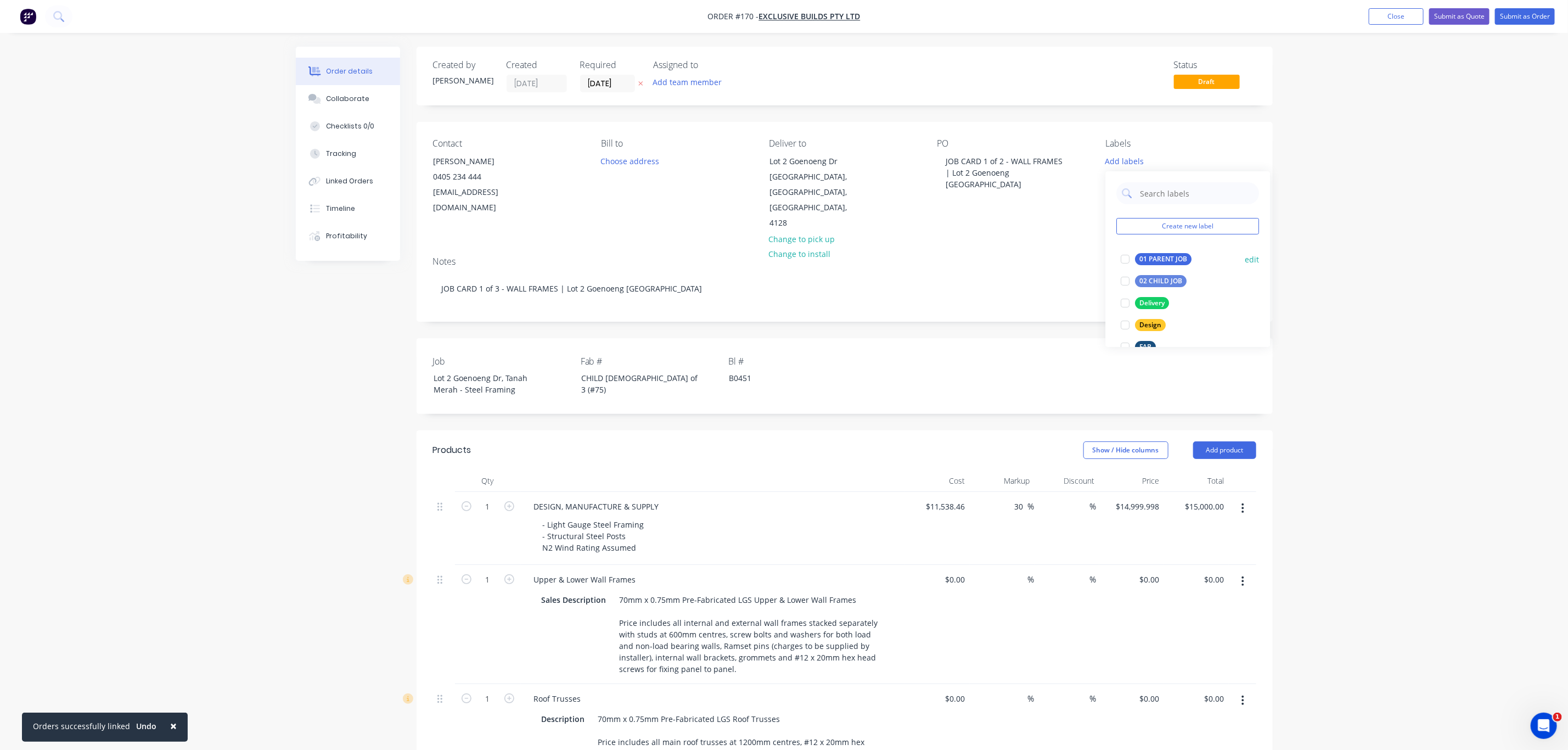
click at [1162, 277] on div "02 CHILD JOB" at bounding box center [1162, 281] width 52 height 12
drag, startPoint x: 1157, startPoint y: 297, endPoint x: 1156, endPoint y: 304, distance: 7.1
click at [1157, 298] on div "Delivery" at bounding box center [1153, 298] width 34 height 12
click at [1151, 305] on div "LGS" at bounding box center [1146, 305] width 21 height 12
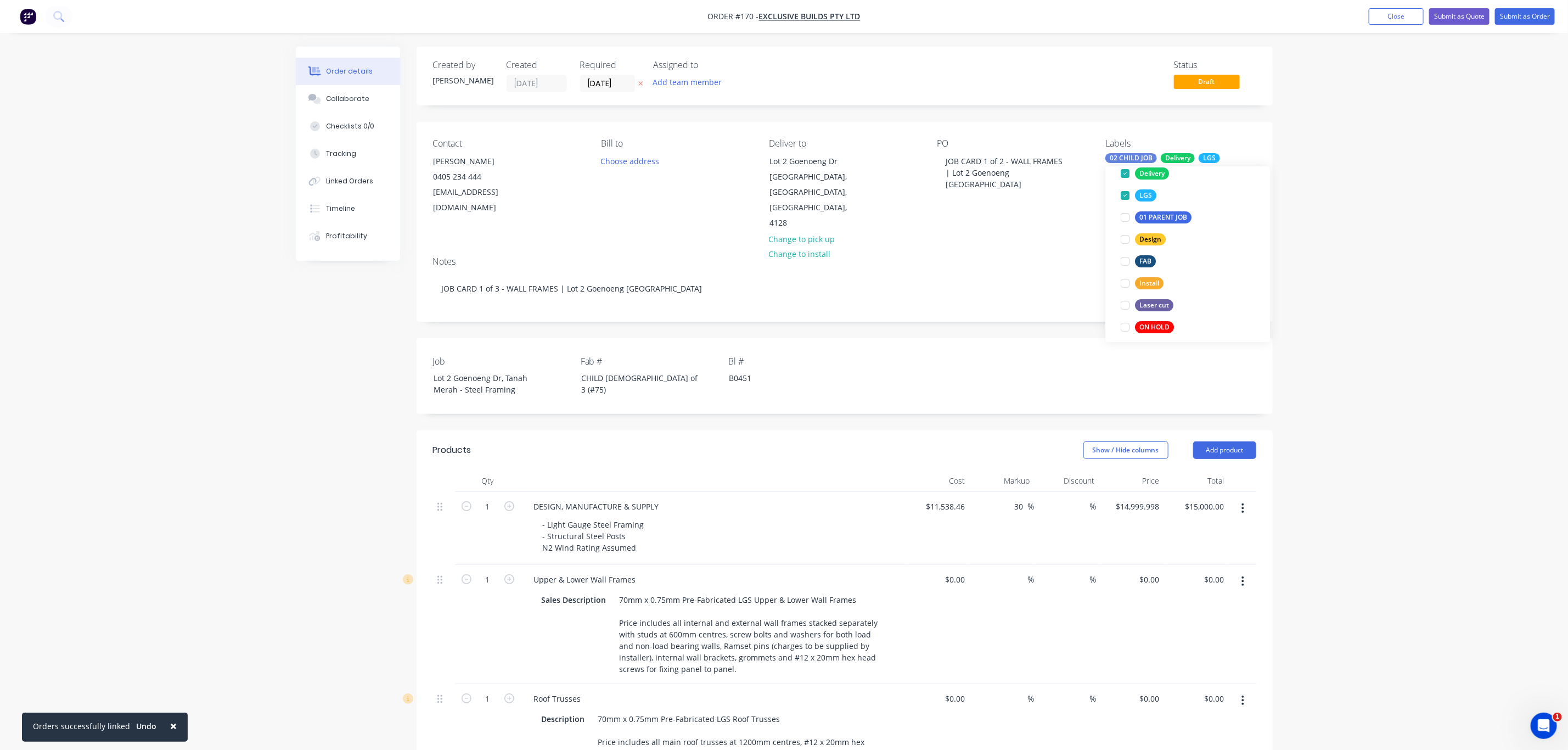
click at [1426, 322] on div "Order details Collaborate Checklists 0/0 Tracking Linked Orders Timeline Profit…" at bounding box center [784, 696] width 1568 height 1392
click at [601, 79] on input "[DATE]" at bounding box center [608, 83] width 54 height 17
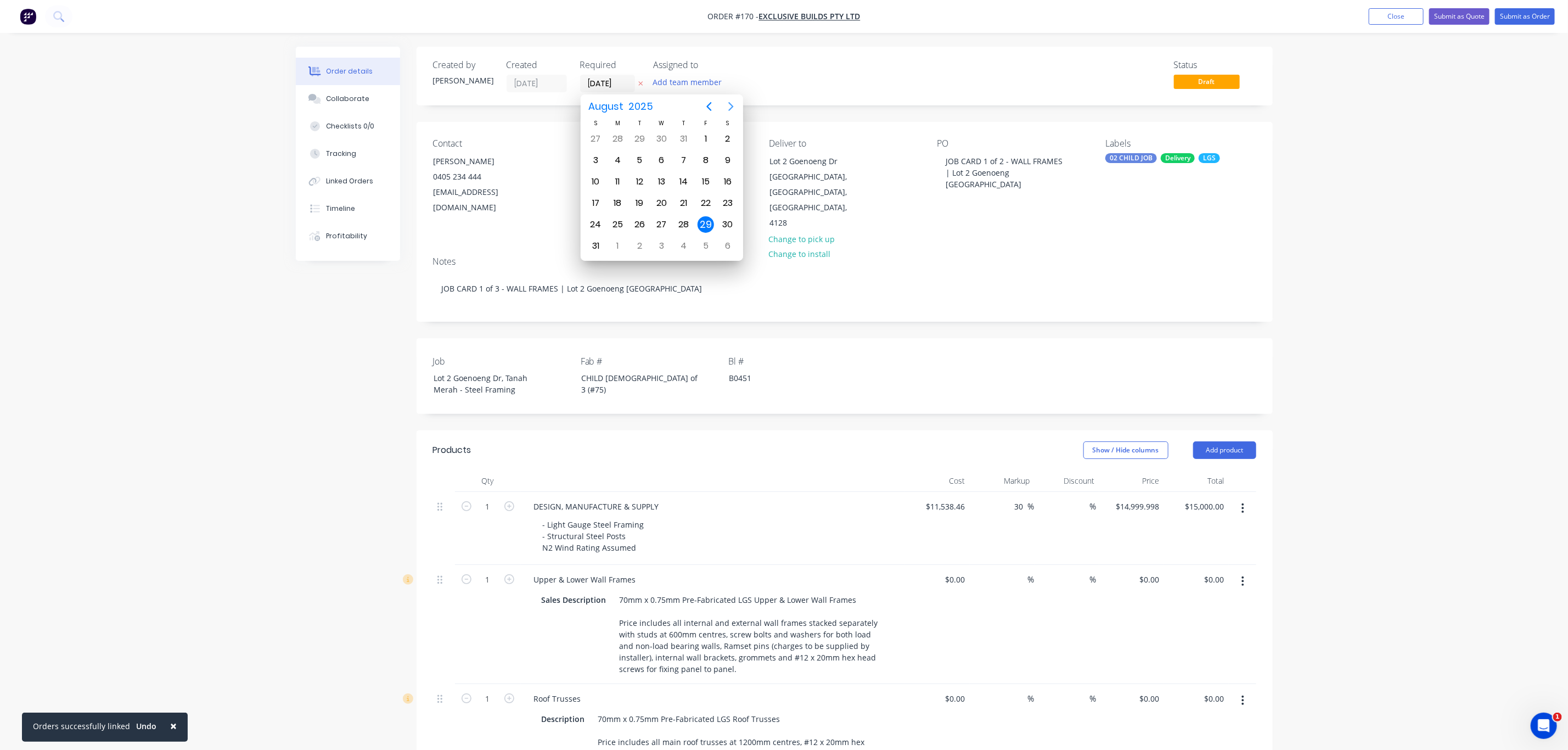
click at [728, 107] on icon "Next page" at bounding box center [731, 106] width 13 height 13
click at [732, 102] on icon "Next page" at bounding box center [731, 106] width 13 height 13
click at [598, 180] on div "12" at bounding box center [595, 182] width 17 height 17
type input "12/10/25"
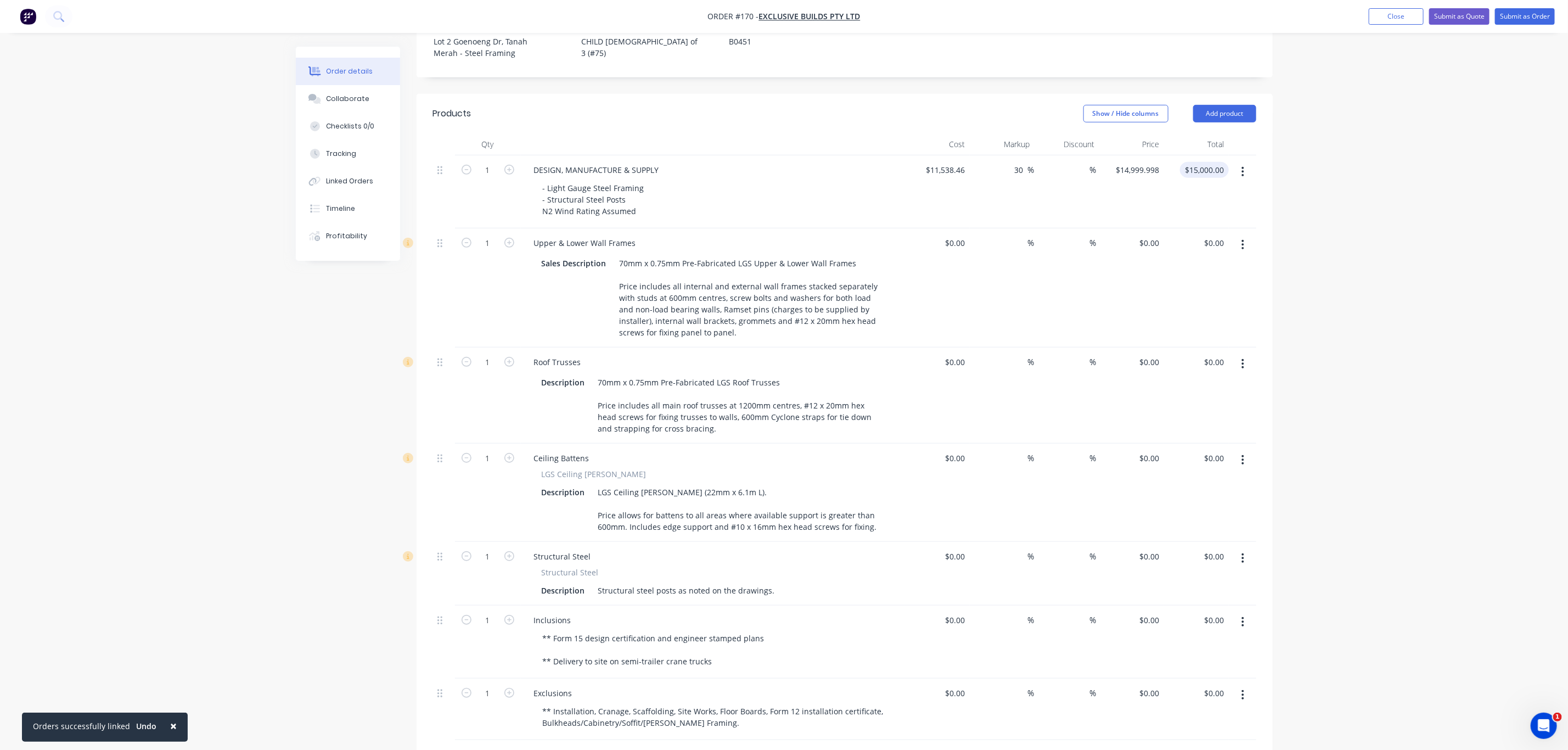
scroll to position [330, 0]
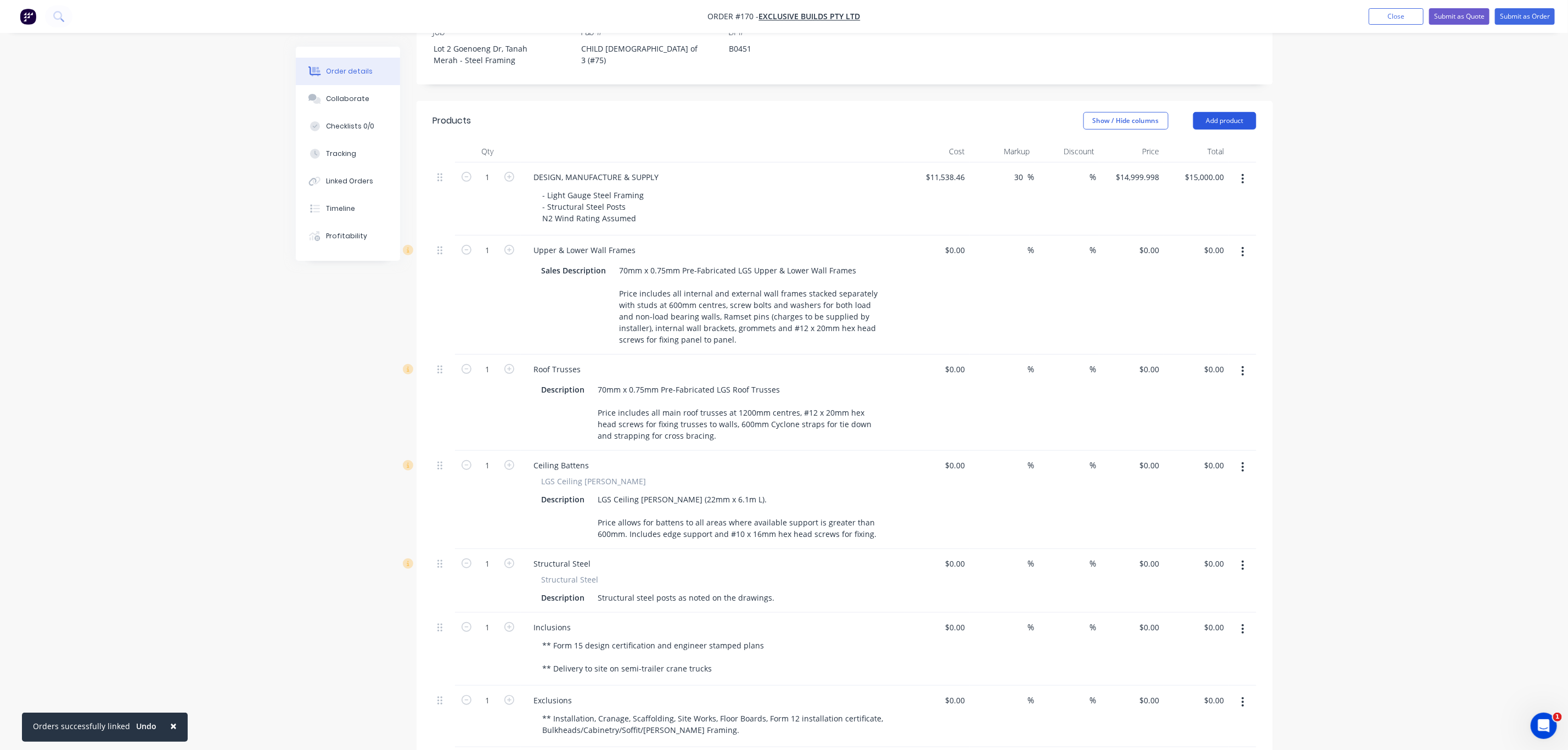
click at [1238, 112] on button "Add product" at bounding box center [1225, 120] width 63 height 18
click at [1204, 273] on div "Notes (Internal)" at bounding box center [1205, 280] width 85 height 16
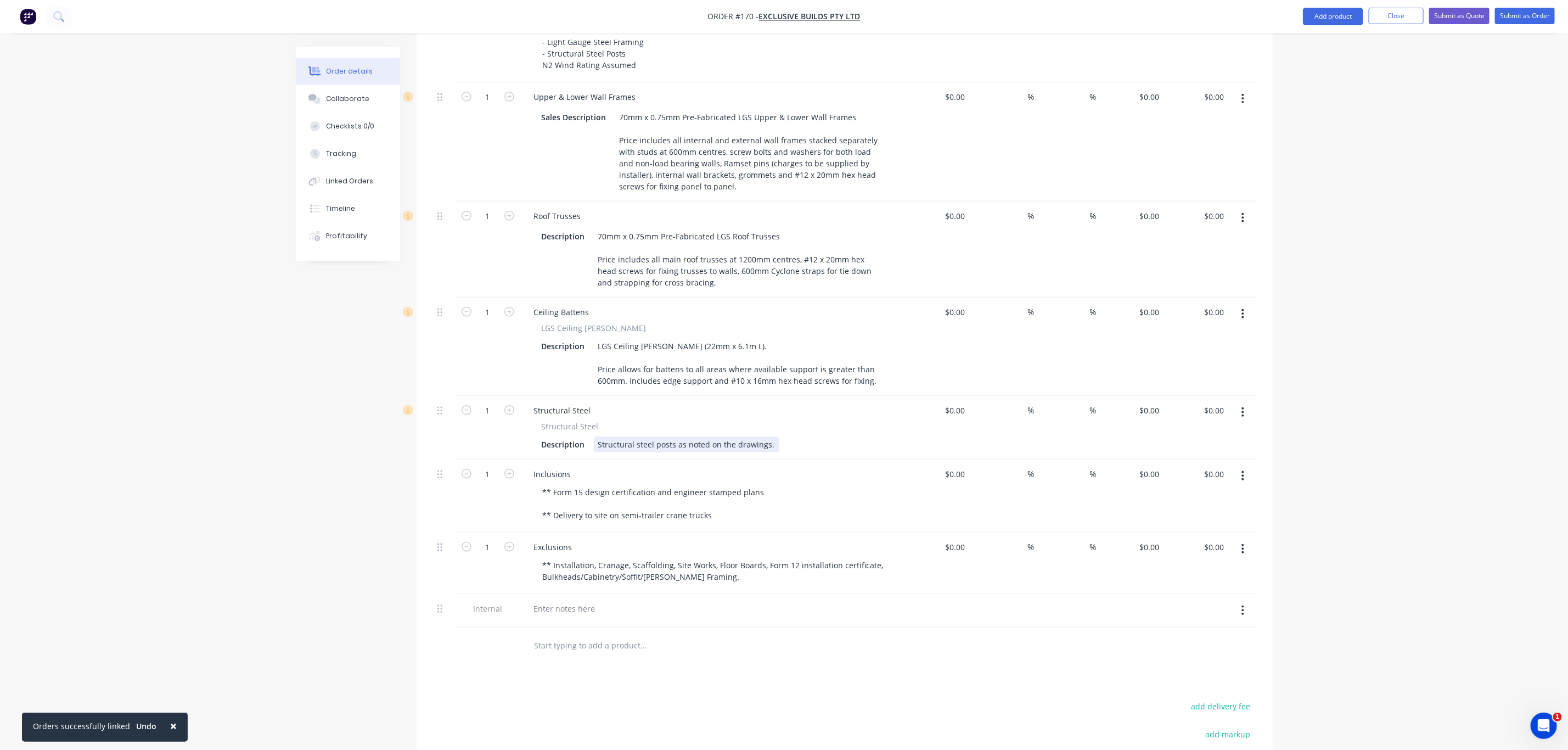
scroll to position [535, 0]
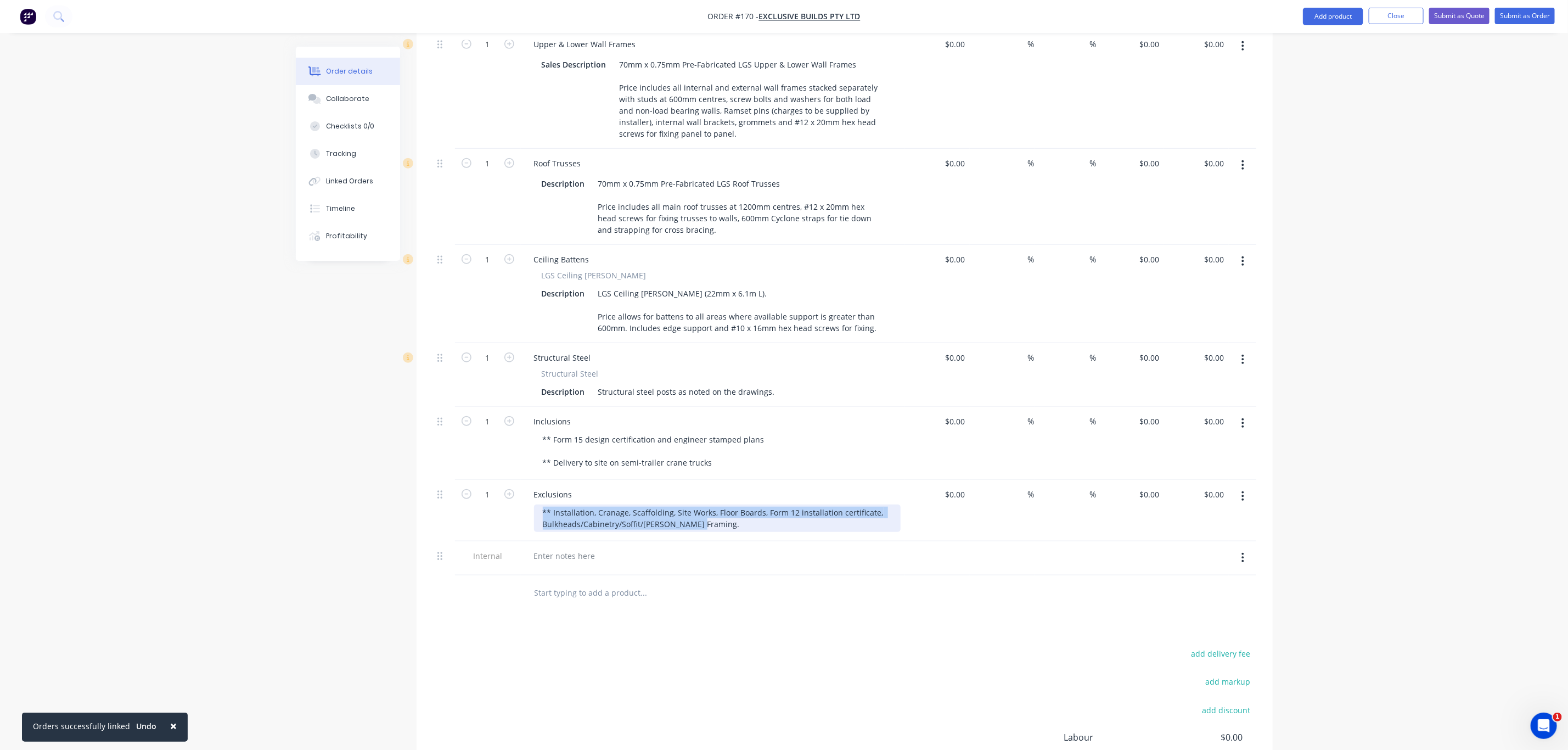
drag, startPoint x: 702, startPoint y: 511, endPoint x: 504, endPoint y: 501, distance: 198.3
click at [504, 501] on div "1 Exclusions ** Installation, Cranage, Scaffolding, Site Works, Floor Boards, F…" at bounding box center [845, 511] width 824 height 61
copy div "** Installation, Cranage, Scaffolding, Site Works, Floor Boards, Form 12 instal…"
click at [574, 548] on div at bounding box center [565, 556] width 79 height 16
paste div
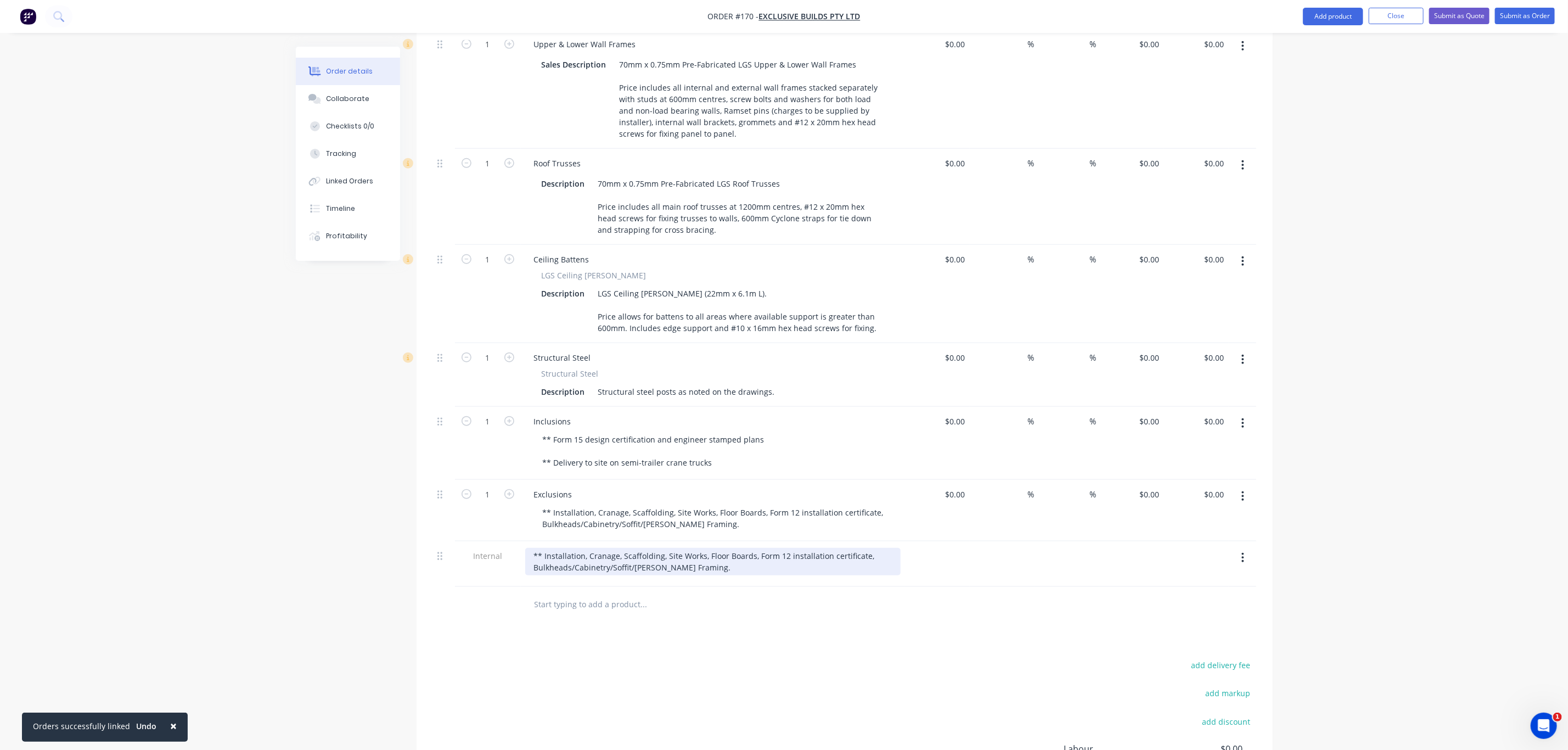
click at [534, 548] on div "** Installation, Cranage, Scaffolding, Site Works, Floor Boards, Form 12 instal…" at bounding box center [713, 562] width 376 height 28
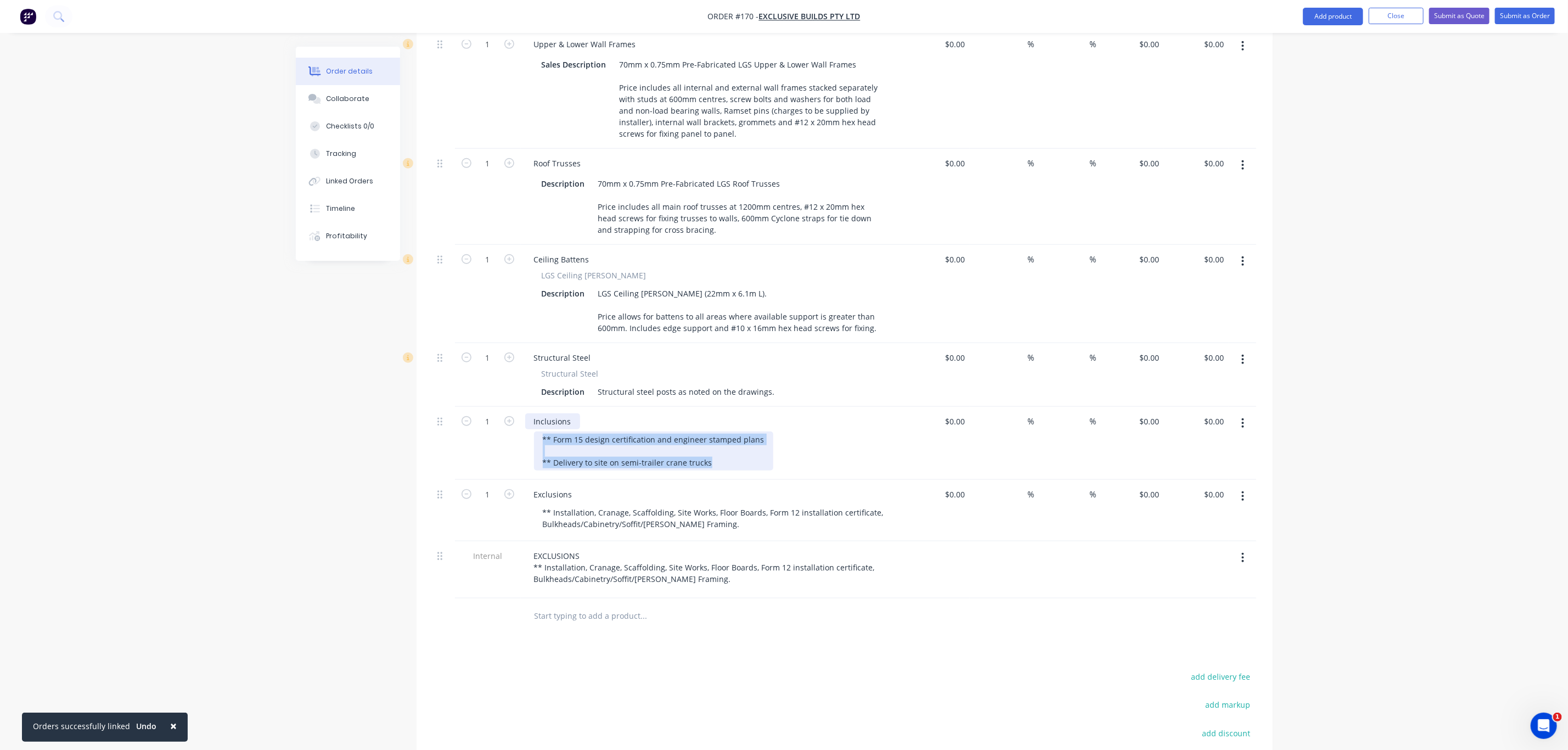
drag, startPoint x: 725, startPoint y: 450, endPoint x: 526, endPoint y: 403, distance: 204.5
click at [526, 407] on div "Inclusions ** Form 15 design certification and engineer stamped plans ** Delive…" at bounding box center [713, 443] width 384 height 73
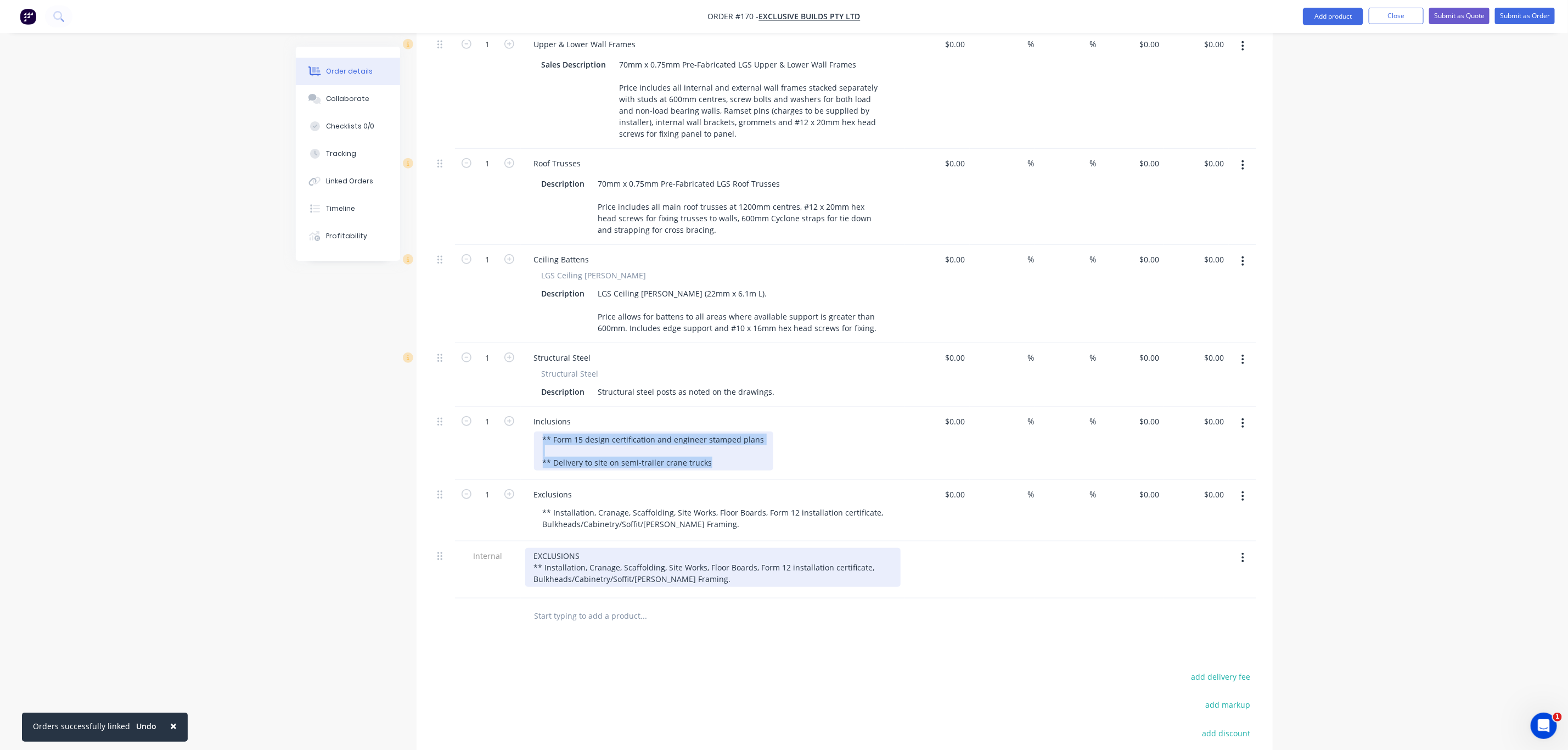
copy div "** Form 15 design certification and engineer stamped plans ** Delivery to site …"
click at [530, 548] on div "EXCLUSIONS ** Installation, Cranage, Scaffolding, Site Works, Floor Boards, For…" at bounding box center [713, 568] width 376 height 39
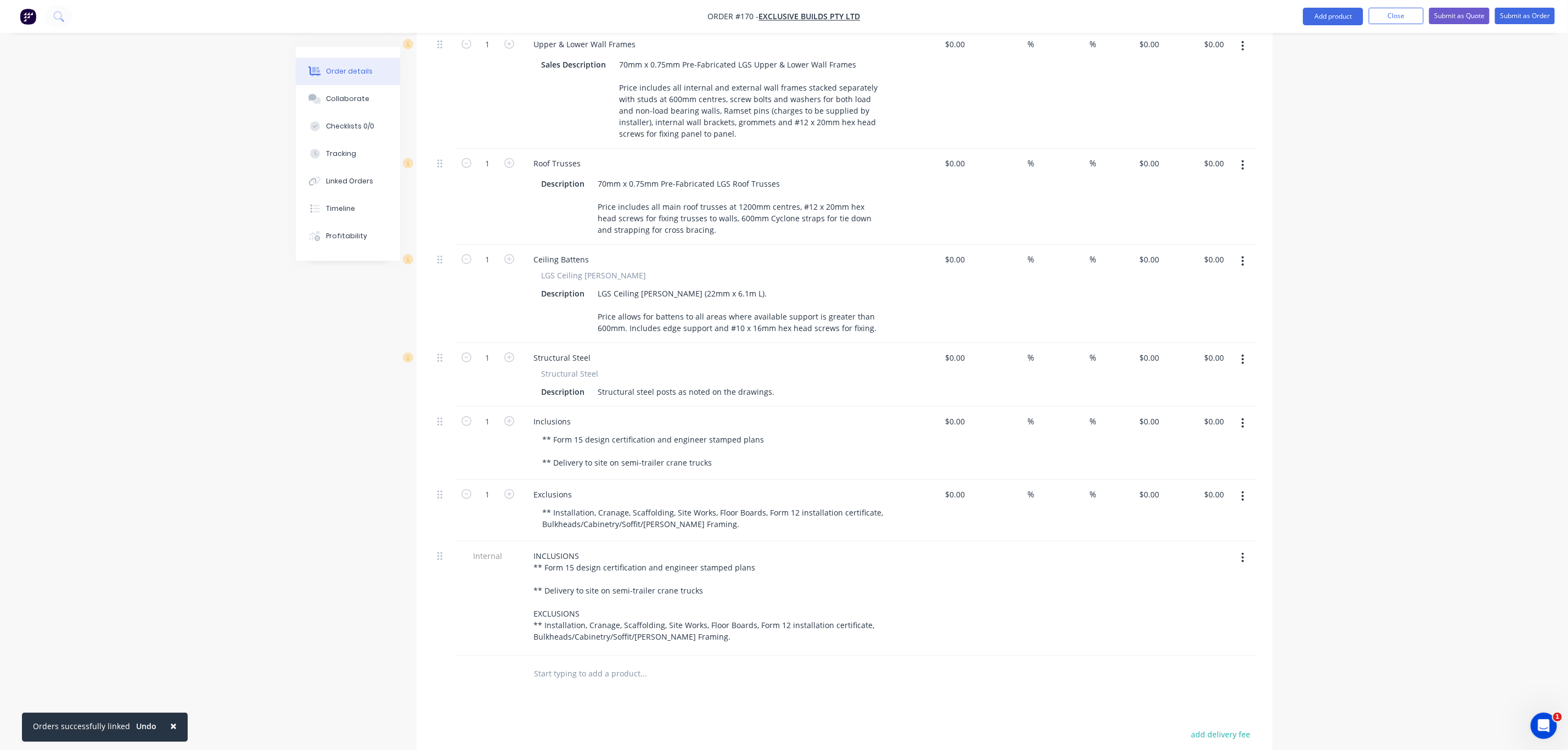
click at [1245, 414] on button "button" at bounding box center [1243, 423] width 26 height 20
click at [1205, 510] on div "Delete" at bounding box center [1205, 518] width 85 height 16
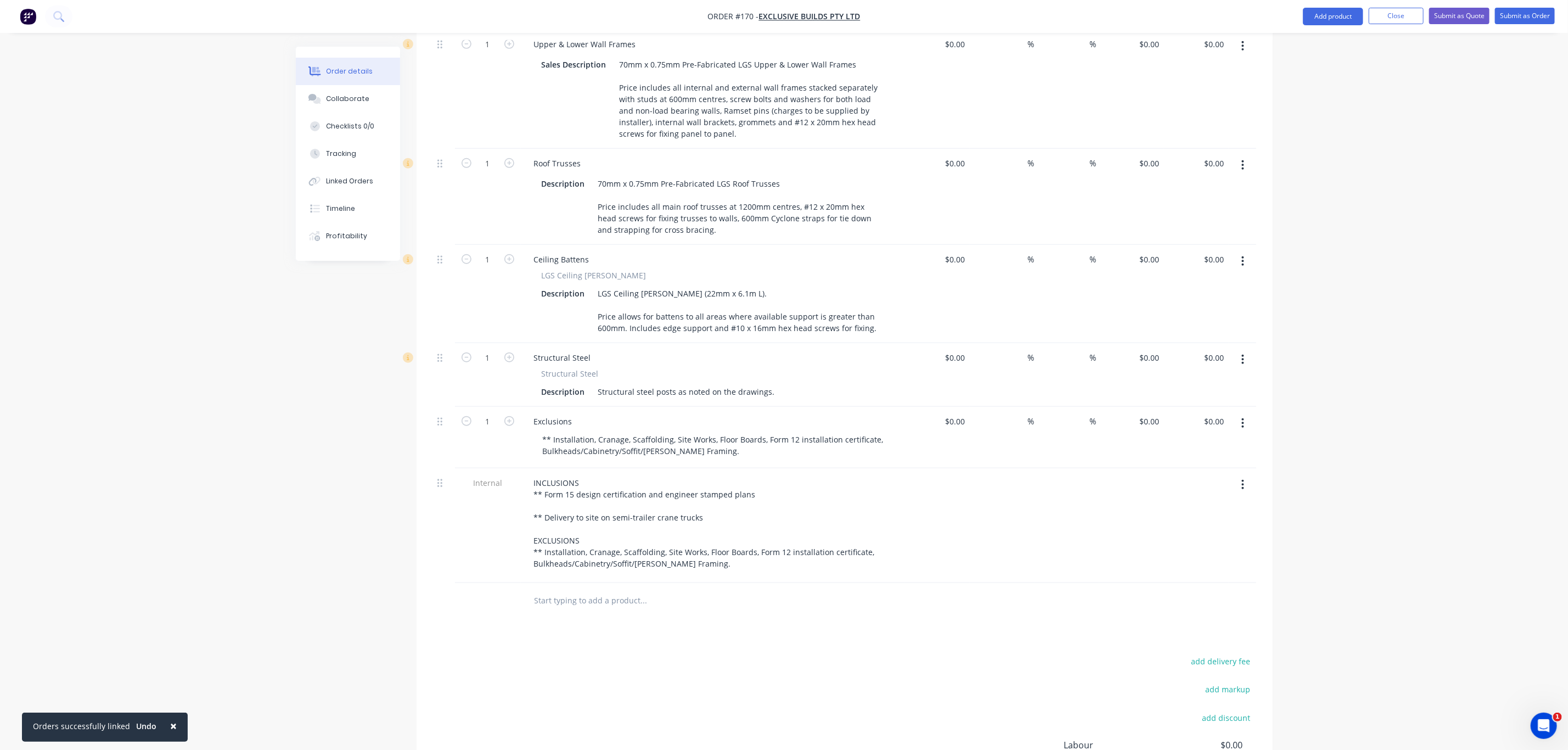
click at [1238, 414] on button "button" at bounding box center [1243, 423] width 26 height 20
click at [1206, 510] on div "Delete" at bounding box center [1205, 518] width 85 height 16
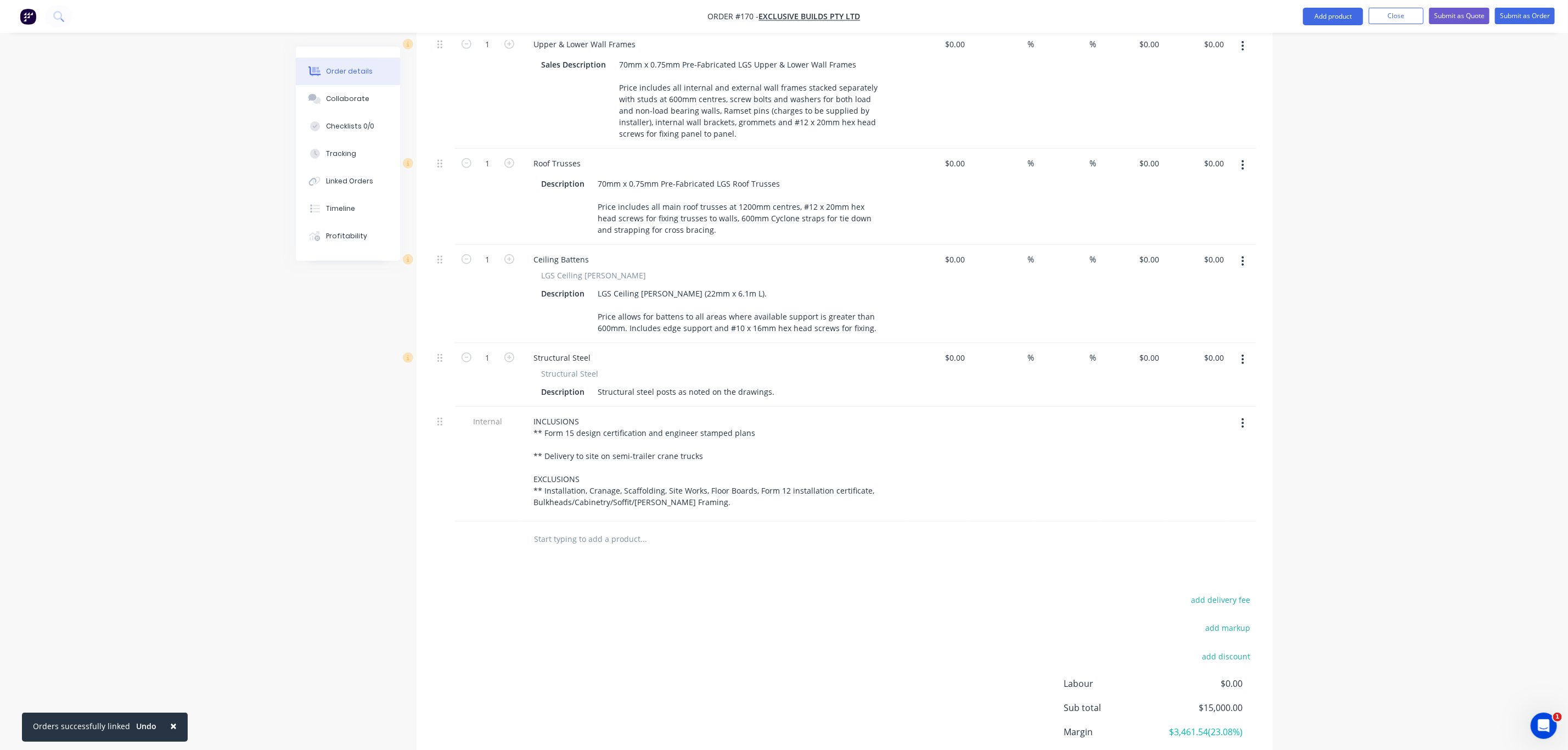
click at [1244, 354] on icon "button" at bounding box center [1243, 360] width 2 height 12
click at [1201, 446] on div "Delete" at bounding box center [1205, 454] width 85 height 16
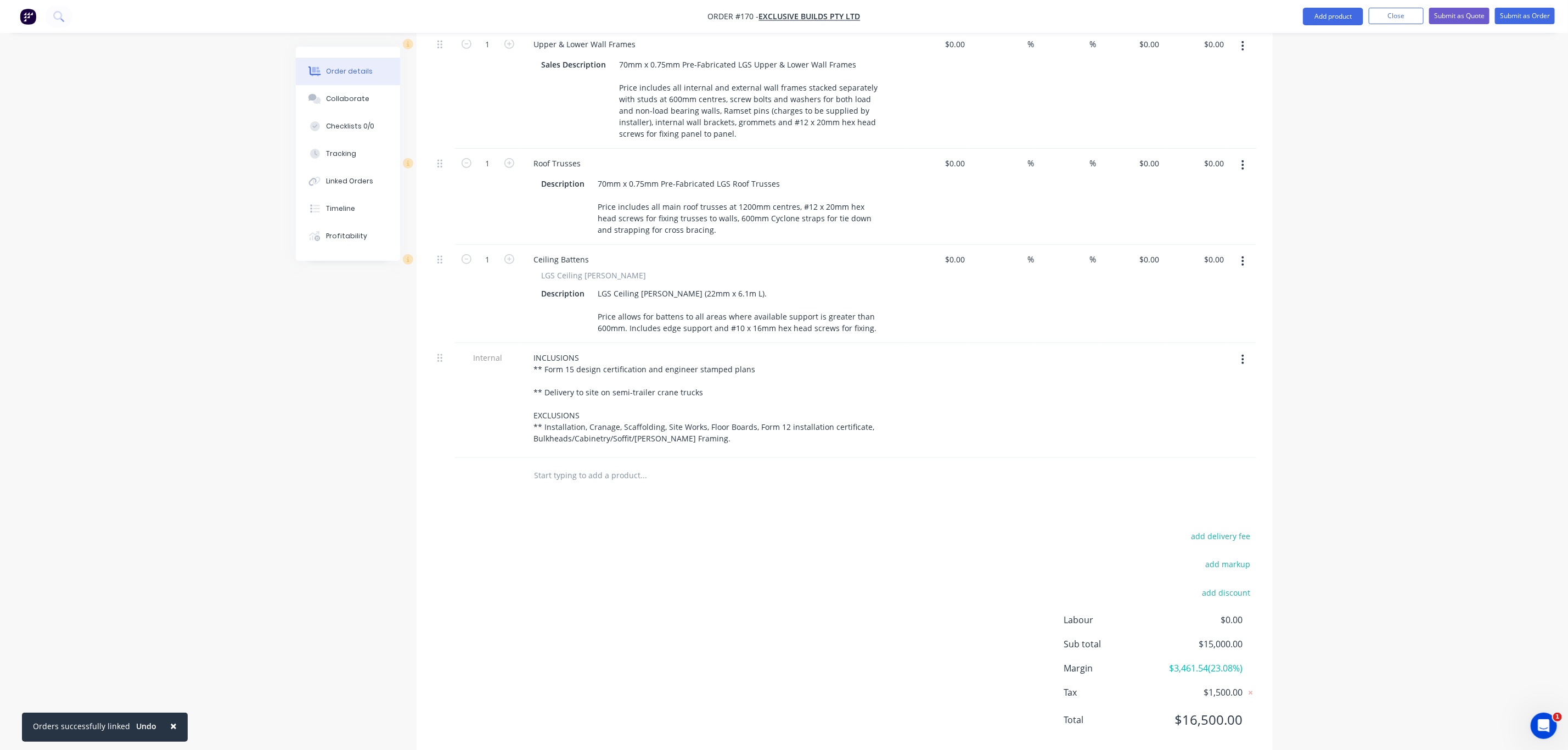
click at [1245, 252] on button "button" at bounding box center [1243, 261] width 26 height 20
click at [1210, 348] on div "Delete" at bounding box center [1205, 356] width 85 height 16
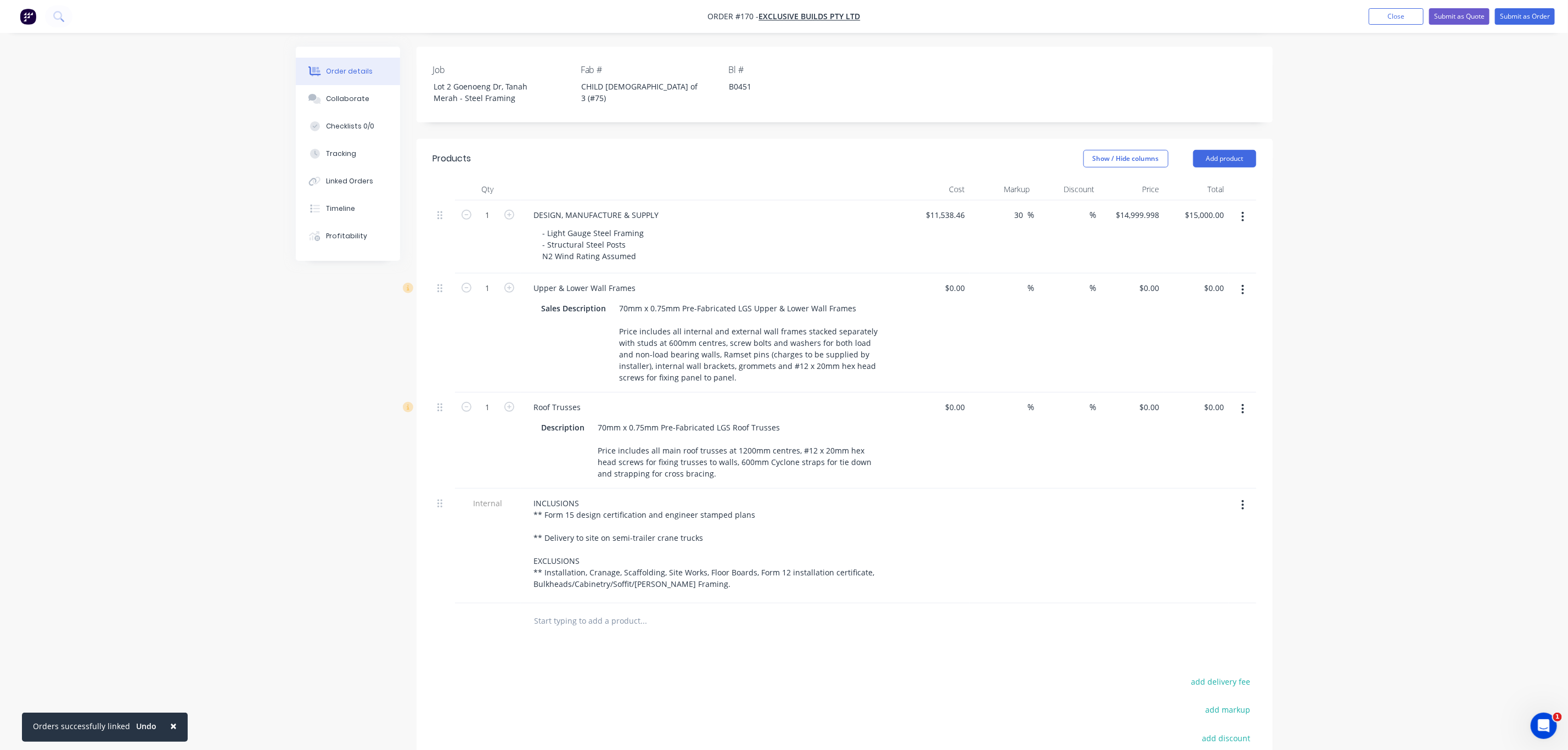
scroll to position [241, 0]
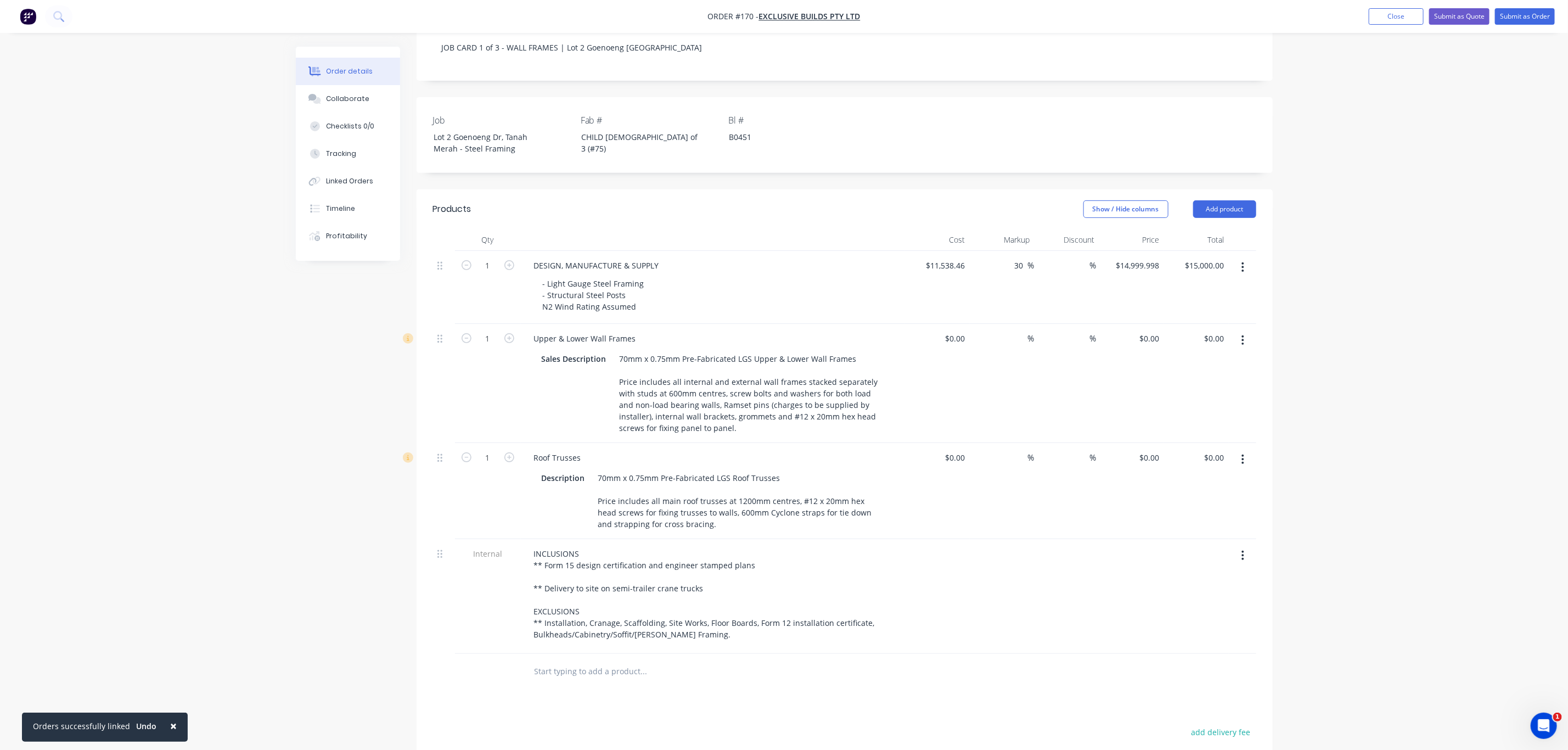
click at [1245, 450] on button "button" at bounding box center [1243, 460] width 26 height 20
click at [1183, 546] on div "Delete" at bounding box center [1205, 554] width 85 height 16
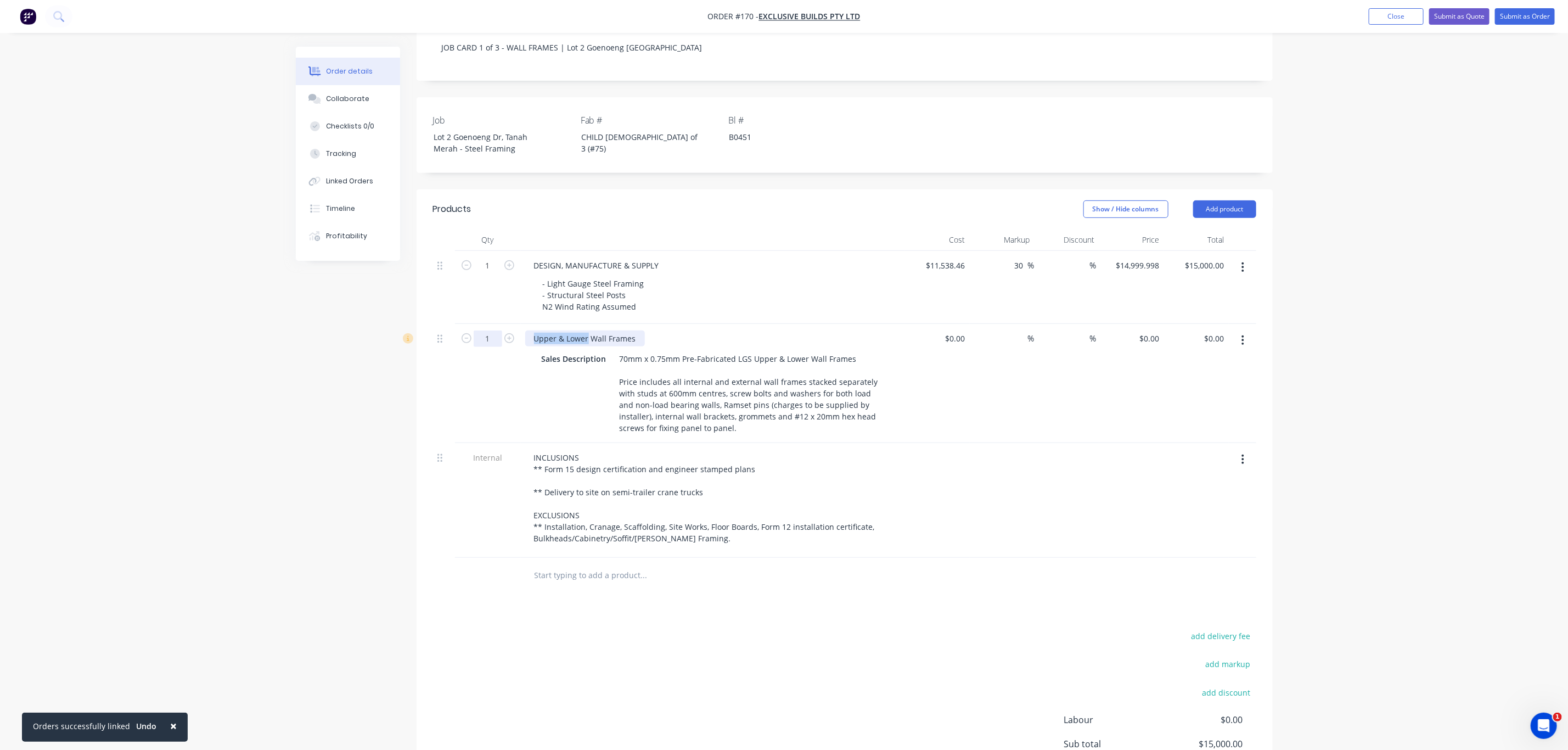
drag, startPoint x: 587, startPoint y: 322, endPoint x: 481, endPoint y: 323, distance: 106.0
click at [481, 324] on div "1 Upper & Lower Wall Frames Sales Description 70mm x 0.75mm Pre-Fabricated LGS …" at bounding box center [845, 384] width 824 height 119
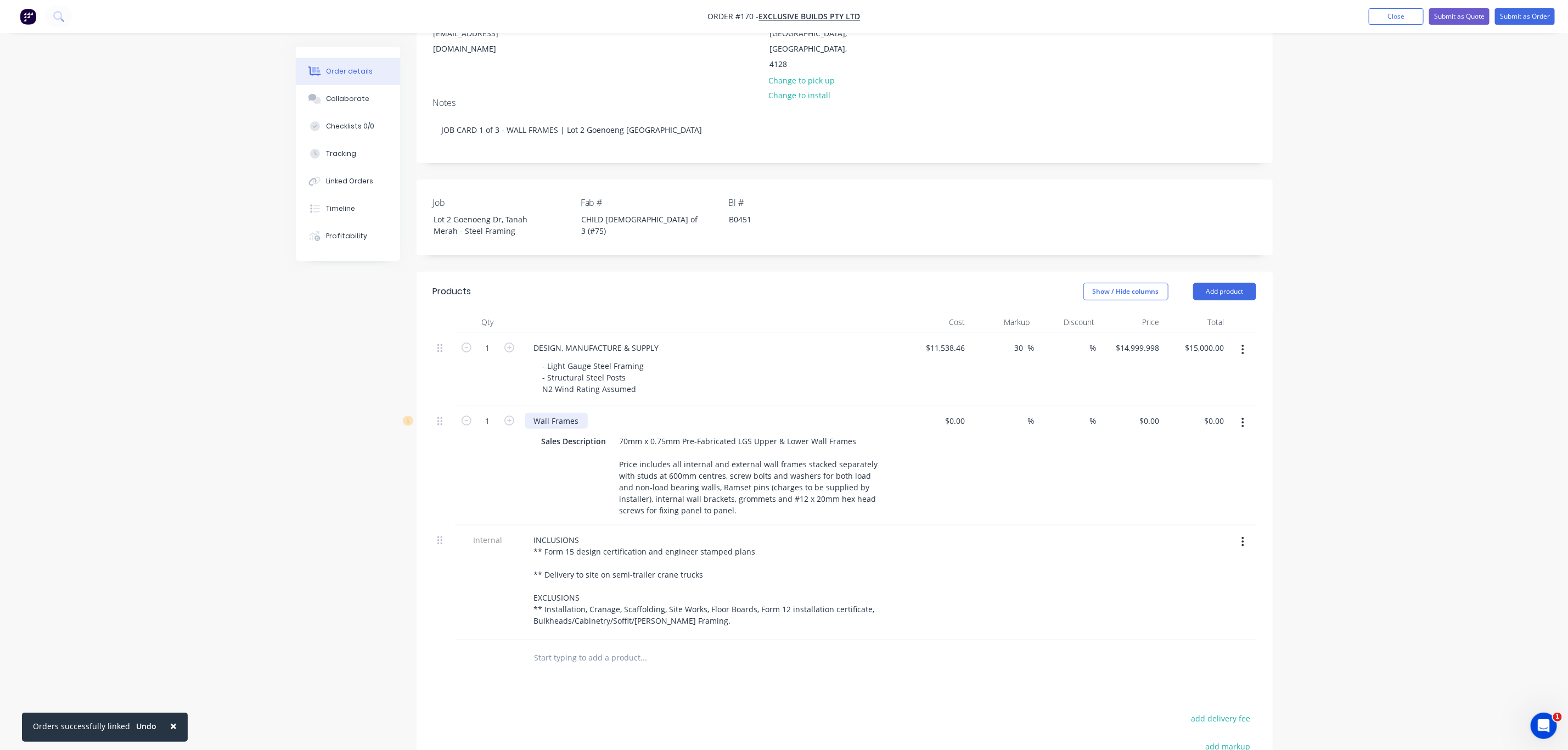
scroll to position [0, 0]
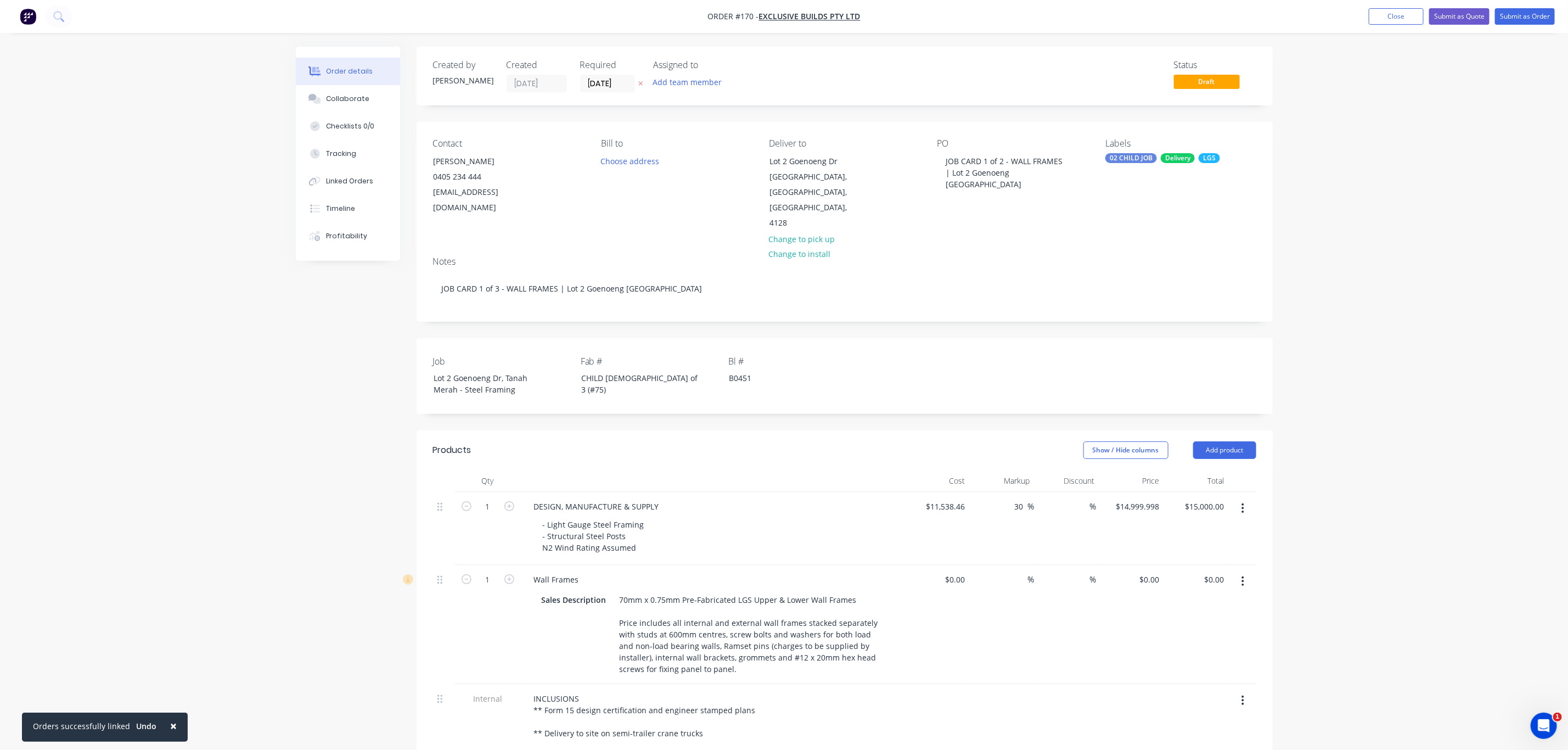
click at [1207, 160] on div "LGS" at bounding box center [1209, 158] width 21 height 10
click at [1413, 288] on div "Order details Collaborate Checklists 0/0 Tracking Linked Orders Timeline Profit…" at bounding box center [784, 557] width 1568 height 1115
click at [937, 498] on input "11538.46" at bounding box center [948, 506] width 44 height 16
type input "$0.00"
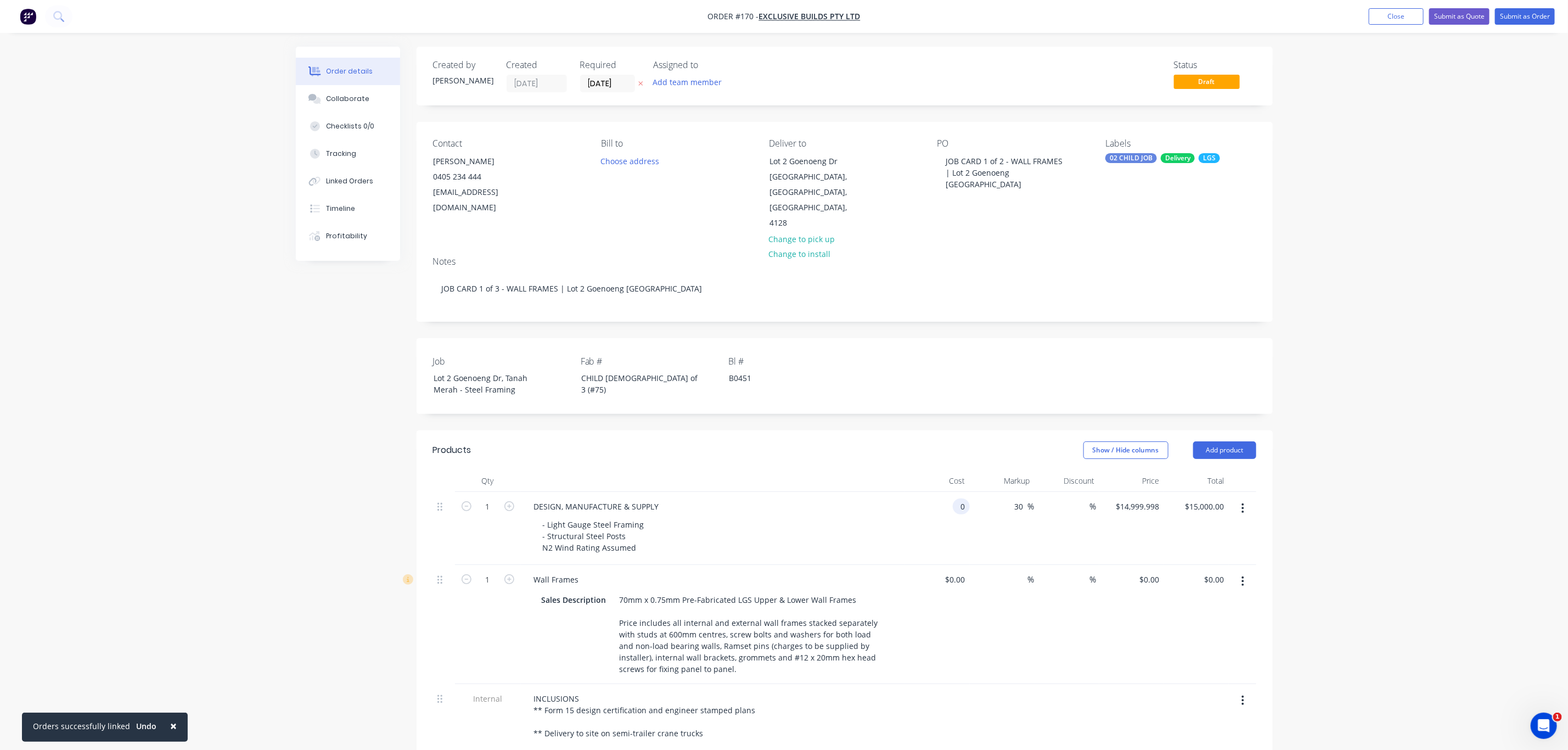
type input "$0.00"
type input "0"
type input "$0.00"
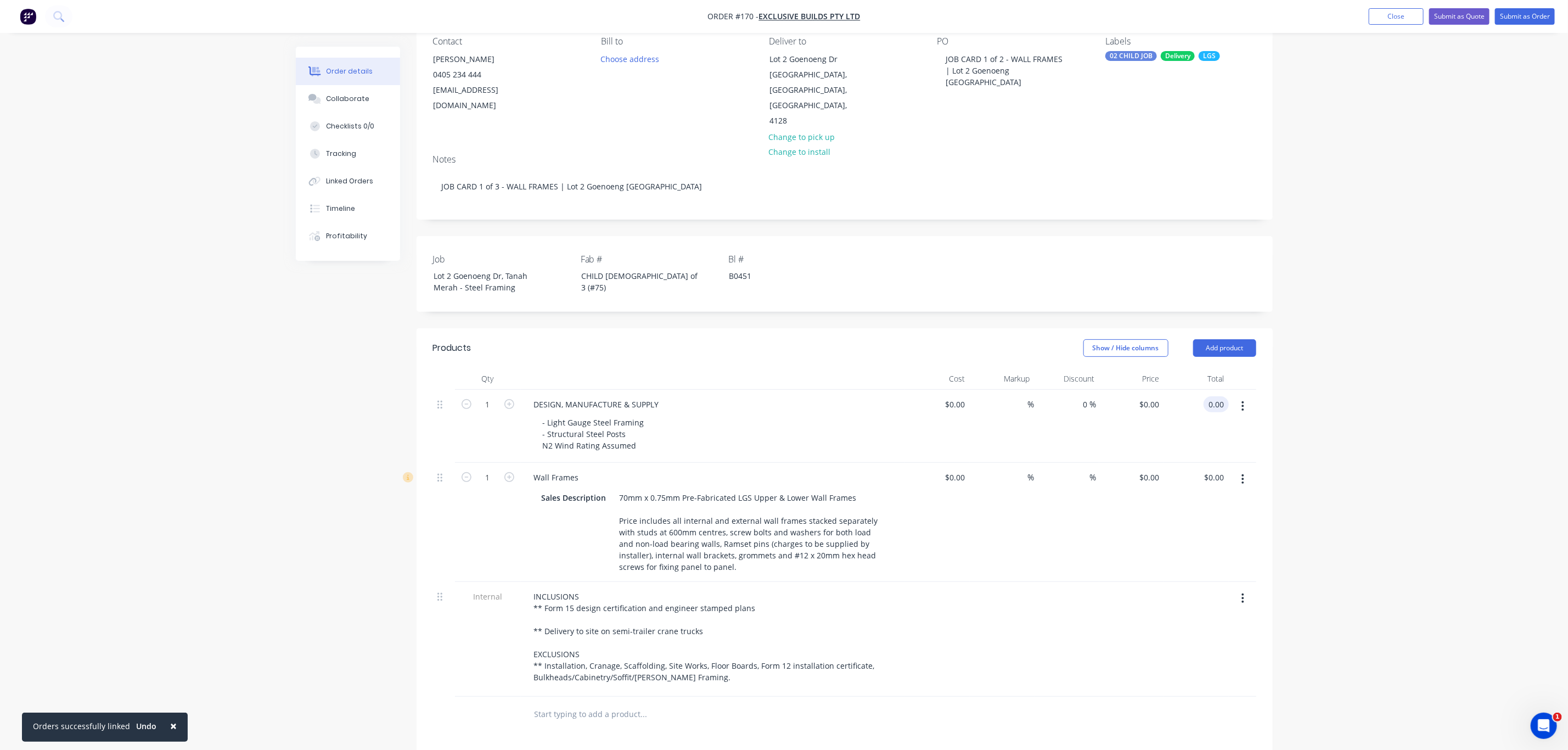
scroll to position [123, 0]
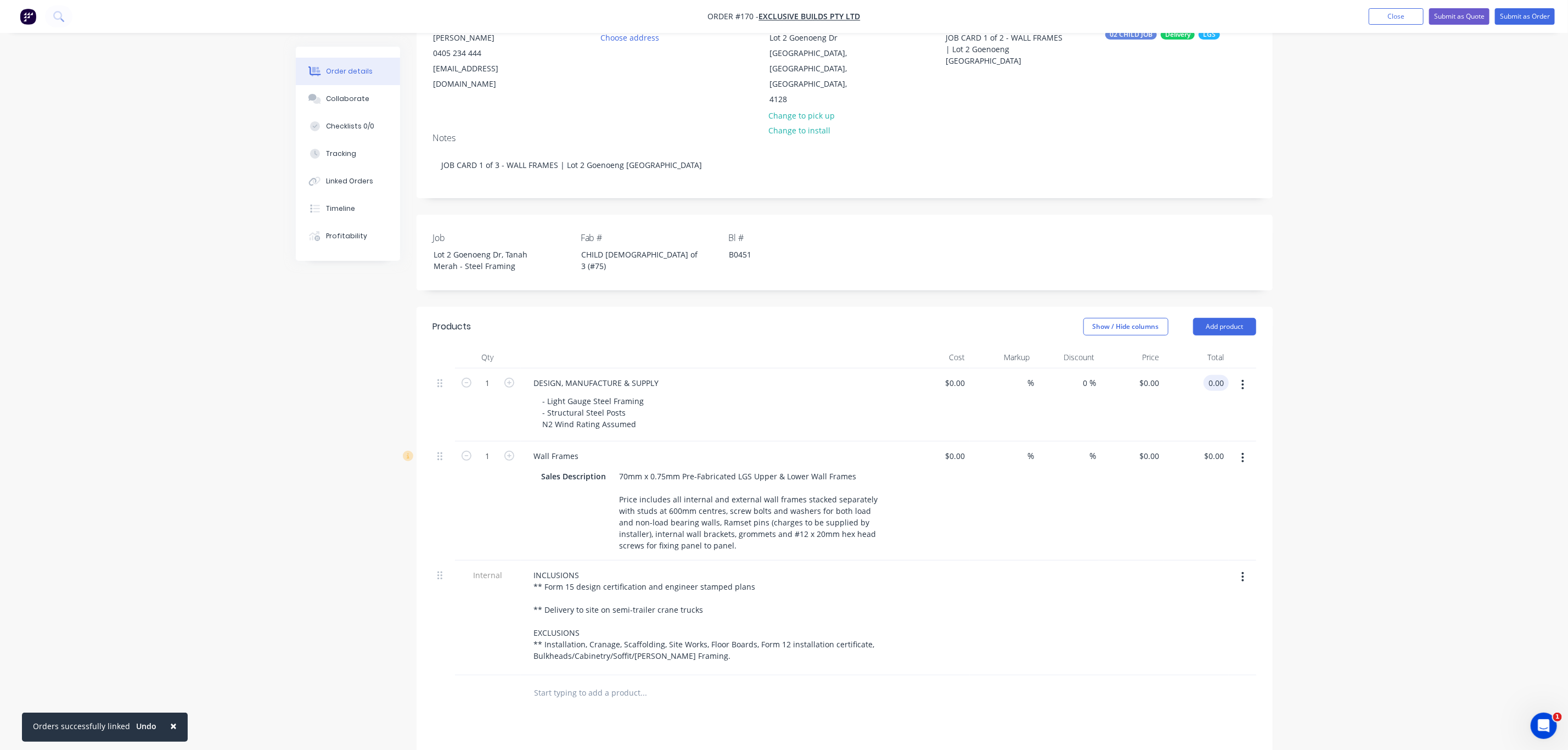
type input "$0.00"
click at [1396, 582] on div "Order details Collaborate Checklists 0/0 Tracking Linked Orders Timeline Profit…" at bounding box center [784, 434] width 1568 height 1115
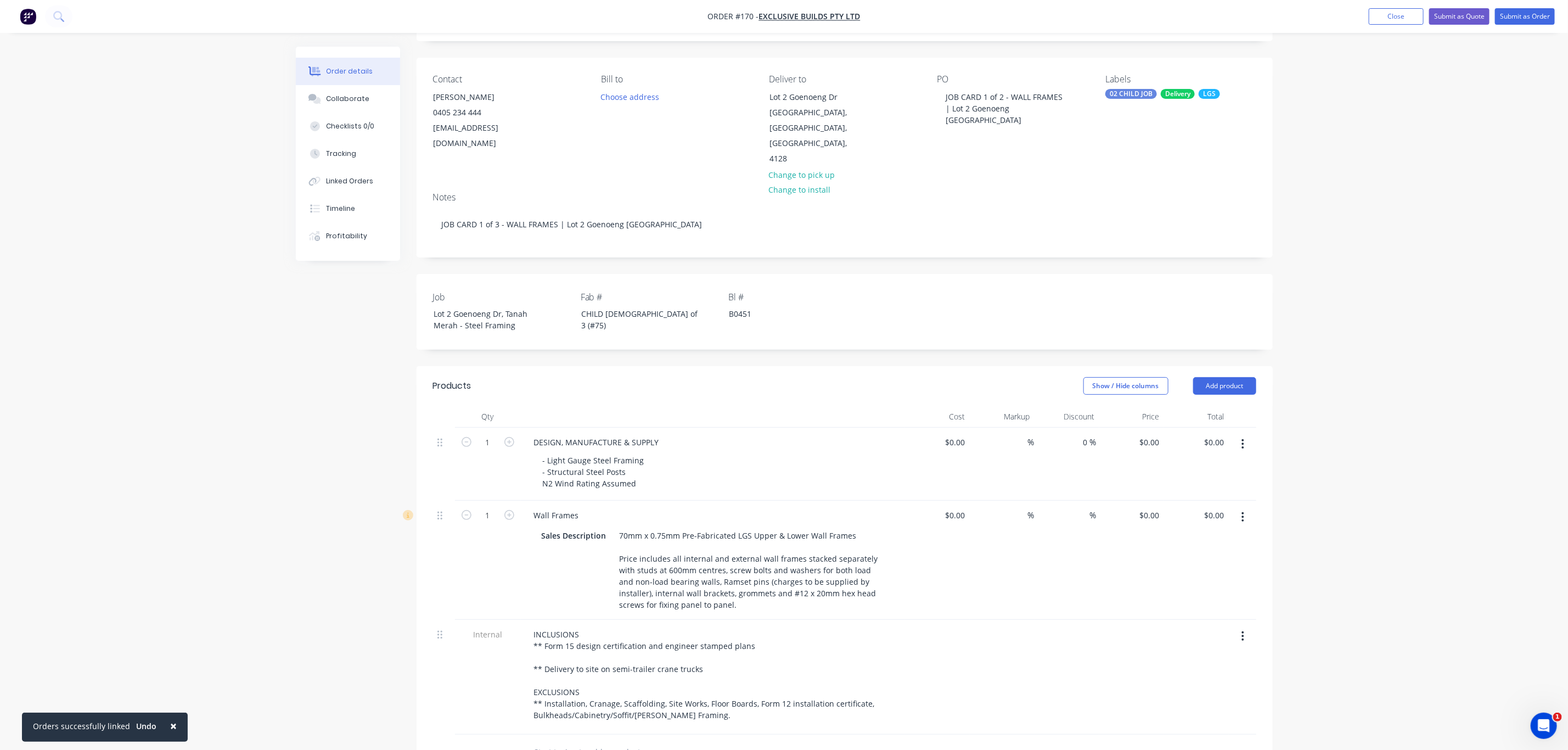
scroll to position [0, 0]
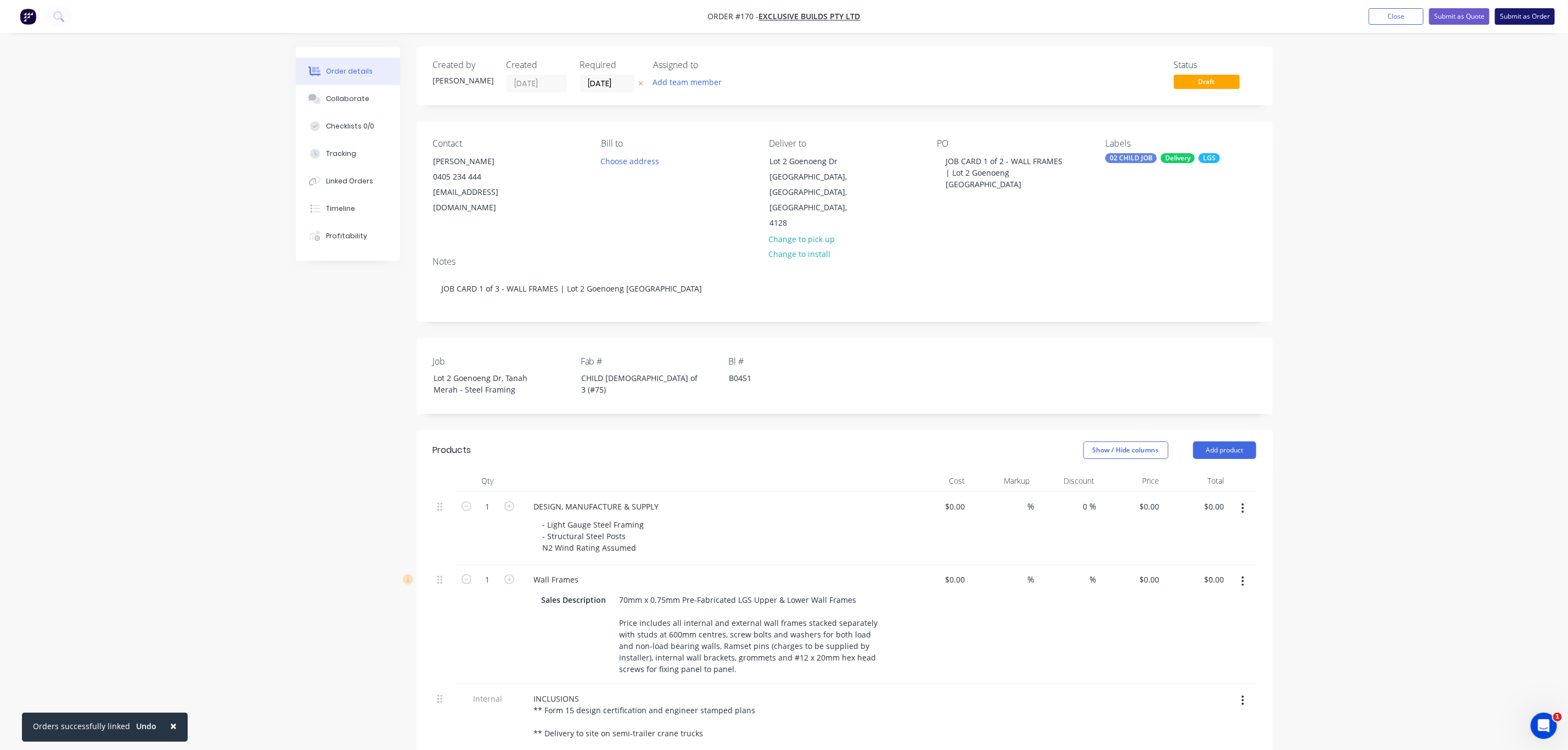
click at [1531, 15] on button "Submit as Order" at bounding box center [1524, 16] width 60 height 17
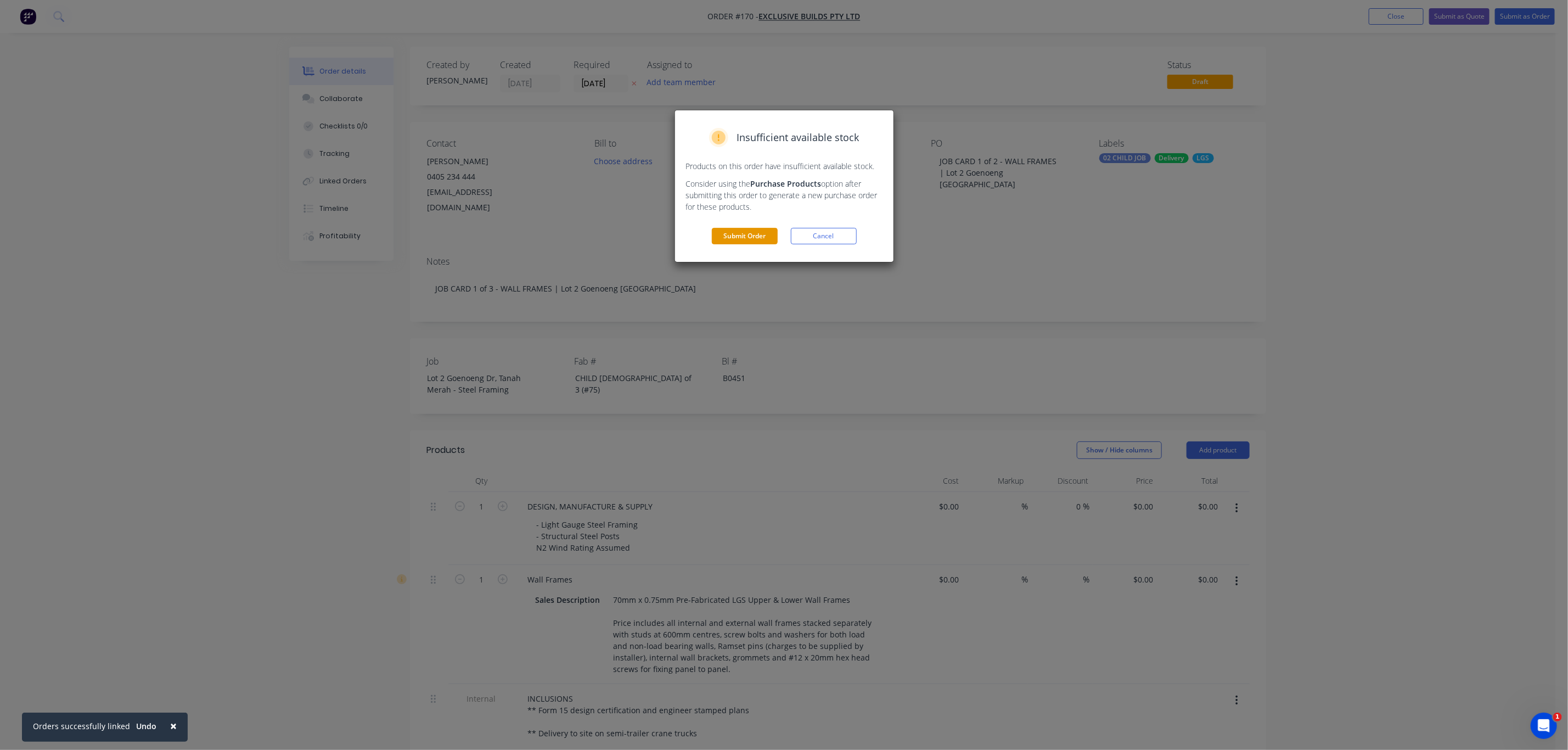
click at [751, 238] on button "Submit Order" at bounding box center [744, 236] width 66 height 17
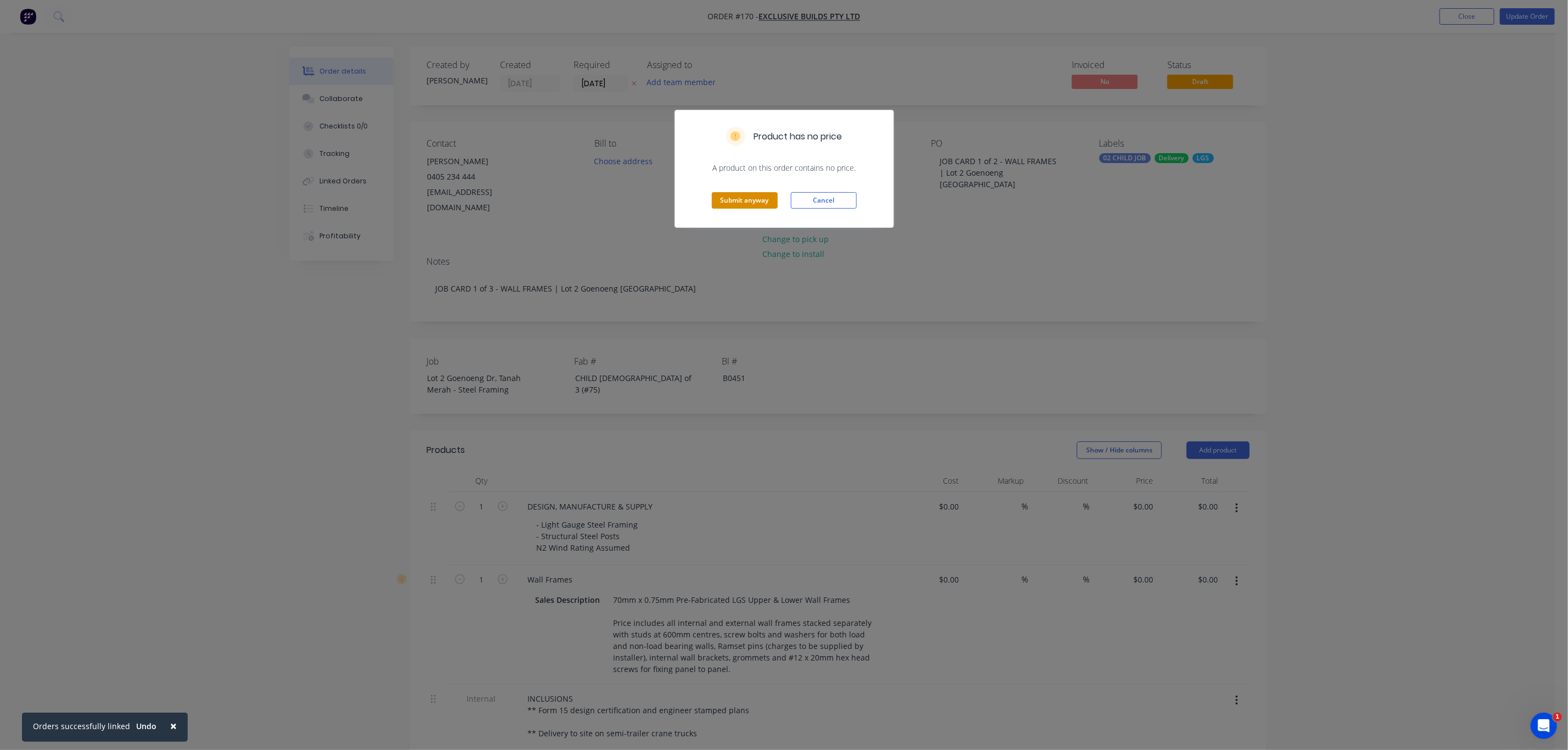
click at [762, 203] on button "Submit anyway" at bounding box center [744, 200] width 66 height 17
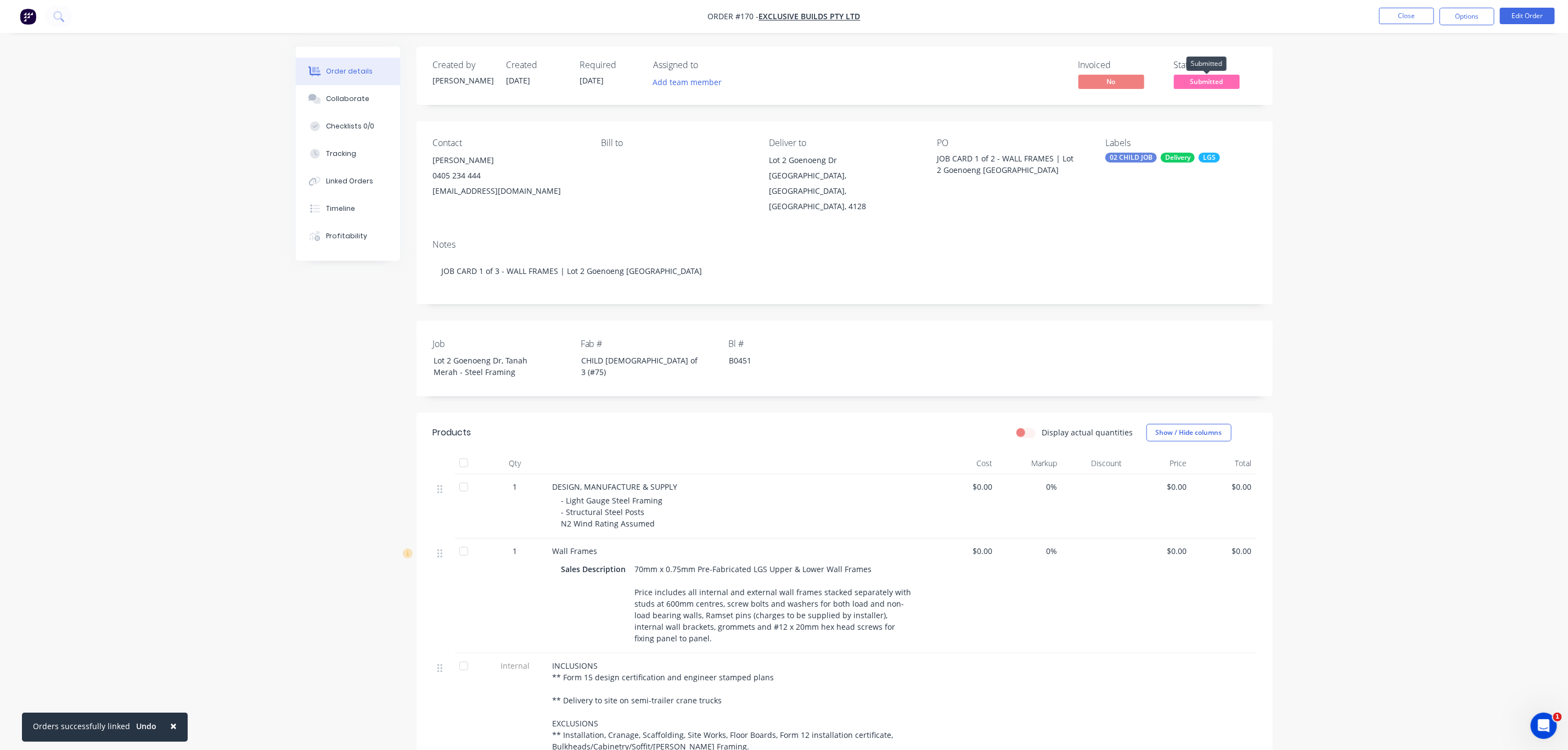
click at [1206, 83] on span "Submitted" at bounding box center [1207, 82] width 66 height 14
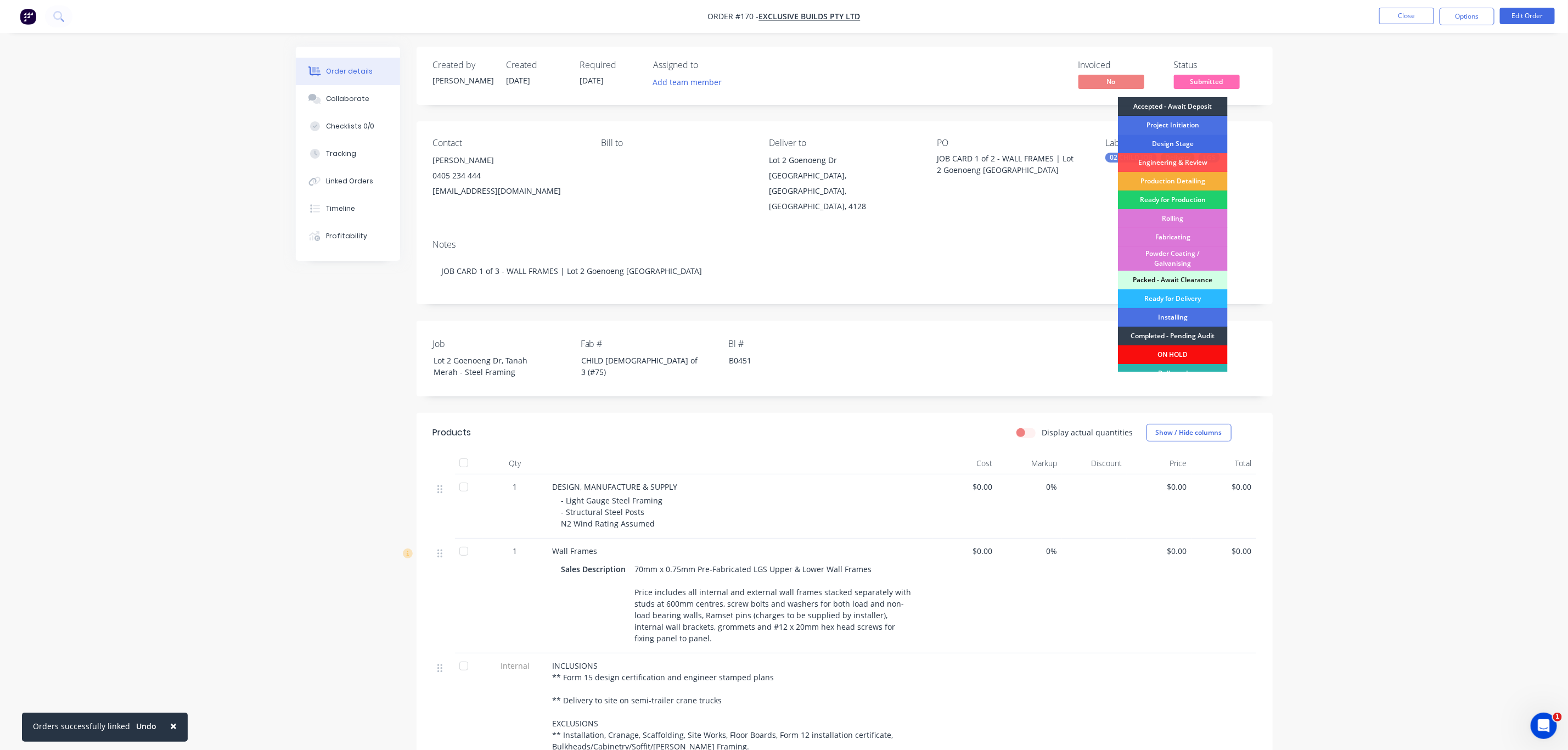
click at [1178, 142] on div "Design Stage" at bounding box center [1173, 144] width 110 height 18
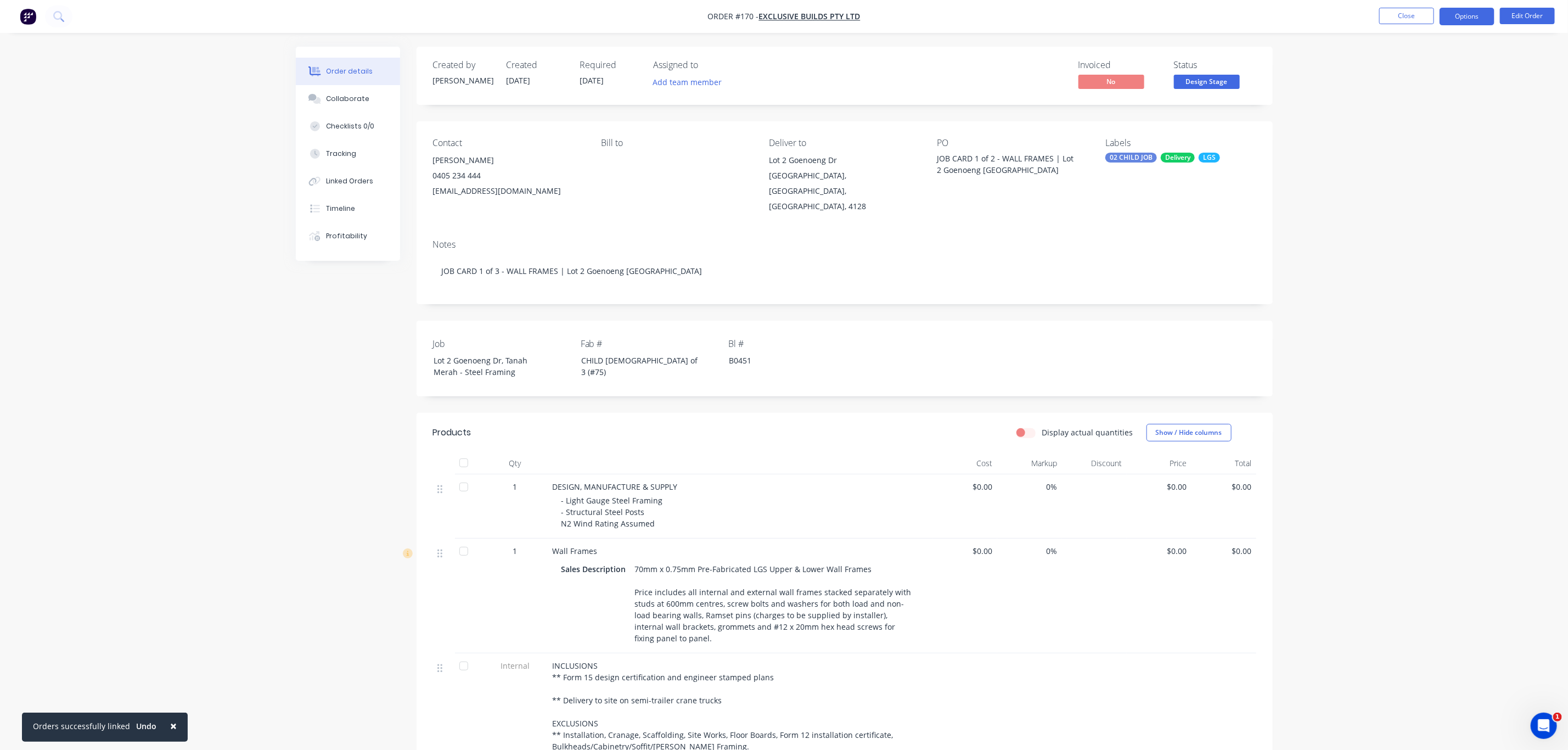
click at [1466, 17] on button "Options" at bounding box center [1467, 17] width 55 height 18
click at [1434, 257] on div "Duplicate" at bounding box center [1434, 265] width 101 height 16
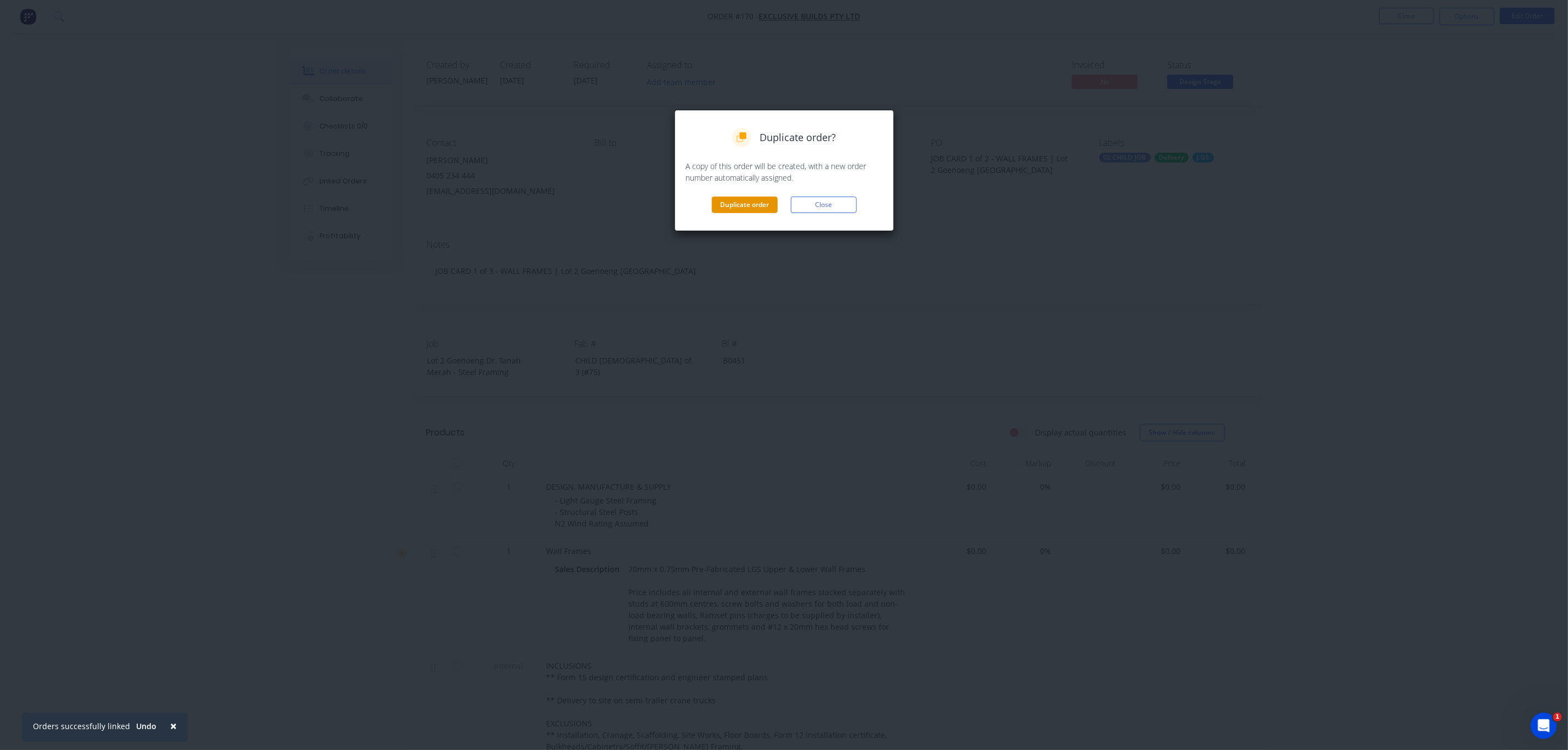
click at [745, 210] on button "Duplicate order" at bounding box center [744, 204] width 66 height 17
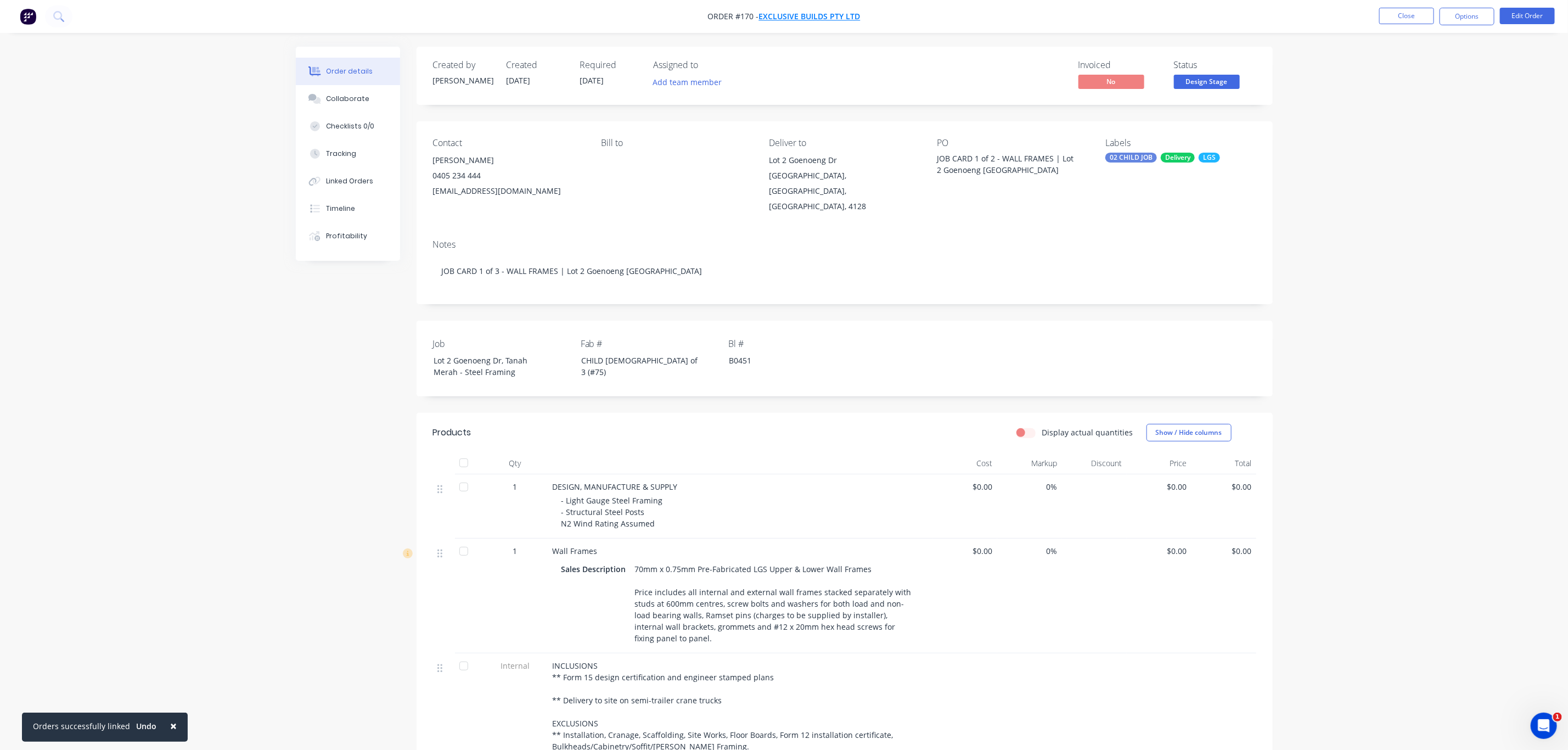
click at [814, 17] on span "Exclusive Builds Pty Ltd" at bounding box center [809, 17] width 101 height 10
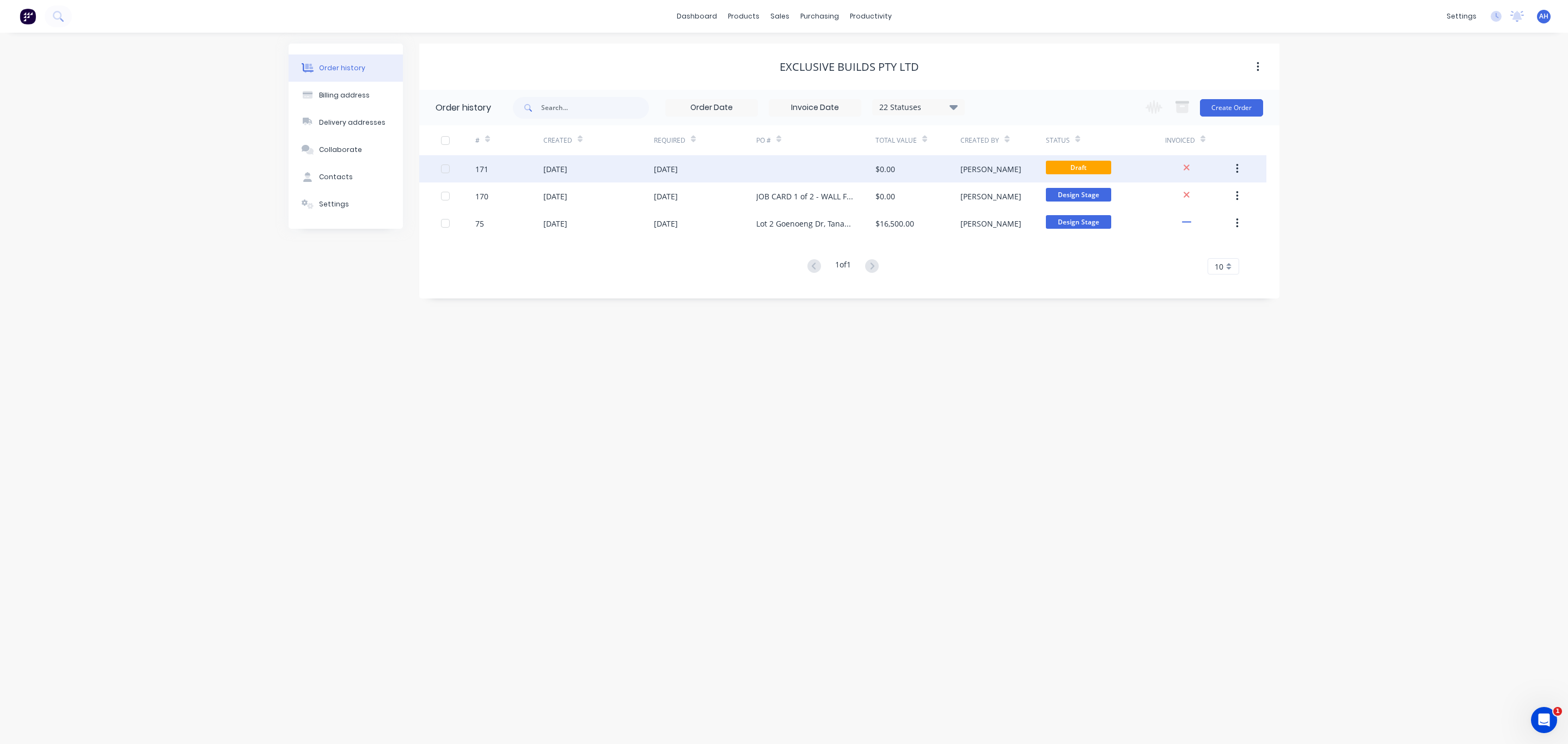
click at [678, 170] on div "29 Aug 2025" at bounding box center [665, 169] width 24 height 12
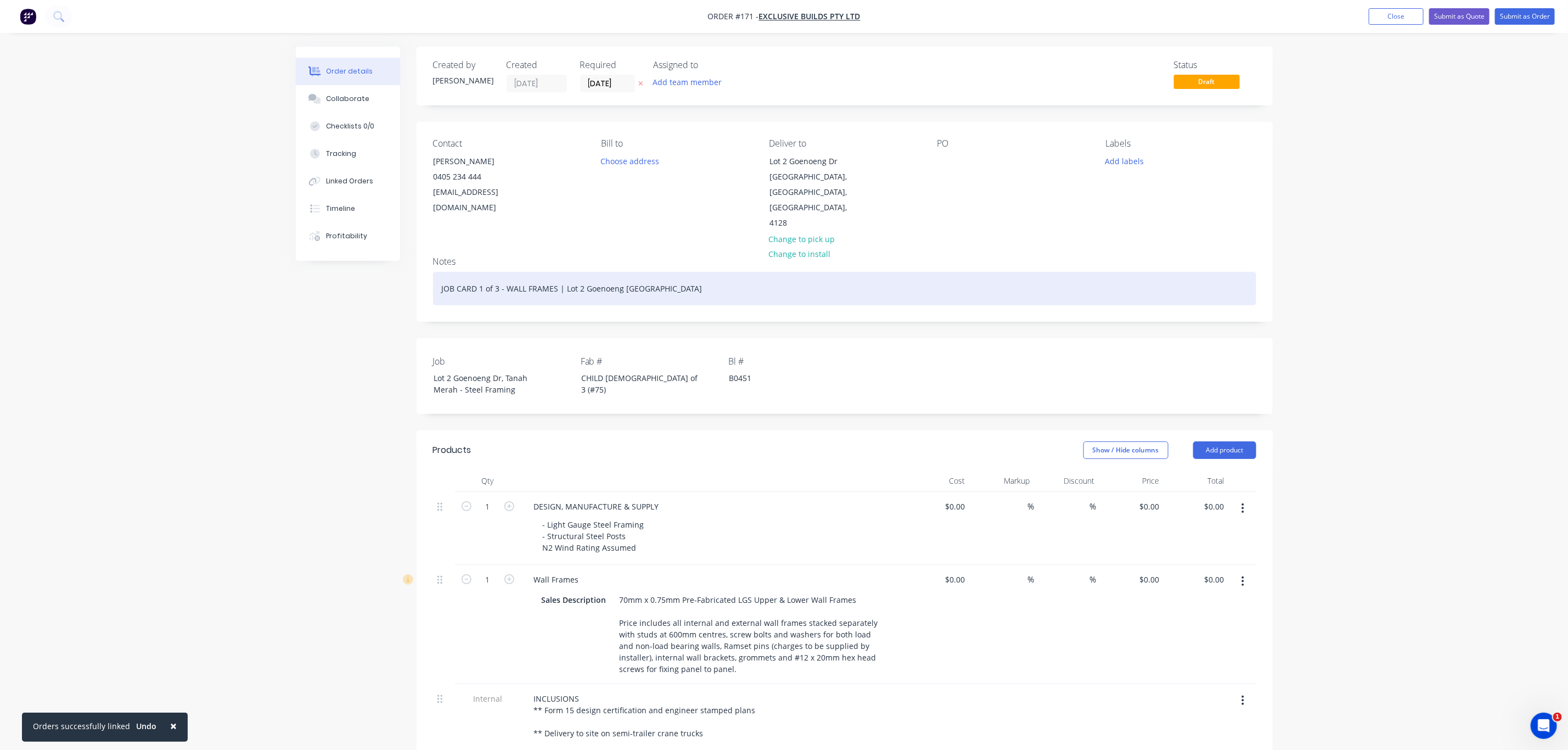
click at [482, 272] on div "JOB CARD 1 of 3 - WALL FRAMES | Lot 2 Goenoeng Dr Tanah Merah QLD" at bounding box center [845, 288] width 824 height 34
drag, startPoint x: 743, startPoint y: 276, endPoint x: 422, endPoint y: 272, distance: 321.0
click at [422, 273] on div "Notes JOB CARD 2 of 3 - STRUCTURAL STEEL | Lot 2 Goenoeng Dr Tanah Merah QLD" at bounding box center [844, 284] width 856 height 74
copy div "JOB CARD 2 of 3 - STRUCTURAL STEEL | Lot 2 Goenoeng Dr Tanah Merah QLD"
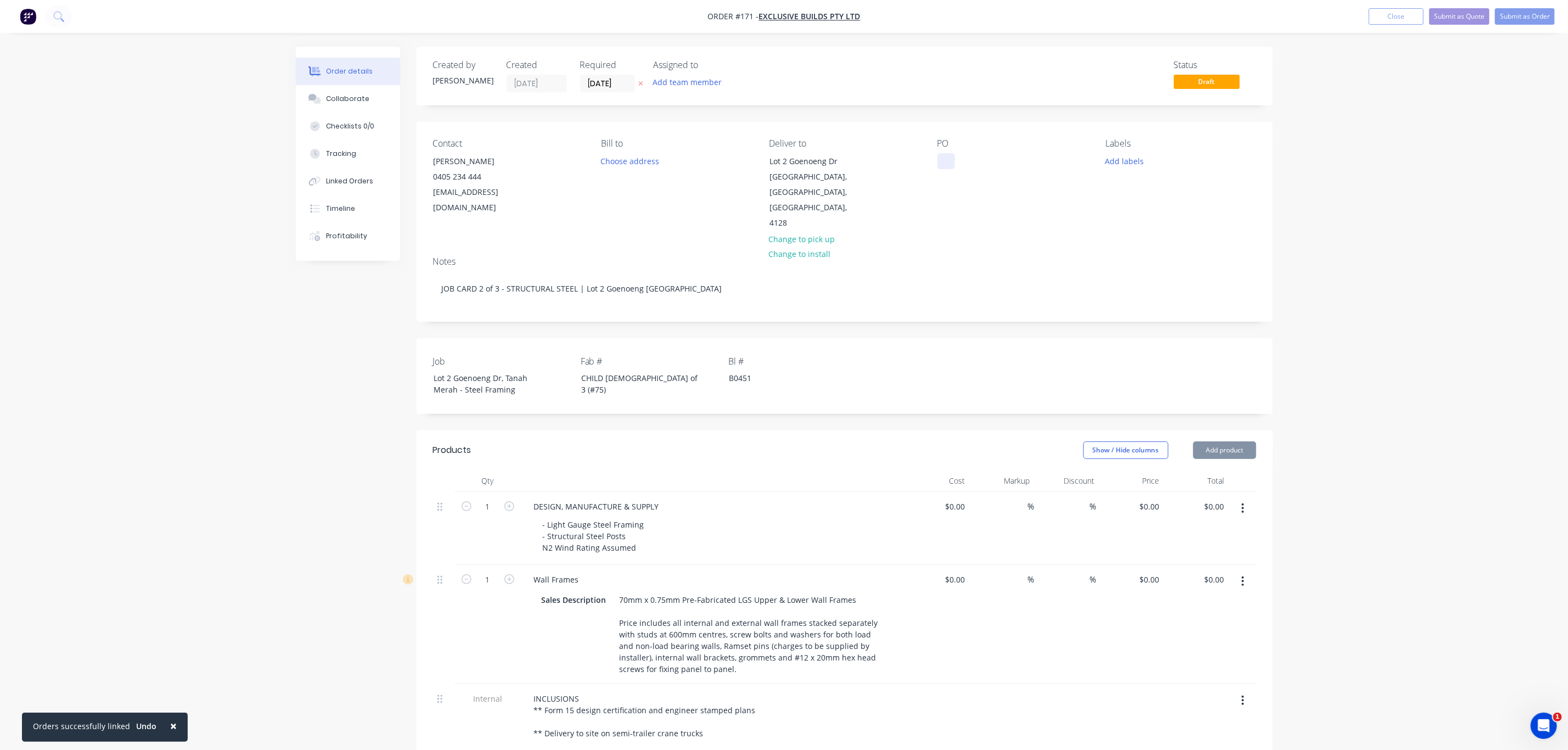
click at [946, 155] on div at bounding box center [946, 161] width 18 height 16
paste div
click at [1126, 161] on button "Add labels" at bounding box center [1125, 161] width 50 height 15
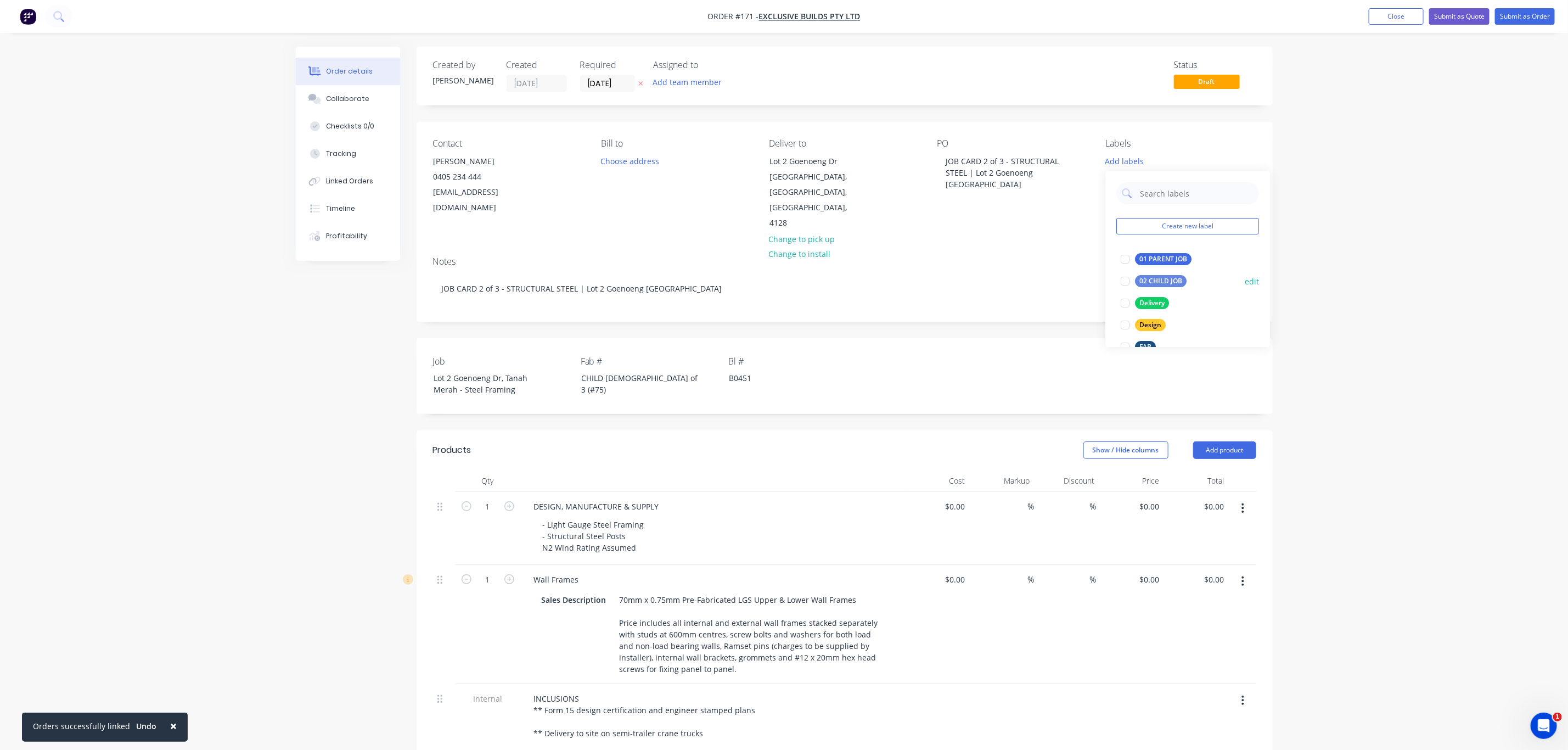
click at [1156, 282] on div "02 CHILD JOB" at bounding box center [1162, 281] width 52 height 12
click at [1156, 294] on div "Delivery" at bounding box center [1153, 298] width 34 height 12
click at [1141, 305] on div "FAB" at bounding box center [1146, 301] width 21 height 12
click at [1391, 356] on div "Order details Collaborate Checklists 0/0 Tracking Linked Orders Timeline Profit…" at bounding box center [784, 557] width 1568 height 1115
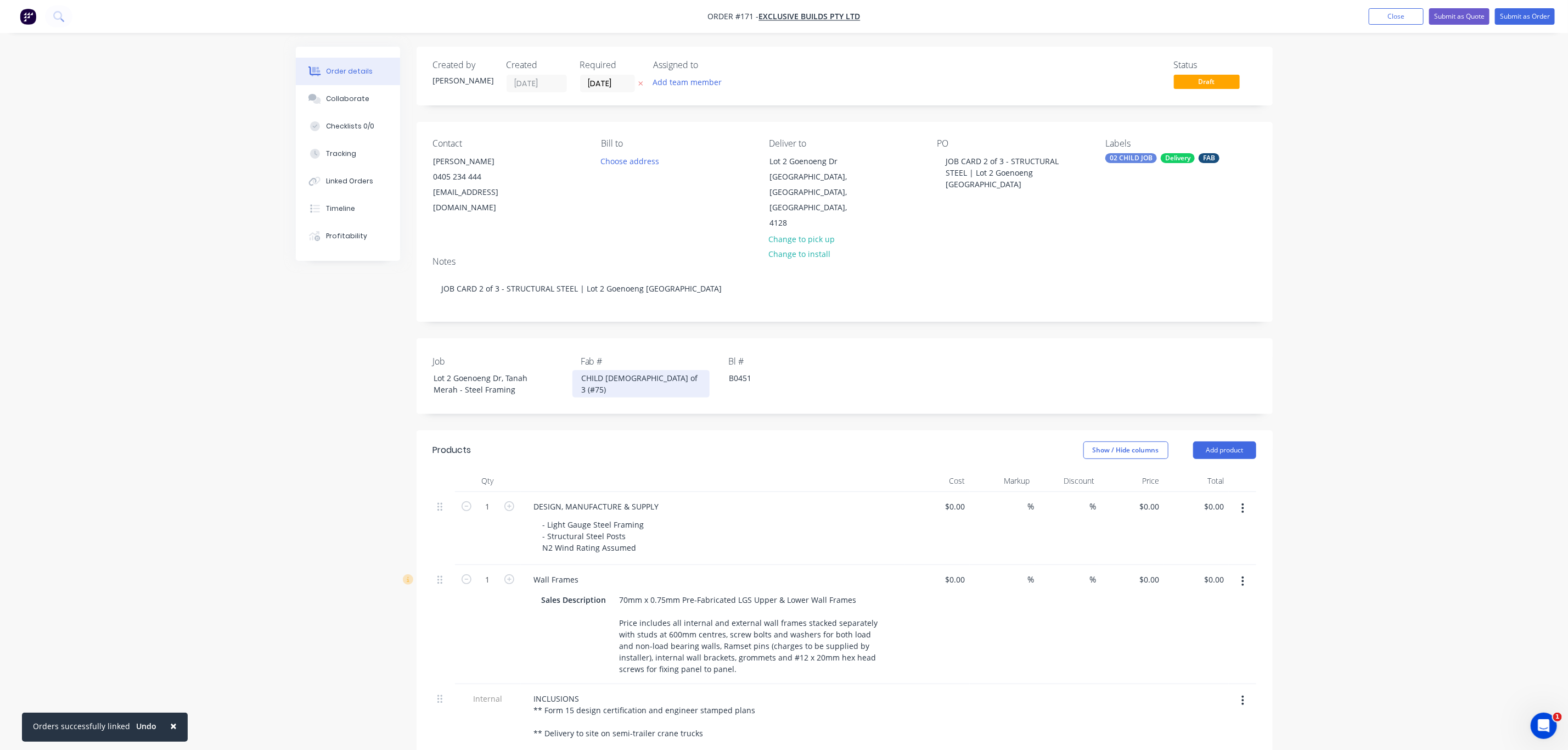
click at [608, 370] on div "CHILD 1 of 3 (#75)" at bounding box center [641, 384] width 137 height 28
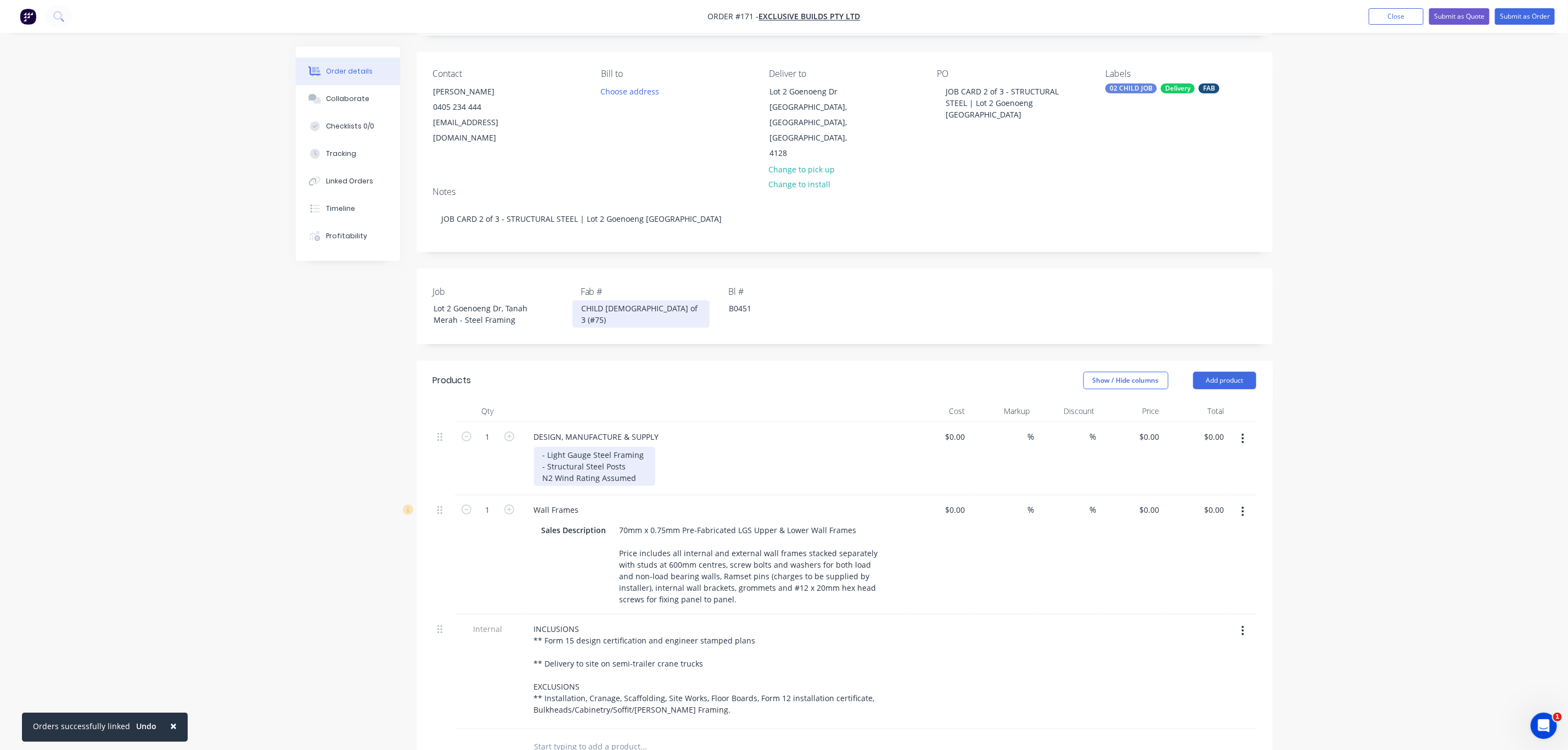
scroll to position [82, 0]
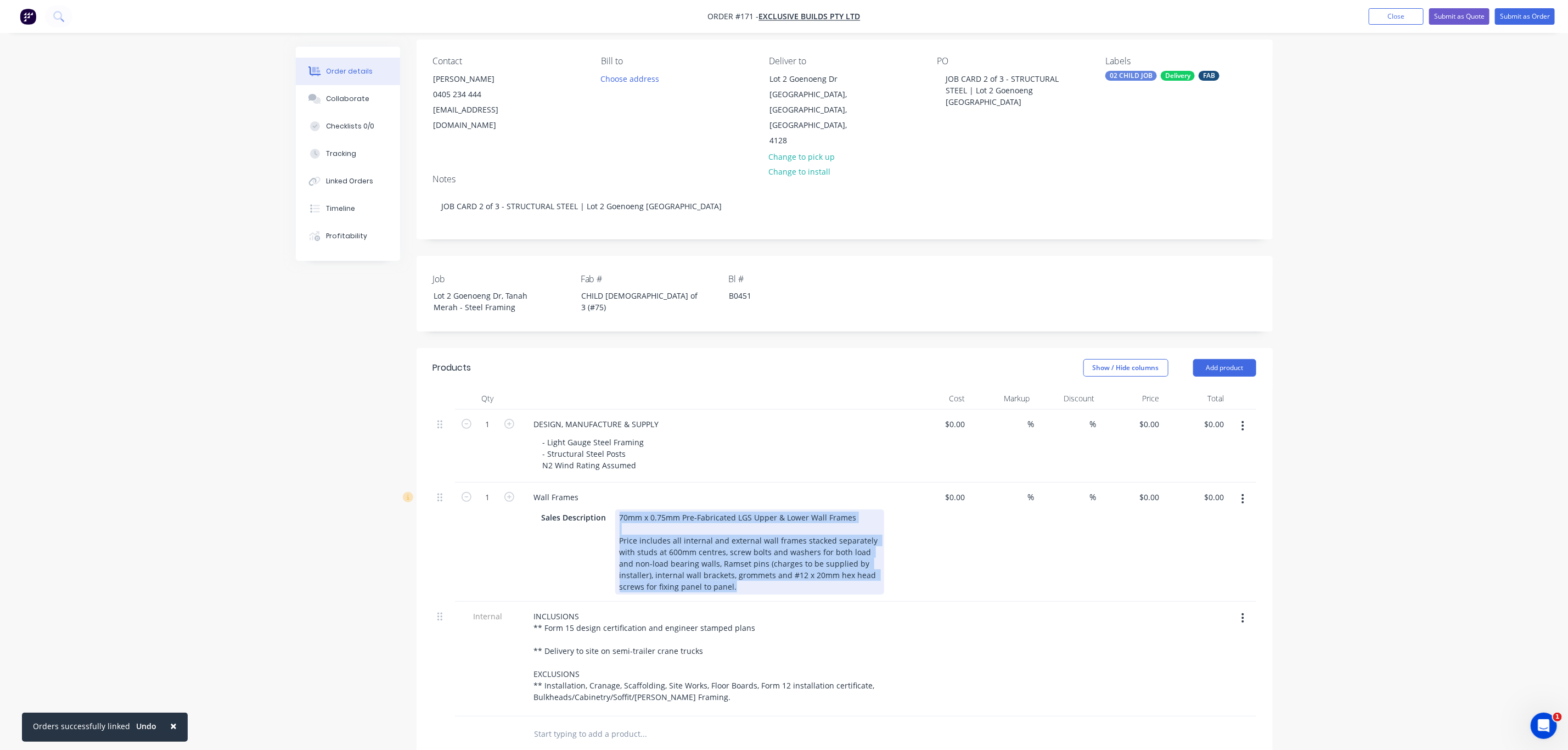
drag, startPoint x: 715, startPoint y: 568, endPoint x: 616, endPoint y: 504, distance: 117.9
click at [616, 509] on div "70mm x 0.75mm Pre-Fabricated LGS Upper & Lower Wall Frames Price includes all i…" at bounding box center [750, 552] width 269 height 85
paste div
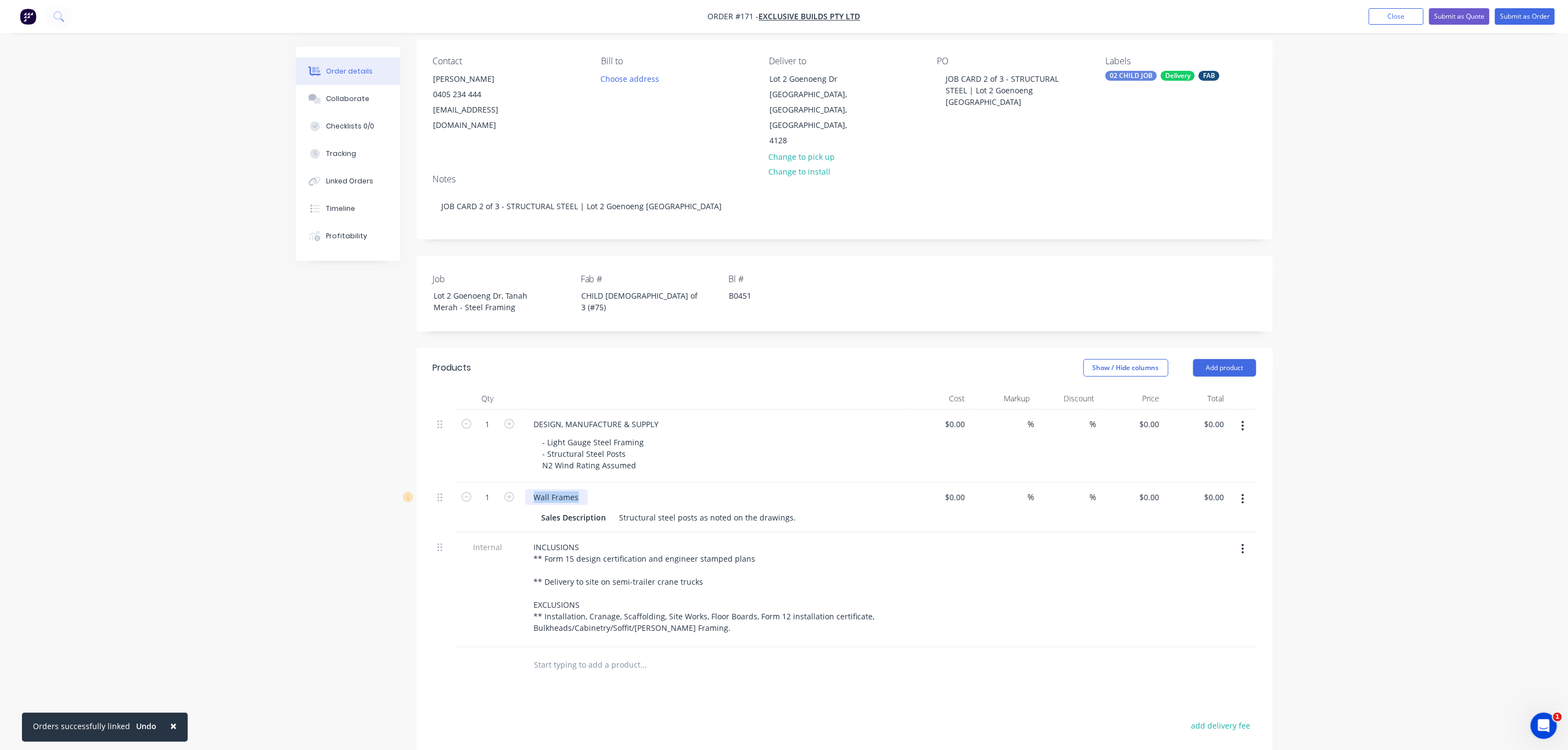
drag, startPoint x: 588, startPoint y: 478, endPoint x: 519, endPoint y: 478, distance: 69.0
click at [519, 482] on div "1 Wall Frames Sales Description Structural steel posts as noted on the drawings…" at bounding box center [845, 507] width 824 height 50
click at [1386, 466] on div "Order details Collaborate Checklists 0/0 Tracking Linked Orders Timeline Profit…" at bounding box center [784, 440] width 1568 height 1045
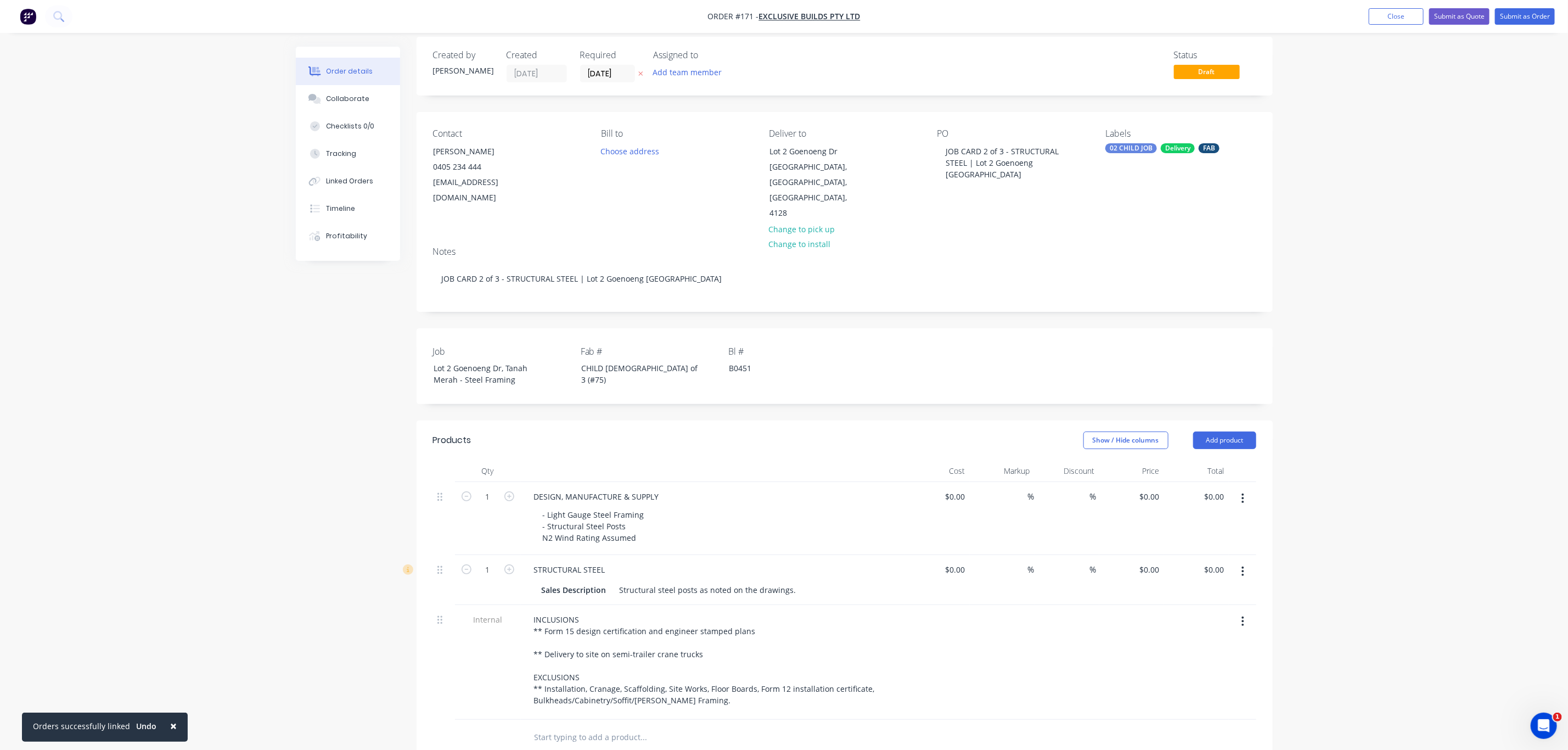
scroll to position [0, 0]
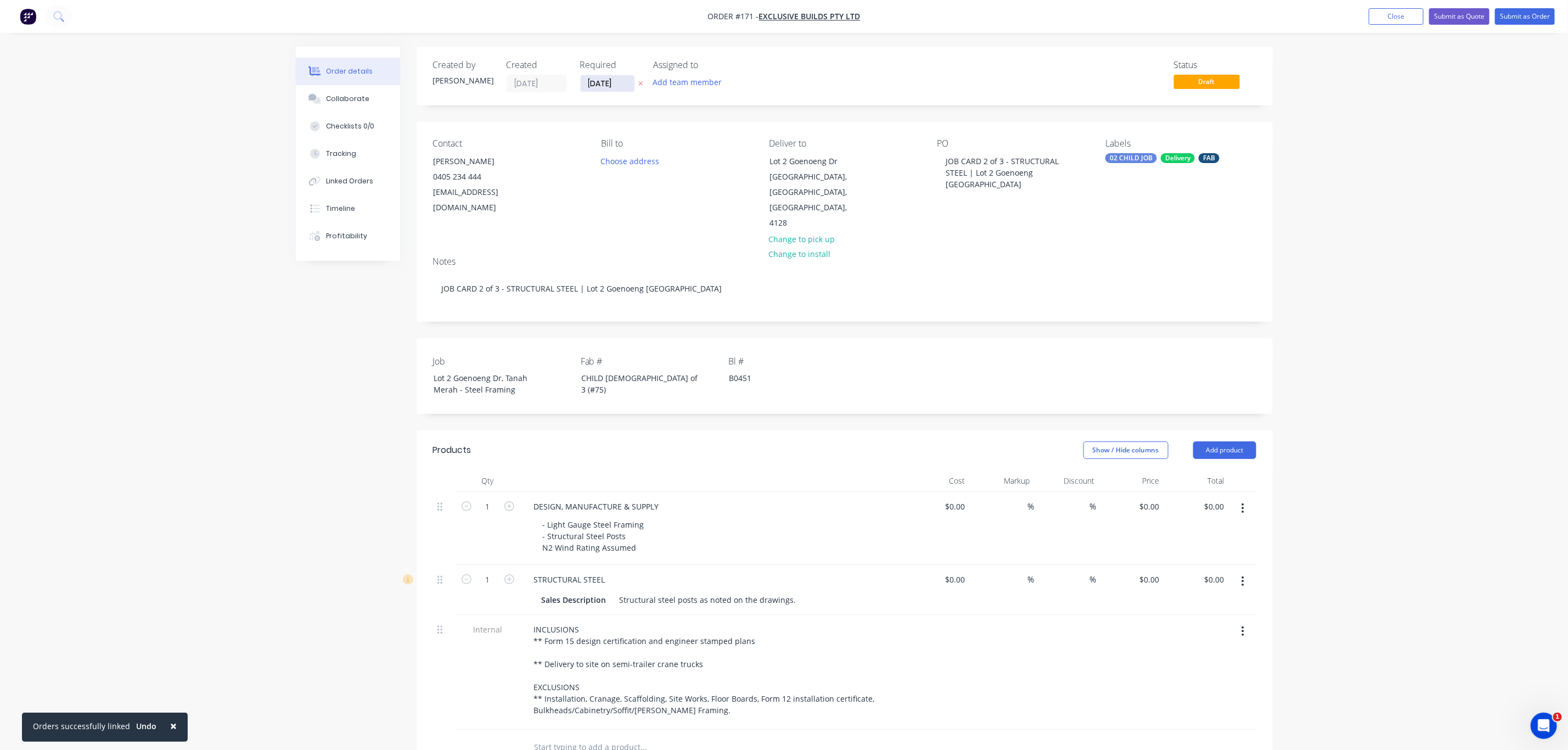
click at [626, 86] on input "[DATE]" at bounding box center [608, 83] width 54 height 17
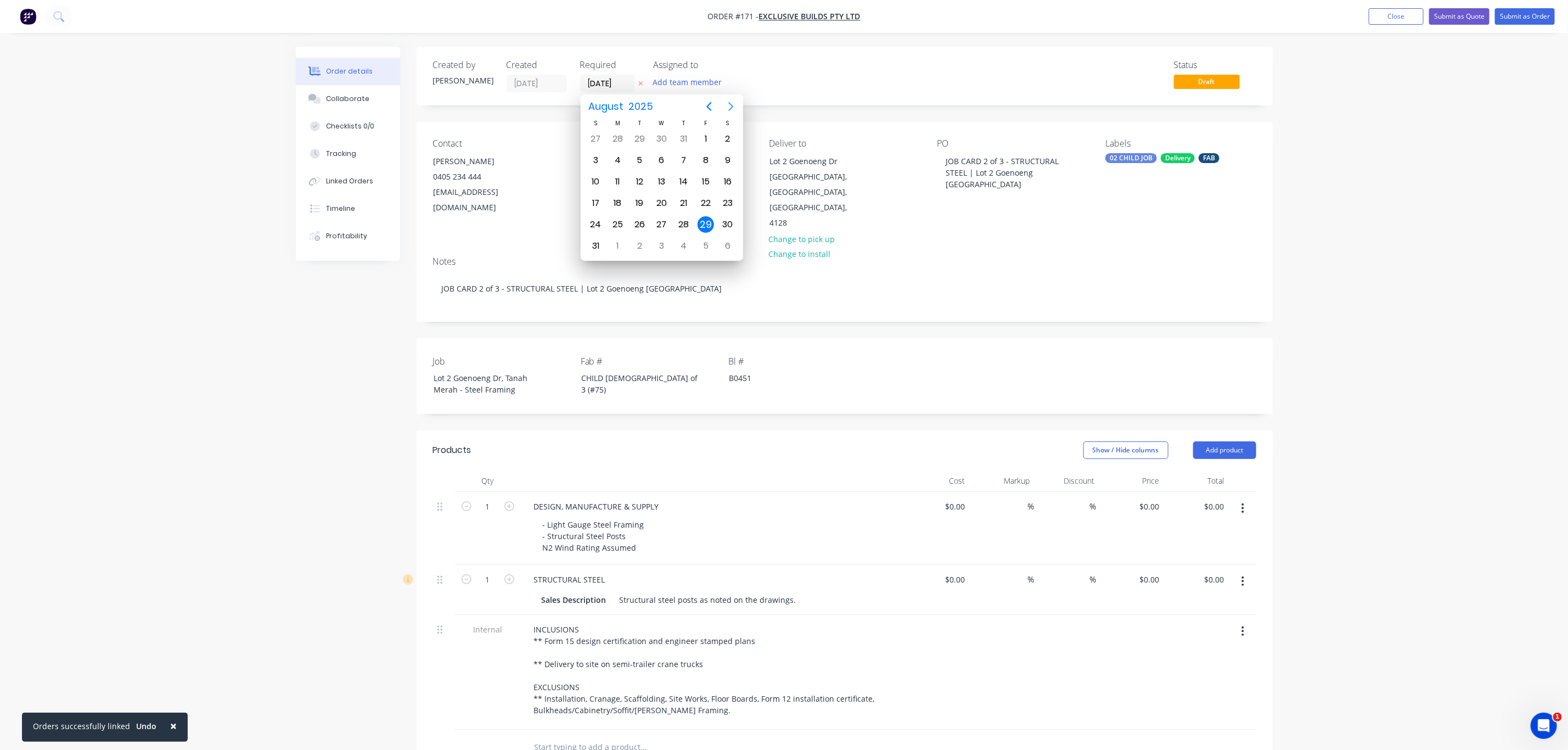
click at [730, 104] on icon "Next page" at bounding box center [731, 106] width 13 height 13
click at [603, 179] on div "12" at bounding box center [595, 182] width 17 height 17
type input "12/10/25"
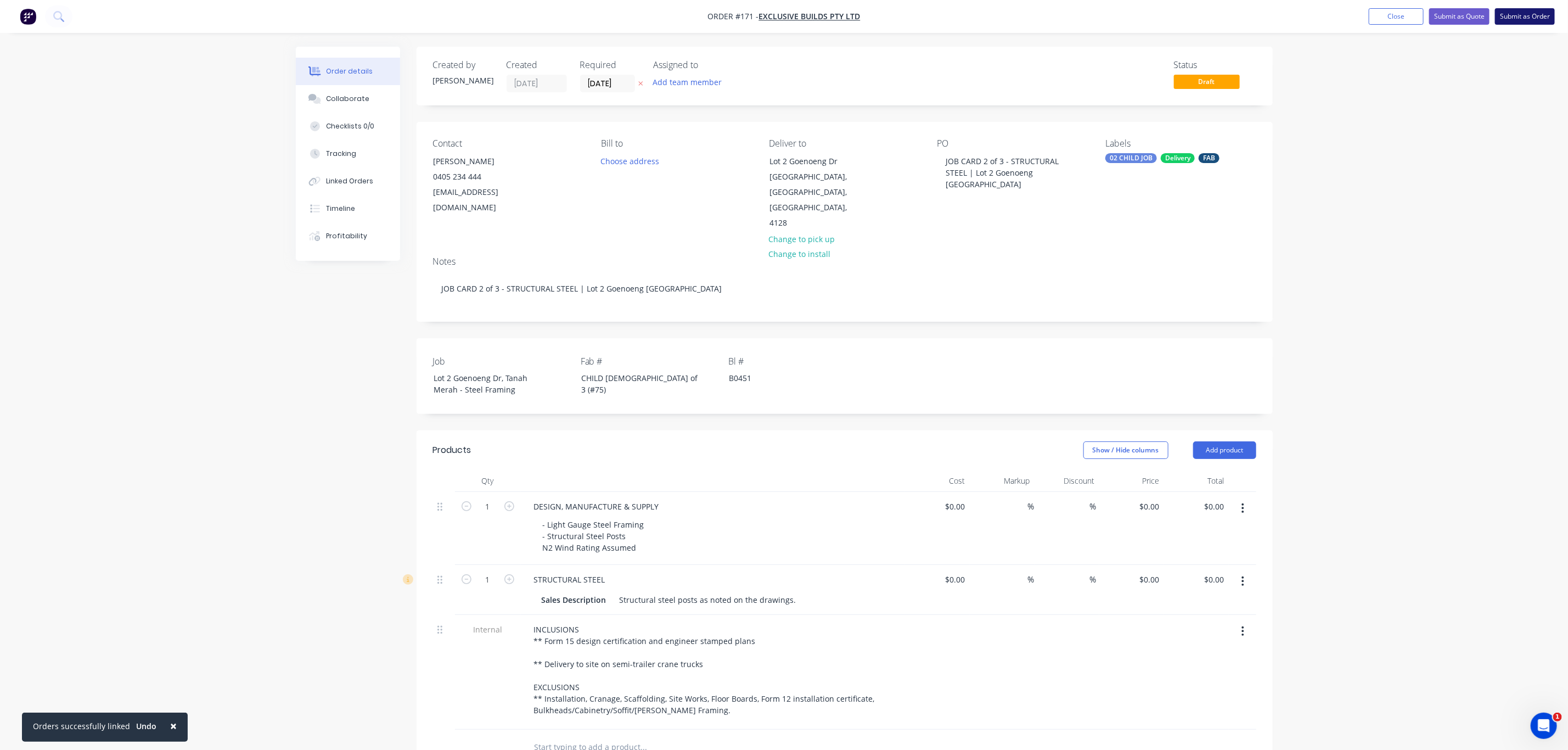
click at [1518, 17] on button "Submit as Order" at bounding box center [1524, 16] width 60 height 17
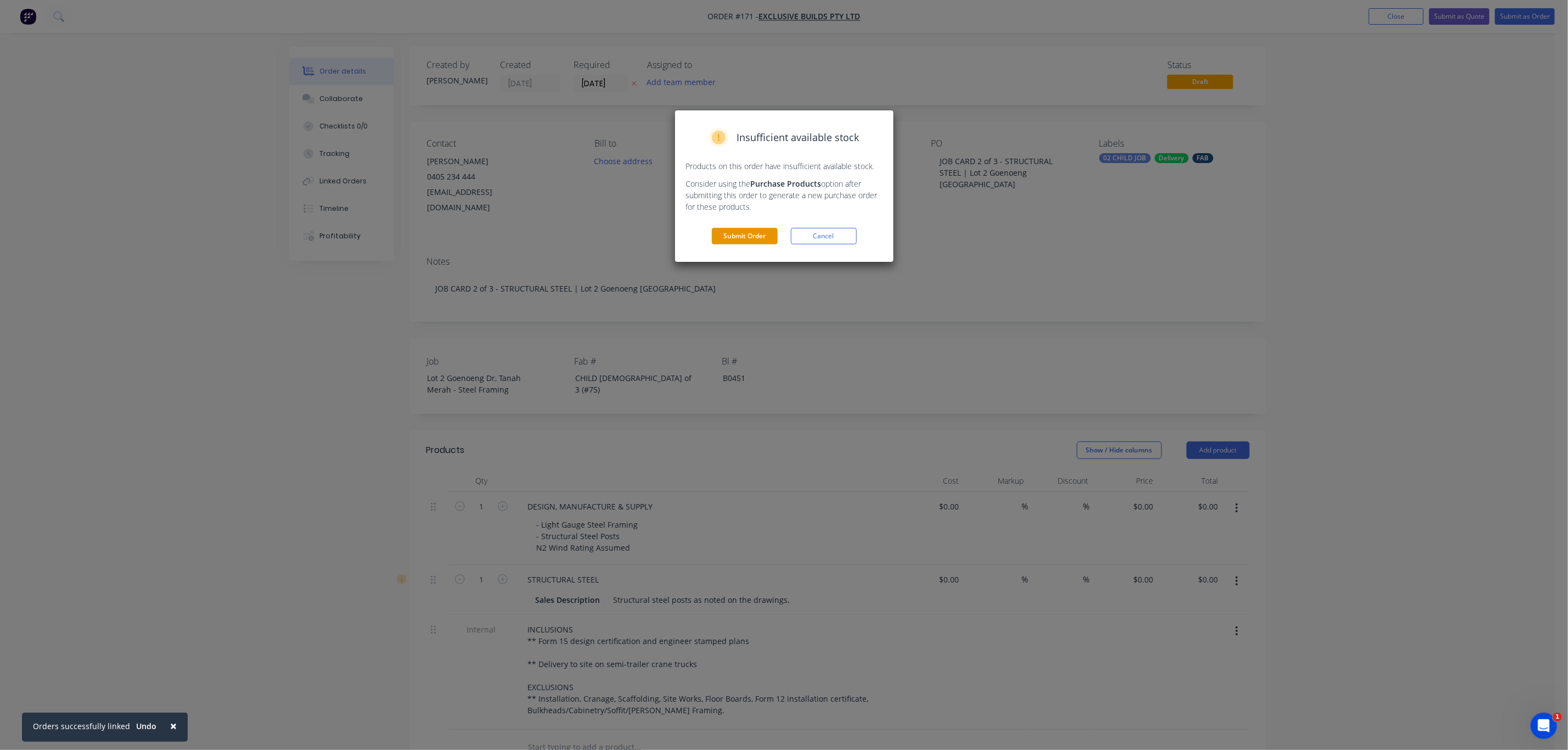
click at [766, 234] on button "Submit Order" at bounding box center [744, 236] width 66 height 17
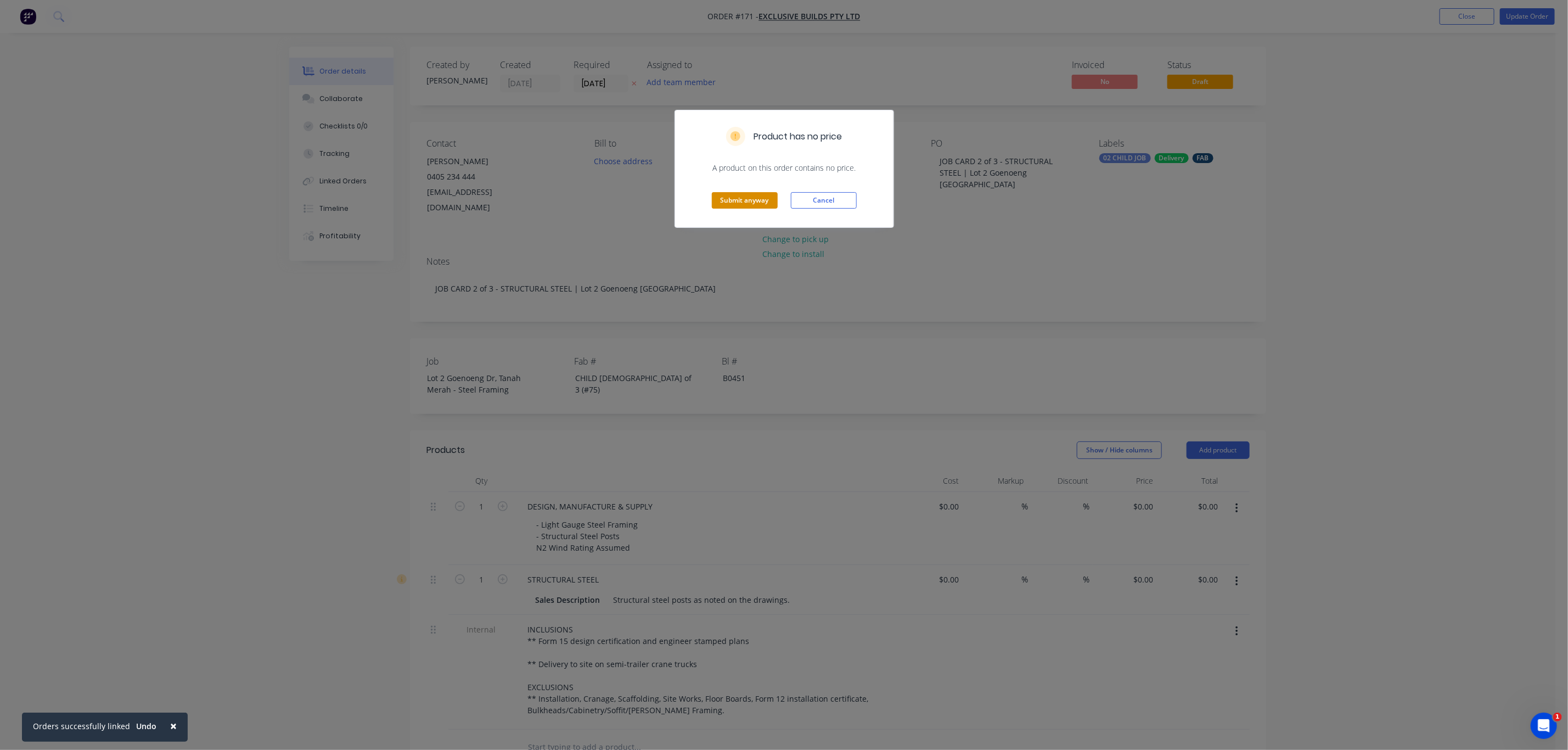
click at [757, 198] on button "Submit anyway" at bounding box center [744, 200] width 66 height 17
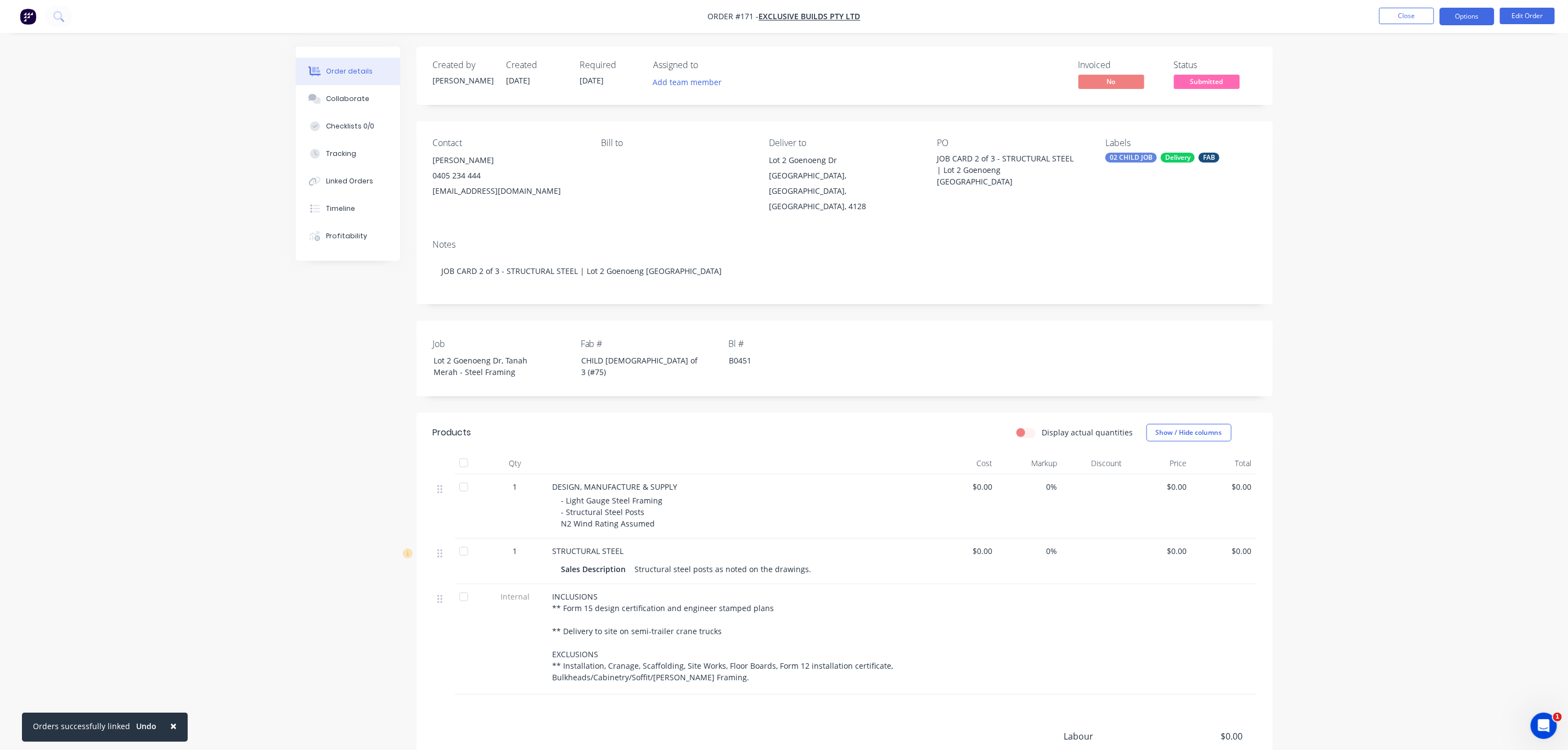
click at [1464, 15] on button "Options" at bounding box center [1467, 17] width 55 height 18
click at [1413, 256] on button "Duplicate" at bounding box center [1434, 264] width 121 height 22
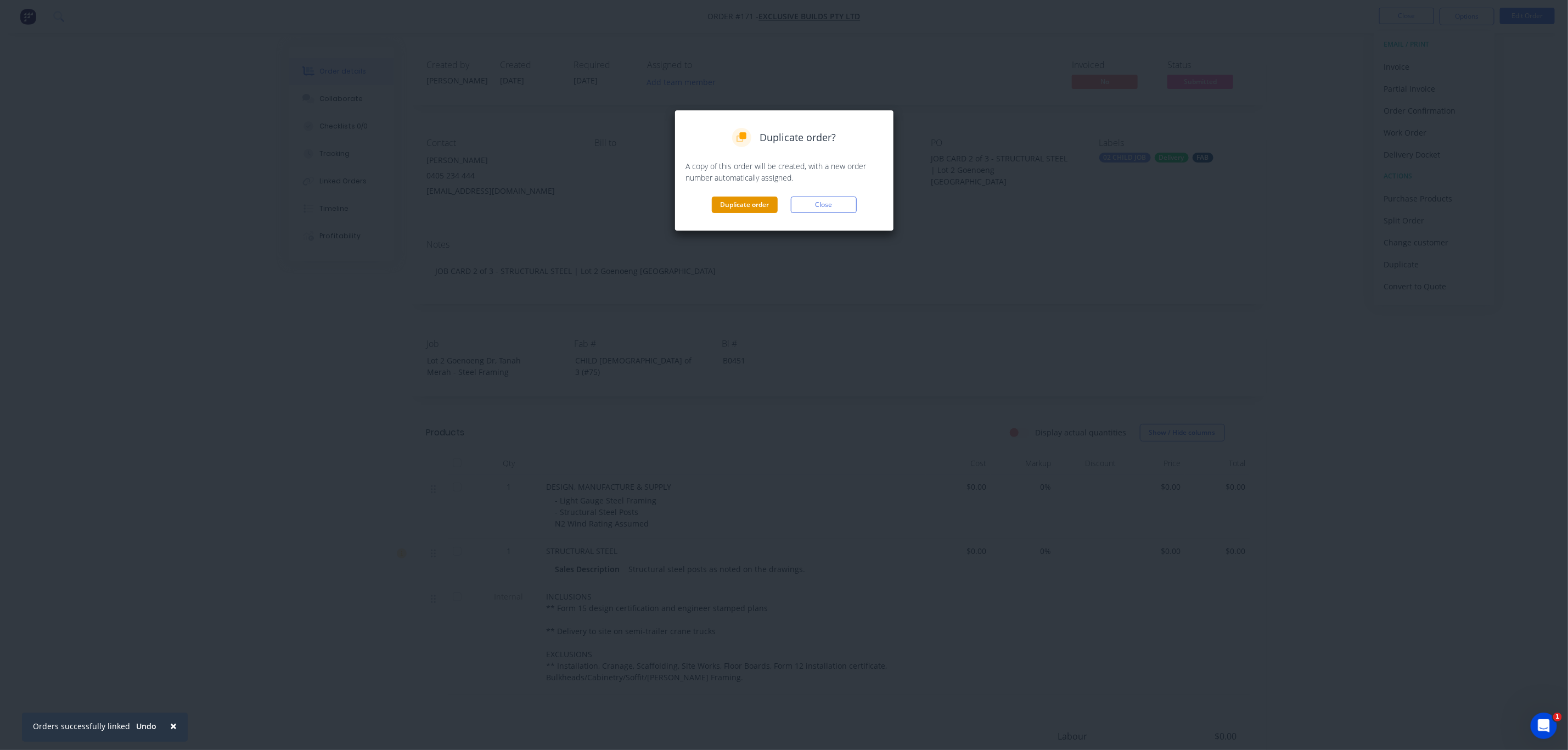
click at [762, 206] on button "Duplicate order" at bounding box center [744, 204] width 66 height 17
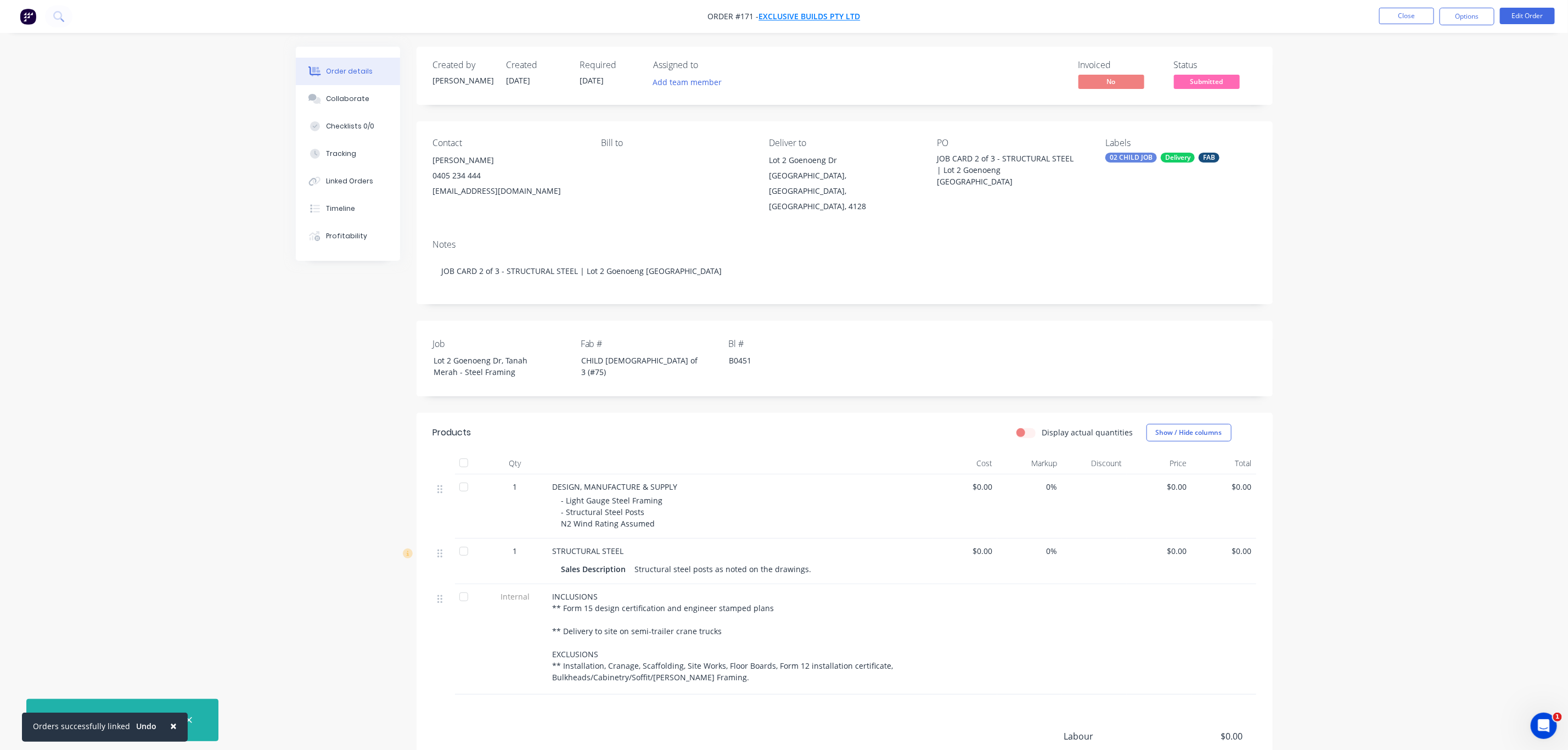
click at [788, 13] on span "Exclusive Builds Pty Ltd" at bounding box center [809, 17] width 101 height 10
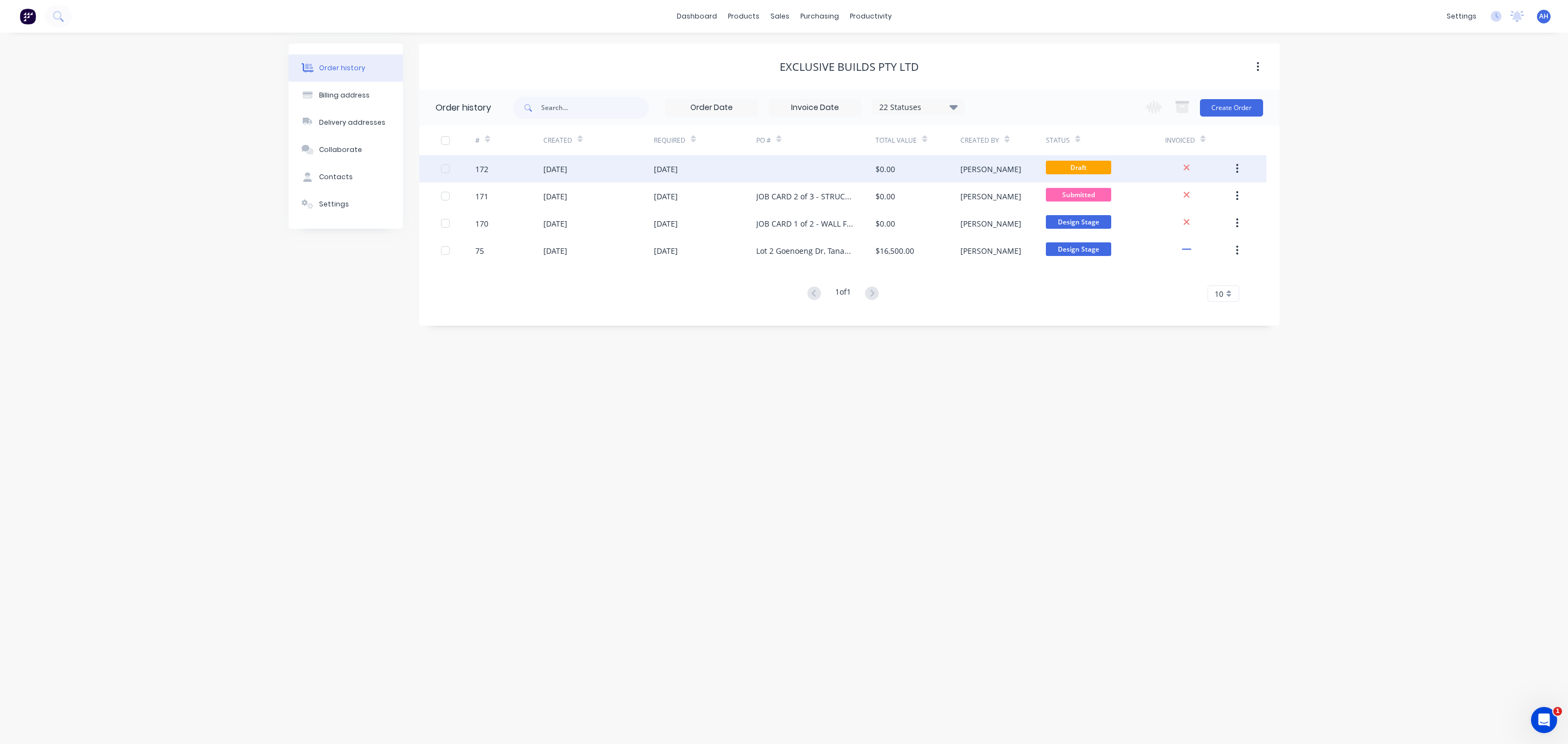
click at [766, 166] on div at bounding box center [816, 169] width 119 height 27
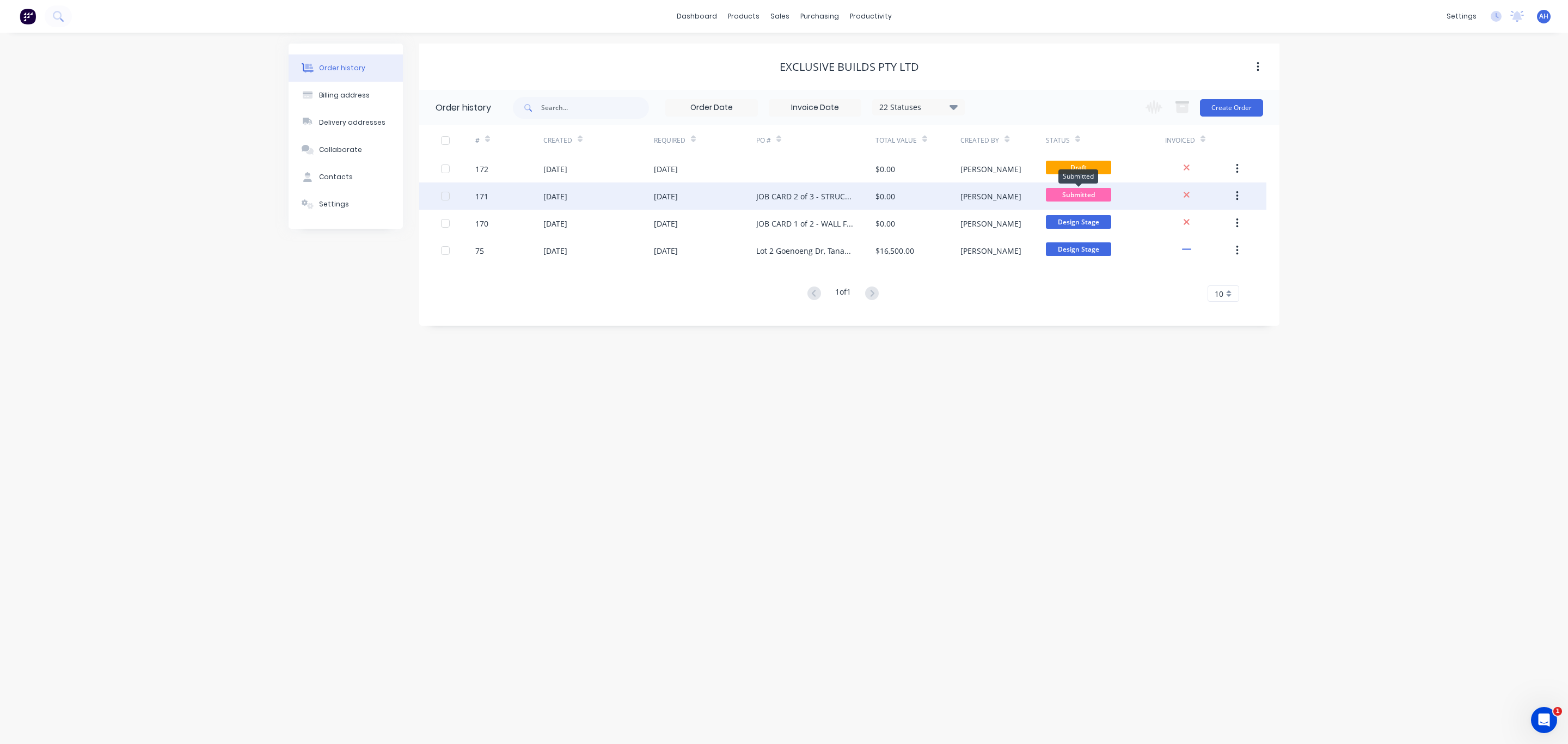
click at [1080, 193] on span "Submitted" at bounding box center [1078, 195] width 65 height 13
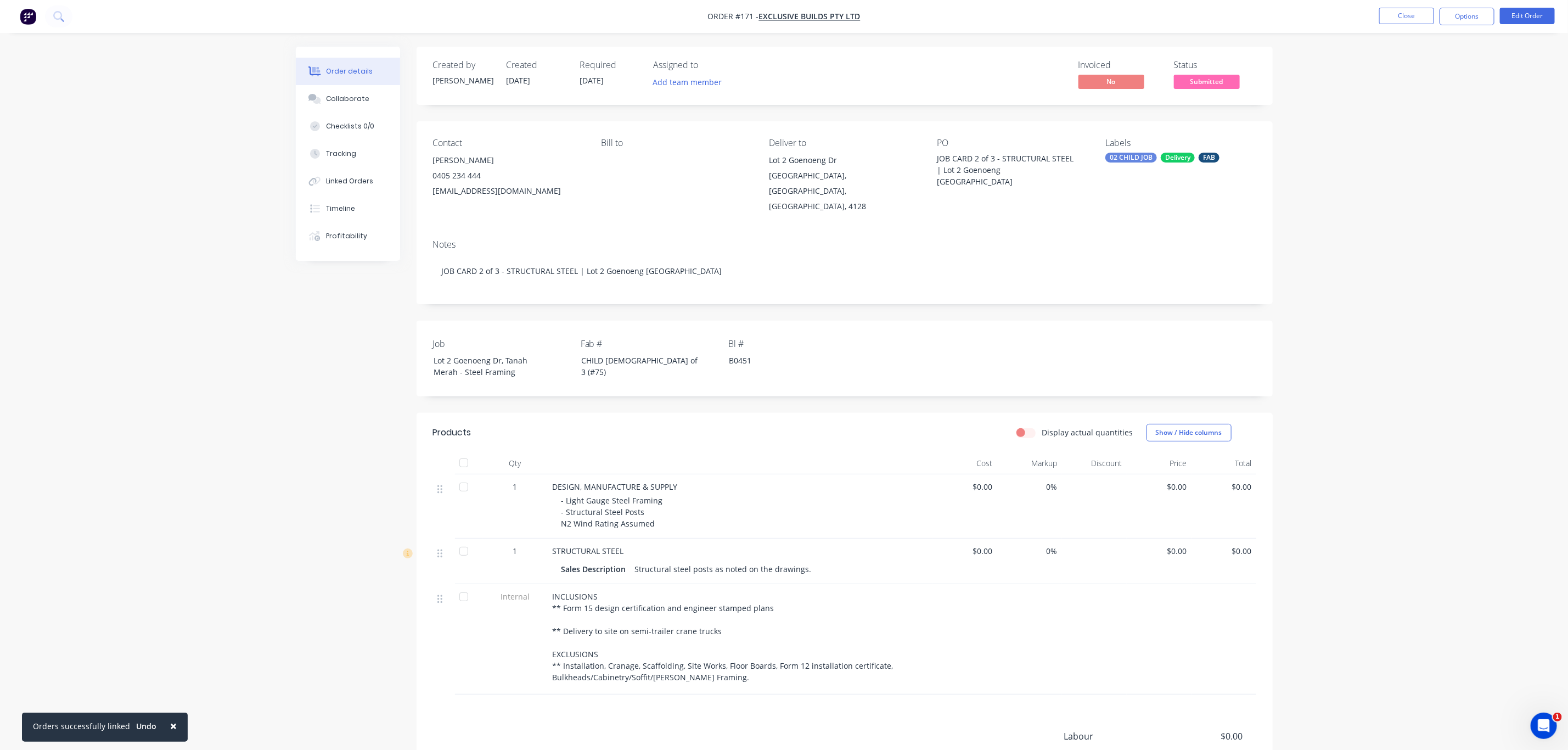
click at [1213, 75] on span "Submitted" at bounding box center [1207, 82] width 66 height 14
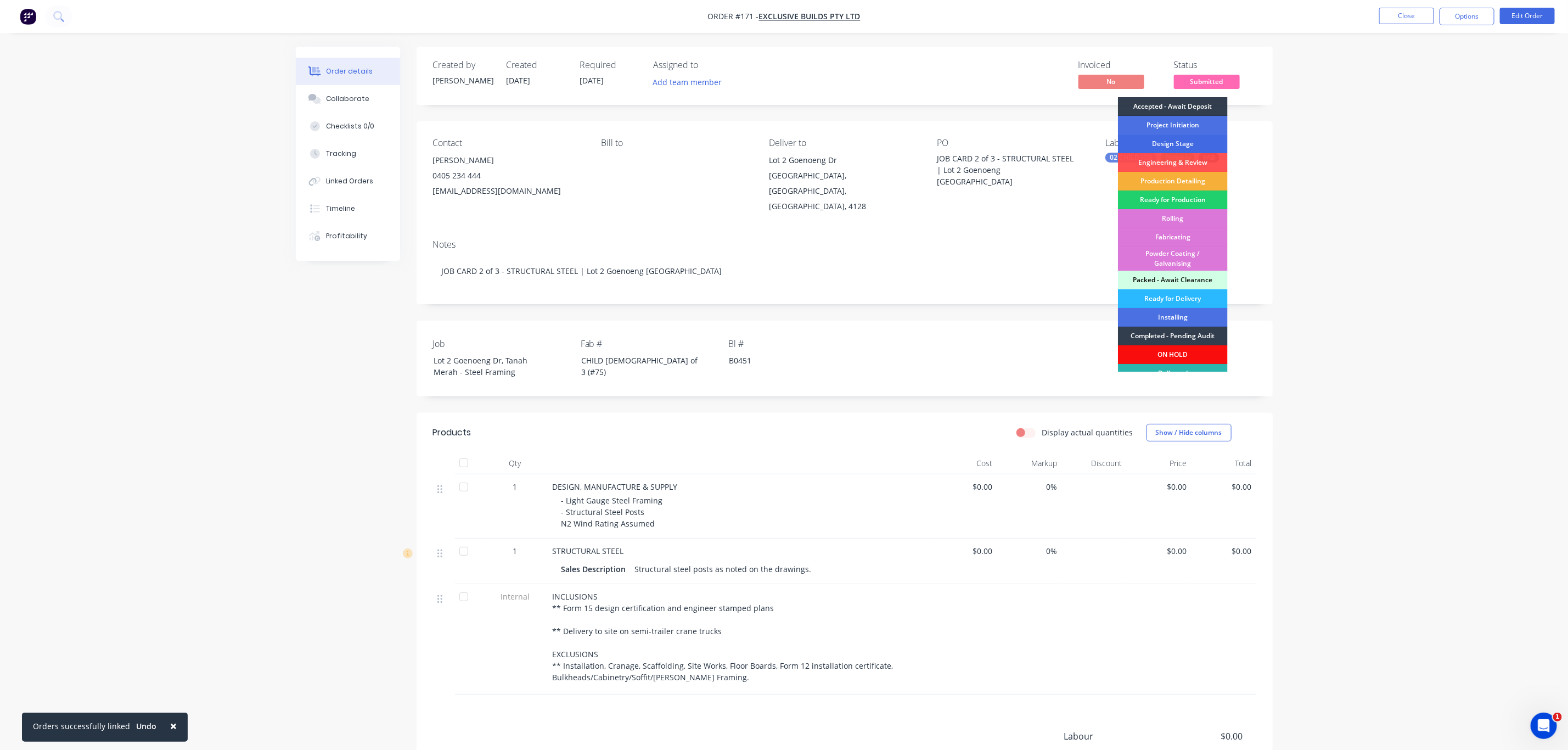
click at [1198, 142] on div "Design Stage" at bounding box center [1173, 144] width 110 height 18
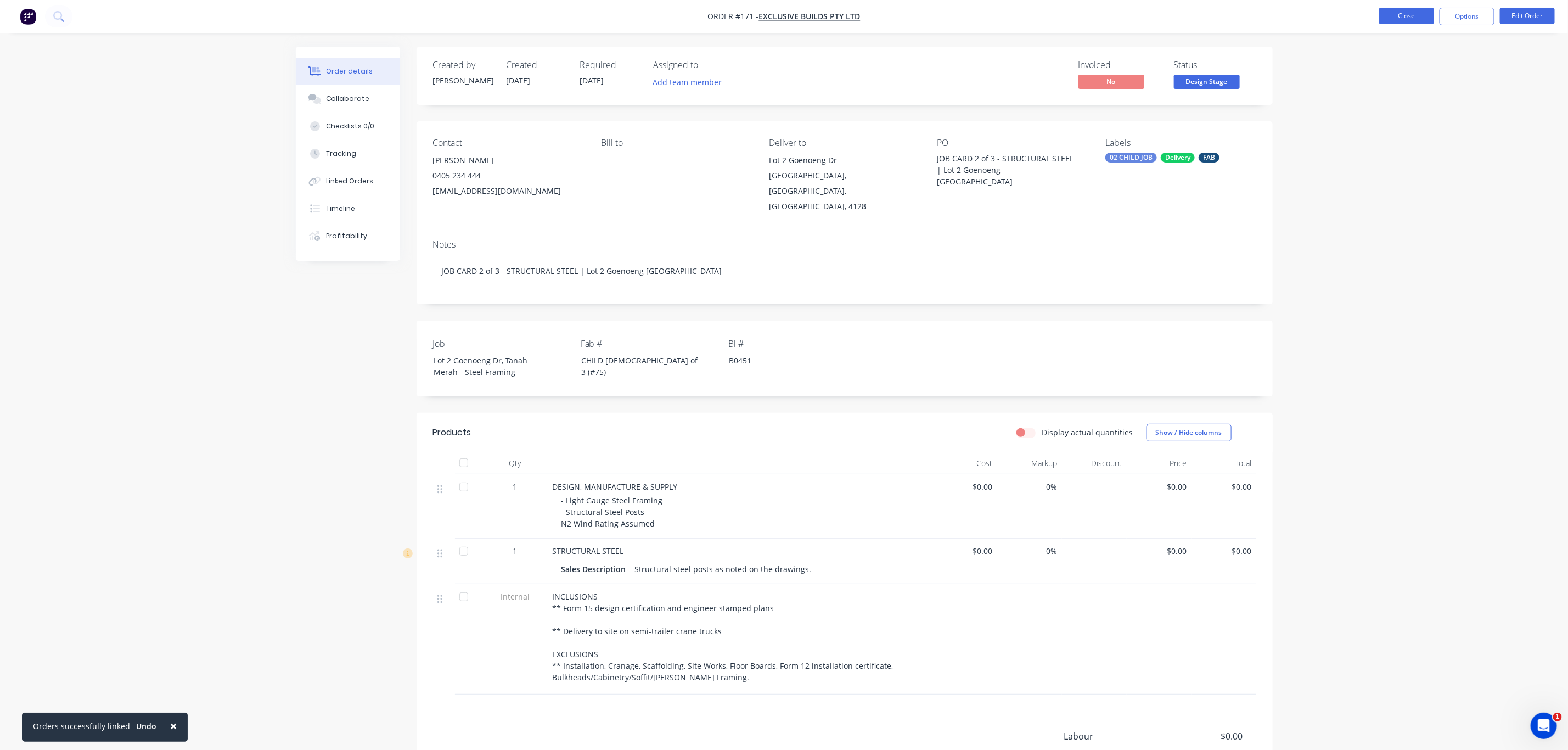
click at [1410, 20] on button "Close" at bounding box center [1407, 16] width 55 height 17
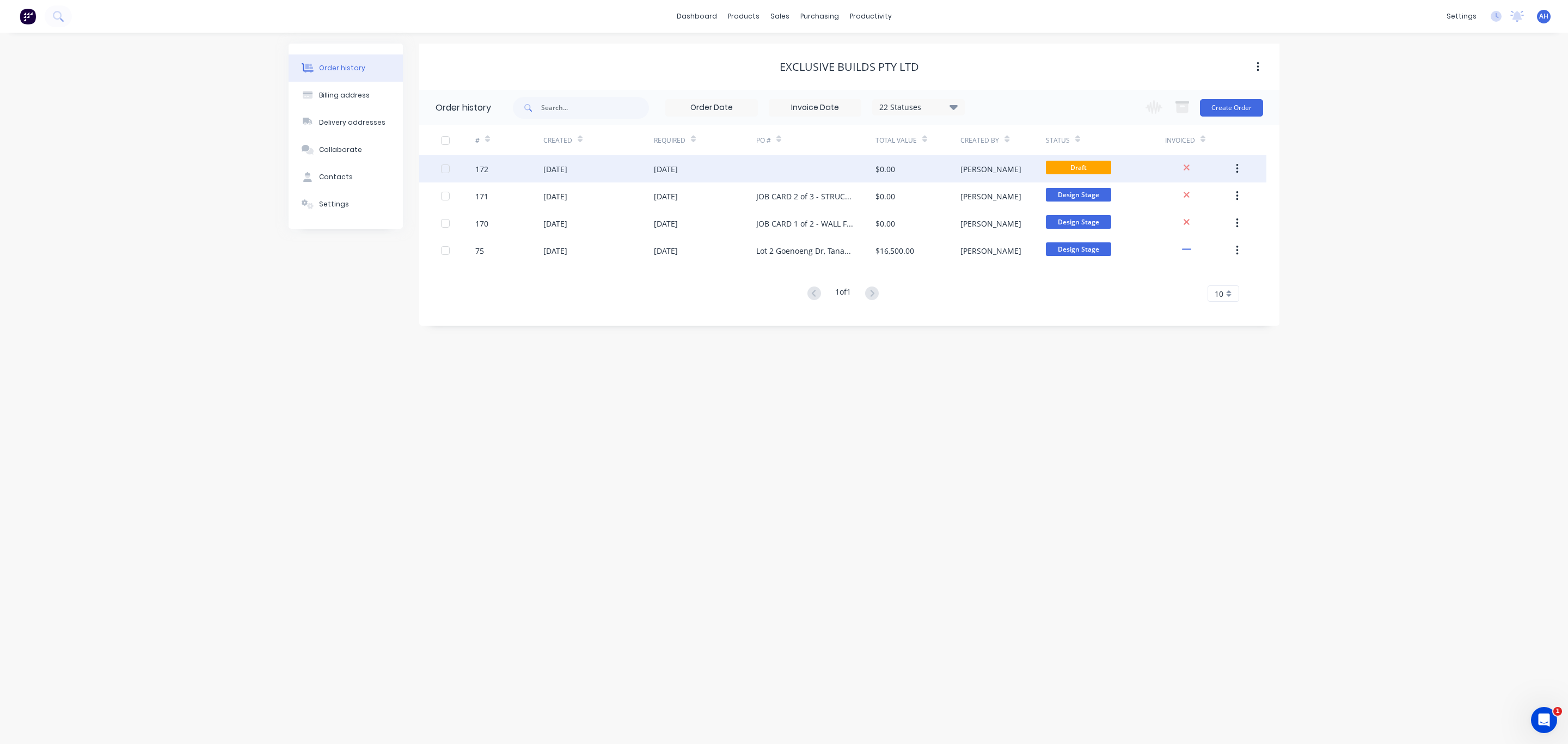
click at [913, 168] on div "$0.00" at bounding box center [918, 169] width 85 height 27
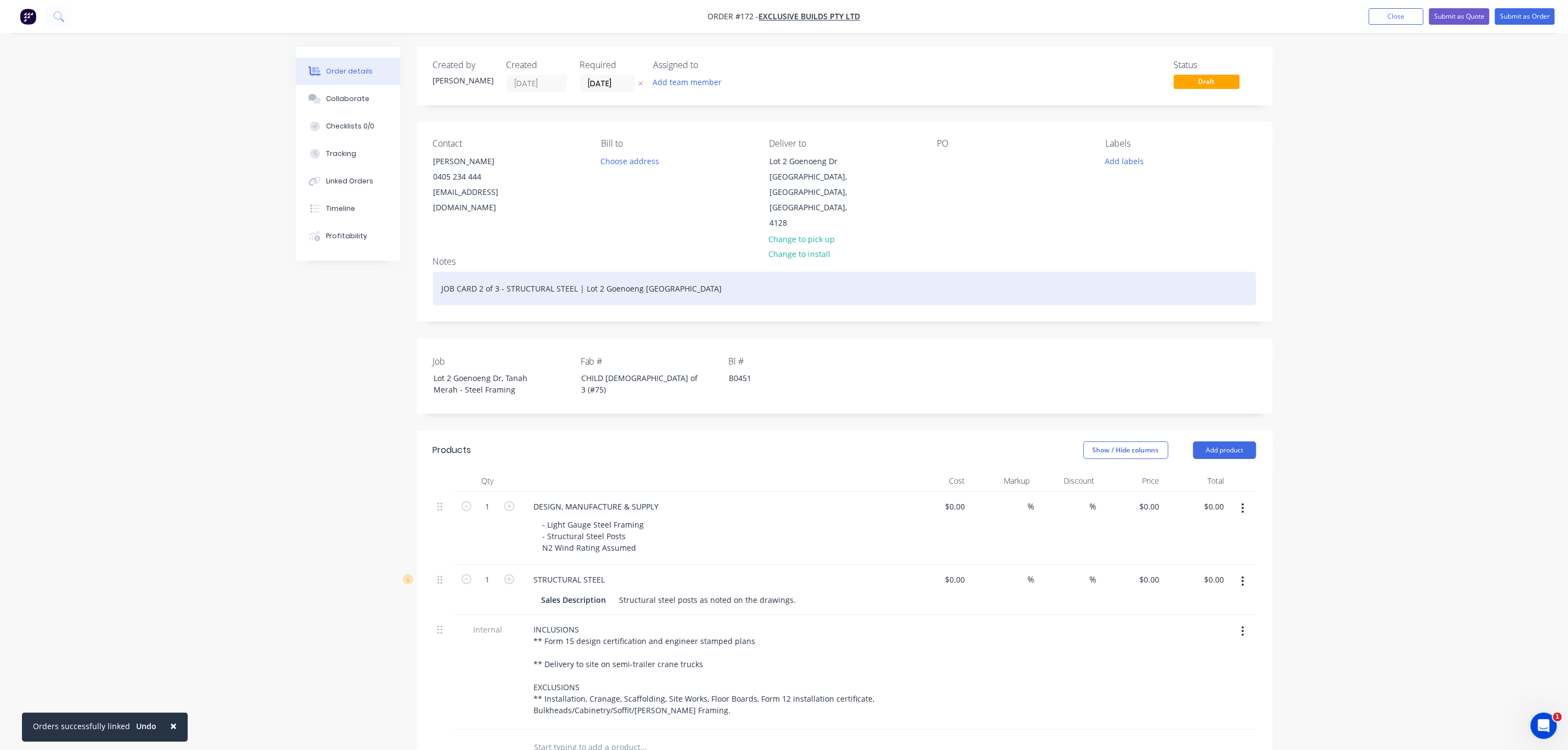
click at [484, 273] on div "JOB CARD 2 of 3 - STRUCTURAL STEEL | Lot 2 Goenoeng Dr Tanah Merah QLD" at bounding box center [845, 288] width 824 height 34
drag, startPoint x: 714, startPoint y: 274, endPoint x: 393, endPoint y: 270, distance: 321.0
click at [393, 270] on div "Created by Andrew Created 29/08/25 Required 29/08/25 Assigned to Add team membe…" at bounding box center [784, 546] width 977 height 999
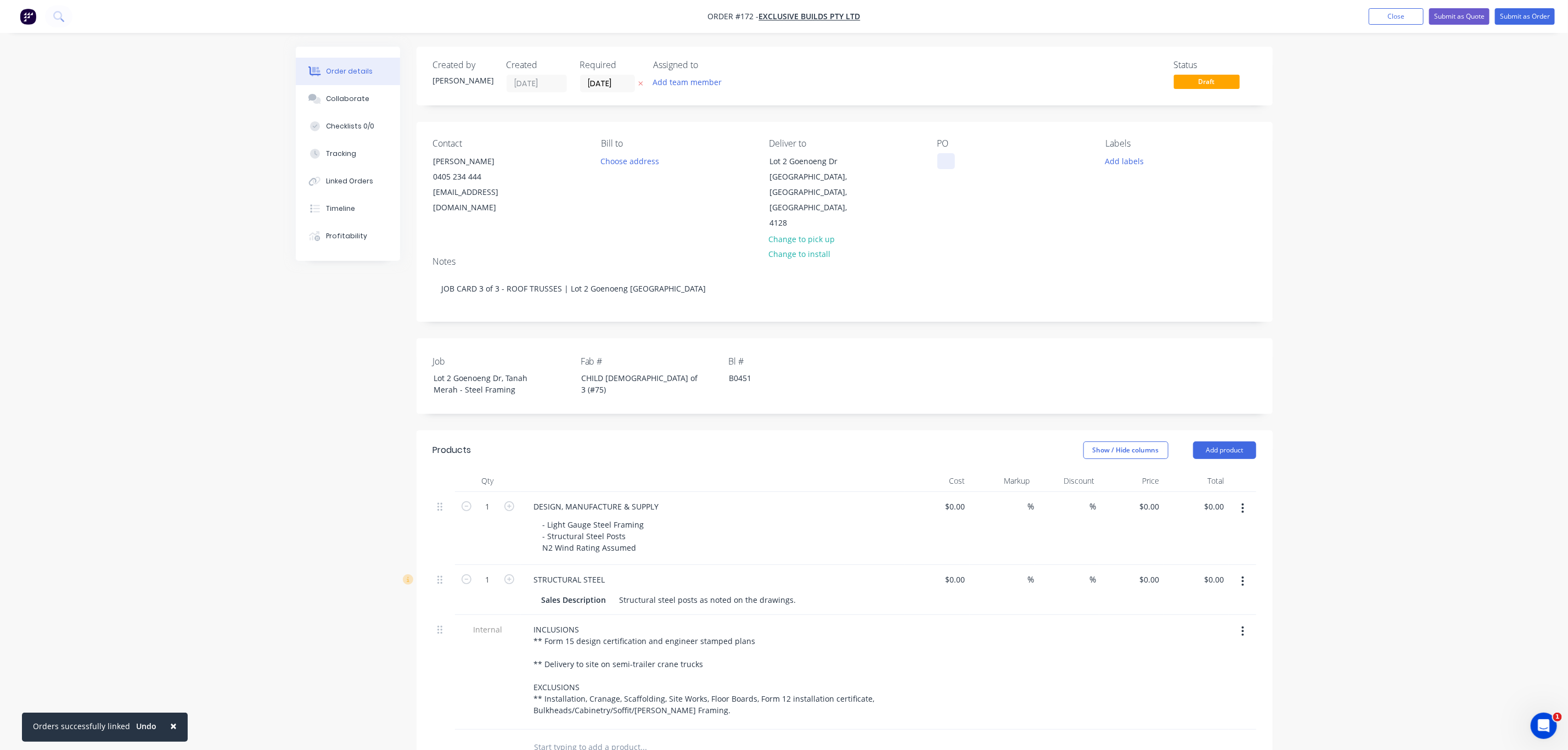
click at [949, 157] on div at bounding box center [946, 161] width 18 height 16
paste div
click at [1132, 164] on button "Add labels" at bounding box center [1125, 161] width 50 height 15
click at [1140, 279] on div "02 CHILD JOB" at bounding box center [1162, 281] width 52 height 12
click at [1141, 297] on div "Delivery" at bounding box center [1153, 298] width 34 height 12
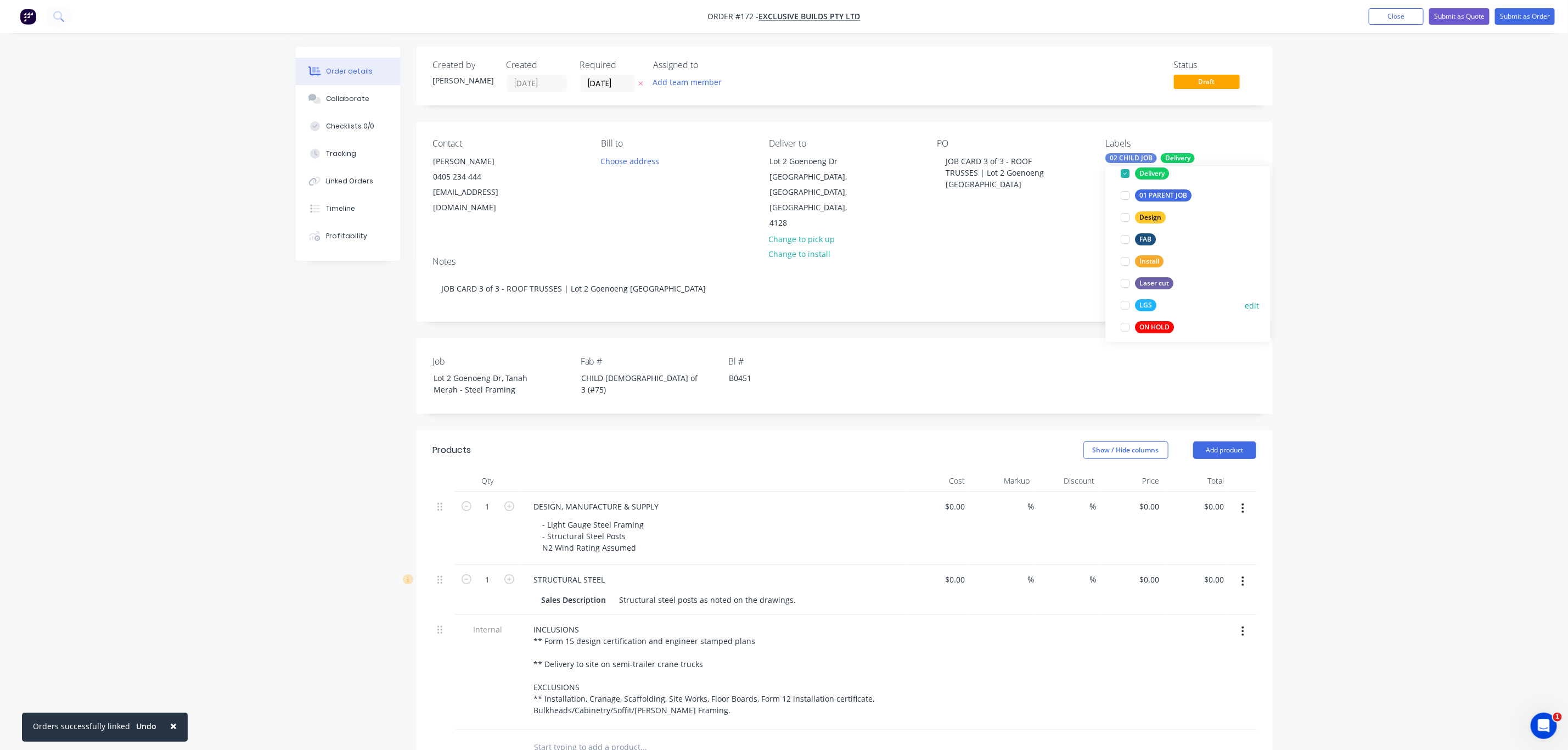
click at [1146, 304] on div "LGS" at bounding box center [1146, 305] width 21 height 12
click at [1367, 300] on div "Order details Collaborate Checklists 0/0 Tracking Linked Orders Timeline Profit…" at bounding box center [784, 522] width 1568 height 1045
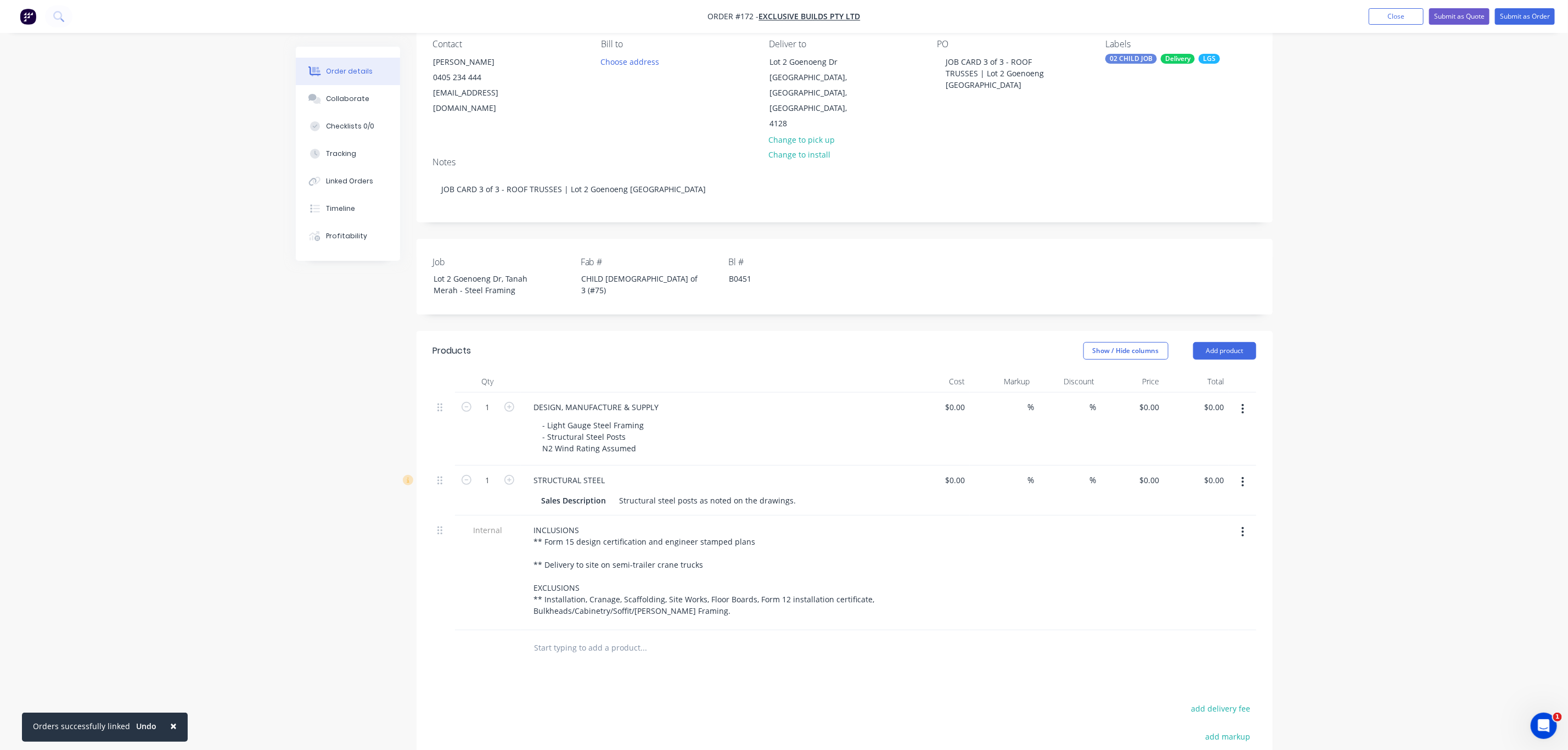
scroll to position [102, 0]
drag, startPoint x: 614, startPoint y: 484, endPoint x: 832, endPoint y: 478, distance: 218.1
click at [832, 489] on div "Sales Description Structural steel posts as noted on the drawings." at bounding box center [711, 497] width 347 height 16
paste div
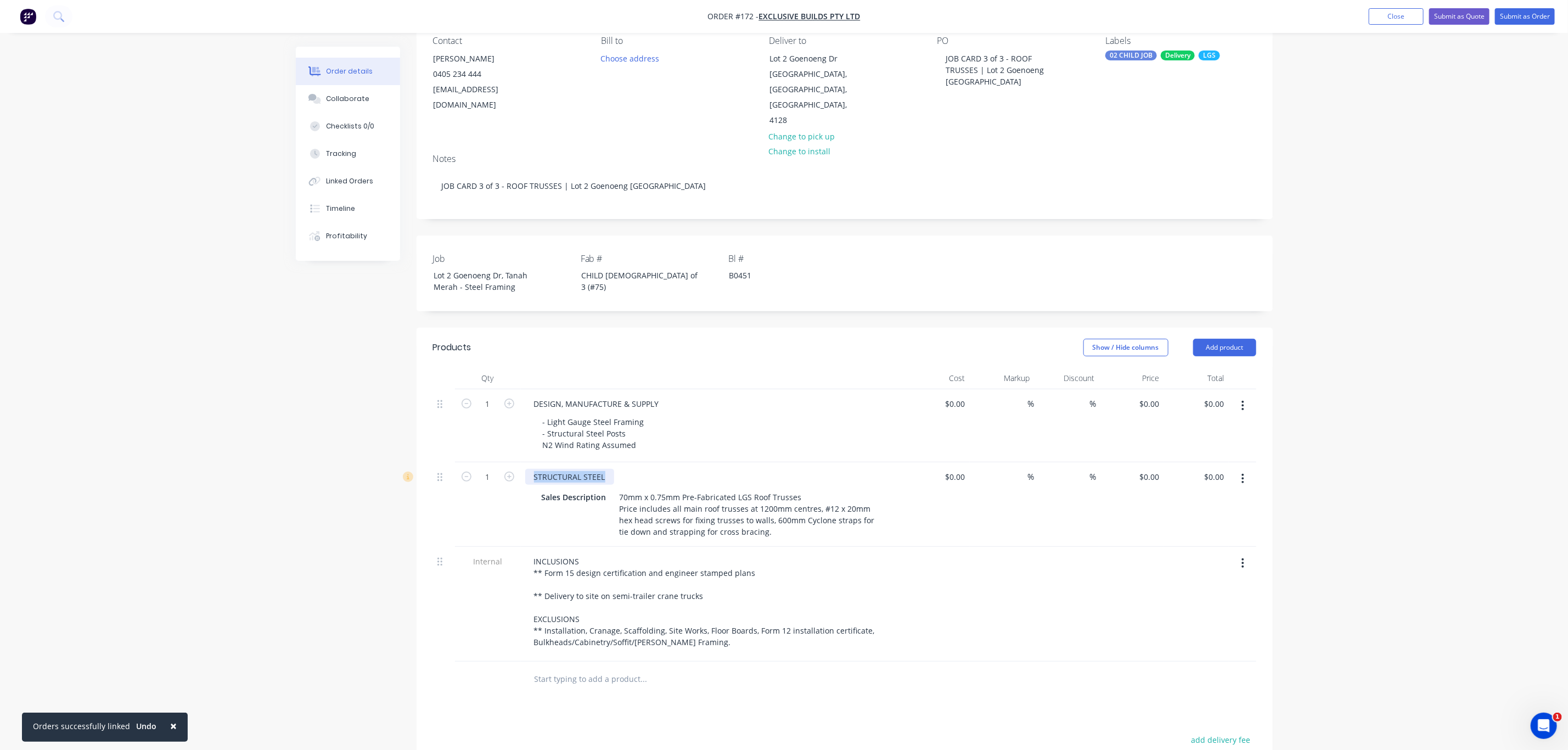
drag, startPoint x: 533, startPoint y: 461, endPoint x: 679, endPoint y: 455, distance: 146.1
click at [675, 469] on div "STRUCTURAL STEEL" at bounding box center [713, 477] width 376 height 16
click at [1235, 339] on button "Add product" at bounding box center [1225, 347] width 63 height 18
click at [1201, 389] on div "Basic product" at bounding box center [1205, 397] width 85 height 16
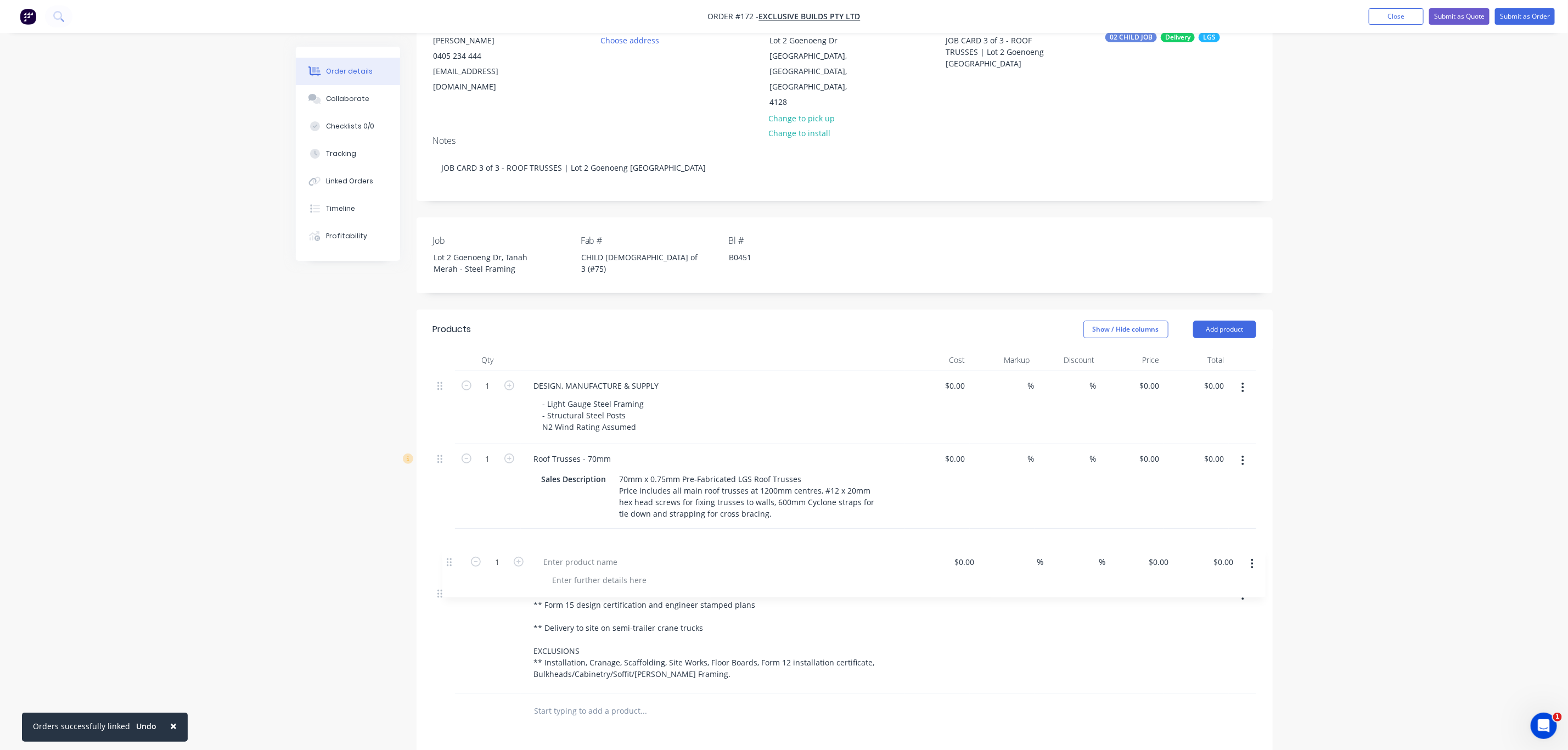
scroll to position [122, 0]
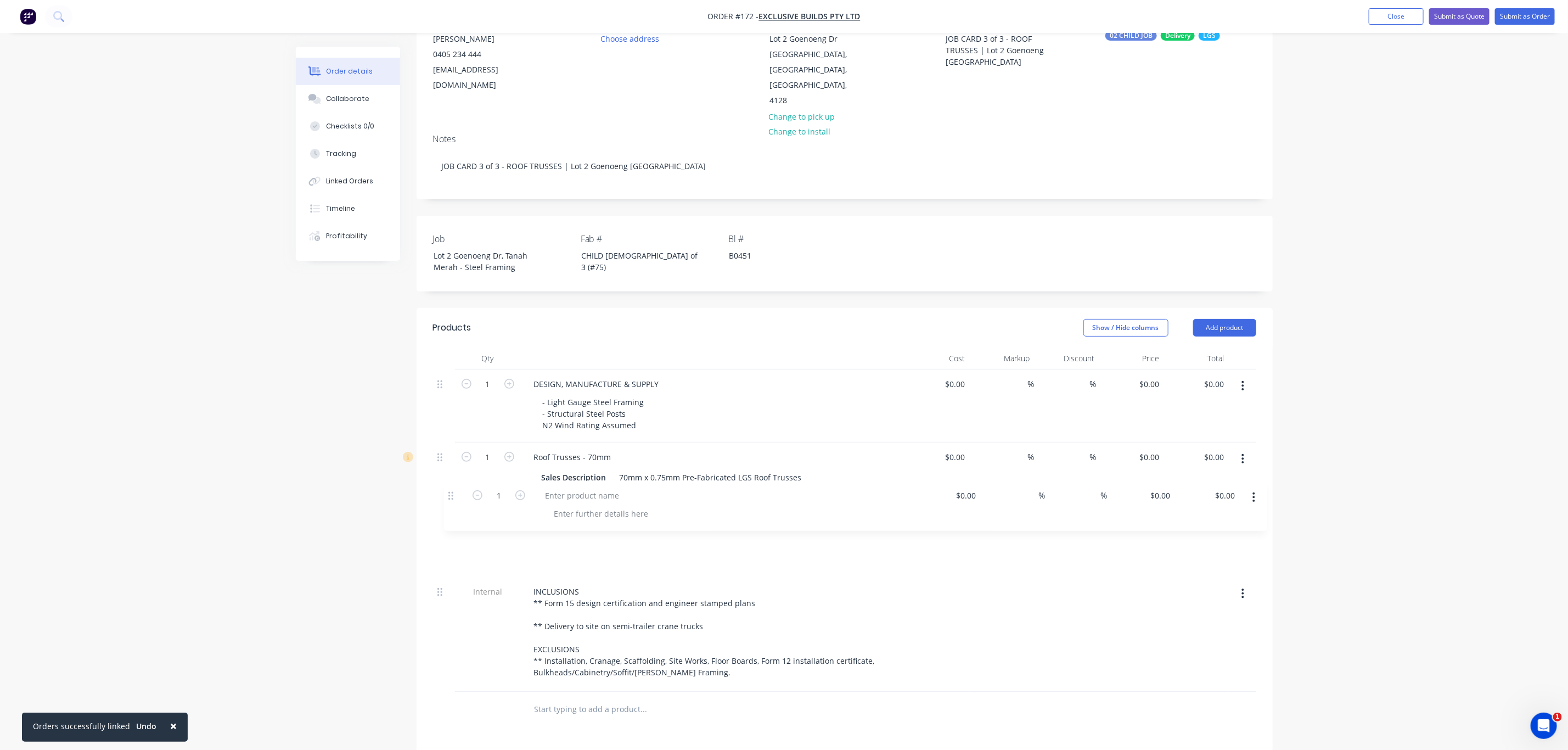
drag, startPoint x: 441, startPoint y: 663, endPoint x: 453, endPoint y: 492, distance: 171.4
click at [453, 492] on div "1 DESIGN, MANUFACTURE & SUPPLY - Light Gauge Steel Framing - Structural Steel P…" at bounding box center [845, 530] width 824 height 322
click at [593, 533] on div at bounding box center [571, 541] width 91 height 16
click at [601, 552] on div at bounding box center [590, 560] width 112 height 16
click at [609, 552] on div at bounding box center [590, 560] width 112 height 16
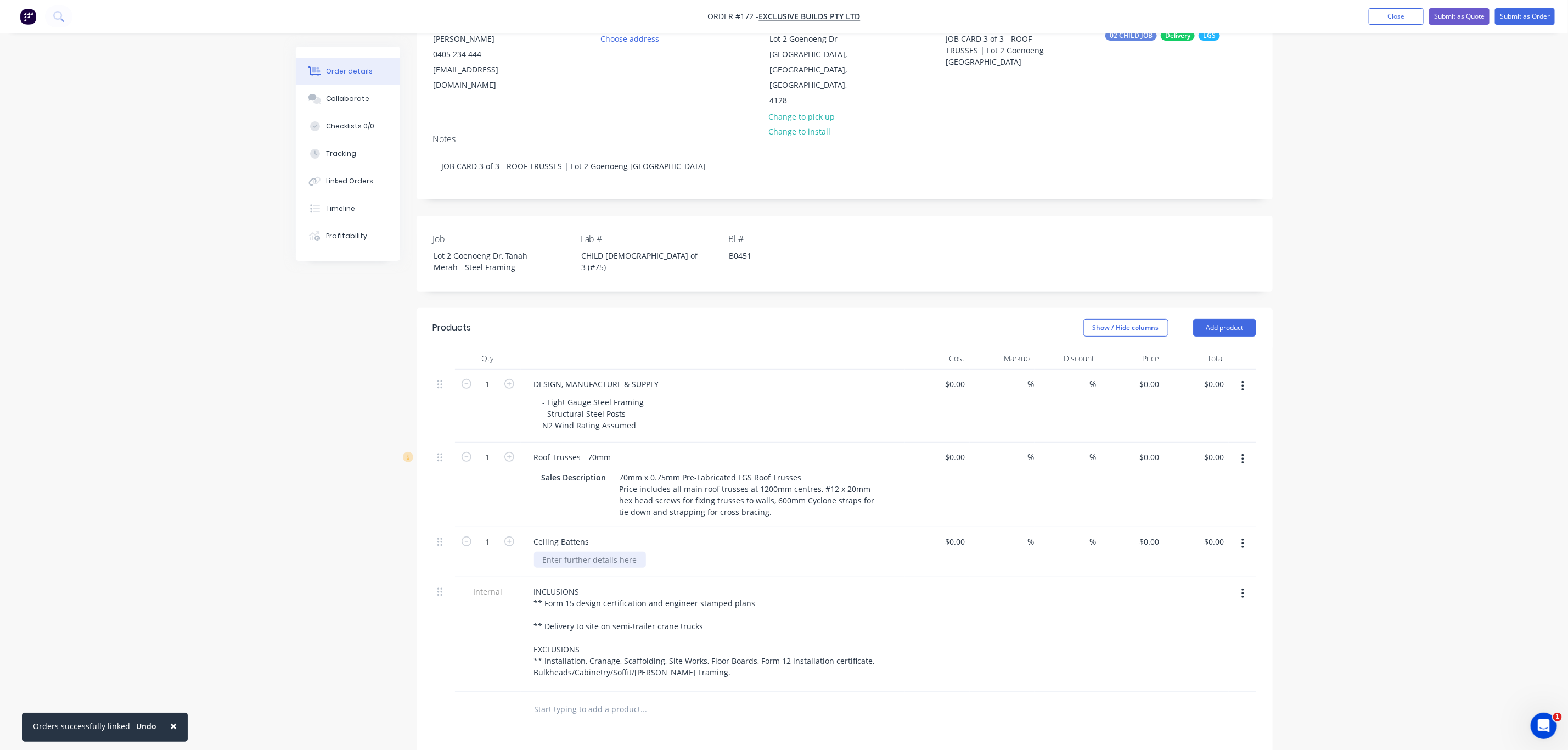
paste div
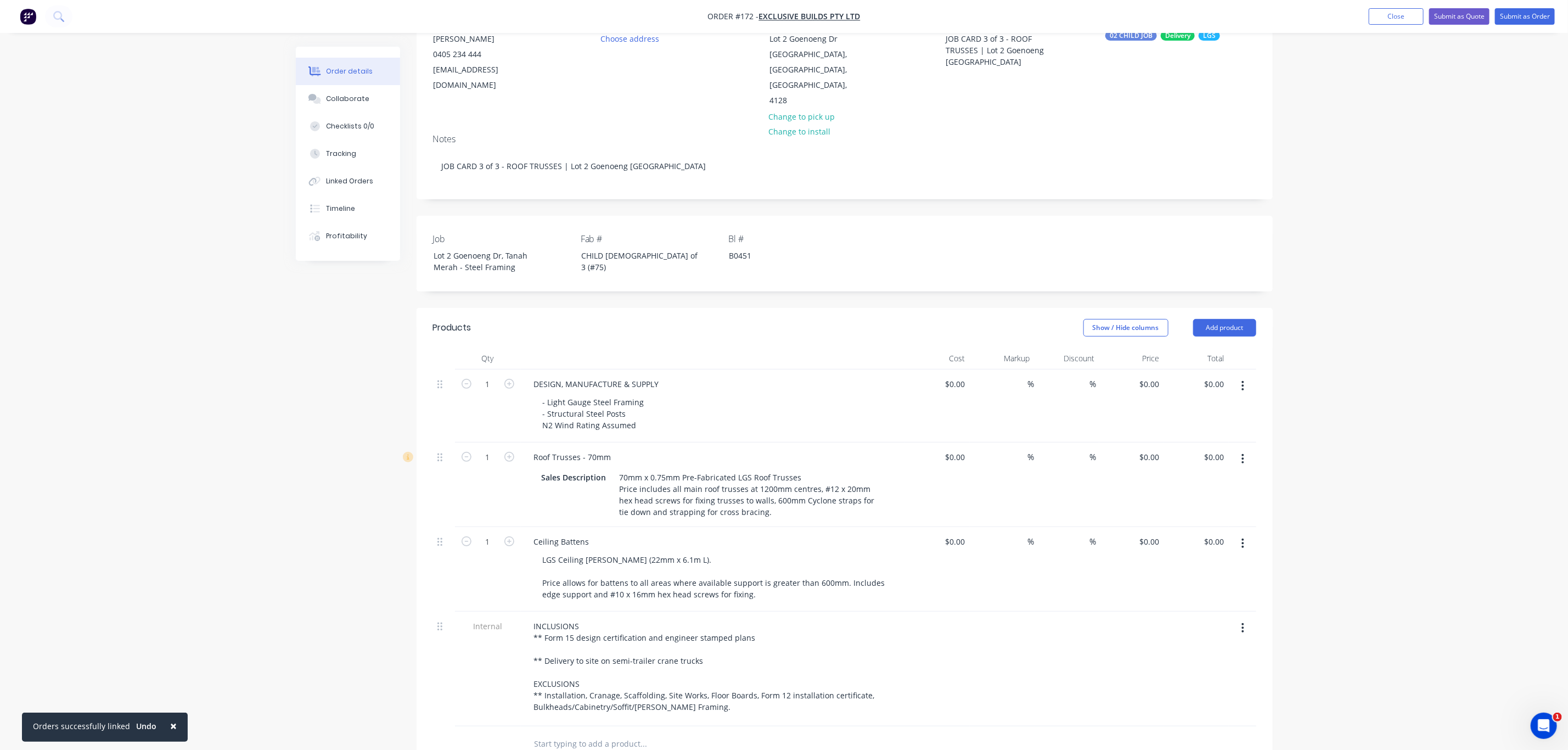
click at [1367, 571] on div "Order details Collaborate Checklists 0/0 Tracking Linked Orders Timeline Profit…" at bounding box center [784, 460] width 1568 height 1164
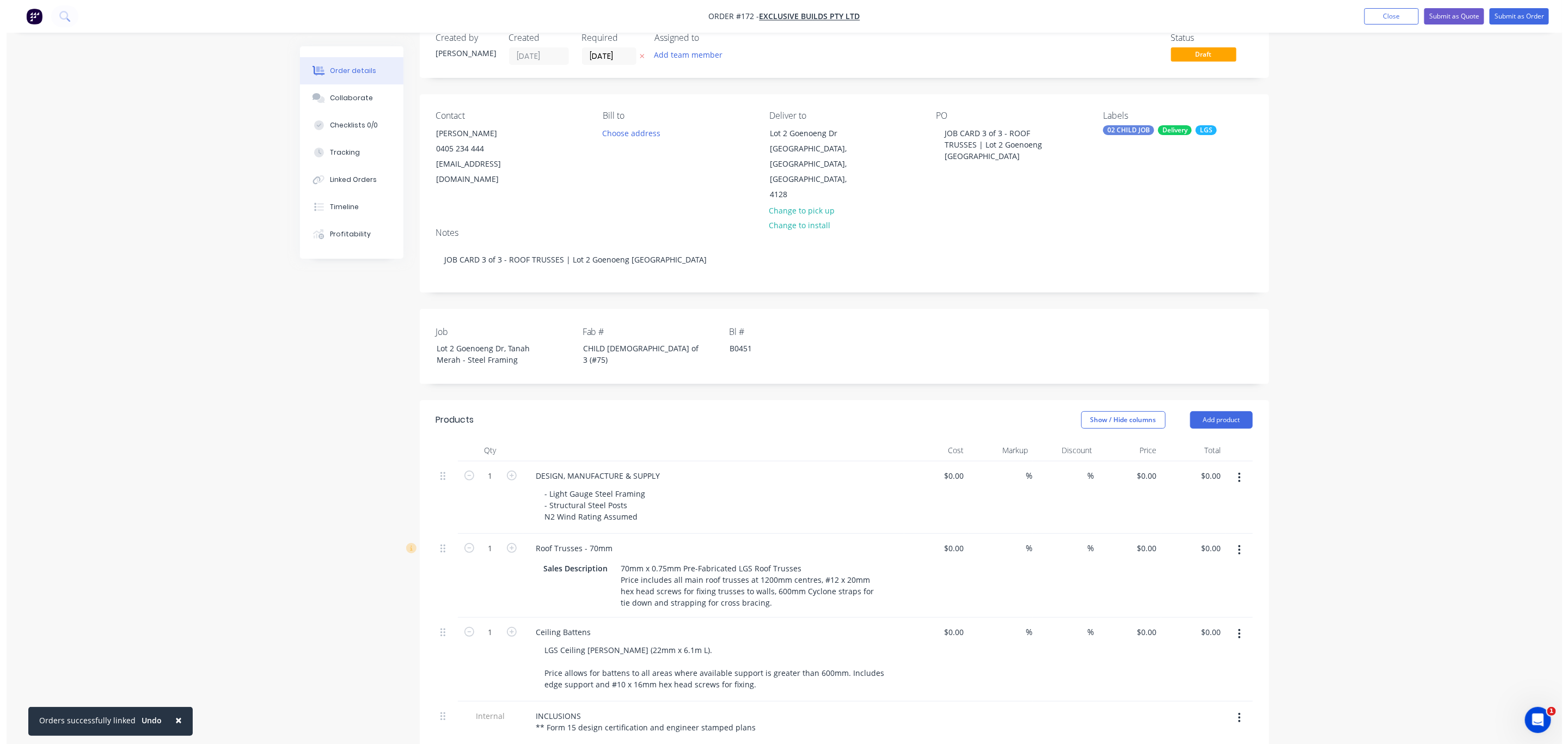
scroll to position [0, 0]
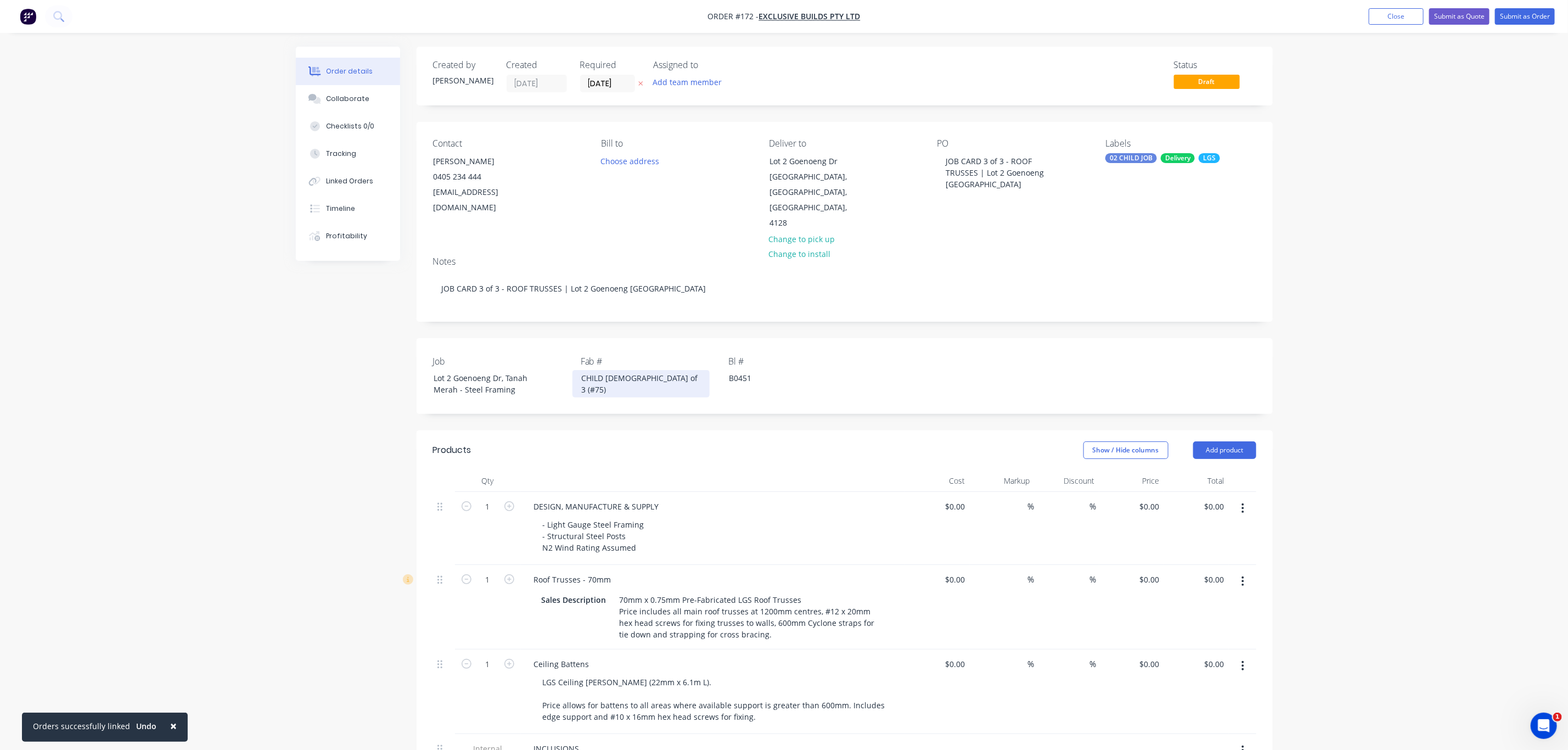
click at [601, 370] on div "CHILD 2 of 3 (#75)" at bounding box center [641, 384] width 137 height 28
click at [1513, 13] on button "Submit as Order" at bounding box center [1524, 16] width 60 height 17
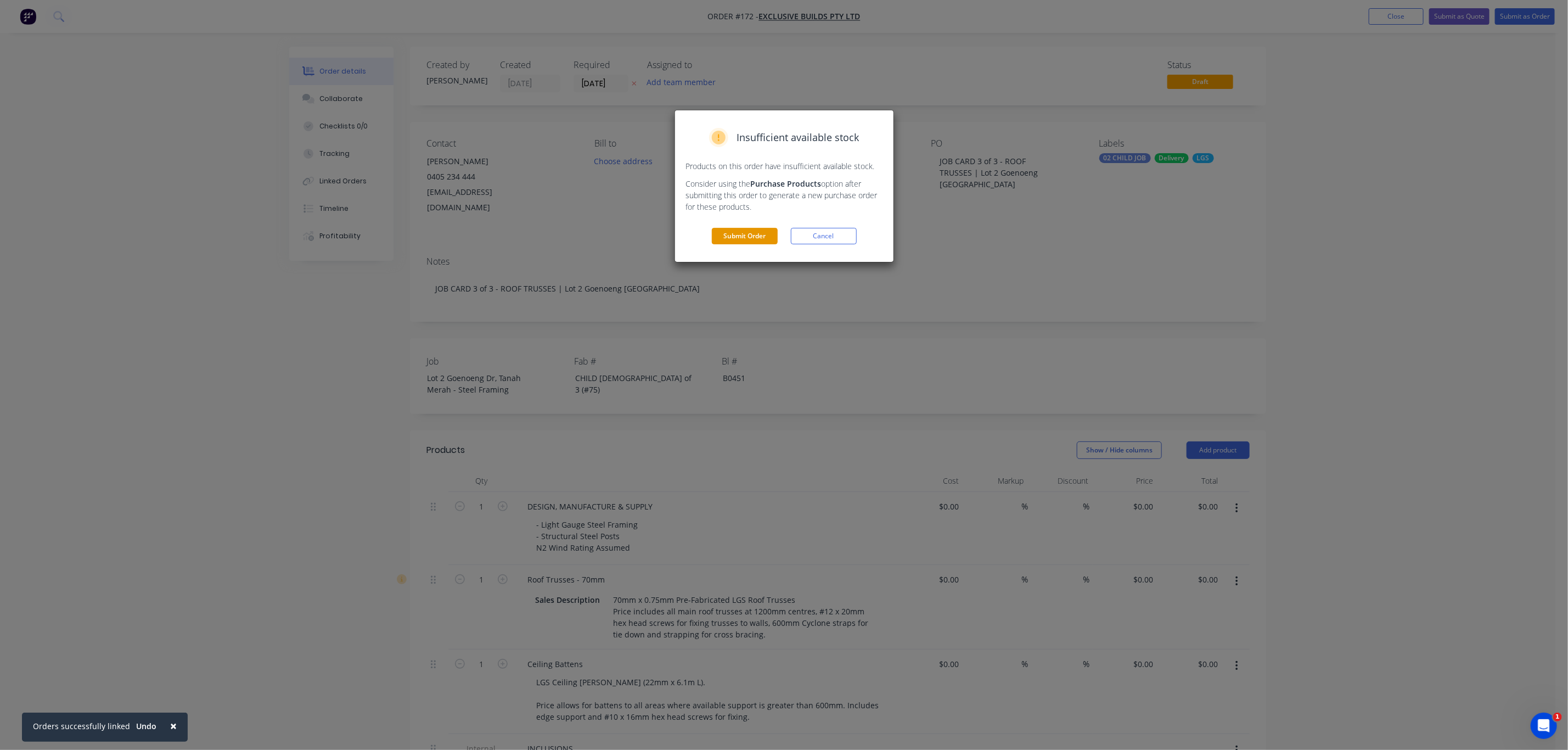
click at [745, 237] on button "Submit Order" at bounding box center [744, 236] width 66 height 17
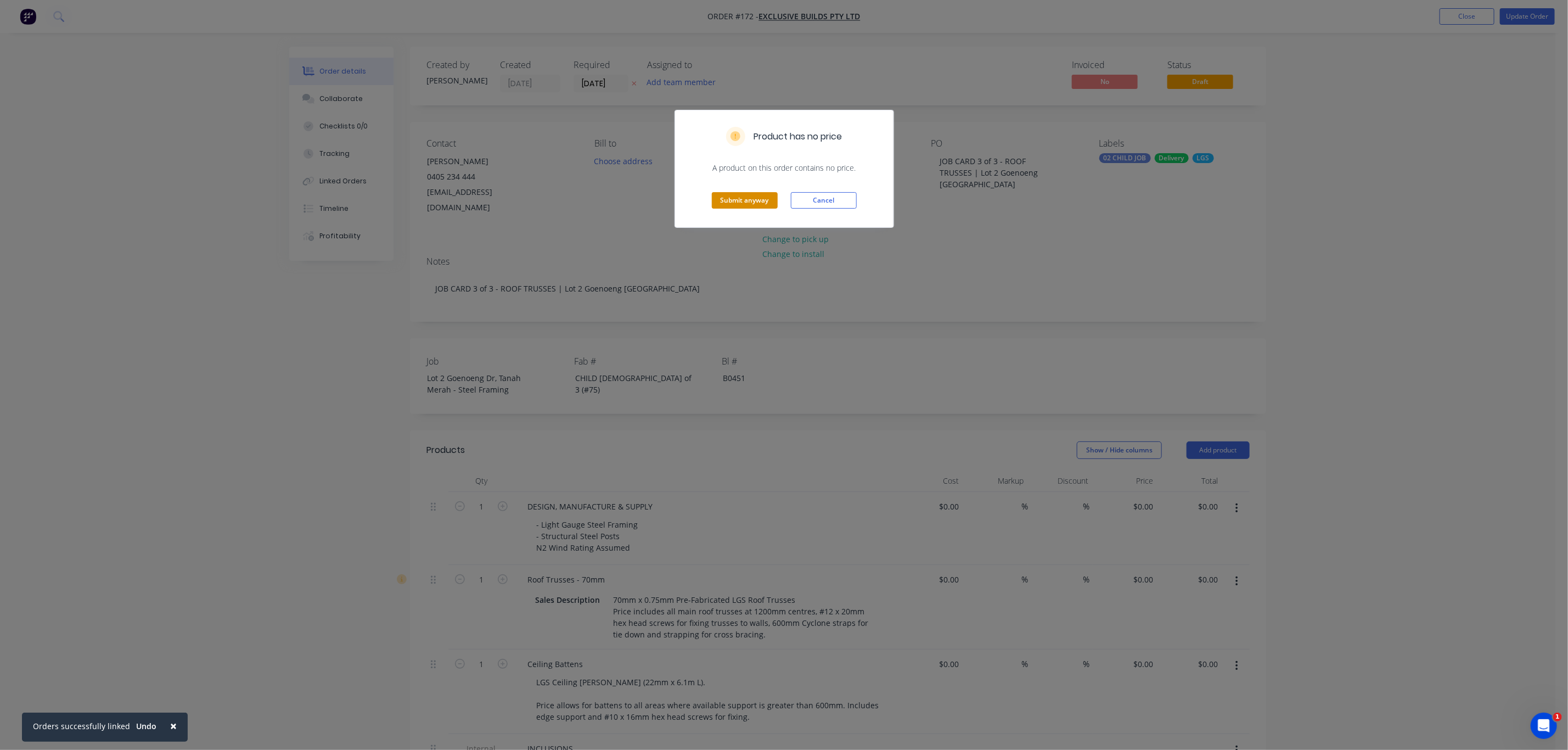
click at [754, 204] on button "Submit anyway" at bounding box center [744, 200] width 66 height 17
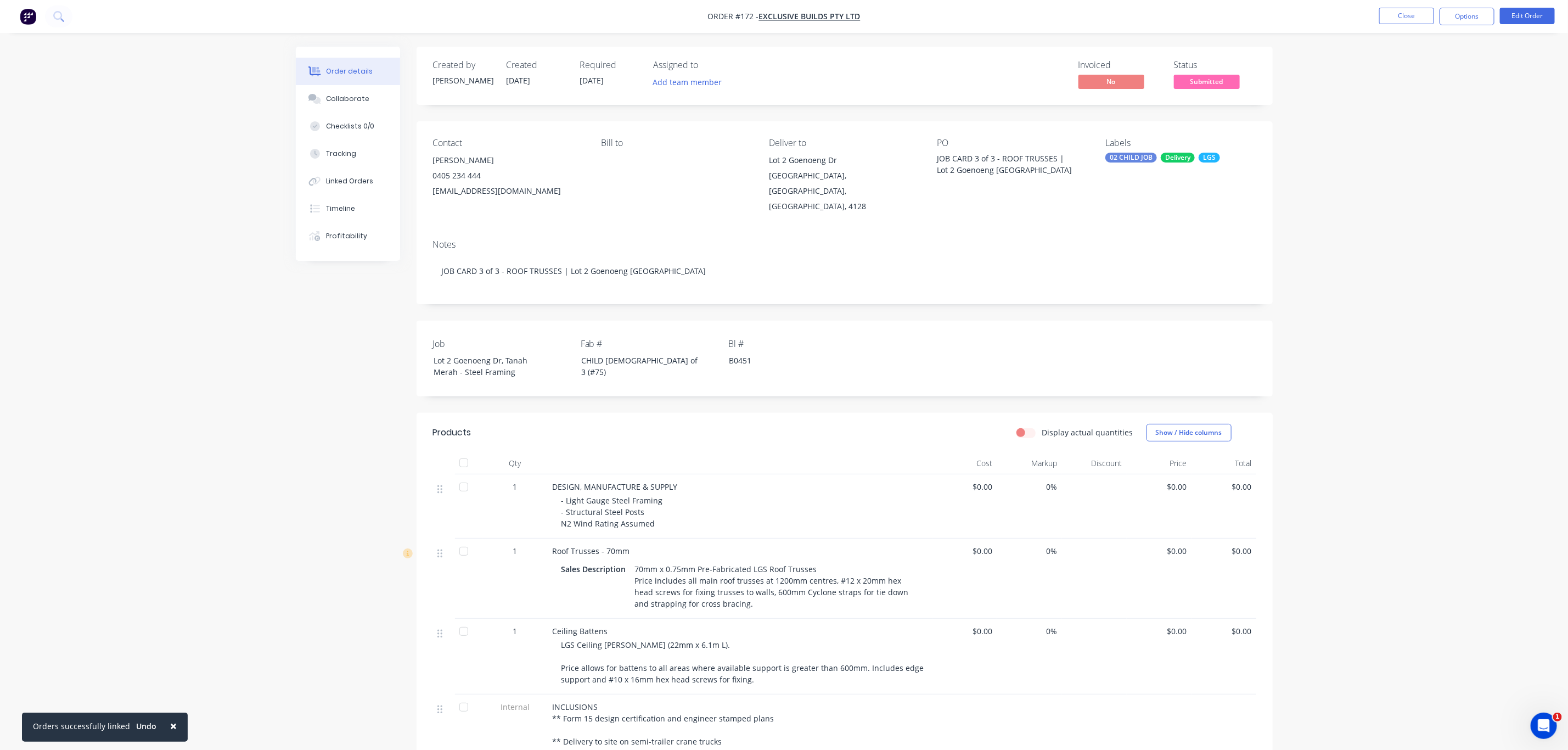
click at [1220, 77] on span "Submitted" at bounding box center [1207, 82] width 66 height 14
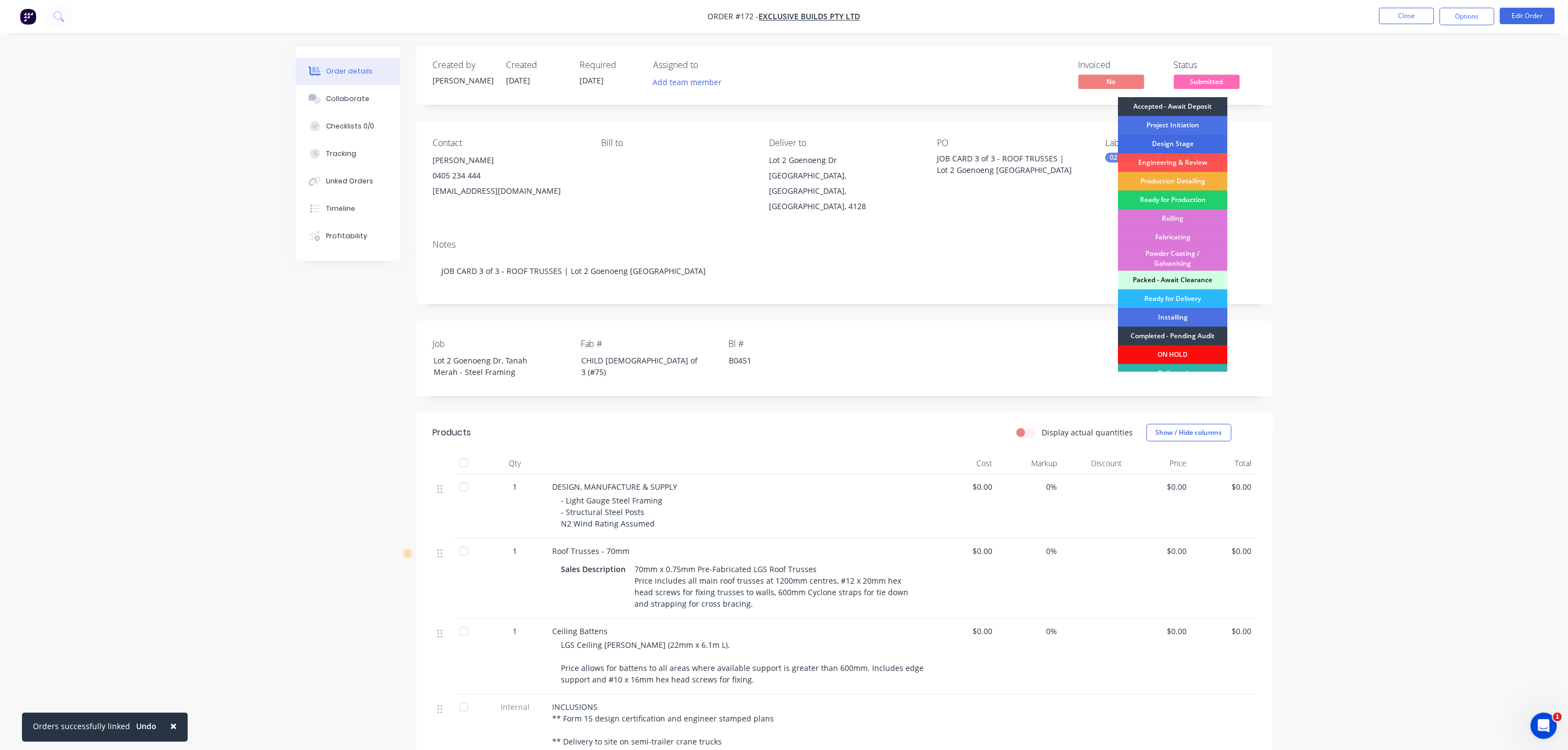
click at [1194, 142] on div "Design Stage" at bounding box center [1173, 144] width 110 height 18
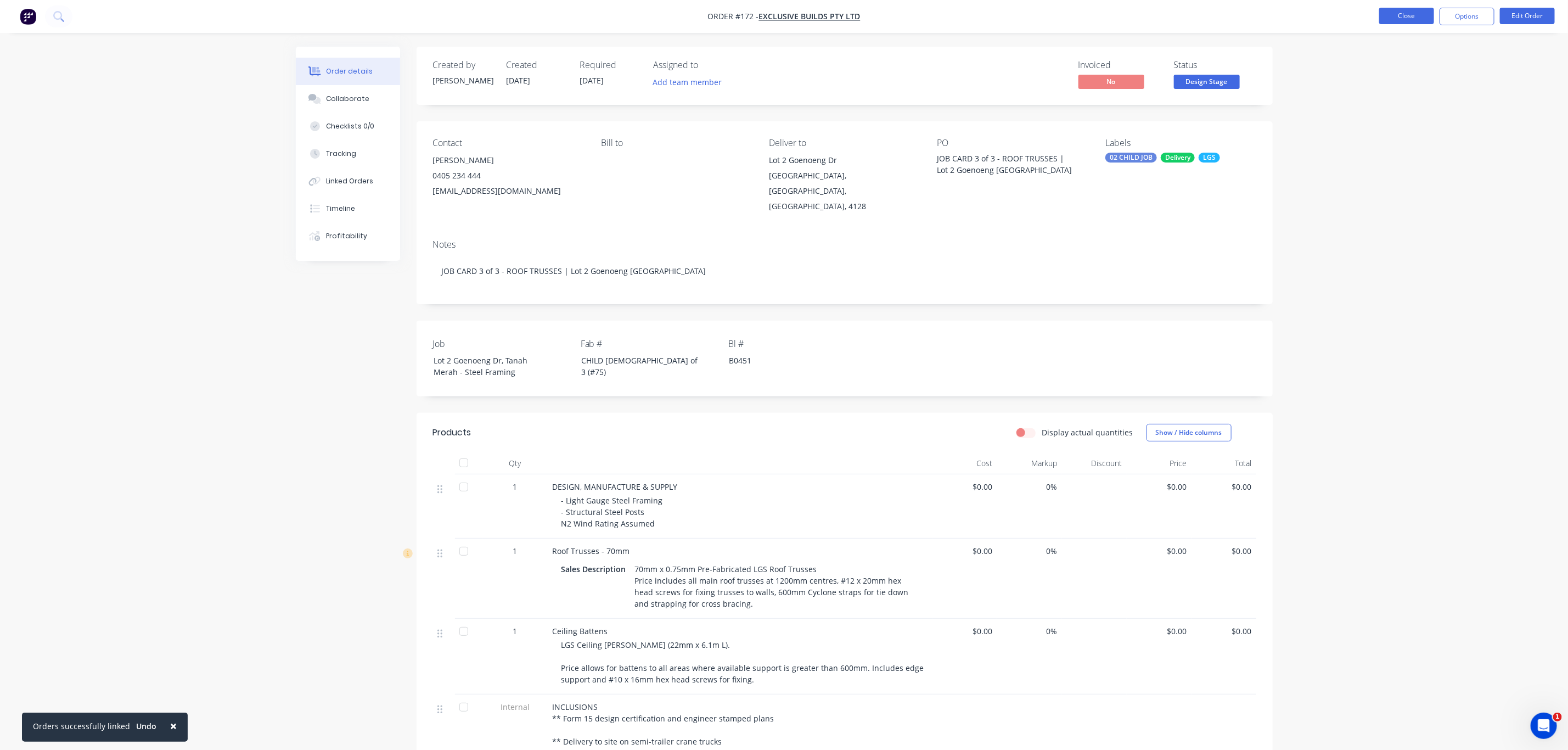
click at [1413, 14] on button "Close" at bounding box center [1407, 16] width 55 height 17
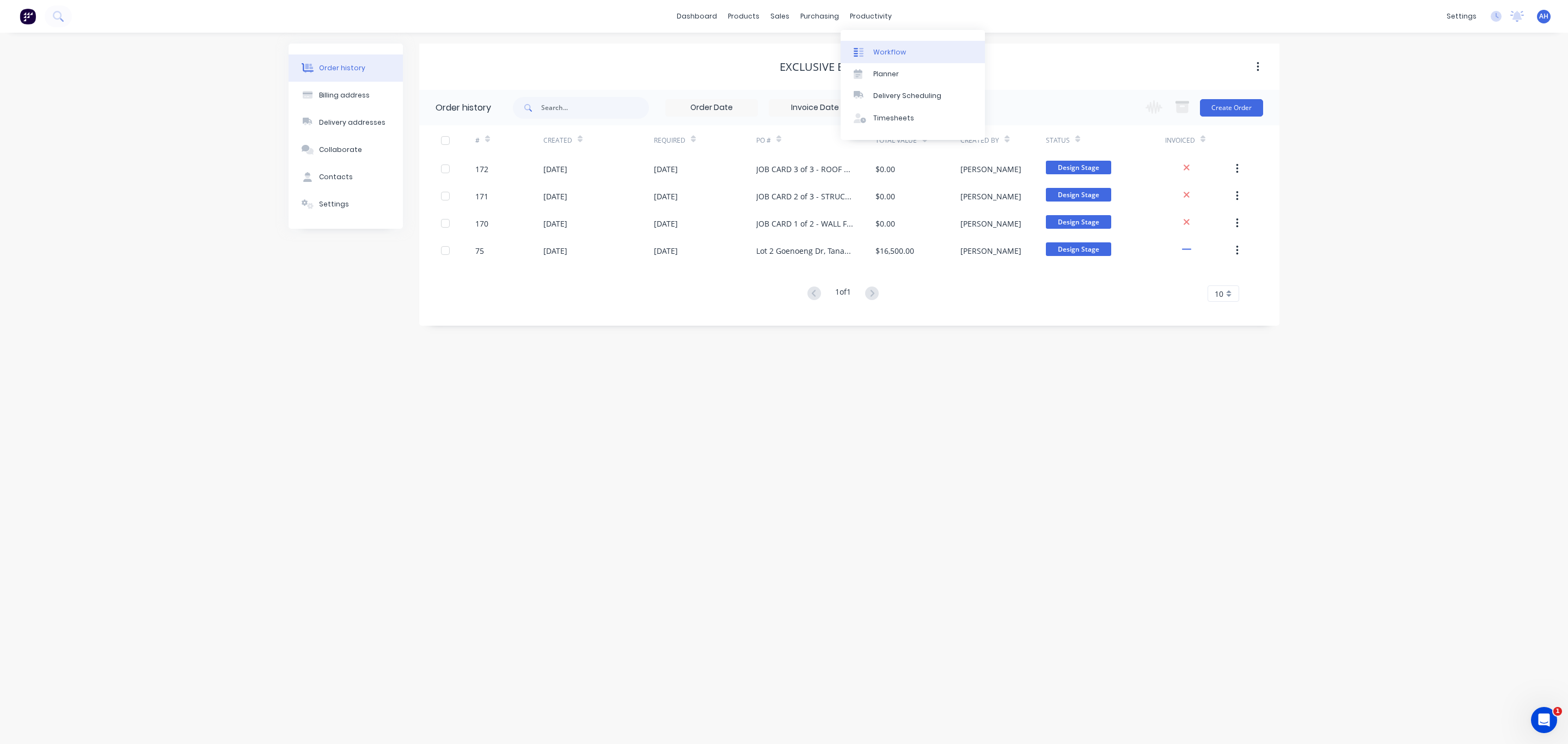
click at [889, 54] on div "Workflow" at bounding box center [890, 52] width 33 height 10
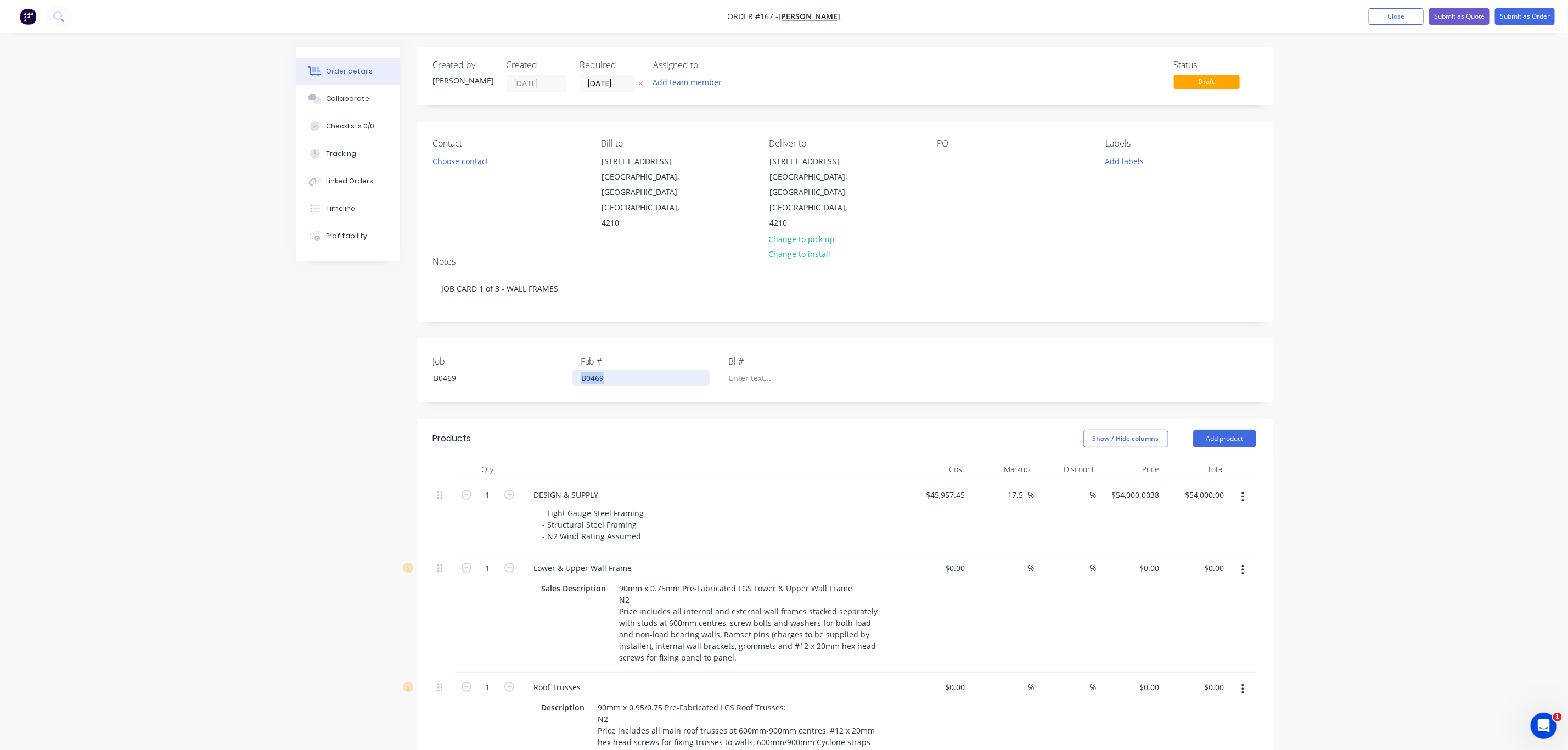
drag, startPoint x: 581, startPoint y: 350, endPoint x: 622, endPoint y: 354, distance: 41.2
click at [622, 370] on div "B0469" at bounding box center [641, 378] width 137 height 16
click at [778, 370] on div at bounding box center [789, 378] width 137 height 16
paste div
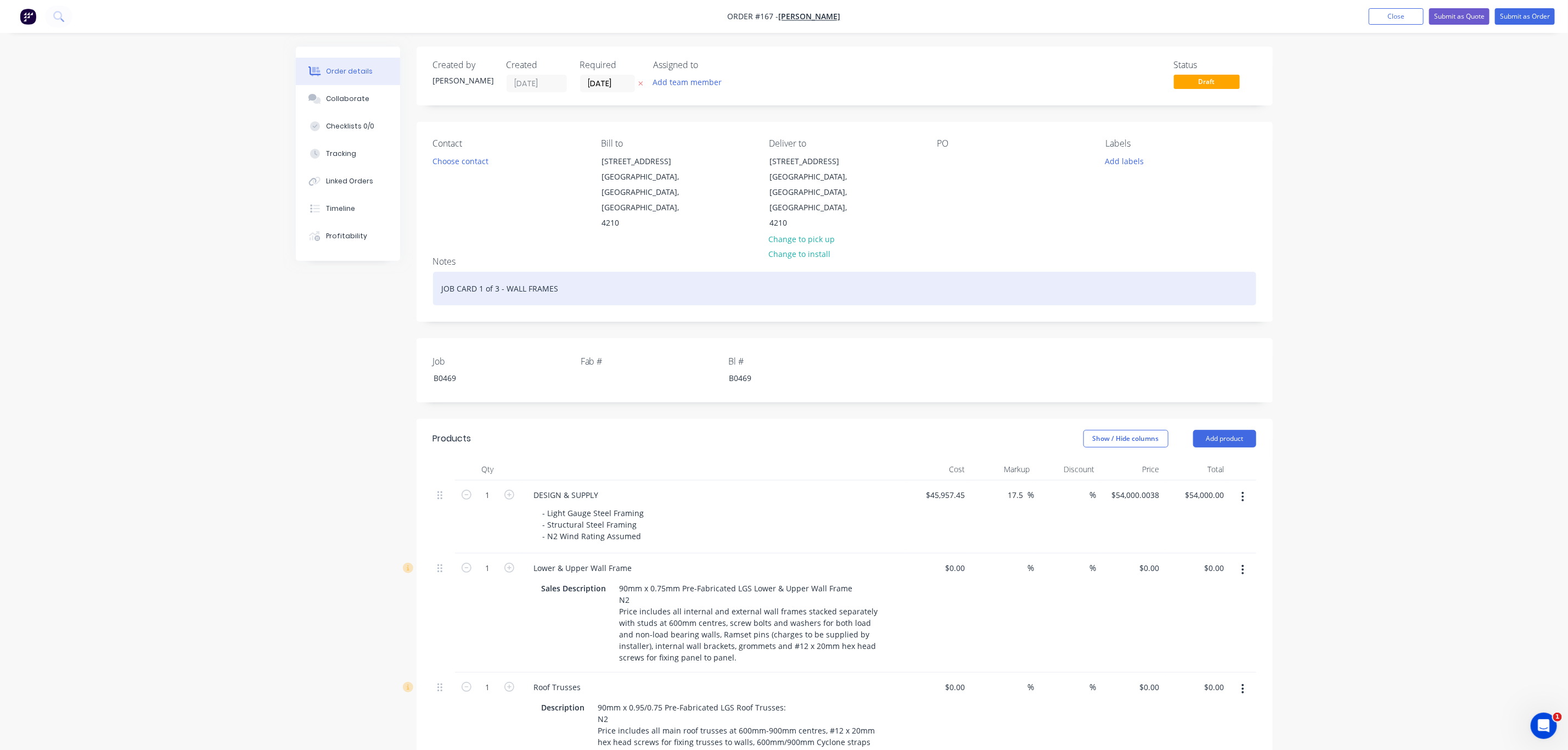
click at [564, 272] on div "JOB CARD 1 of 3 - WALL FRAMES" at bounding box center [845, 288] width 824 height 34
drag, startPoint x: 616, startPoint y: 258, endPoint x: 430, endPoint y: 262, distance: 186.0
click at [409, 276] on div "Created by [PERSON_NAME] Created [DATE] Required [DATE] Assigned to Add team me…" at bounding box center [784, 760] width 977 height 1426
copy div "JOB CARD 1 of 3 - WALL FRAMES | [STREET_ADDRESS][PERSON_NAME]"
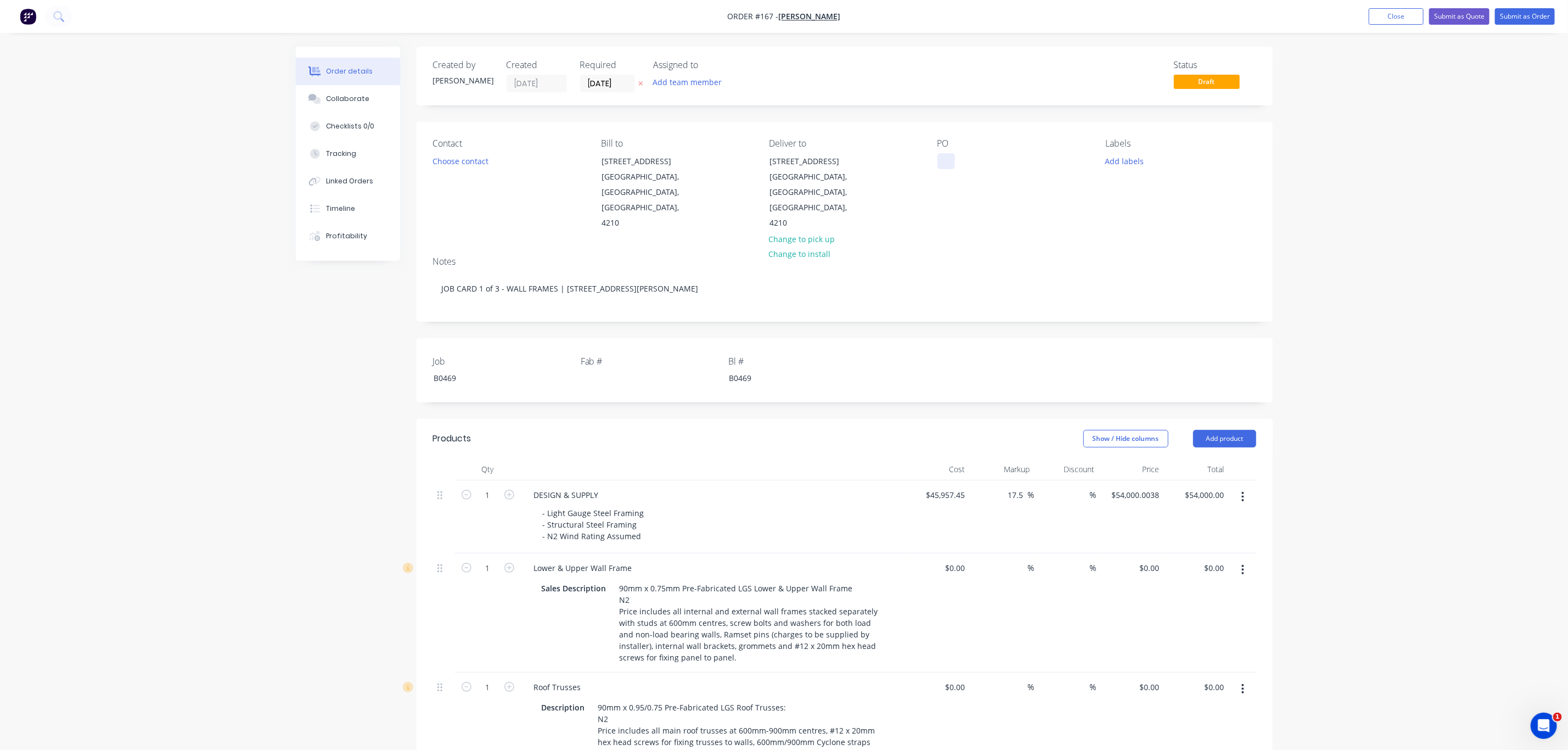
click at [945, 164] on div at bounding box center [946, 161] width 18 height 16
paste div
click at [1119, 161] on button "Add labels" at bounding box center [1125, 161] width 50 height 15
click at [1162, 277] on div "02 CHILD JOB" at bounding box center [1162, 281] width 52 height 12
click at [1157, 298] on div "Delivery" at bounding box center [1153, 298] width 34 height 12
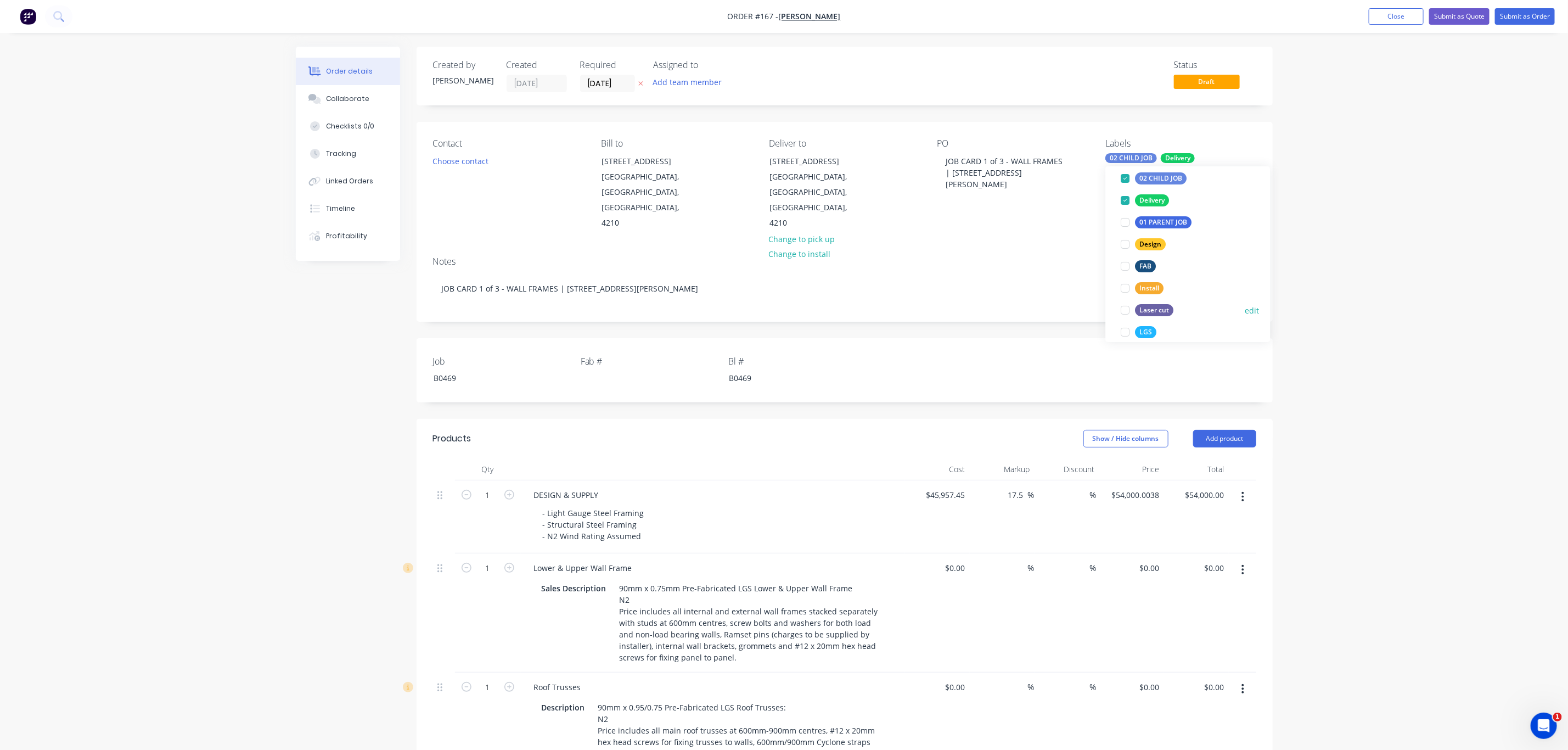
scroll to position [82, 0]
click at [1145, 328] on div "LGS" at bounding box center [1146, 326] width 21 height 12
click at [605, 370] on div at bounding box center [641, 378] width 137 height 16
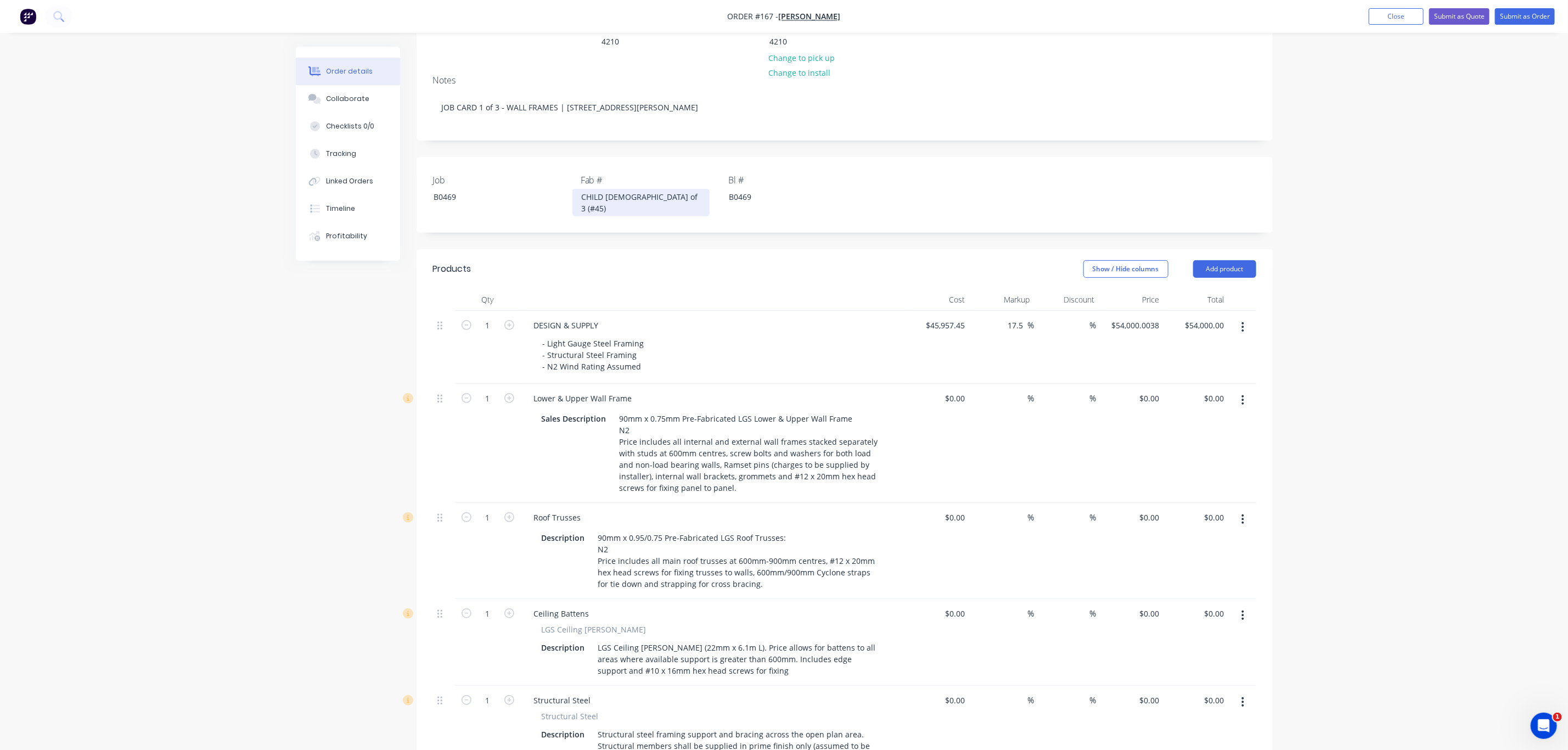
scroll to position [185, 0]
drag, startPoint x: 591, startPoint y: 351, endPoint x: 525, endPoint y: 351, distance: 66.0
click at [525, 387] on div "Lower & Upper Wall Frame" at bounding box center [583, 395] width 116 height 16
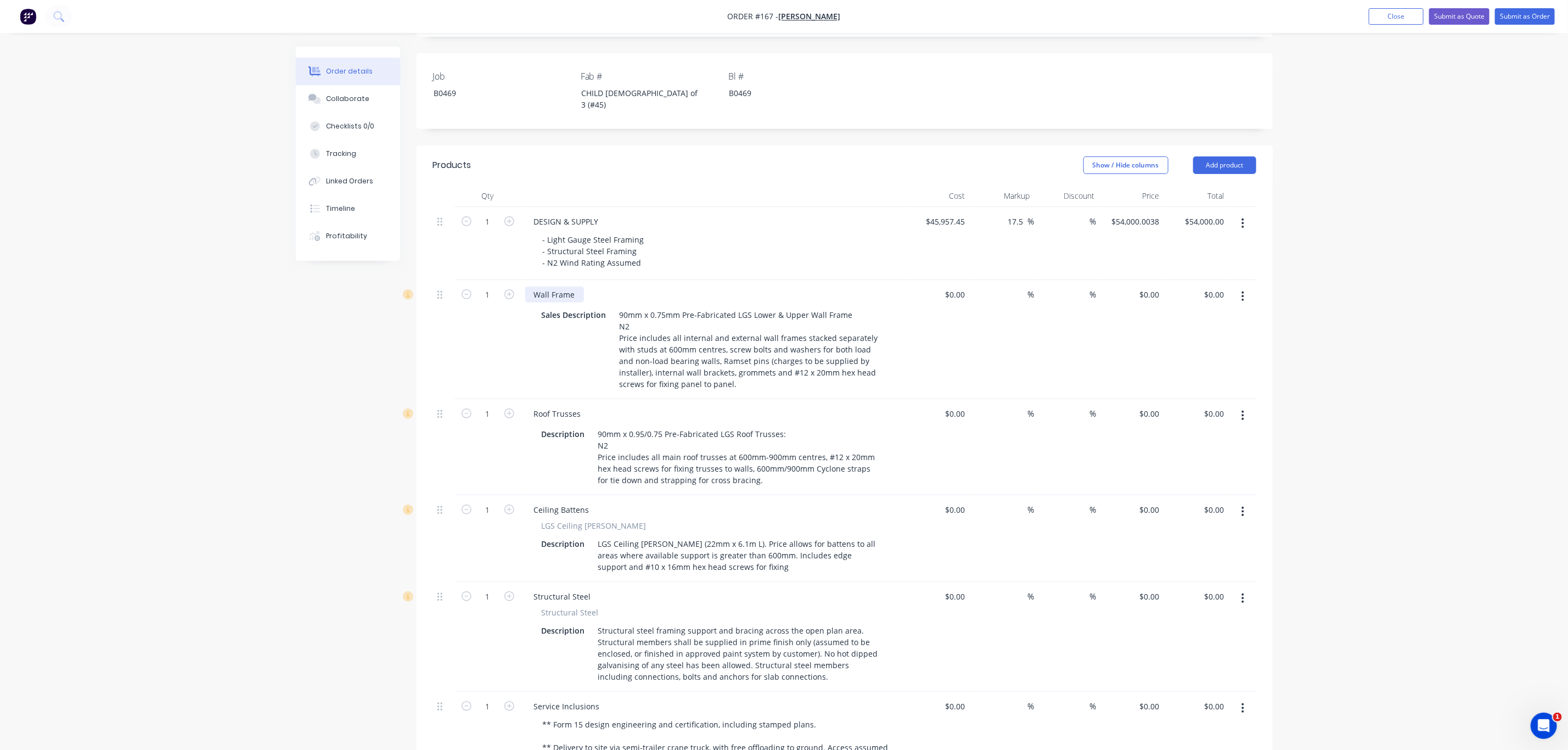
scroll to position [288, 0]
click at [1243, 408] on icon "button" at bounding box center [1243, 412] width 2 height 10
click at [1203, 499] on div "Delete" at bounding box center [1205, 507] width 85 height 16
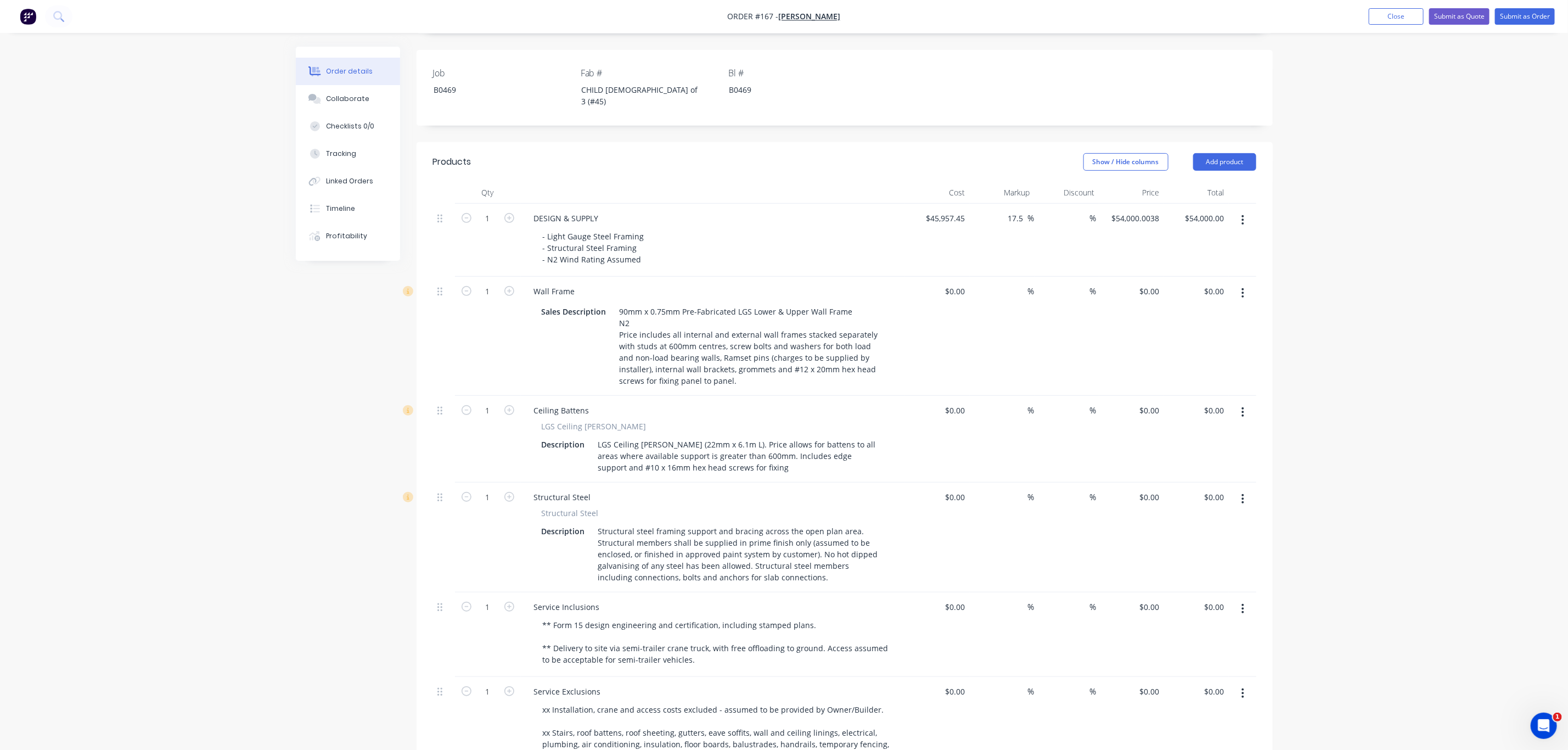
click at [1240, 403] on button "button" at bounding box center [1243, 412] width 26 height 20
click at [1215, 499] on div "Delete" at bounding box center [1205, 507] width 85 height 16
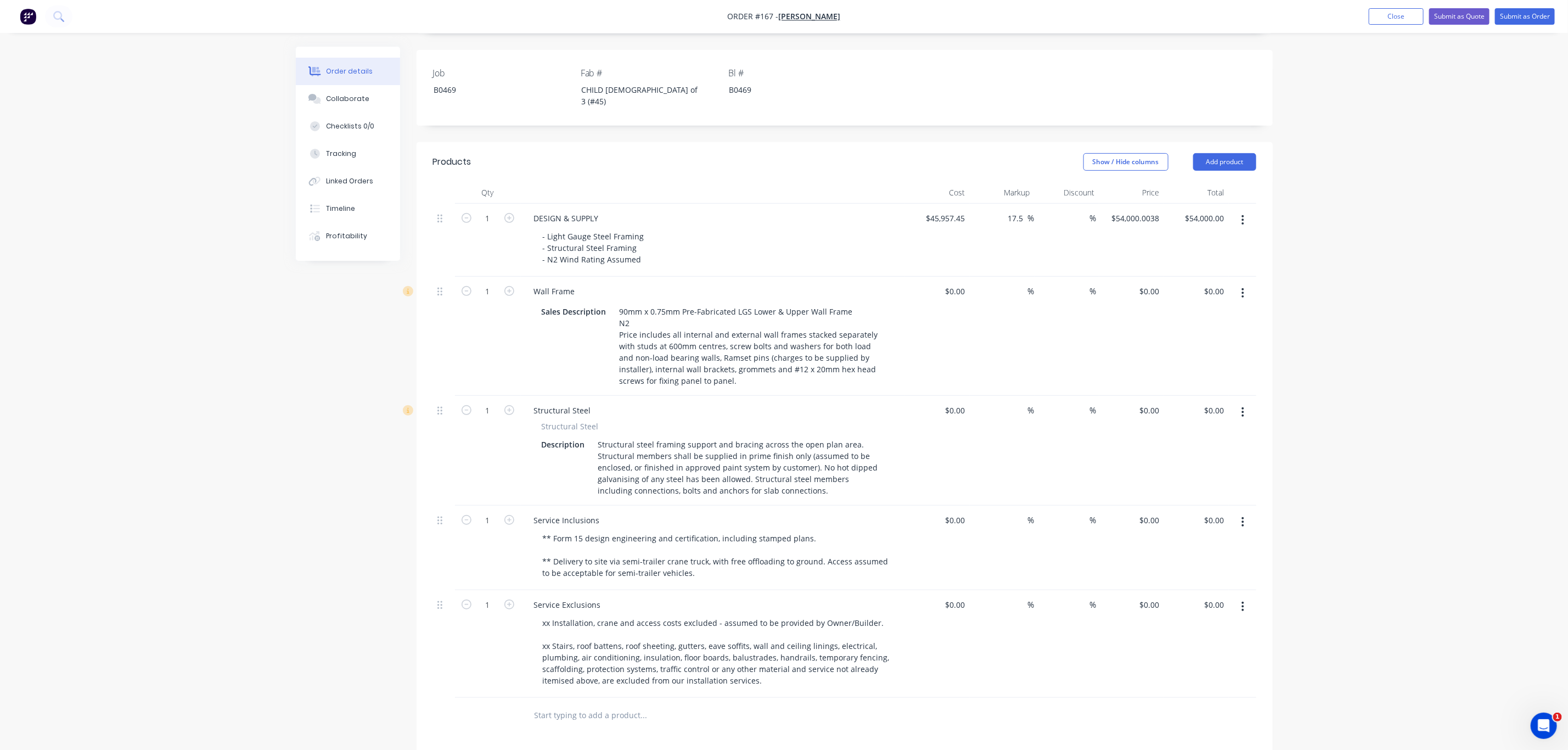
click at [1238, 403] on button "button" at bounding box center [1243, 412] width 26 height 20
drag, startPoint x: 1213, startPoint y: 466, endPoint x: 1140, endPoint y: 468, distance: 73.0
click at [1211, 499] on div "Delete" at bounding box center [1205, 507] width 85 height 16
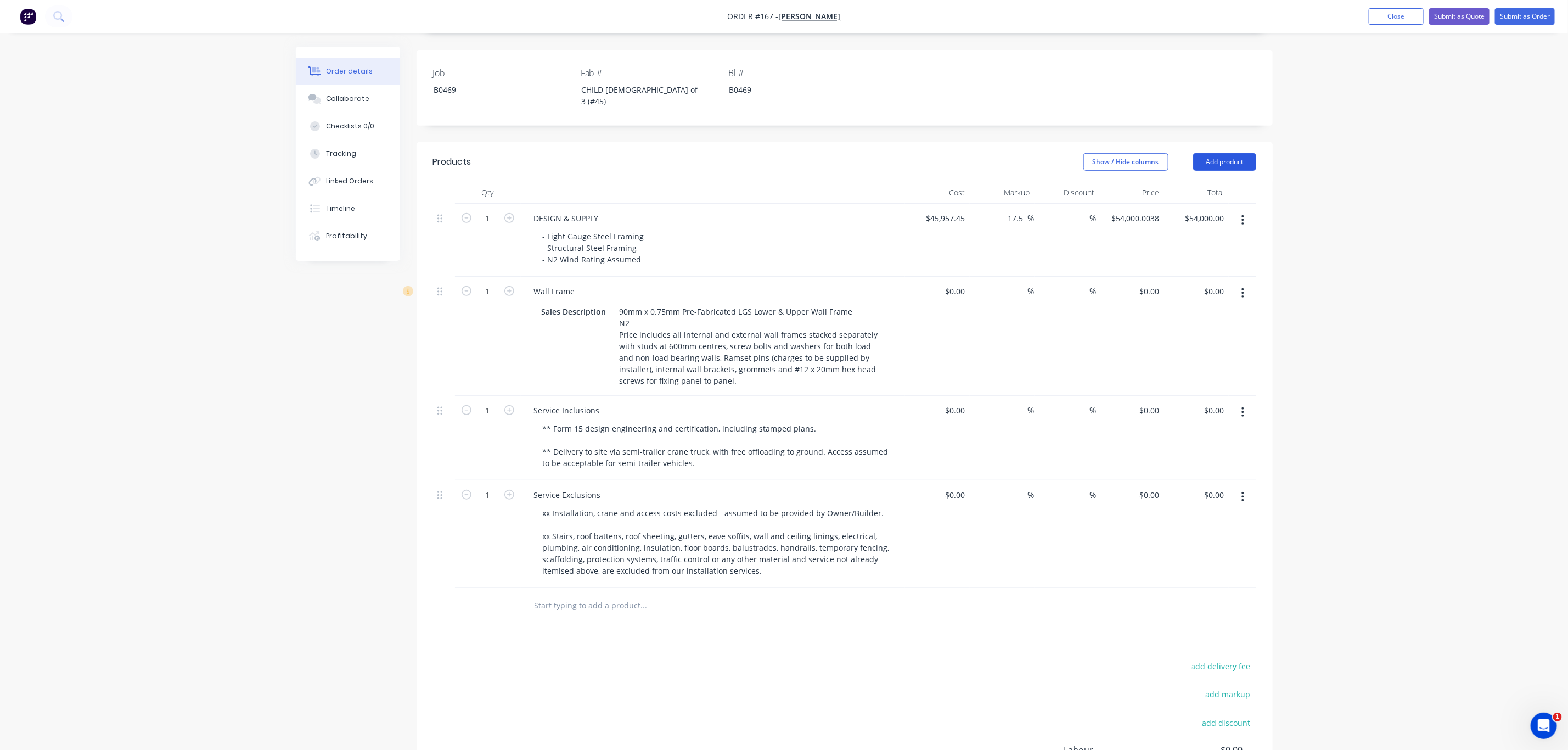
click at [1227, 153] on button "Add product" at bounding box center [1225, 162] width 63 height 18
click at [1196, 314] on div "Notes (Internal)" at bounding box center [1205, 322] width 85 height 16
click at [1229, 153] on button "Add product" at bounding box center [1225, 162] width 63 height 18
click at [1221, 314] on div "Notes (Internal)" at bounding box center [1205, 322] width 85 height 16
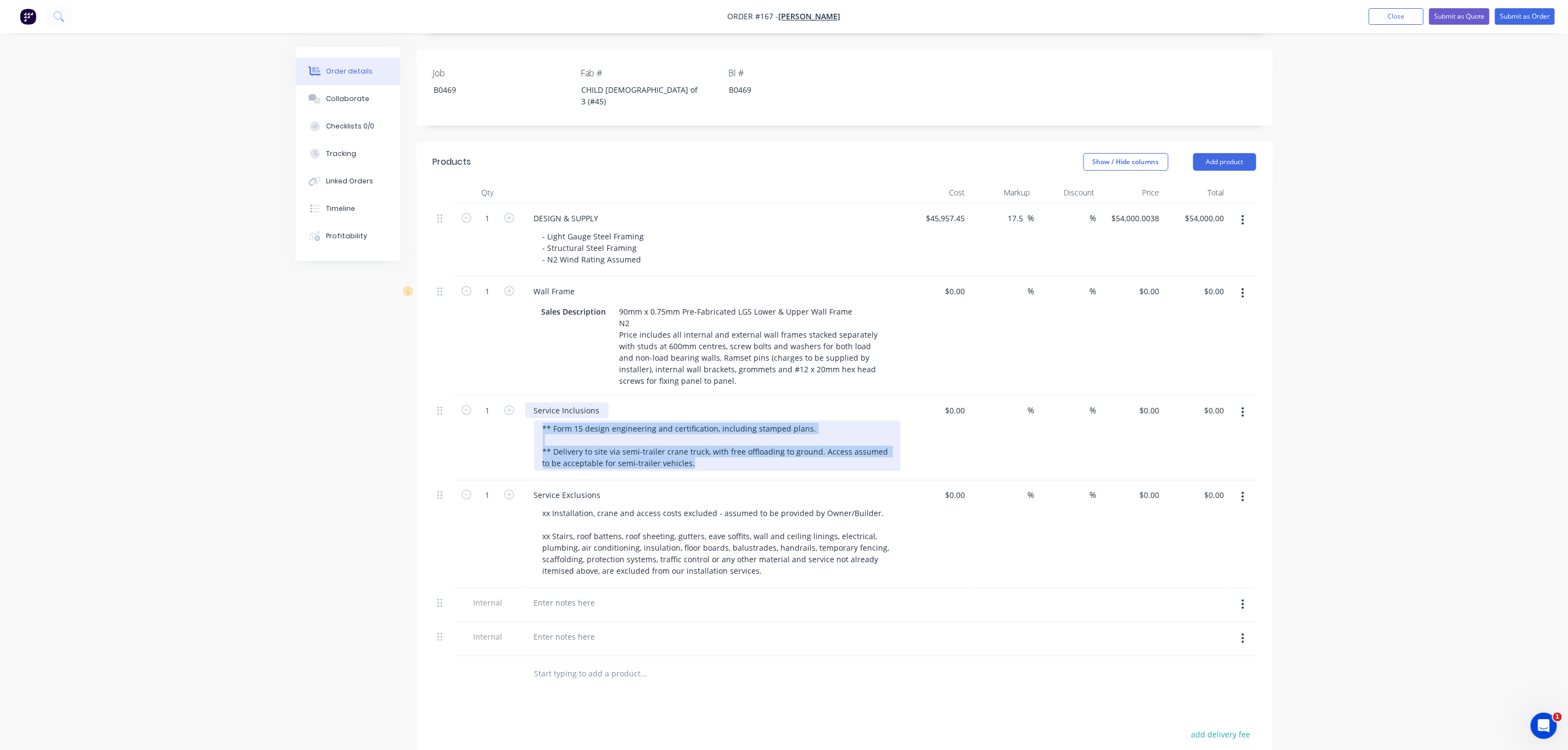
drag, startPoint x: 693, startPoint y: 425, endPoint x: 525, endPoint y: 376, distance: 175.0
click at [525, 396] on div "Service Inclusions ** Form 15 design engineering and certification, including s…" at bounding box center [713, 438] width 384 height 85
copy div "** Form 15 design engineering and certification, including stamped plans. ** De…"
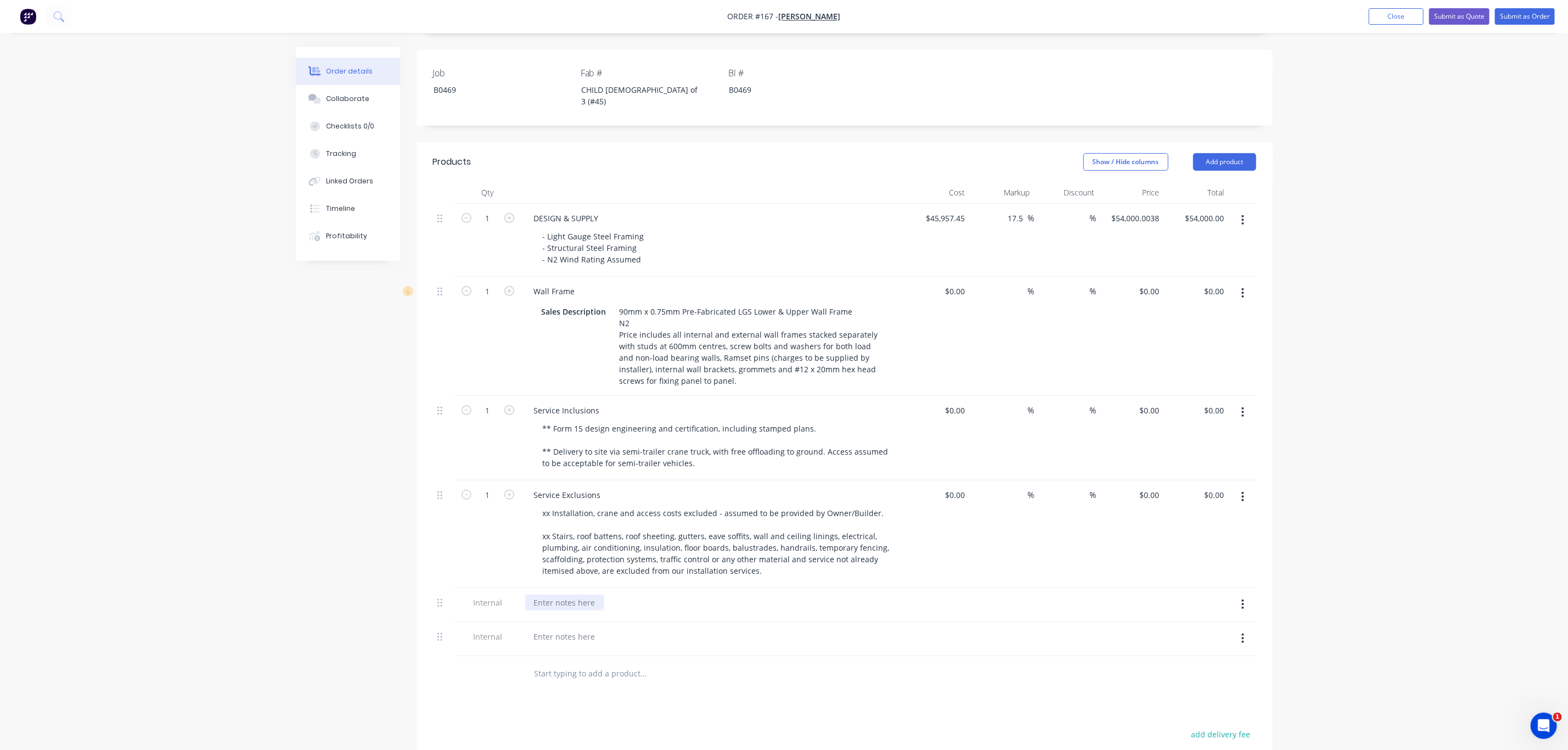
click at [565, 595] on div at bounding box center [565, 603] width 79 height 16
paste div
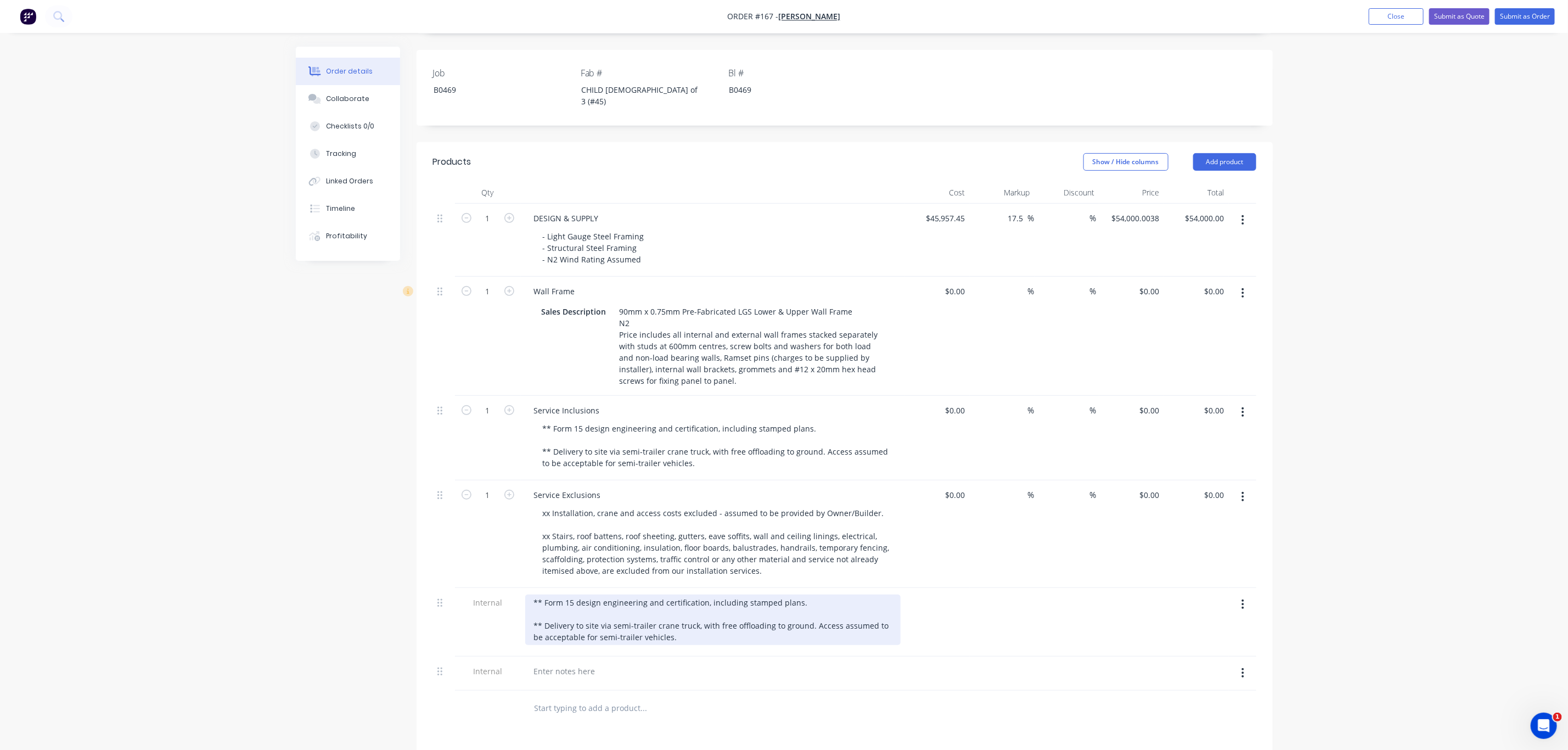
click at [530, 595] on div "** Form 15 design engineering and certification, including stamped plans. ** De…" at bounding box center [713, 620] width 376 height 50
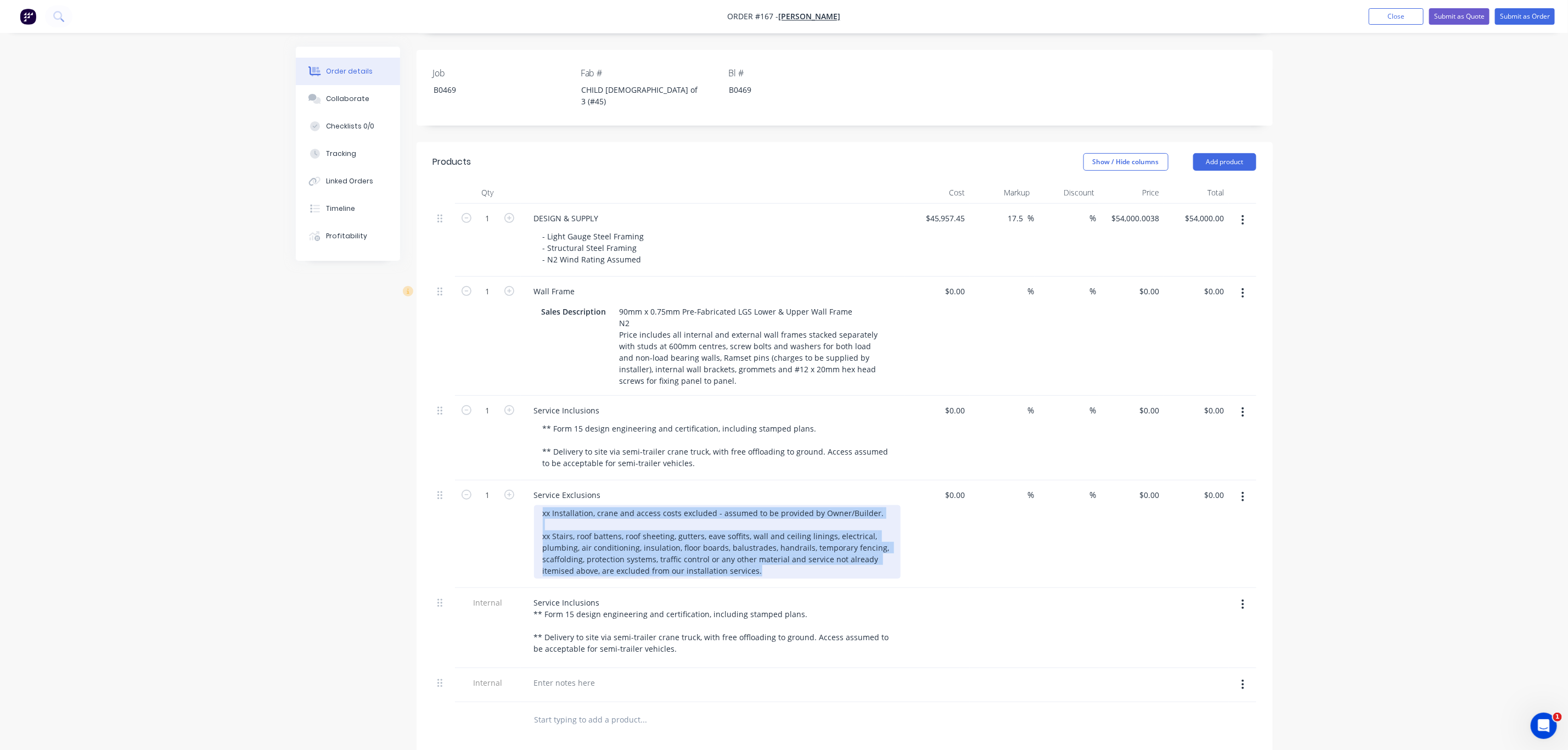
drag, startPoint x: 758, startPoint y: 529, endPoint x: 528, endPoint y: 466, distance: 238.5
click at [528, 481] on div "Service Exclusions xx Installation, crane and access costs excluded - assumed t…" at bounding box center [713, 534] width 384 height 107
copy div "xx Installation, crane and access costs excluded - assumed to be provided by Ow…"
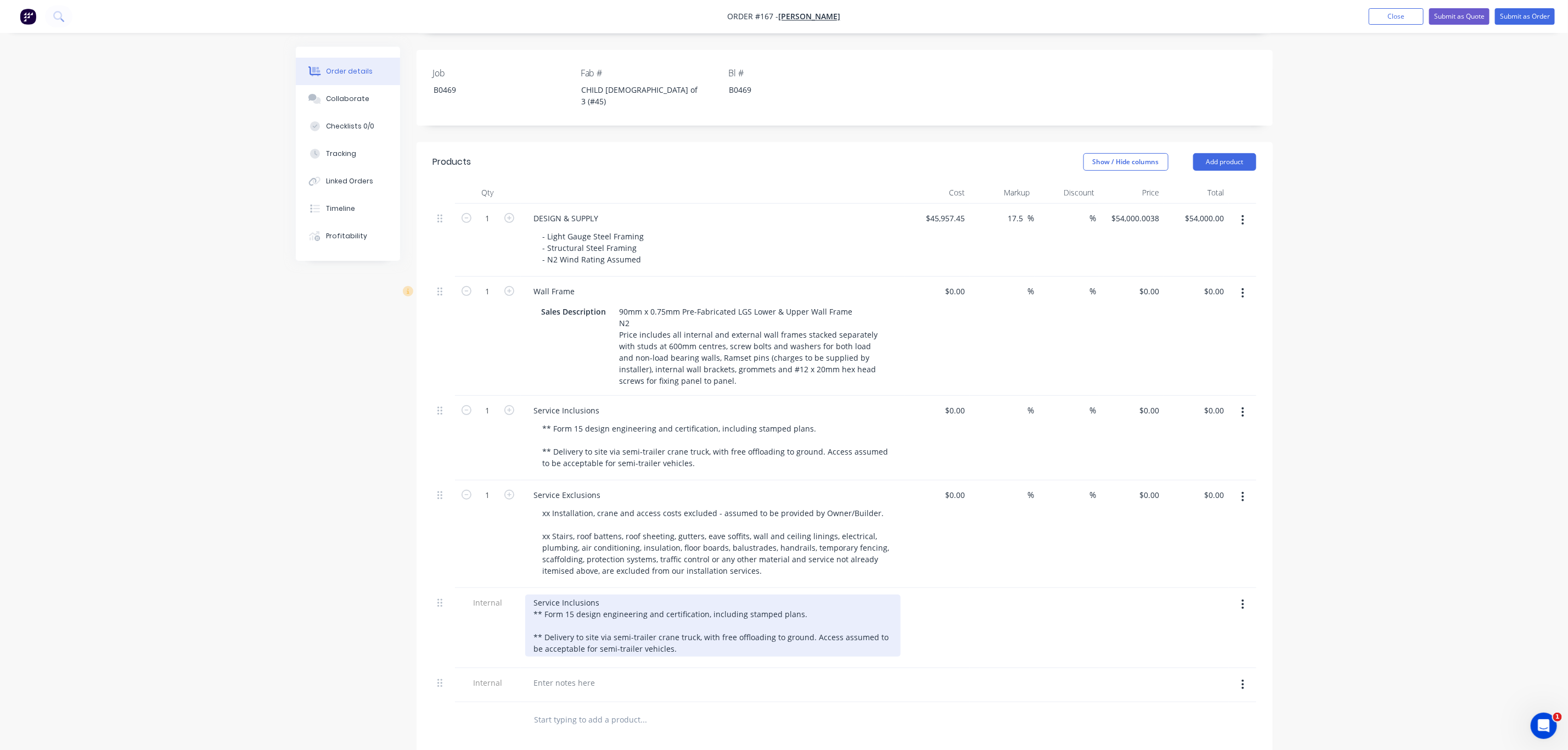
click at [692, 613] on div "Service Inclusions ** Form 15 design engineering and certification, including s…" at bounding box center [713, 625] width 376 height 62
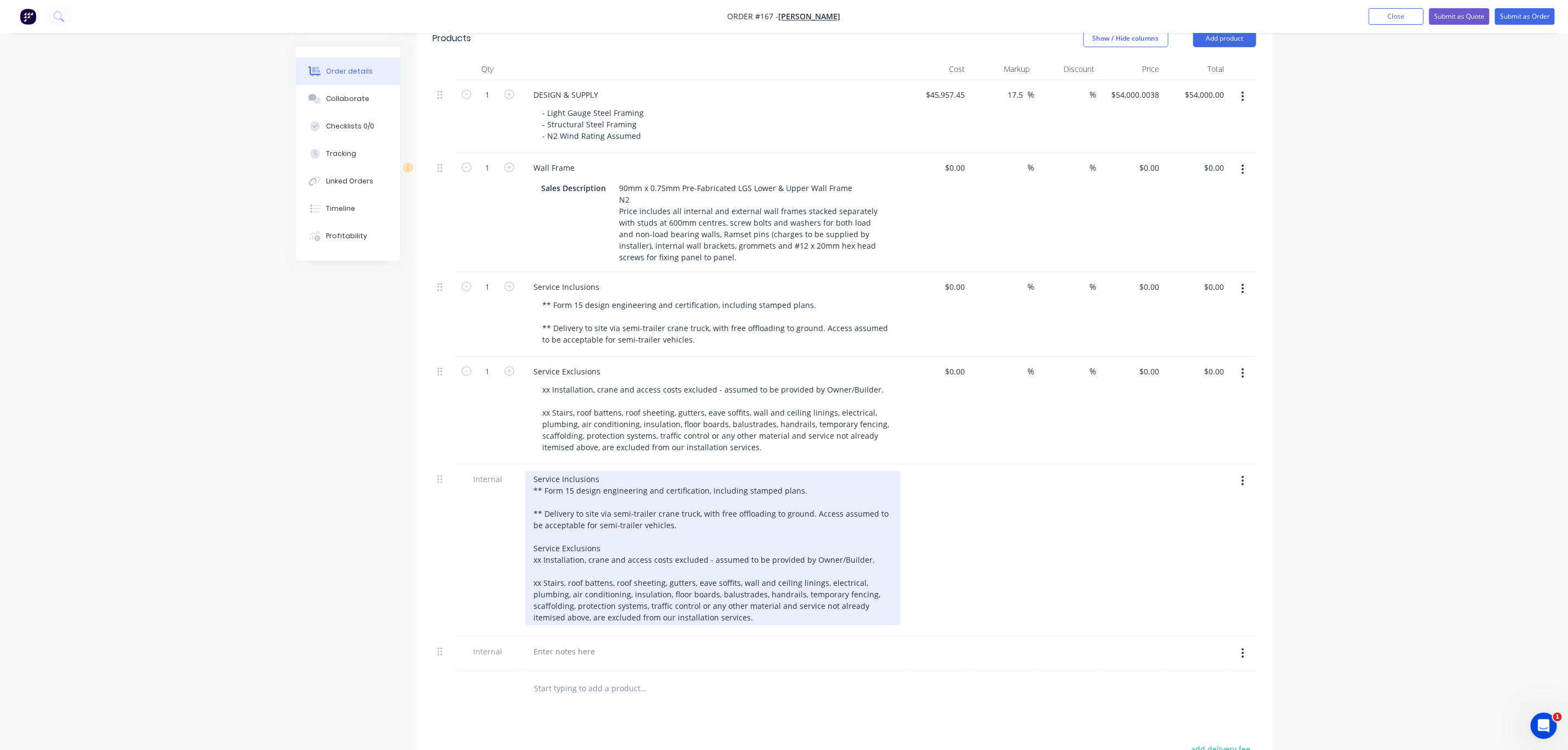
scroll to position [576, 0]
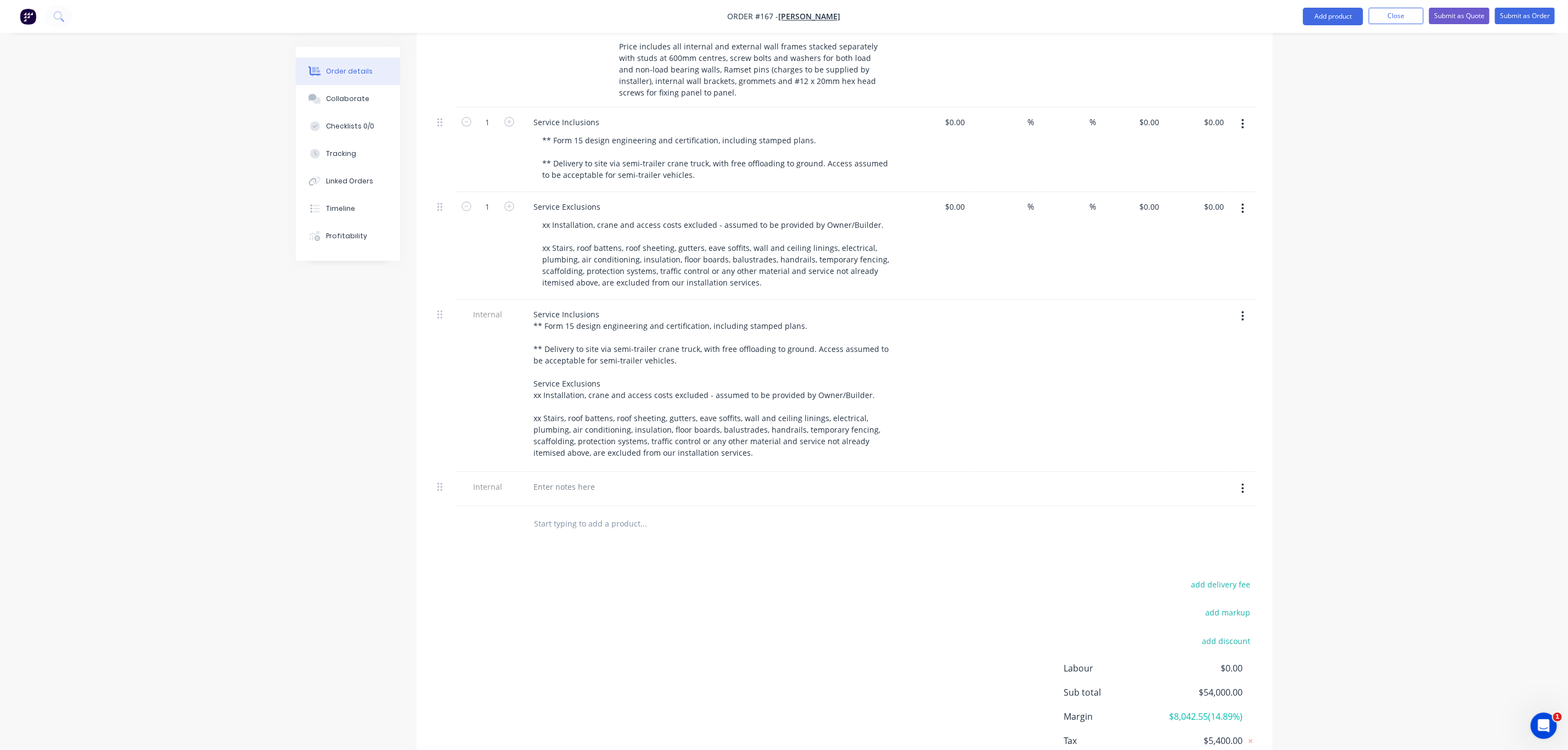
click at [1244, 482] on icon "button" at bounding box center [1243, 489] width 2 height 12
click at [1193, 532] on div "Delete" at bounding box center [1205, 539] width 85 height 16
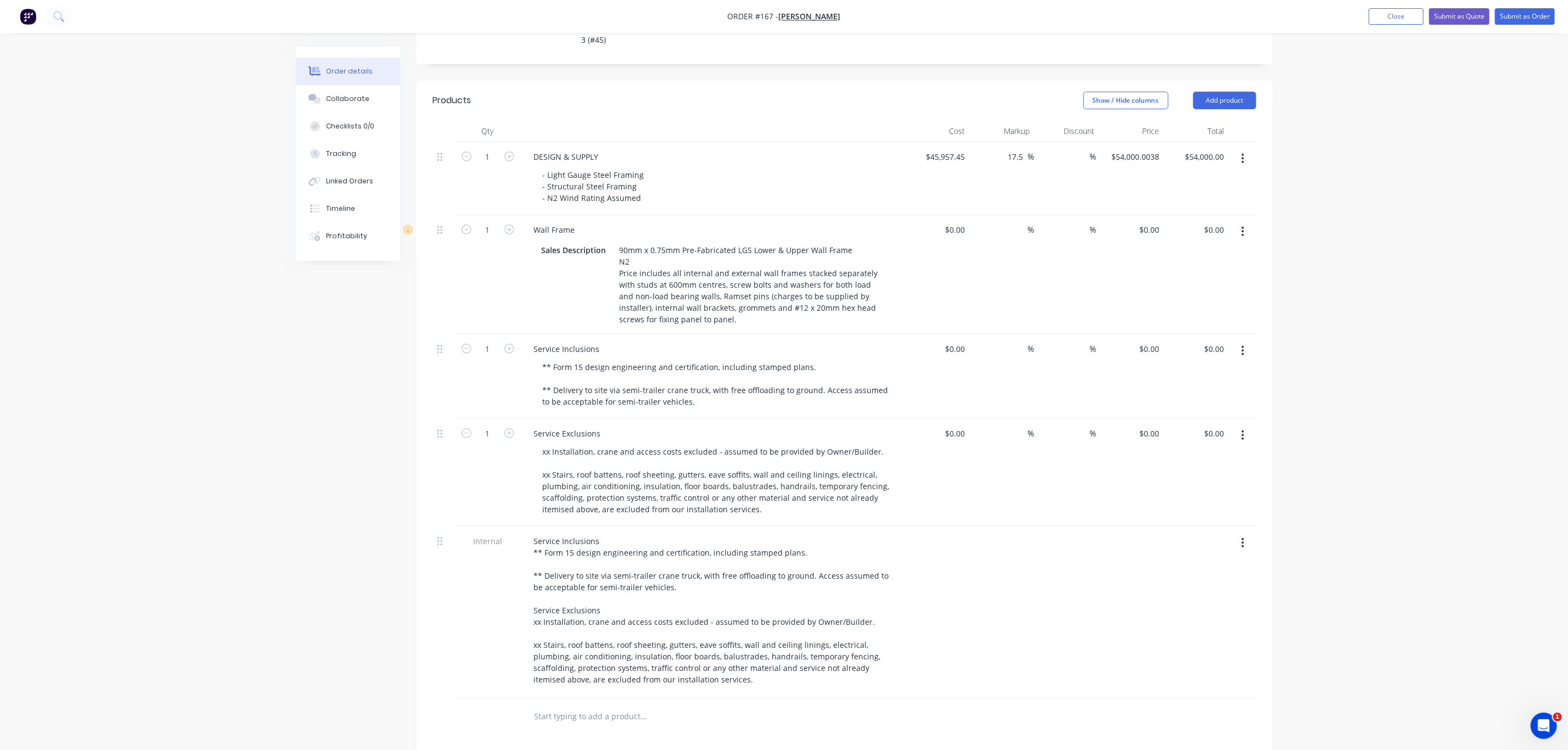
scroll to position [347, 0]
click at [1244, 347] on icon "button" at bounding box center [1243, 353] width 2 height 12
click at [1221, 439] on div "Delete" at bounding box center [1205, 447] width 85 height 16
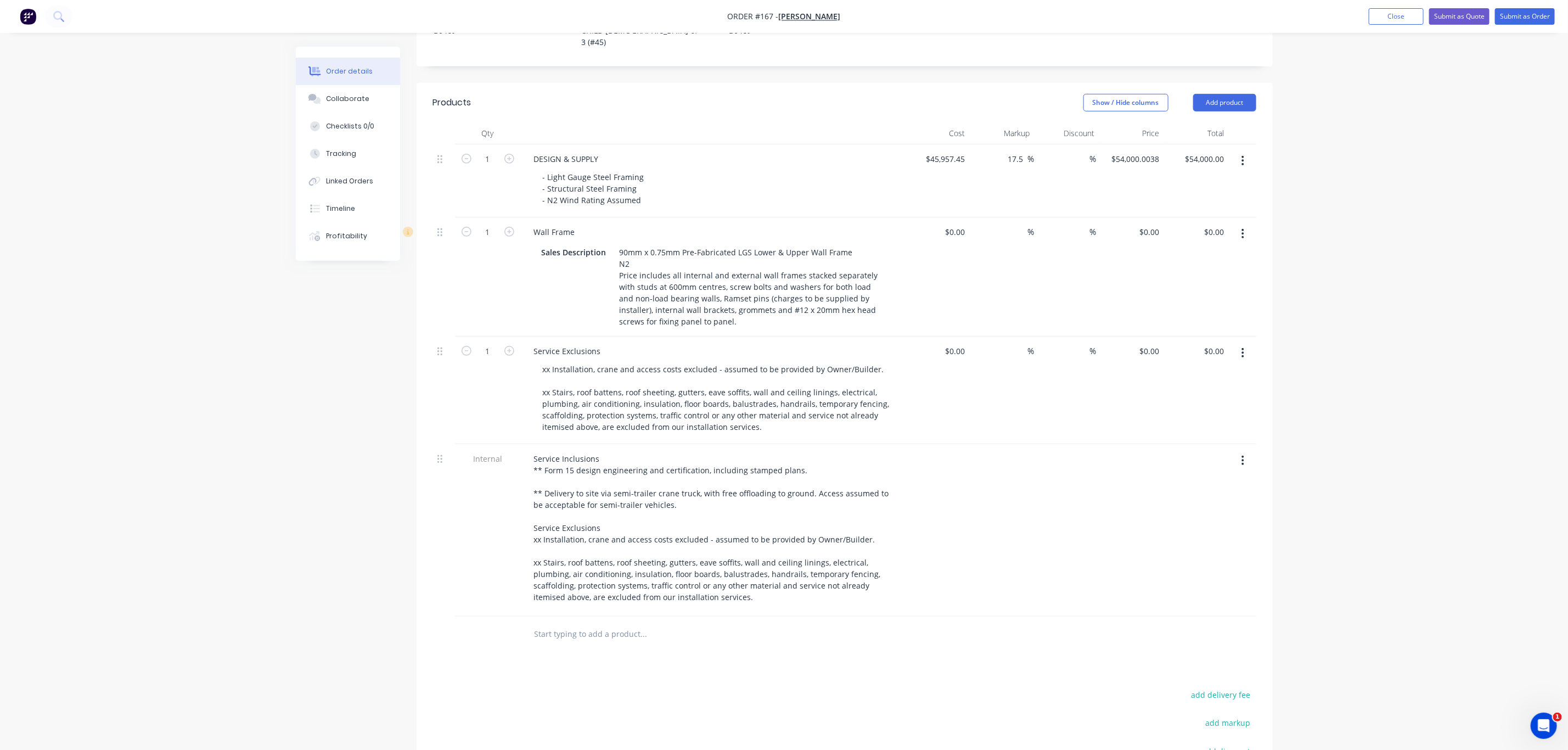
click at [1245, 343] on button "button" at bounding box center [1243, 353] width 26 height 20
drag, startPoint x: 1217, startPoint y: 410, endPoint x: 1084, endPoint y: 425, distance: 133.8
click at [1216, 439] on div "Delete" at bounding box center [1205, 447] width 85 height 16
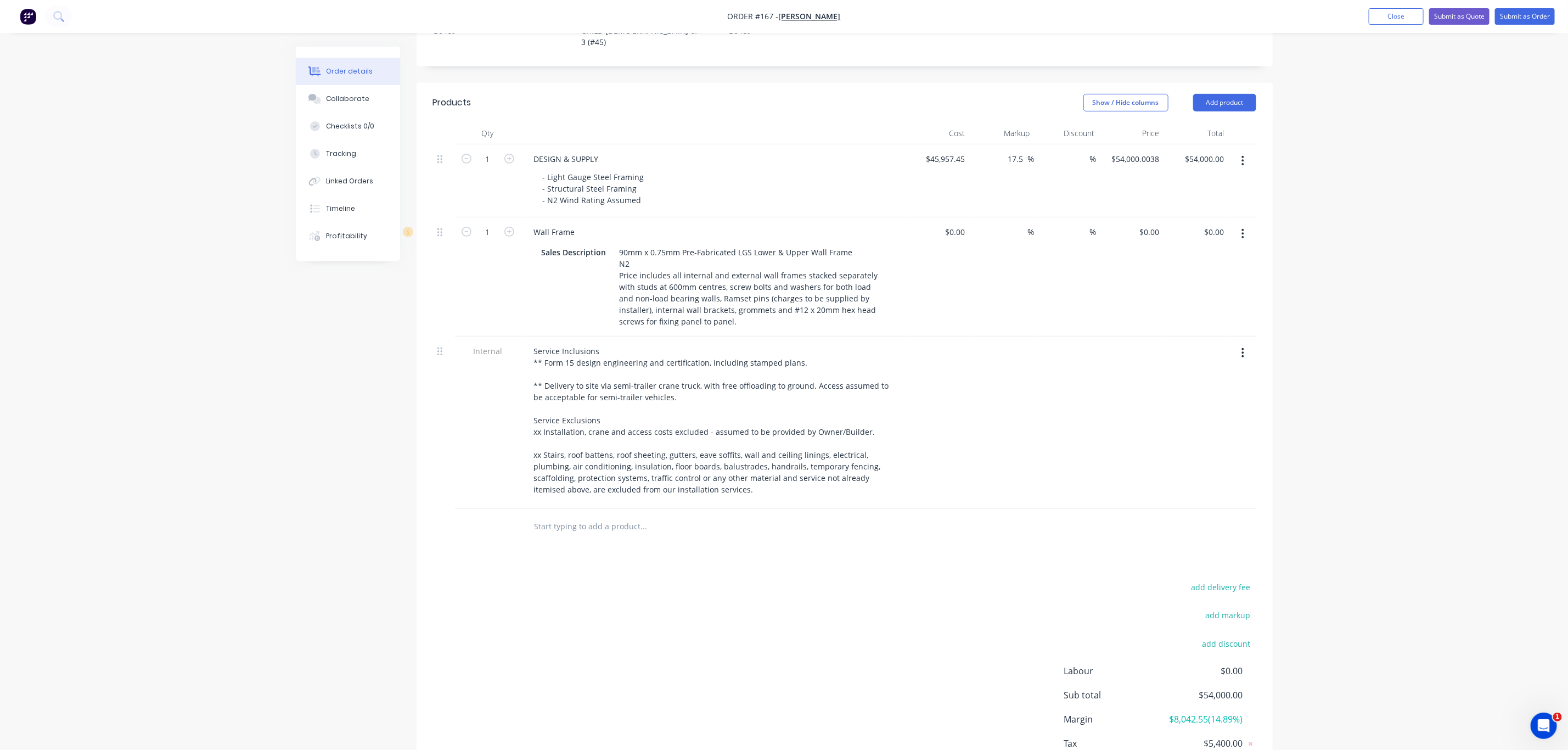
click at [1245, 151] on button "button" at bounding box center [1243, 161] width 26 height 20
click at [1206, 247] on div "Delete" at bounding box center [1205, 255] width 85 height 16
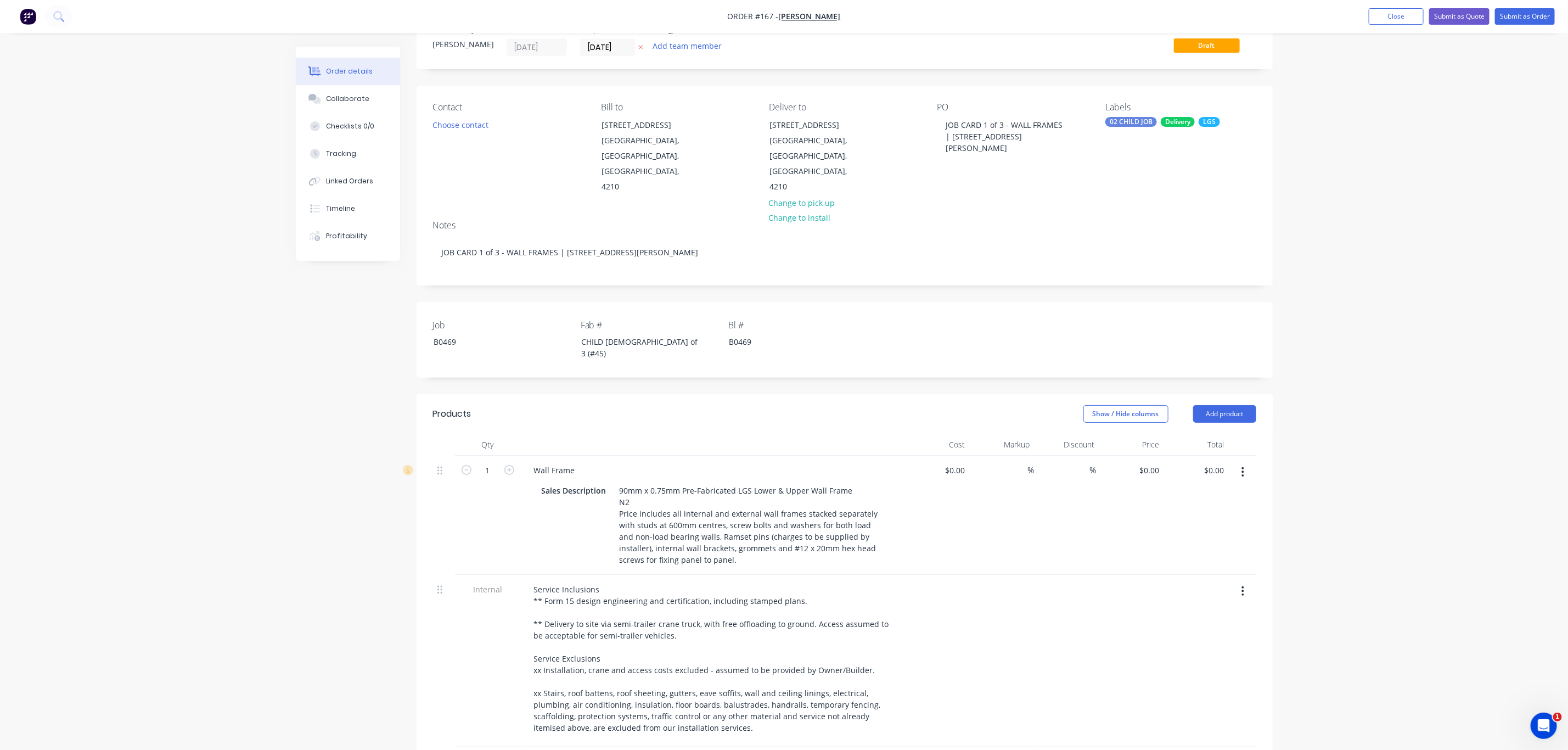
scroll to position [20, 0]
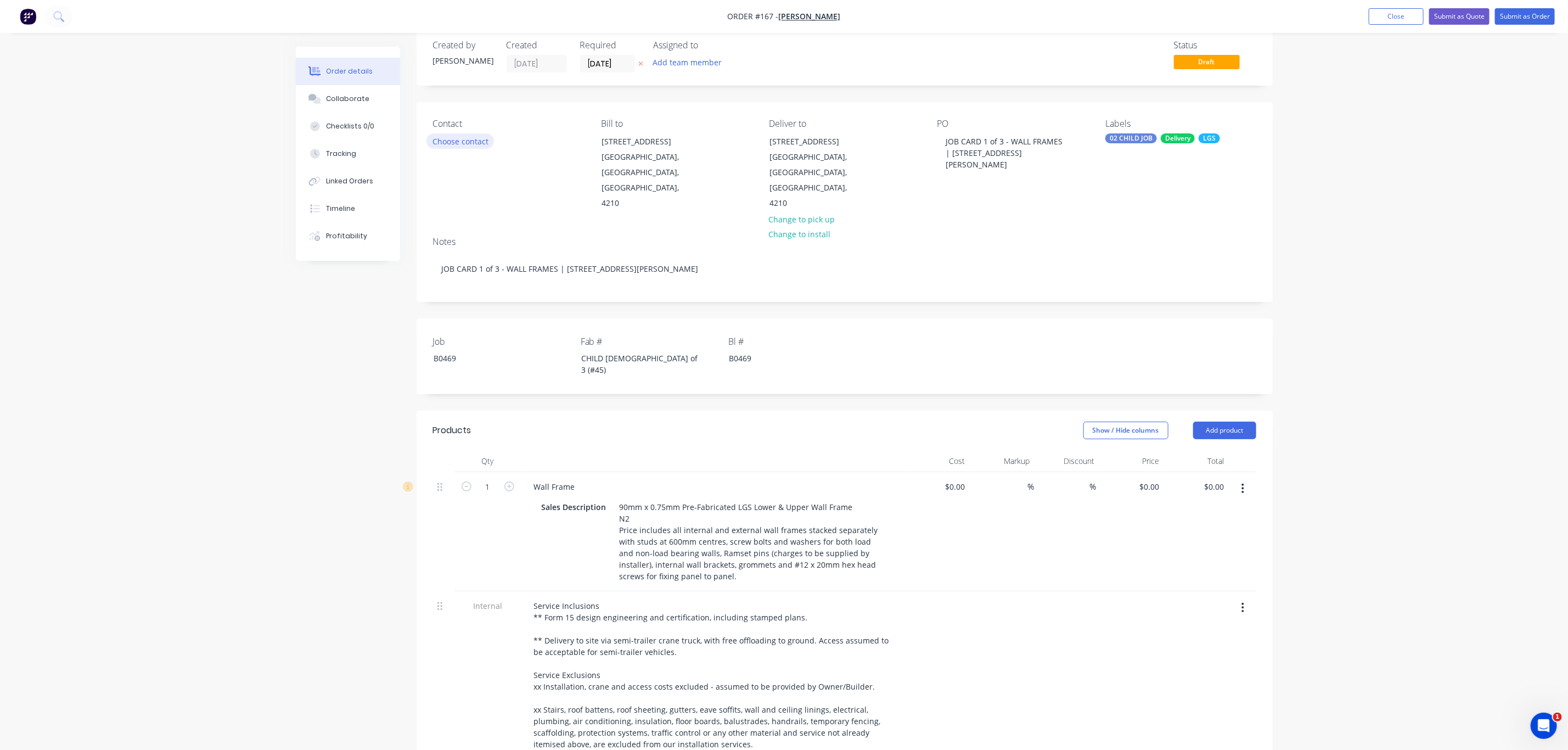
click at [455, 145] on button "Choose contact" at bounding box center [460, 141] width 68 height 15
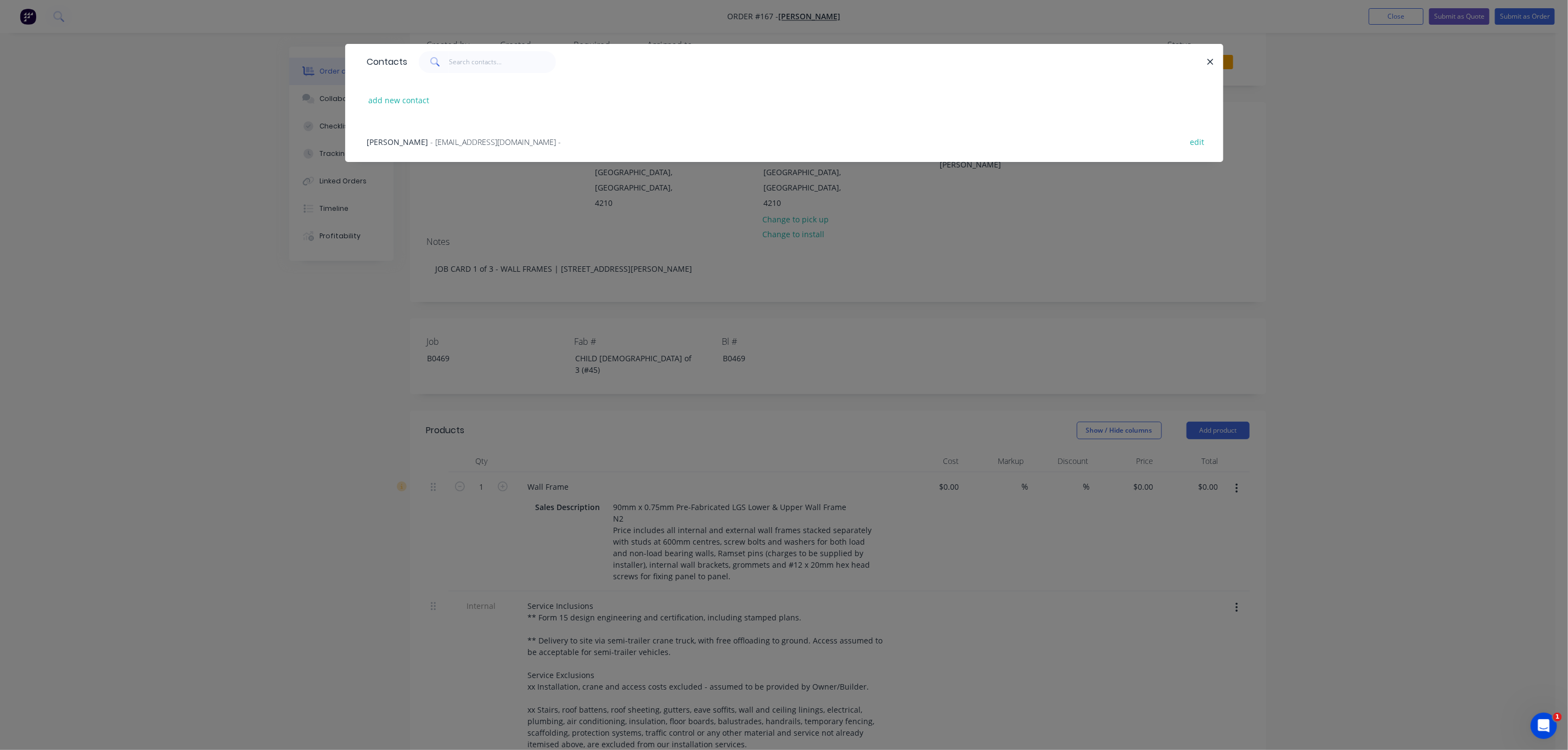
click at [451, 145] on span "- [EMAIL_ADDRESS][DOMAIN_NAME] -" at bounding box center [496, 142] width 131 height 10
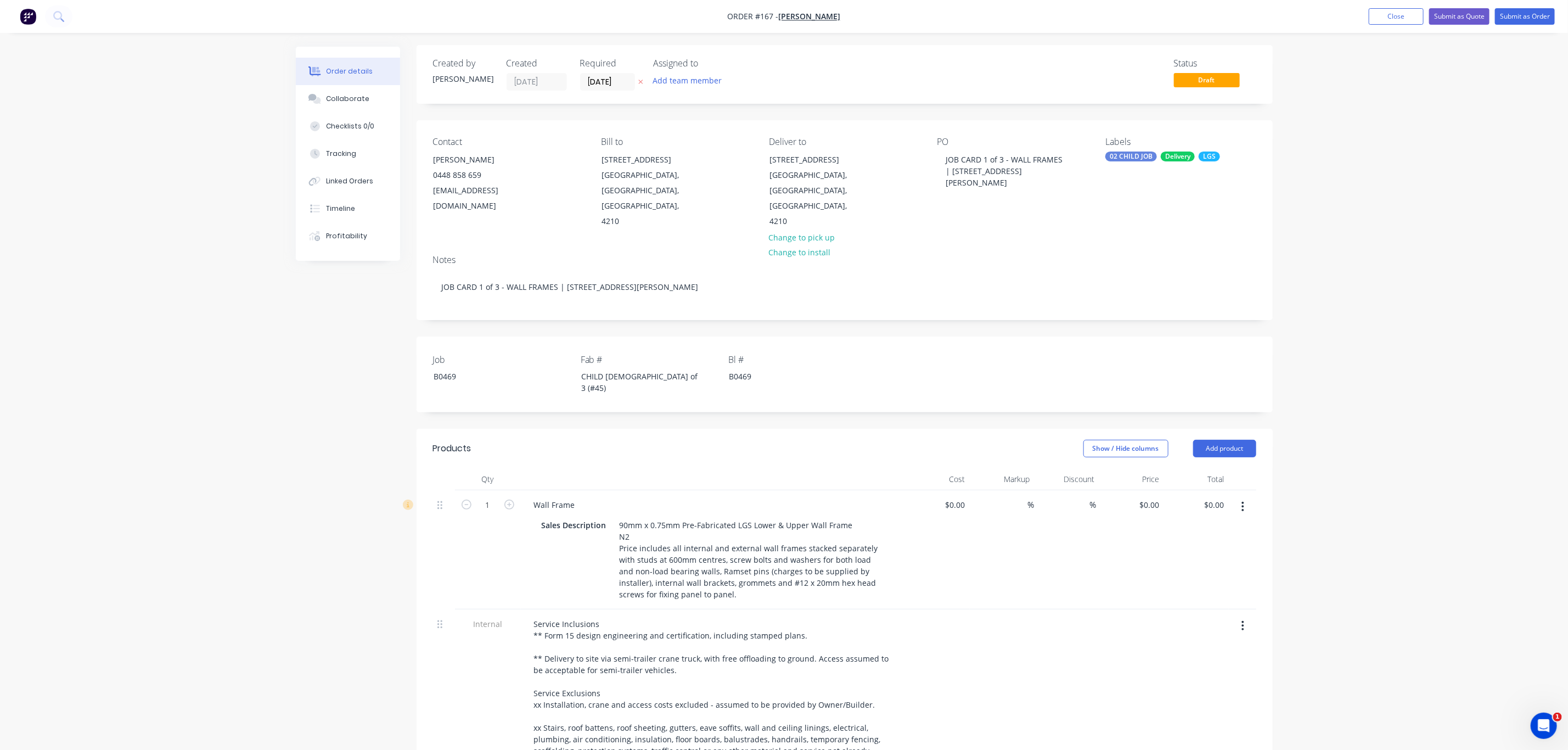
scroll to position [0, 0]
click at [618, 79] on input "[DATE]" at bounding box center [608, 83] width 54 height 17
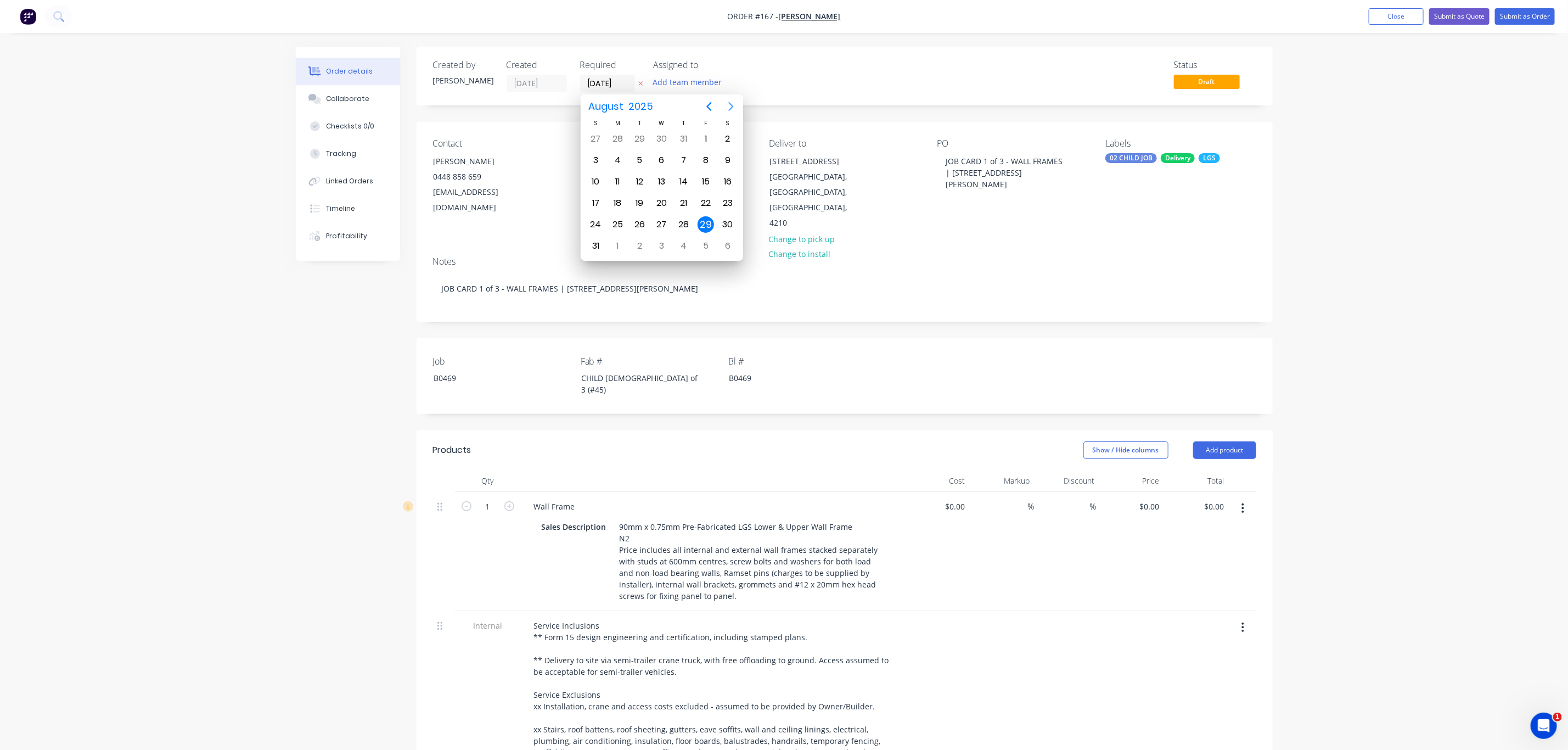
click at [728, 101] on icon "Next page" at bounding box center [731, 106] width 13 height 13
click at [686, 219] on div "30" at bounding box center [684, 224] width 17 height 17
type input "[DATE]"
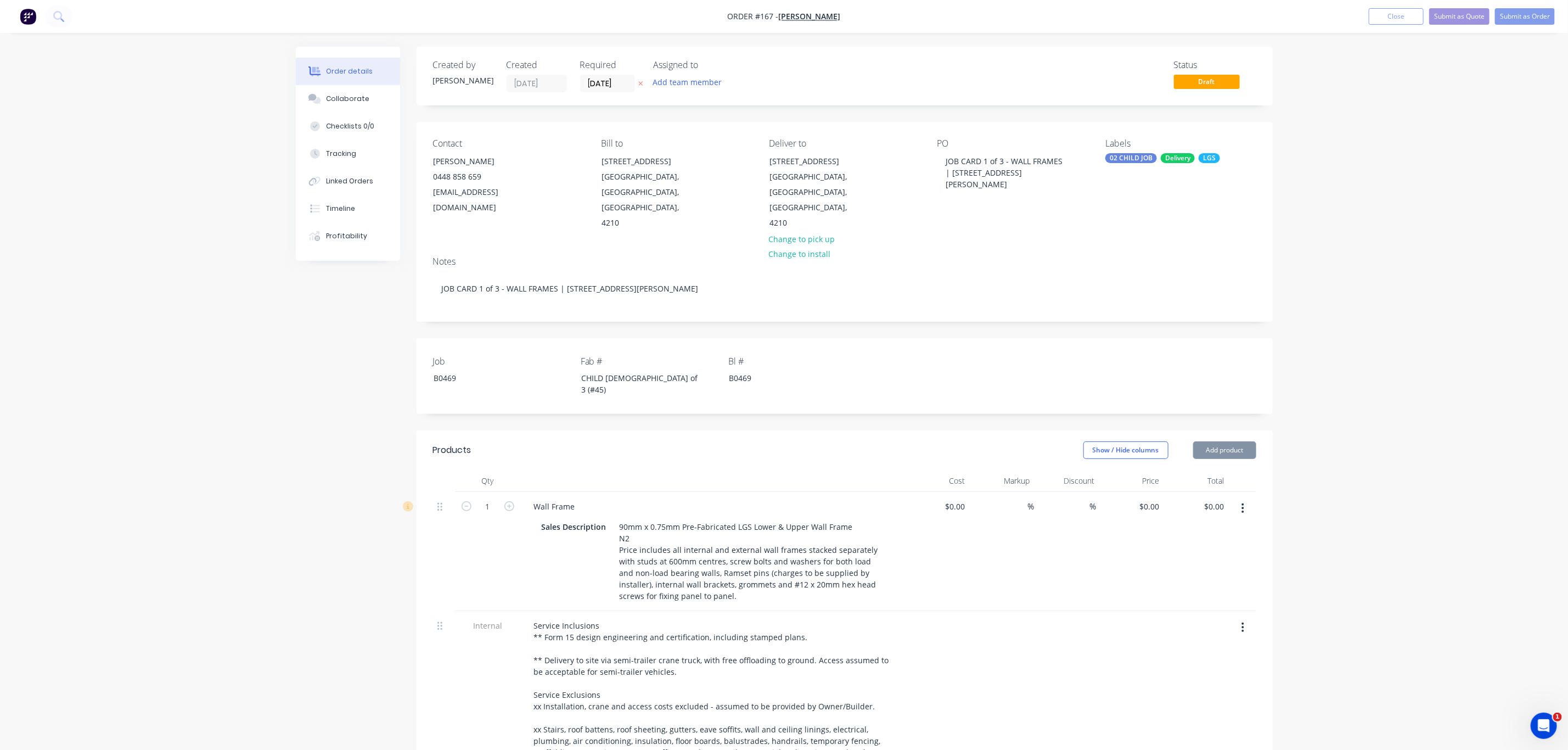
click at [1381, 244] on div "Order details Collaborate Checklists 0/0 Tracking Linked Orders Timeline Profit…" at bounding box center [784, 549] width 1568 height 1099
click at [1517, 13] on button "Submit as Order" at bounding box center [1524, 16] width 60 height 17
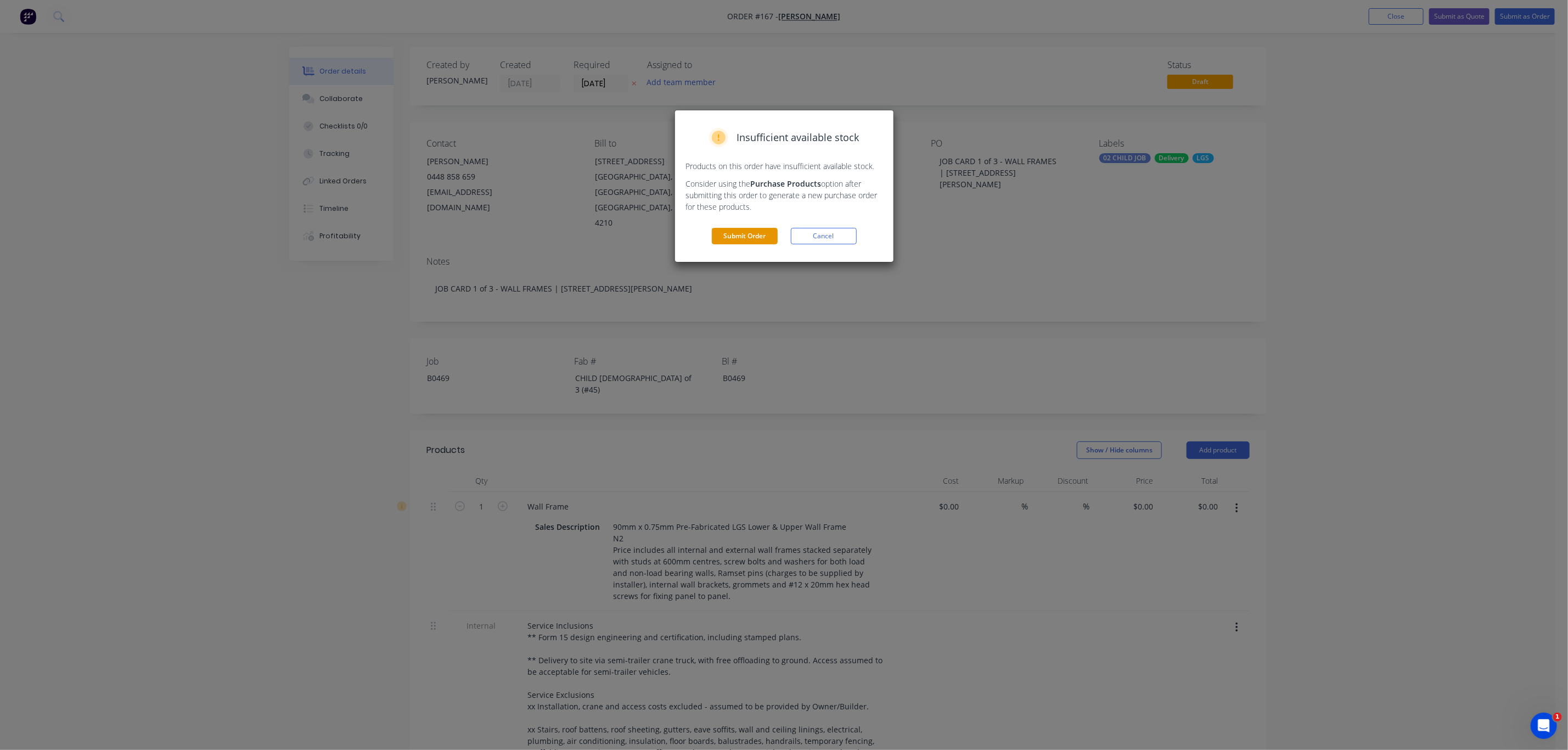
click at [755, 236] on button "Submit Order" at bounding box center [744, 236] width 66 height 17
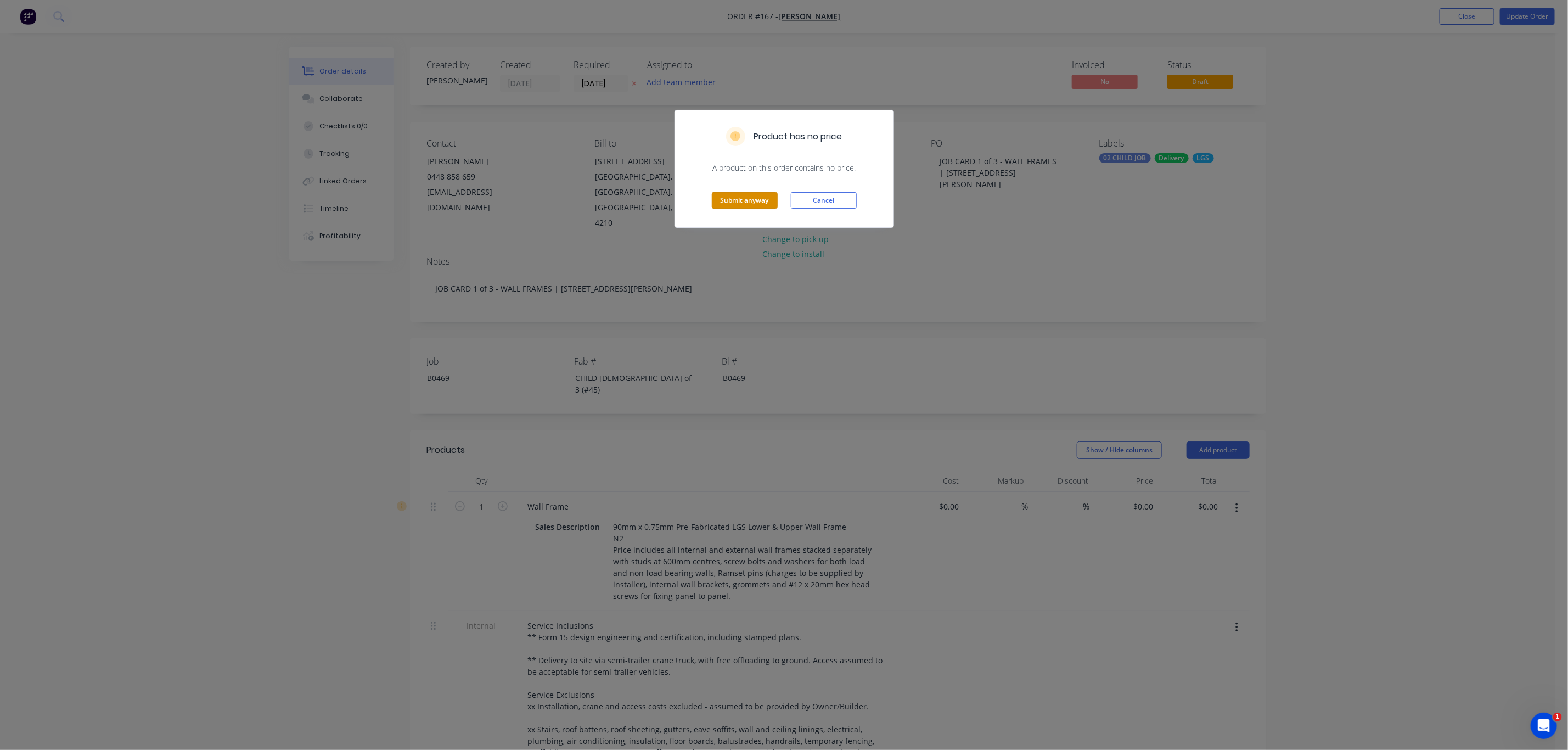
drag, startPoint x: 730, startPoint y: 204, endPoint x: 736, endPoint y: 200, distance: 7.2
click at [733, 203] on button "Submit anyway" at bounding box center [744, 200] width 66 height 17
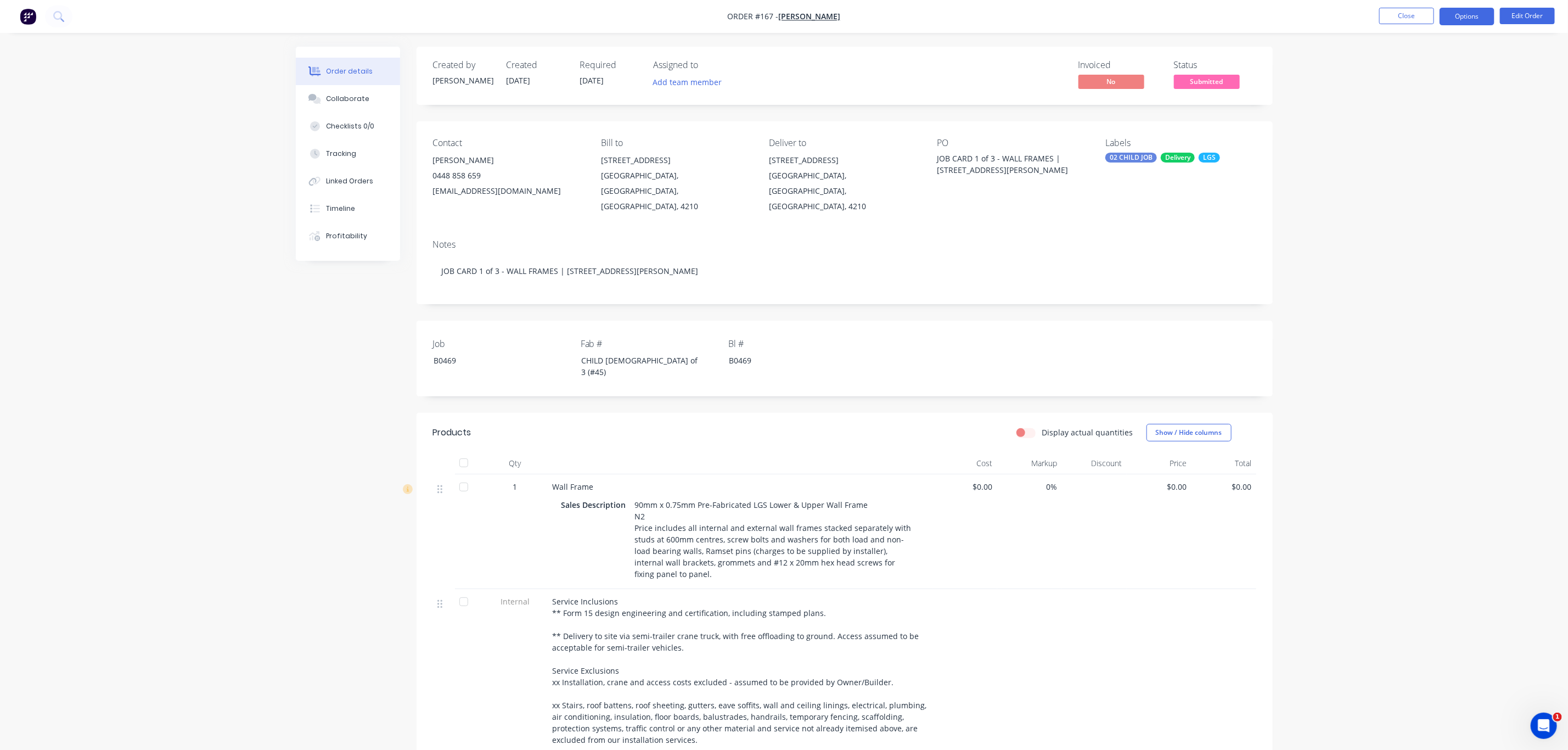
click at [1478, 12] on button "Options" at bounding box center [1467, 17] width 55 height 18
click at [1419, 258] on div "Duplicate" at bounding box center [1434, 265] width 101 height 16
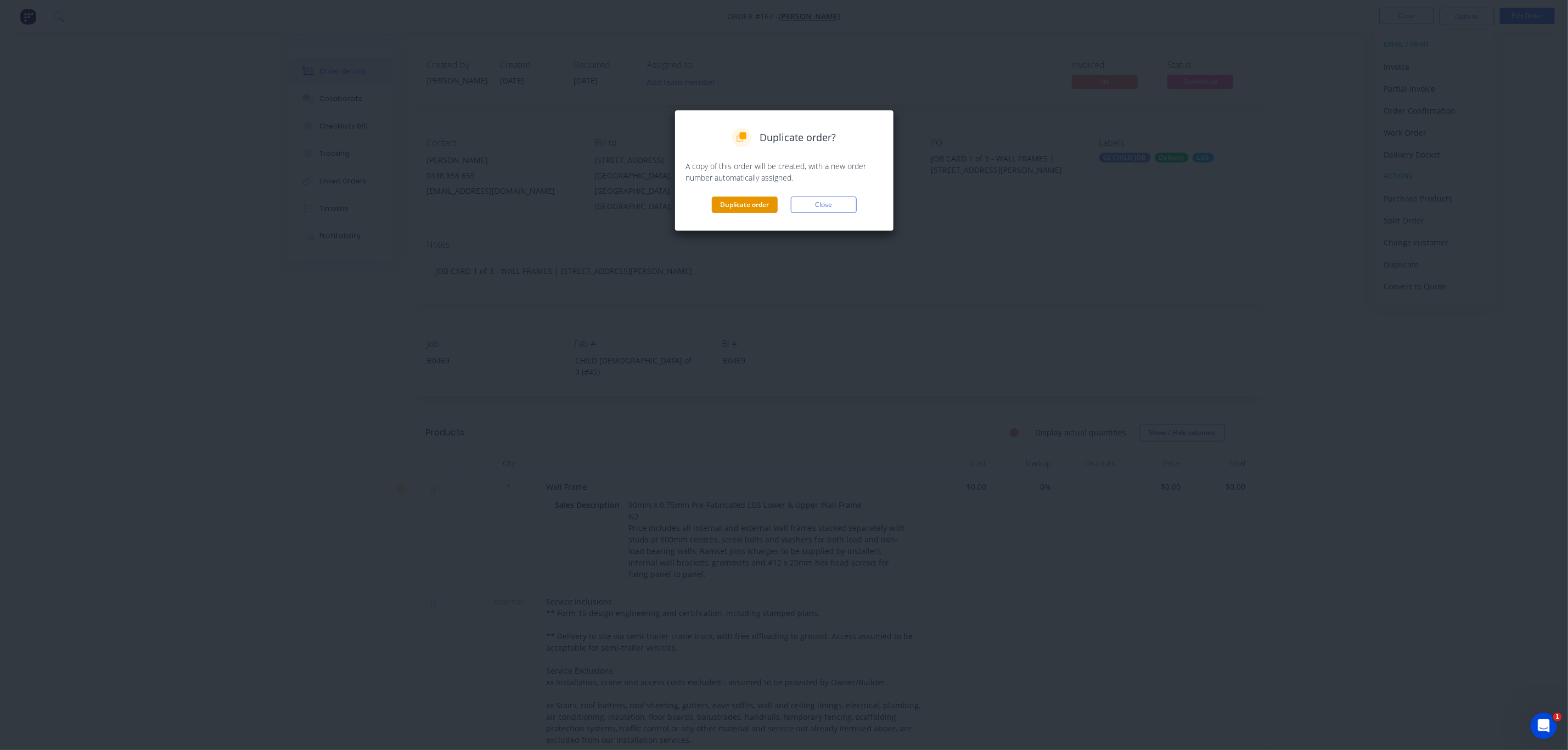
click at [750, 206] on button "Duplicate order" at bounding box center [744, 204] width 66 height 17
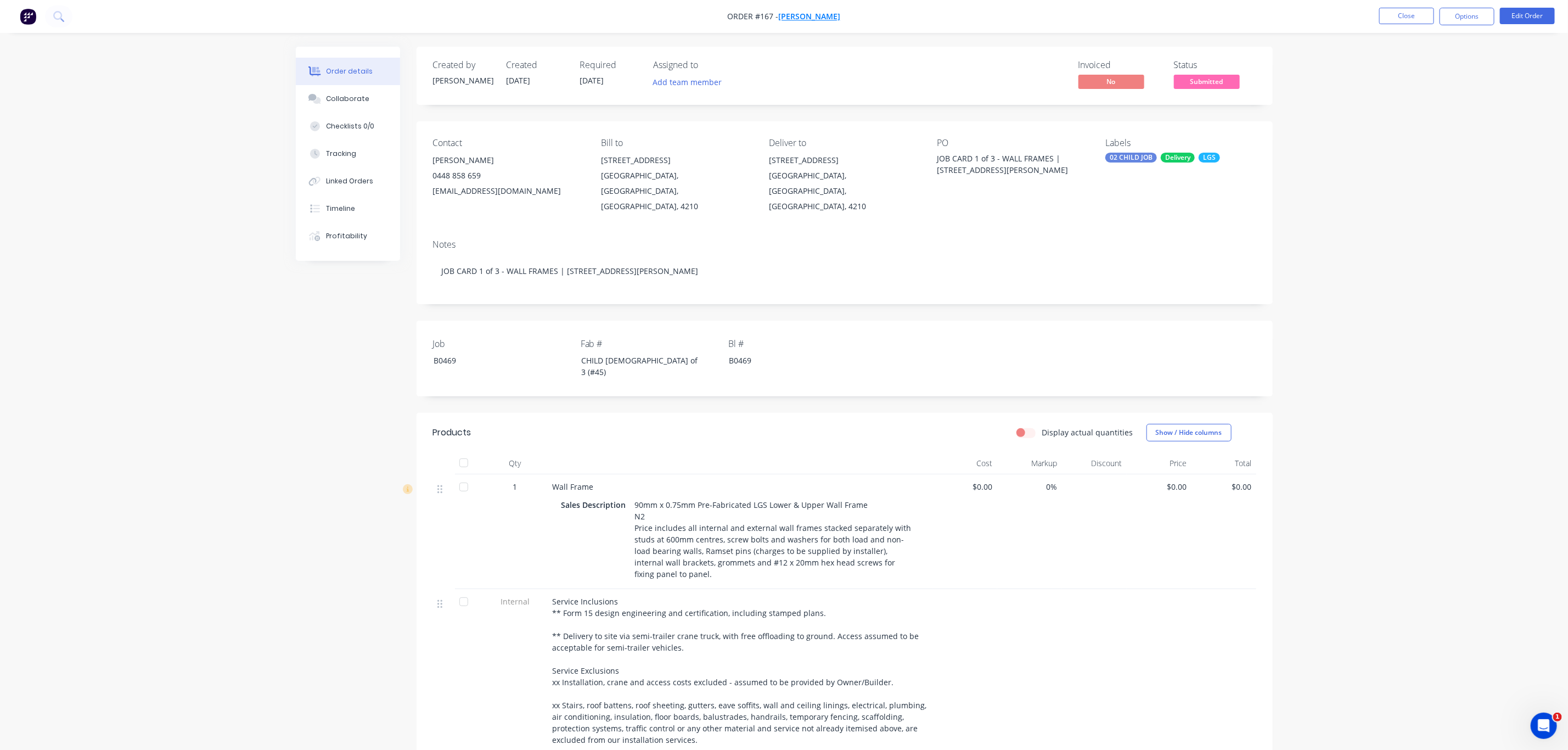
click at [806, 12] on span "[PERSON_NAME]" at bounding box center [809, 17] width 62 height 10
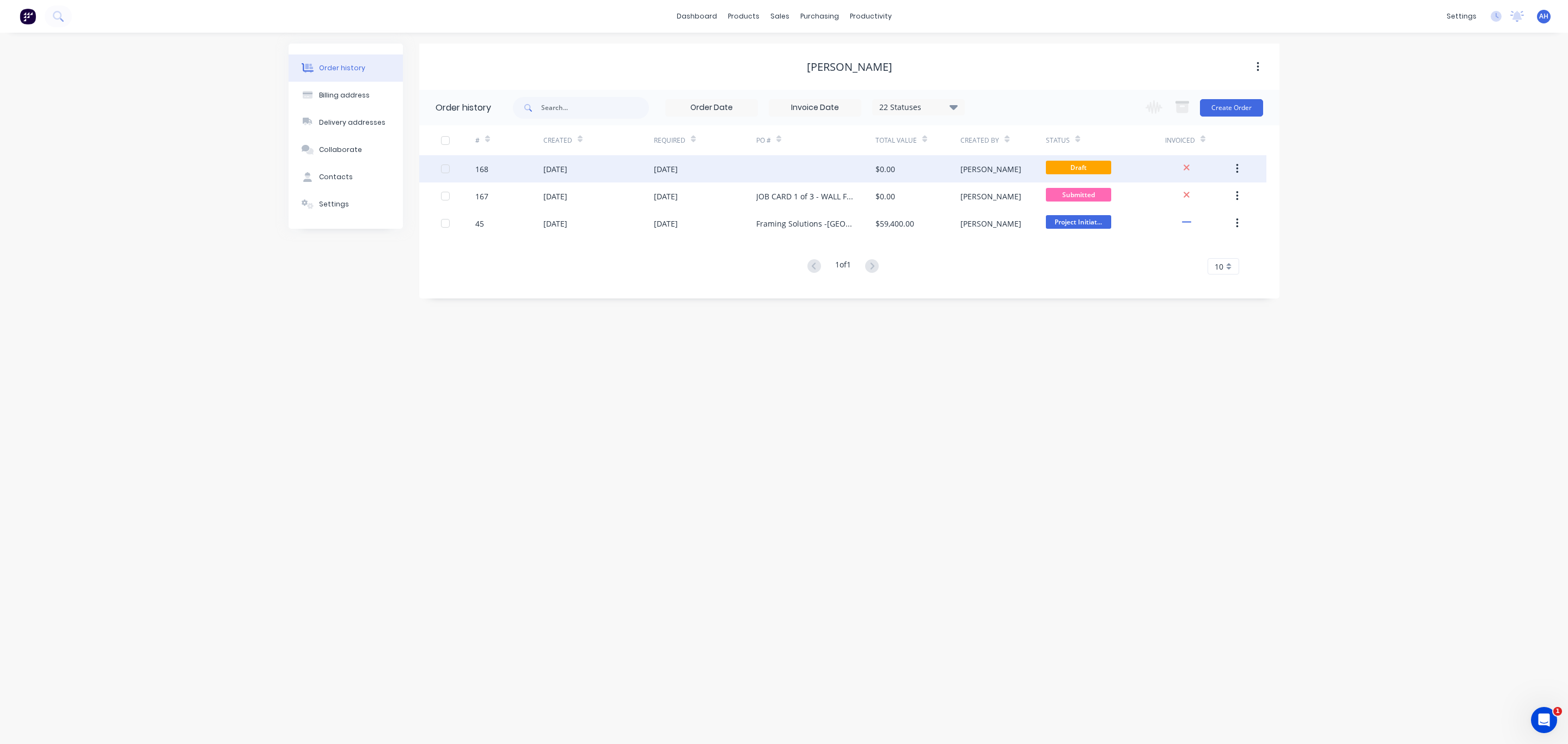
click at [894, 165] on div "$0.00" at bounding box center [885, 169] width 19 height 12
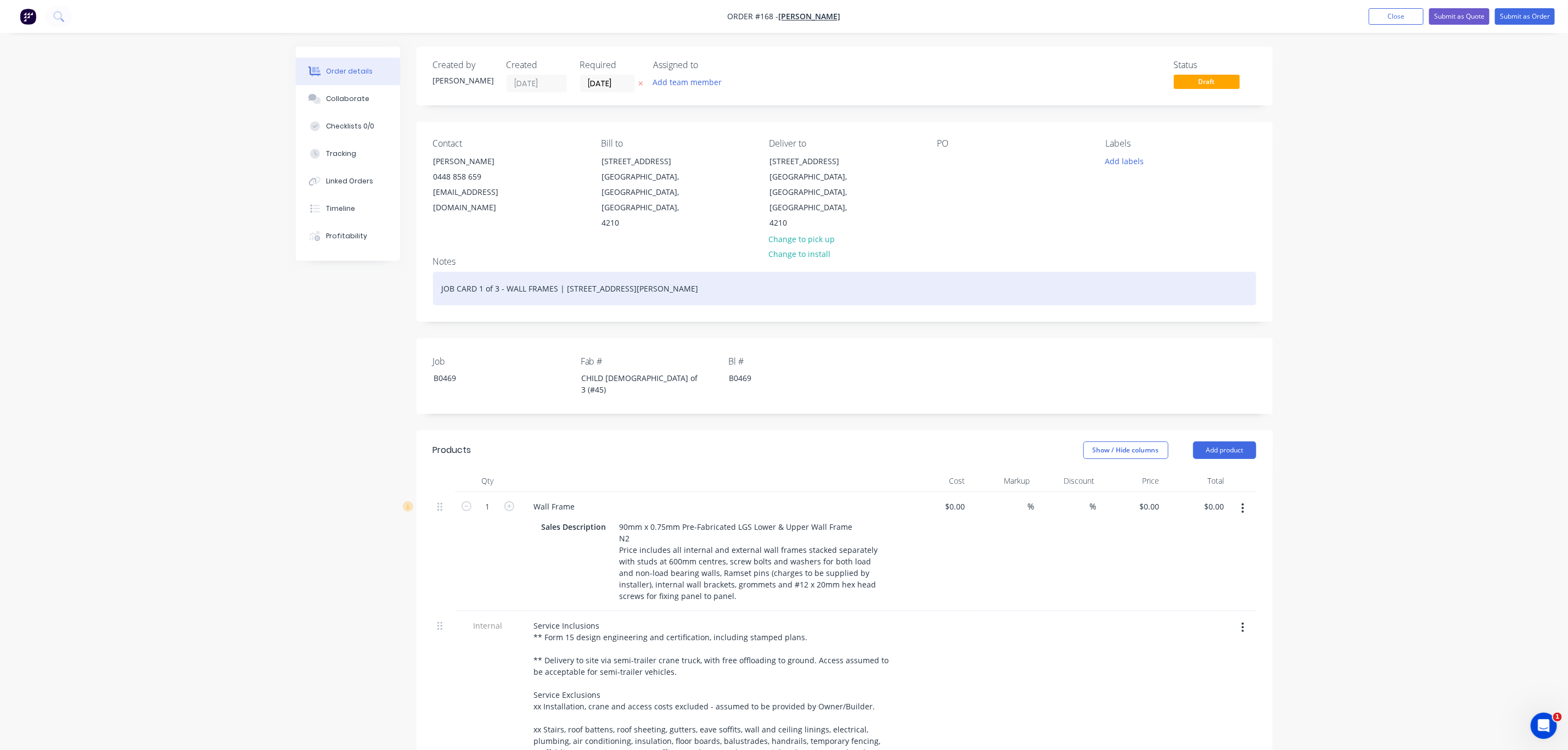
click at [481, 272] on div "JOB CARD 1 of 3 - WALL FRAMES | [STREET_ADDRESS][PERSON_NAME]" at bounding box center [845, 288] width 824 height 34
drag, startPoint x: 506, startPoint y: 256, endPoint x: 555, endPoint y: 258, distance: 49.0
click at [555, 272] on div "JOB CARD 2 of 3 - WALL FRAMES | 18 Hollyrood Rd, Maudsland QLD" at bounding box center [845, 288] width 824 height 34
drag, startPoint x: 672, startPoint y: 253, endPoint x: 407, endPoint y: 266, distance: 265.3
click at [411, 266] on div "Created by Andrew Created 29/08/25 Required 29/08/25 Assigned to Add team membe…" at bounding box center [784, 573] width 977 height 1053
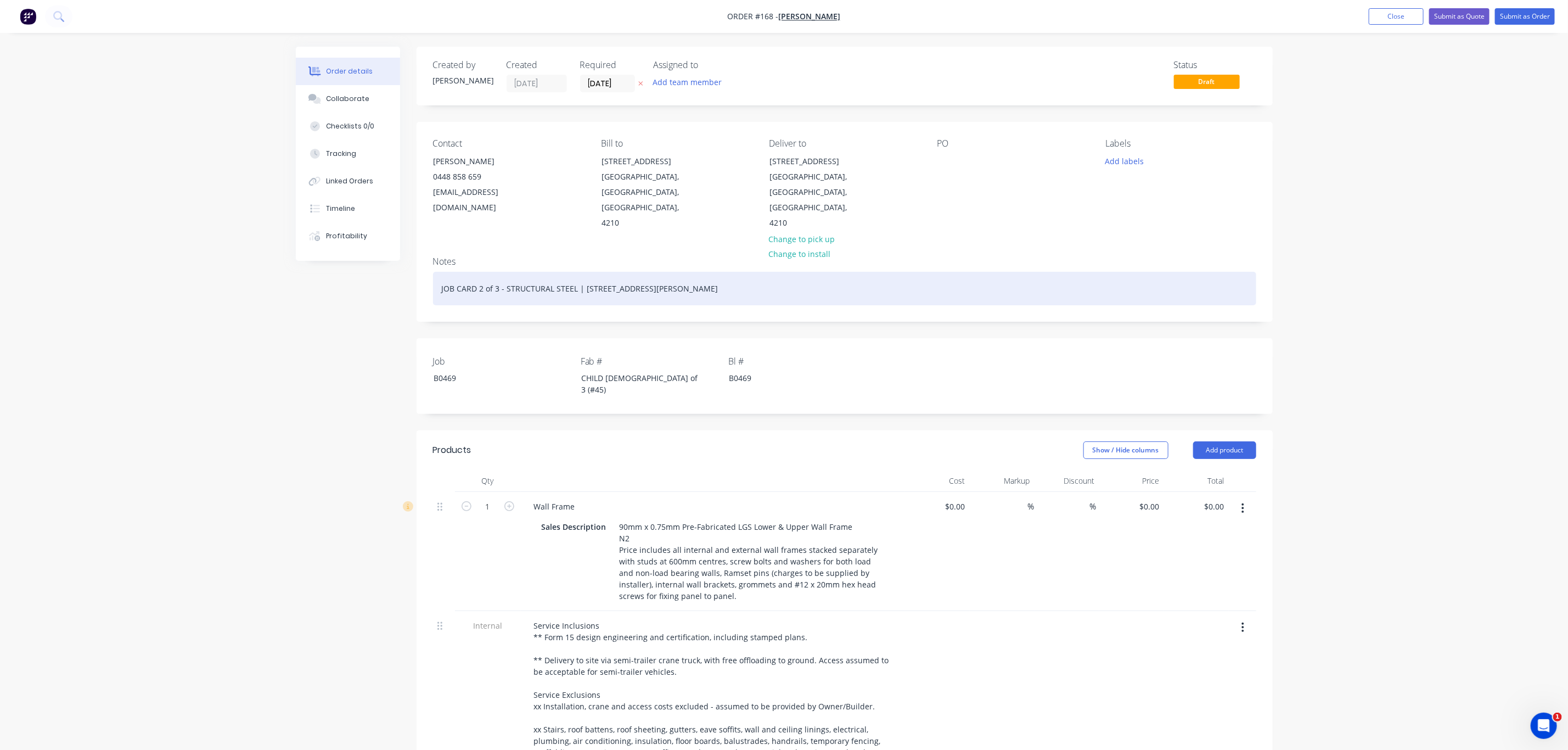
copy div "JOB CARD 2 of 3 - STRUCTURAL STEEL | [STREET_ADDRESS][PERSON_NAME]"
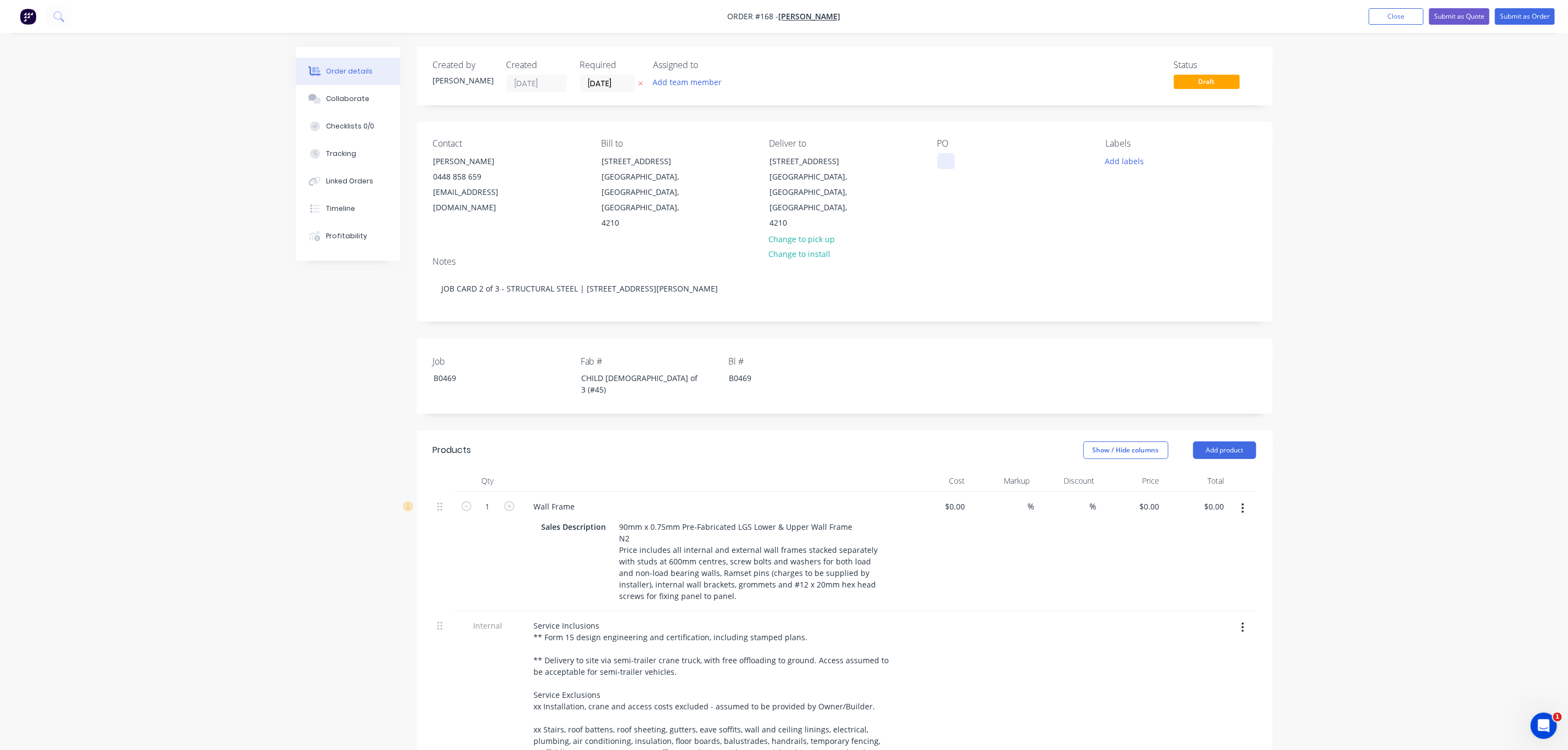
click at [950, 162] on div at bounding box center [946, 161] width 18 height 16
paste div
click at [1127, 162] on button "Add labels" at bounding box center [1125, 161] width 50 height 15
click at [1157, 280] on div "02 CHILD JOB" at bounding box center [1162, 281] width 52 height 12
click at [1155, 301] on div "Delivery" at bounding box center [1153, 298] width 34 height 12
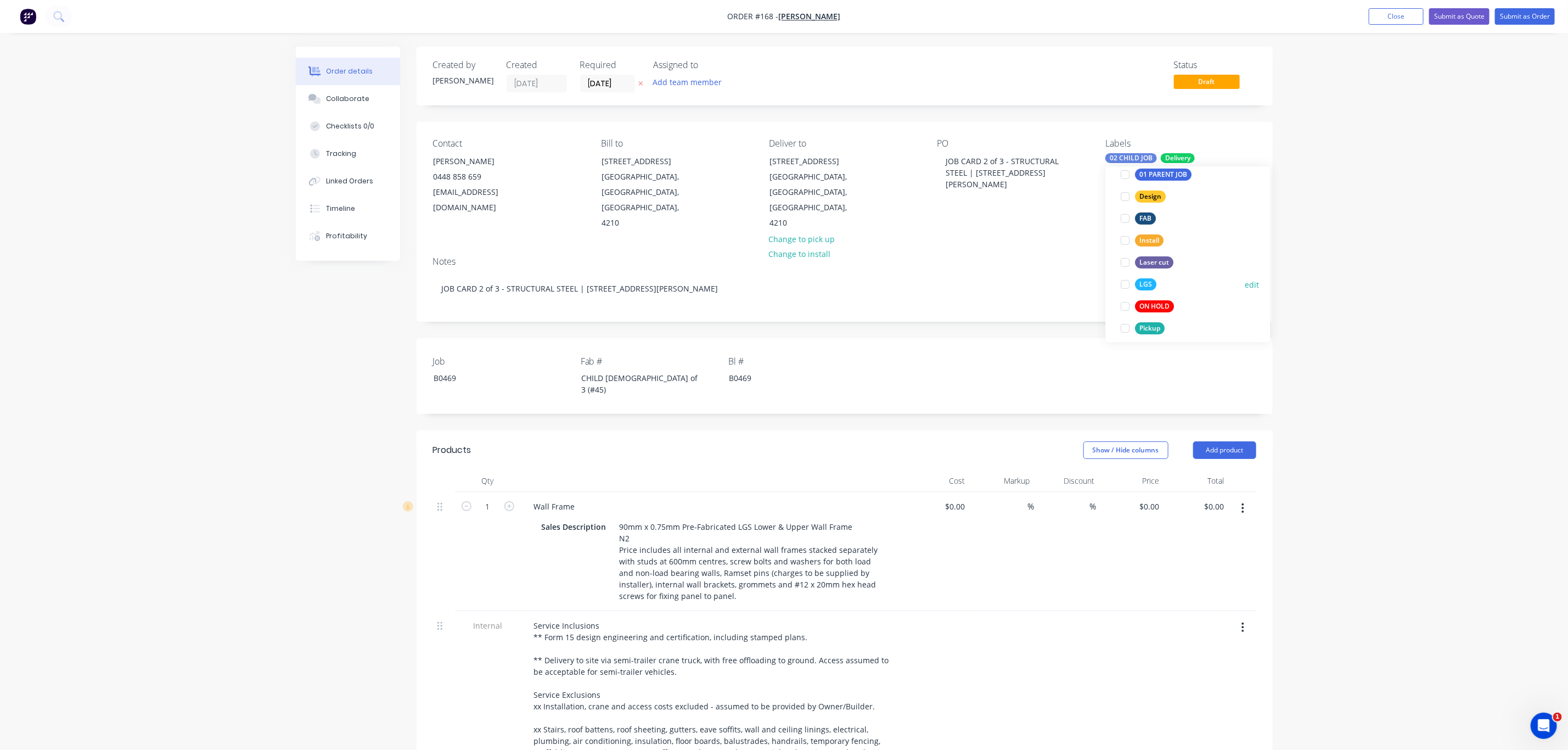
click at [1141, 284] on div "LGS" at bounding box center [1146, 284] width 21 height 12
click at [1372, 325] on div "Order details Collaborate Checklists 0/0 Tracking Linked Orders Timeline Profit…" at bounding box center [784, 549] width 1568 height 1099
click at [611, 370] on div "CHILD [DEMOGRAPHIC_DATA] of 3 (#45)" at bounding box center [641, 384] width 137 height 28
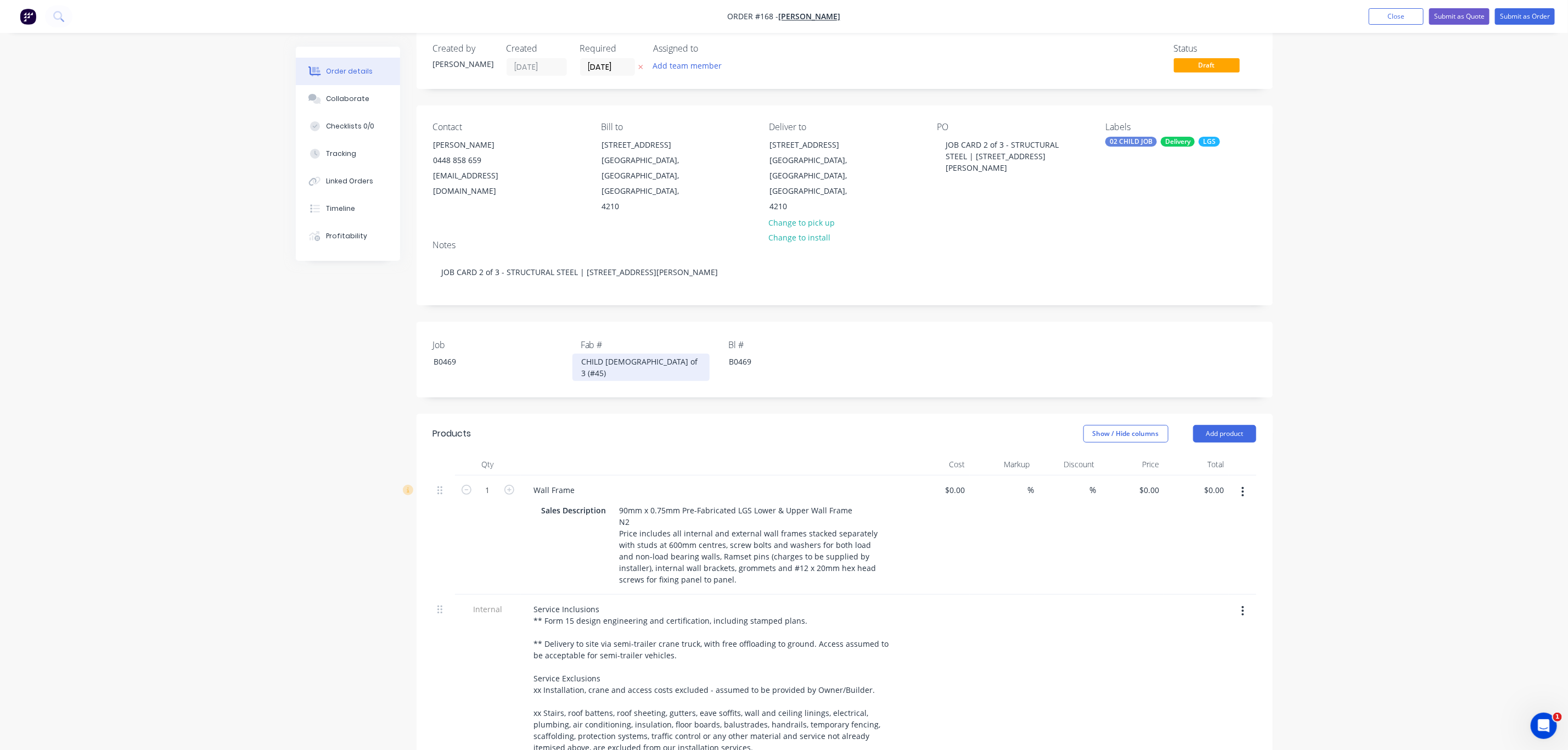
scroll to position [20, 0]
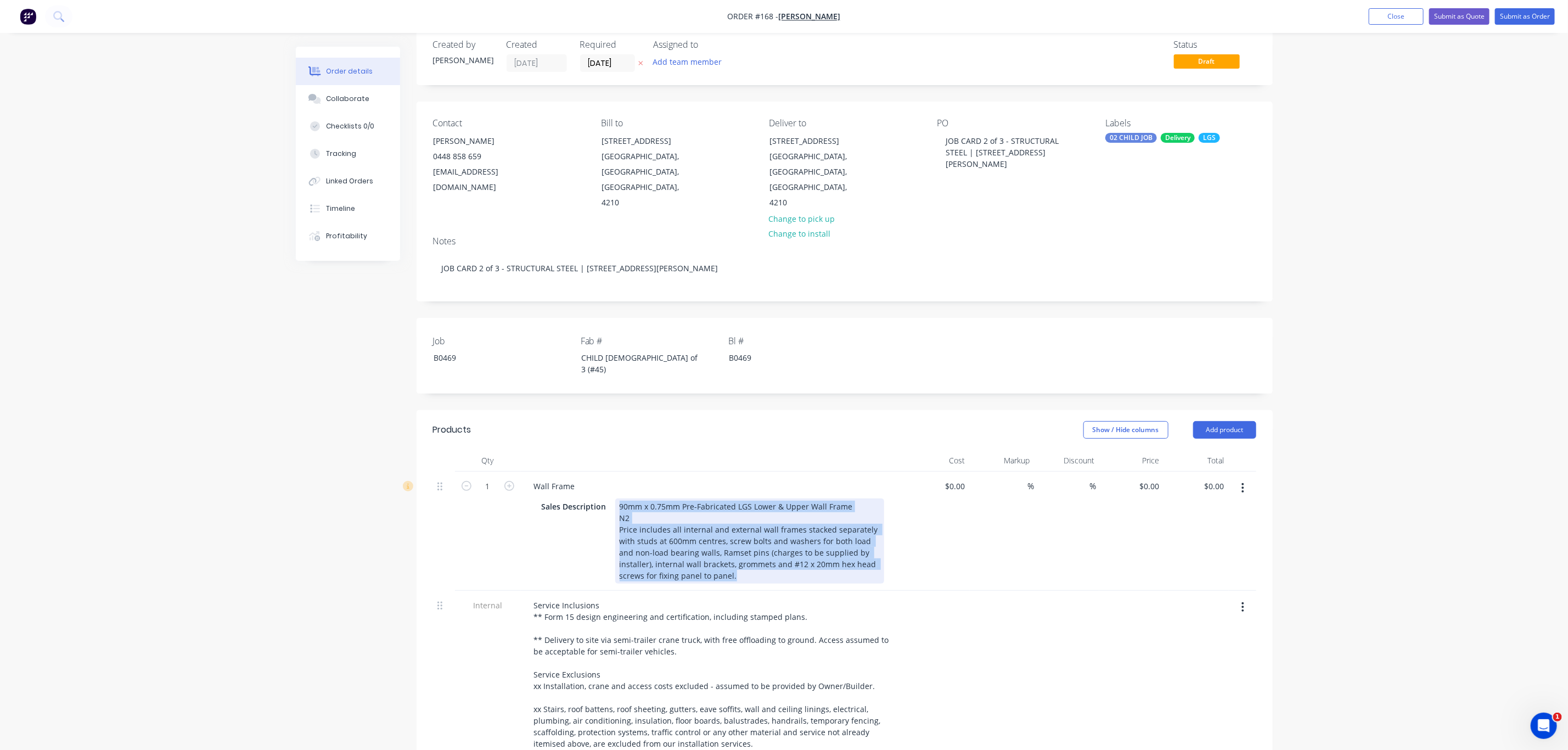
drag, startPoint x: 710, startPoint y: 540, endPoint x: 595, endPoint y: 453, distance: 144.2
click at [595, 471] on div "Wall Frame Sales Description 90mm x 0.75mm Pre-Fabricated LGS Lower & Upper Wal…" at bounding box center [713, 531] width 384 height 119
paste div
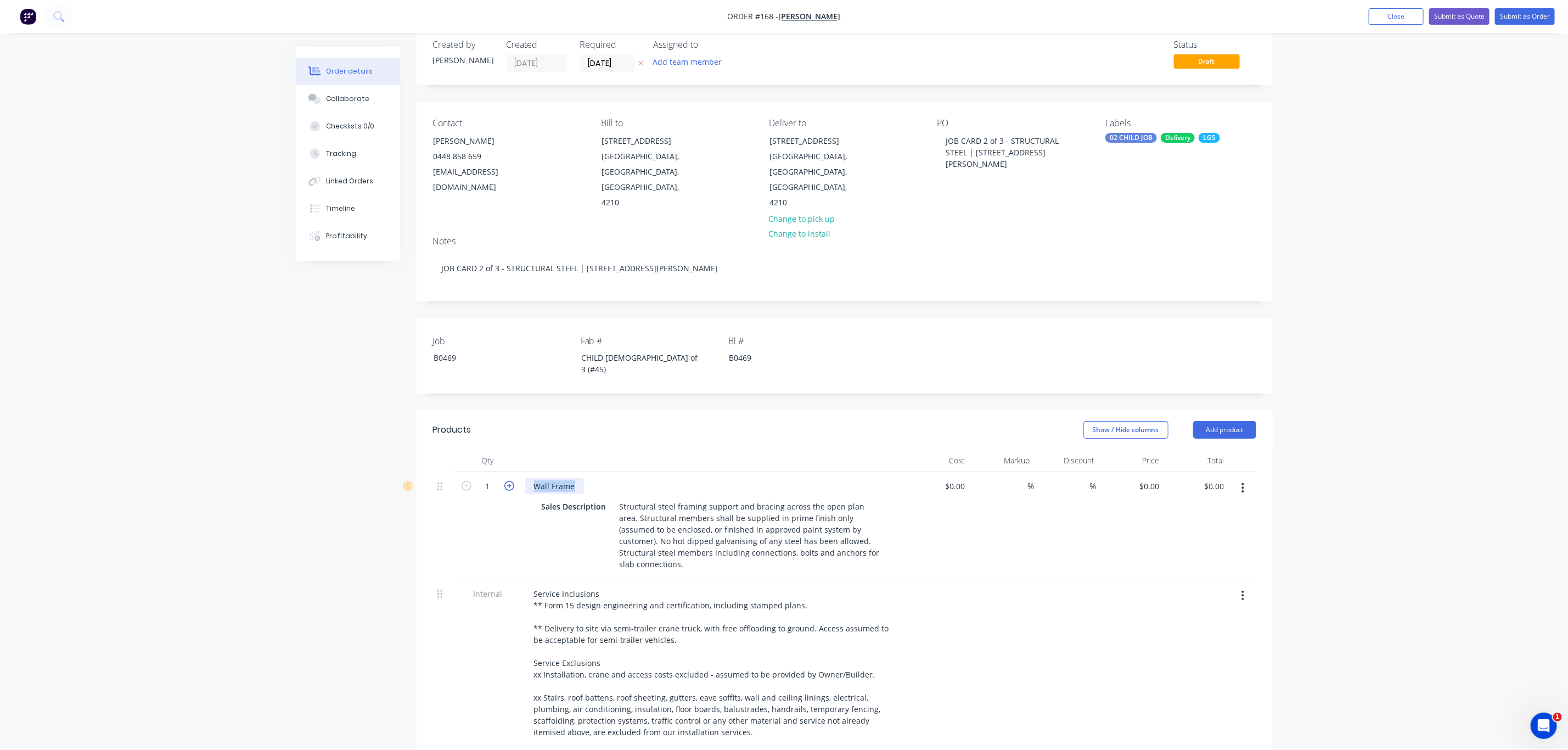
drag, startPoint x: 574, startPoint y: 443, endPoint x: 511, endPoint y: 446, distance: 63.1
click at [511, 471] on div "1 Wall Frame Sales Description Structural steel framing support and bracing acr…" at bounding box center [845, 525] width 824 height 107
click at [1418, 295] on div "Order details Collaborate Checklists 0/0 Tracking Linked Orders Timeline Profit…" at bounding box center [784, 524] width 1568 height 1088
click at [611, 60] on input "29/08/25" at bounding box center [608, 63] width 54 height 17
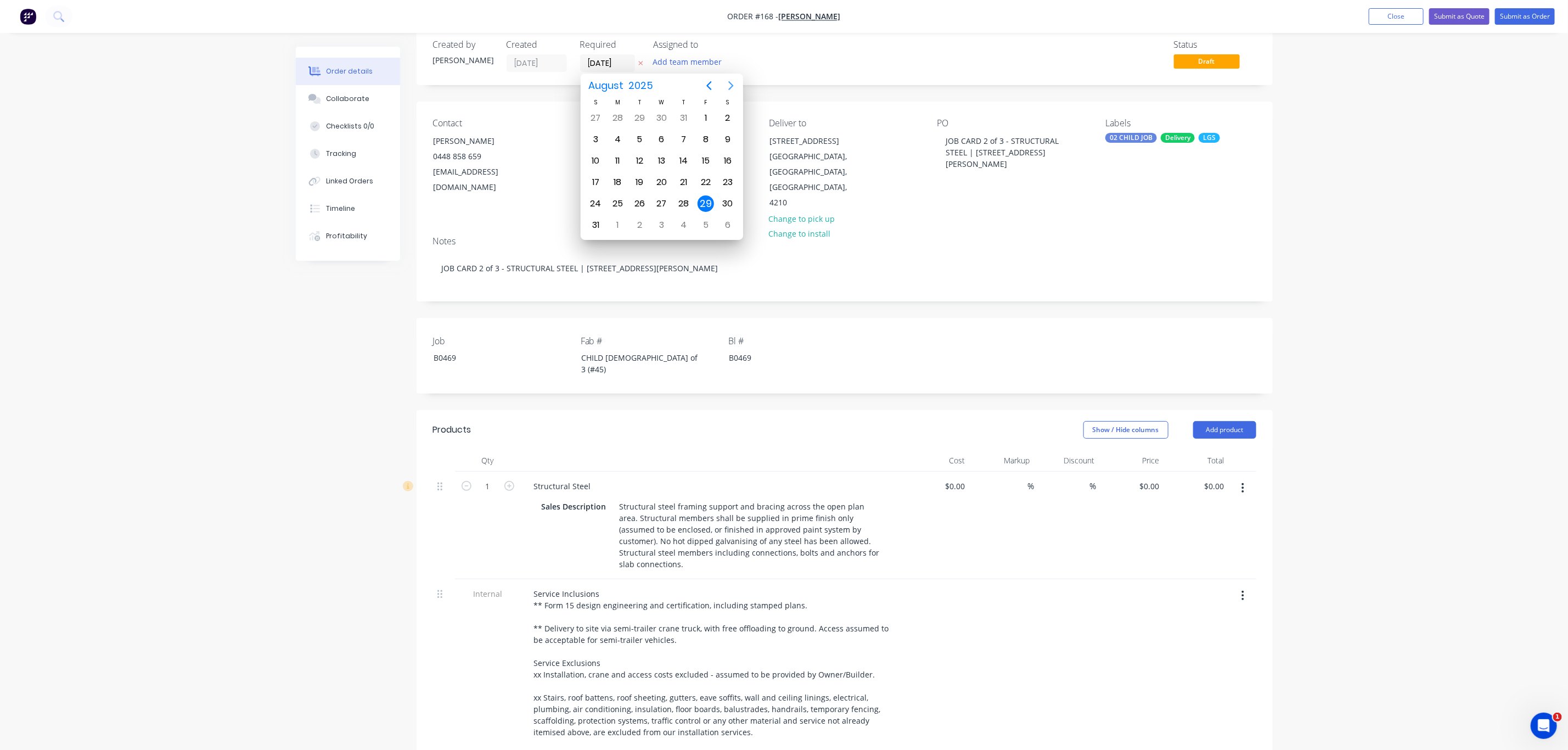
click at [728, 86] on icon "Next page" at bounding box center [731, 85] width 13 height 13
click at [687, 203] on div "30" at bounding box center [684, 203] width 17 height 17
type input "30/10/25"
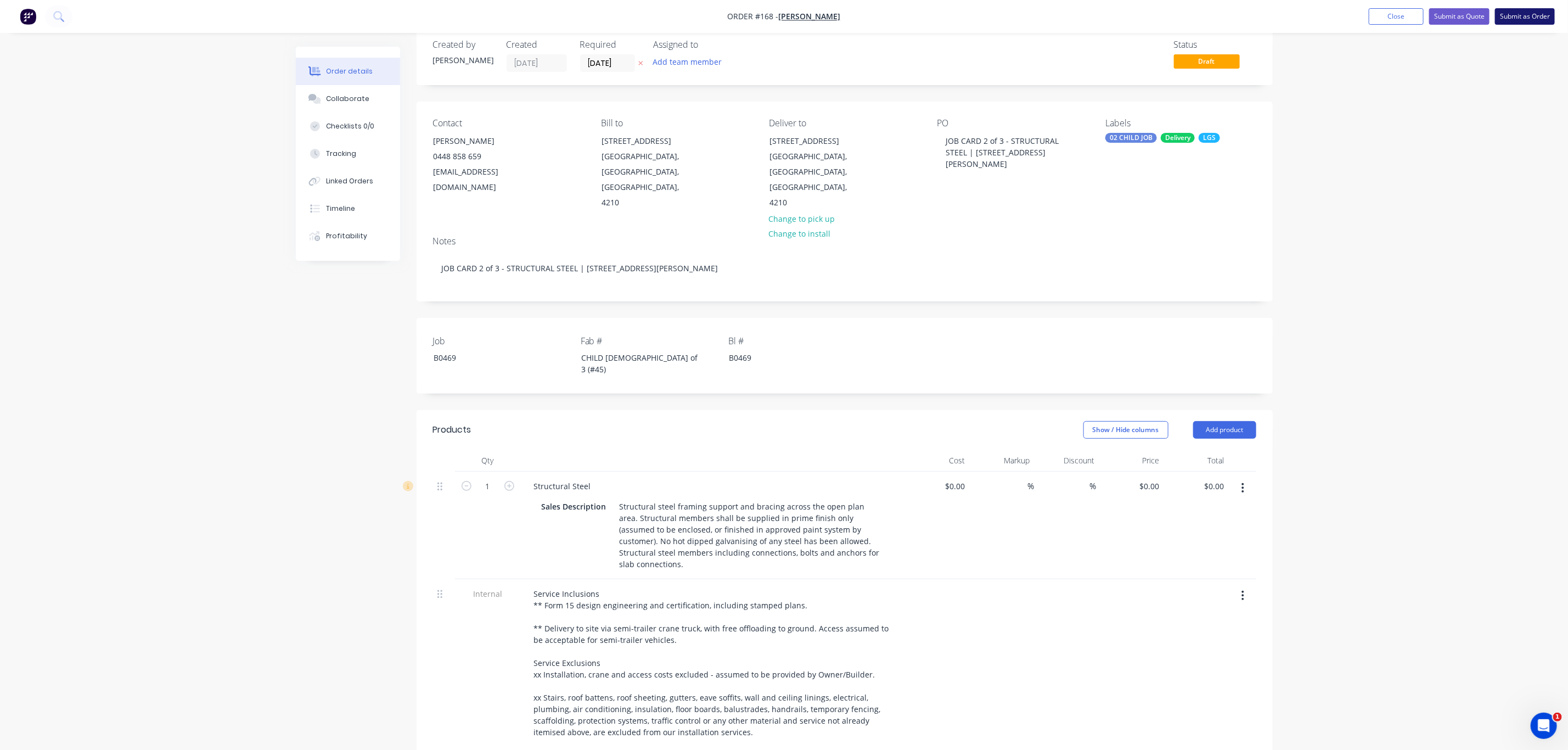
click at [1538, 15] on button "Submit as Order" at bounding box center [1524, 16] width 60 height 17
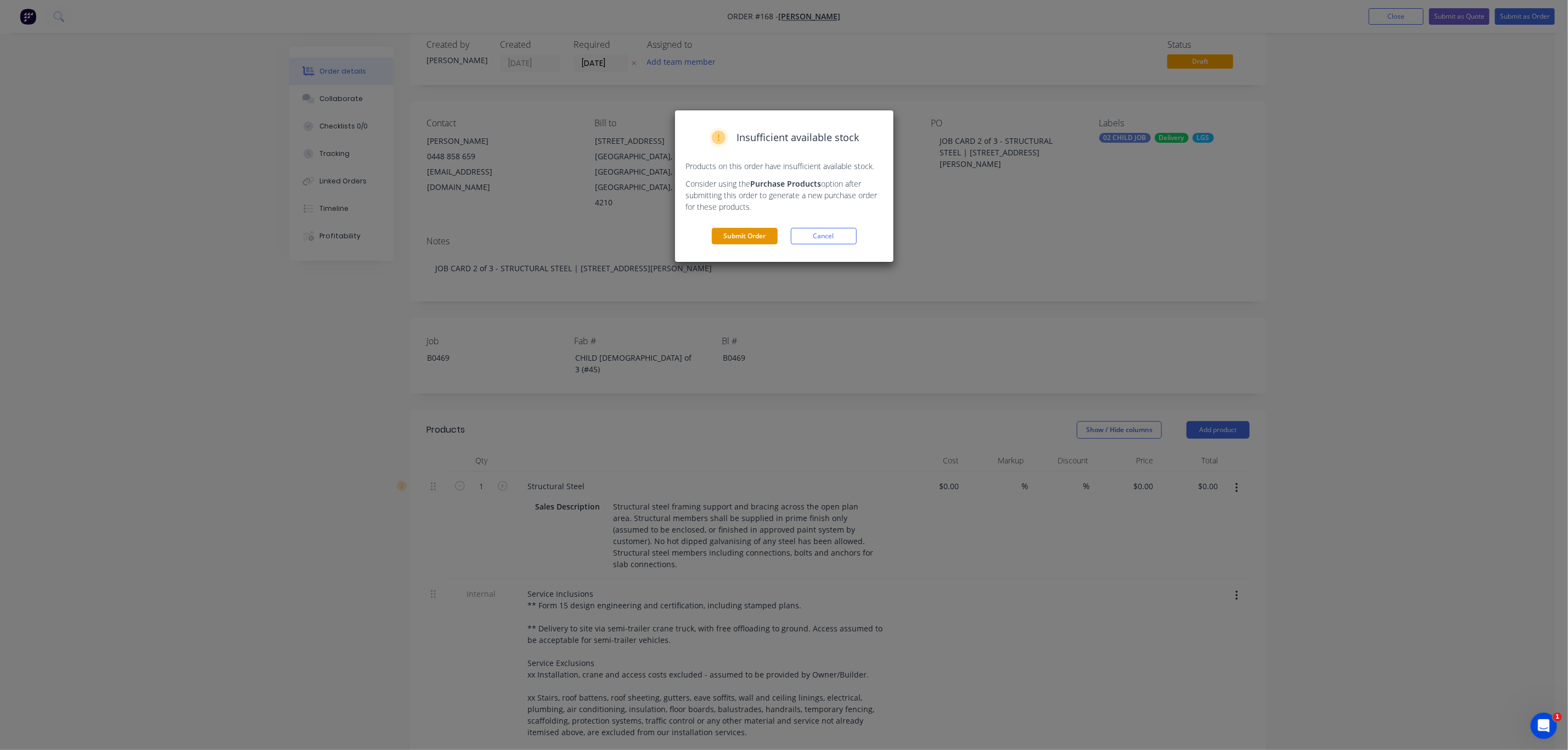
click at [738, 241] on button "Submit Order" at bounding box center [744, 236] width 66 height 17
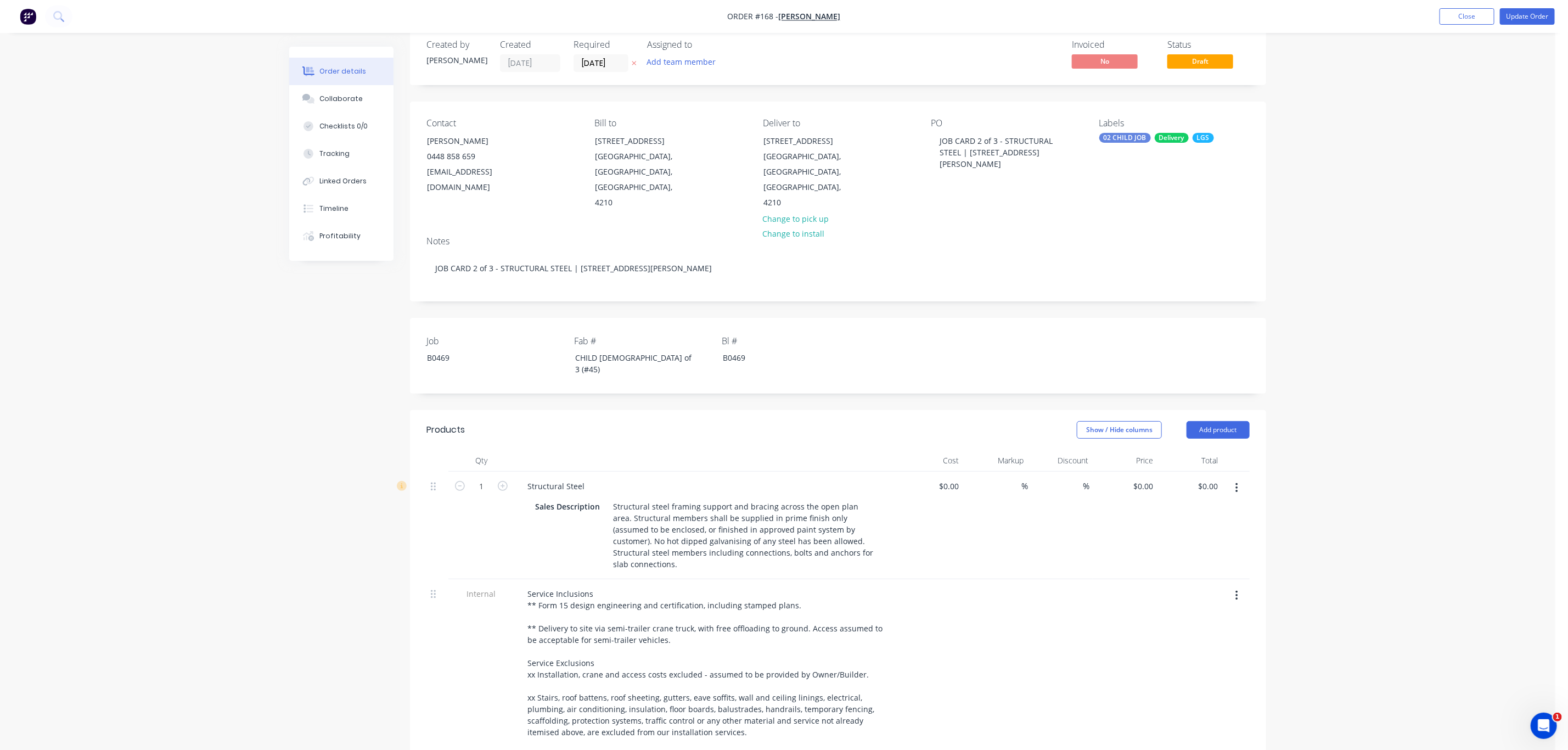
scroll to position [0, 0]
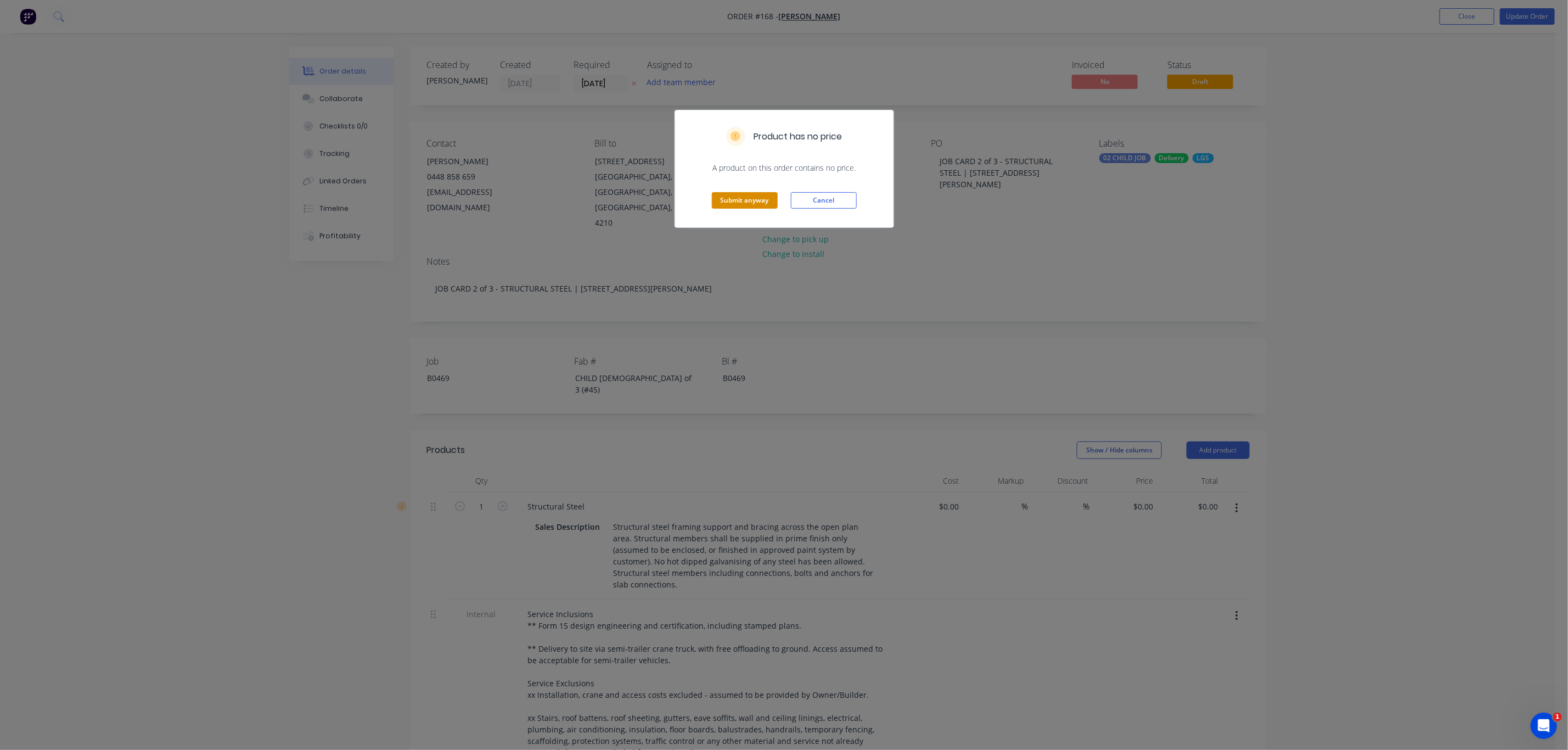
click at [762, 201] on button "Submit anyway" at bounding box center [744, 200] width 66 height 17
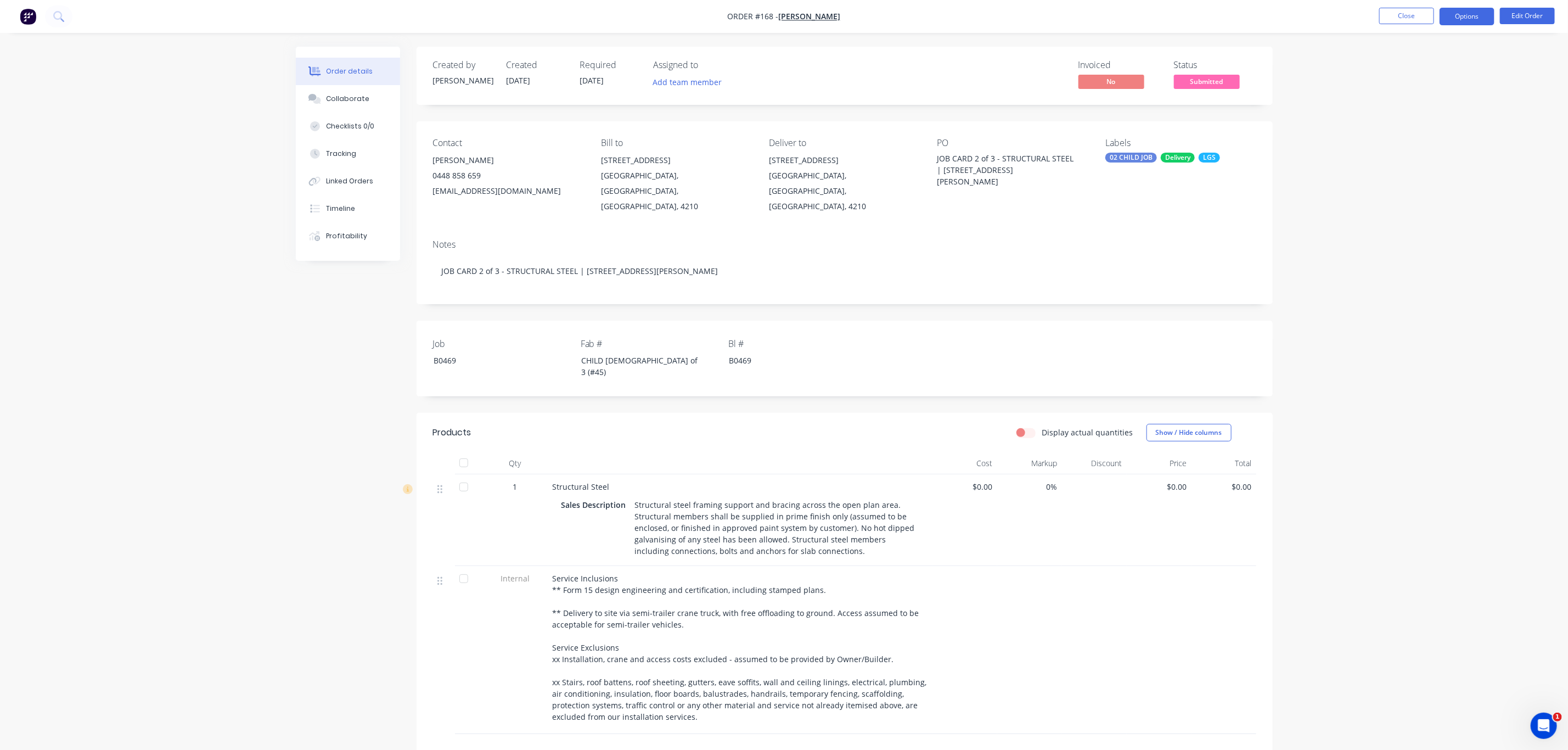
click at [1474, 21] on button "Options" at bounding box center [1467, 17] width 55 height 18
click at [1427, 264] on div "Duplicate" at bounding box center [1434, 265] width 101 height 16
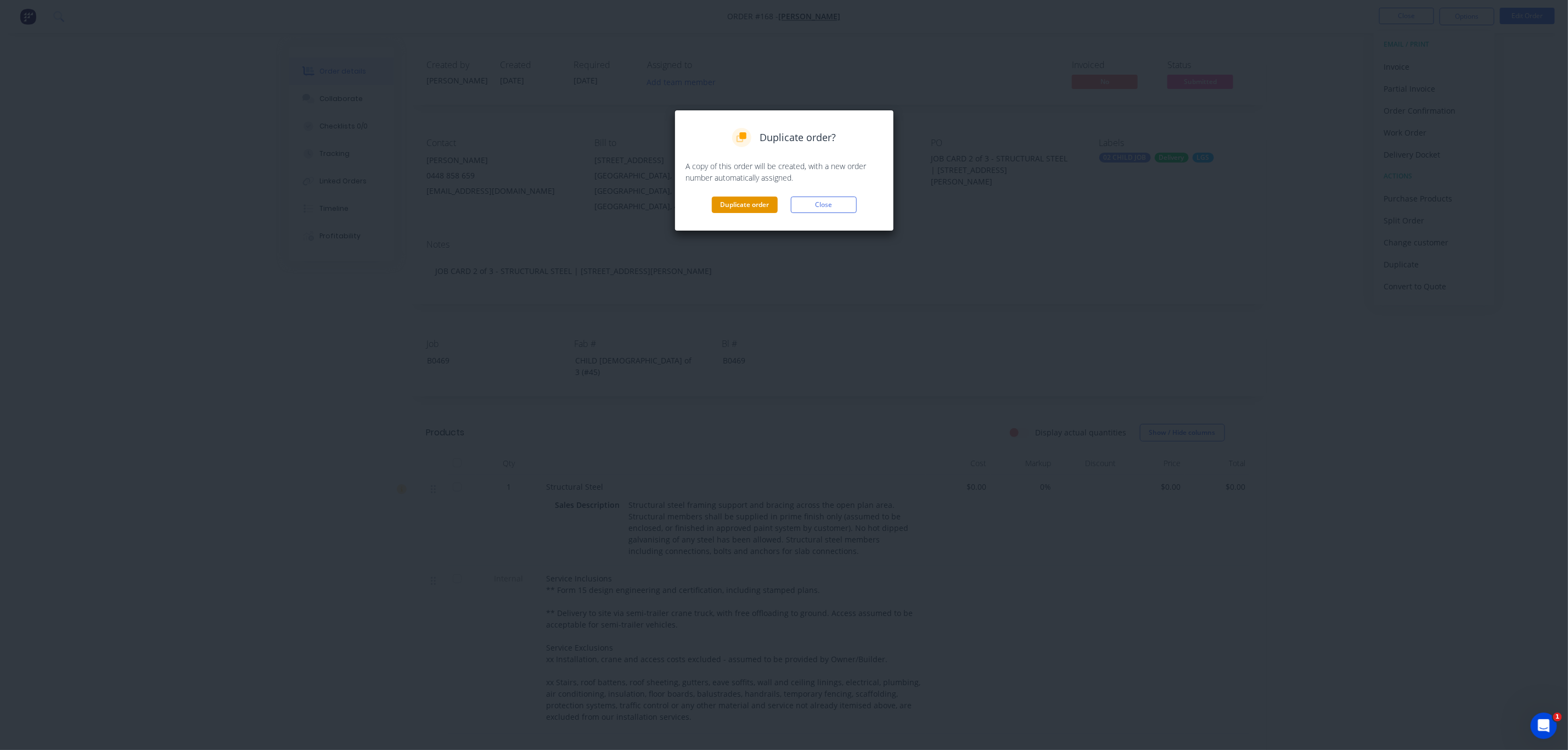
click at [732, 199] on button "Duplicate order" at bounding box center [744, 204] width 66 height 17
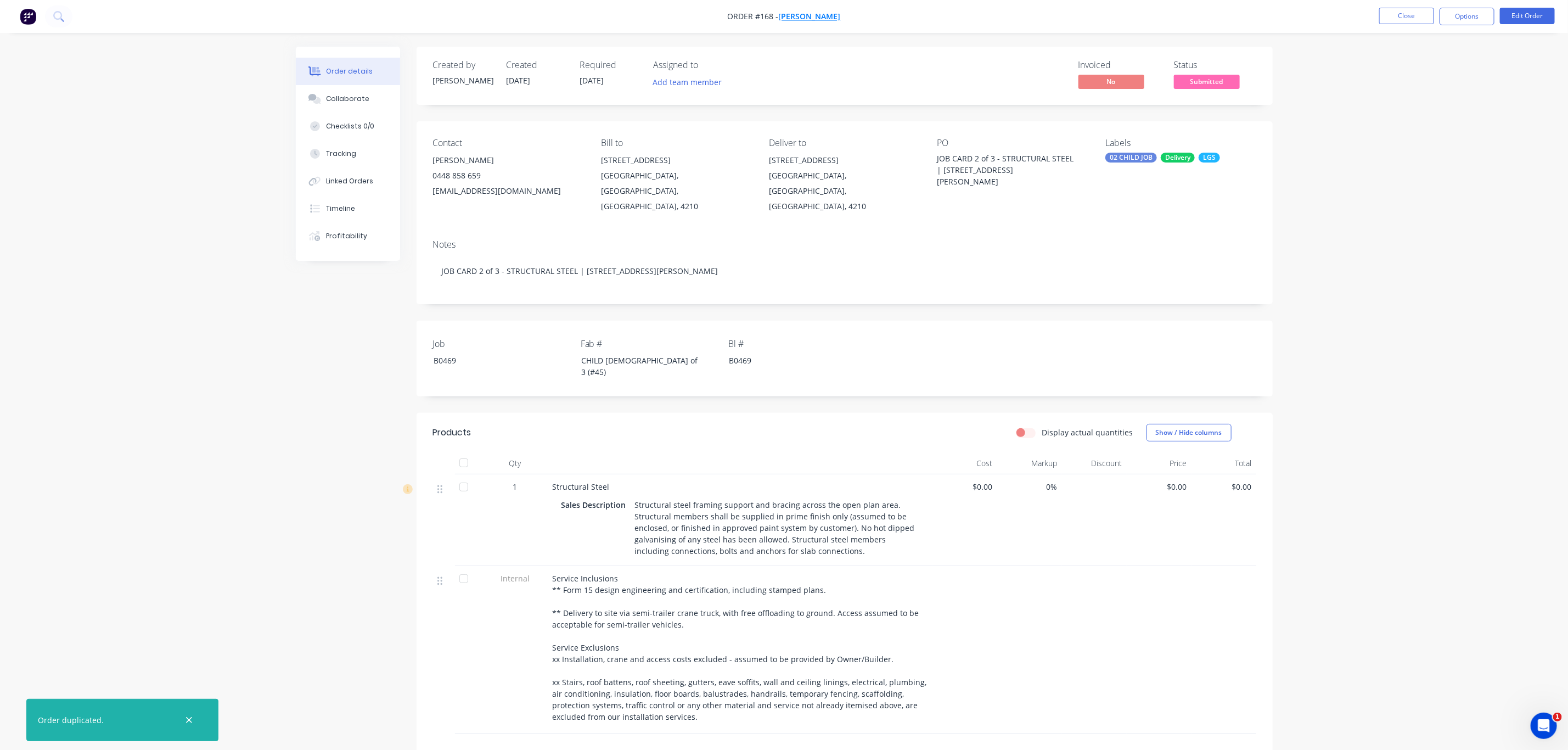
click at [805, 15] on span "[PERSON_NAME]" at bounding box center [809, 17] width 62 height 10
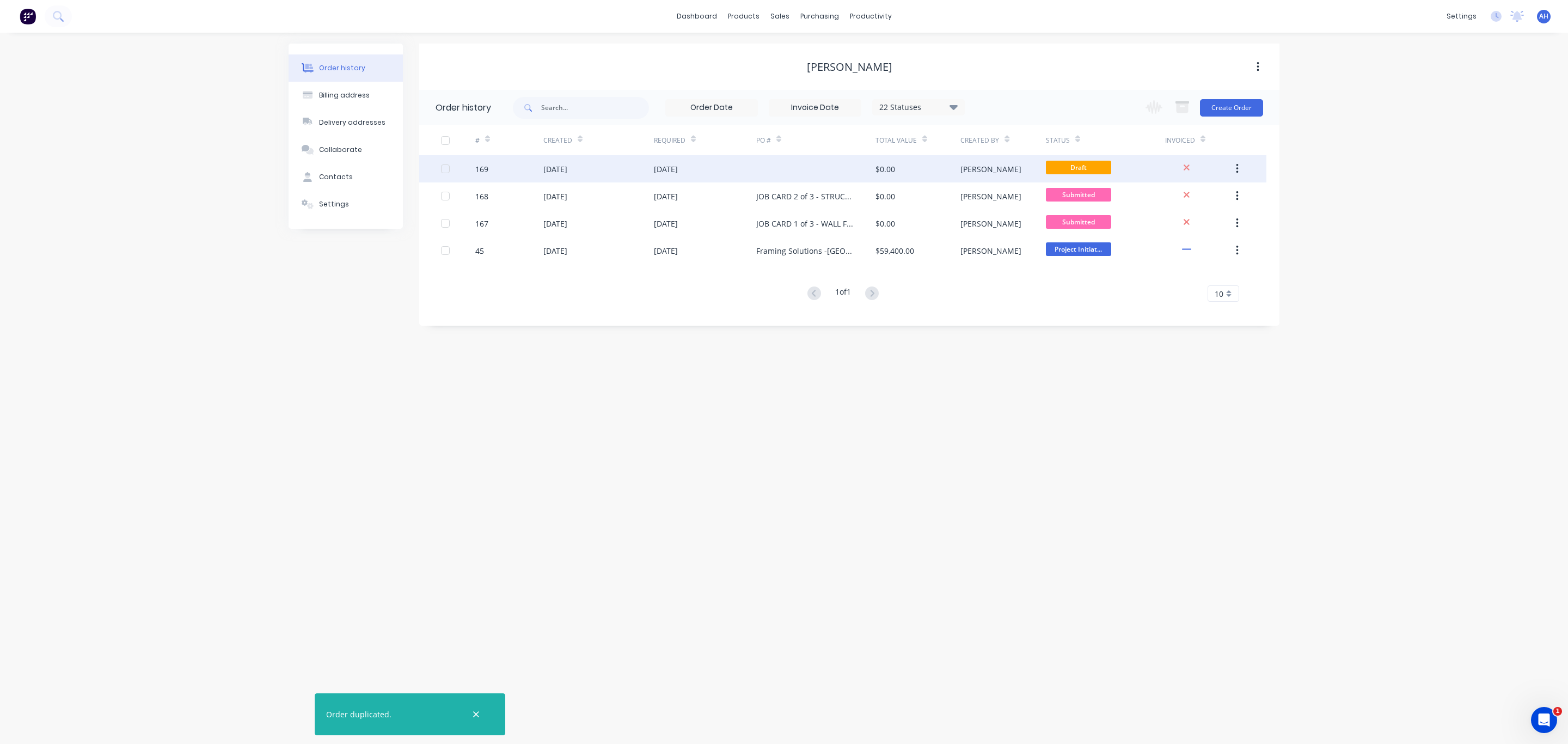
click at [678, 168] on div "[DATE]" at bounding box center [665, 169] width 24 height 12
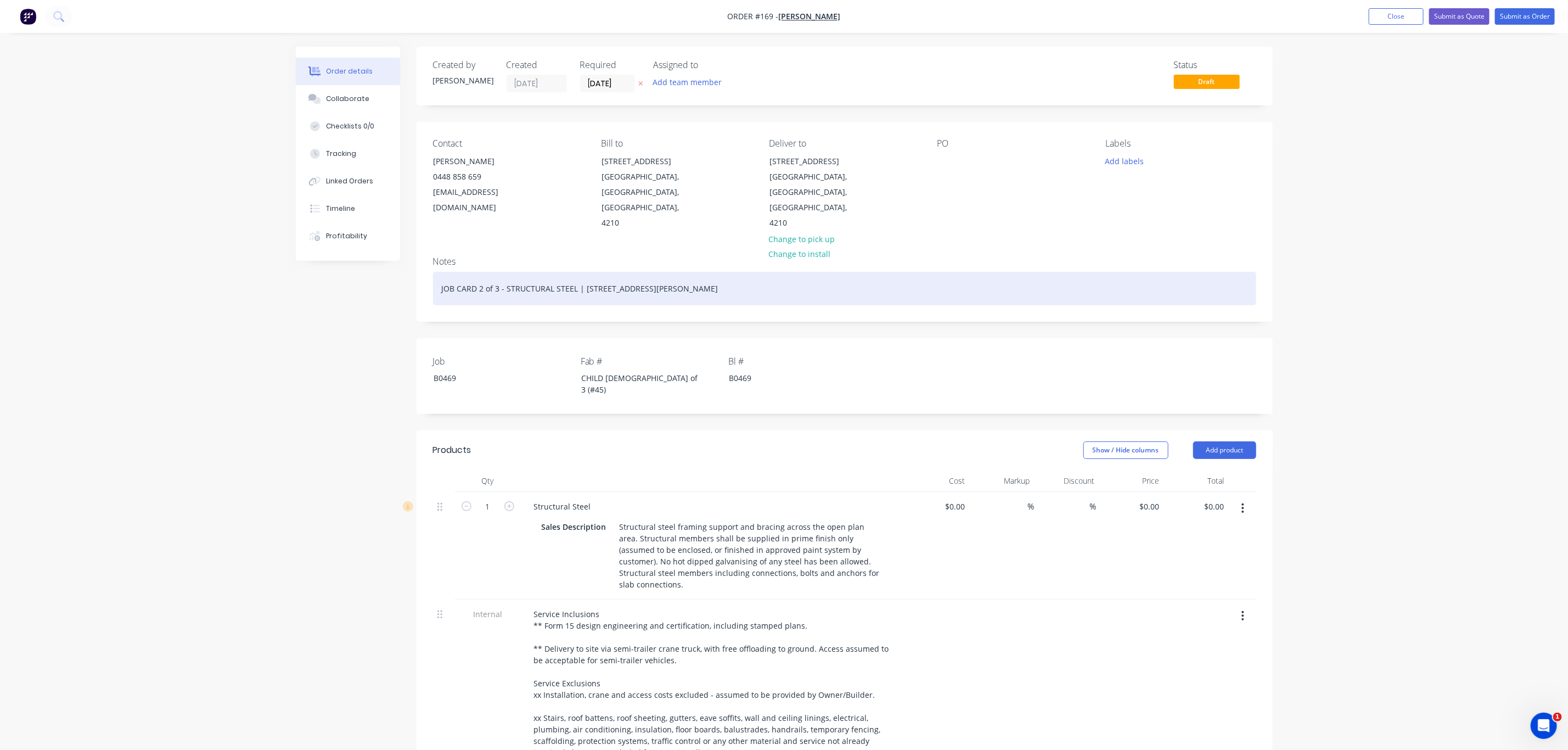
click at [481, 272] on div "JOB CARD 2 of 3 - STRUCTURAL STEEL | [STREET_ADDRESS][PERSON_NAME]" at bounding box center [845, 288] width 824 height 34
drag, startPoint x: 715, startPoint y: 257, endPoint x: 344, endPoint y: 254, distance: 371.0
click at [344, 254] on div "Order details Collaborate Checklists 0/0 Tracking Linked Orders Timeline Profit…" at bounding box center [784, 567] width 999 height 1041
copy div "JOB CARD 3 of 3 - ROOF TRUSSES | [STREET_ADDRESS][PERSON_NAME]"
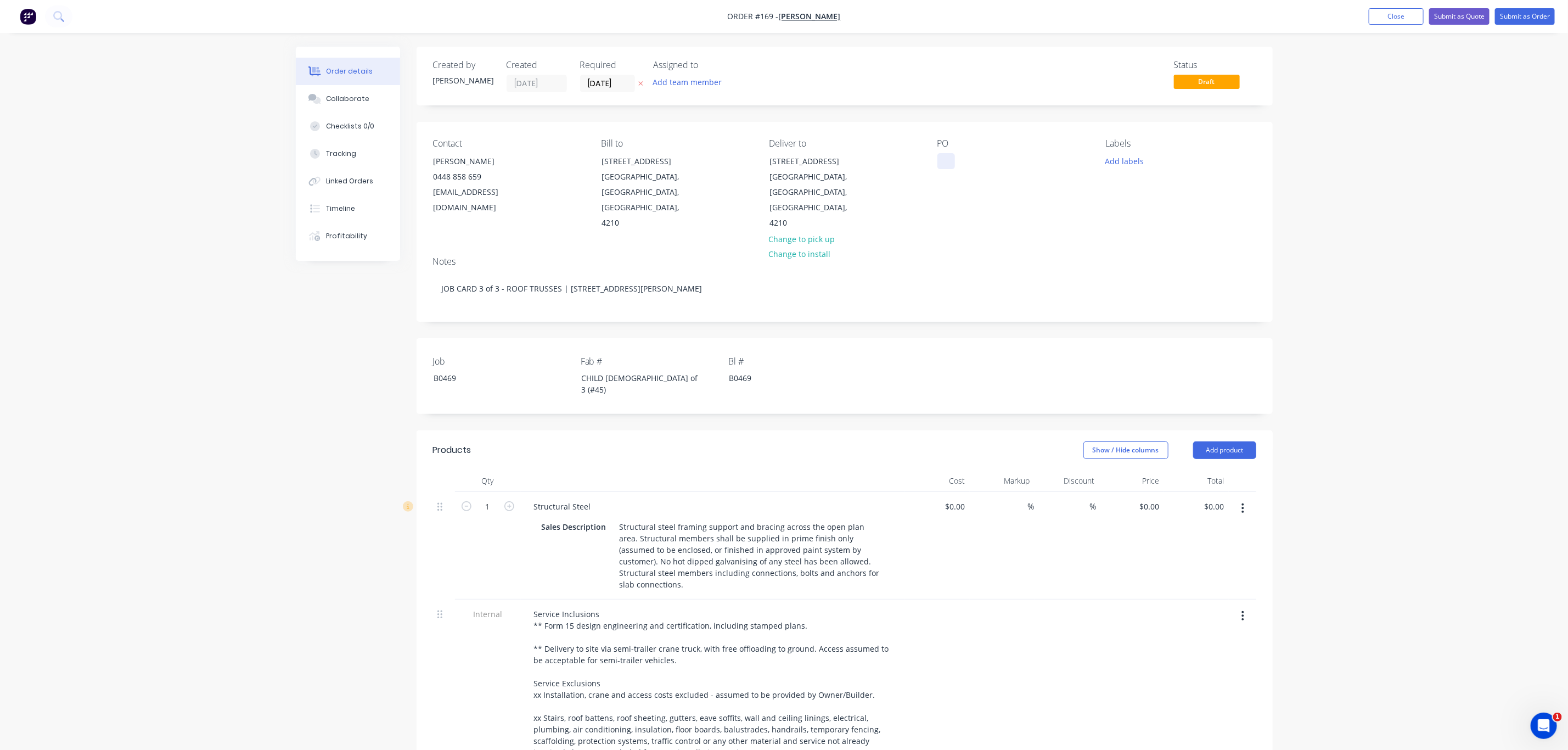
click at [941, 169] on div at bounding box center [946, 161] width 18 height 16
paste div
click at [606, 370] on div "CHILD [DEMOGRAPHIC_DATA] of 3 (#45)" at bounding box center [641, 384] width 137 height 28
click at [1115, 158] on button "Add labels" at bounding box center [1125, 161] width 50 height 15
click at [1156, 282] on div "02 CHILD JOB" at bounding box center [1162, 281] width 52 height 12
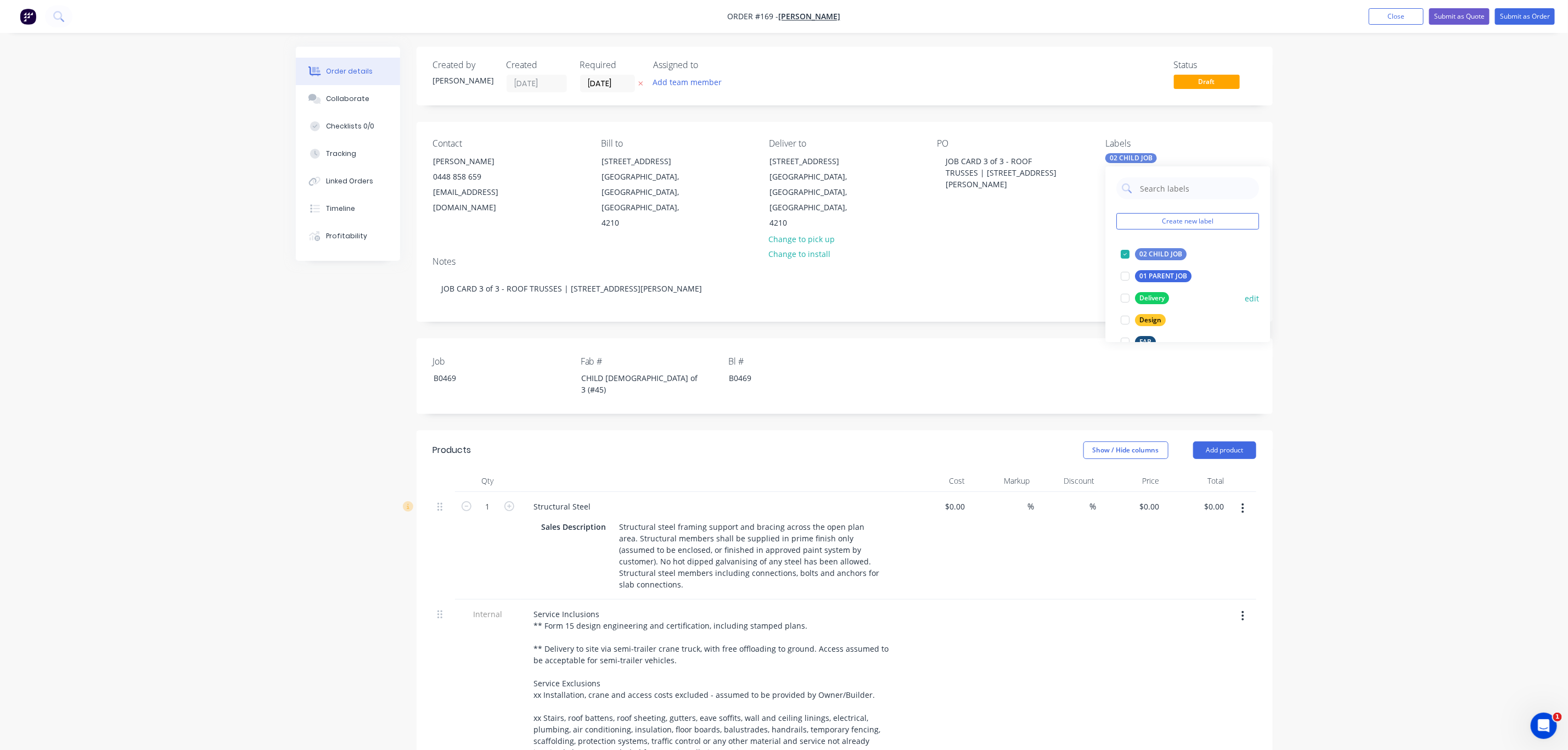
click at [1157, 294] on div "Delivery" at bounding box center [1153, 298] width 34 height 12
click at [1140, 263] on div "LGS" at bounding box center [1146, 264] width 21 height 12
click at [1386, 326] on div "Order details Collaborate Checklists 0/0 Tracking Linked Orders Timeline Profit…" at bounding box center [784, 544] width 1568 height 1088
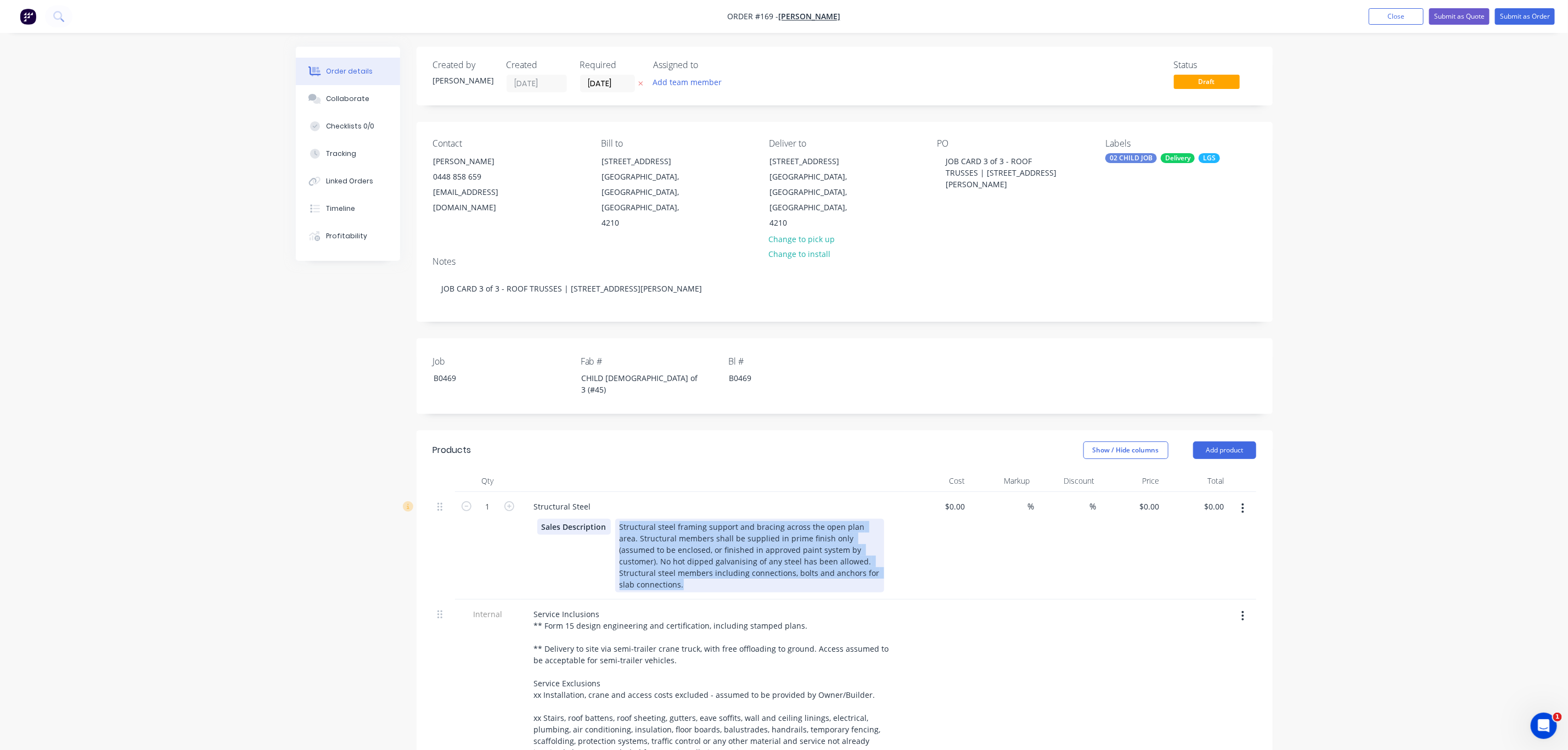
drag, startPoint x: 876, startPoint y: 532, endPoint x: 600, endPoint y: 485, distance: 280.0
click at [600, 519] on div "Sales Description Structural steel framing support and bracing across the open …" at bounding box center [711, 555] width 347 height 74
paste div
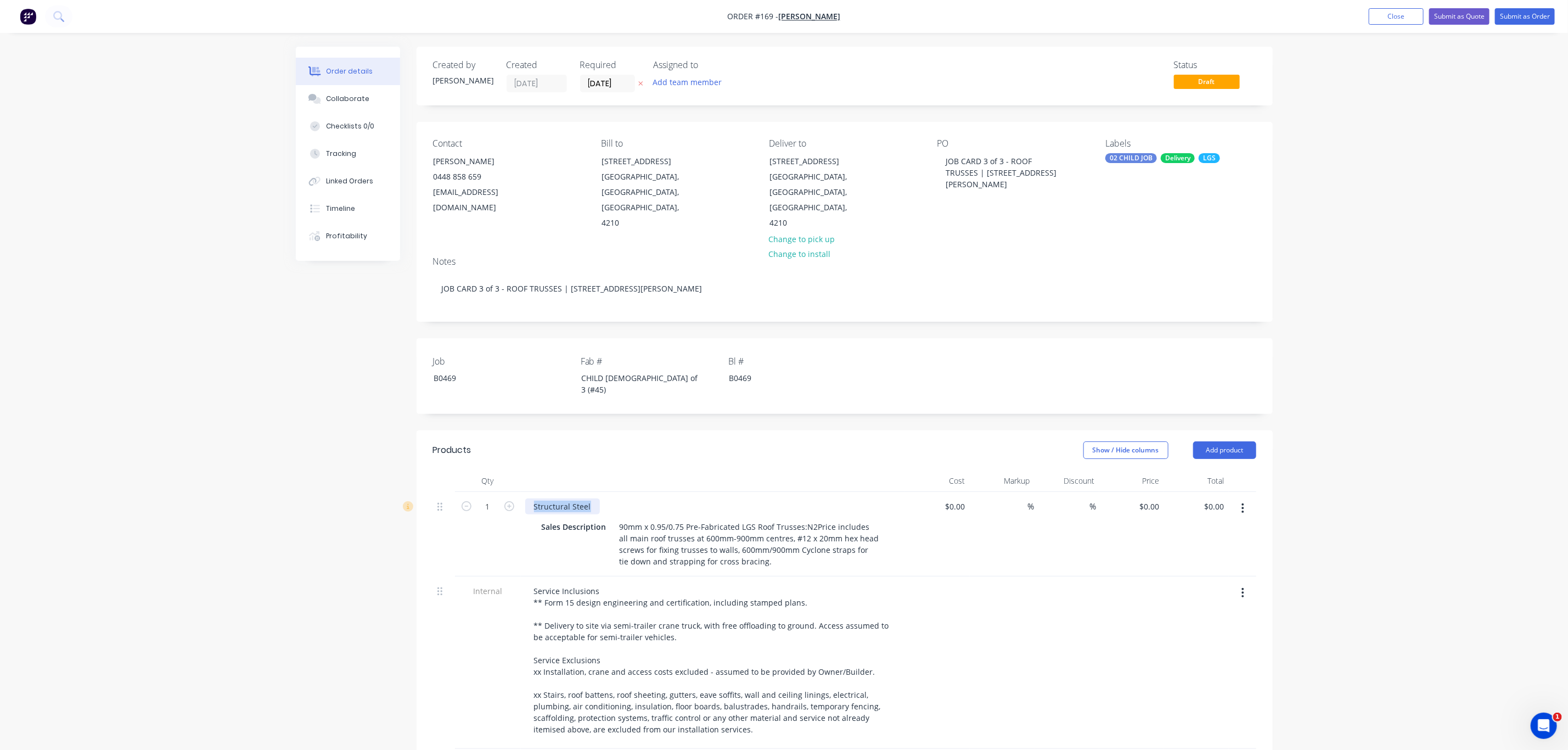
drag, startPoint x: 592, startPoint y: 463, endPoint x: 457, endPoint y: 445, distance: 136.2
click at [470, 492] on div "1 Structural Steel Sales Description 90mm x 0.95/0.75 Pre-Fabricated LGS Roof T…" at bounding box center [845, 534] width 824 height 85
click at [1214, 441] on button "Add product" at bounding box center [1225, 450] width 63 height 18
click at [1186, 492] on div "Basic product" at bounding box center [1205, 500] width 85 height 16
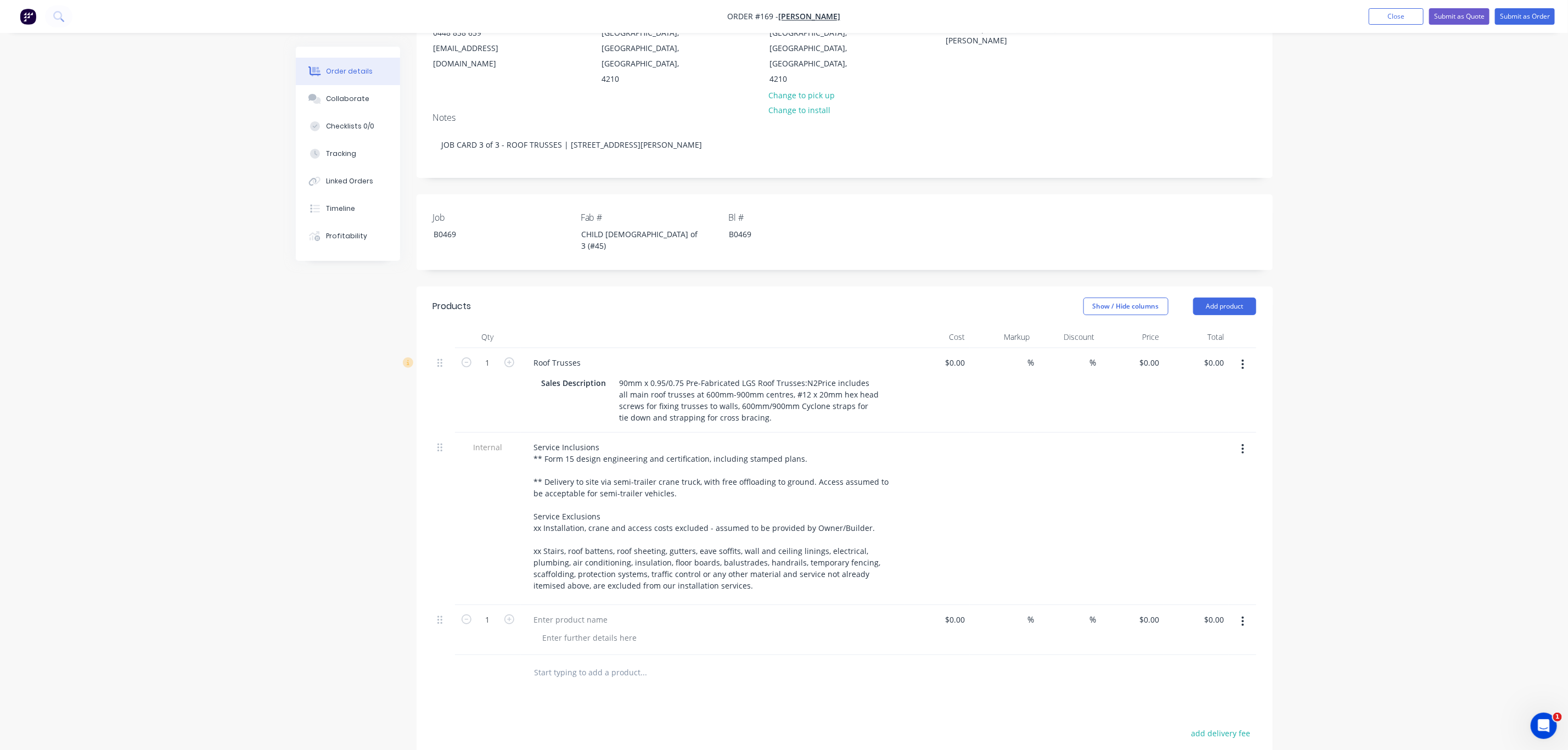
scroll to position [149, 0]
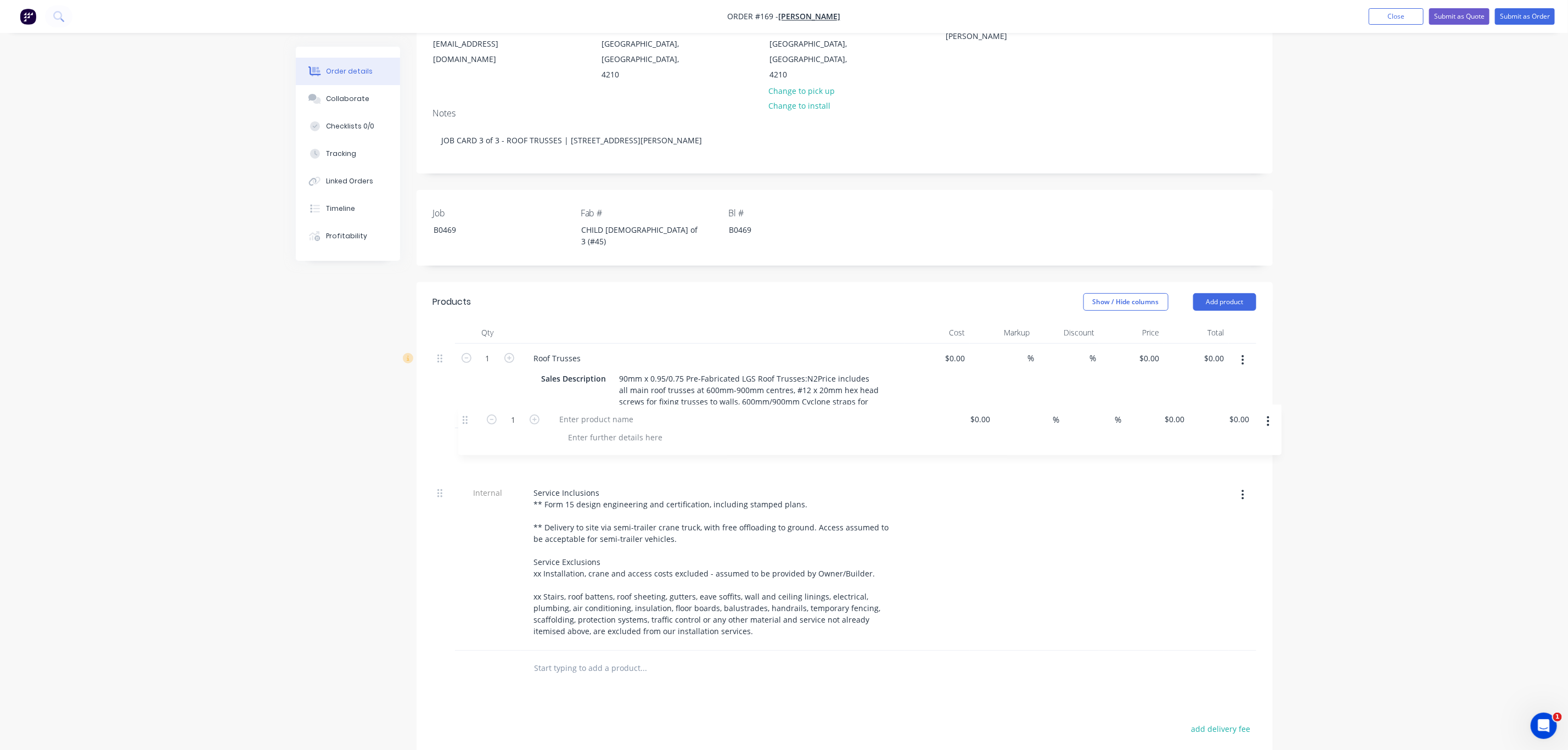
drag, startPoint x: 439, startPoint y: 589, endPoint x: 466, endPoint y: 414, distance: 177.1
click at [466, 414] on div "1 Roof Trusses Sales Description 90mm x 0.95/0.75 Pre-Fabricated LGS Roof Truss…" at bounding box center [845, 497] width 824 height 307
click at [600, 453] on div at bounding box center [590, 461] width 112 height 16
paste div
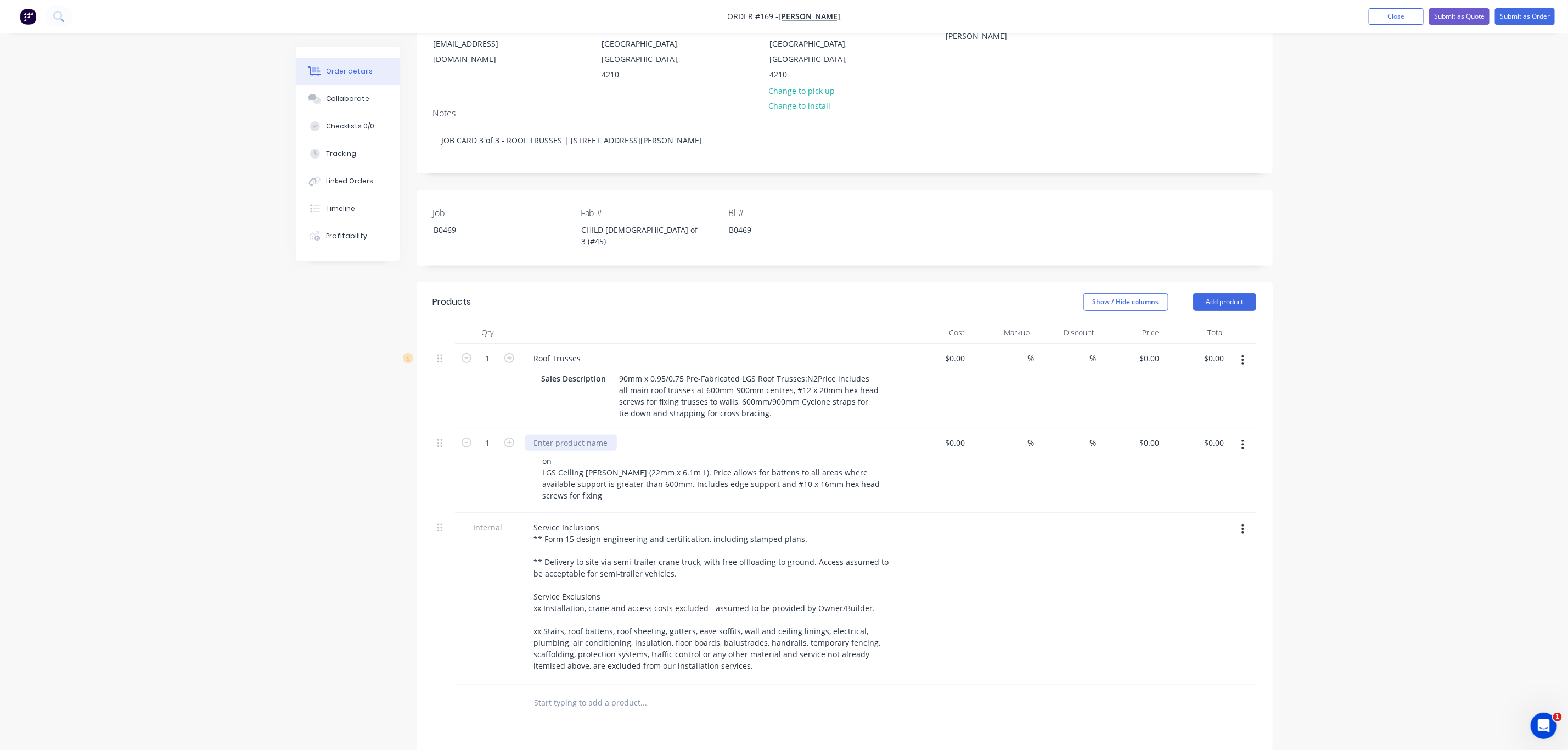
click at [566, 435] on div at bounding box center [571, 443] width 91 height 16
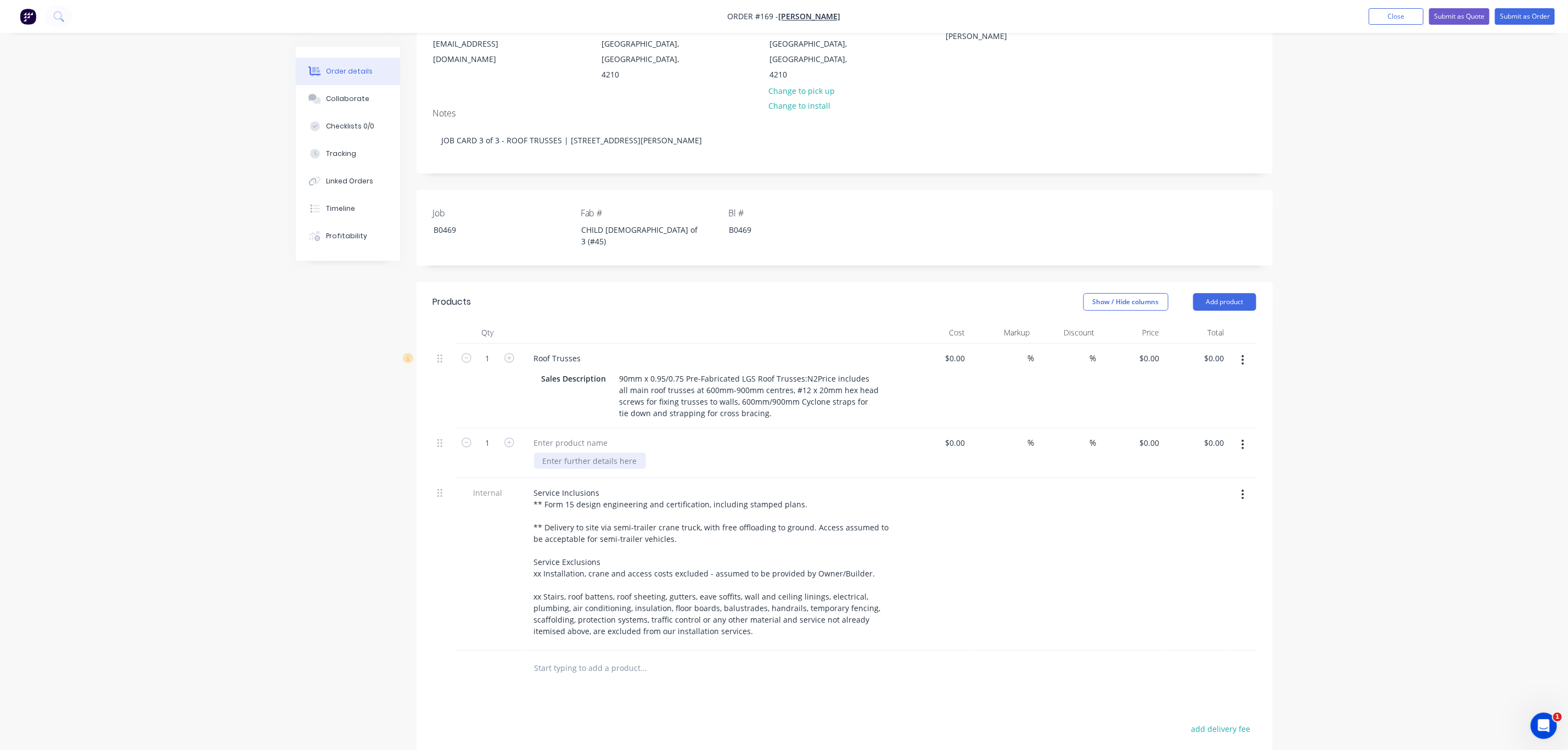
click at [603, 453] on div at bounding box center [590, 461] width 112 height 16
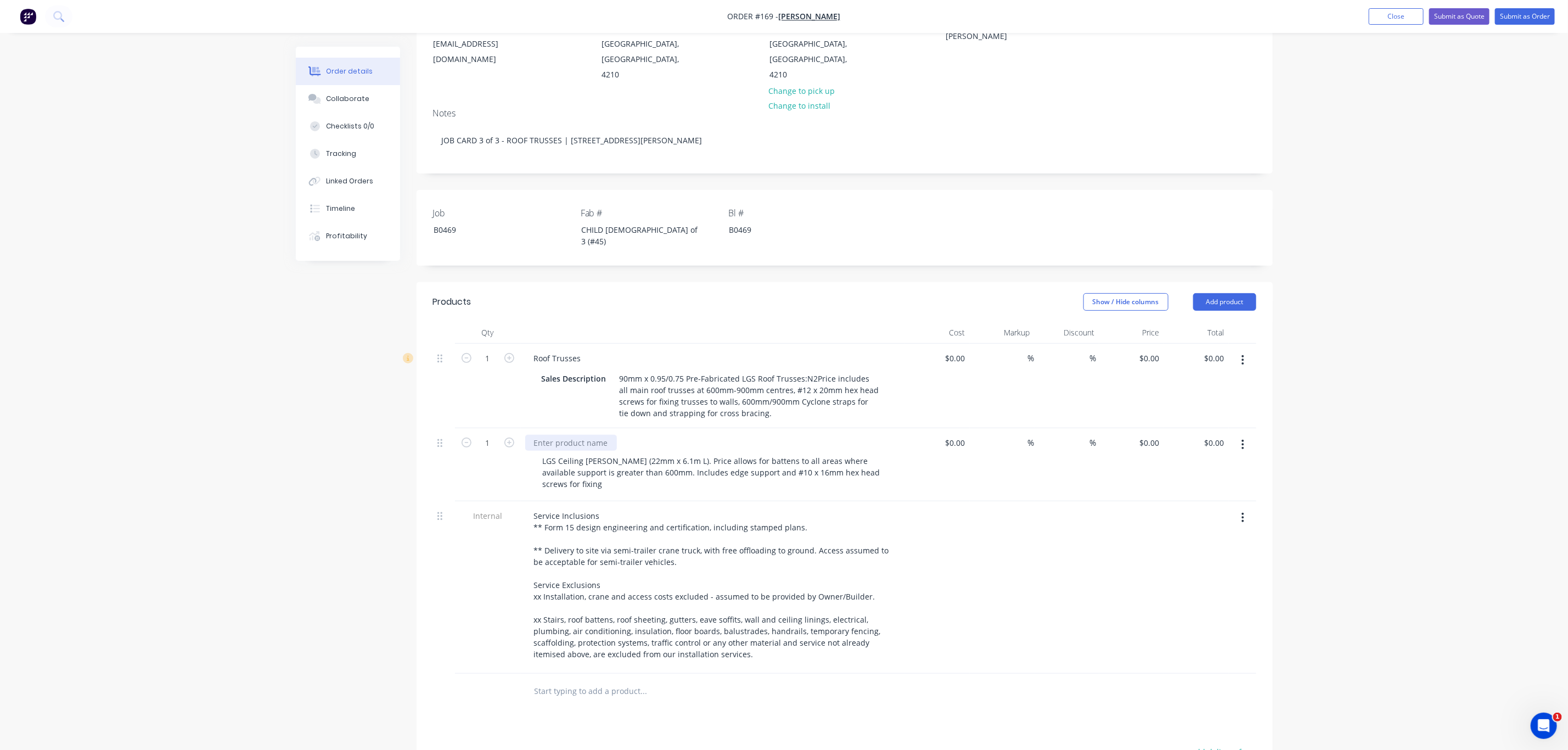
click at [554, 435] on div at bounding box center [571, 443] width 91 height 16
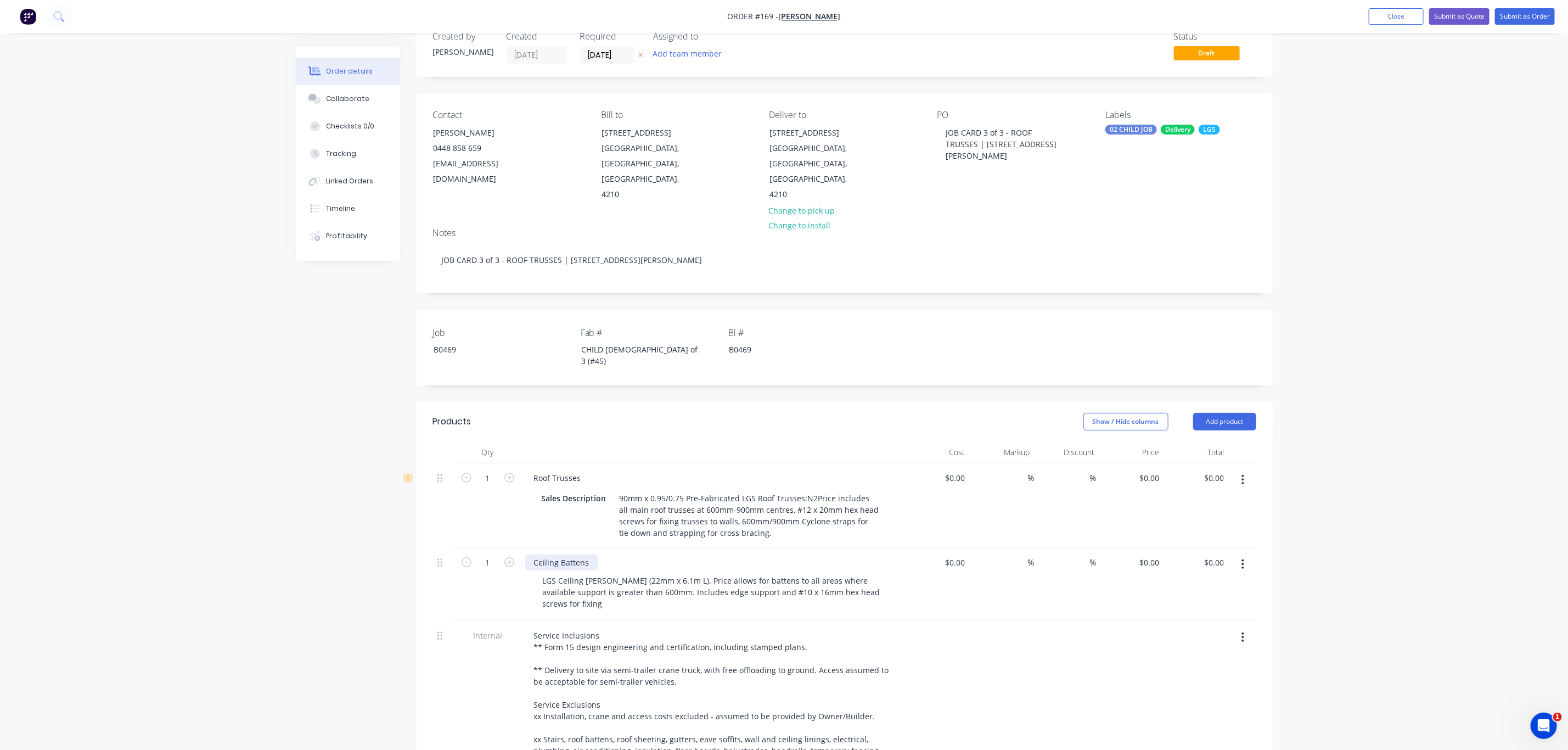
scroll to position [4, 0]
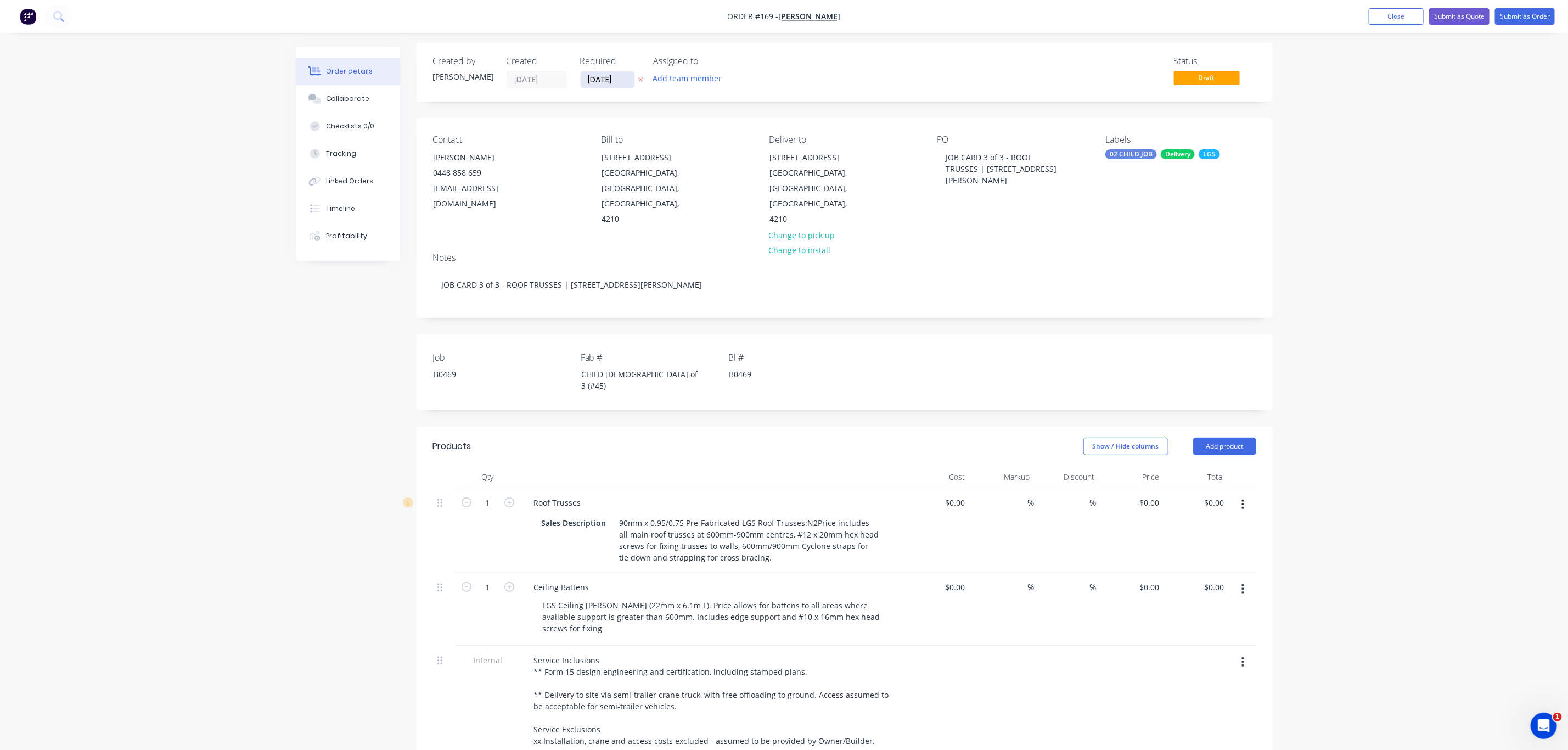
click at [601, 81] on input "29/08/25" at bounding box center [608, 79] width 54 height 17
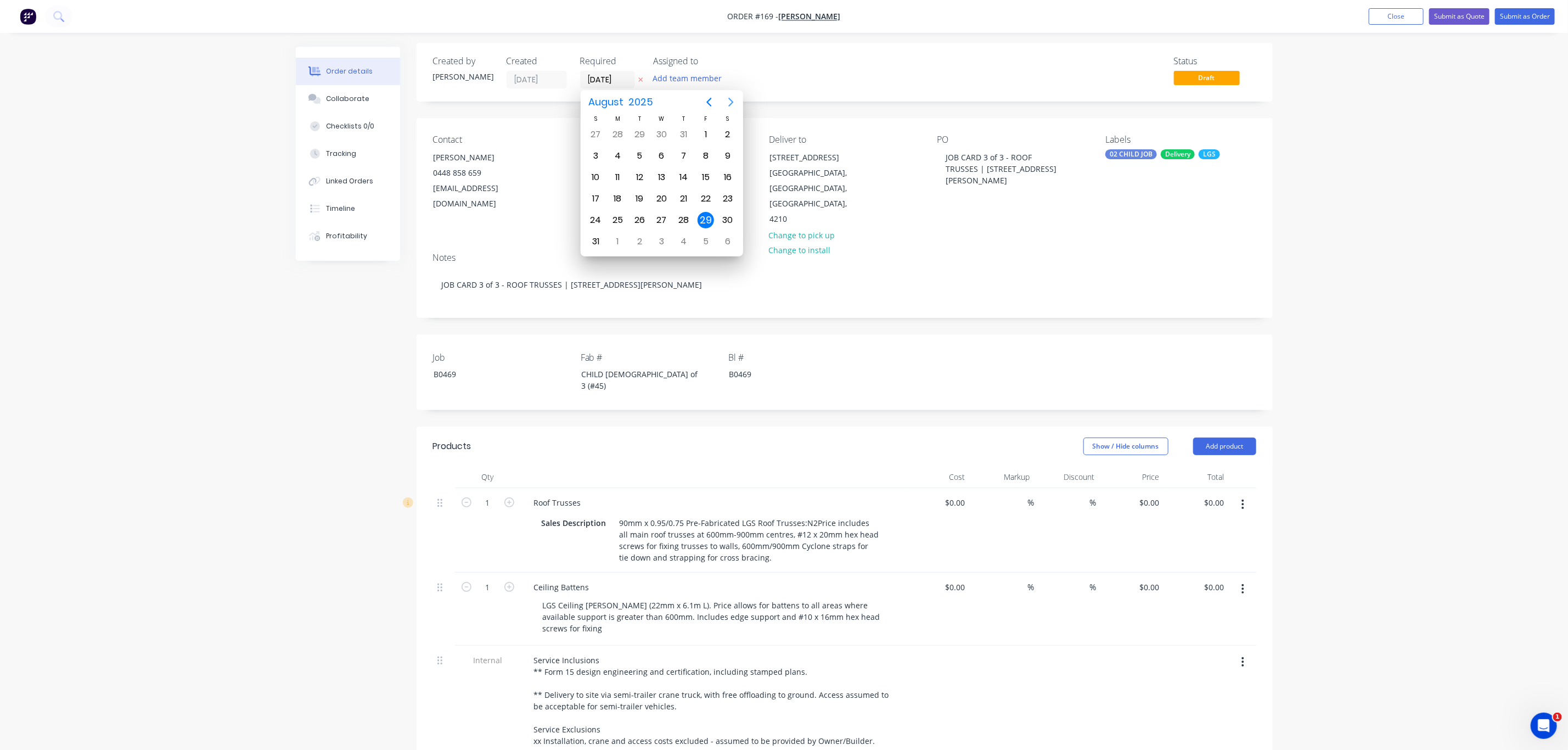
click at [728, 101] on icon "Next page" at bounding box center [731, 102] width 13 height 13
click at [686, 221] on div "30" at bounding box center [684, 220] width 17 height 17
type input "30/10/25"
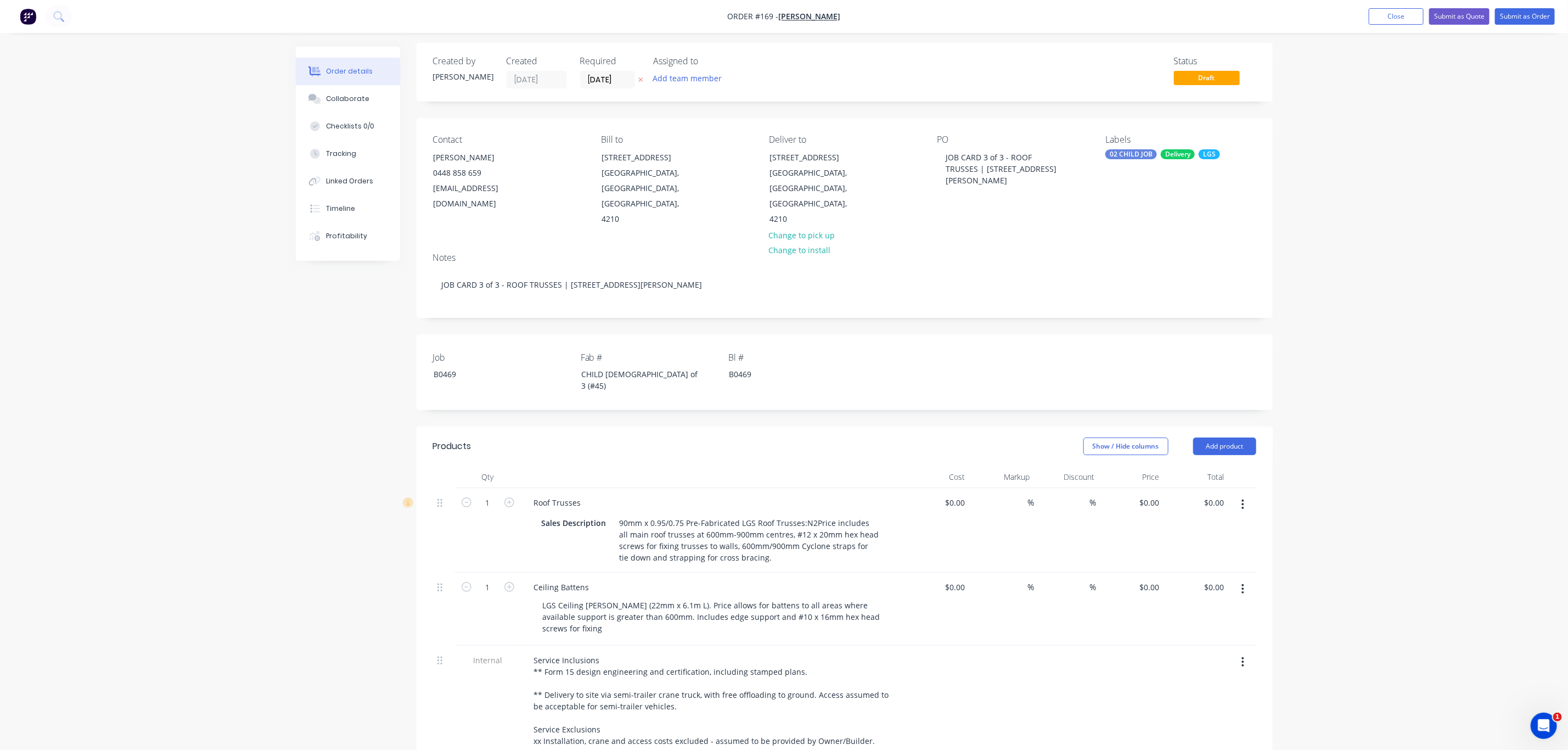
click at [1373, 282] on div "Order details Collaborate Checklists 0/0 Tracking Linked Orders Timeline Profit…" at bounding box center [784, 565] width 1568 height 1137
click at [1517, 20] on button "Submit as Order" at bounding box center [1524, 16] width 60 height 17
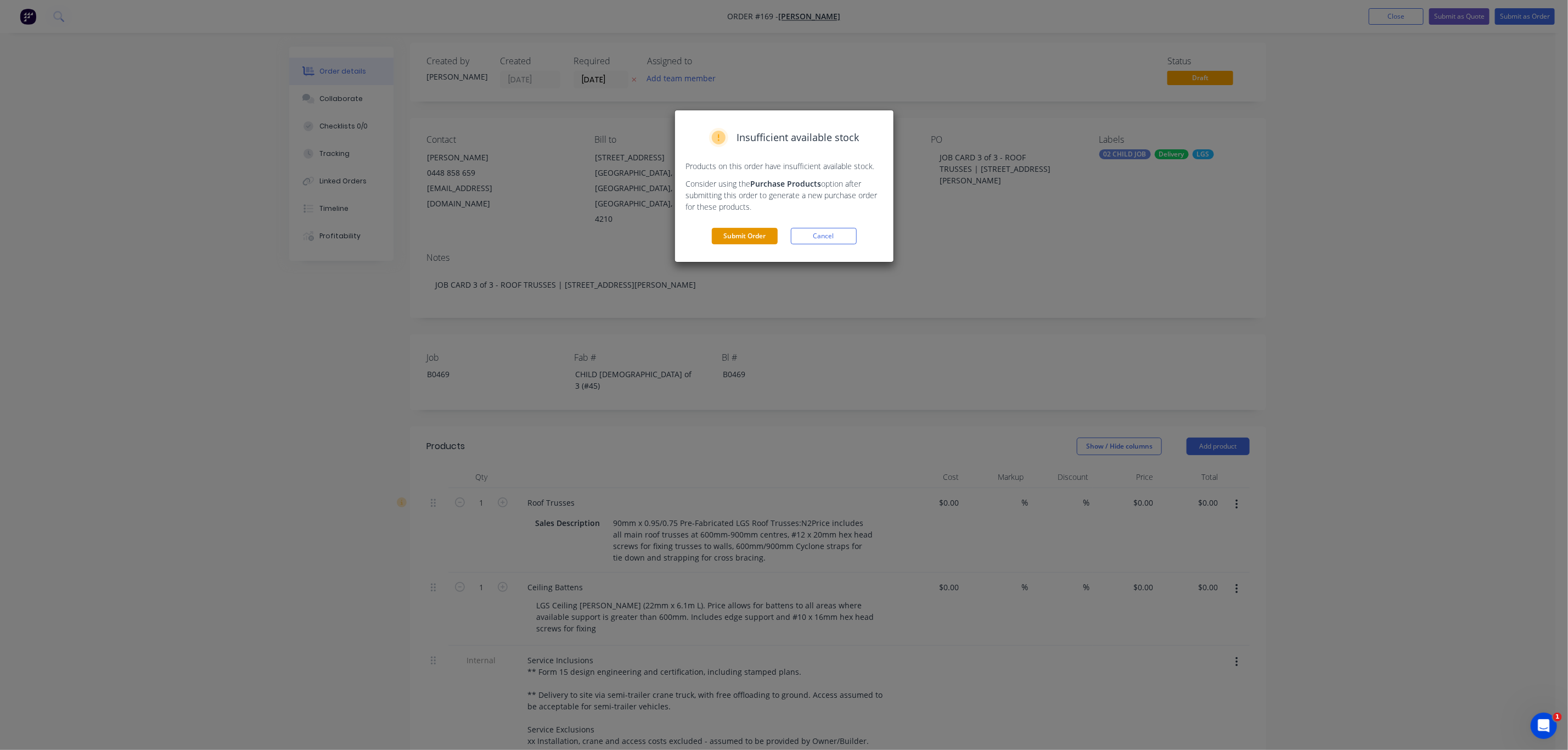
click at [745, 242] on button "Submit Order" at bounding box center [744, 236] width 66 height 17
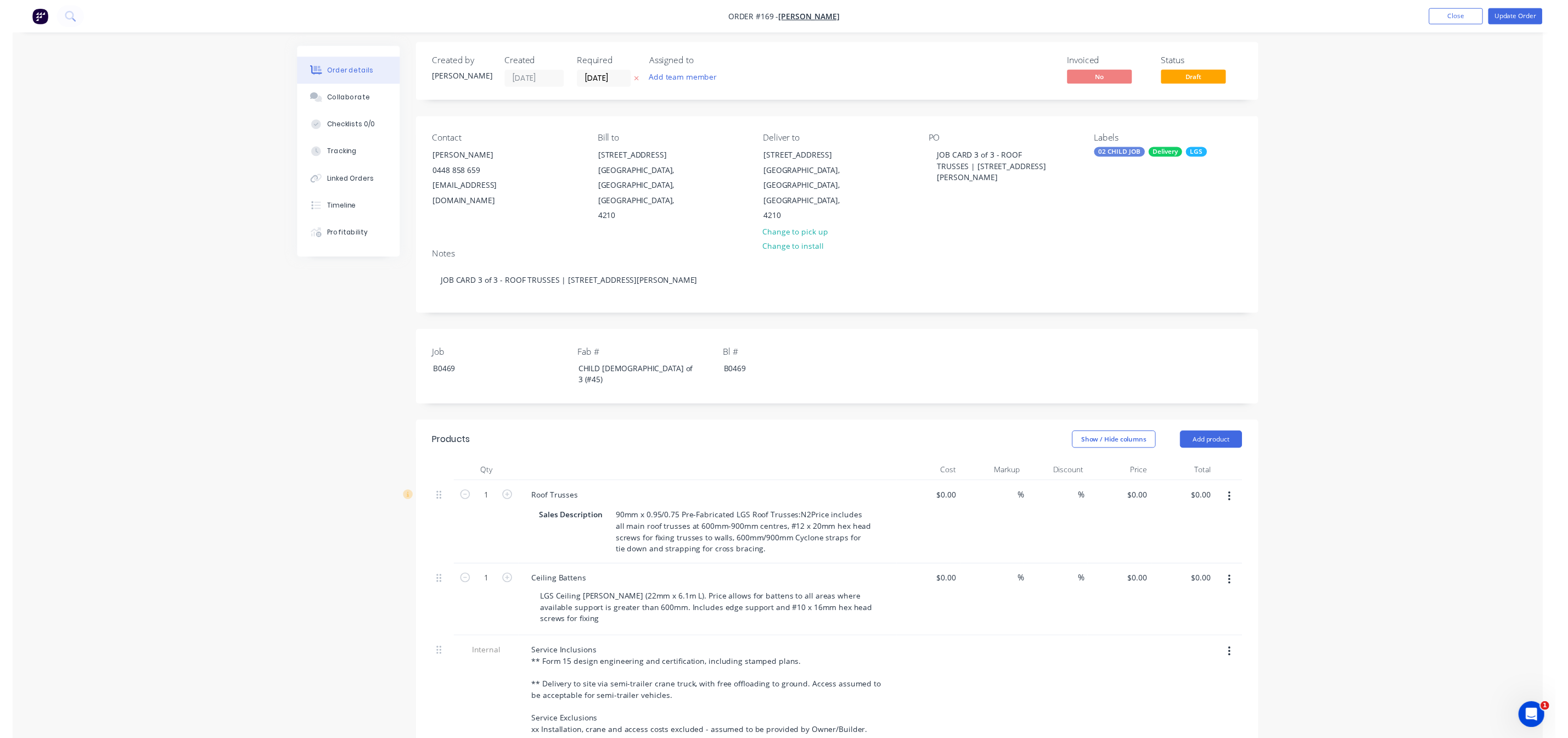
scroll to position [0, 0]
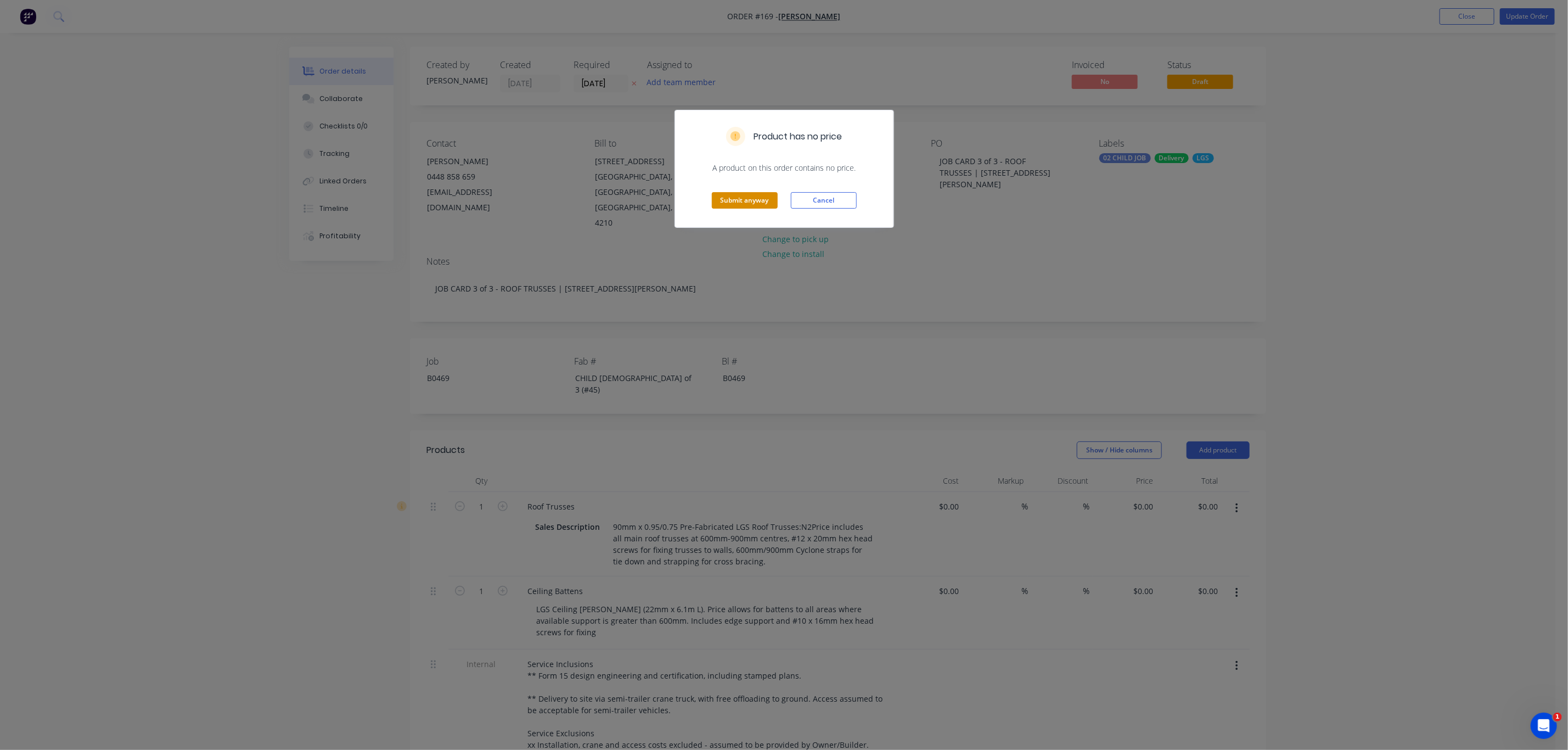
click at [732, 198] on button "Submit anyway" at bounding box center [744, 200] width 66 height 17
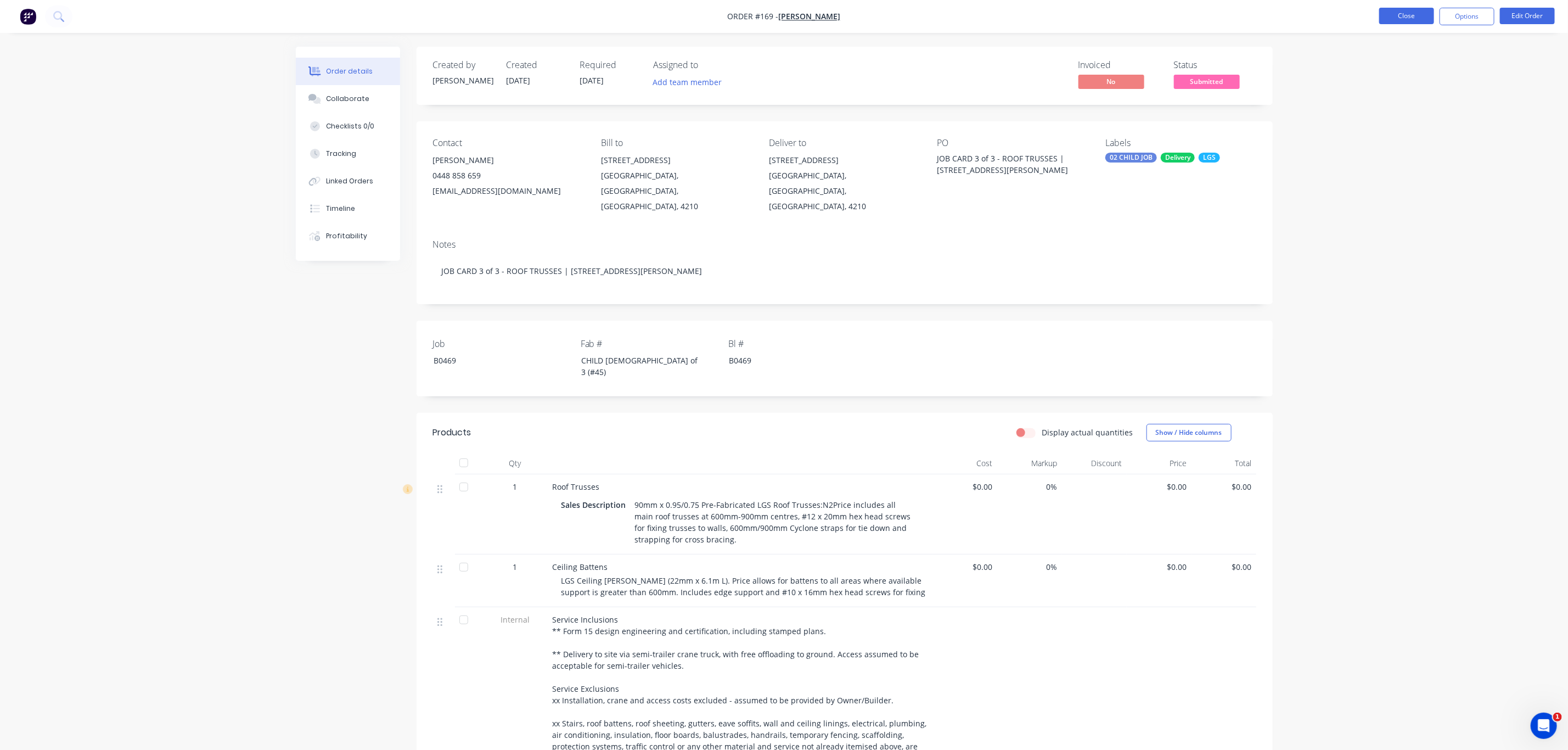
click at [1402, 17] on button "Close" at bounding box center [1407, 16] width 55 height 17
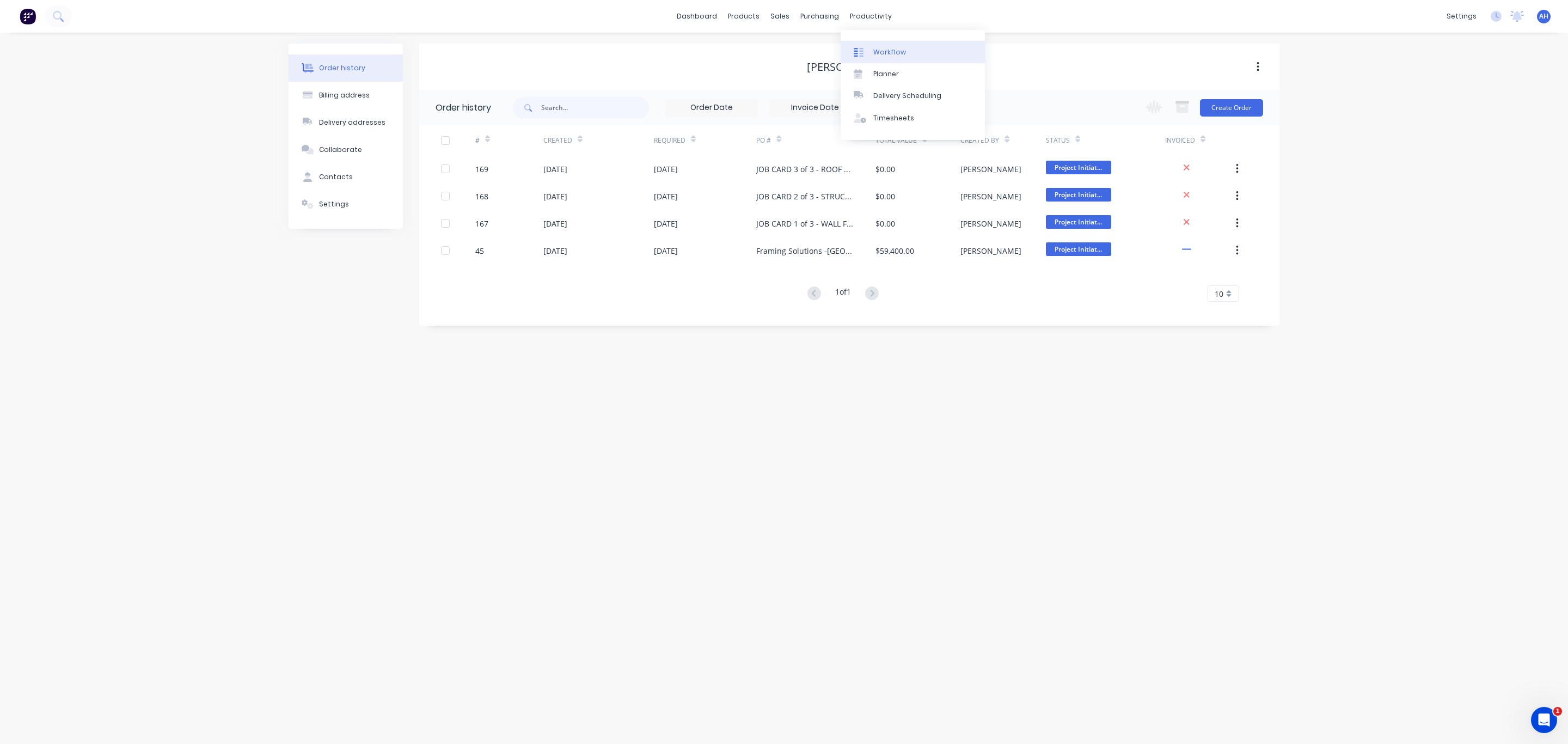
click at [890, 51] on div "Workflow" at bounding box center [890, 52] width 33 height 10
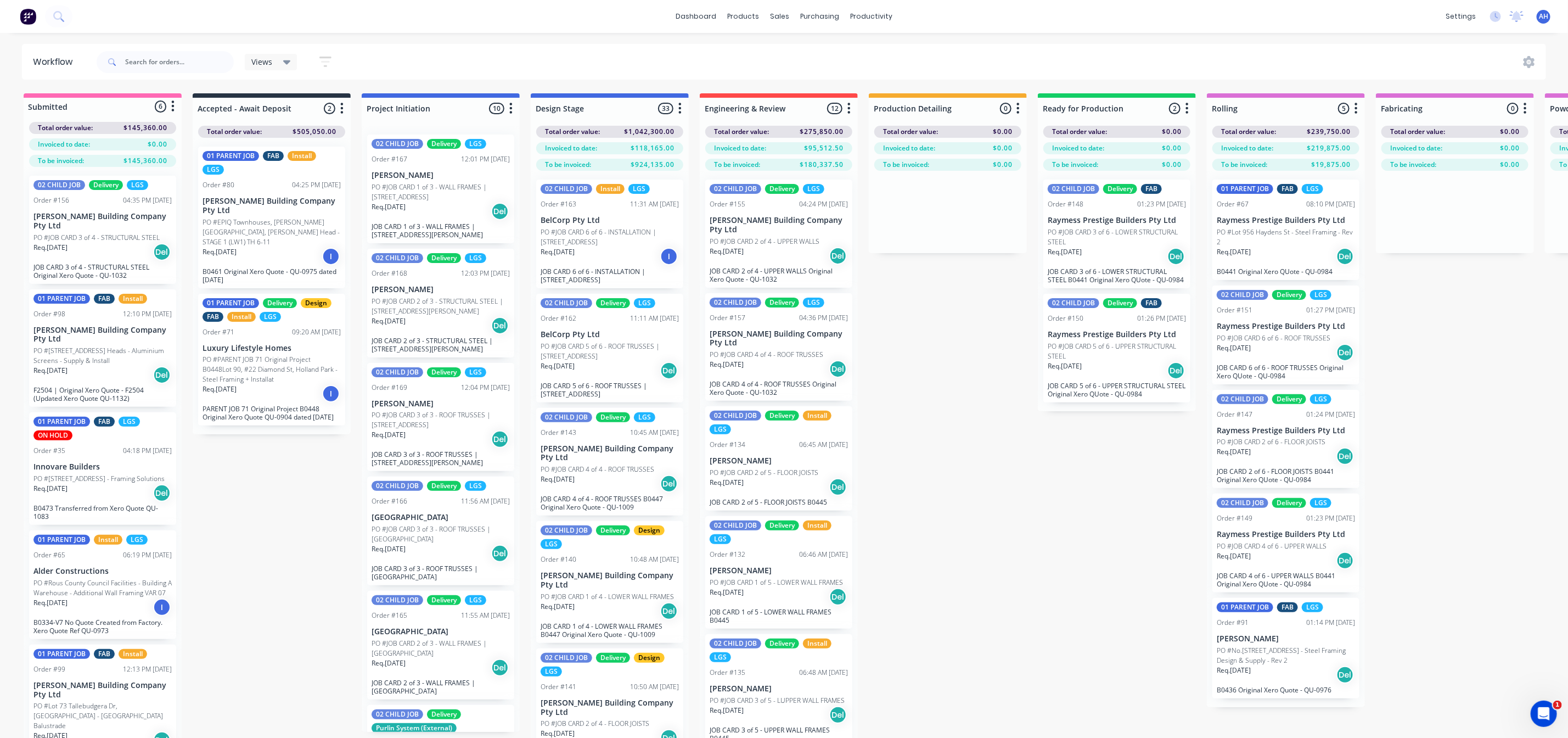
click at [511, 106] on icon "button" at bounding box center [511, 108] width 3 height 14
click at [450, 174] on button "Summaries" at bounding box center [463, 168] width 110 height 18
click at [557, 168] on label at bounding box center [557, 168] width 0 height 0
click at [540, 171] on input "checkbox" at bounding box center [536, 173] width 9 height 10
checkbox input "true"
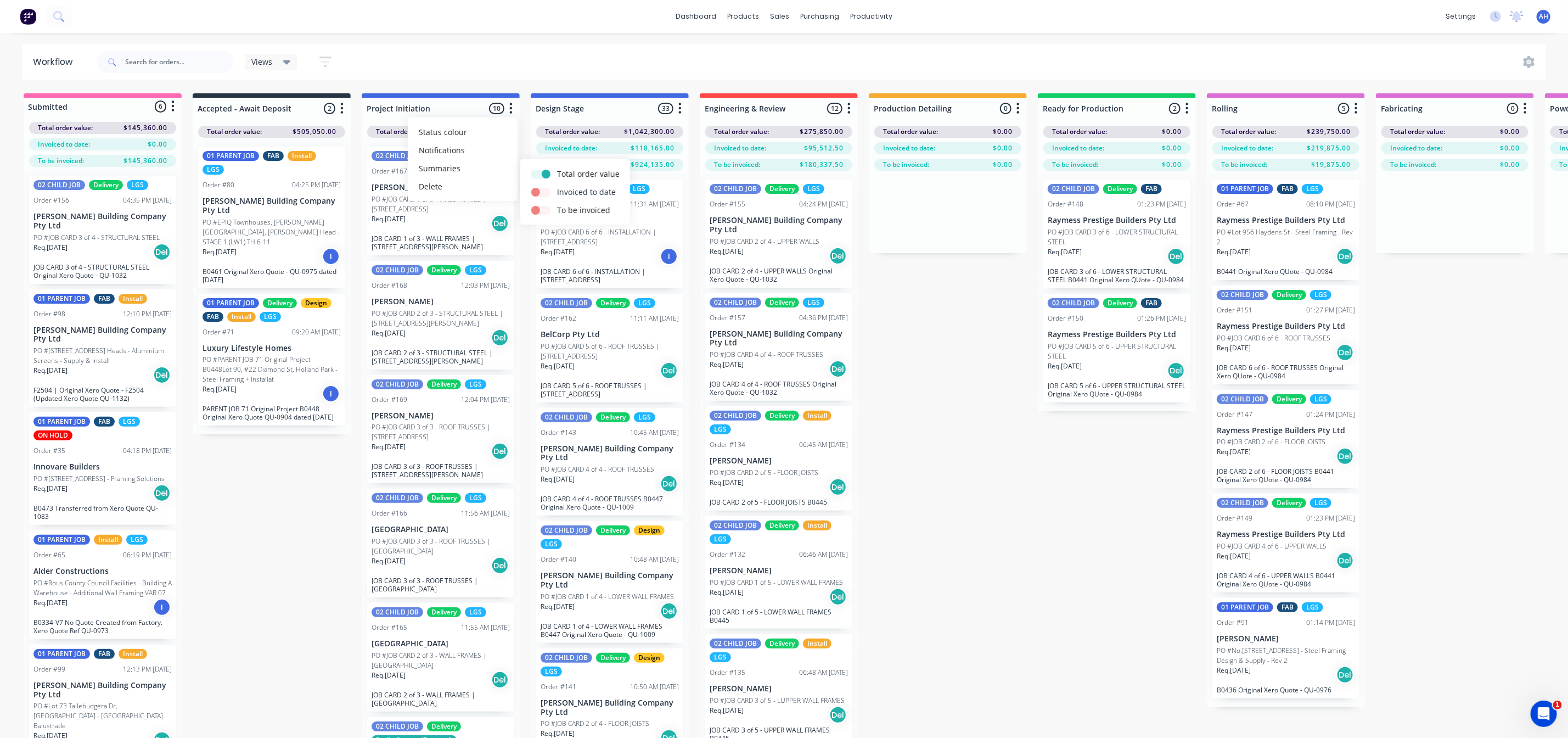
click at [557, 186] on label at bounding box center [557, 186] width 0 height 0
click at [540, 192] on input "checkbox" at bounding box center [536, 191] width 9 height 10
checkbox input "true"
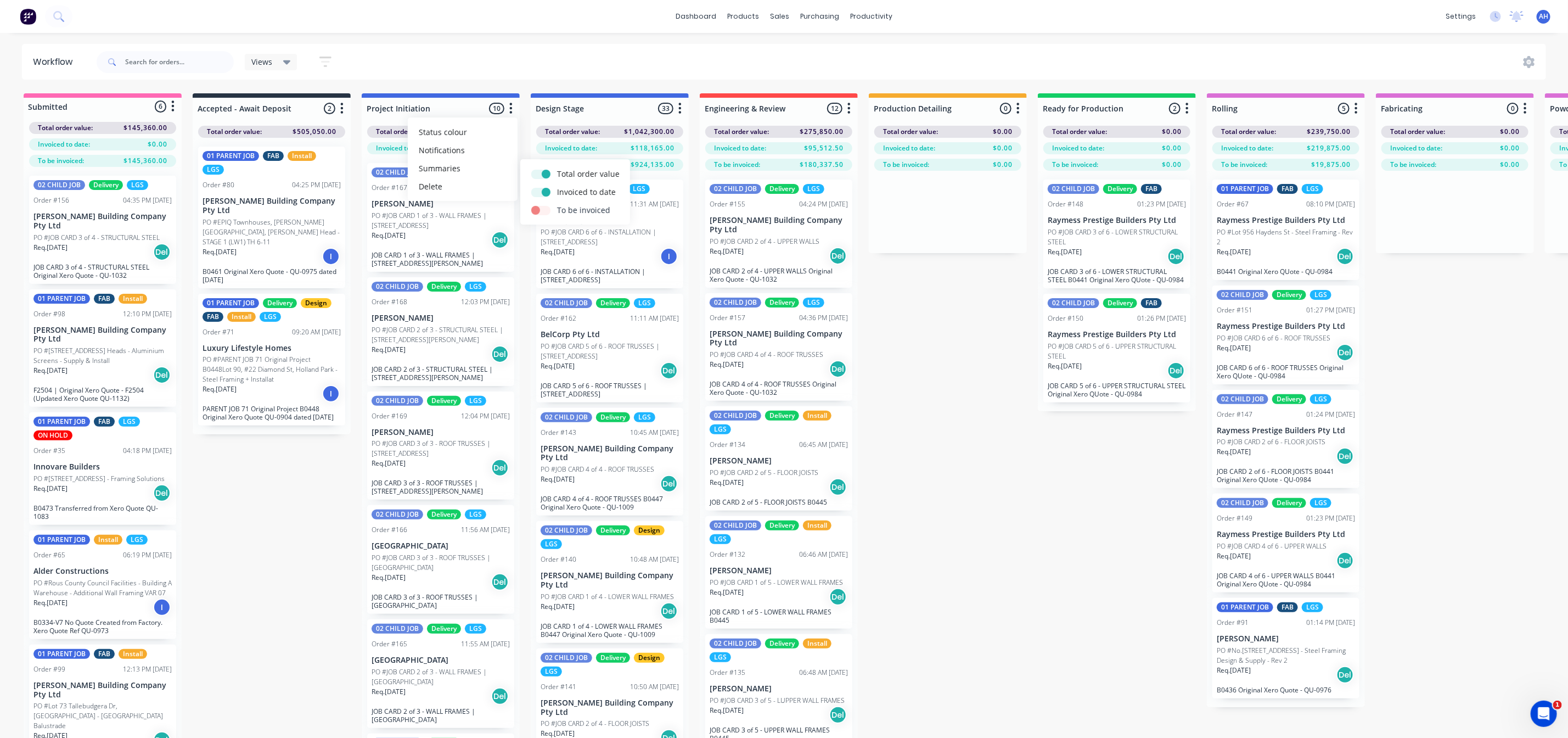
click at [557, 204] on label at bounding box center [557, 204] width 0 height 0
click at [540, 208] on input "checkbox" at bounding box center [536, 209] width 9 height 10
checkbox input "true"
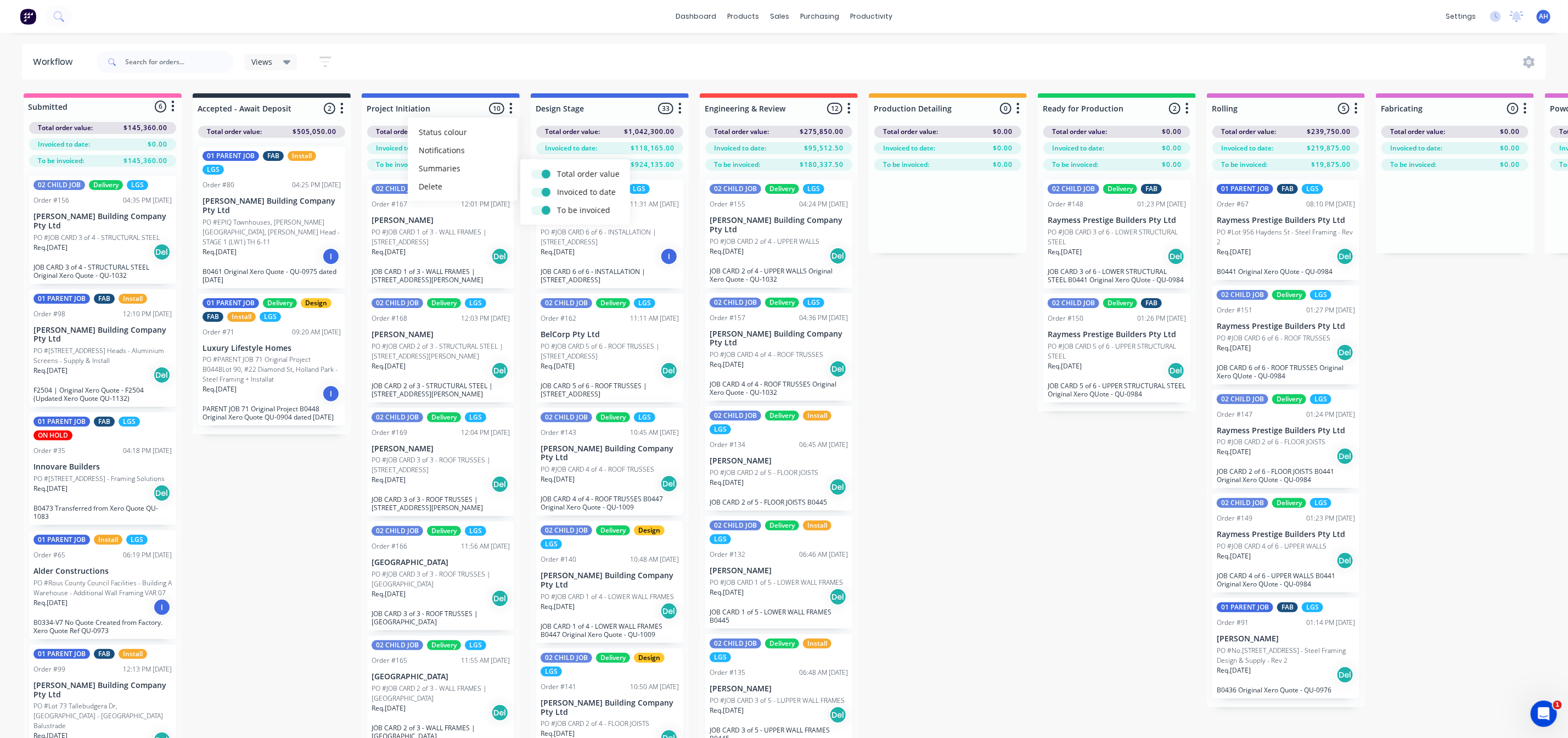
click at [341, 106] on icon "button" at bounding box center [342, 108] width 3 height 14
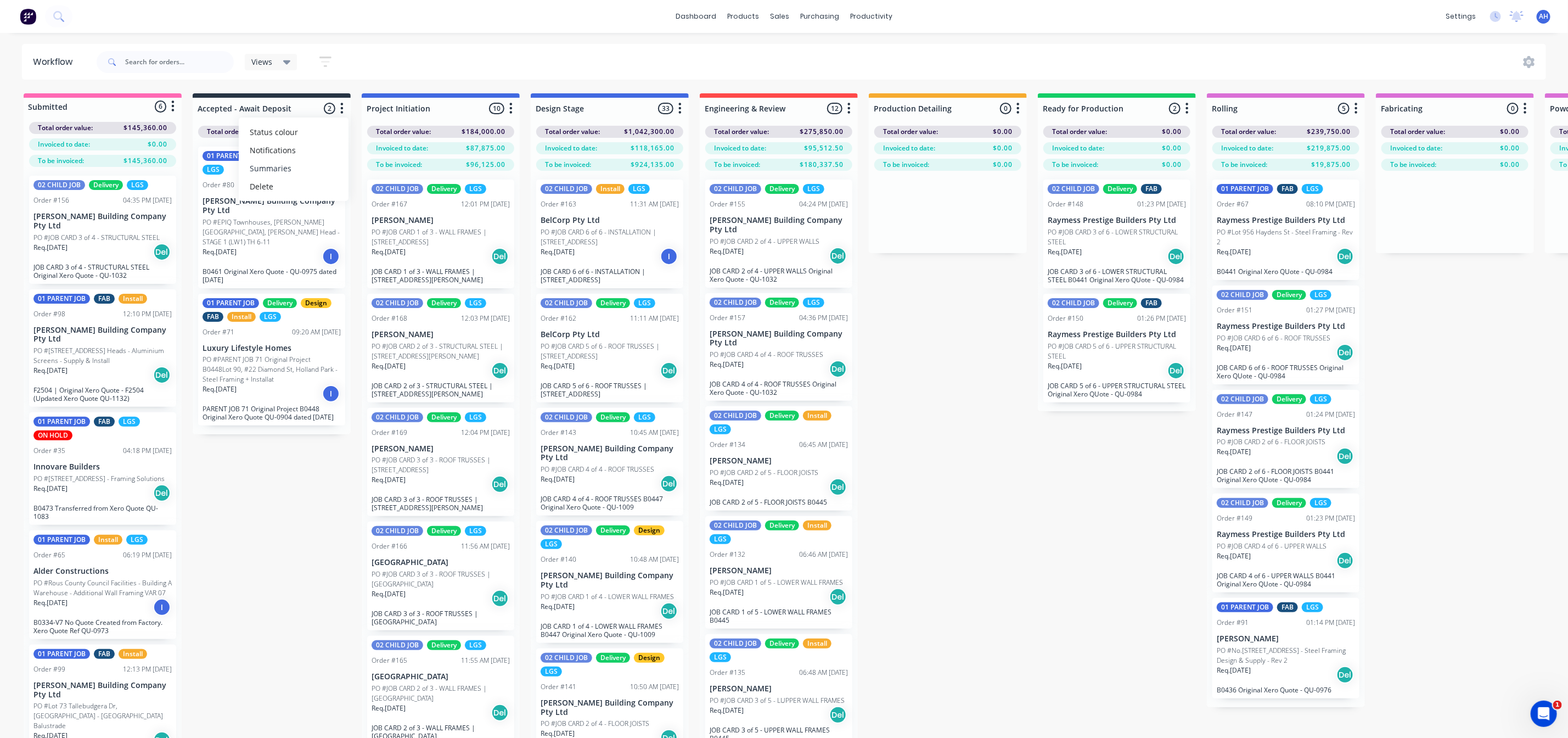
click at [290, 169] on button "Summaries" at bounding box center [293, 168] width 110 height 18
drag, startPoint x: 376, startPoint y: 190, endPoint x: 374, endPoint y: 204, distance: 14.1
click at [388, 186] on label at bounding box center [388, 186] width 0 height 0
click at [371, 191] on input "checkbox" at bounding box center [366, 191] width 9 height 10
checkbox input "true"
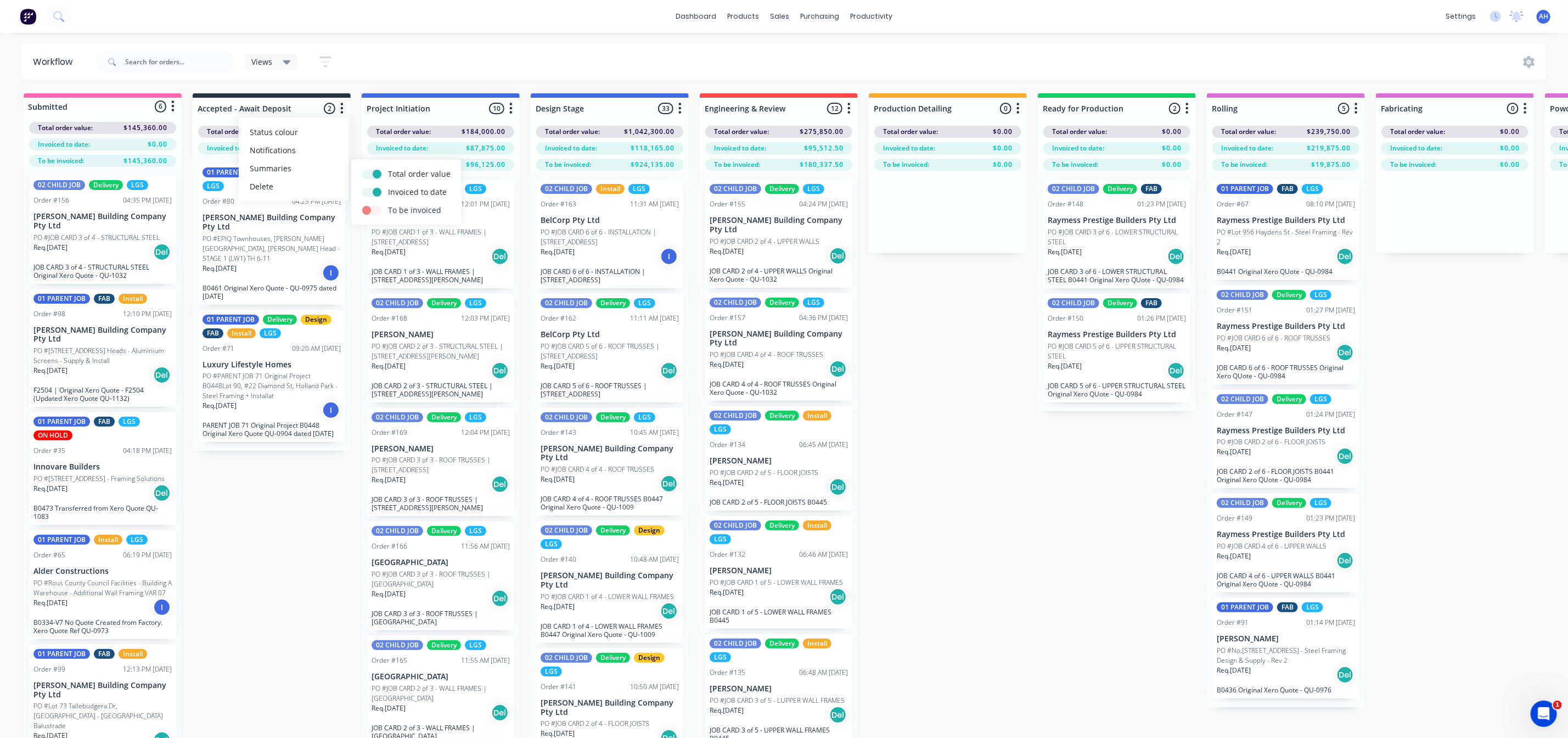
click at [388, 204] on label at bounding box center [388, 204] width 0 height 0
click at [366, 208] on input "checkbox" at bounding box center [366, 209] width 9 height 10
checkbox input "true"
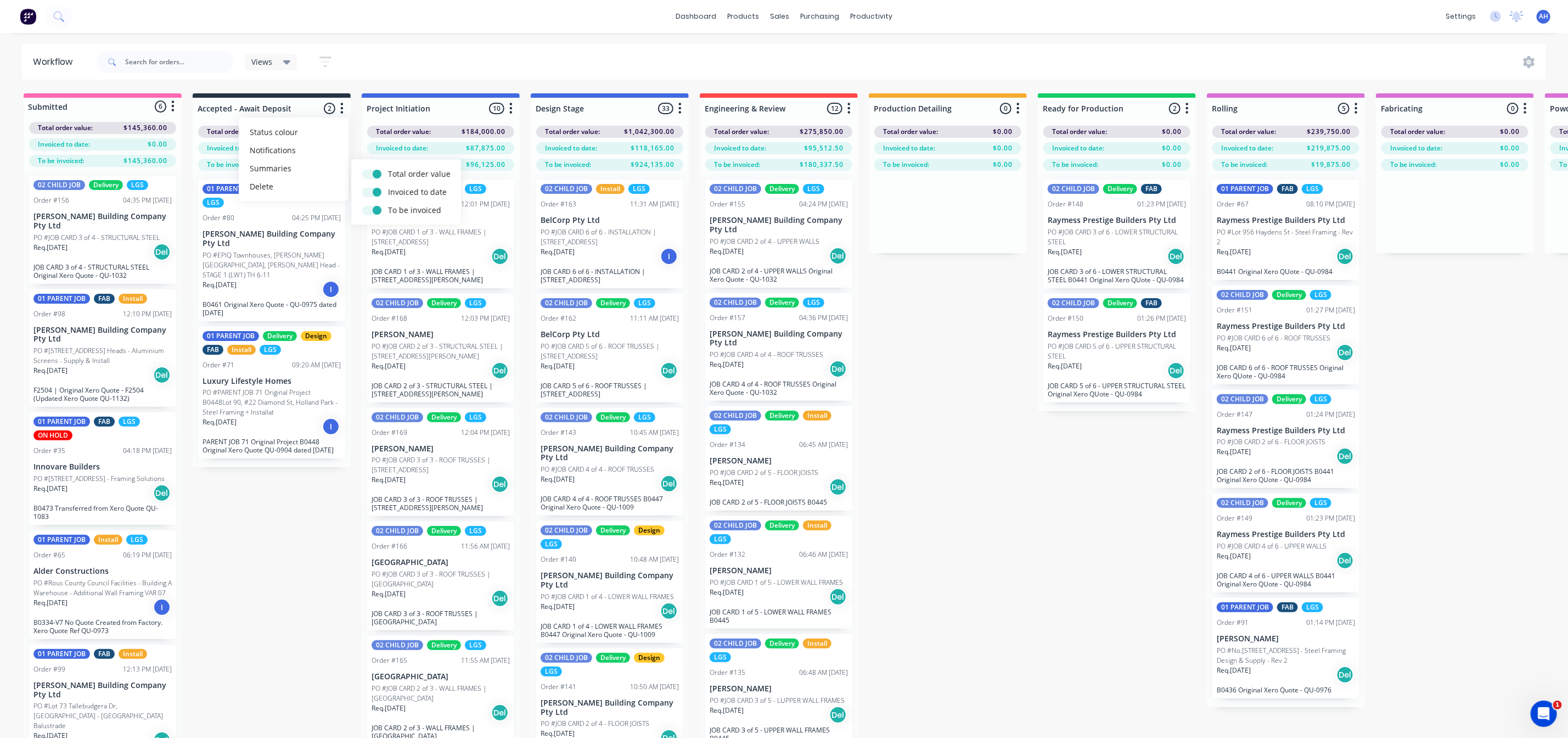
click at [307, 470] on div "Submitted 6 Status colour #FF69B4 hex #FF69B4 Save Cancel Summaries Total order…" at bounding box center [1385, 435] width 2786 height 684
click at [512, 104] on button "button" at bounding box center [511, 108] width 13 height 13
click at [456, 152] on button "Notifications" at bounding box center [463, 150] width 110 height 18
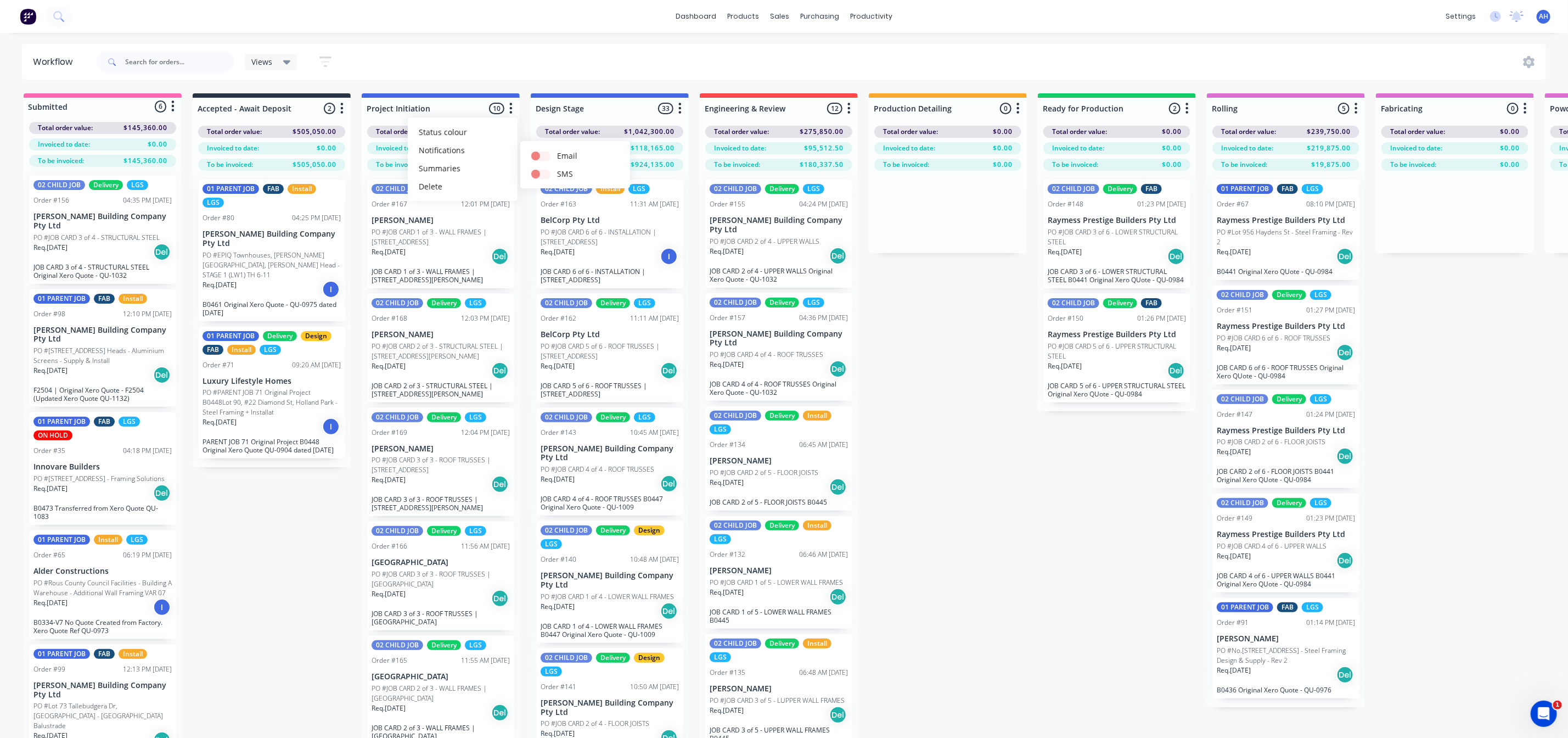
click at [988, 351] on div "Submitted 6 Status colour #FF69B4 hex #FF69B4 Save Cancel Summaries Total order…" at bounding box center [1385, 435] width 2786 height 684
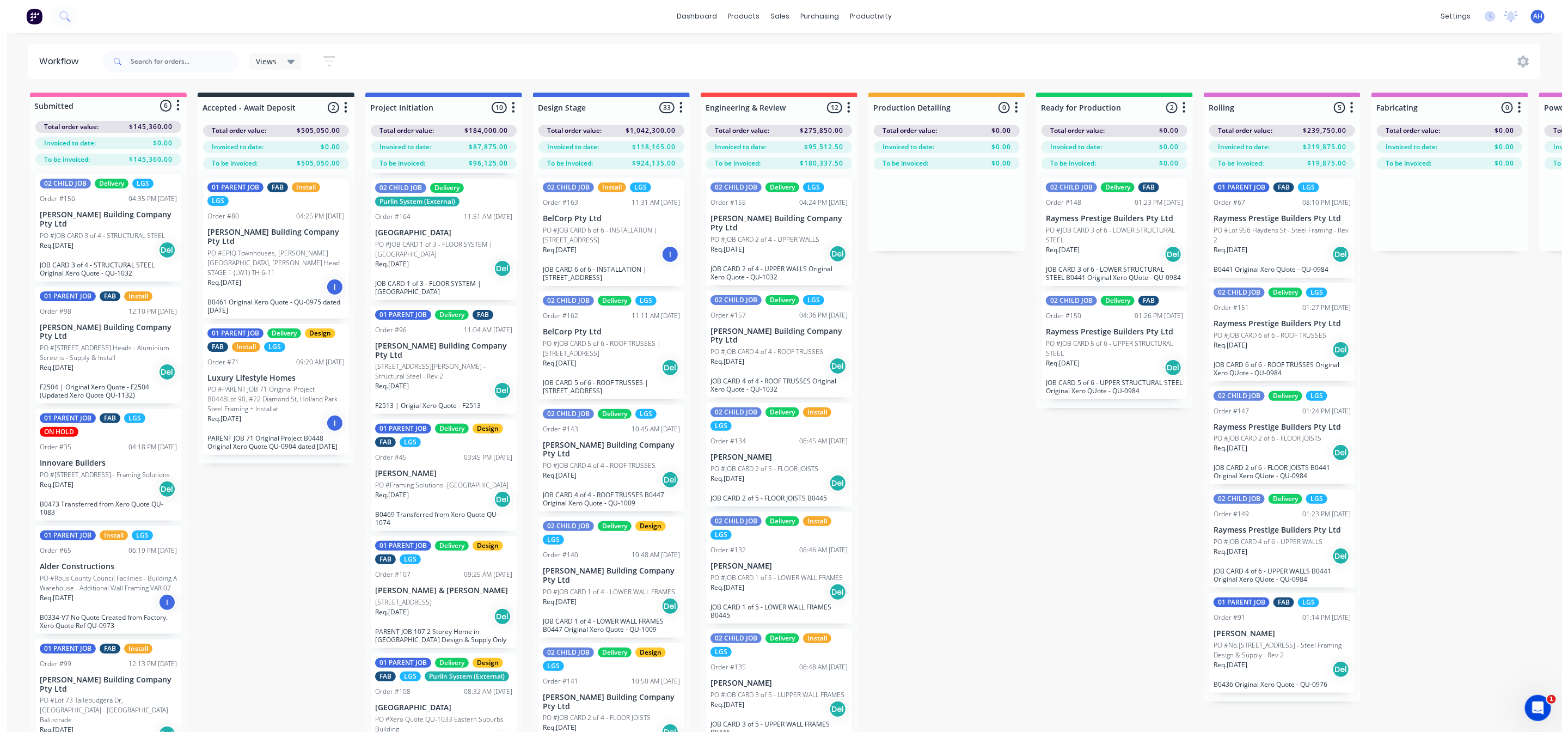
scroll to position [567, 0]
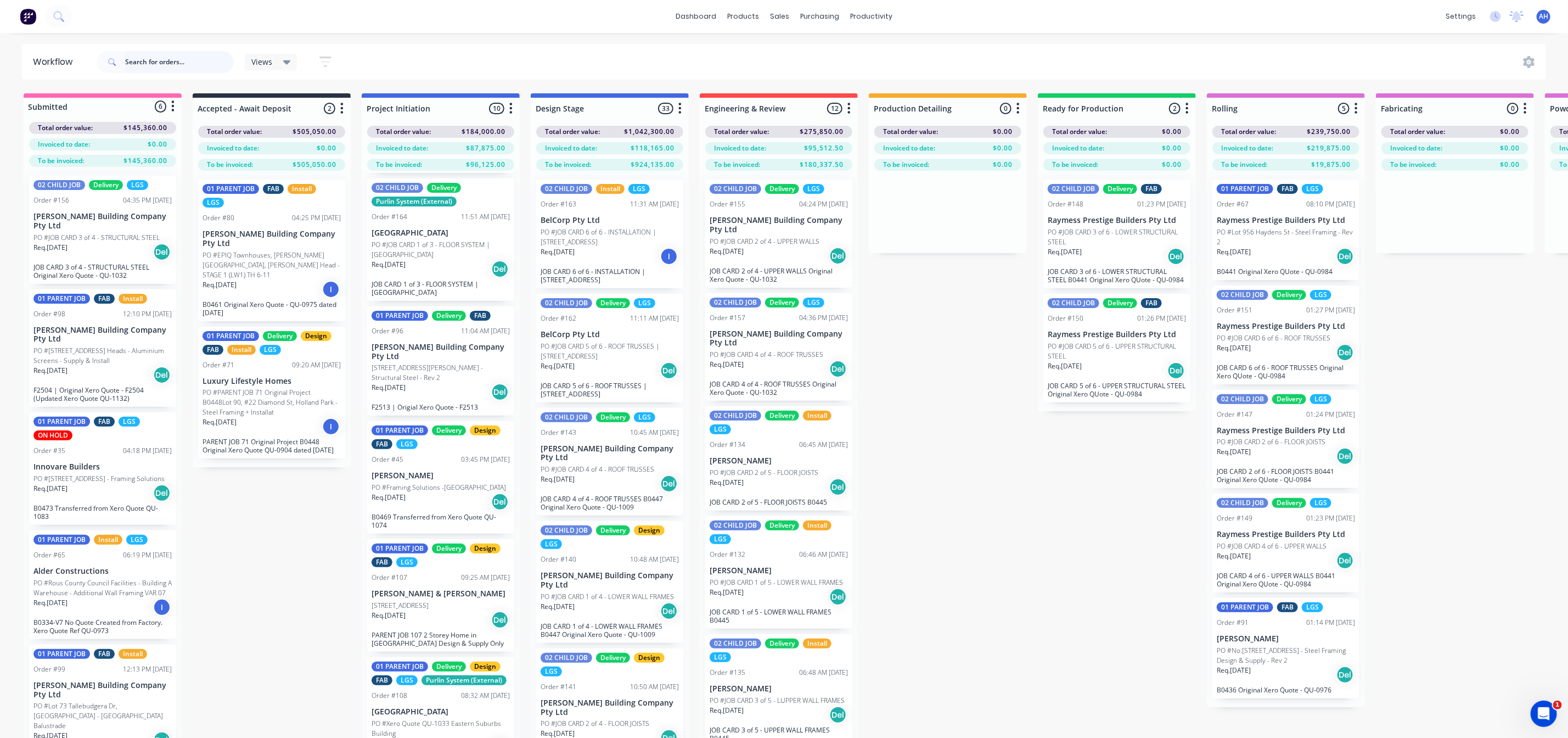
click at [181, 56] on input "text" at bounding box center [179, 62] width 109 height 22
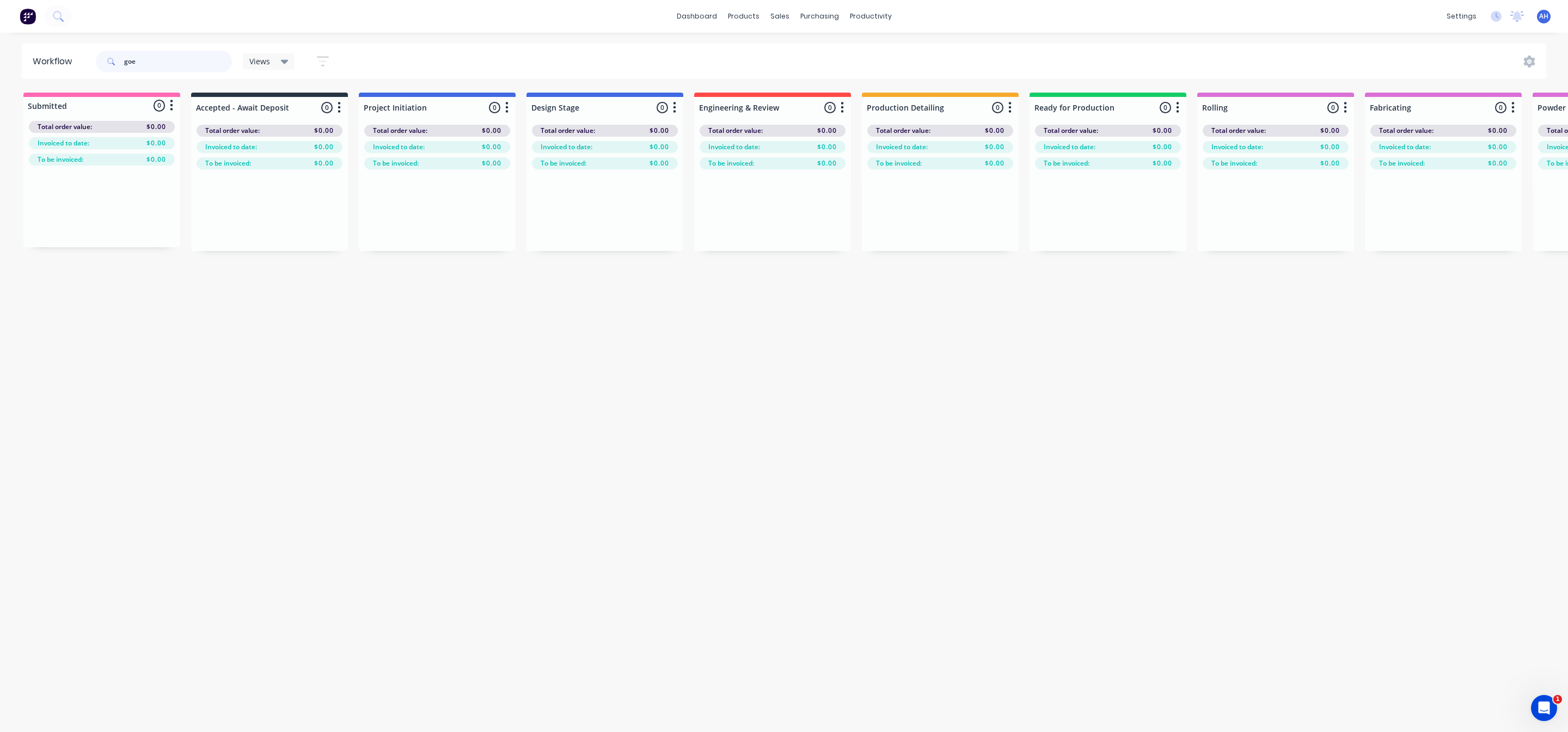
type input "goe"
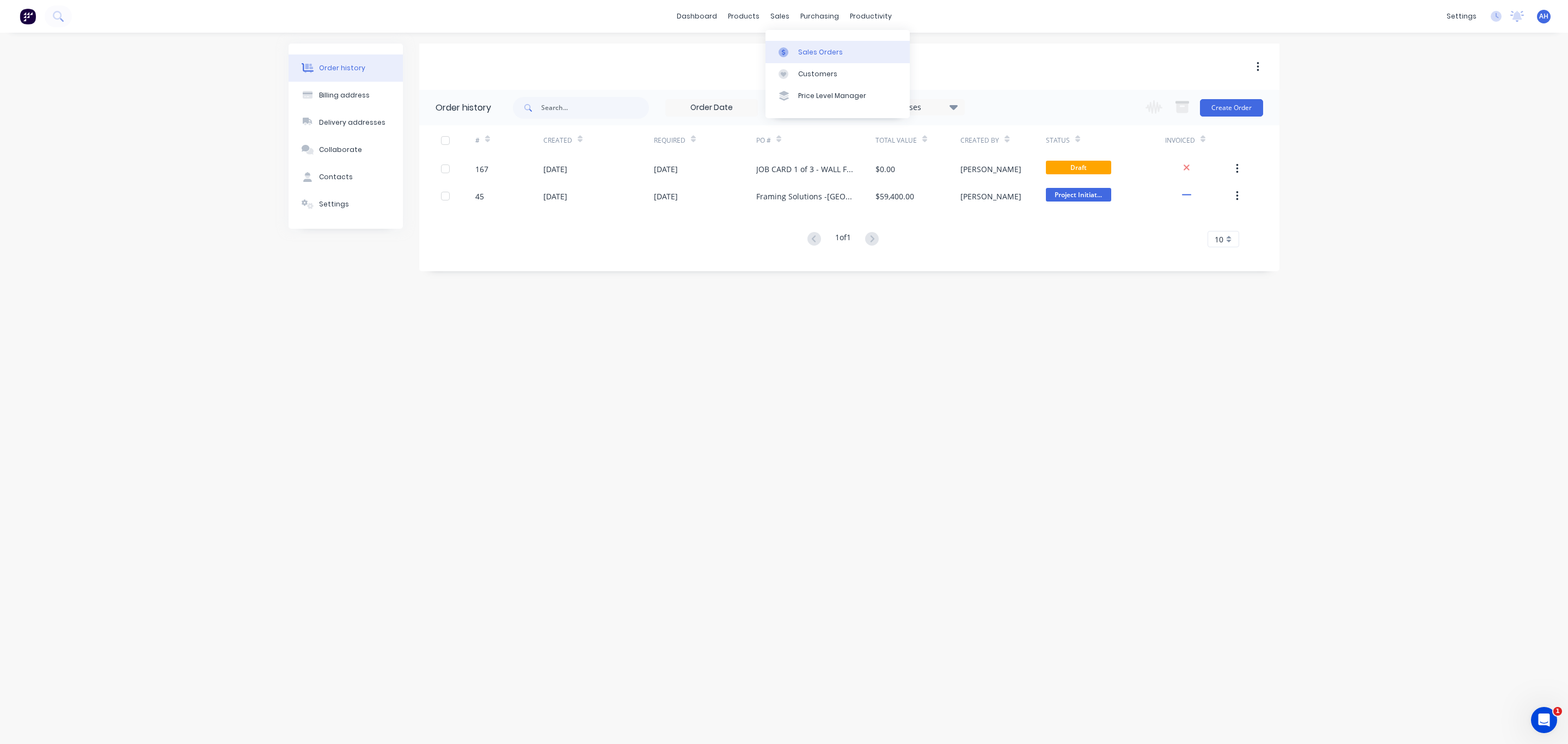
click at [803, 41] on link "Sales Orders" at bounding box center [838, 52] width 144 height 22
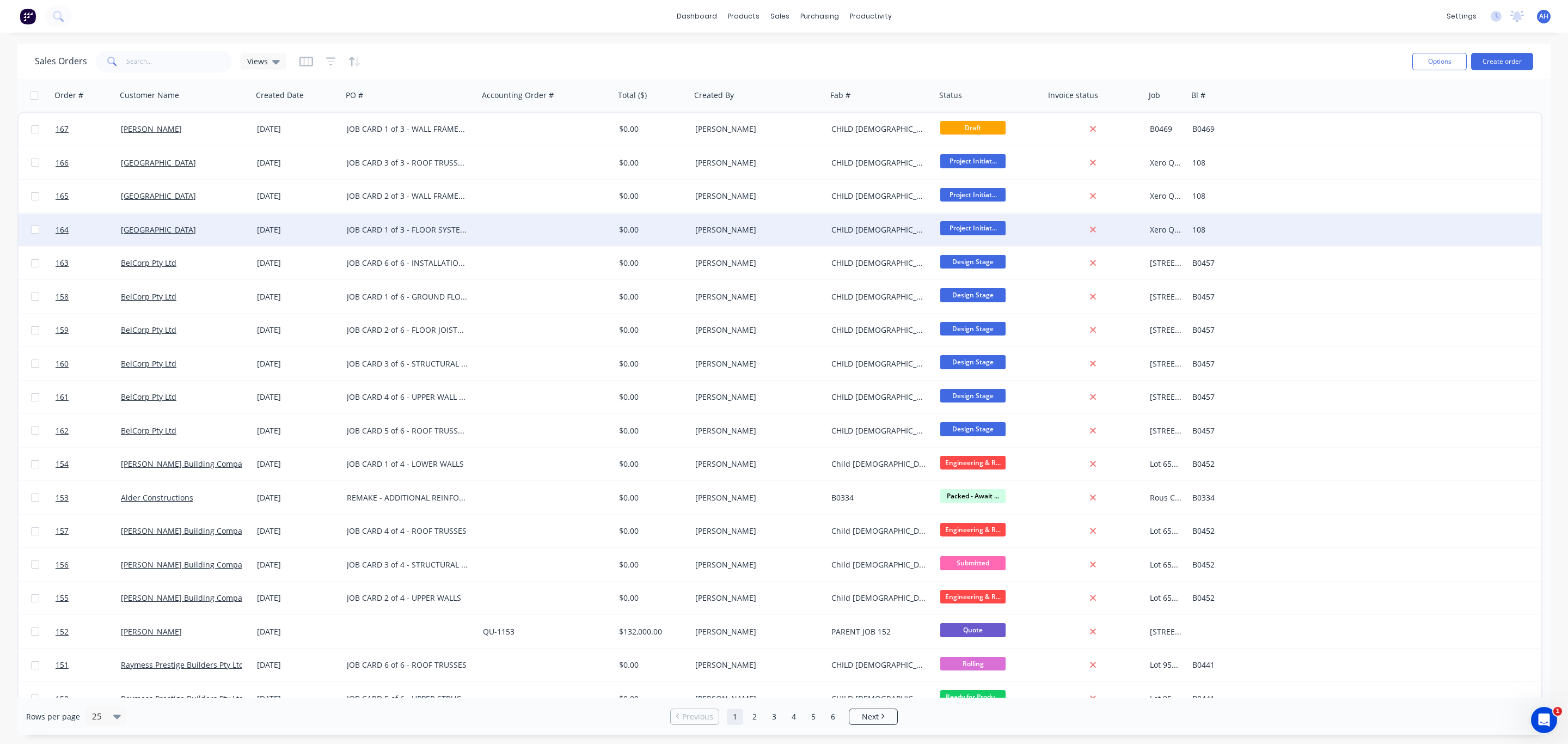
click at [419, 227] on div "JOB CARD 1 of 3 - FLOOR SYSTEM | [GEOGRAPHIC_DATA]" at bounding box center [407, 230] width 121 height 11
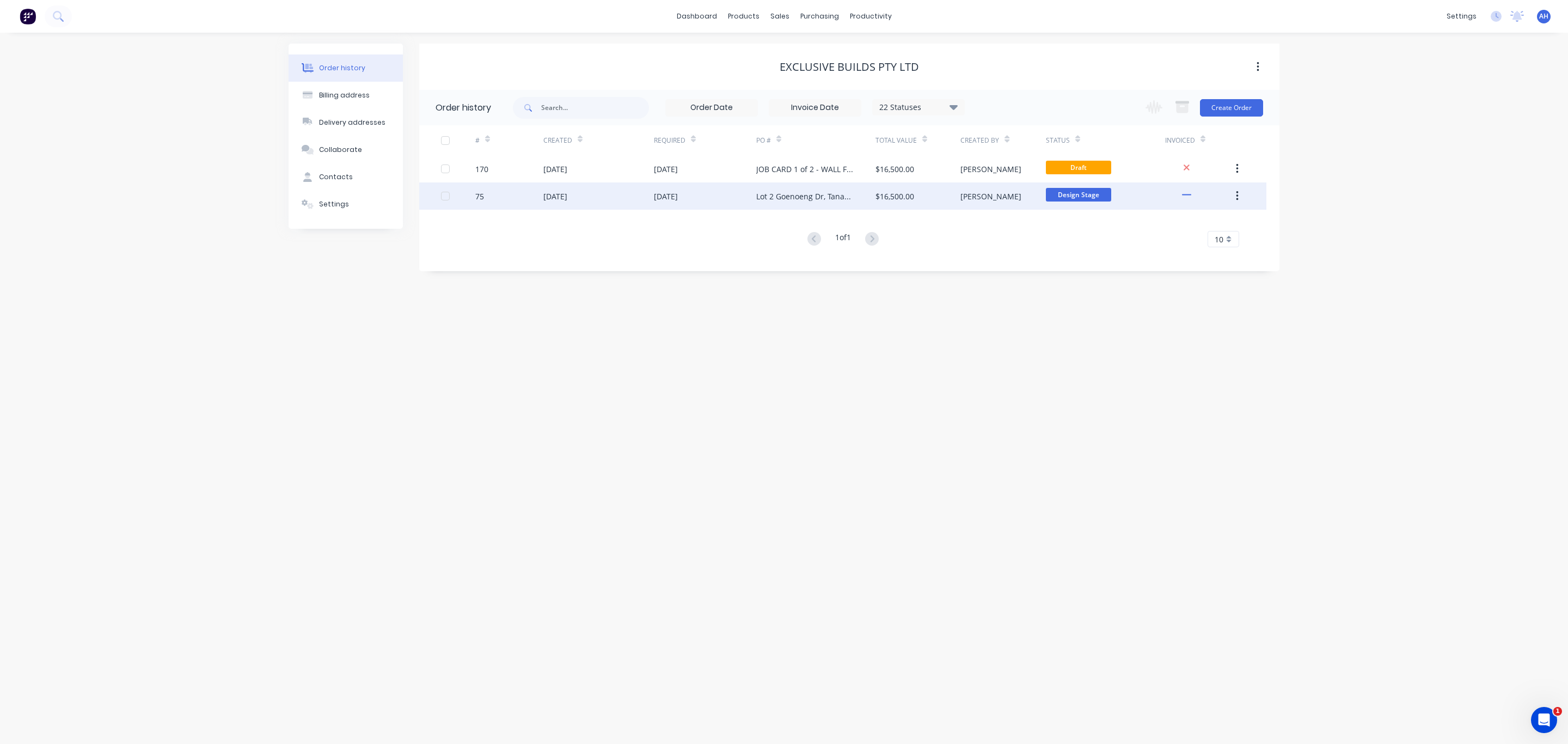
click at [839, 198] on div "Lot 2 Goenoeng Dr, Tanah Merah - Steel Framing" at bounding box center [805, 196] width 97 height 12
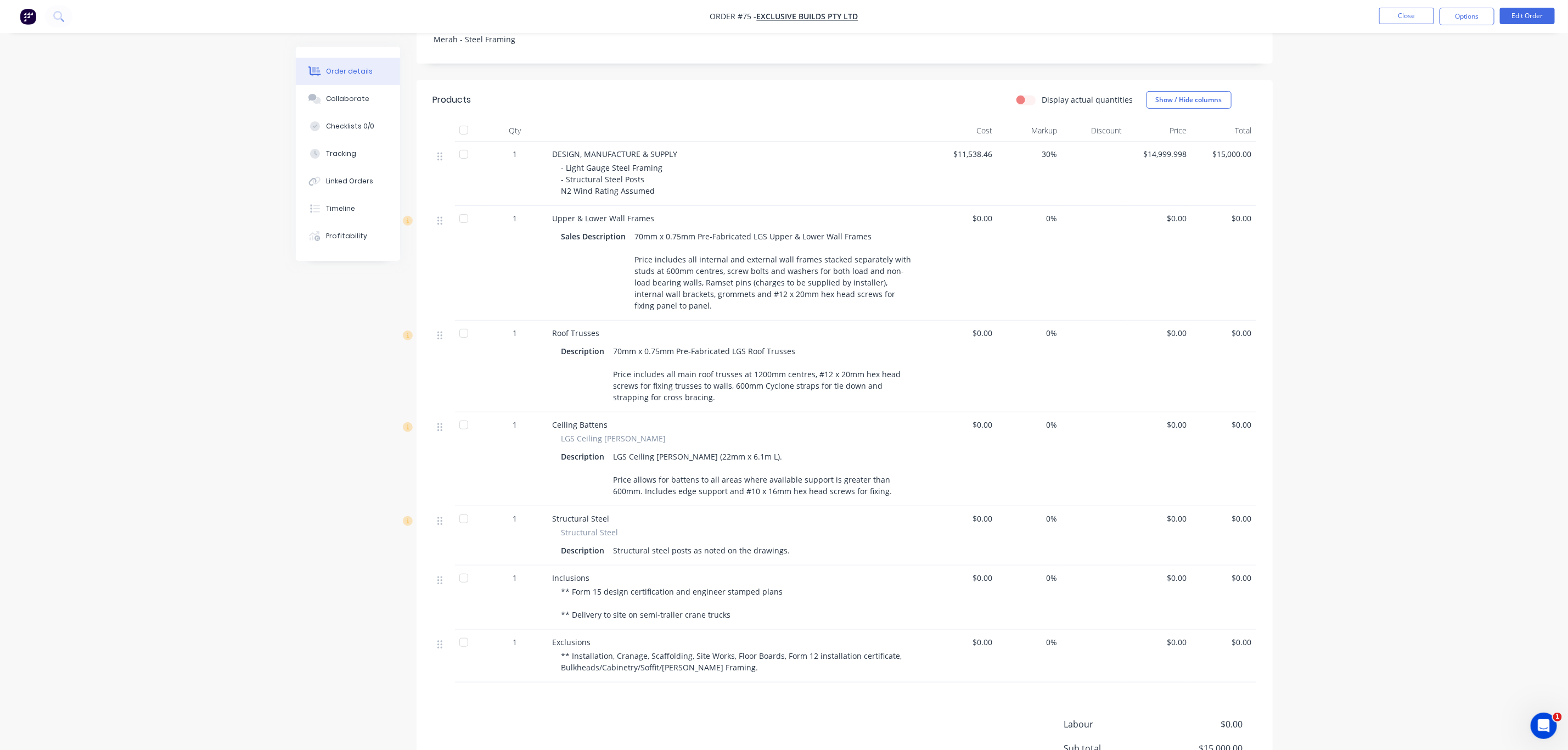
scroll to position [350, 0]
drag, startPoint x: 794, startPoint y: 528, endPoint x: 593, endPoint y: 531, distance: 201.0
click at [593, 537] on div "Description Structural steel posts as noted on the drawings." at bounding box center [740, 545] width 358 height 16
click at [797, 521] on div "Structural Steel Description Structural steel posts as noted on the drawings." at bounding box center [741, 537] width 376 height 32
drag, startPoint x: 776, startPoint y: 532, endPoint x: 612, endPoint y: 536, distance: 164.0
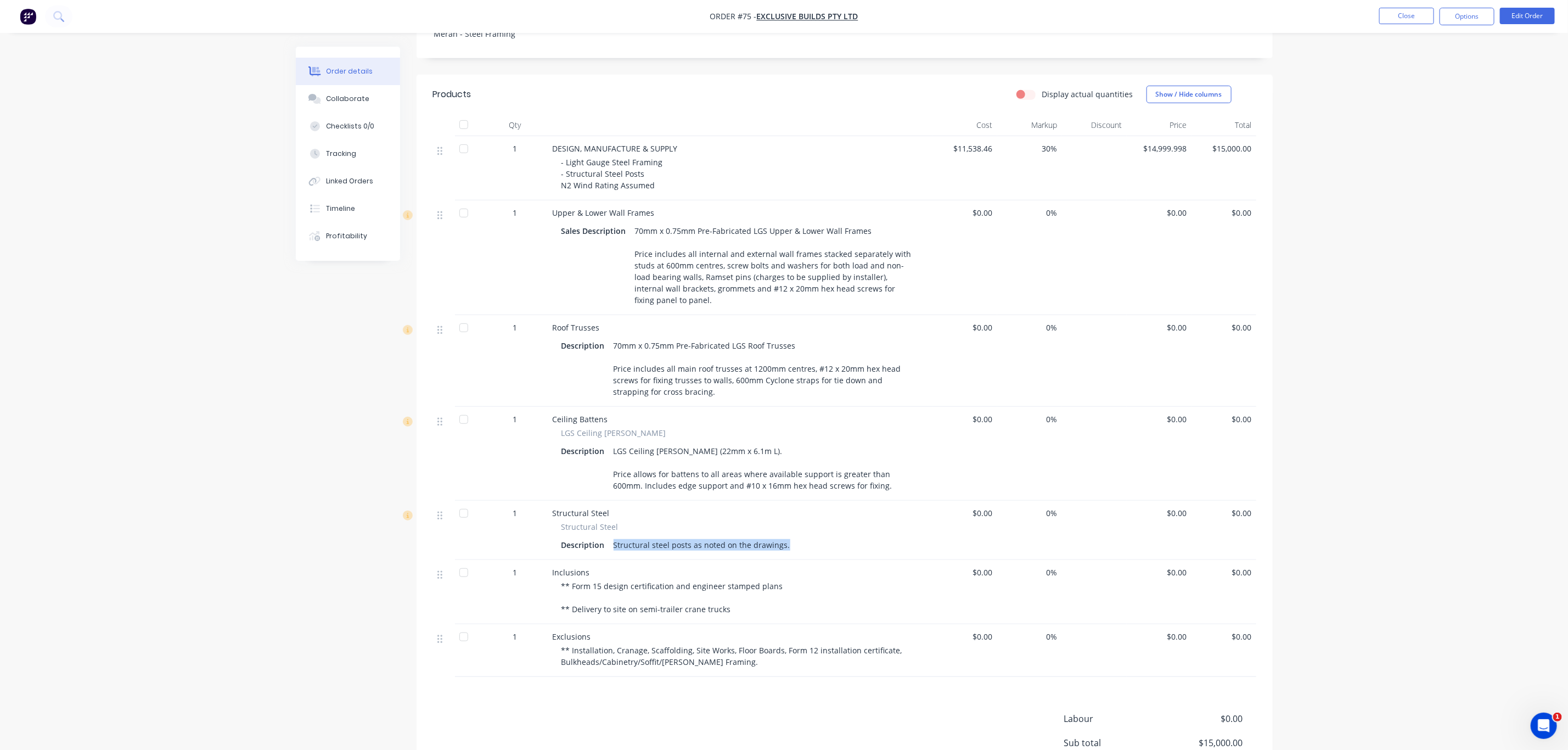
click at [612, 537] on div "Description Structural steel posts as noted on the drawings." at bounding box center [740, 545] width 358 height 16
copy div "Structural steel posts as noted on the drawings."
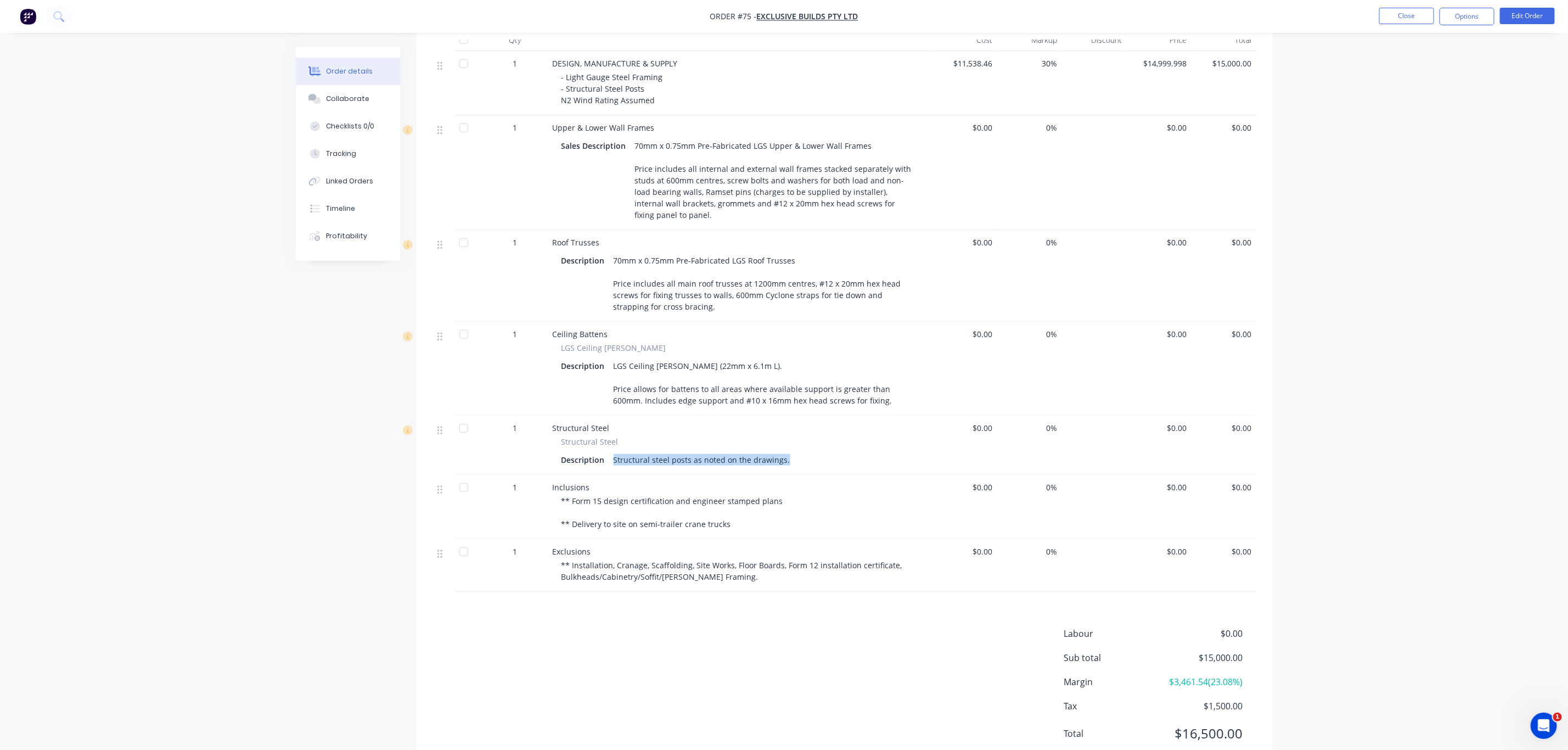
scroll to position [458, 0]
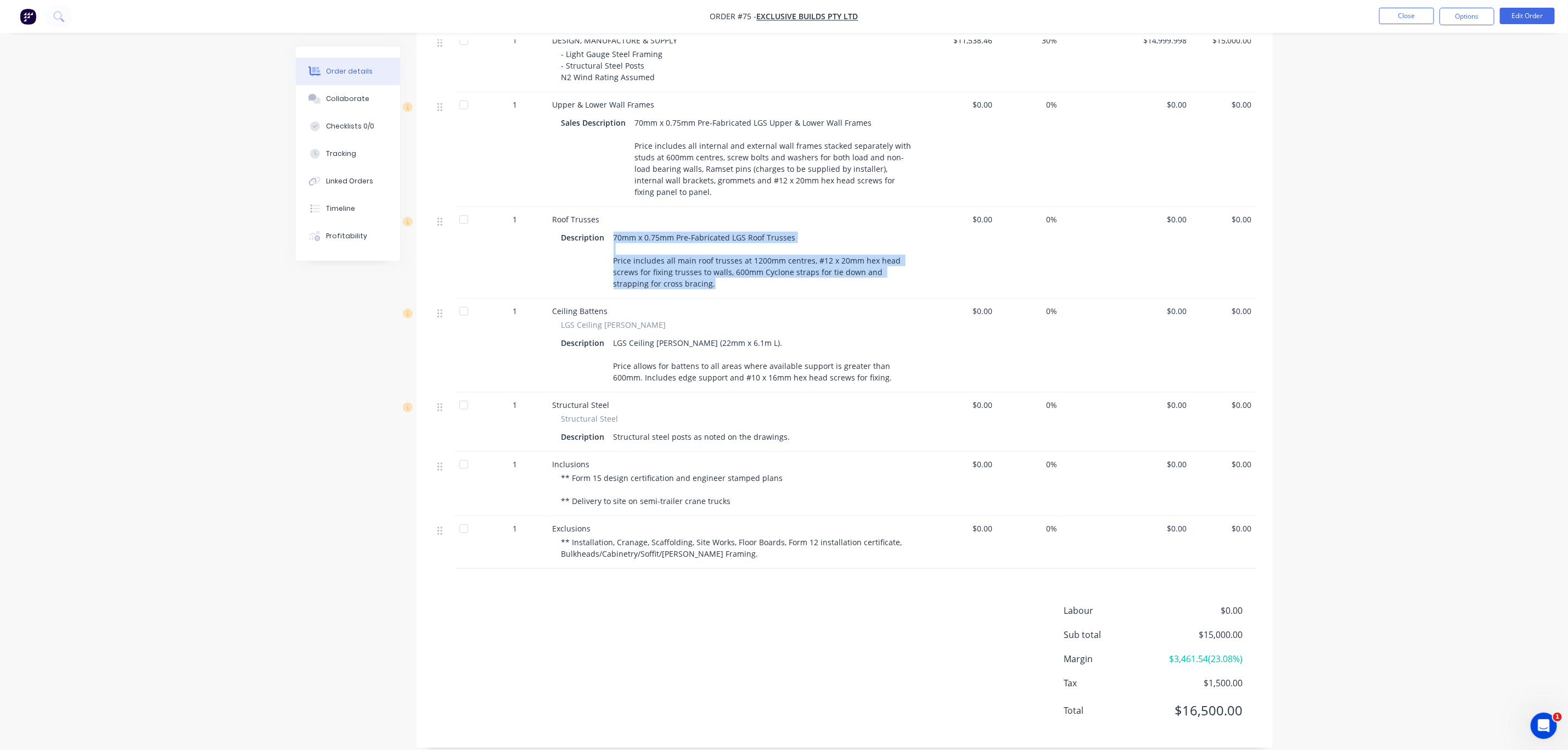
drag, startPoint x: 702, startPoint y: 278, endPoint x: 608, endPoint y: 216, distance: 112.6
click at [608, 216] on div "Roof Trusses Description 70mm x 0.75mm Pre-Fabricated LGS Roof Trusses Price in…" at bounding box center [741, 252] width 384 height 91
copy div "70mm x 0.75mm Pre-Fabricated LGS Roof Trusses Price includes all main roof trus…"
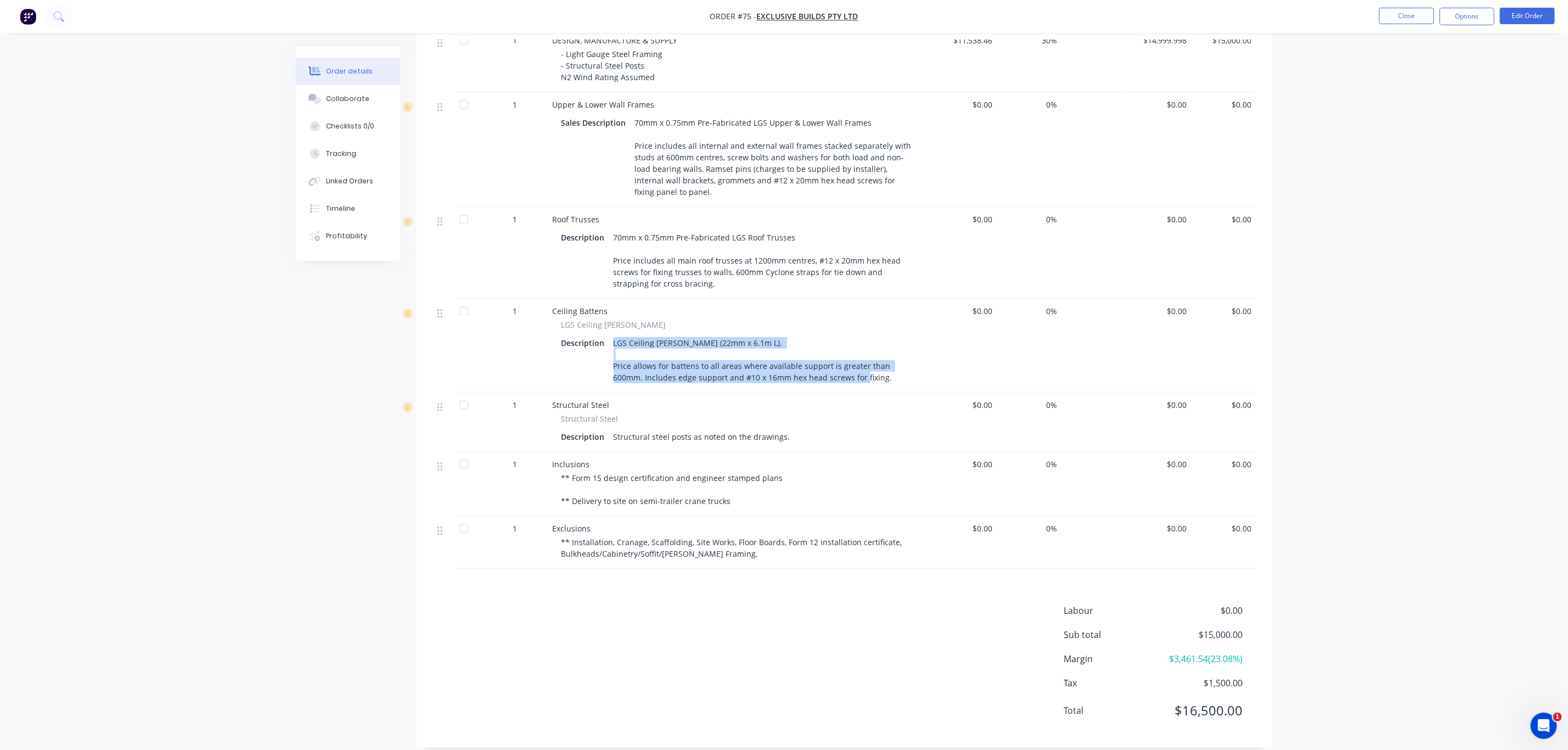
drag, startPoint x: 853, startPoint y: 364, endPoint x: 610, endPoint y: 323, distance: 246.4
click at [610, 335] on div "LGS Ceiling [PERSON_NAME] (22mm x 6.1m L). Price allows for battens to all area…" at bounding box center [764, 360] width 310 height 50
copy div "LGS Ceiling [PERSON_NAME] (22mm x 6.1m L). Price allows for battens to all area…"
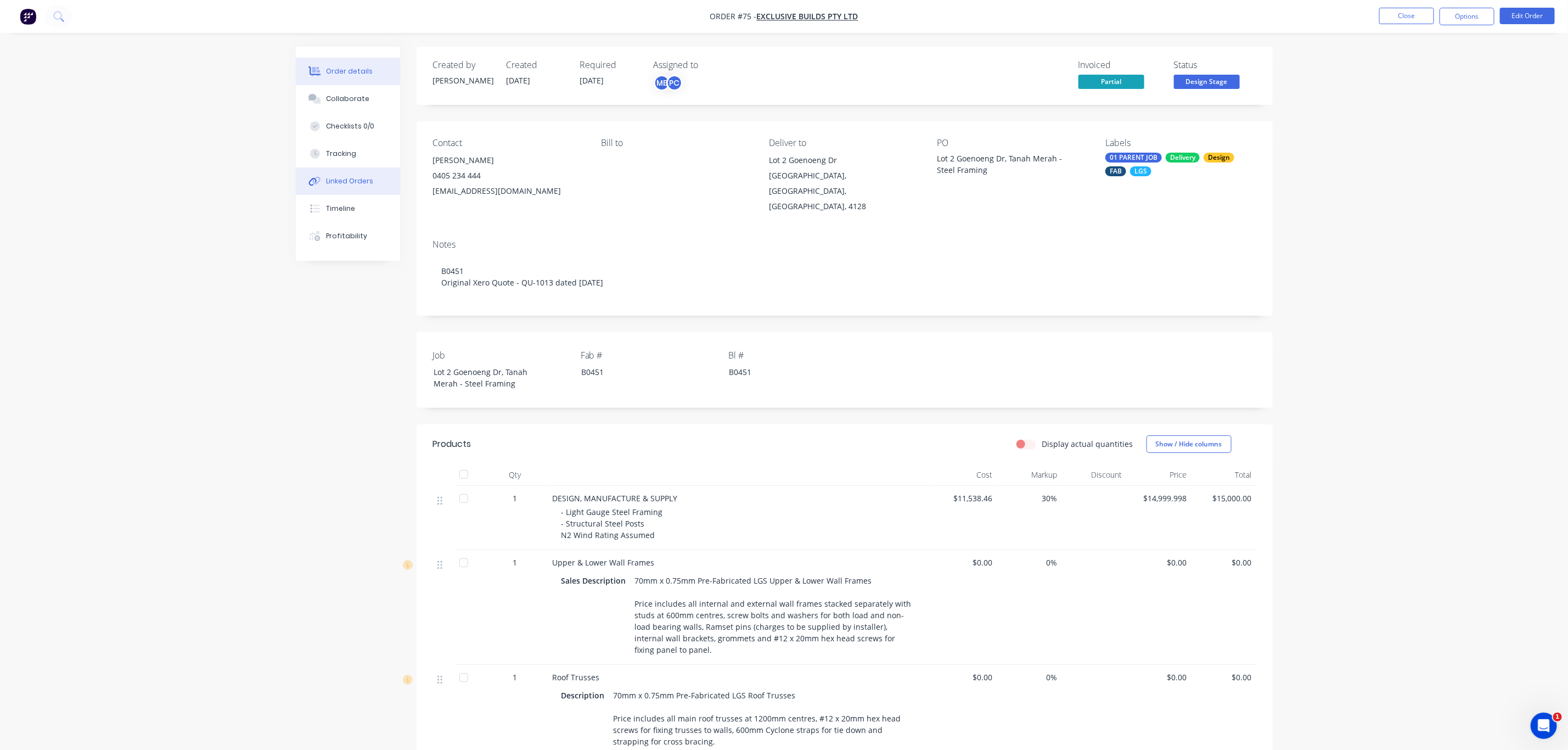
click at [350, 185] on div "Linked Orders" at bounding box center [349, 181] width 47 height 10
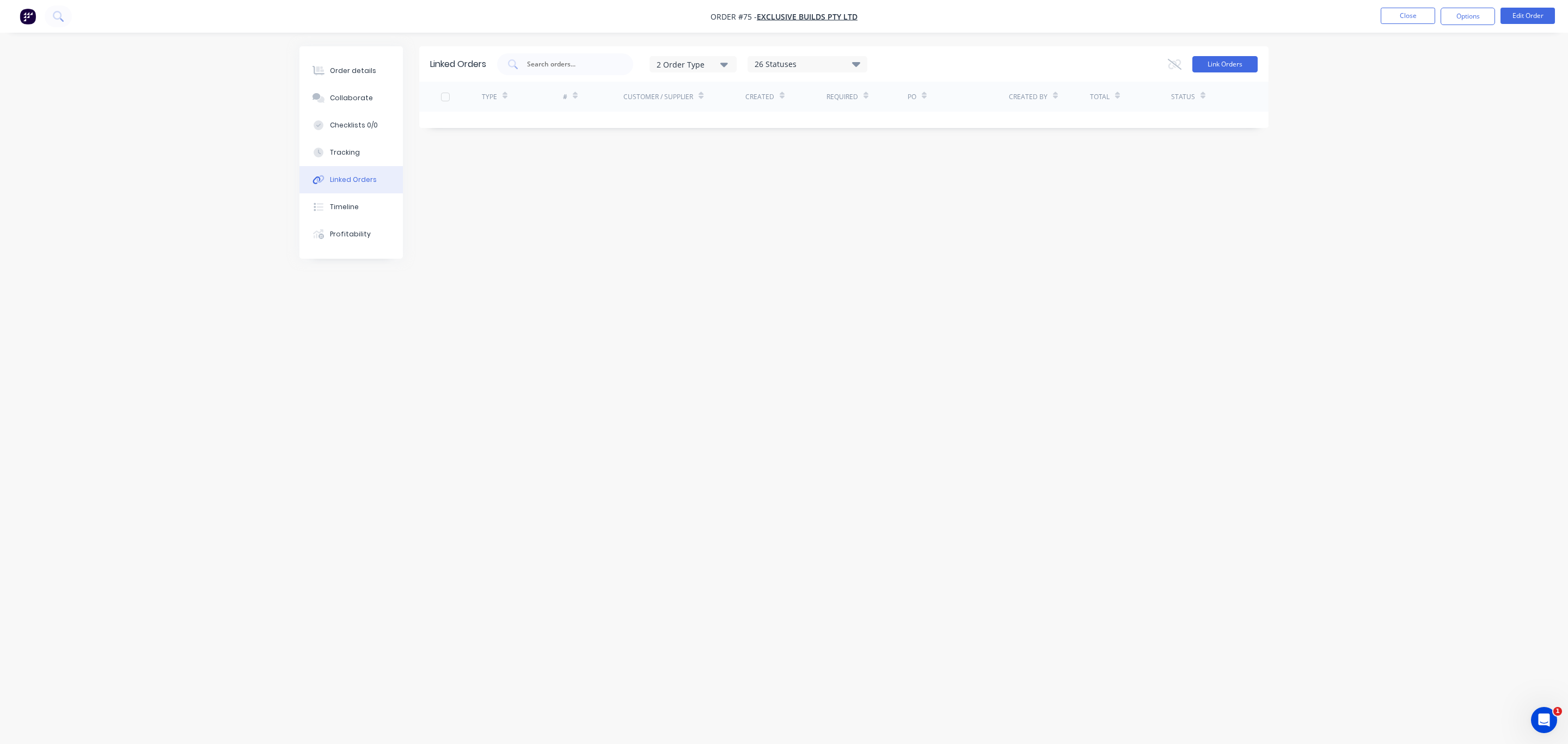
click at [1243, 57] on button "Link Orders" at bounding box center [1225, 64] width 65 height 16
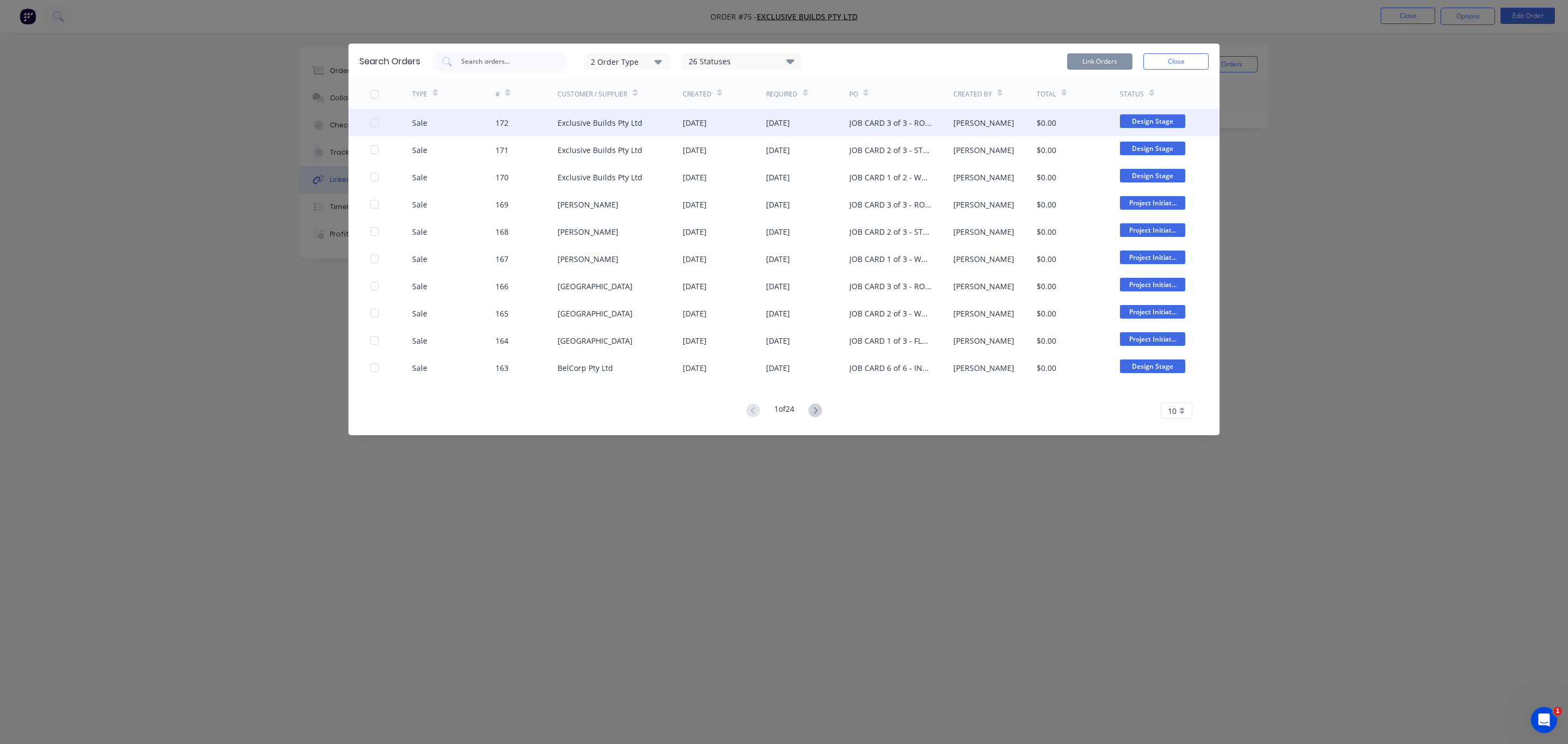
click at [373, 121] on div at bounding box center [374, 122] width 22 height 22
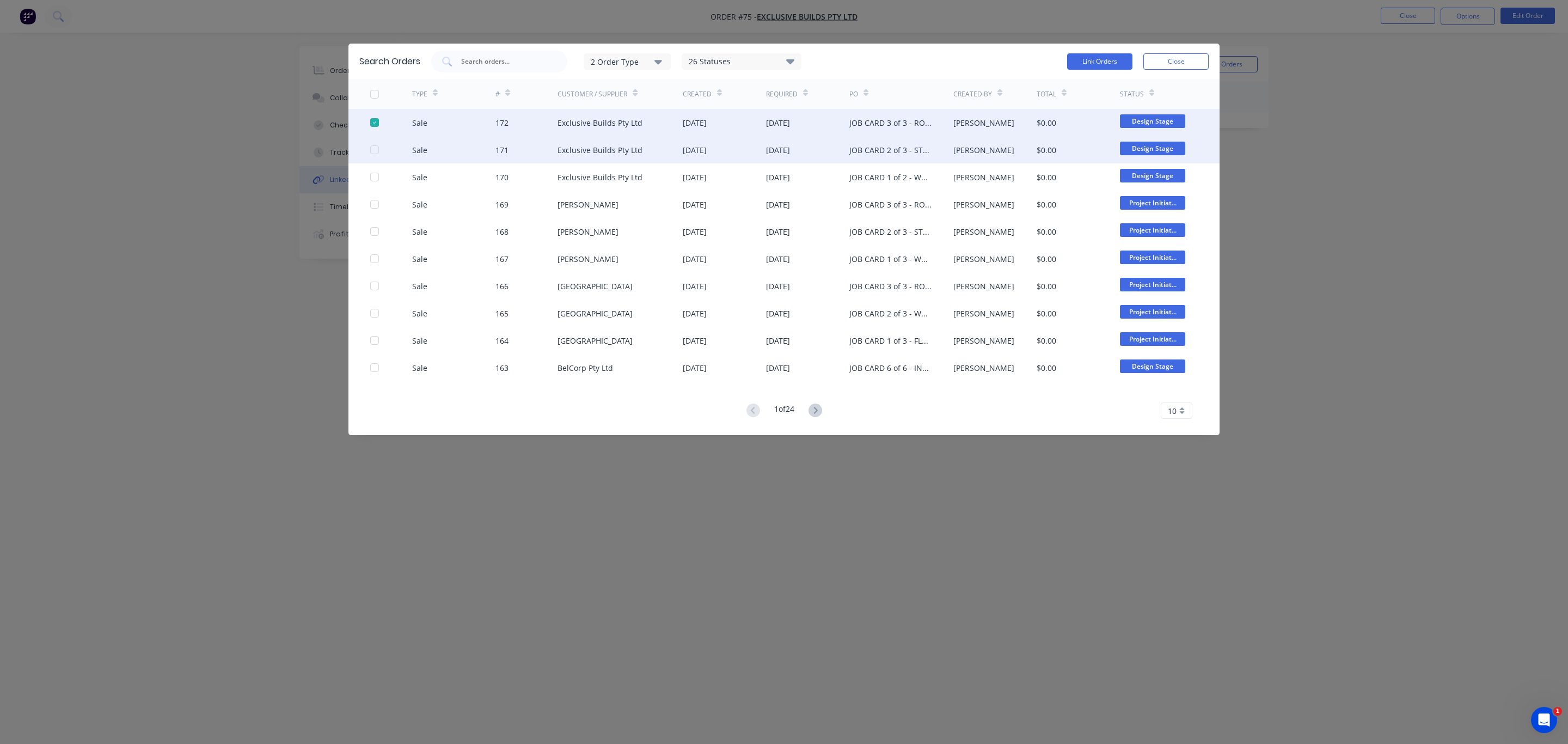
click at [376, 146] on div at bounding box center [374, 150] width 22 height 22
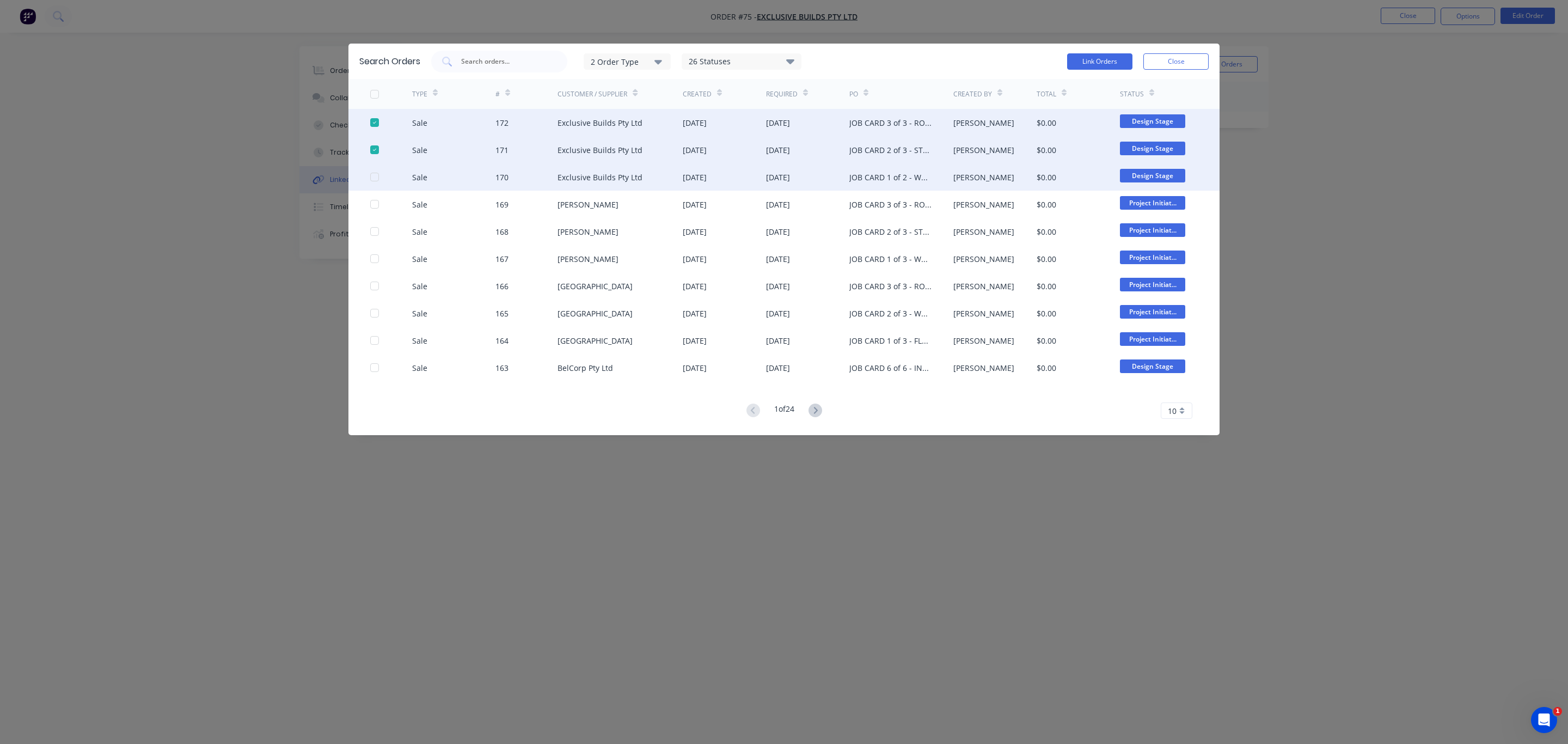
click at [374, 175] on div at bounding box center [374, 177] width 22 height 22
click at [1098, 59] on button "Link Orders" at bounding box center [1099, 61] width 65 height 16
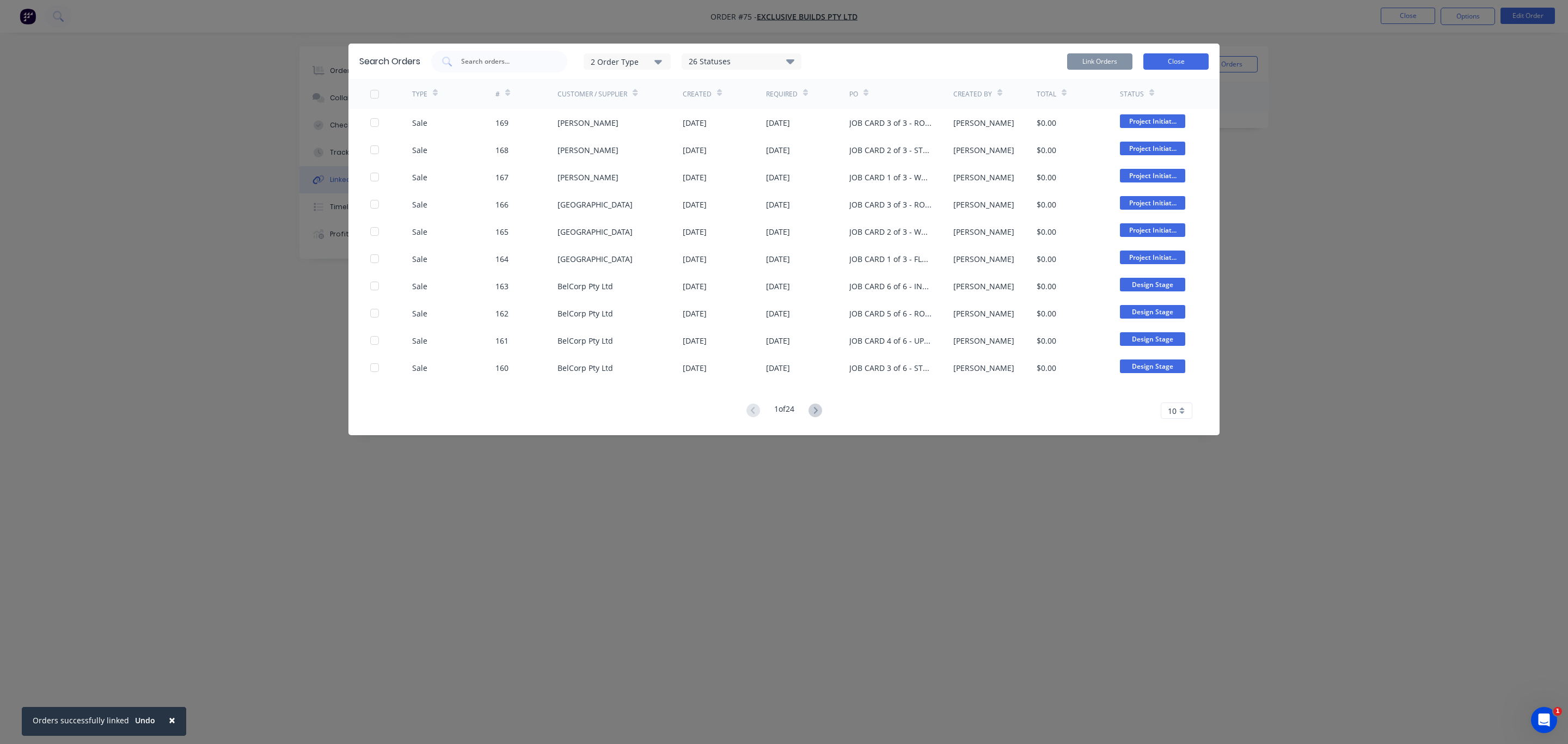
click at [1191, 59] on button "Close" at bounding box center [1175, 61] width 65 height 16
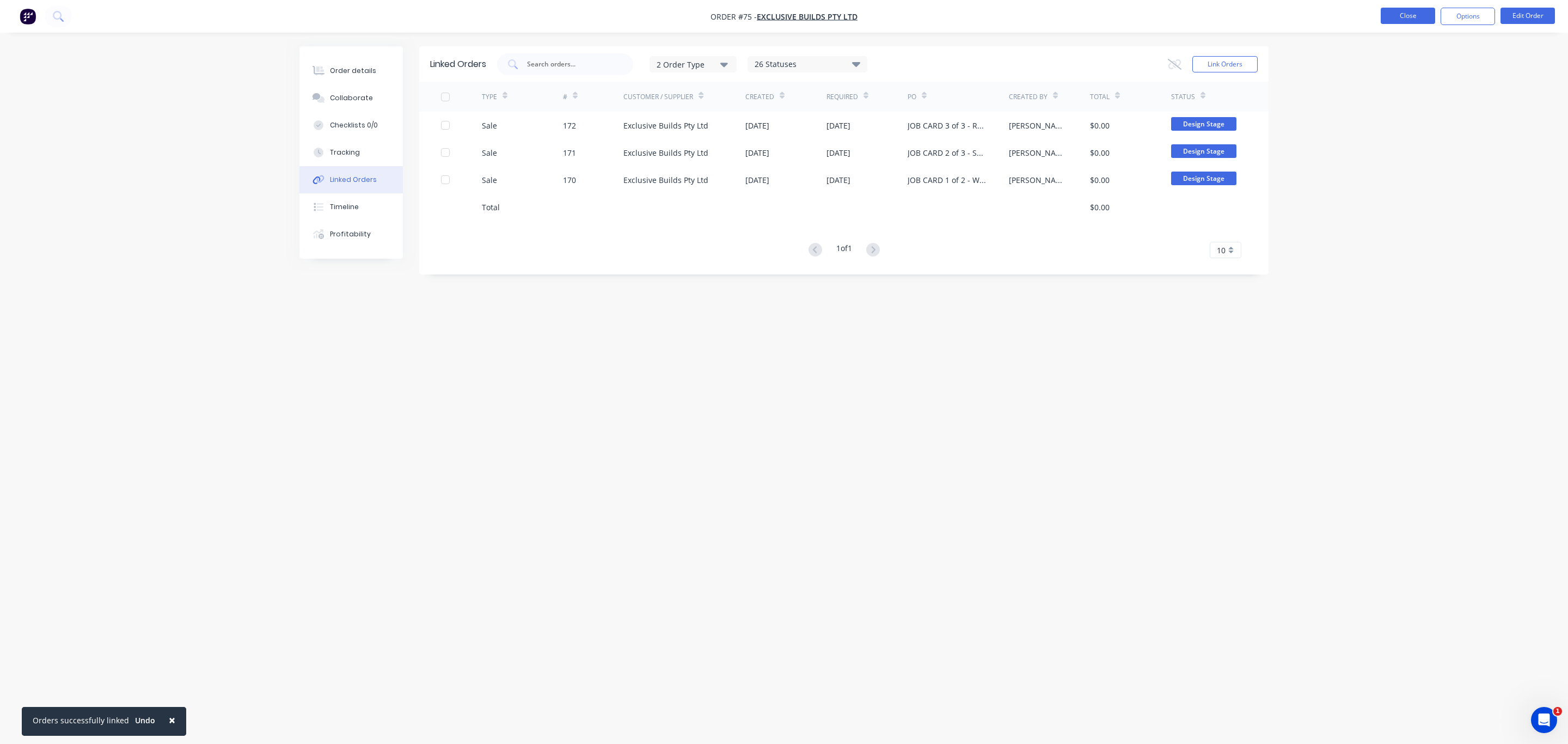
click at [1407, 17] on button "Close" at bounding box center [1407, 16] width 54 height 16
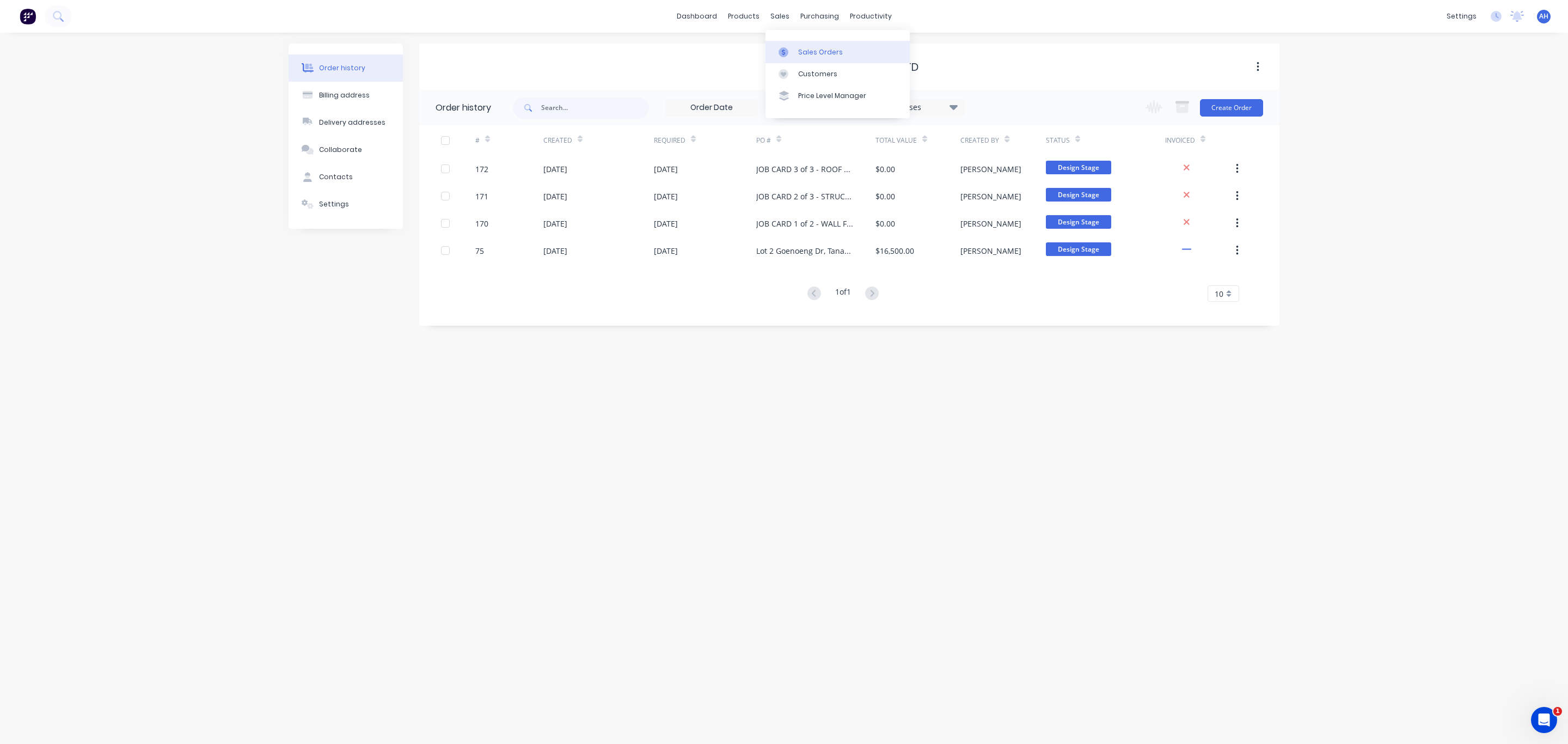
click at [805, 51] on div "Sales Orders" at bounding box center [820, 52] width 44 height 10
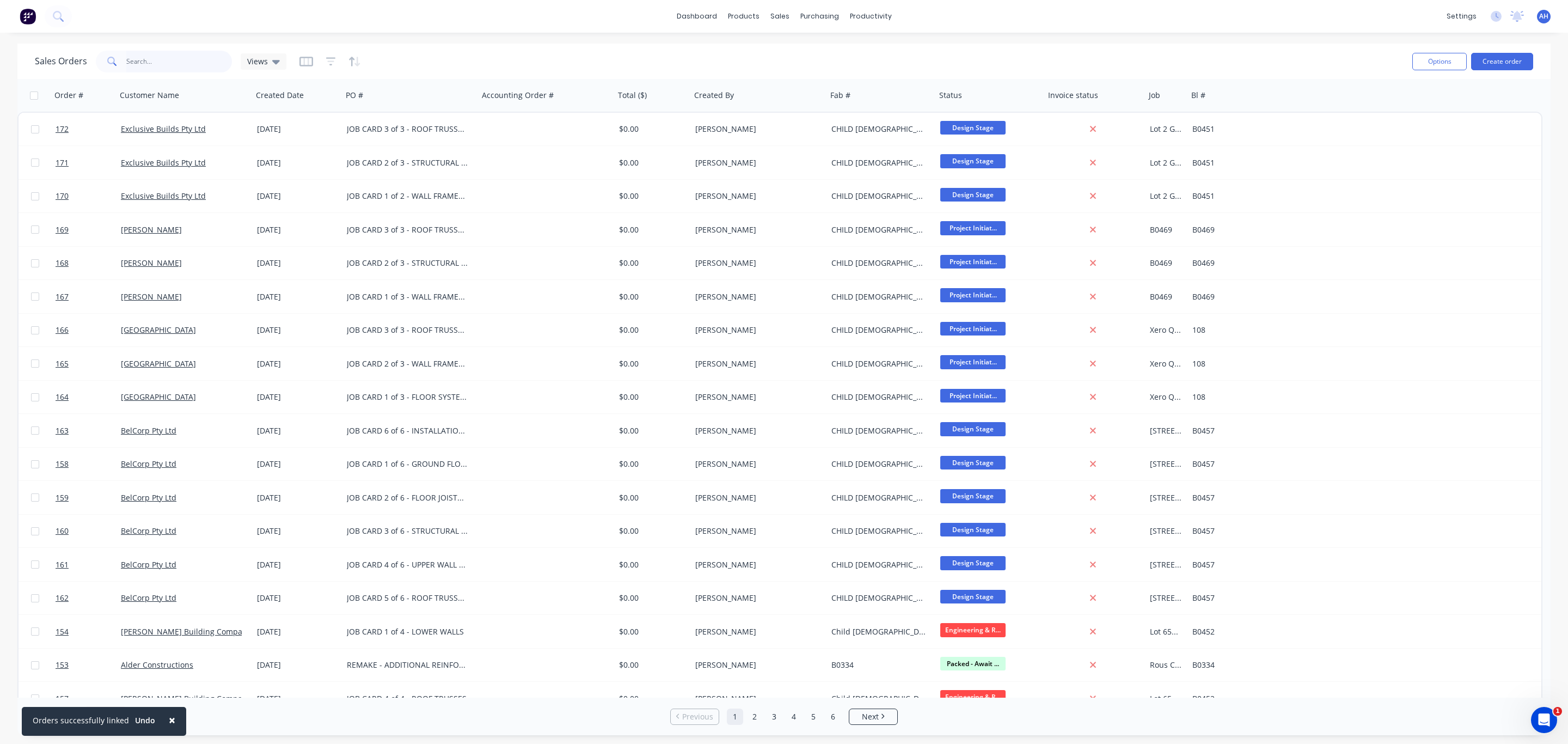
click at [198, 56] on input "text" at bounding box center [180, 61] width 106 height 22
type input "roche"
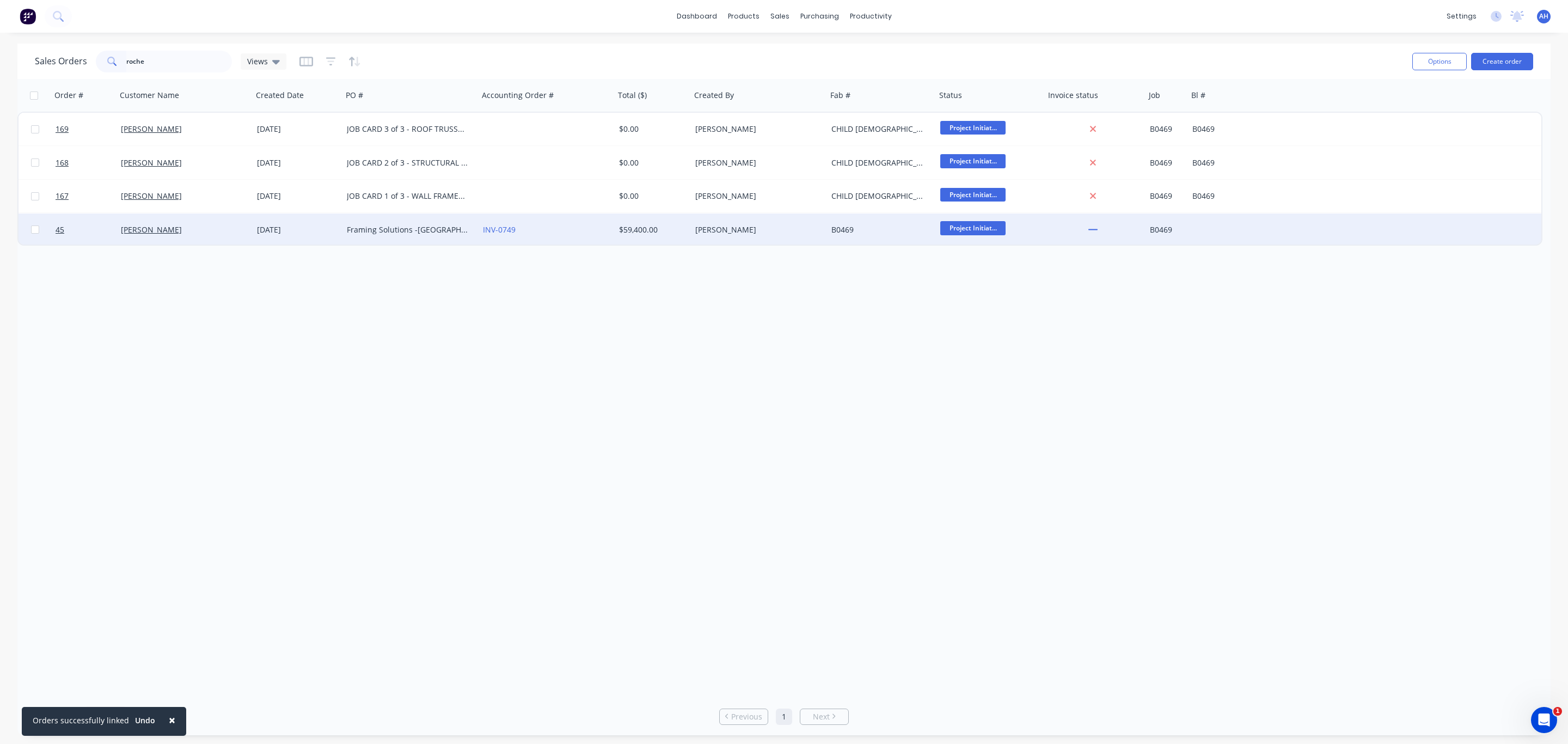
click at [362, 230] on div "Framing Solutions -[GEOGRAPHIC_DATA]" at bounding box center [407, 230] width 121 height 11
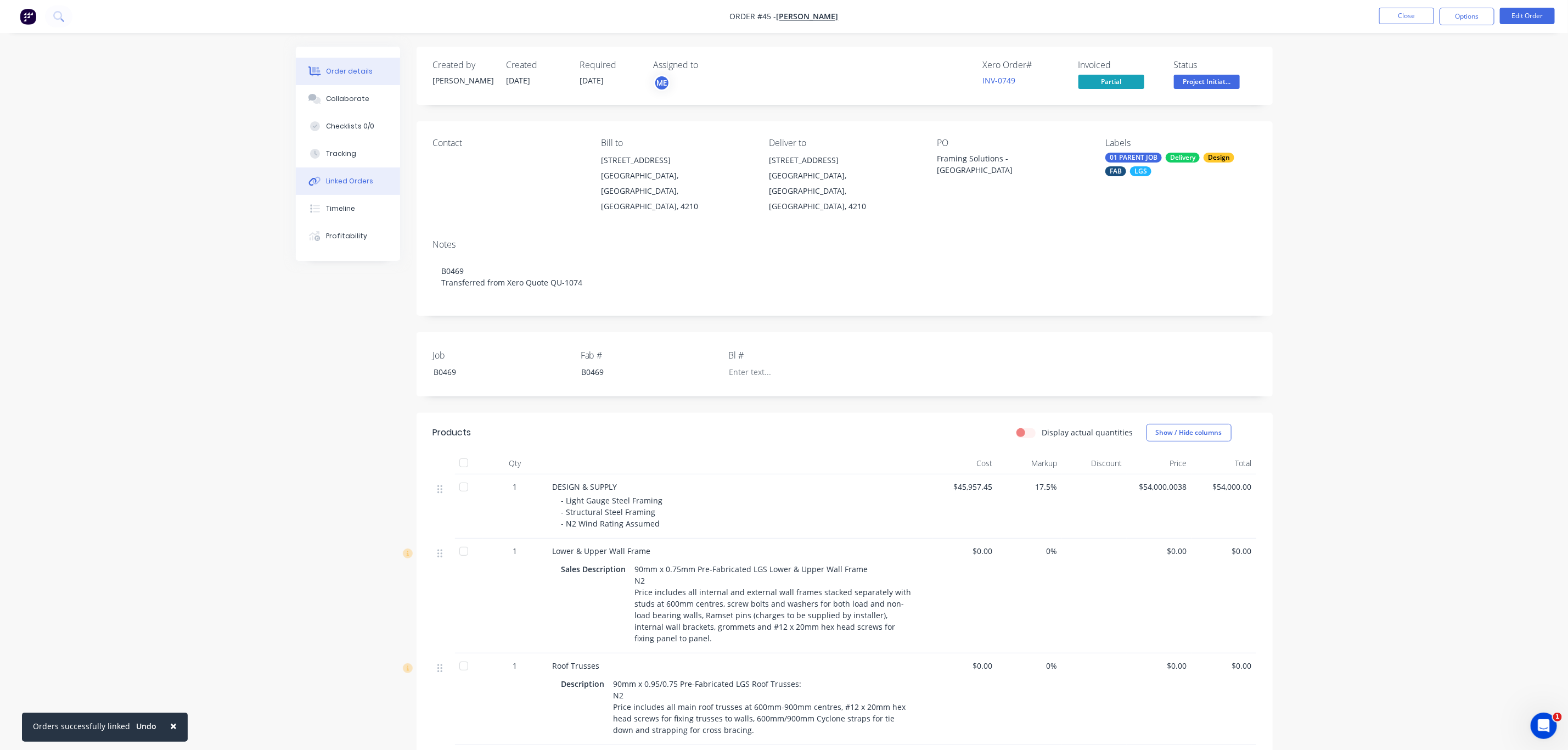
click at [341, 183] on div "Linked Orders" at bounding box center [349, 181] width 47 height 10
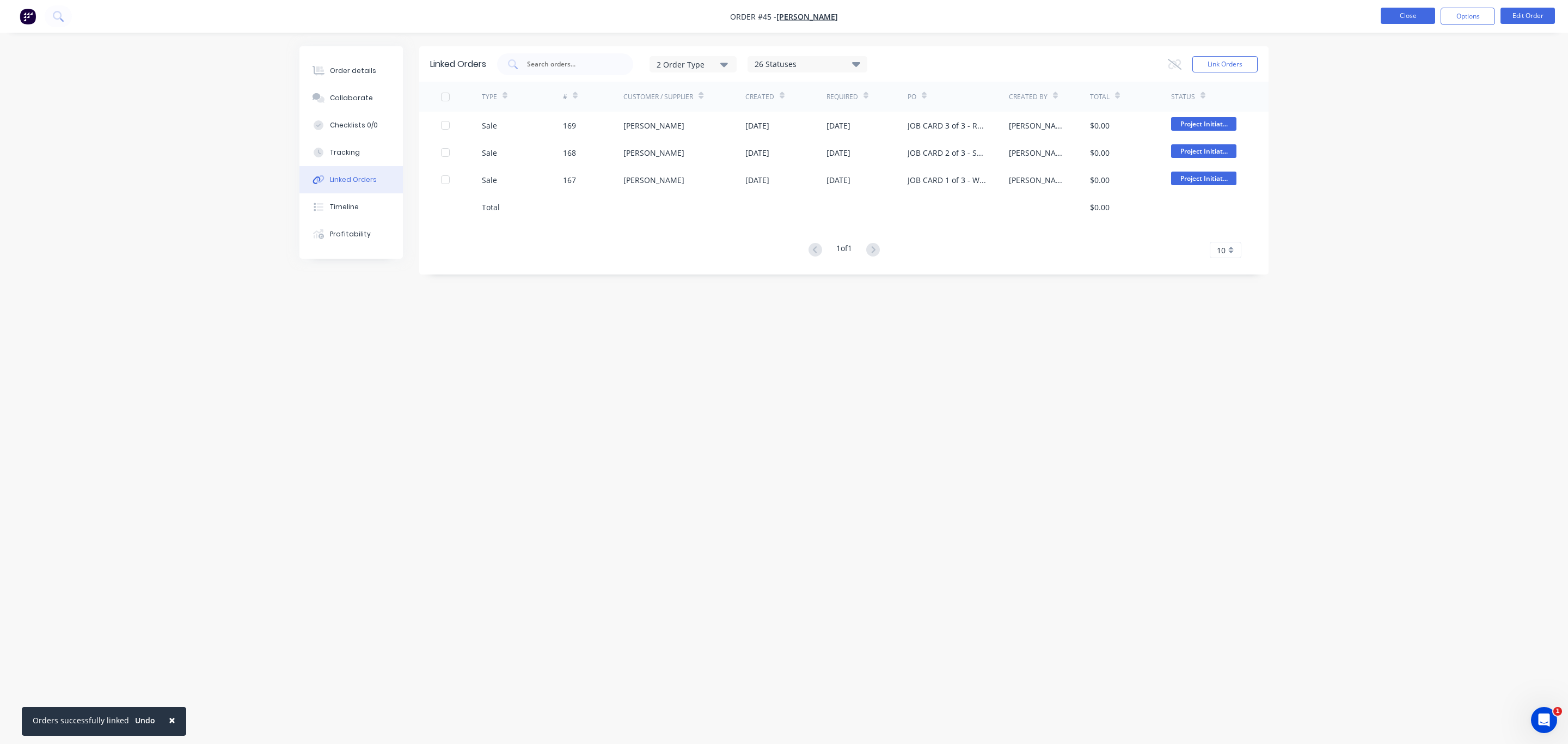
click at [1408, 15] on button "Close" at bounding box center [1407, 16] width 54 height 16
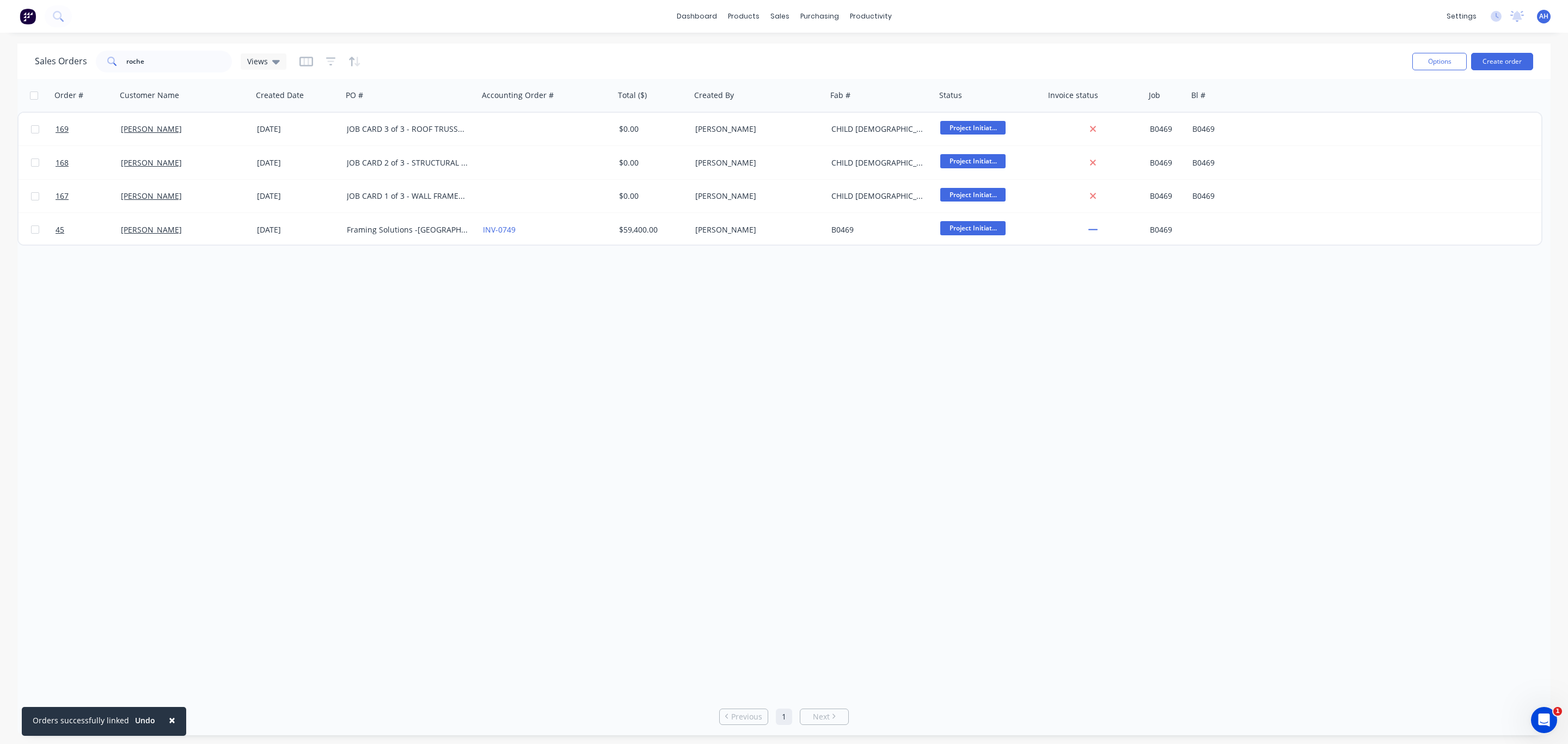
click at [341, 356] on div "Order # Customer Name Created Date PO # Accounting Order # Total ($) Created By…" at bounding box center [784, 388] width 1533 height 619
drag, startPoint x: 137, startPoint y: 63, endPoint x: 102, endPoint y: 65, distance: 35.1
click at [103, 65] on div "roche" at bounding box center [164, 61] width 136 height 22
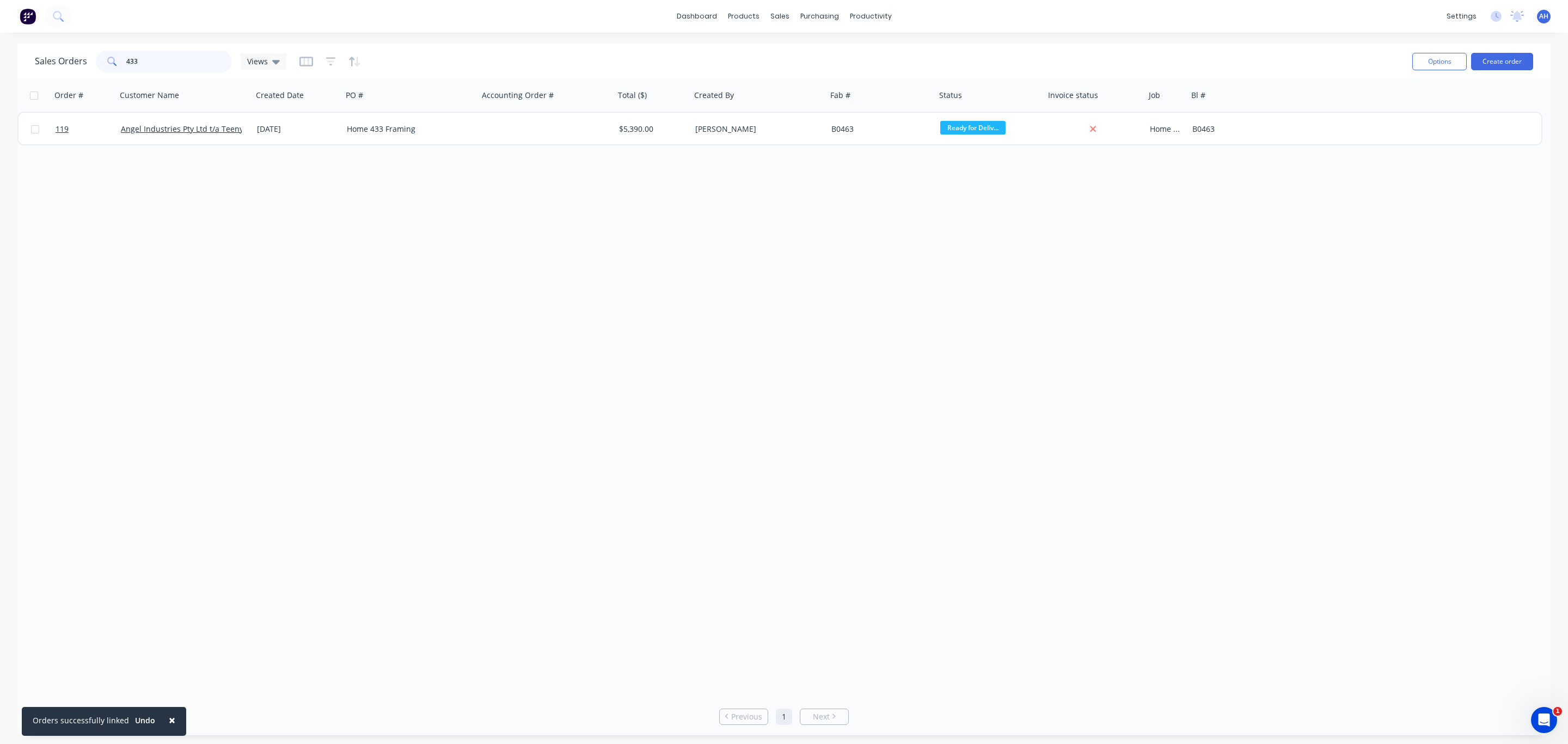
drag, startPoint x: 167, startPoint y: 59, endPoint x: 58, endPoint y: 59, distance: 109.0
click at [58, 59] on div "Sales Orders 433 Views" at bounding box center [160, 61] width 251 height 22
type input "[PERSON_NAME]"
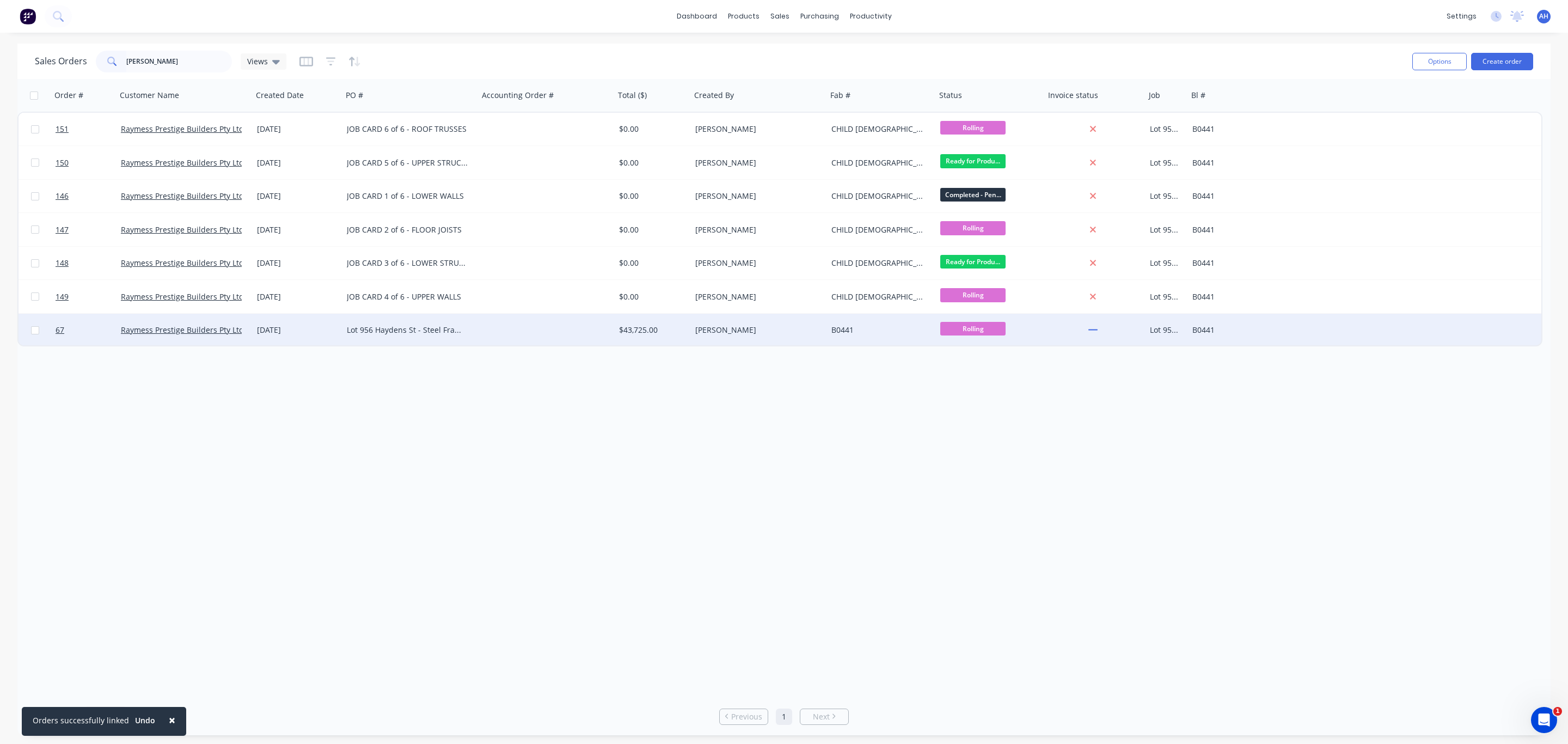
click at [433, 329] on div "Lot 956 Haydens St - Steel Framing - Rev 2" at bounding box center [407, 330] width 121 height 11
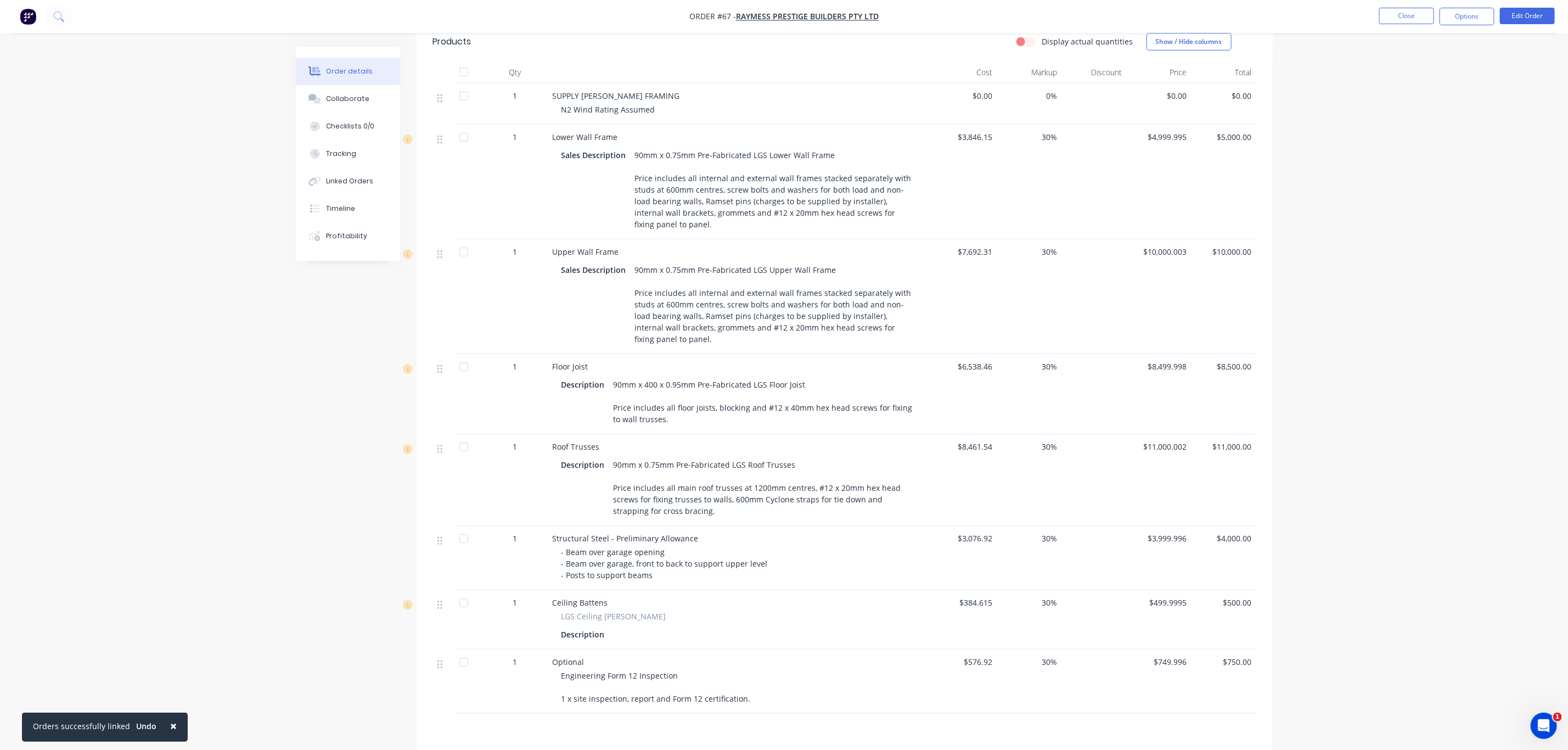
scroll to position [432, 0]
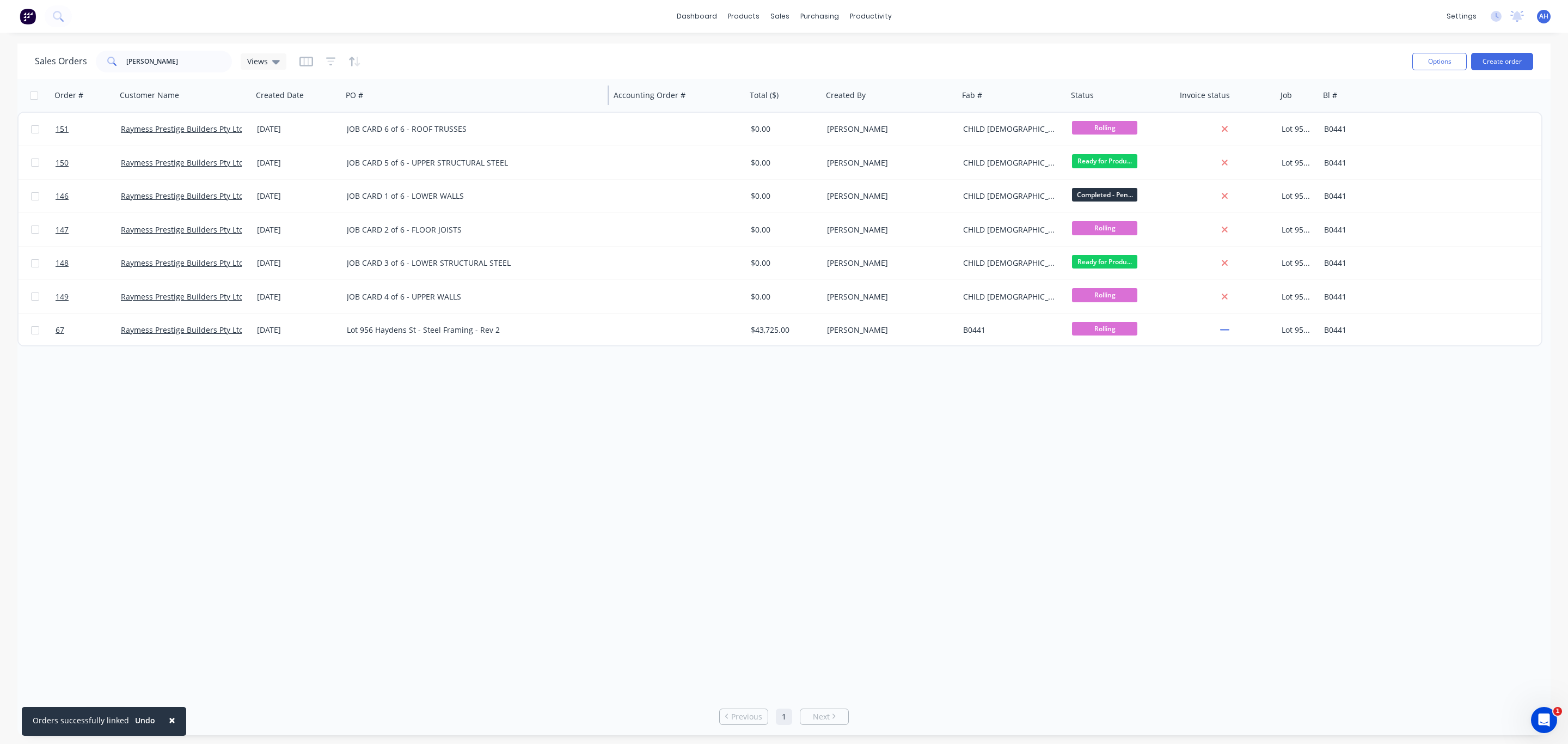
drag, startPoint x: 476, startPoint y: 95, endPoint x: 607, endPoint y: 105, distance: 131.4
click at [607, 105] on div "PO #" at bounding box center [475, 96] width 268 height 33
drag, startPoint x: 1174, startPoint y: 100, endPoint x: 1294, endPoint y: 105, distance: 120.1
click at [1289, 105] on div at bounding box center [1288, 95] width 2 height 19
drag, startPoint x: 1395, startPoint y: 96, endPoint x: 1284, endPoint y: 96, distance: 111.0
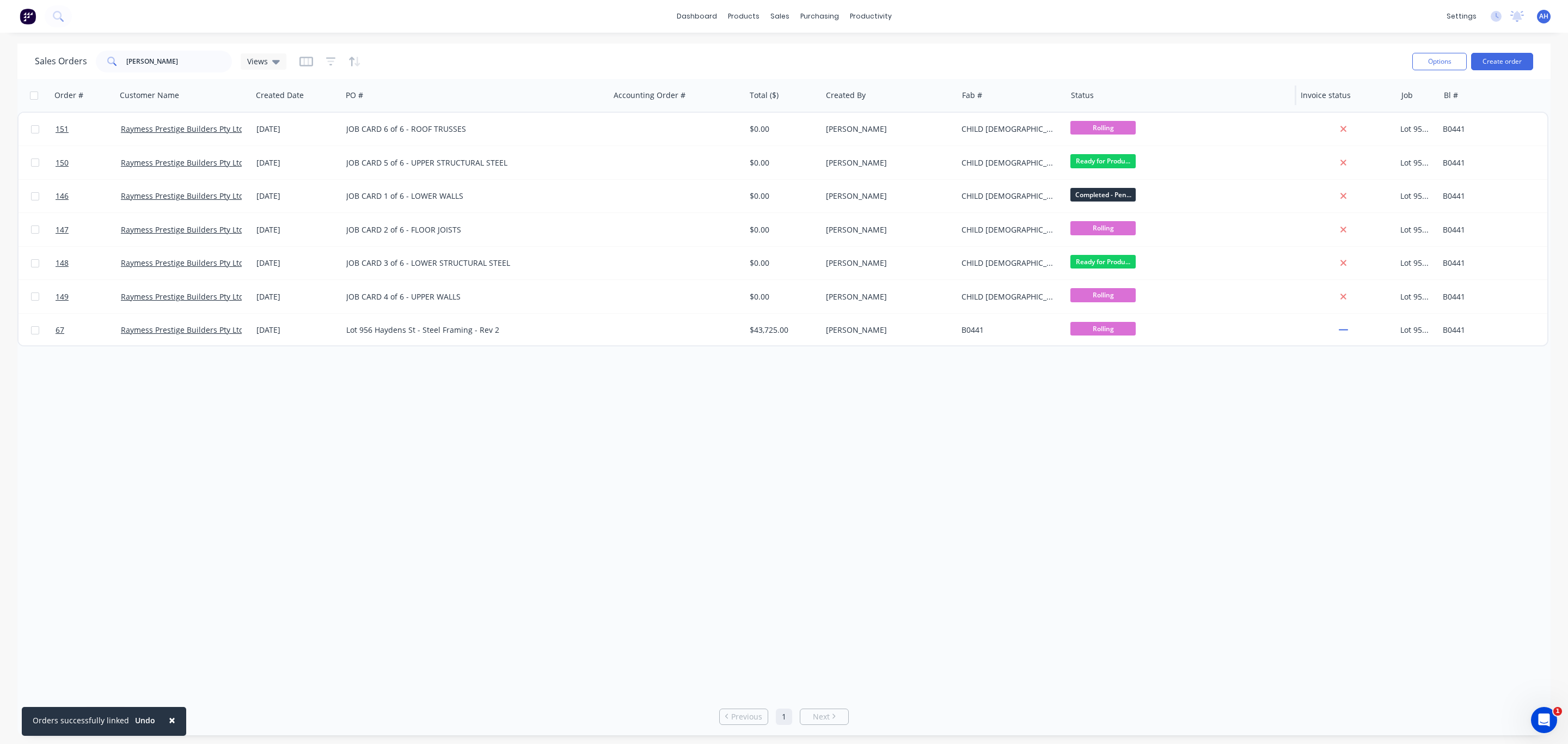
click at [1284, 96] on div "Order # Customer Name Created Date PO # Accounting Order # Total ($) Created By…" at bounding box center [783, 96] width 1531 height 33
drag, startPoint x: 1295, startPoint y: 95, endPoint x: 1174, endPoint y: 102, distance: 121.2
click at [1174, 102] on div at bounding box center [1174, 95] width 2 height 19
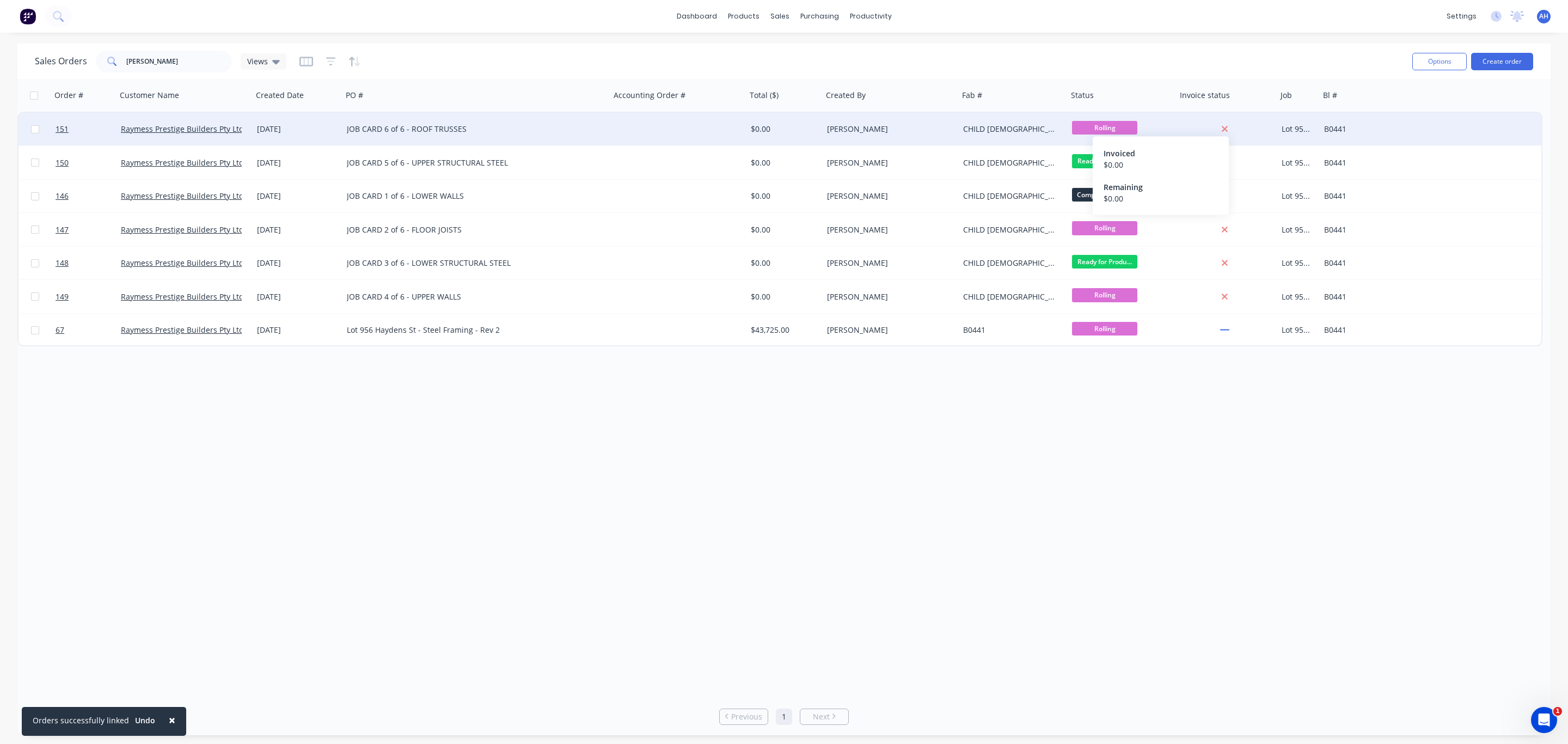
click at [1227, 124] on icon at bounding box center [1225, 129] width 7 height 10
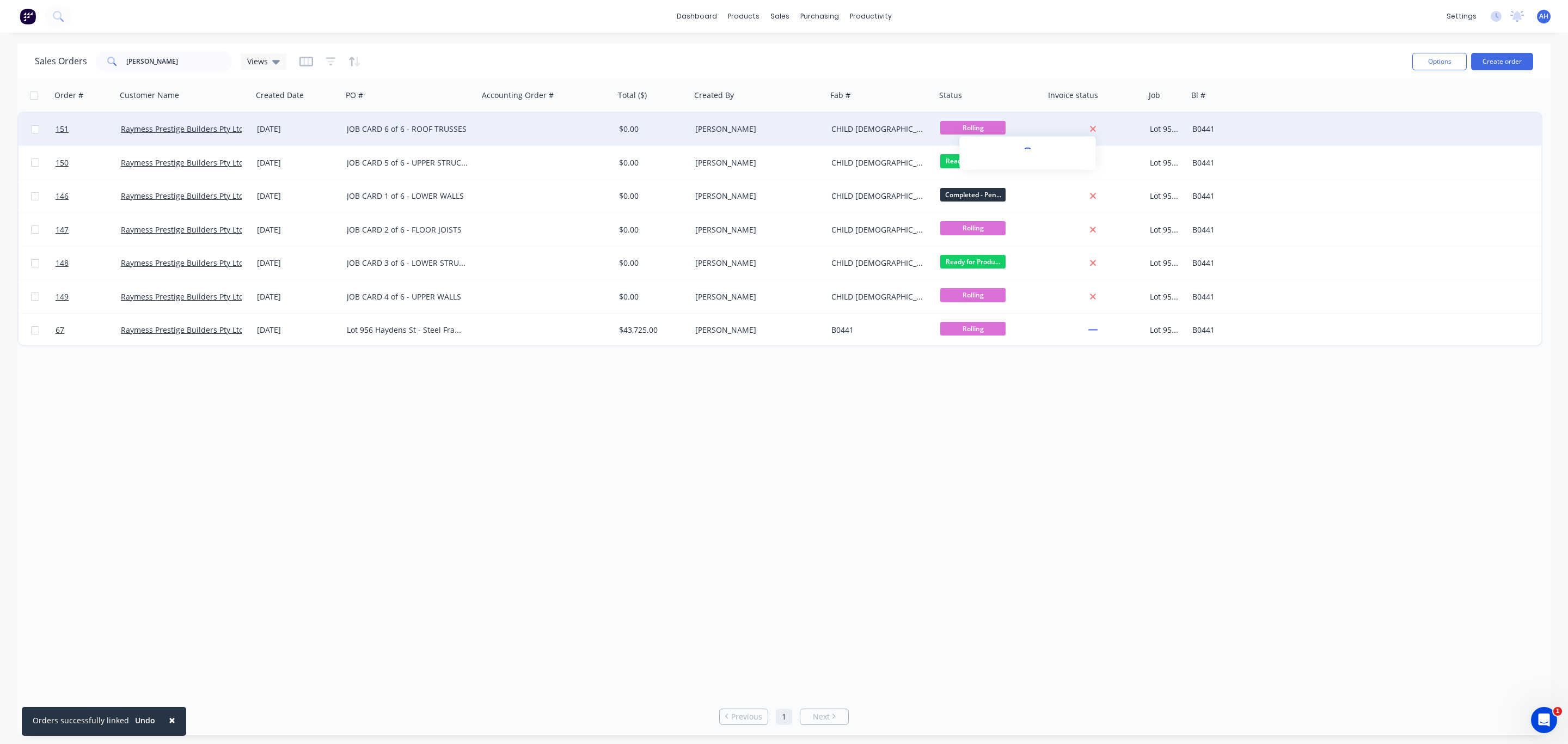
click at [1090, 129] on icon at bounding box center [1093, 129] width 7 height 10
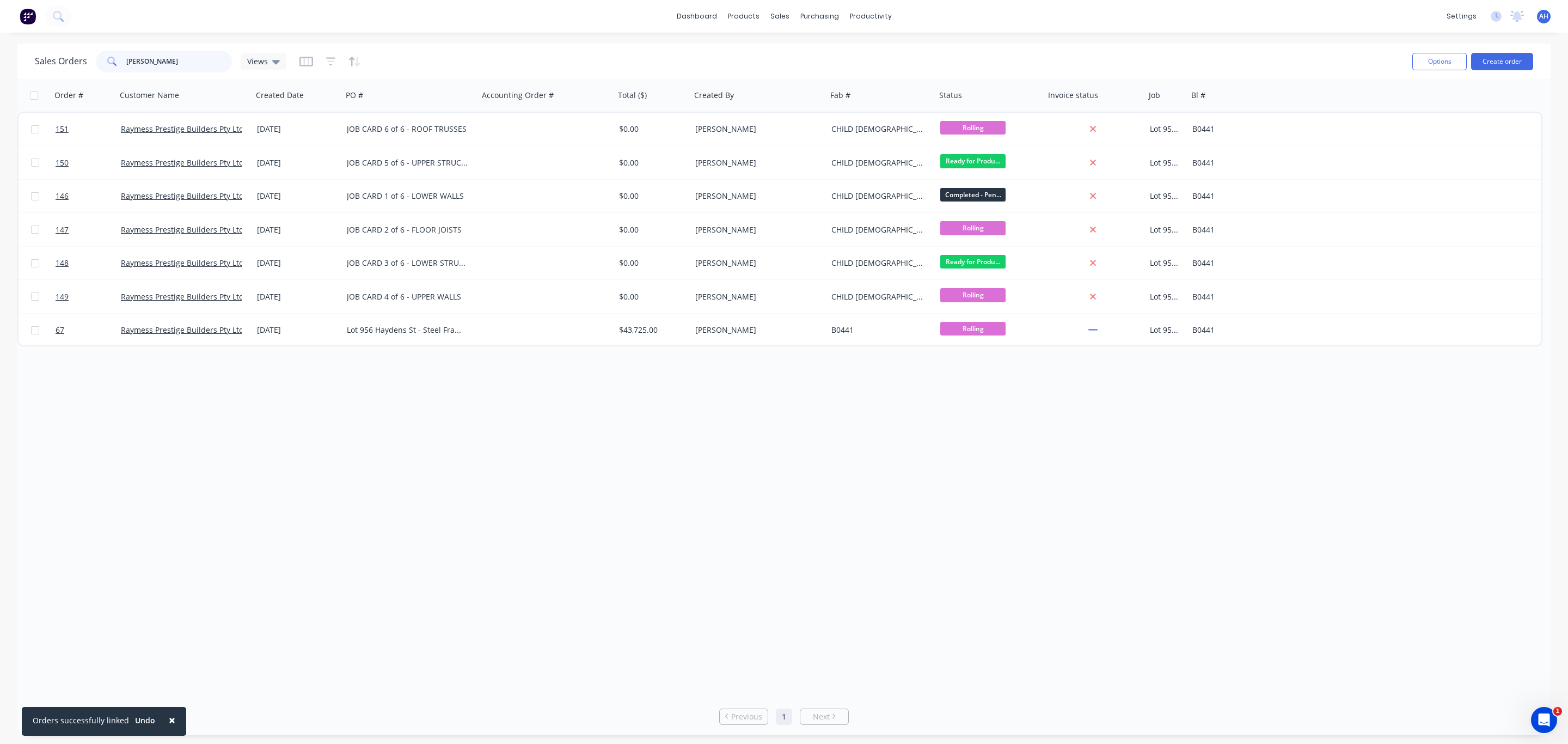
drag, startPoint x: 178, startPoint y: 66, endPoint x: 83, endPoint y: 69, distance: 95.0
click at [83, 69] on div "Sales Orders hayden Views" at bounding box center [160, 61] width 251 height 22
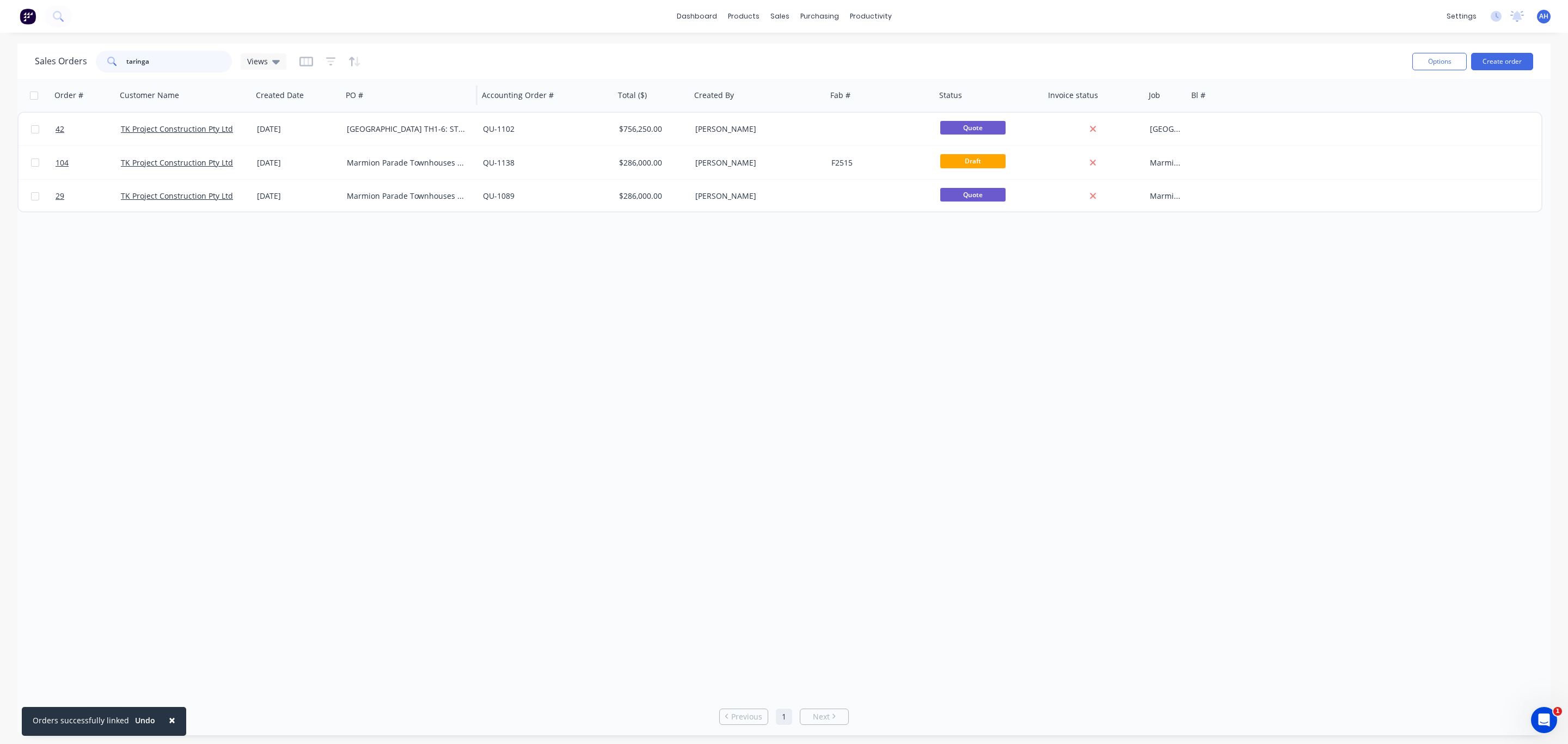
type input "taringa"
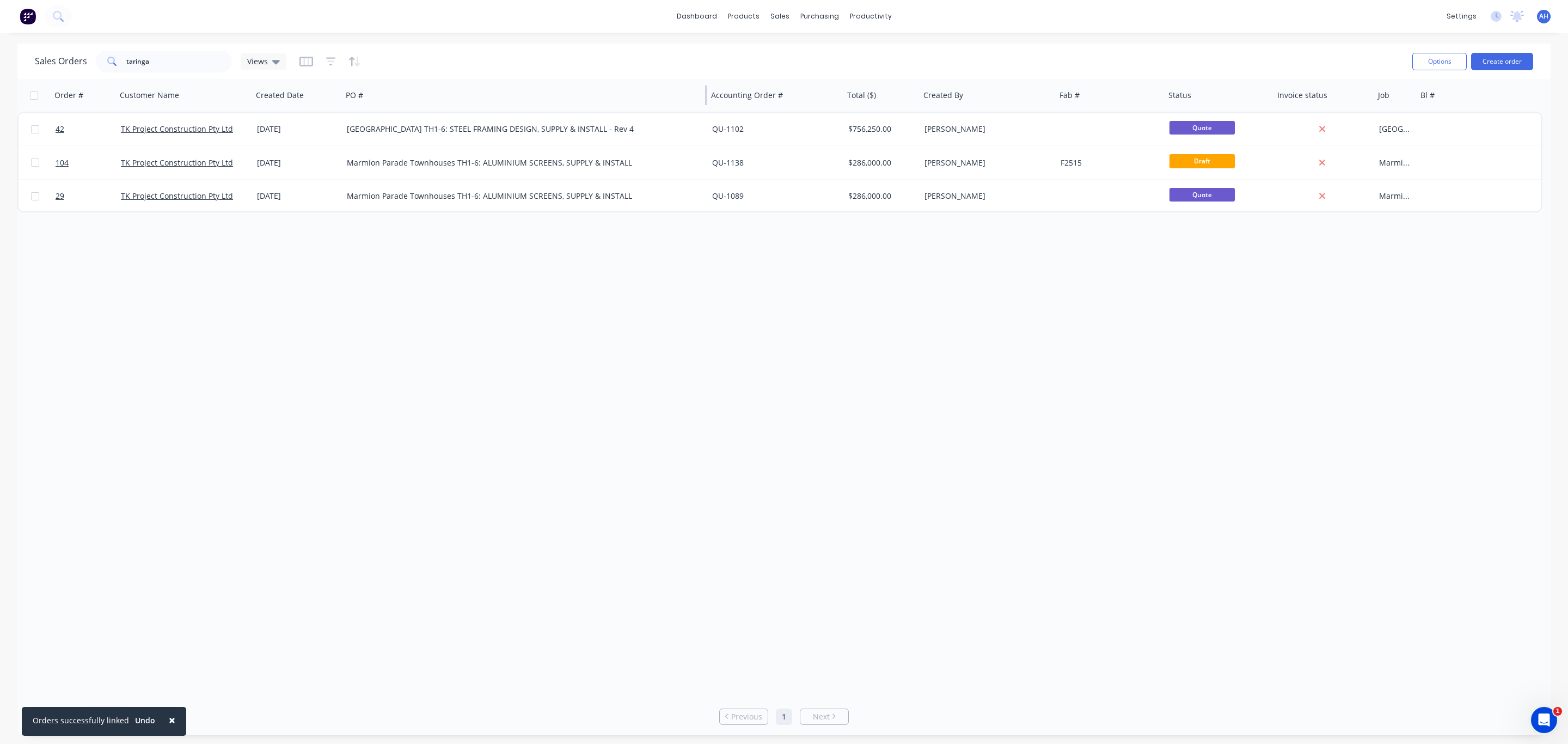
drag, startPoint x: 475, startPoint y: 96, endPoint x: 696, endPoint y: 105, distance: 221.2
click at [698, 105] on div "PO #" at bounding box center [524, 96] width 365 height 33
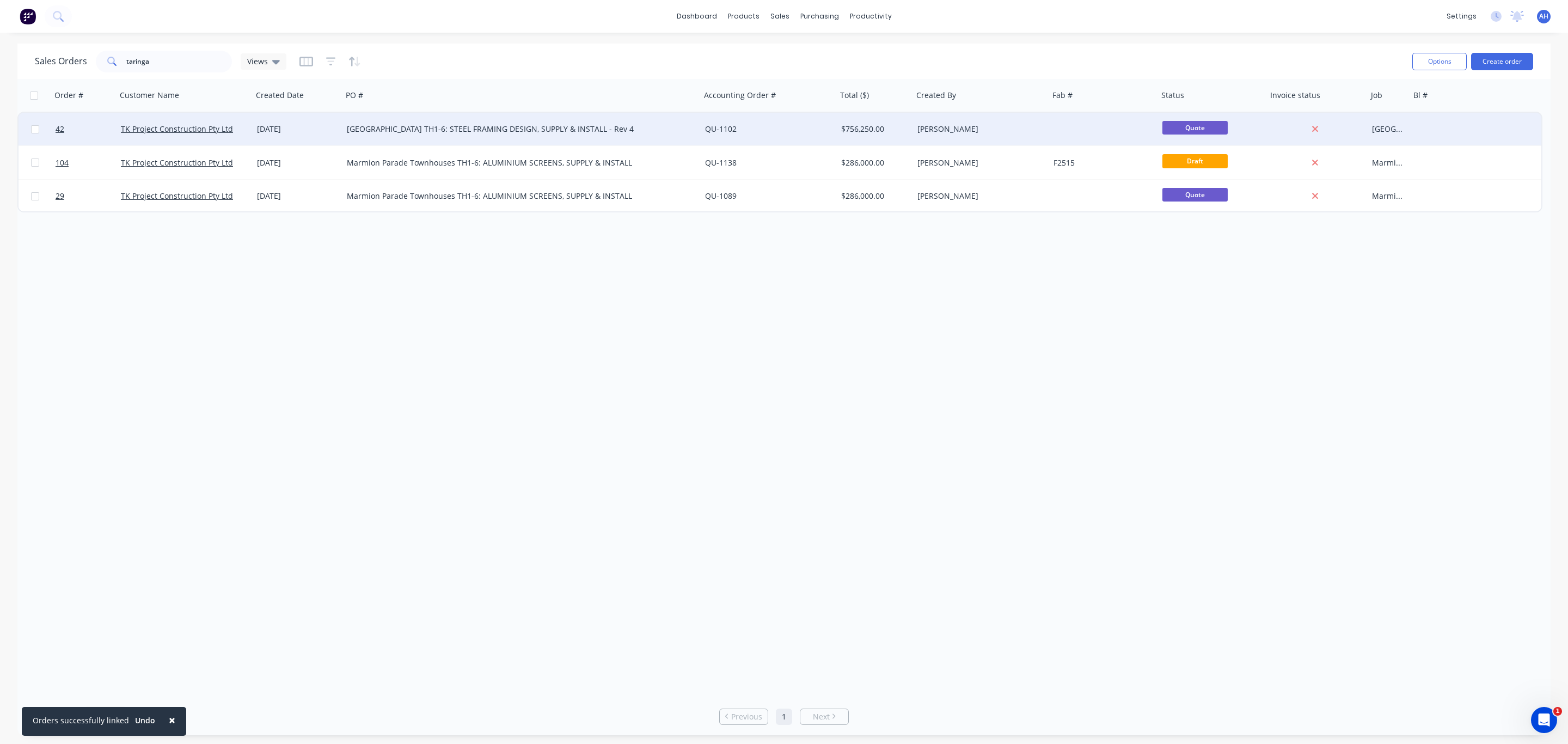
click at [446, 126] on div "[GEOGRAPHIC_DATA] TH1-6: STEEL FRAMING DESIGN, SUPPLY & INSTALL - Rev 4" at bounding box center [513, 129] width 332 height 11
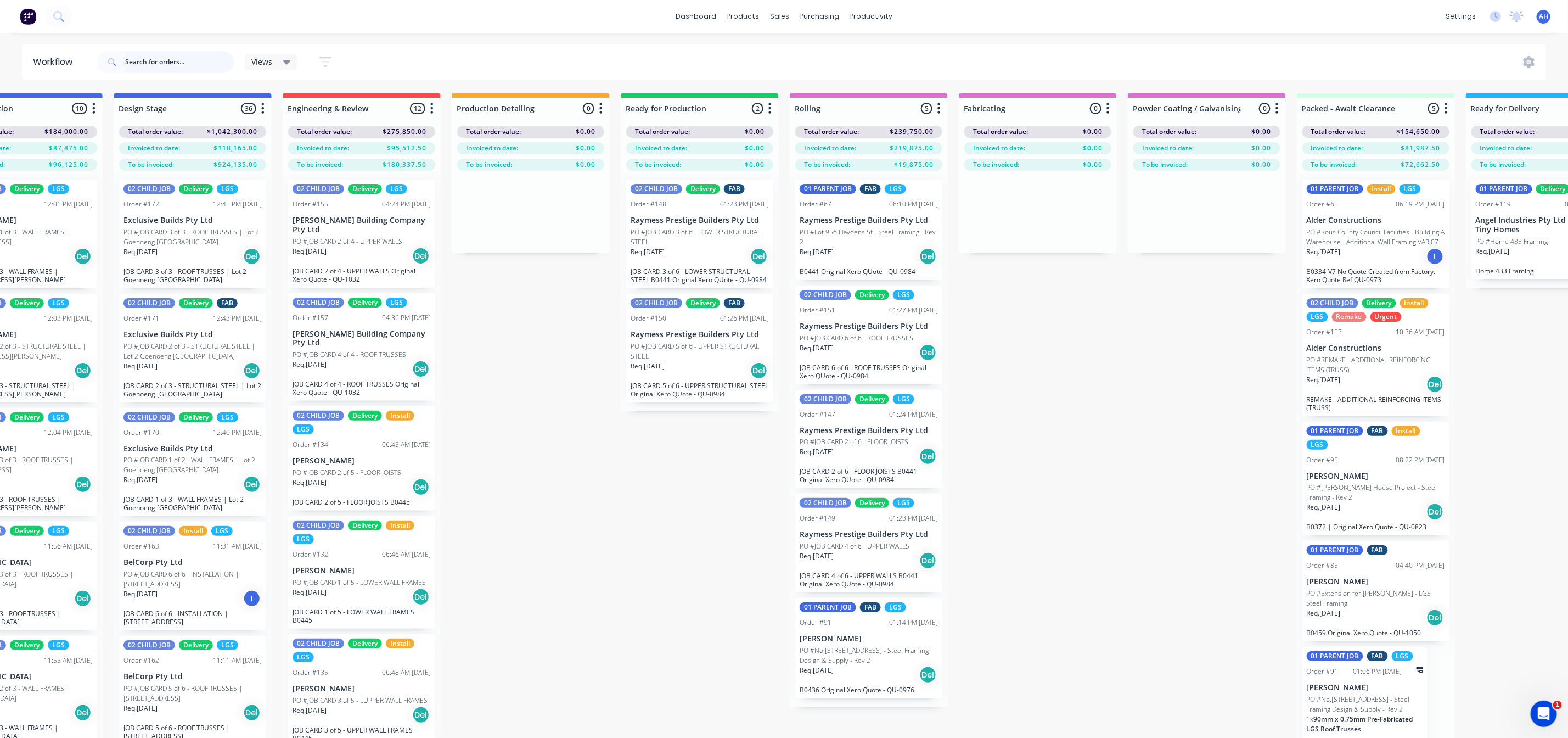
click at [182, 58] on input "text" at bounding box center [179, 62] width 109 height 22
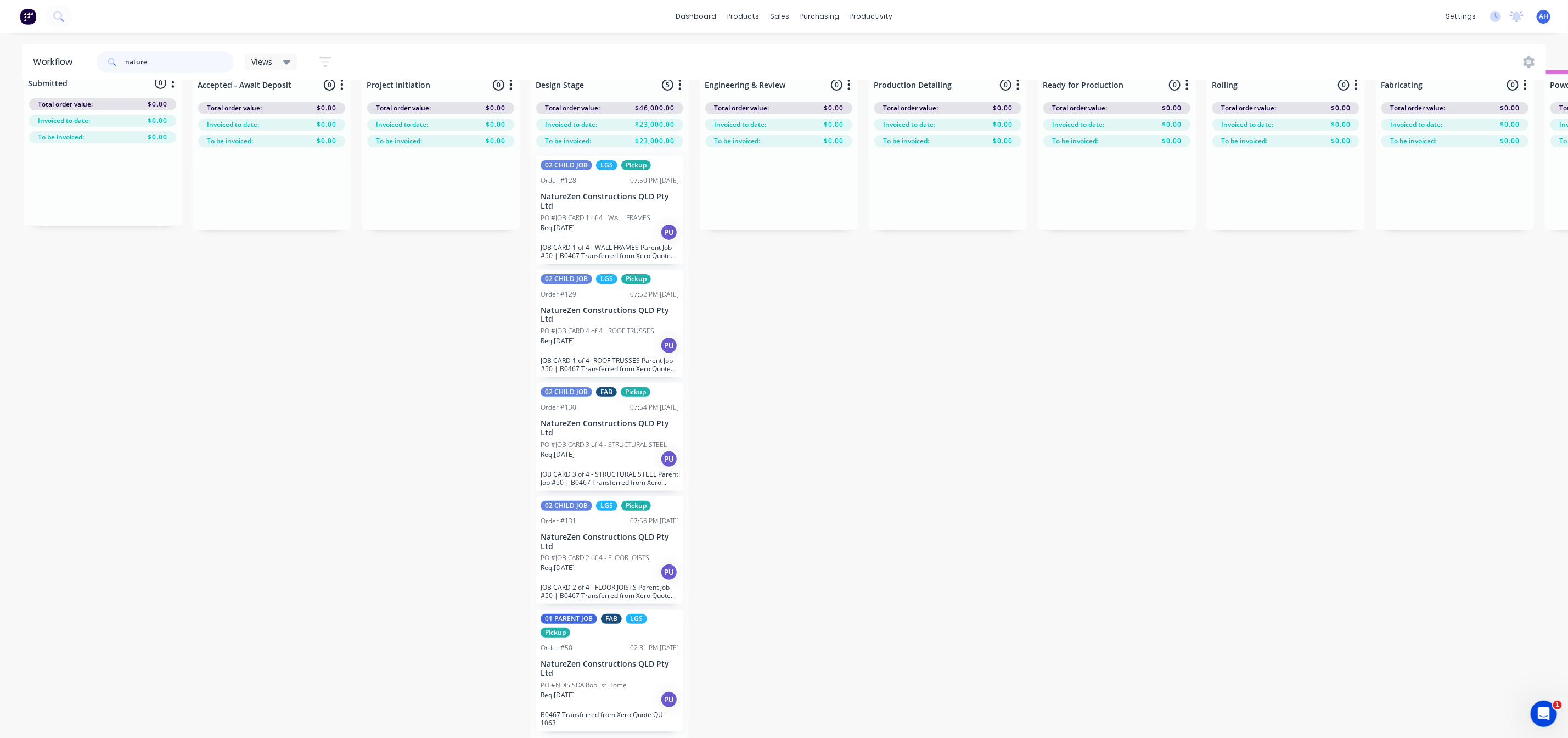
scroll to position [25, 0]
drag, startPoint x: 175, startPoint y: 60, endPoint x: 23, endPoint y: 49, distance: 152.4
click at [23, 49] on header "Workflow nature Views Save new view None (Default) edit [PERSON_NAME]'s View ed…" at bounding box center [784, 62] width 1525 height 36
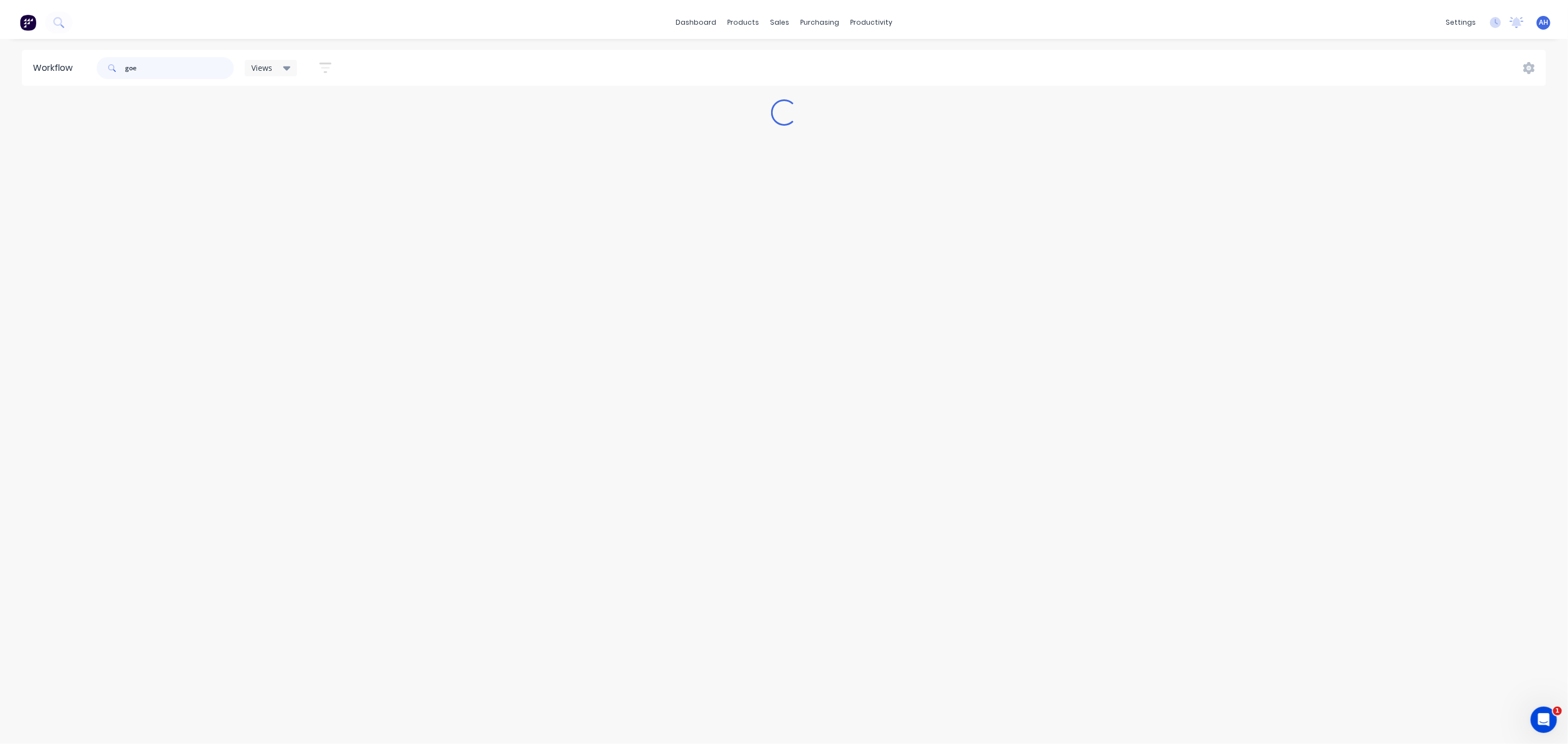
scroll to position [0, 0]
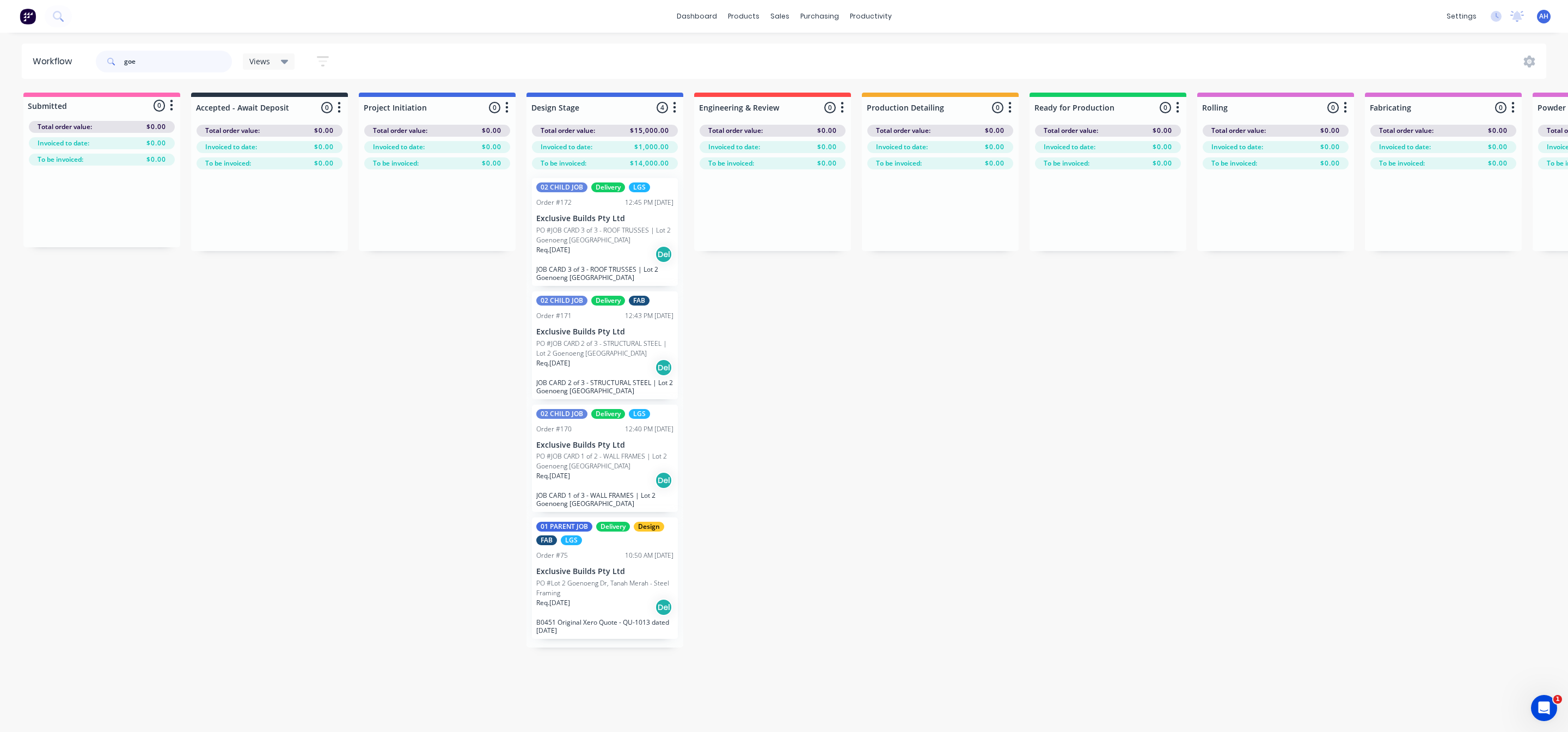
type input "goe"
click at [144, 65] on input "goe" at bounding box center [178, 62] width 108 height 22
drag, startPoint x: 150, startPoint y: 62, endPoint x: 102, endPoint y: 63, distance: 48.0
click at [102, 63] on div "goe" at bounding box center [164, 62] width 136 height 22
click at [807, 48] on div "Sales Orders" at bounding box center [820, 52] width 44 height 10
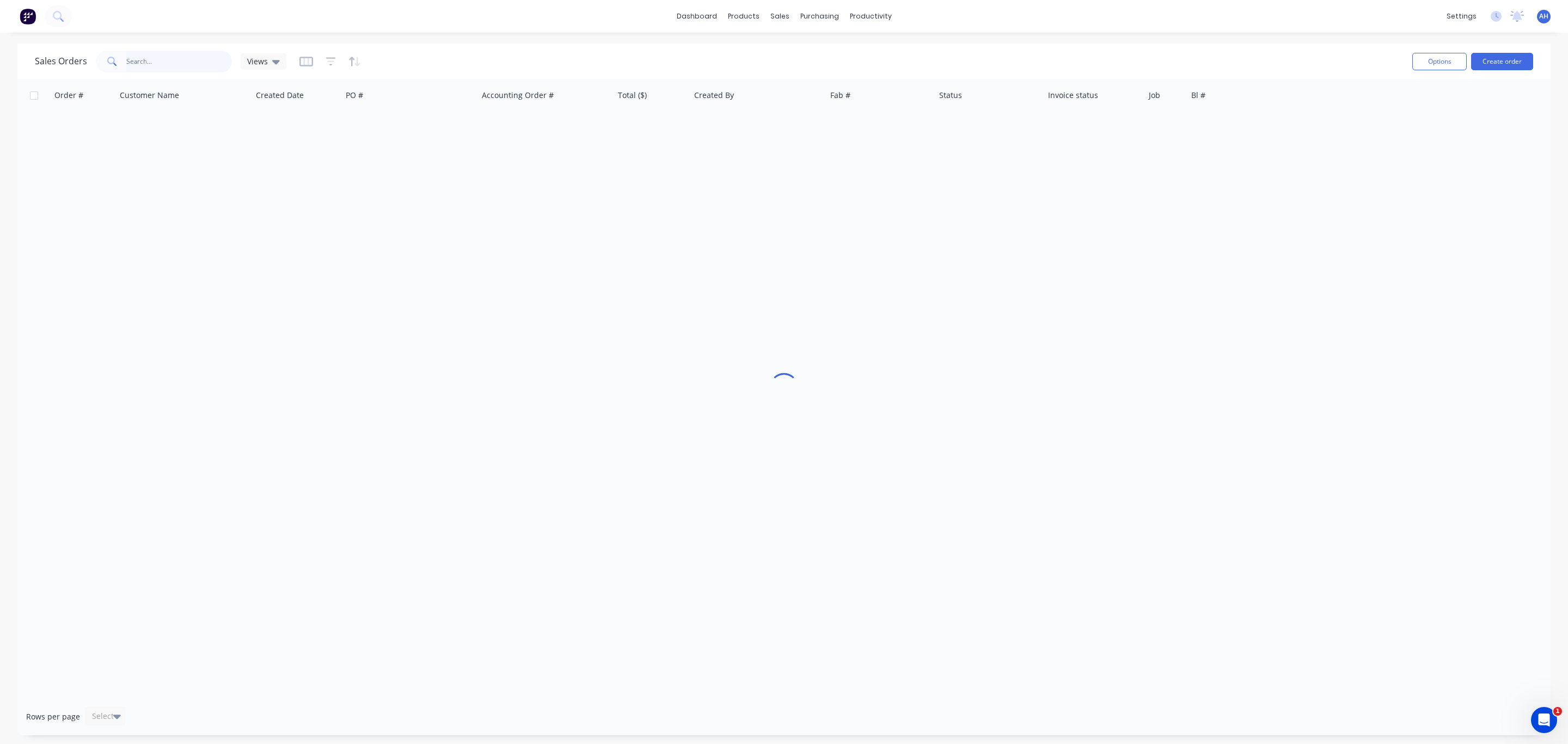
click at [157, 61] on input "text" at bounding box center [180, 61] width 106 height 22
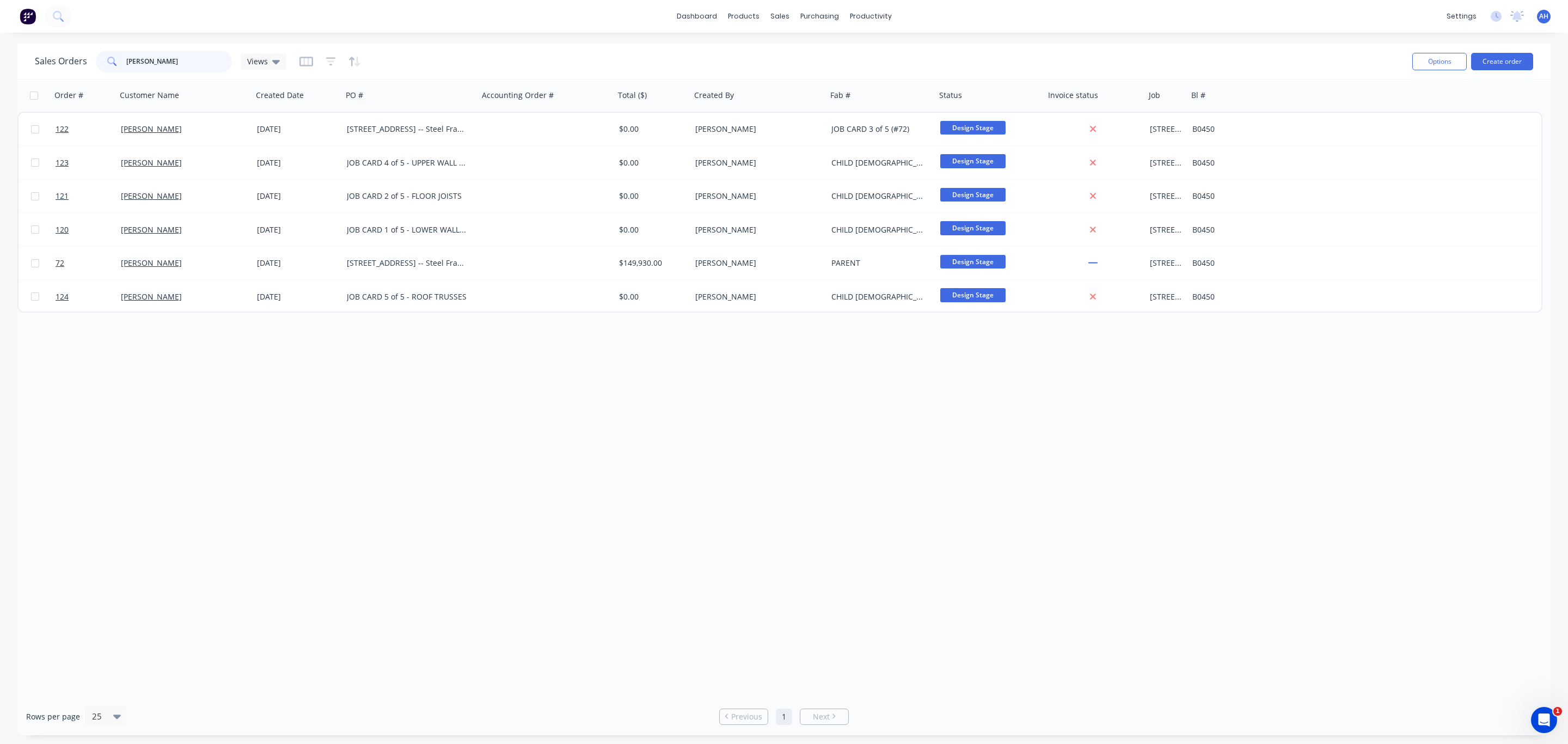
type input "[PERSON_NAME]"
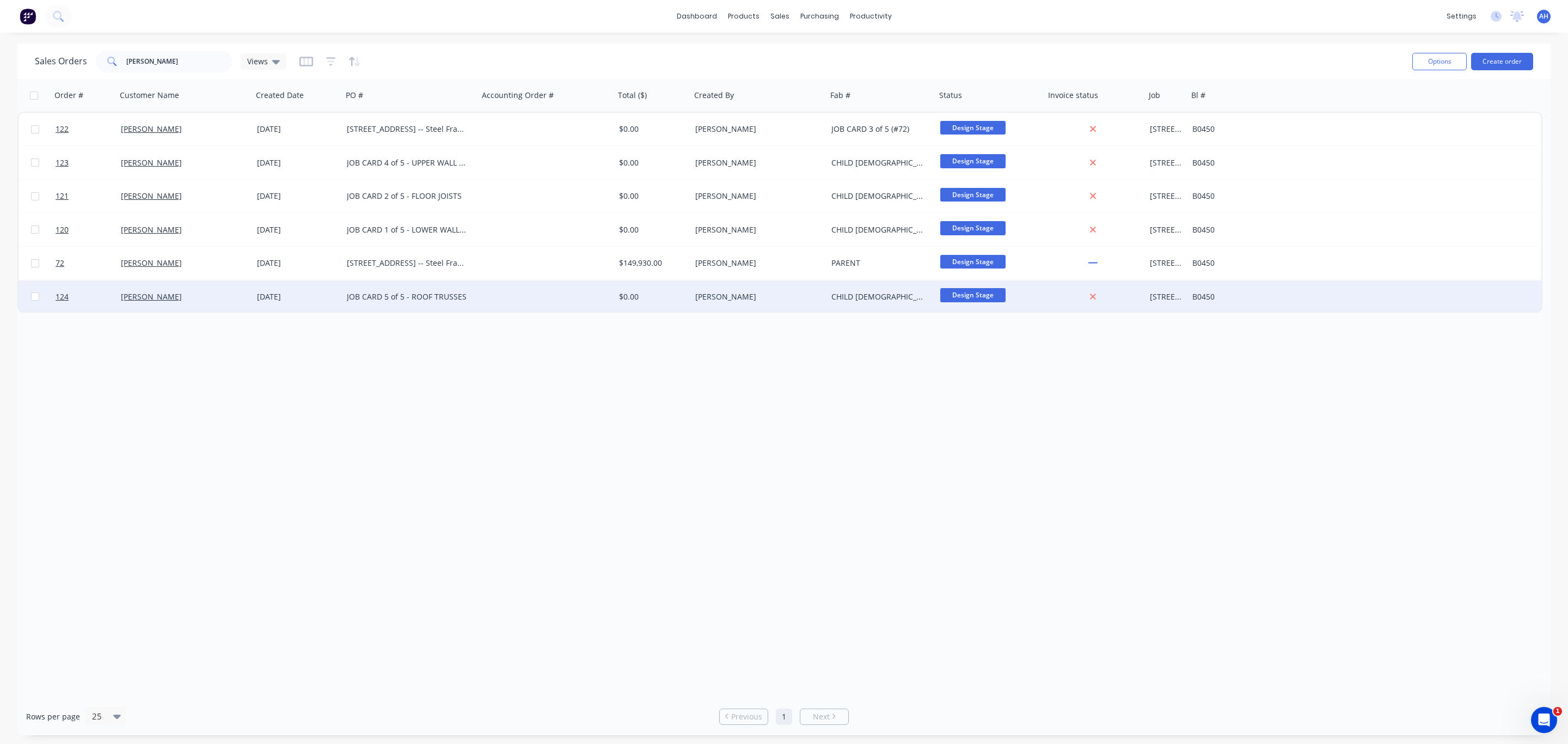
click at [861, 295] on div "CHILD [DEMOGRAPHIC_DATA] of 5 (#72)" at bounding box center [879, 297] width 96 height 11
click at [866, 390] on div "Order # Customer Name Created Date PO # Accounting Order # Total ($) Created By…" at bounding box center [784, 388] width 1533 height 619
click at [708, 297] on div "[PERSON_NAME]" at bounding box center [755, 297] width 121 height 11
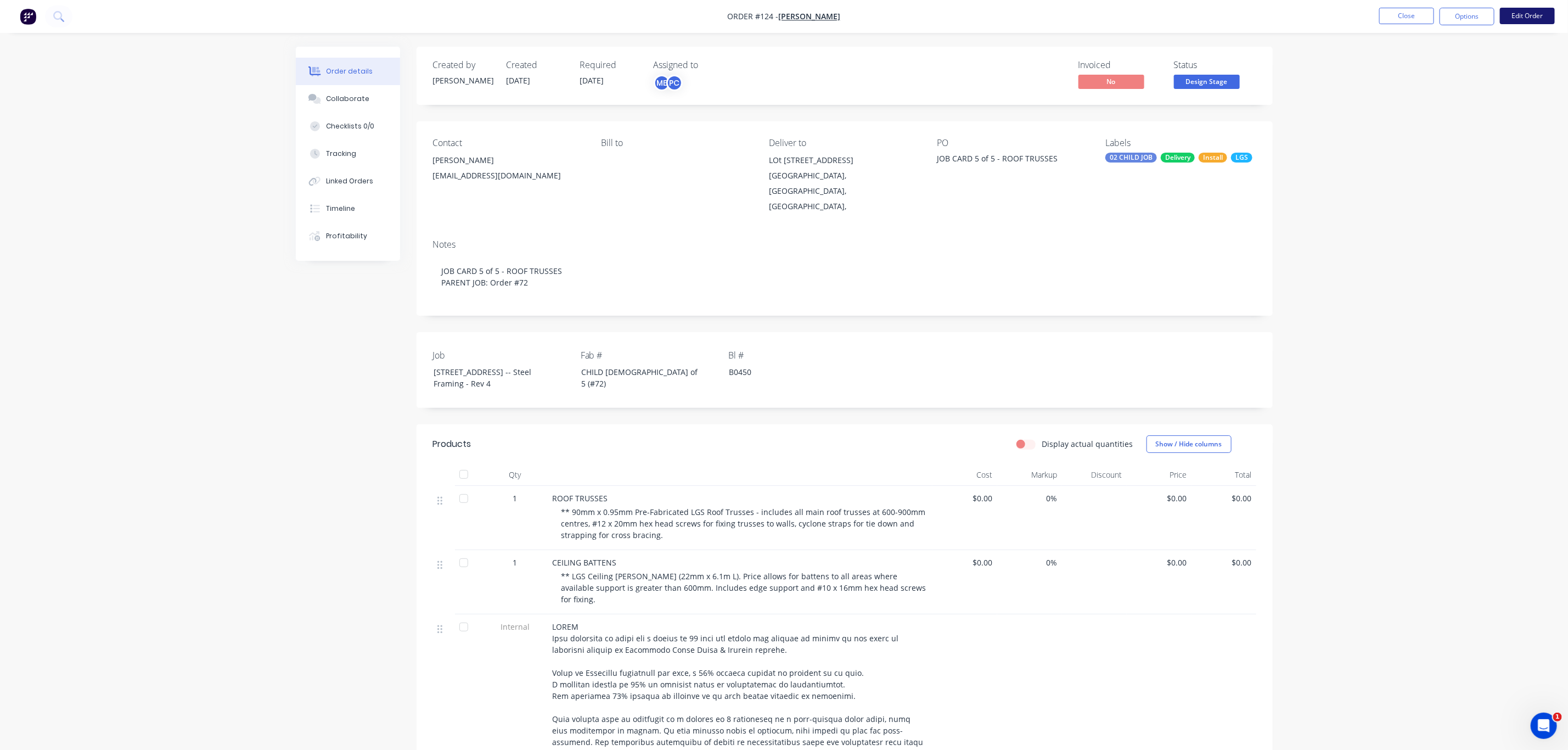
click at [1537, 17] on button "Edit Order" at bounding box center [1527, 16] width 55 height 17
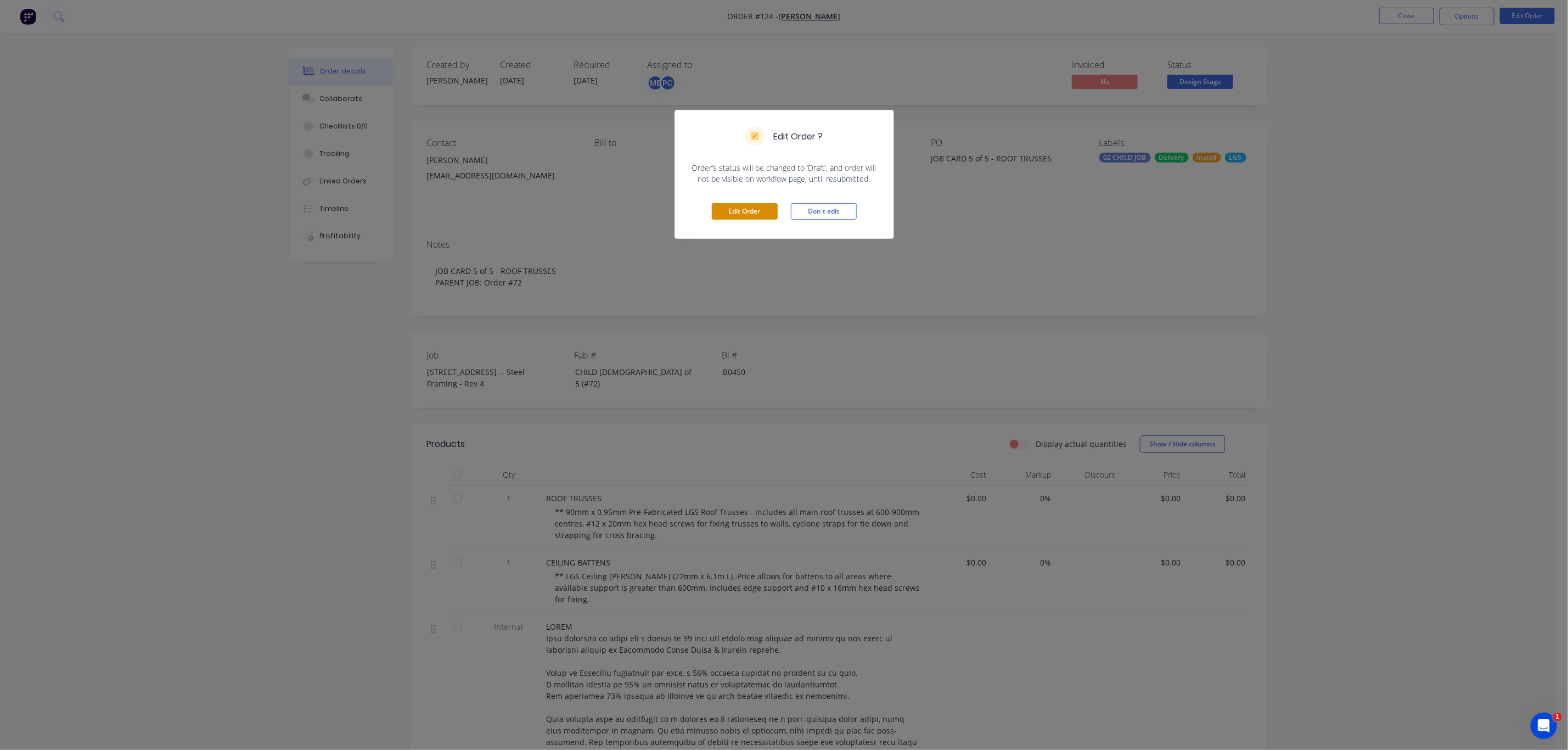
click at [761, 212] on button "Edit Order" at bounding box center [744, 211] width 66 height 17
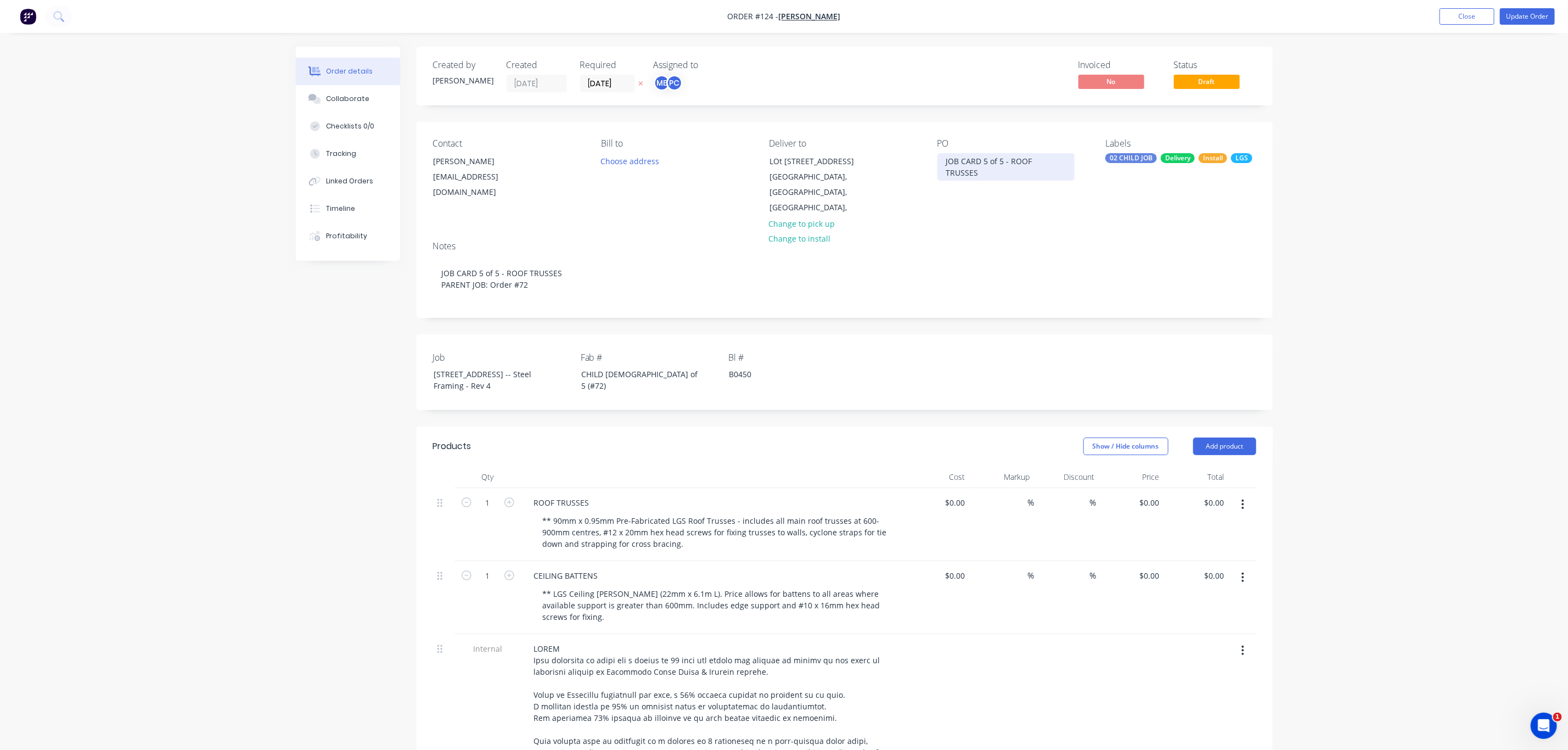
click at [998, 162] on div "JOB CARD 5 of 5 - ROOF TRUSSES" at bounding box center [1006, 167] width 137 height 28
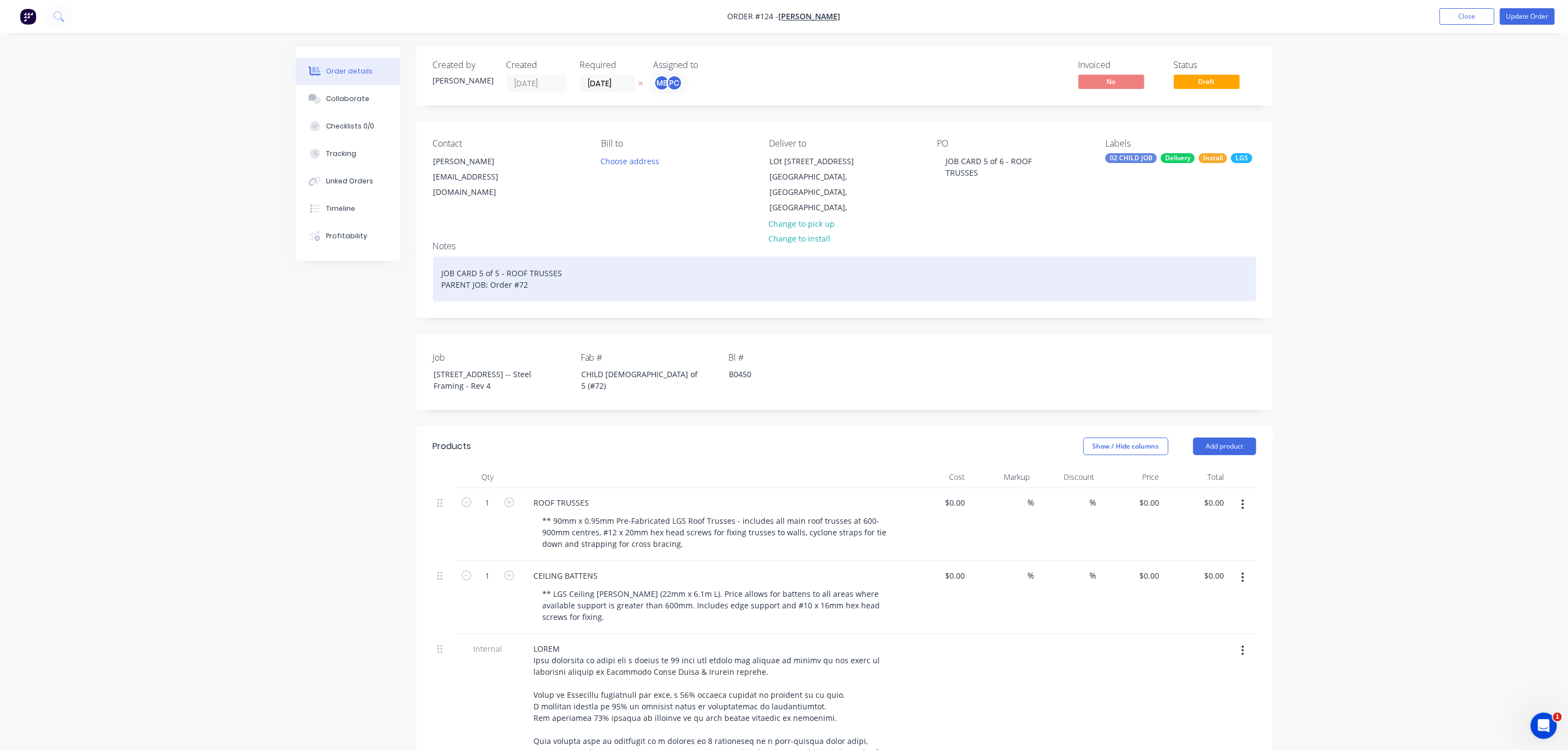
click at [497, 274] on div "JOB CARD 5 of 5 - ROOF TRUSSES PARENT JOB: Order #72" at bounding box center [845, 279] width 824 height 45
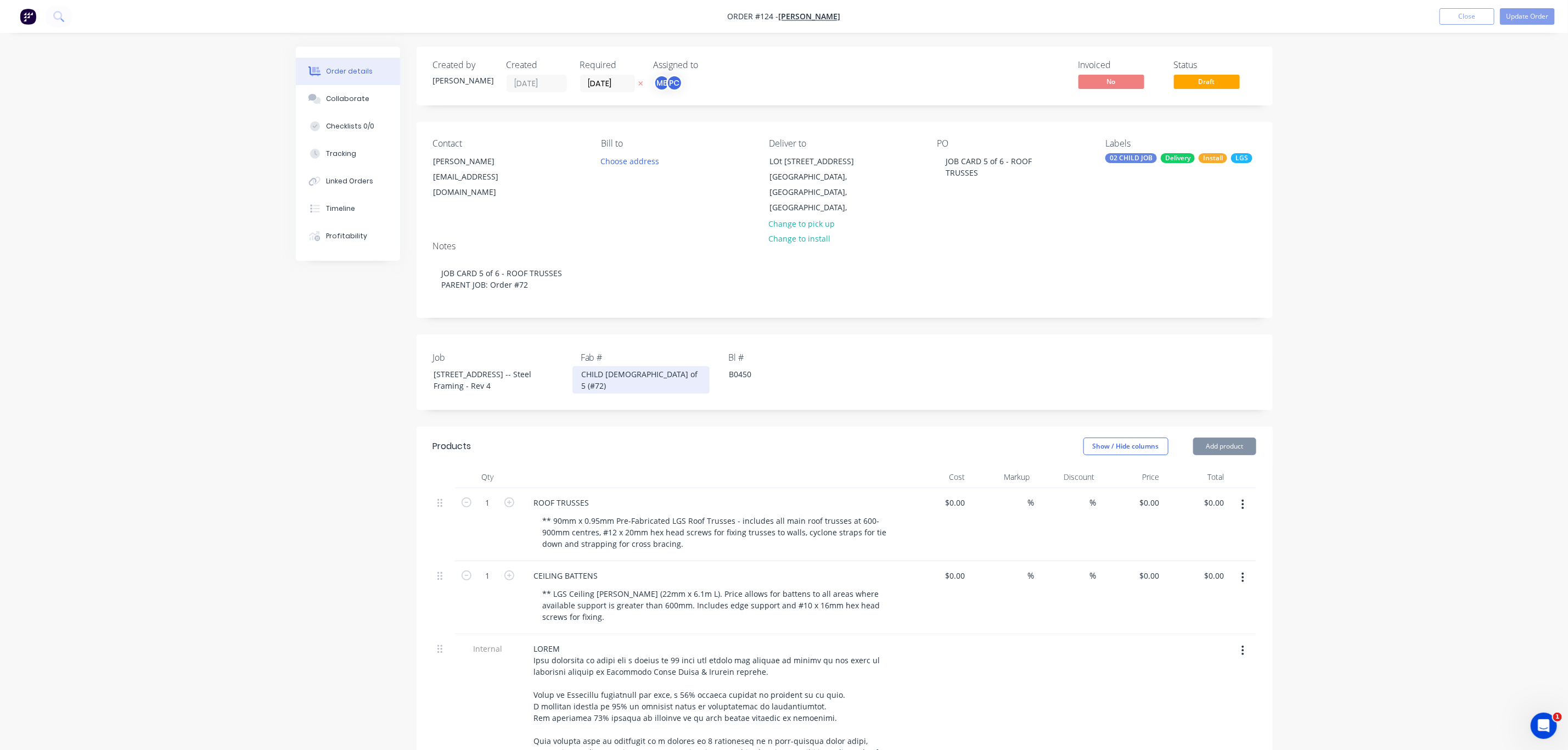
click at [625, 373] on div "CHILD 5 of 5 (#72)" at bounding box center [641, 380] width 137 height 28
click at [1535, 13] on button "Update Order" at bounding box center [1527, 16] width 55 height 17
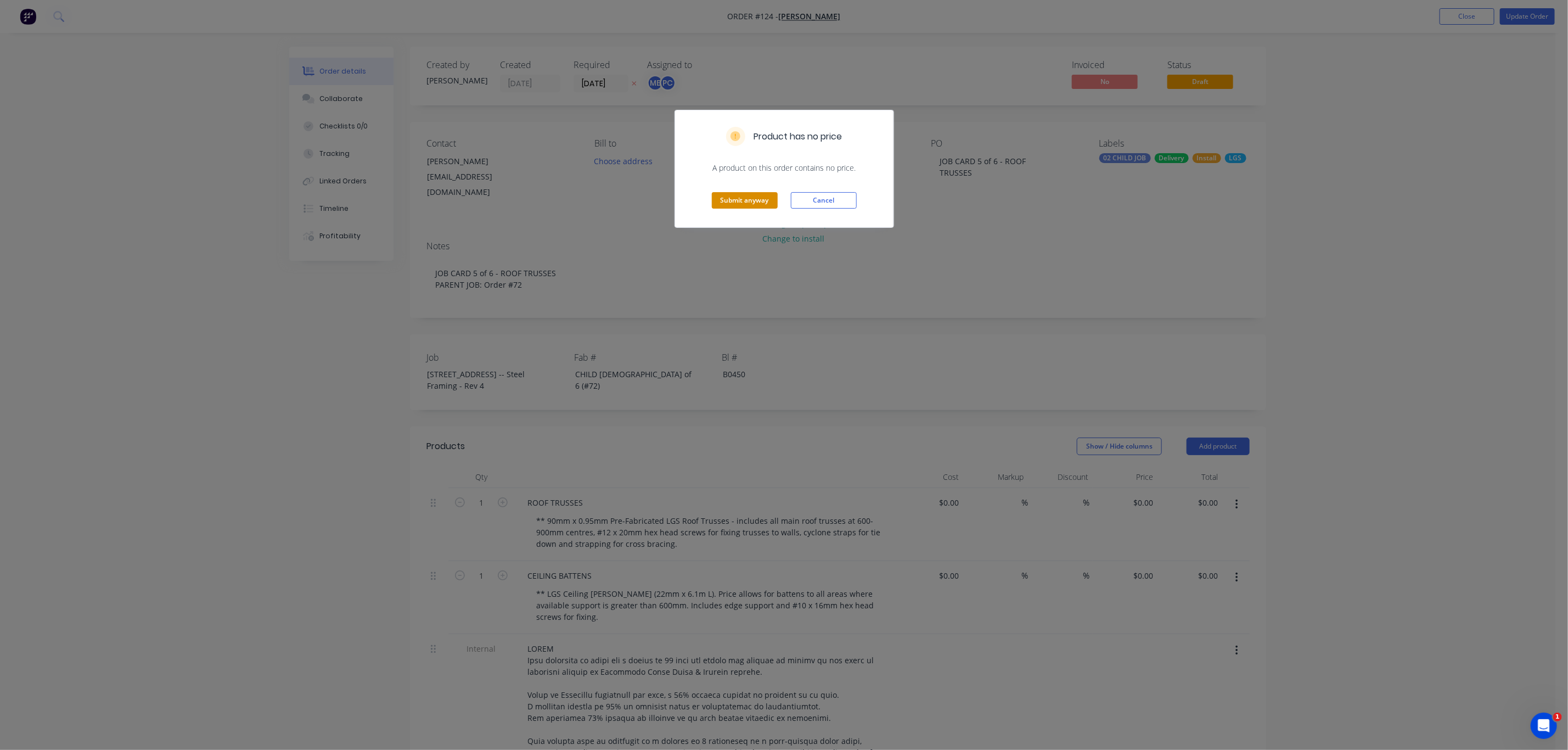
click at [725, 204] on button "Submit anyway" at bounding box center [744, 200] width 66 height 17
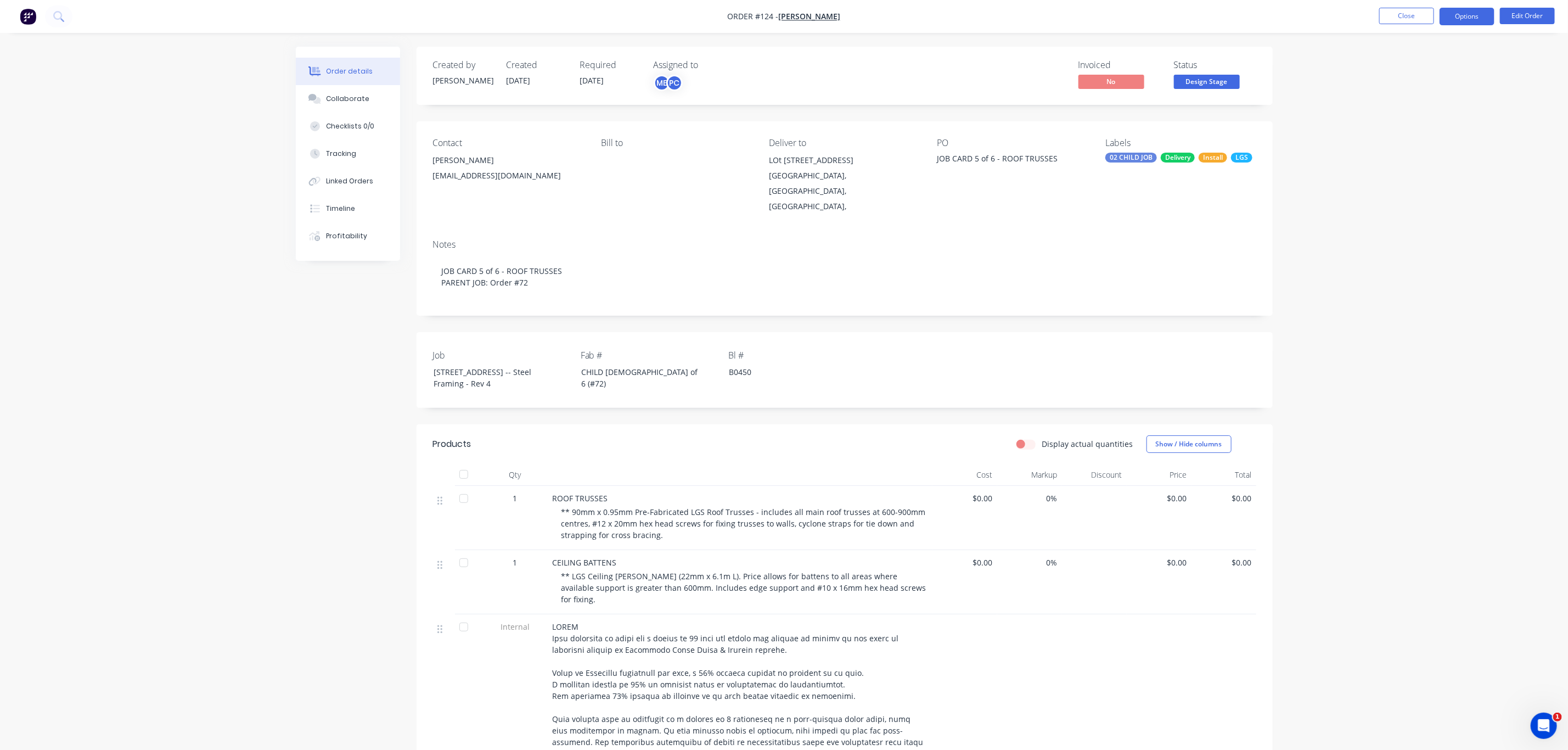
click at [1475, 15] on button "Options" at bounding box center [1467, 17] width 55 height 18
click at [1418, 269] on div "Duplicate" at bounding box center [1434, 265] width 101 height 16
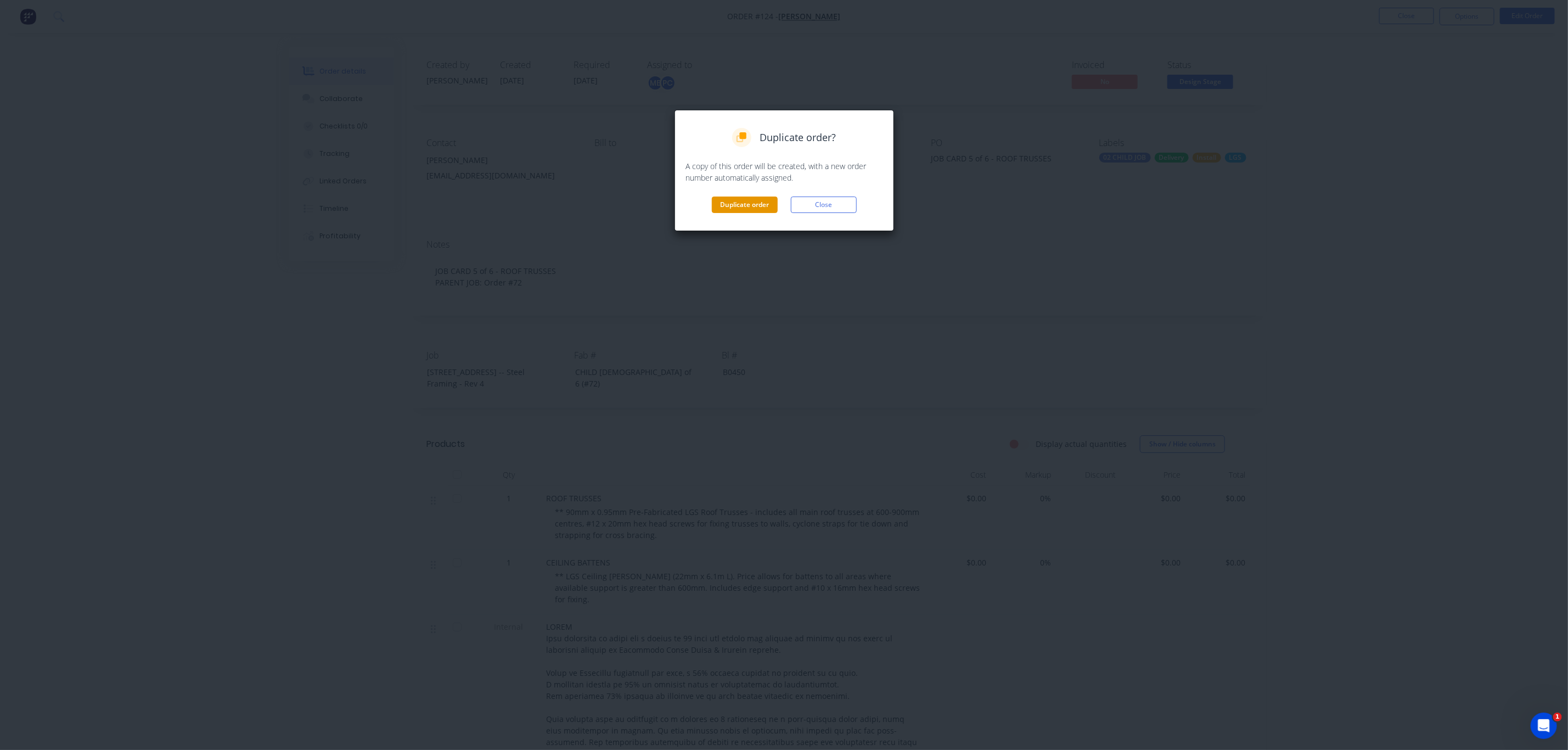
click at [757, 206] on button "Duplicate order" at bounding box center [744, 204] width 66 height 17
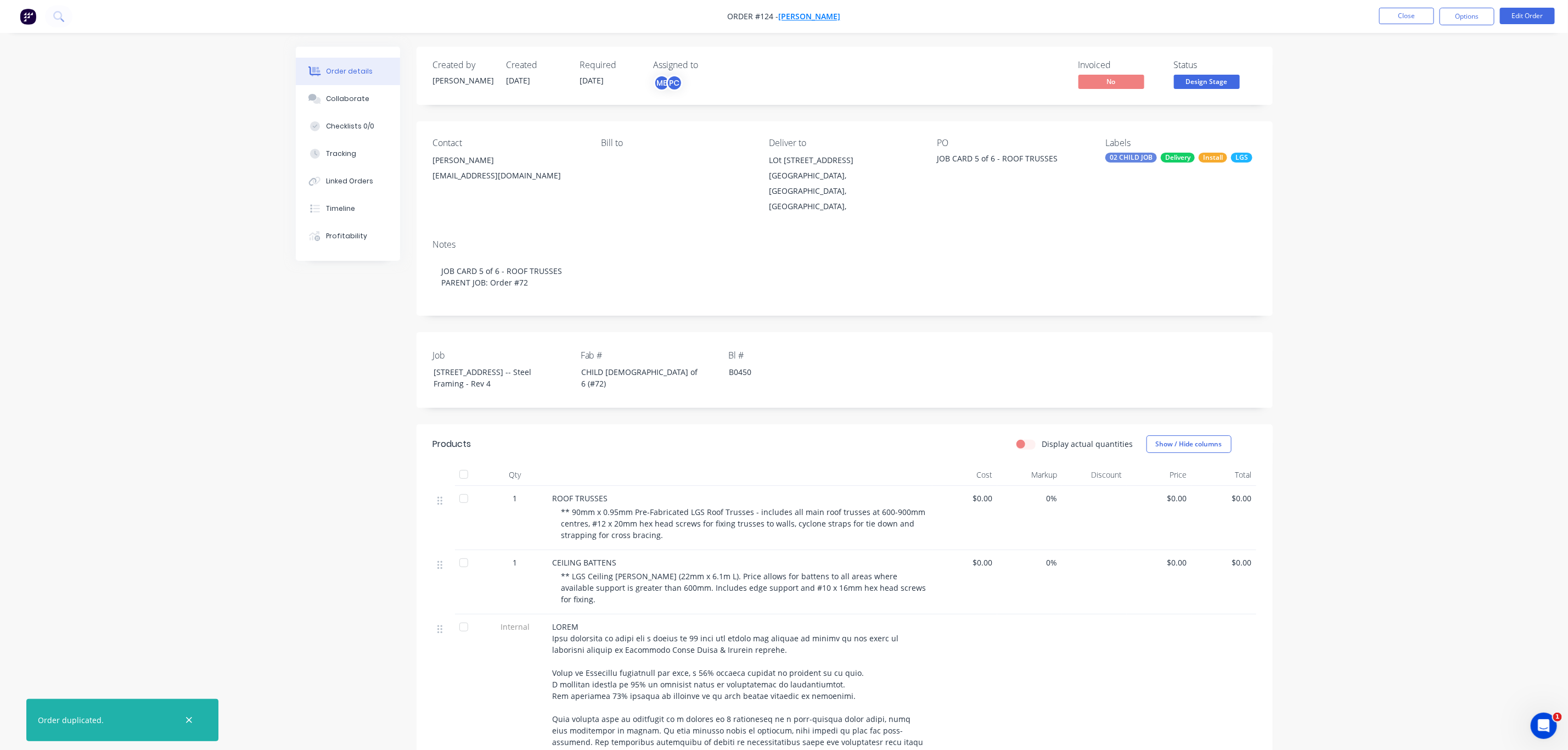
click at [814, 12] on span "[PERSON_NAME]" at bounding box center [809, 17] width 62 height 10
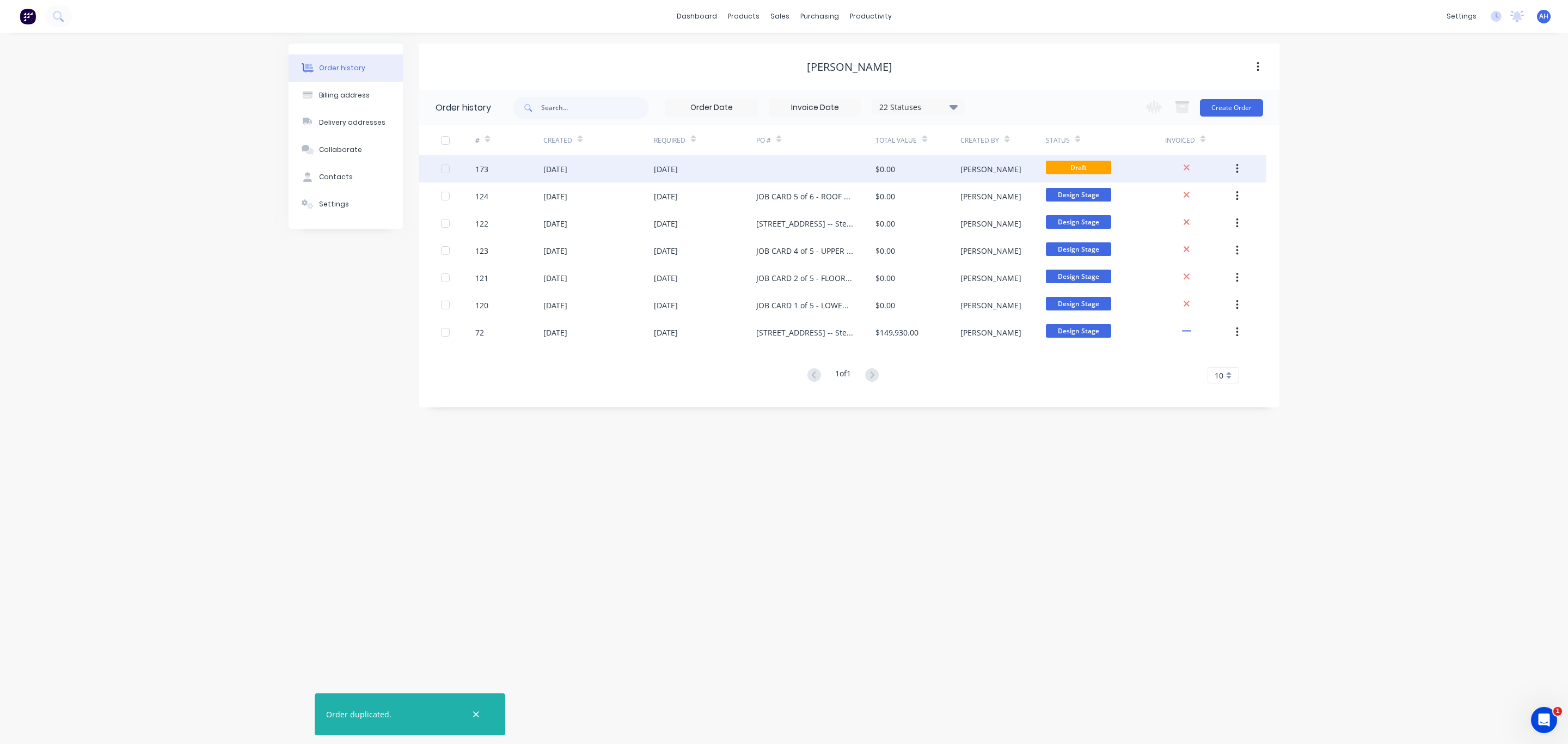
click at [882, 162] on div "$0.00" at bounding box center [918, 169] width 85 height 27
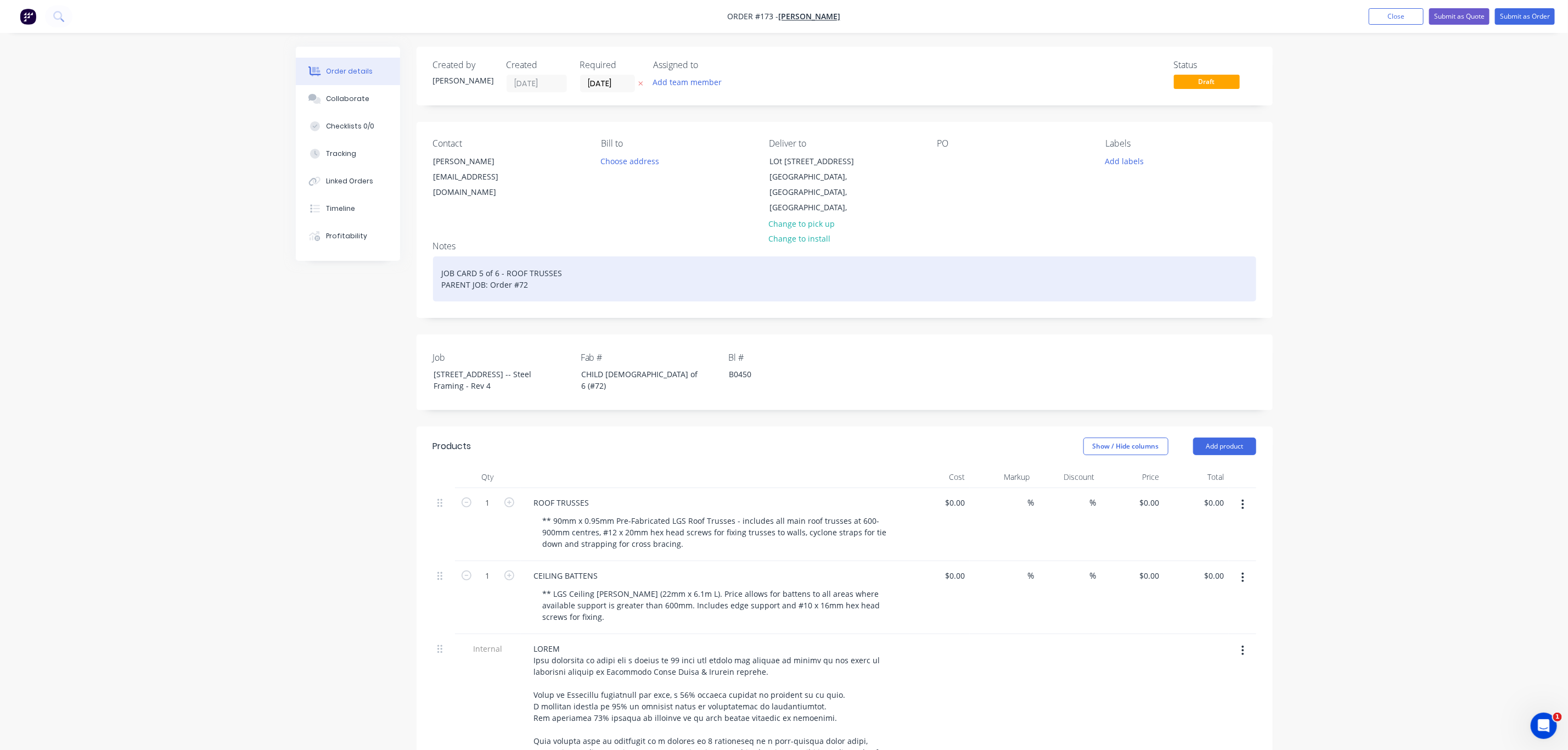
click at [482, 275] on div "JOB CARD 5 of 6 - ROOF TRUSSES PARENT JOB: Order #72" at bounding box center [845, 279] width 824 height 45
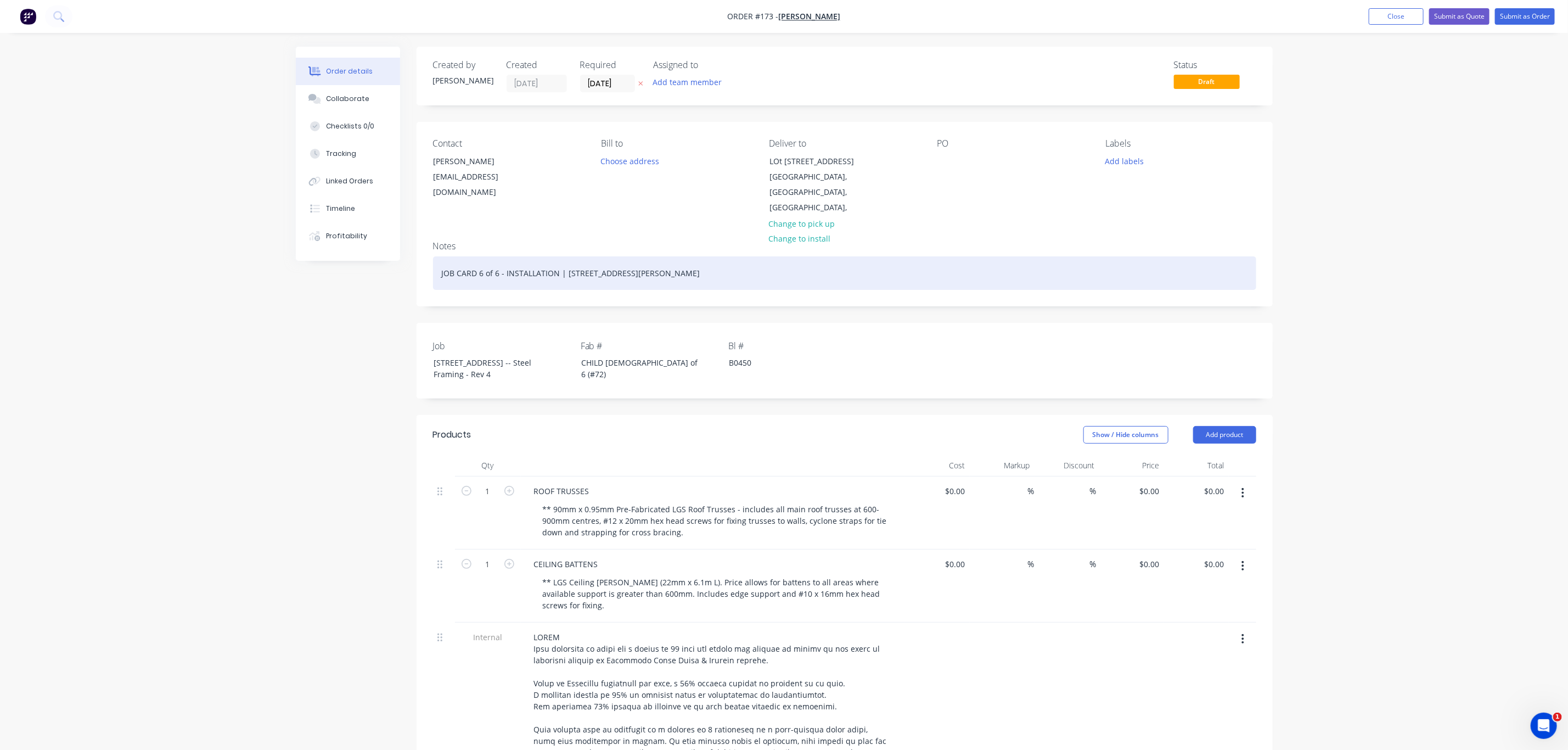
drag, startPoint x: 732, startPoint y: 274, endPoint x: 417, endPoint y: 270, distance: 315.0
click at [414, 269] on div "Created by Andrew Created 29/08/25 Required 29/08/25 Assigned to Add team membe…" at bounding box center [784, 698] width 977 height 1304
copy div "JOB CARD 6 of 6 - INSTALLATION | Lot 10, #5010 Harbourview Dr Hope Isand"
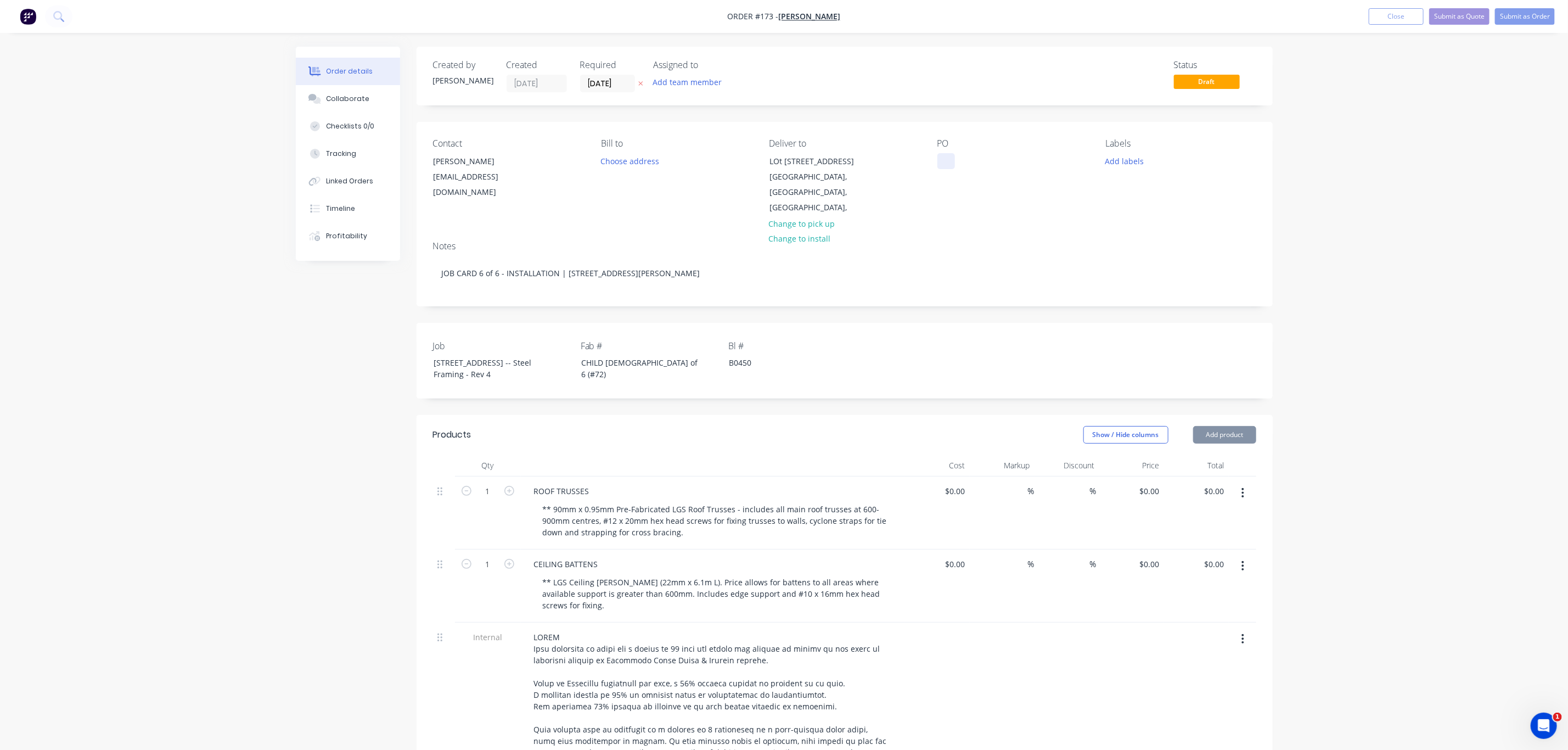
click at [943, 160] on div at bounding box center [946, 161] width 18 height 16
paste div
click at [1124, 158] on button "Add labels" at bounding box center [1125, 161] width 50 height 15
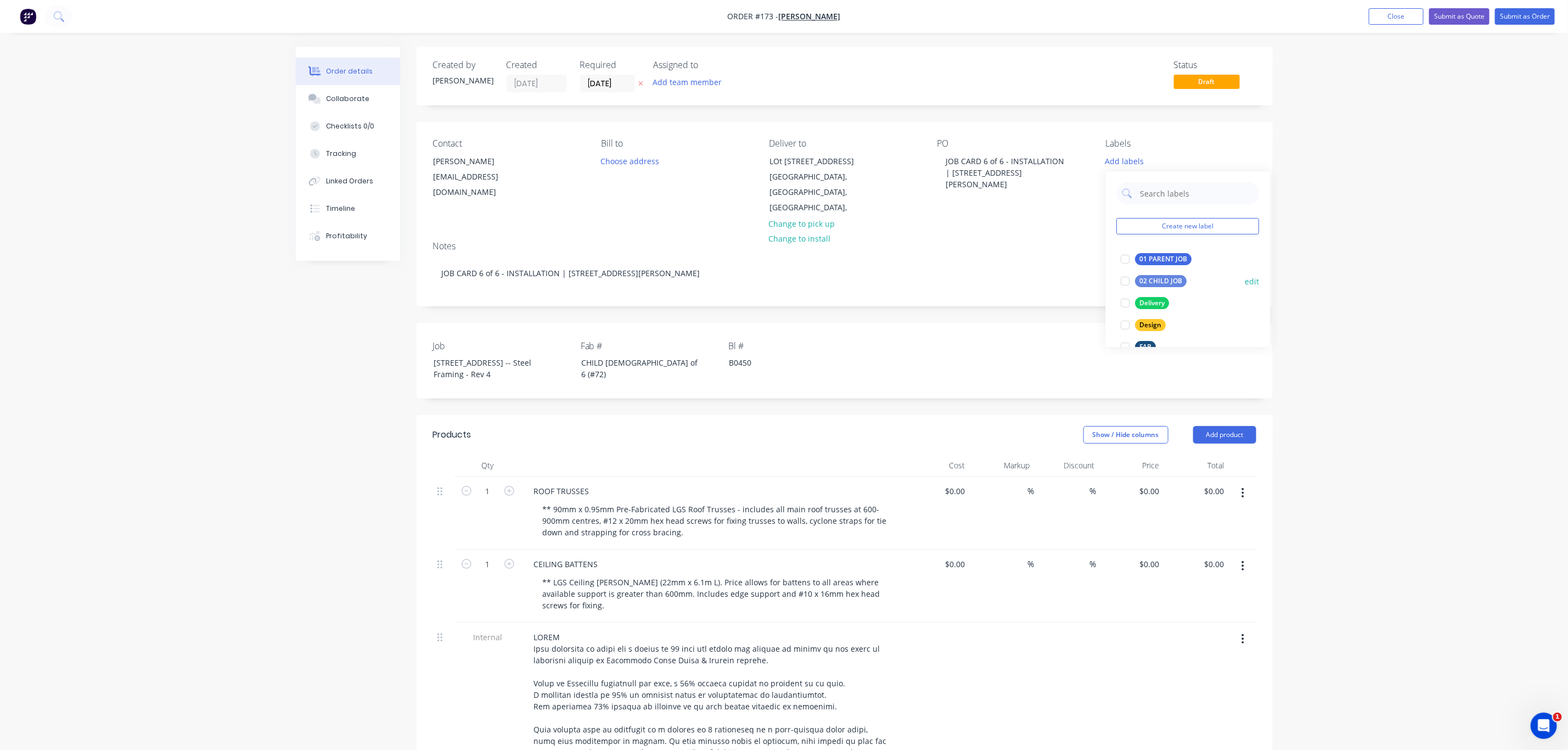
click at [1157, 275] on div "02 CHILD JOB" at bounding box center [1162, 281] width 52 height 12
click at [1145, 257] on div "Install" at bounding box center [1150, 261] width 29 height 12
click at [1360, 436] on div "Order details Collaborate Checklists 0/0 Tracking Linked Orders Timeline Profit…" at bounding box center [784, 675] width 1568 height 1351
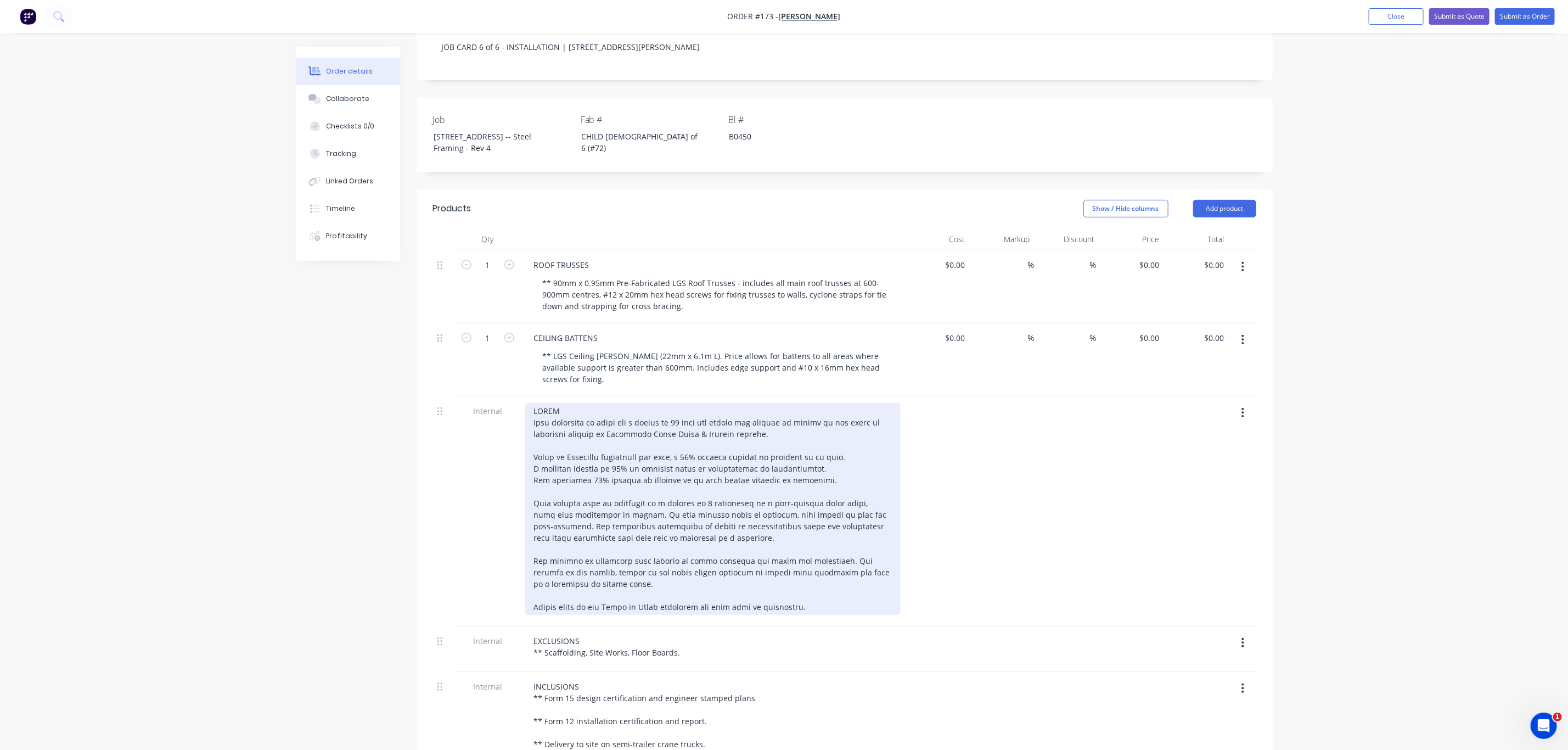
scroll to position [268, 0]
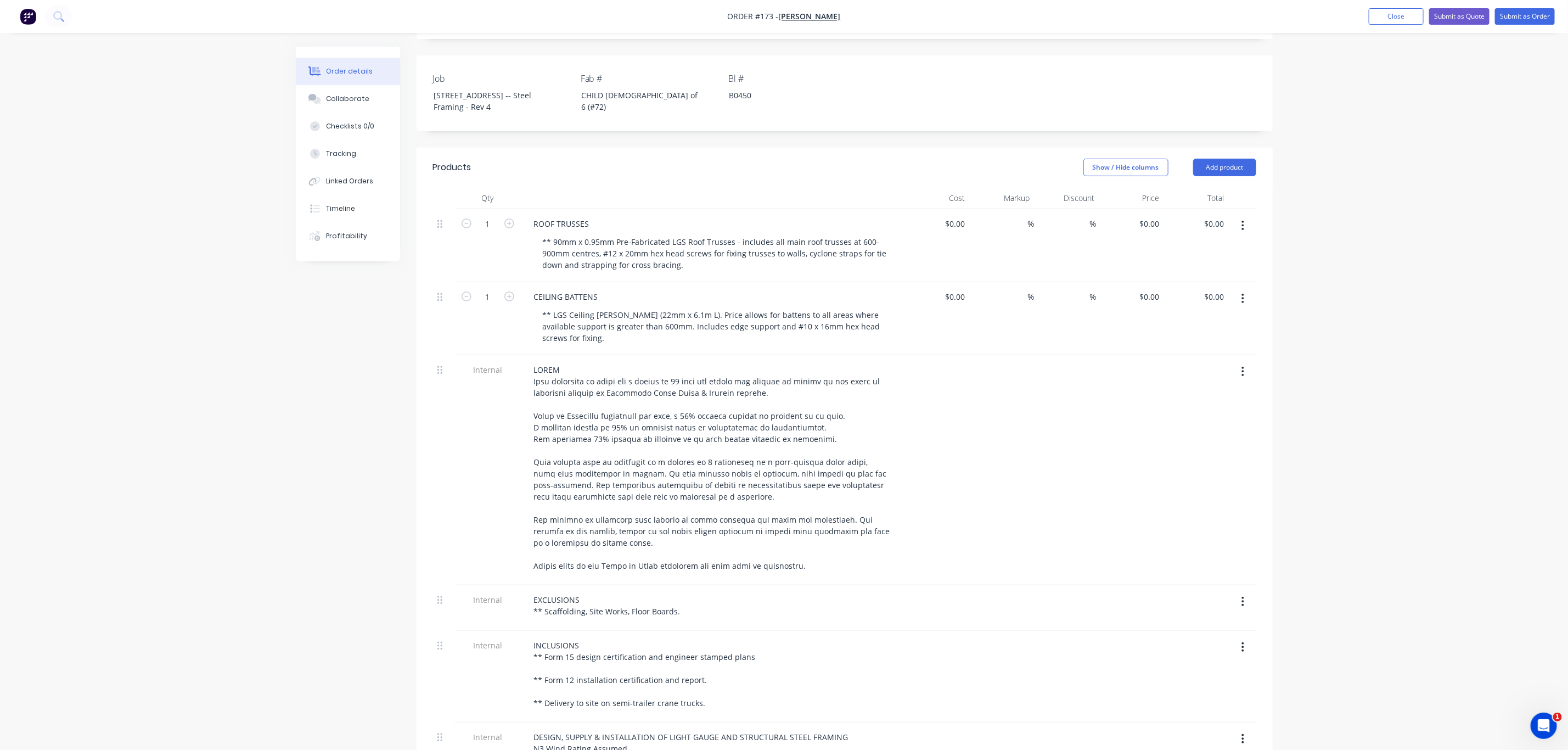
click at [1244, 304] on icon "button" at bounding box center [1243, 299] width 2 height 12
click at [1192, 401] on div "Delete" at bounding box center [1205, 393] width 85 height 16
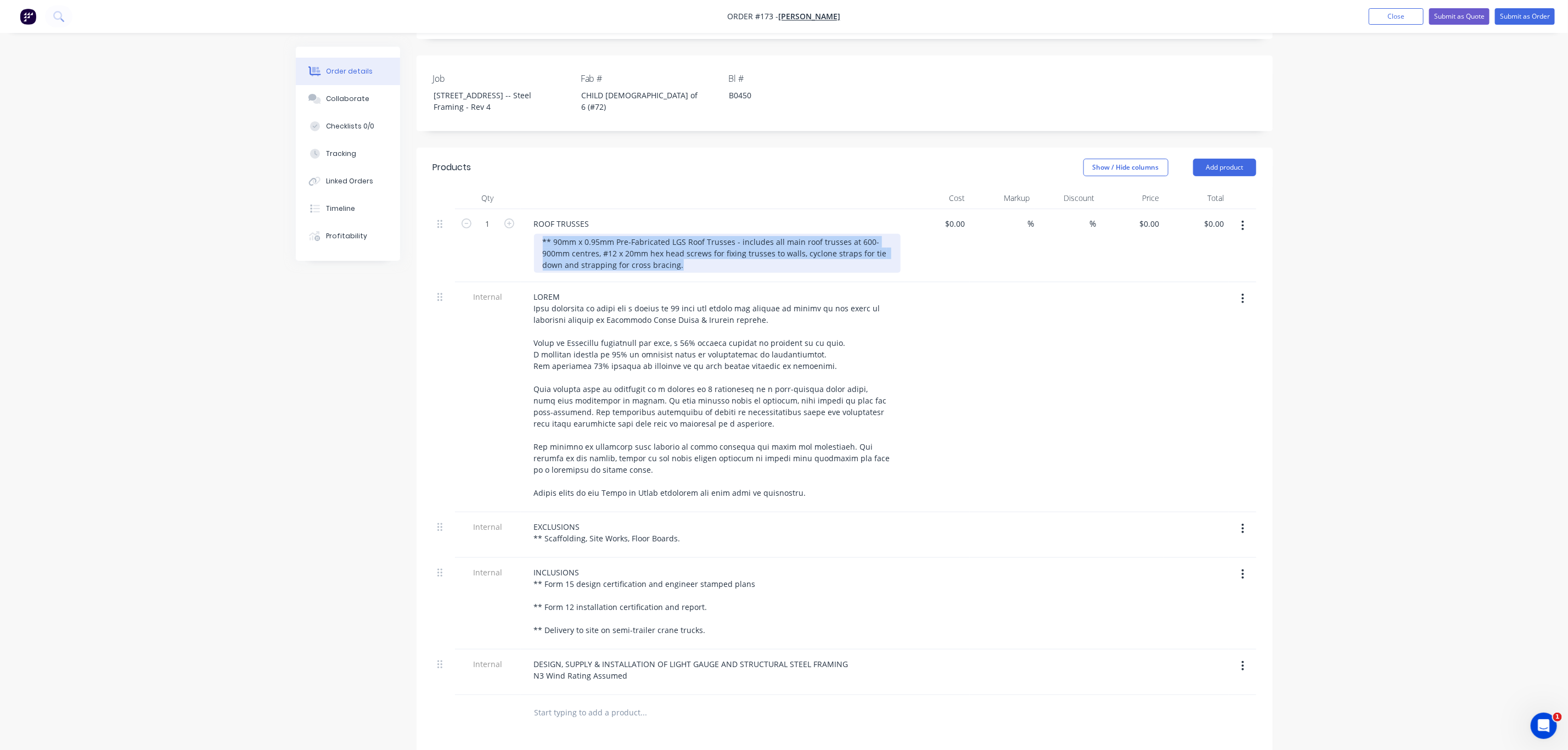
drag, startPoint x: 700, startPoint y: 284, endPoint x: 514, endPoint y: 264, distance: 187.1
click at [534, 252] on div "** 90mm x 0.95mm Pre-Fabricated LGS Roof Trusses - includes all main roof truss…" at bounding box center [717, 253] width 366 height 39
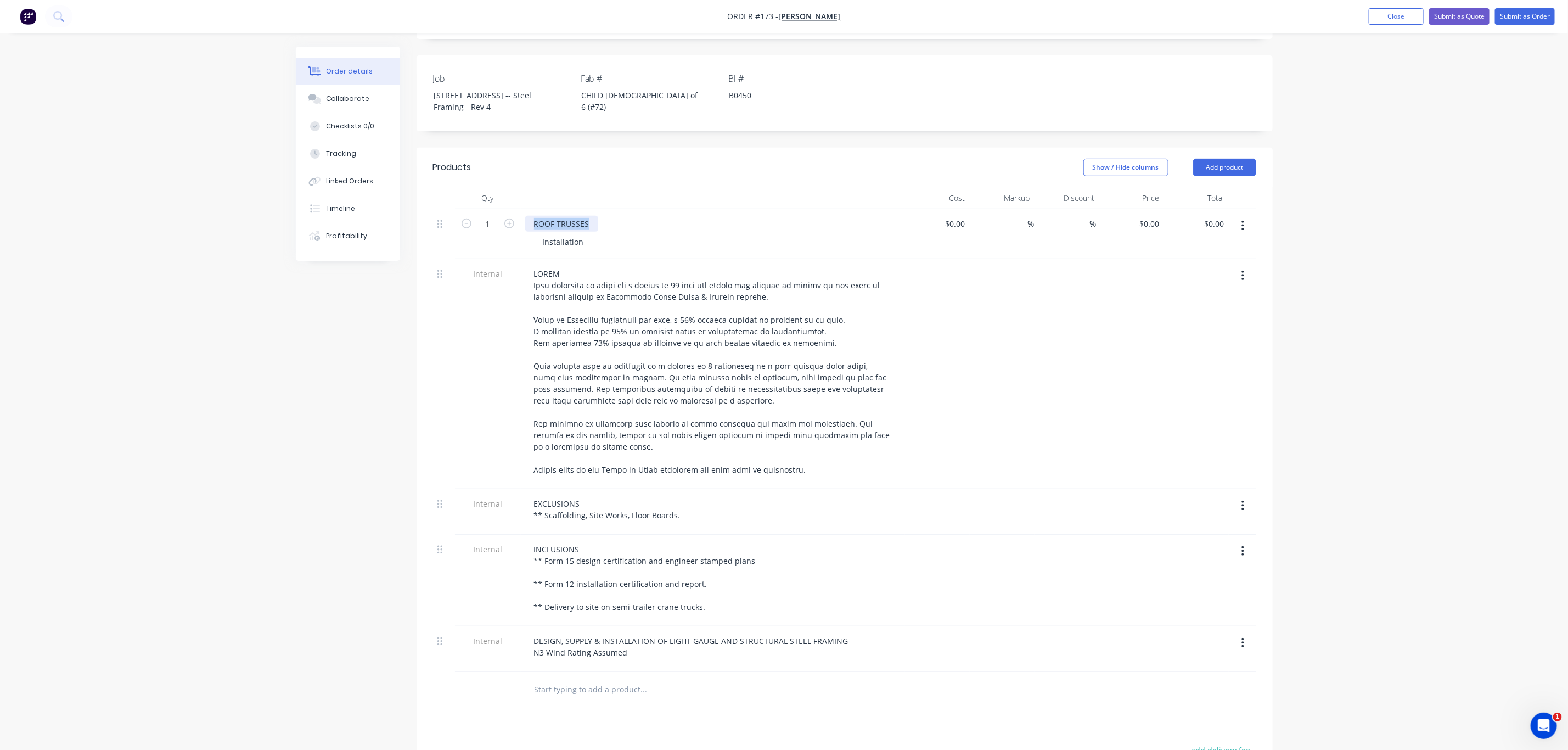
drag, startPoint x: 534, startPoint y: 239, endPoint x: 618, endPoint y: 244, distance: 84.1
click at [613, 231] on div "ROOF TRUSSES" at bounding box center [713, 224] width 376 height 16
click at [1327, 379] on div "Order details Collaborate Checklists 0/0 Tracking Linked Orders Timeline Profit…" at bounding box center [784, 360] width 1568 height 1255
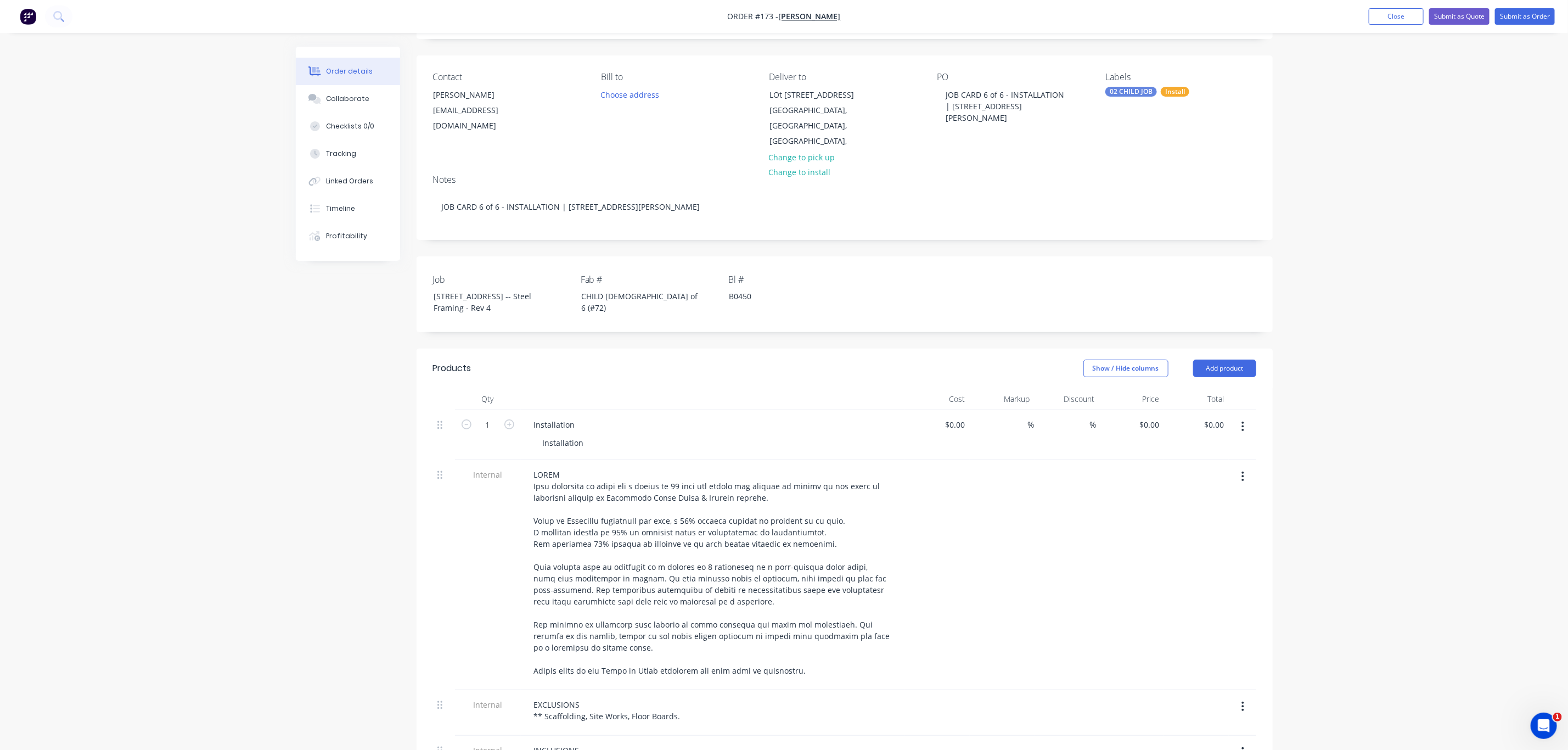
scroll to position [61, 0]
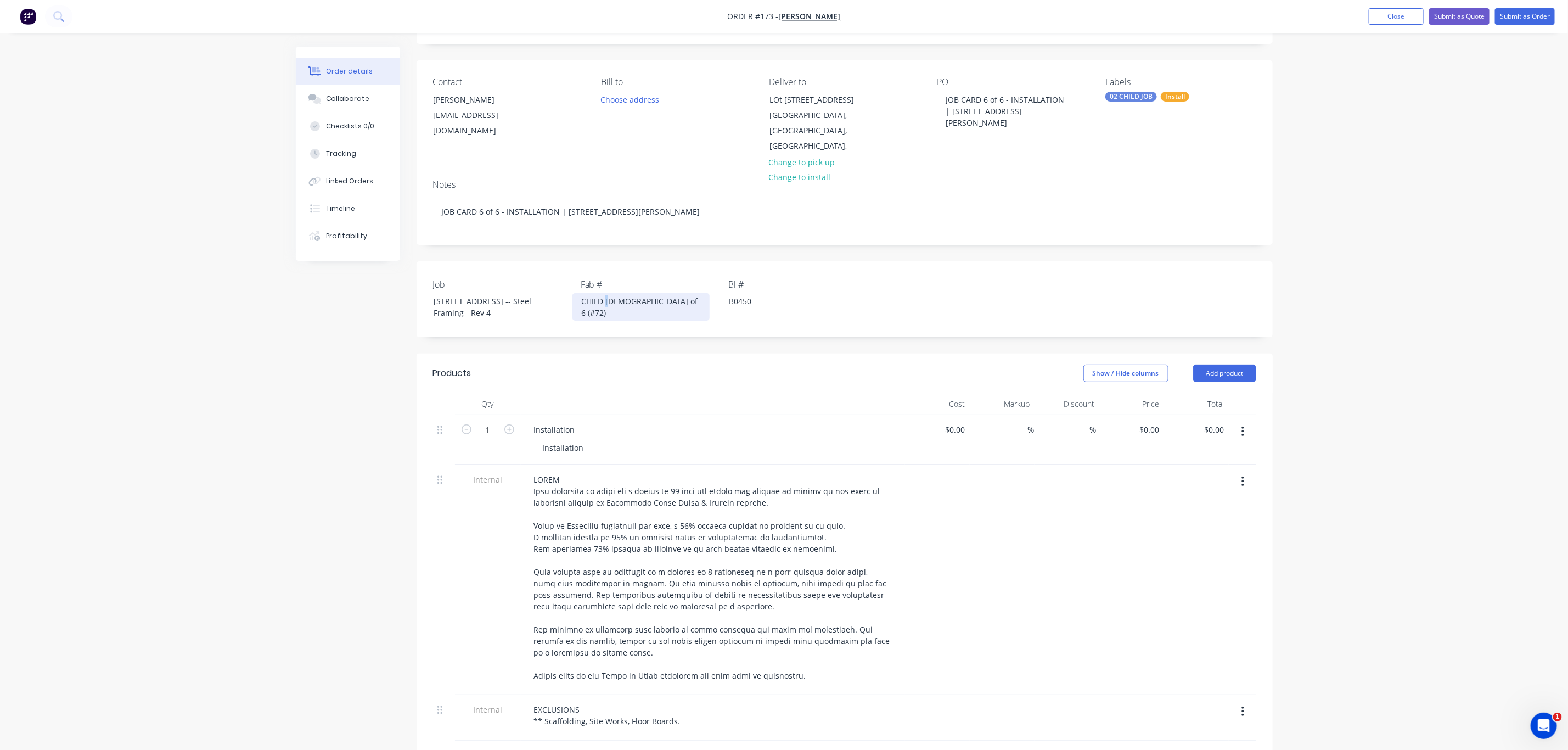
click at [608, 301] on div "CHILD 5 of 6 (#72)" at bounding box center [641, 307] width 137 height 28
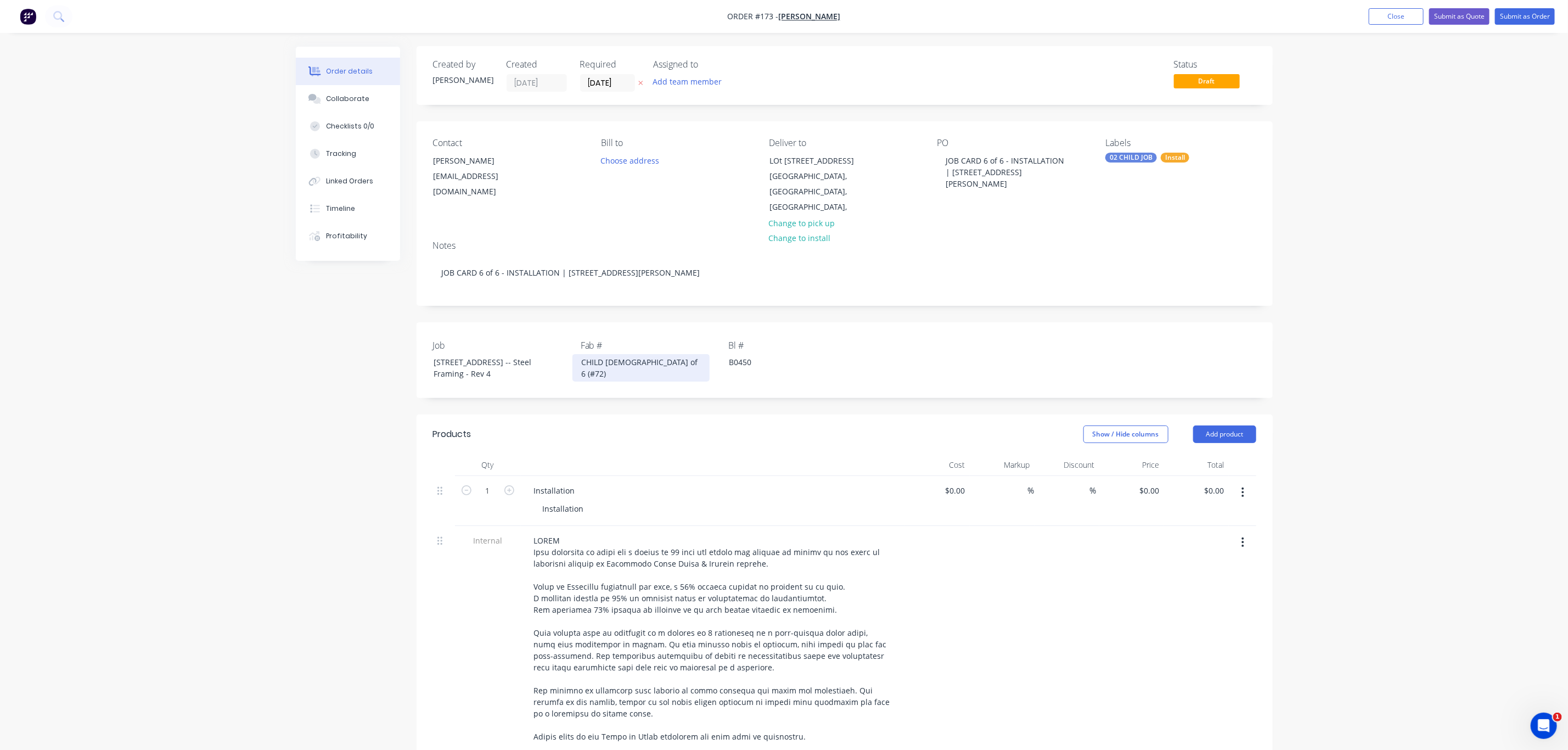
scroll to position [0, 0]
click at [625, 84] on input "[DATE]" at bounding box center [608, 83] width 54 height 17
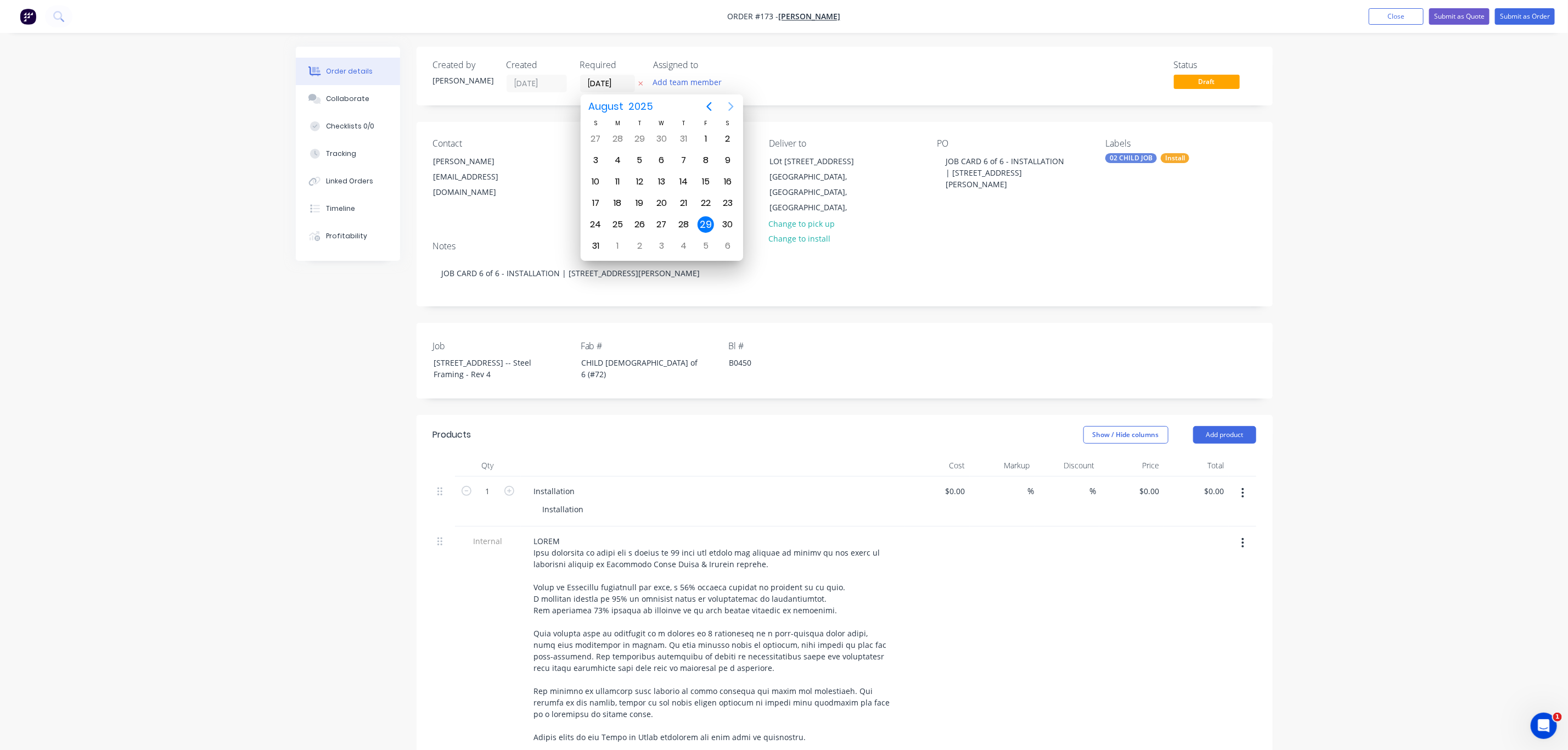
click at [730, 104] on icon "Next page" at bounding box center [731, 106] width 13 height 13
click at [616, 179] on div "13" at bounding box center [617, 182] width 17 height 17
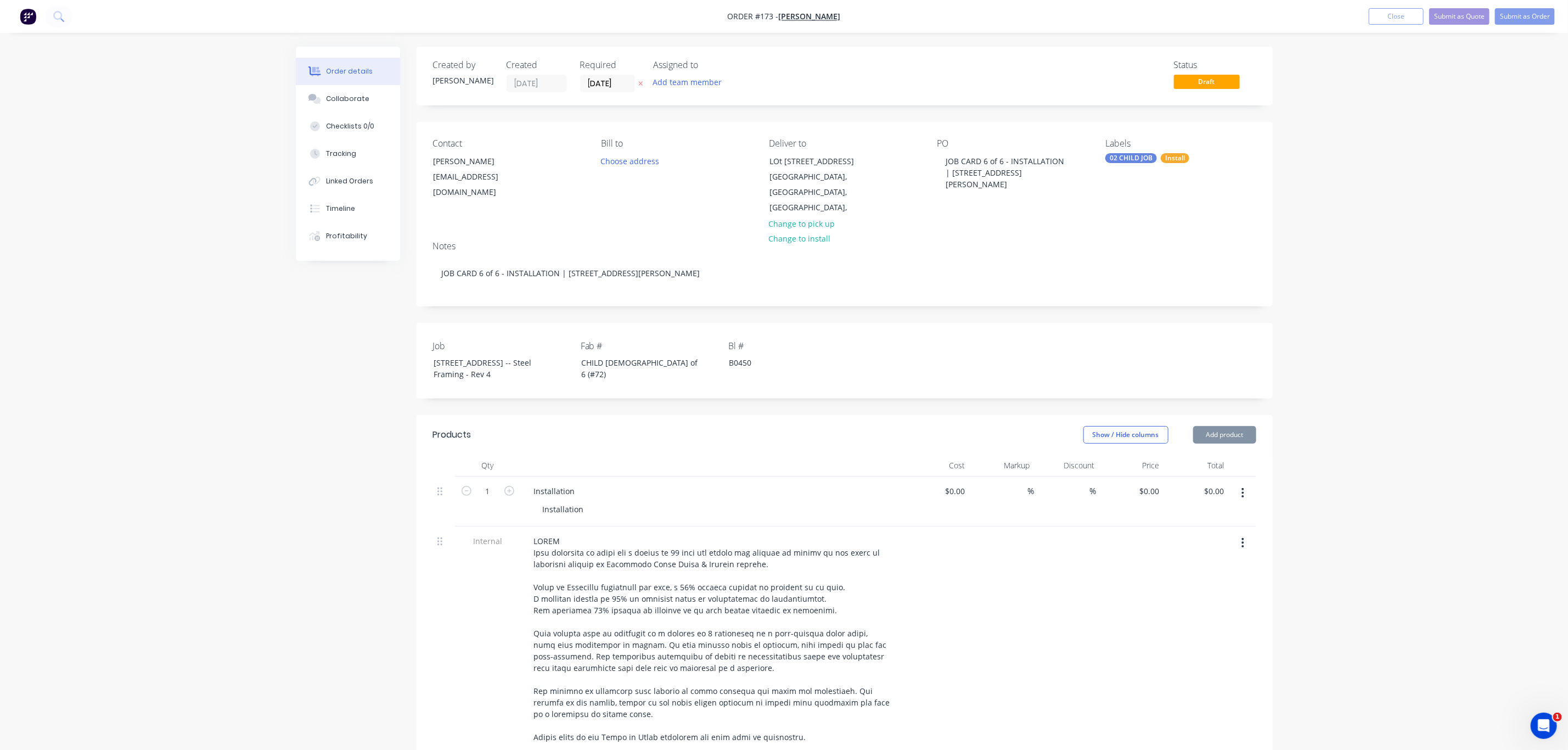
type input "[DATE]"
click at [1532, 14] on button "Submit as Order" at bounding box center [1524, 16] width 60 height 17
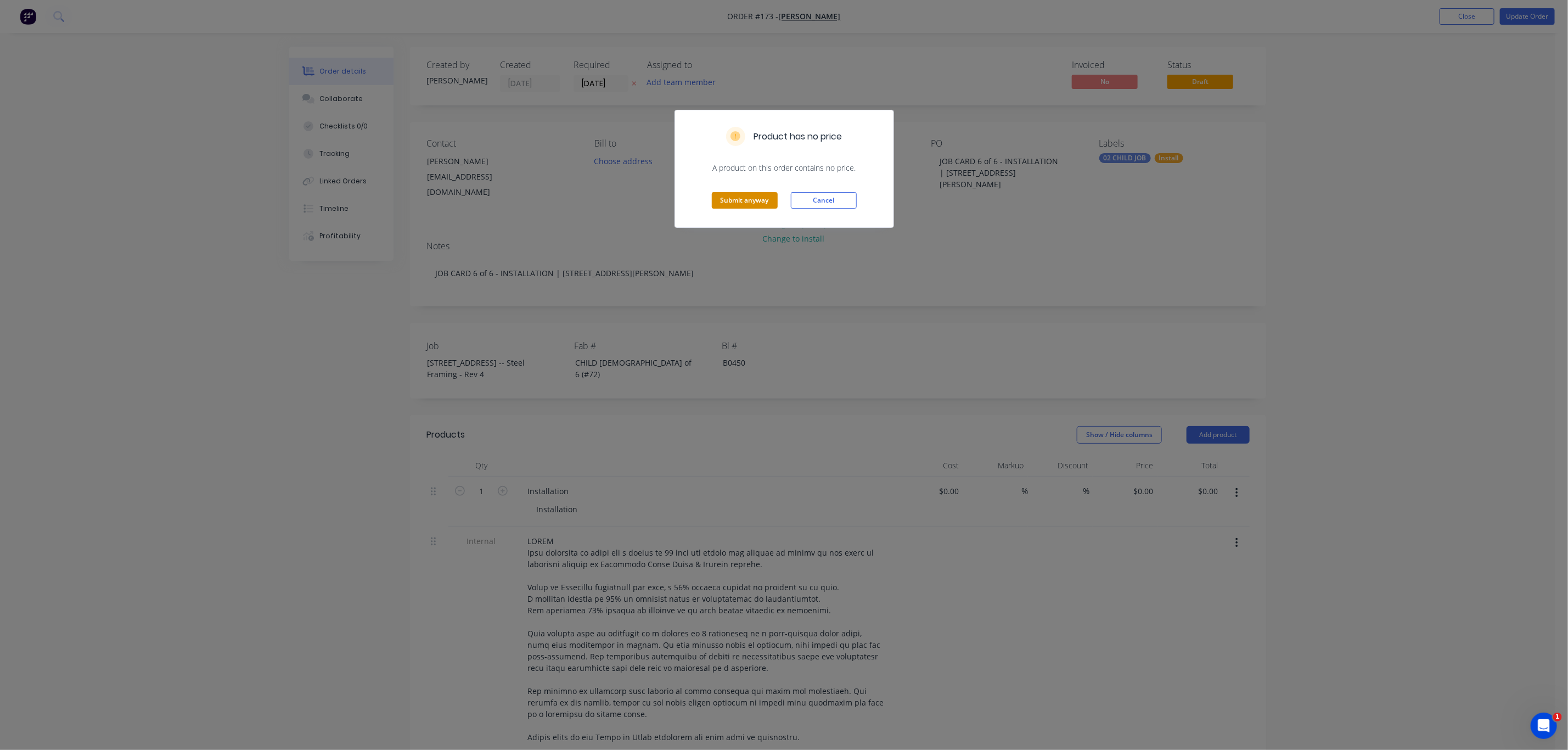
click at [743, 205] on button "Submit anyway" at bounding box center [744, 200] width 66 height 17
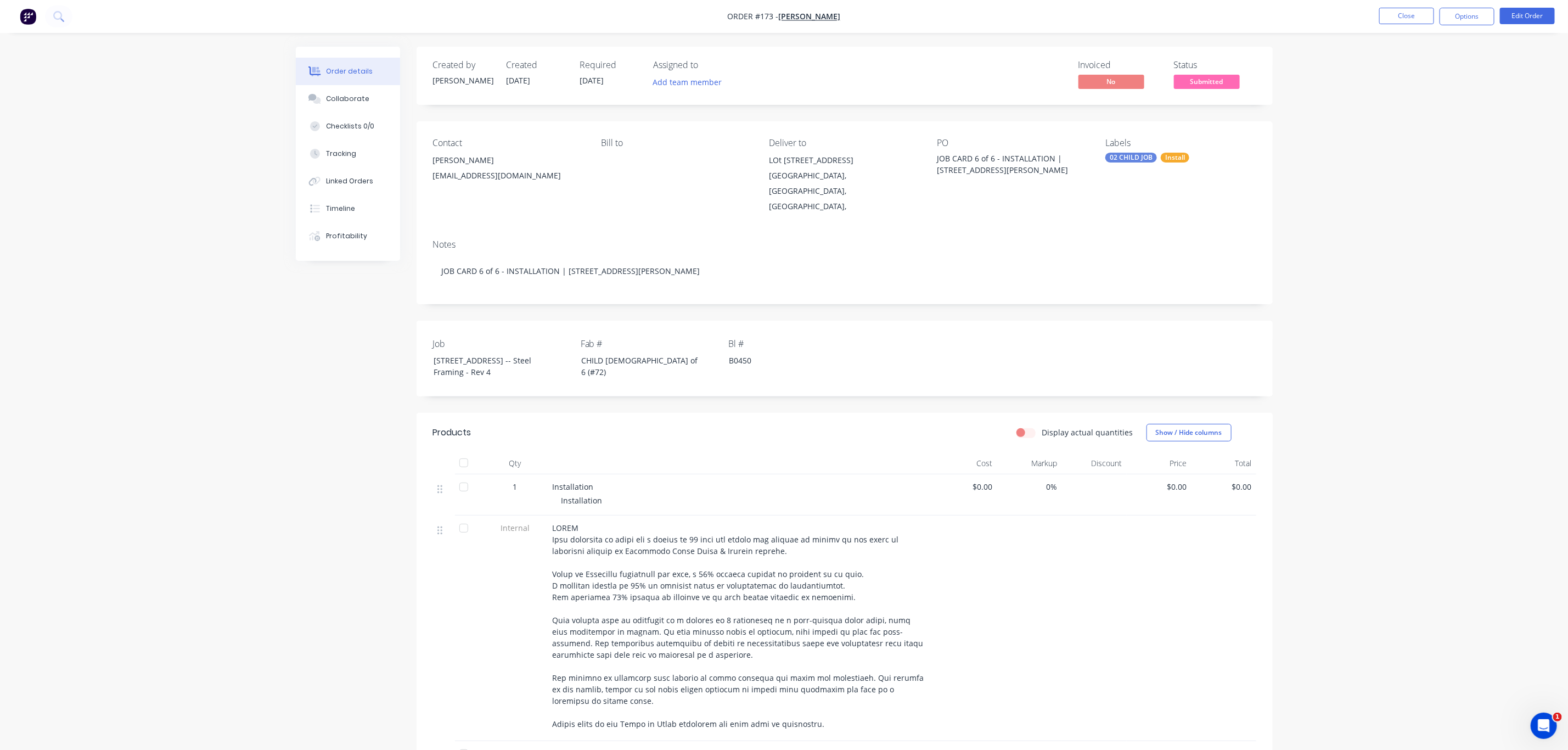
click at [1351, 157] on div "Order details Collaborate Checklists 0/0 Tracking Linked Orders Timeline Profit…" at bounding box center [784, 553] width 1568 height 1106
click at [1209, 80] on span "Submitted" at bounding box center [1207, 82] width 66 height 14
click at [1194, 82] on span "Submitted" at bounding box center [1207, 82] width 66 height 14
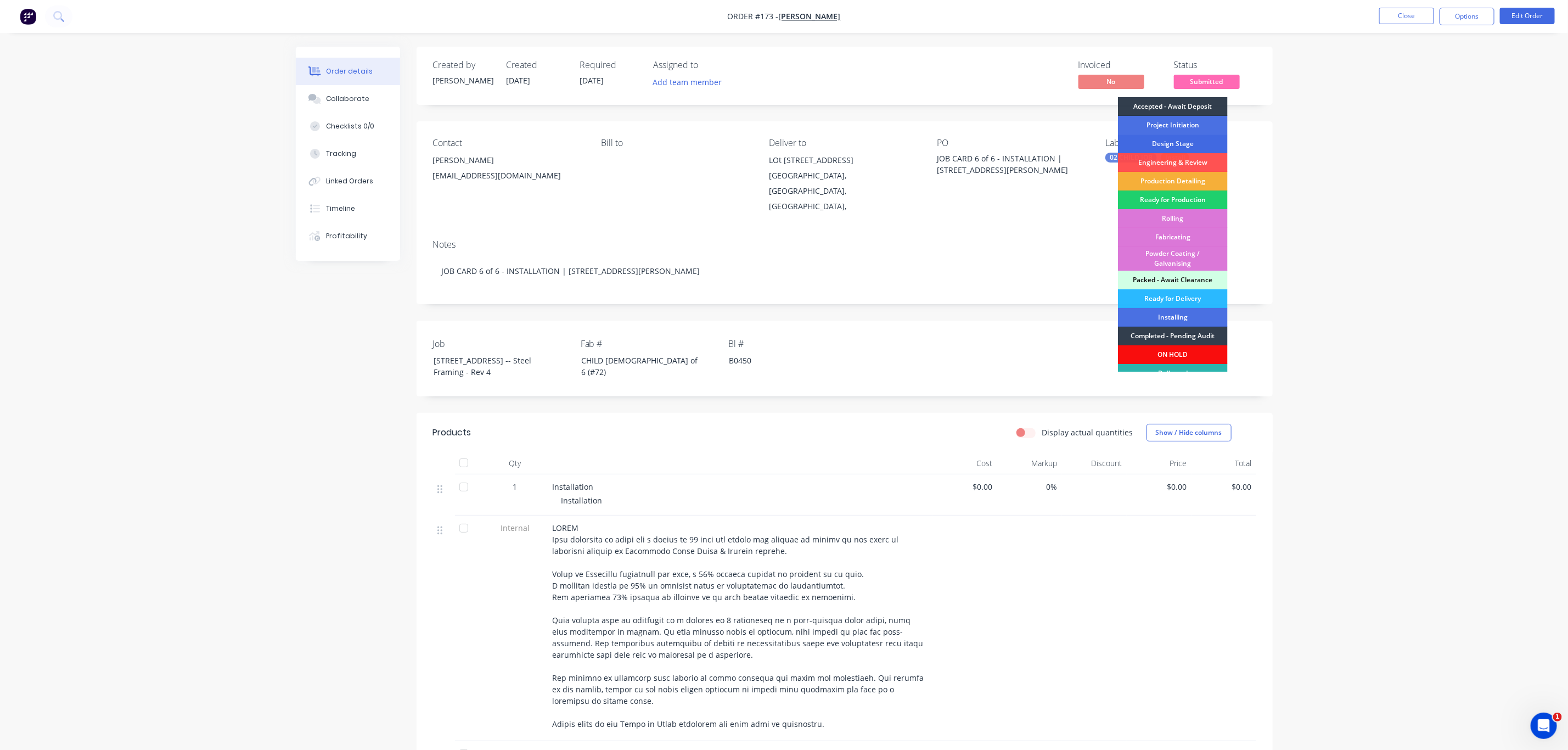
click at [1186, 137] on div "Design Stage" at bounding box center [1173, 144] width 110 height 18
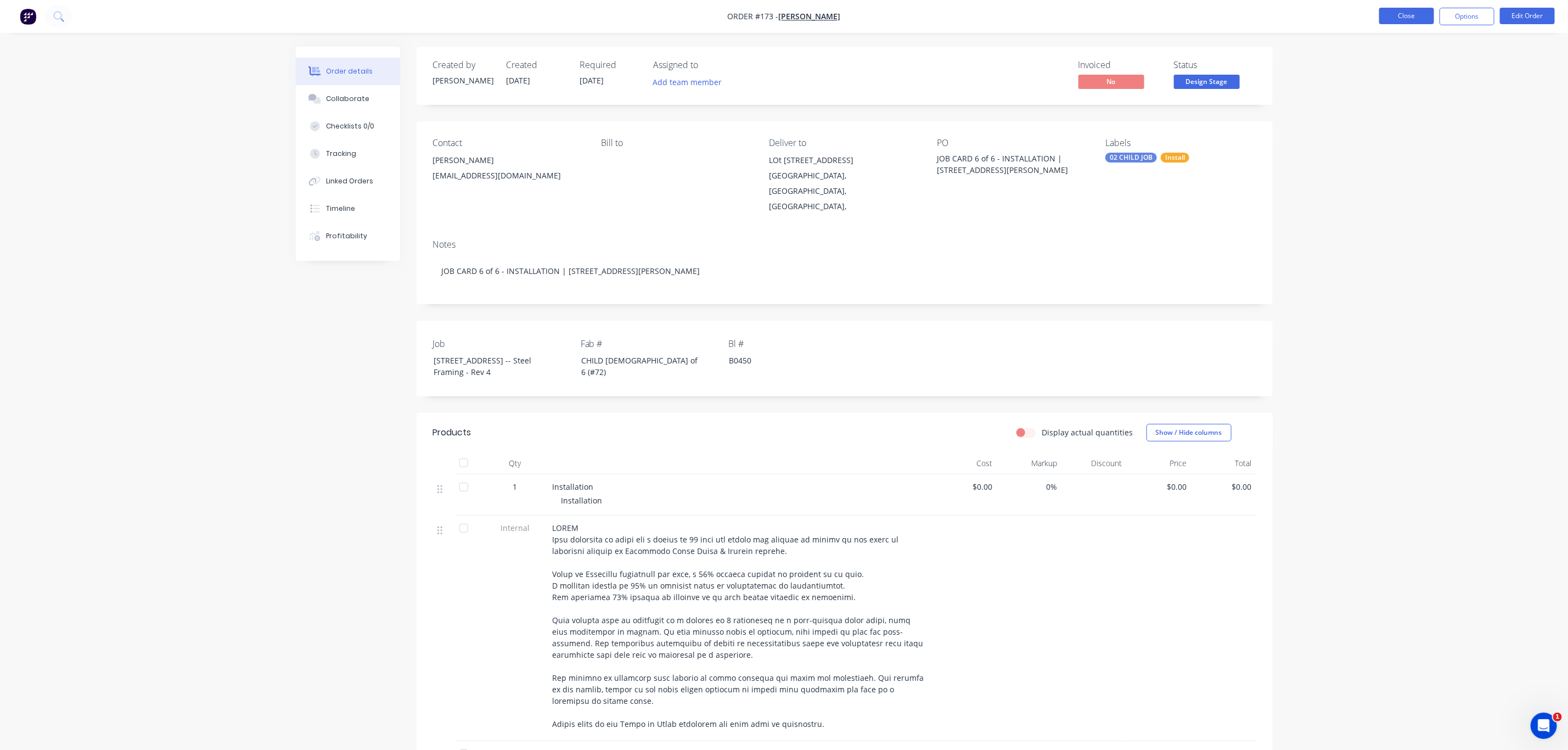
click at [1416, 15] on button "Close" at bounding box center [1407, 16] width 55 height 17
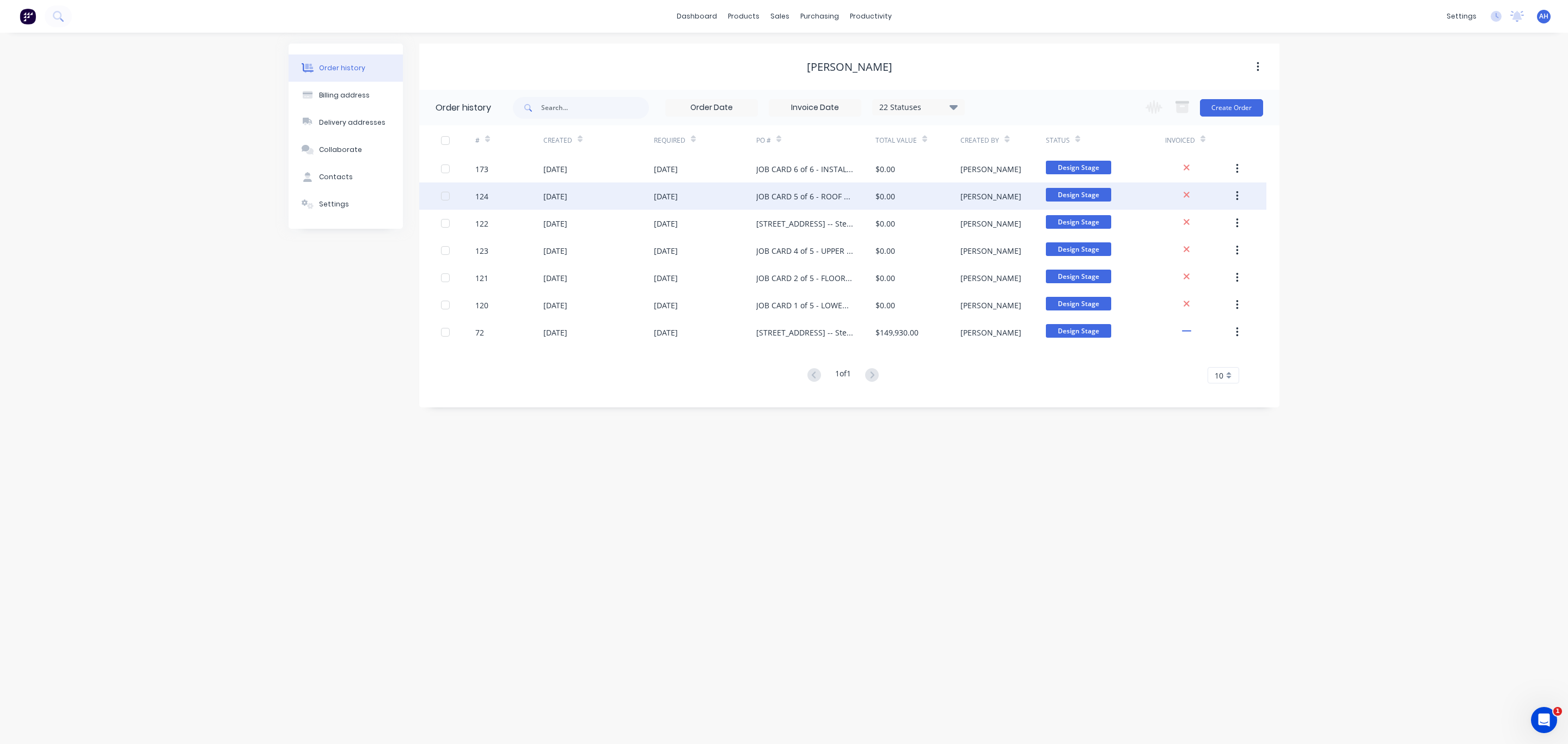
click at [822, 193] on div "JOB CARD 5 of 6 - ROOF TRUSSES" at bounding box center [805, 196] width 97 height 12
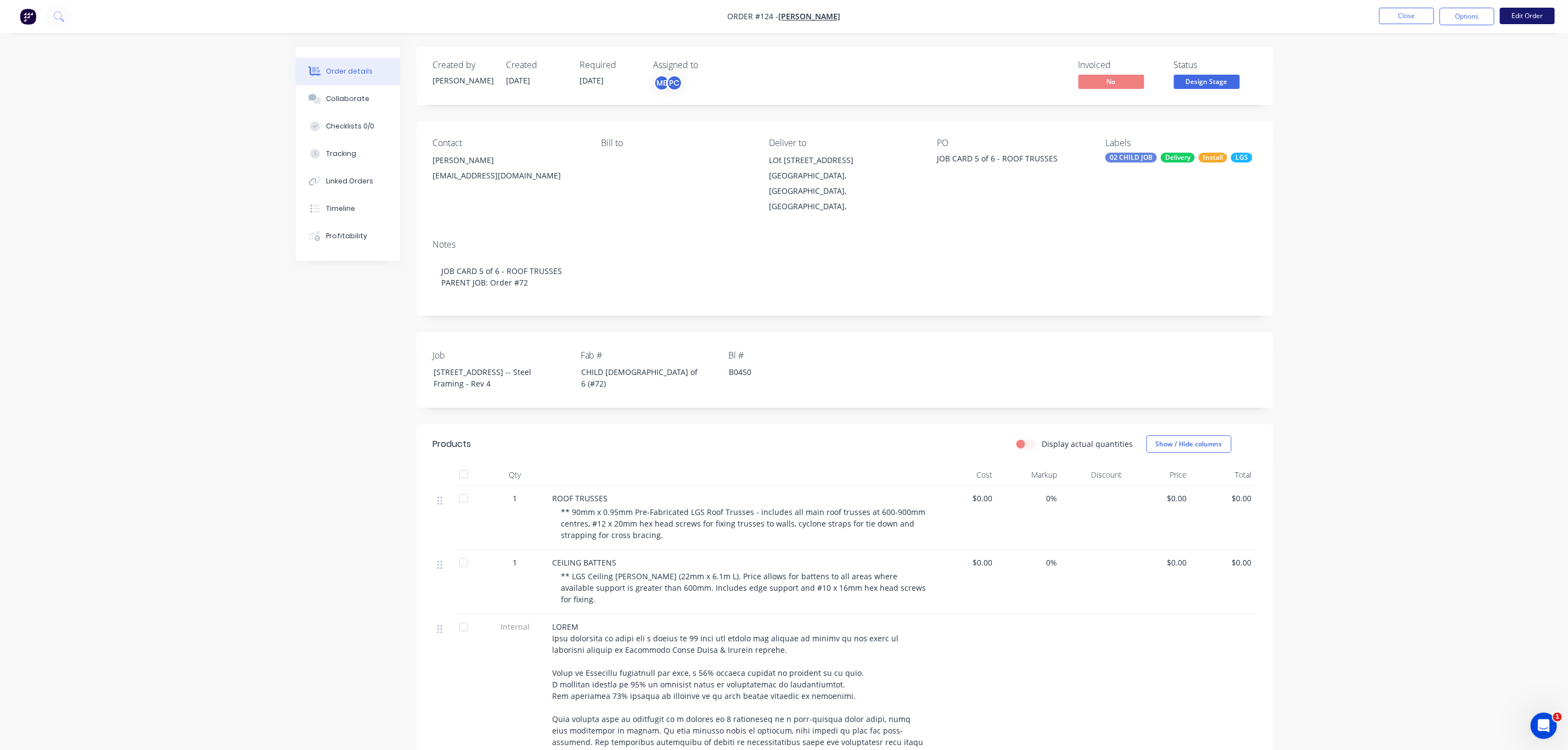
click at [1534, 18] on button "Edit Order" at bounding box center [1527, 16] width 55 height 17
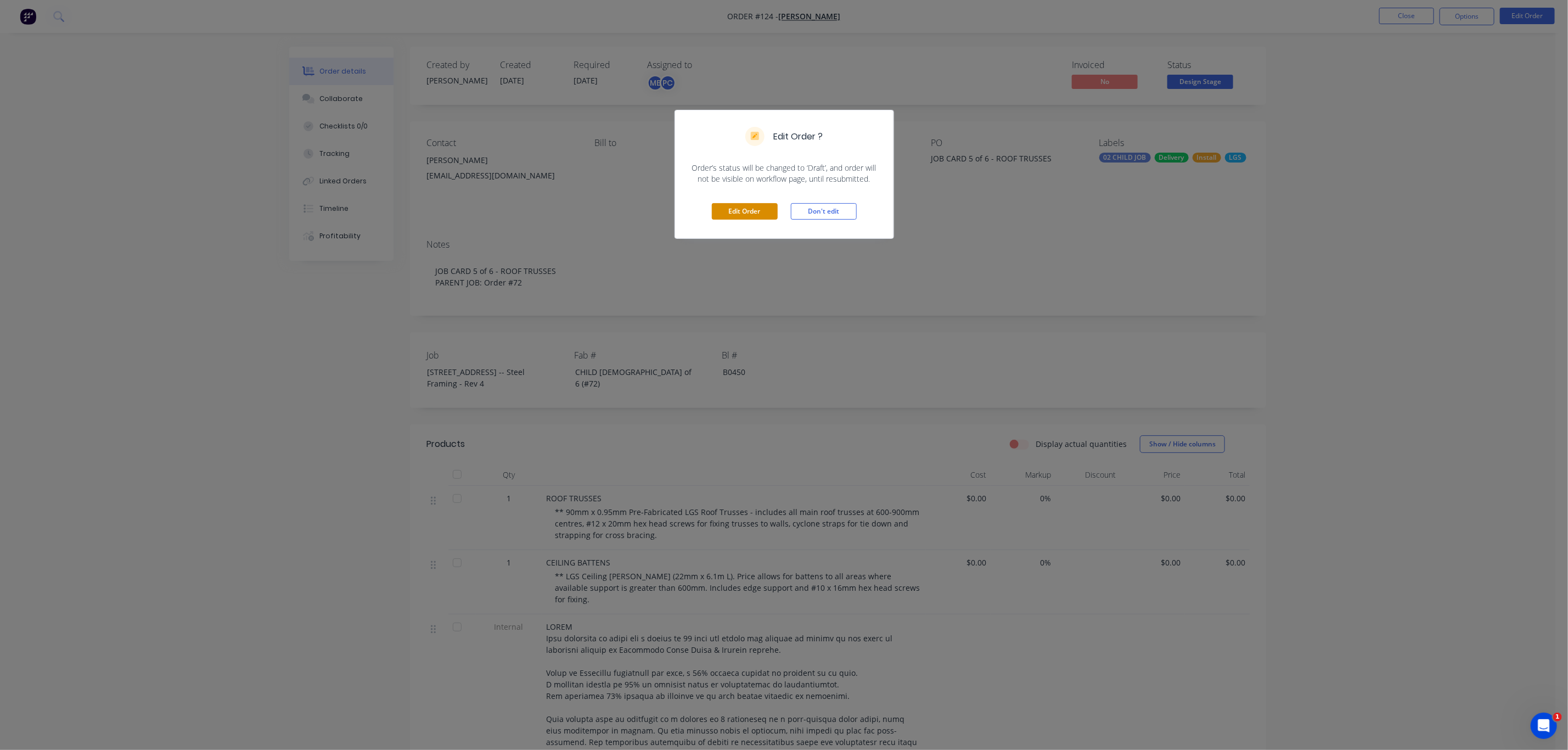
click at [770, 209] on button "Edit Order" at bounding box center [744, 211] width 66 height 17
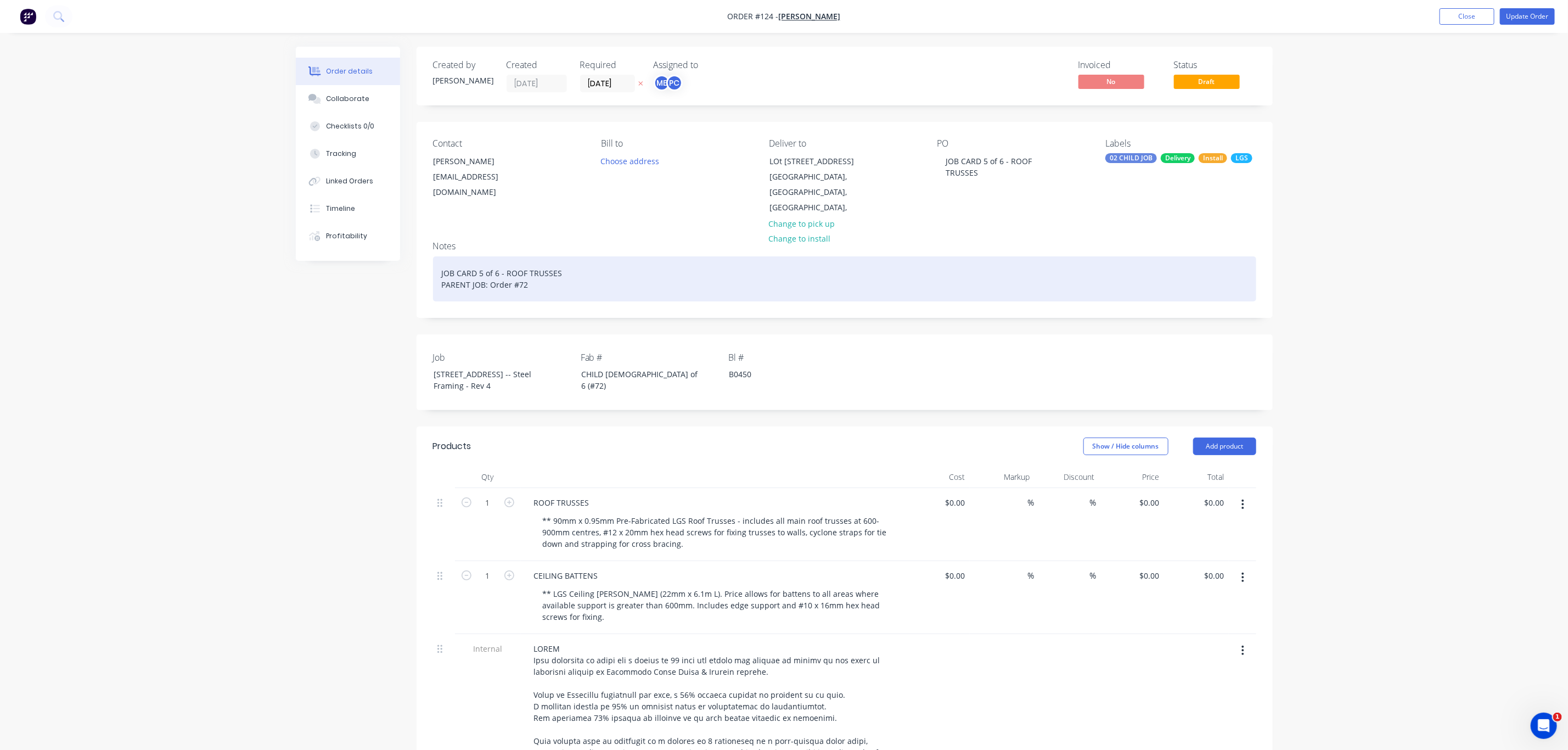
click at [578, 270] on div "JOB CARD 5 of 6 - ROOF TRUSSES PARENT JOB: Order #72" at bounding box center [845, 279] width 824 height 45
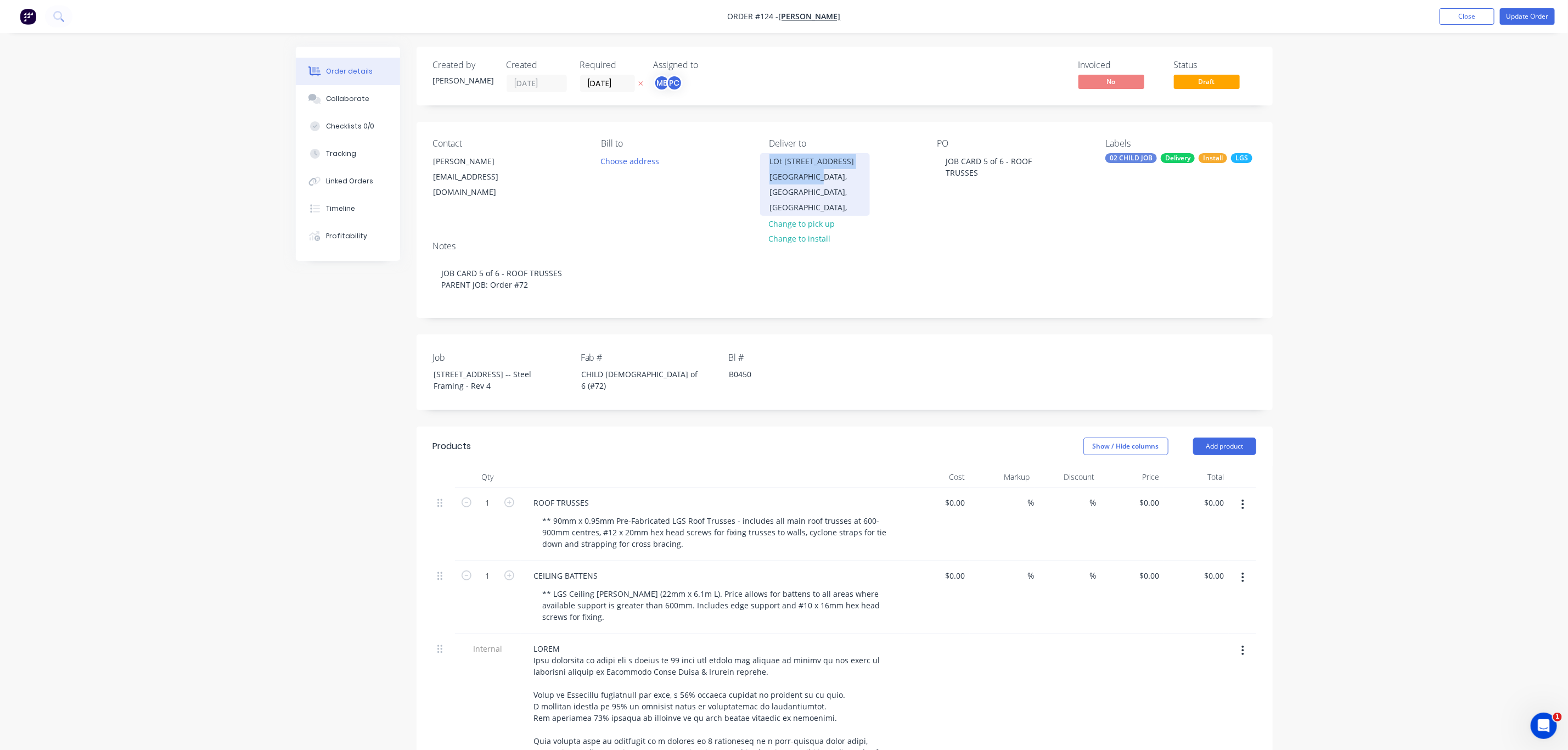
drag, startPoint x: 767, startPoint y: 161, endPoint x: 815, endPoint y: 193, distance: 57.7
click at [815, 193] on div "LOt 10, No 5010 Harbourview Drive Hope Island, Queensland, Australia," at bounding box center [815, 185] width 110 height 63
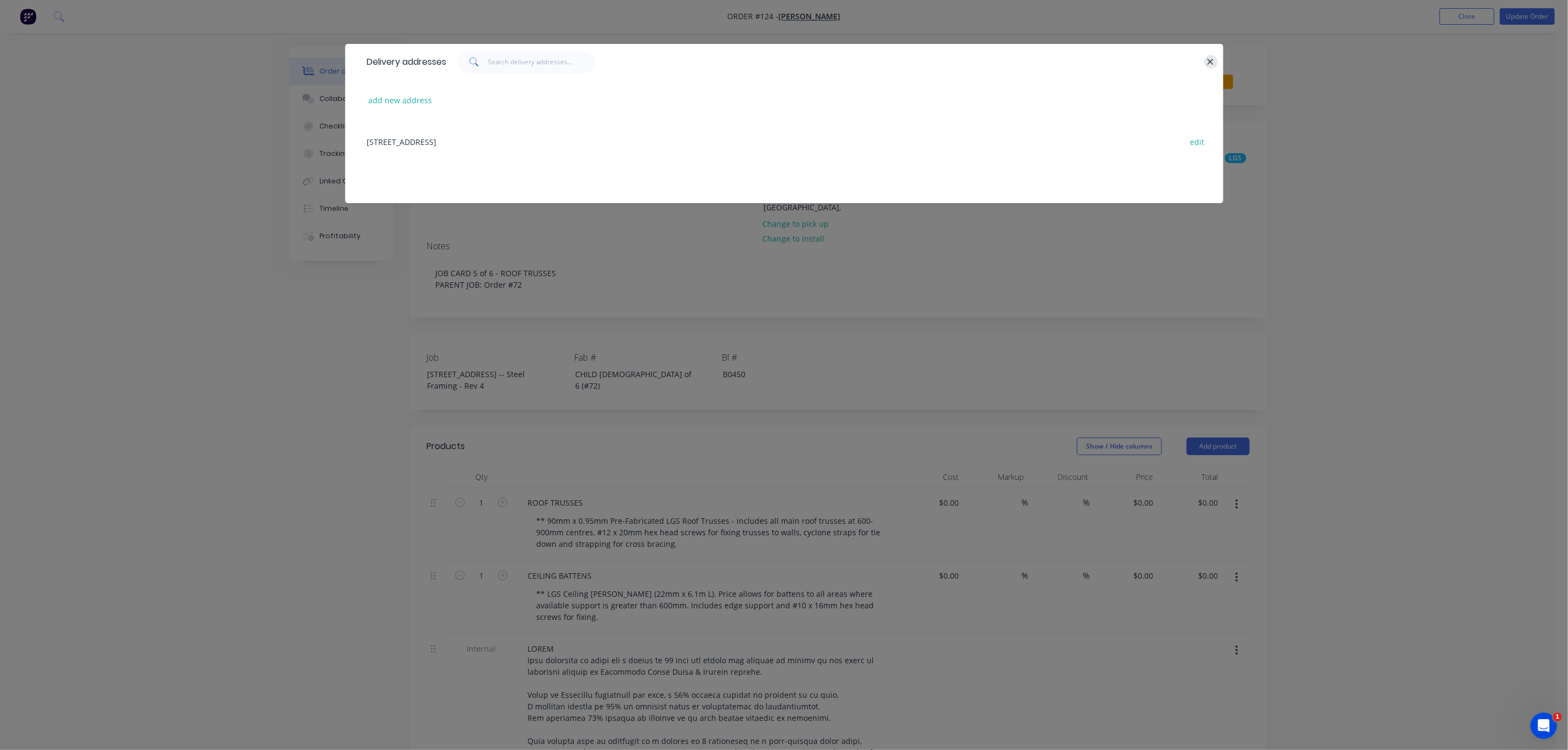
click at [1204, 61] on button "button" at bounding box center [1211, 61] width 14 height 14
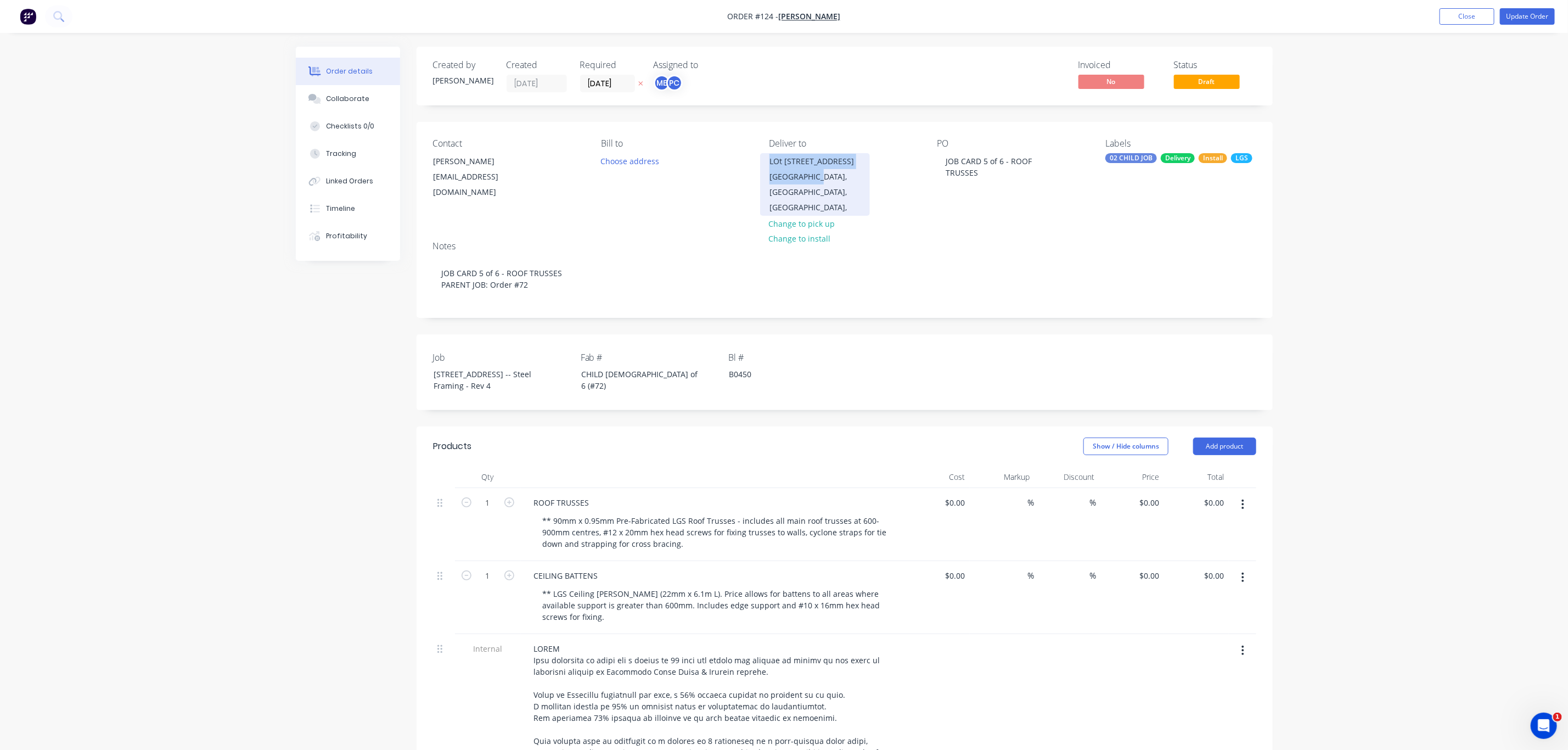
copy div "LOt 10, No 5010 Harbourview Drive Hope Island,"
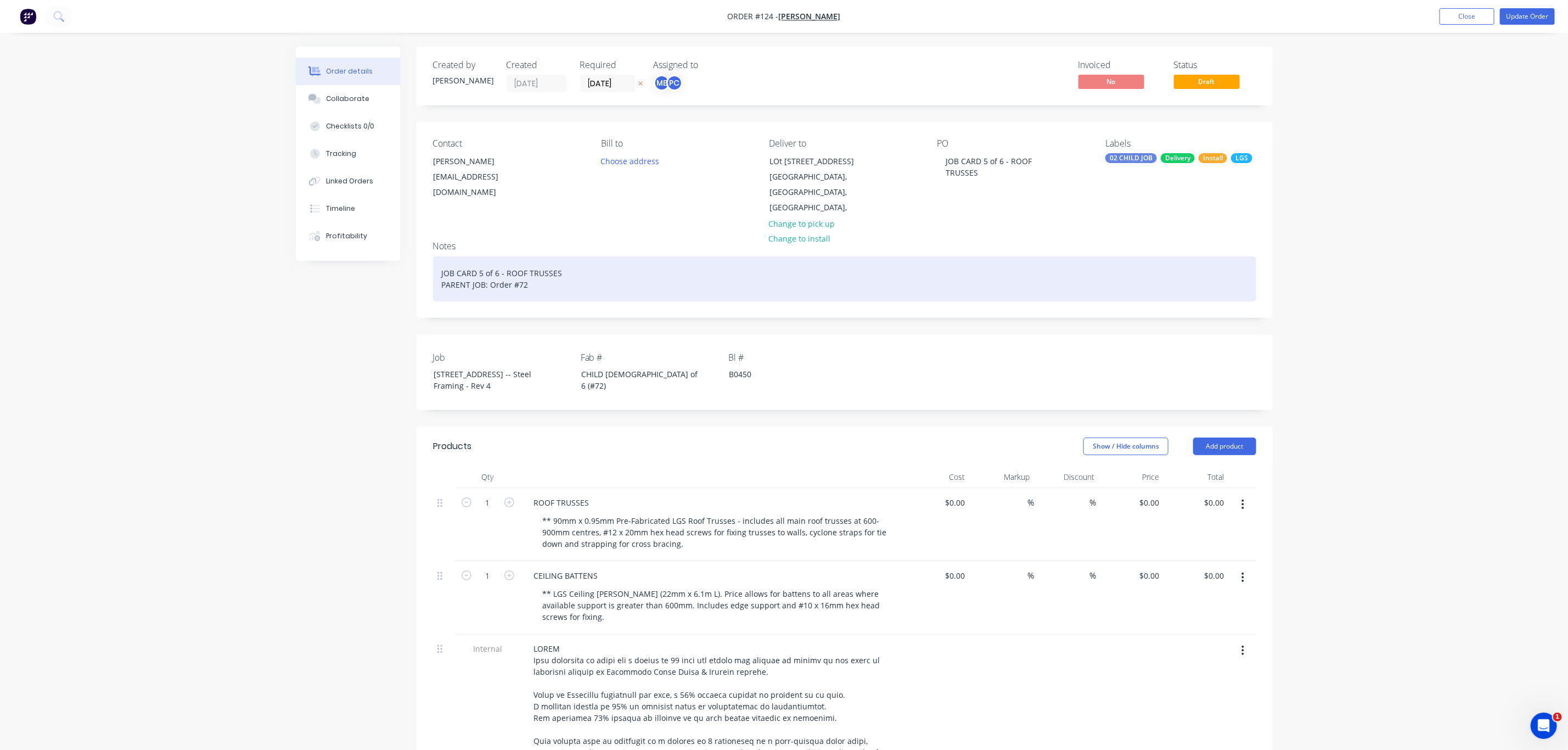
click at [568, 269] on div "JOB CARD 5 of 6 - ROOF TRUSSES PARENT JOB: Order #72" at bounding box center [845, 279] width 824 height 45
click at [574, 271] on div "JOB CARD 5 of 6 - ROOF TRUSSES | LOt 10, No 5010 Harbourview DriveHope Island, …" at bounding box center [845, 279] width 824 height 45
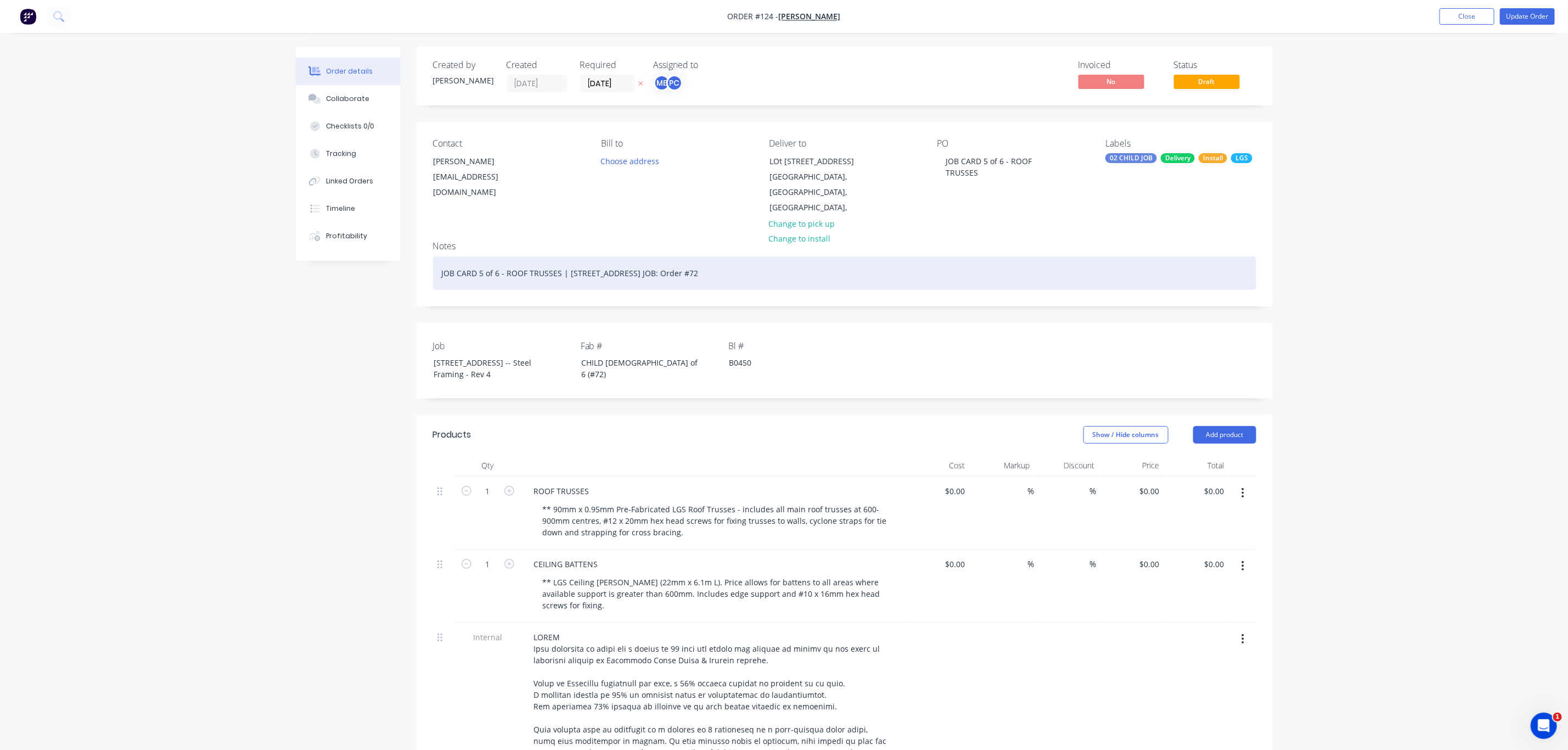
drag, startPoint x: 568, startPoint y: 285, endPoint x: 422, endPoint y: 287, distance: 146.0
click at [422, 287] on div "Notes JOB CARD 5 of 6 - ROOF TRUSSES | Lot 10, No 5010 Harbourview DriveHope Is…" at bounding box center [844, 269] width 856 height 74
drag, startPoint x: 738, startPoint y: 272, endPoint x: 420, endPoint y: 276, distance: 318.0
click at [422, 276] on div "Notes JOB CARD 5 of 6 - ROOF TRUSSES | Lot 10, No 5010 Harbourview DriveHope Is…" at bounding box center [844, 269] width 856 height 74
copy div "JOB CARD 5 of 6 - ROOF TRUSSES | Lot 10, No 5010 Harbourview DriveHope Island,"
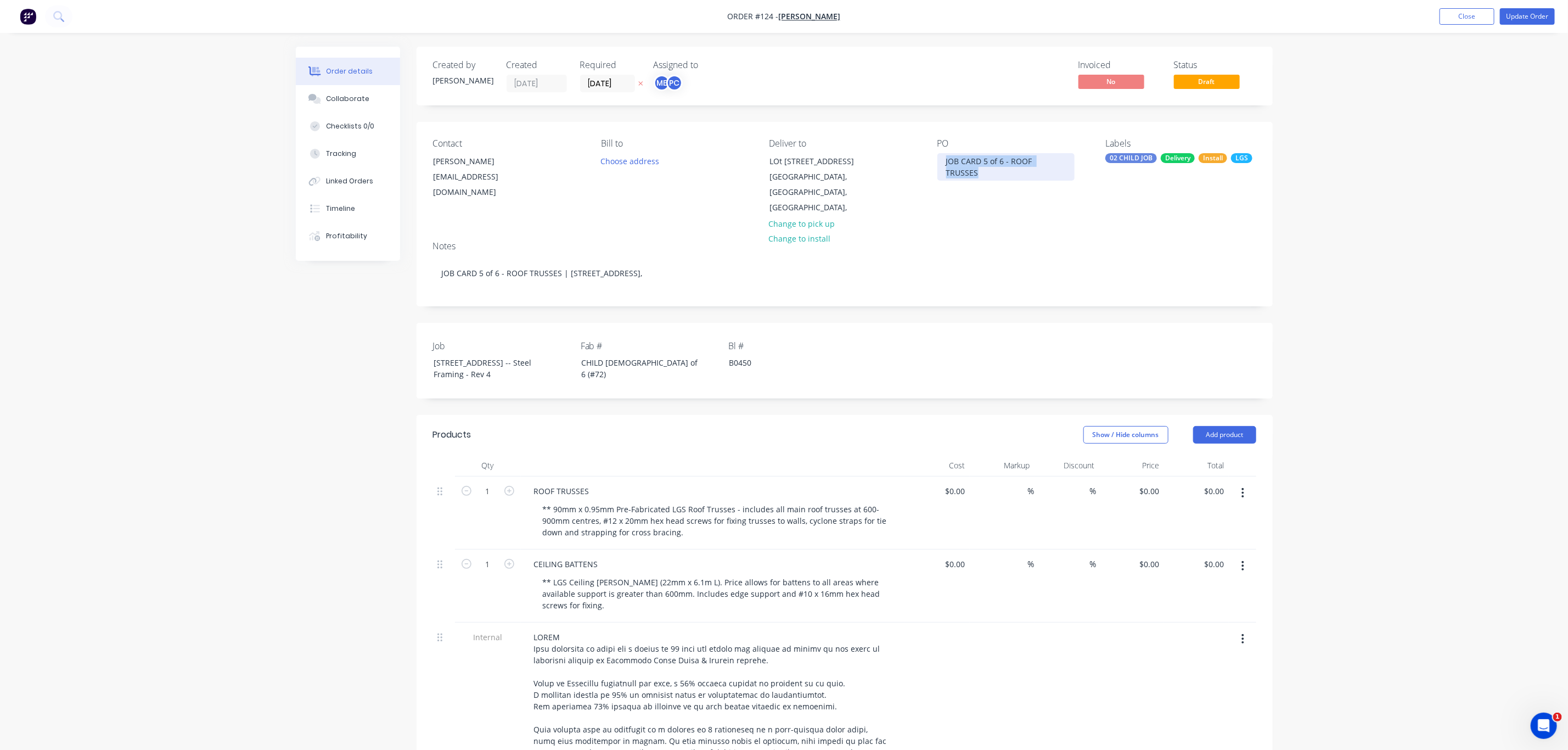
drag, startPoint x: 944, startPoint y: 164, endPoint x: 1128, endPoint y: 165, distance: 184.0
click at [1128, 165] on div "Contact Lee Fleming leefleming417@gmail.com Bill to Choose address Deliver to L…" at bounding box center [844, 177] width 856 height 110
paste div
click at [1542, 14] on button "Update Order" at bounding box center [1527, 16] width 55 height 17
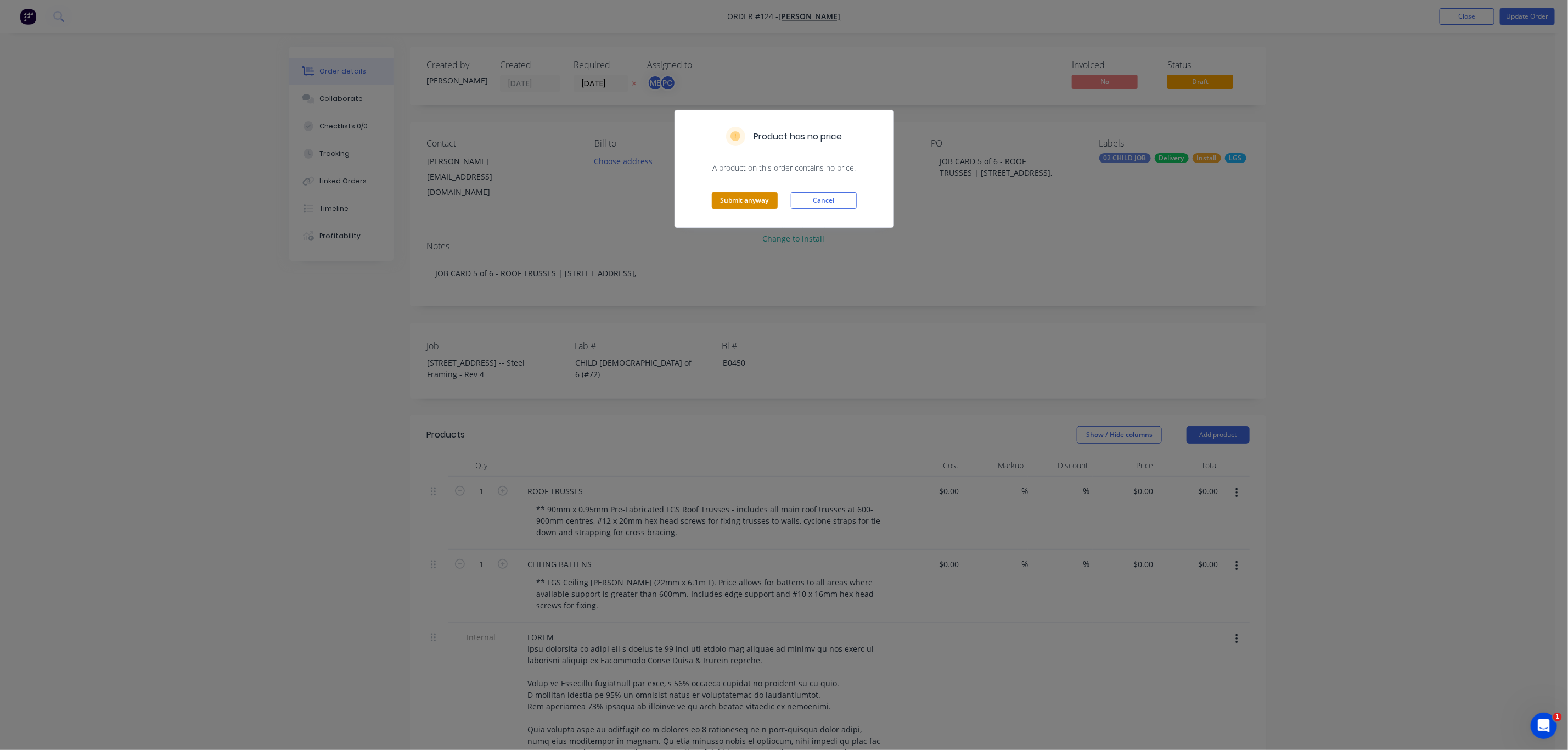
click at [751, 203] on button "Submit anyway" at bounding box center [744, 200] width 66 height 17
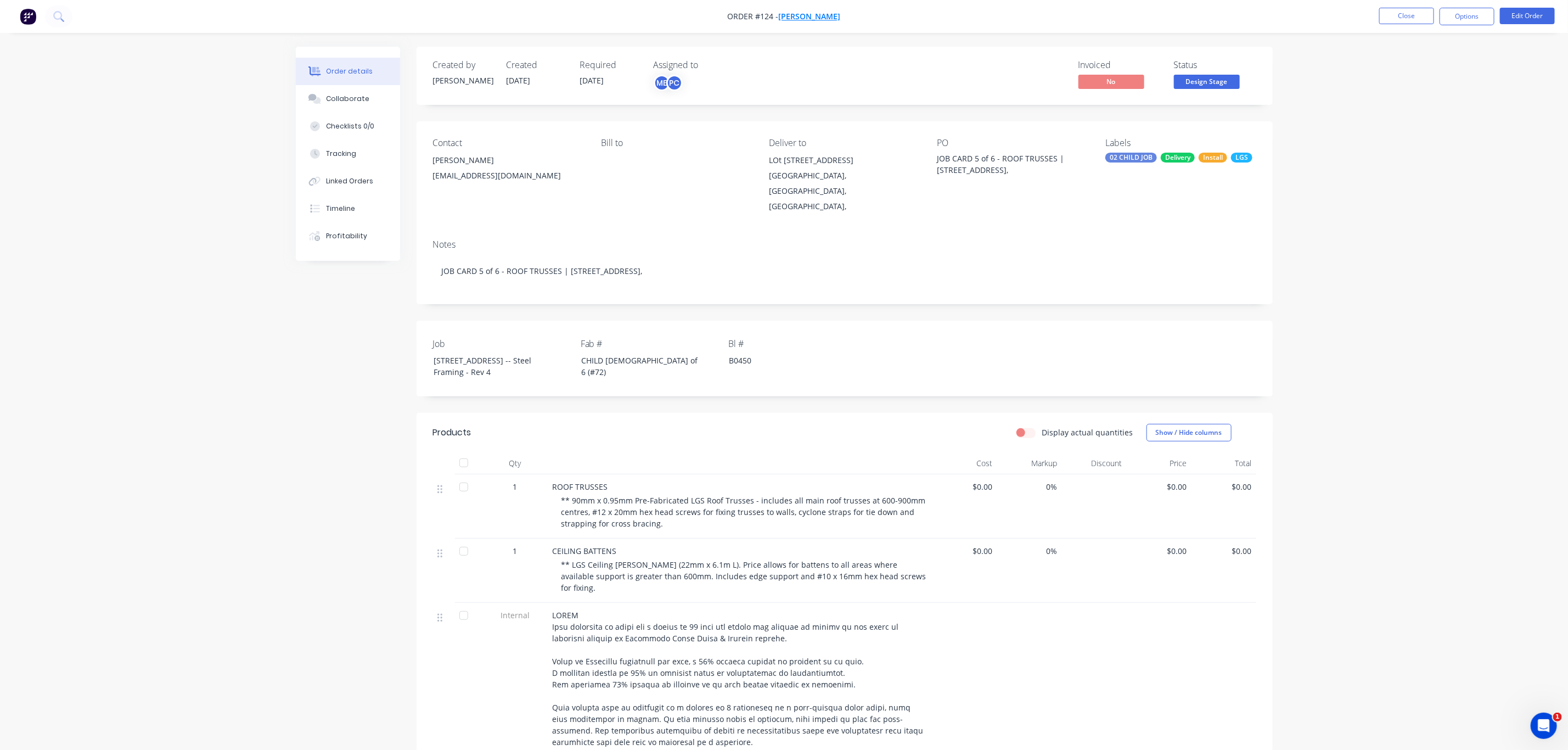
click at [812, 12] on span "[PERSON_NAME]" at bounding box center [809, 17] width 62 height 10
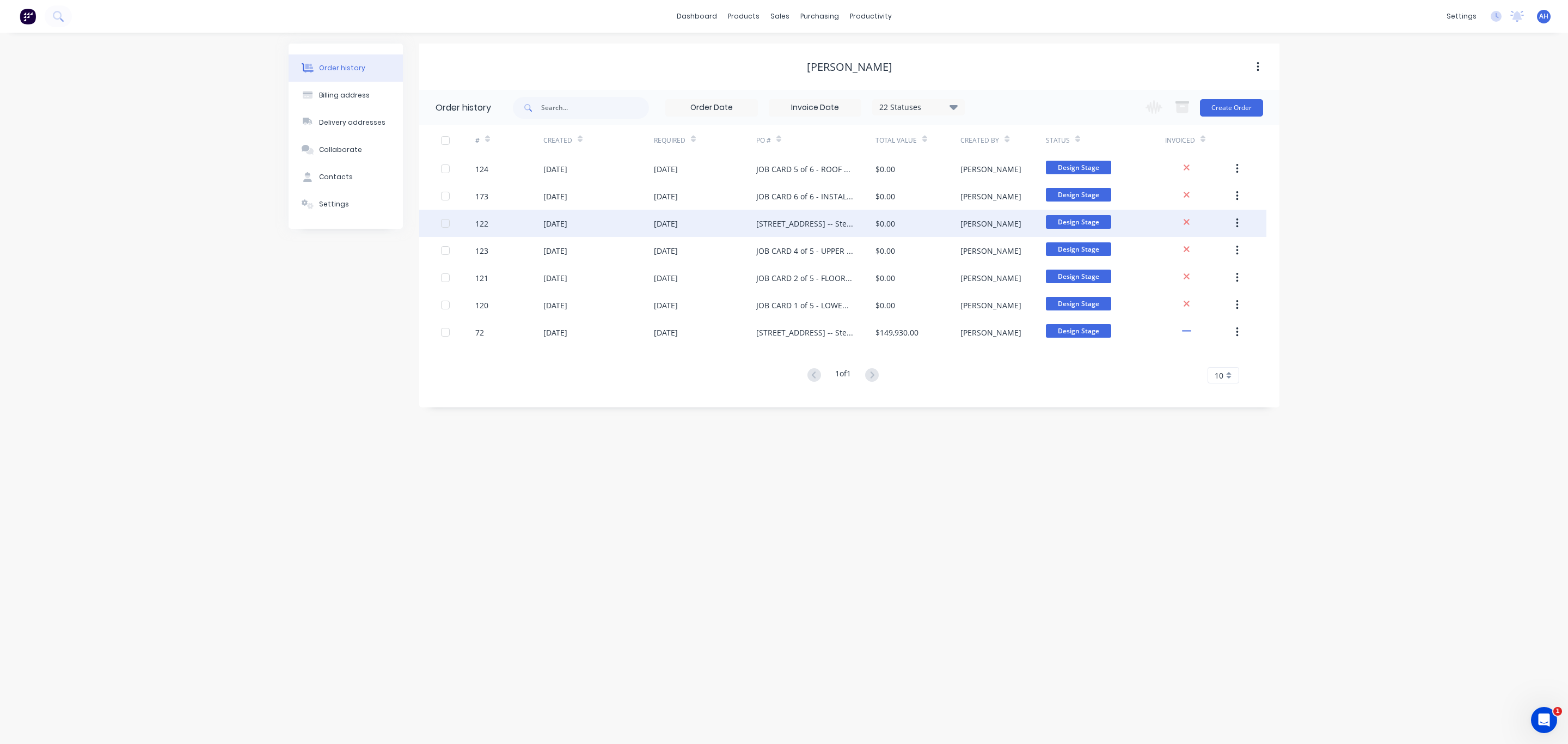
click at [824, 226] on div "Lot 10, No 5010 Harbourview Drive, Hope Island -- Steel Framing - Rev 4" at bounding box center [805, 223] width 97 height 12
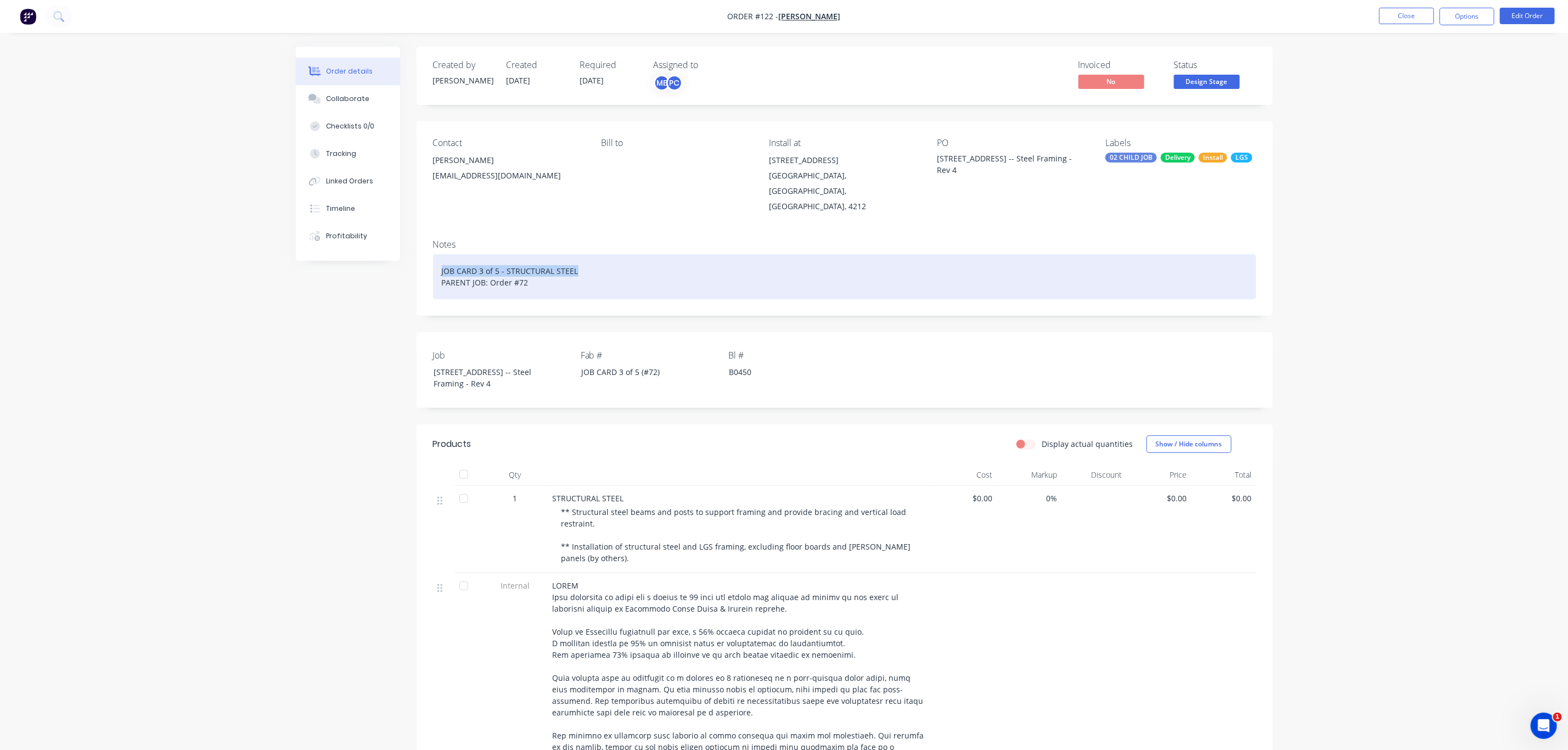
drag, startPoint x: 588, startPoint y: 245, endPoint x: 420, endPoint y: 239, distance: 168.1
click at [420, 239] on div "Notes JOB CARD 3 of 5 - STRUCTURAL STEEL PARENT JOB: Order #72" at bounding box center [844, 273] width 856 height 85
click at [498, 254] on div "JOB CARD 3 of 5 - STRUCTURAL STEEL PARENT JOB: Order #72" at bounding box center [845, 276] width 824 height 45
drag, startPoint x: 589, startPoint y: 242, endPoint x: 423, endPoint y: 247, distance: 166.1
click at [424, 247] on div "Notes JOB CARD 3 of 6 - STRUCTURAL STEEL PARENT JOB: Order #72" at bounding box center [844, 273] width 856 height 85
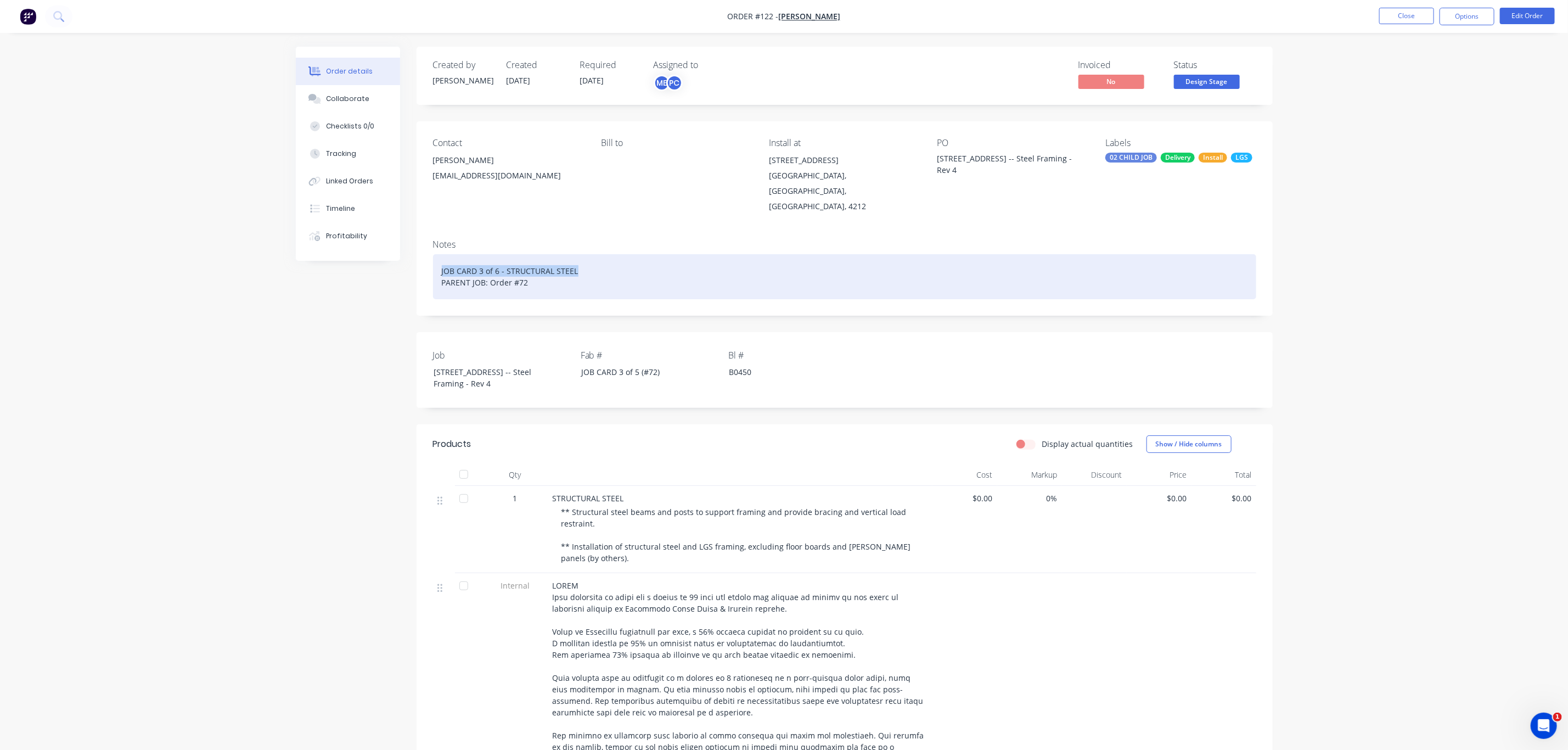
copy div "JOB CARD 3 of 6 - STRUCTURAL STEEL"
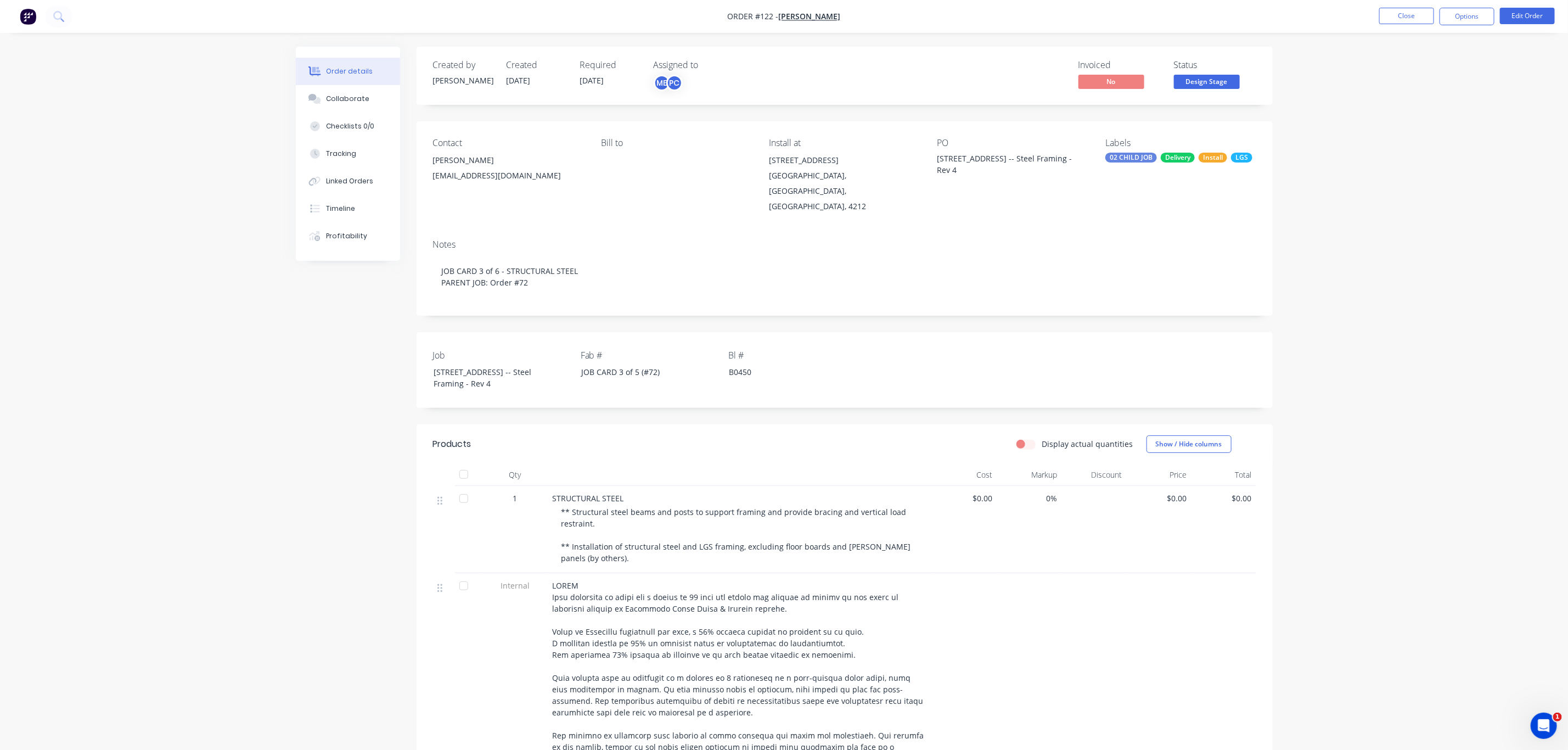
click at [938, 158] on div "Lot 10, No 5010 Harbourview Drive, Hope Island -- Steel Framing - Rev 4" at bounding box center [1006, 164] width 137 height 23
click at [939, 158] on div "Lot 10, No 5010 Harbourview Drive, Hope Island -- Steel Framing - Rev 4" at bounding box center [1006, 164] width 137 height 23
click at [1525, 12] on button "Edit Order" at bounding box center [1527, 16] width 55 height 17
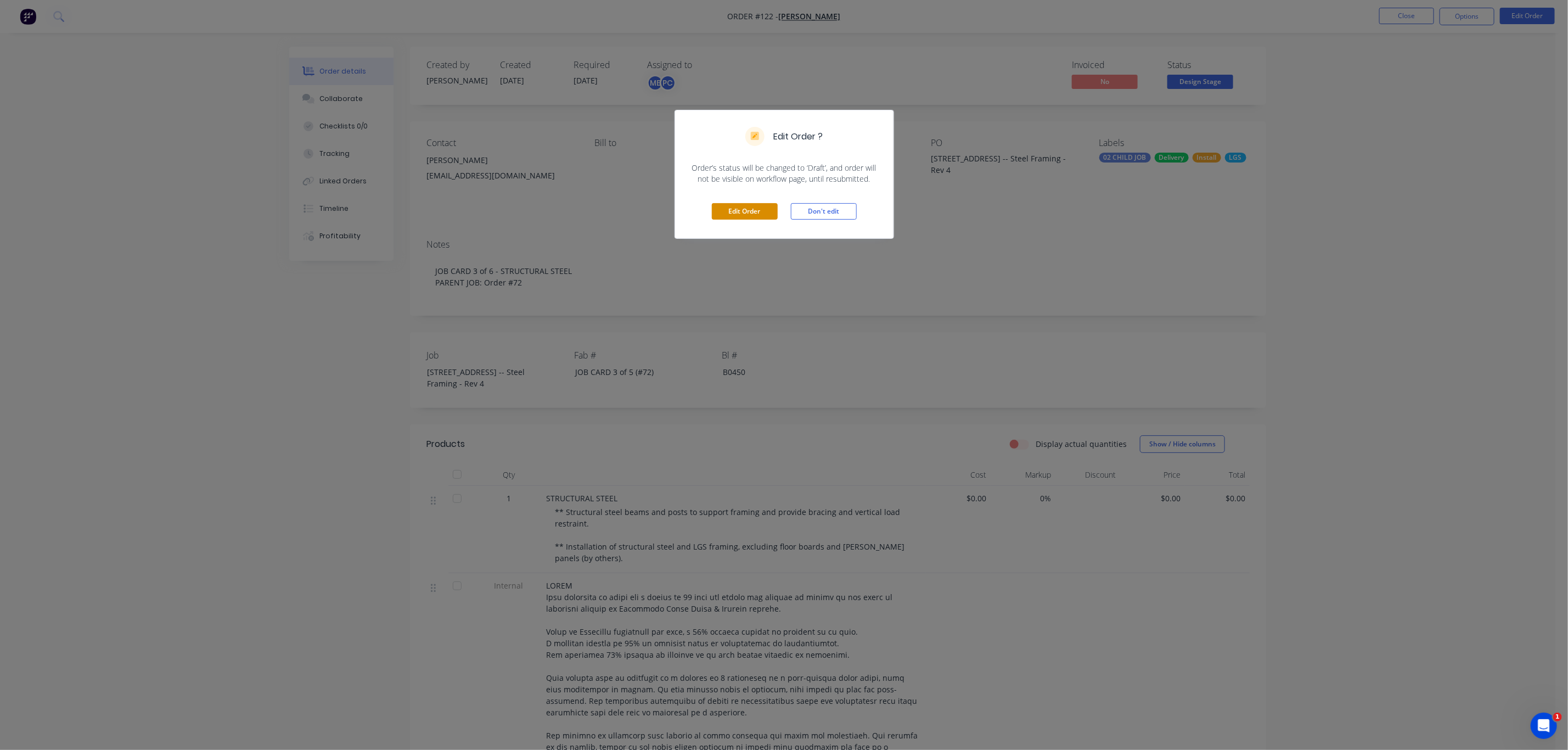
drag, startPoint x: 736, startPoint y: 215, endPoint x: 773, endPoint y: 201, distance: 39.6
click at [735, 215] on button "Edit Order" at bounding box center [744, 211] width 66 height 17
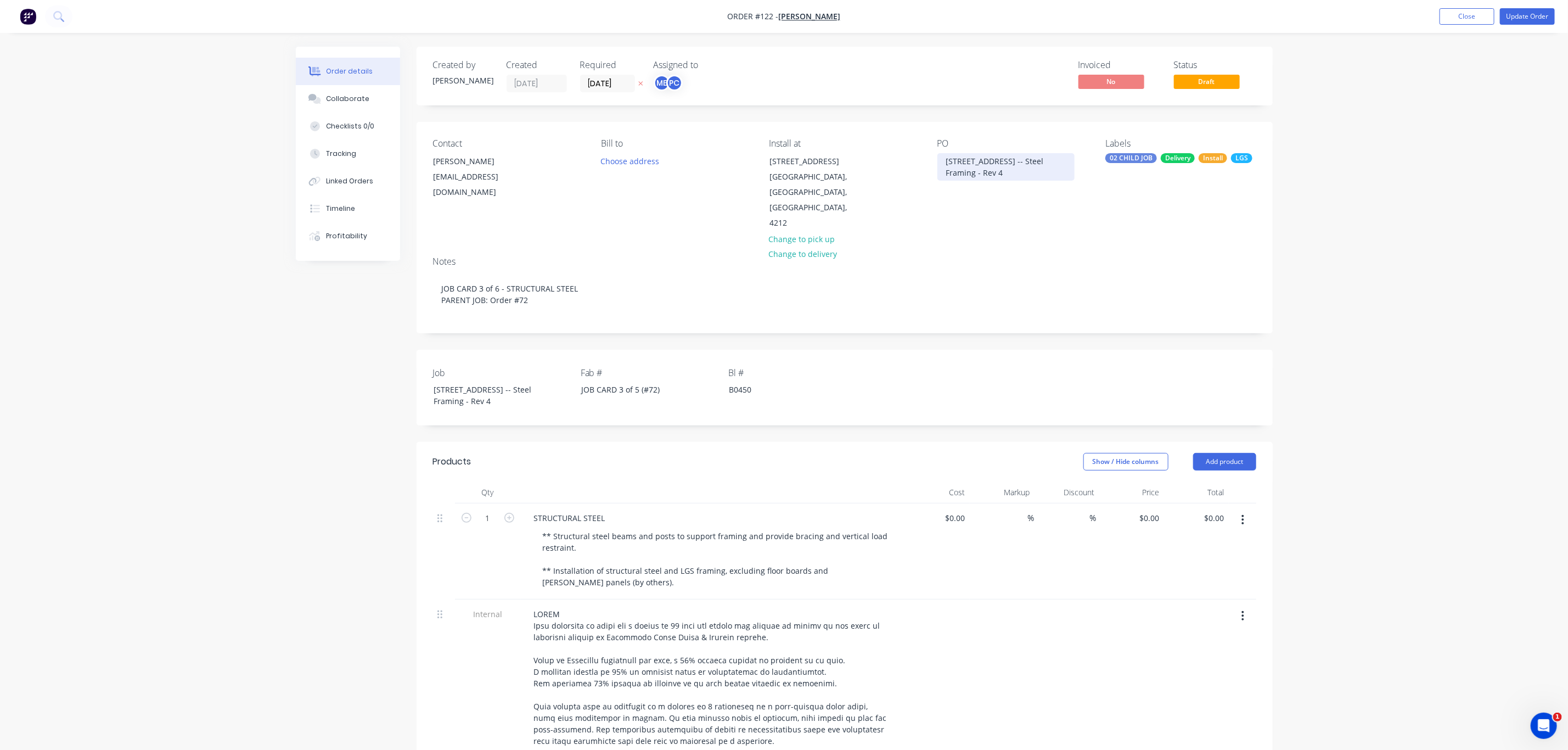
click at [942, 164] on div "Lot 10, No 5010 Harbourview Drive, Hope Island -- Steel Framing - Rev 4" at bounding box center [1006, 167] width 137 height 28
paste div
click at [969, 170] on div "JOB CARD 3 of 6 - STRUCTURAL STEELLot 10, No 5010 Harbourview Drive, Hope Islan…" at bounding box center [1006, 173] width 137 height 39
drag, startPoint x: 987, startPoint y: 198, endPoint x: 903, endPoint y: 198, distance: 84.0
click at [903, 198] on div "Contact Lee Fleming leefleming417@gmail.com Bill to Choose address Install at L…" at bounding box center [844, 185] width 856 height 126
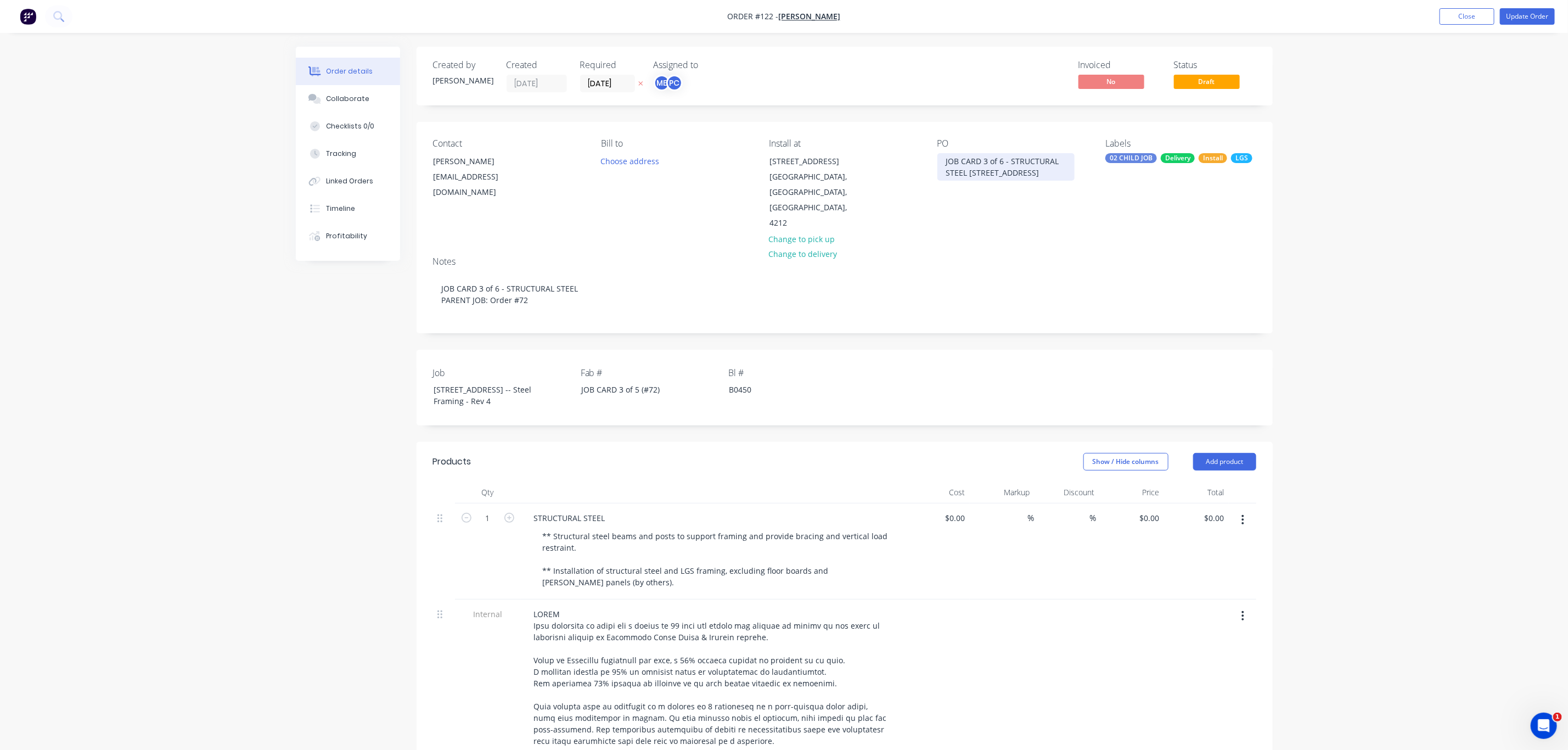
drag, startPoint x: 1068, startPoint y: 181, endPoint x: 934, endPoint y: 152, distance: 137.1
click at [934, 152] on div "Contact Lee Fleming leefleming417@gmail.com Bill to Choose address Install at L…" at bounding box center [844, 185] width 856 height 126
click at [967, 173] on div "JOB CARD 3 of 6 - STRUCTURAL STEEL Lot 10, No 5010 Harbourview Drive, Hope Isla…" at bounding box center [1006, 167] width 137 height 28
drag, startPoint x: 1066, startPoint y: 185, endPoint x: 922, endPoint y: 153, distance: 147.5
click at [922, 153] on div "Contact Lee Fleming leefleming417@gmail.com Bill to Choose address Install at L…" at bounding box center [844, 185] width 856 height 126
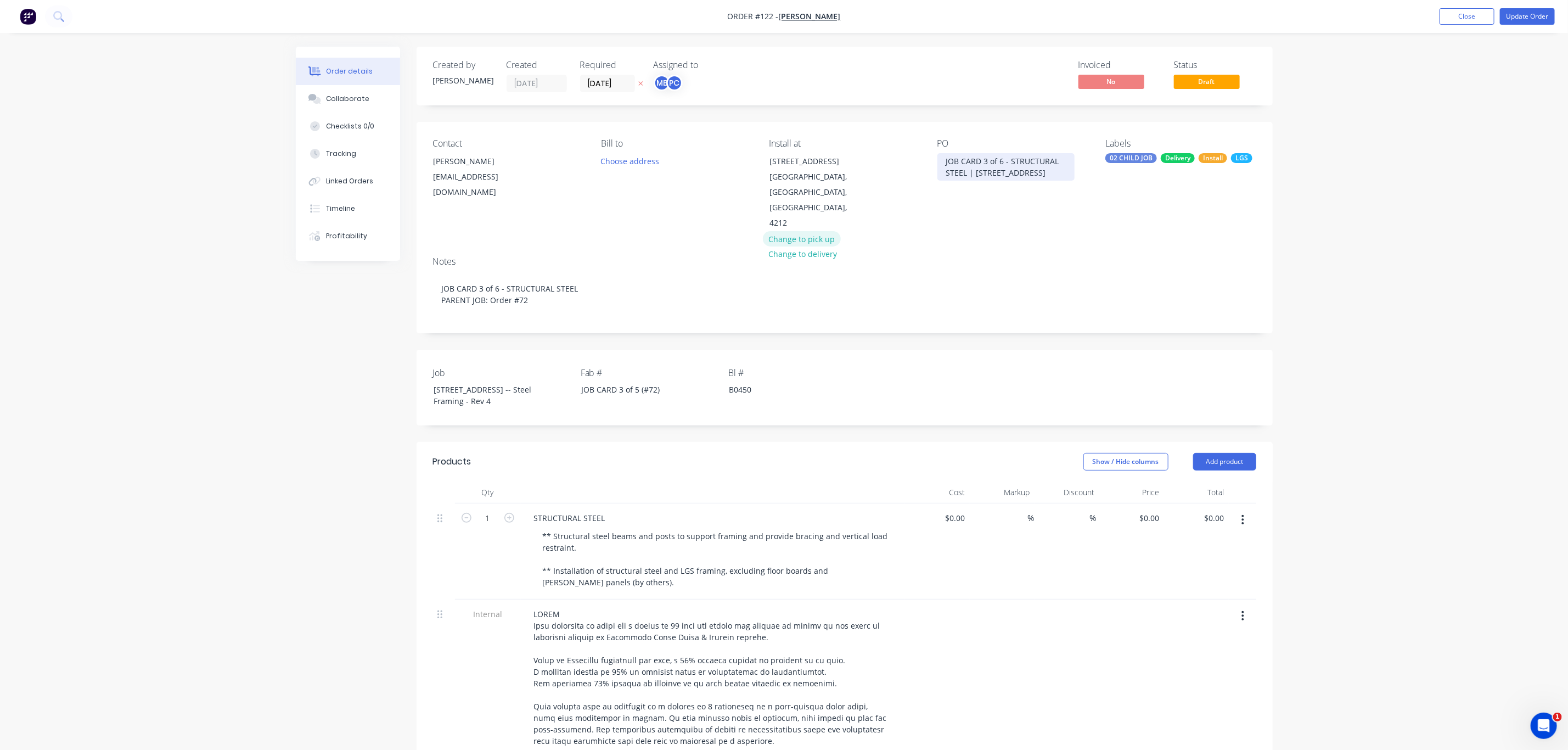
copy div "JOB CARD 3 of 6 - STRUCTURAL STEEL | Lot 10, No 5010 Harbourview Drive, Hope Is…"
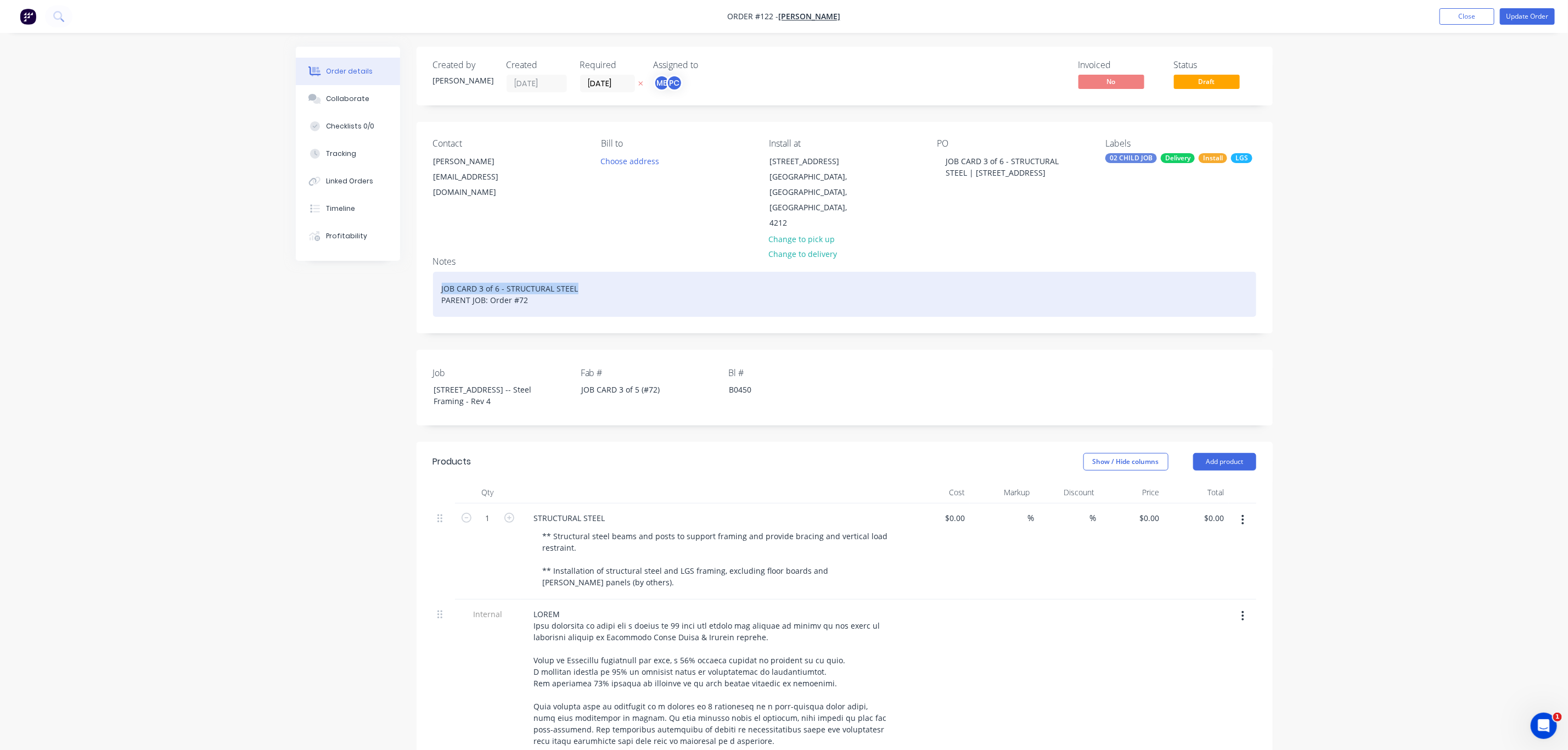
drag, startPoint x: 590, startPoint y: 290, endPoint x: 419, endPoint y: 280, distance: 171.3
click at [419, 280] on div "Notes JOB CARD 3 of 6 - STRUCTURAL STEEL PARENT JOB: Order #72" at bounding box center [844, 290] width 856 height 85
paste div
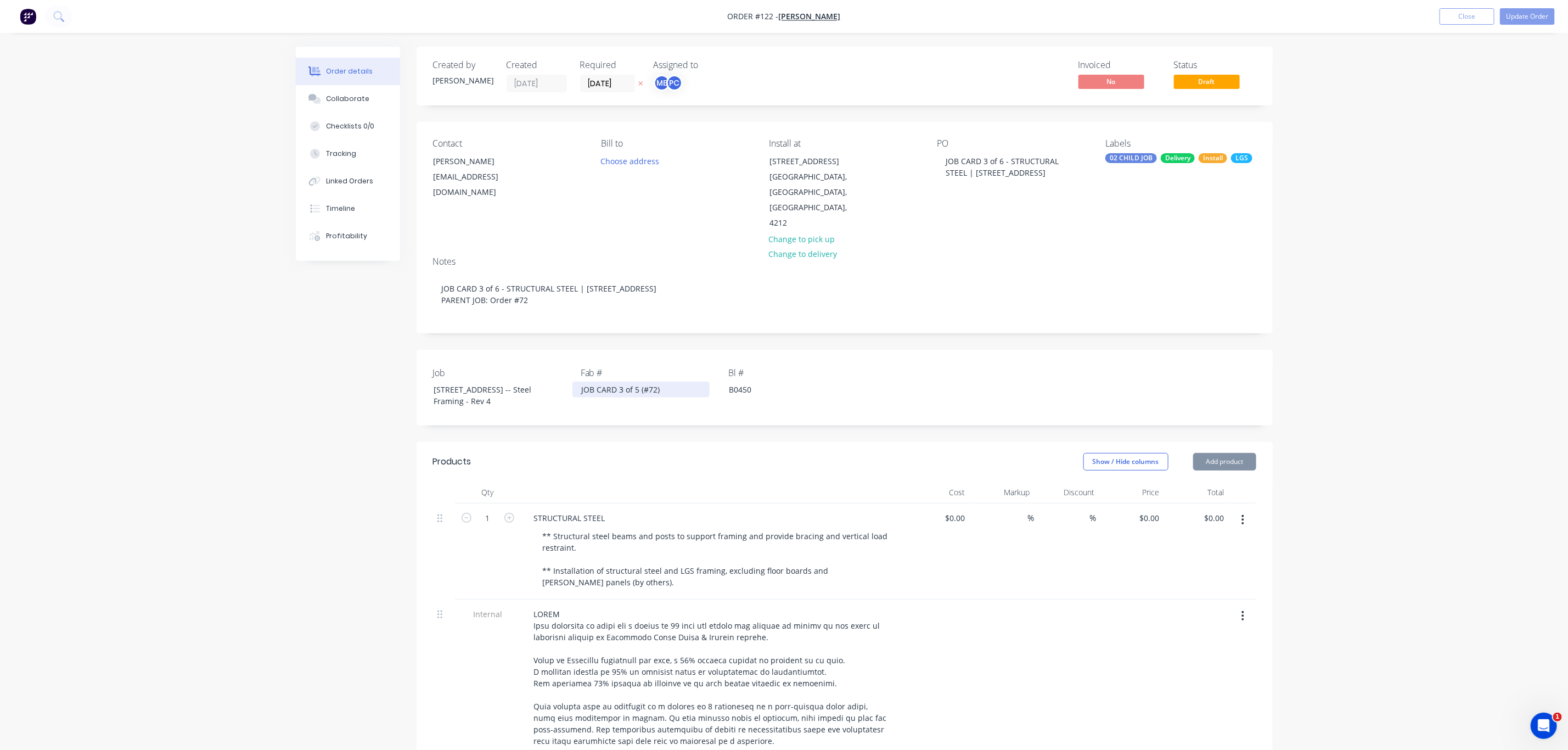
click at [635, 389] on div "JOB CARD 3 of 5 (#72)" at bounding box center [641, 390] width 137 height 16
drag, startPoint x: 1522, startPoint y: 13, endPoint x: 1515, endPoint y: 20, distance: 9.9
click at [1525, 13] on button "Update Order" at bounding box center [1527, 16] width 55 height 17
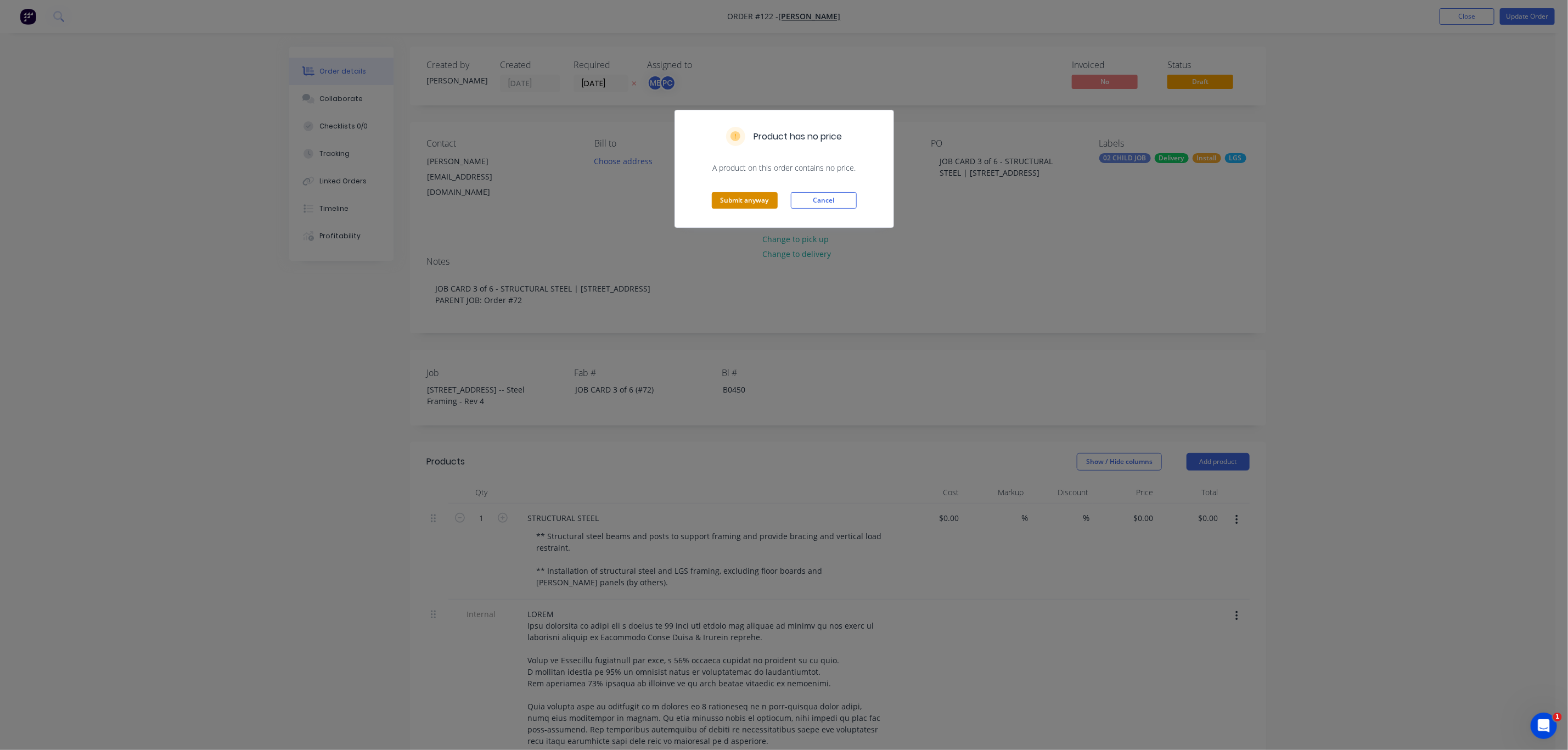
click at [754, 195] on button "Submit anyway" at bounding box center [744, 200] width 66 height 17
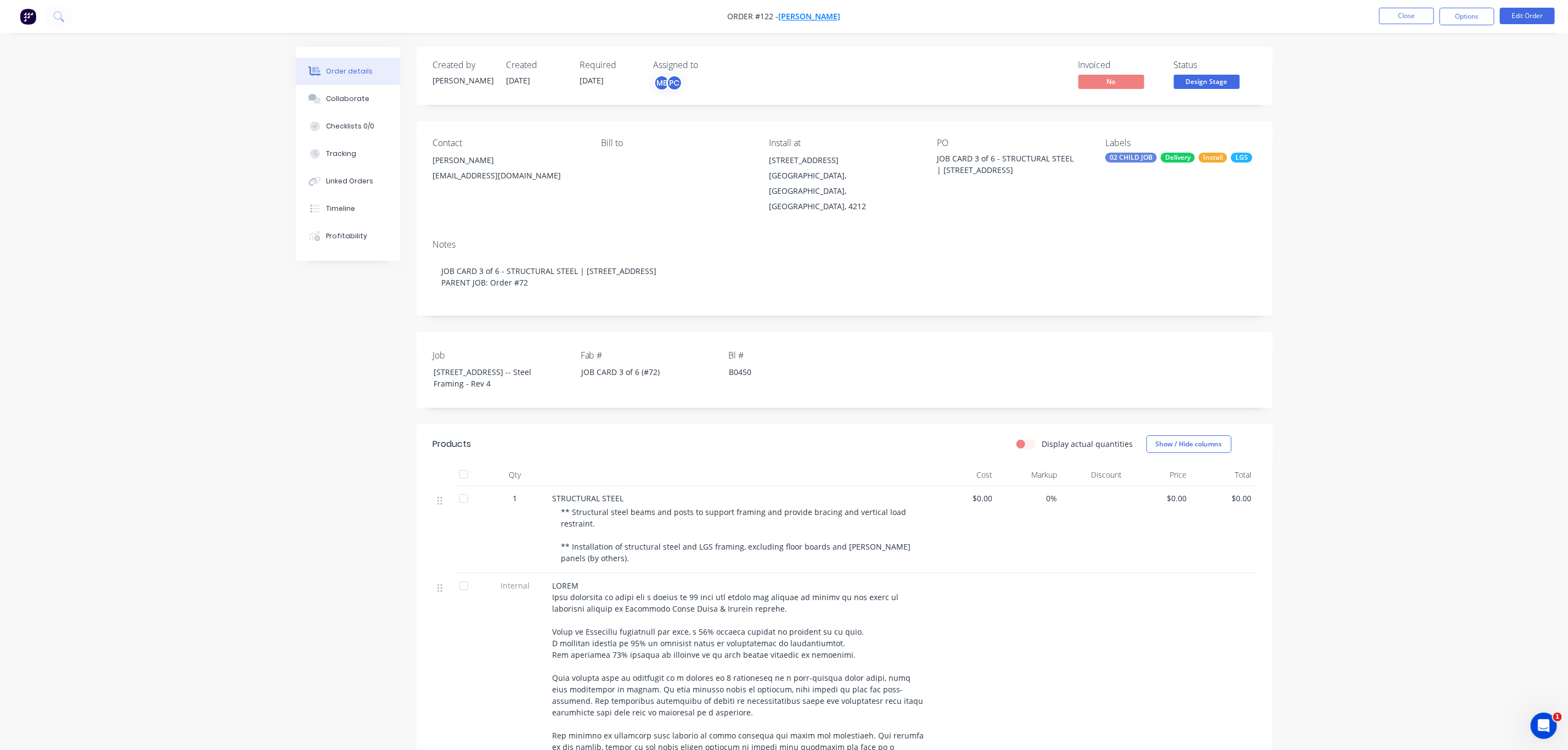
click at [822, 12] on span "[PERSON_NAME]" at bounding box center [809, 17] width 62 height 10
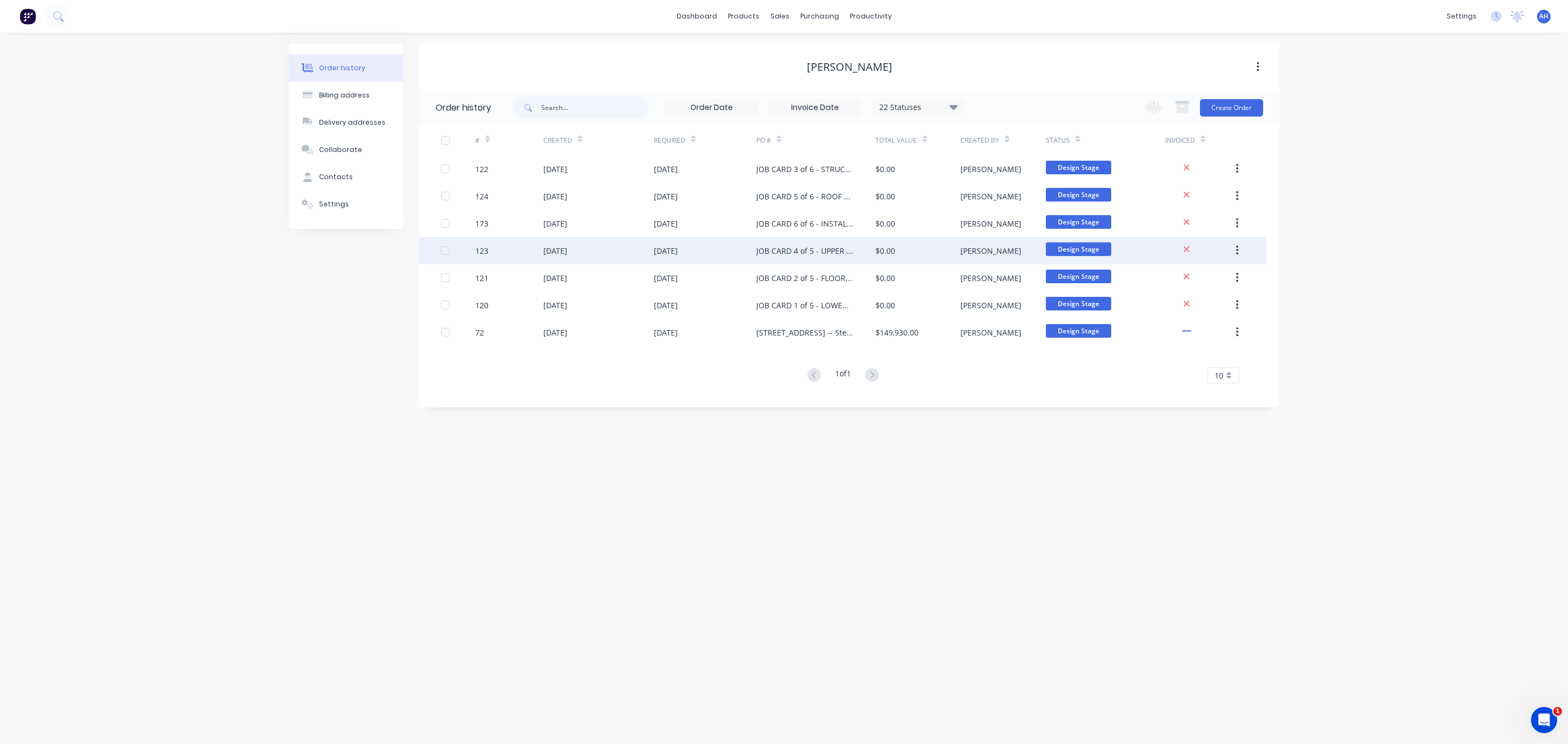
click at [815, 250] on div "JOB CARD 4 of 5 - UPPER WALL FRAMES" at bounding box center [805, 250] width 97 height 12
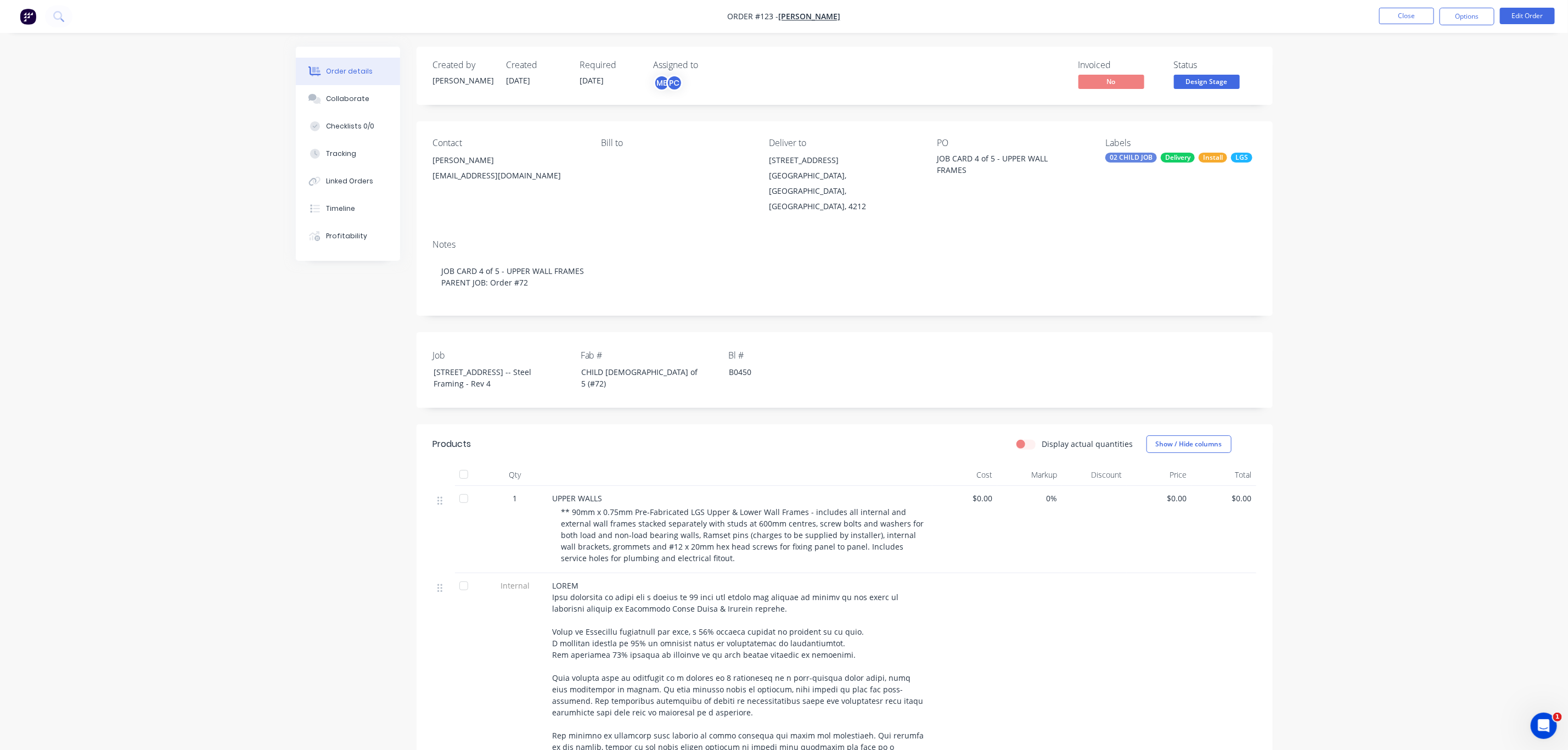
click at [771, 157] on div "Lot 10, No 5010 Harbourview Drive" at bounding box center [844, 160] width 150 height 15
click at [1547, 7] on nav "Order #123 - Lee Fleming Close Options Edit Order" at bounding box center [784, 17] width 1568 height 33
click at [1542, 15] on button "Edit Order" at bounding box center [1527, 16] width 55 height 17
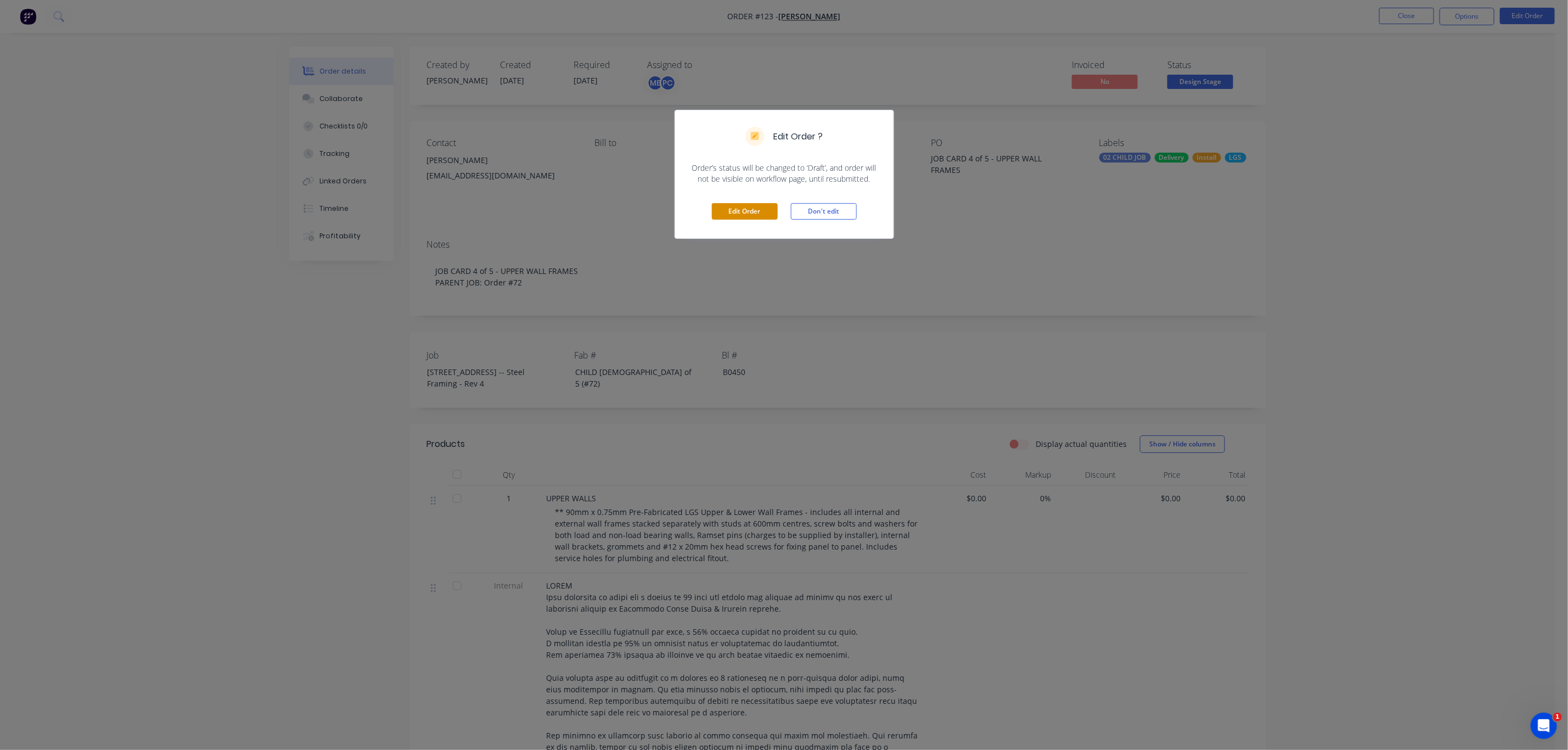
click at [759, 203] on button "Edit Order" at bounding box center [744, 211] width 66 height 17
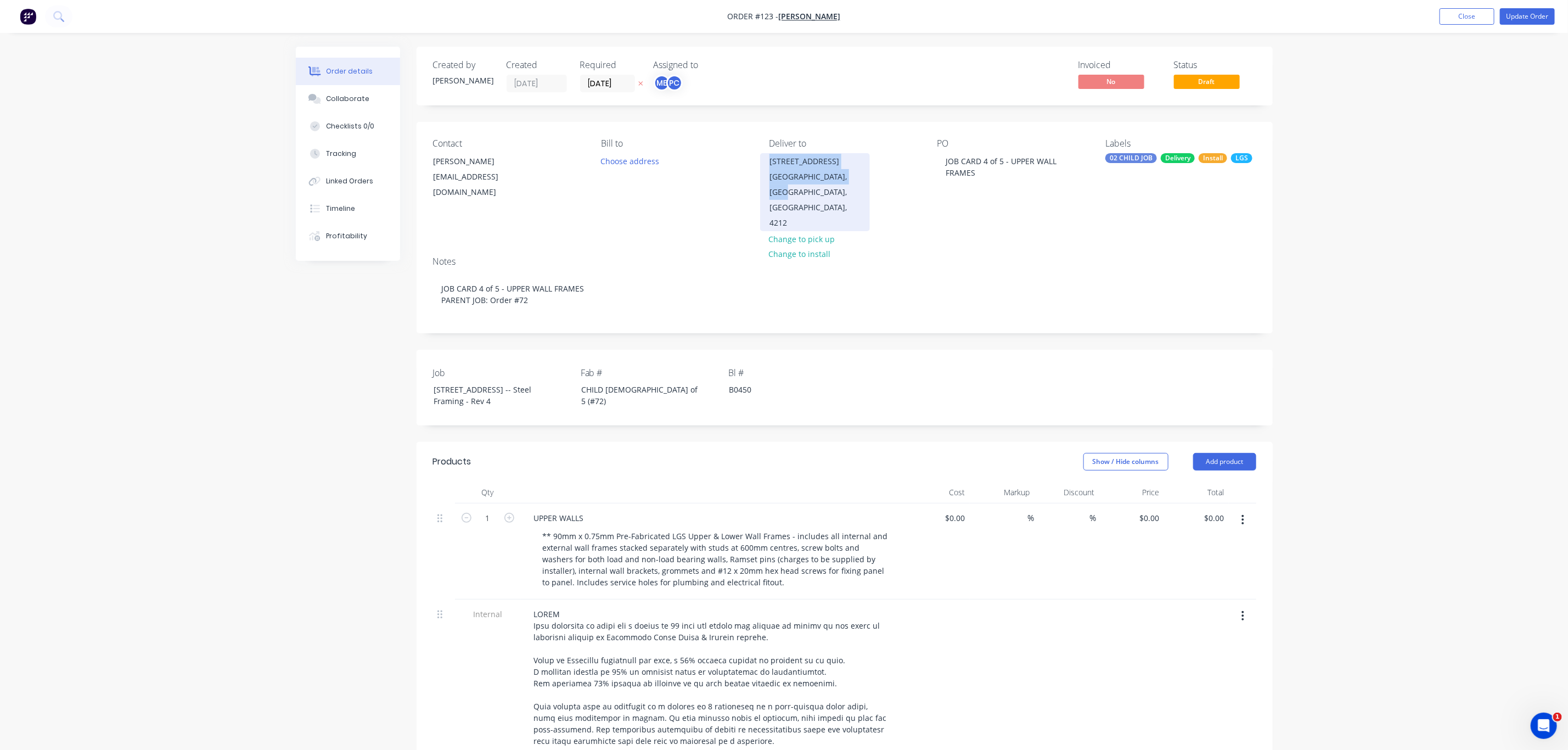
drag, startPoint x: 768, startPoint y: 161, endPoint x: 814, endPoint y: 208, distance: 65.8
click at [814, 208] on div "Lot 10, No 5010 Harbourview Drive Hope Island, Queensland, Australia, 4212" at bounding box center [815, 192] width 110 height 78
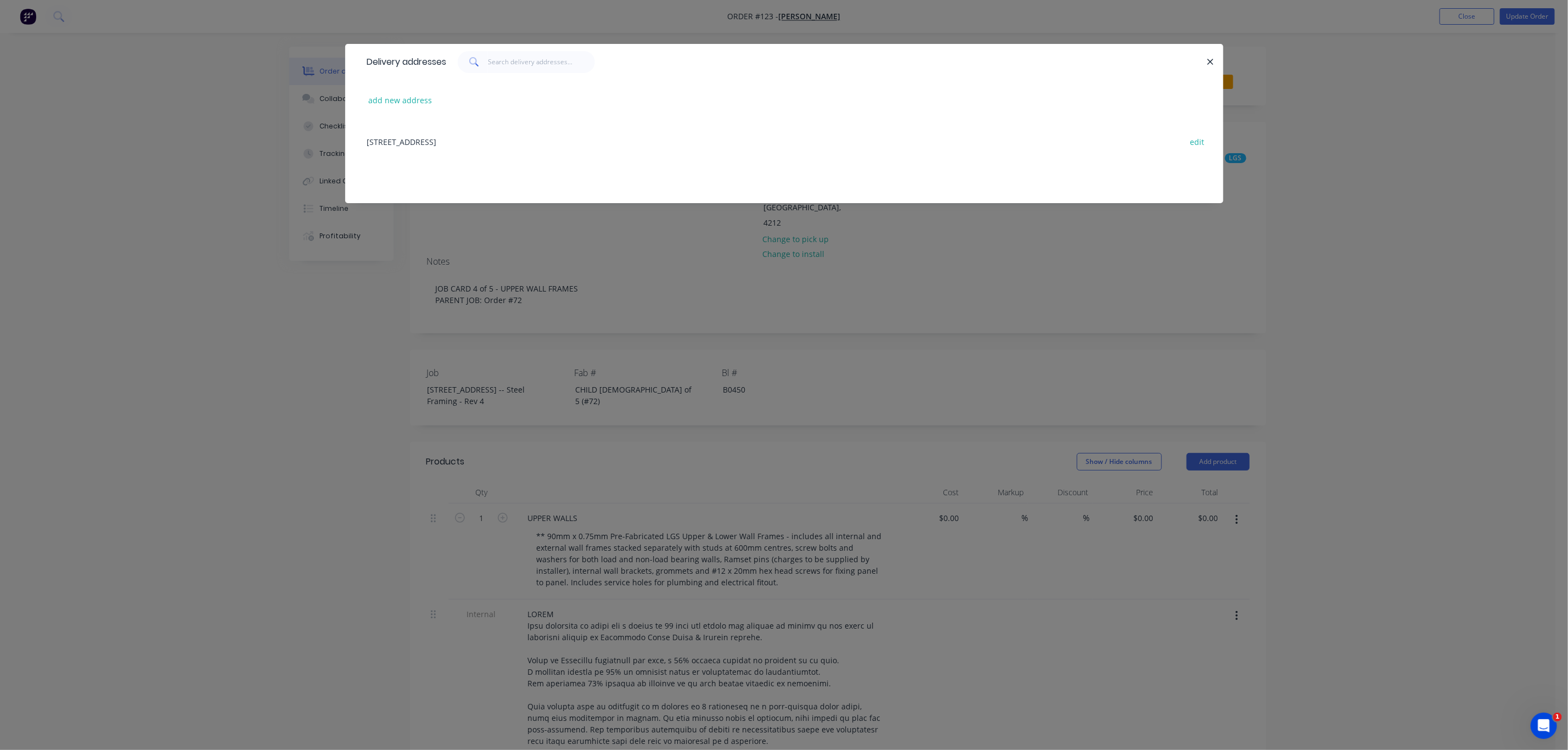
copy div "Lot 10, No 5010 Harbourview Drive Hope Island, Queensland"
click at [1210, 56] on button "button" at bounding box center [1211, 61] width 14 height 14
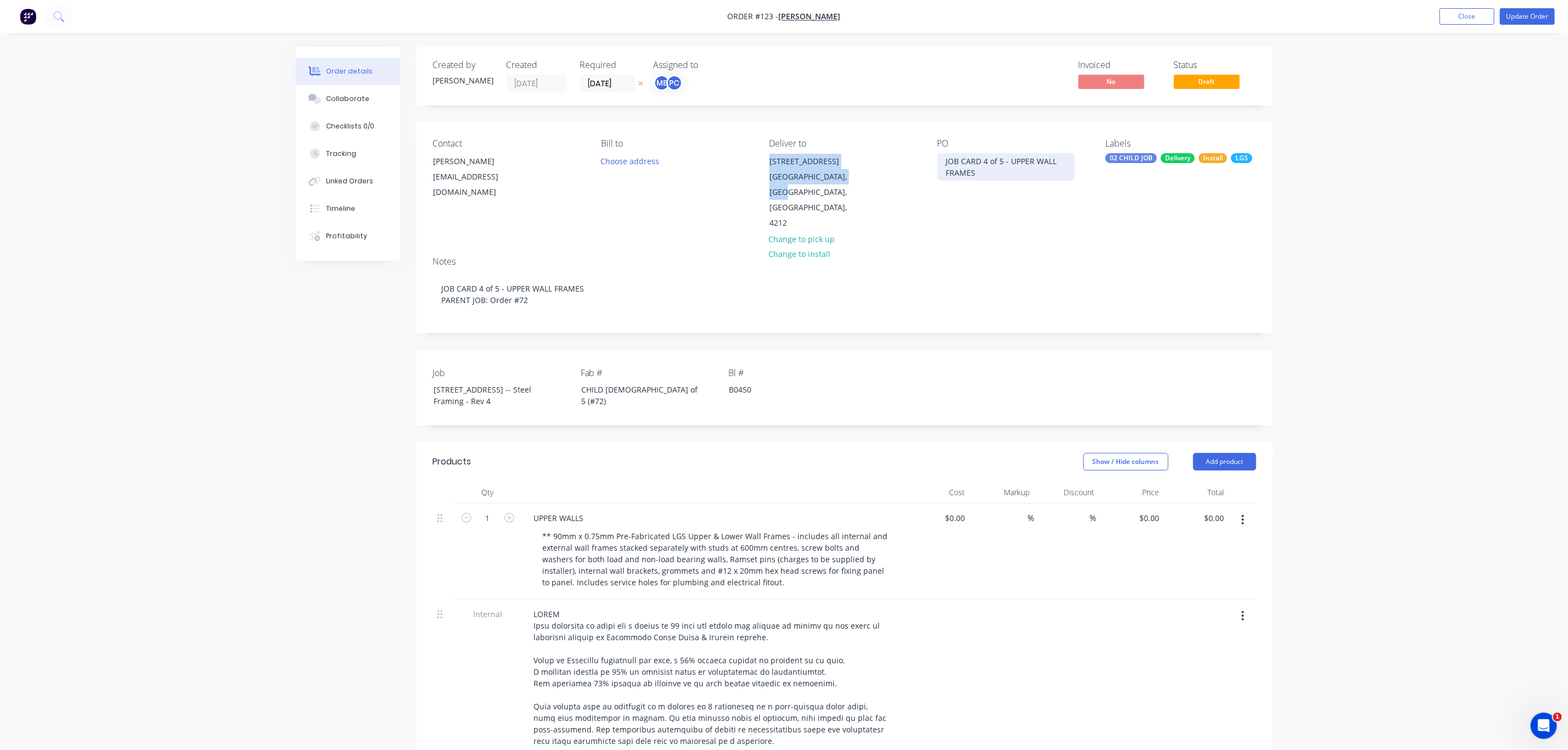
click at [982, 176] on div "JOB CARD 4 of 5 - UPPER WALL FRAMES" at bounding box center [1006, 167] width 137 height 28
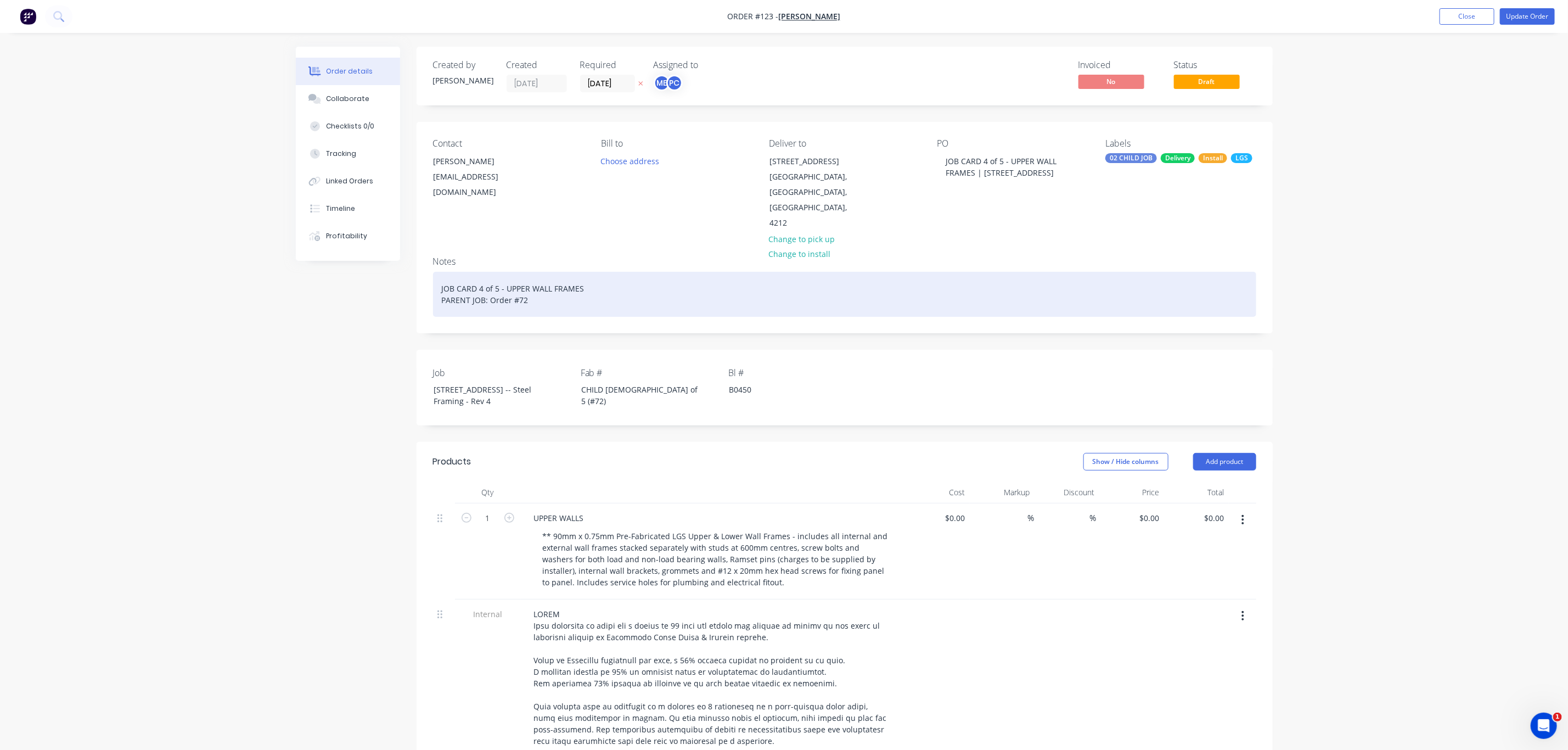
click at [622, 282] on div "JOB CARD 4 of 5 - UPPER WALL FRAMES PARENT JOB: Order #72" at bounding box center [845, 294] width 824 height 45
click at [500, 287] on div "JOB CARD 4 of 5 - UPPER WALL FRAMES | Lot 10, No 5010 Harbourview DriveHope Isl…" at bounding box center [845, 294] width 824 height 45
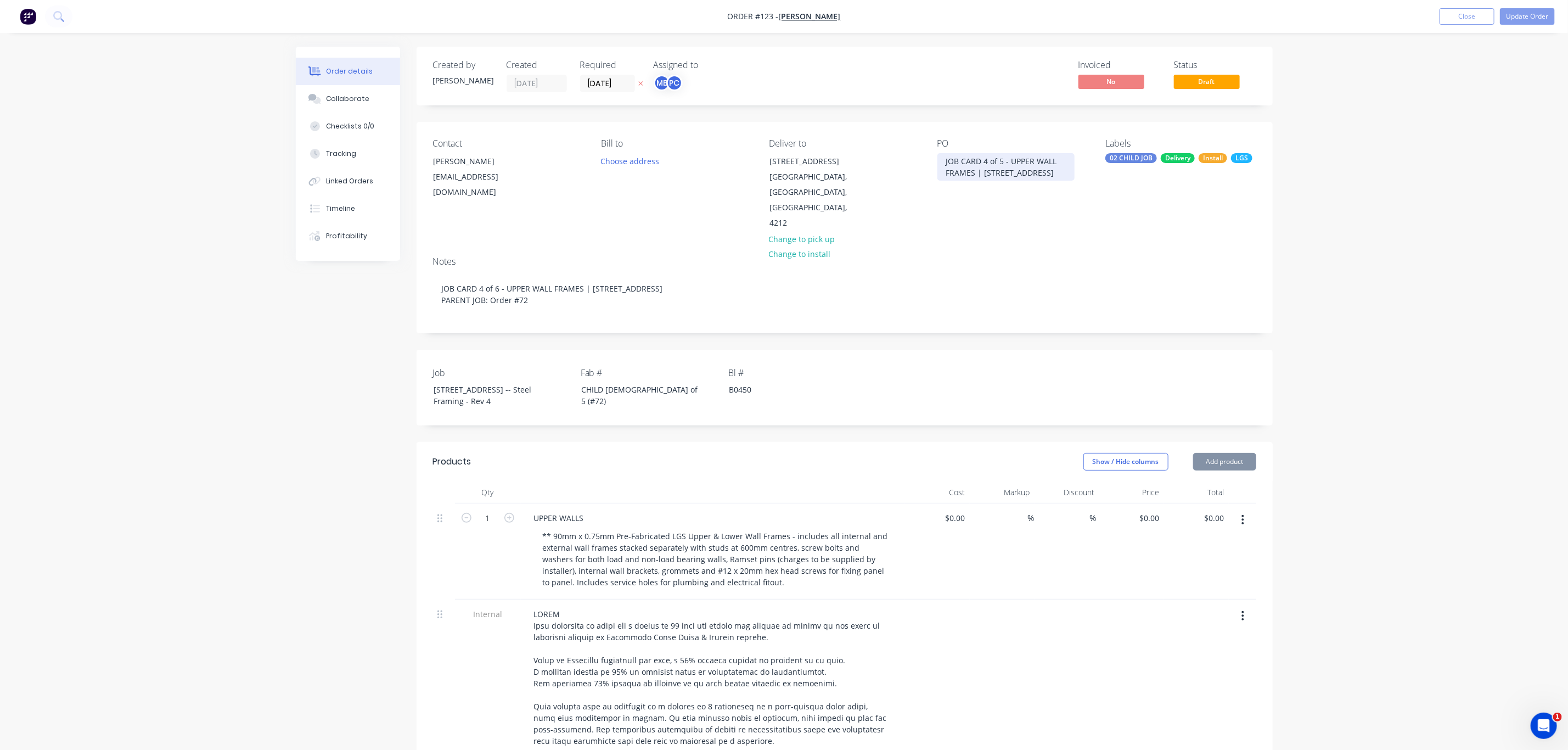
click at [1003, 160] on div "JOB CARD 4 of 5 - UPPER WALL FRAMES | Lot 10, No 5010 Harbourview DriveHope Isl…" at bounding box center [1006, 167] width 137 height 28
click at [626, 391] on div "CHILD 4 of 5 (#72)" at bounding box center [641, 395] width 137 height 28
click at [1526, 17] on button "Update Order" at bounding box center [1527, 16] width 55 height 17
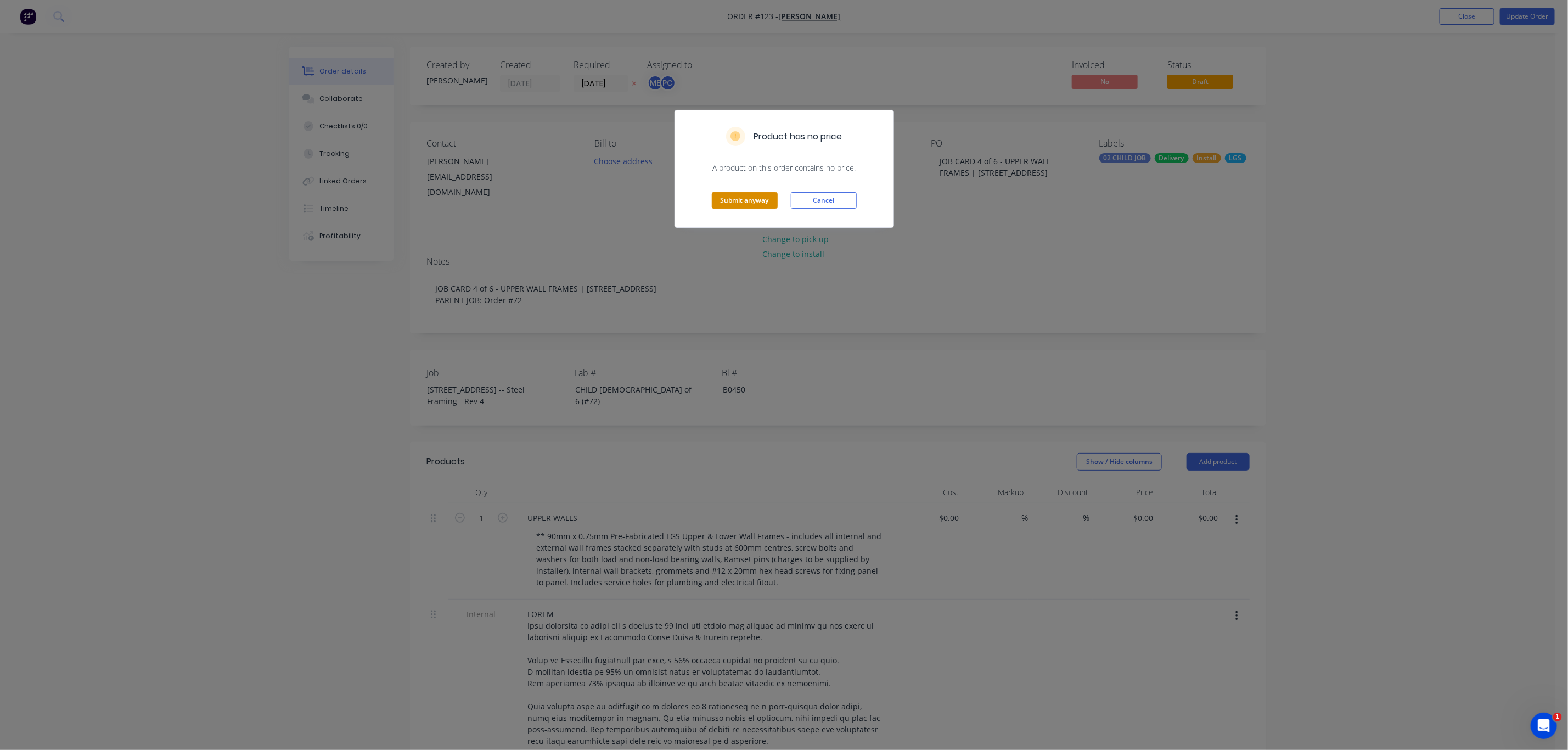
click at [752, 196] on button "Submit anyway" at bounding box center [744, 200] width 66 height 17
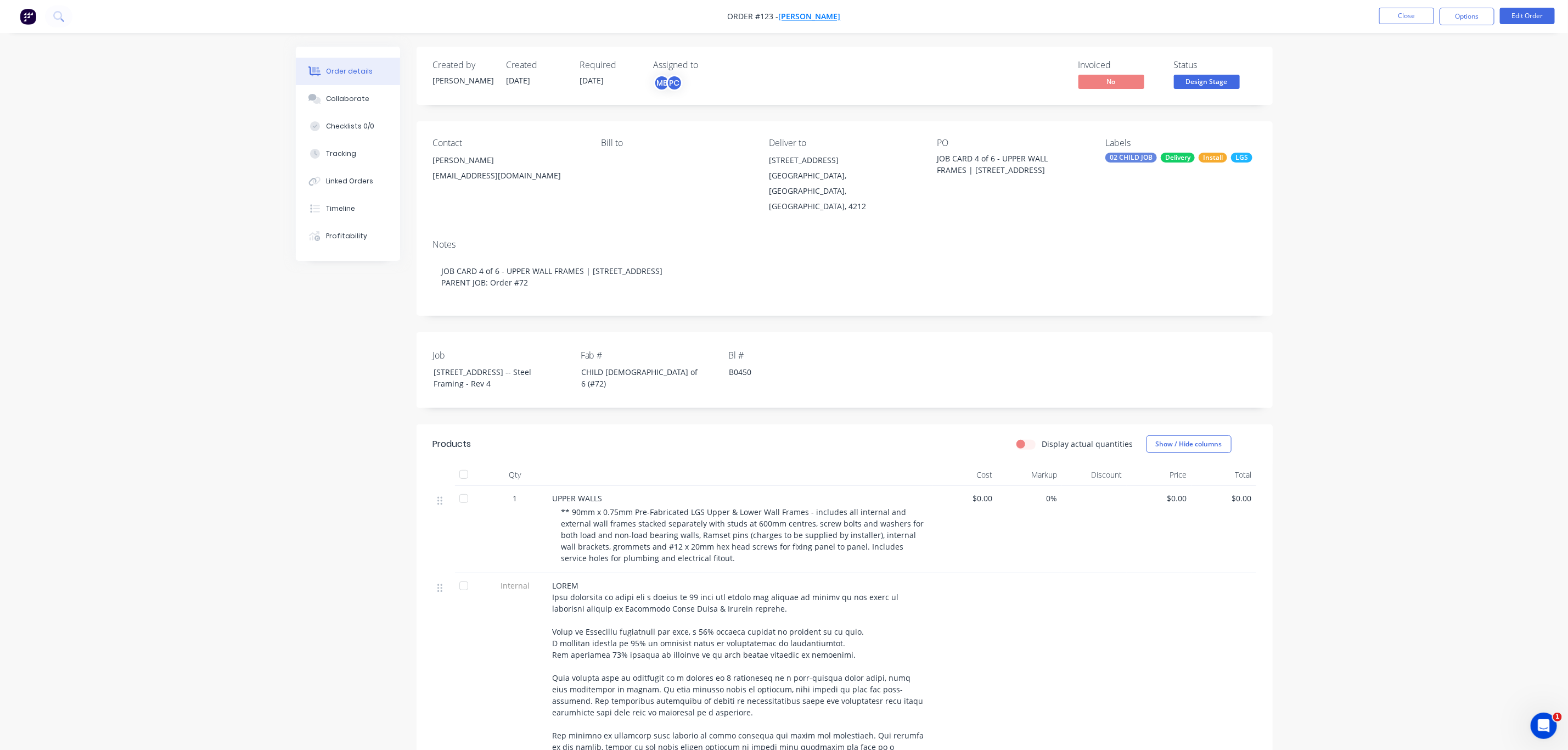
click at [809, 17] on span "[PERSON_NAME]" at bounding box center [809, 17] width 62 height 10
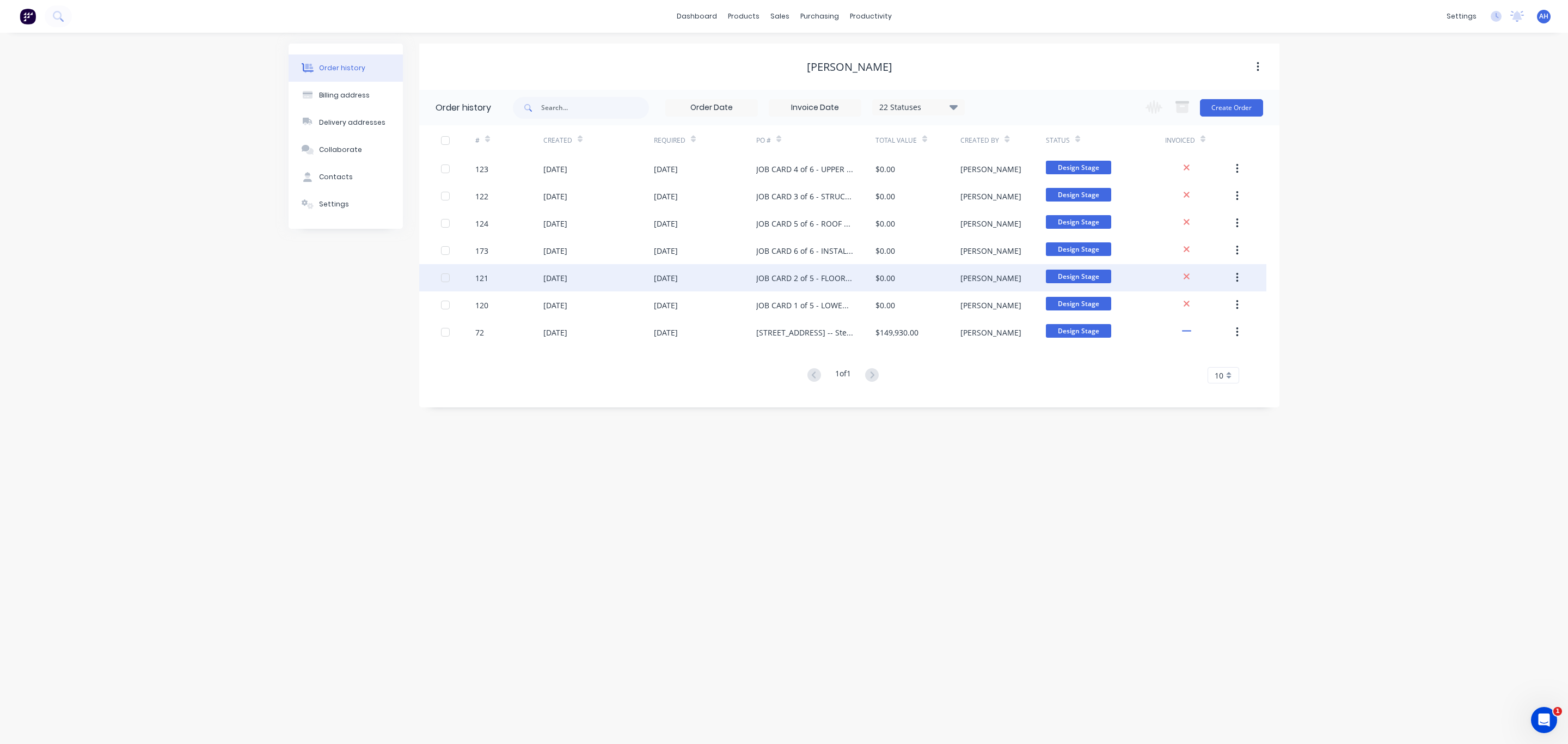
click at [791, 276] on div "JOB CARD 2 of 5 - FLOOR JOISTS" at bounding box center [805, 278] width 97 height 12
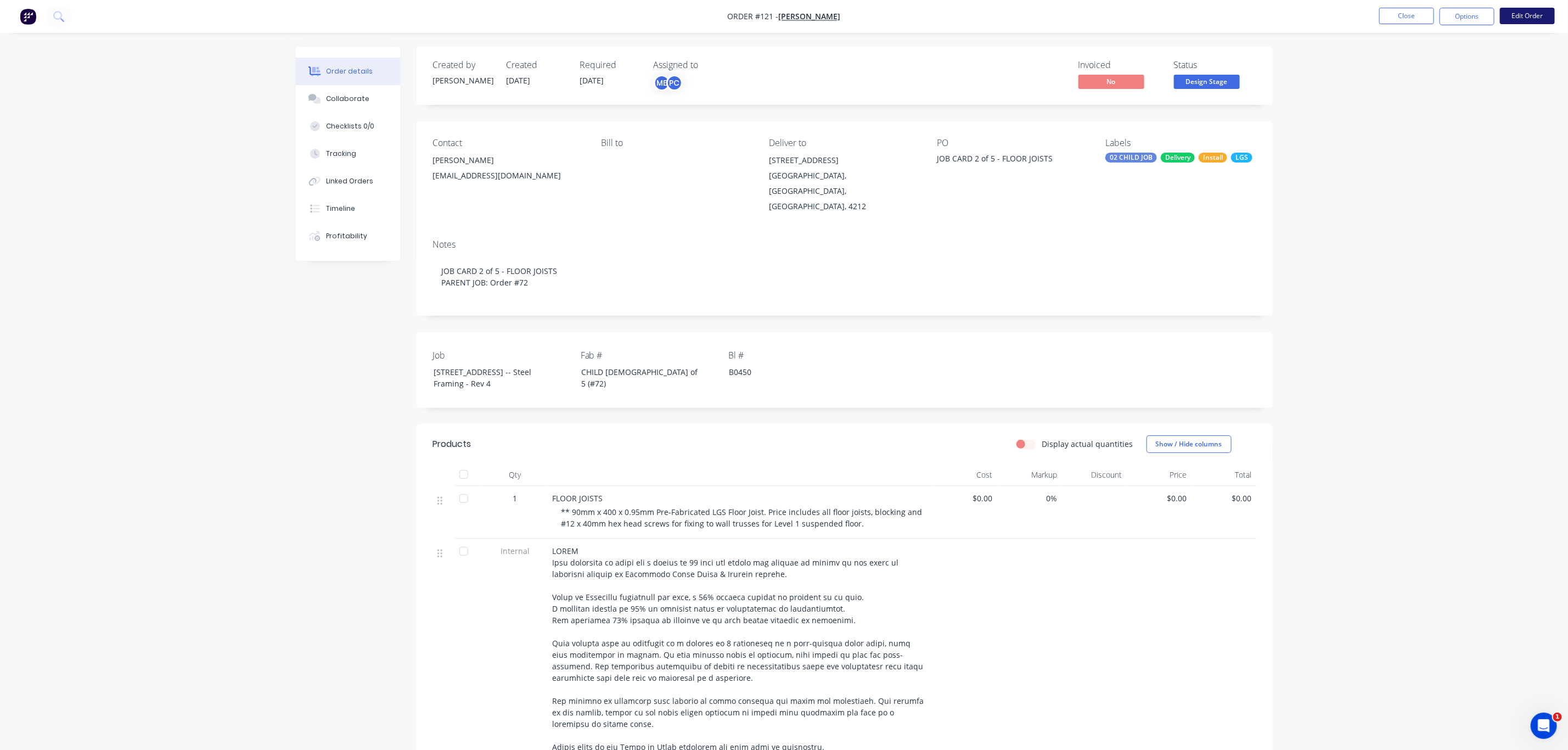
click at [1520, 15] on button "Edit Order" at bounding box center [1527, 16] width 55 height 17
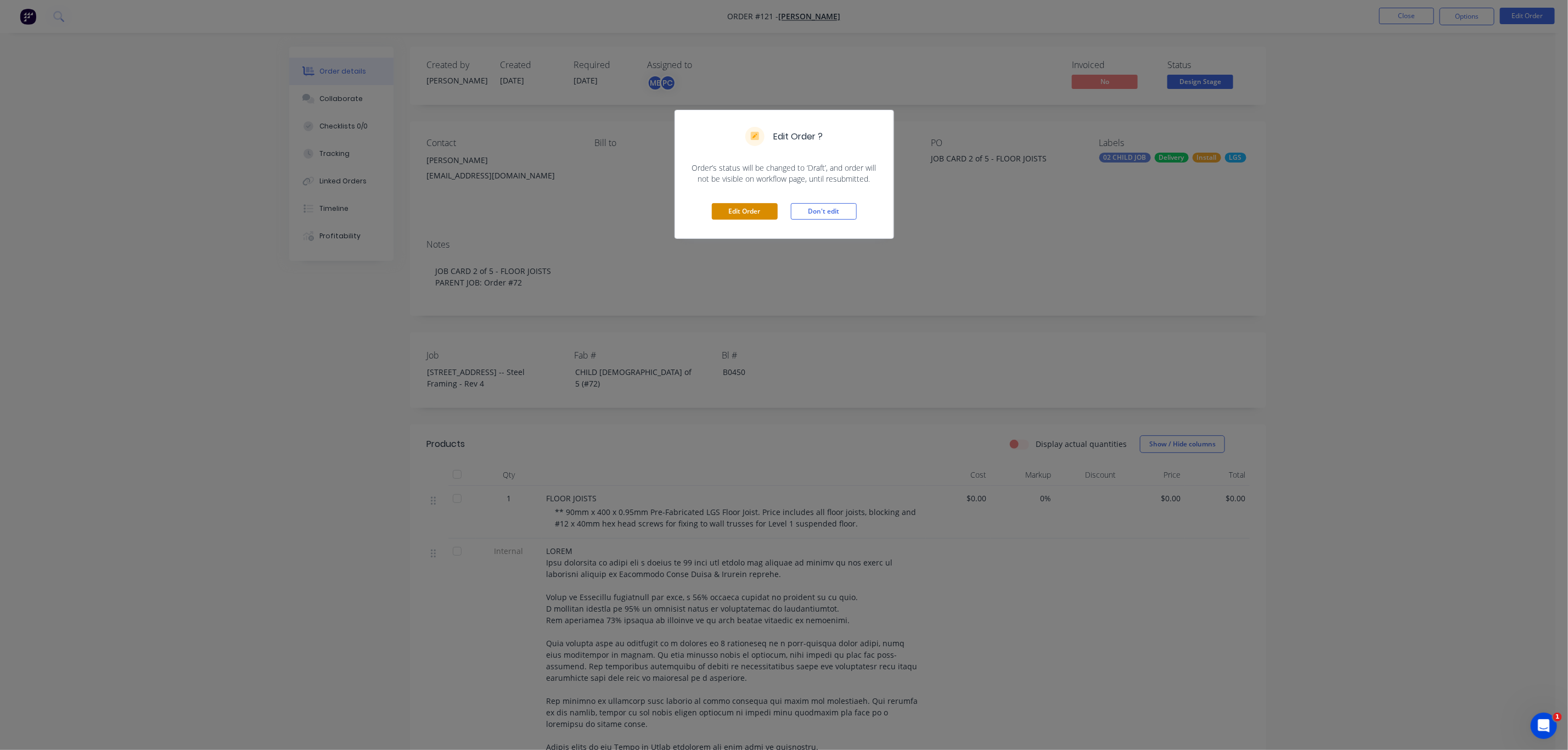
click at [757, 216] on button "Edit Order" at bounding box center [744, 211] width 66 height 17
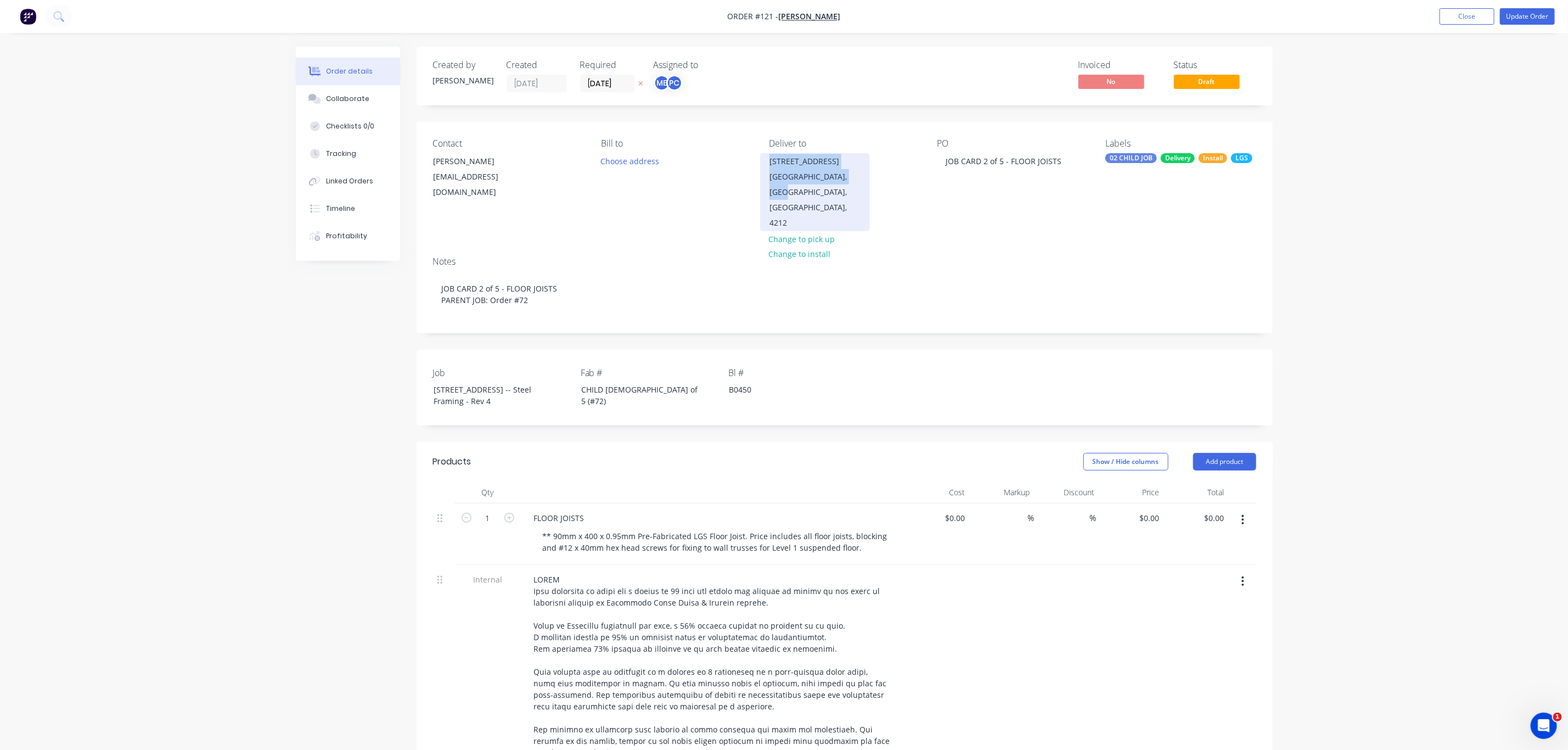
drag, startPoint x: 774, startPoint y: 167, endPoint x: 814, endPoint y: 211, distance: 59.5
click at [814, 211] on div "Lot 10, No 5010 Harbourview Drive Hope Island, Queensland, Australia, 4212" at bounding box center [815, 192] width 110 height 78
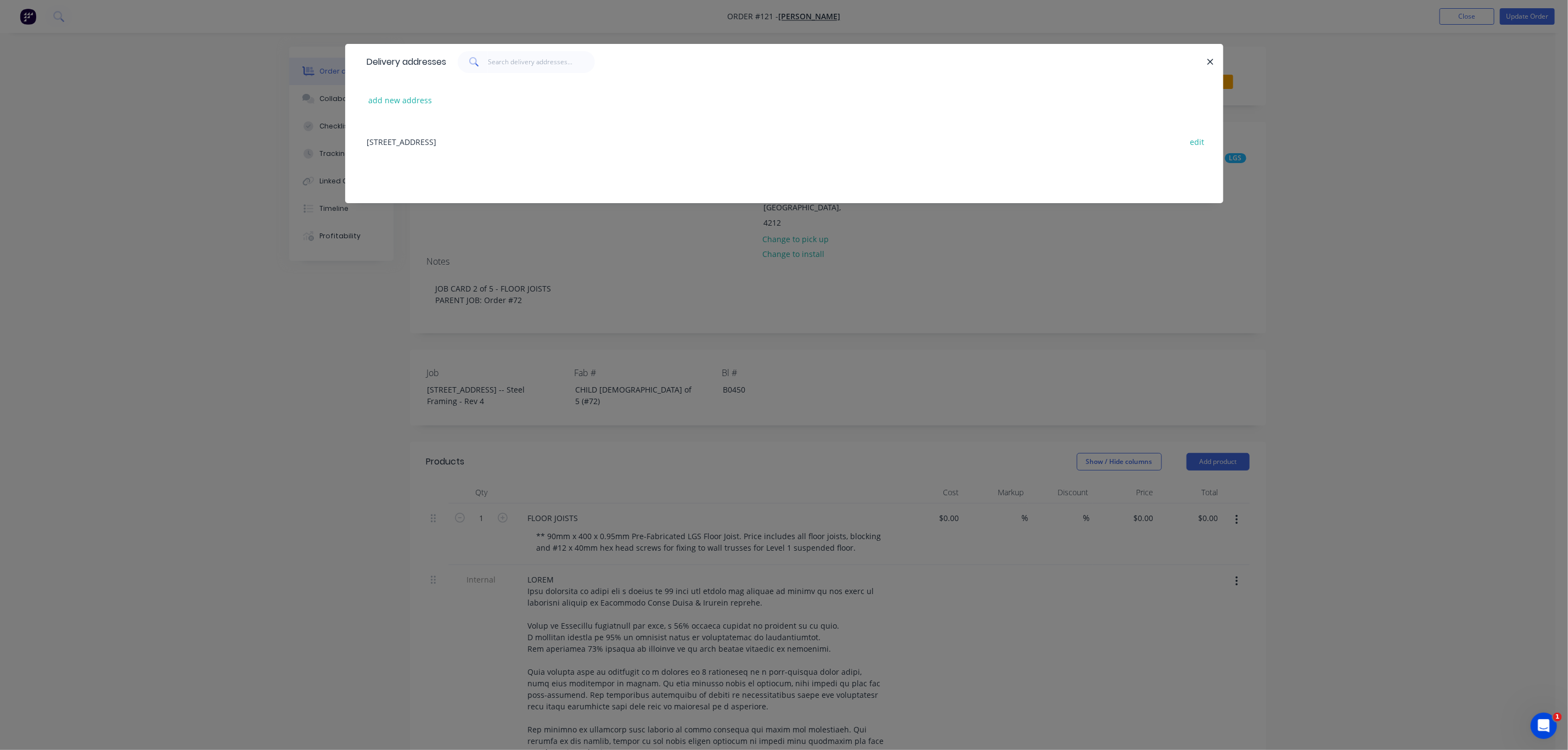
copy div "Lot 10, No 5010 Harbourview Drive Hope Island, Queensland"
drag, startPoint x: 1212, startPoint y: 56, endPoint x: 1209, endPoint y: 80, distance: 24.2
click at [1211, 56] on button "button" at bounding box center [1211, 61] width 14 height 14
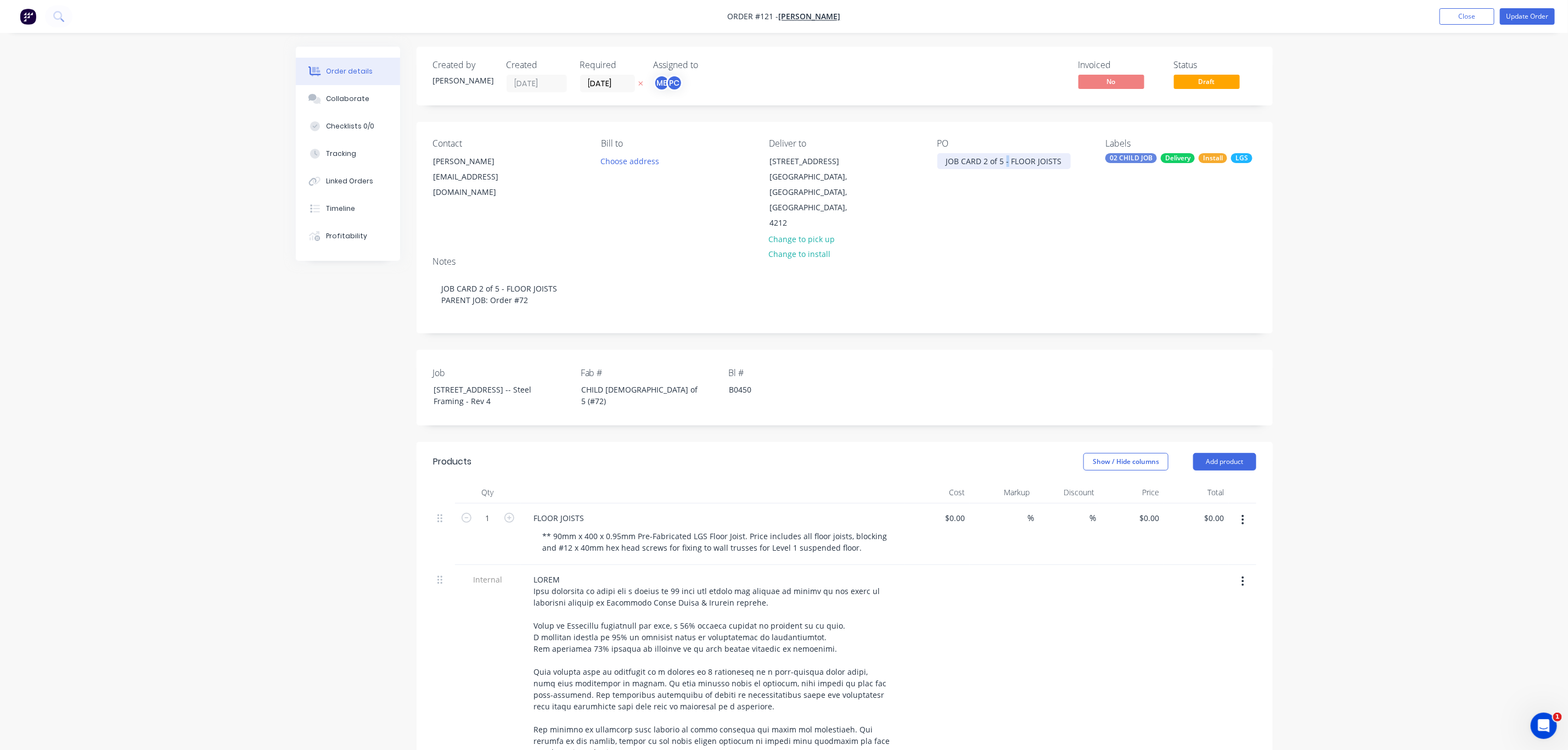
click at [1008, 160] on div "JOB CARD 2 of 5 - FLOOR JOISTS" at bounding box center [1004, 161] width 133 height 16
click at [1064, 163] on div "JOB CARD 2 of 5 - FLOOR JOISTS" at bounding box center [1004, 161] width 133 height 16
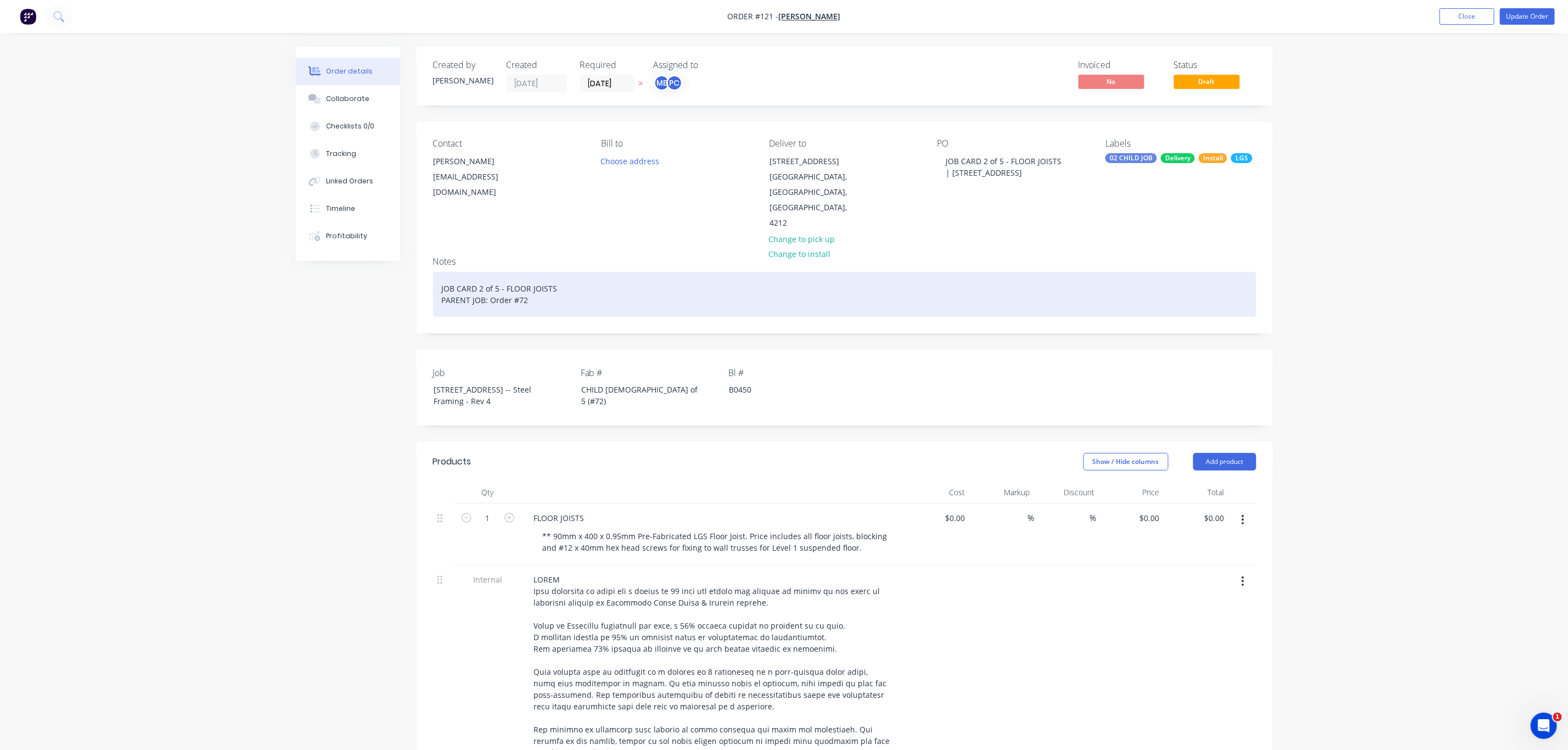
click at [533, 288] on div "JOB CARD 2 of 5 - FLOOR JOISTS PARENT JOB: Order #72" at bounding box center [845, 294] width 824 height 45
click at [560, 287] on div "JOB CARD 2 of 5 - FLOOR JOISTS PARENT JOB: Order #72" at bounding box center [845, 294] width 824 height 45
click at [496, 288] on div "JOB CARD 2 of 5 - FLOOR JOISTS | Lot 10, No 5010 Harbourview DriveHope Island, …" at bounding box center [845, 294] width 824 height 45
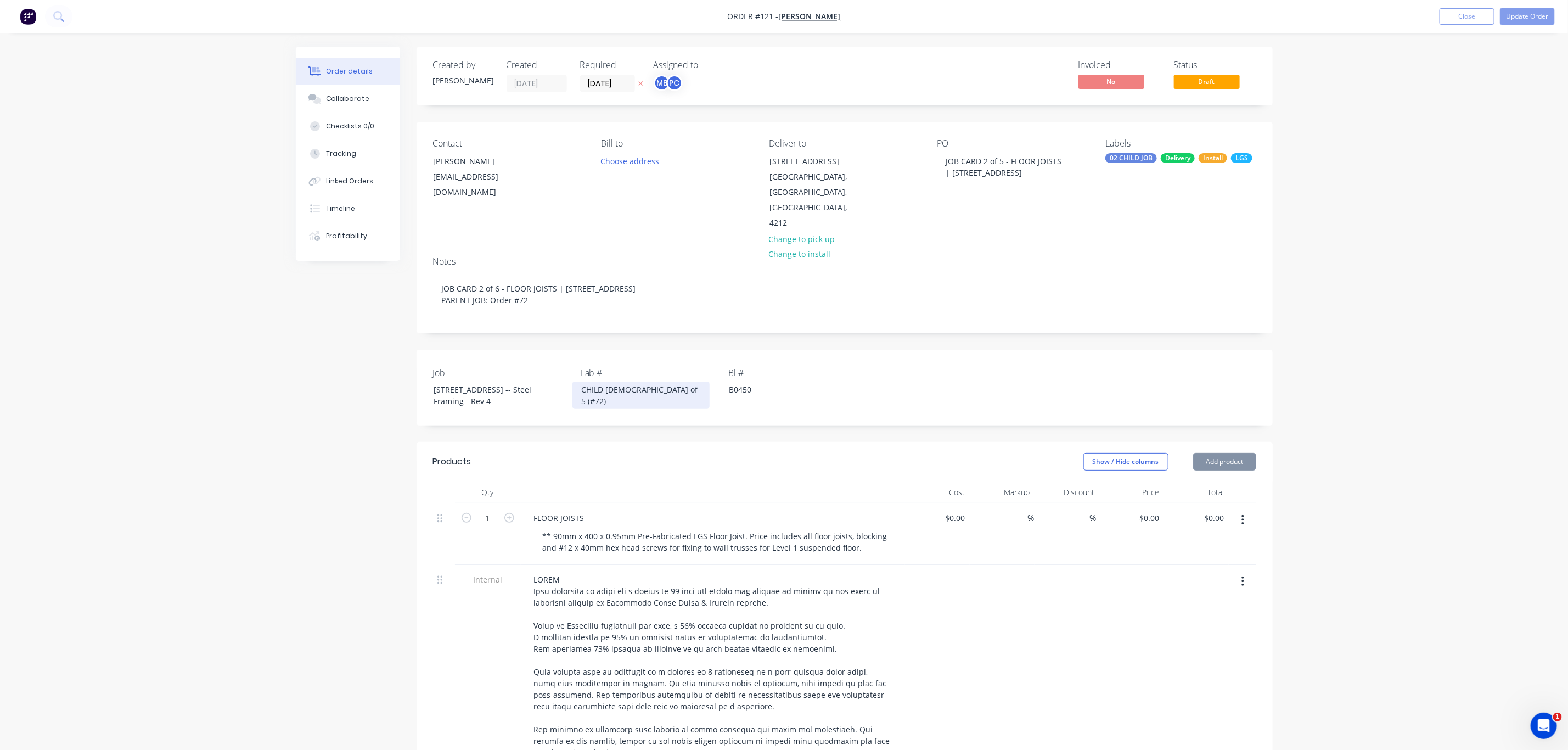
click at [627, 387] on div "CHILD 2 of 5 (#72)" at bounding box center [641, 395] width 137 height 28
click at [625, 387] on div "CHILD 2 of 5 (#72)" at bounding box center [641, 395] width 137 height 28
click at [1000, 160] on div "JOB CARD 2 of 5 - FLOOR JOISTS | Lot 10, No 5010 Harbourview DriveHope Island, …" at bounding box center [1006, 167] width 137 height 28
click at [1539, 17] on button "Update Order" at bounding box center [1527, 16] width 55 height 17
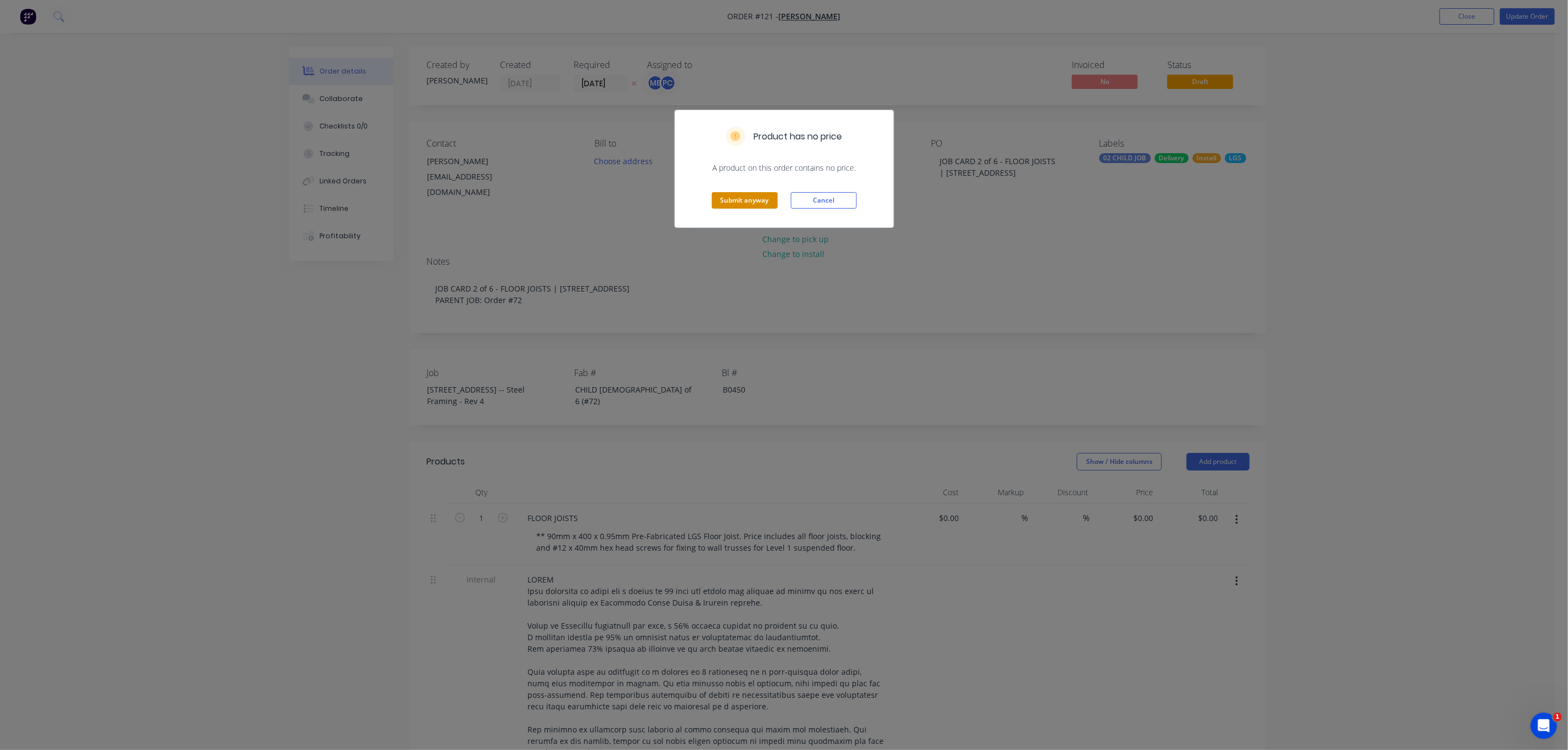
click at [748, 203] on button "Submit anyway" at bounding box center [744, 200] width 66 height 17
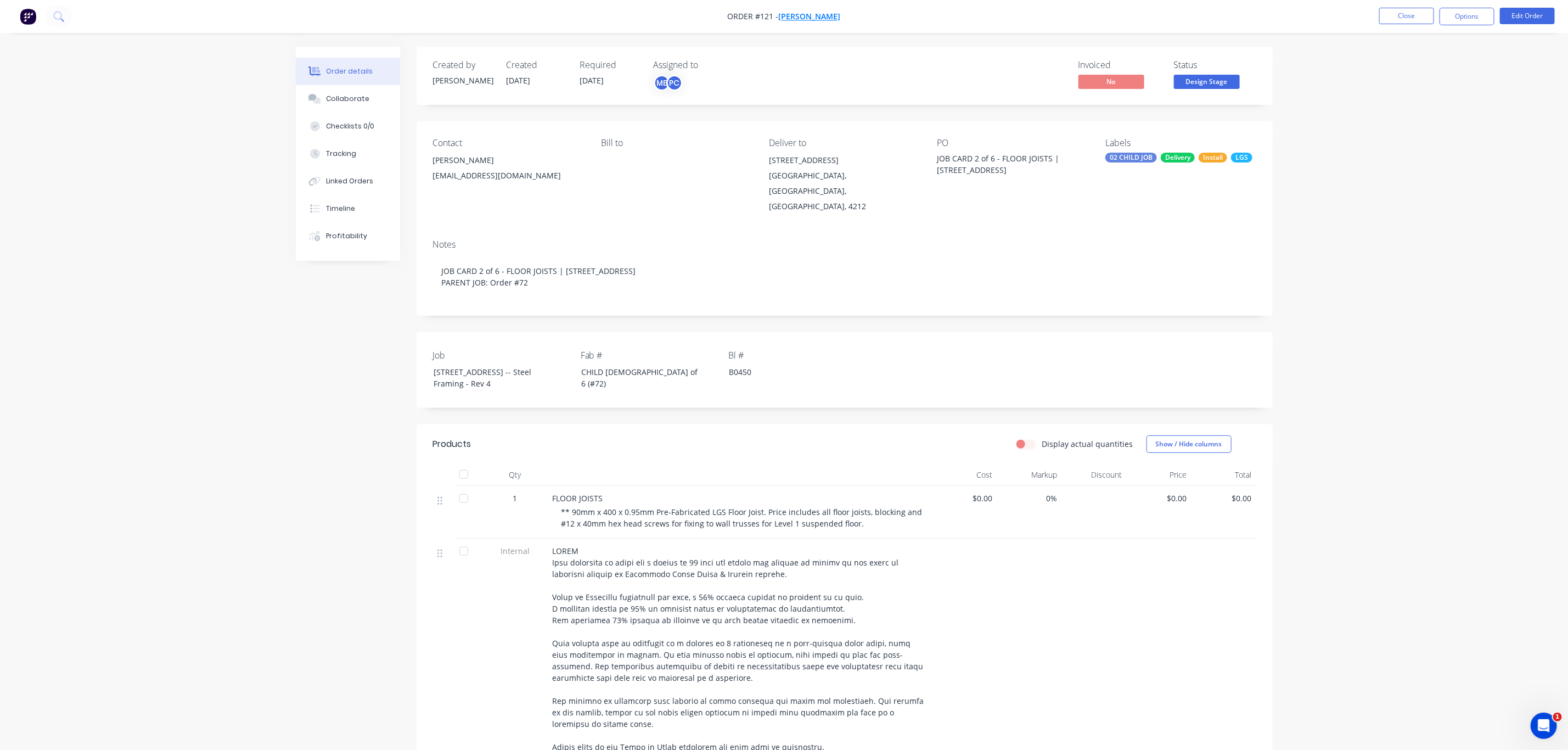
click at [807, 13] on span "[PERSON_NAME]" at bounding box center [809, 17] width 62 height 10
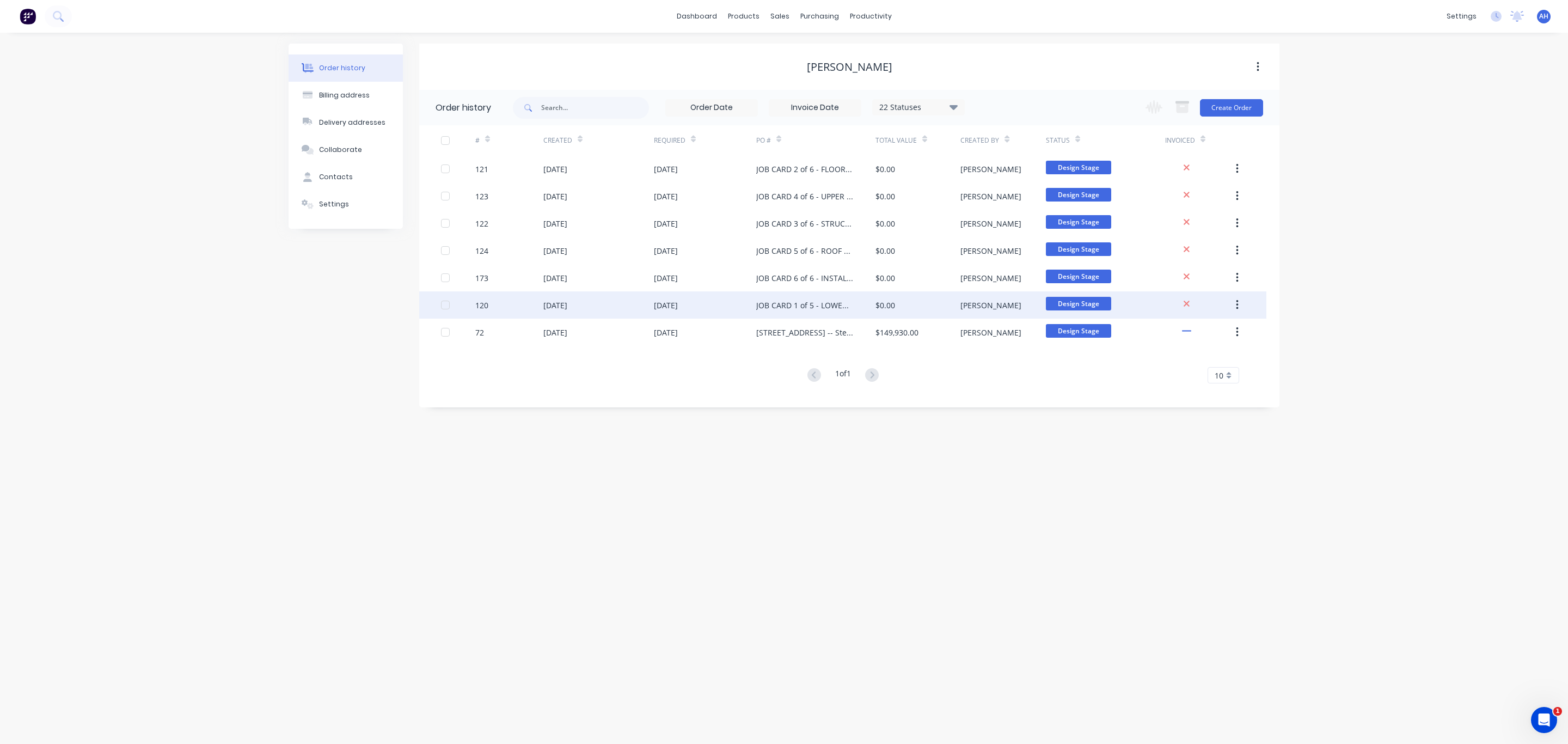
click at [777, 304] on div "JOB CARD 1 of 5 - LOWER WALL FRAMES" at bounding box center [805, 305] width 97 height 12
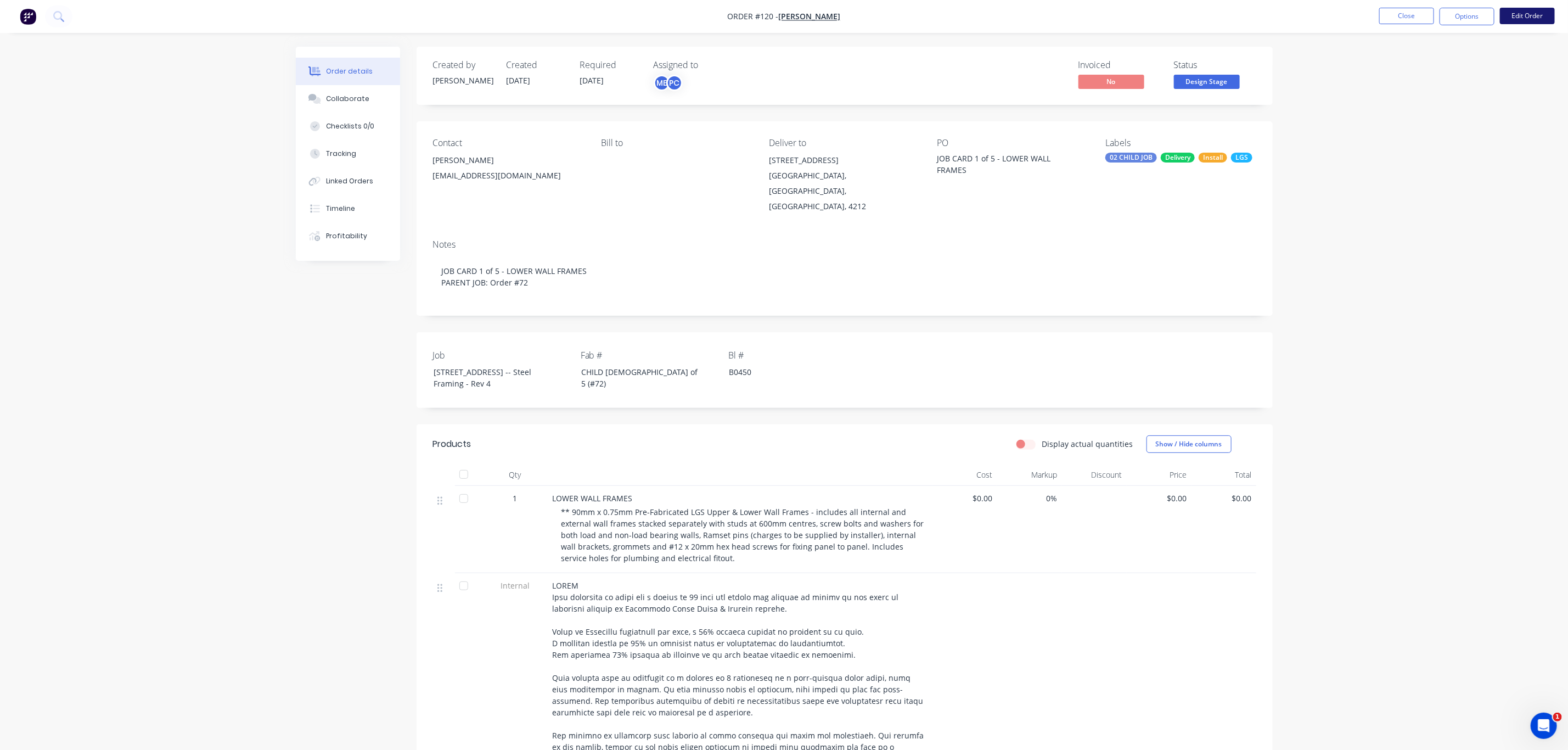
click at [1528, 17] on button "Edit Order" at bounding box center [1527, 16] width 55 height 17
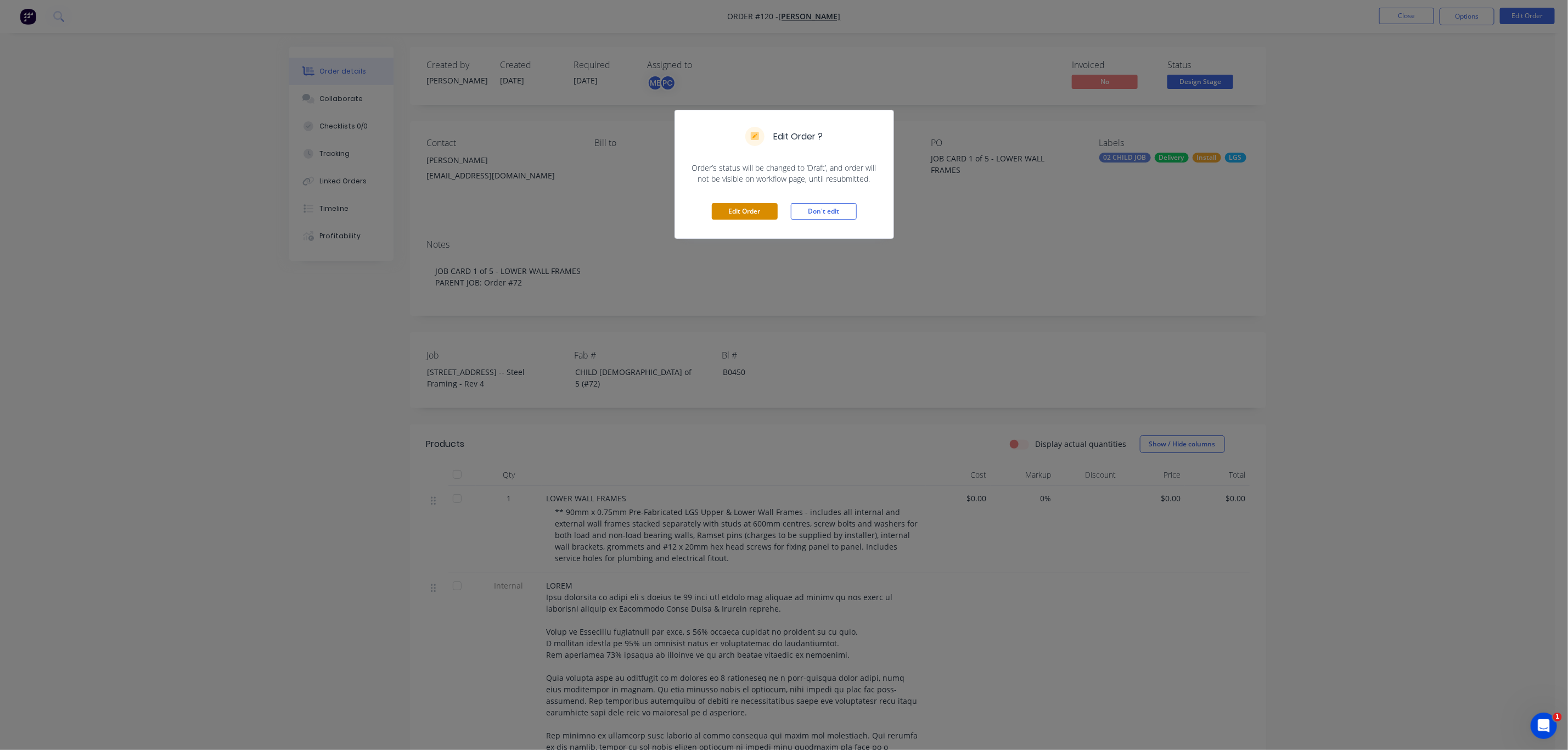
click at [733, 215] on button "Edit Order" at bounding box center [744, 211] width 66 height 17
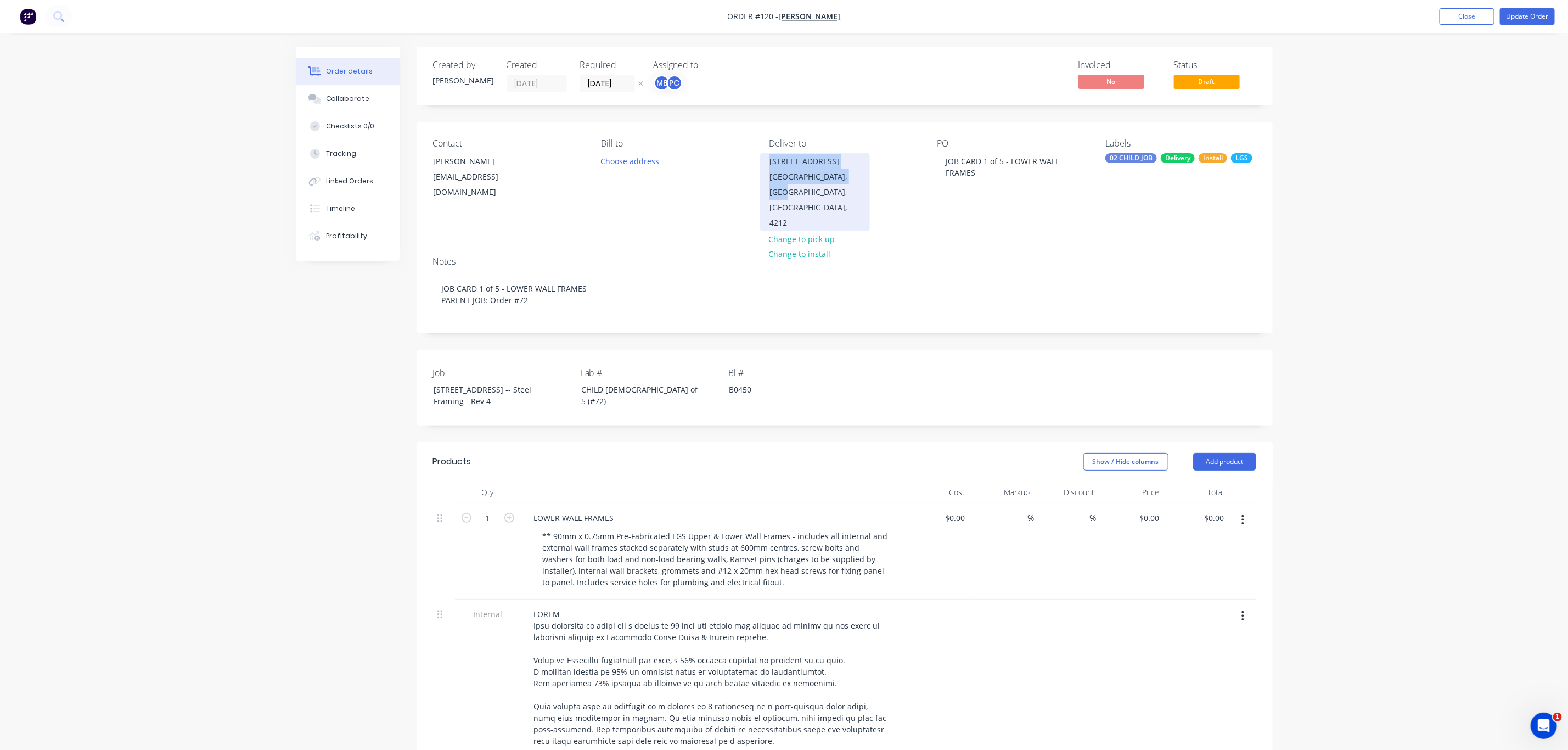
drag, startPoint x: 768, startPoint y: 164, endPoint x: 812, endPoint y: 212, distance: 65.1
click at [812, 212] on div "Lot 10, No 5010 Harbourview Drive Hope Island, Queensland, Australia, 4212" at bounding box center [815, 192] width 110 height 78
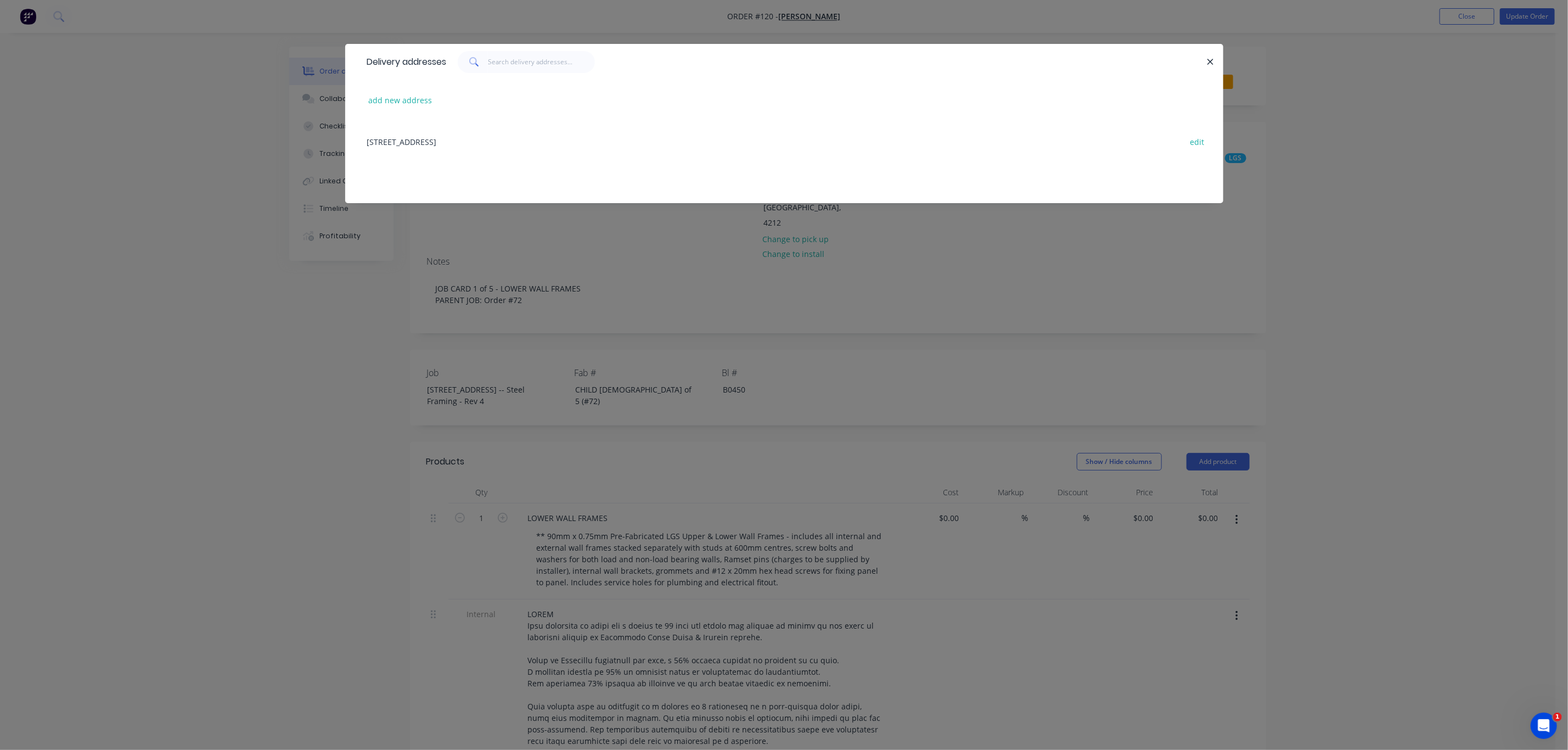
copy div "Lot 10, No 5010 Harbourview Drive Hope Island, Queensland"
click at [1207, 58] on button "button" at bounding box center [1211, 61] width 14 height 14
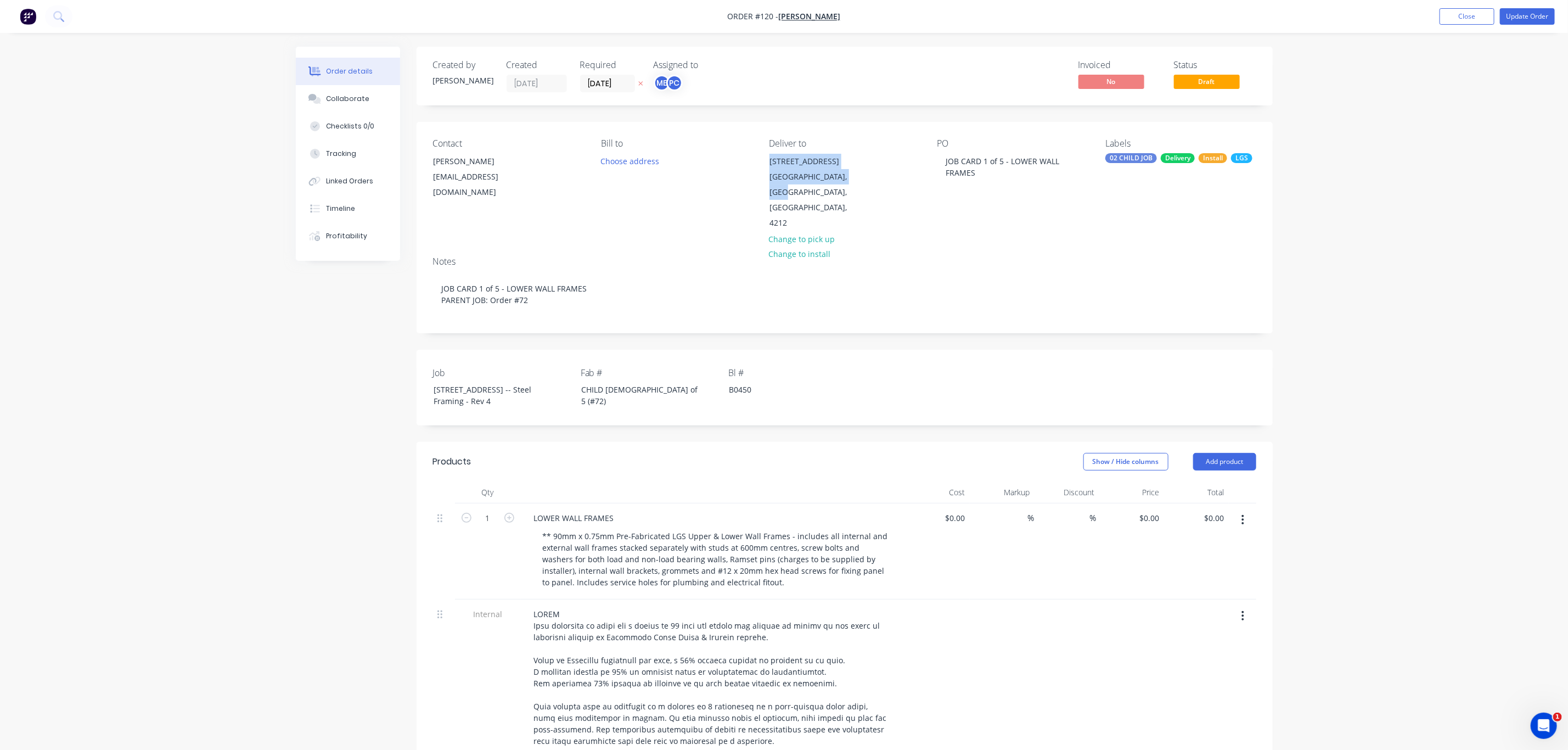
copy div "Lot 10, No 5010 Harbourview Drive Hope Island, Queensland"
click at [981, 174] on div "JOB CARD 1 of 5 - LOWER WALL FRAMES" at bounding box center [1006, 167] width 137 height 28
drag, startPoint x: 936, startPoint y: 184, endPoint x: 926, endPoint y: 157, distance: 28.8
click at [926, 157] on div "Contact Lee Fleming leefleming417@gmail.com Bill to Choose address Deliver to L…" at bounding box center [844, 185] width 856 height 126
click at [986, 178] on div "JOB CARD 1 of 5 - LOWER WALL FRAMES | Lot 10, No 5010 Harbourview DriveHope Isl…" at bounding box center [1006, 167] width 137 height 28
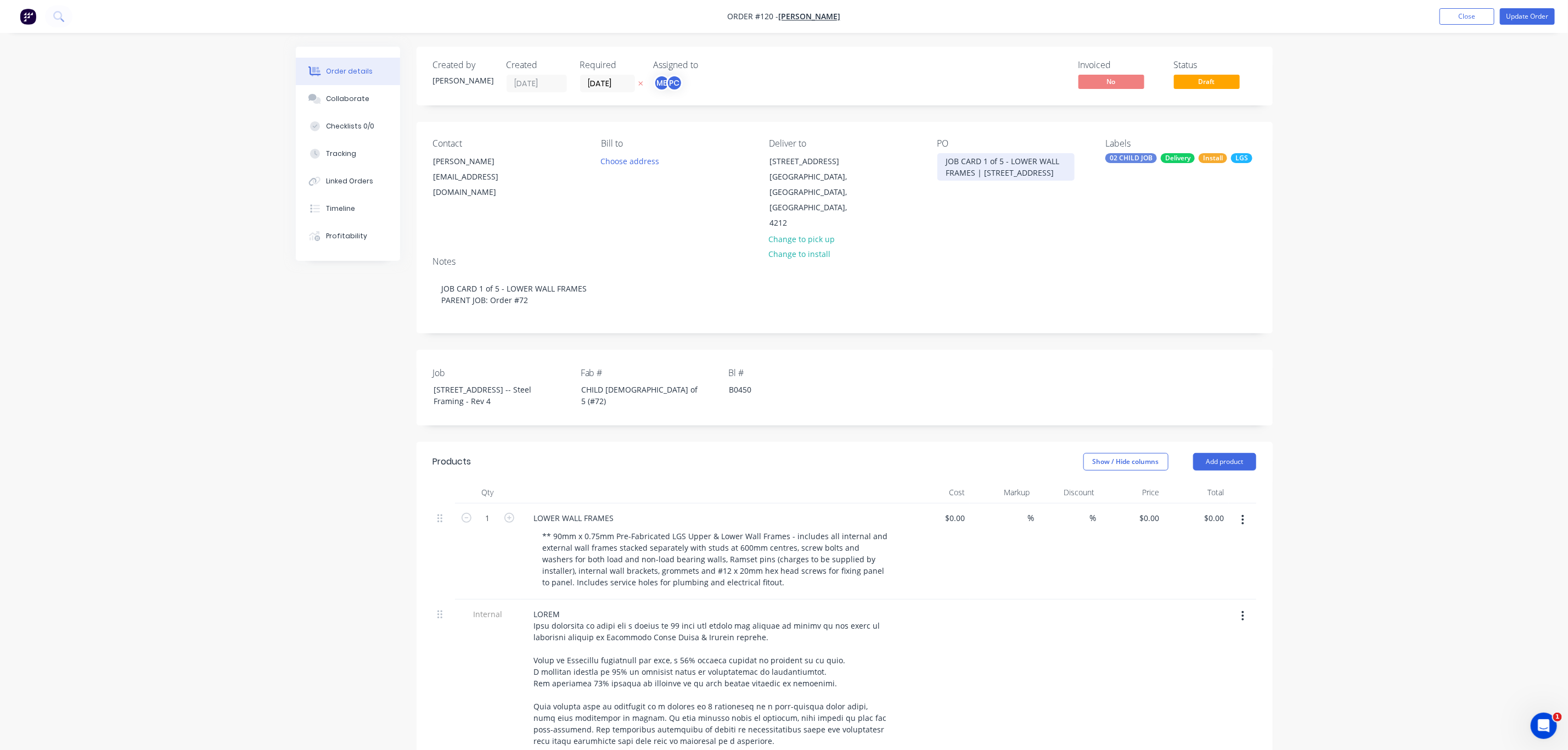
drag, startPoint x: 1000, startPoint y: 198, endPoint x: 943, endPoint y: 164, distance: 66.4
click at [943, 164] on div "JOB CARD 1 of 5 - LOWER WALL FRAMES | Lot 10, No 5010 Harbourview DriveHope Isl…" at bounding box center [1006, 167] width 137 height 28
copy div "JOB CARD 1 of 5 - LOWER WALL FRAMES | Lot 10, No 5010 Harbourview DriveHope Isl…"
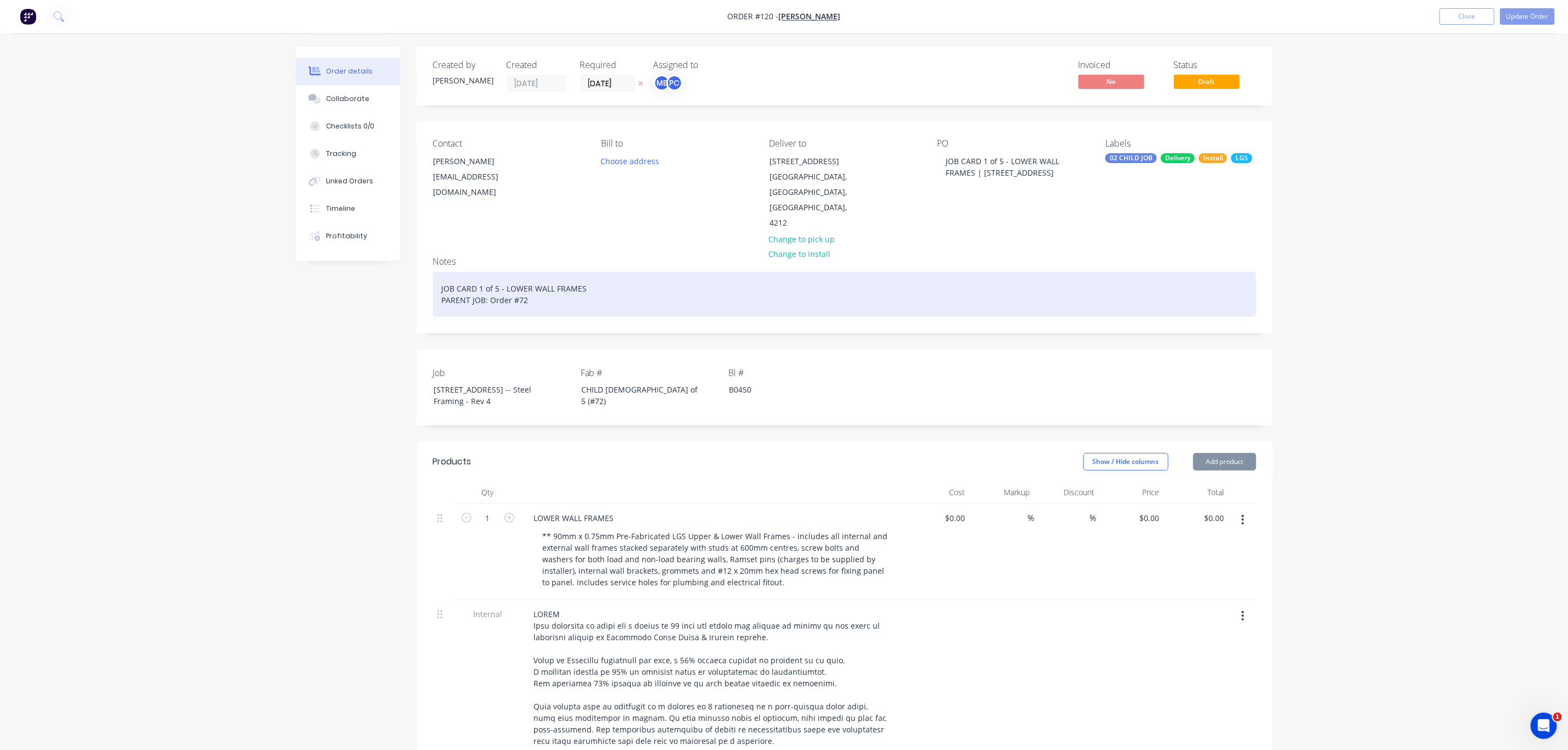
click at [554, 293] on div "JOB CARD 1 of 5 - LOWER WALL FRAMES PARENT JOB: Order #72" at bounding box center [845, 294] width 824 height 45
drag, startPoint x: 595, startPoint y: 290, endPoint x: 434, endPoint y: 285, distance: 161.1
click at [434, 285] on div "JOB CARD 1 of 5 - LOWER WALL FRAMES PARENT JOB: Order #72" at bounding box center [845, 294] width 824 height 45
paste div
click at [498, 290] on div "JOB CARD 1 of 5 - LOWER WALL FRAMES | Lot 10, No 5010 Harbourview DriveHope Isl…" at bounding box center [845, 294] width 824 height 45
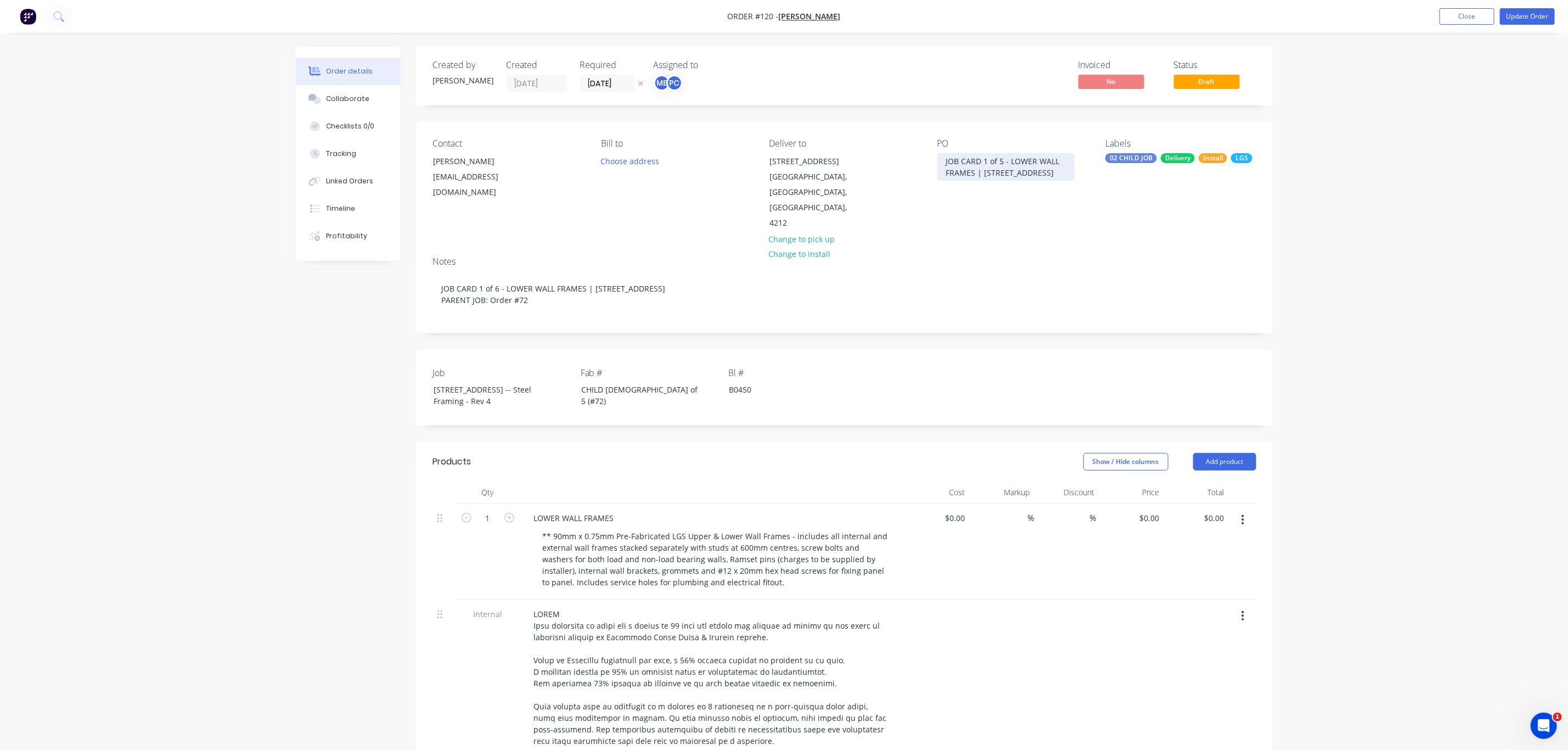
click at [978, 149] on div "PO" at bounding box center [1013, 143] width 150 height 10
click at [990, 155] on div "JOB CARD 1 of 5 - LOWER WALL FRAMES | Lot 10, No 5010 Harbourview DriveHope Isl…" at bounding box center [1006, 167] width 137 height 28
click at [1003, 160] on div "JOB CARD 1 of 5 - LOWER WALL FRAMES | Lot 10, No 5010 Harbourview DriveHope Isl…" at bounding box center [1006, 167] width 137 height 28
click at [625, 384] on div "CHILD 1 of 5 (#72)" at bounding box center [641, 395] width 137 height 28
click at [1521, 15] on button "Update Order" at bounding box center [1527, 16] width 55 height 17
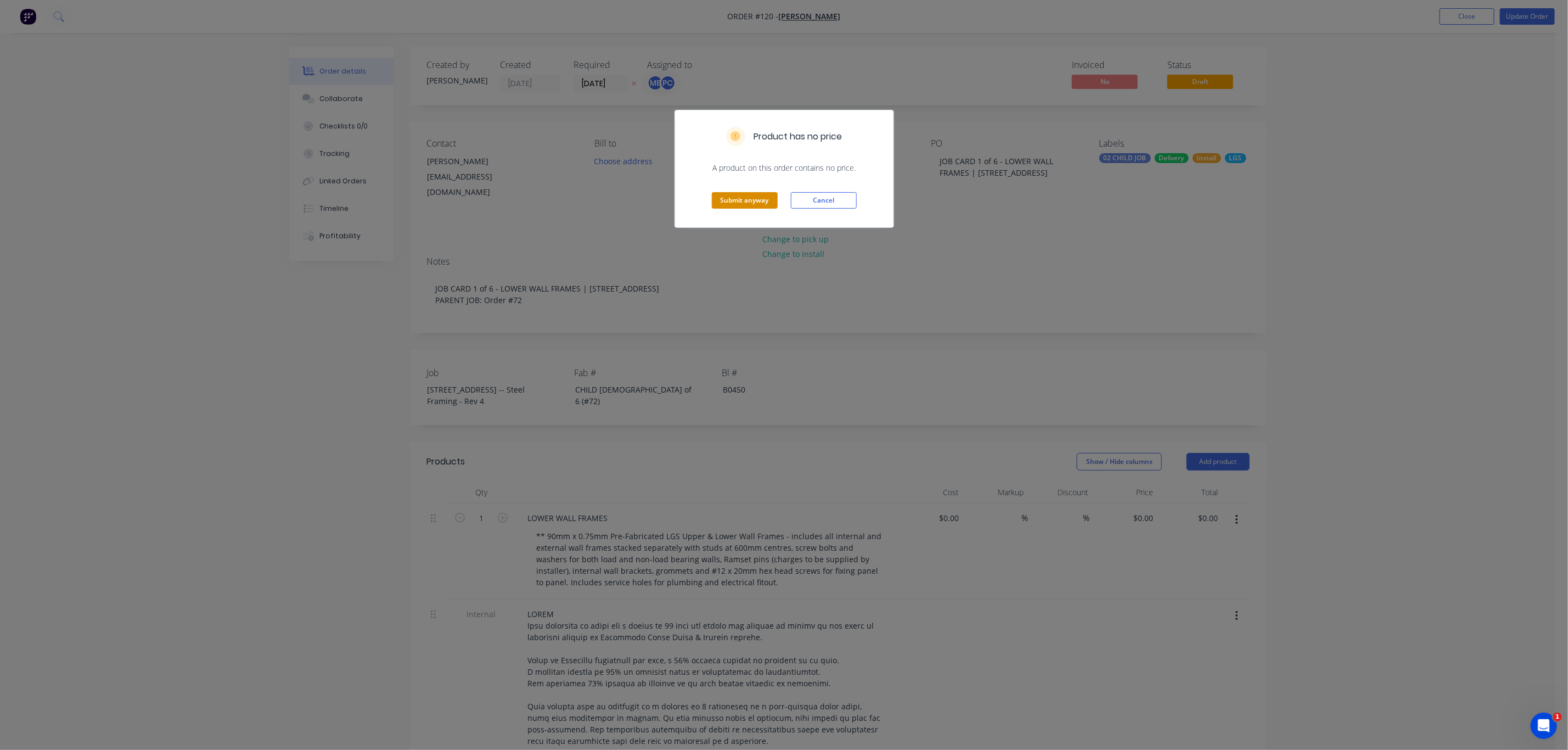
click at [762, 201] on button "Submit anyway" at bounding box center [744, 200] width 66 height 17
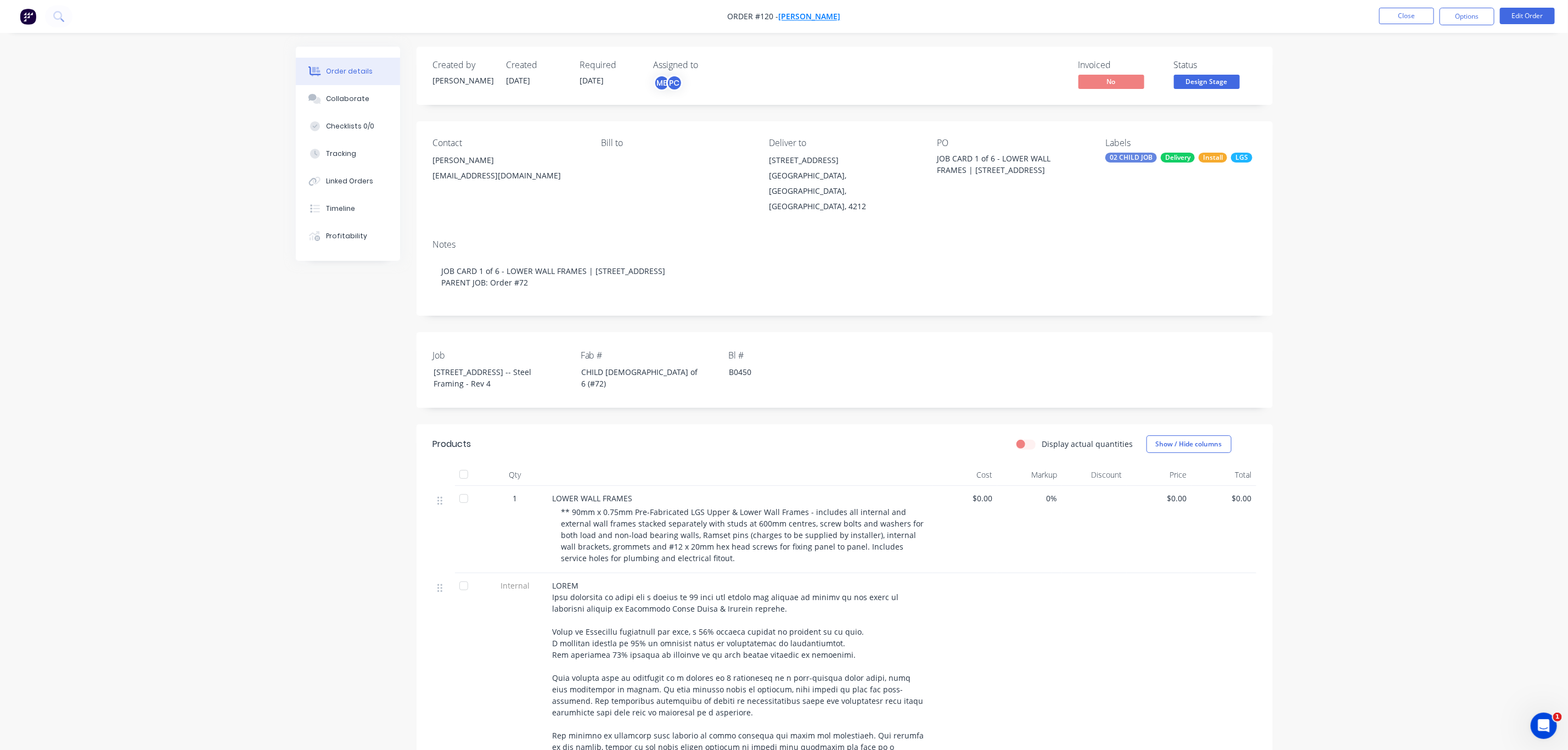
click at [803, 18] on span "[PERSON_NAME]" at bounding box center [809, 17] width 62 height 10
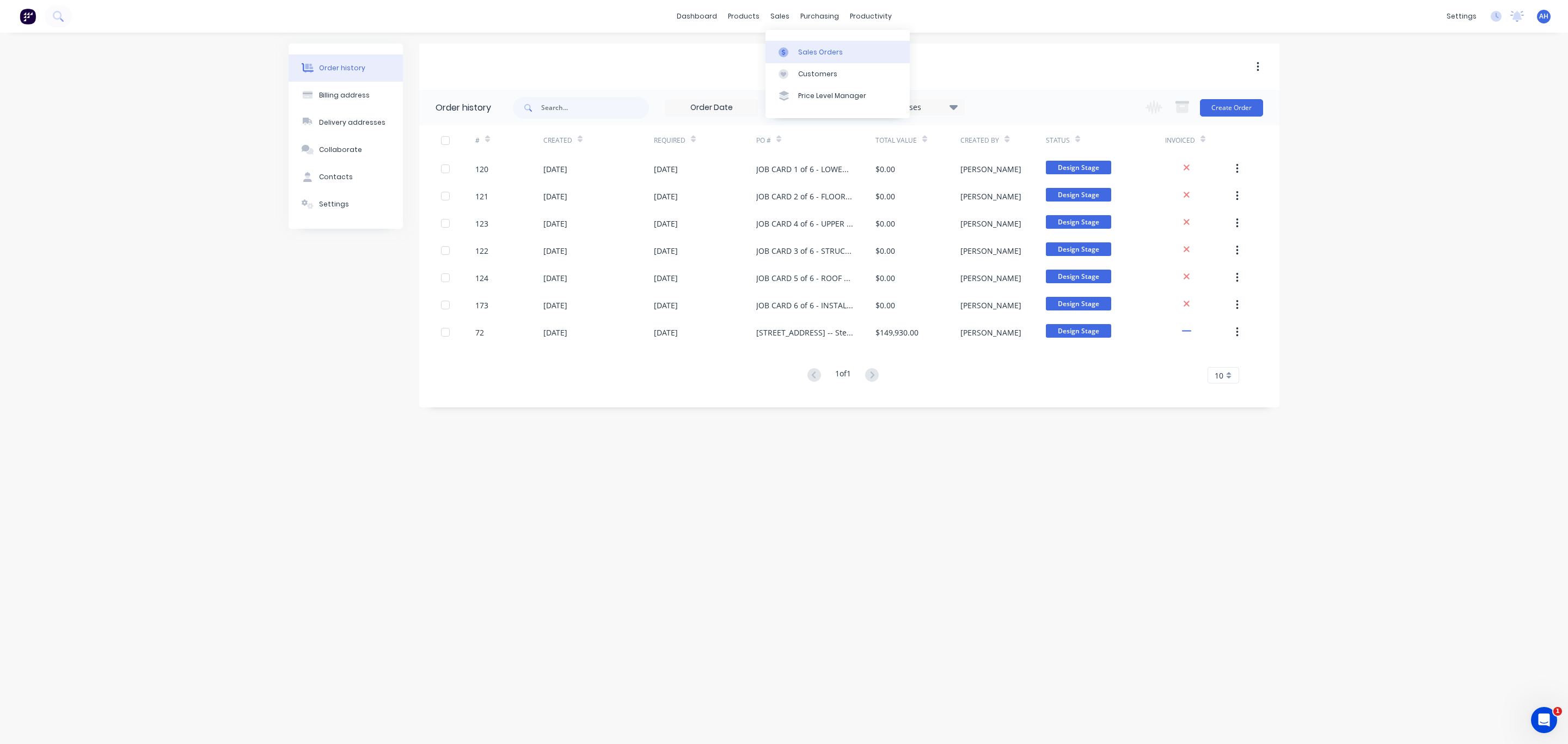
click at [799, 48] on div "Sales Orders" at bounding box center [820, 52] width 44 height 10
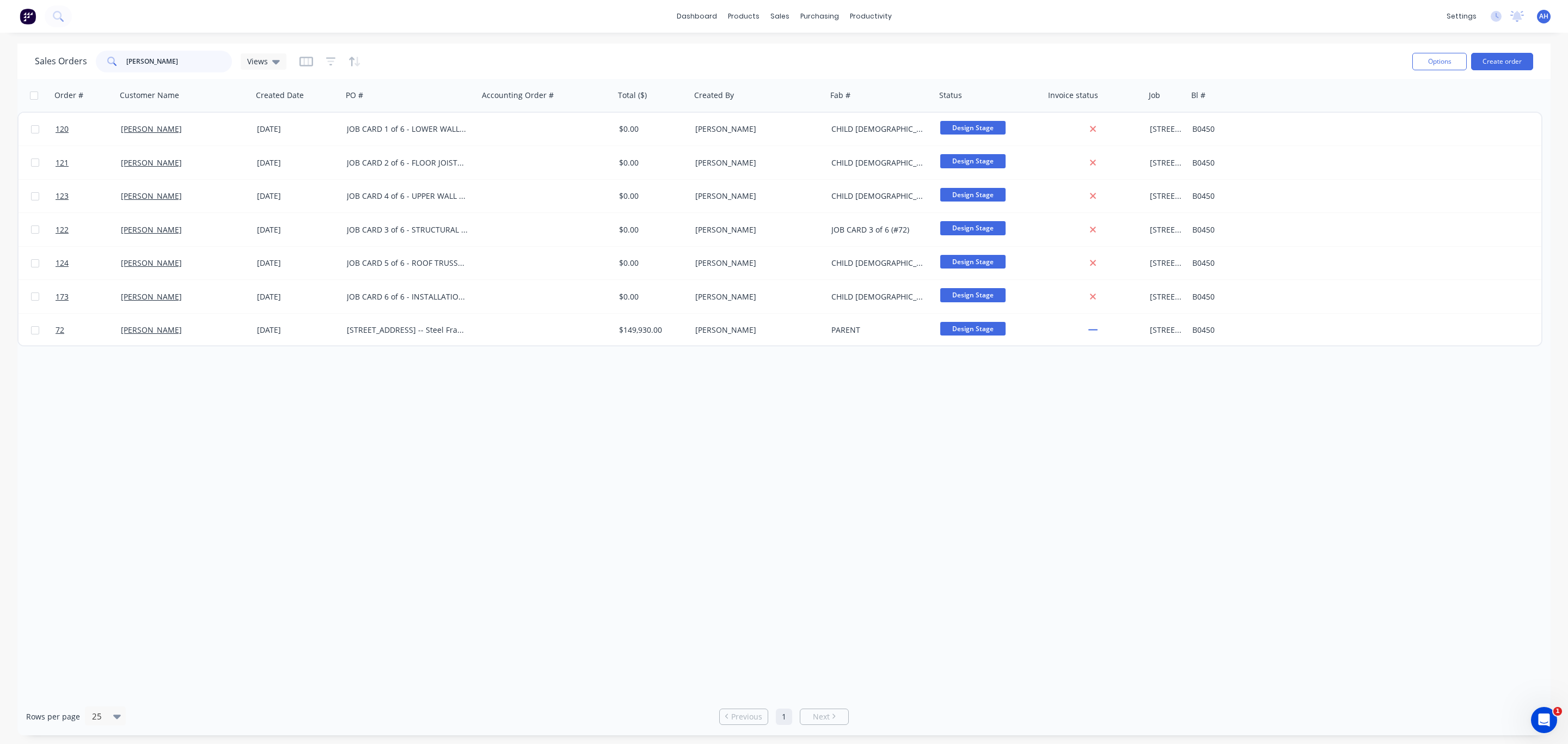
drag, startPoint x: 118, startPoint y: 54, endPoint x: 105, endPoint y: 54, distance: 13.0
click at [105, 54] on div "fleming" at bounding box center [164, 61] width 136 height 22
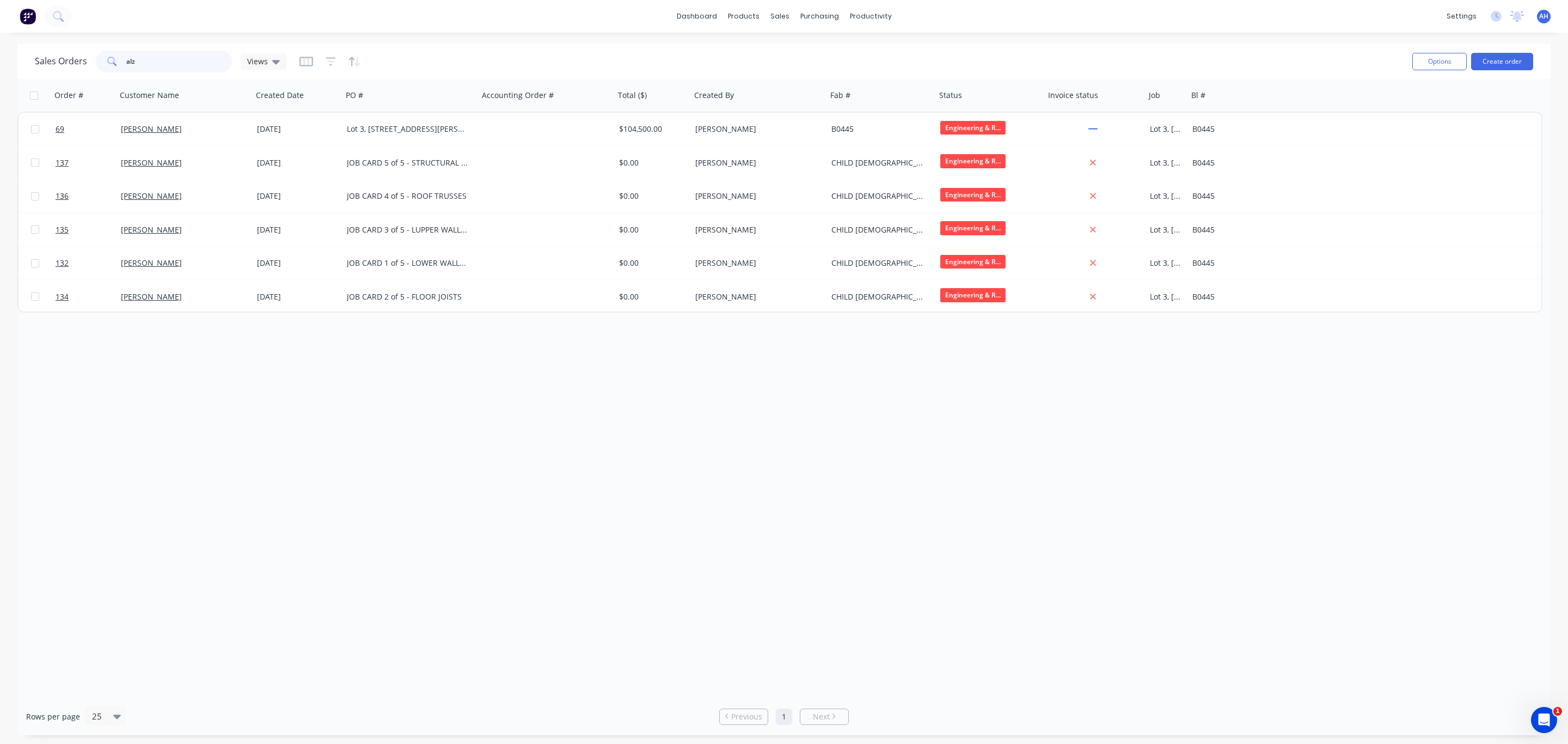
type input "alz"
click at [761, 397] on div "Order # Customer Name Created Date PO # Accounting Order # Total ($) Created By…" at bounding box center [784, 388] width 1533 height 619
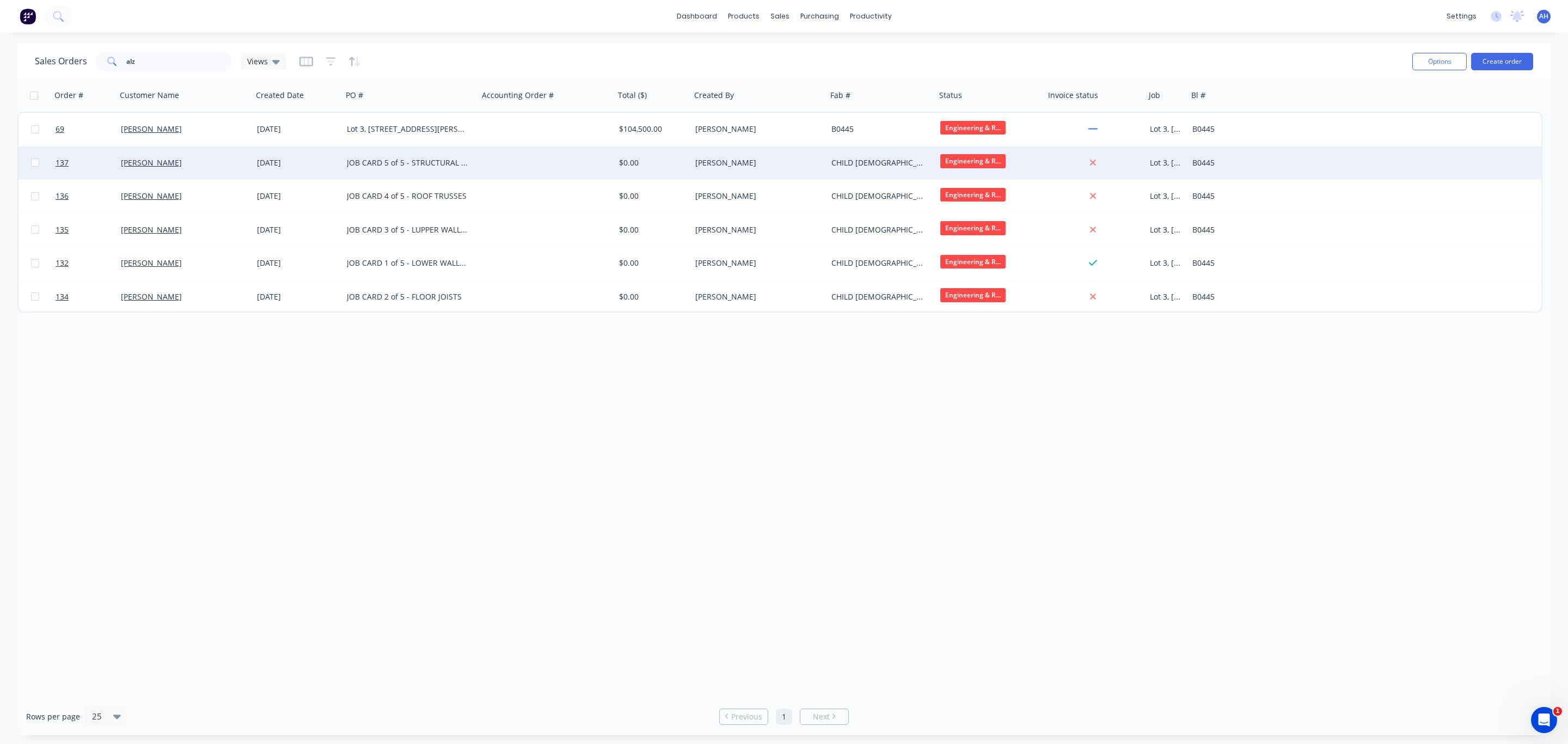
click at [879, 161] on div "CHILD 5 of 5 (#69)" at bounding box center [879, 163] width 96 height 11
click at [753, 159] on div "[PERSON_NAME]" at bounding box center [755, 163] width 121 height 11
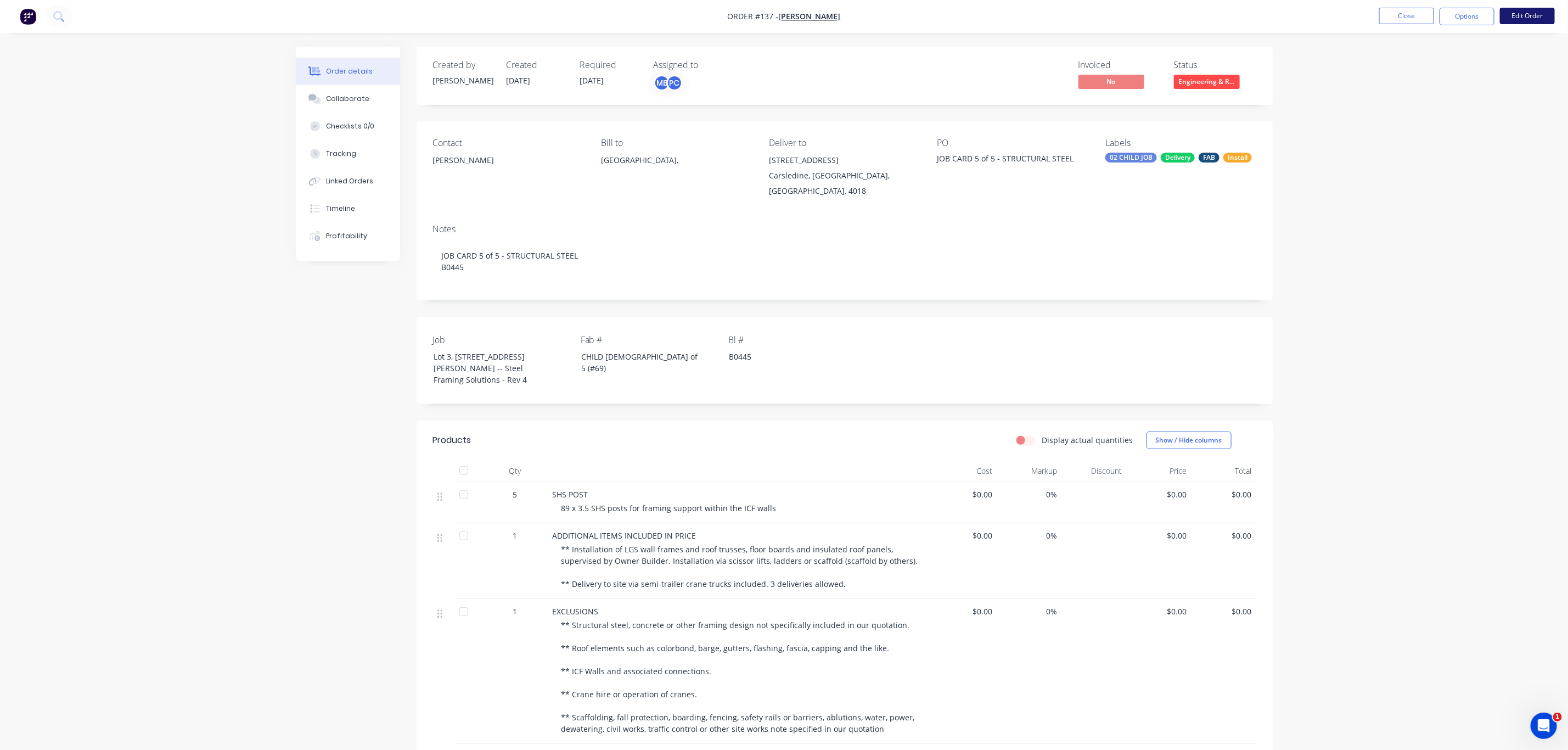
click at [1533, 15] on button "Edit Order" at bounding box center [1527, 16] width 55 height 17
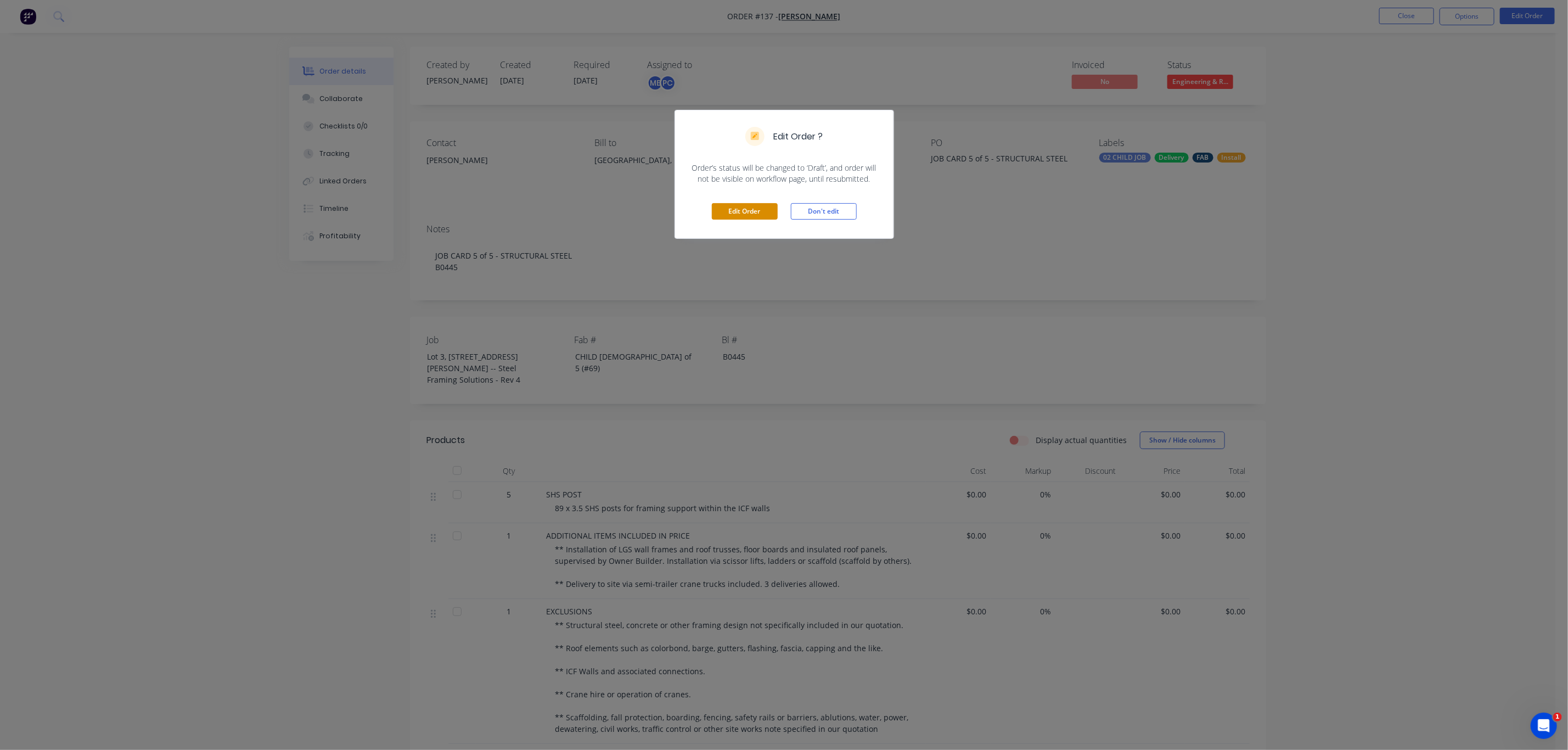
click at [738, 213] on button "Edit Order" at bounding box center [744, 211] width 66 height 17
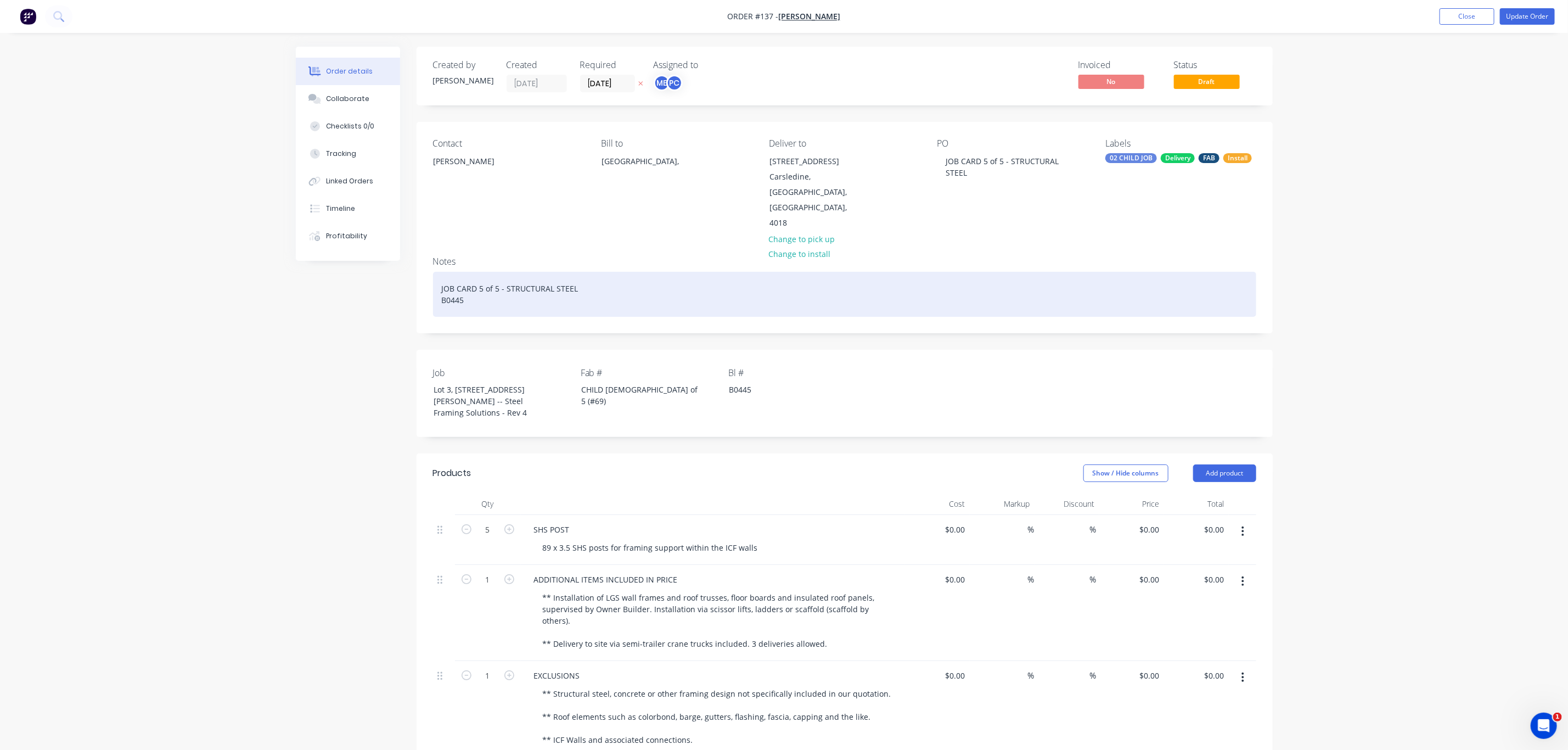
click at [496, 272] on div "JOB CARD 5 of 5 - STRUCTURAL STEEL B0445" at bounding box center [845, 294] width 824 height 45
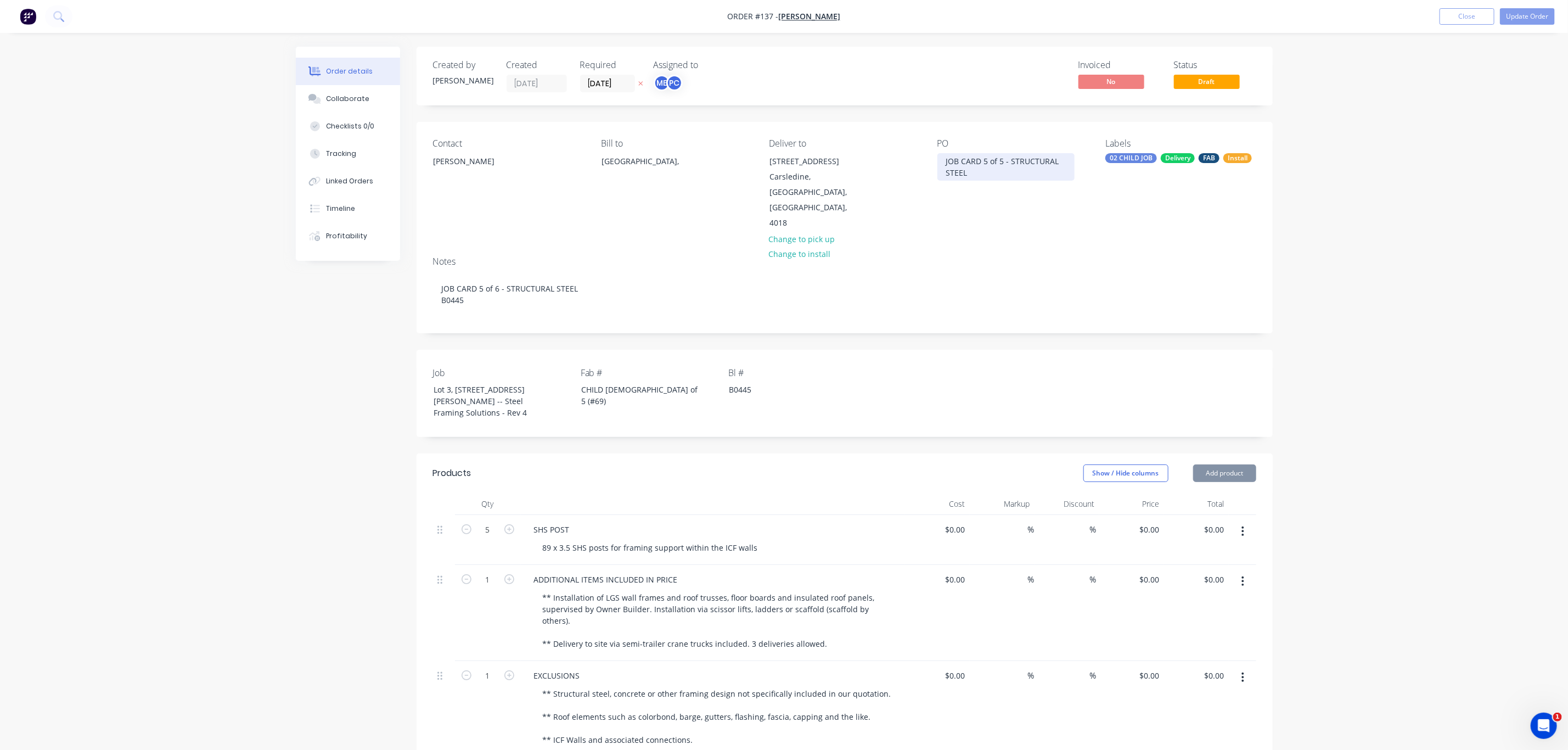
click at [1002, 158] on div "JOB CARD 5 of 5 - STRUCTURAL STEEL" at bounding box center [1006, 167] width 137 height 28
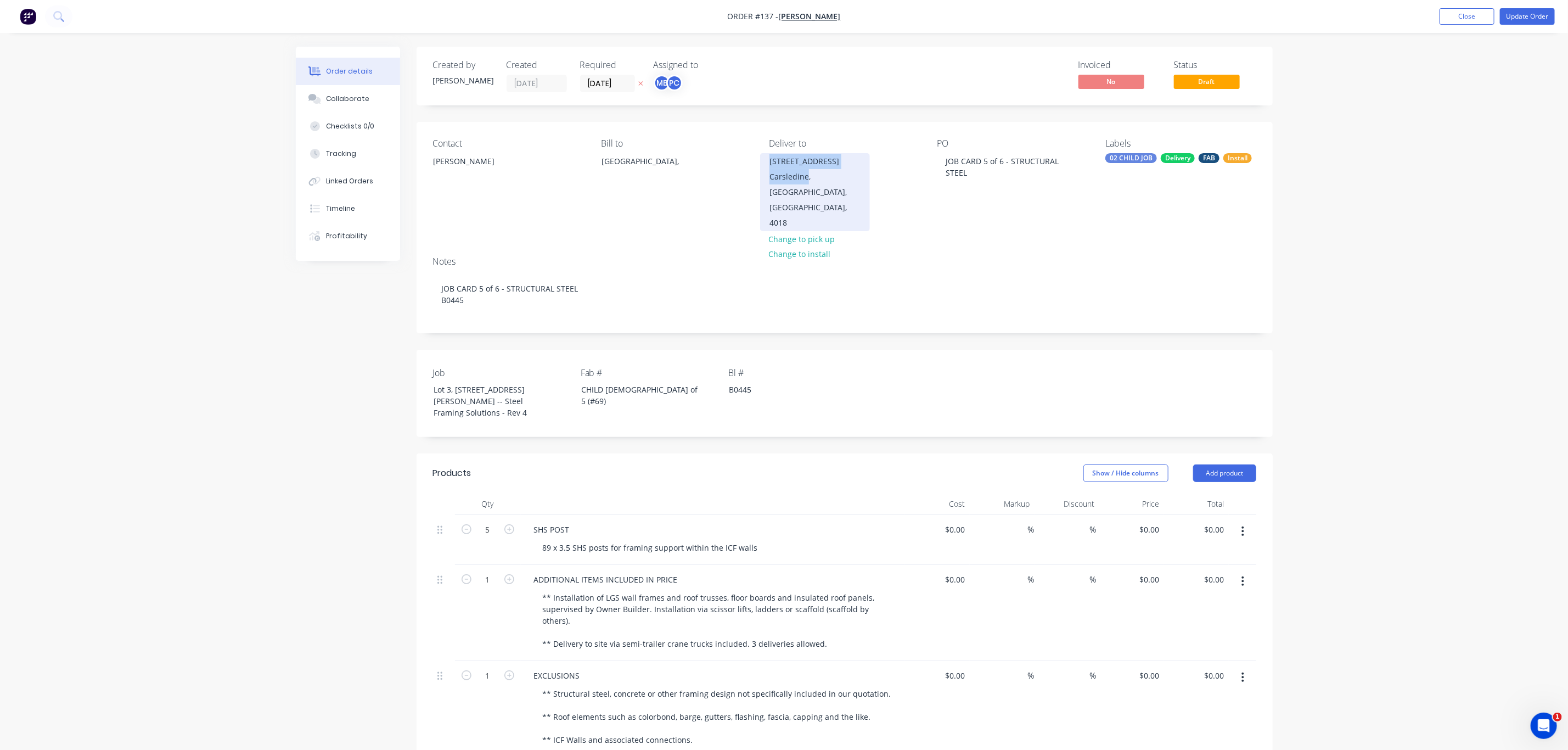
drag, startPoint x: 770, startPoint y: 160, endPoint x: 808, endPoint y: 182, distance: 43.9
click at [808, 182] on div "Lot 3, #6 Cowie Road Carsledine, Queensland, Australia, 4018" at bounding box center [815, 192] width 110 height 78
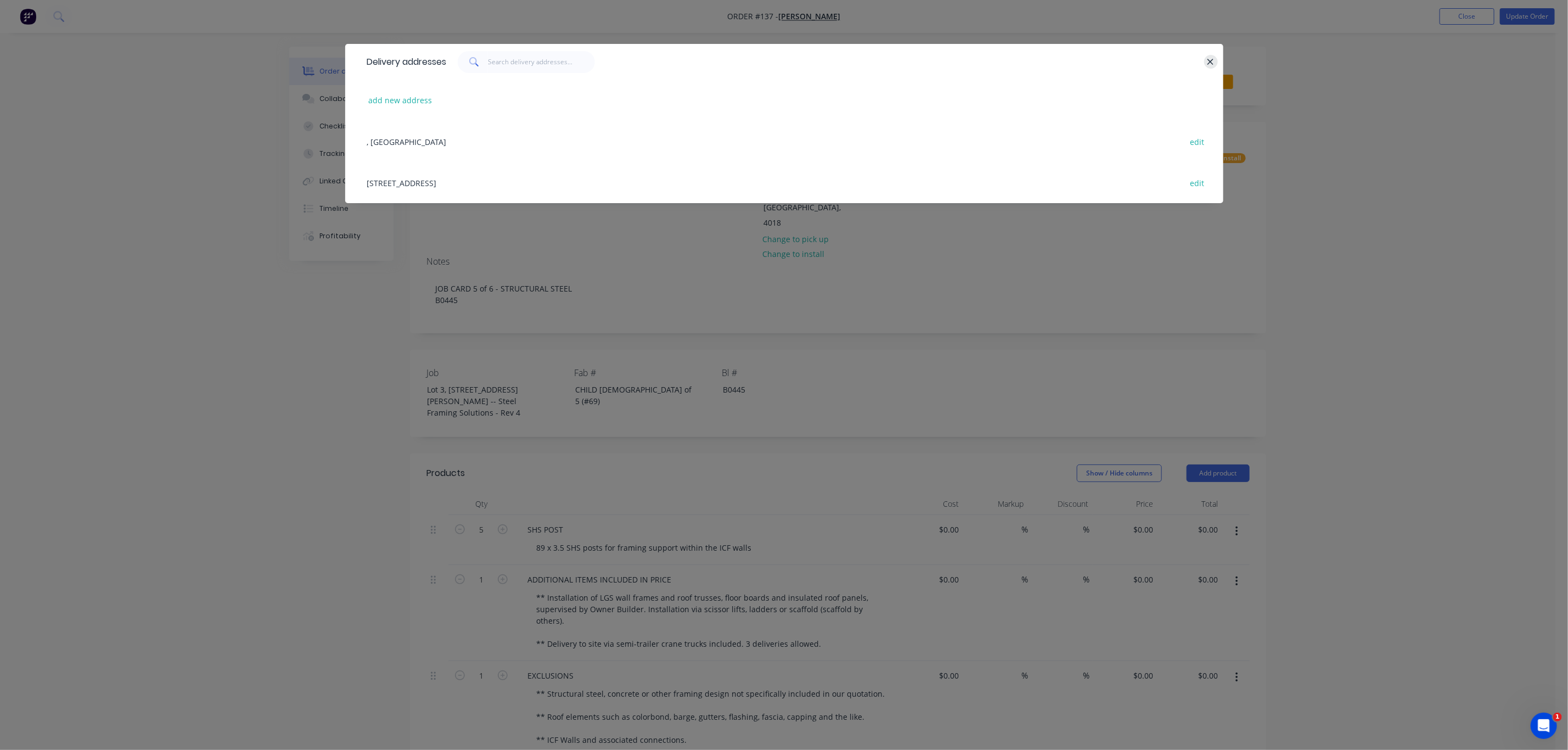
click at [1210, 57] on icon "button" at bounding box center [1211, 62] width 7 height 10
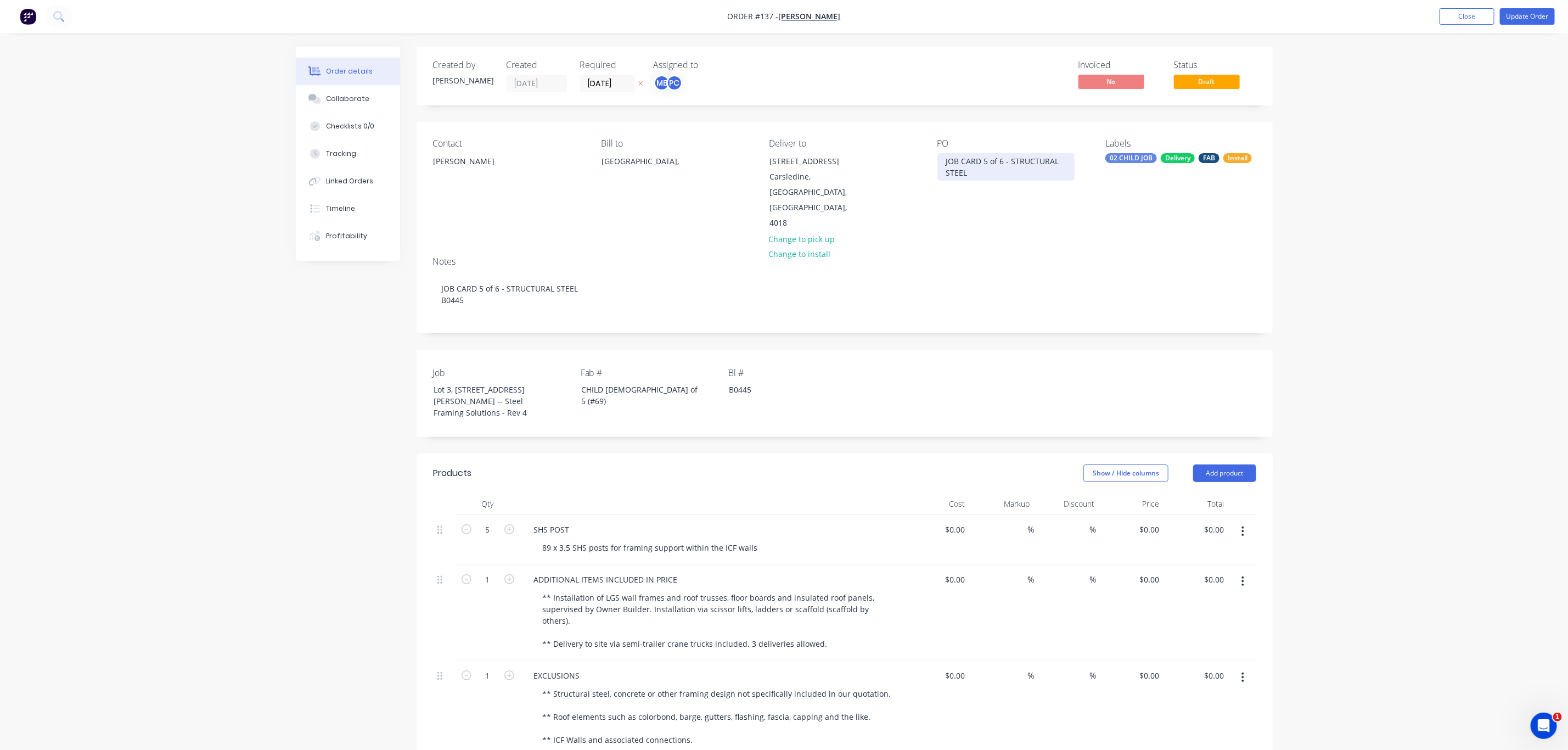
click at [998, 172] on div "JOB CARD 5 of 6 - STRUCTURAL STEEL" at bounding box center [1006, 167] width 137 height 28
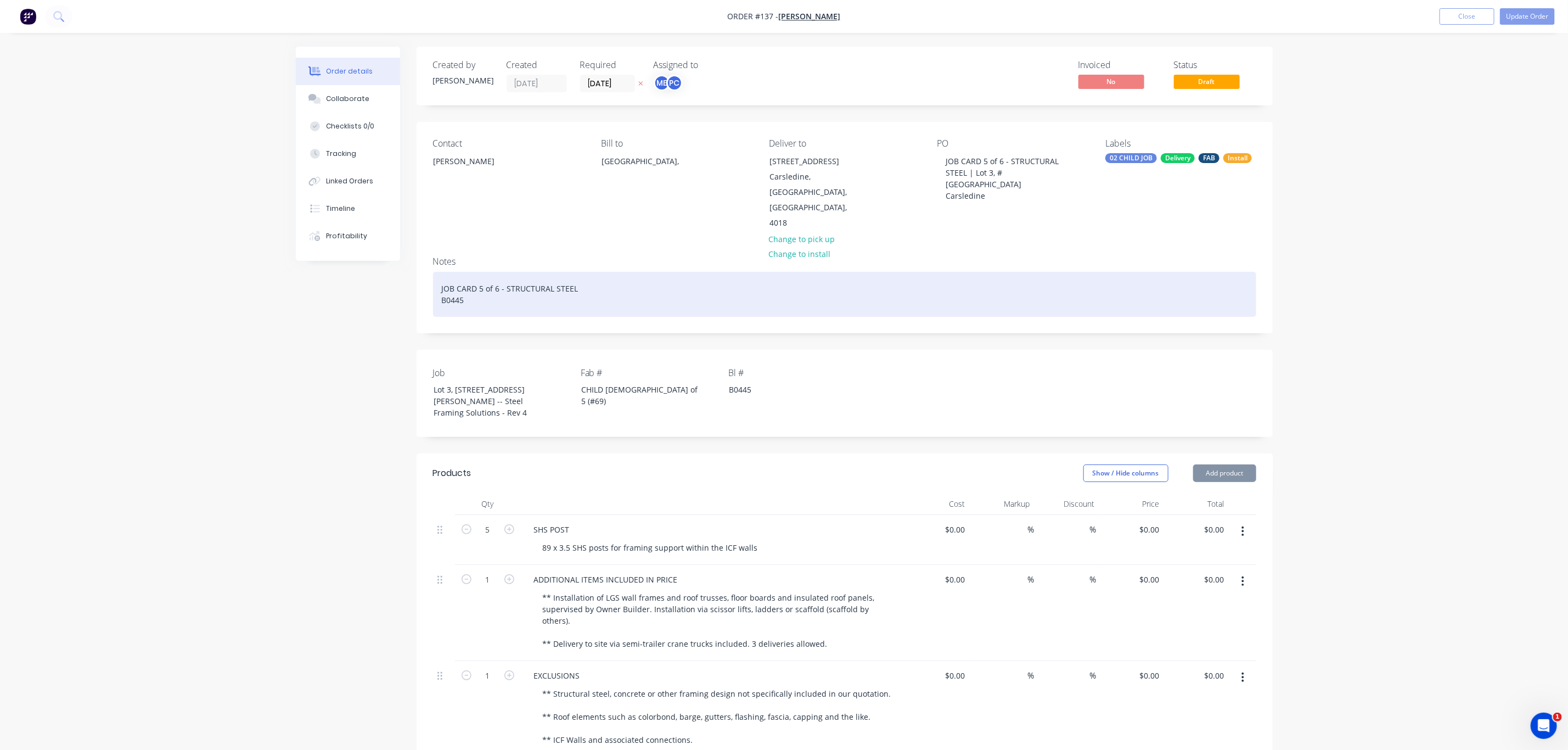
click at [659, 272] on div "JOB CARD 5 of 6 - STRUCTURAL STEEL B0445" at bounding box center [845, 294] width 824 height 45
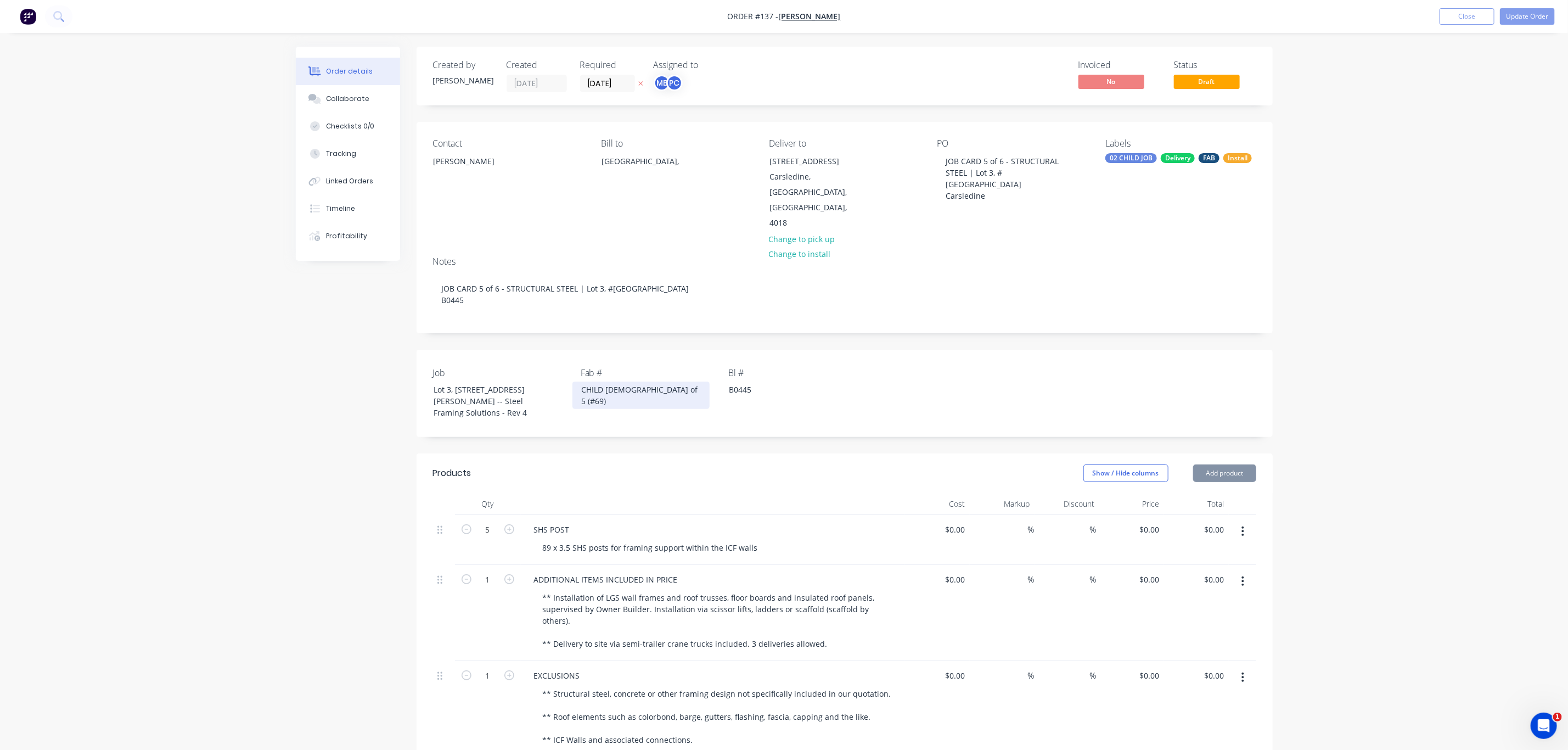
click at [624, 382] on div "CHILD 5 of 5 (#69)" at bounding box center [641, 395] width 137 height 28
click at [1532, 18] on button "Update Order" at bounding box center [1527, 16] width 55 height 17
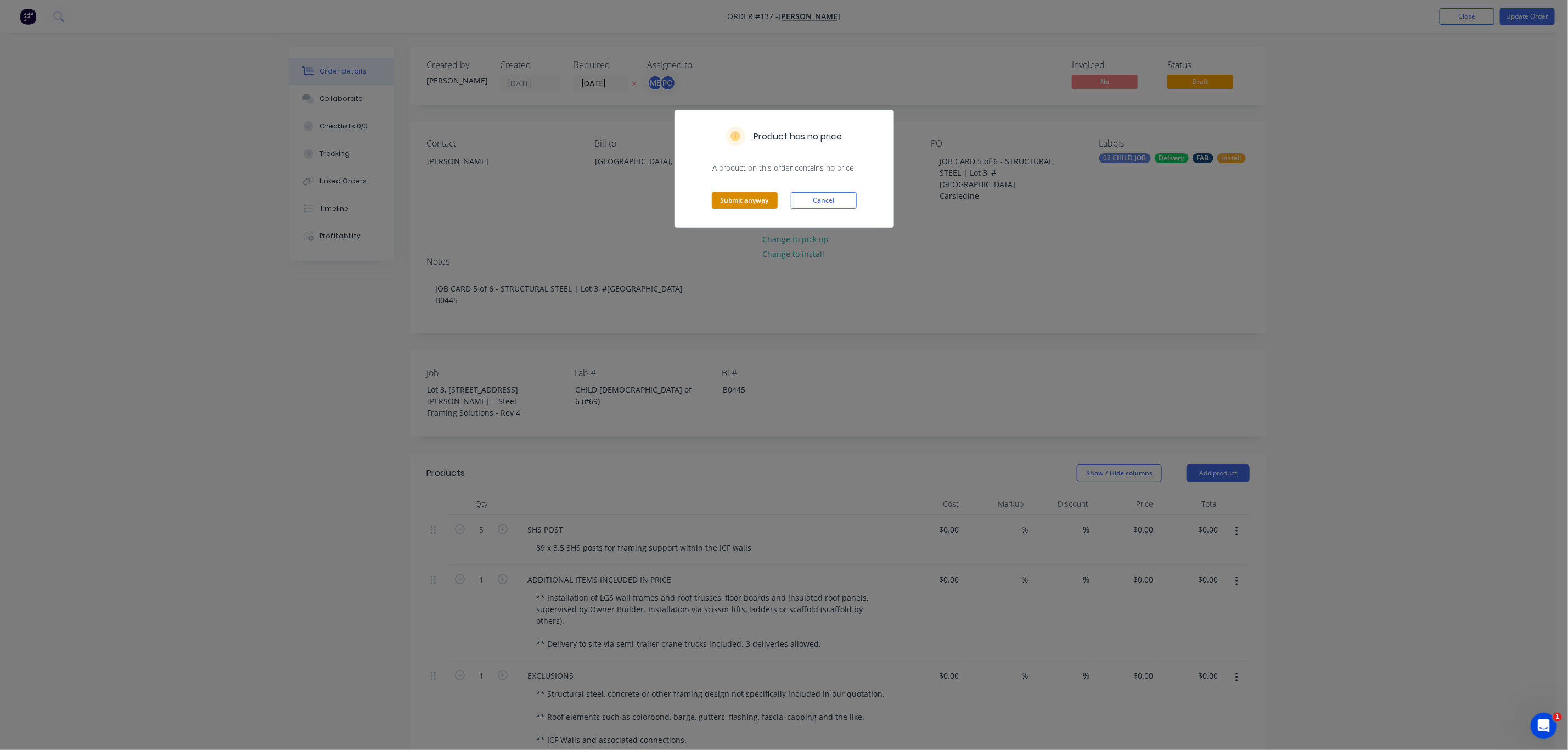
click at [753, 200] on button "Submit anyway" at bounding box center [744, 200] width 66 height 17
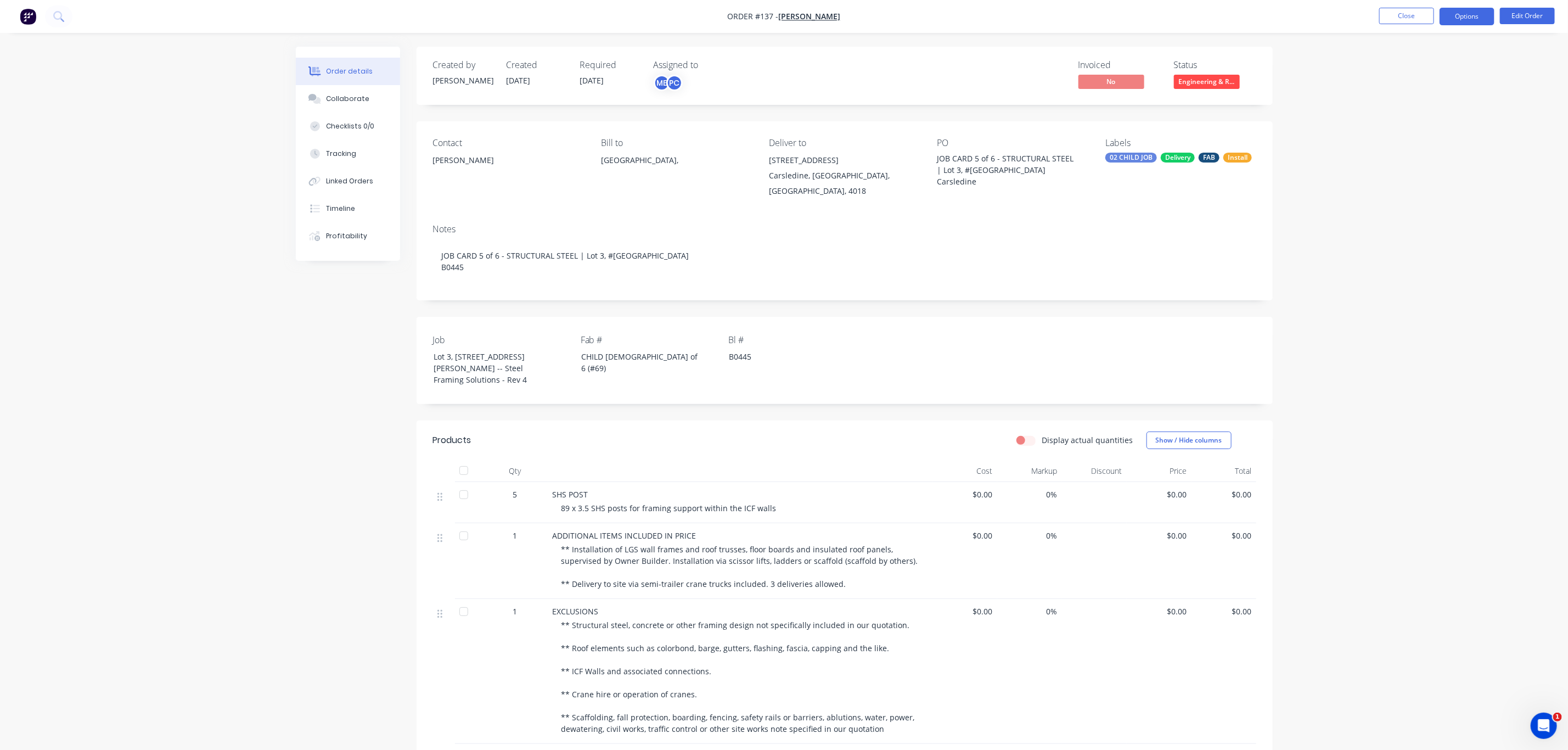
click at [1461, 22] on button "Options" at bounding box center [1467, 17] width 55 height 18
click at [1420, 269] on div "Duplicate" at bounding box center [1434, 265] width 101 height 16
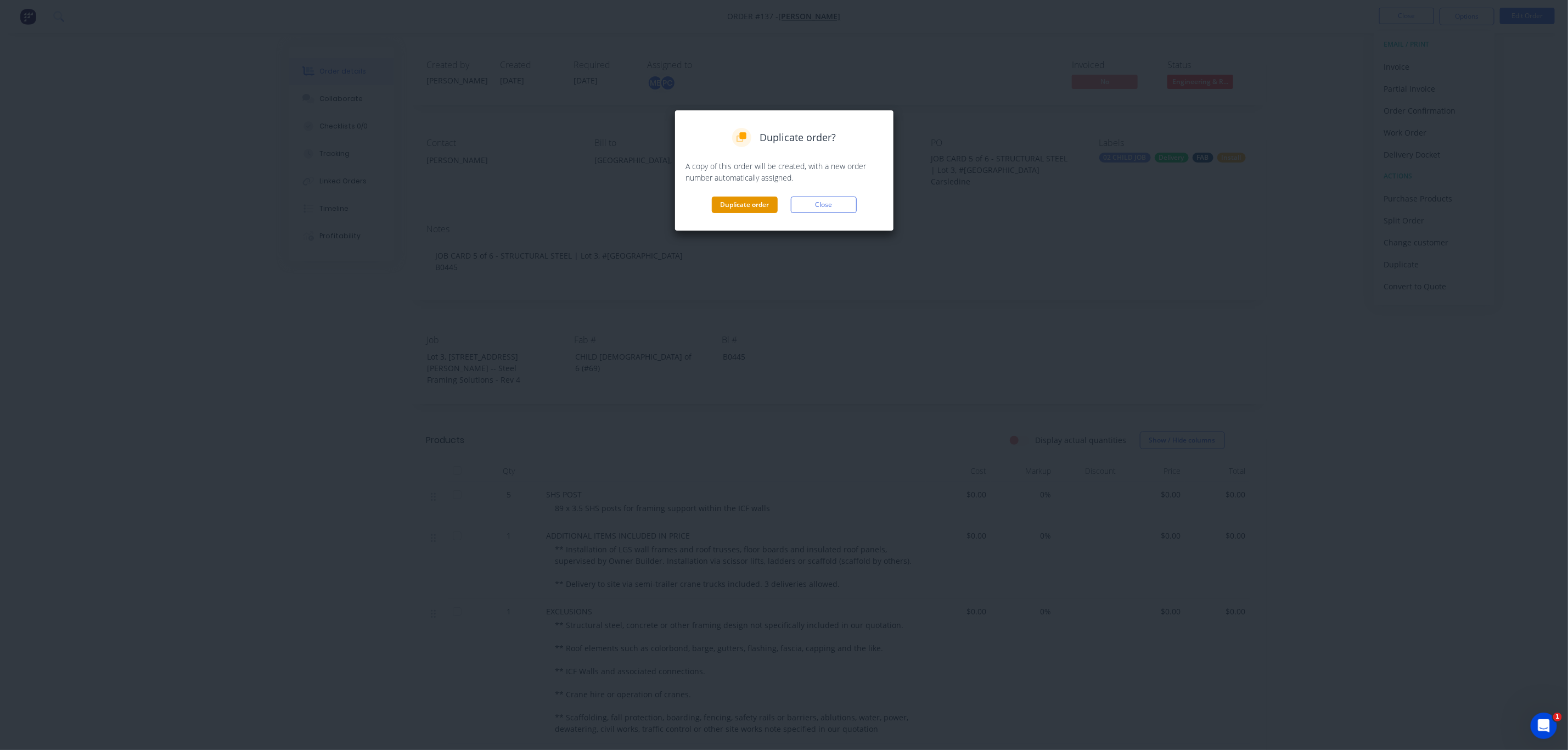
click at [751, 200] on button "Duplicate order" at bounding box center [744, 204] width 66 height 17
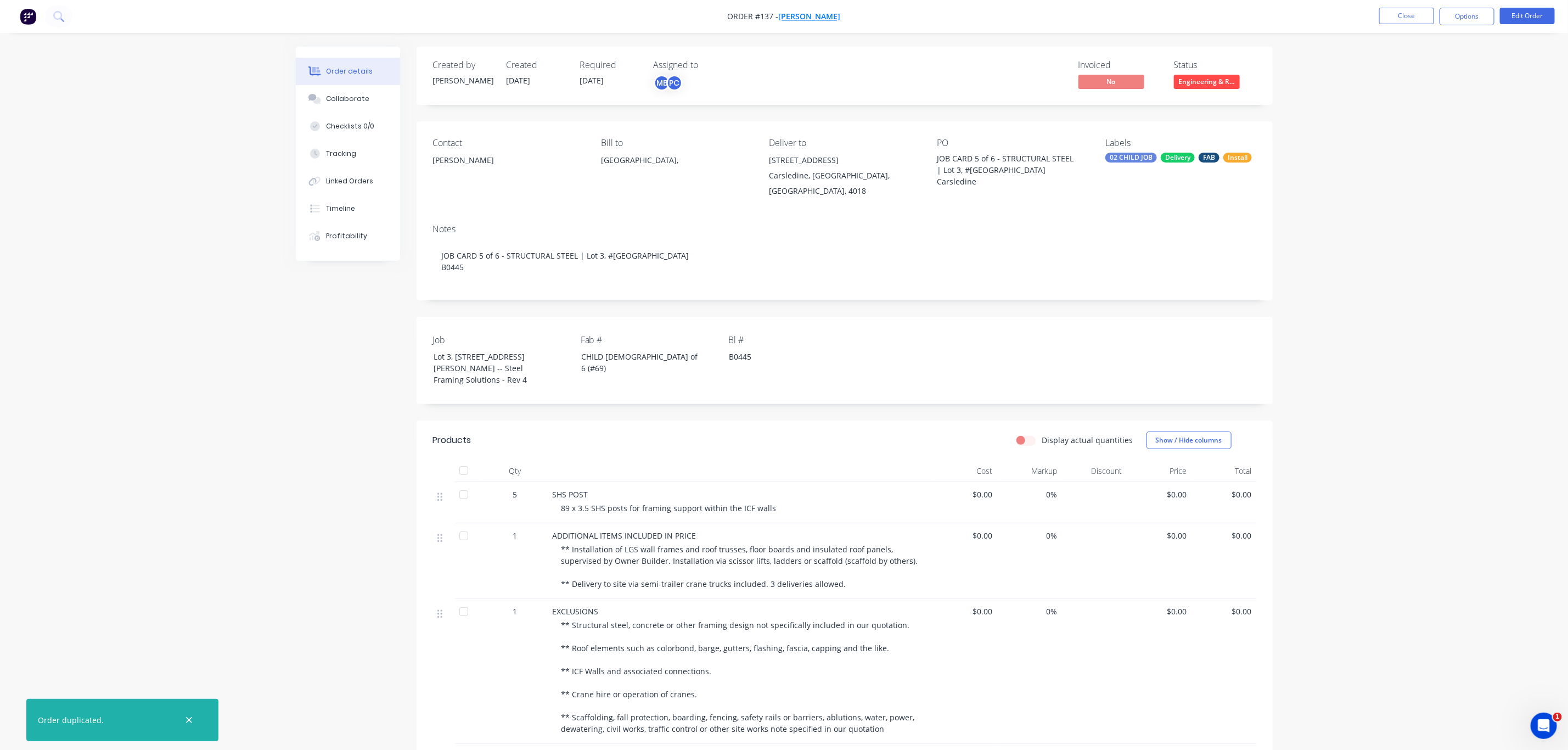
click at [801, 12] on span "[PERSON_NAME]" at bounding box center [809, 17] width 62 height 10
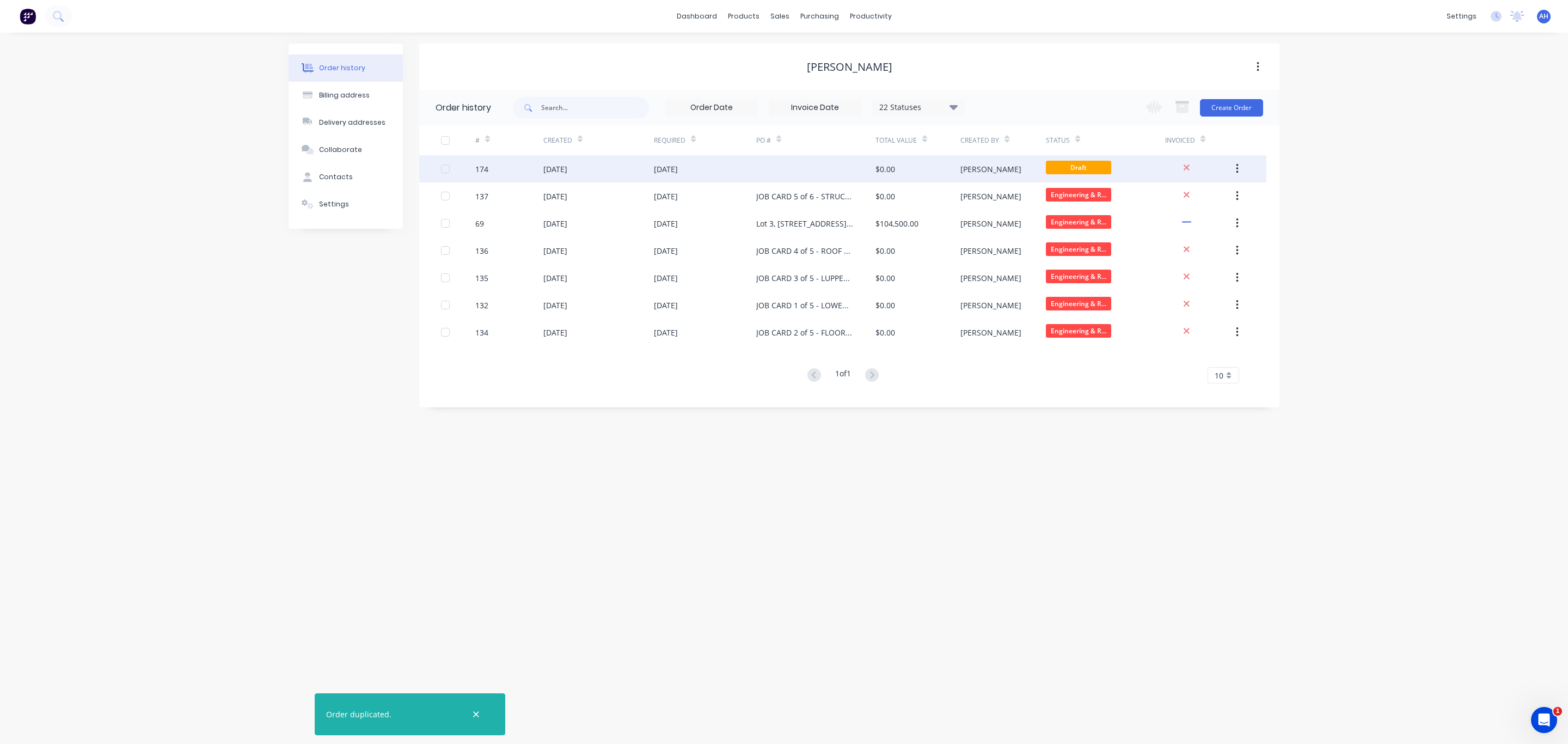
click at [732, 165] on div "29 Aug 2025" at bounding box center [705, 169] width 102 height 27
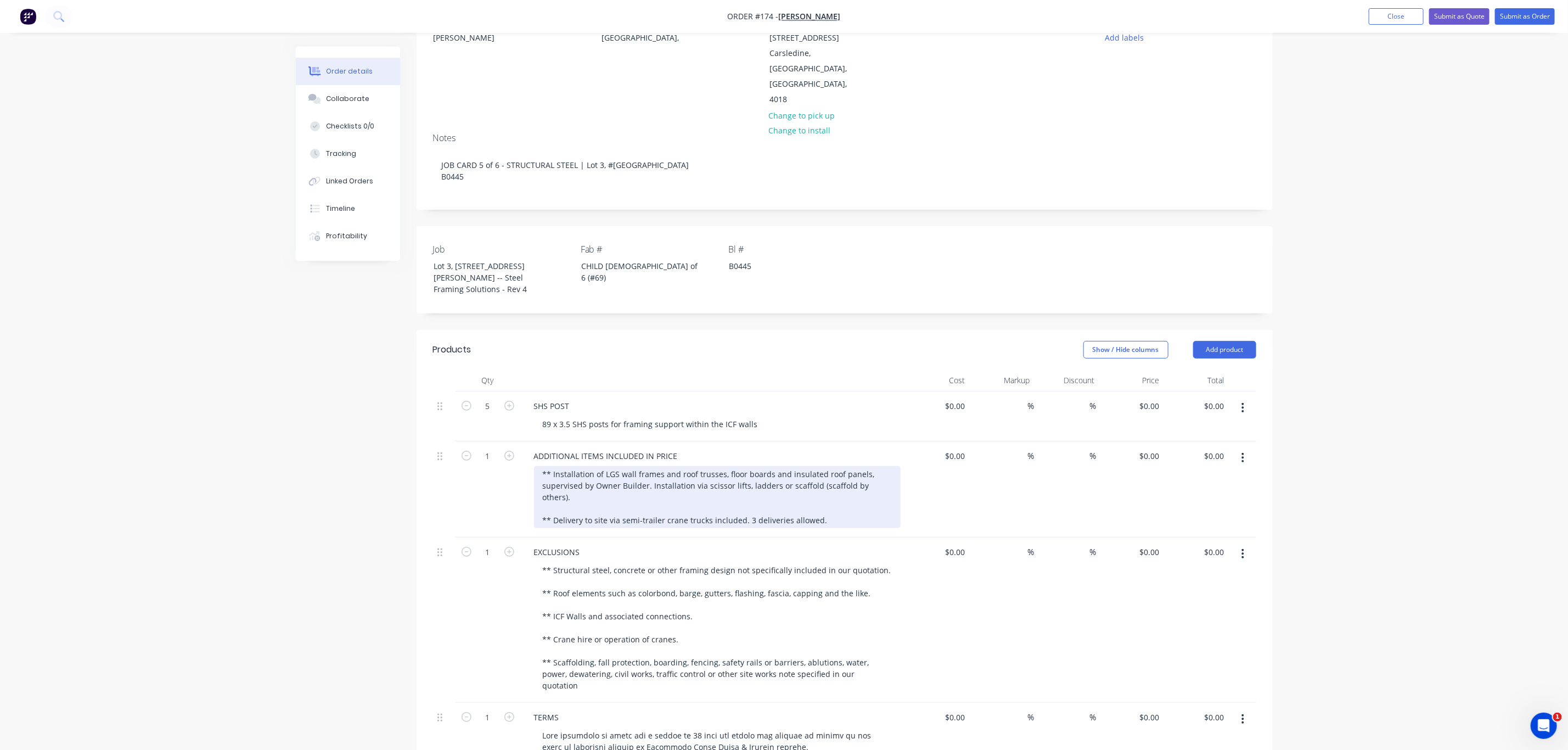
scroll to position [144, 0]
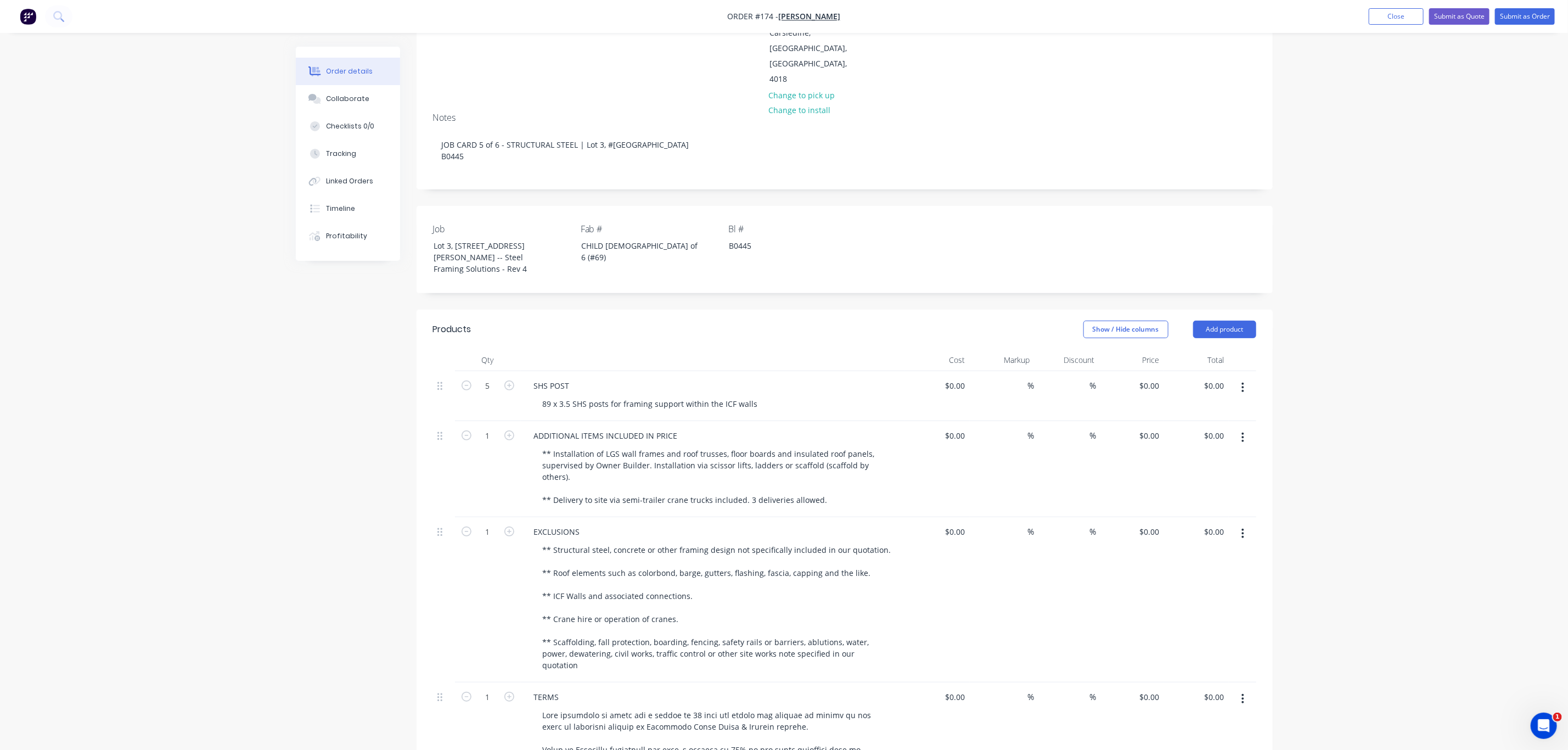
drag, startPoint x: 1244, startPoint y: 359, endPoint x: 1157, endPoint y: 364, distance: 87.1
click at [1243, 382] on icon "button" at bounding box center [1243, 388] width 2 height 12
click at [1191, 474] on div "Delete" at bounding box center [1205, 482] width 85 height 16
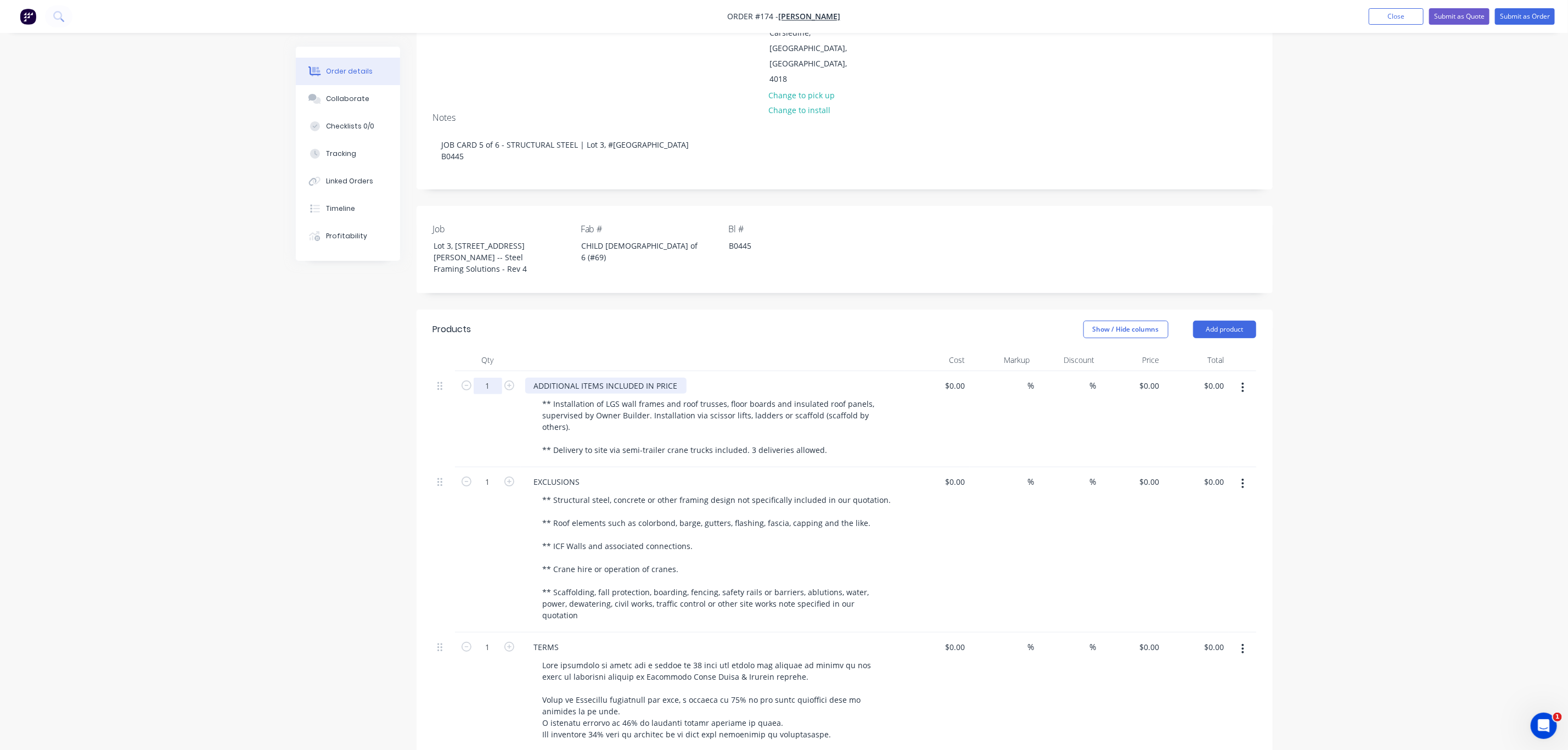
drag, startPoint x: 693, startPoint y: 357, endPoint x: 490, endPoint y: 358, distance: 203.0
click at [490, 371] on div "1 ADDITIONAL ITEMS INCLUDED IN PRICE ** Installation of LGS wall frames and roo…" at bounding box center [845, 419] width 824 height 96
click at [1392, 414] on div "Order details Collaborate Checklists 0/0 Tracking Linked Orders Timeline Profit…" at bounding box center [784, 548] width 1568 height 1383
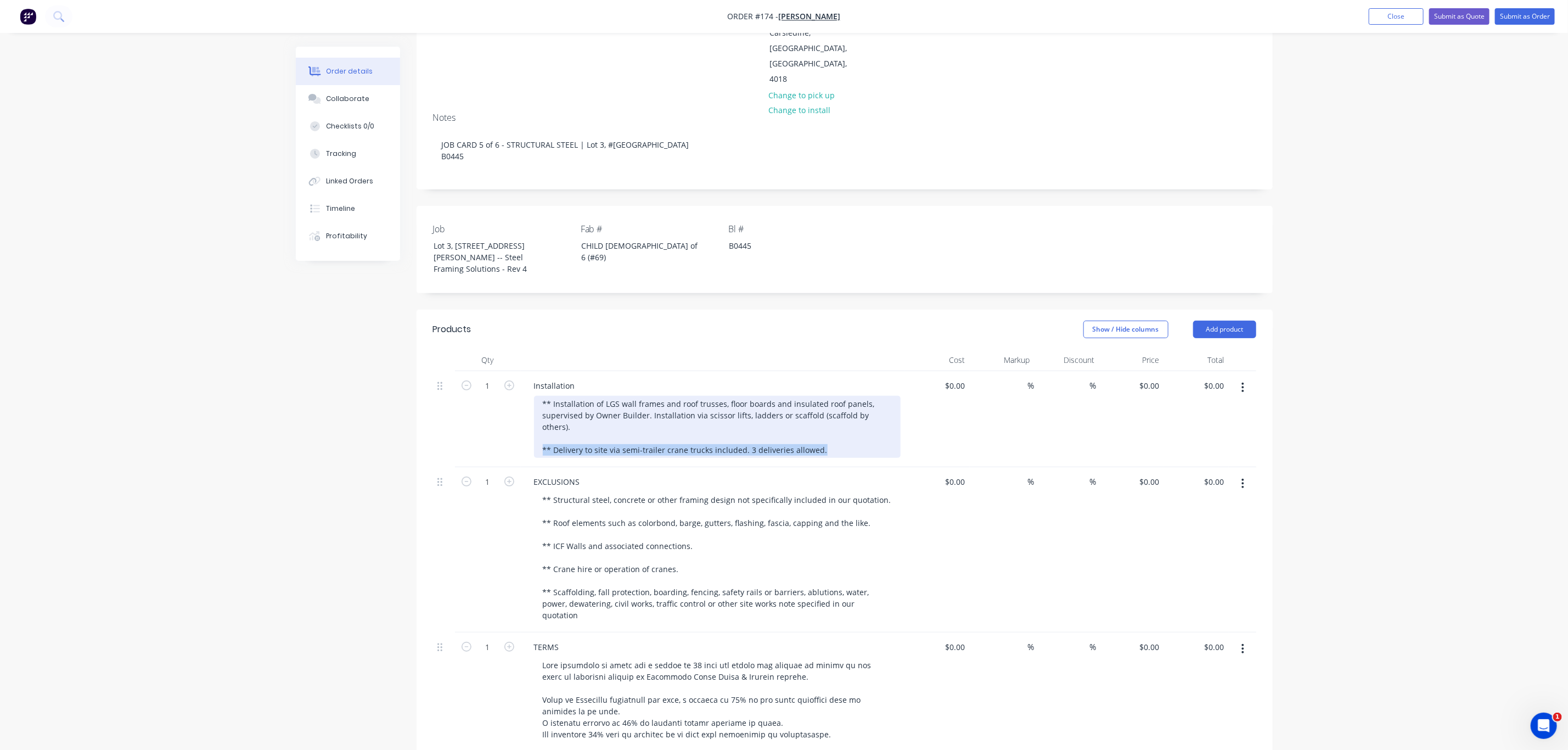
drag, startPoint x: 821, startPoint y: 410, endPoint x: 525, endPoint y: 422, distance: 296.2
click at [525, 422] on div "Installation ** Installation of LGS wall frames and roof trusses, floor boards …" at bounding box center [713, 419] width 384 height 96
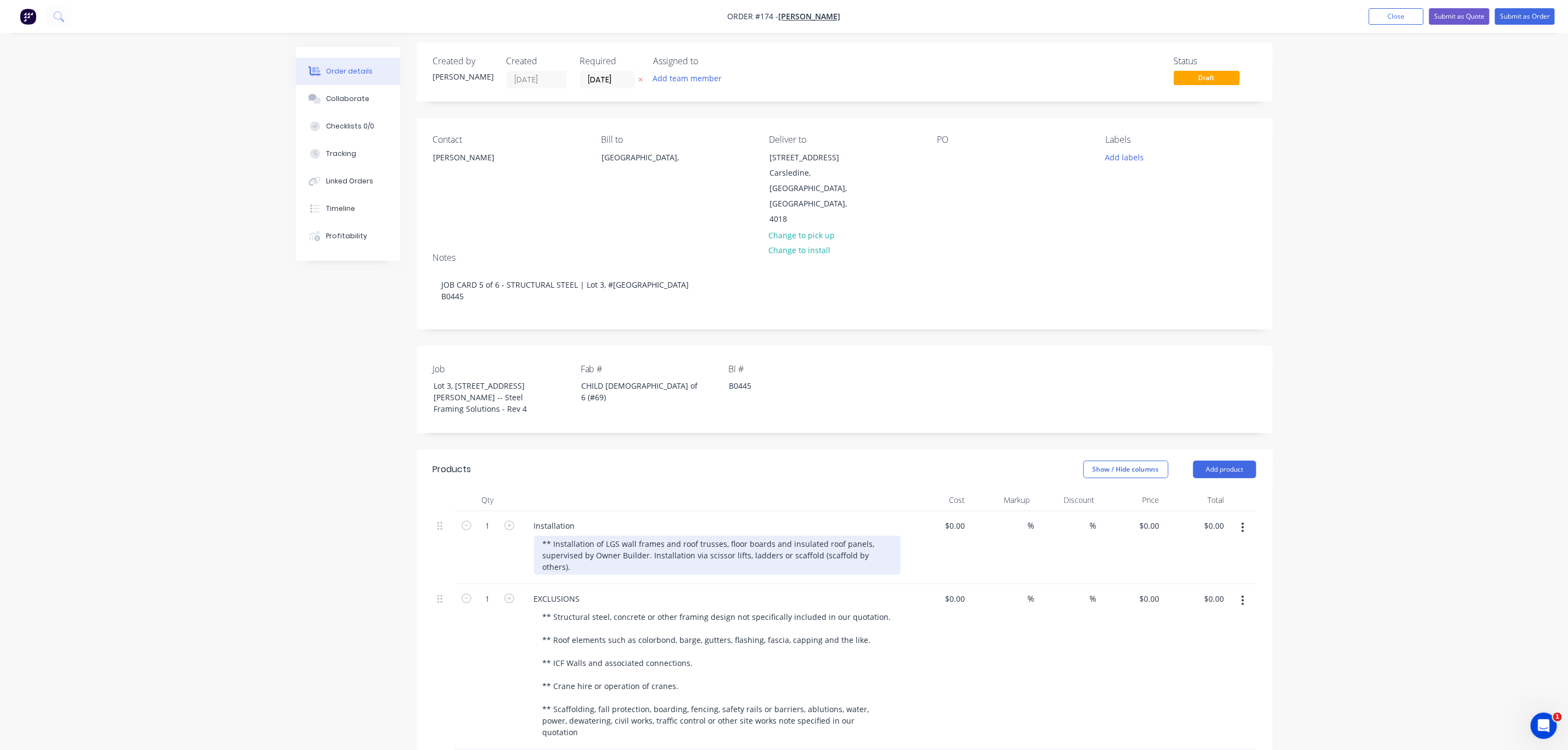
scroll to position [0, 0]
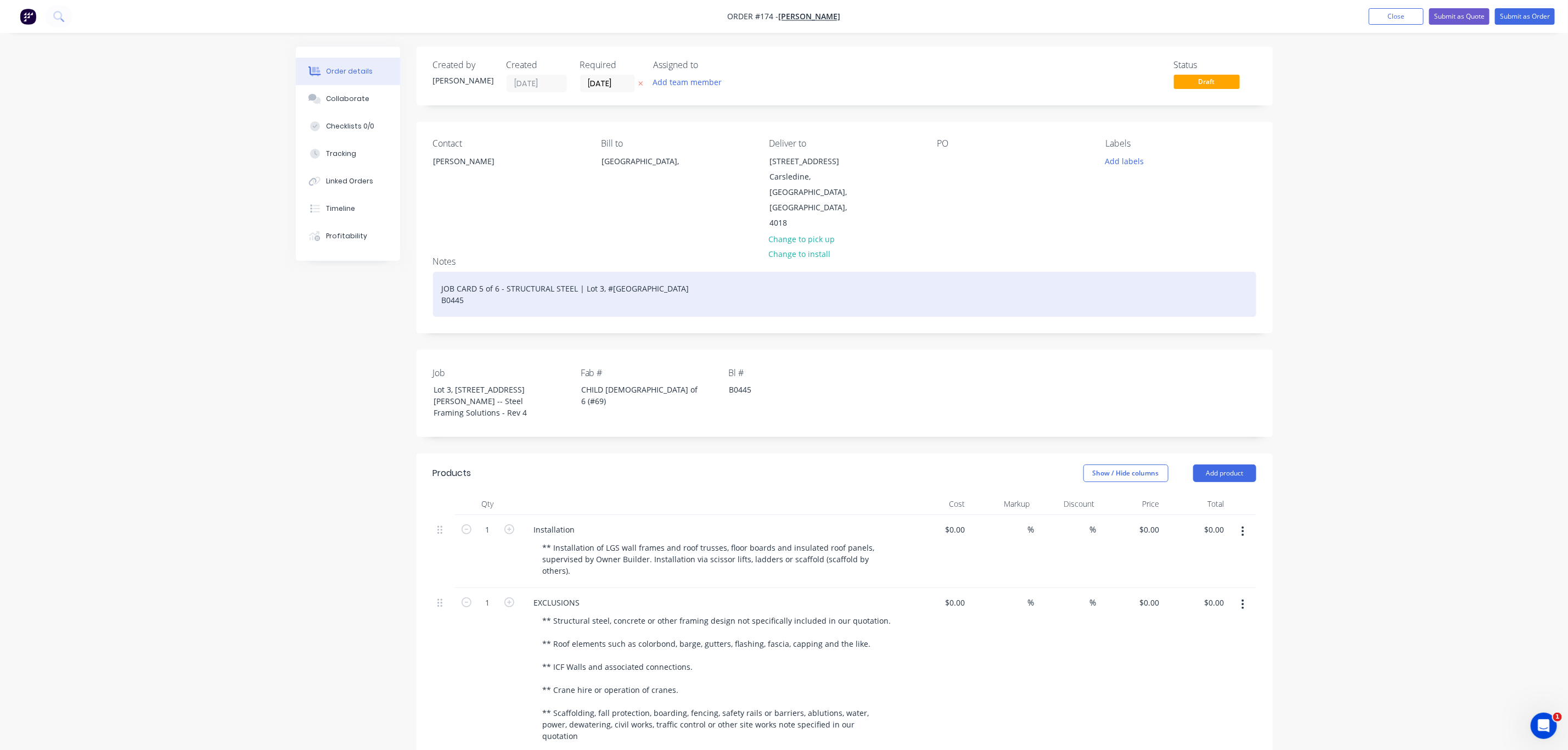
click at [481, 272] on div "JOB CARD 5 of 6 - STRUCTURAL STEEL | Lot 3, #6 Cowie RoadCarsledine B0445" at bounding box center [845, 294] width 824 height 45
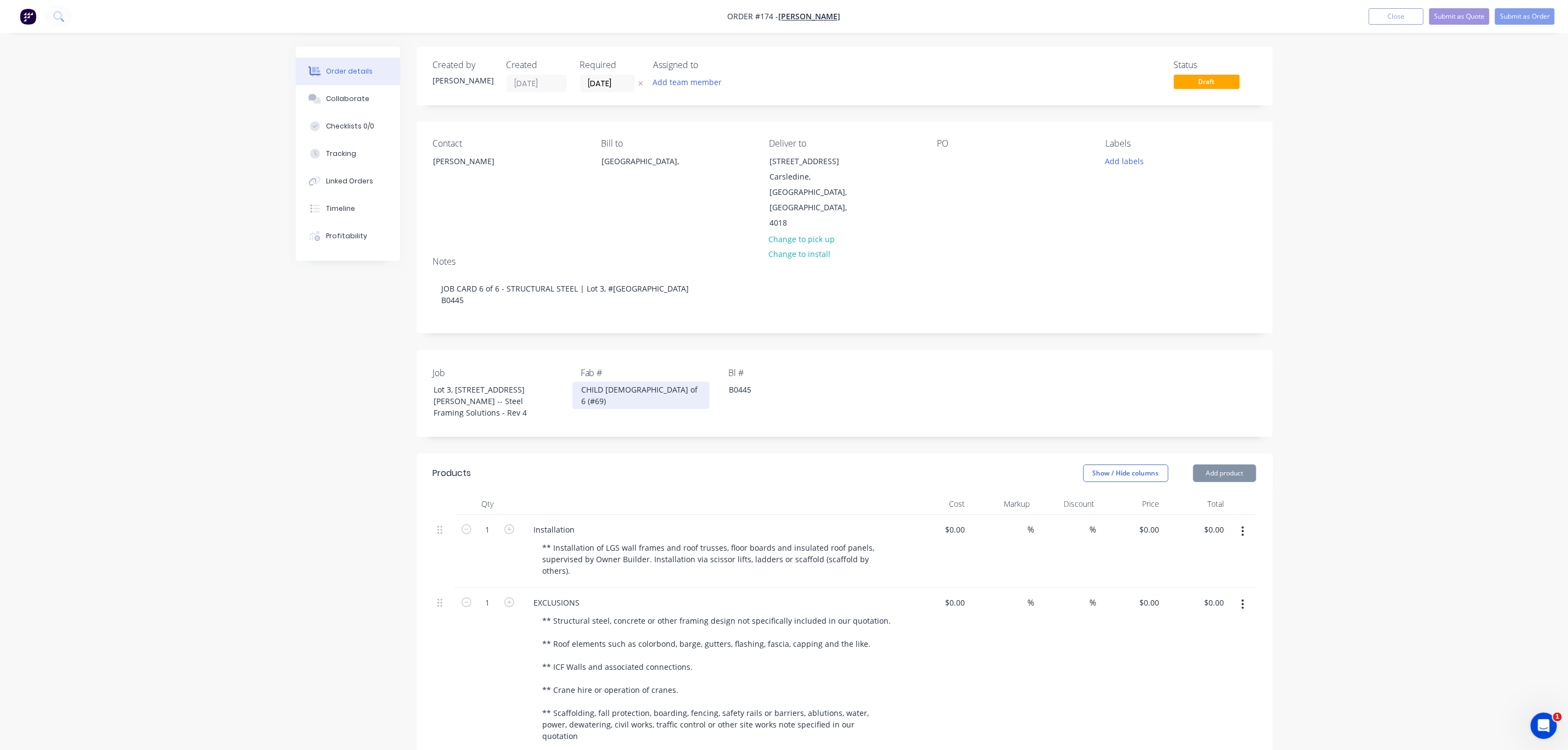
click at [608, 382] on div "CHILD 5 of 6 (#69)" at bounding box center [641, 395] width 137 height 28
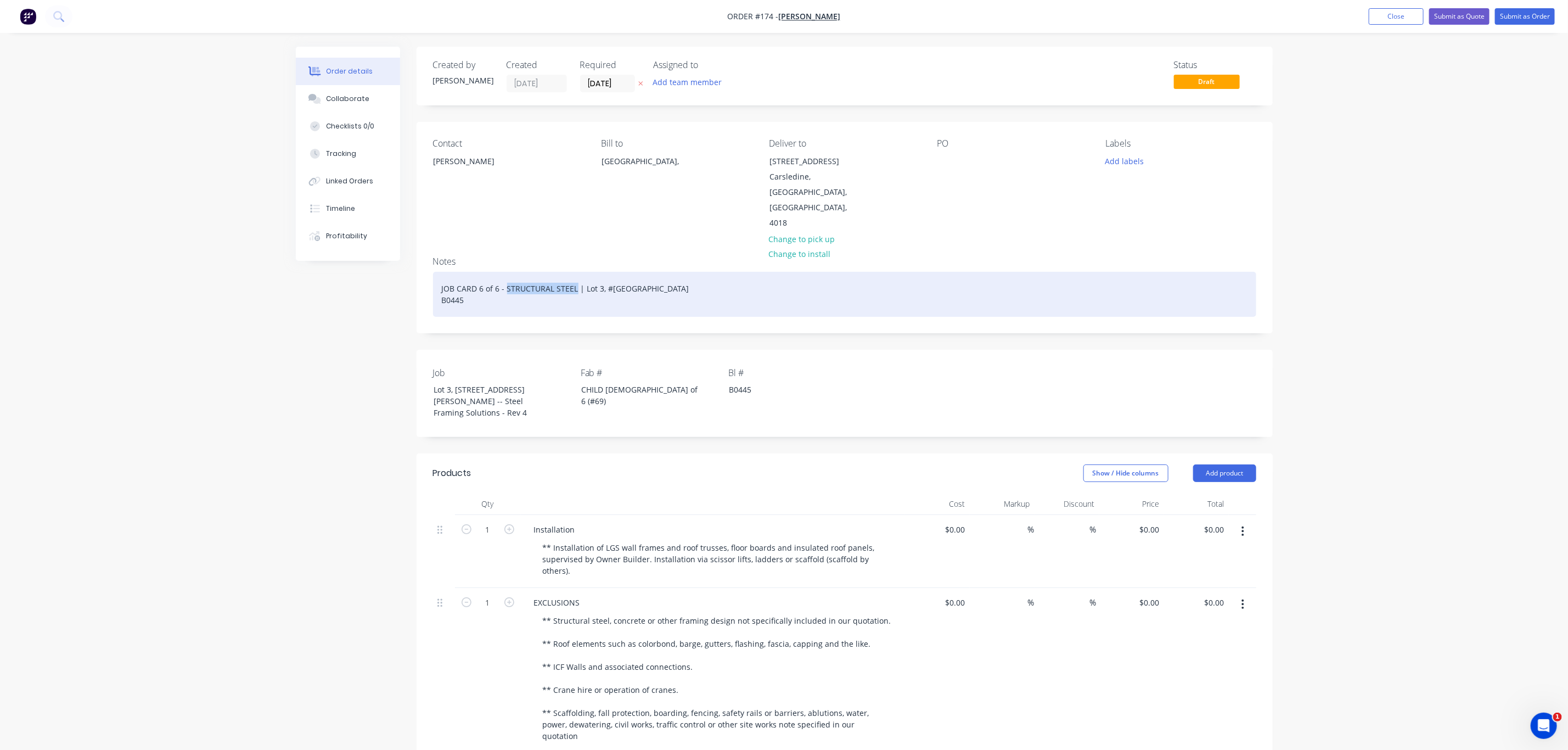
drag, startPoint x: 506, startPoint y: 256, endPoint x: 574, endPoint y: 258, distance: 68.0
click at [574, 272] on div "JOB CARD 6 of 6 - STRUCTURAL STEEL | Lot 3, #6 Cowie RoadCarsledine B0445" at bounding box center [845, 294] width 824 height 45
drag, startPoint x: 746, startPoint y: 257, endPoint x: 430, endPoint y: 247, distance: 316.2
click at [430, 247] on div "Notes JOB CARD 6 of 6 - INSTALLATION | Lot 3, #6 Cowie RoadCarsledine B0445" at bounding box center [844, 290] width 856 height 85
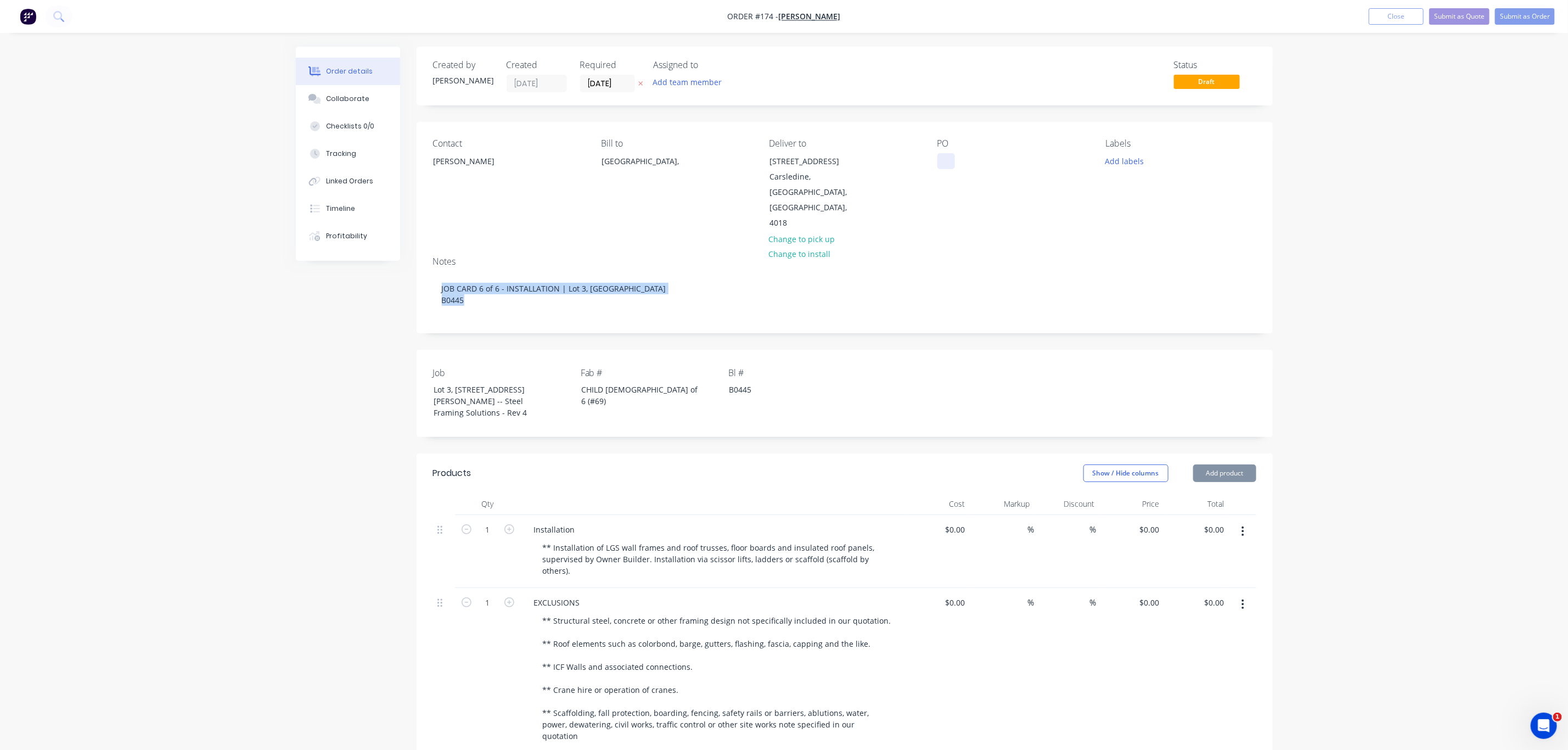
click at [946, 162] on div at bounding box center [946, 161] width 18 height 16
paste div
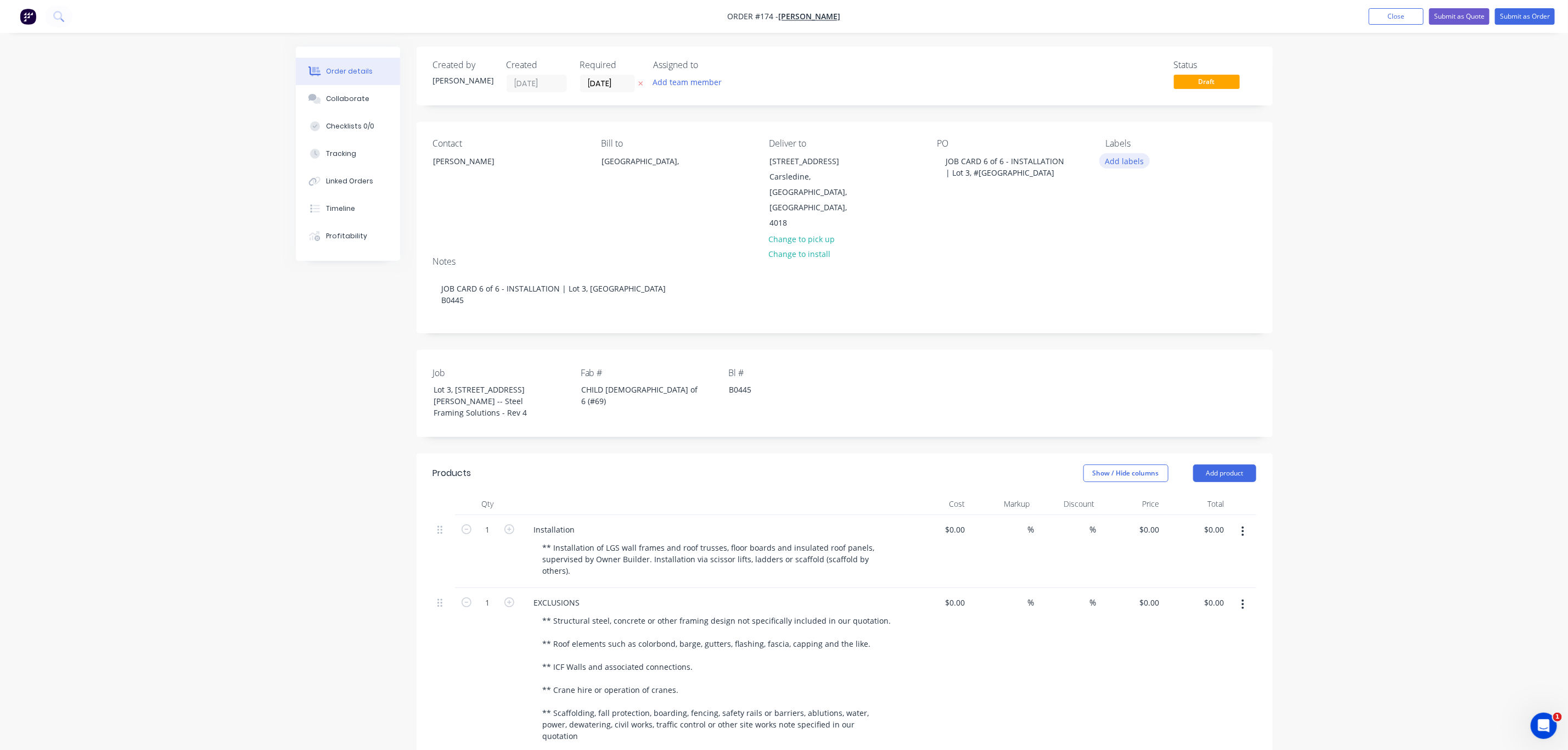
click at [1113, 157] on button "Add labels" at bounding box center [1125, 161] width 50 height 15
click at [1157, 282] on div "02 CHILD JOB" at bounding box center [1162, 281] width 52 height 12
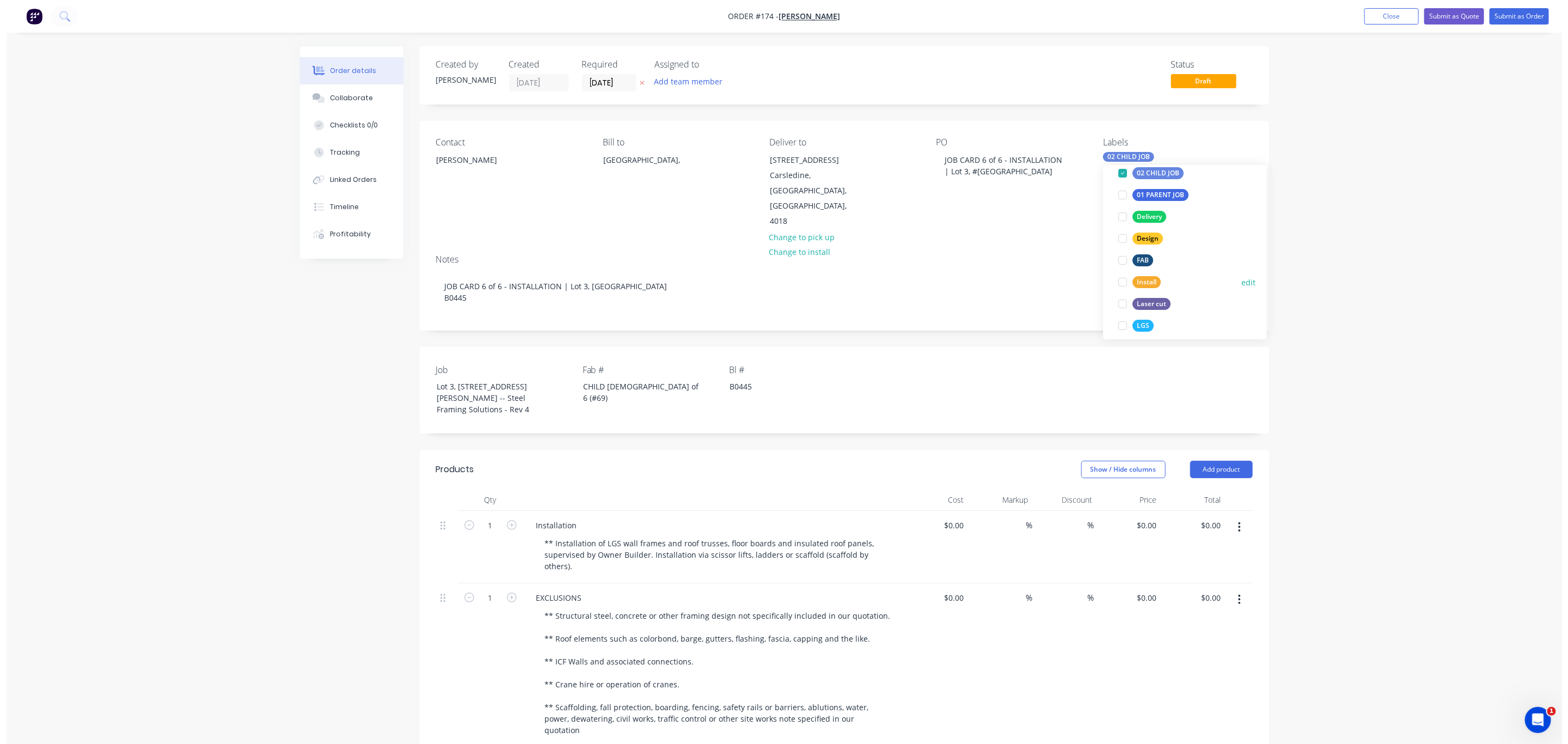
scroll to position [82, 0]
click at [1139, 280] on div "Install" at bounding box center [1141, 279] width 29 height 12
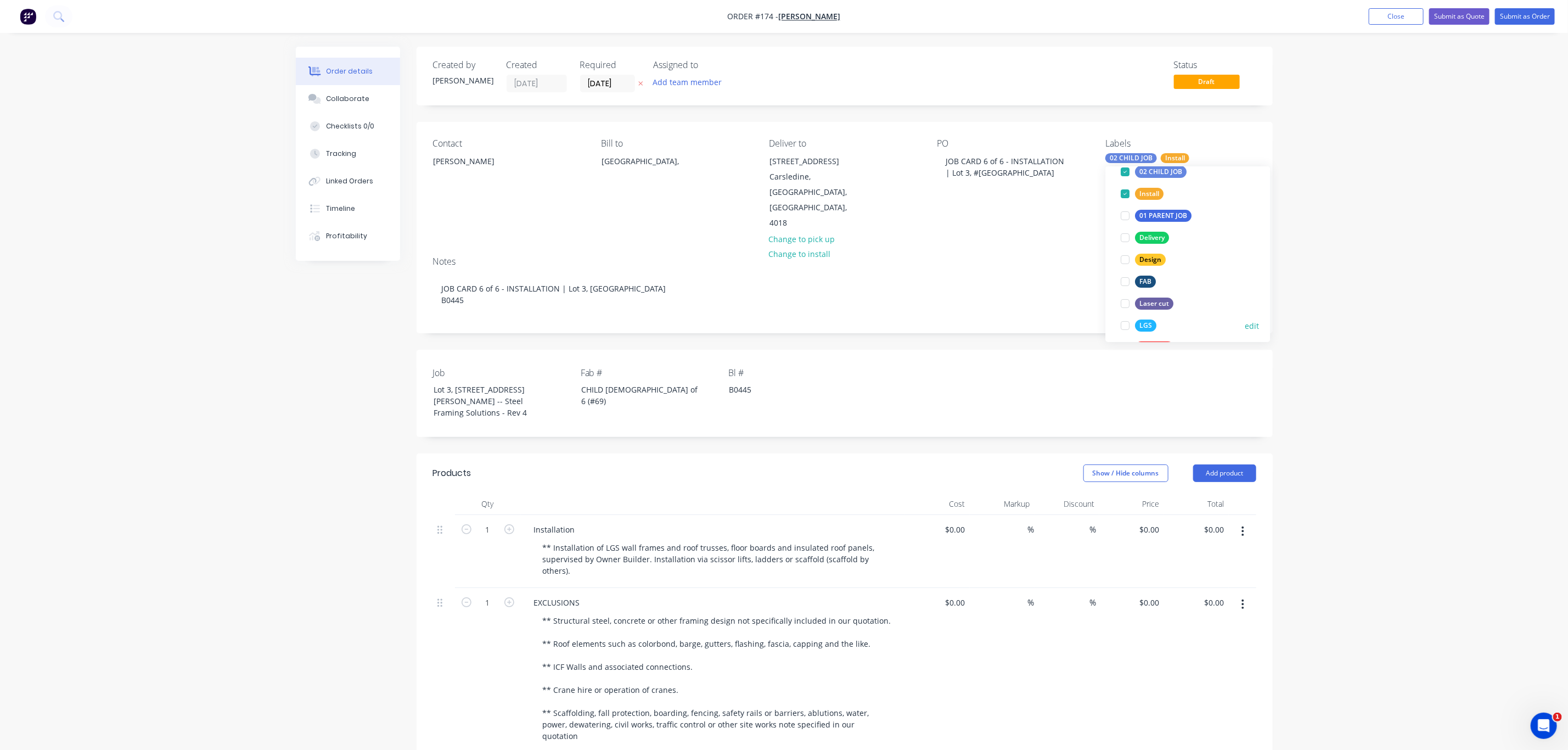
click at [1141, 325] on div "LGS" at bounding box center [1146, 326] width 21 height 12
click at [1365, 319] on div "Order details Collaborate Checklists 0/0 Tracking Linked Orders Timeline Profit…" at bounding box center [784, 680] width 1568 height 1360
click at [1518, 17] on button "Submit as Order" at bounding box center [1524, 16] width 60 height 17
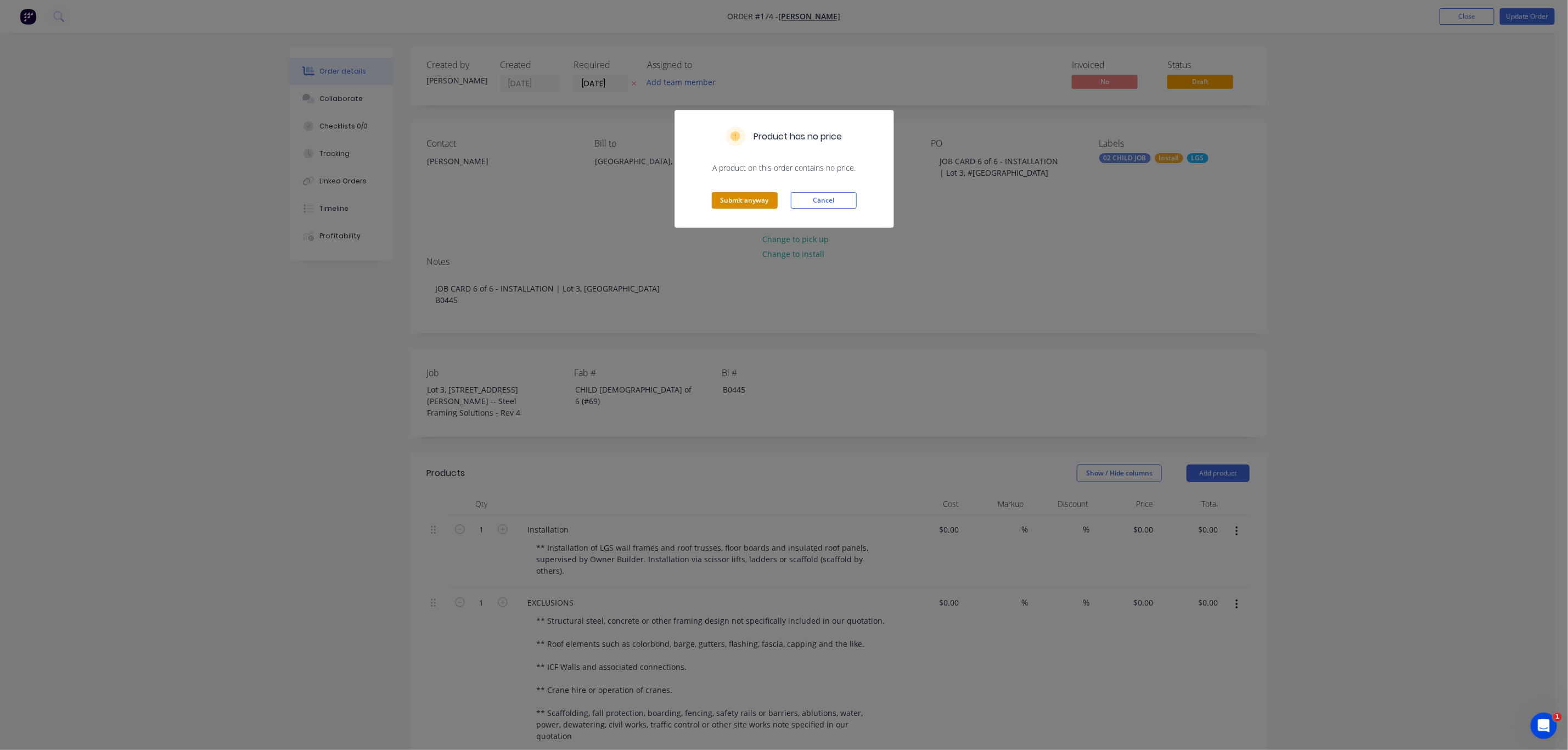
click at [762, 195] on button "Submit anyway" at bounding box center [744, 200] width 66 height 17
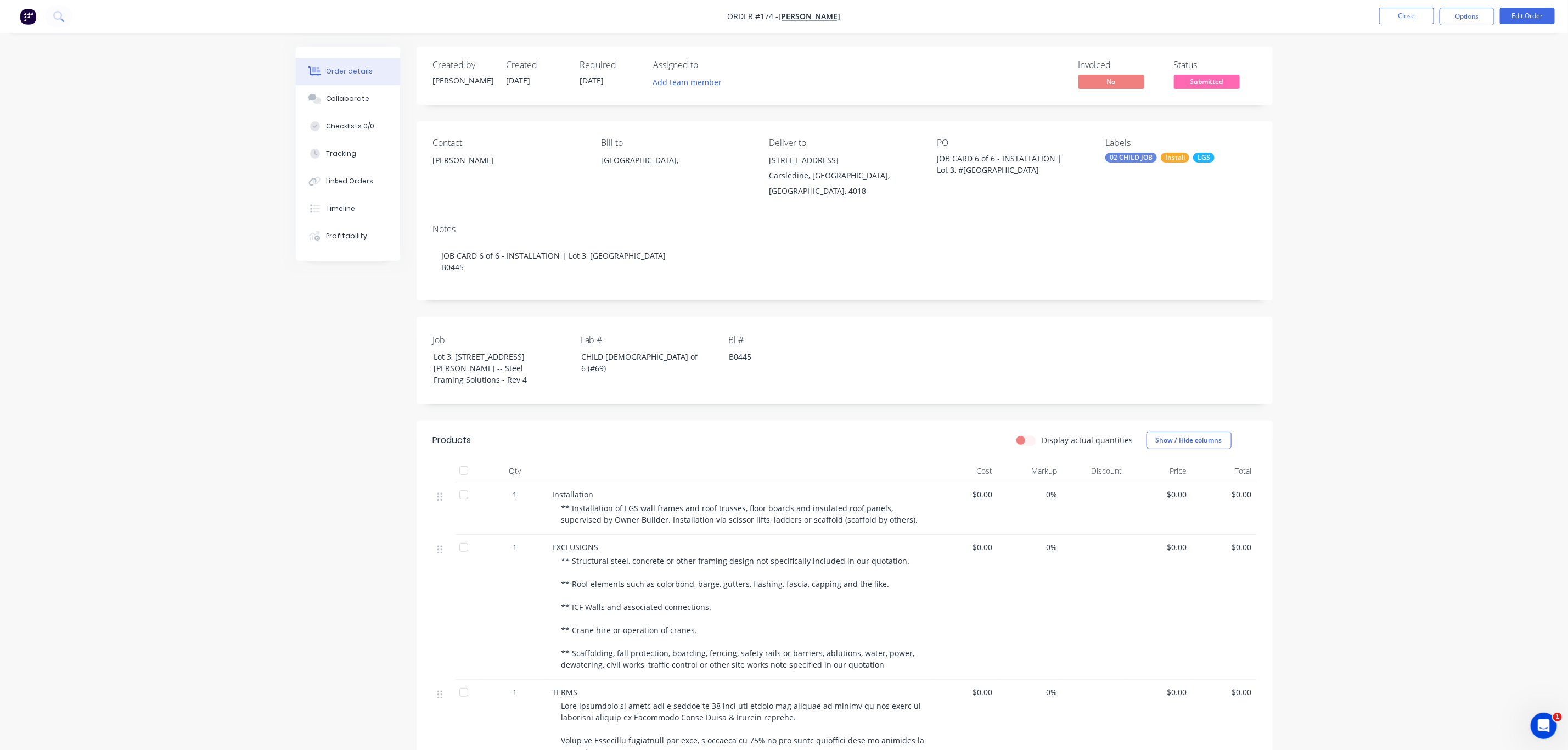
click at [1194, 80] on span "Submitted" at bounding box center [1207, 82] width 66 height 14
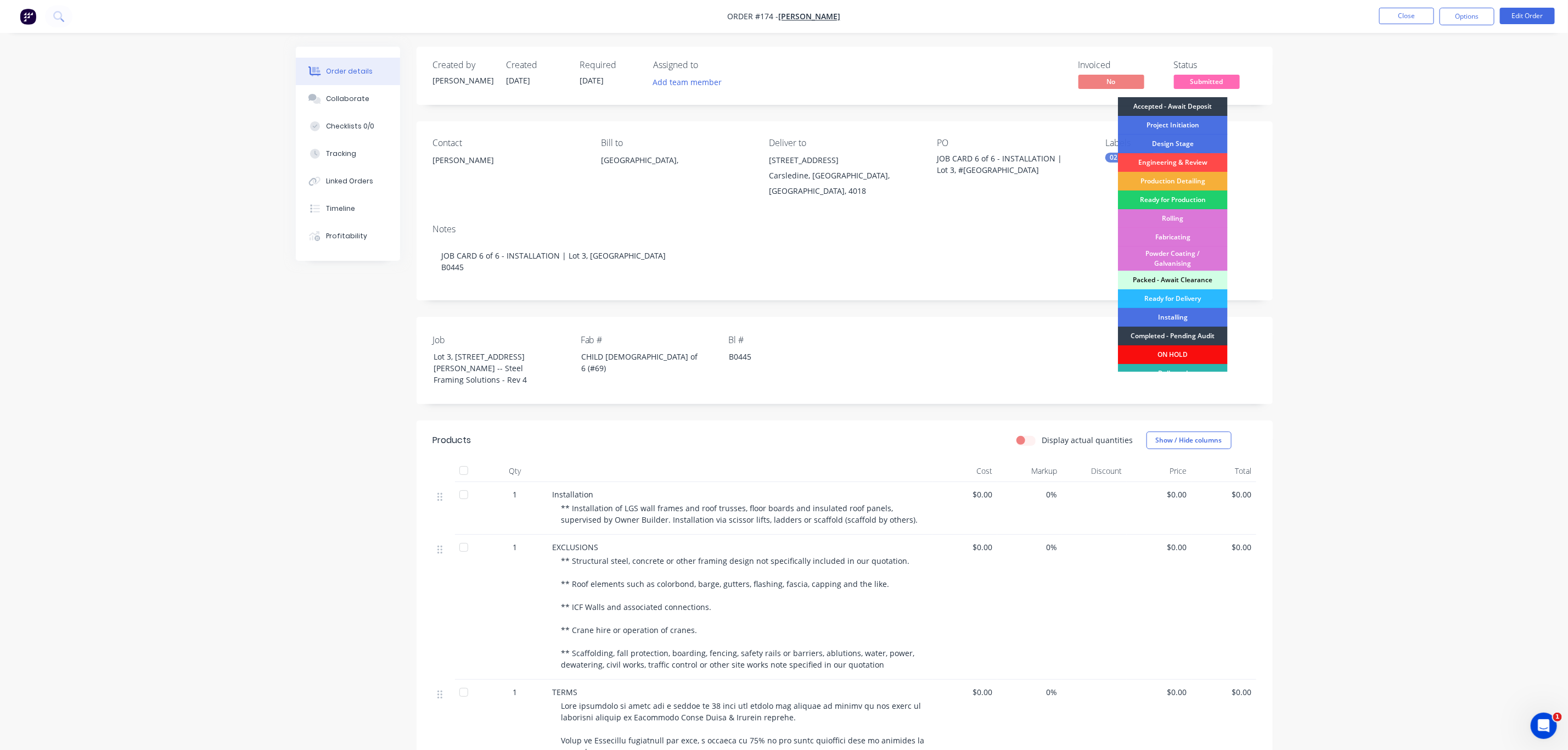
click at [1162, 160] on div "Engineering & Review" at bounding box center [1173, 163] width 110 height 18
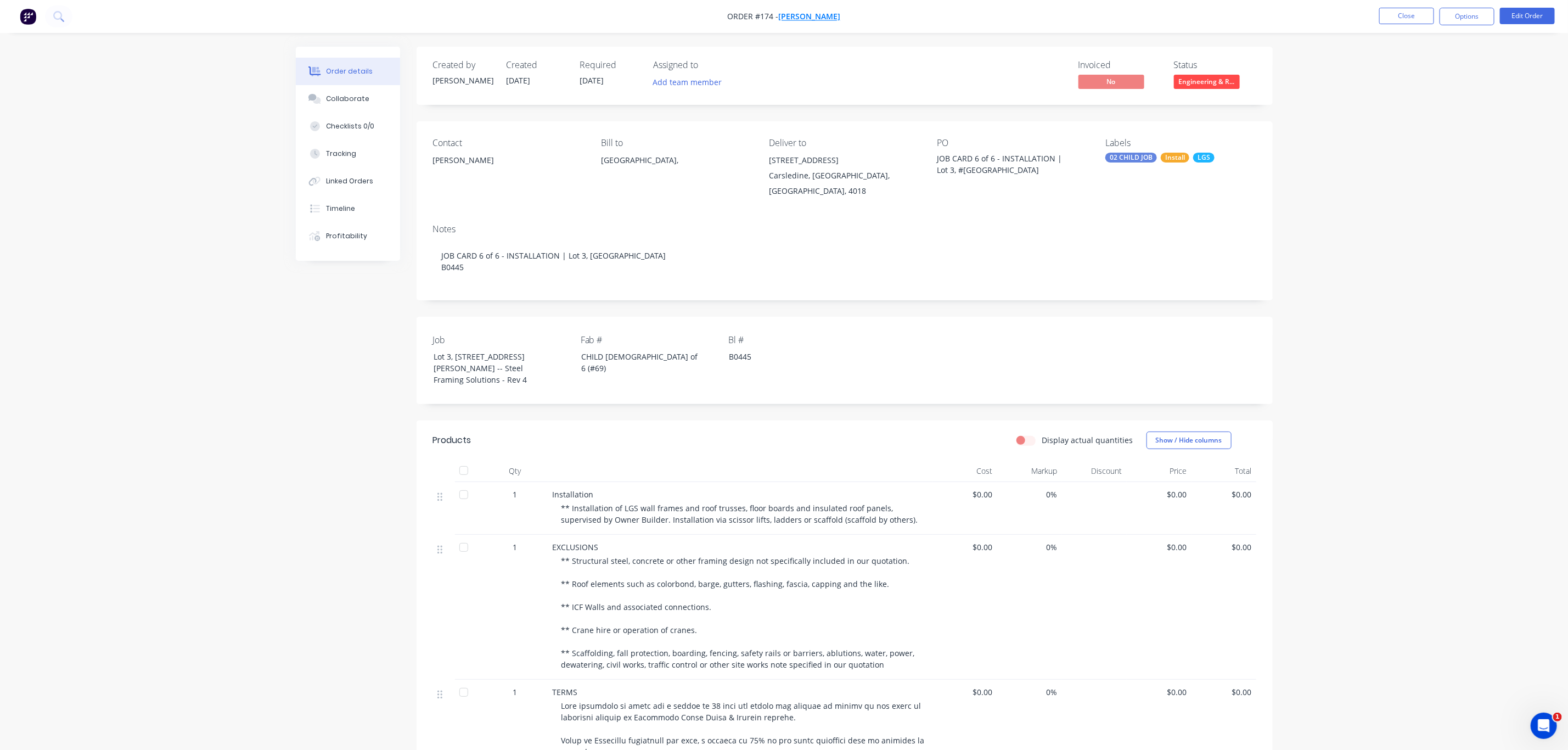
click at [816, 15] on span "[PERSON_NAME]" at bounding box center [809, 17] width 62 height 10
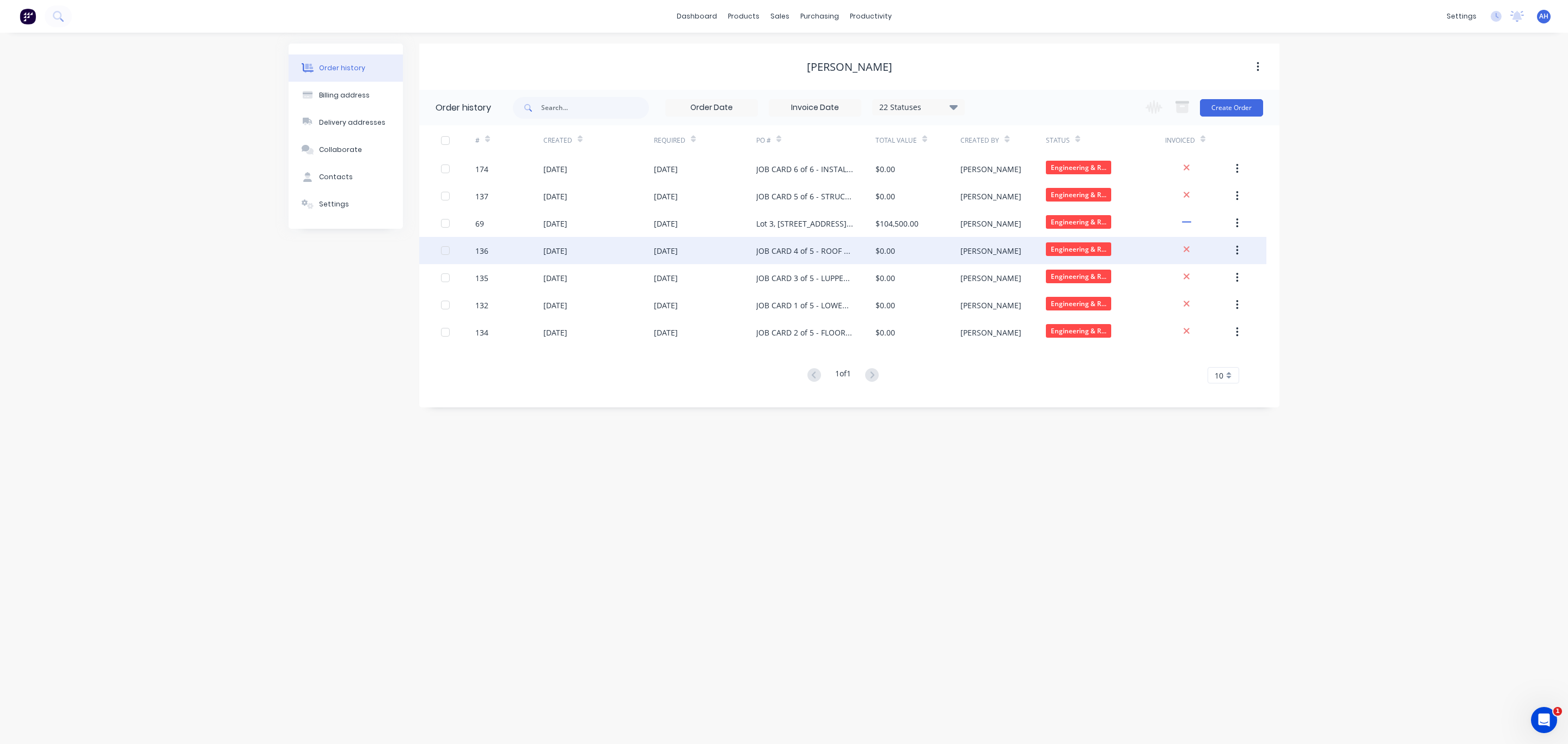
click at [821, 250] on div "JOB CARD 4 of 5 - ROOF TRUSSES" at bounding box center [805, 250] width 97 height 12
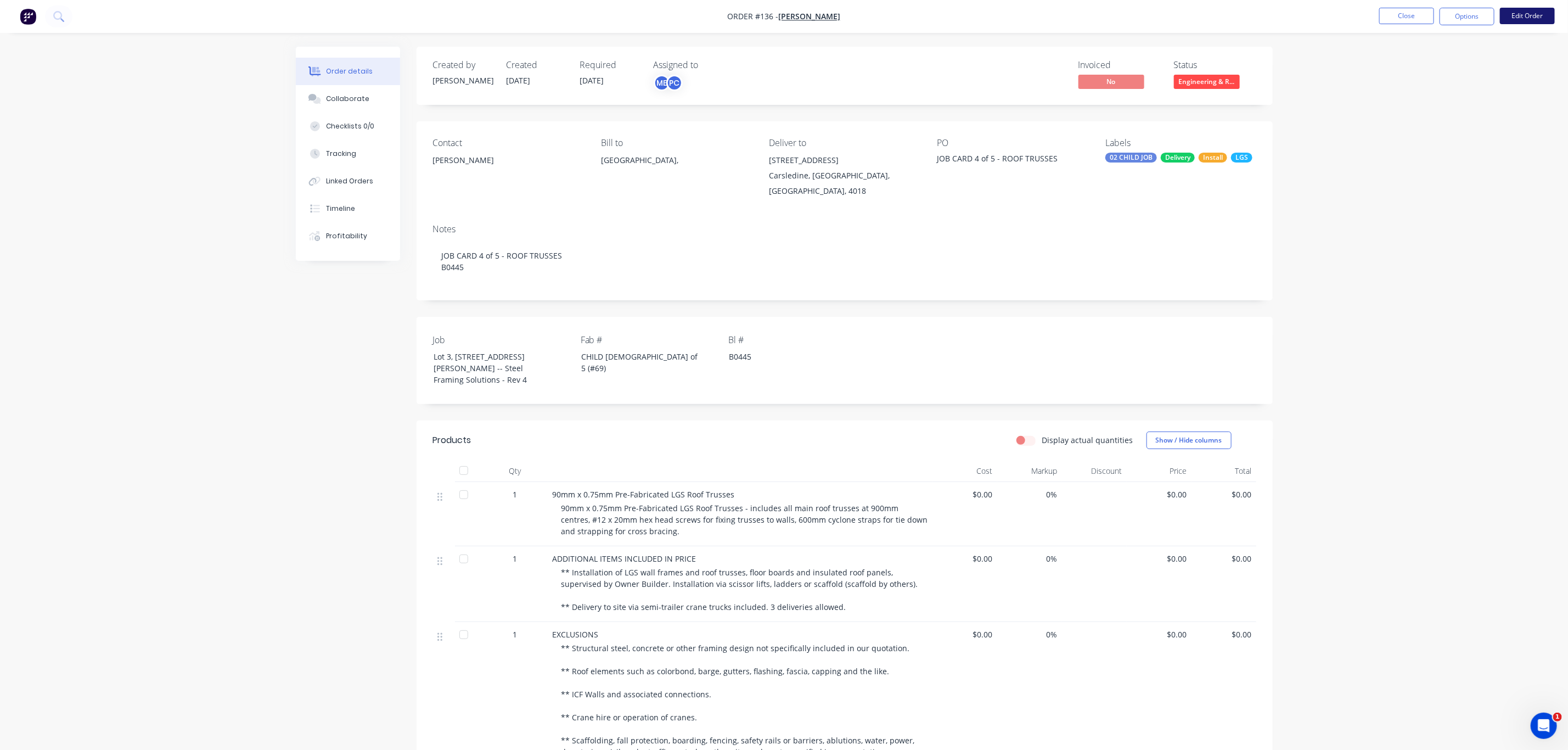
click at [1527, 15] on button "Edit Order" at bounding box center [1527, 16] width 55 height 17
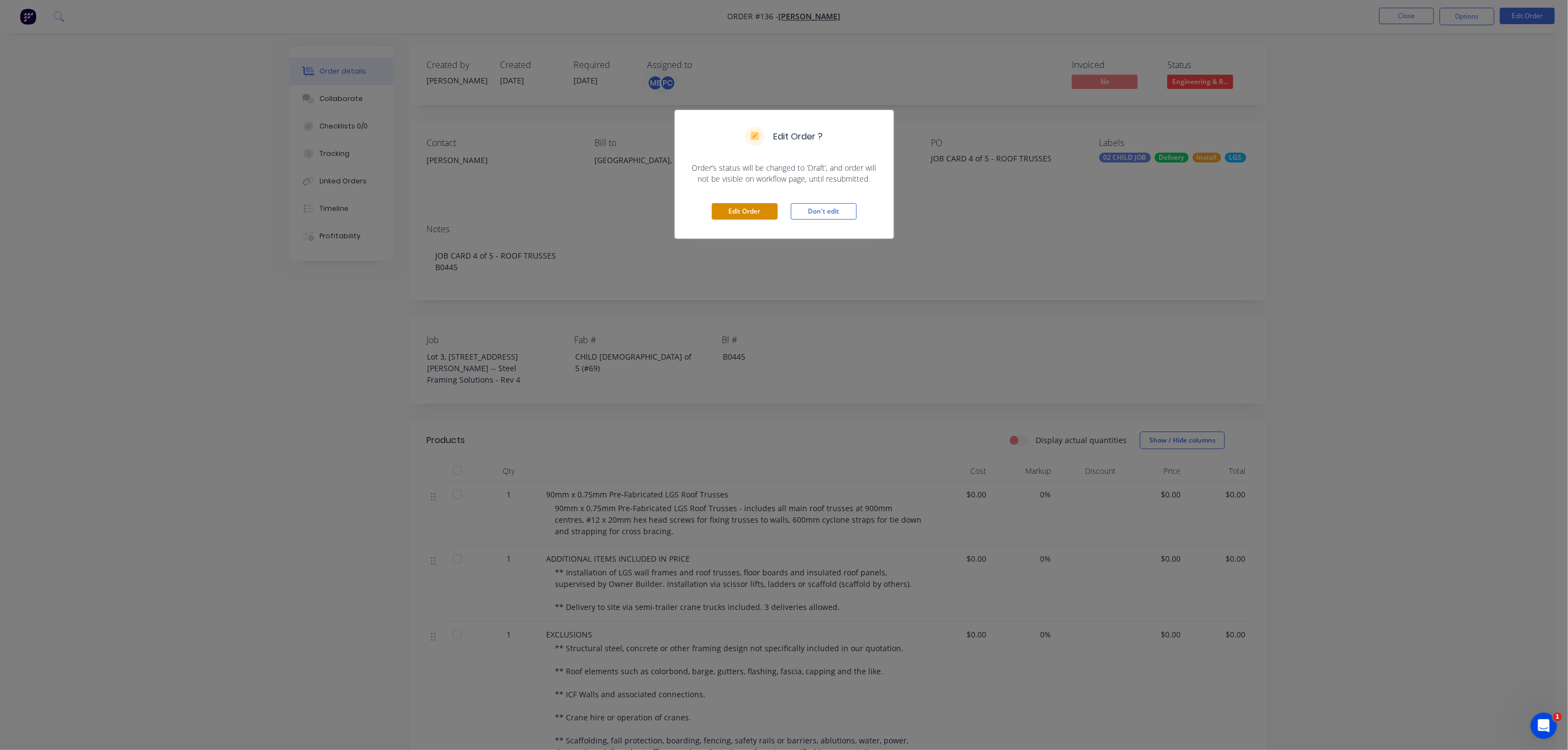
click at [754, 212] on button "Edit Order" at bounding box center [744, 211] width 66 height 17
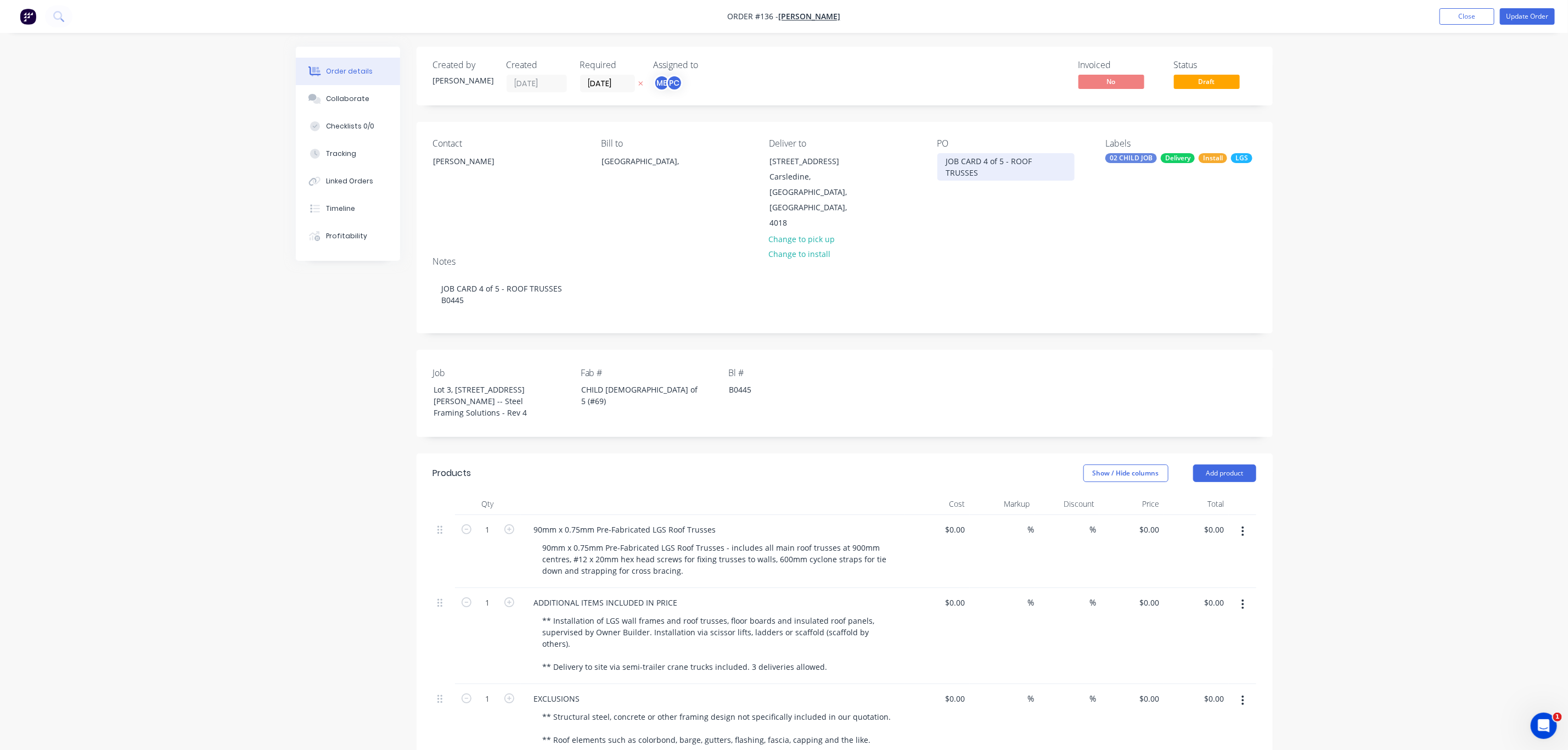
click at [1064, 160] on div "JOB CARD 4 of 5 - ROOF TRUSSES" at bounding box center [1006, 167] width 137 height 28
drag, startPoint x: 1006, startPoint y: 183, endPoint x: 1022, endPoint y: 205, distance: 27.2
click at [1022, 205] on div "Contact Ramil Alzate Bill to Australia, Deliver to Lot 3, #6 Cowie Road Carsled…" at bounding box center [844, 185] width 856 height 126
drag, startPoint x: 1011, startPoint y: 185, endPoint x: 954, endPoint y: 174, distance: 58.1
click at [954, 174] on div "JOB CARD 4 of 5 - ROOF TRUSSES | JOB CARD 6 of 6 - INSTALLATION |" at bounding box center [1006, 173] width 137 height 39
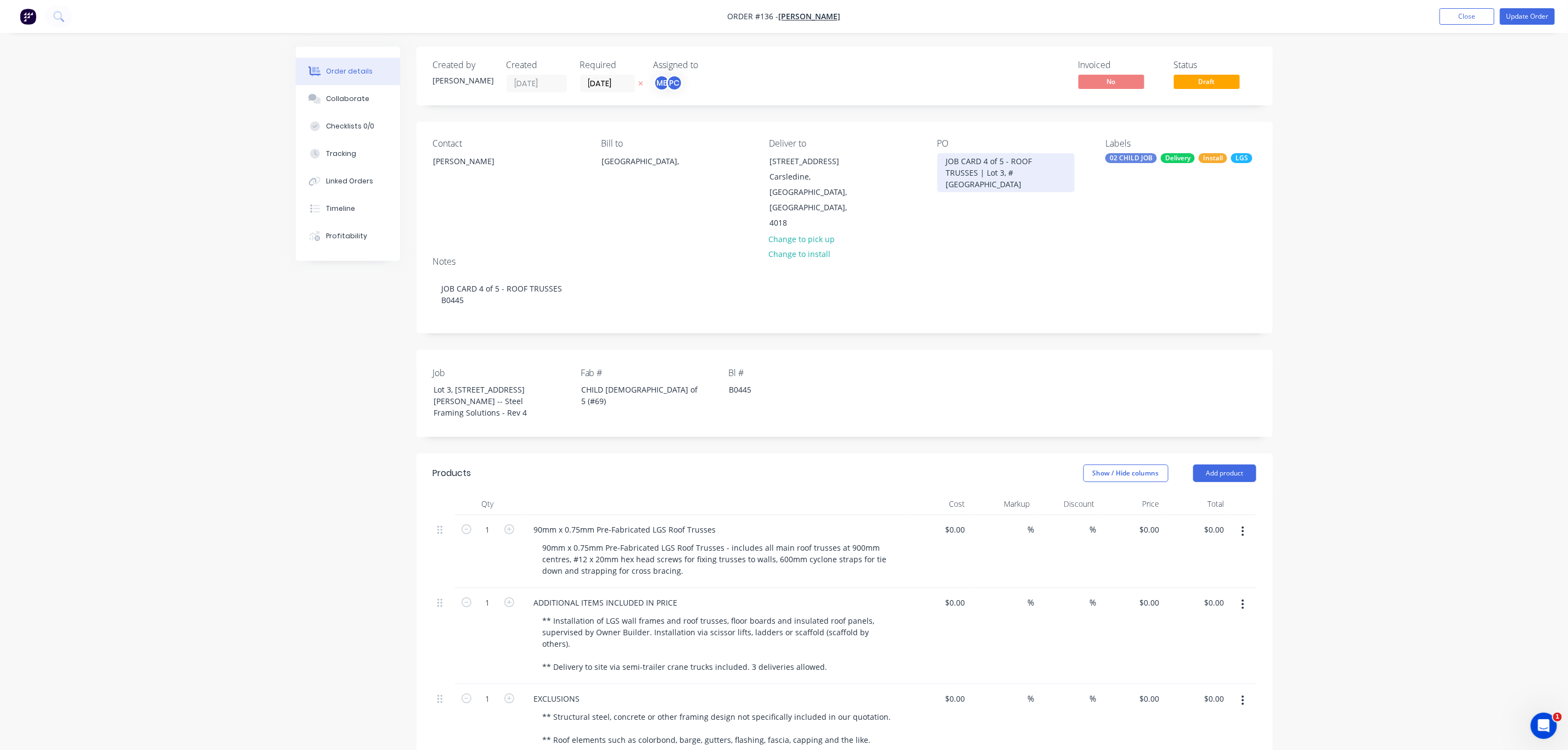
click at [989, 160] on div "JOB CARD 4 of 5 - ROOF TRUSSES | Lot 3, #6 Cowie RoadCarsledine" at bounding box center [1006, 173] width 137 height 39
click at [1030, 171] on div "JOB CARD 4 of 6 - ROOF TRUSSES | Lot 3, #6 Cowie RoadCarsledine" at bounding box center [1006, 173] width 137 height 39
click at [1027, 171] on div "JOB CARD 4 of 6 - ROOF TRUSSES | Lot 3, #6 Cowie RoadCarsledine" at bounding box center [1006, 173] width 137 height 39
drag, startPoint x: 1068, startPoint y: 174, endPoint x: 866, endPoint y: 155, distance: 202.9
click at [866, 155] on div "Contact Ramil Alzate Bill to Australia, Deliver to Lot 3, #6 Cowie Road Carsled…" at bounding box center [844, 185] width 856 height 126
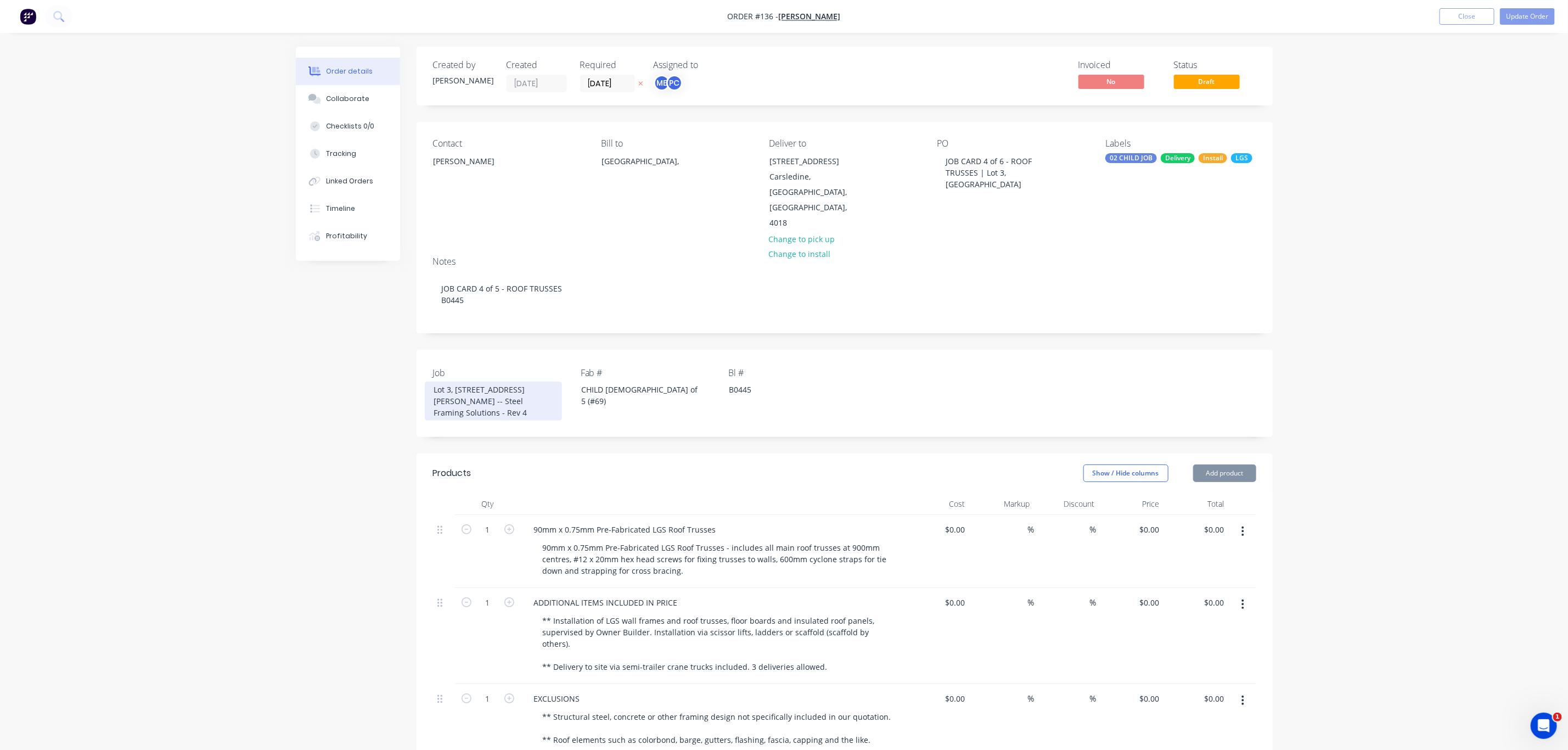
click at [485, 382] on div "Lot 3, No 6 Cowie Rd, Carseldine -- Steel Framing Solutions - Rev 4" at bounding box center [493, 401] width 137 height 39
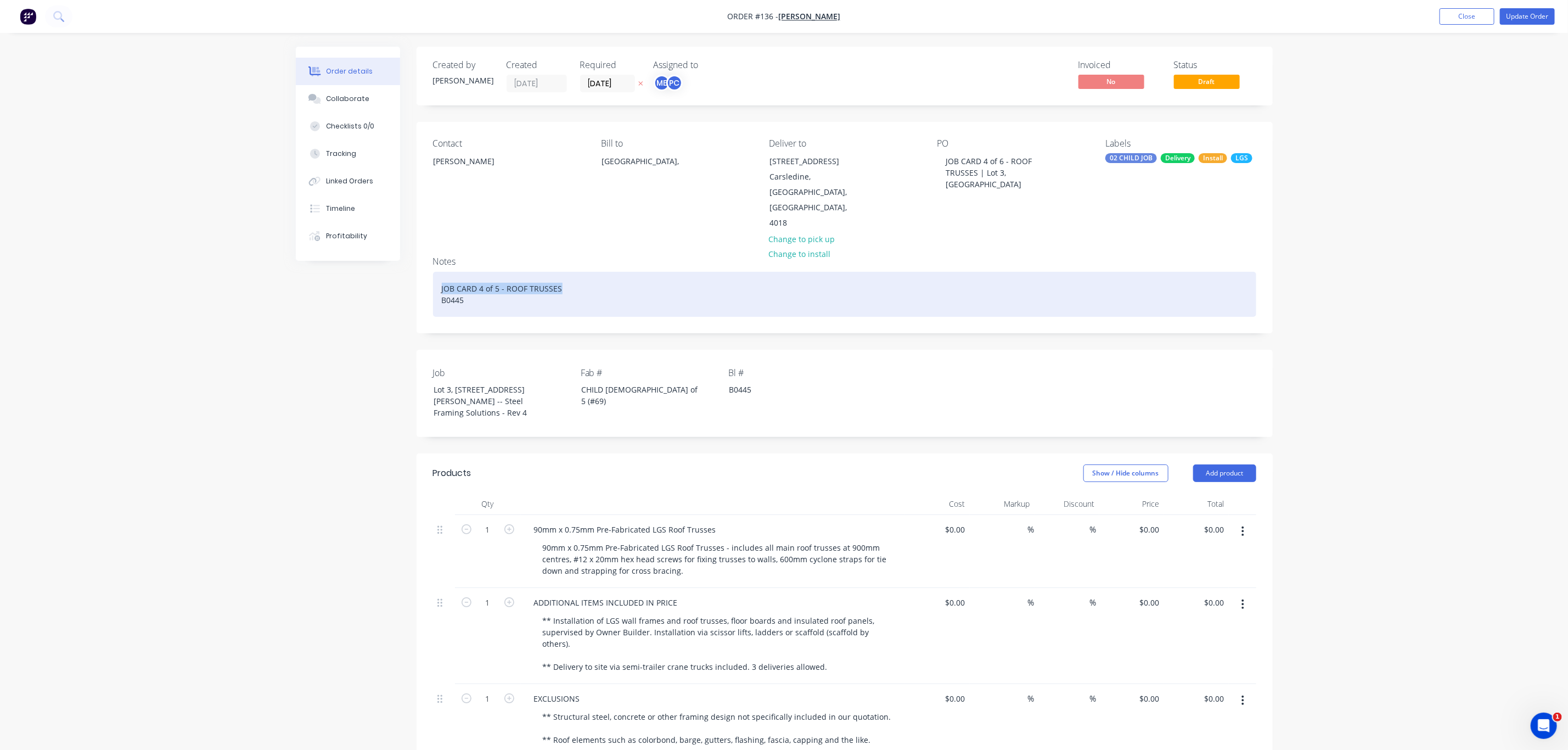
drag, startPoint x: 552, startPoint y: 254, endPoint x: 439, endPoint y: 258, distance: 113.1
click at [439, 272] on div "JOB CARD 4 of 5 - ROOF TRUSSES B0445" at bounding box center [845, 294] width 824 height 45
paste div
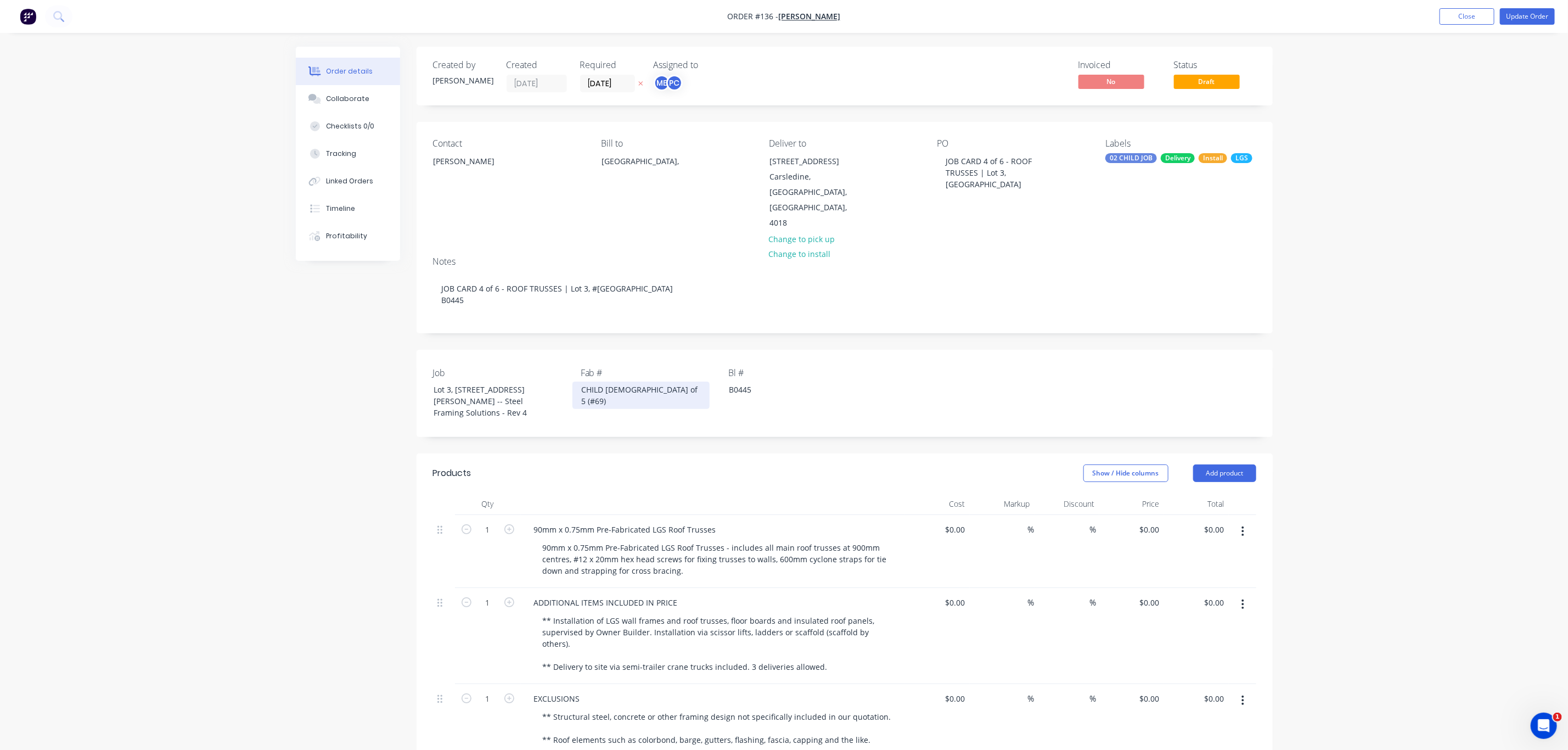
click at [623, 382] on div "CHILD 4 of 5 (#69)" at bounding box center [641, 395] width 137 height 28
click at [1537, 20] on button "Update Order" at bounding box center [1527, 16] width 55 height 17
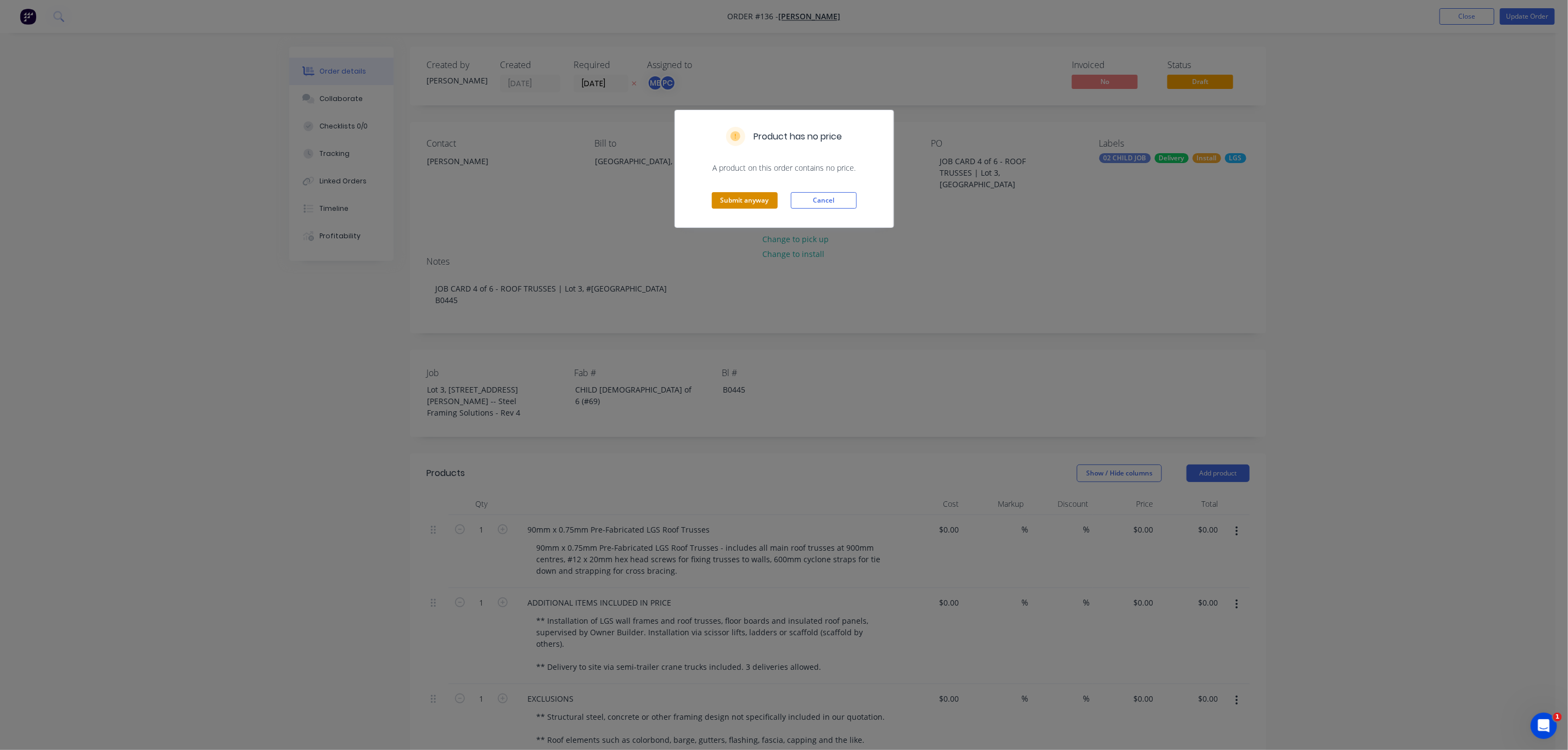
click at [755, 207] on button "Submit anyway" at bounding box center [744, 200] width 66 height 17
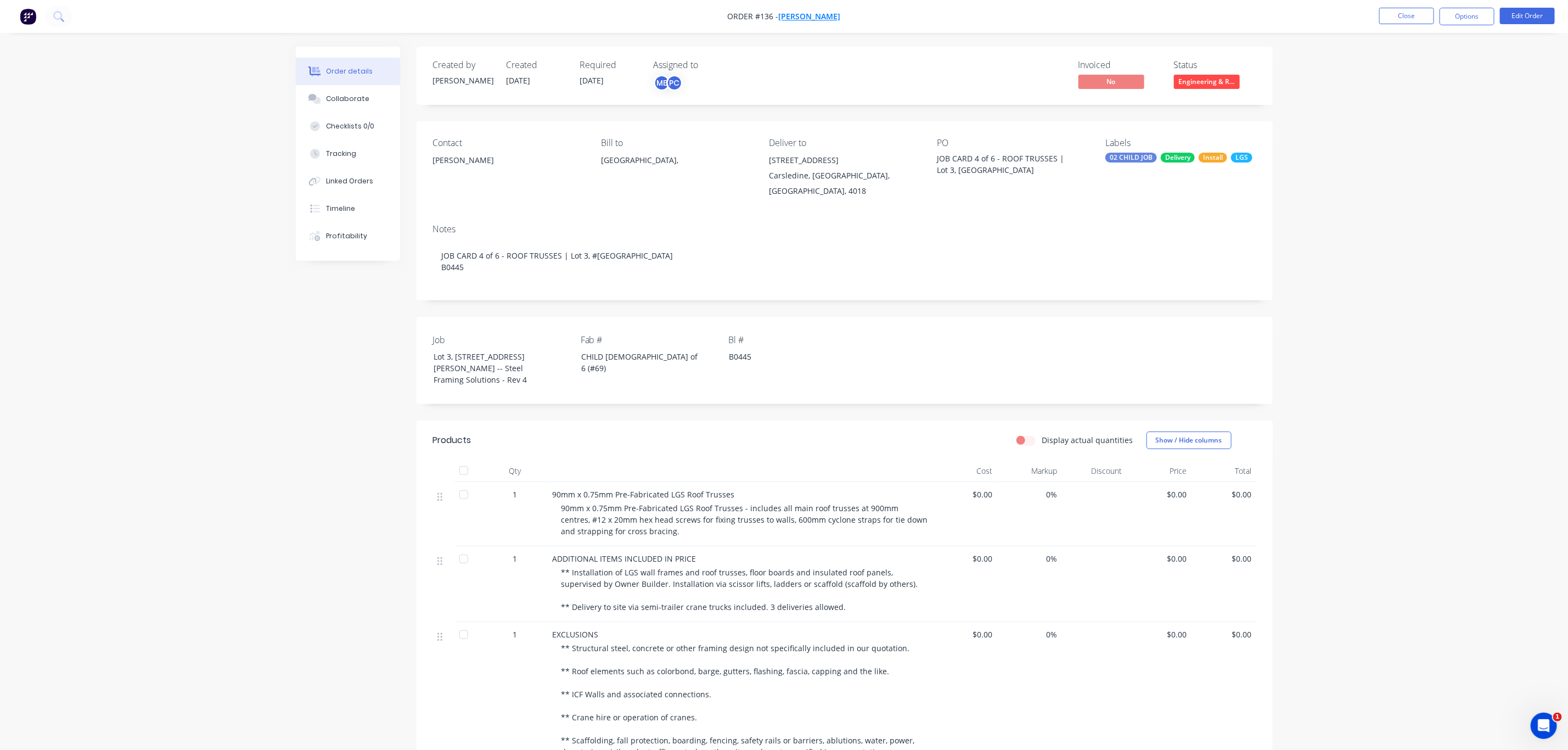
click at [809, 15] on span "[PERSON_NAME]" at bounding box center [809, 17] width 62 height 10
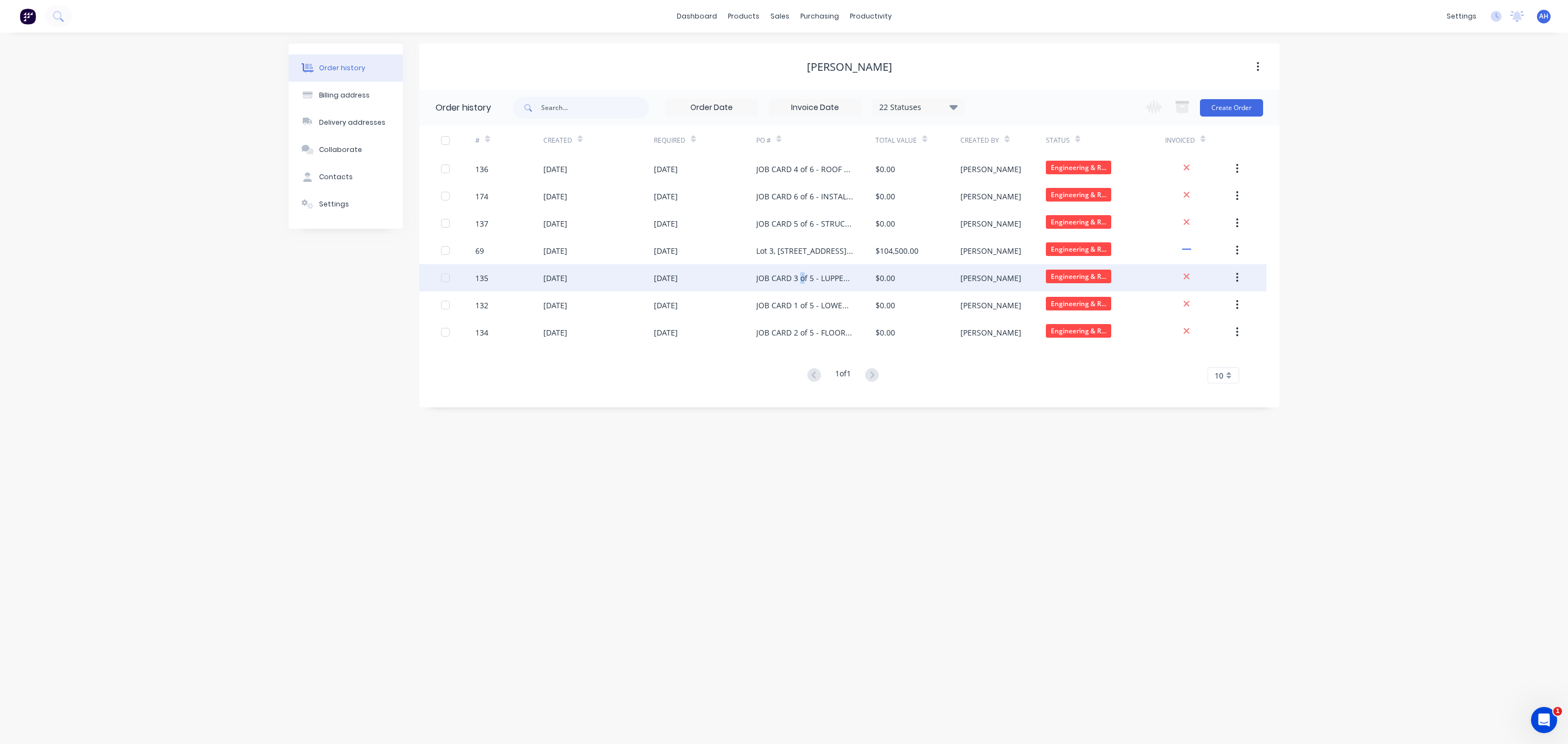
click at [802, 278] on div "JOB CARD 3 of 5 - LUPPER WALL FRAMES" at bounding box center [805, 278] width 97 height 12
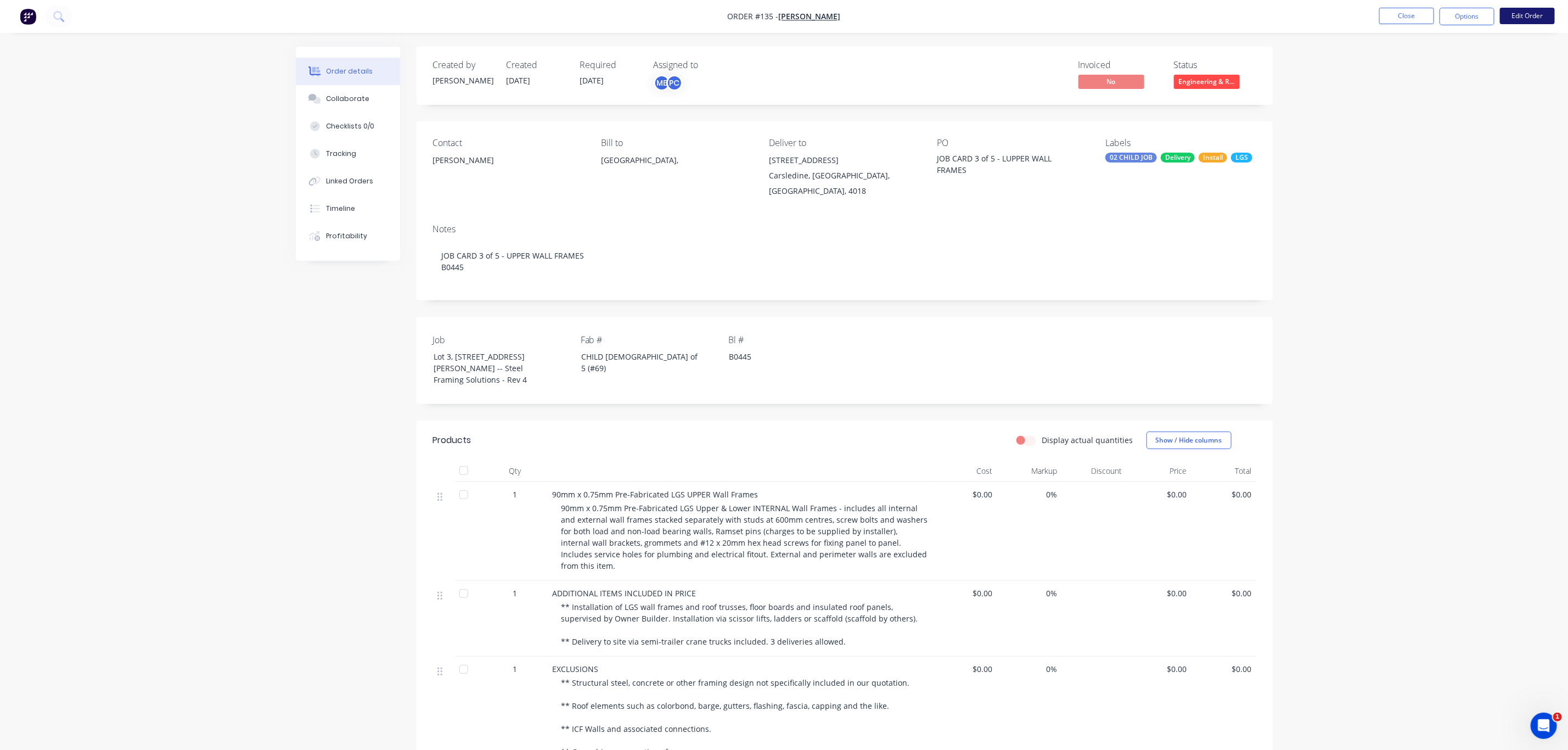
click at [1528, 10] on button "Edit Order" at bounding box center [1527, 16] width 55 height 17
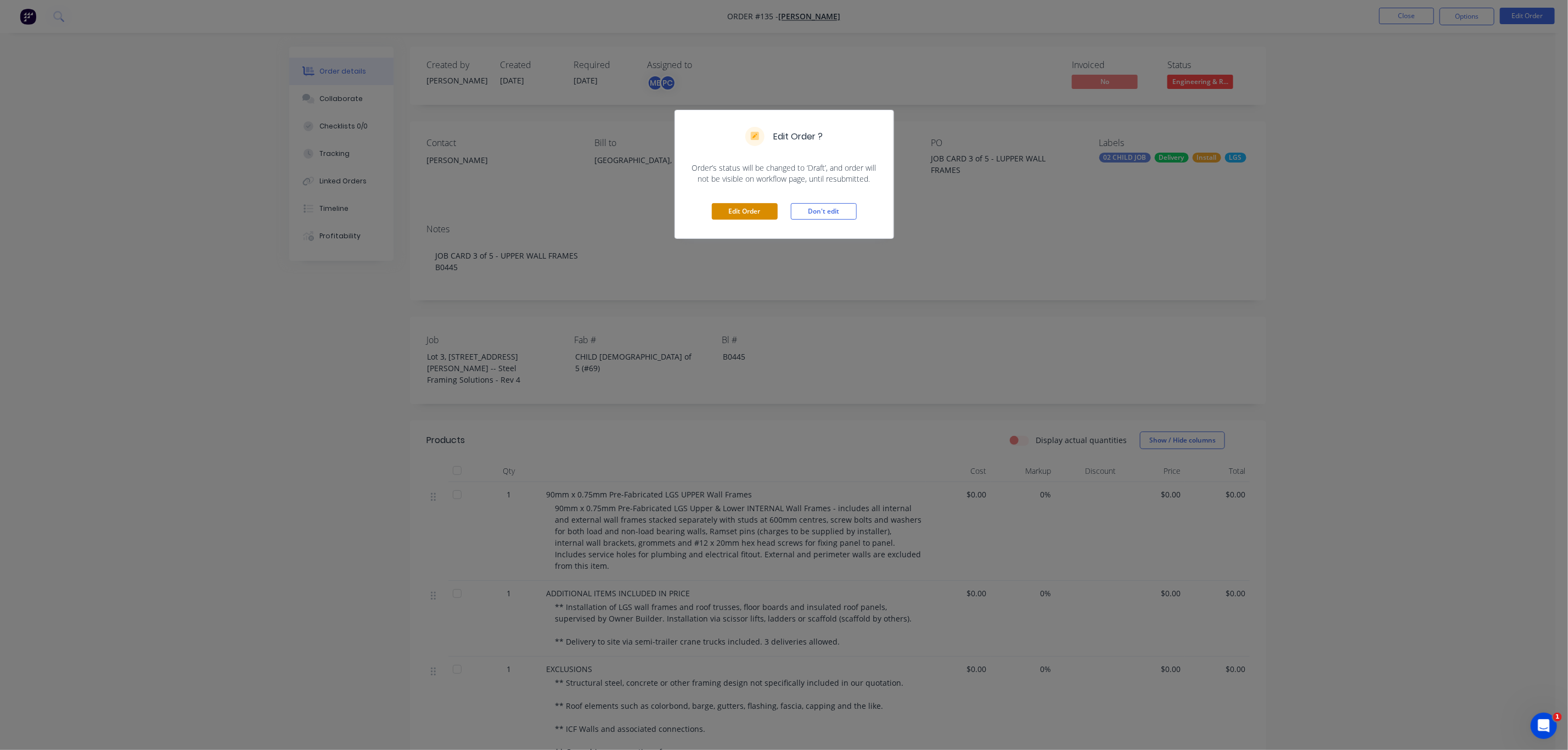
click at [733, 209] on button "Edit Order" at bounding box center [744, 211] width 66 height 17
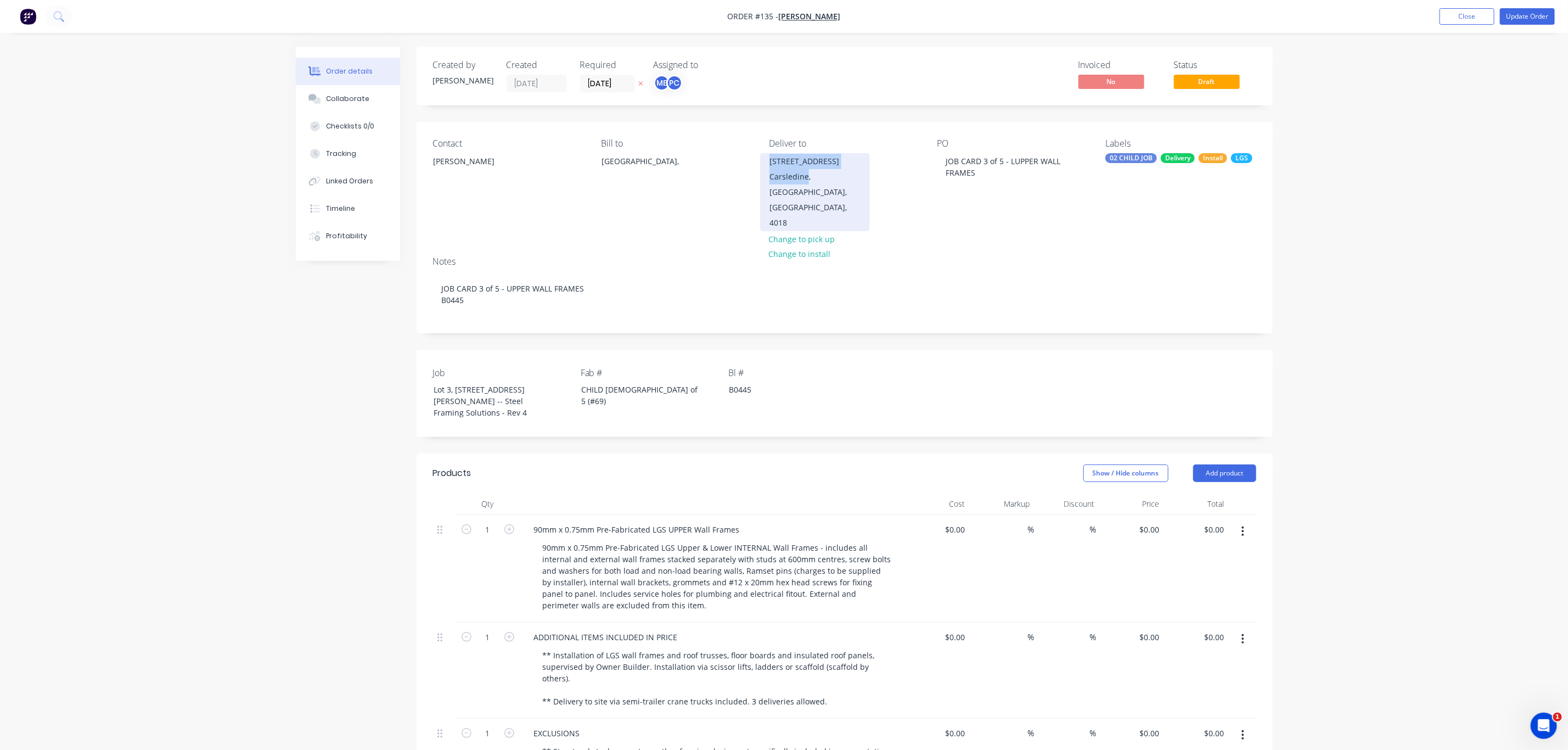
drag, startPoint x: 768, startPoint y: 164, endPoint x: 806, endPoint y: 184, distance: 42.9
click at [806, 184] on div "Lot 3, #6 Cowie Road Carsledine, Queensland, Australia, 4018" at bounding box center [815, 192] width 110 height 78
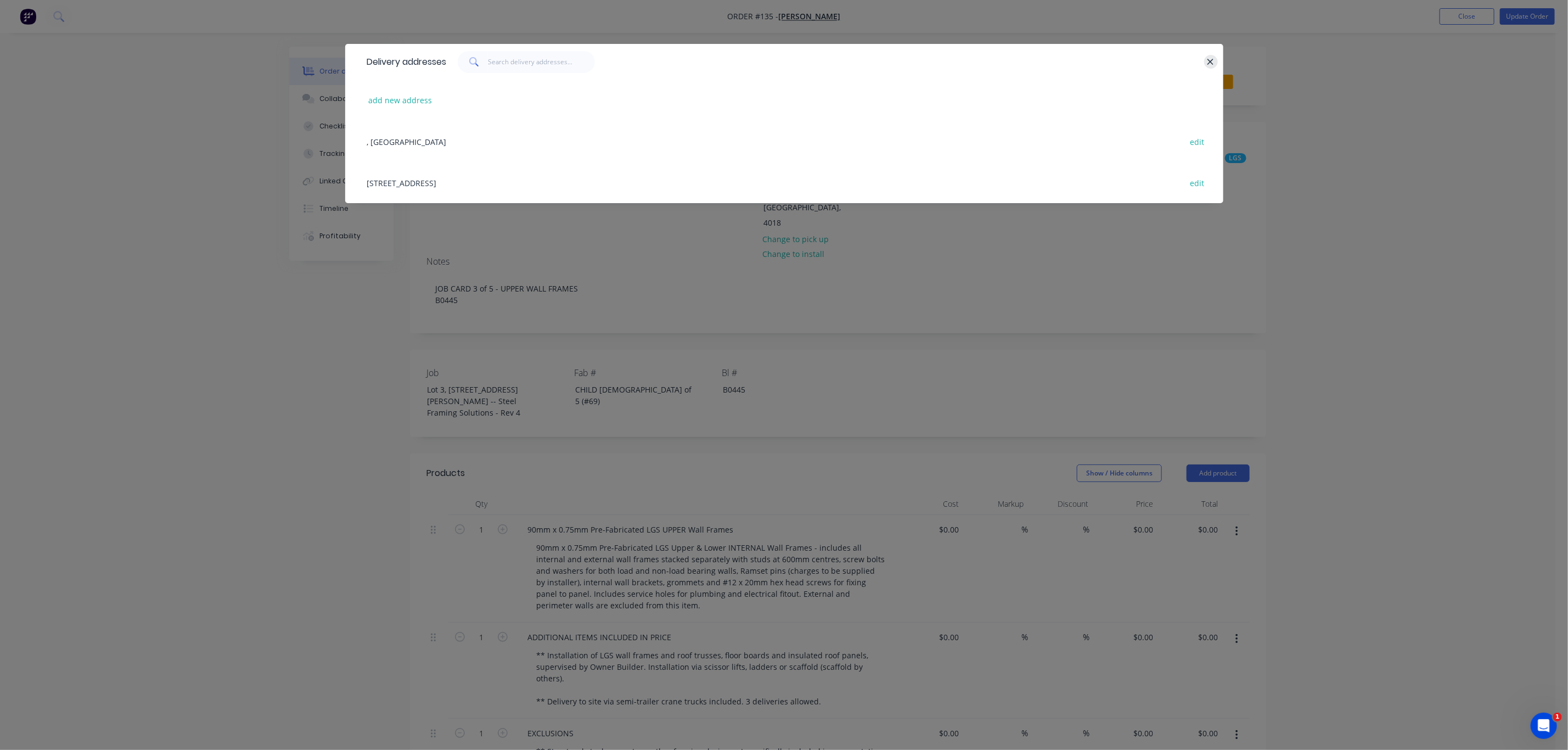
click at [1207, 63] on icon "button" at bounding box center [1211, 62] width 7 height 10
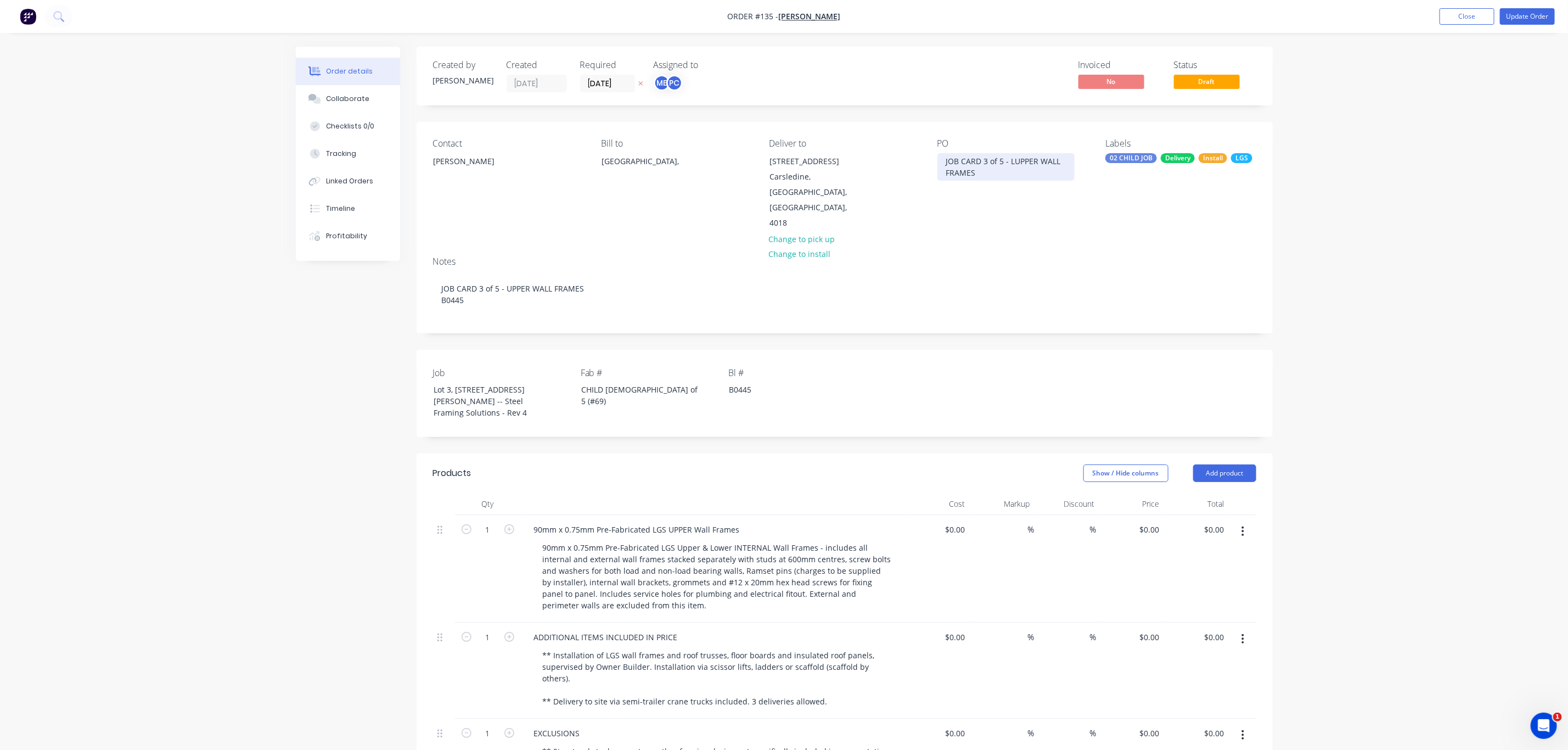
click at [1032, 174] on div "JOB CARD 3 of 5 - LUPPER WALL FRAMES" at bounding box center [1006, 167] width 137 height 28
click at [1011, 161] on div "JOB CARD 3 of 5 - LUPPER WALL FRAMES | Lot 3, #6 Cowie RoadCarsledine" at bounding box center [1006, 173] width 137 height 39
click at [1017, 185] on div "JOB CARD 3 of 6 - UPPER WALL FRAMES | Lot 3, #6 Cowie RoadCarsledine" at bounding box center [1006, 173] width 137 height 39
drag, startPoint x: 1011, startPoint y: 185, endPoint x: 937, endPoint y: 162, distance: 77.5
click at [938, 162] on div "JOB CARD 3 of 6 - UPPER WALL FRAMES | Lot 3, #6 Cowie RoadCarsledine" at bounding box center [1006, 173] width 137 height 39
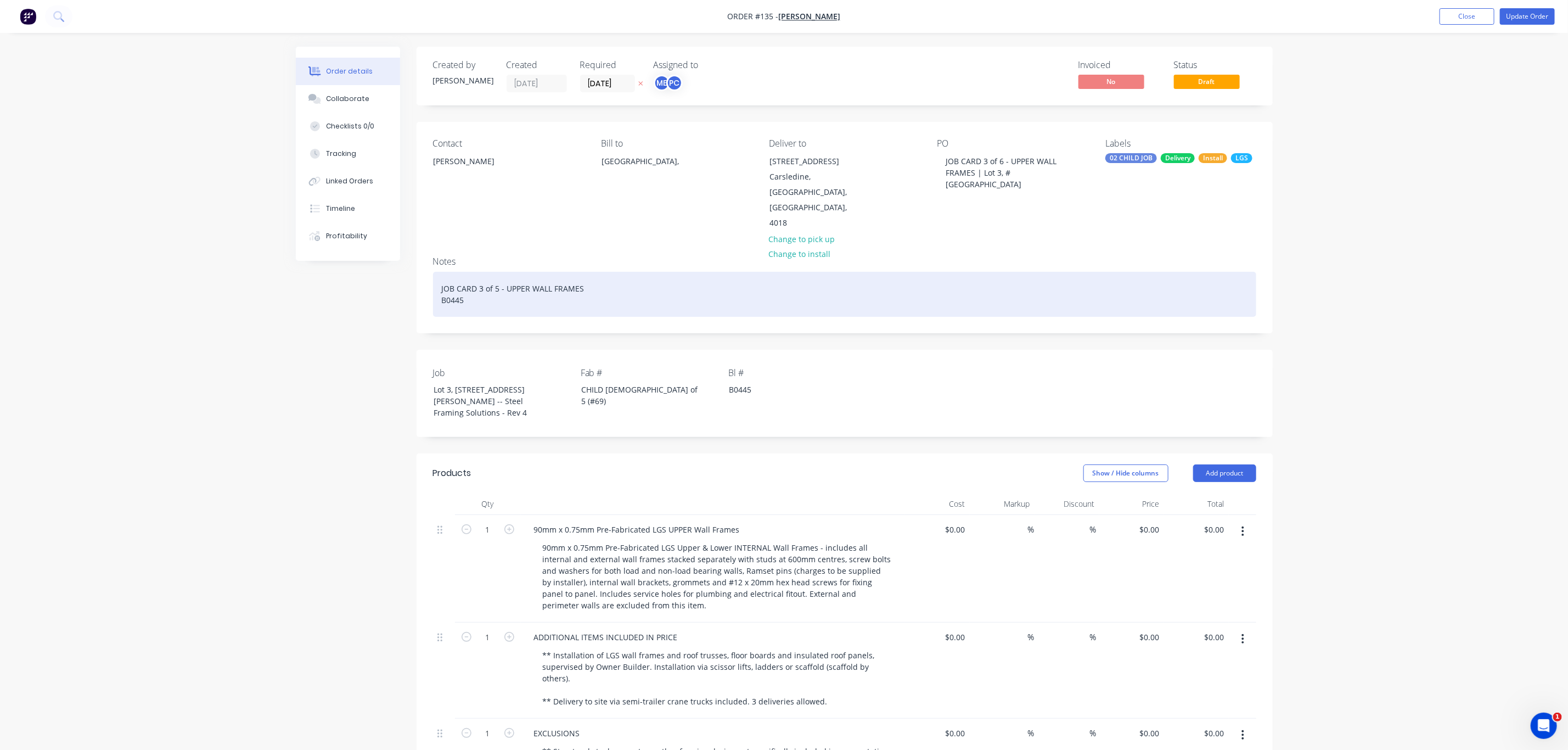
click at [570, 272] on div "JOB CARD 3 of 5 - UPPER WALL FRAMES B0445" at bounding box center [845, 294] width 824 height 45
drag, startPoint x: 588, startPoint y: 259, endPoint x: 430, endPoint y: 262, distance: 158.0
click at [430, 262] on div "Notes JOB CARD 3 of 5 - UPPER WALL FRAMES B0445" at bounding box center [844, 290] width 856 height 85
paste div
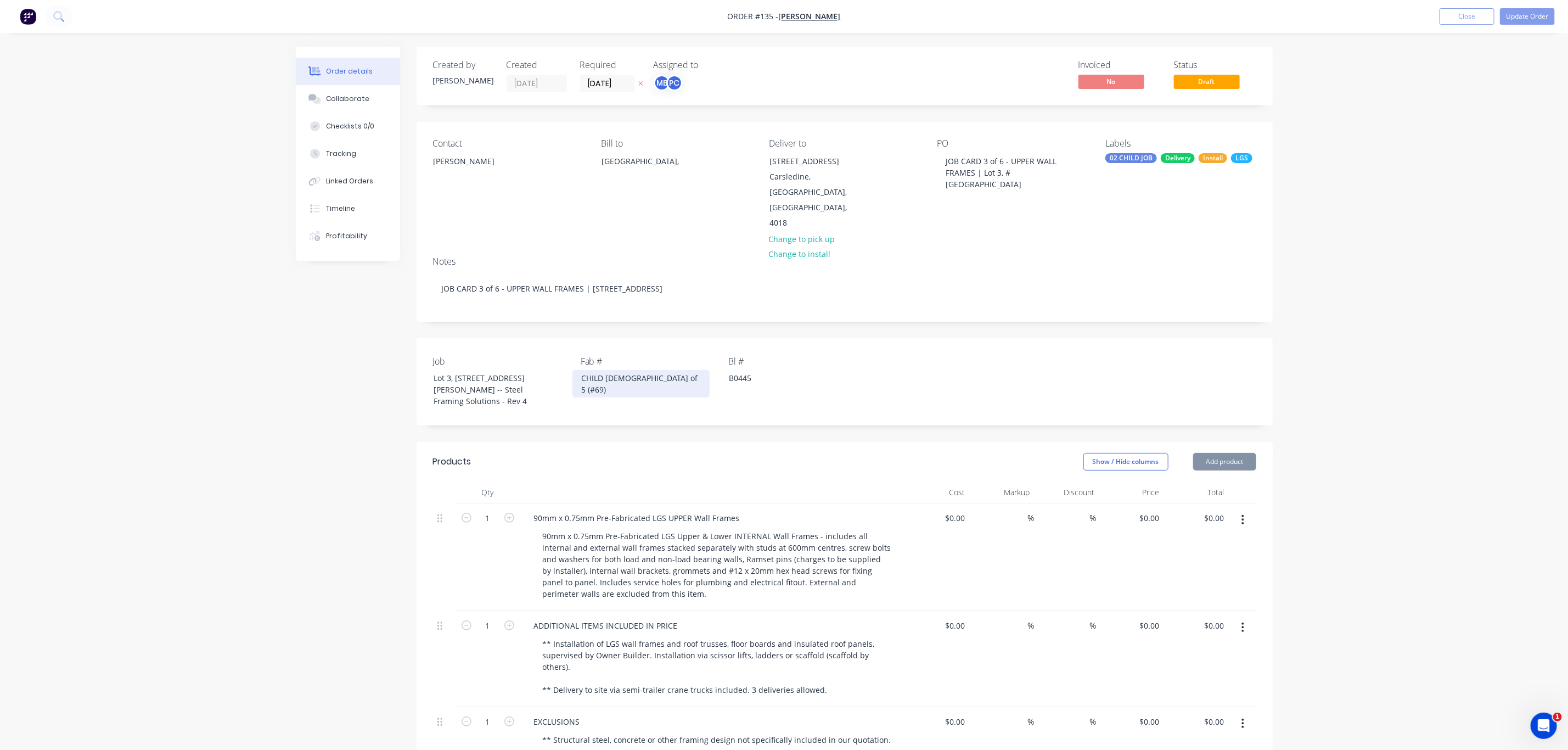
click at [623, 370] on div "CHILD 3 of 5 (#69)" at bounding box center [641, 384] width 137 height 28
click at [1520, 17] on button "Update Order" at bounding box center [1527, 16] width 55 height 17
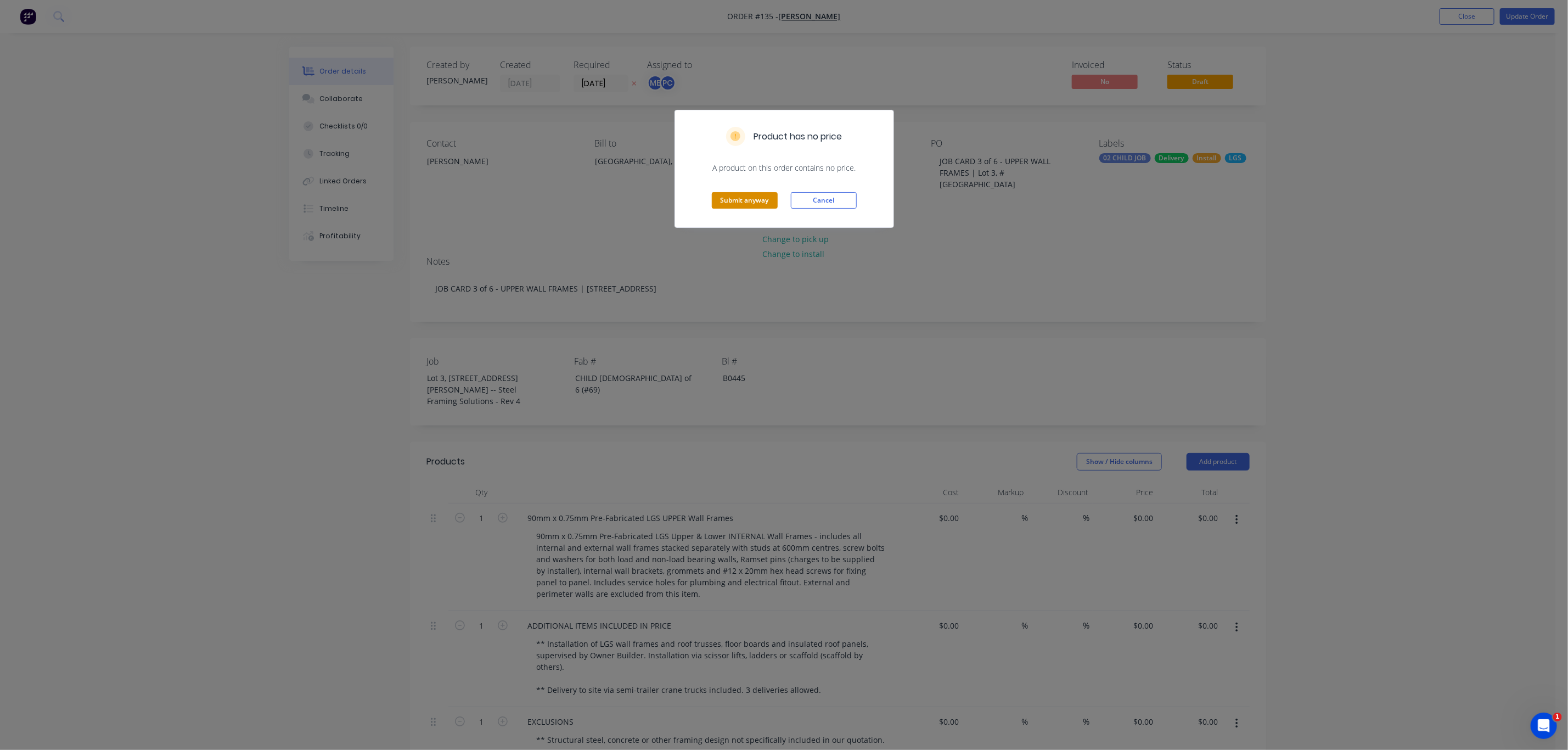
click at [749, 199] on button "Submit anyway" at bounding box center [744, 200] width 66 height 17
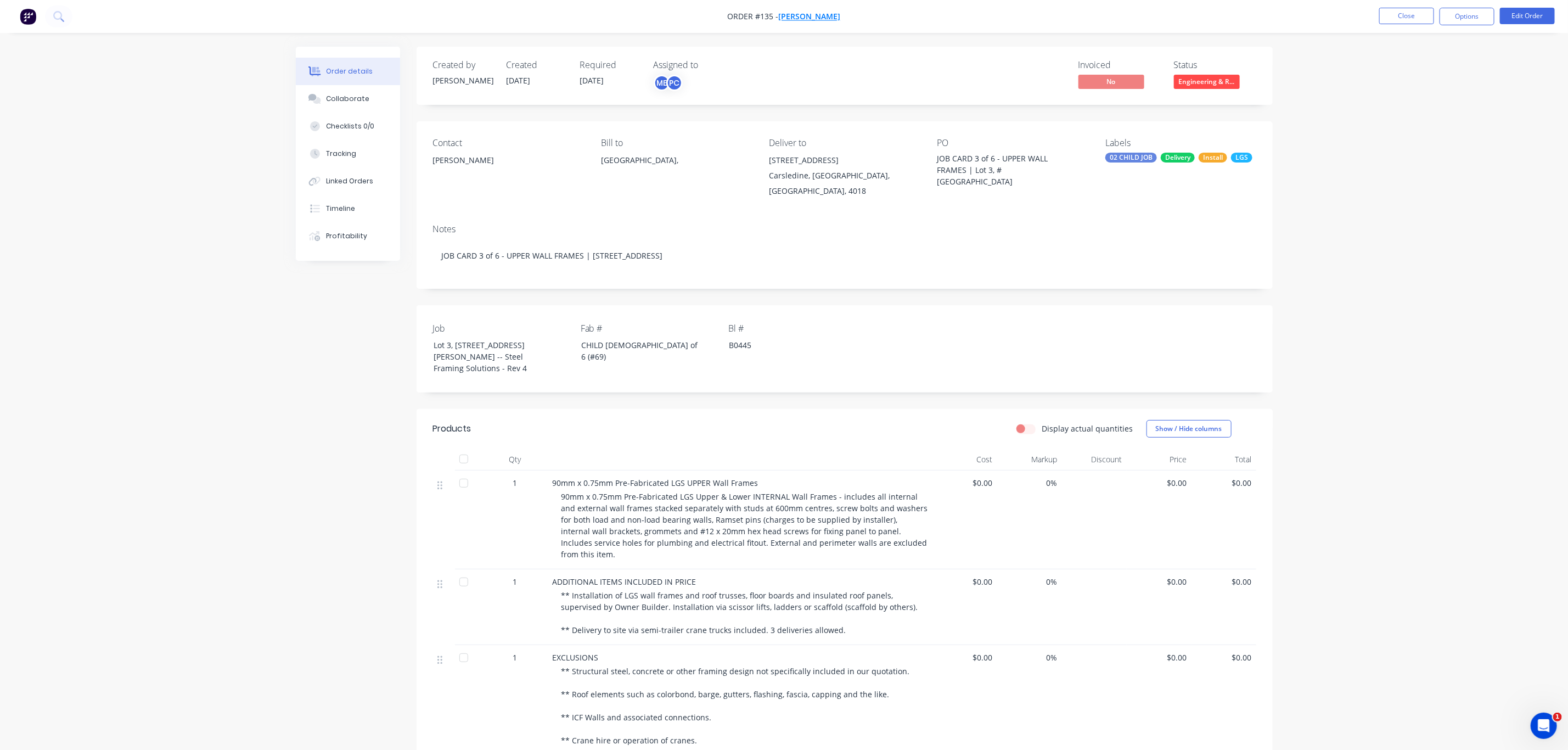
click at [822, 15] on span "[PERSON_NAME]" at bounding box center [809, 17] width 62 height 10
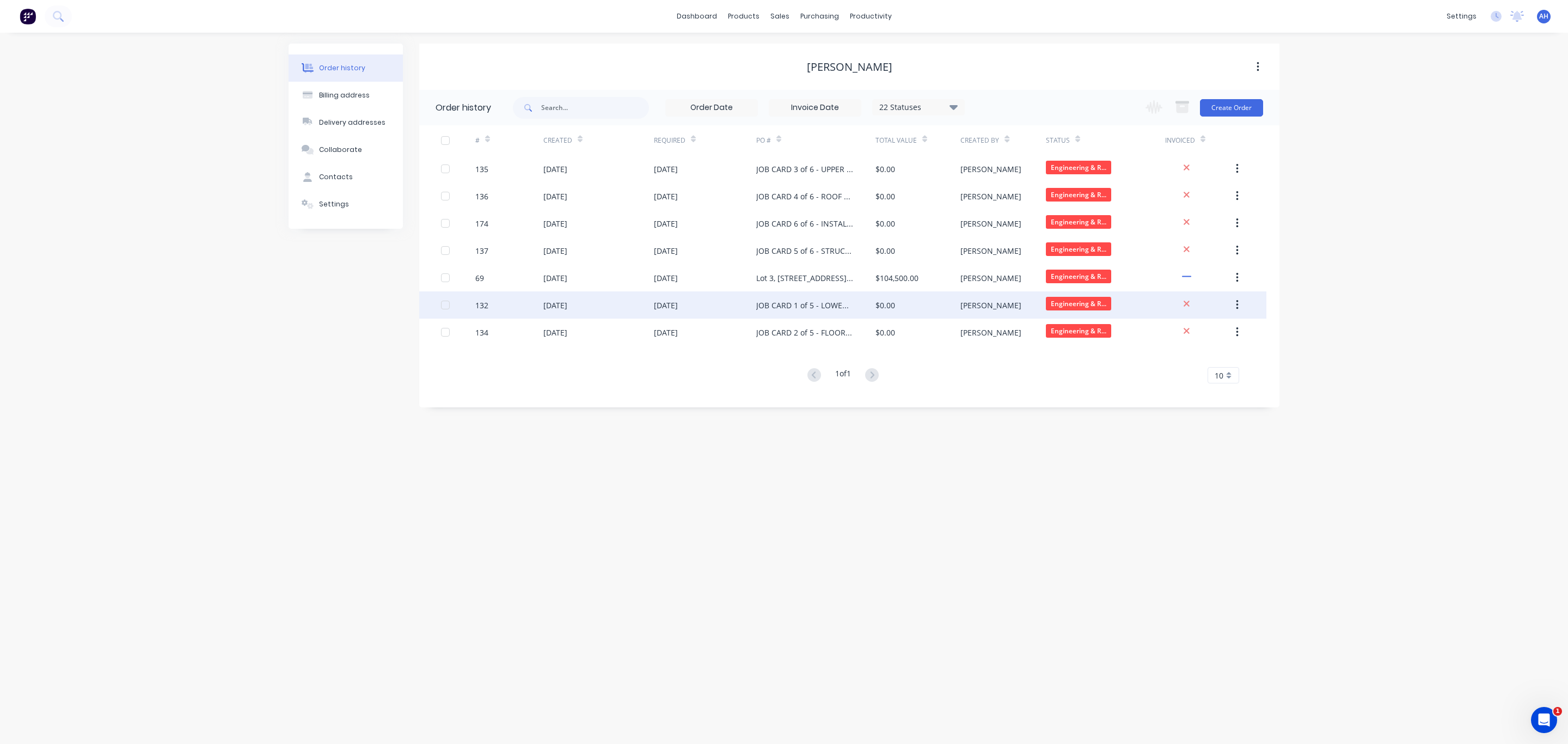
click at [797, 306] on div "JOB CARD 1 of 5 - LOWER WALL FRAMES" at bounding box center [805, 305] width 97 height 12
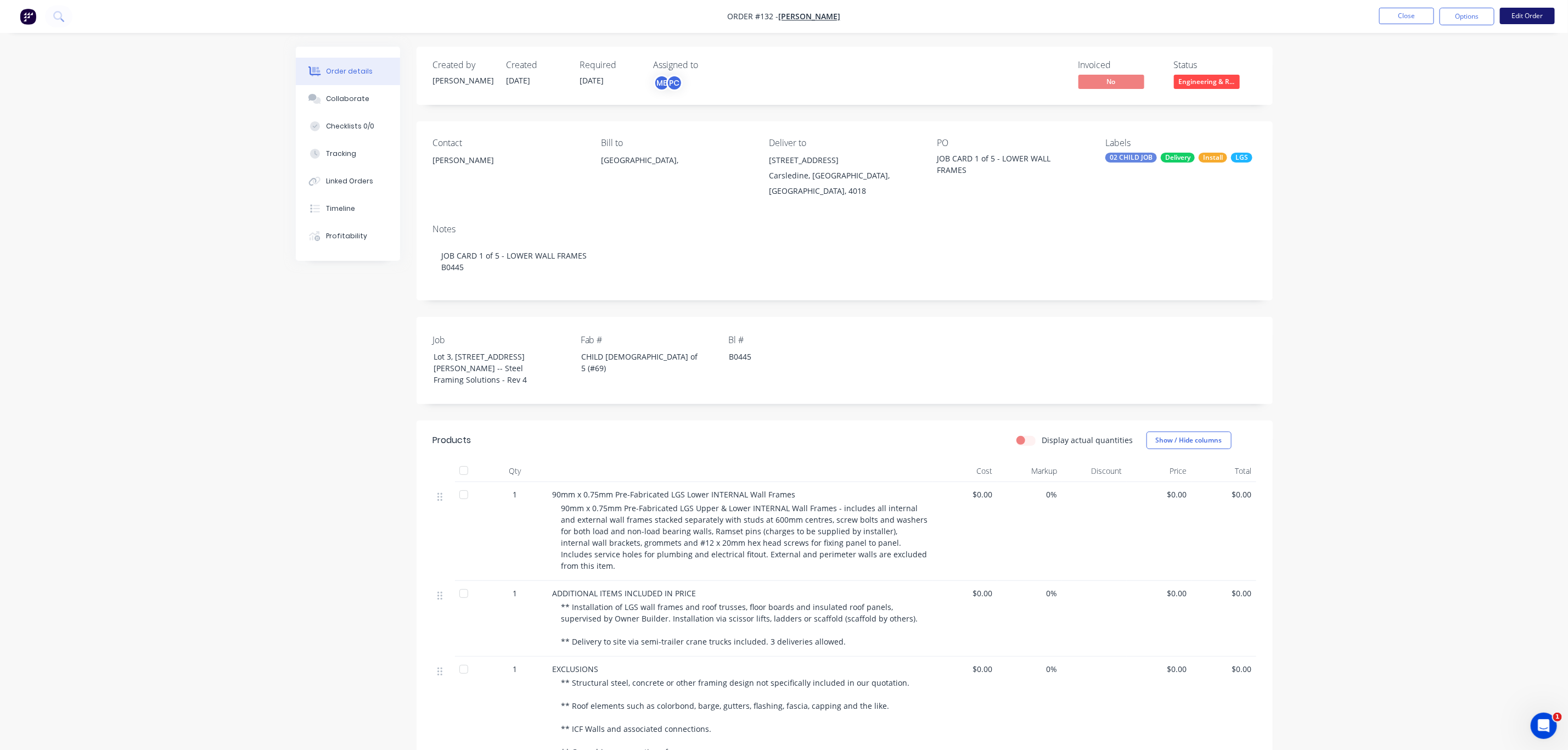
click at [1529, 17] on button "Edit Order" at bounding box center [1527, 16] width 55 height 17
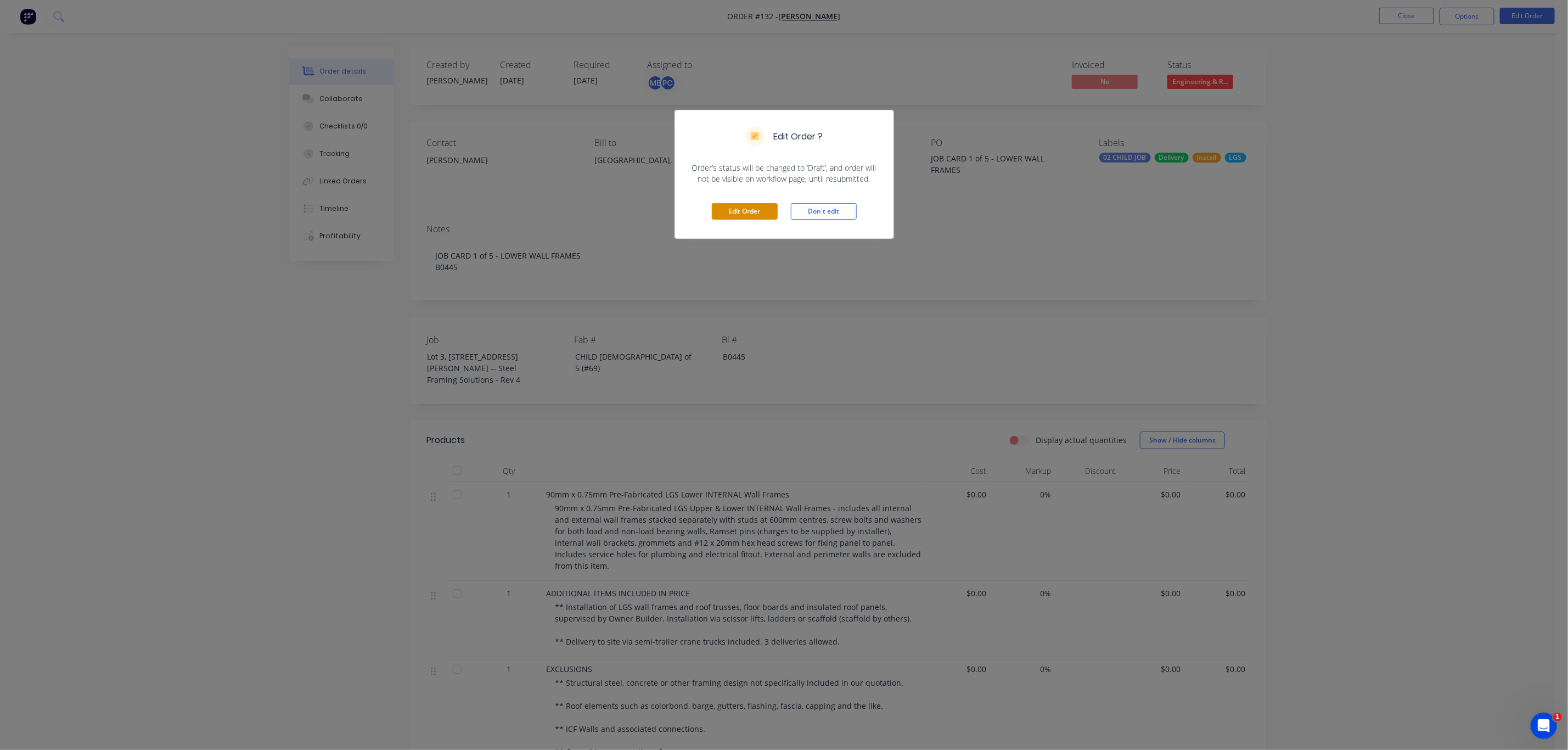
click at [733, 211] on button "Edit Order" at bounding box center [744, 211] width 66 height 17
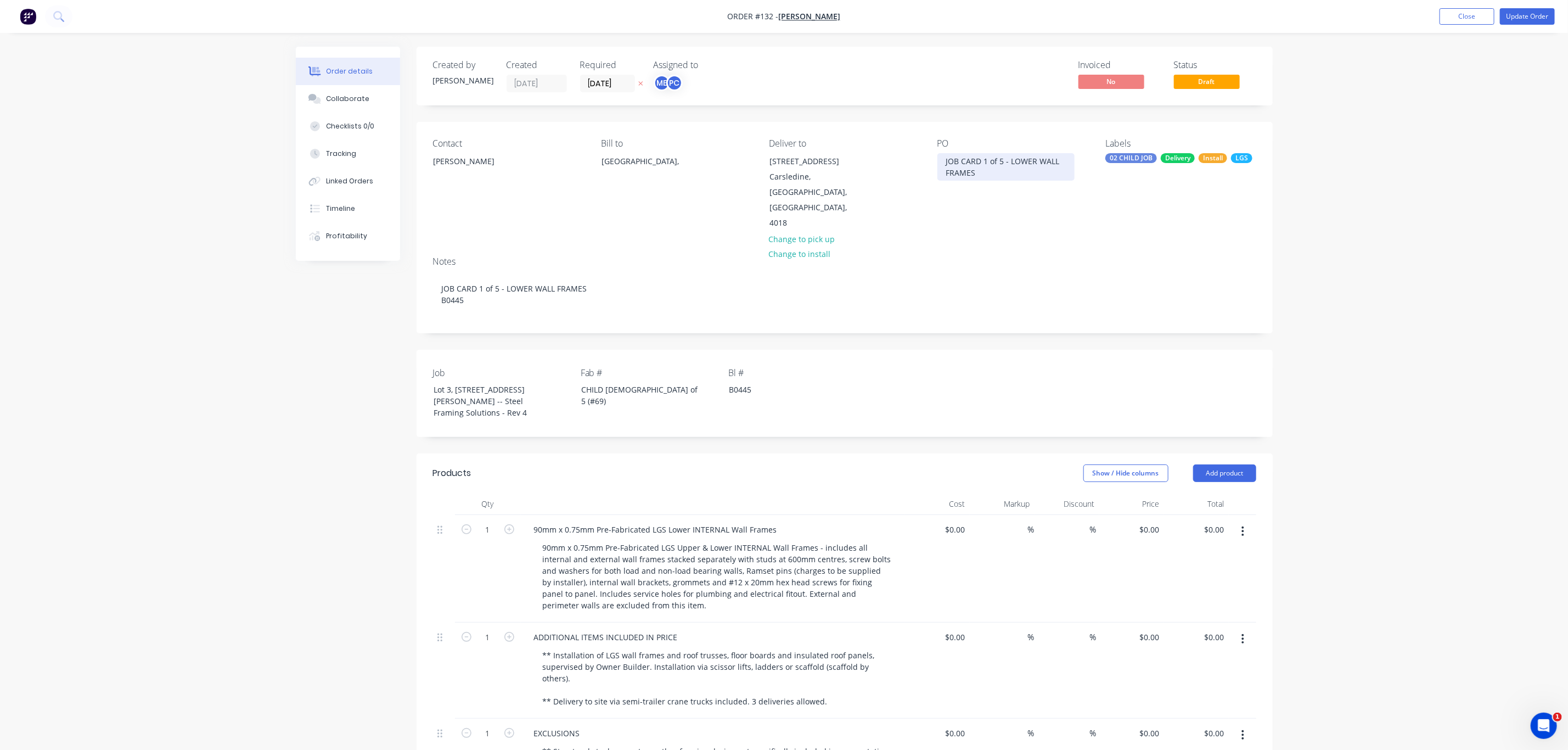
drag, startPoint x: 979, startPoint y: 176, endPoint x: 992, endPoint y: 175, distance: 13.0
click at [980, 176] on div "JOB CARD 1 of 5 - LOWER WALL FRAMES" at bounding box center [1006, 167] width 137 height 28
drag, startPoint x: 1029, startPoint y: 187, endPoint x: 984, endPoint y: 173, distance: 47.1
click at [984, 173] on div "JOB CARD 1 of 5 - LOWER WALL FRAMES | JOB CARD 3 of 6 - UPPER WALL FRAMES | Lot…" at bounding box center [1006, 179] width 137 height 50
click at [991, 184] on div "JOB CARD 1 of 5 - LOWER WALL FRAMES | Lot 3, #6 Cowie RoadCars" at bounding box center [1006, 173] width 137 height 39
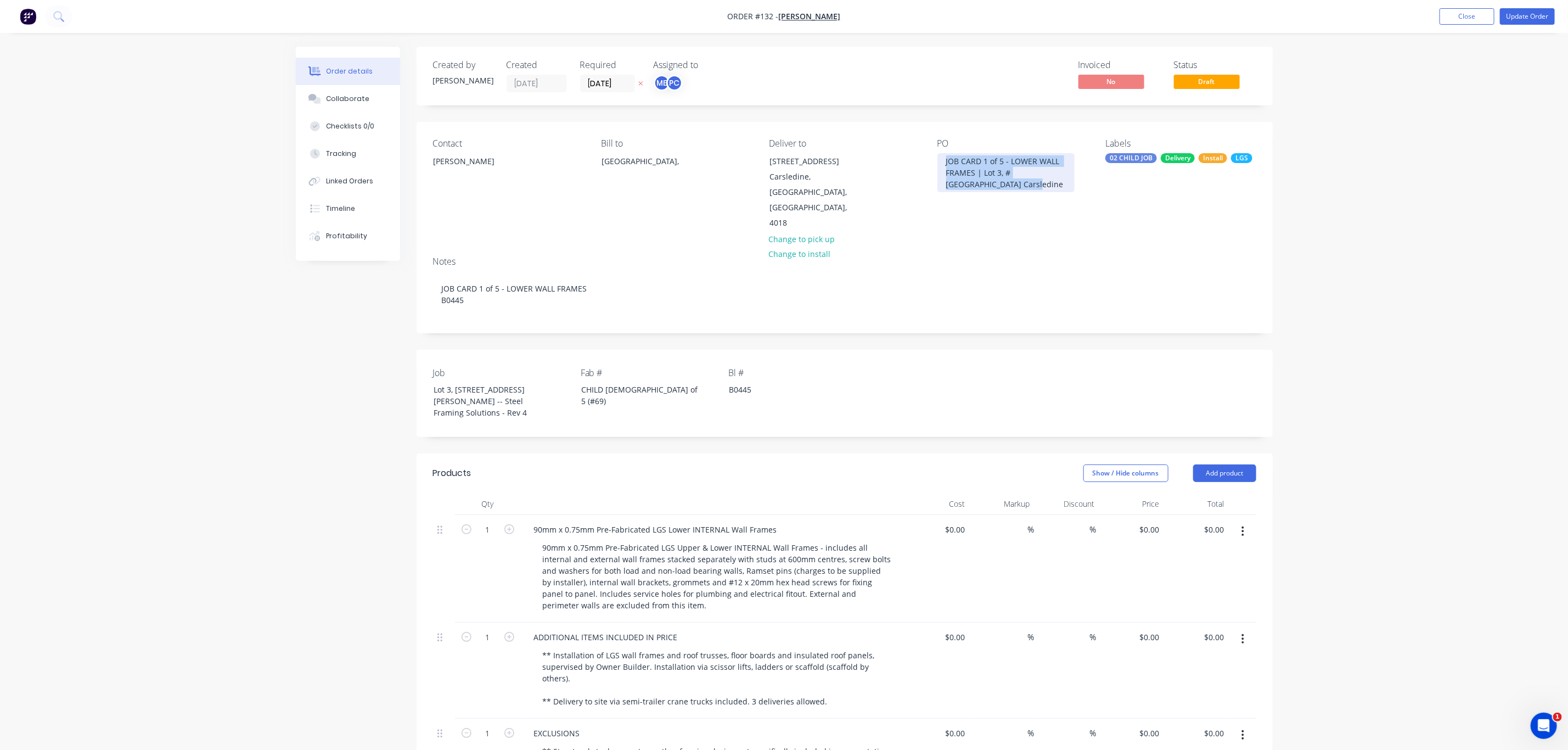
drag, startPoint x: 996, startPoint y: 188, endPoint x: 939, endPoint y: 157, distance: 64.9
click at [939, 157] on div "JOB CARD 1 of 5 - LOWER WALL FRAMES | Lot 3, #6 Cowie Road Carsledine" at bounding box center [1006, 173] width 137 height 39
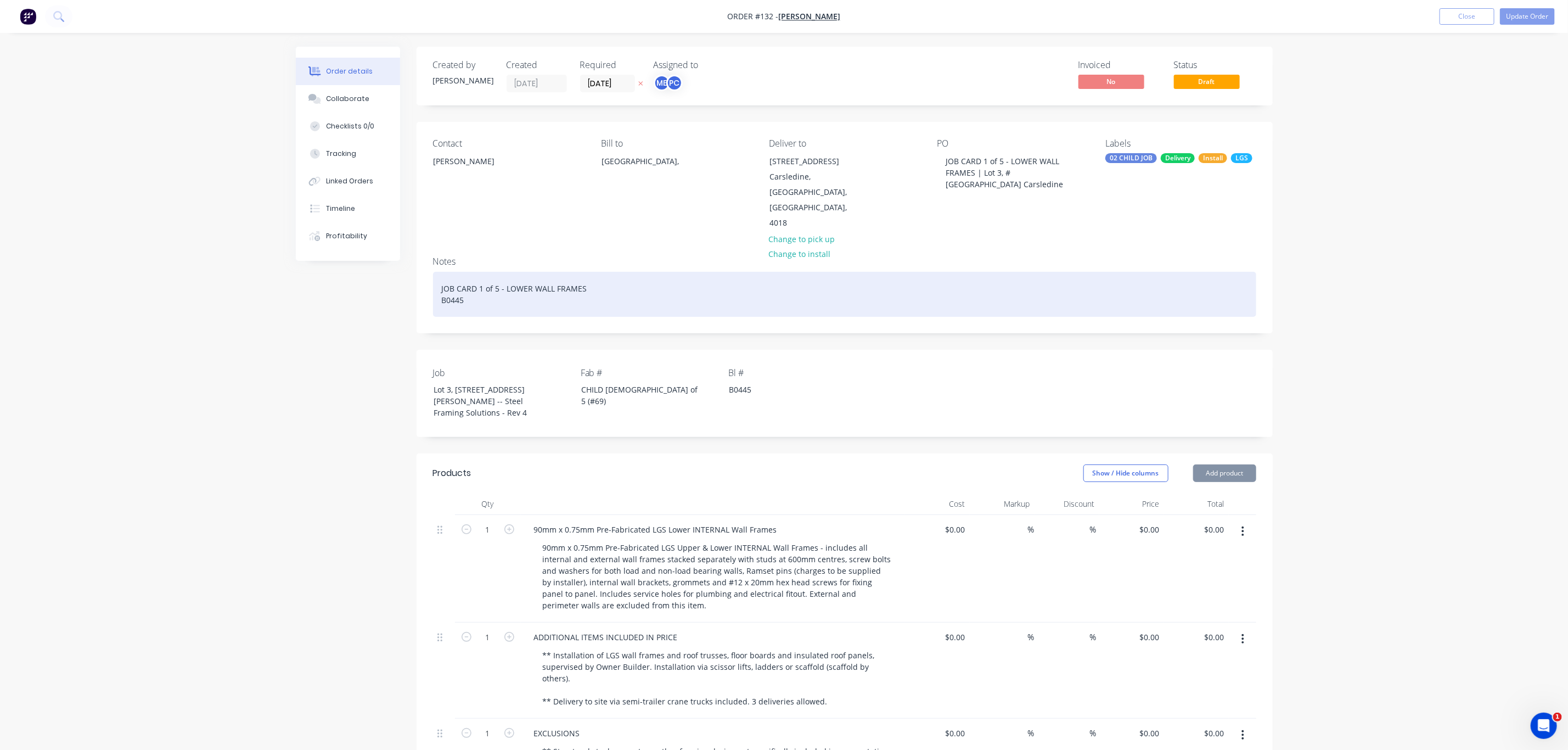
click at [566, 272] on div "JOB CARD 1 of 5 - LOWER WALL FRAMES B0445" at bounding box center [845, 294] width 824 height 45
drag, startPoint x: 589, startPoint y: 257, endPoint x: 435, endPoint y: 255, distance: 154.0
click at [435, 272] on div "JOB CARD 1 of 5 - LOWER WALL FRAMES B0445" at bounding box center [845, 294] width 824 height 45
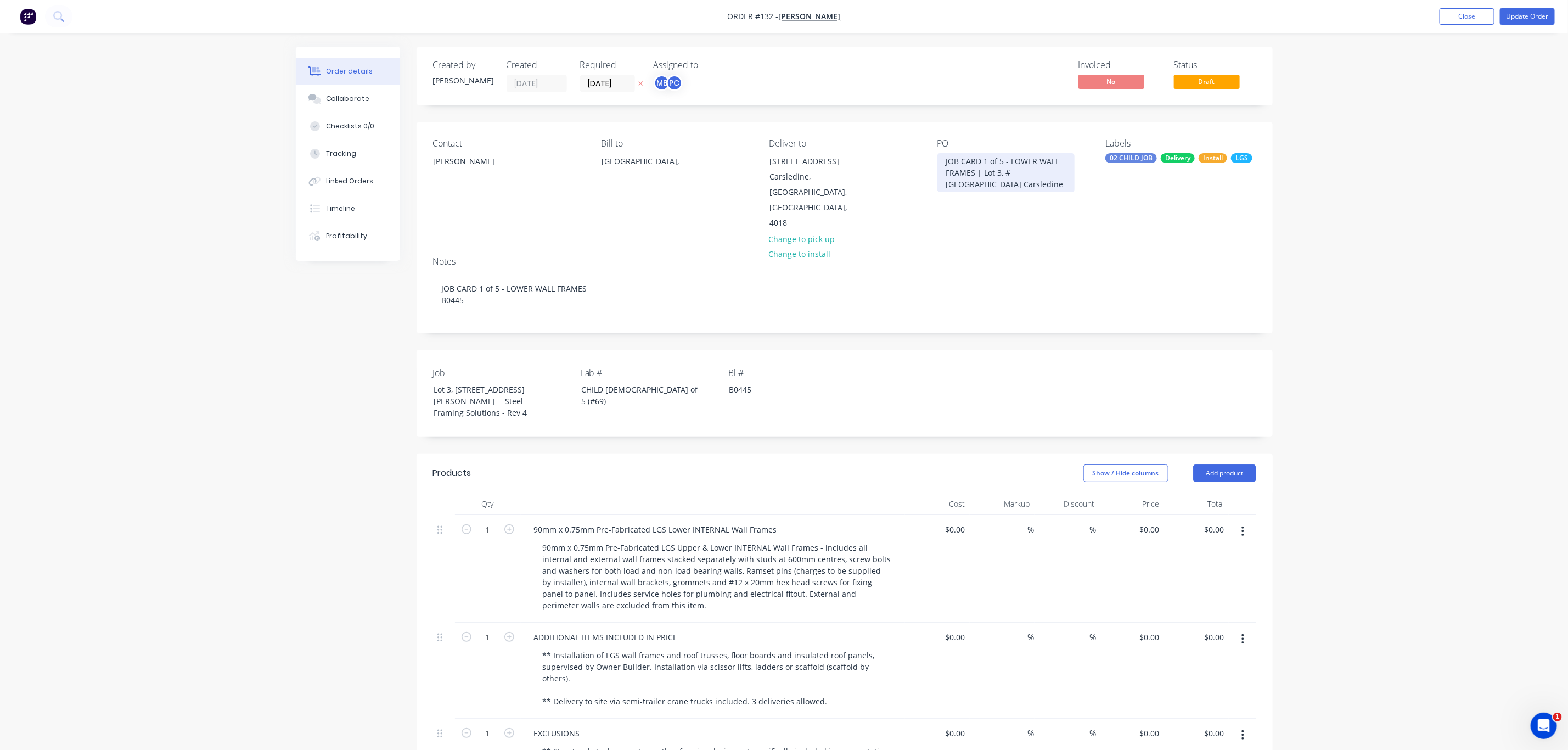
click at [1002, 157] on div "JOB CARD 1 of 5 - LOWER WALL FRAMES | Lot 3, #6 Cowie Road Carsledine" at bounding box center [1006, 173] width 137 height 39
drag, startPoint x: 983, startPoint y: 177, endPoint x: 921, endPoint y: 155, distance: 65.8
click at [921, 155] on div "Contact Ramil Alzate Bill to Australia, Deliver to Lot 3, #6 Cowie Road Carsled…" at bounding box center [844, 185] width 856 height 126
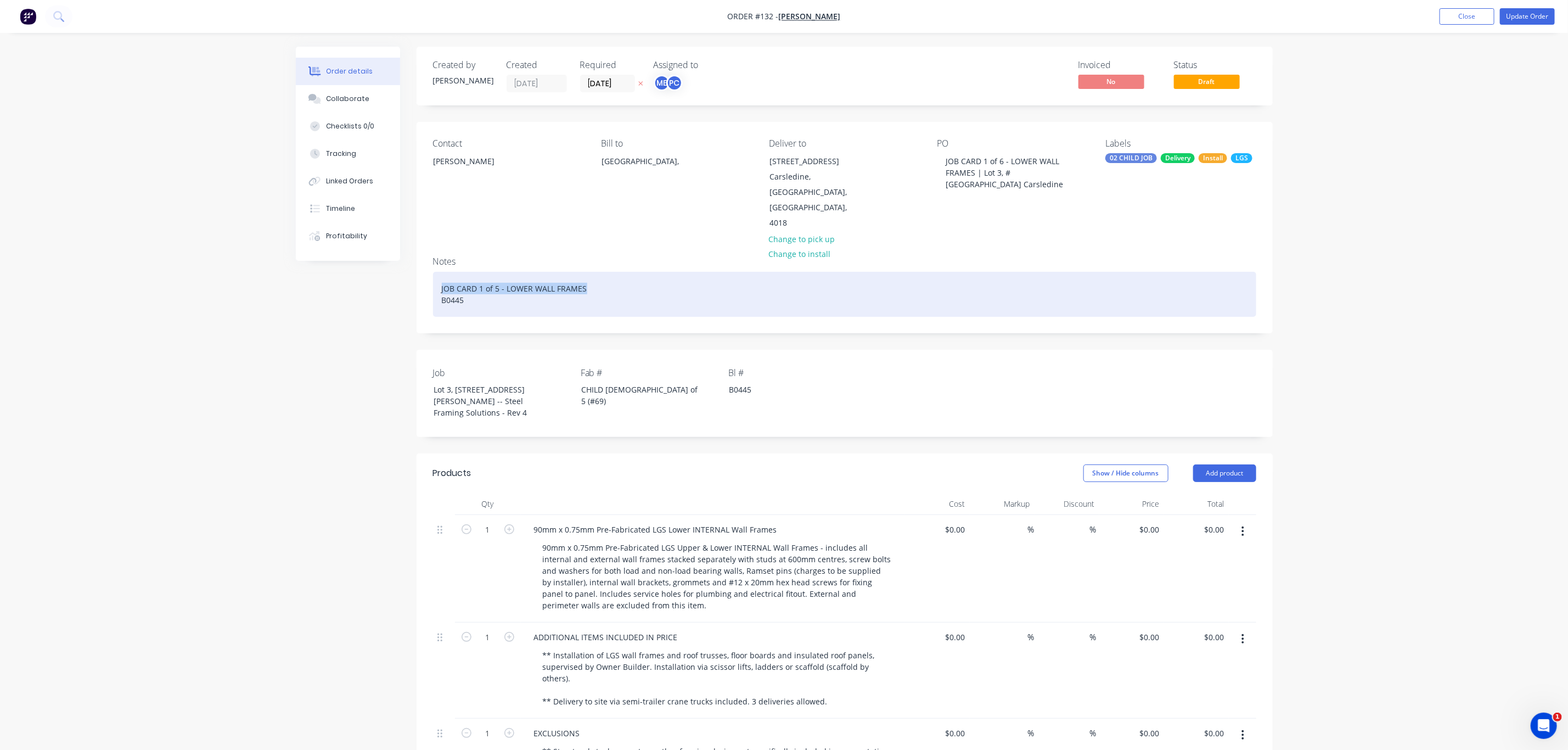
drag, startPoint x: 585, startPoint y: 253, endPoint x: 424, endPoint y: 257, distance: 161.0
click at [427, 257] on div "Notes JOB CARD 1 of 5 - LOWER WALL FRAMES B0445" at bounding box center [844, 290] width 856 height 85
paste div
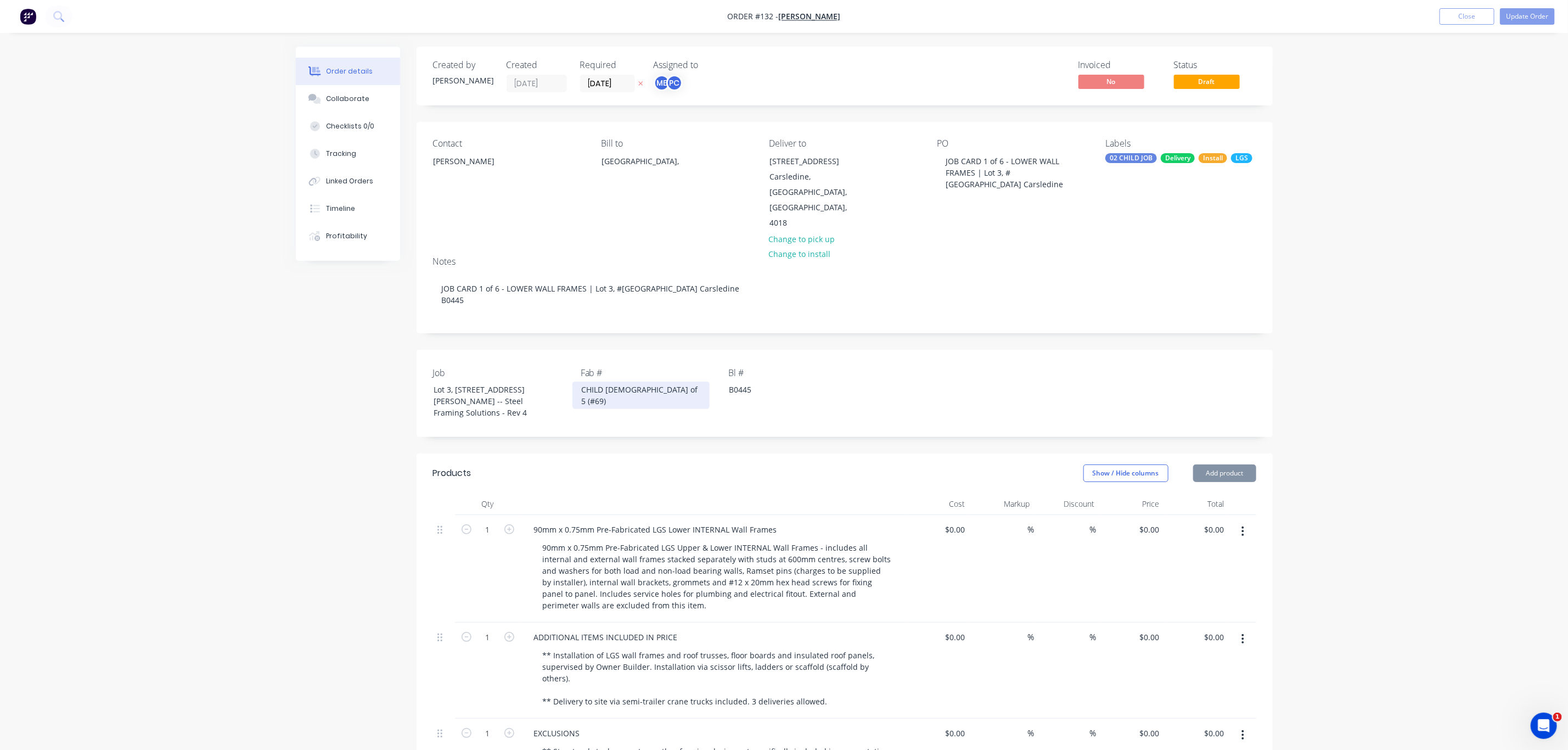
click at [623, 382] on div "CHILD 1 of 5 (#69)" at bounding box center [641, 395] width 137 height 28
click at [1520, 18] on button "Update Order" at bounding box center [1527, 16] width 55 height 17
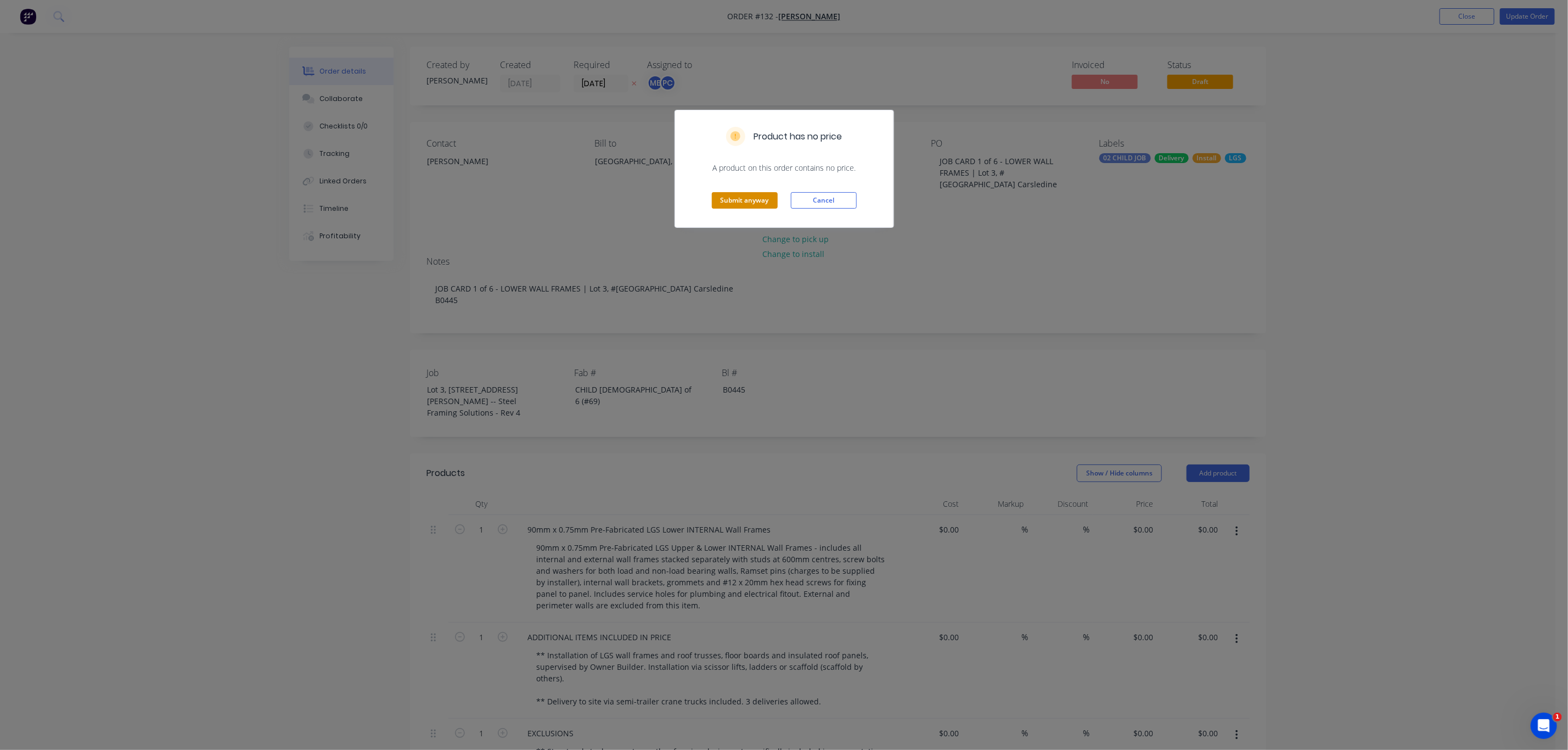
click at [743, 195] on button "Submit anyway" at bounding box center [744, 200] width 66 height 17
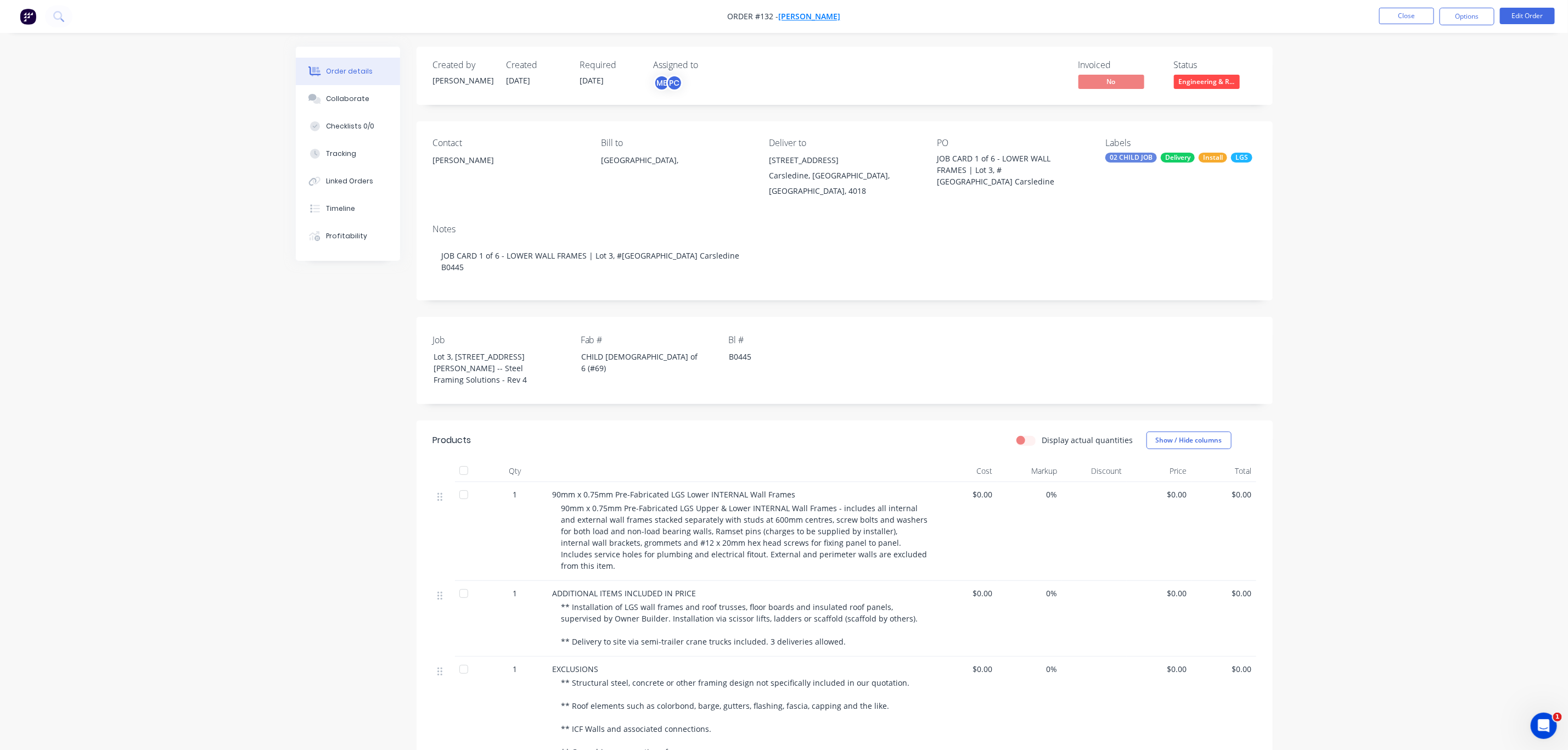
click at [806, 15] on span "[PERSON_NAME]" at bounding box center [809, 17] width 62 height 10
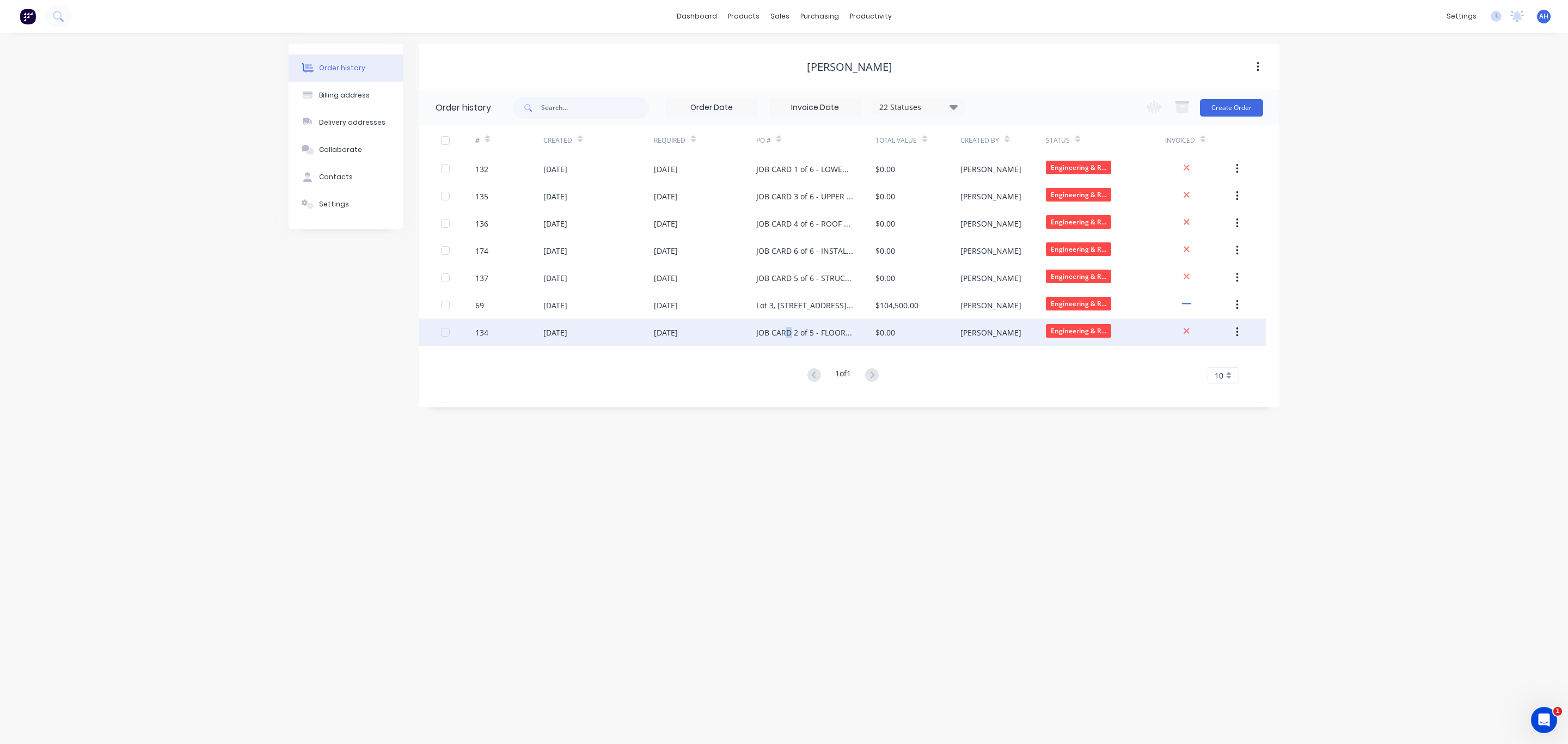
click at [788, 332] on div "JOB CARD 2 of 5 - FLOOR JOISTS" at bounding box center [805, 332] width 97 height 12
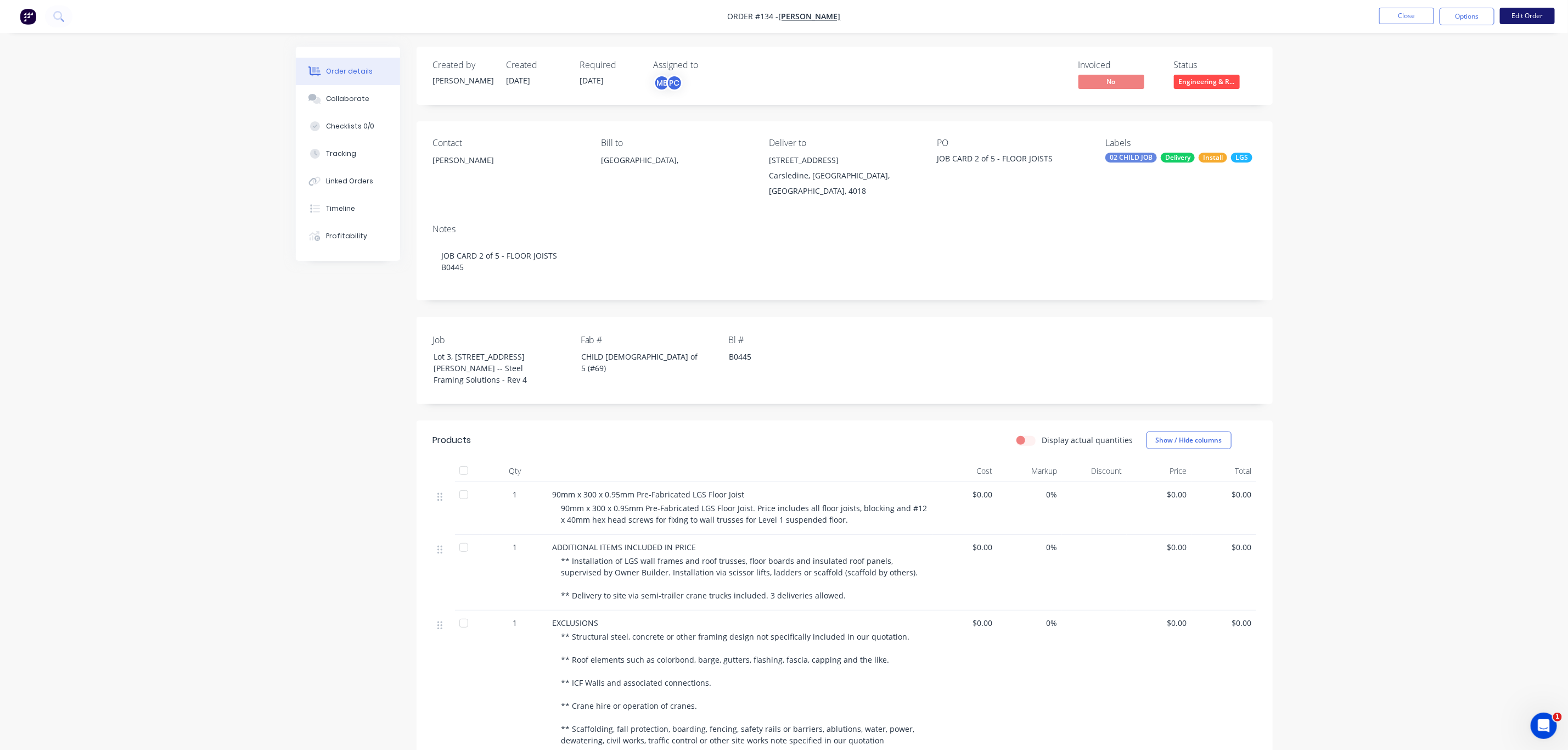
click at [1534, 17] on button "Edit Order" at bounding box center [1527, 16] width 55 height 17
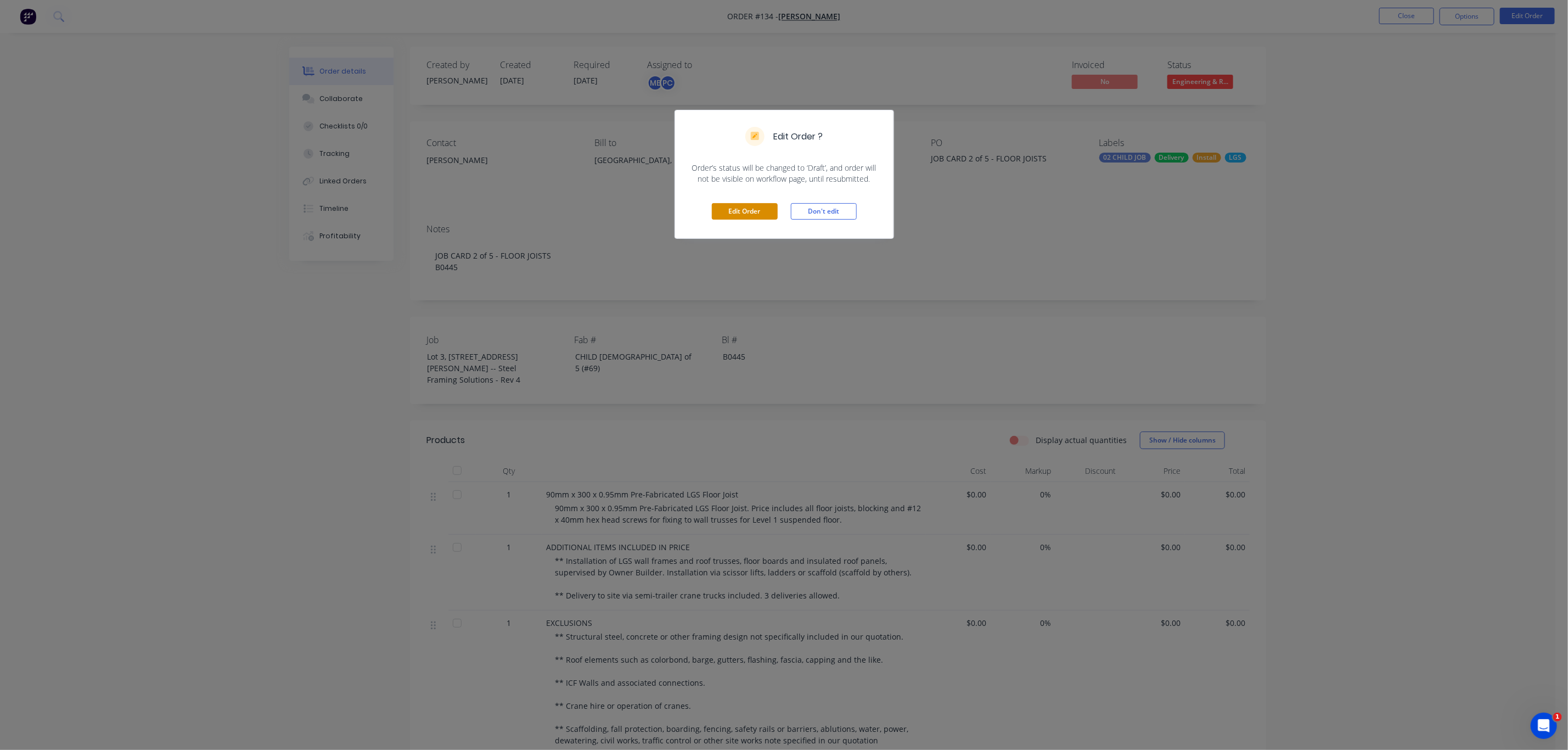
click at [757, 211] on button "Edit Order" at bounding box center [744, 211] width 66 height 17
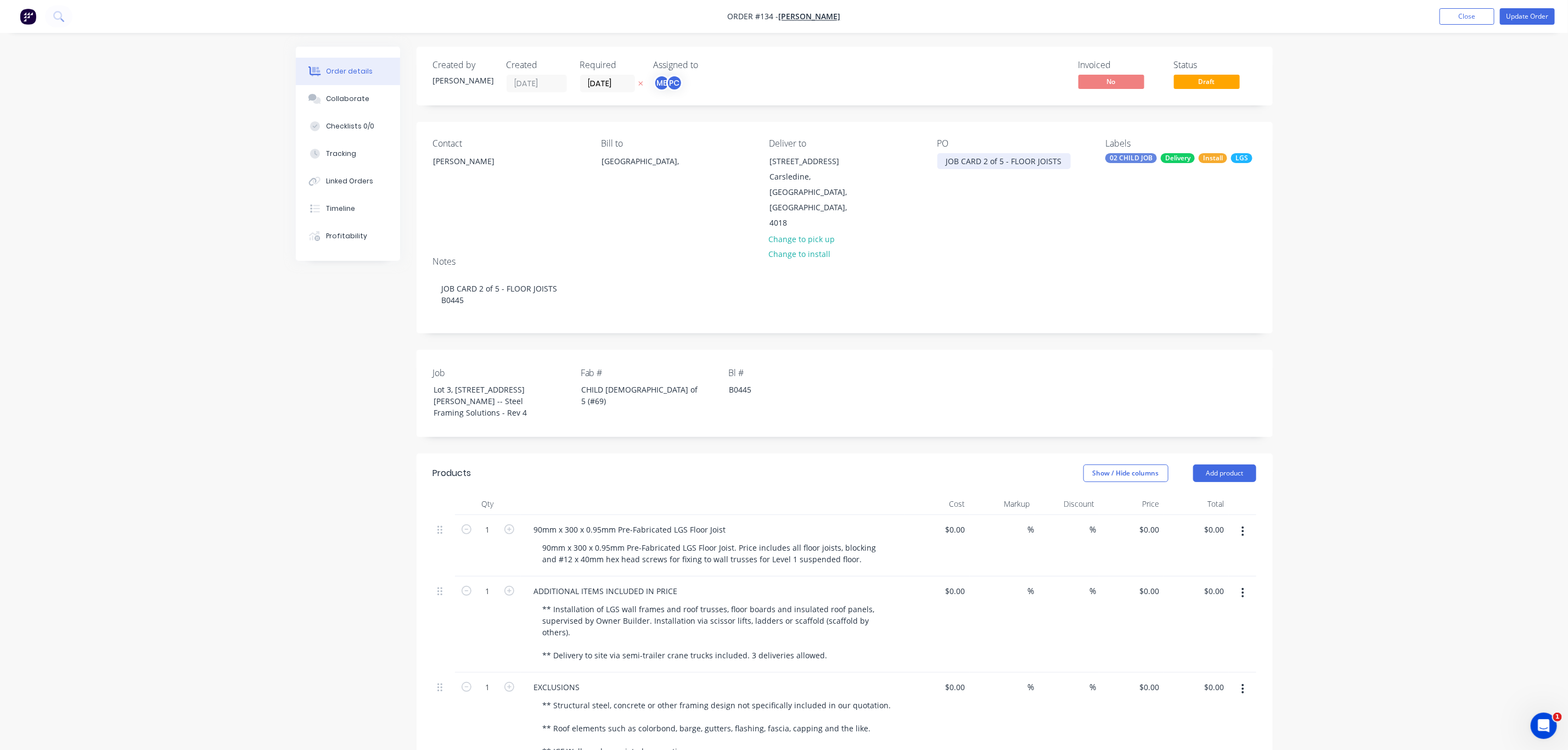
click at [1061, 157] on div "JOB CARD 2 of 5 - FLOOR JOISTS" at bounding box center [1004, 161] width 133 height 16
drag, startPoint x: 979, startPoint y: 184, endPoint x: 942, endPoint y: 177, distance: 37.7
click at [942, 177] on div "JOB CARD 2 of 5 - FLOOR JOISTS | JOB CARD 1 of 6 - LOWER WALL FRAMES | Lot 3, #…" at bounding box center [1006, 179] width 137 height 50
click at [1003, 160] on div "JOB CARD 2 of 5 - FLOOR JOISTS | Lot 3, #6 Cowie Road Carsledi" at bounding box center [1006, 173] width 137 height 39
click at [1070, 160] on div "JOB CARD 2 of 6 - FLOOR JOISTS | Lot 3, #6 Cowie Road Carsledi" at bounding box center [1006, 173] width 137 height 39
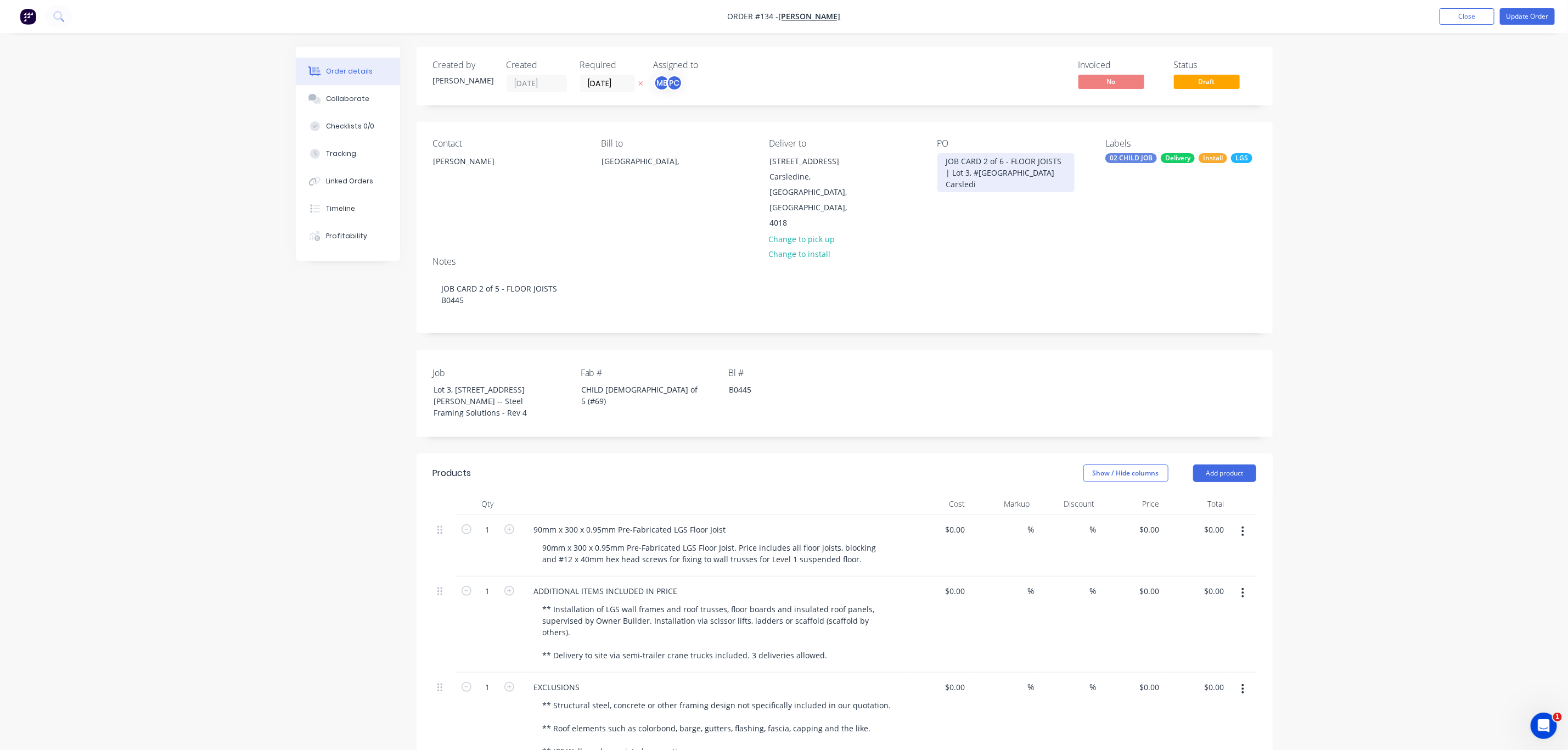
click at [1059, 172] on div "JOB CARD 2 of 6 - FLOOR JOISTS | Lot 3, #6 Cowie Road Carsledi" at bounding box center [1006, 173] width 137 height 39
drag, startPoint x: 1068, startPoint y: 176, endPoint x: 926, endPoint y: 157, distance: 143.3
click at [926, 157] on div "Contact Ramil Alzate Bill to Australia, Deliver to Lot 3, #6 Cowie Road Carsled…" at bounding box center [844, 185] width 856 height 126
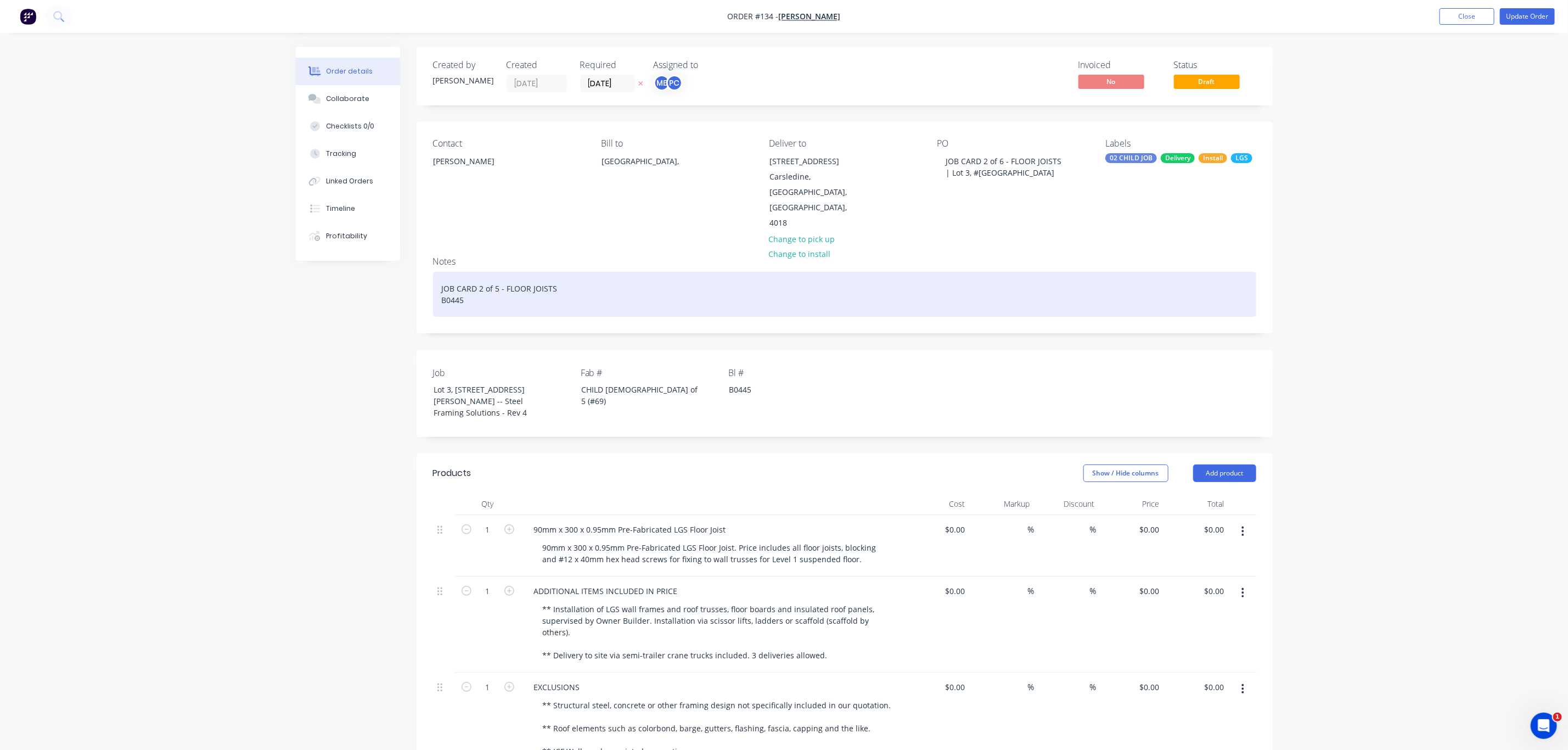
click at [539, 272] on div "JOB CARD 2 of 5 - FLOOR JOISTS B0445" at bounding box center [845, 294] width 824 height 45
drag, startPoint x: 557, startPoint y: 256, endPoint x: 415, endPoint y: 253, distance: 142.0
click at [415, 253] on div "Order details Collaborate Checklists 0/0 Tracking Linked Orders Timeline Profit…" at bounding box center [784, 746] width 999 height 1398
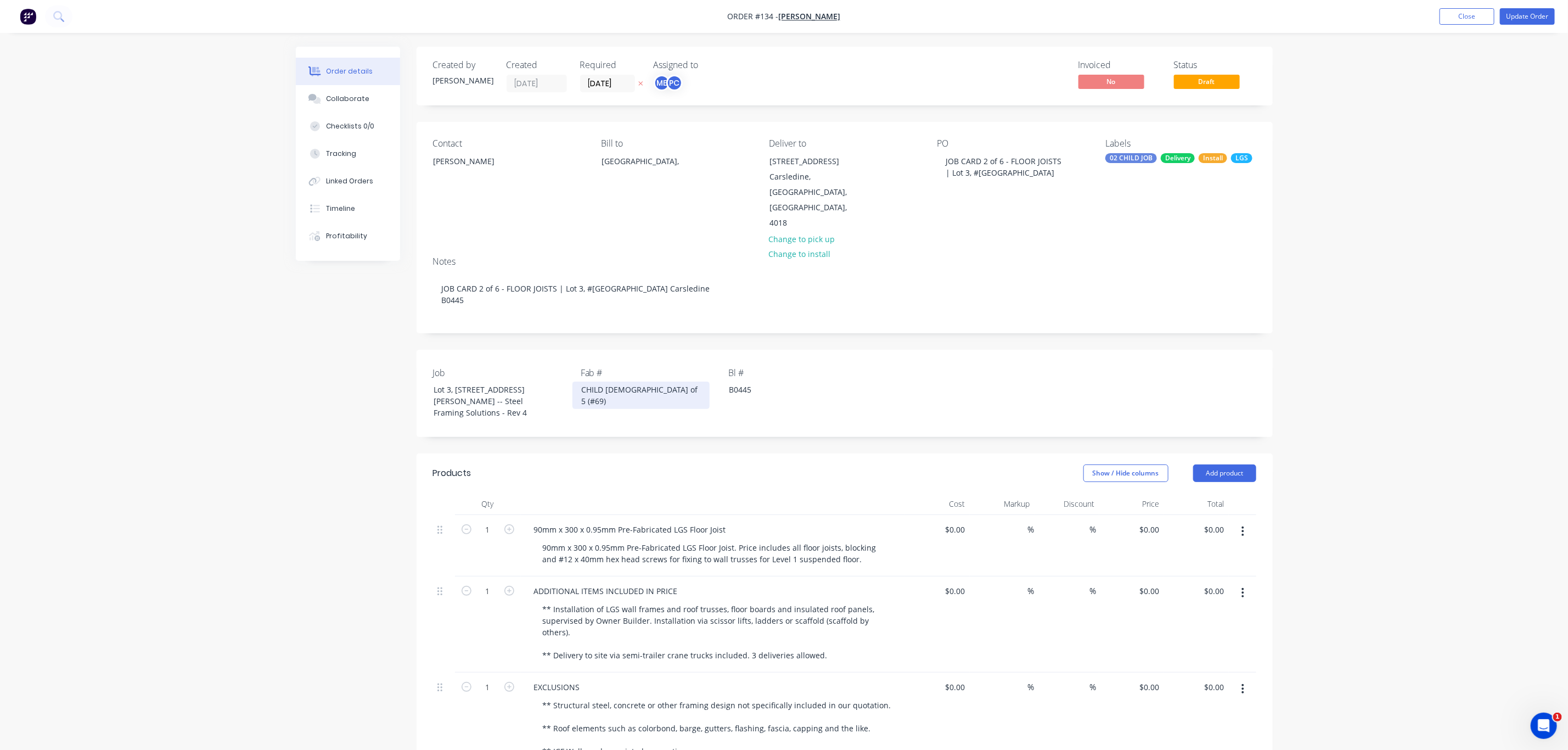
click at [621, 382] on div "CHILD 1 of 5 (#69)" at bounding box center [641, 395] width 137 height 28
click at [1519, 17] on button "Update Order" at bounding box center [1527, 16] width 55 height 17
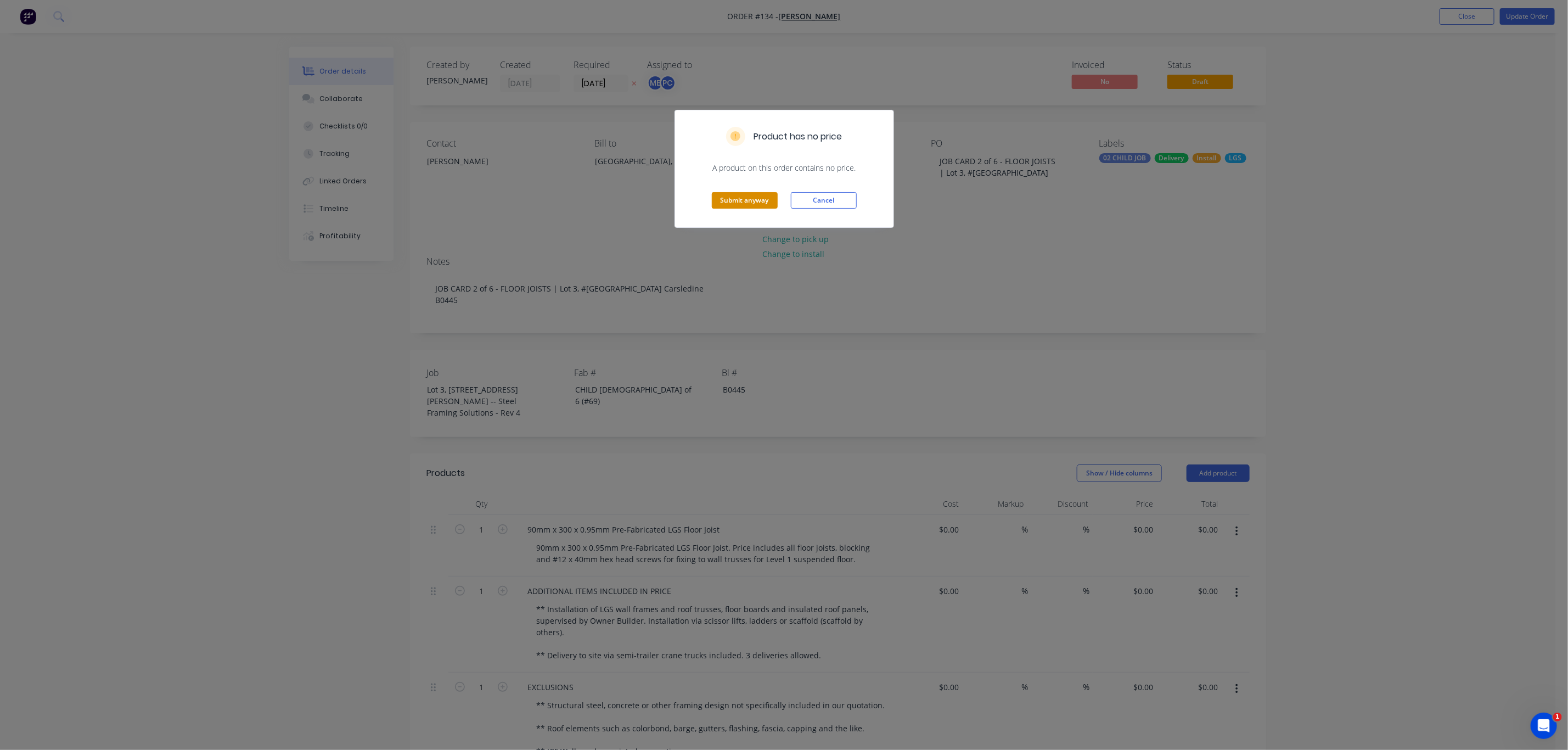
click at [746, 201] on button "Submit anyway" at bounding box center [744, 200] width 66 height 17
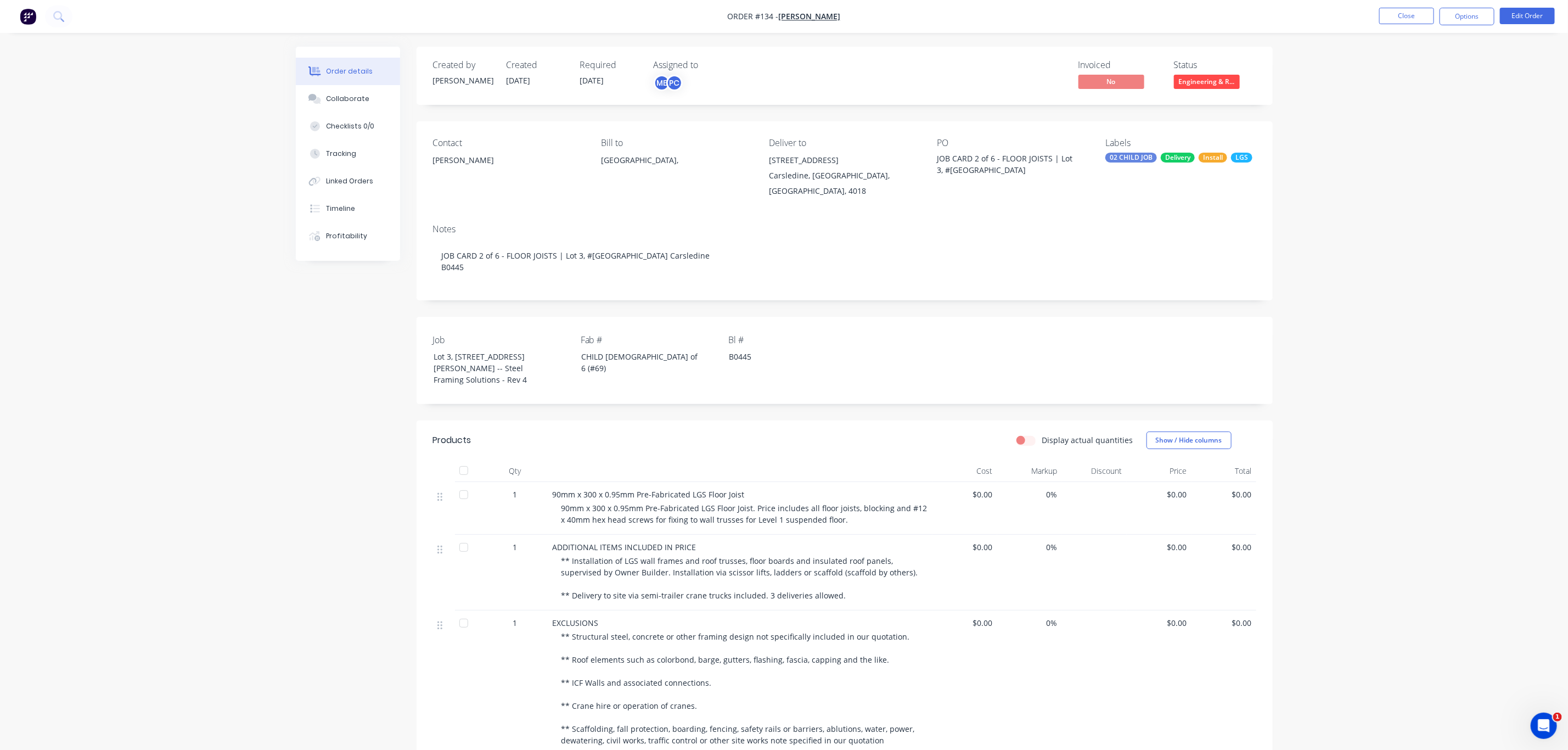
click at [1423, 318] on div "Order details Collaborate Checklists 0/0 Tracking Linked Orders Timeline Profit…" at bounding box center [784, 614] width 1568 height 1229
click at [819, 20] on span "[PERSON_NAME]" at bounding box center [809, 17] width 62 height 10
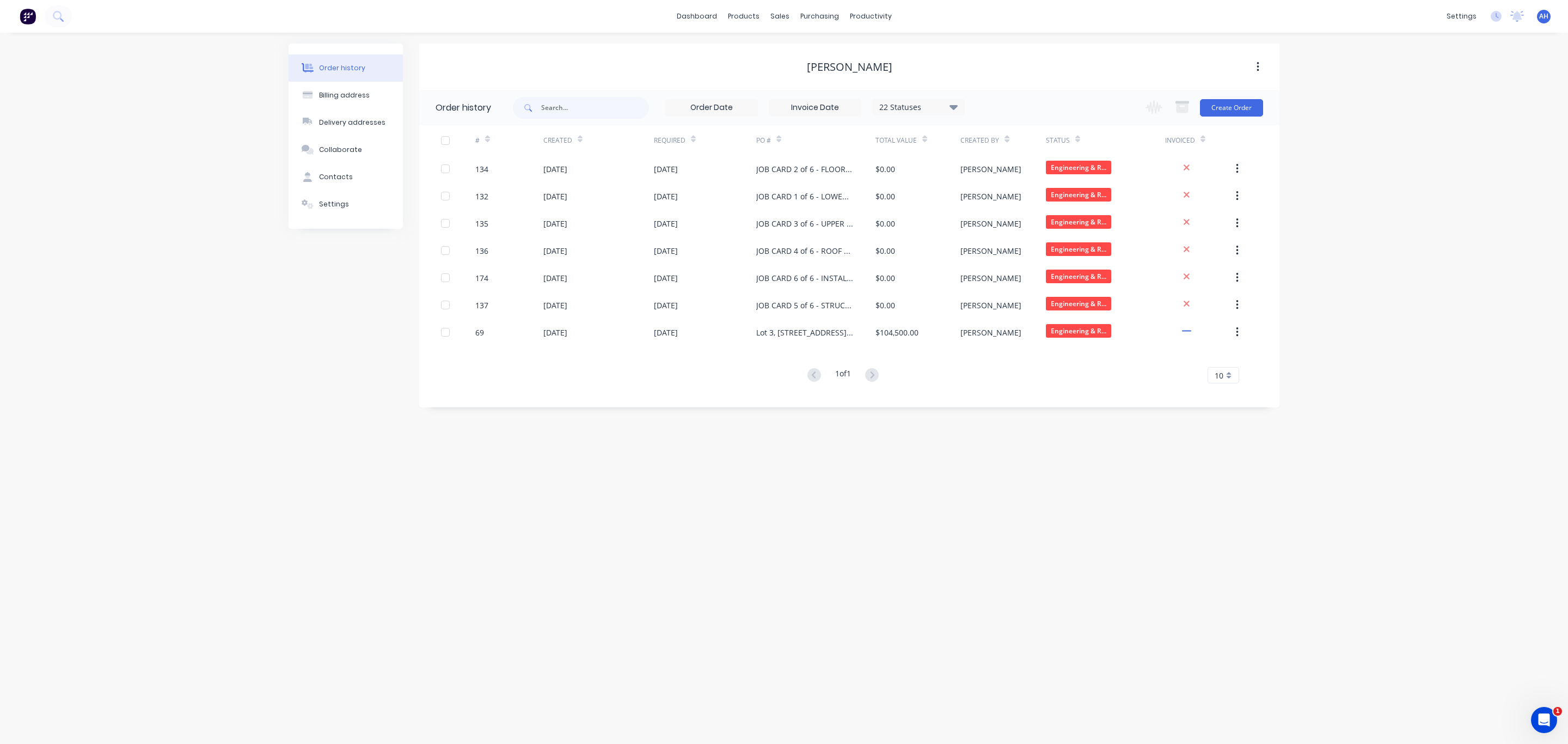
drag, startPoint x: 874, startPoint y: 136, endPoint x: 889, endPoint y: 136, distance: 15.0
click at [889, 136] on div "# Created Required PO # Total Value Created By Status Invoiced" at bounding box center [843, 140] width 847 height 30
click at [796, 56] on link "Sales Orders" at bounding box center [838, 52] width 144 height 22
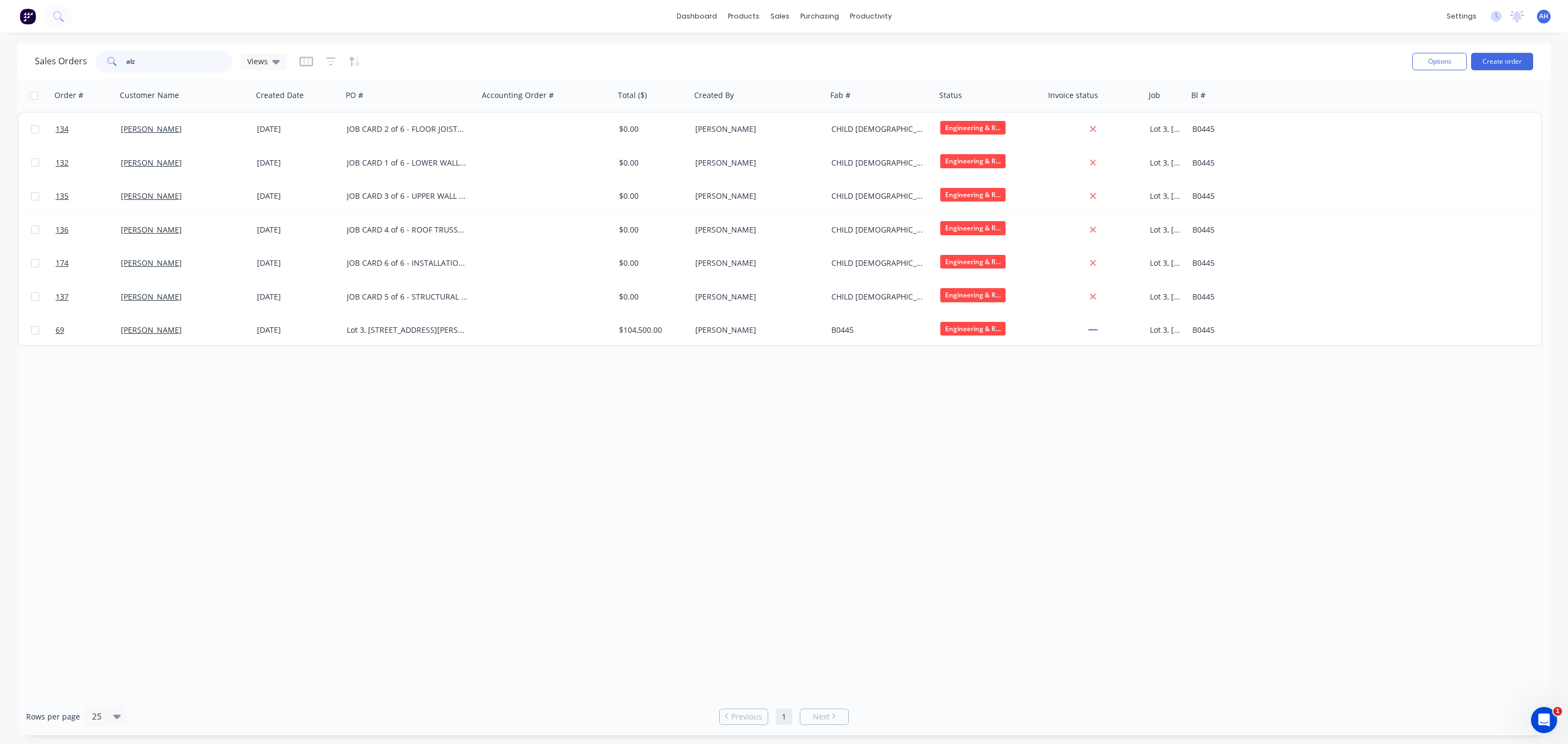
drag, startPoint x: 182, startPoint y: 59, endPoint x: 62, endPoint y: 63, distance: 120.1
click at [80, 58] on div "Sales Orders alz Views" at bounding box center [160, 61] width 251 height 22
type input "e"
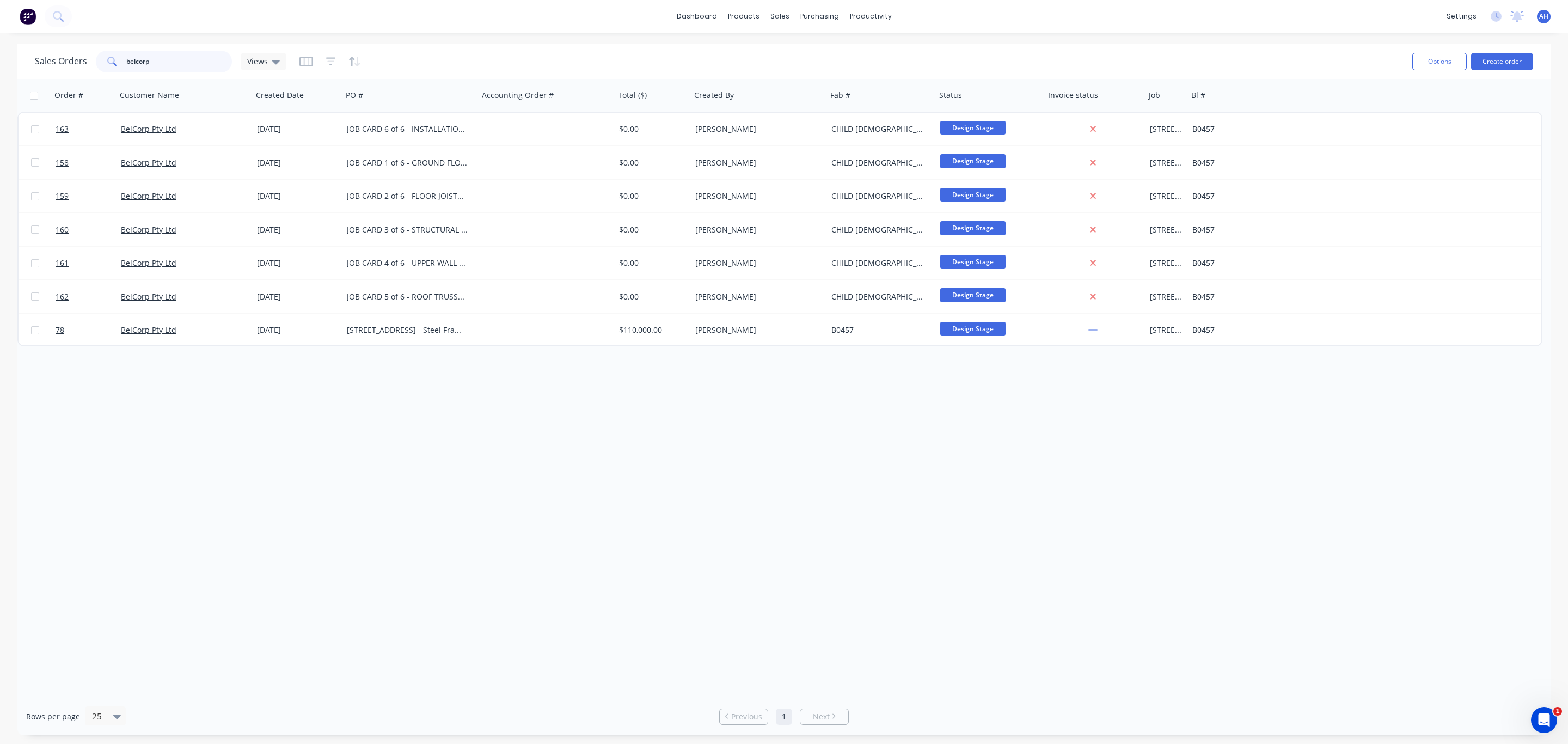
type input "belcorp"
click at [335, 472] on div "Order # Customer Name Created Date PO # Accounting Order # Total ($) Created By…" at bounding box center [784, 388] width 1533 height 619
drag, startPoint x: 823, startPoint y: 72, endPoint x: 781, endPoint y: 74, distance: 42.0
click at [822, 74] on div "Customers" at bounding box center [817, 74] width 39 height 10
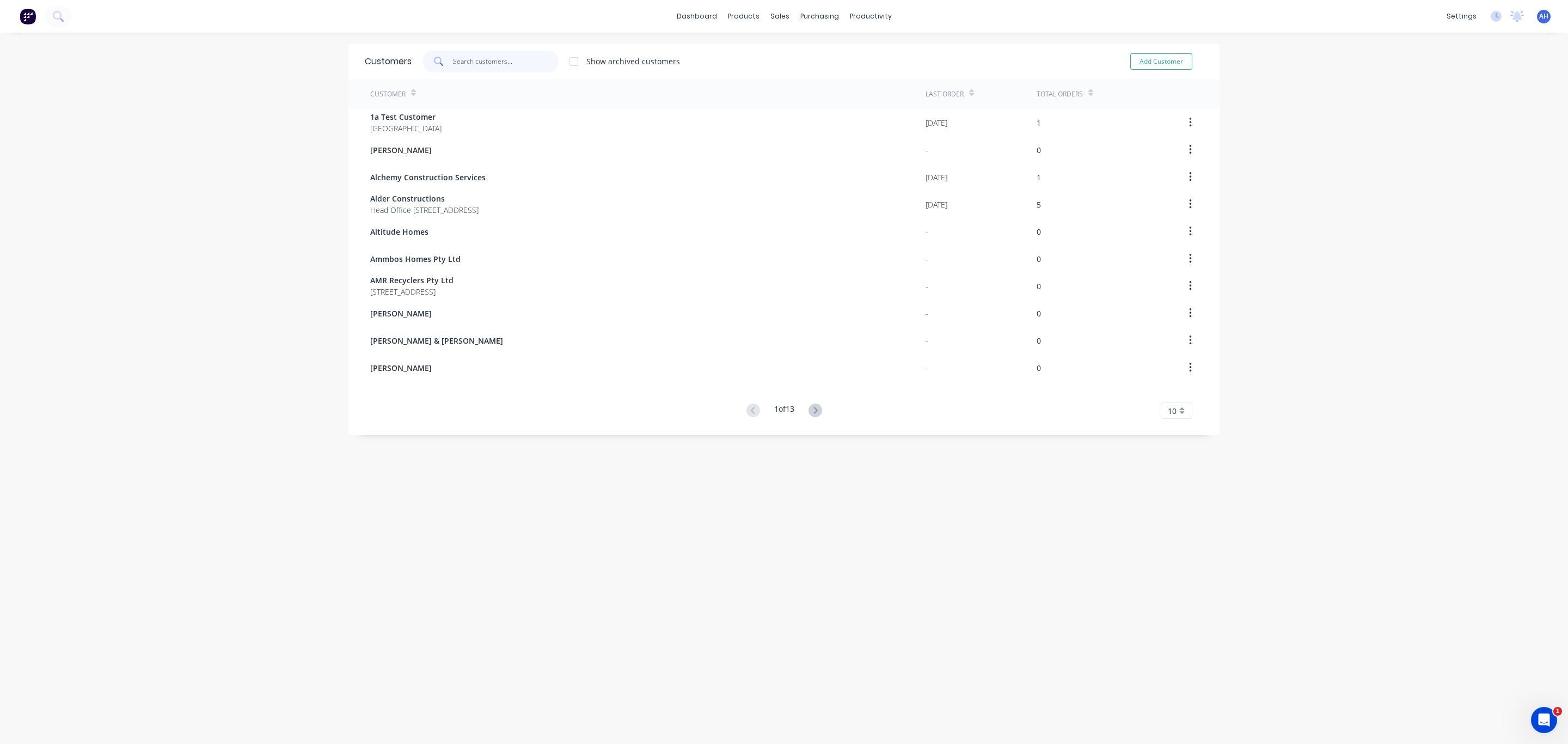
click at [476, 54] on input "text" at bounding box center [506, 61] width 106 height 22
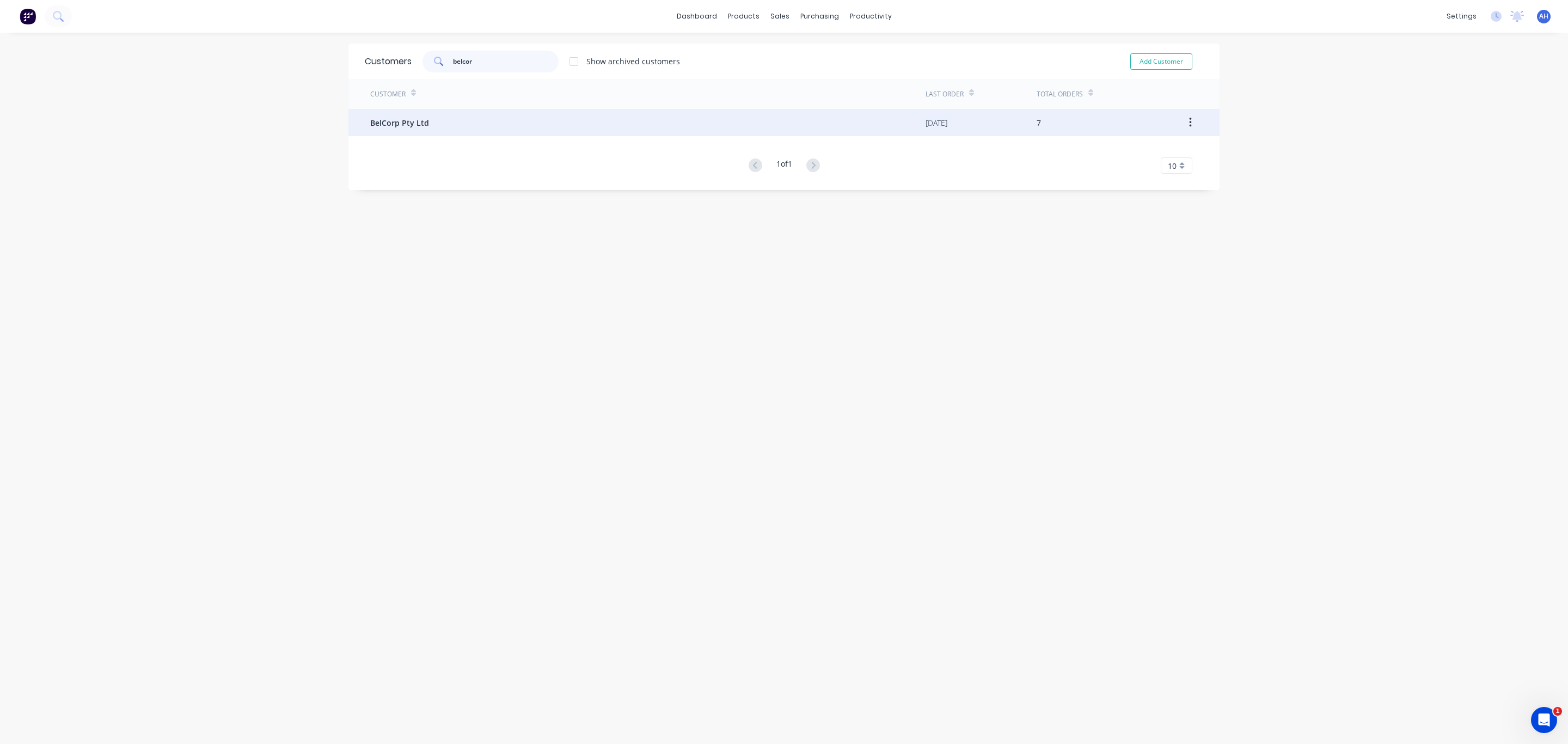
type input "belcor"
click at [429, 128] on div "BelCorp Pty Ltd" at bounding box center [648, 122] width 555 height 27
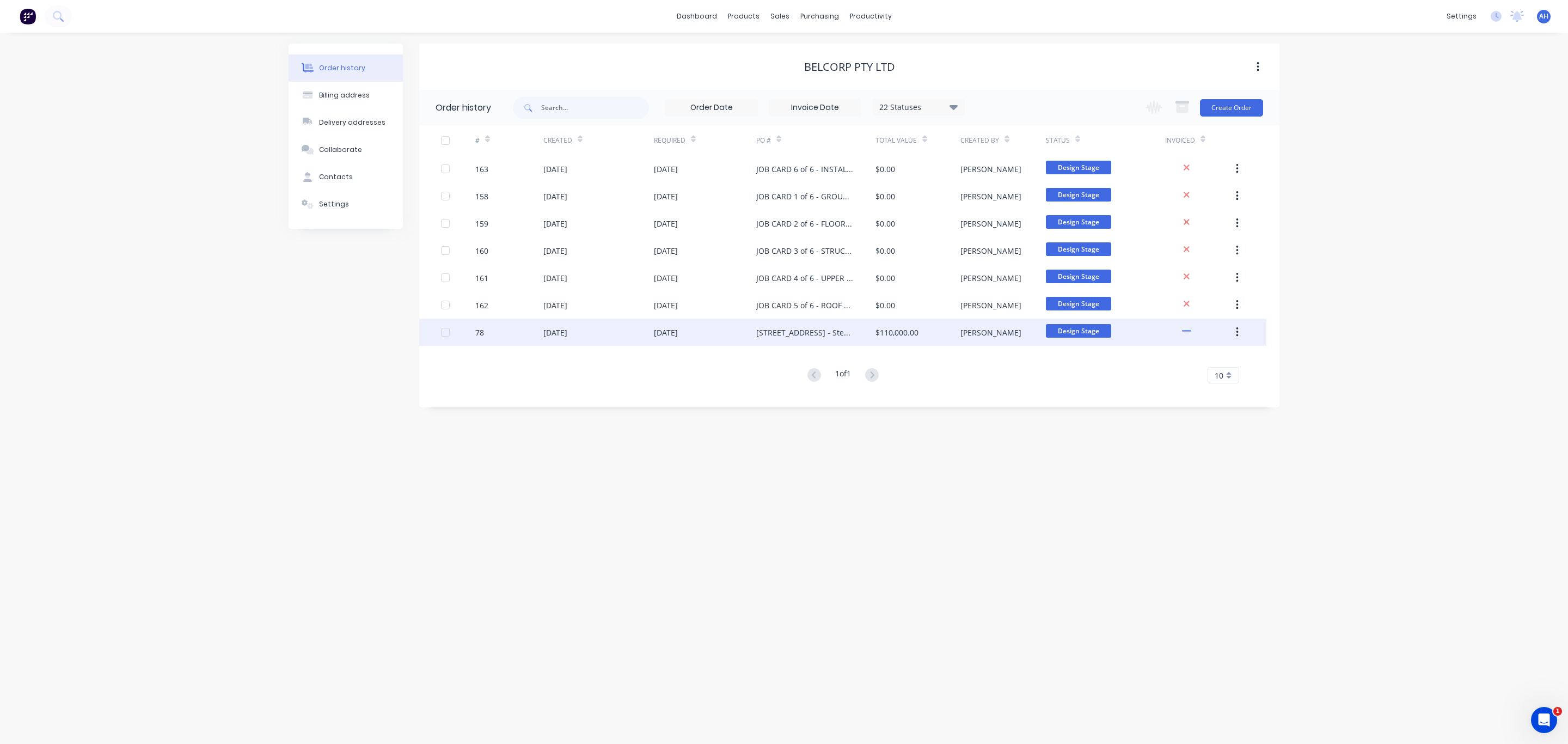
click at [801, 332] on div "13 Ridge Rd, Tanah Merah - Steel Framing Solutions - rev 3" at bounding box center [805, 332] width 97 height 12
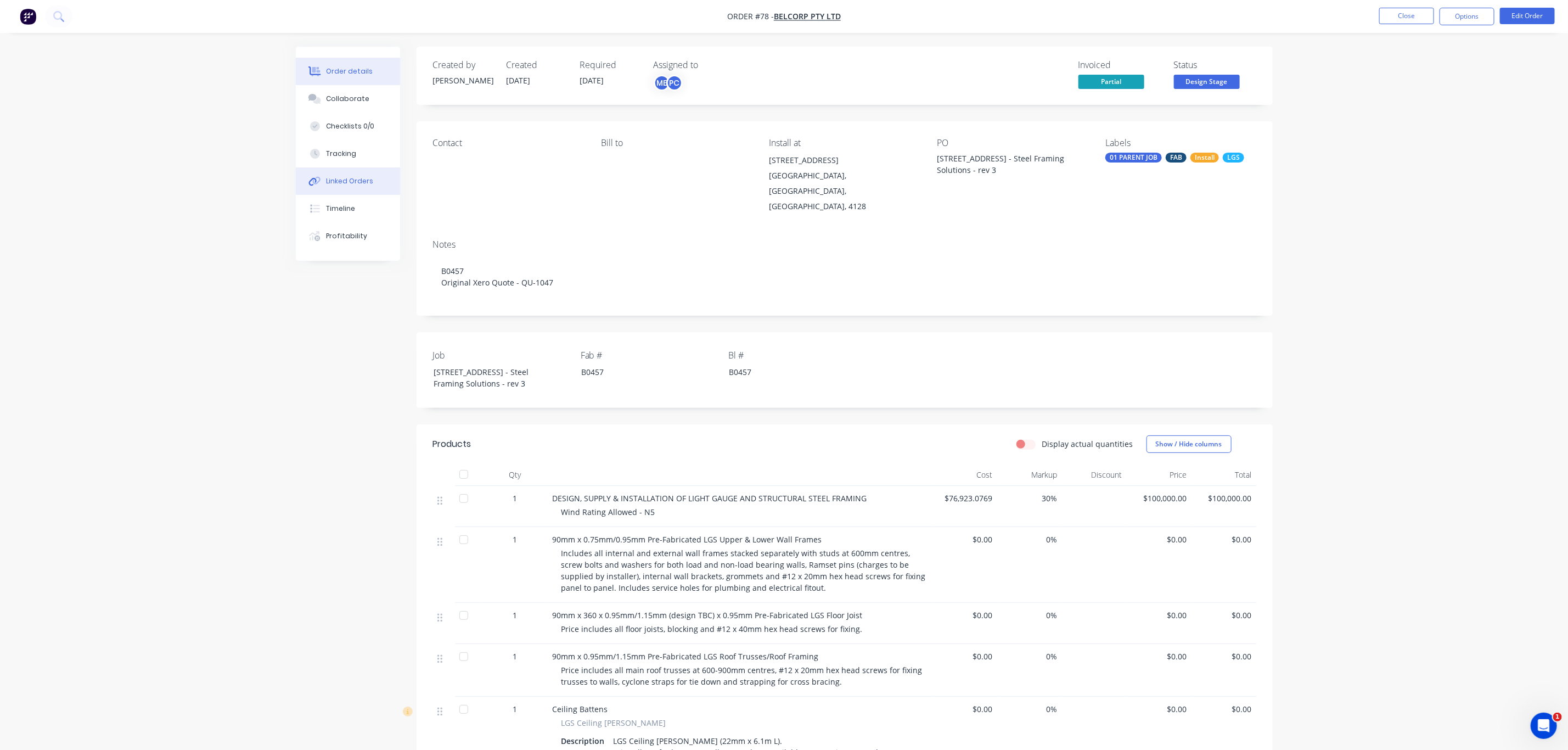
click at [356, 180] on div "Linked Orders" at bounding box center [349, 181] width 47 height 10
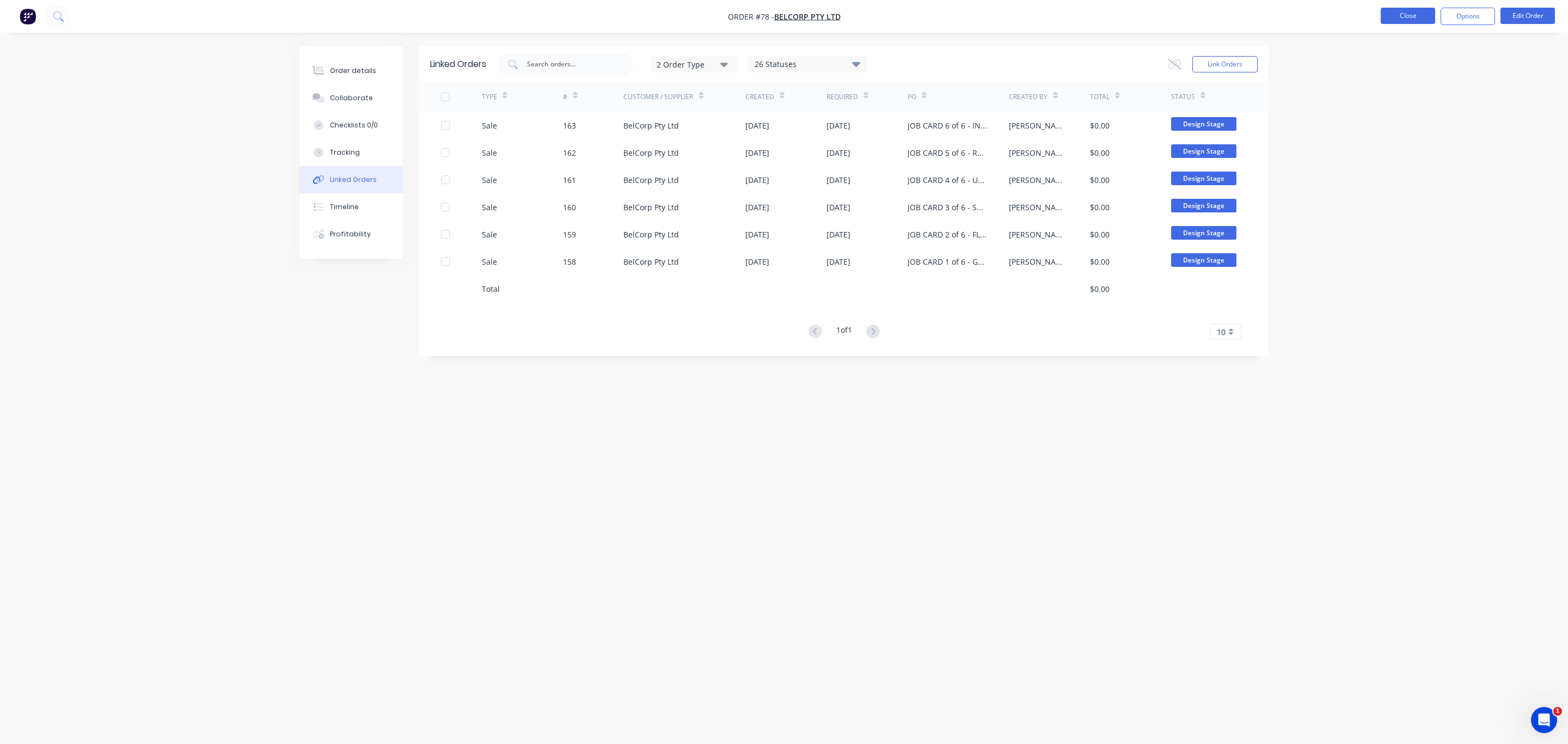
click at [1411, 22] on button "Close" at bounding box center [1407, 16] width 54 height 16
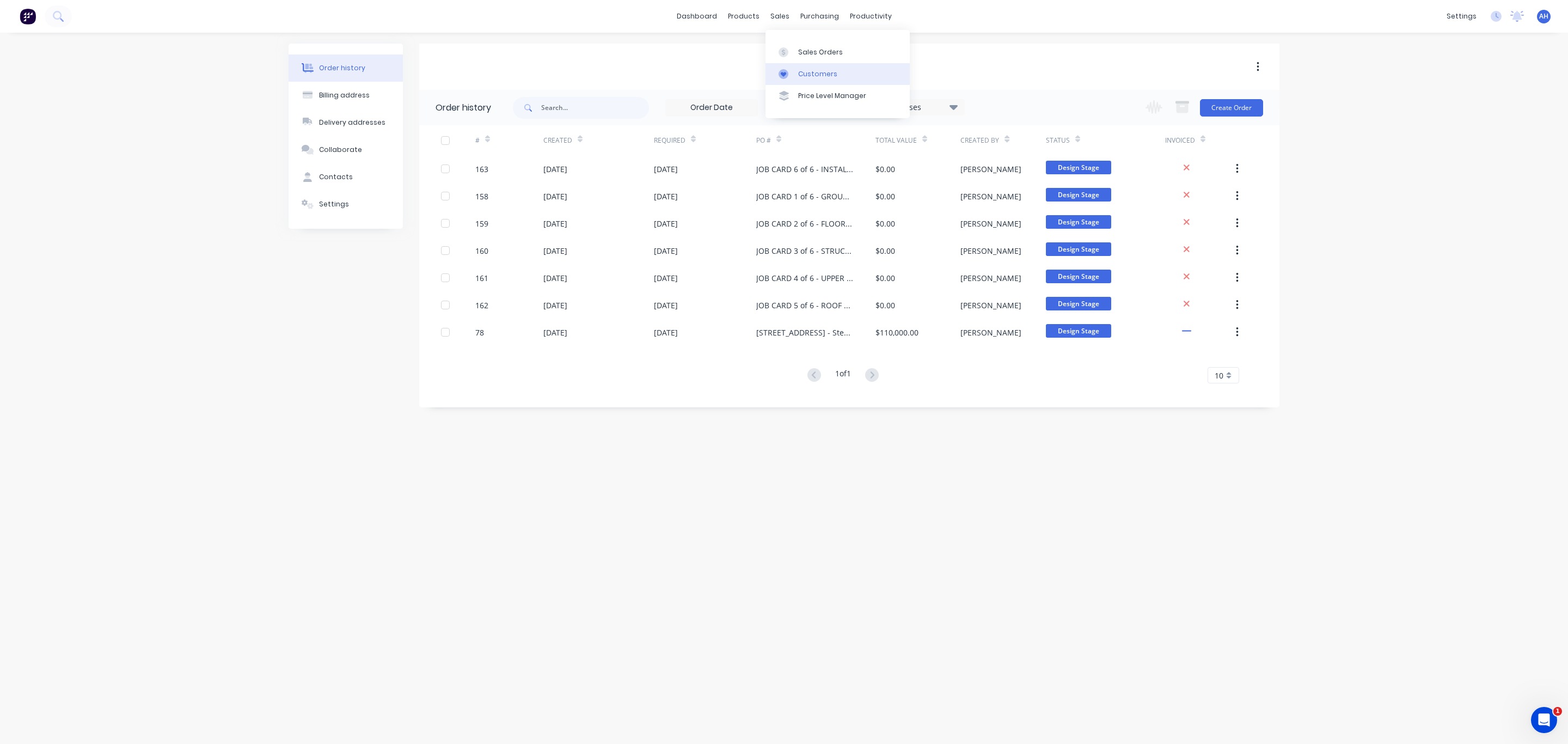
click at [806, 71] on div "Customers" at bounding box center [817, 74] width 39 height 10
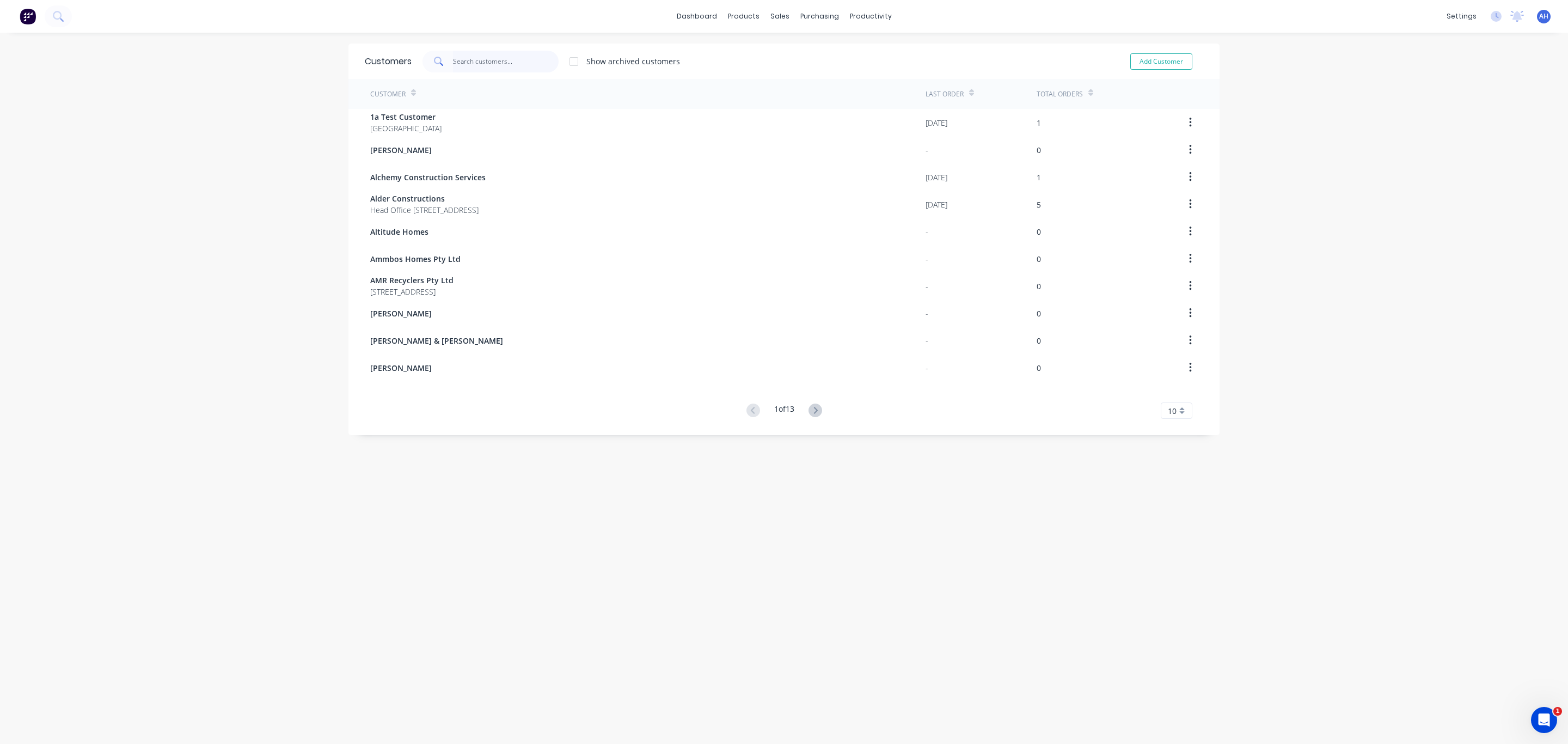
click at [521, 54] on input "text" at bounding box center [506, 61] width 106 height 22
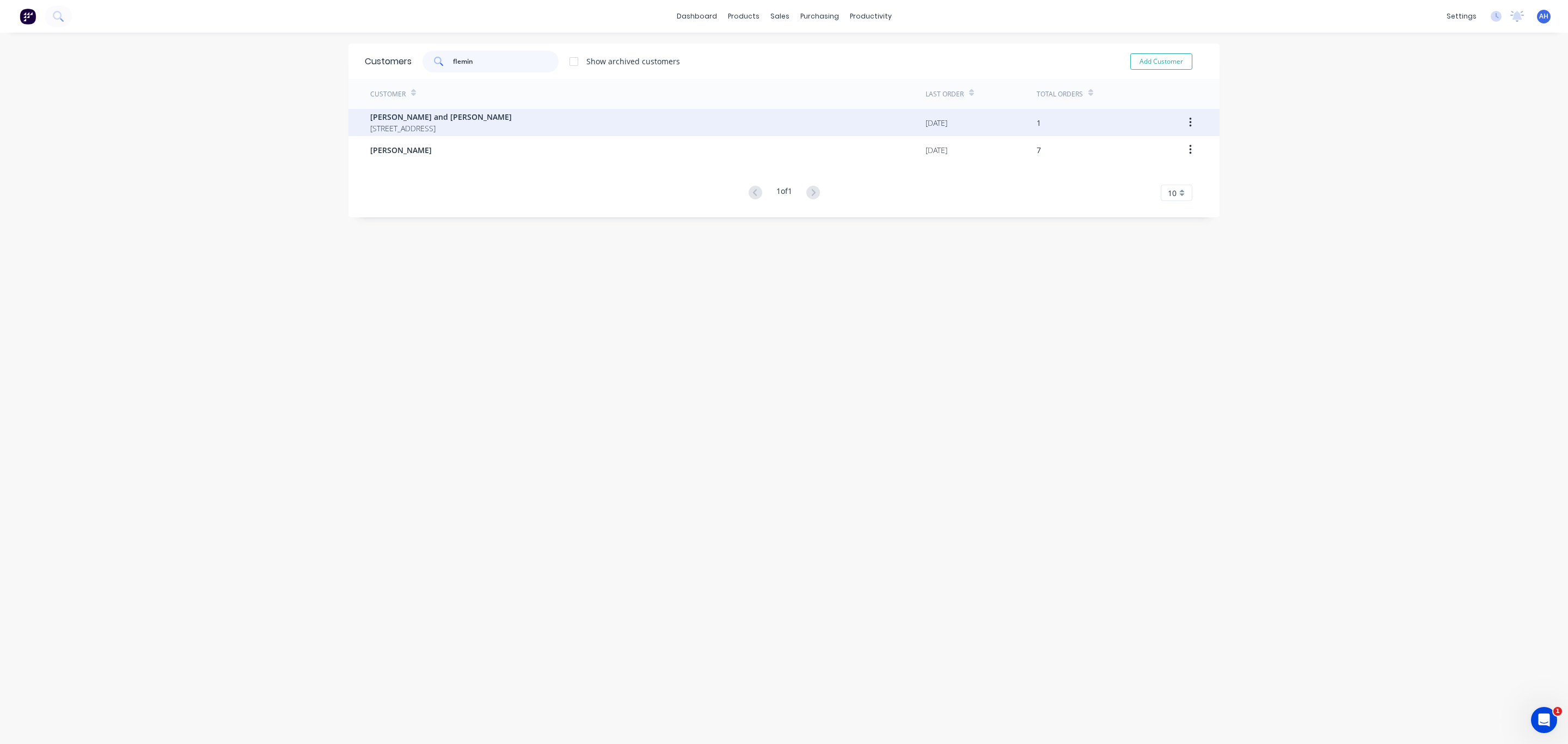
type input "flemin"
click at [1189, 121] on icon "button" at bounding box center [1190, 122] width 2 height 12
click at [699, 115] on div "Lee and John Fleming Lot 10, No 5010 Harbourview Drive, Hope Island Queensland …" at bounding box center [648, 122] width 555 height 27
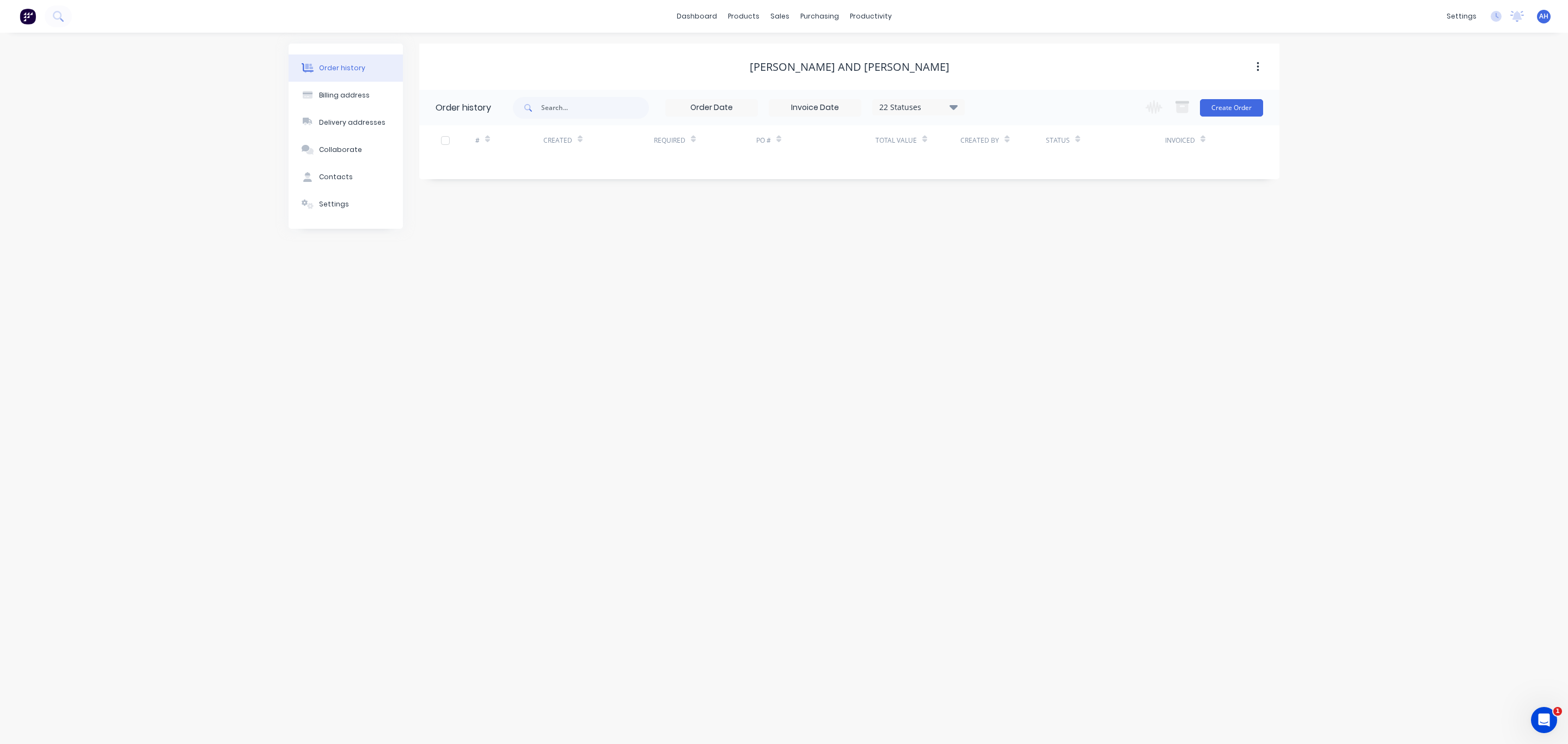
click at [856, 72] on div "Lee and John Fleming" at bounding box center [850, 66] width 200 height 13
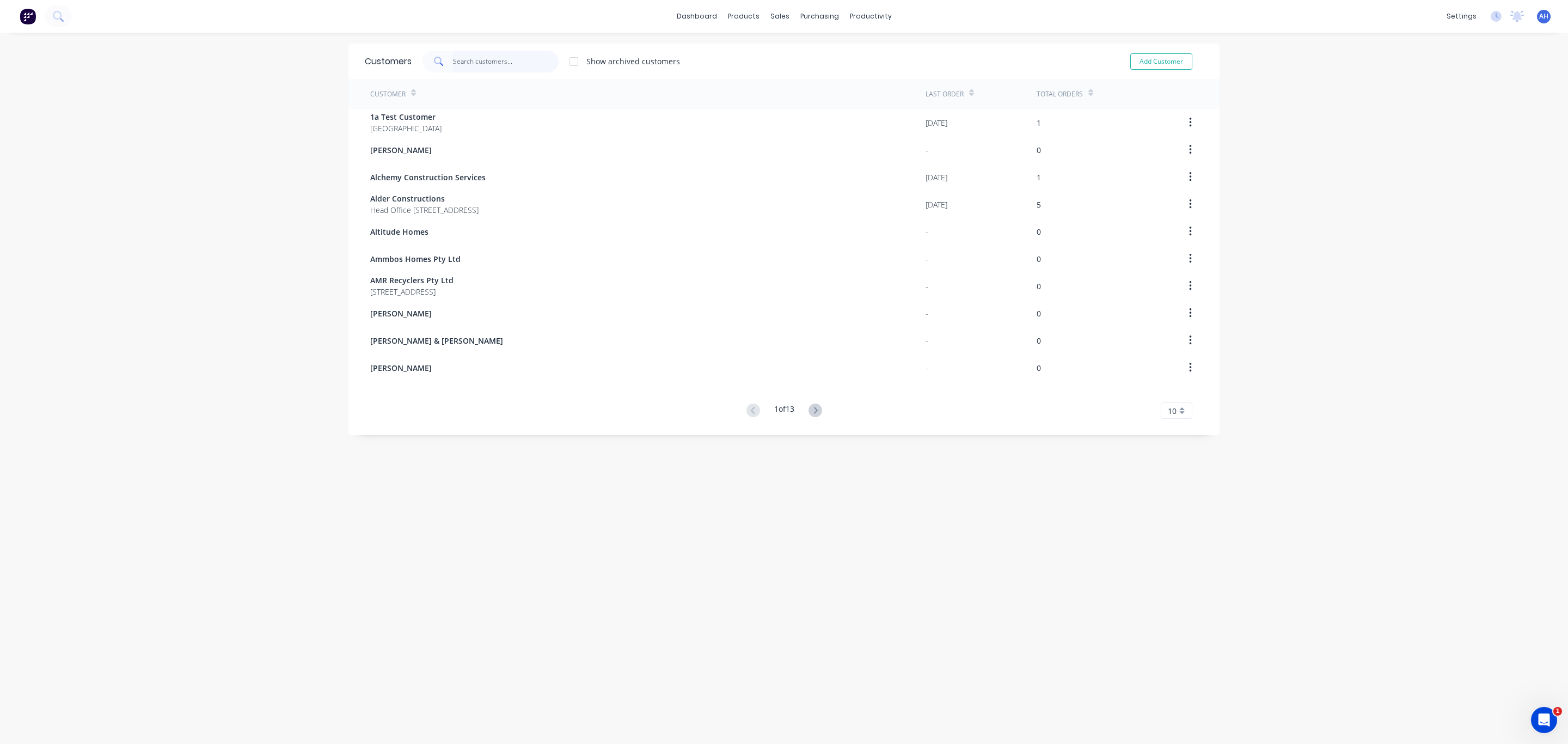
click at [478, 59] on input "text" at bounding box center [506, 61] width 106 height 22
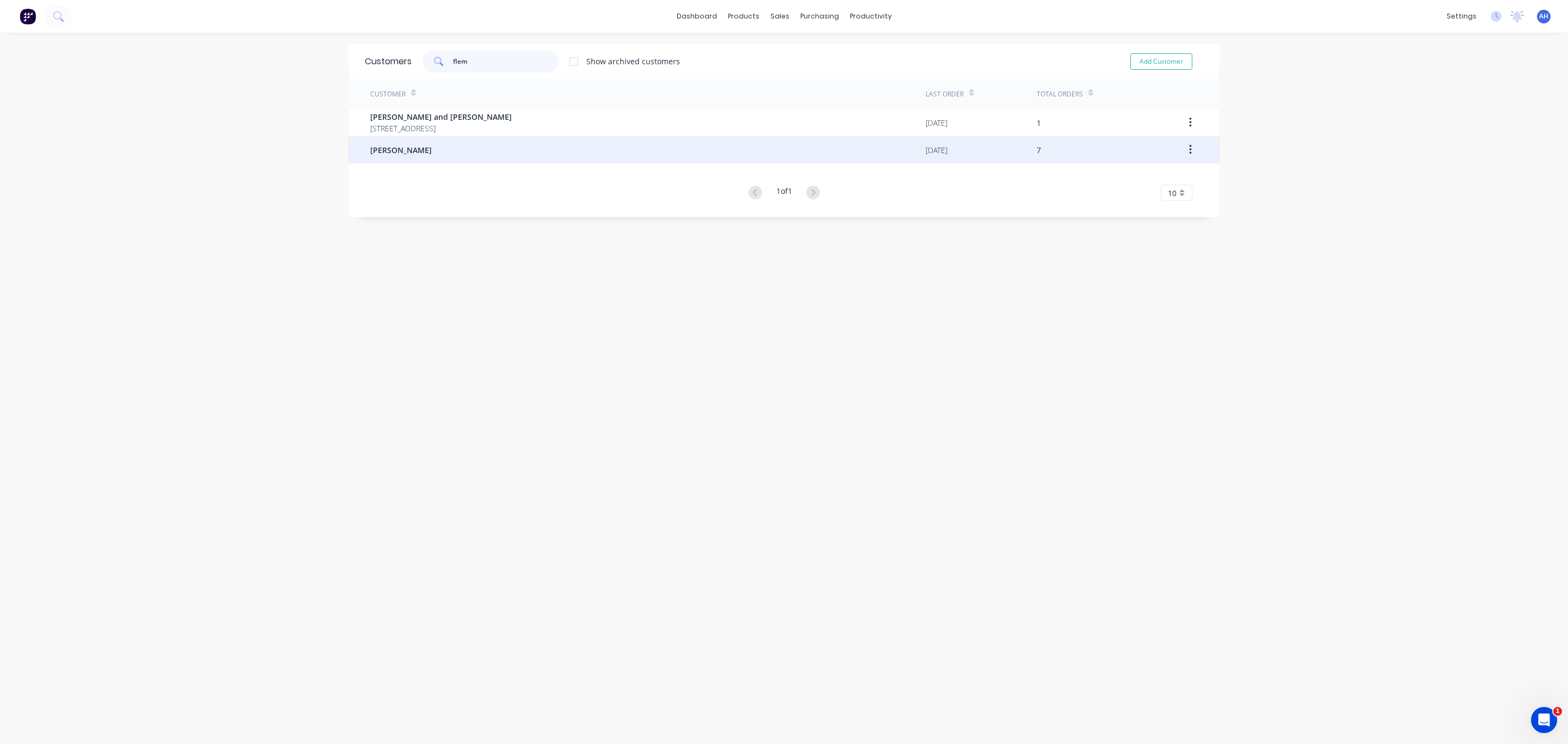
type input "flem"
click at [446, 157] on div "[PERSON_NAME]" at bounding box center [648, 150] width 555 height 27
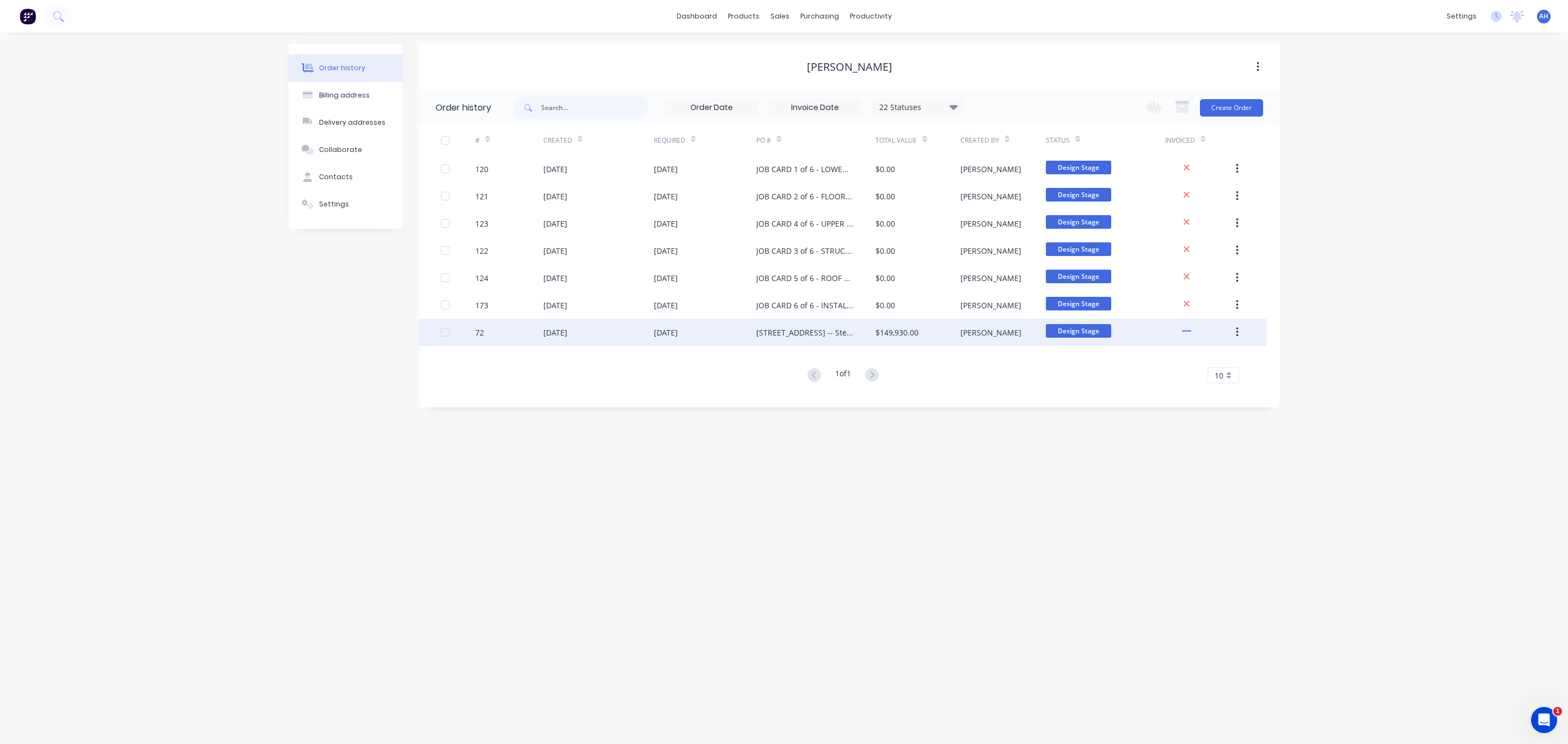
click at [906, 335] on div "$149,930.00" at bounding box center [897, 332] width 43 height 12
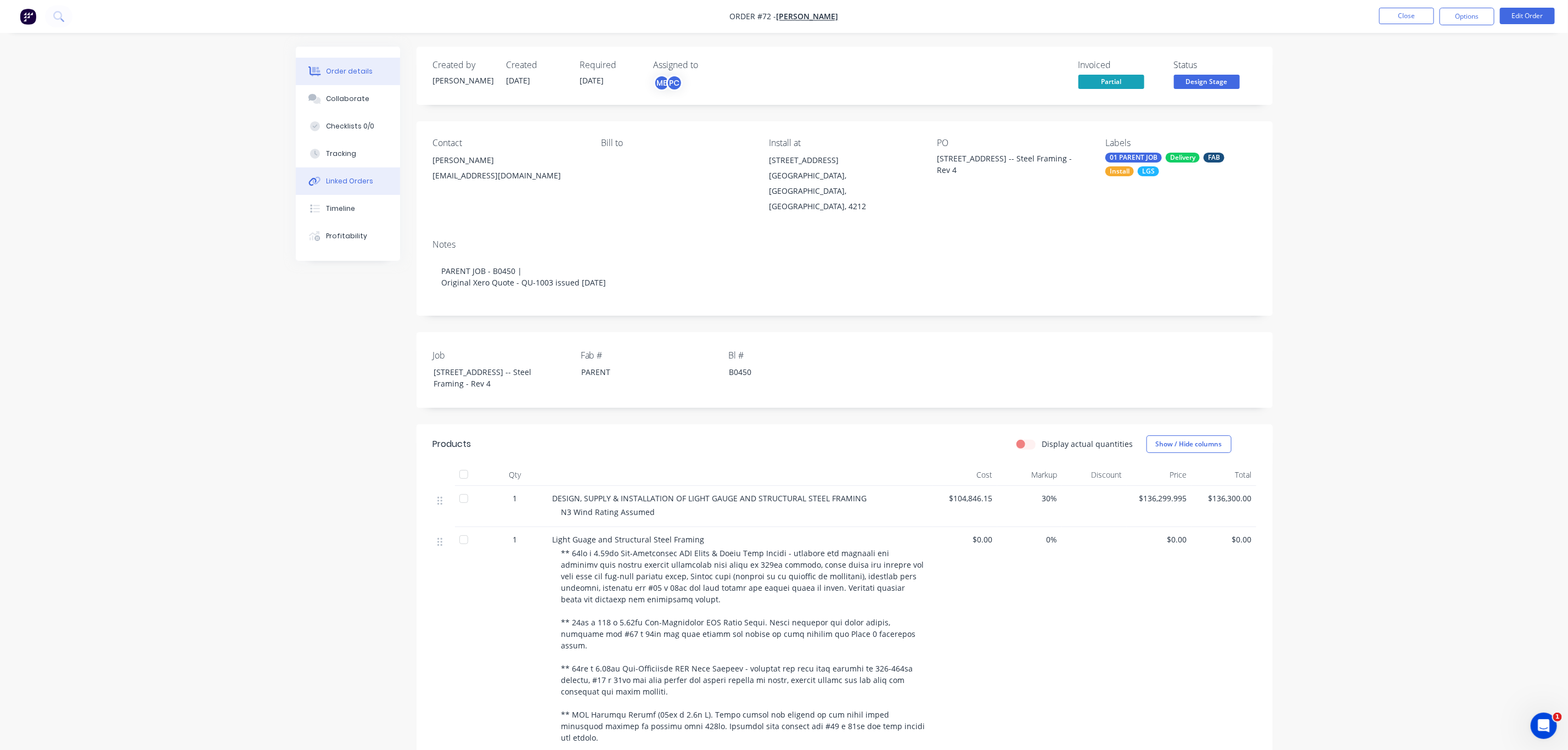
click at [342, 174] on button "Linked Orders" at bounding box center [348, 181] width 104 height 28
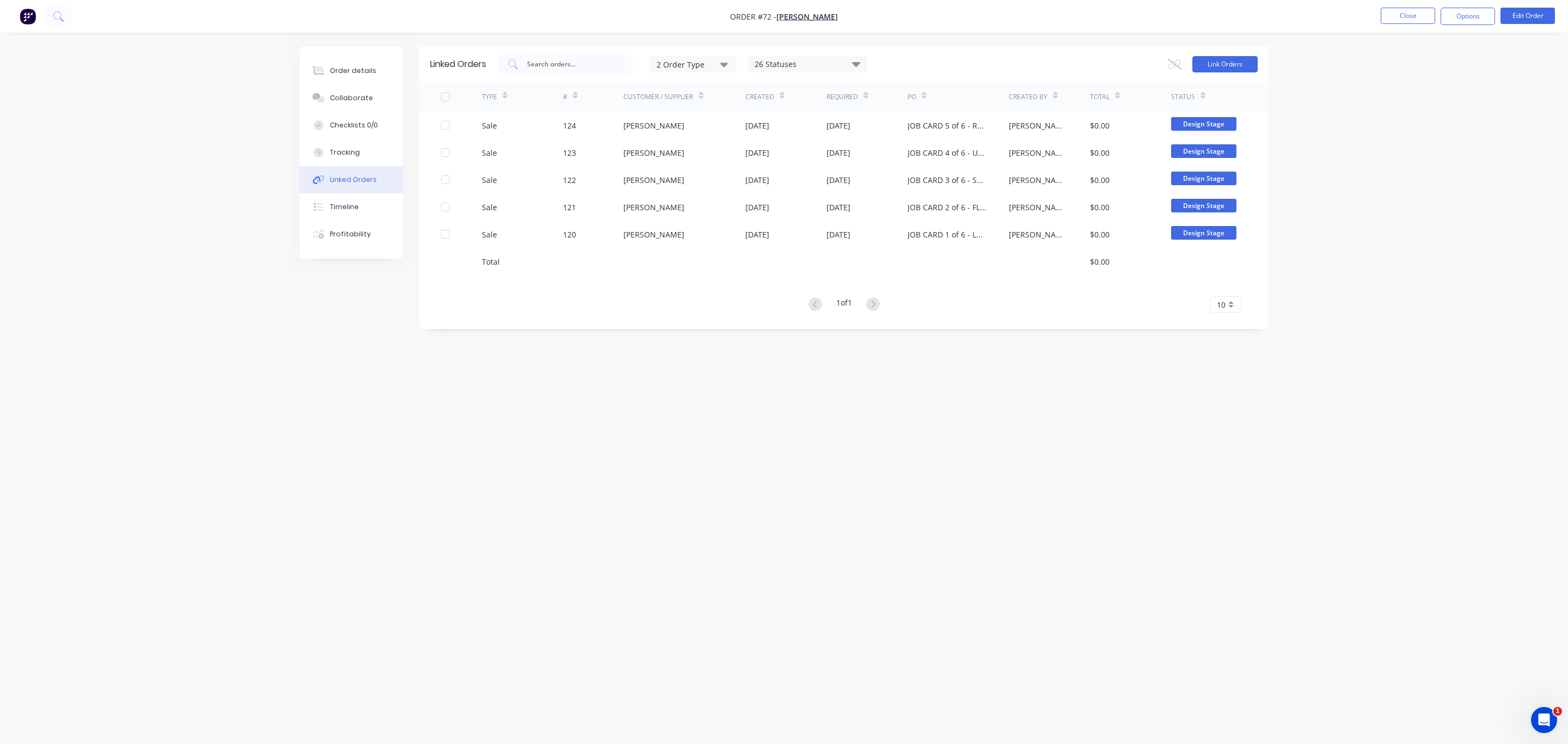
click at [1217, 56] on button "Link Orders" at bounding box center [1225, 64] width 65 height 16
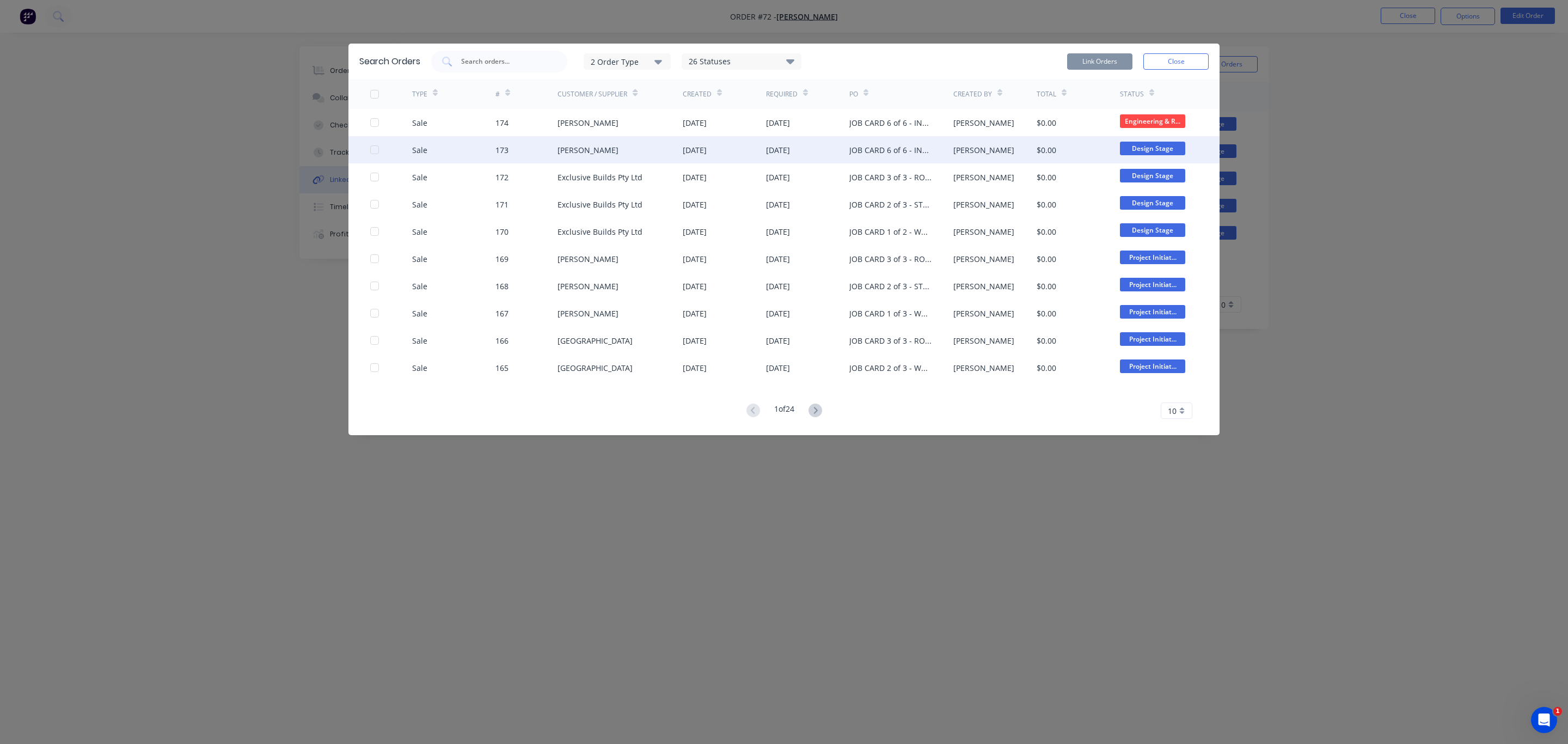
click at [578, 149] on div "[PERSON_NAME]" at bounding box center [588, 150] width 61 height 12
click at [371, 149] on div at bounding box center [374, 150] width 22 height 22
click at [1091, 58] on button "Link Orders" at bounding box center [1099, 61] width 65 height 16
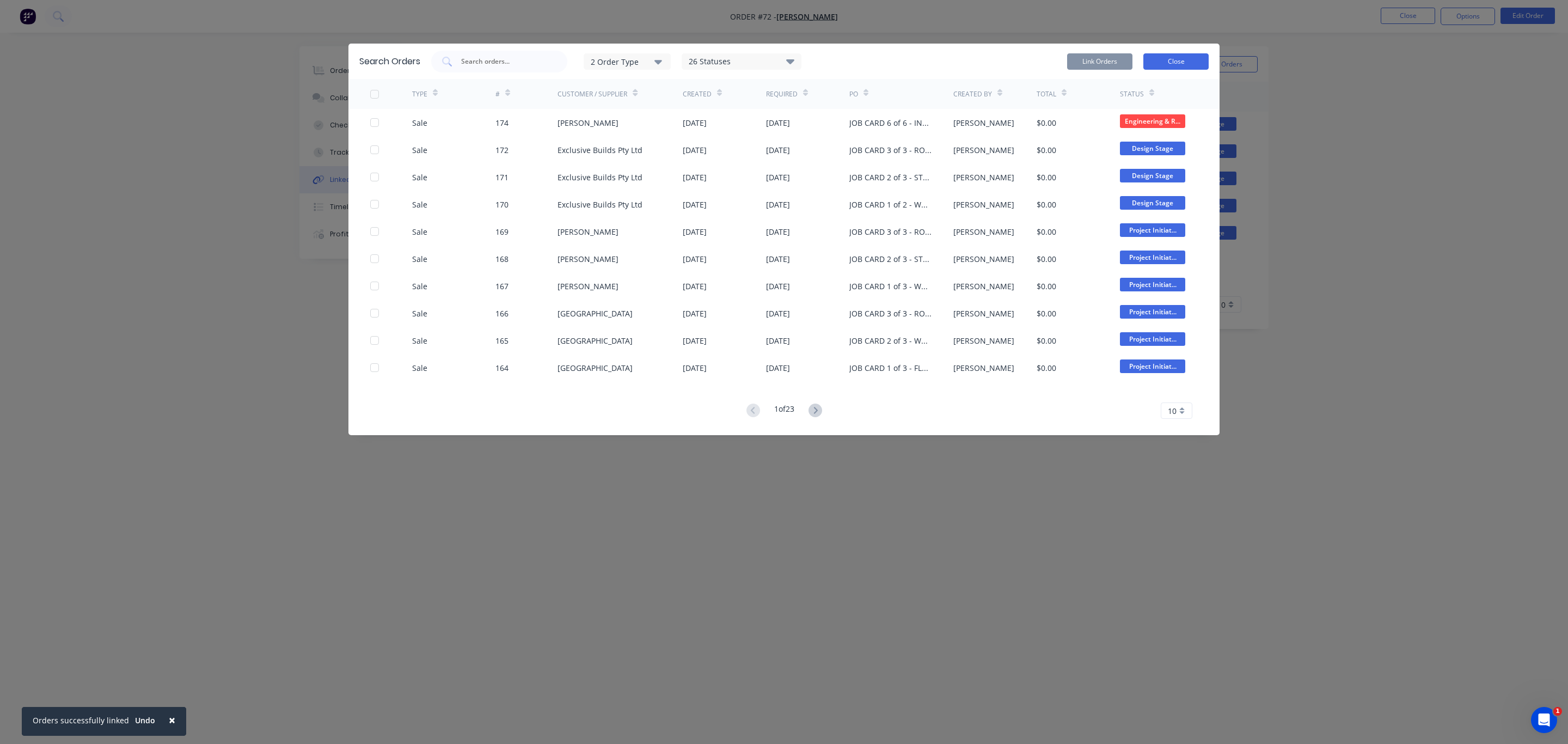
click at [1174, 61] on button "Close" at bounding box center [1175, 61] width 65 height 16
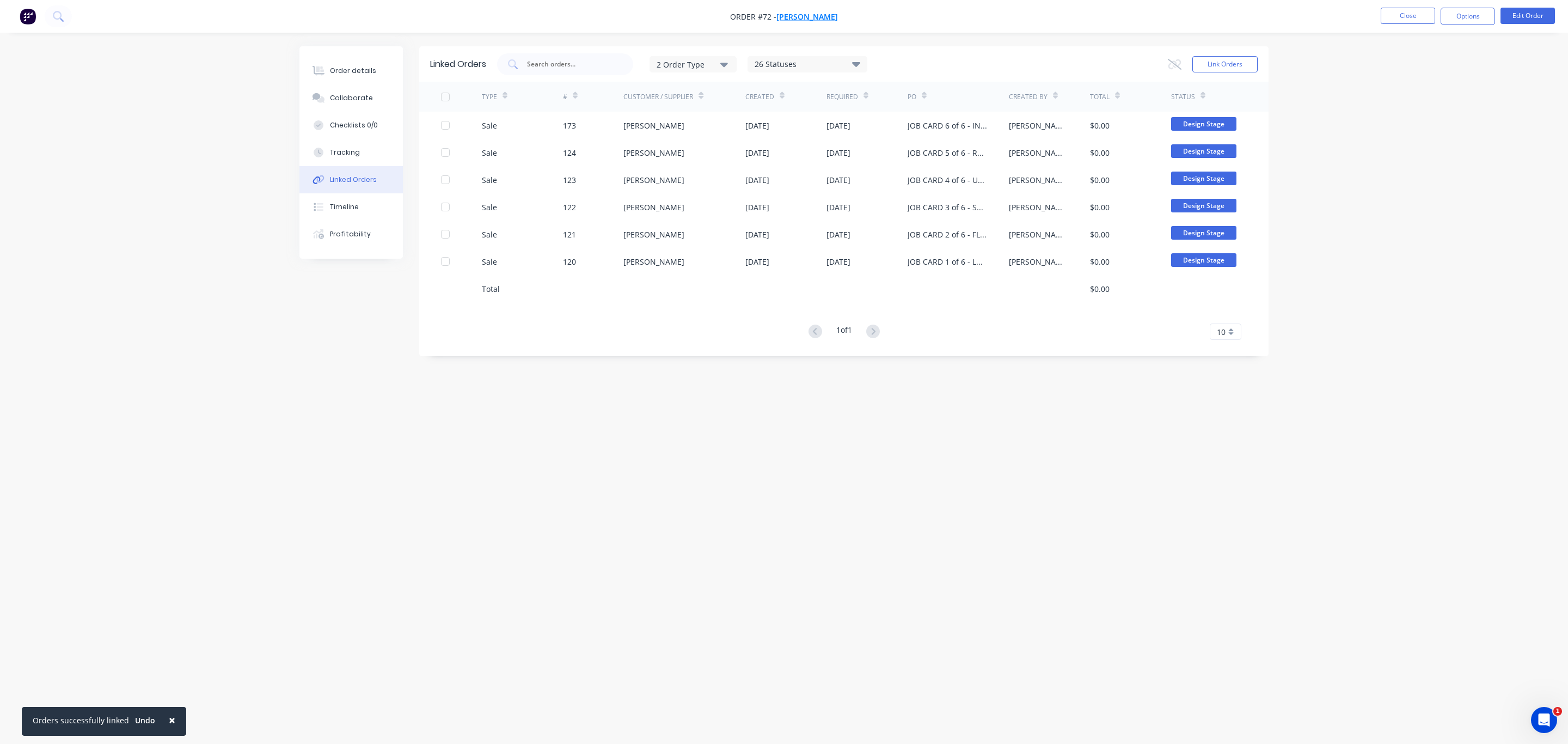
click at [815, 15] on span "[PERSON_NAME]" at bounding box center [807, 16] width 61 height 10
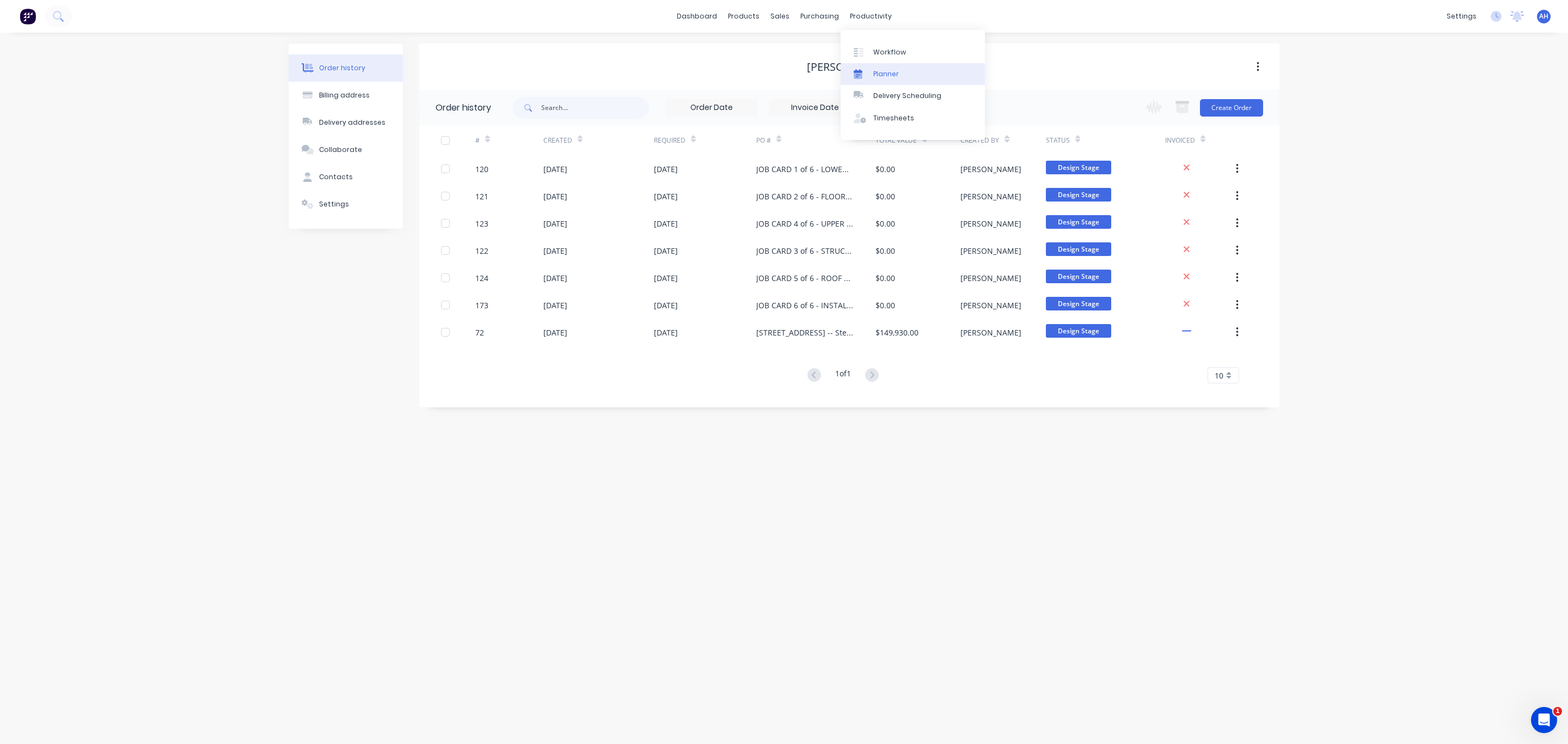
drag, startPoint x: 879, startPoint y: 66, endPoint x: 861, endPoint y: 72, distance: 19.0
click at [879, 66] on link "Planner" at bounding box center [912, 74] width 144 height 22
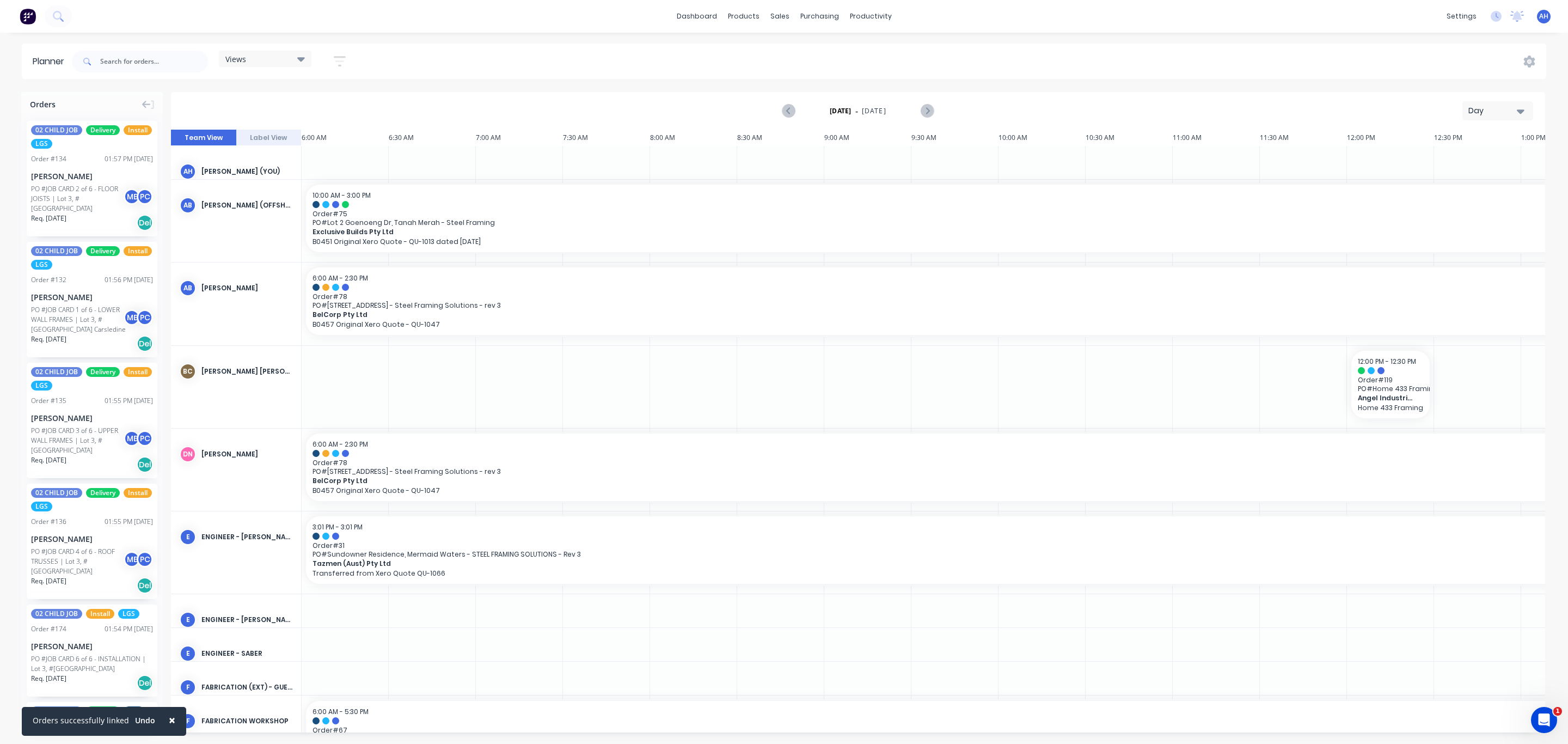
scroll to position [0, 240]
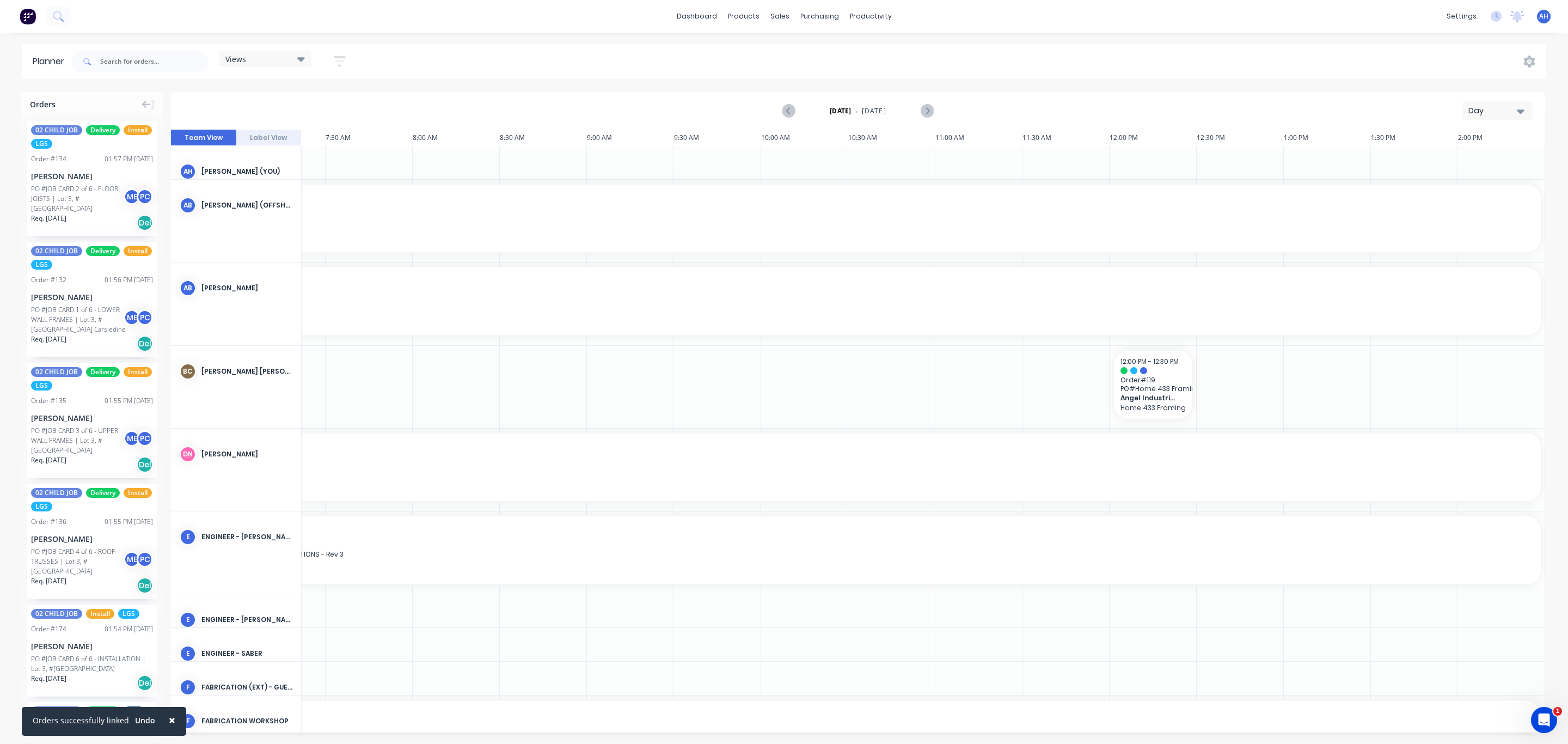
click at [287, 62] on div "Views" at bounding box center [265, 59] width 80 height 10
